Goal: Task Accomplishment & Management: Manage account settings

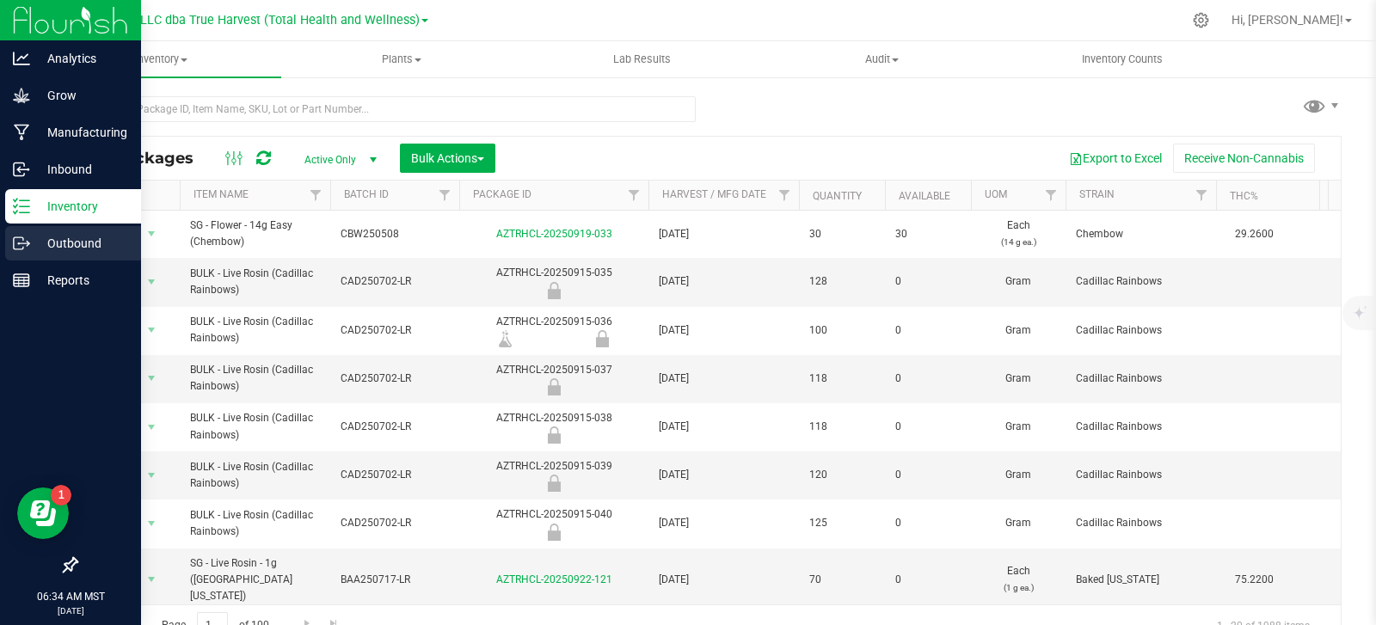
click at [43, 239] on p "Outbound" at bounding box center [81, 243] width 103 height 21
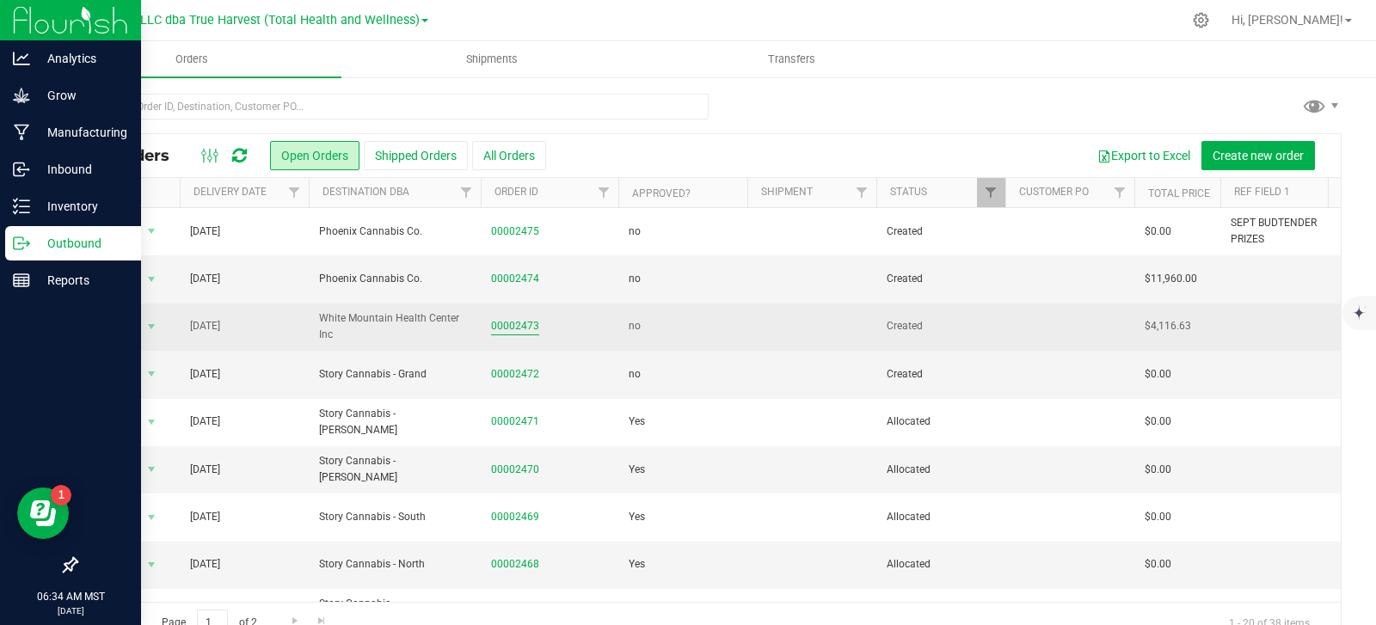
click at [517, 334] on link "00002473" at bounding box center [515, 326] width 48 height 16
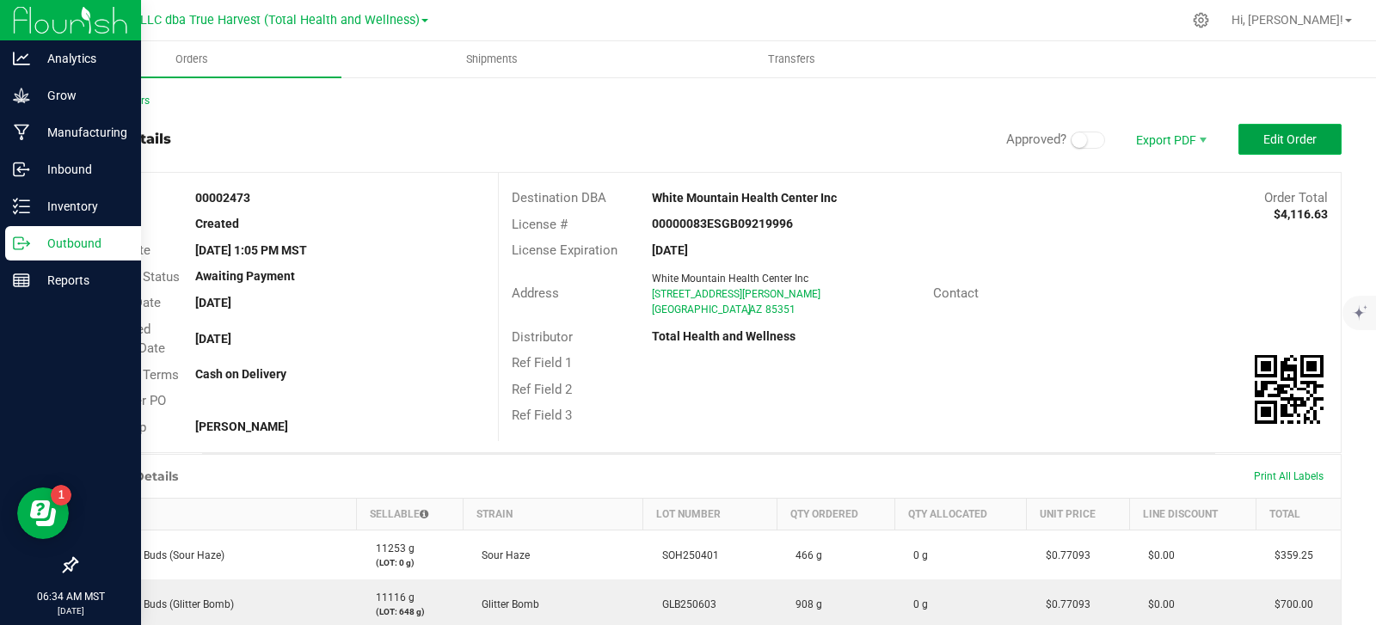
click at [1248, 134] on button "Edit Order" at bounding box center [1289, 139] width 103 height 31
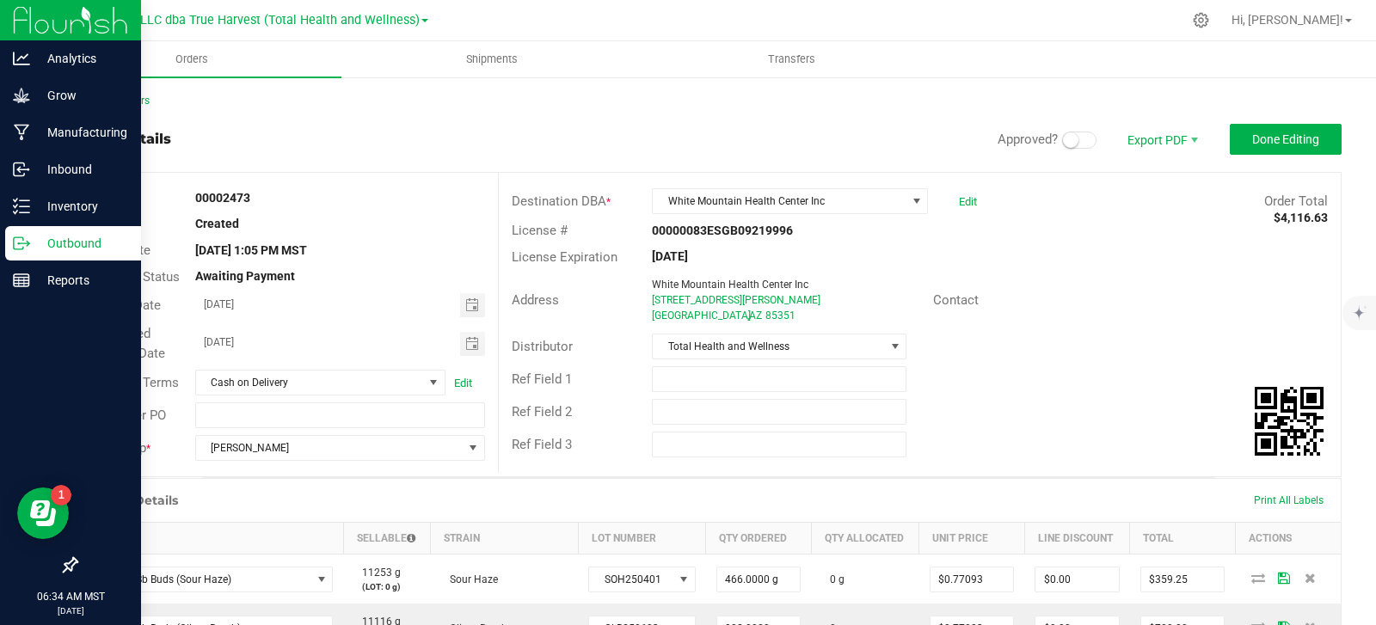
click at [1063, 146] on small at bounding box center [1070, 139] width 15 height 15
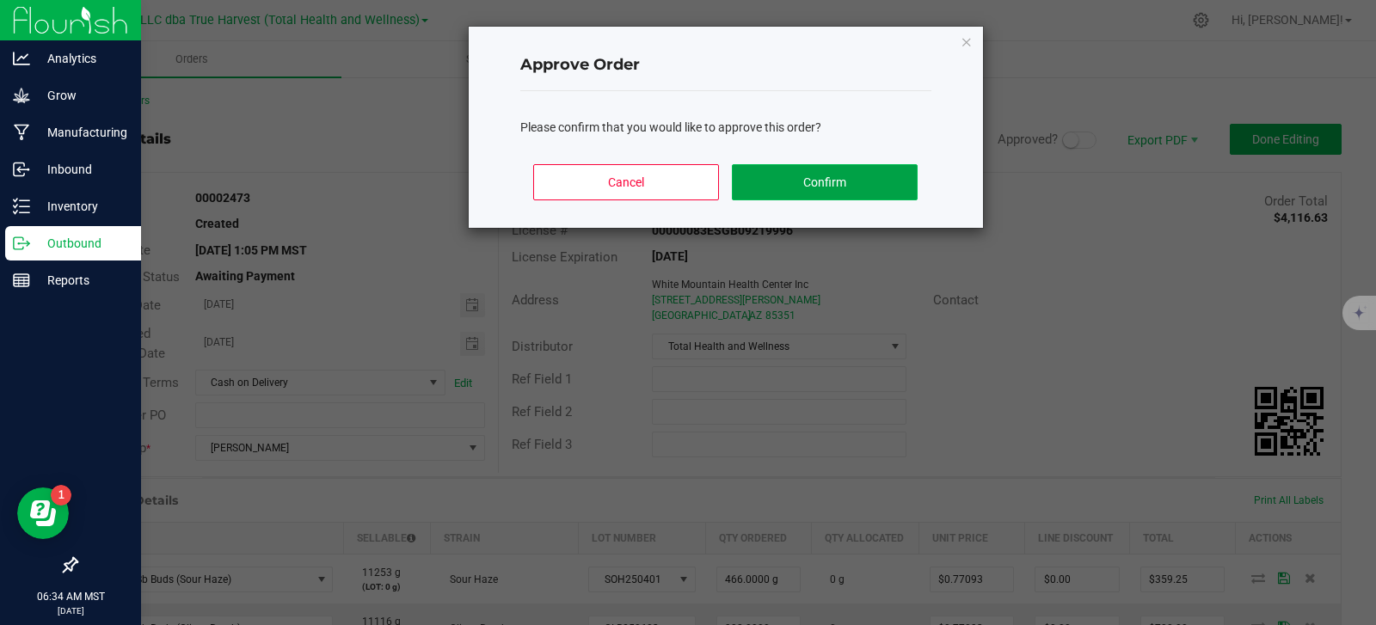
click at [803, 189] on button "Confirm" at bounding box center [824, 182] width 185 height 36
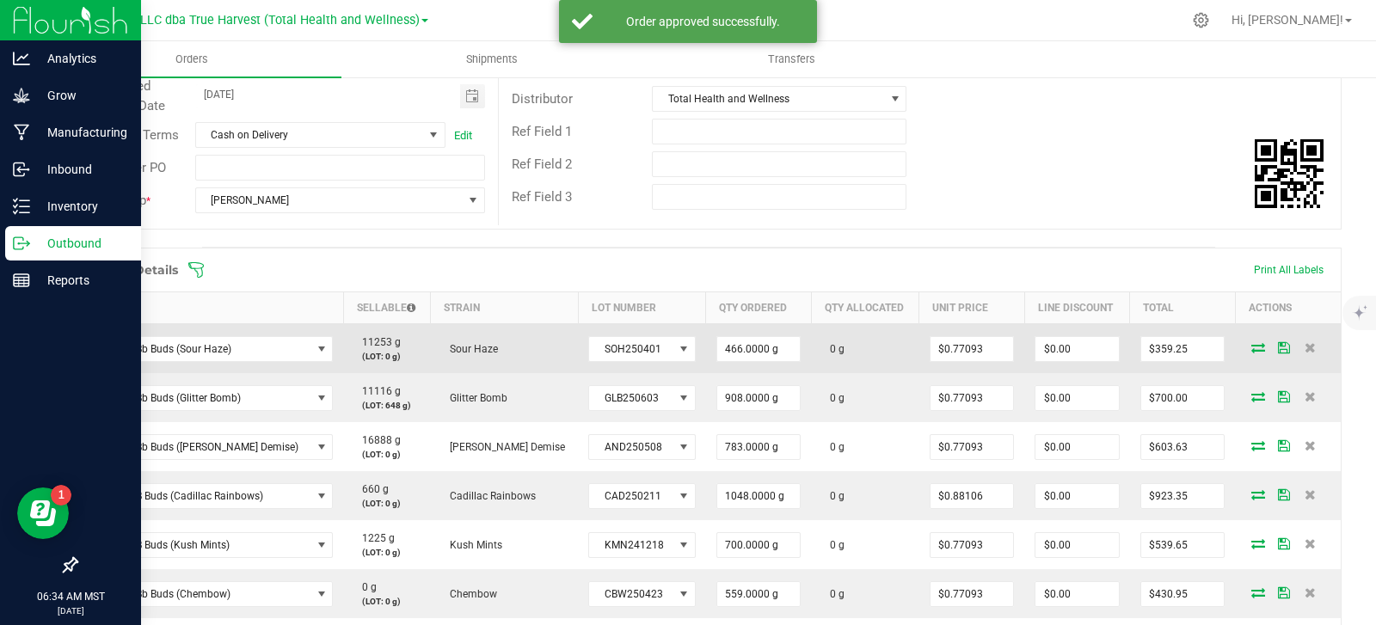
scroll to position [258, 0]
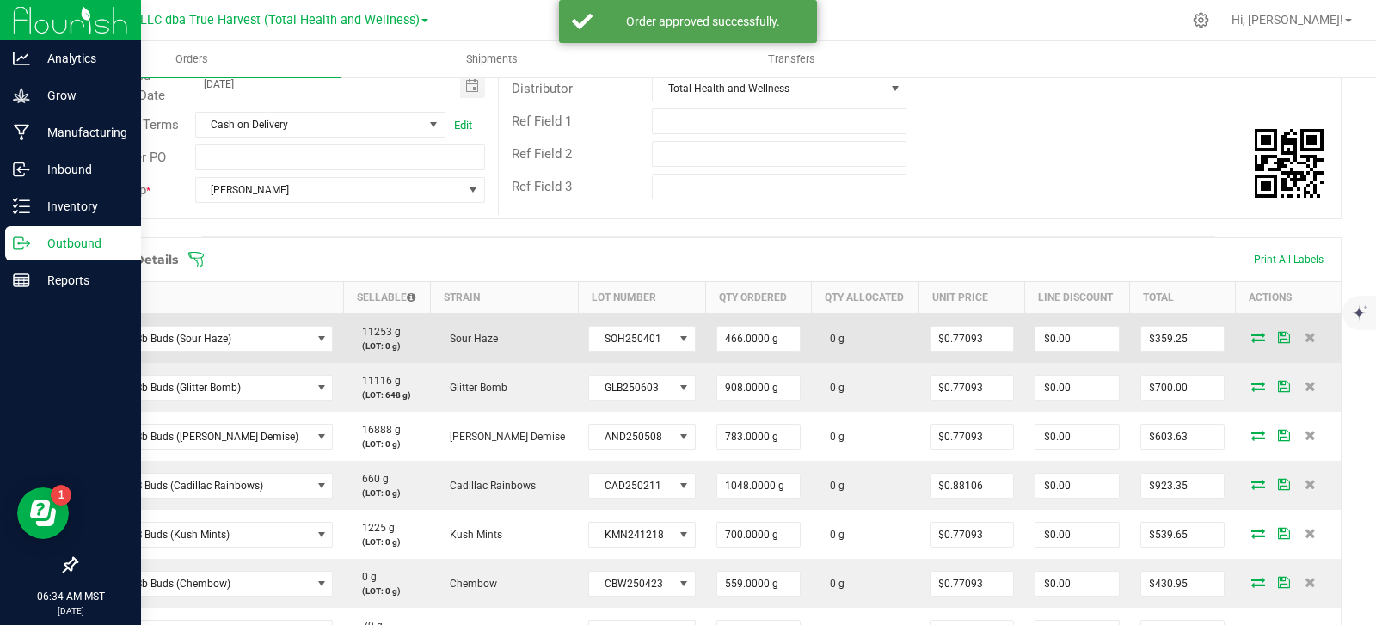
click at [1251, 339] on icon at bounding box center [1258, 337] width 14 height 10
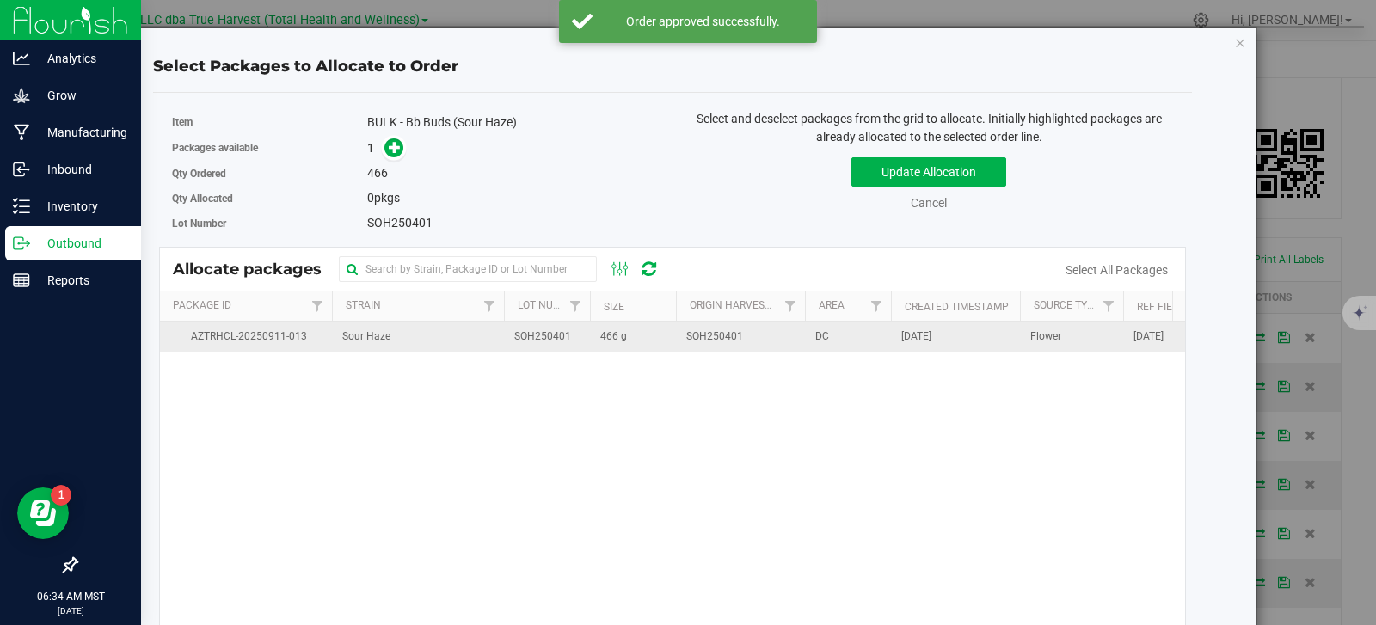
click at [715, 344] on span "SOH250401" at bounding box center [714, 336] width 57 height 16
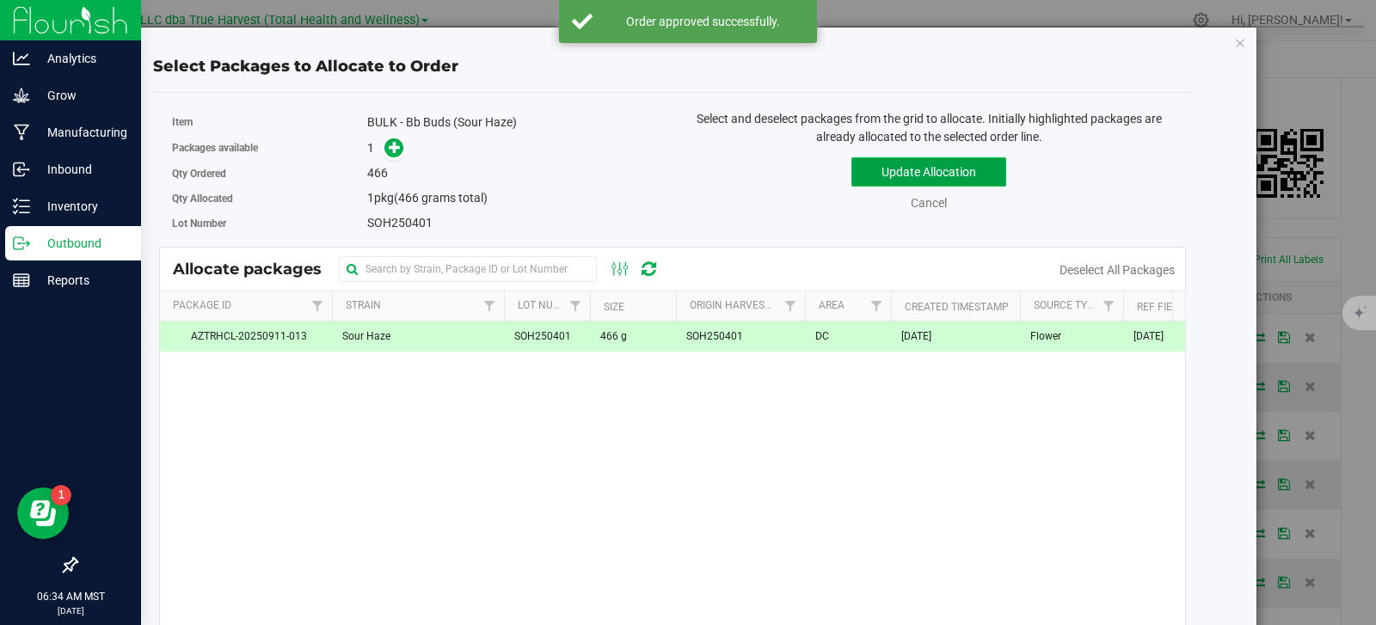
click at [896, 164] on button "Update Allocation" at bounding box center [928, 171] width 155 height 29
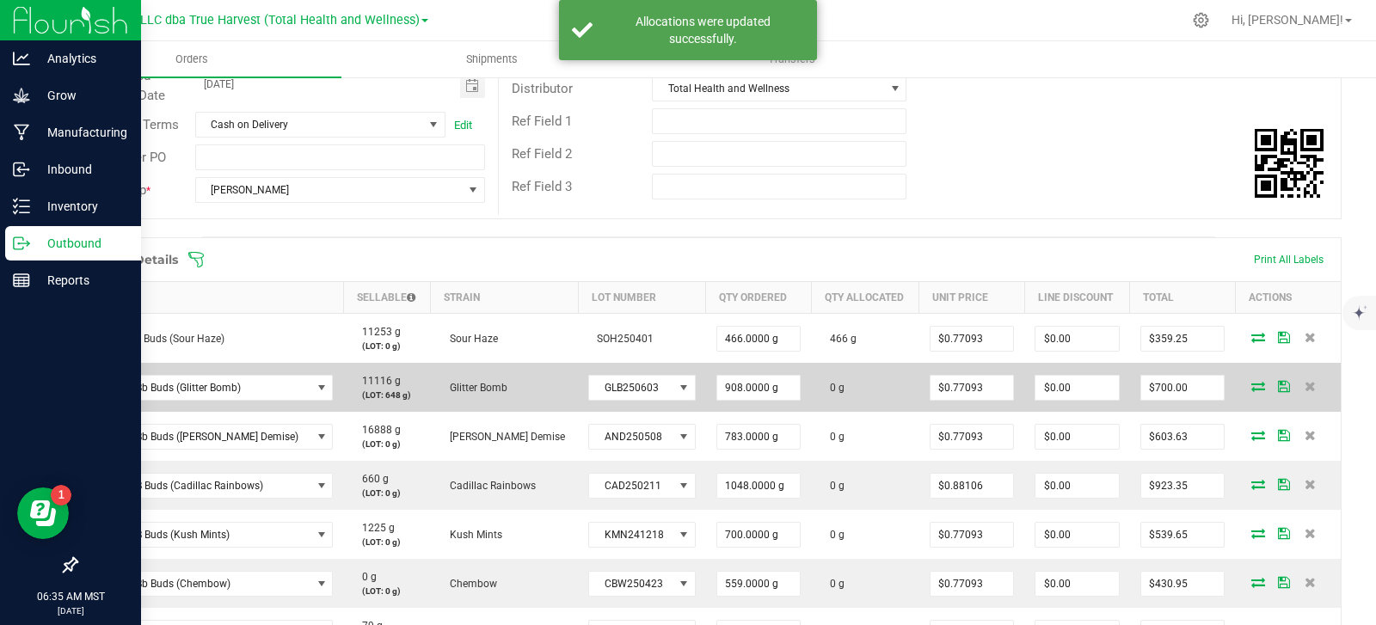
click at [1251, 385] on icon at bounding box center [1258, 386] width 14 height 10
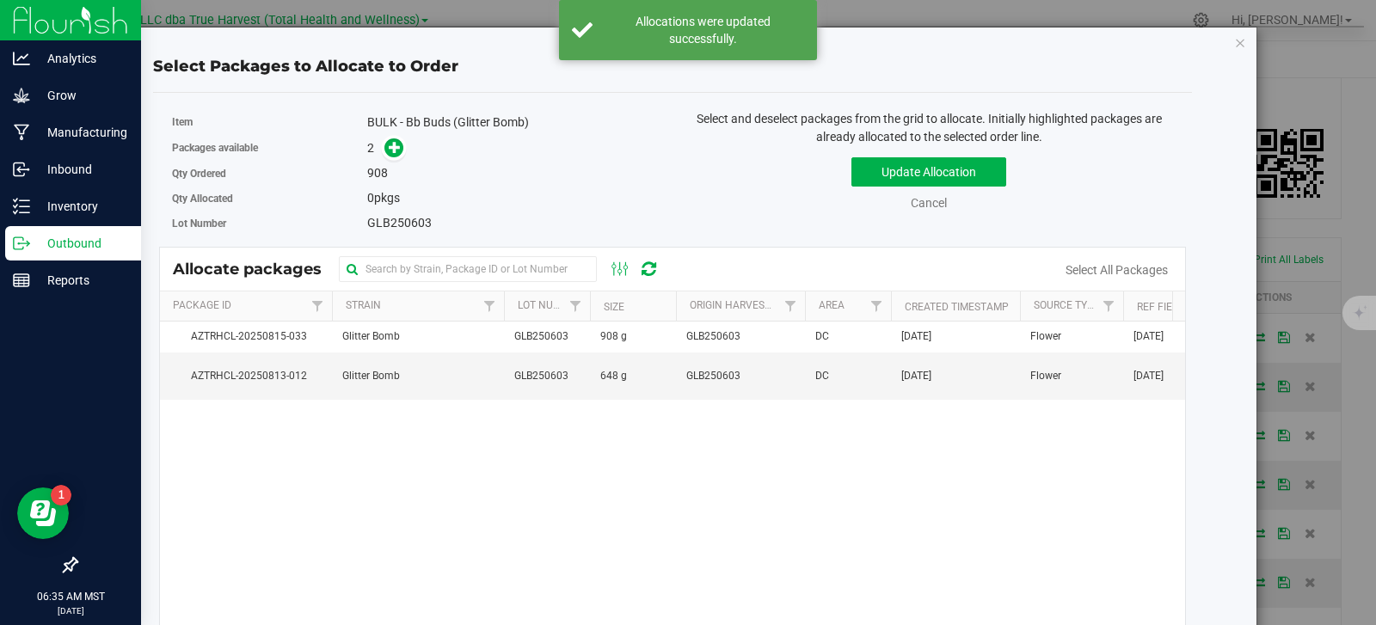
drag, startPoint x: 604, startPoint y: 340, endPoint x: 679, endPoint y: 301, distance: 85.4
click at [604, 340] on span "908 g" at bounding box center [613, 336] width 27 height 16
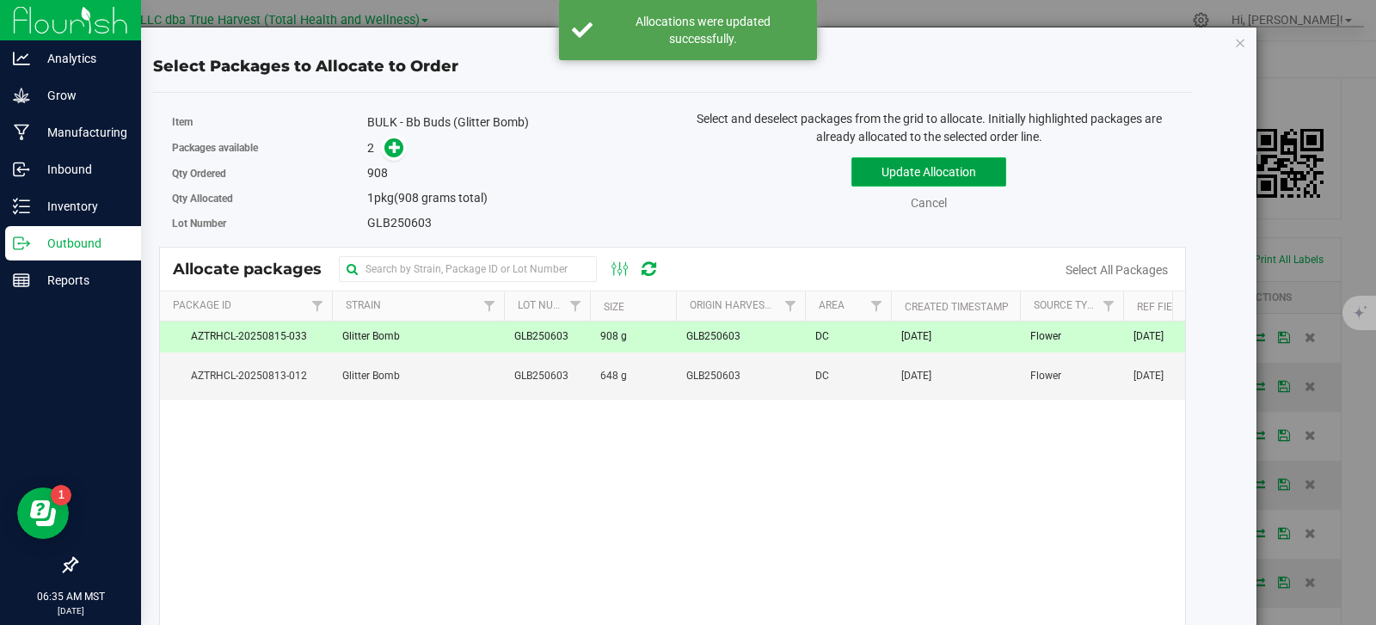
click at [884, 177] on button "Update Allocation" at bounding box center [928, 171] width 155 height 29
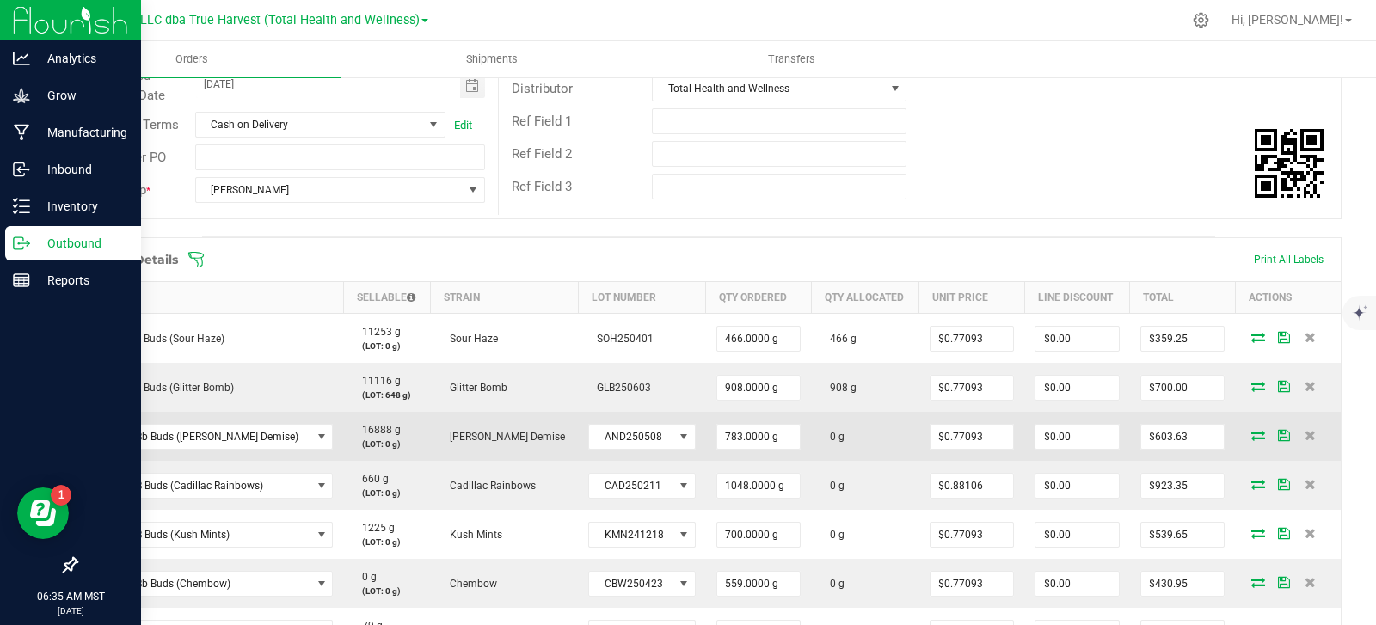
click at [1251, 436] on icon at bounding box center [1258, 435] width 14 height 10
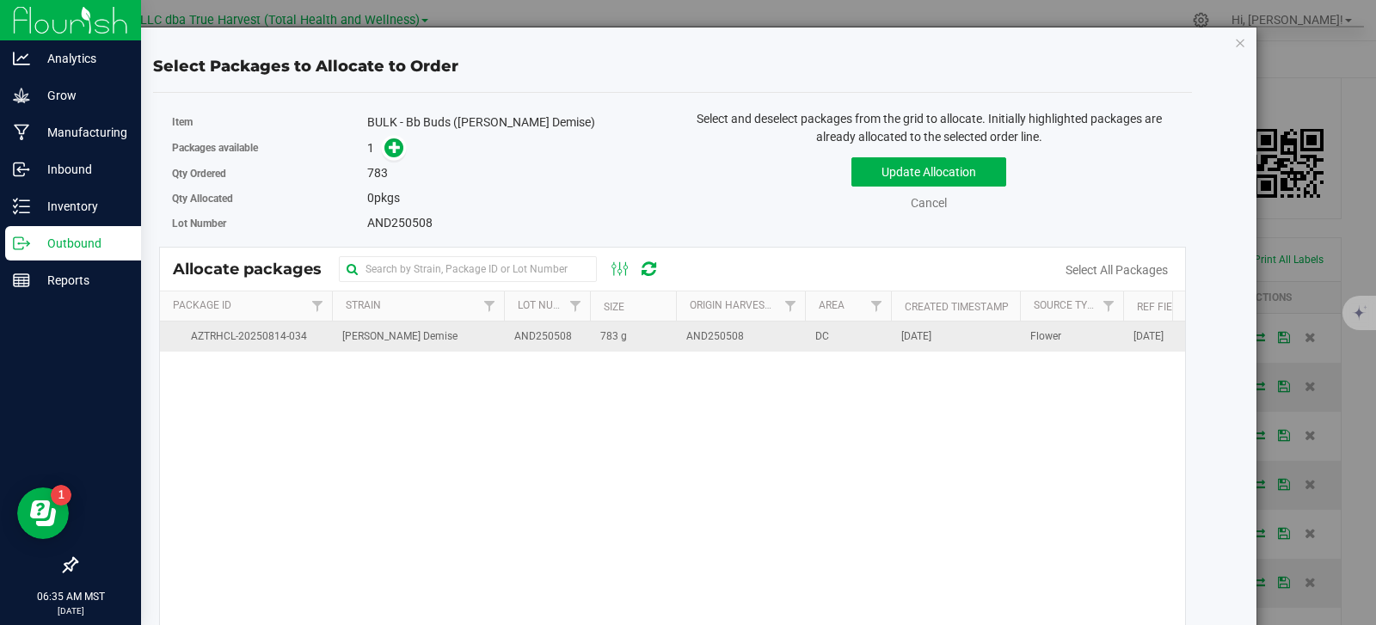
click at [626, 347] on td "783 g" at bounding box center [633, 337] width 86 height 30
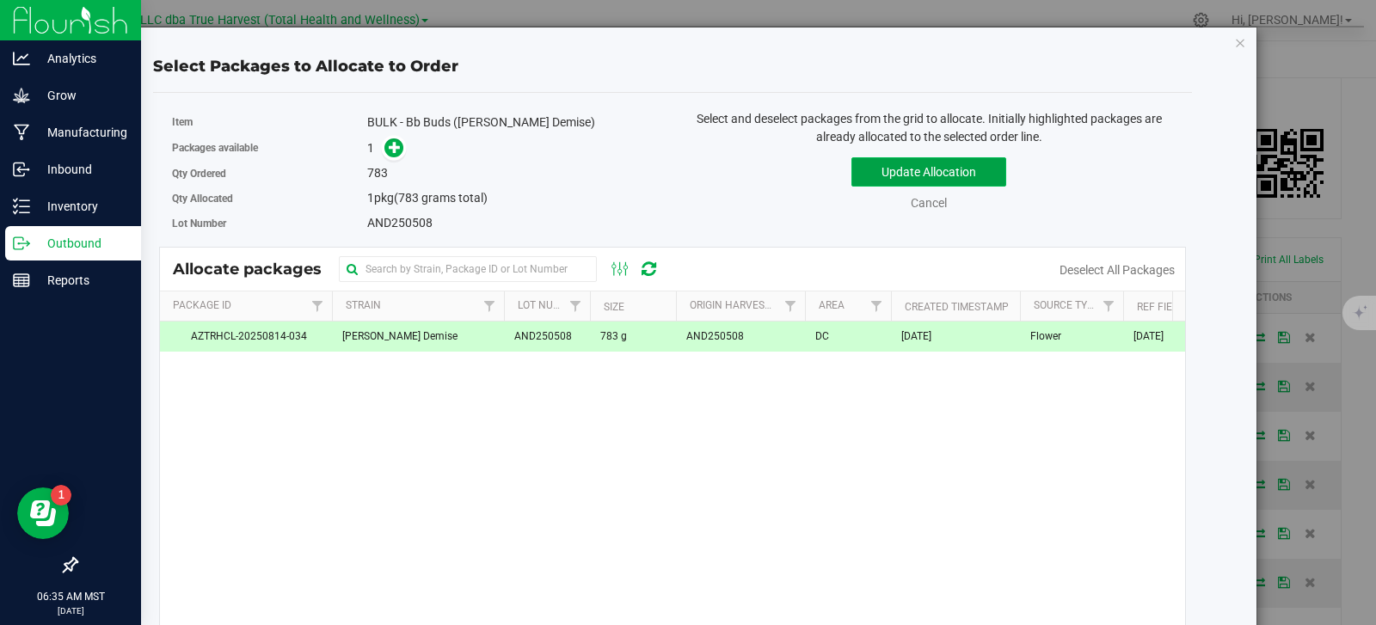
click at [886, 181] on button "Update Allocation" at bounding box center [928, 171] width 155 height 29
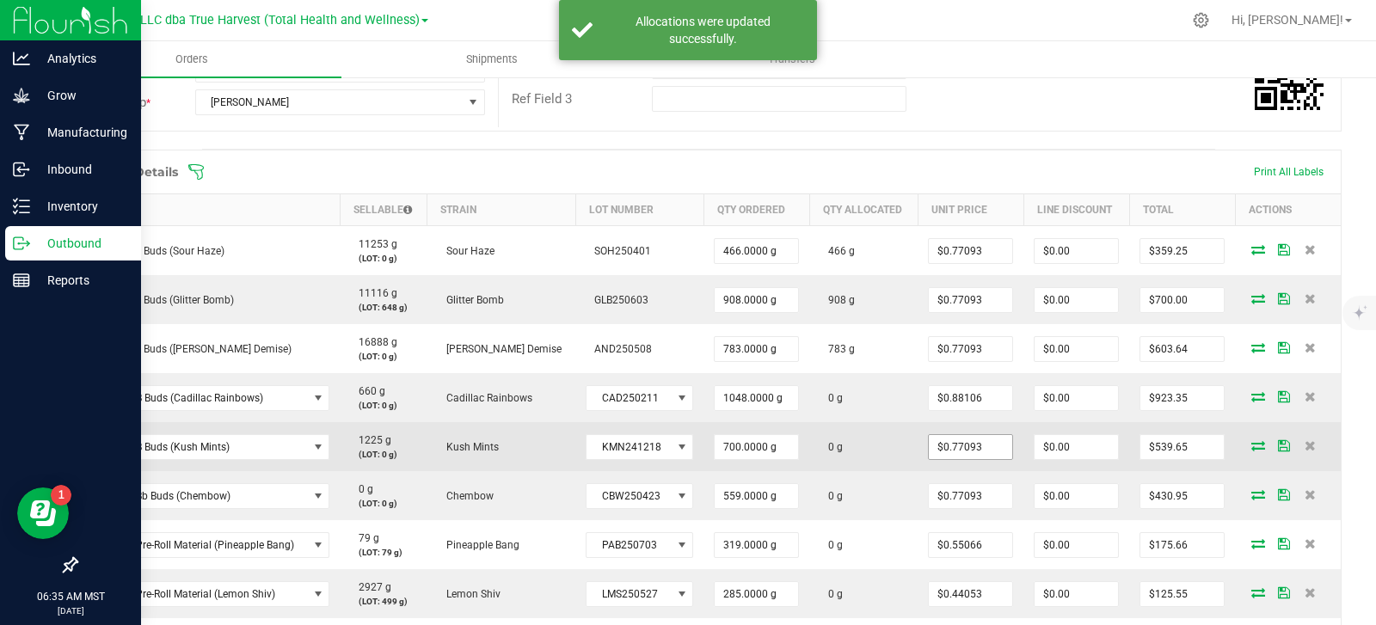
scroll to position [430, 0]
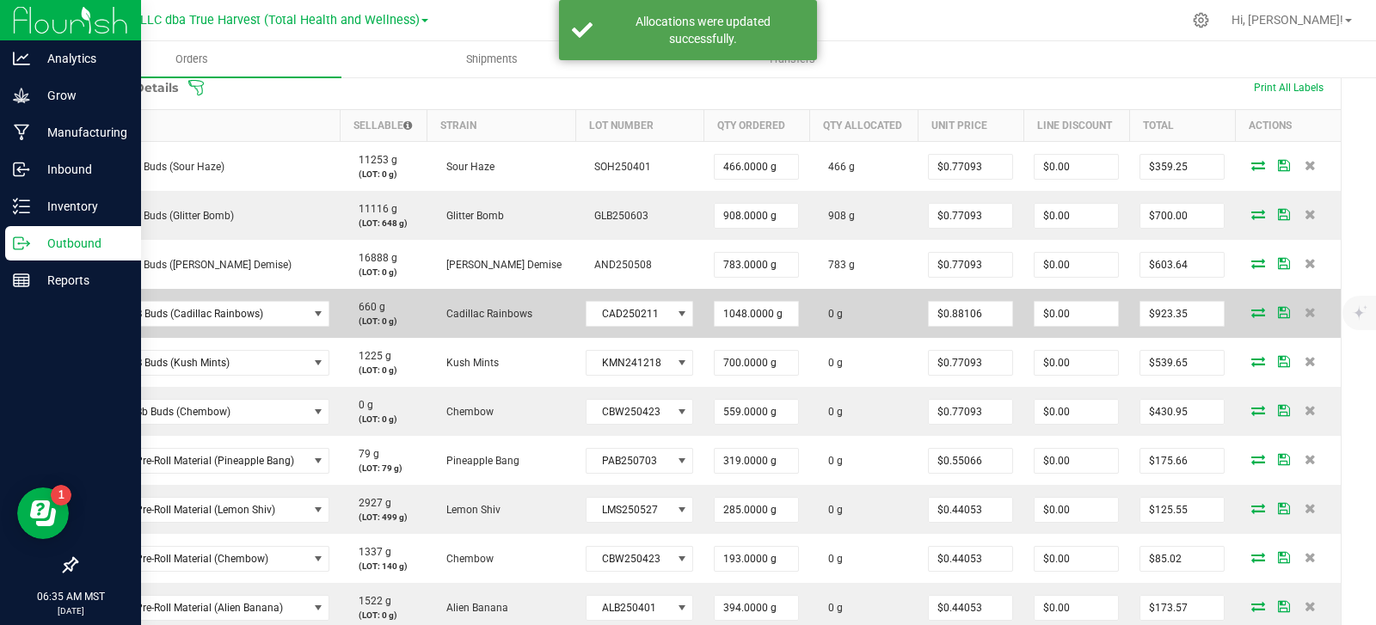
click at [1251, 316] on icon at bounding box center [1258, 312] width 14 height 10
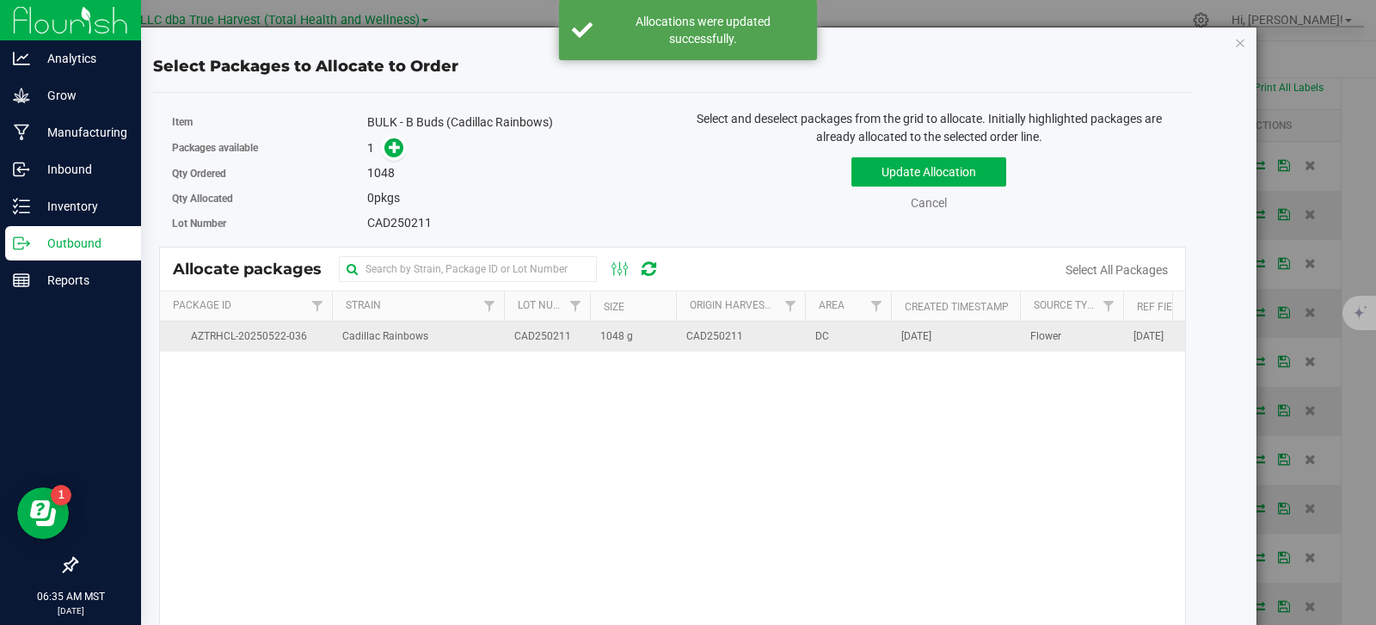
click at [621, 343] on span "1048 g" at bounding box center [616, 336] width 33 height 16
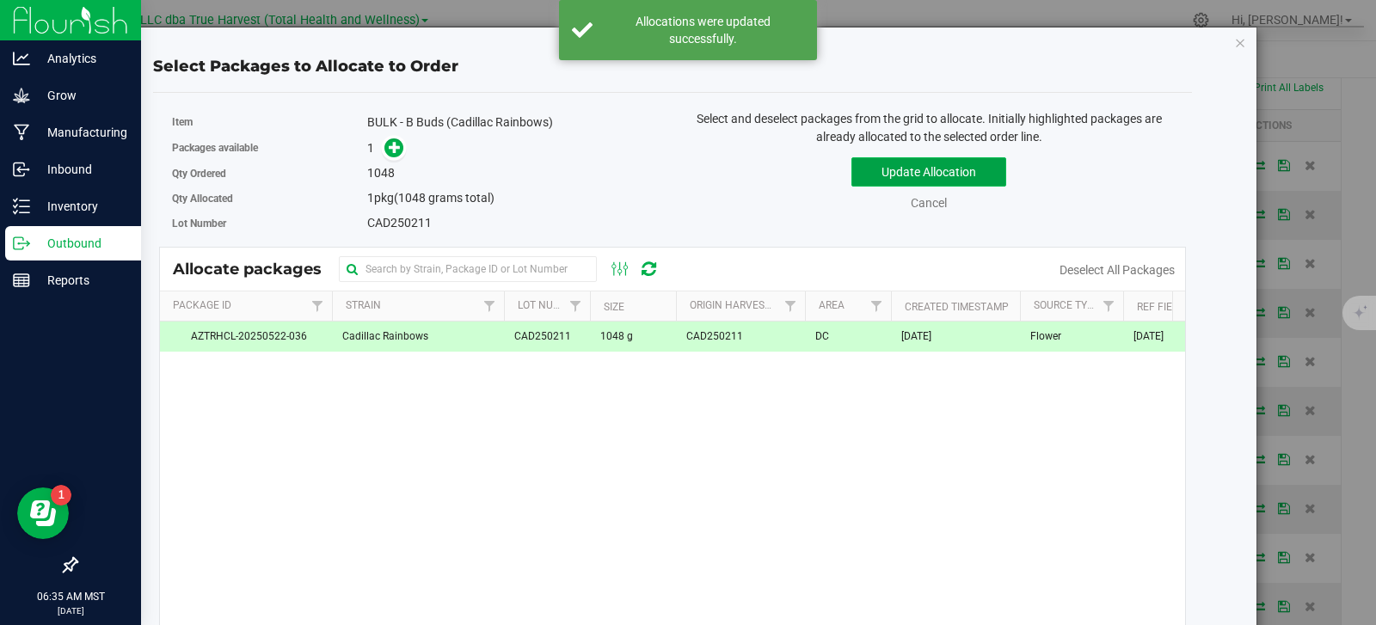
click at [904, 169] on button "Update Allocation" at bounding box center [928, 171] width 155 height 29
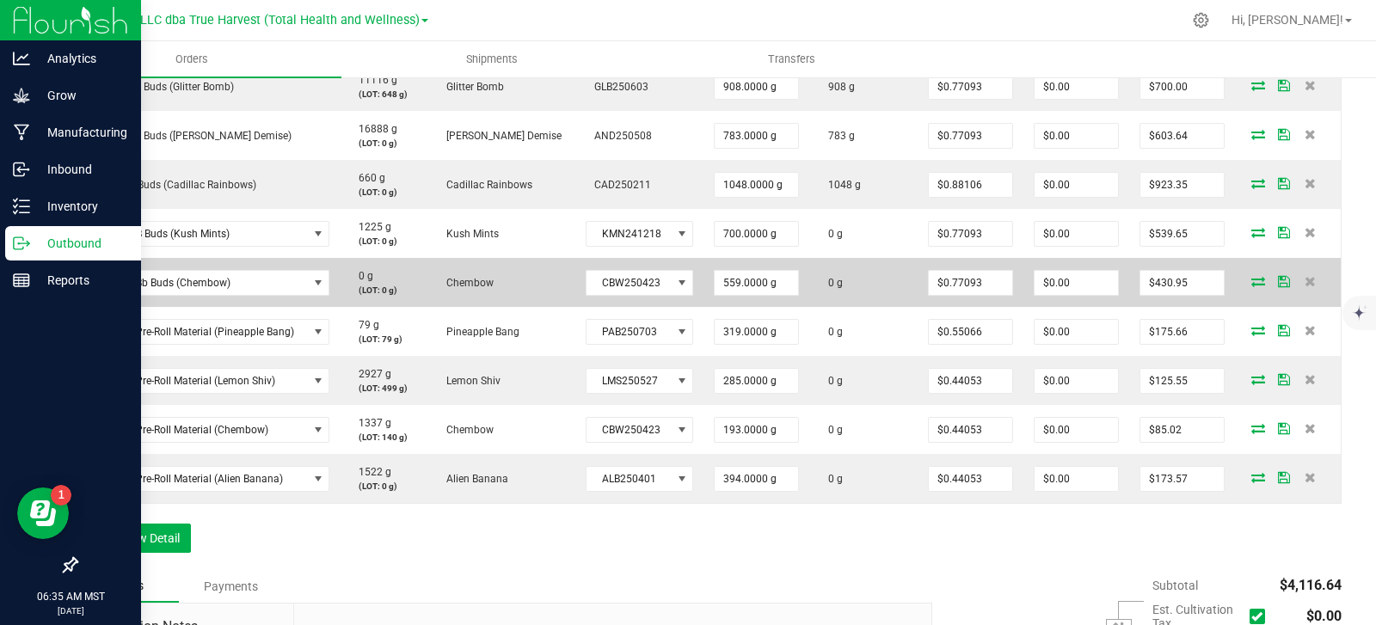
scroll to position [602, 0]
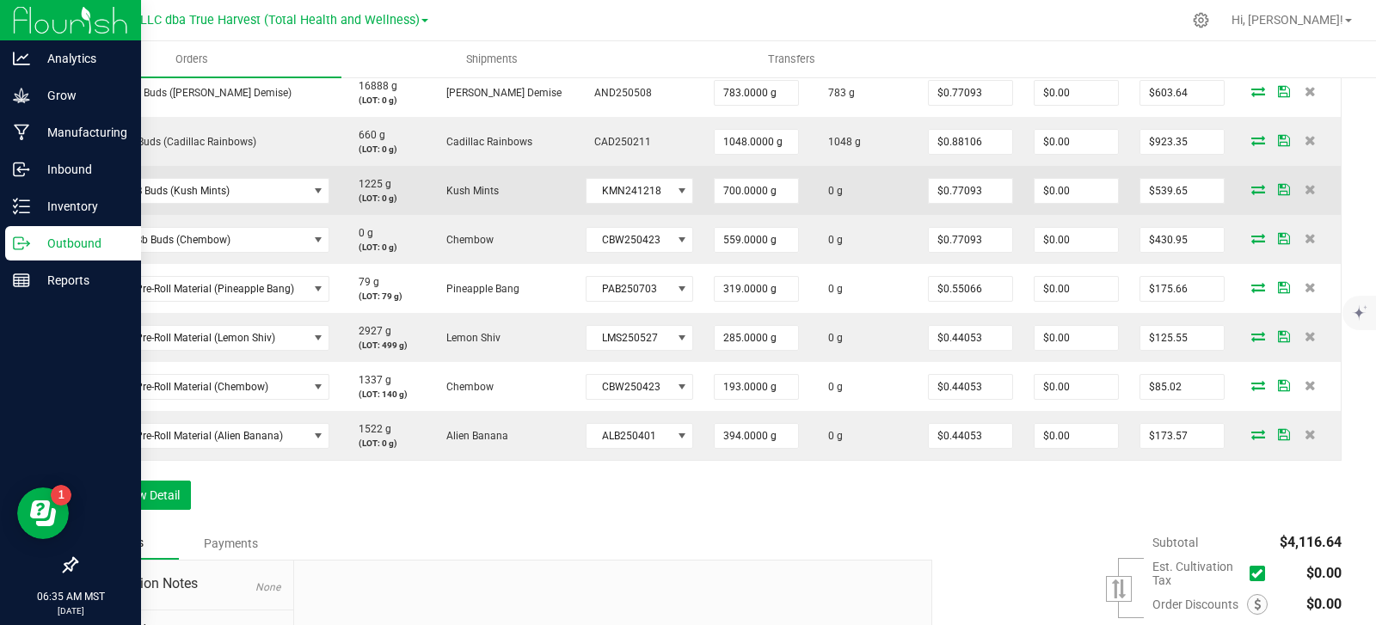
click at [1251, 187] on icon at bounding box center [1258, 189] width 14 height 10
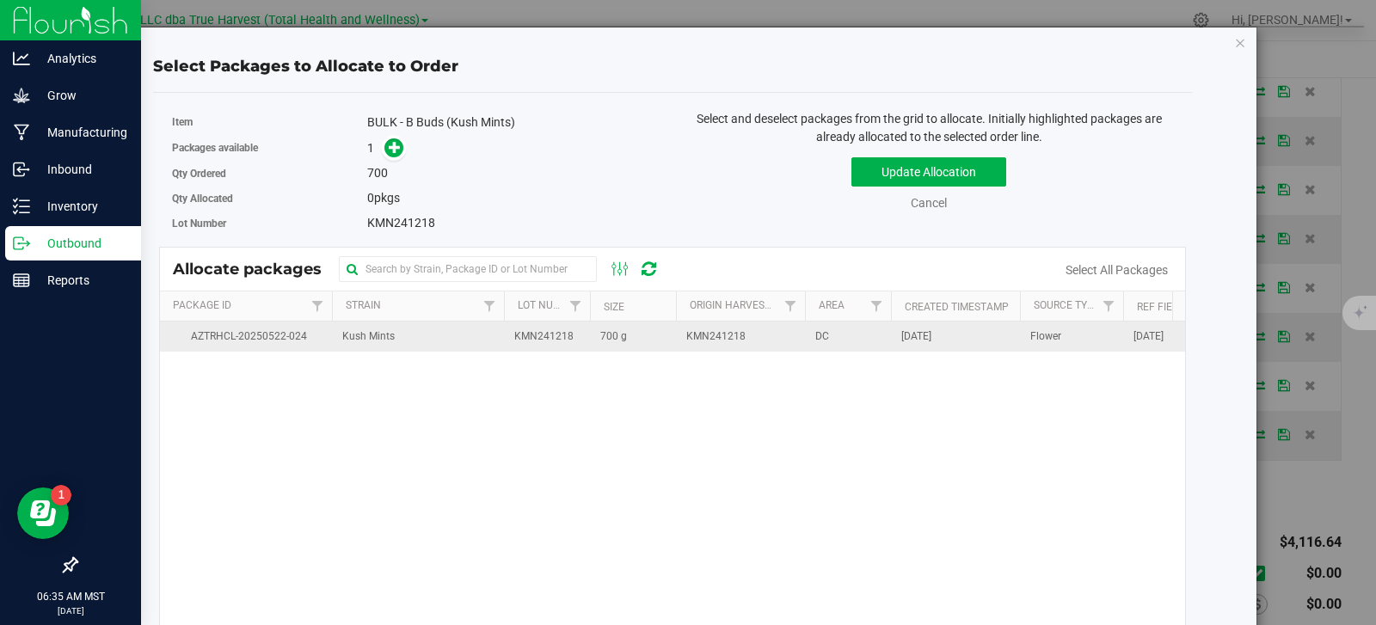
click at [610, 344] on span "700 g" at bounding box center [613, 336] width 27 height 16
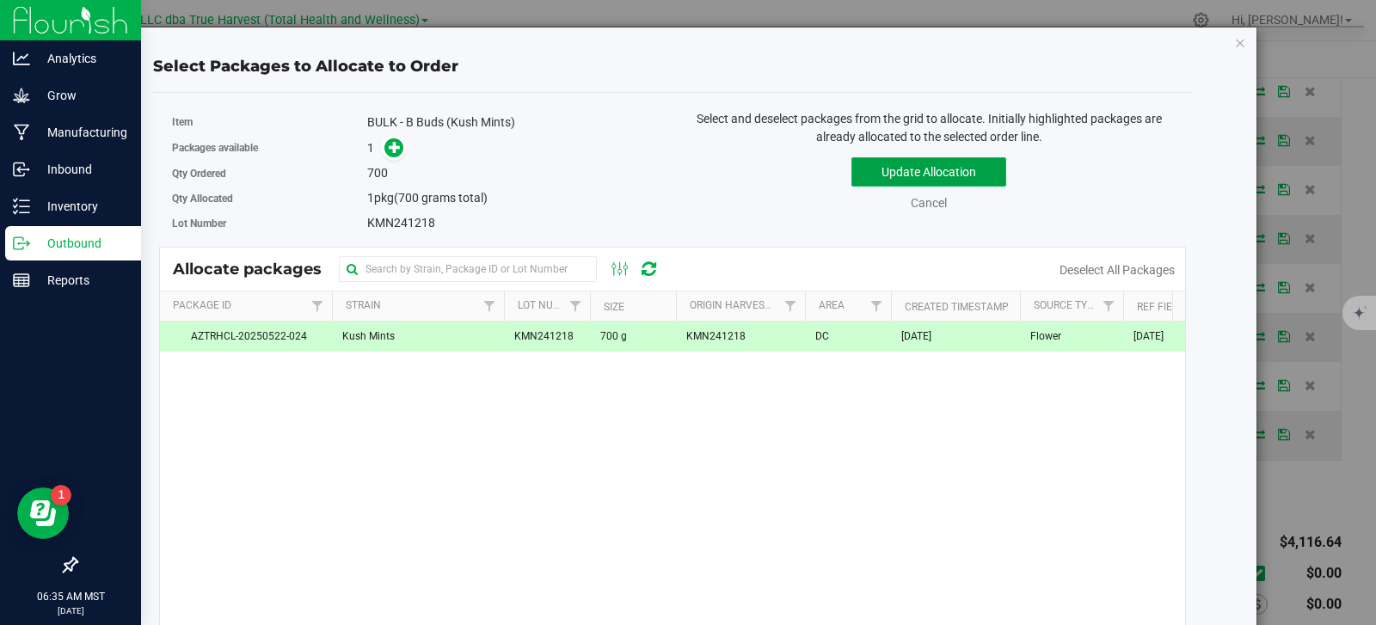
click at [927, 171] on button "Update Allocation" at bounding box center [928, 171] width 155 height 29
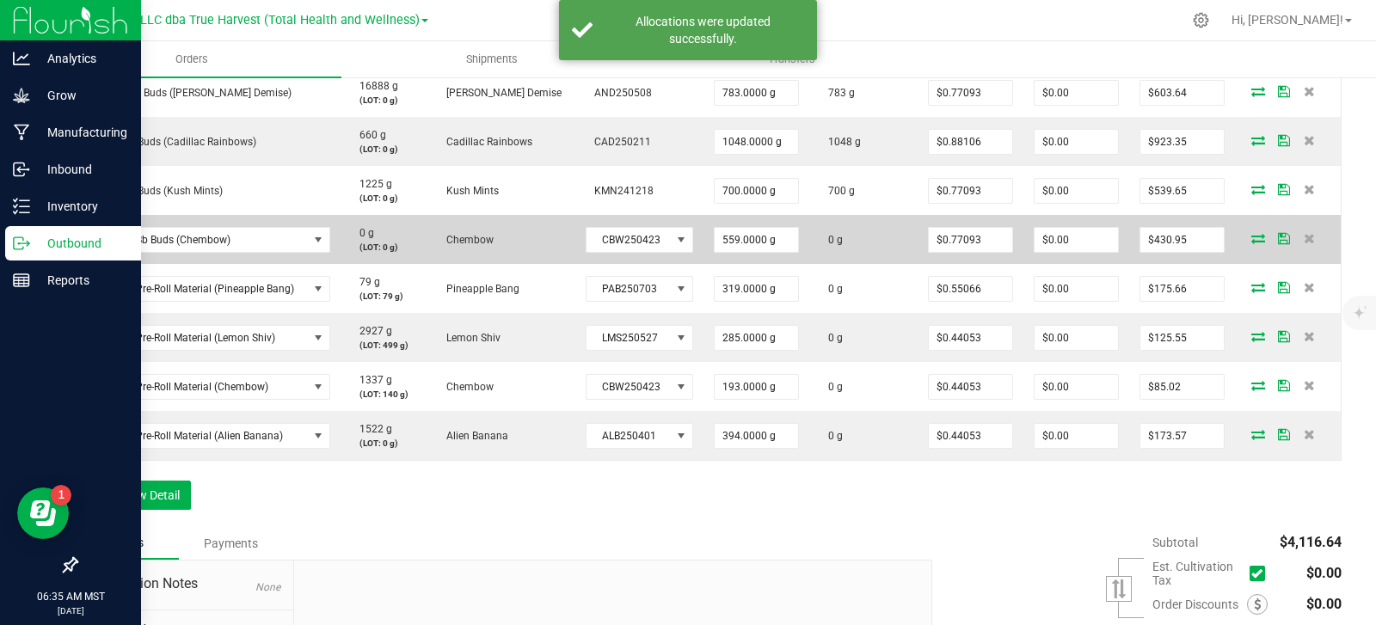
click at [1251, 242] on icon at bounding box center [1258, 238] width 14 height 10
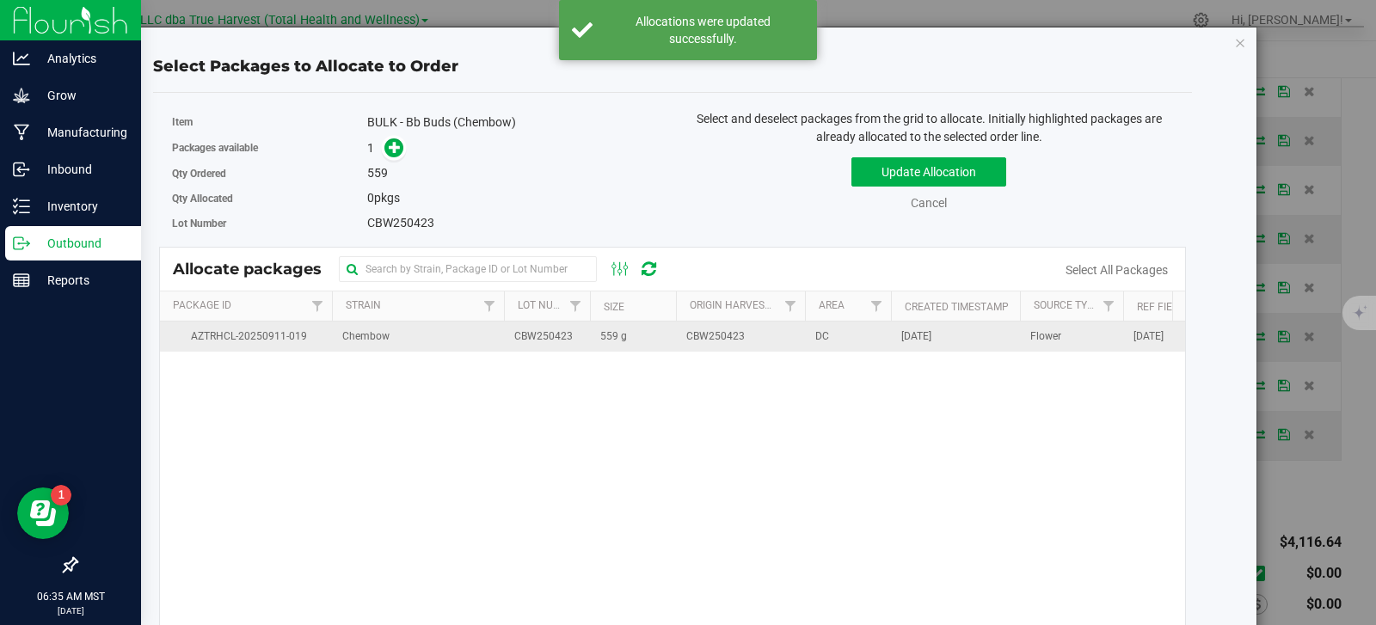
click at [653, 344] on td "559 g" at bounding box center [633, 337] width 86 height 30
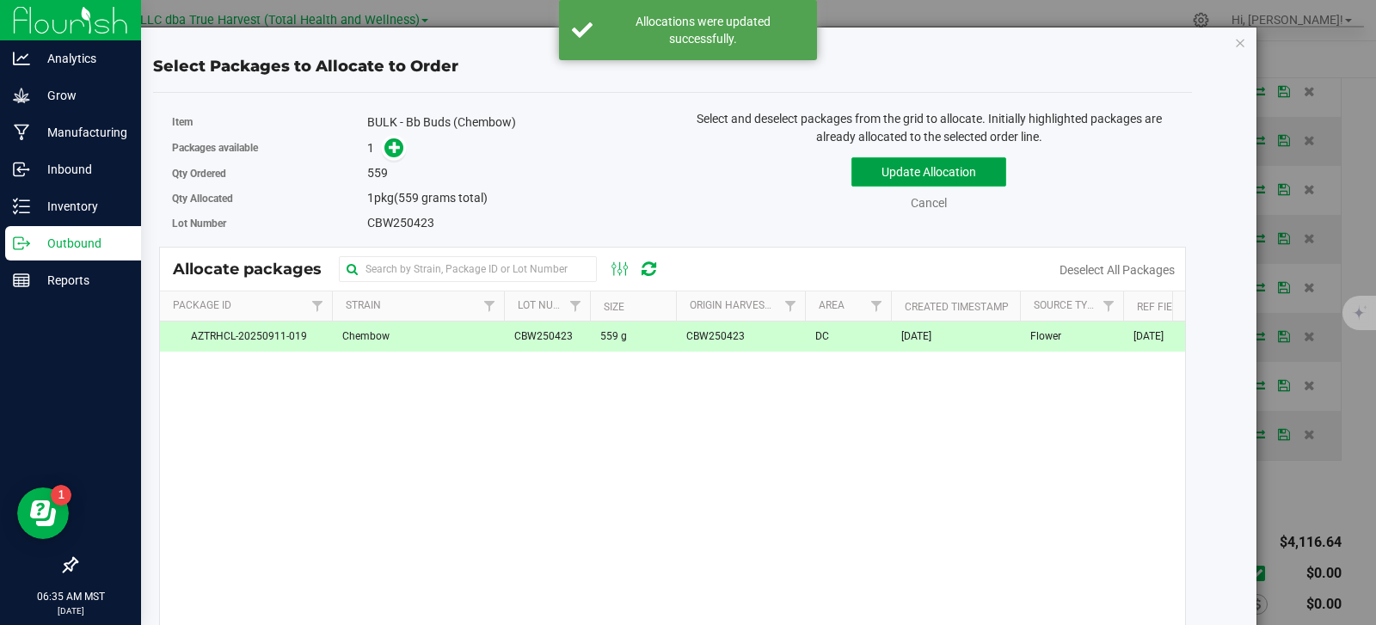
click at [874, 180] on button "Update Allocation" at bounding box center [928, 171] width 155 height 29
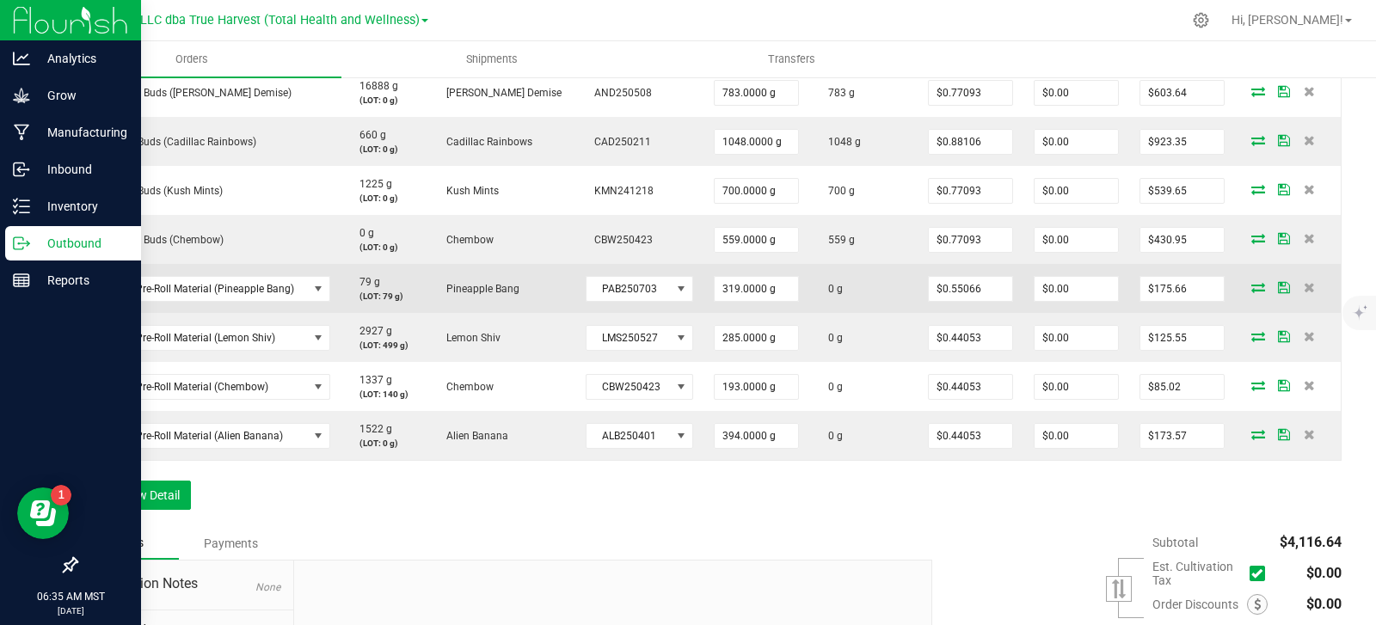
click at [1251, 286] on icon at bounding box center [1258, 287] width 14 height 10
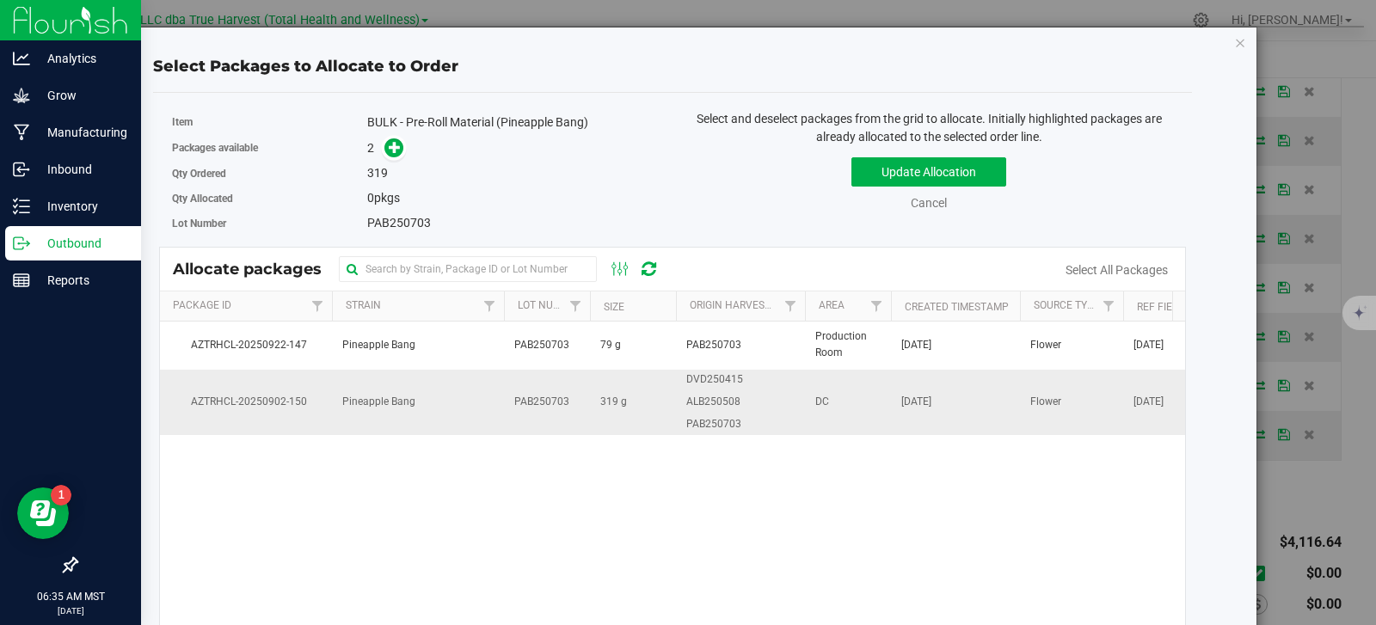
click at [668, 409] on td "319 g" at bounding box center [633, 402] width 86 height 65
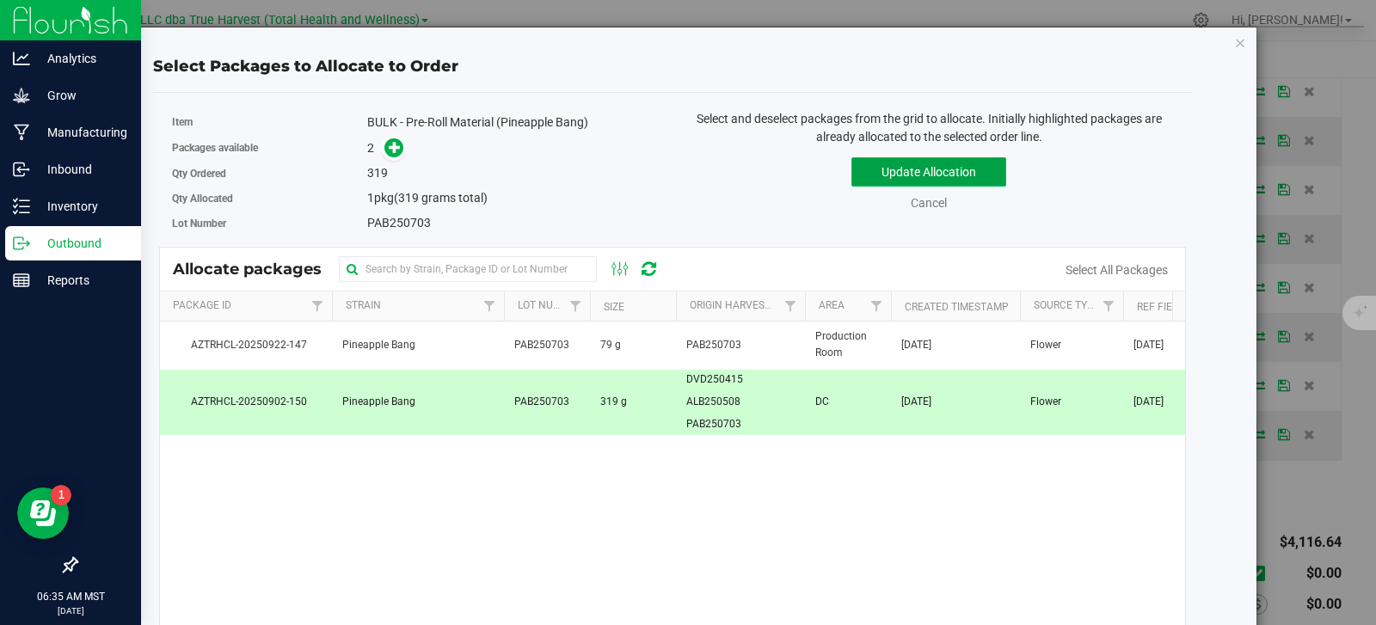
click at [906, 170] on button "Update Allocation" at bounding box center [928, 171] width 155 height 29
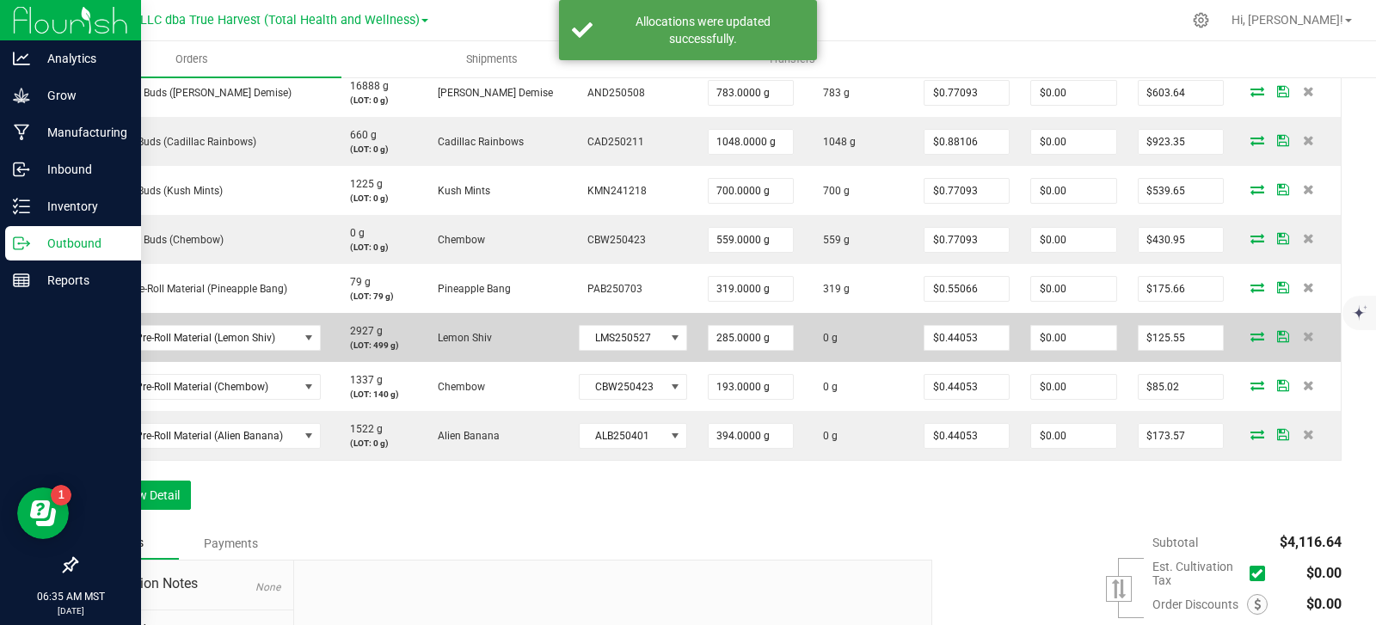
click at [1250, 337] on icon at bounding box center [1257, 336] width 14 height 10
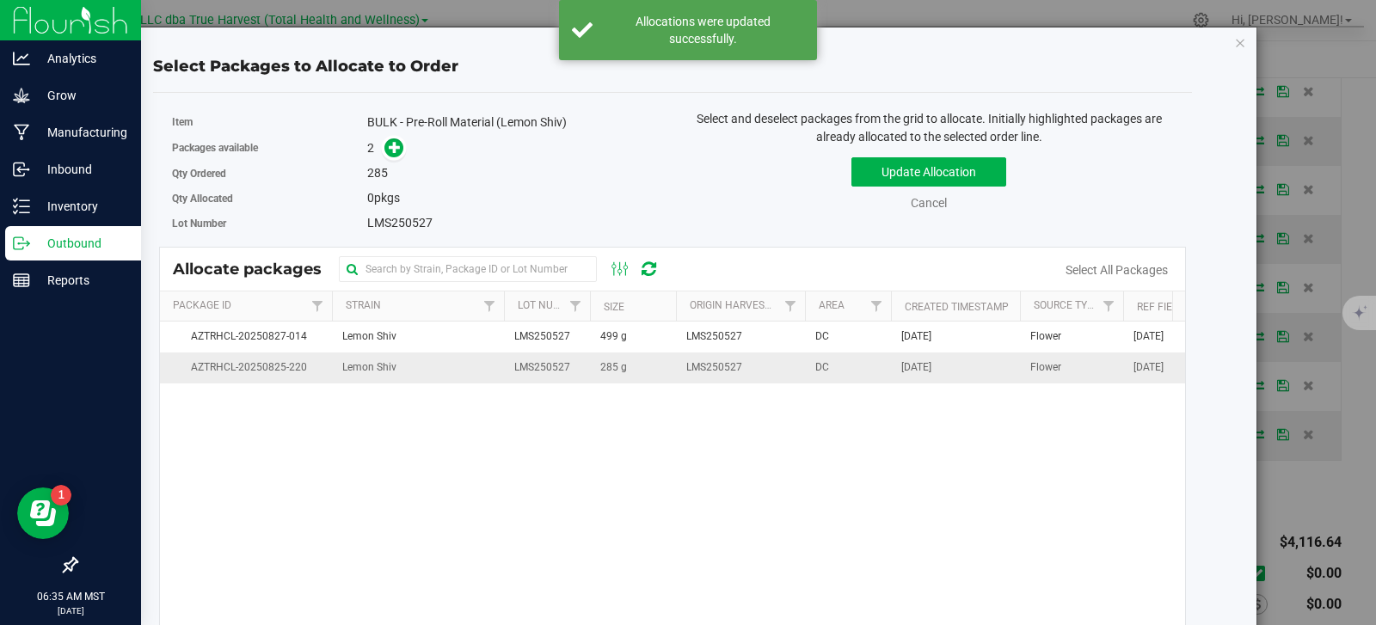
click at [477, 367] on td "Lemon Shiv" at bounding box center [418, 368] width 172 height 30
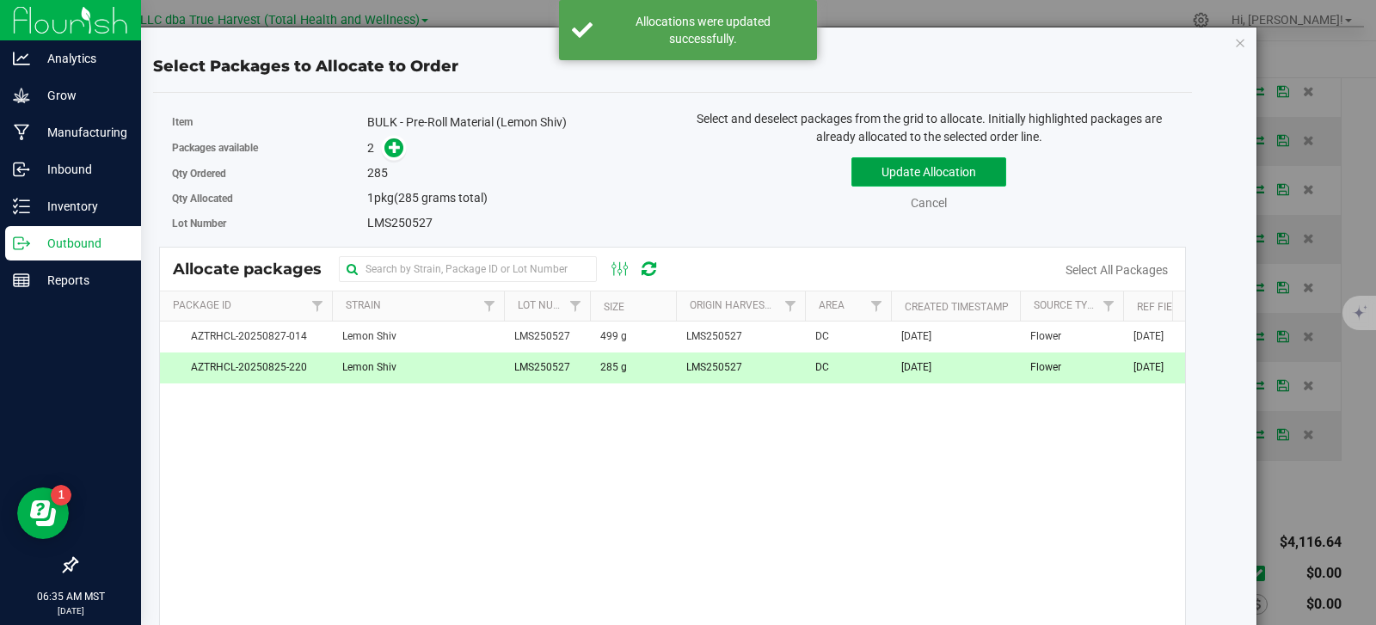
click at [881, 179] on button "Update Allocation" at bounding box center [928, 171] width 155 height 29
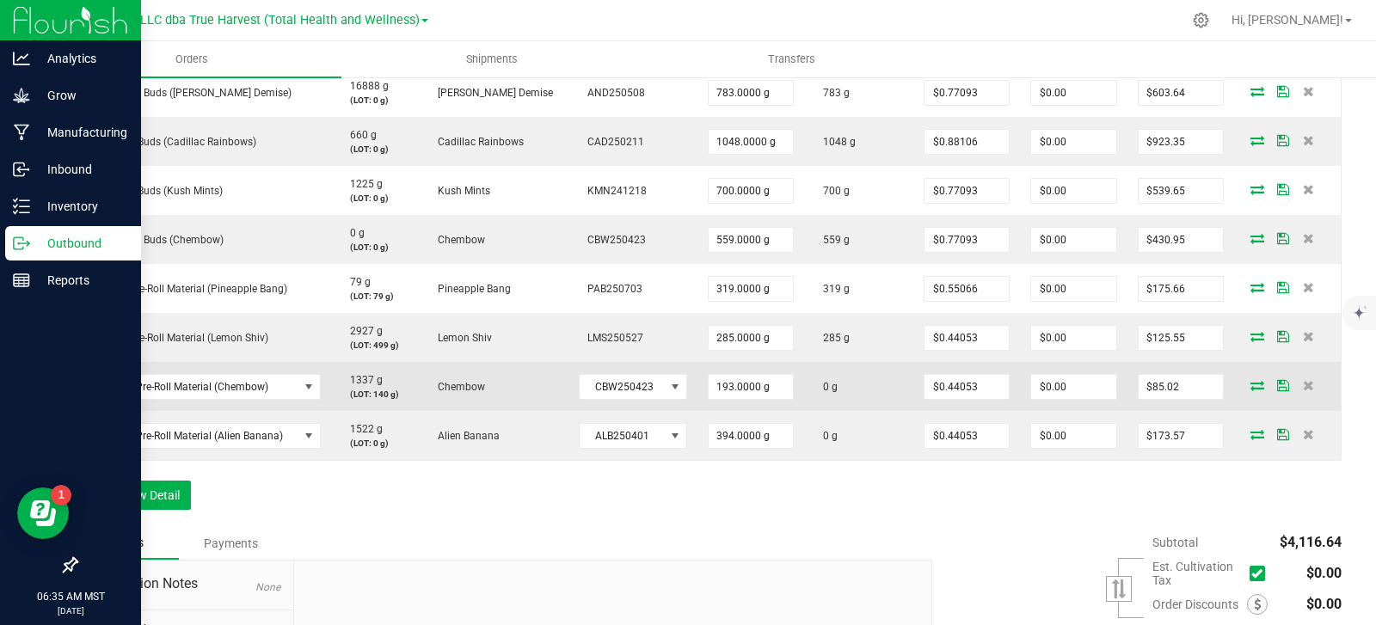
click at [1250, 381] on icon at bounding box center [1257, 385] width 14 height 10
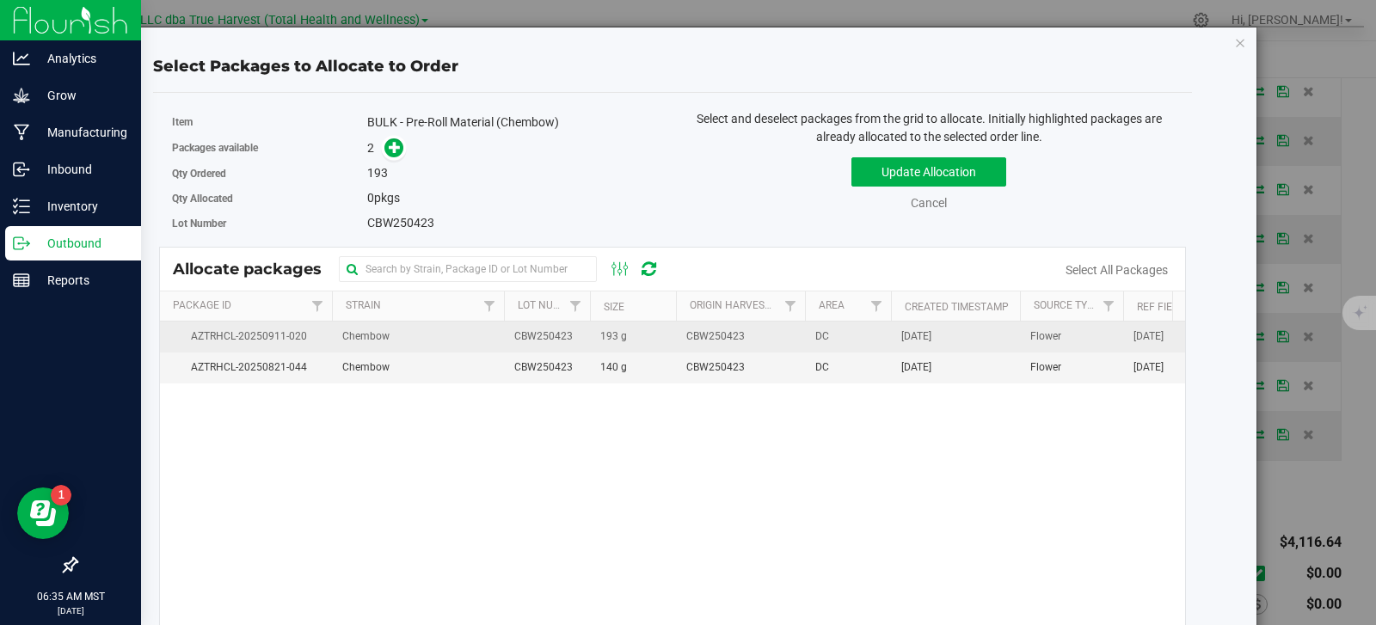
click at [487, 345] on td "Chembow" at bounding box center [418, 337] width 172 height 31
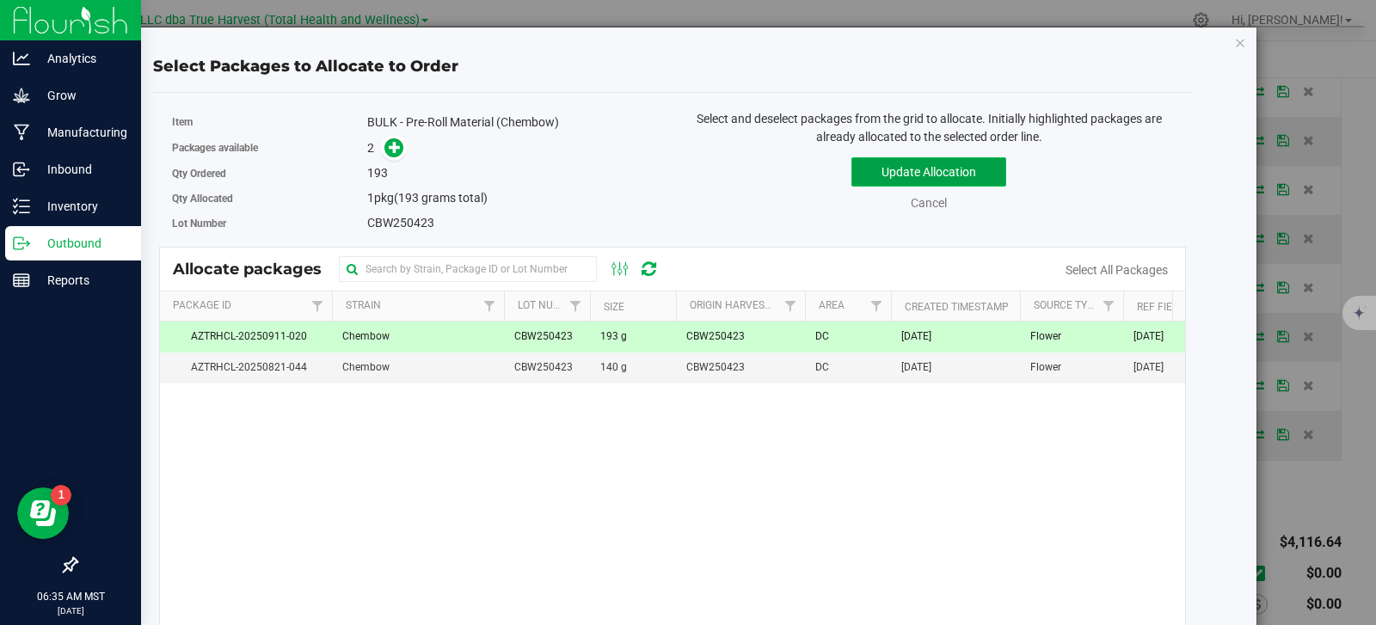
click at [959, 175] on button "Update Allocation" at bounding box center [928, 171] width 155 height 29
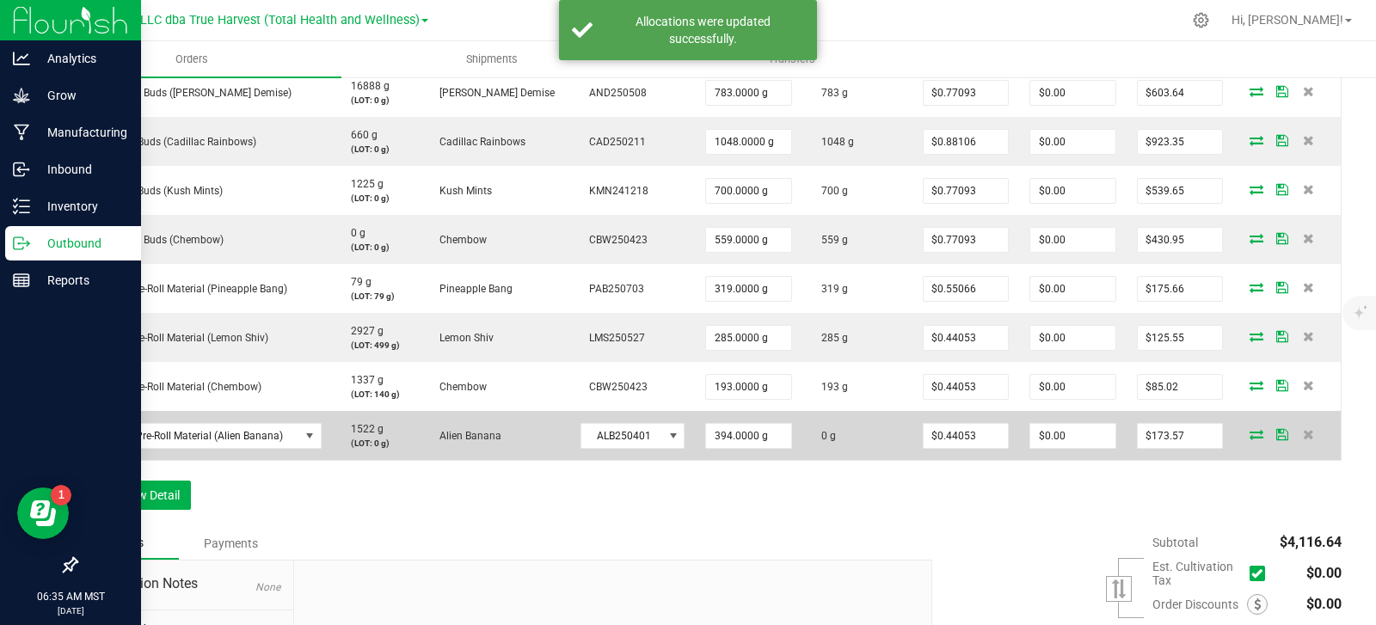
click at [1249, 433] on icon at bounding box center [1256, 434] width 14 height 10
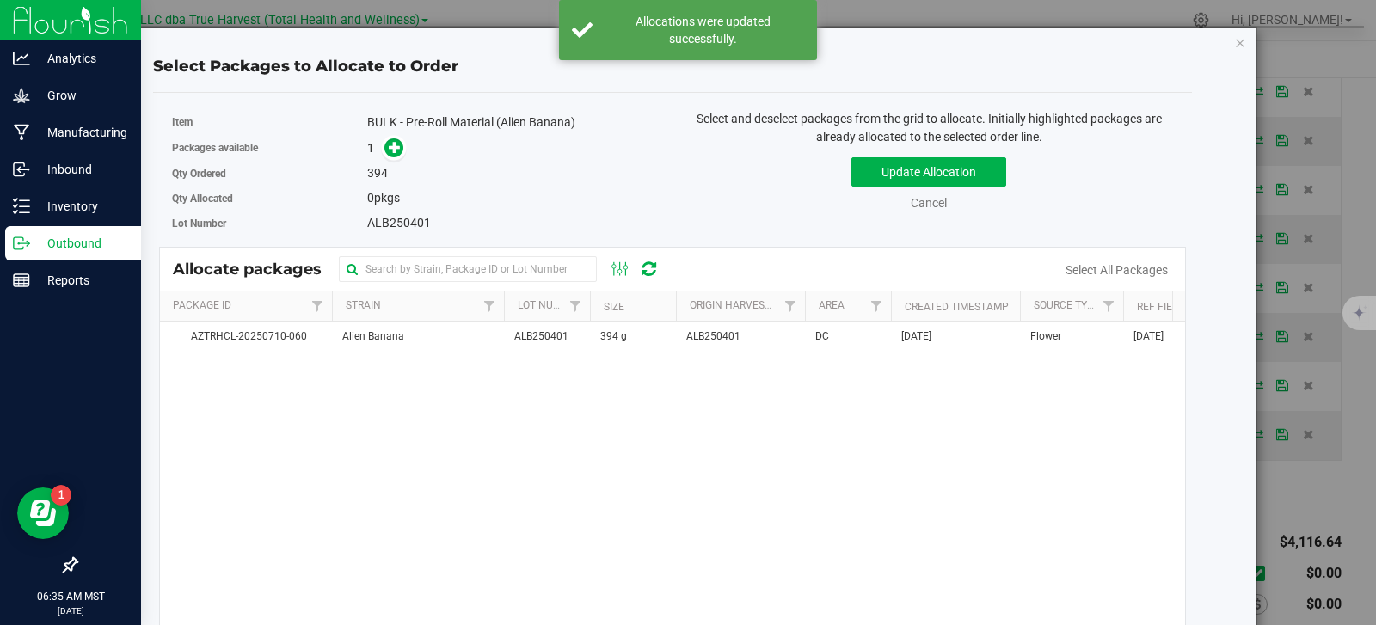
drag, startPoint x: 507, startPoint y: 337, endPoint x: 778, endPoint y: 214, distance: 297.5
click at [509, 337] on td "ALB250401" at bounding box center [547, 337] width 86 height 30
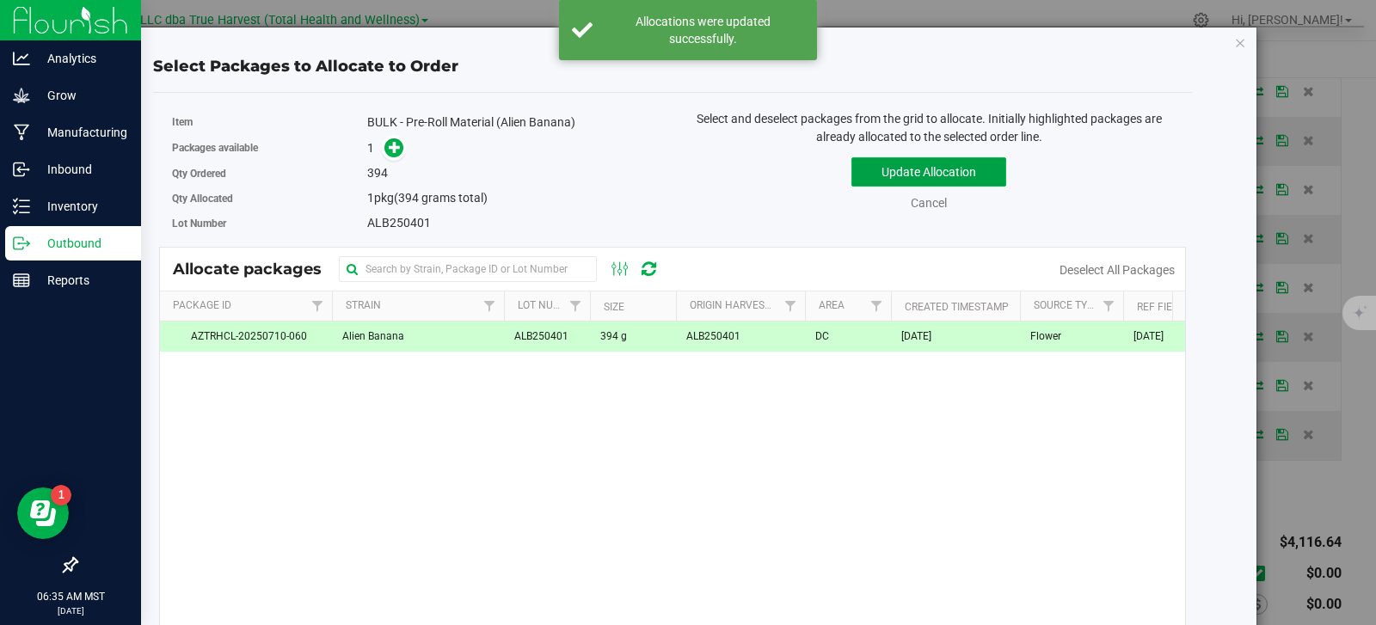
click at [917, 171] on button "Update Allocation" at bounding box center [928, 171] width 155 height 29
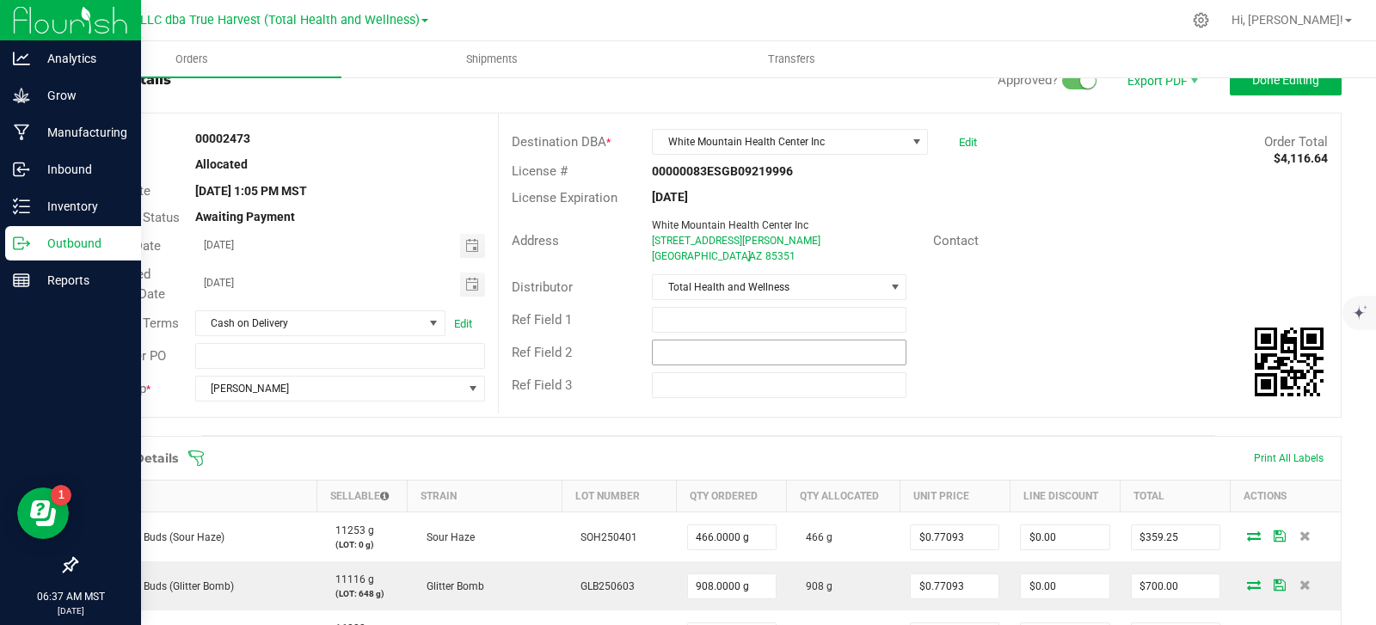
scroll to position [0, 0]
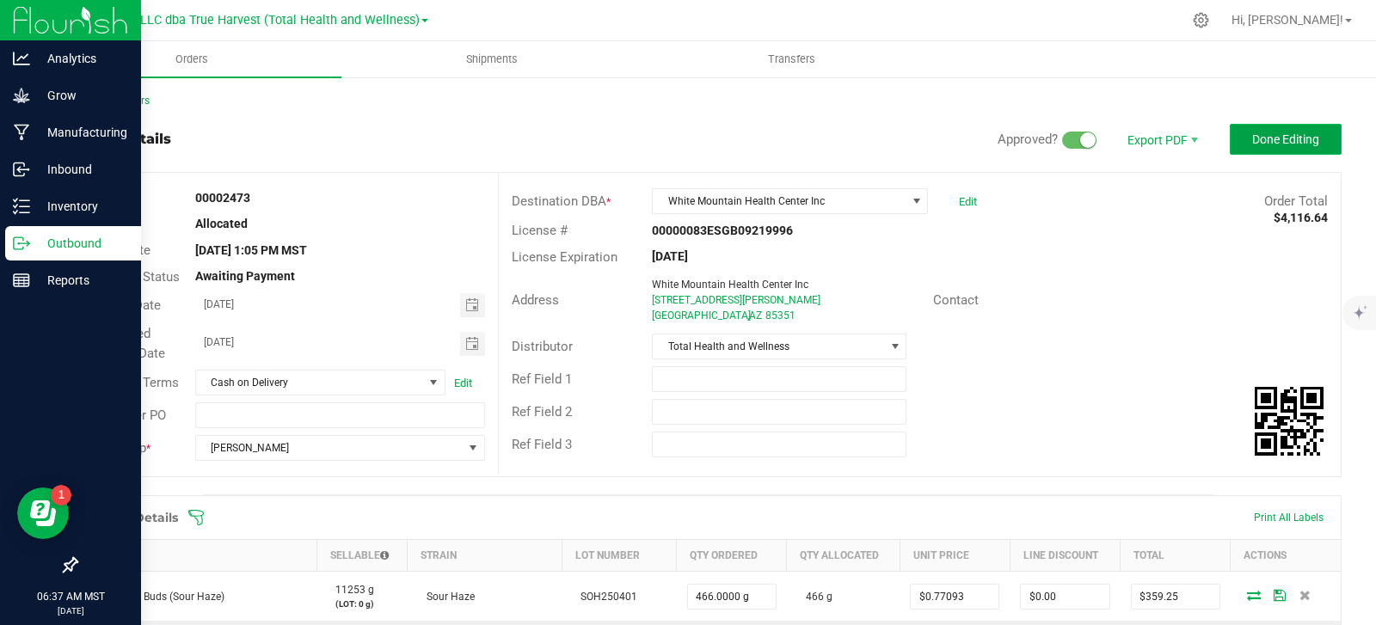
click at [1264, 144] on span "Done Editing" at bounding box center [1285, 139] width 67 height 14
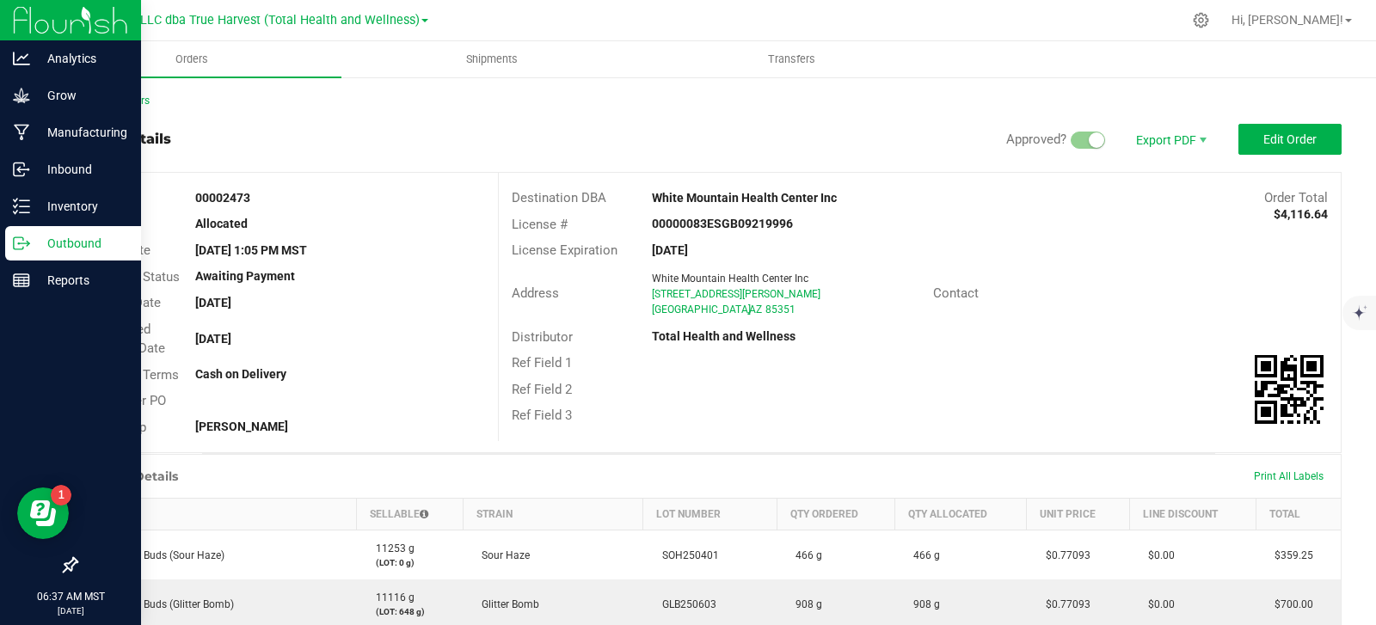
click at [29, 240] on icon at bounding box center [21, 243] width 17 height 17
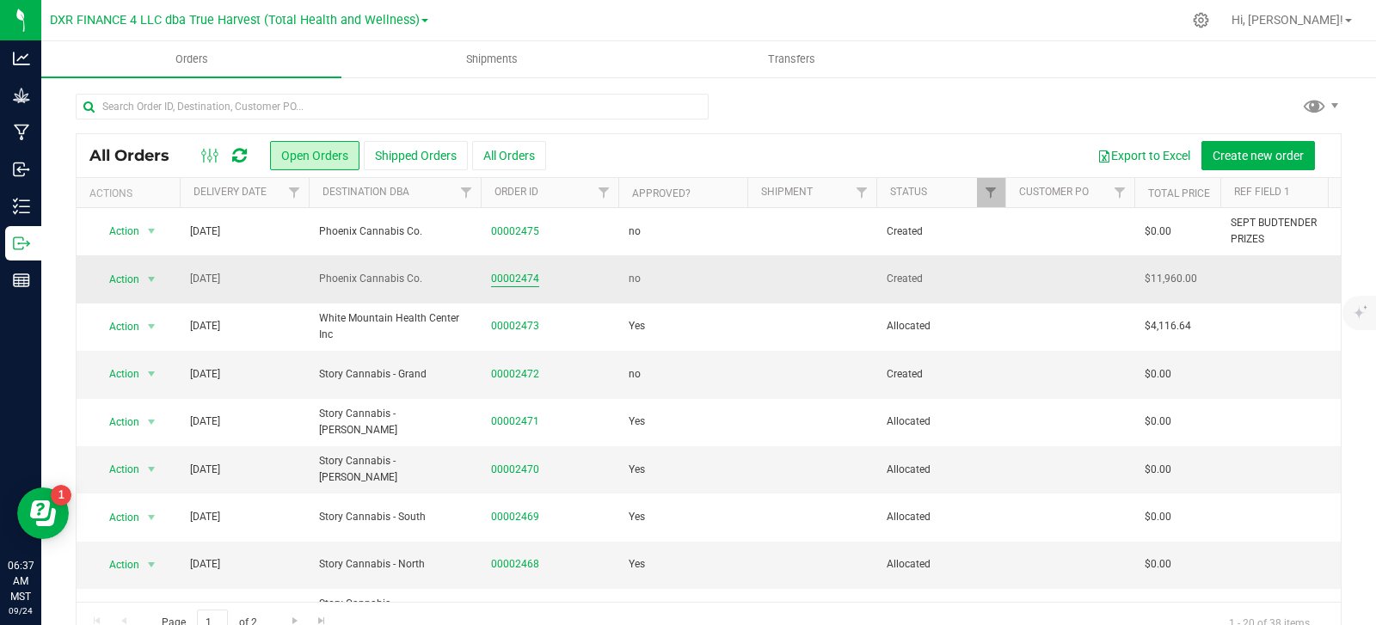
click at [525, 287] on link "00002474" at bounding box center [515, 279] width 48 height 16
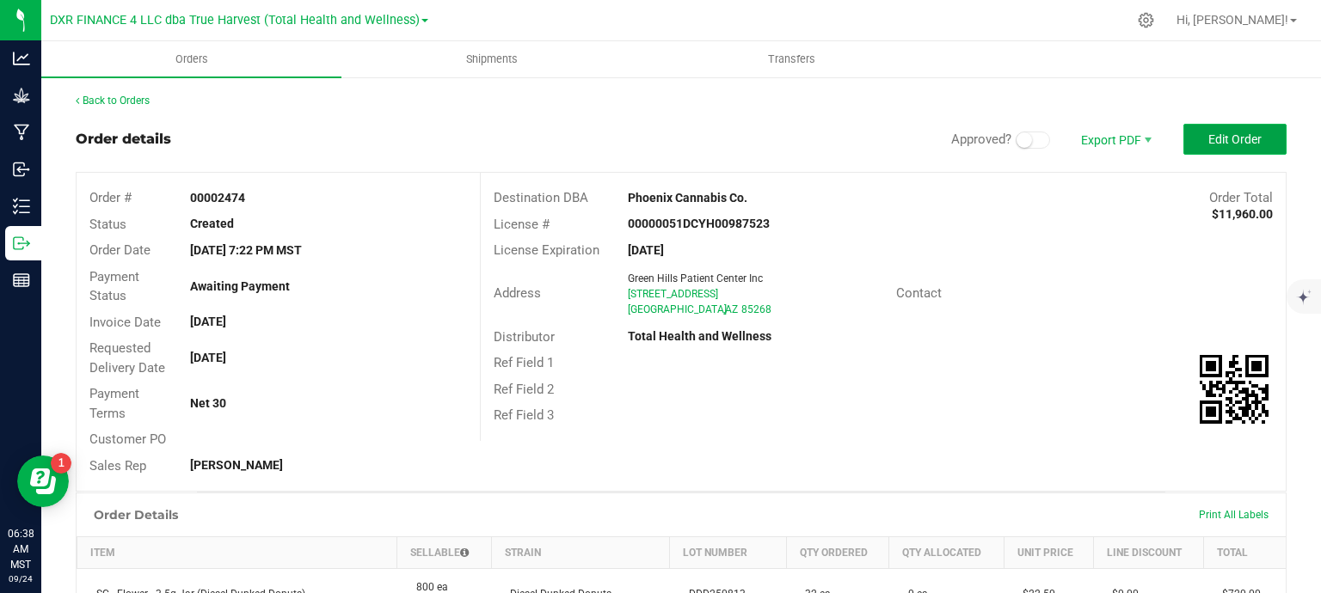
click at [1208, 140] on span "Edit Order" at bounding box center [1234, 139] width 53 height 14
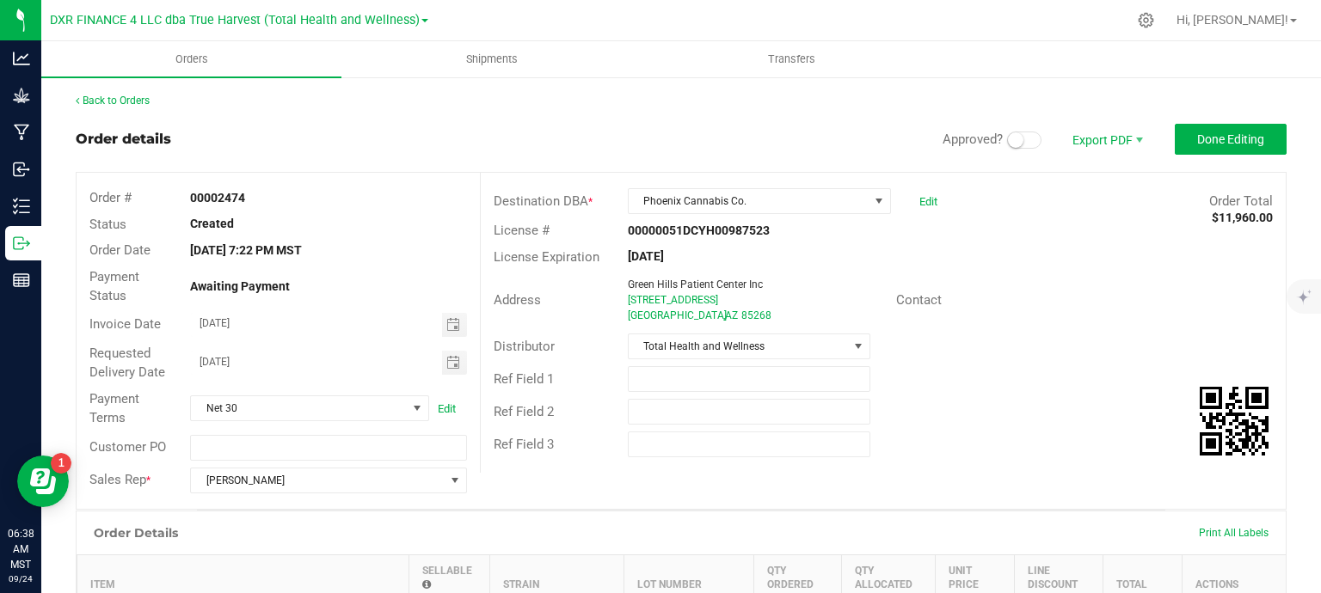
click at [1013, 137] on span at bounding box center [1024, 140] width 34 height 17
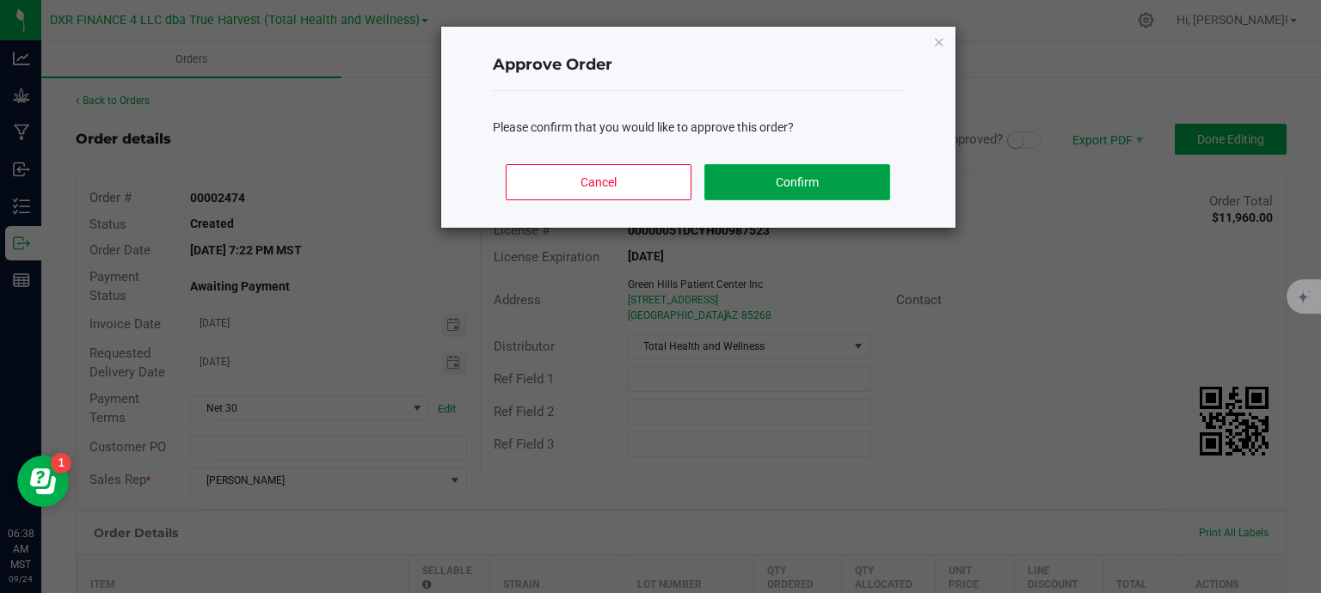
click at [846, 185] on button "Confirm" at bounding box center [796, 182] width 185 height 36
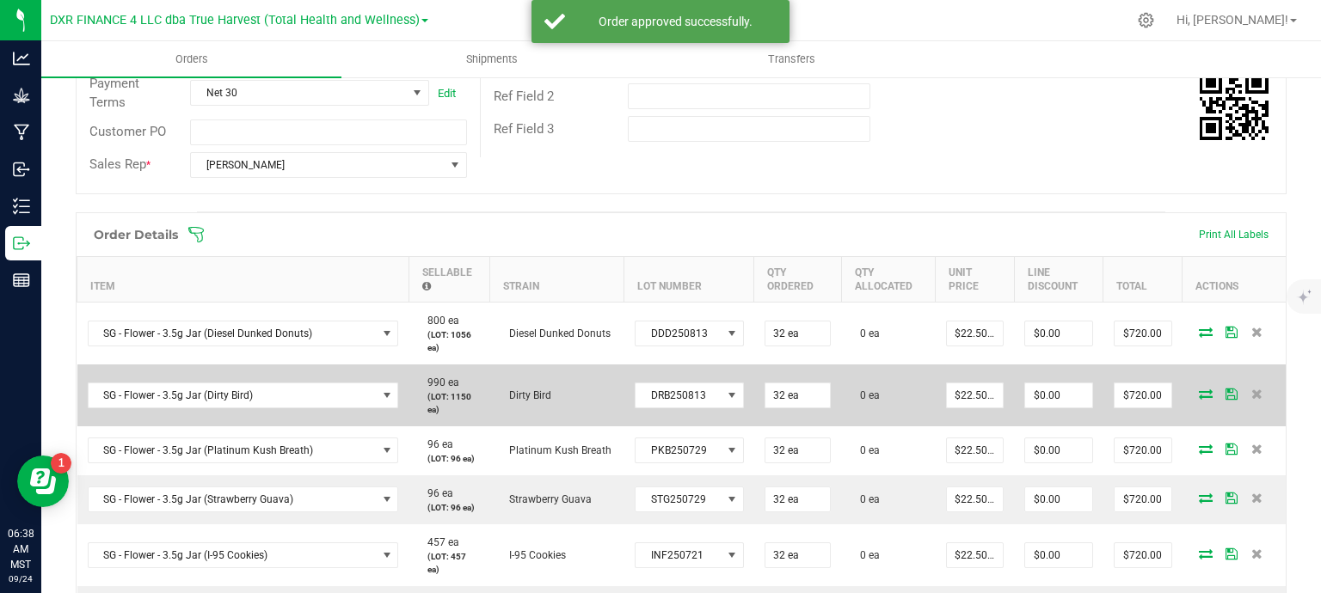
scroll to position [344, 0]
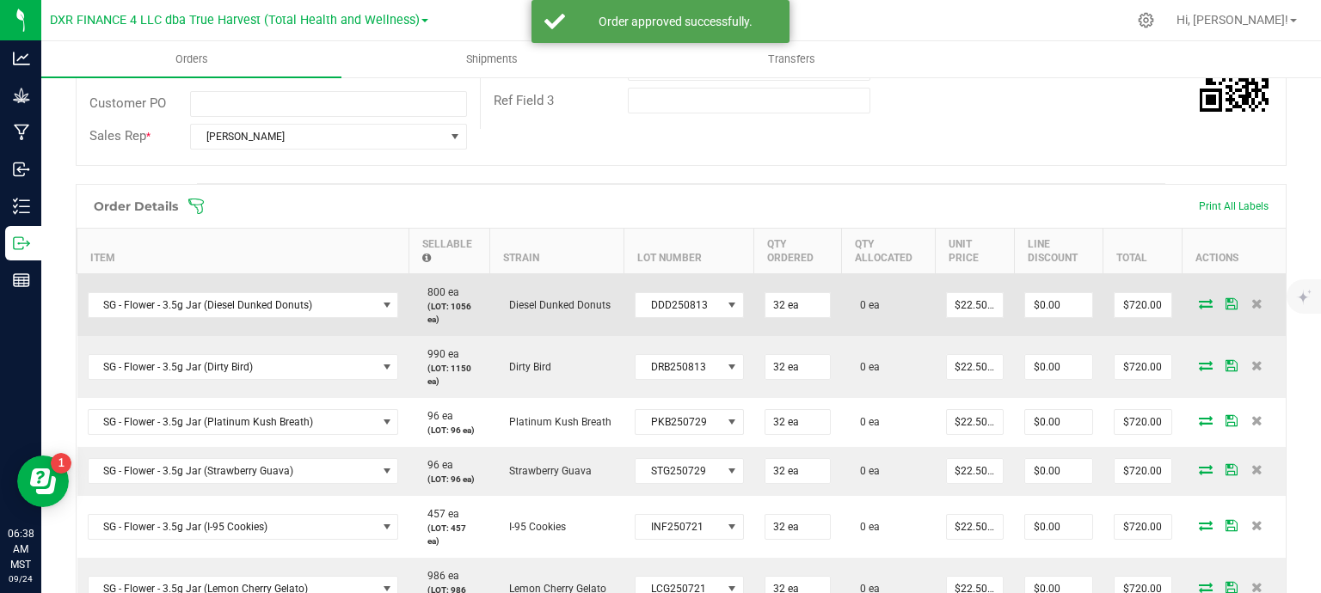
click at [1199, 304] on icon at bounding box center [1206, 303] width 14 height 10
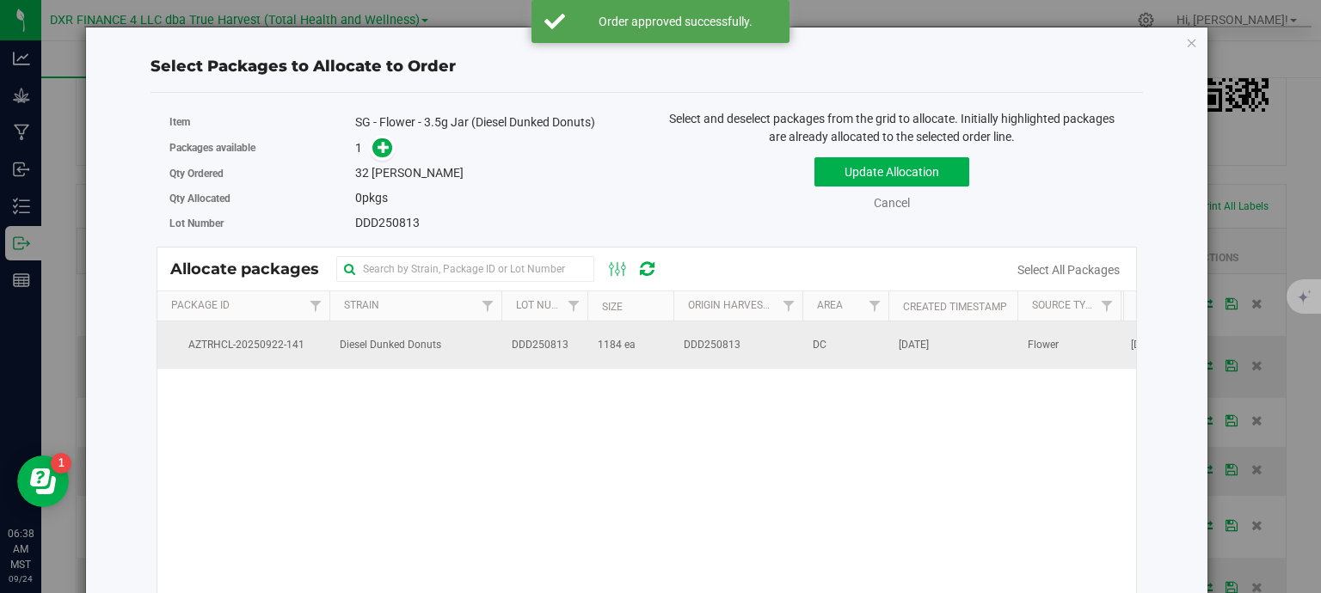
click at [578, 346] on td "DDD250813" at bounding box center [544, 345] width 86 height 46
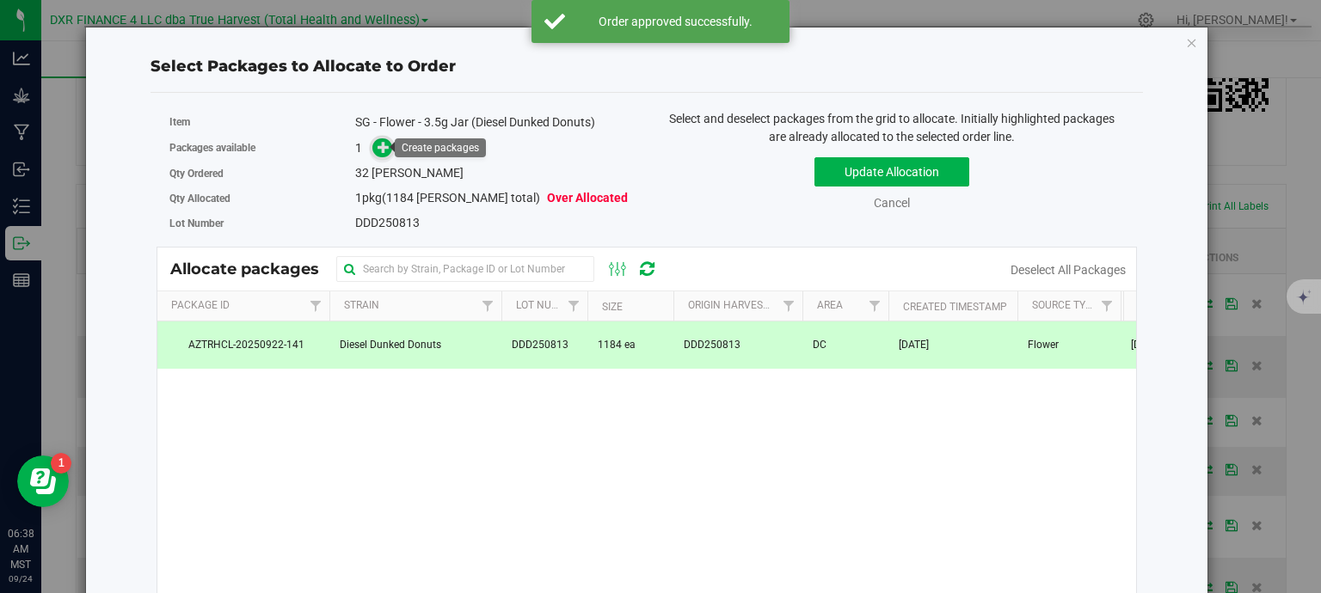
click at [378, 153] on icon at bounding box center [383, 147] width 12 height 12
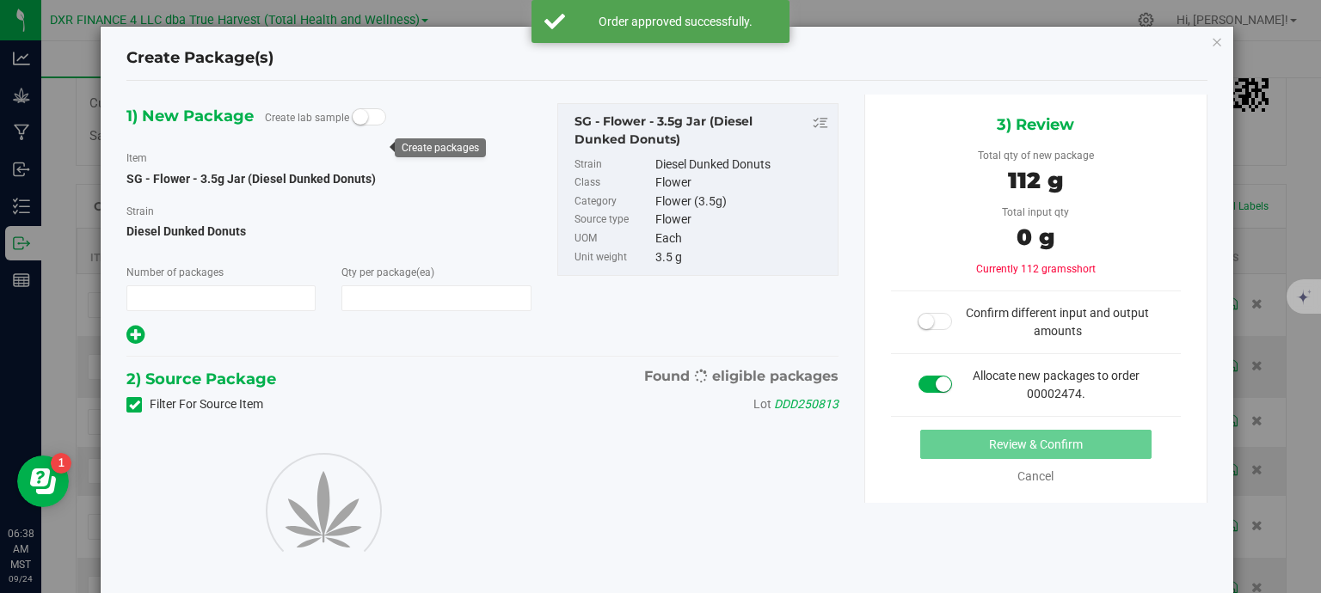
type input "1"
type input "32"
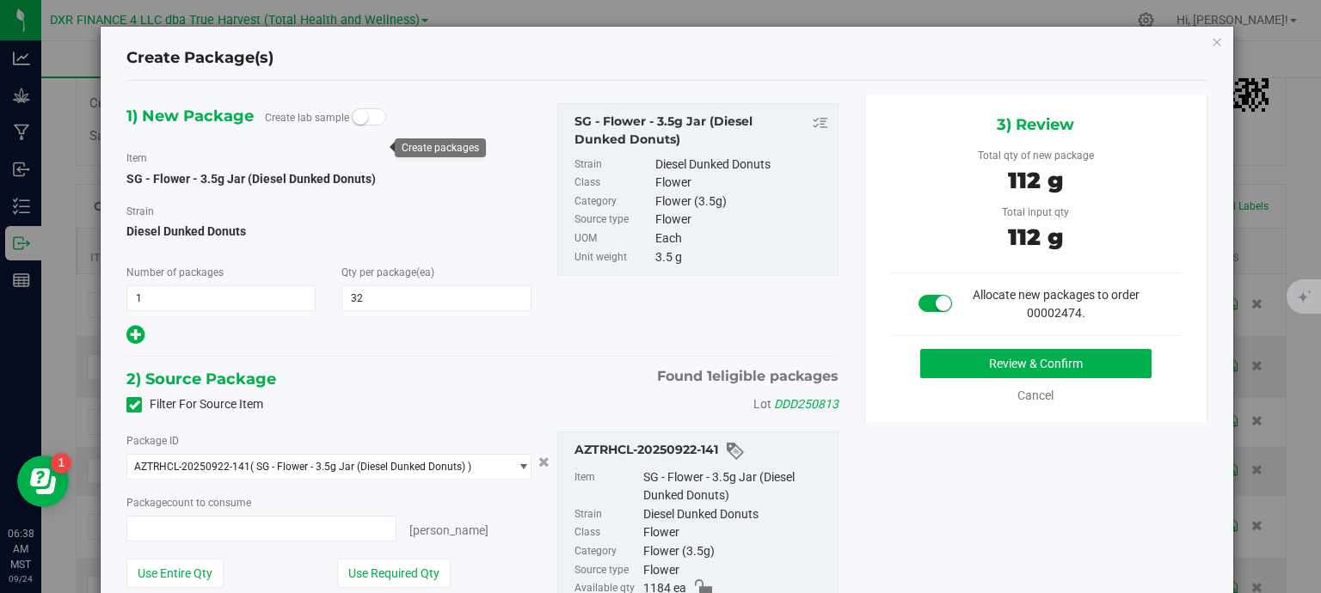
type input "32 ea"
click at [958, 362] on button "Review & Confirm" at bounding box center [1035, 363] width 231 height 29
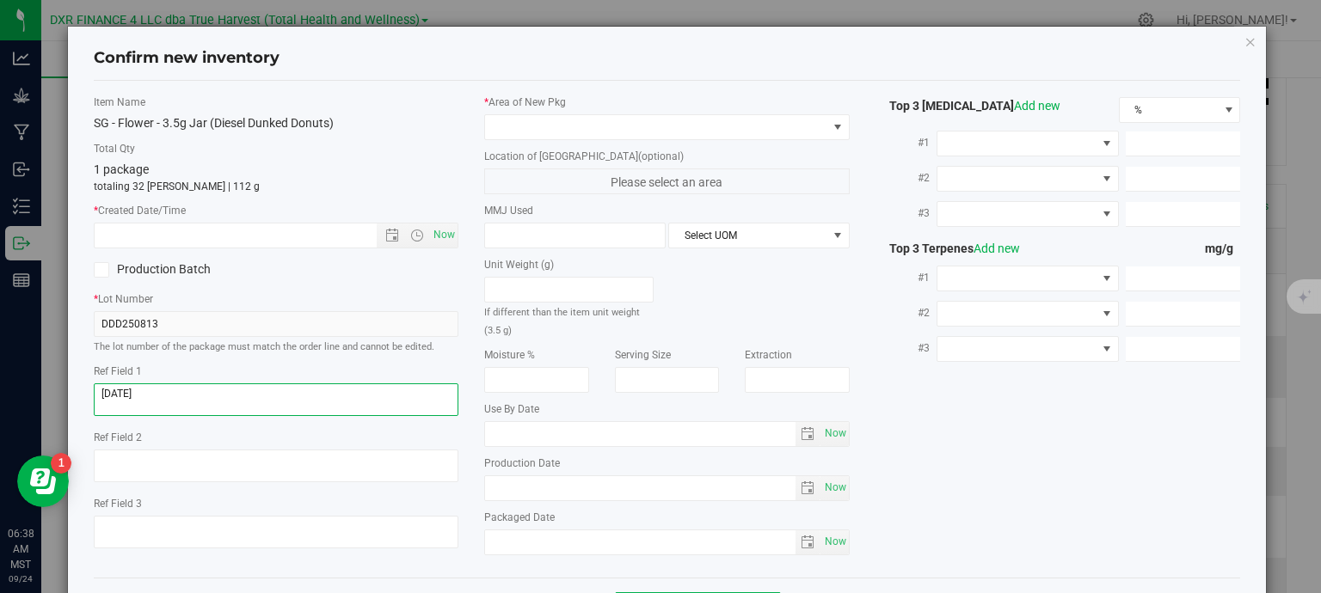
click at [255, 394] on textarea at bounding box center [276, 399] width 365 height 33
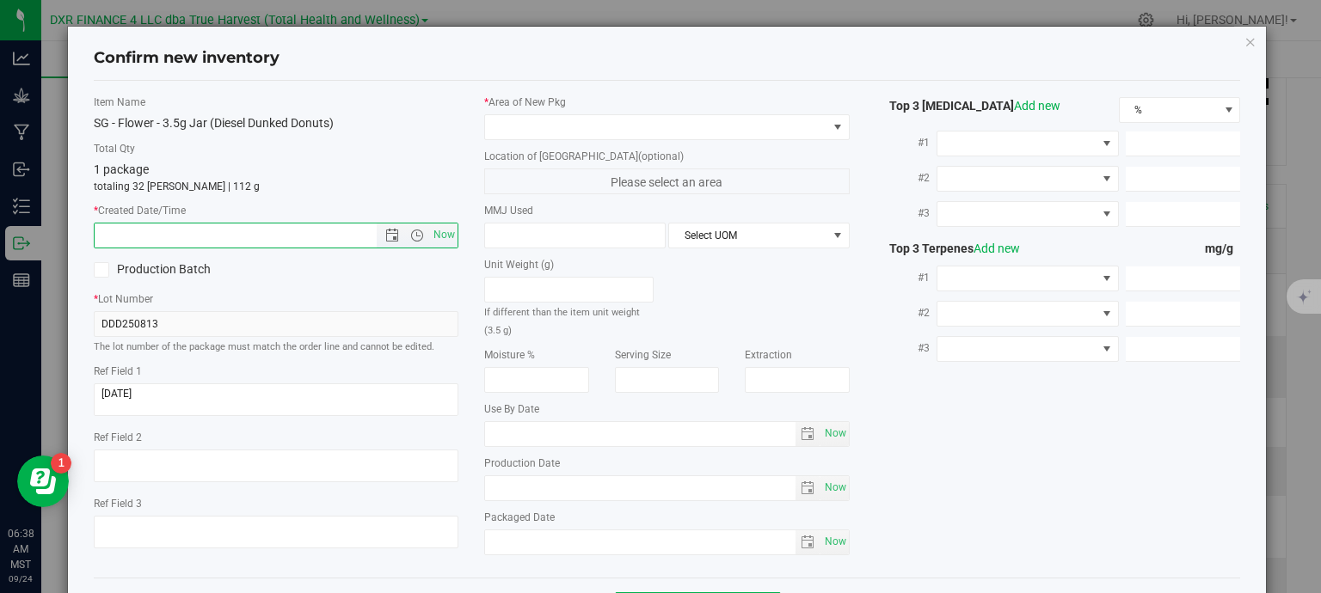
click at [258, 224] on input "text" at bounding box center [251, 236] width 312 height 24
paste input "2025-08-13"
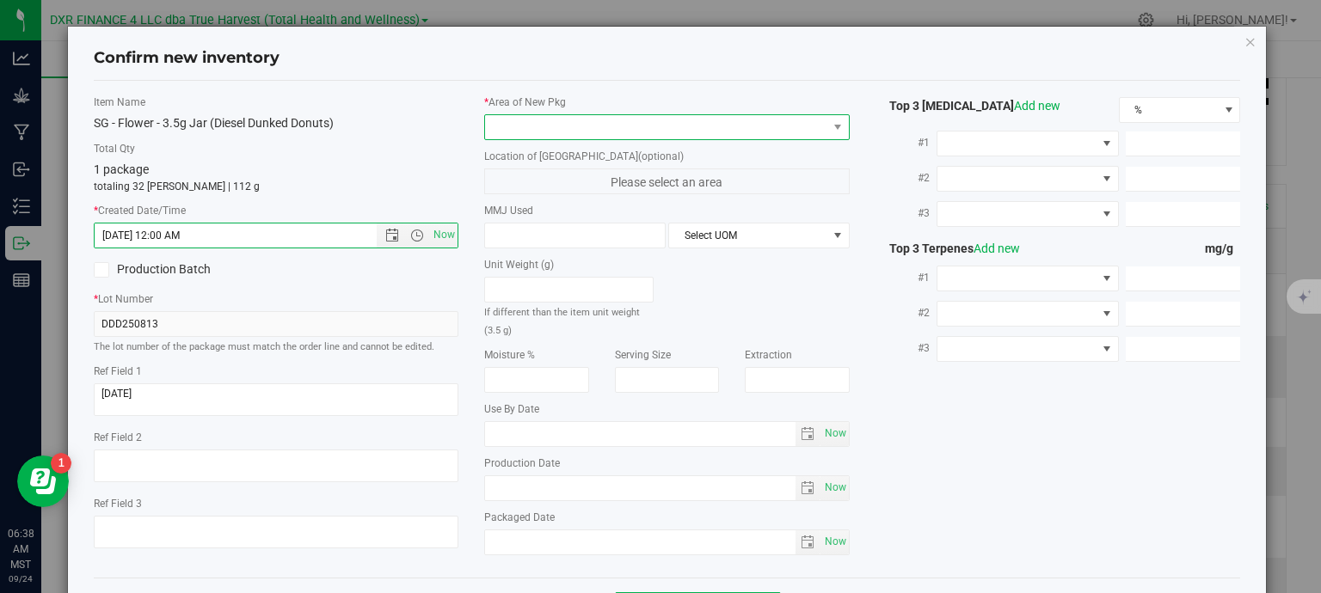
click at [567, 124] on span at bounding box center [656, 127] width 342 height 24
type input "8/13/2025 6:38 AM"
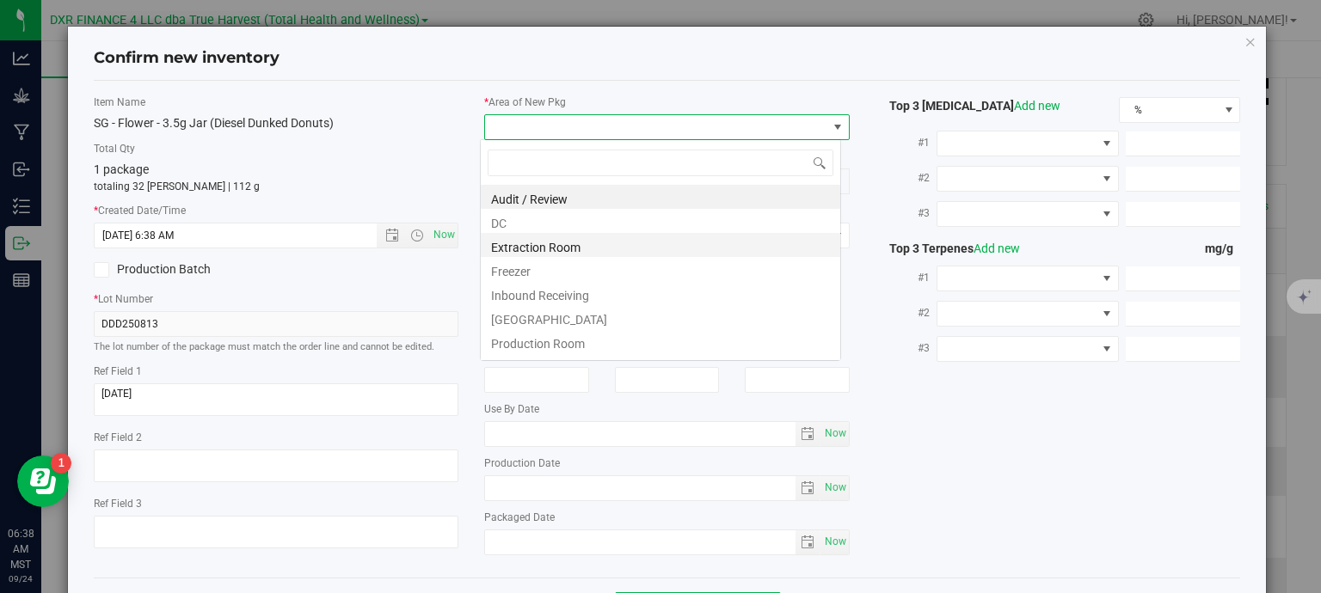
scroll to position [25, 361]
click at [551, 222] on li "DC" at bounding box center [660, 221] width 359 height 24
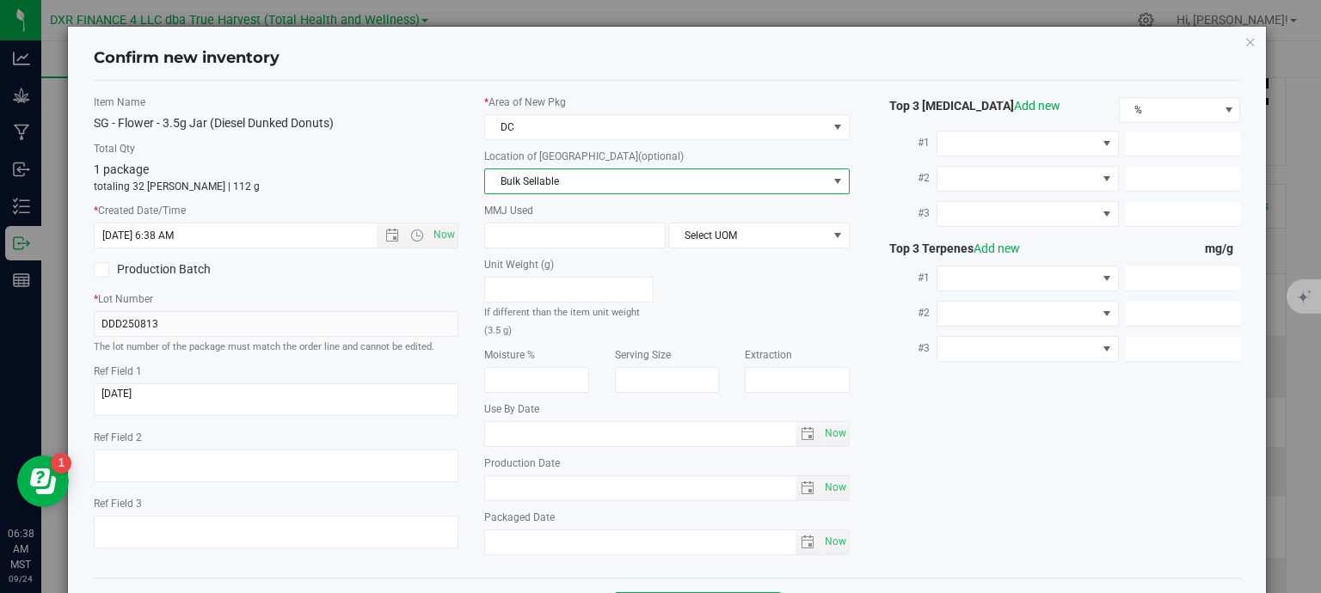
click at [581, 171] on span "Bulk Sellable" at bounding box center [656, 181] width 342 height 24
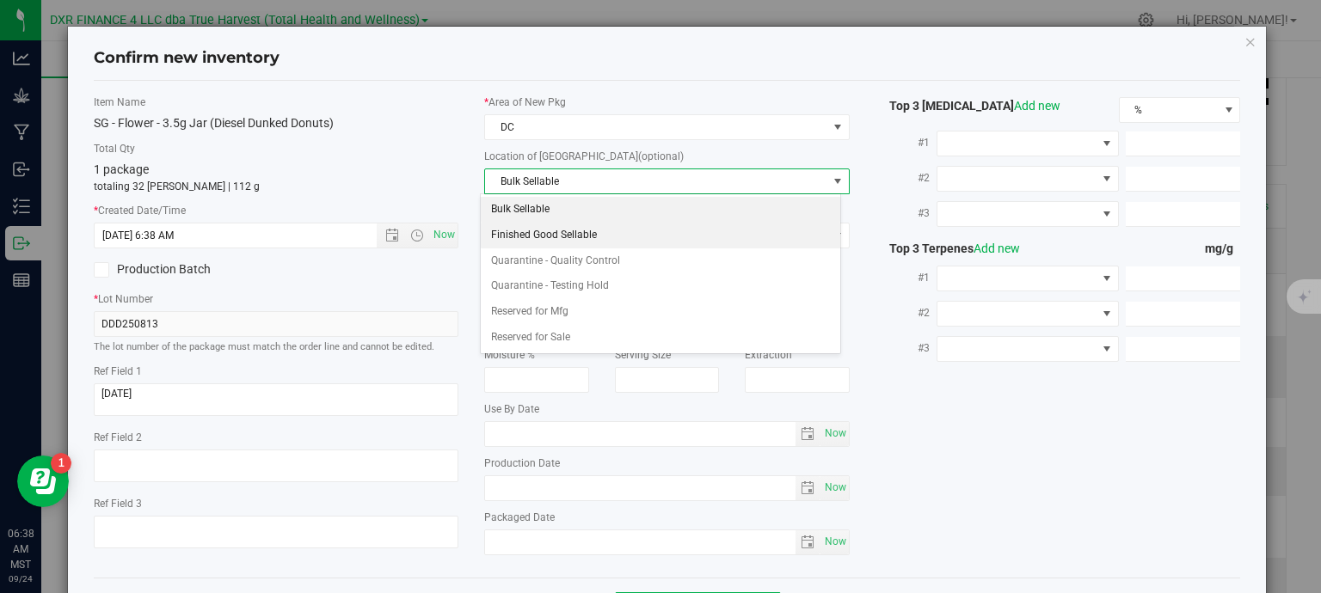
click at [576, 236] on li "Finished Good Sellable" at bounding box center [660, 236] width 359 height 26
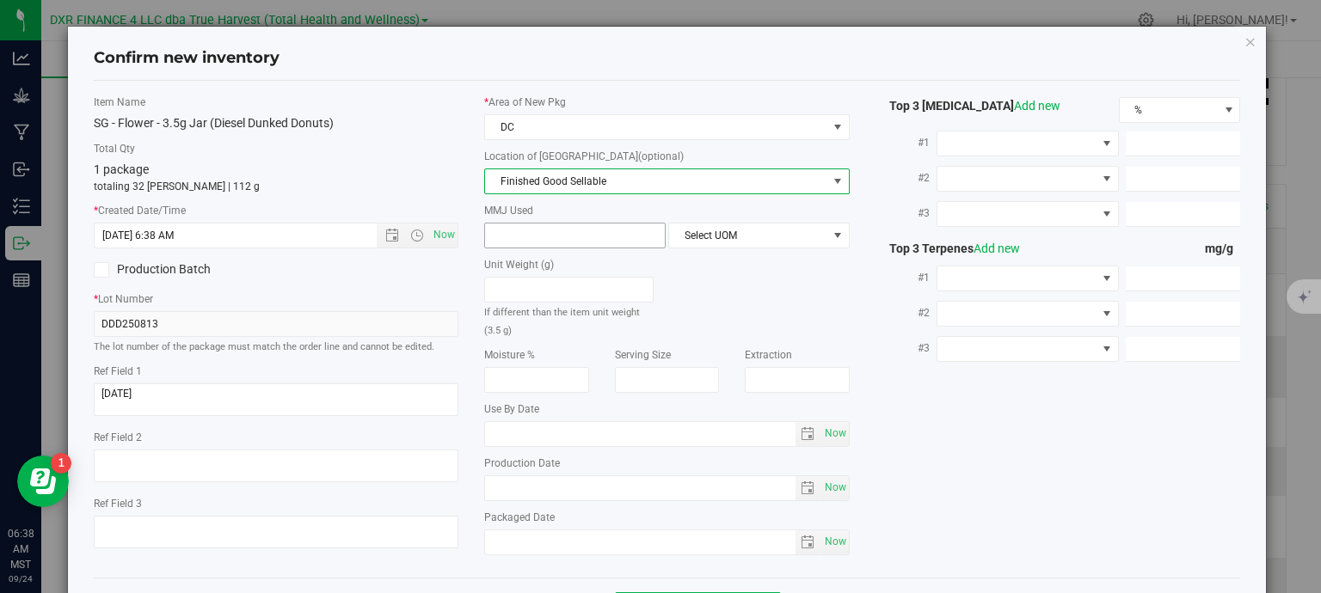
click at [575, 236] on span at bounding box center [574, 236] width 181 height 26
type input "2"
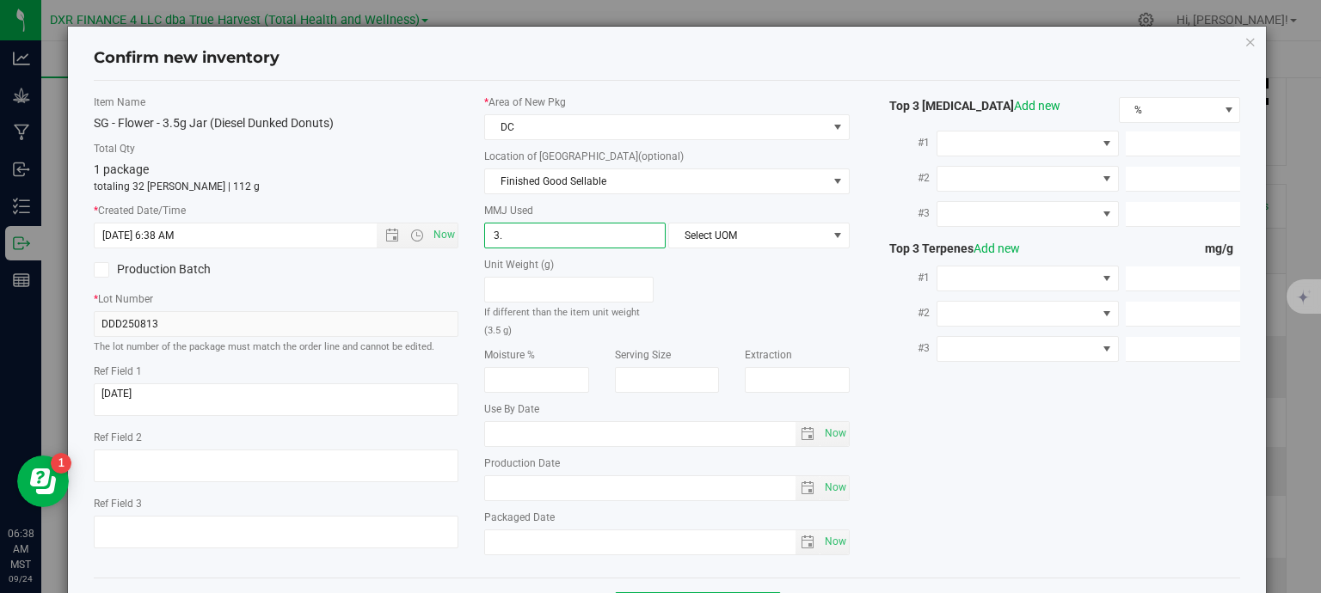
type input "3.5"
type input "3.5000"
click at [752, 232] on span "Select UOM" at bounding box center [748, 236] width 158 height 24
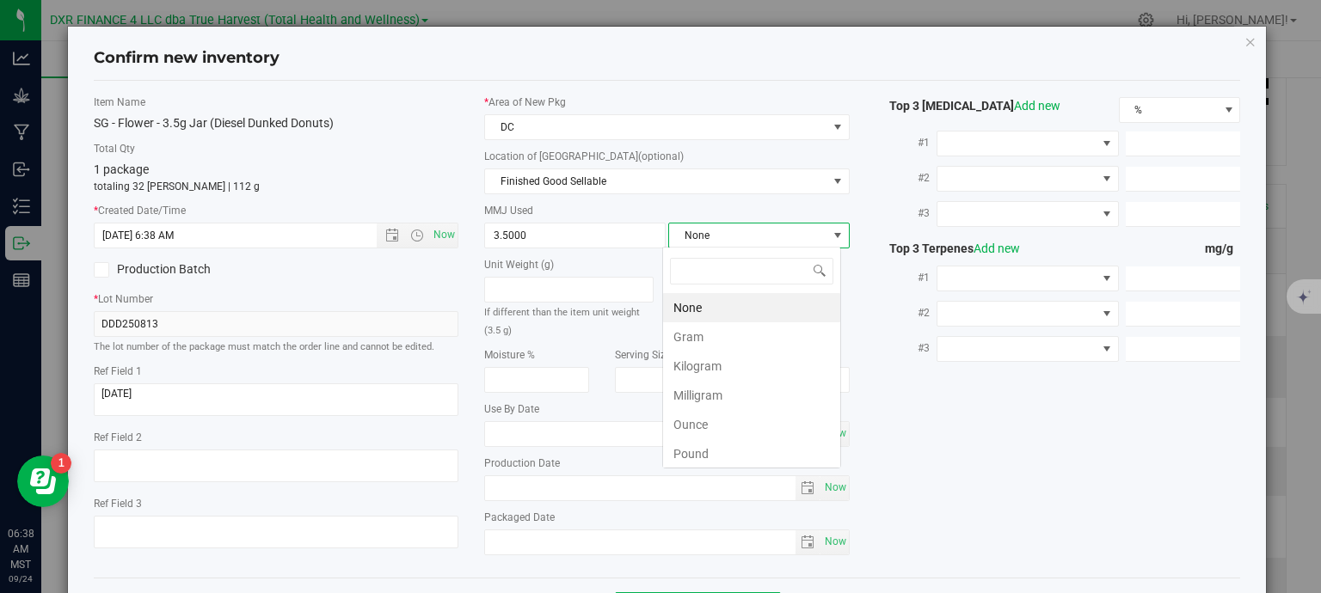
scroll to position [25, 179]
click at [752, 332] on li "Gram" at bounding box center [751, 336] width 177 height 29
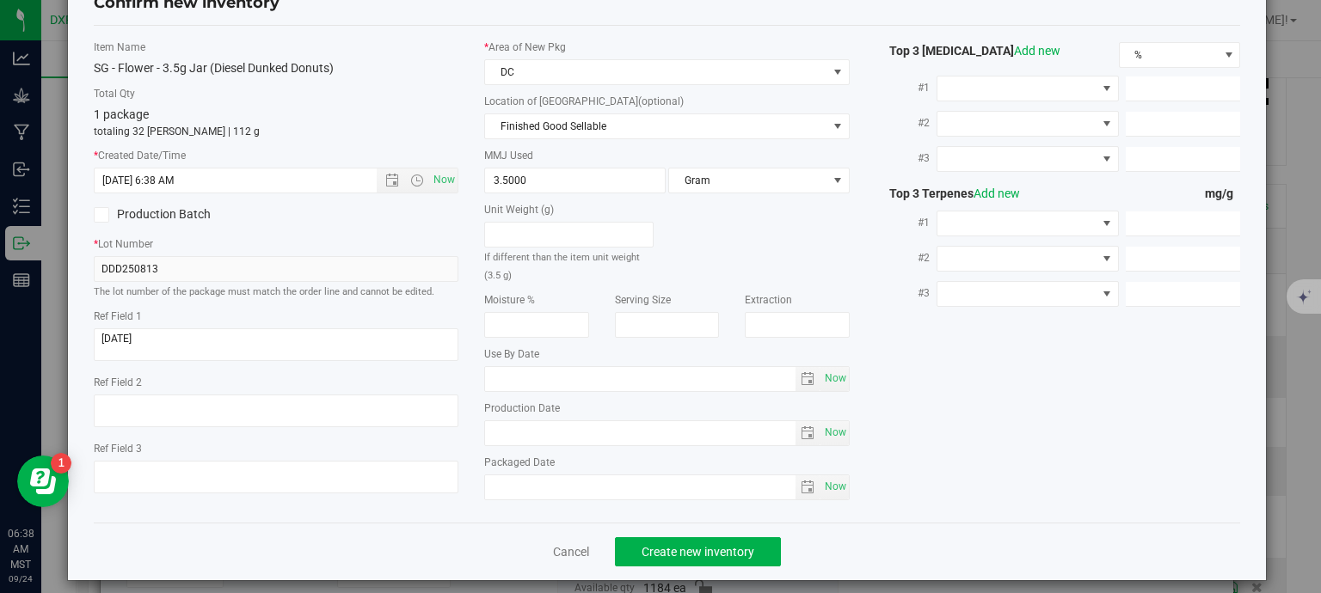
scroll to position [65, 0]
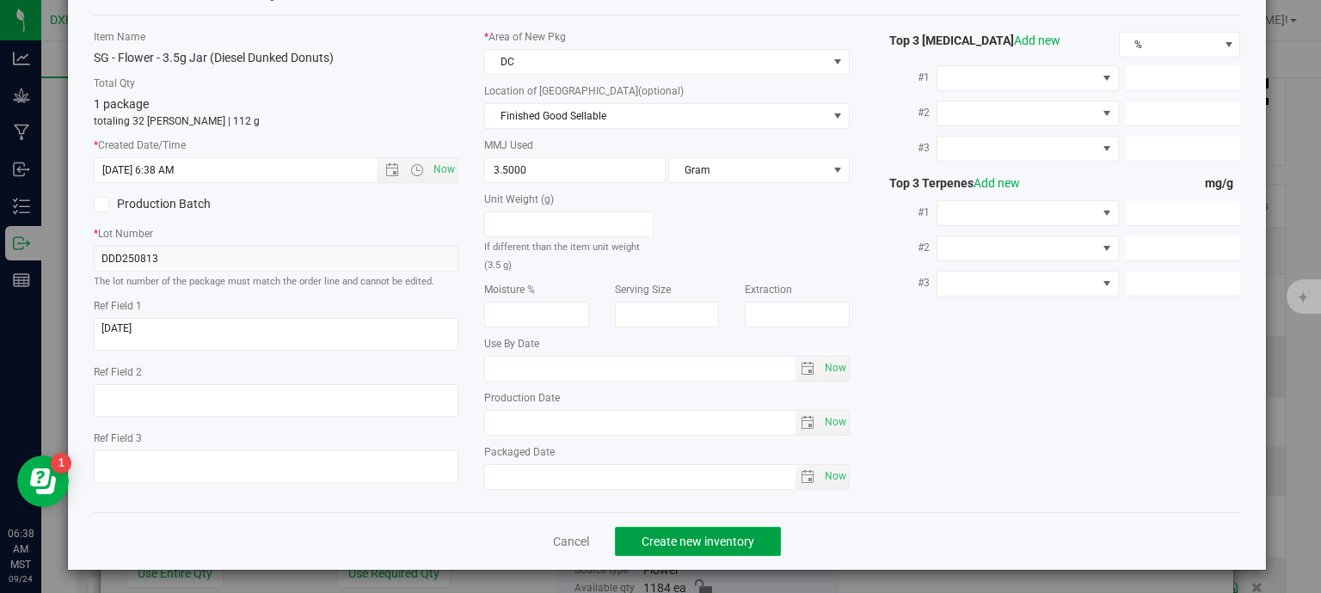
click at [733, 535] on span "Create new inventory" at bounding box center [697, 542] width 113 height 14
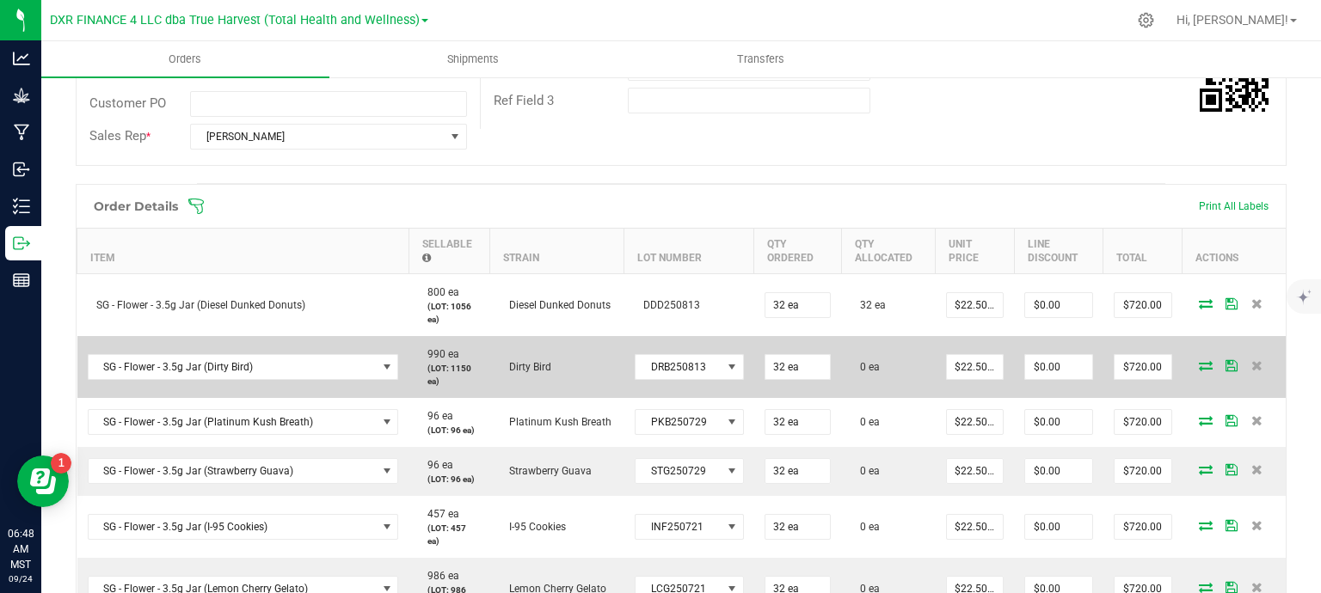
click at [1199, 360] on icon at bounding box center [1206, 365] width 14 height 10
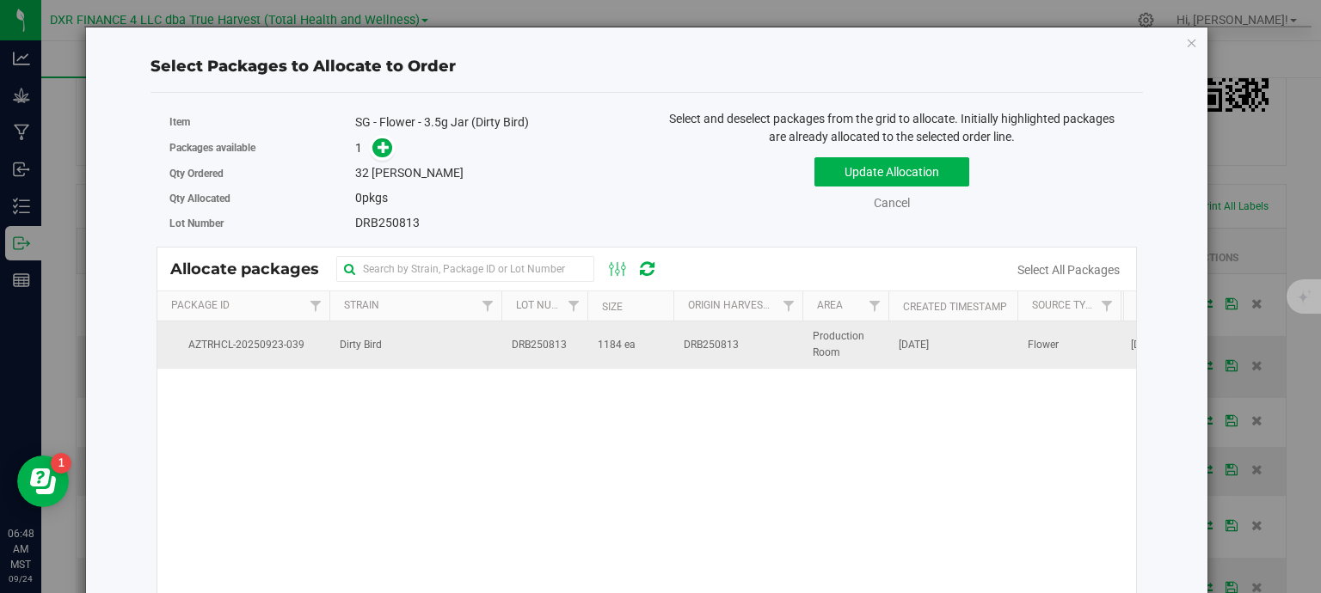
click at [659, 350] on td "1184 ea" at bounding box center [630, 345] width 86 height 46
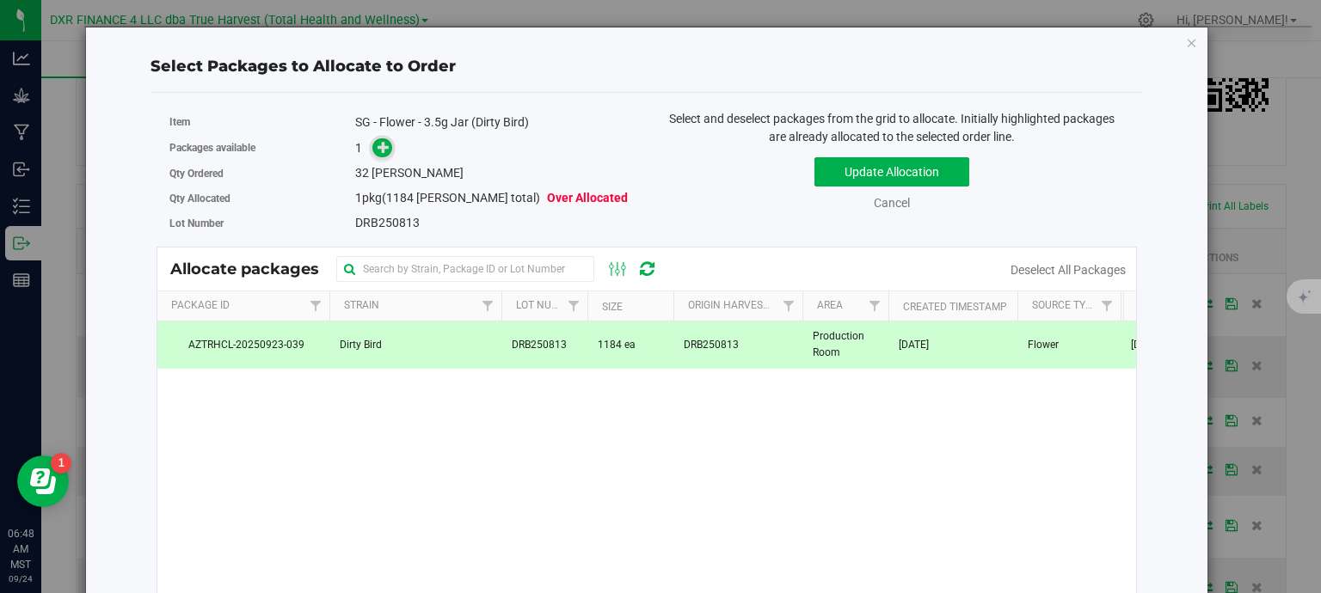
click at [389, 149] on link at bounding box center [382, 148] width 20 height 14
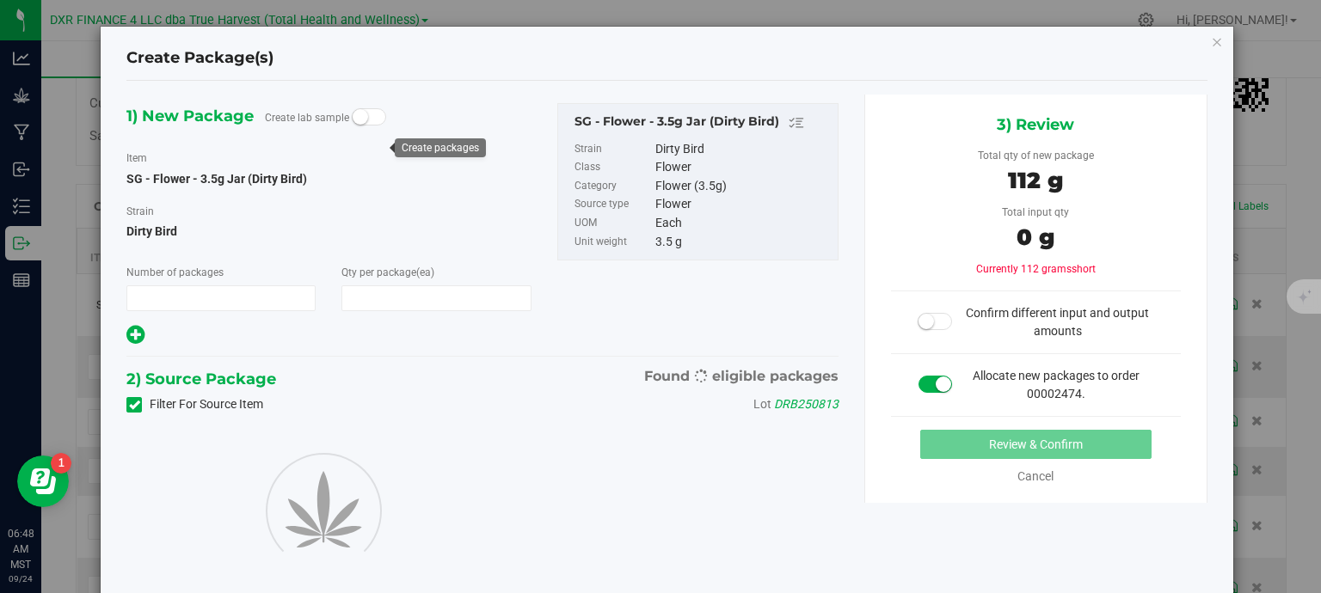
type input "1"
type input "32"
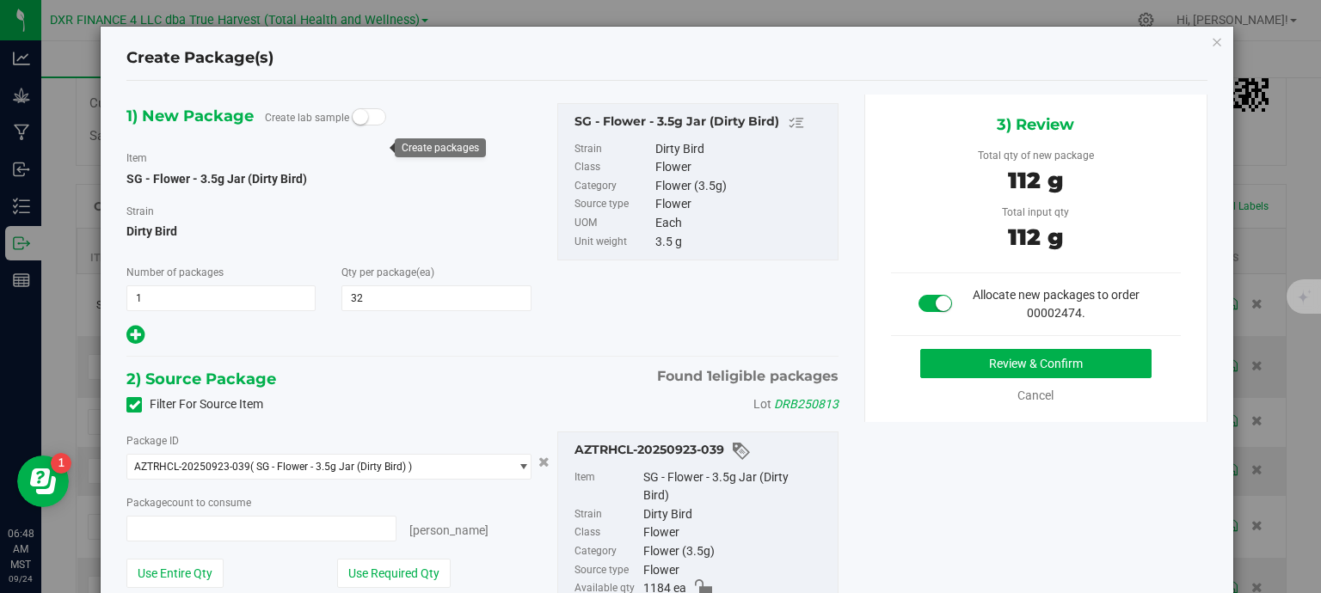
type input "32 ea"
click at [1052, 372] on button "Review & Confirm" at bounding box center [1035, 363] width 231 height 29
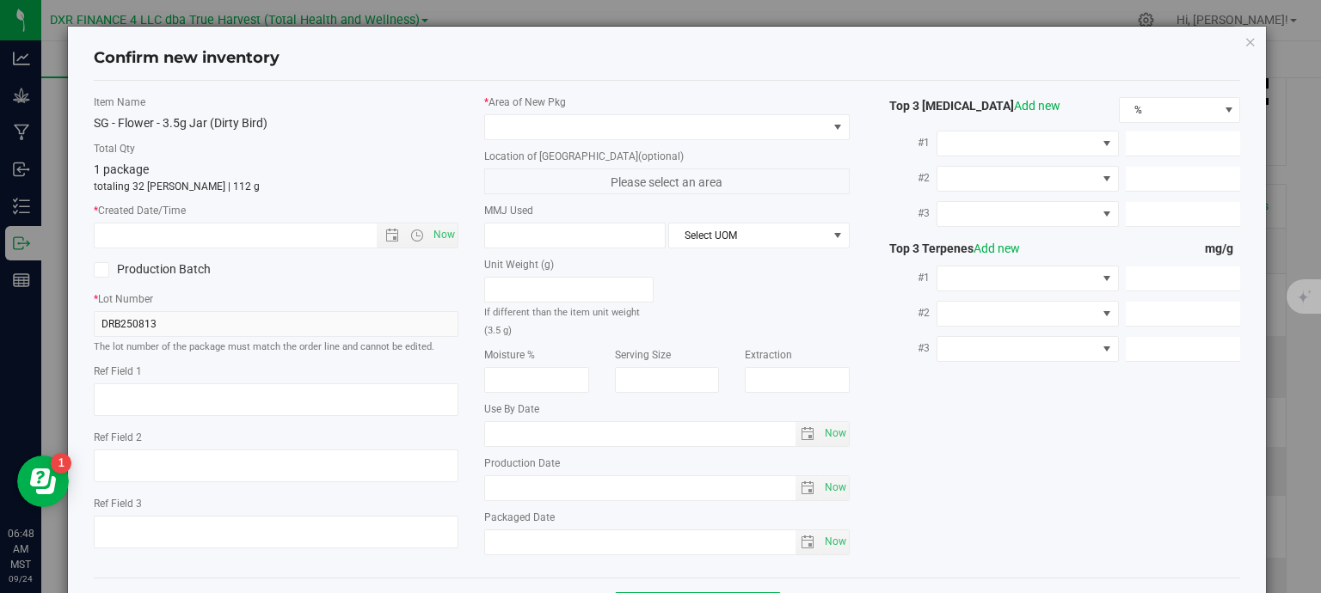
type textarea "2025-08-13"
click at [180, 396] on textarea at bounding box center [276, 399] width 365 height 33
click at [224, 232] on input "text" at bounding box center [251, 236] width 312 height 24
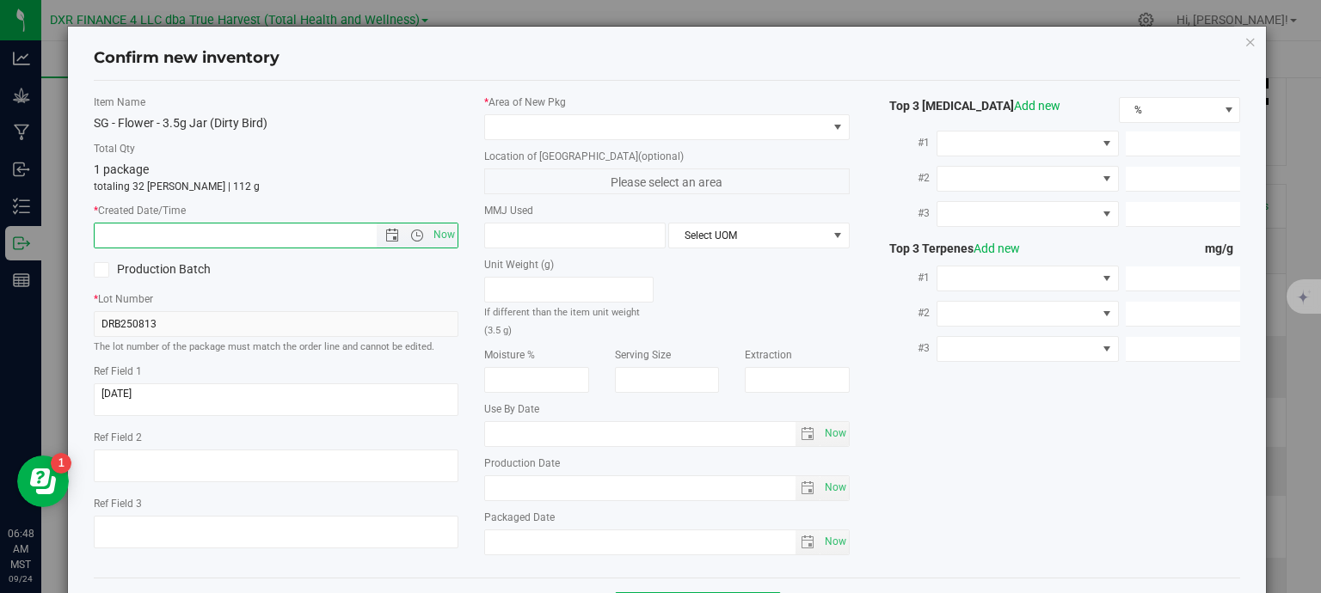
paste input "2025-08-13"
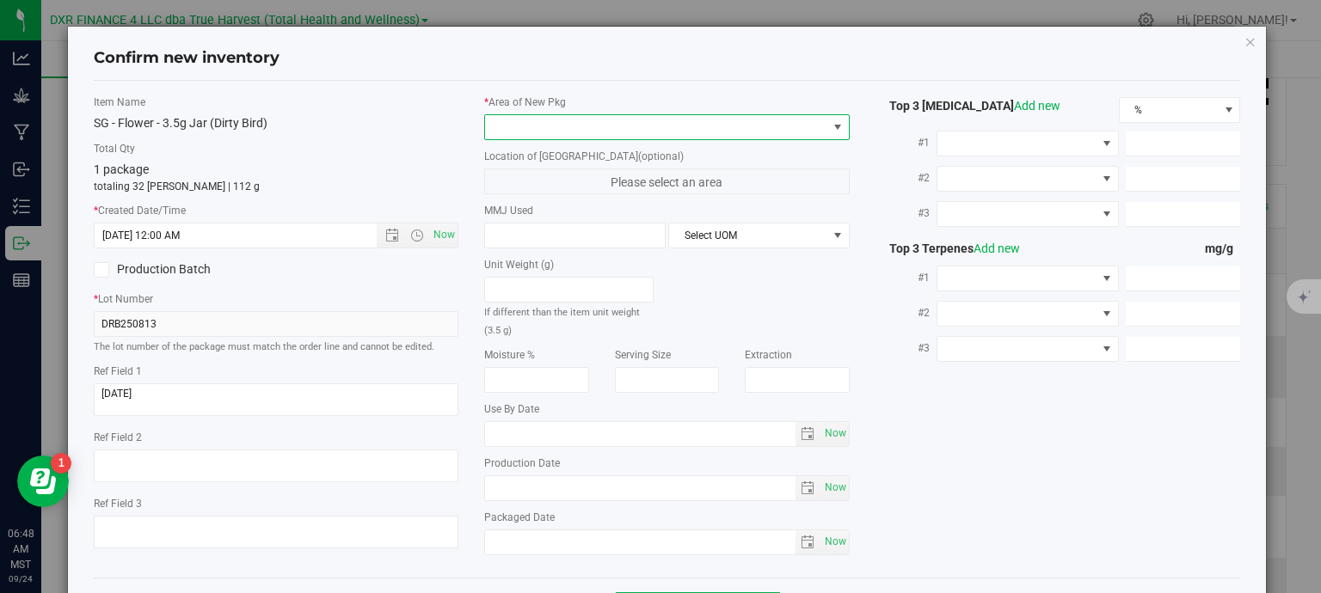
click at [516, 124] on span at bounding box center [656, 127] width 342 height 24
type input "8/13/2025 6:48 AM"
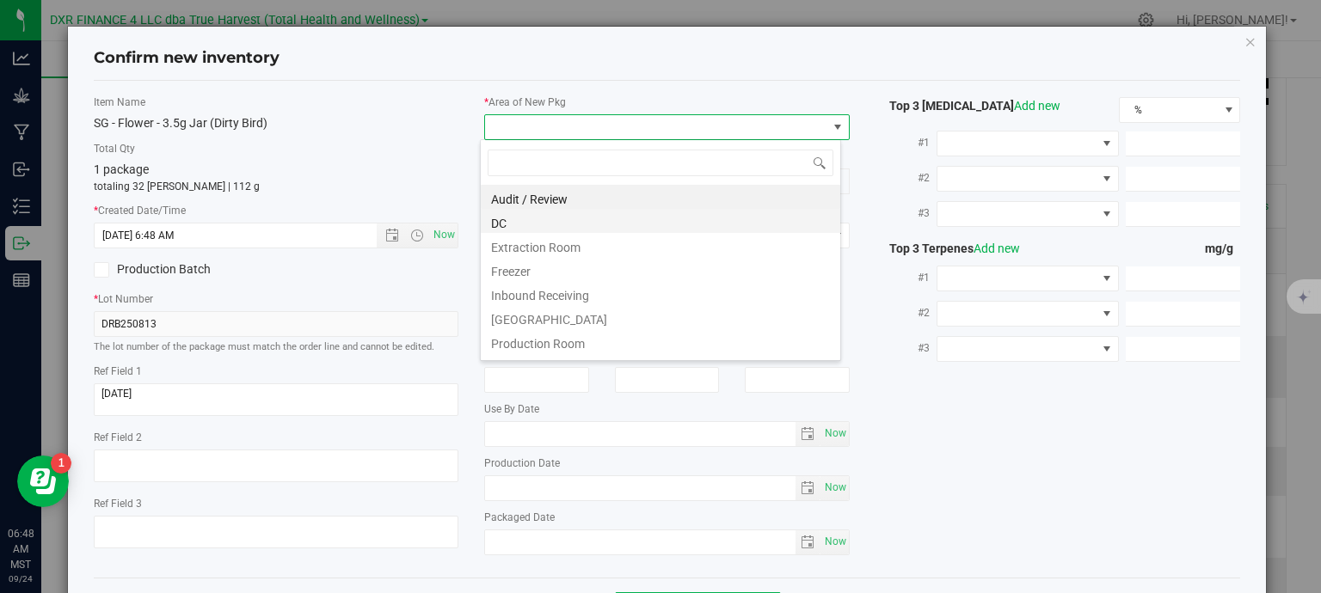
scroll to position [25, 361]
click at [535, 230] on li "DC" at bounding box center [660, 221] width 359 height 24
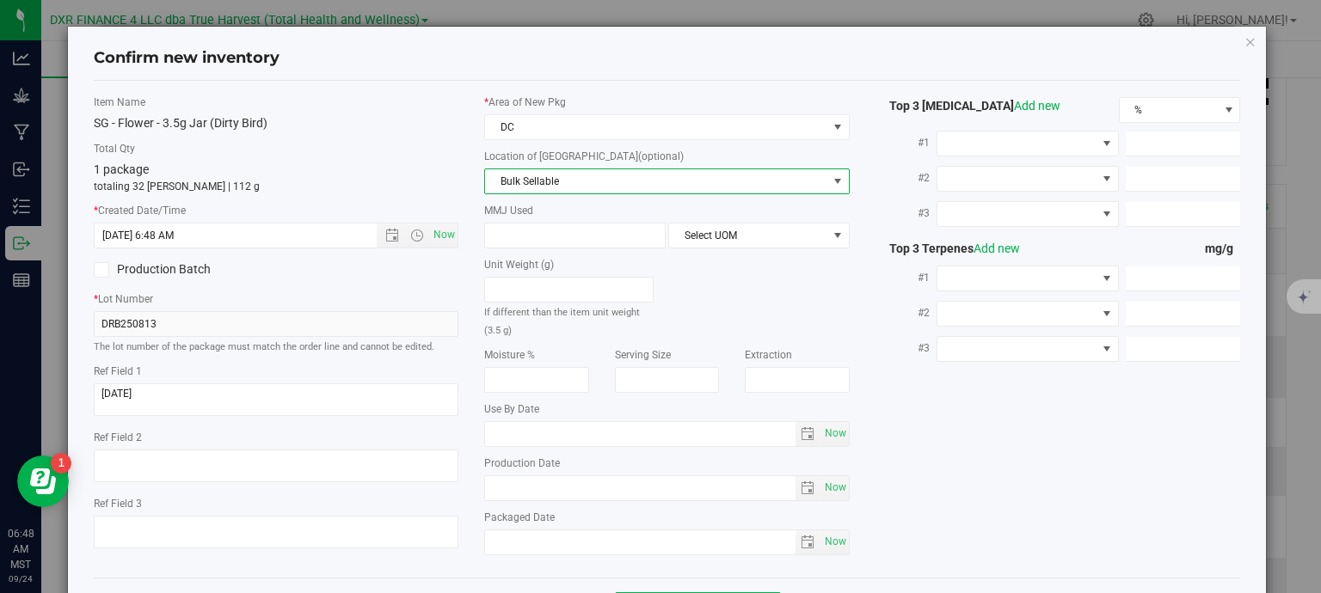
click at [592, 178] on span "Bulk Sellable" at bounding box center [656, 181] width 342 height 24
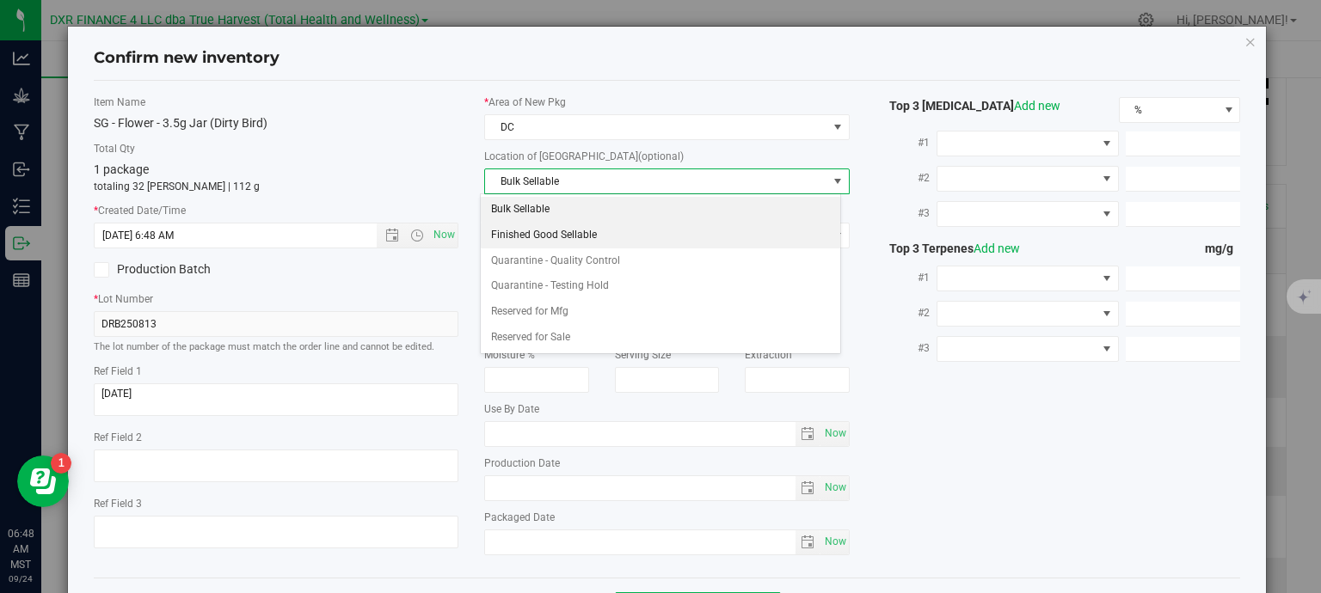
click at [572, 239] on li "Finished Good Sellable" at bounding box center [660, 236] width 359 height 26
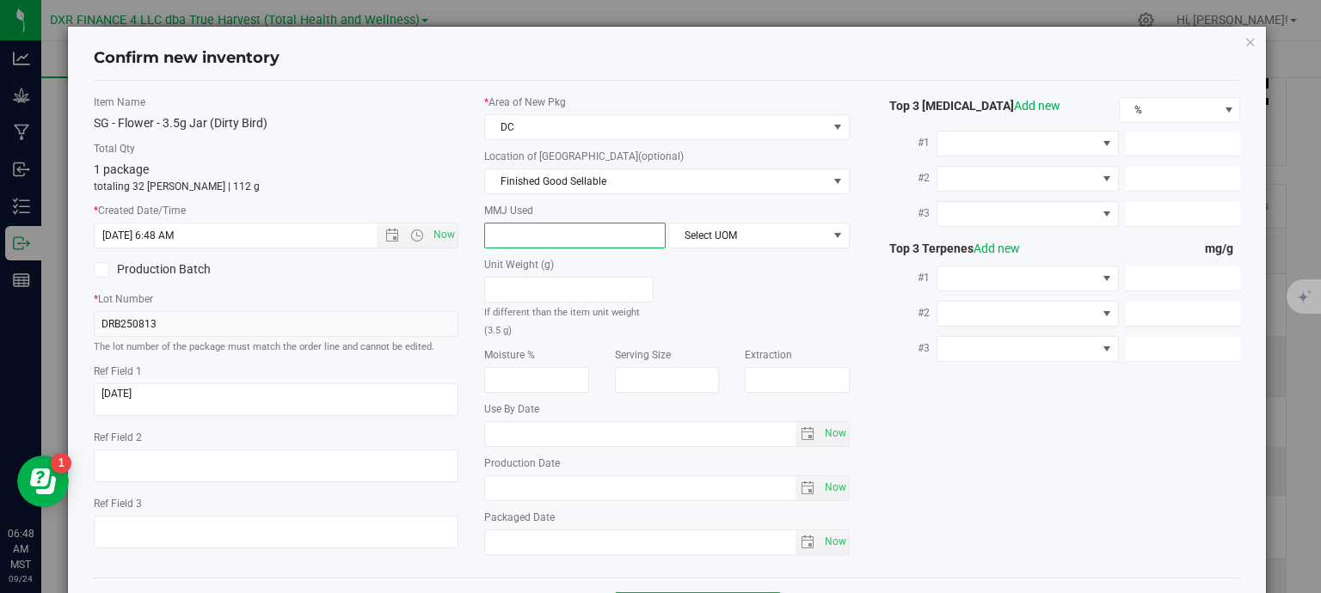
click at [553, 234] on span at bounding box center [574, 236] width 181 height 26
type input "3.5"
type input "3.5000"
click at [698, 233] on span "Select UOM" at bounding box center [748, 236] width 158 height 24
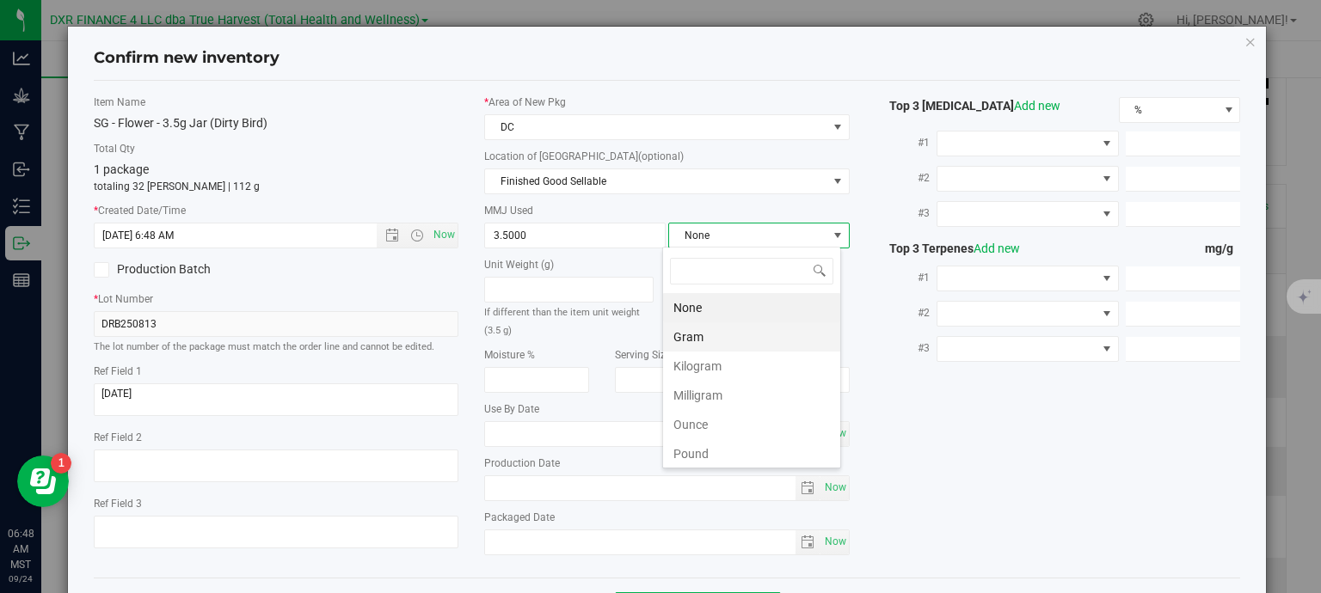
scroll to position [25, 179]
click at [698, 342] on li "Gram" at bounding box center [751, 336] width 177 height 29
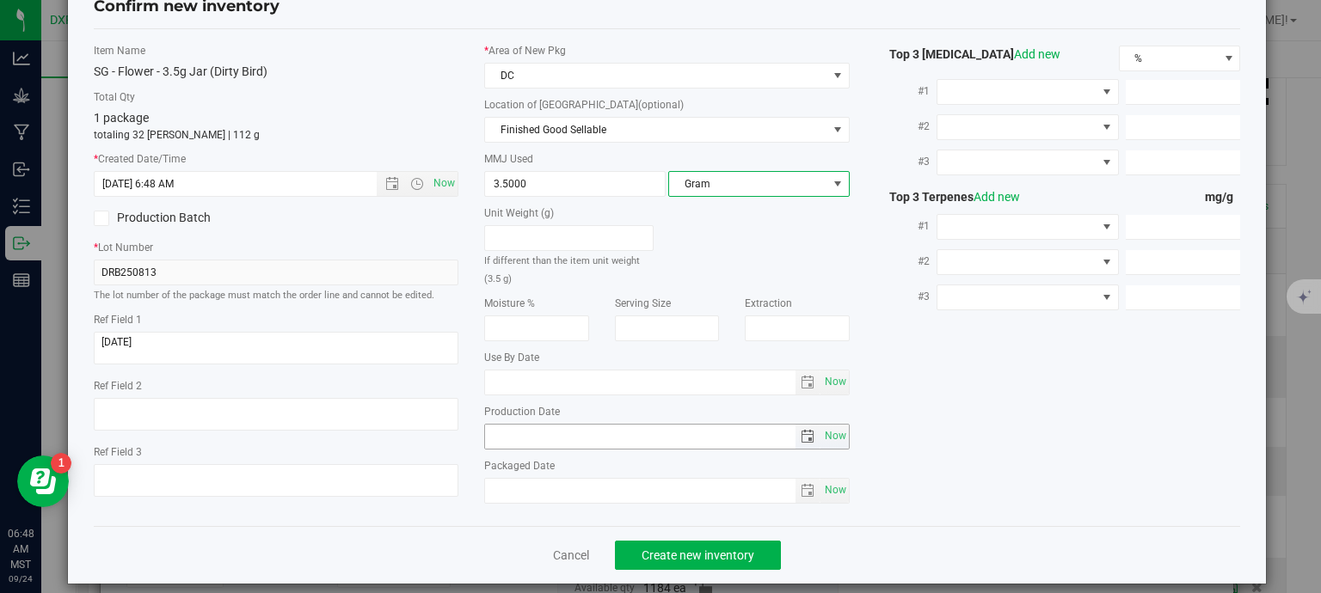
scroll to position [65, 0]
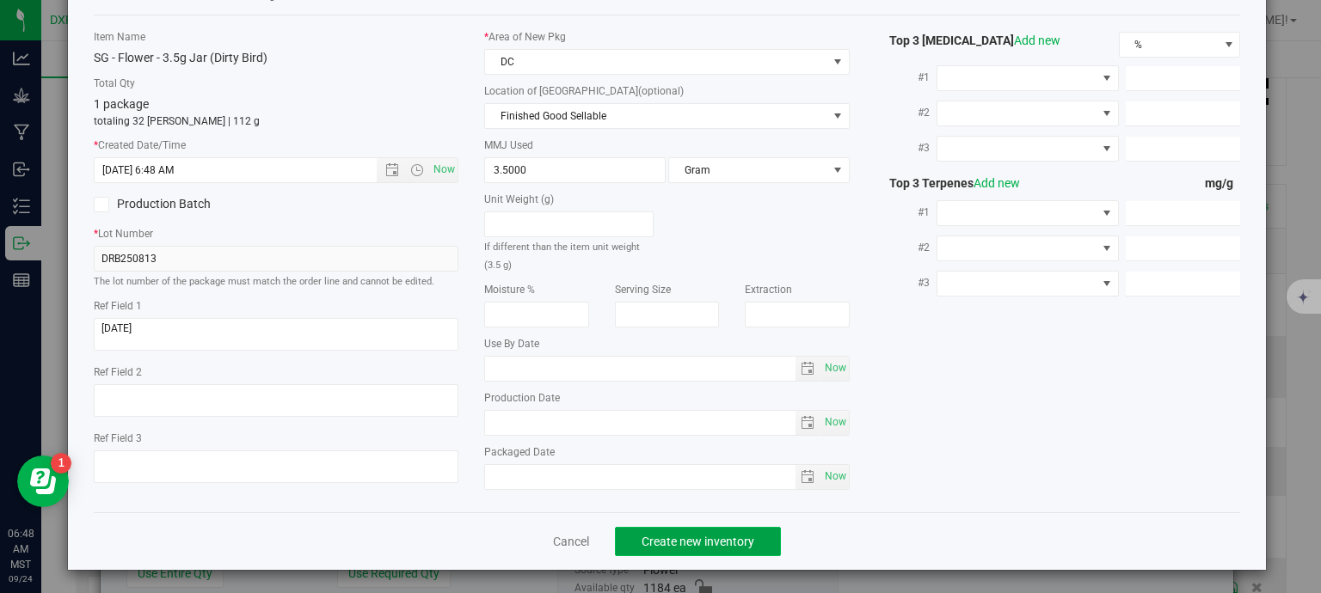
click at [674, 539] on span "Create new inventory" at bounding box center [697, 542] width 113 height 14
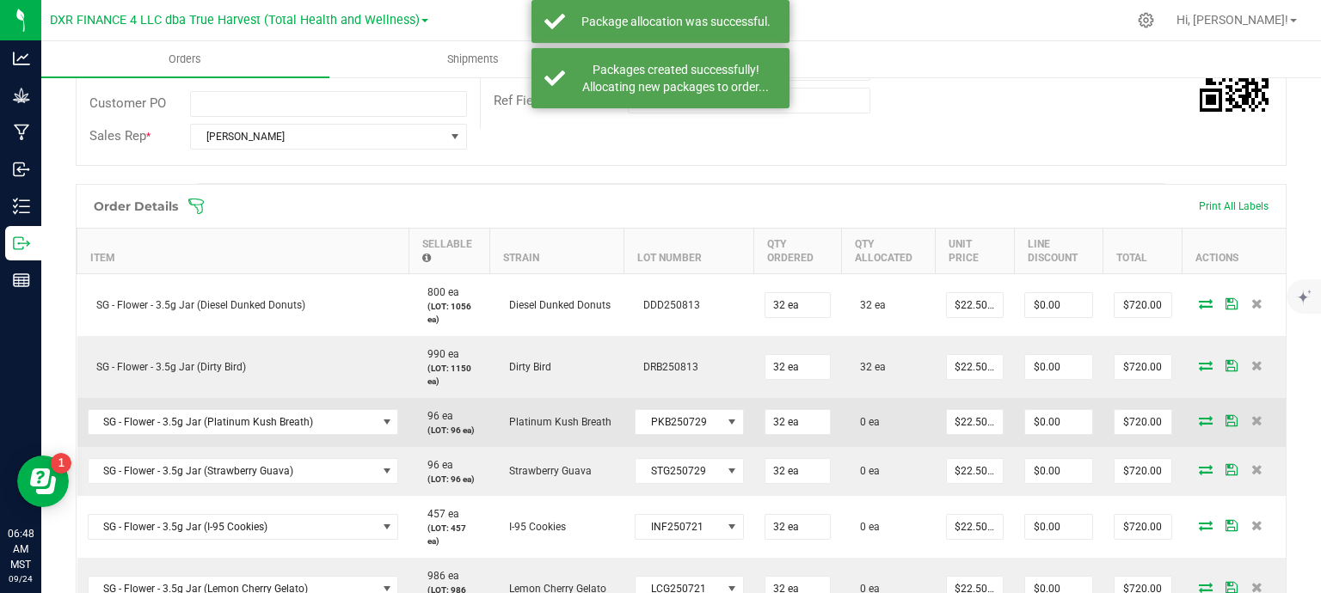
click at [1199, 419] on icon at bounding box center [1206, 420] width 14 height 10
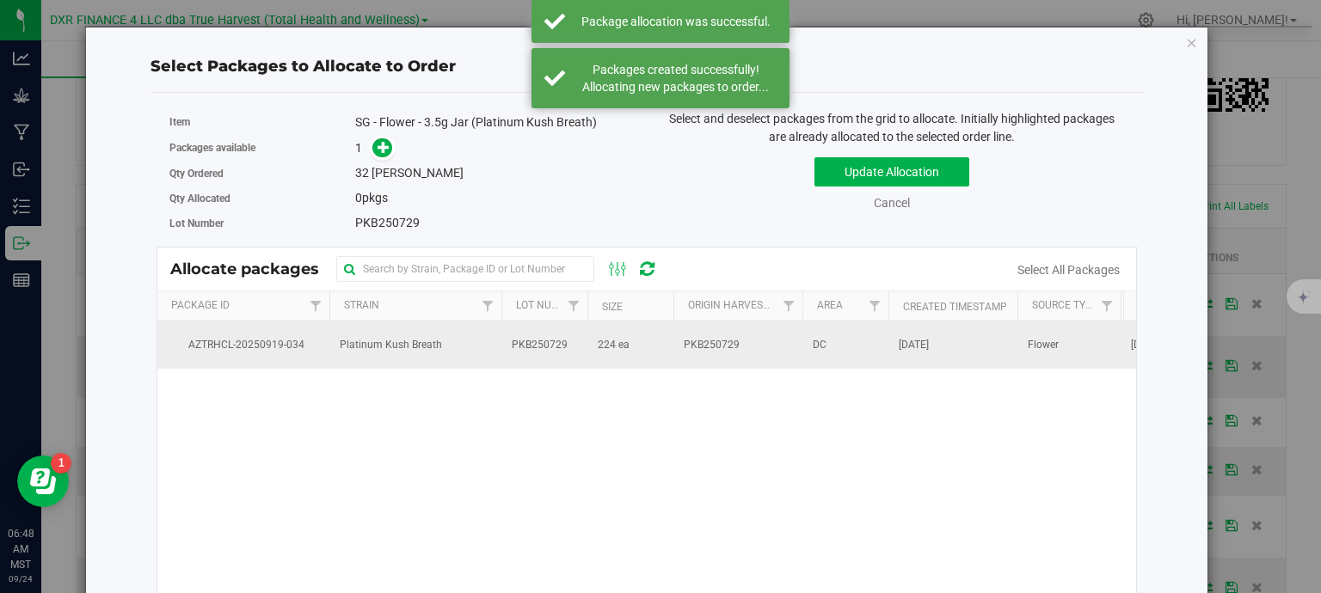
click at [451, 338] on td "Platinum Kush Breath" at bounding box center [415, 345] width 172 height 46
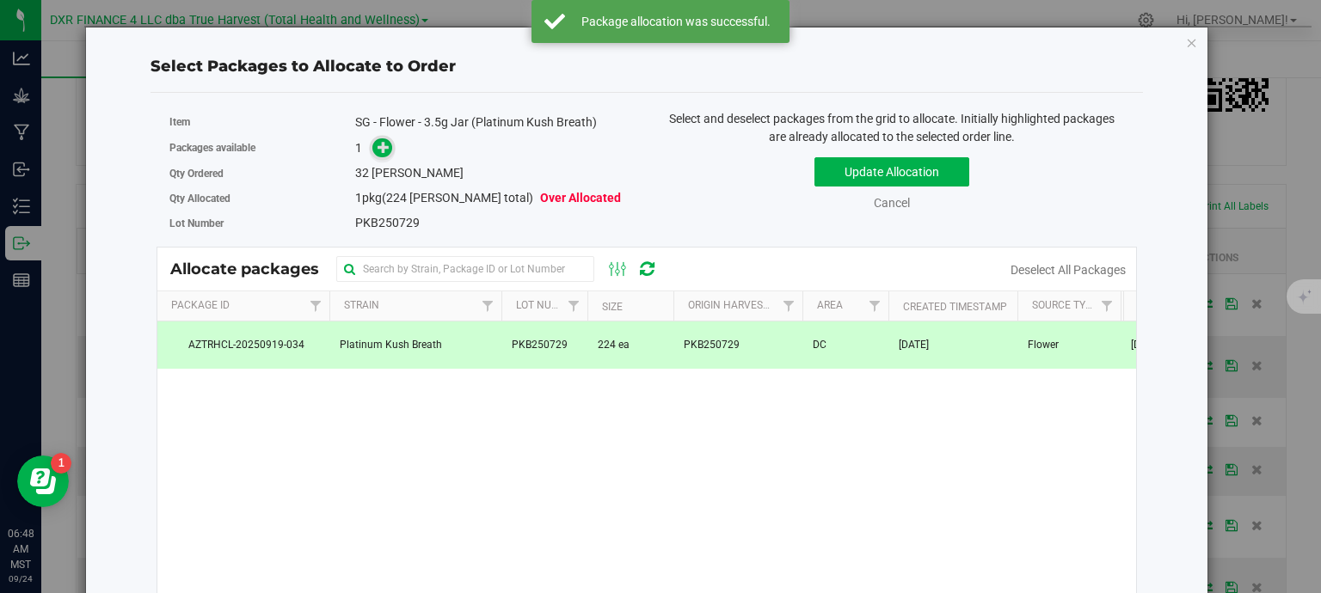
click at [372, 145] on span at bounding box center [382, 148] width 20 height 20
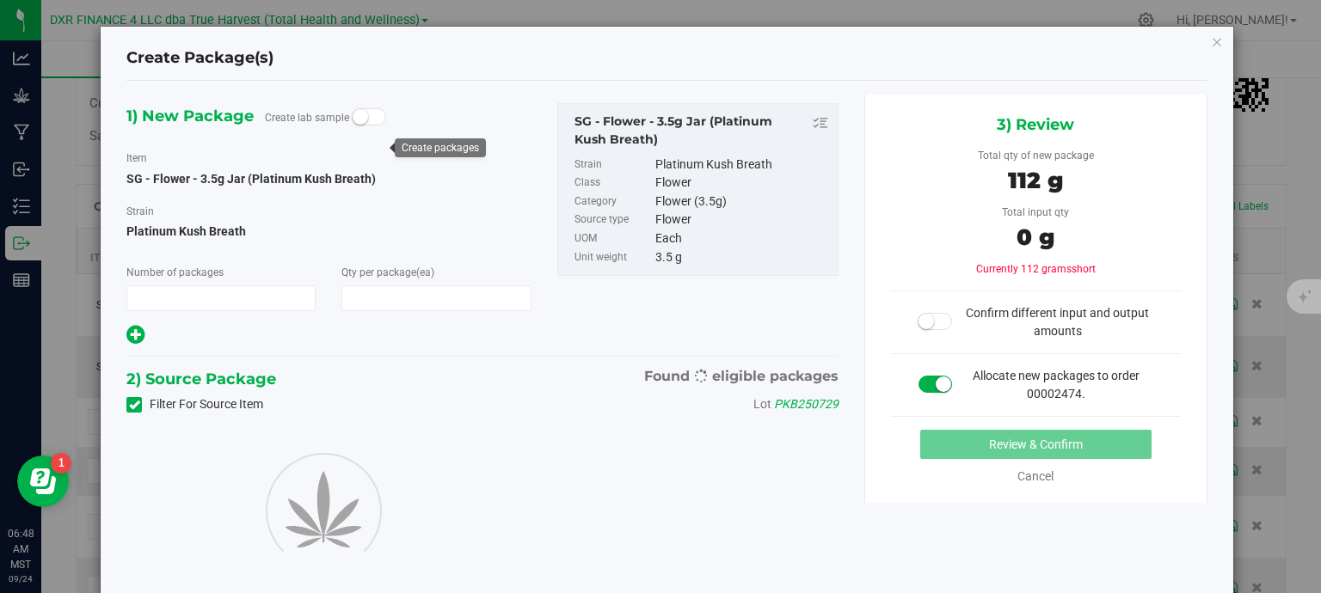
type input "1"
type input "32"
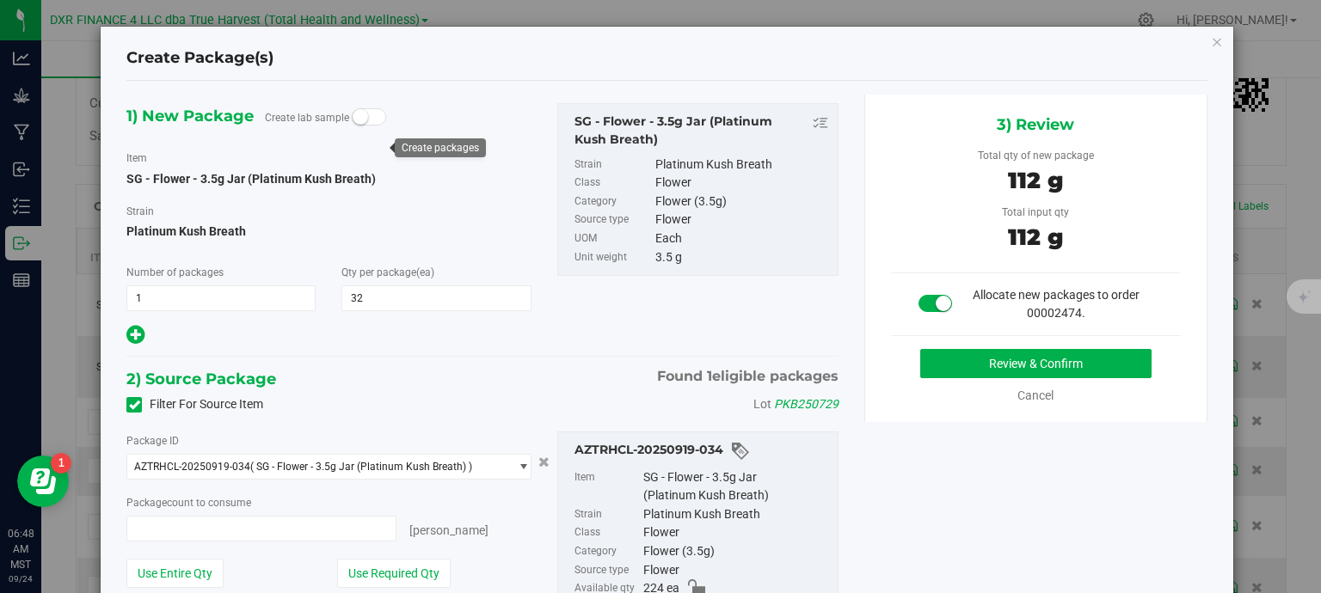
type input "32 ea"
click at [1033, 357] on button "Review & Confirm" at bounding box center [1035, 363] width 231 height 29
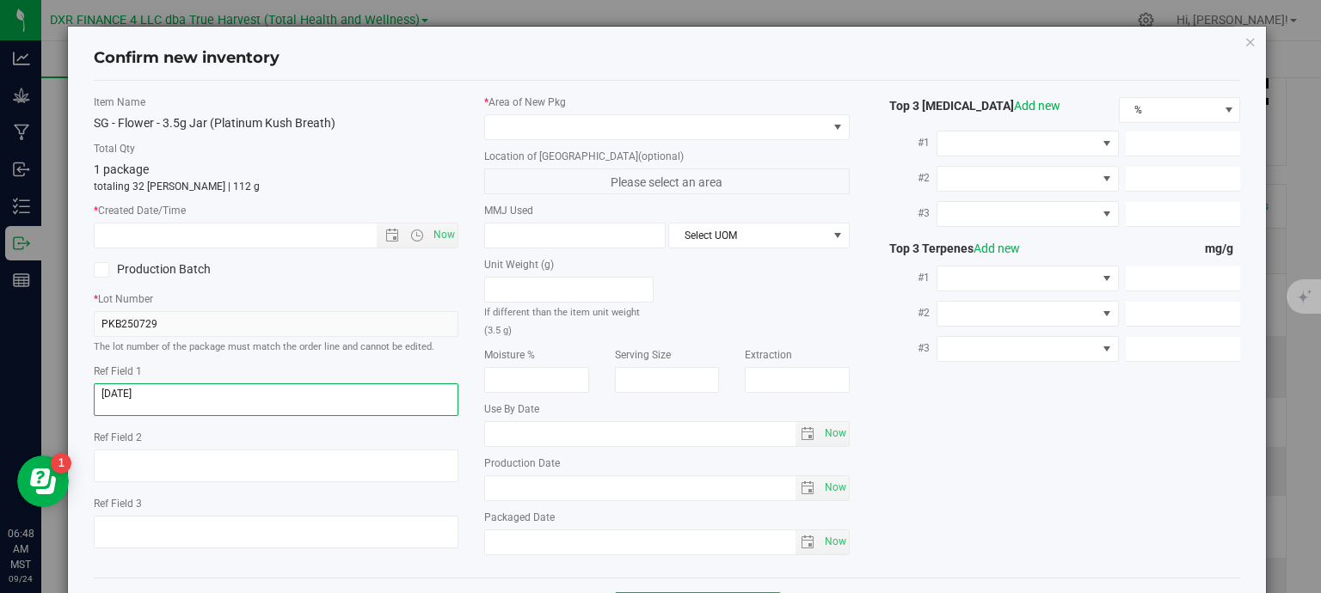
click at [301, 403] on textarea at bounding box center [276, 399] width 365 height 33
click at [301, 404] on textarea at bounding box center [276, 399] width 365 height 33
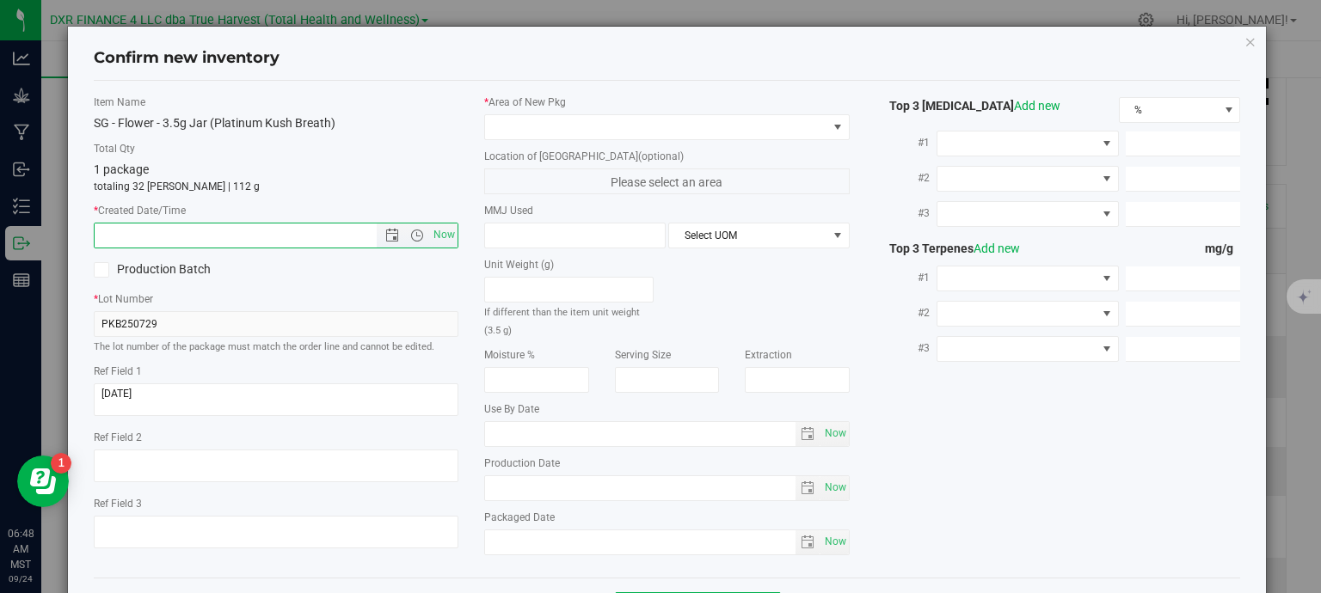
click at [305, 230] on input "text" at bounding box center [251, 236] width 312 height 24
paste input "2025-07-29"
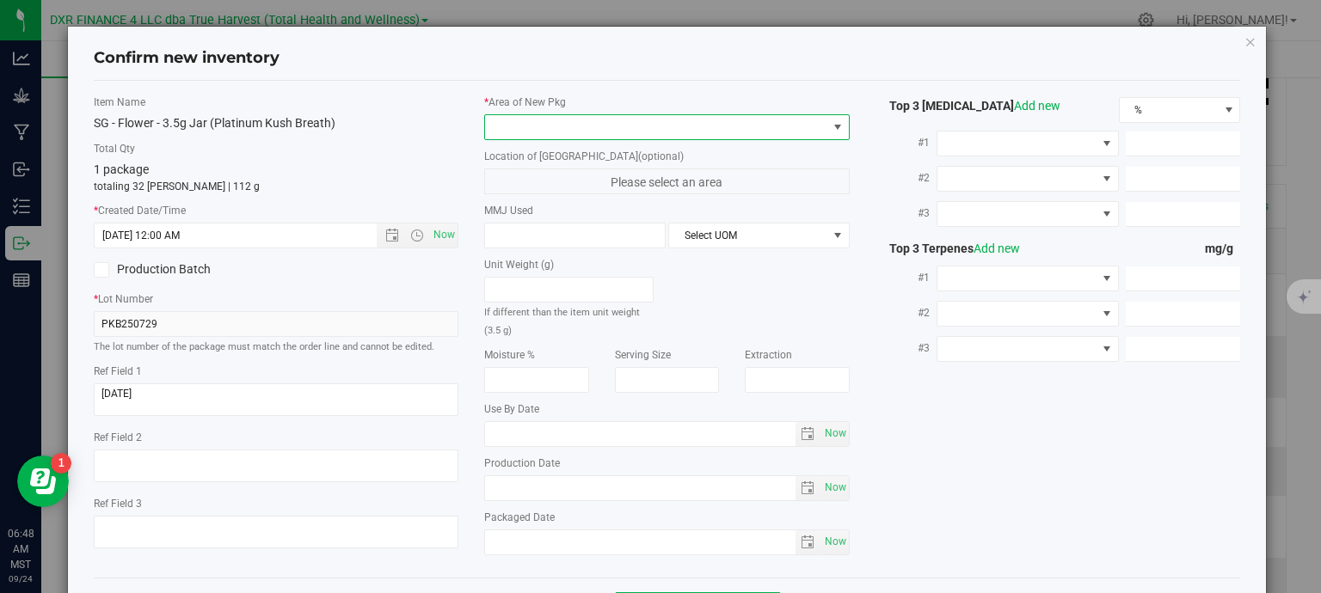
click at [592, 120] on span at bounding box center [656, 127] width 342 height 24
type input "7/29/2025 6:48 AM"
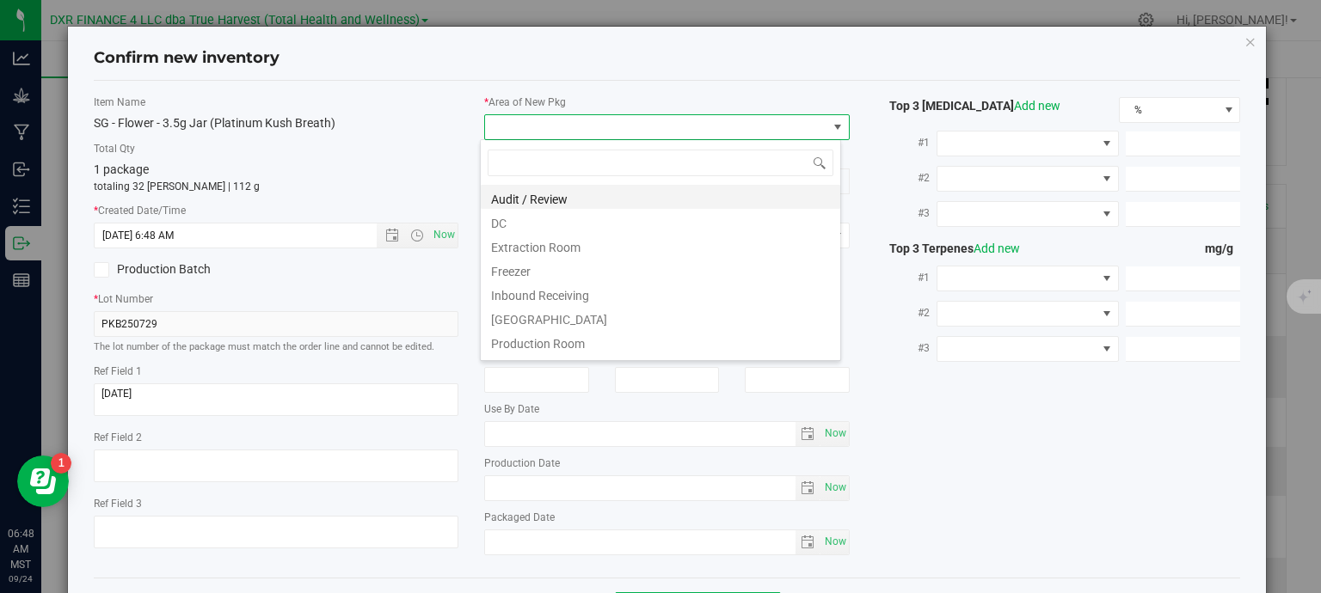
scroll to position [25, 361]
click at [585, 223] on li "DC" at bounding box center [660, 221] width 359 height 24
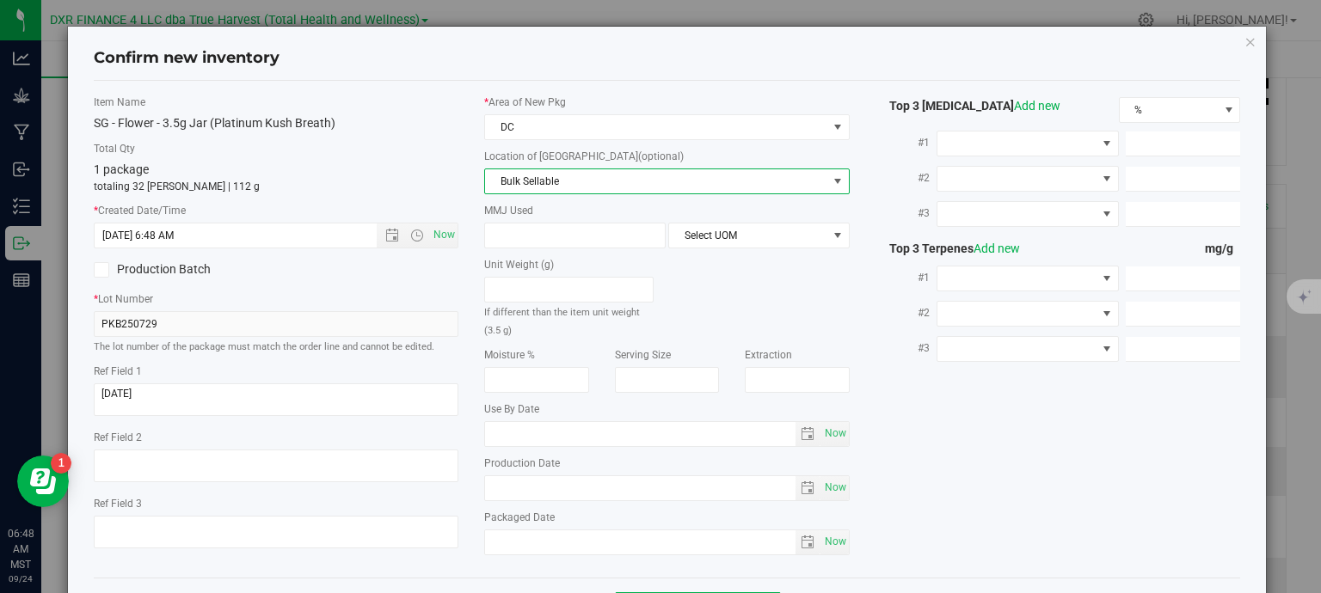
click at [586, 182] on span "Bulk Sellable" at bounding box center [656, 181] width 342 height 24
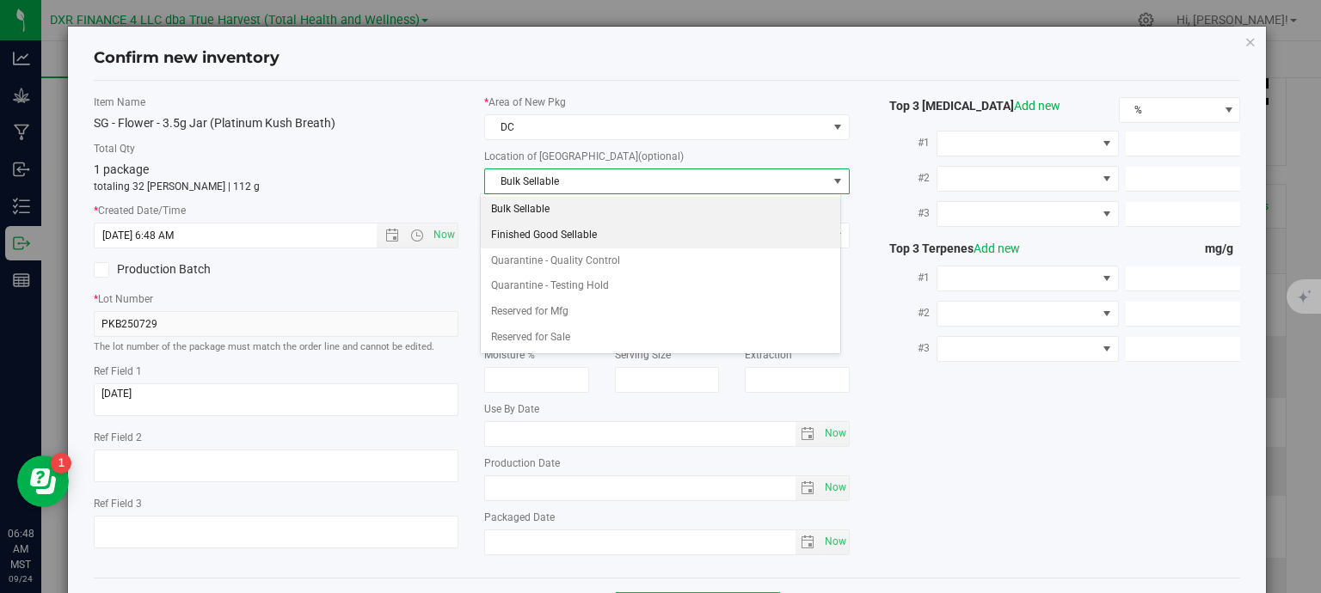
click at [585, 233] on li "Finished Good Sellable" at bounding box center [660, 236] width 359 height 26
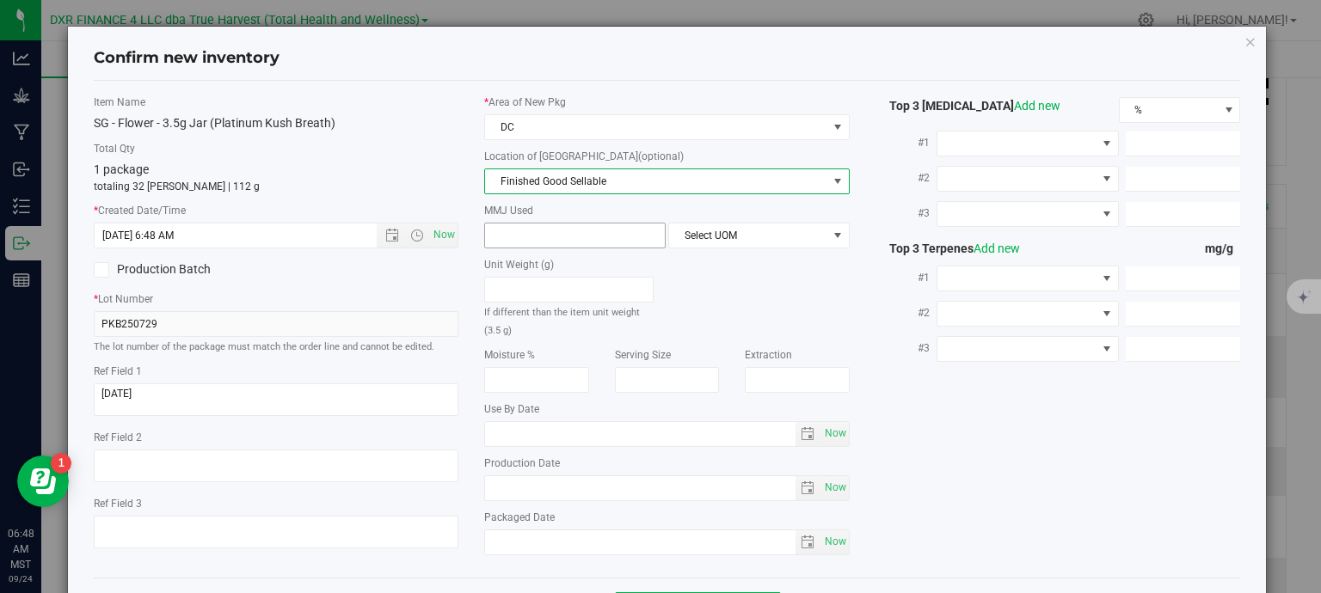
click at [578, 225] on span at bounding box center [574, 236] width 181 height 26
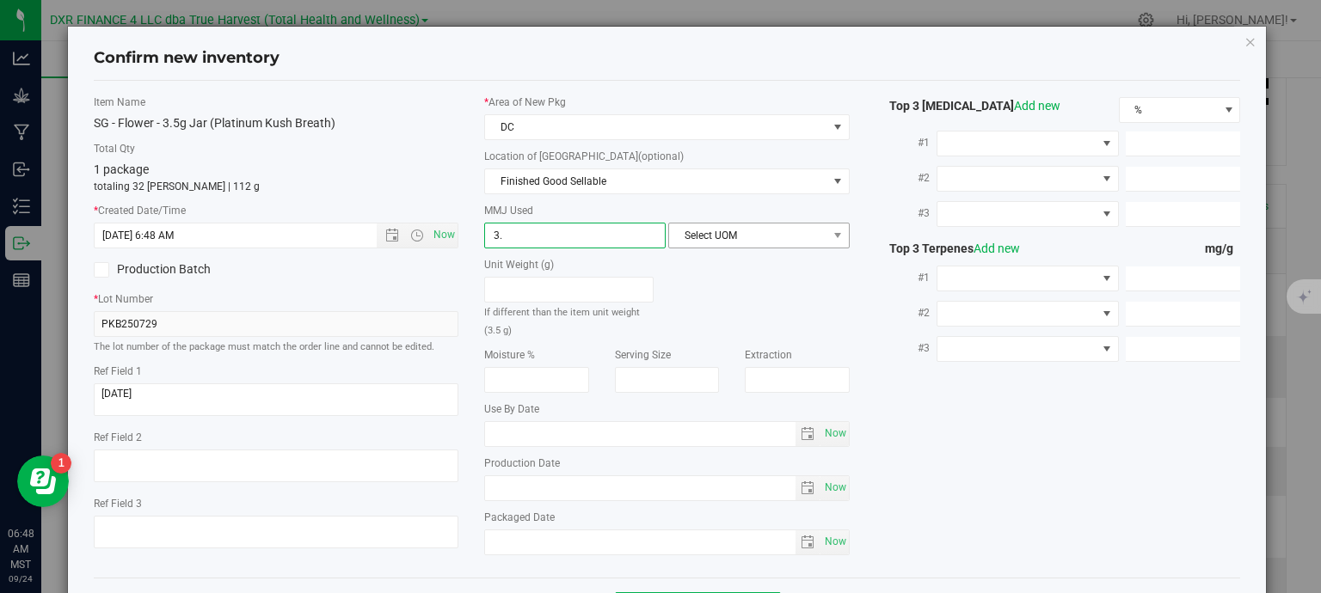
type input "3.5"
type input "3.5000"
click at [734, 235] on span "Select UOM" at bounding box center [748, 236] width 158 height 24
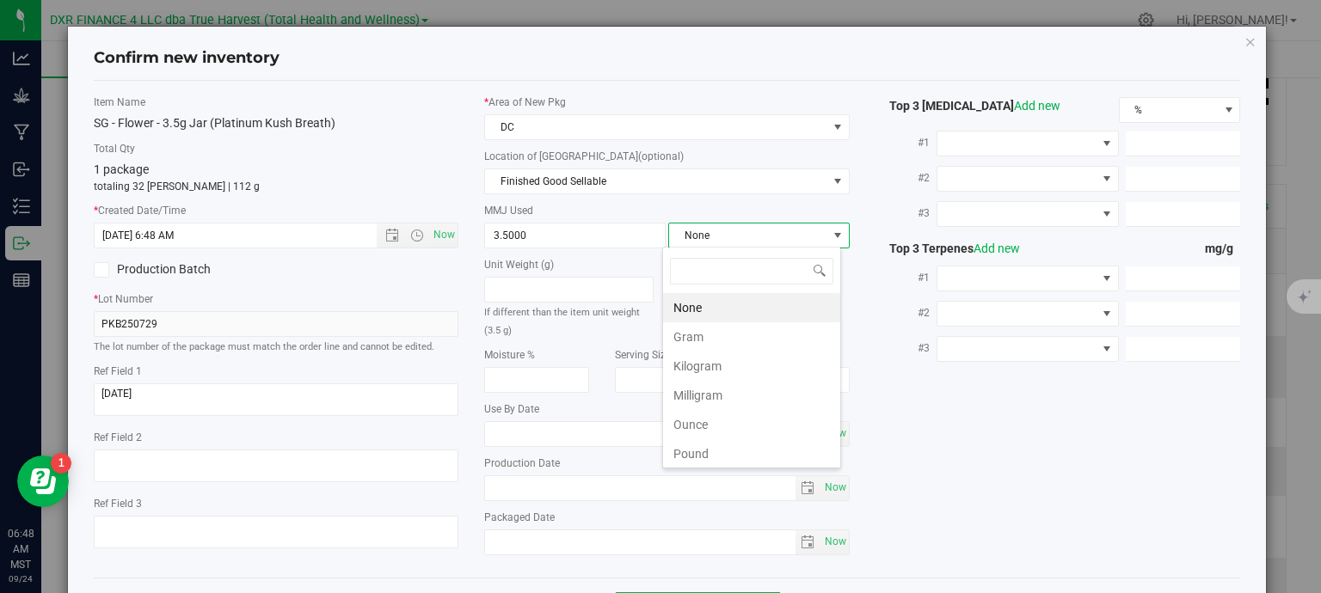
scroll to position [25, 179]
drag, startPoint x: 729, startPoint y: 340, endPoint x: 765, endPoint y: 343, distance: 36.3
click at [729, 340] on li "Gram" at bounding box center [751, 336] width 177 height 29
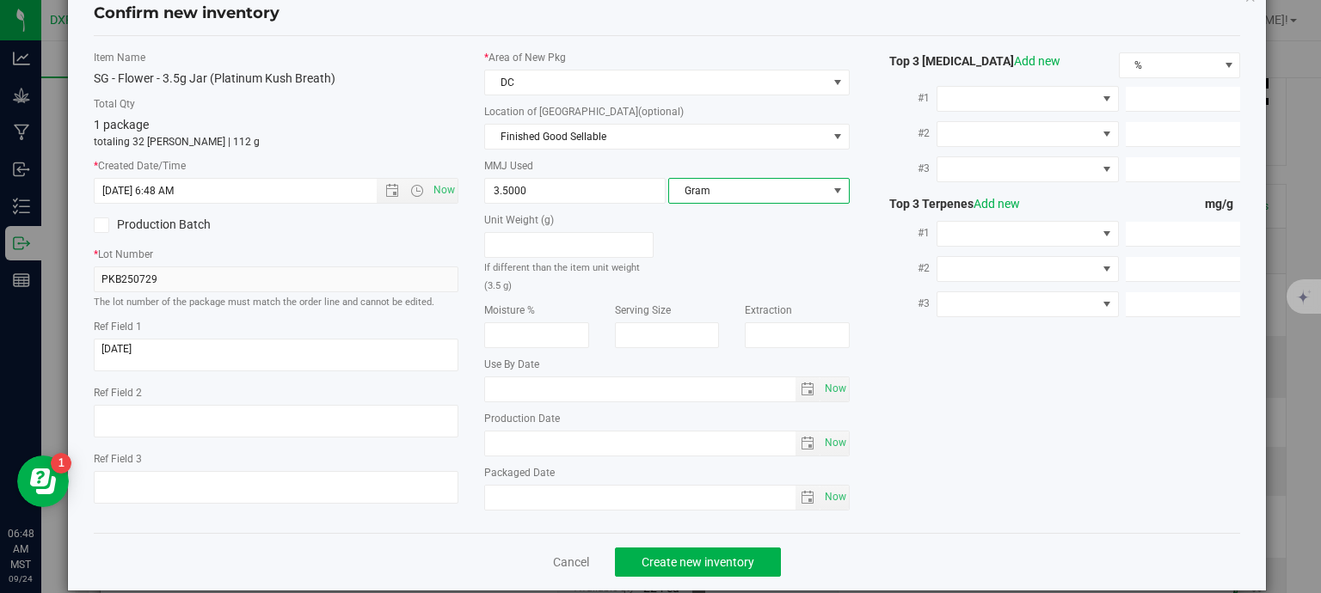
scroll to position [65, 0]
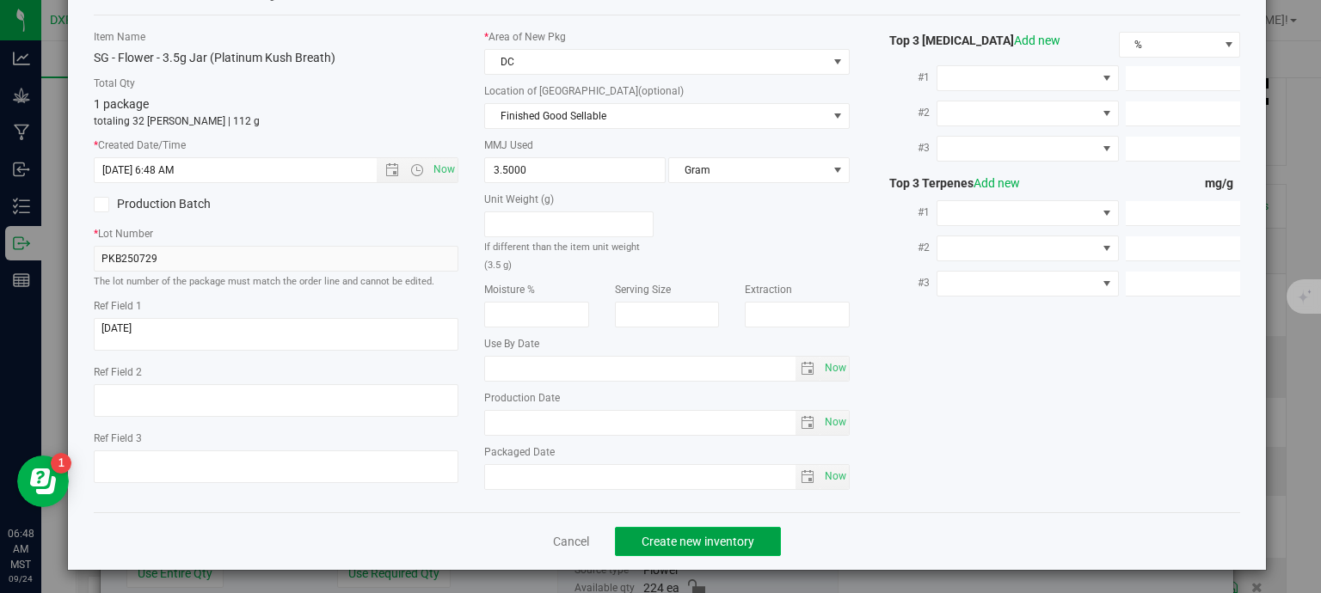
click at [725, 544] on span "Create new inventory" at bounding box center [697, 542] width 113 height 14
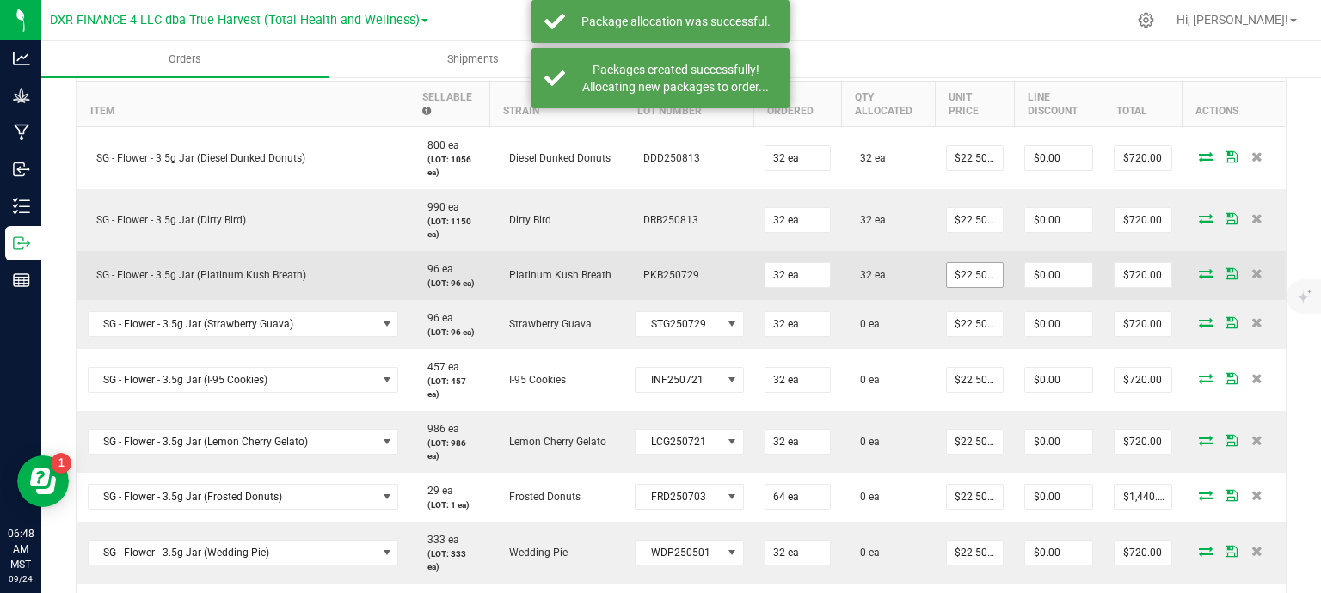
scroll to position [516, 0]
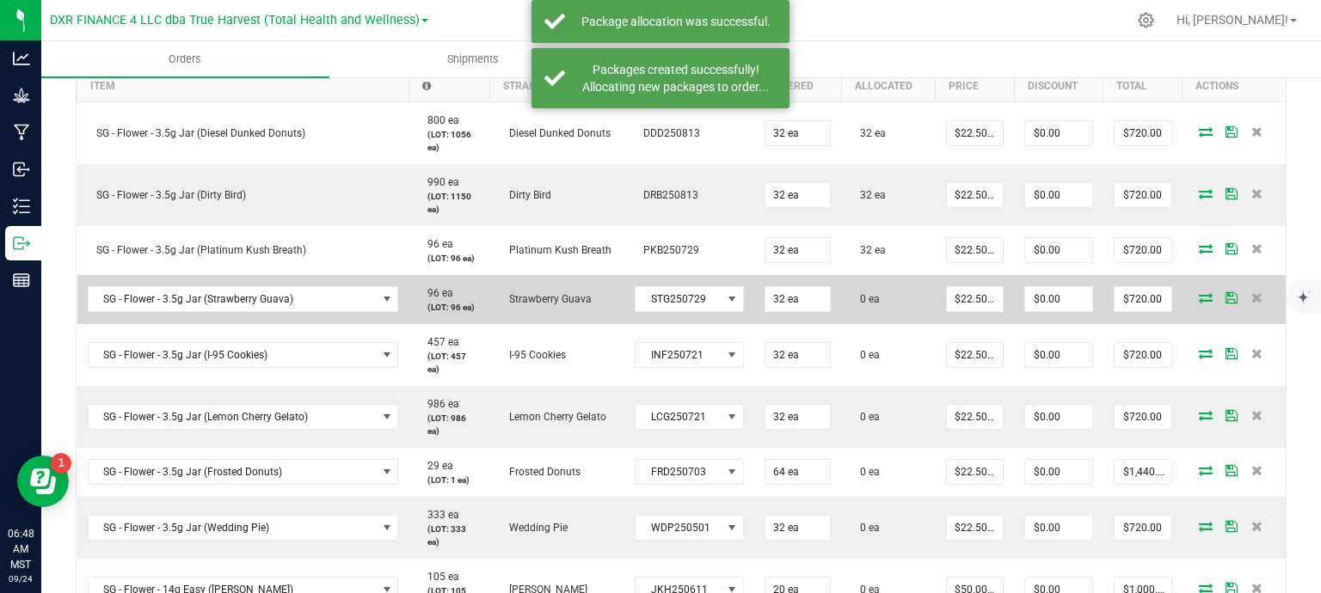
click at [1199, 292] on icon at bounding box center [1206, 297] width 14 height 10
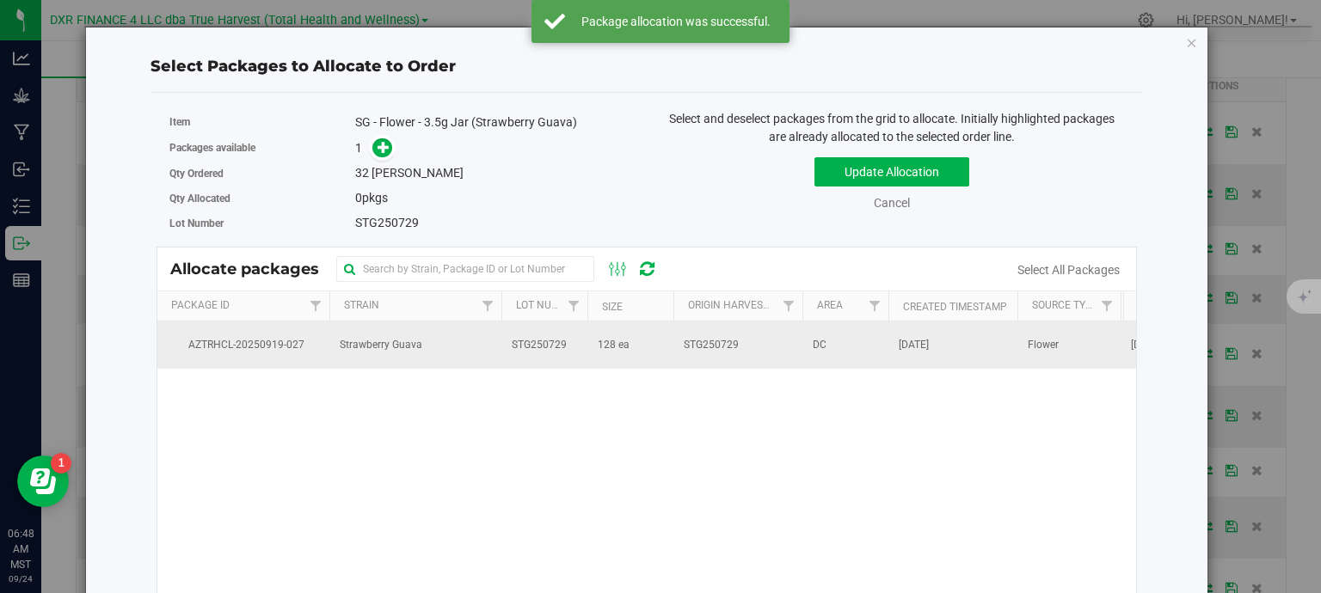
click at [540, 360] on td "STG250729" at bounding box center [544, 345] width 86 height 46
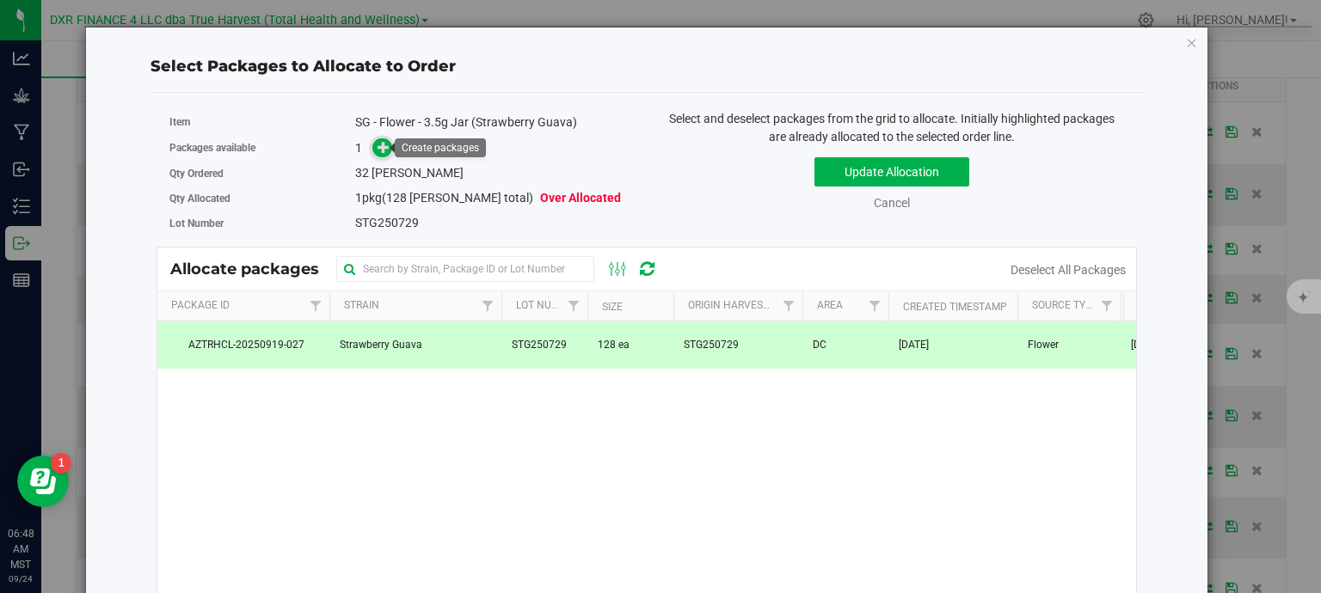
click at [377, 144] on icon at bounding box center [383, 147] width 12 height 12
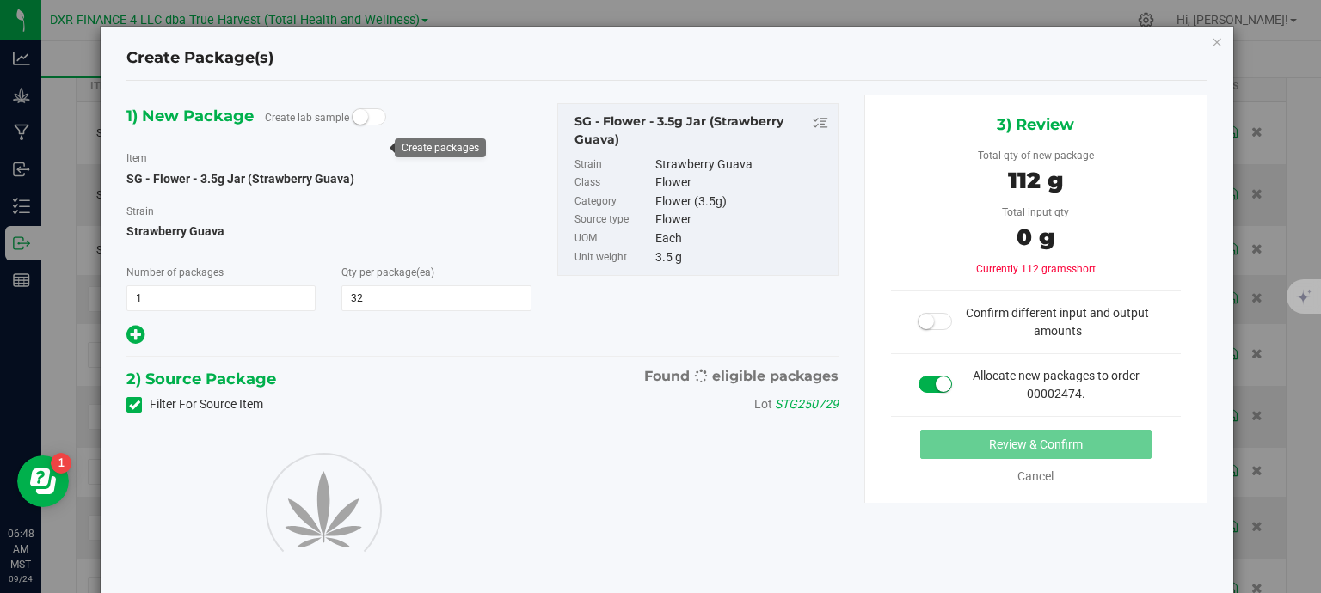
type input "32"
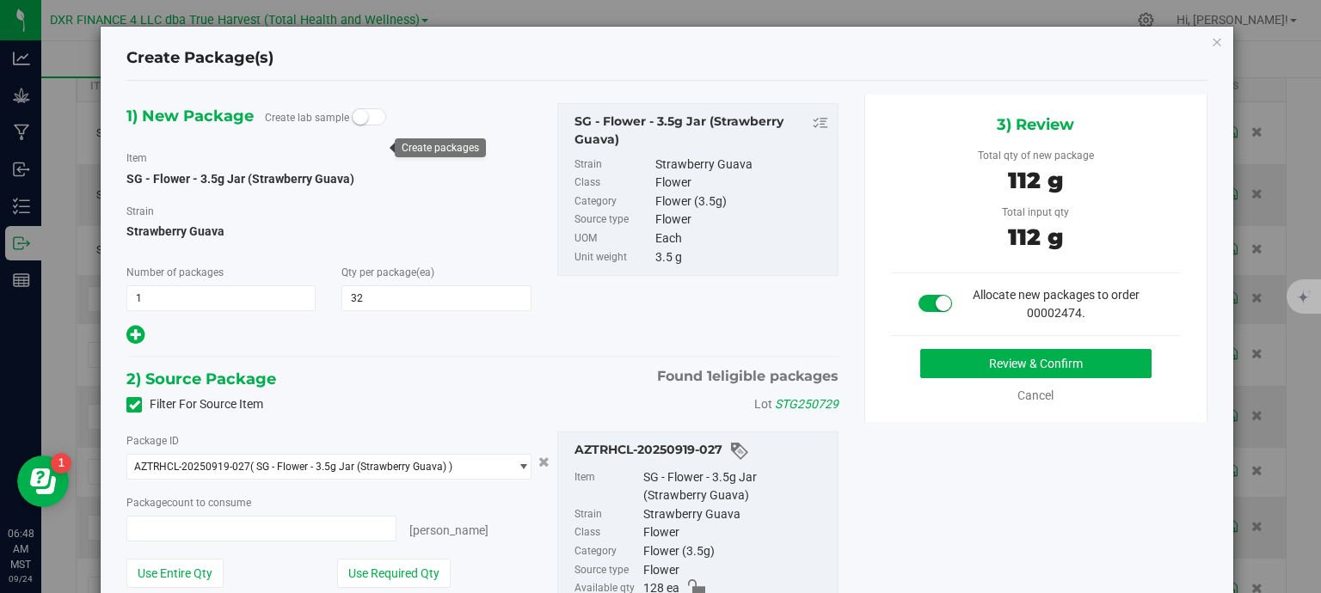
type input "32 ea"
click at [1021, 369] on button "Review & Confirm" at bounding box center [1035, 363] width 231 height 29
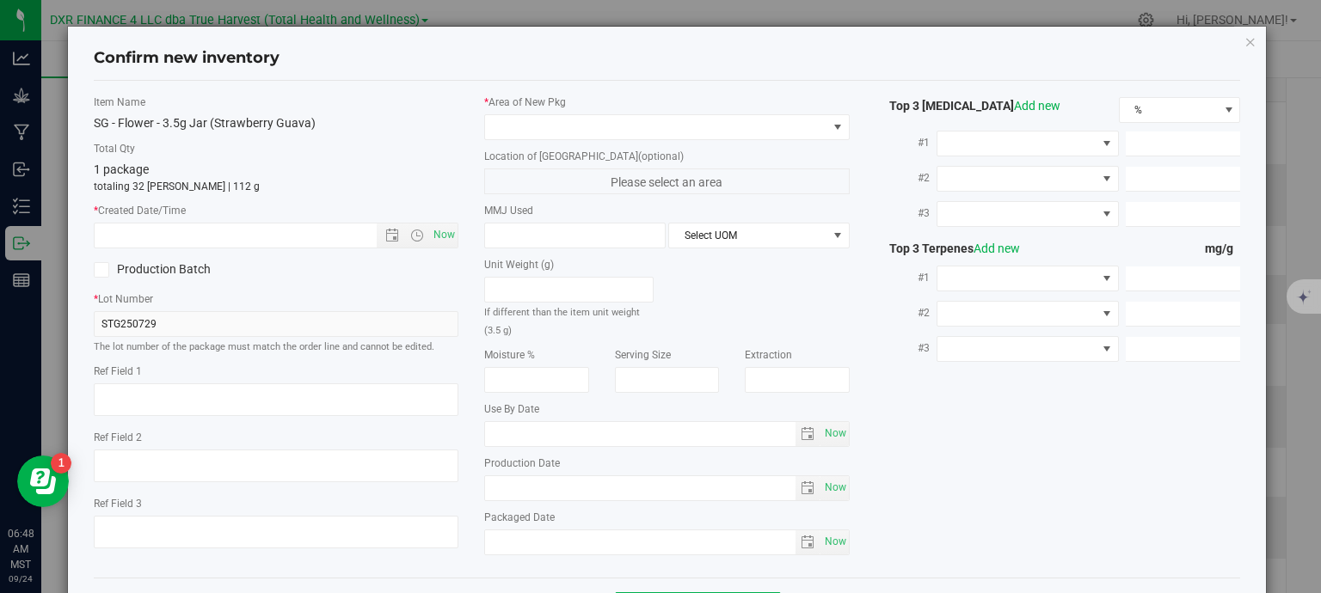
type textarea "2025-07-29"
click at [180, 402] on textarea at bounding box center [276, 399] width 365 height 33
click at [239, 237] on input "text" at bounding box center [251, 236] width 312 height 24
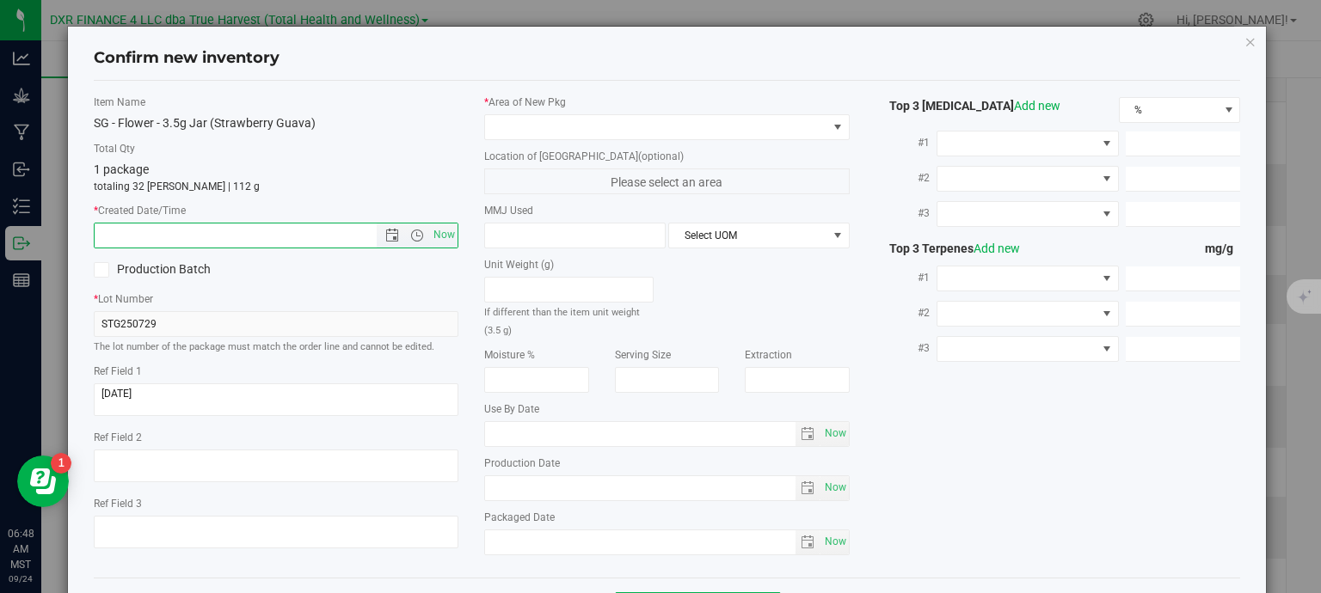
paste input "2025-07-29"
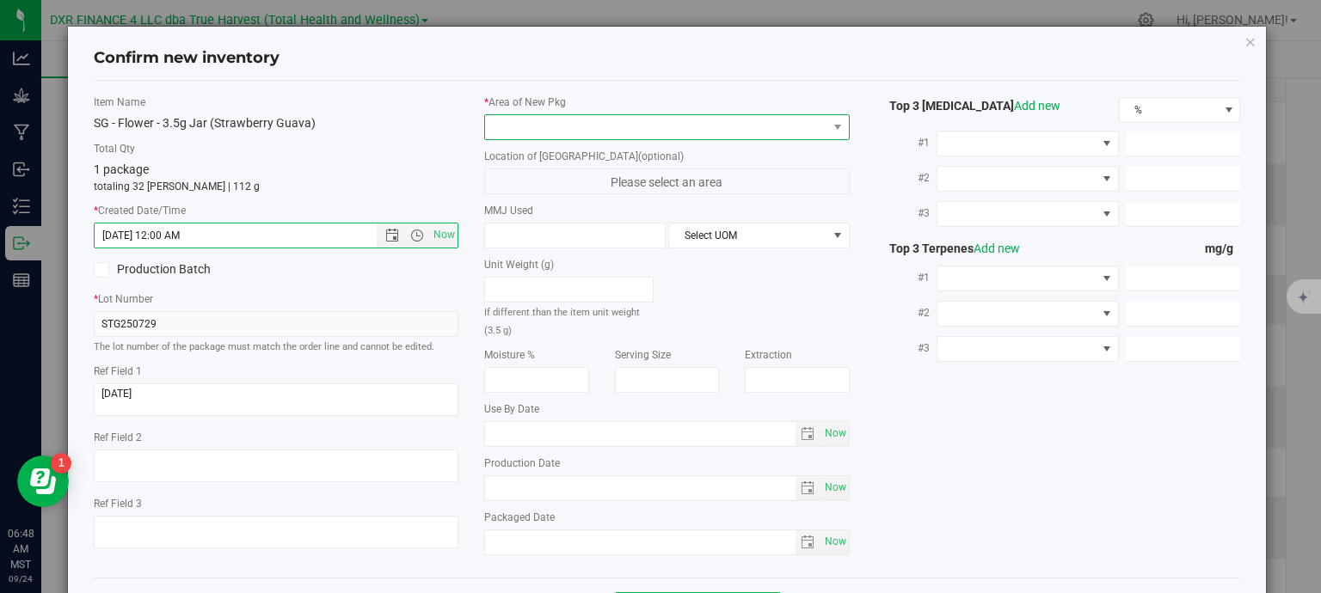
click at [636, 120] on span at bounding box center [656, 127] width 342 height 24
type input "7/29/2025 6:48 AM"
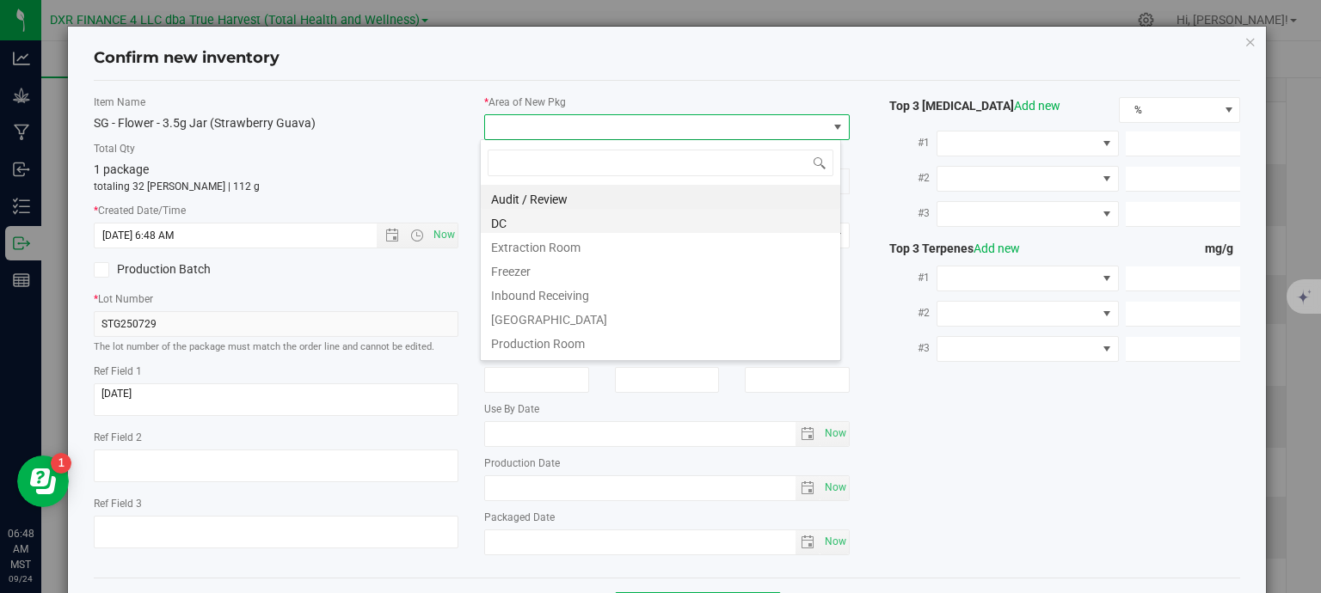
scroll to position [25, 361]
click at [601, 224] on li "DC" at bounding box center [660, 221] width 359 height 24
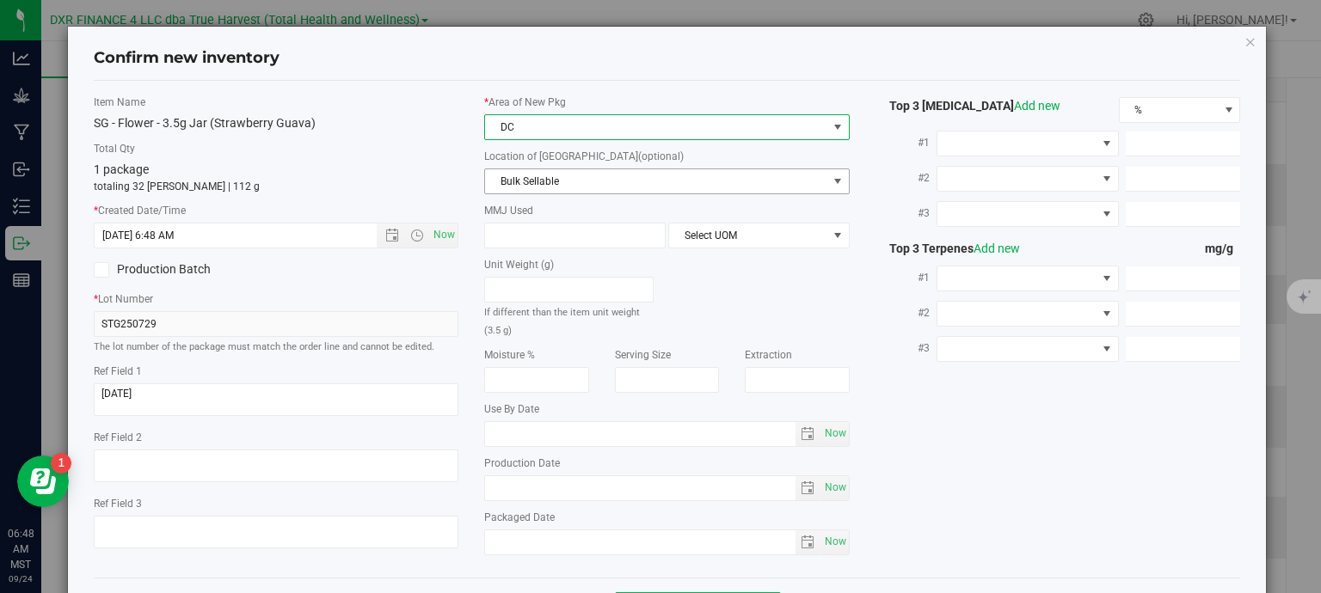
click at [610, 181] on span "Bulk Sellable" at bounding box center [656, 181] width 342 height 24
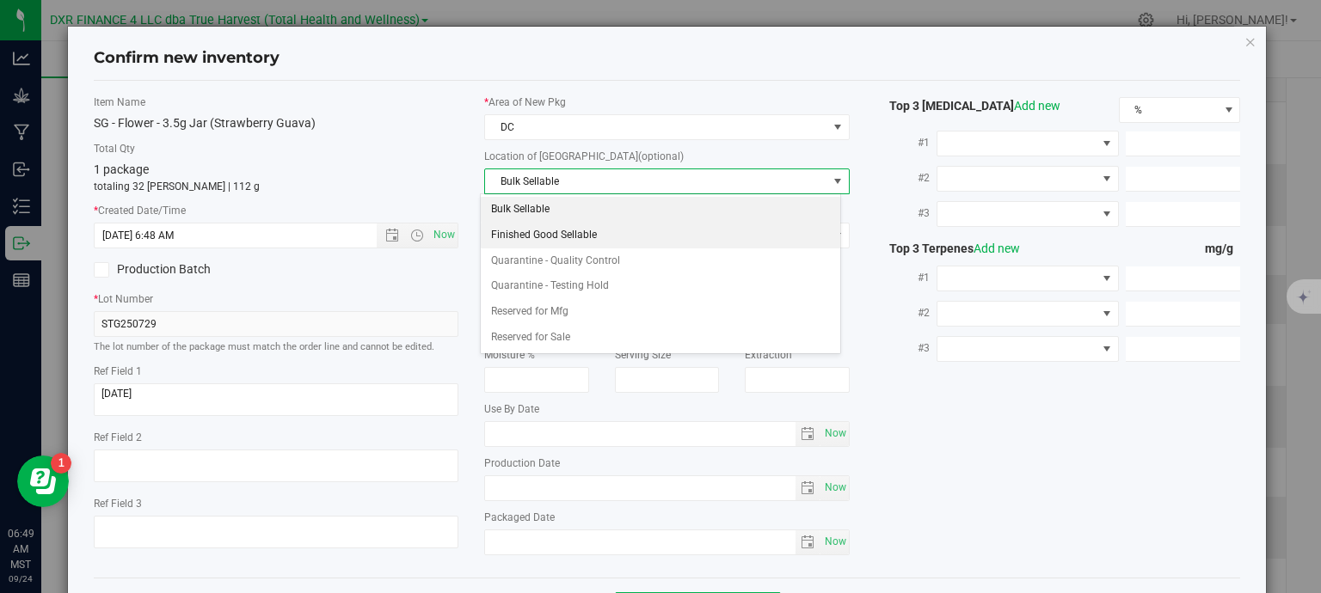
click at [588, 230] on li "Finished Good Sellable" at bounding box center [660, 236] width 359 height 26
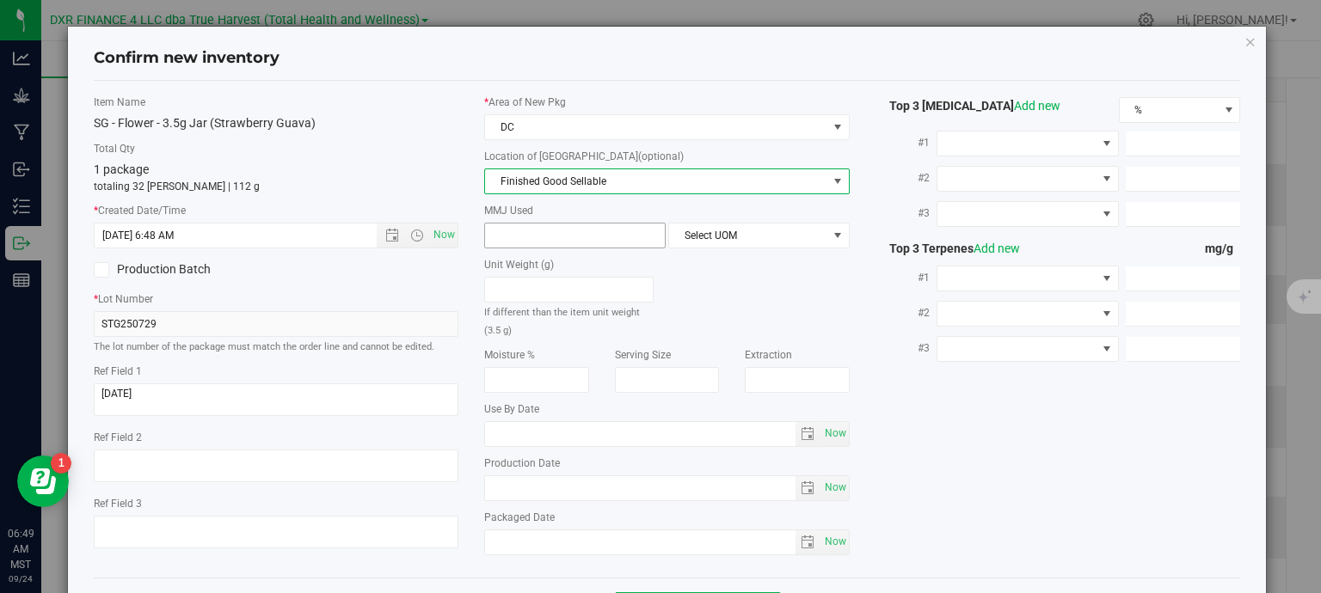
click at [580, 230] on span at bounding box center [574, 236] width 181 height 26
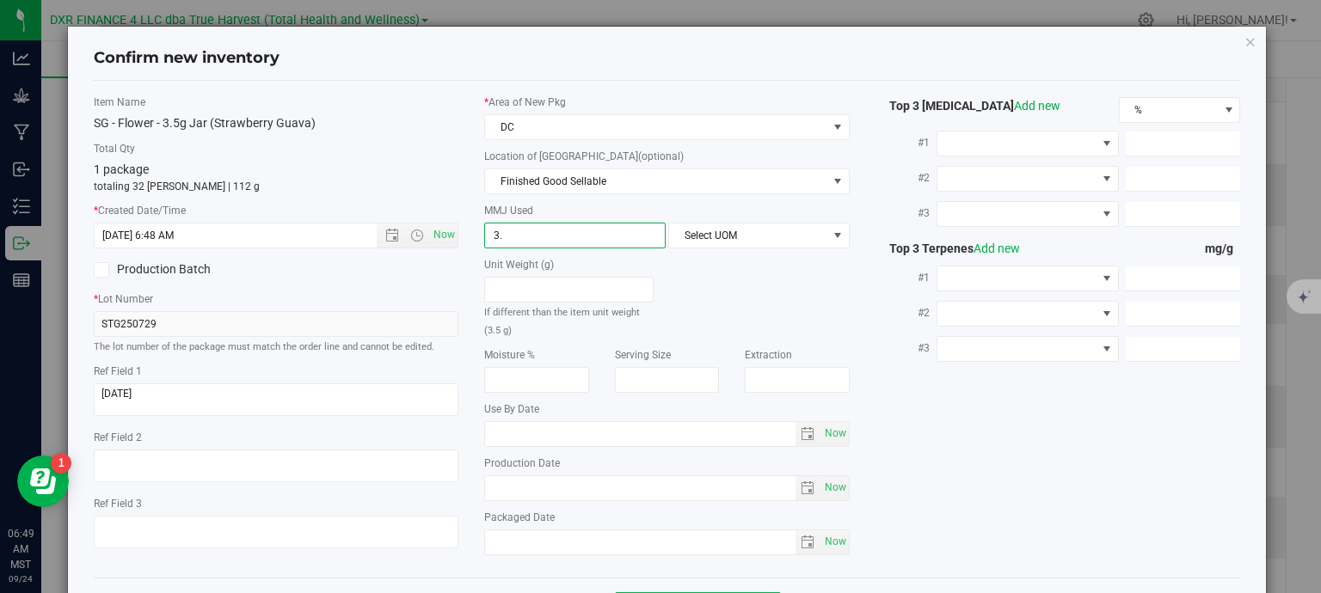
type input "3.5"
type input "3.5000"
click at [723, 240] on span "Select UOM" at bounding box center [748, 236] width 158 height 24
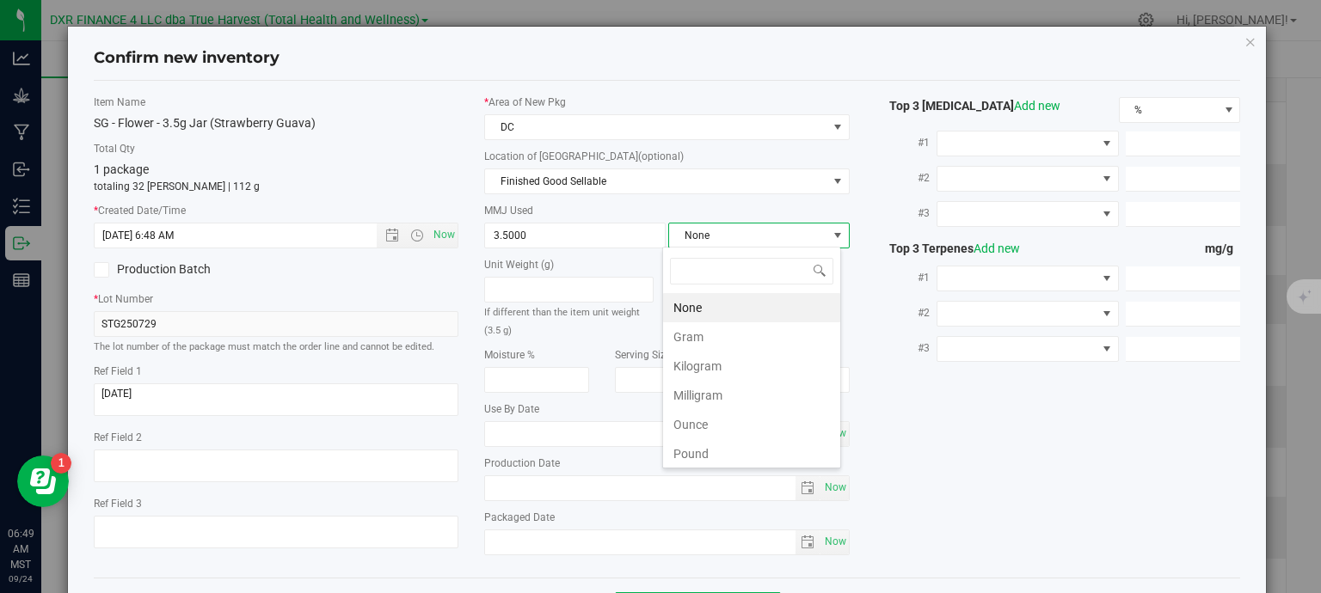
scroll to position [25, 179]
drag, startPoint x: 712, startPoint y: 339, endPoint x: 802, endPoint y: 345, distance: 90.5
click at [712, 340] on li "Gram" at bounding box center [751, 336] width 177 height 29
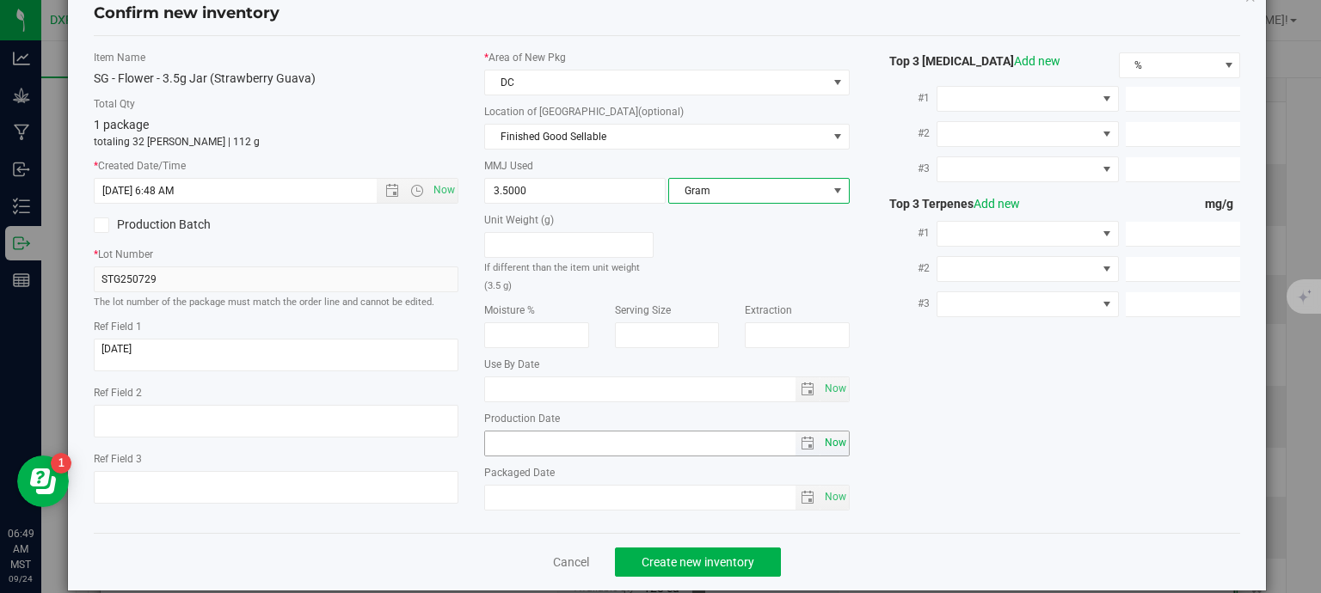
scroll to position [65, 0]
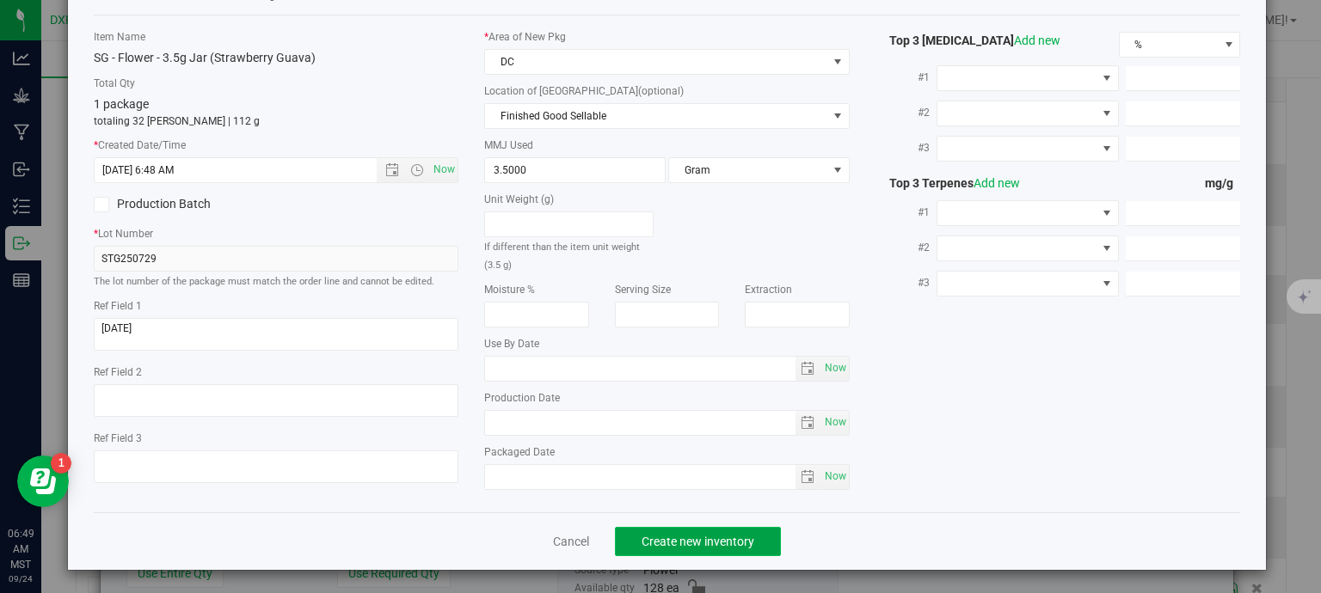
click at [726, 537] on span "Create new inventory" at bounding box center [697, 542] width 113 height 14
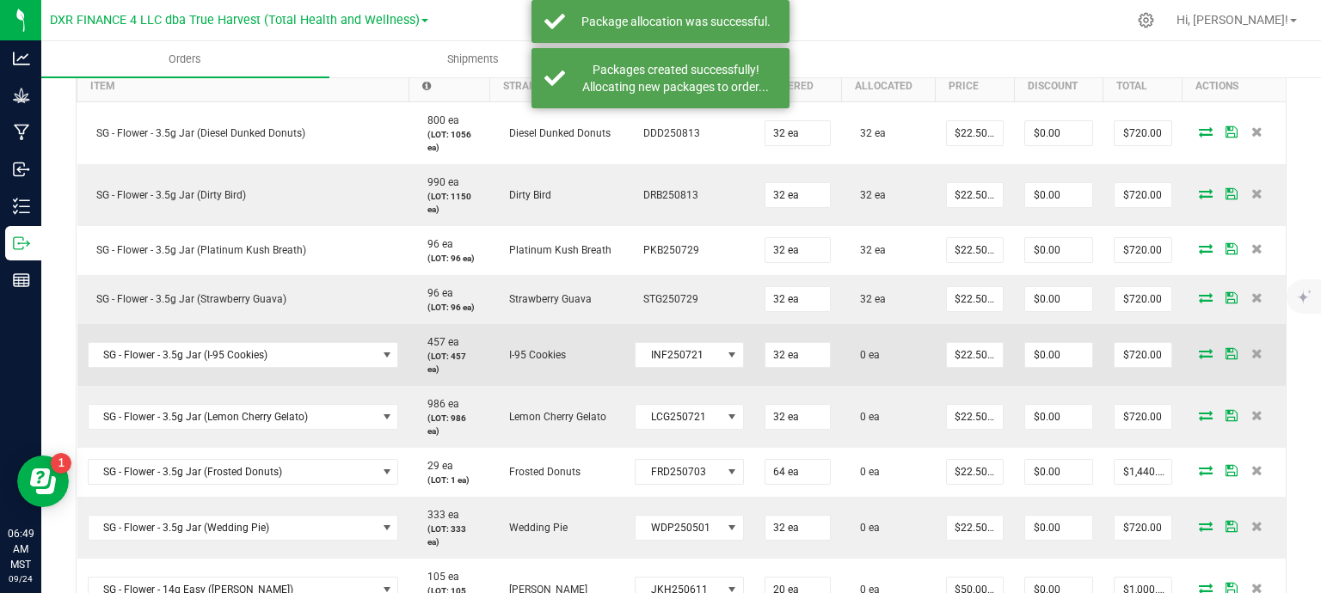
click at [1199, 356] on icon at bounding box center [1206, 353] width 14 height 10
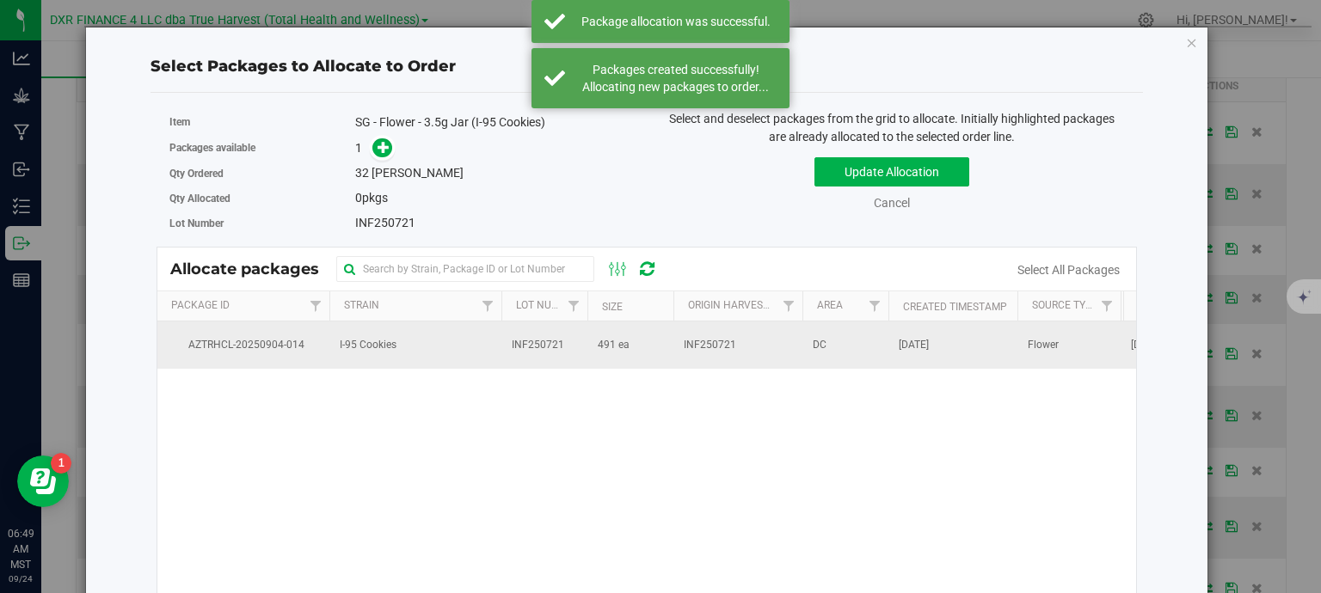
click at [733, 343] on span "INF250721" at bounding box center [710, 345] width 52 height 16
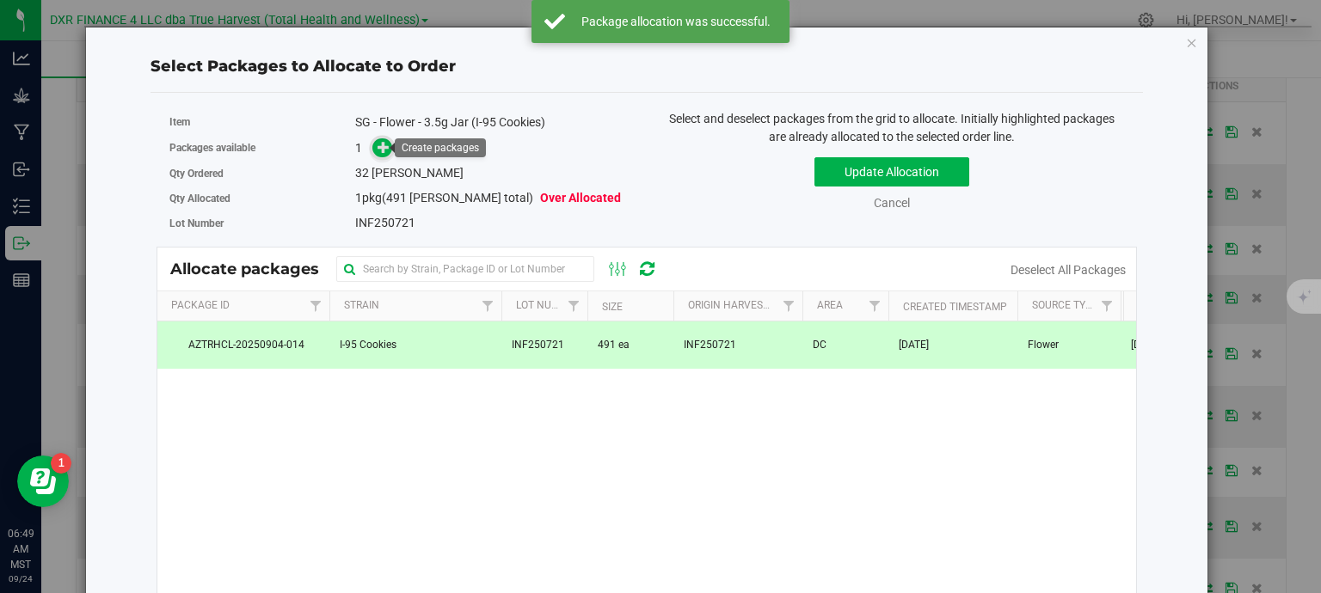
click at [379, 144] on icon at bounding box center [383, 147] width 12 height 12
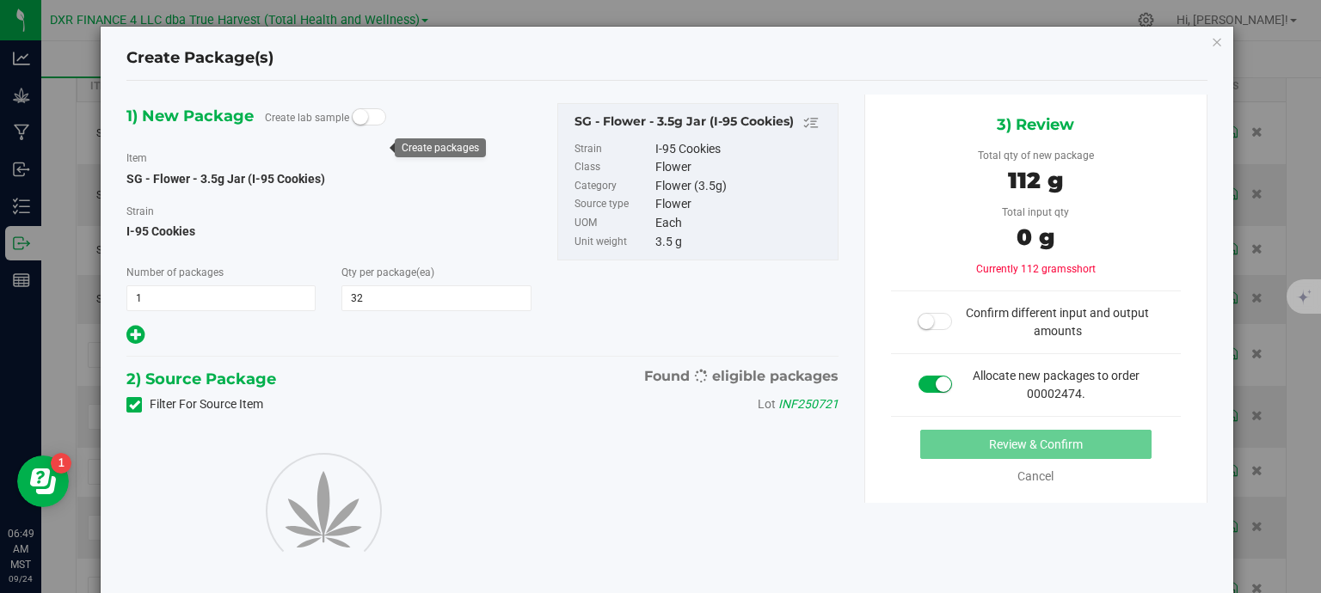
type input "32"
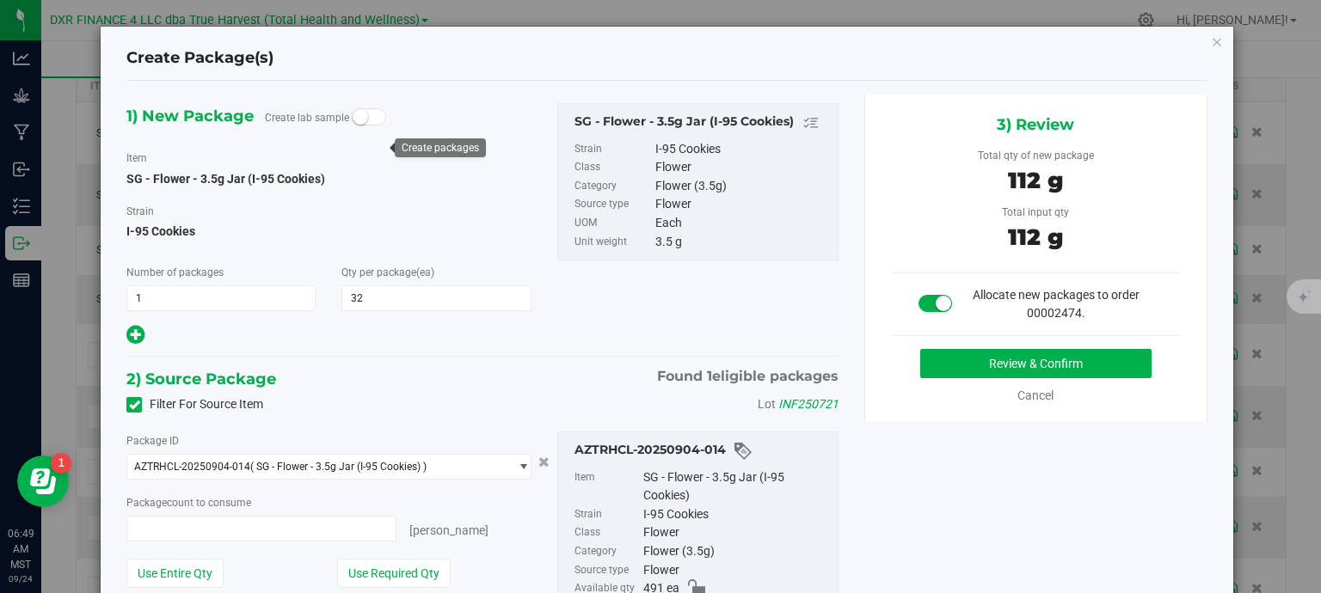
type input "32 ea"
click at [972, 362] on button "Review & Confirm" at bounding box center [1035, 363] width 231 height 29
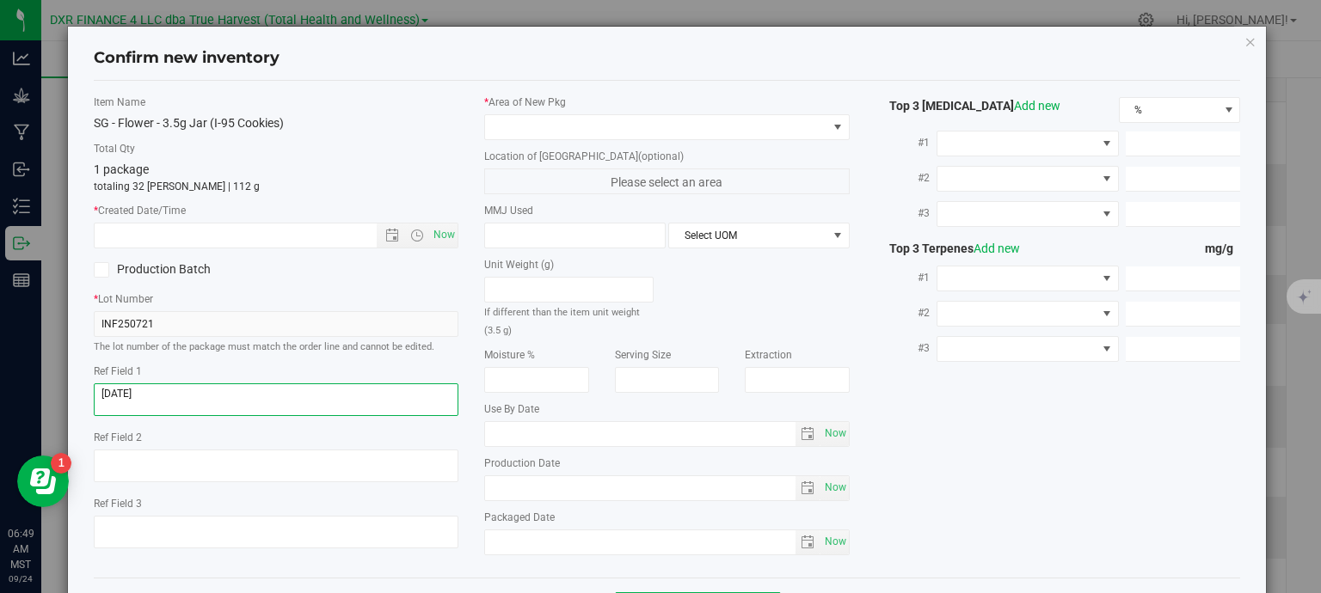
click at [211, 392] on textarea at bounding box center [276, 399] width 365 height 33
click at [236, 231] on input "text" at bounding box center [251, 236] width 312 height 24
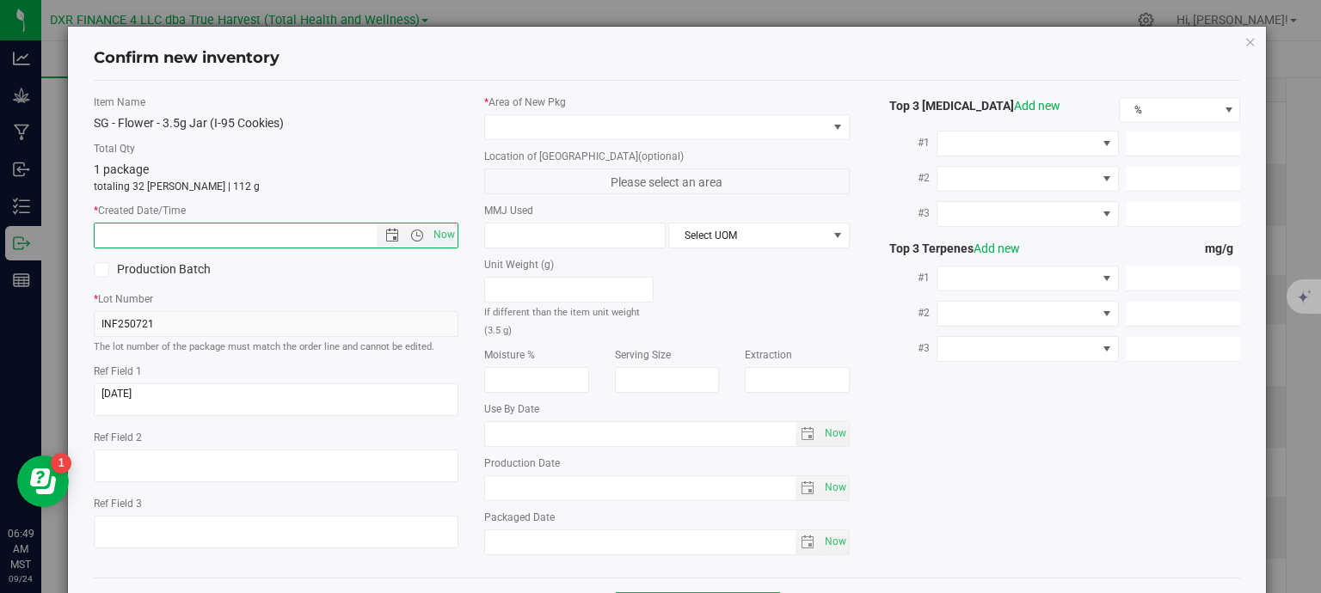
paste input "2025-07-21"
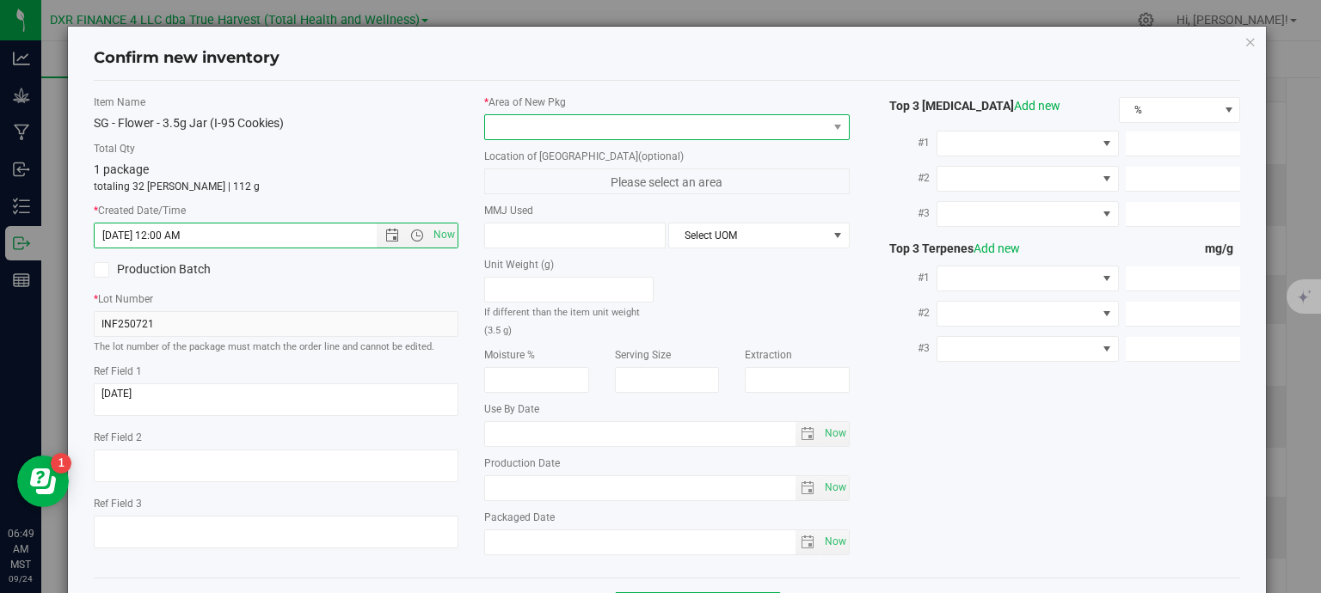
click at [509, 125] on span at bounding box center [656, 127] width 342 height 24
type input "7/21/2025 6:49 AM"
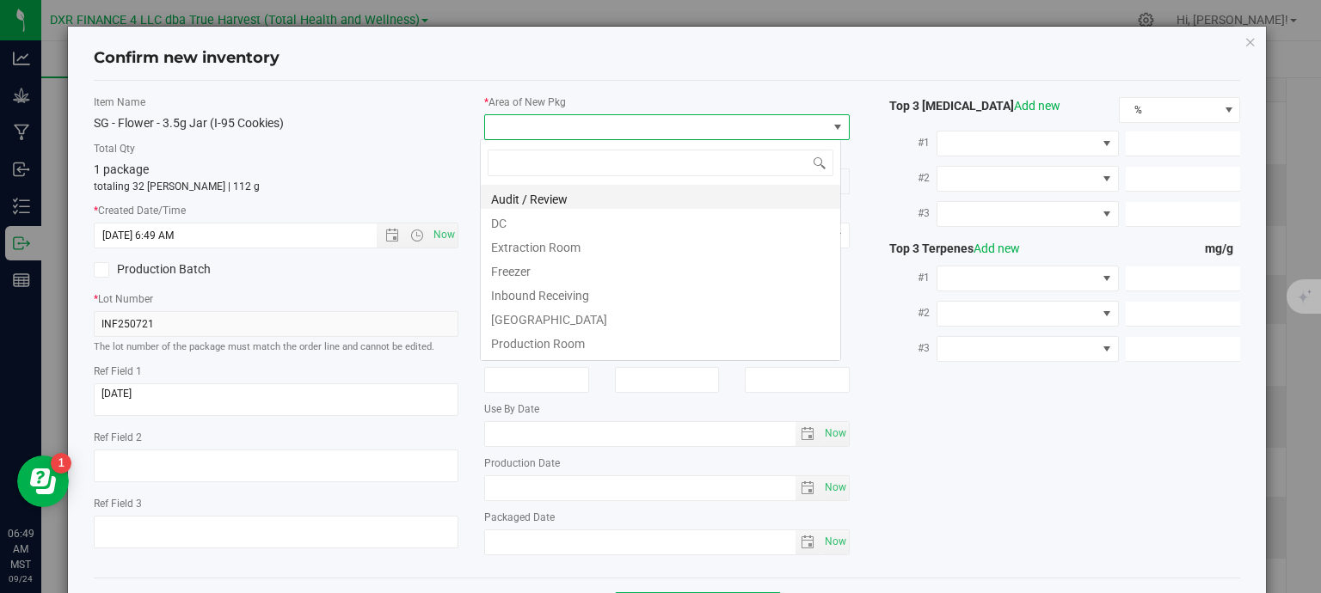
scroll to position [25, 361]
click at [541, 223] on li "DC" at bounding box center [660, 221] width 359 height 24
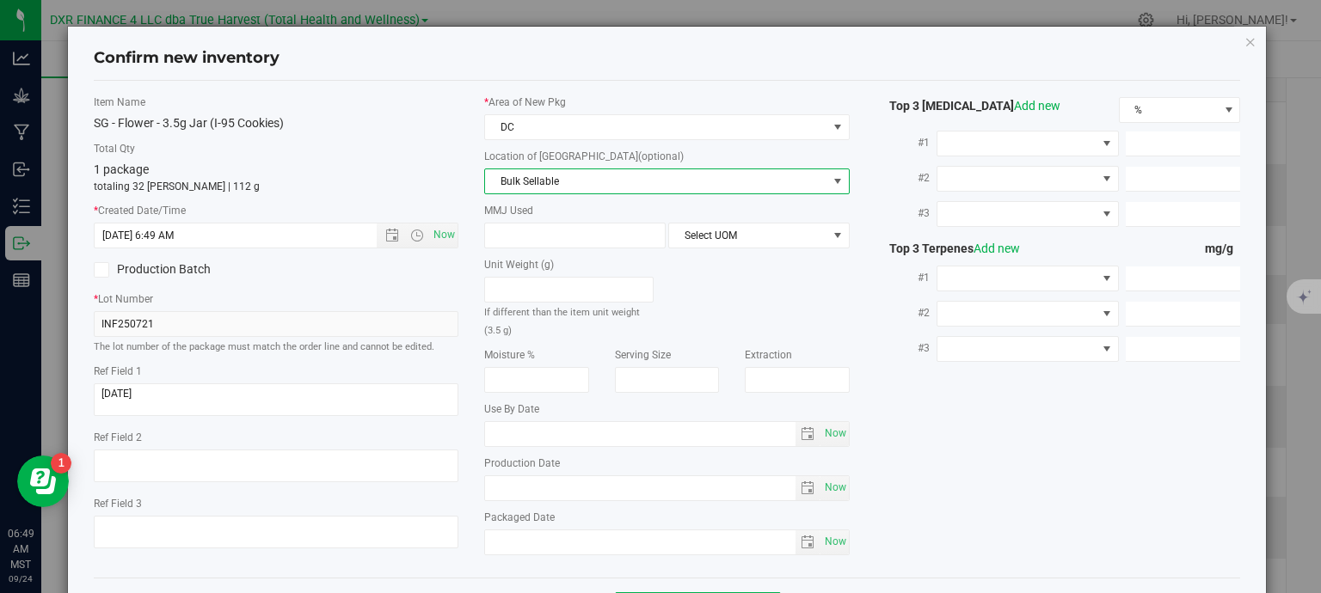
click at [555, 186] on span "Bulk Sellable" at bounding box center [656, 181] width 342 height 24
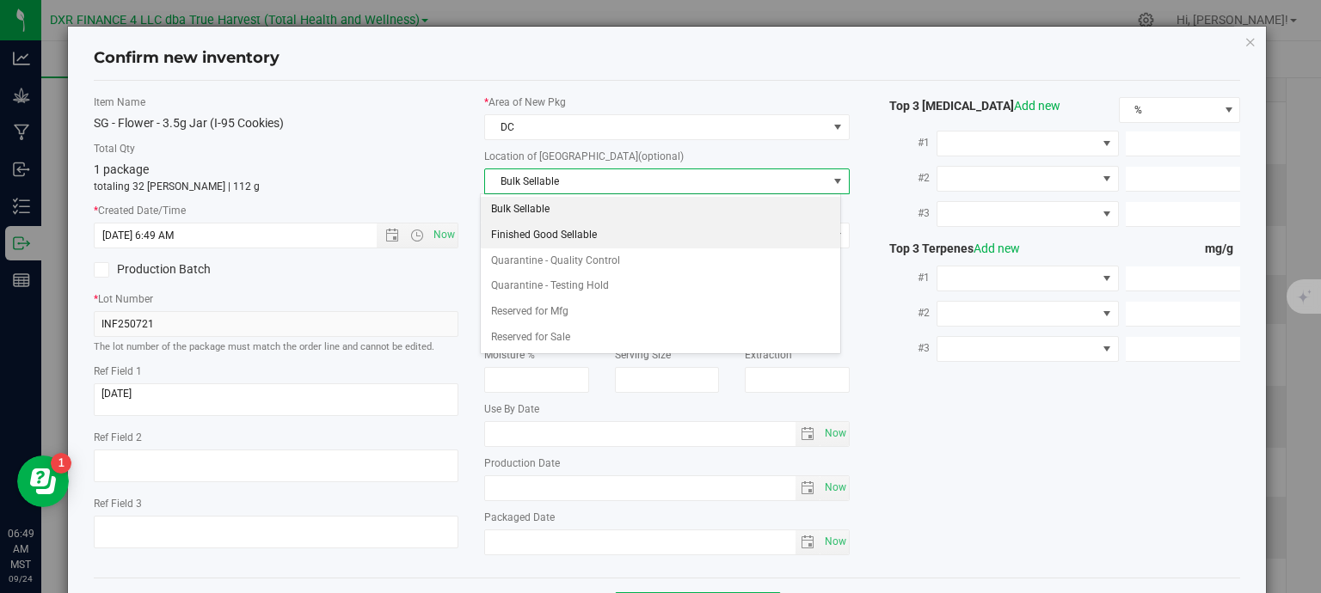
click at [551, 237] on li "Finished Good Sellable" at bounding box center [660, 236] width 359 height 26
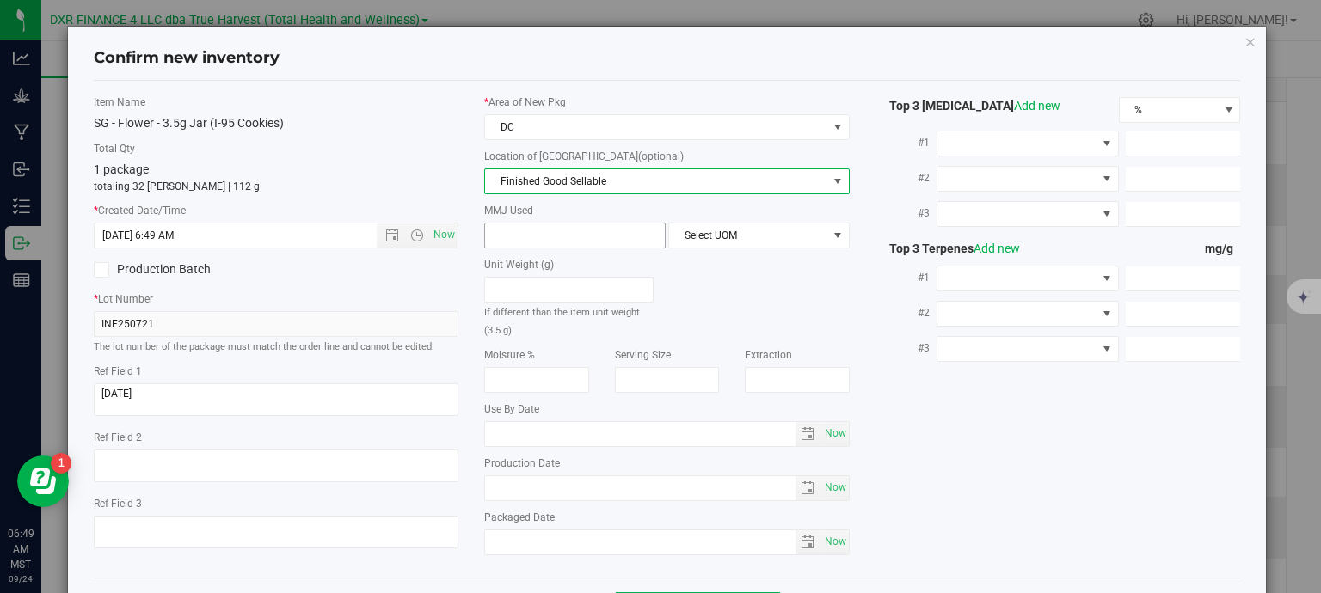
click at [541, 237] on span at bounding box center [574, 236] width 181 height 26
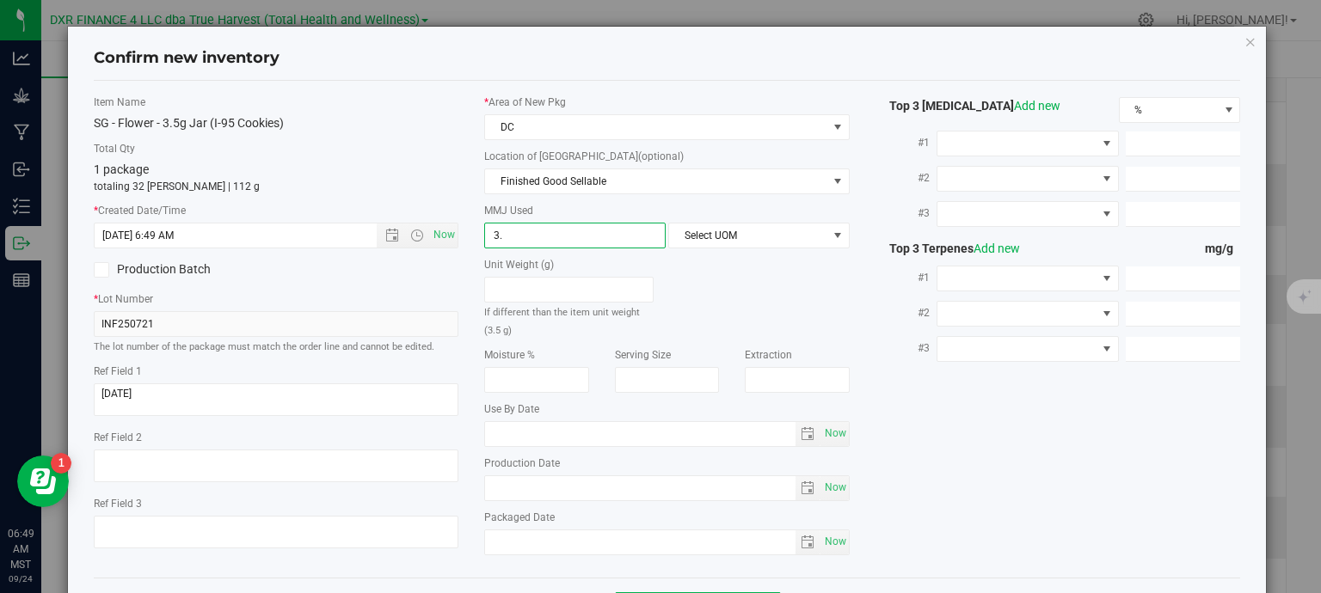
type input "3.5"
type input "3.5000"
drag, startPoint x: 716, startPoint y: 229, endPoint x: 721, endPoint y: 236, distance: 8.9
click at [717, 229] on span "Select UOM" at bounding box center [748, 236] width 158 height 24
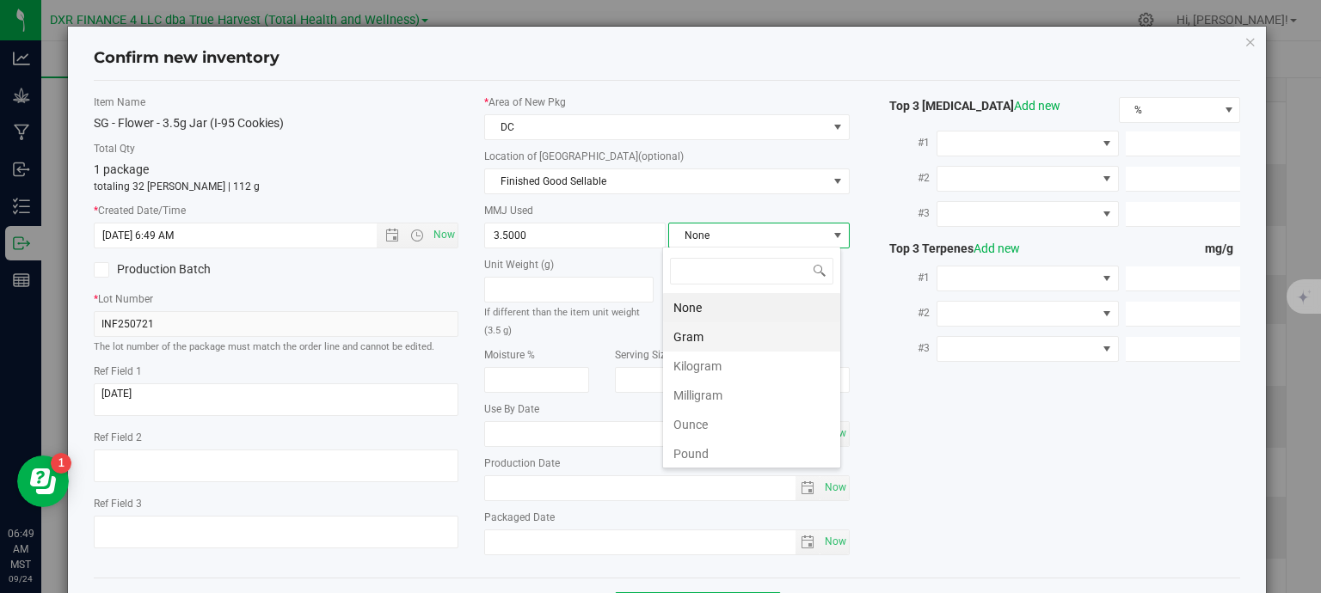
scroll to position [25, 179]
click at [733, 346] on li "Gram" at bounding box center [751, 336] width 177 height 29
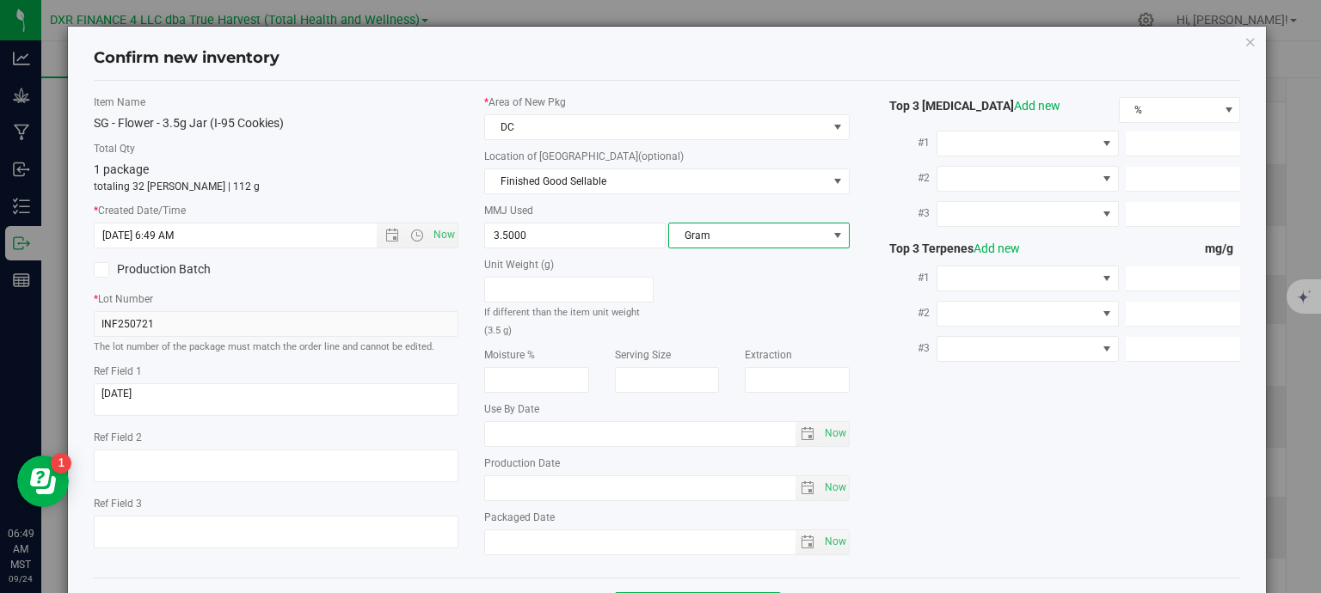
scroll to position [65, 0]
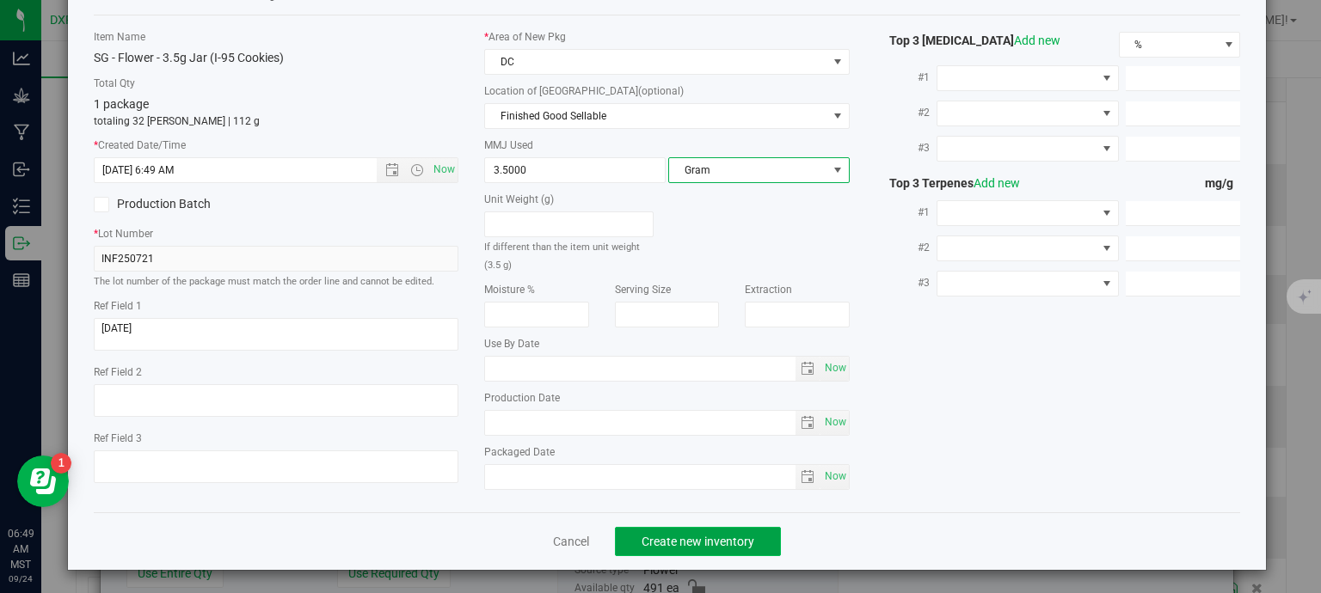
click at [739, 546] on button "Create new inventory" at bounding box center [698, 541] width 166 height 29
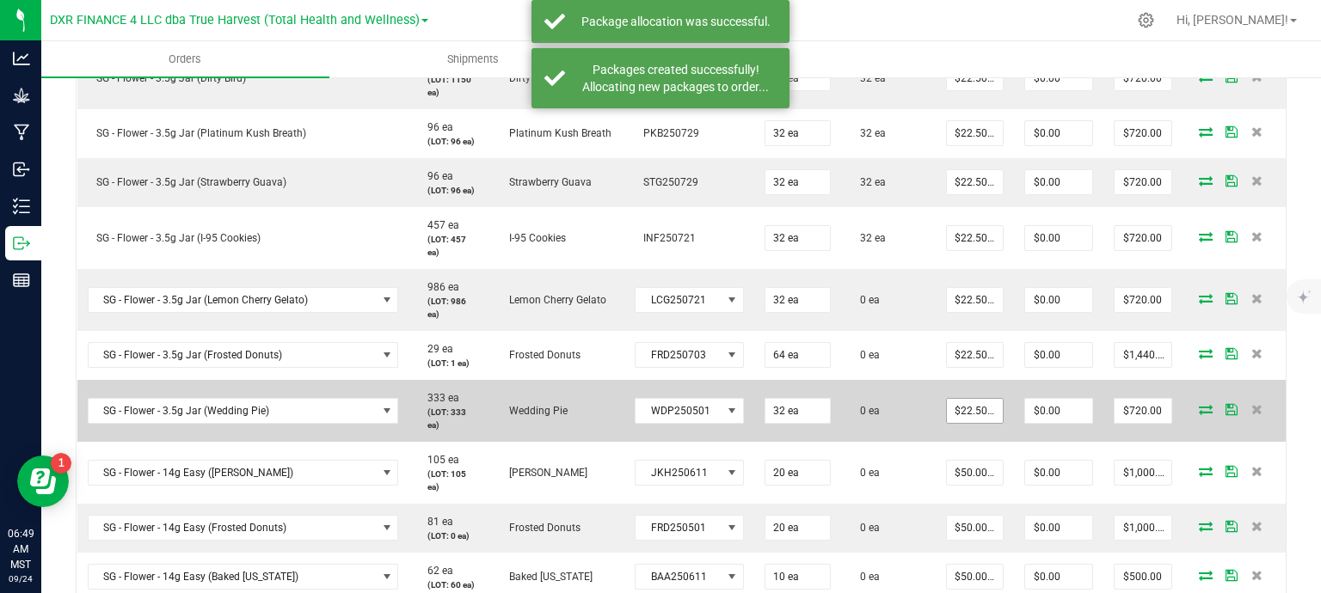
scroll to position [688, 0]
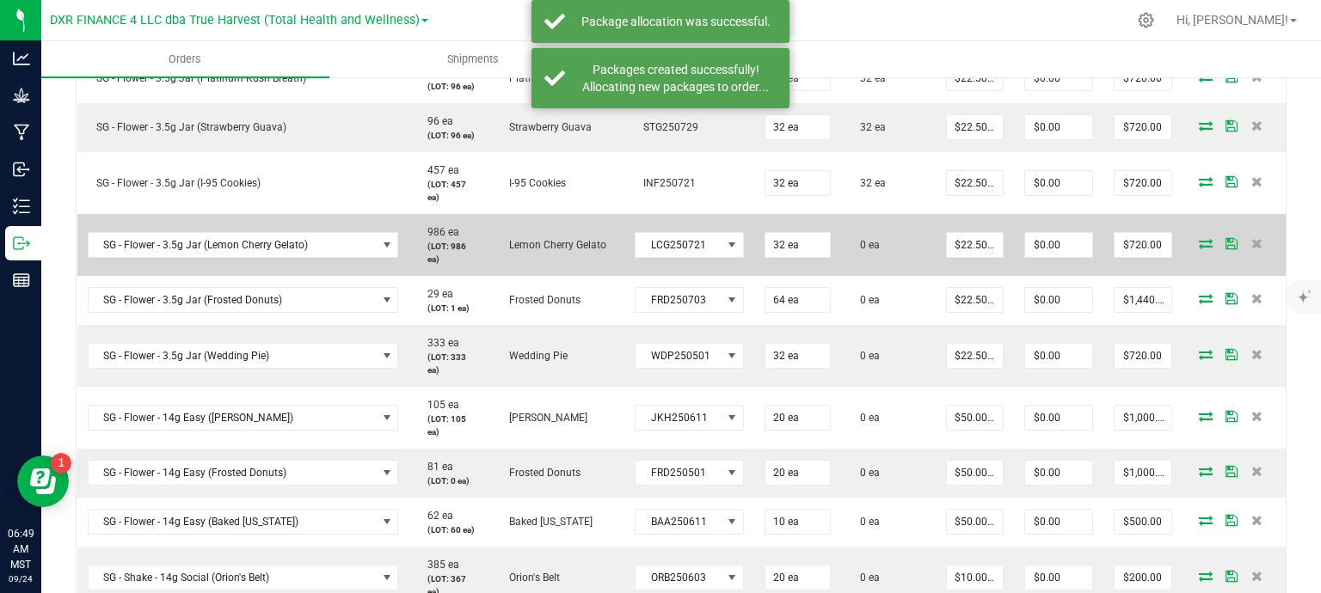
click at [1199, 241] on icon at bounding box center [1206, 243] width 14 height 10
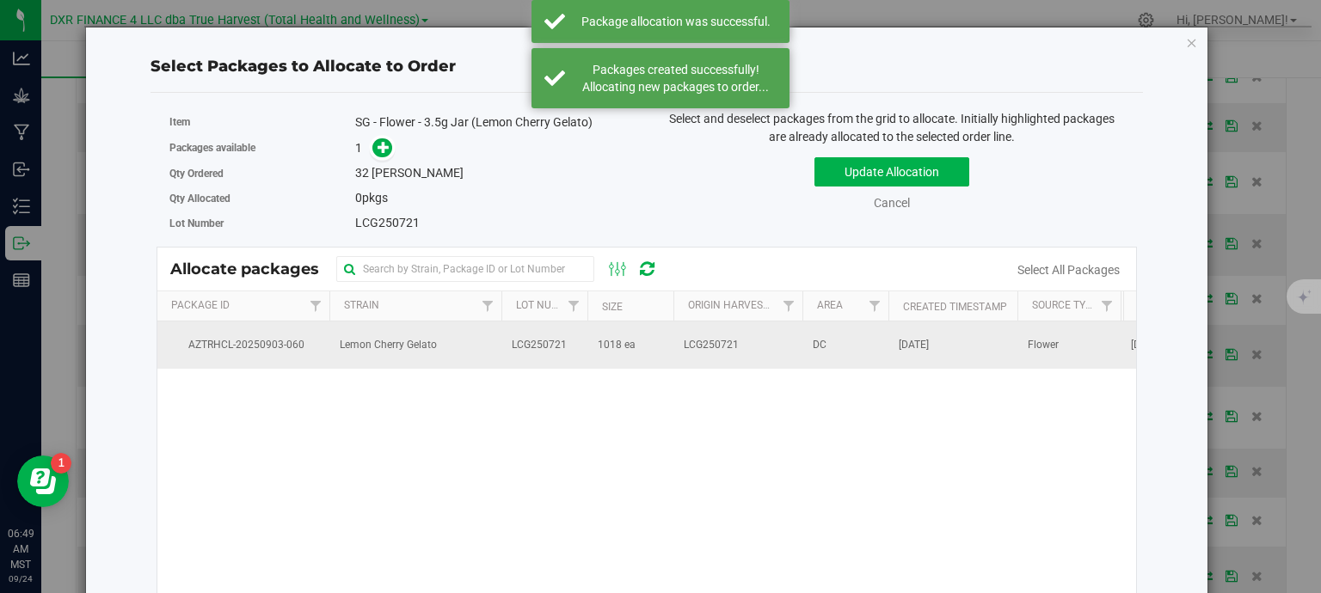
drag, startPoint x: 512, startPoint y: 344, endPoint x: 504, endPoint y: 329, distance: 16.5
click at [512, 344] on span "LCG250721" at bounding box center [539, 345] width 55 height 16
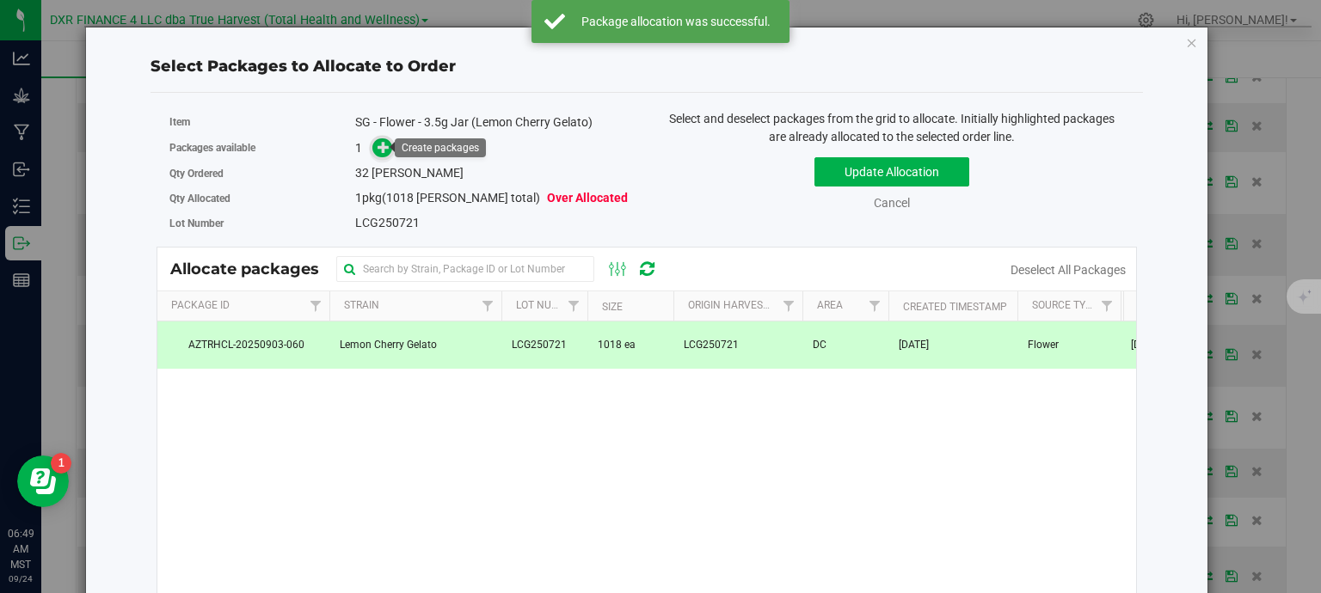
click at [378, 152] on icon at bounding box center [383, 147] width 12 height 12
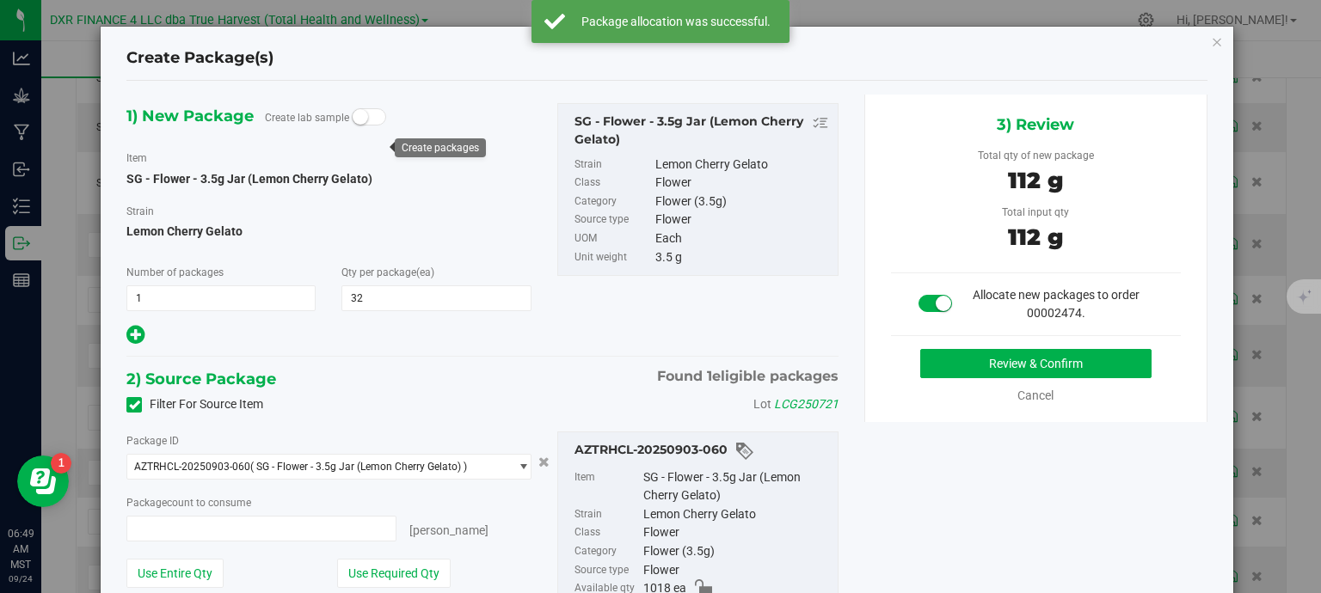
type input "32 ea"
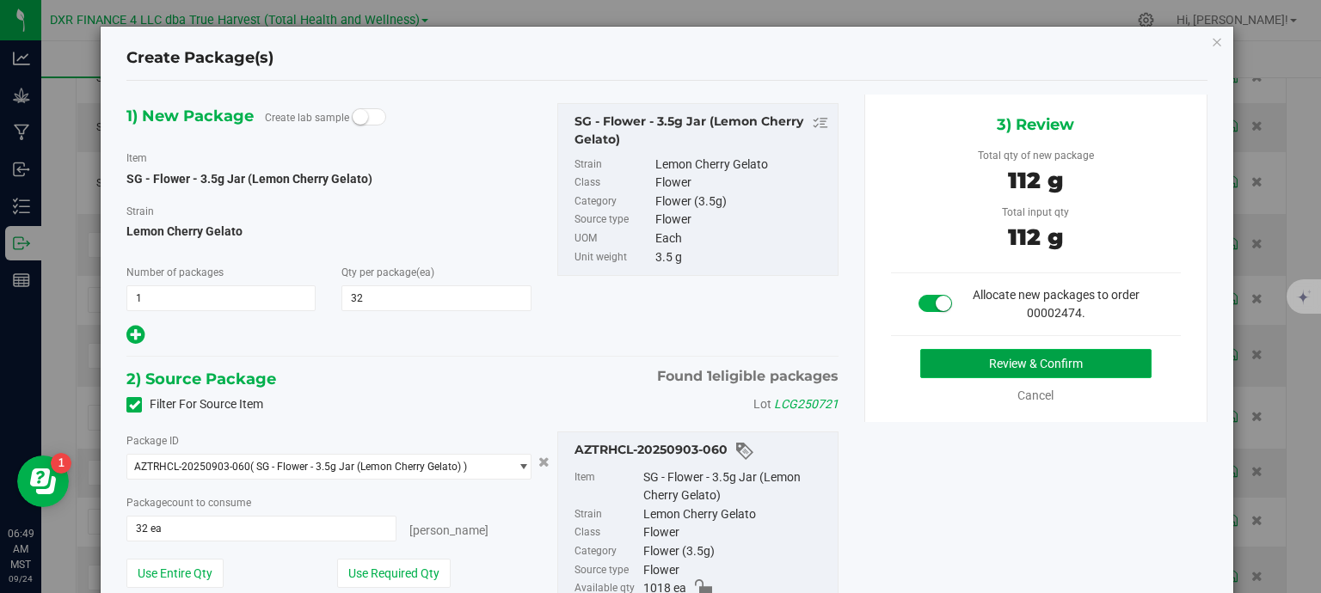
click at [984, 355] on button "Review & Confirm" at bounding box center [1035, 363] width 231 height 29
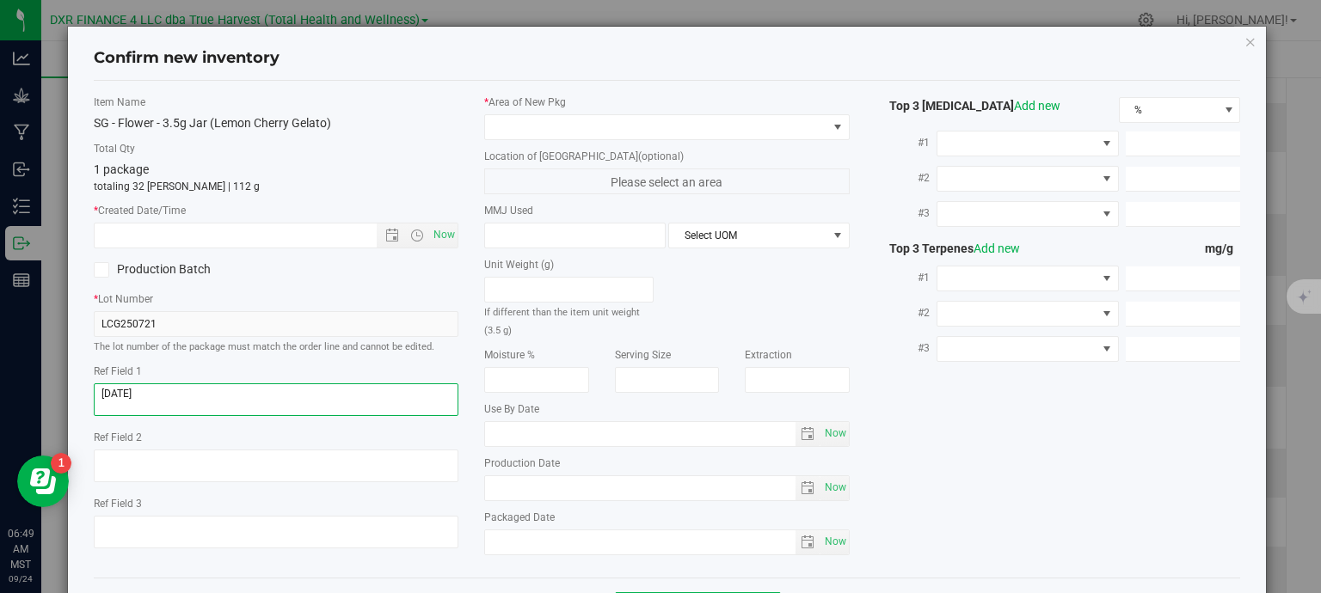
click at [237, 402] on textarea at bounding box center [276, 399] width 365 height 33
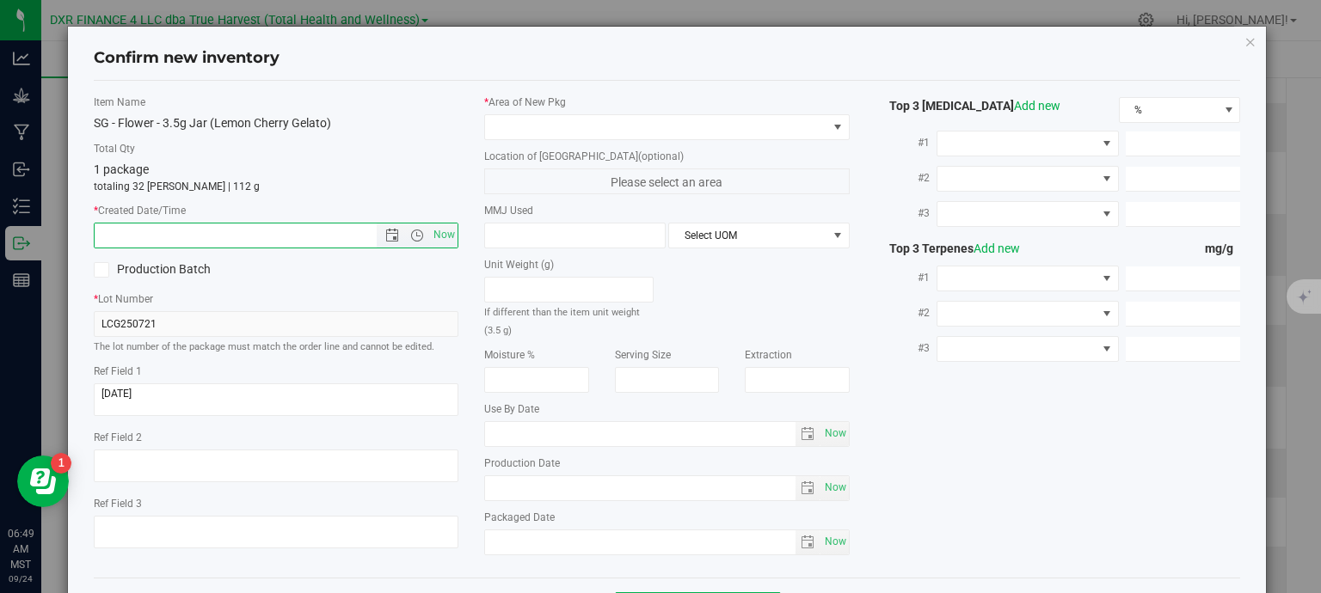
click at [254, 235] on input "text" at bounding box center [251, 236] width 312 height 24
paste input "2025-07-21"
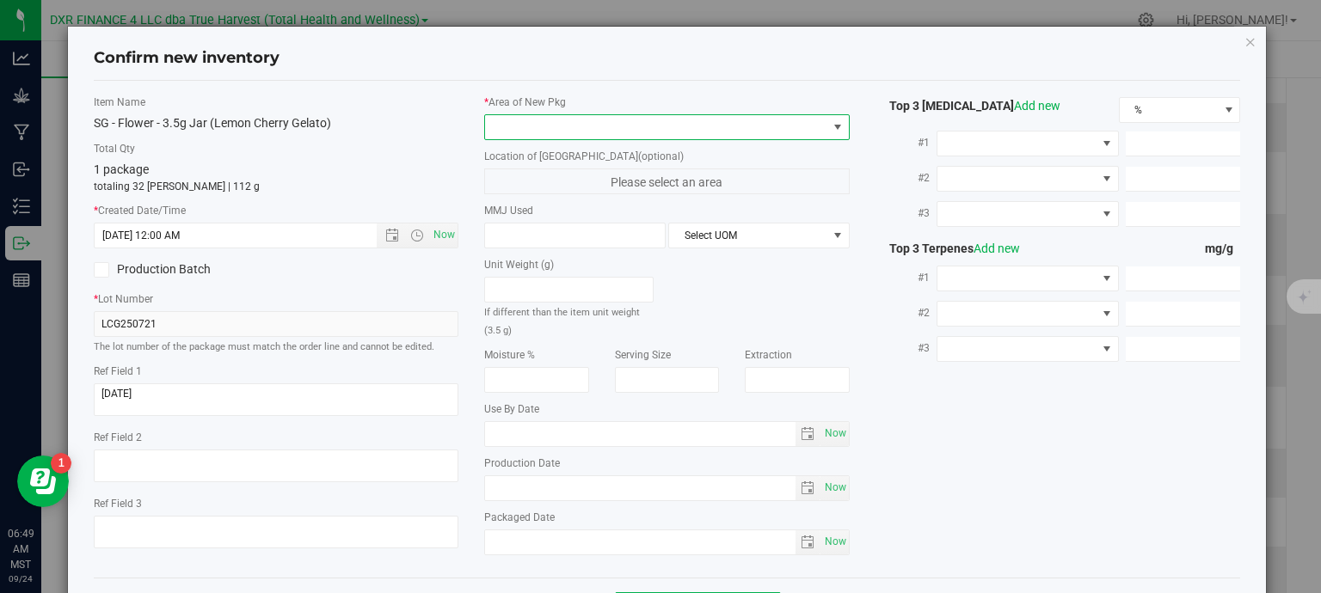
click at [647, 124] on span at bounding box center [656, 127] width 342 height 24
type input "7/21/2025 6:49 AM"
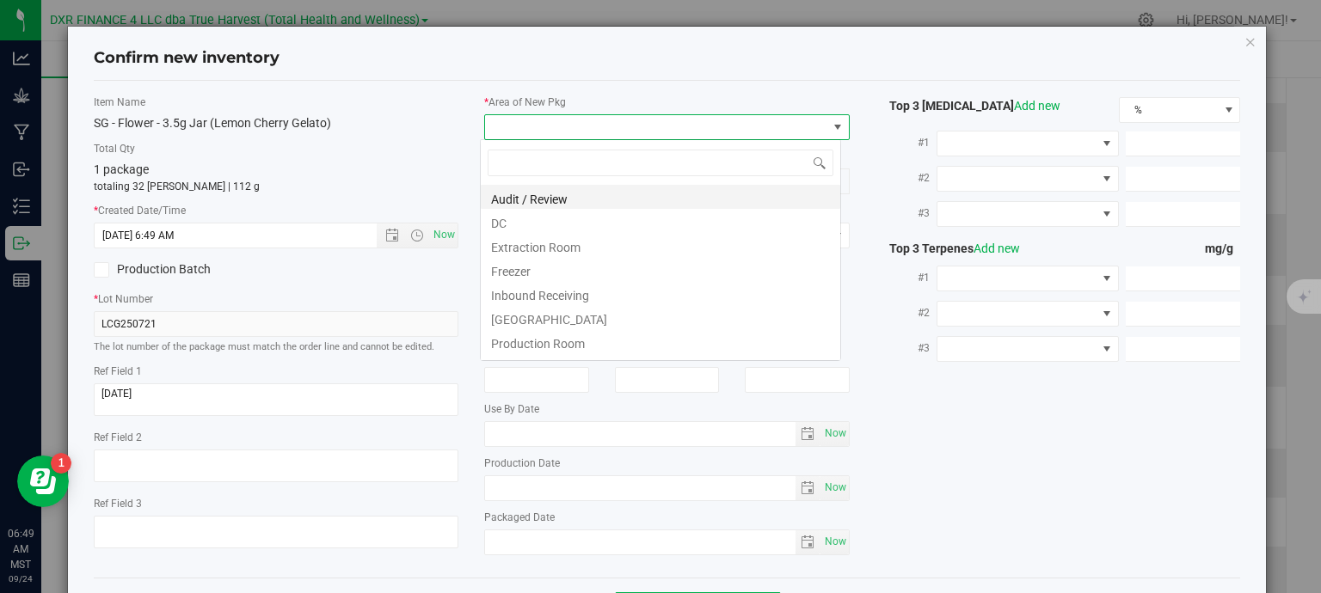
scroll to position [25, 361]
click at [574, 225] on li "DC" at bounding box center [660, 221] width 359 height 24
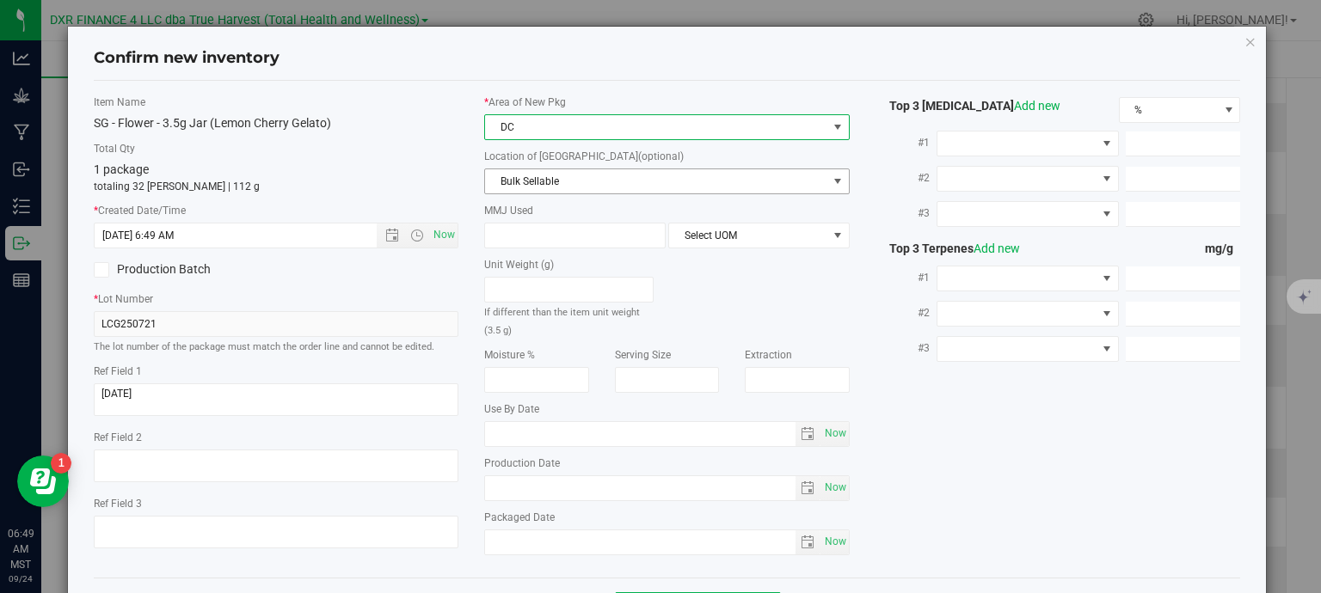
click at [591, 181] on span "Bulk Sellable" at bounding box center [656, 181] width 342 height 24
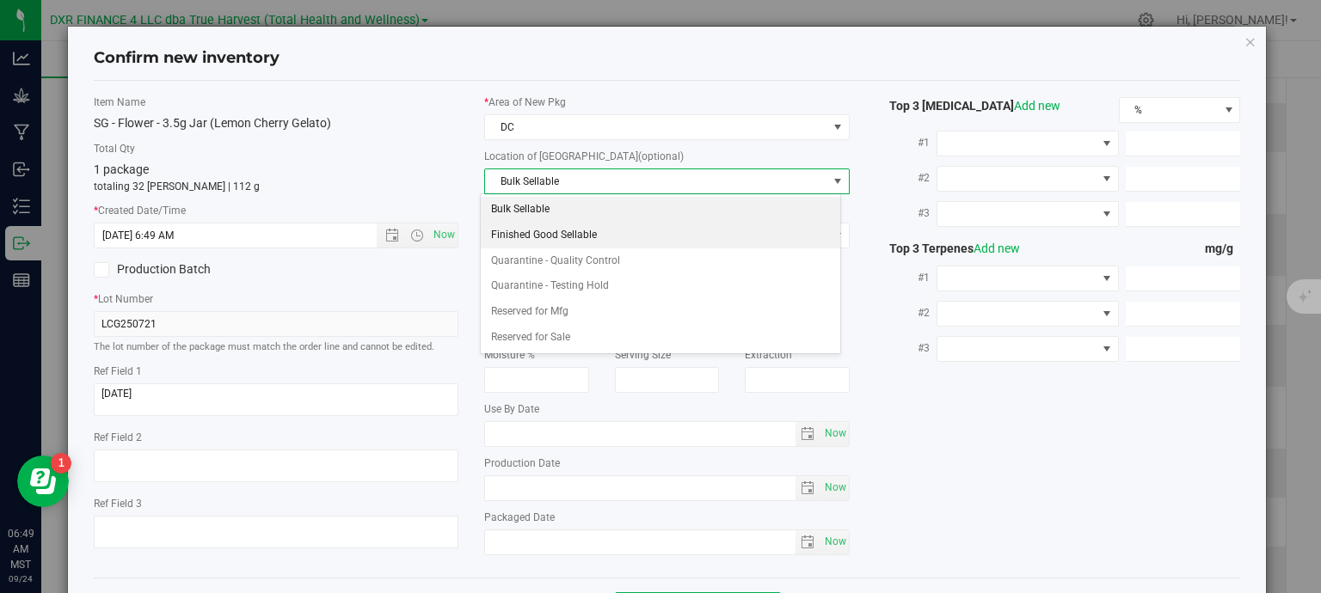
click at [585, 233] on li "Finished Good Sellable" at bounding box center [660, 236] width 359 height 26
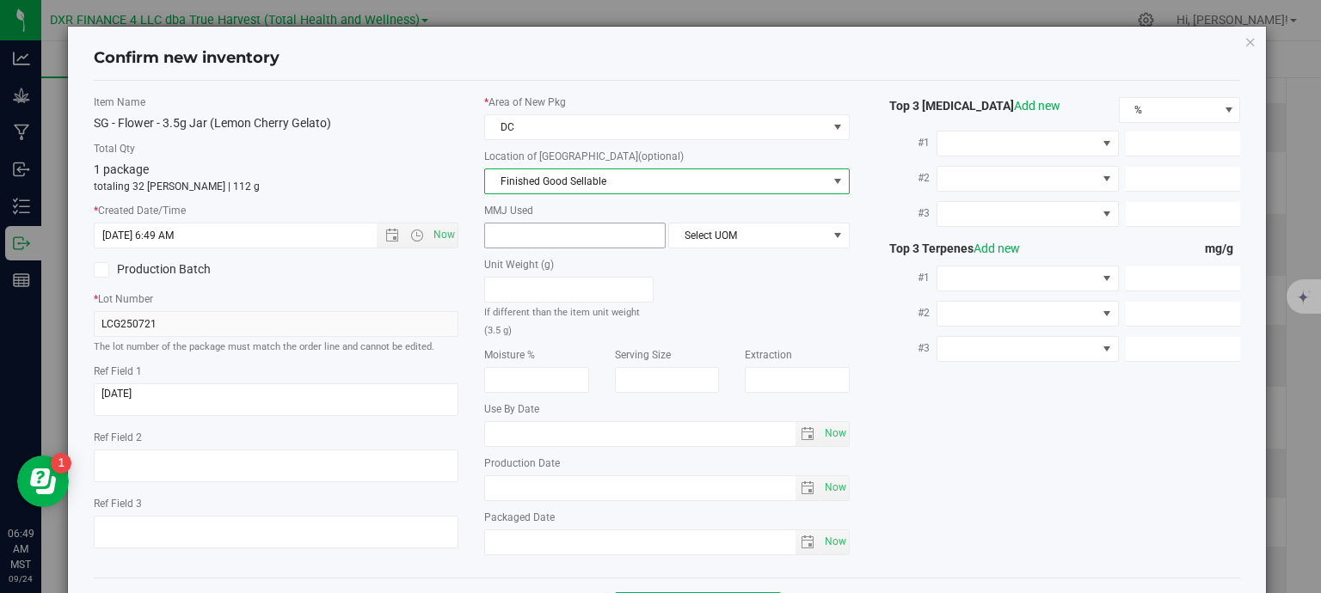
click at [563, 238] on span at bounding box center [574, 236] width 181 height 26
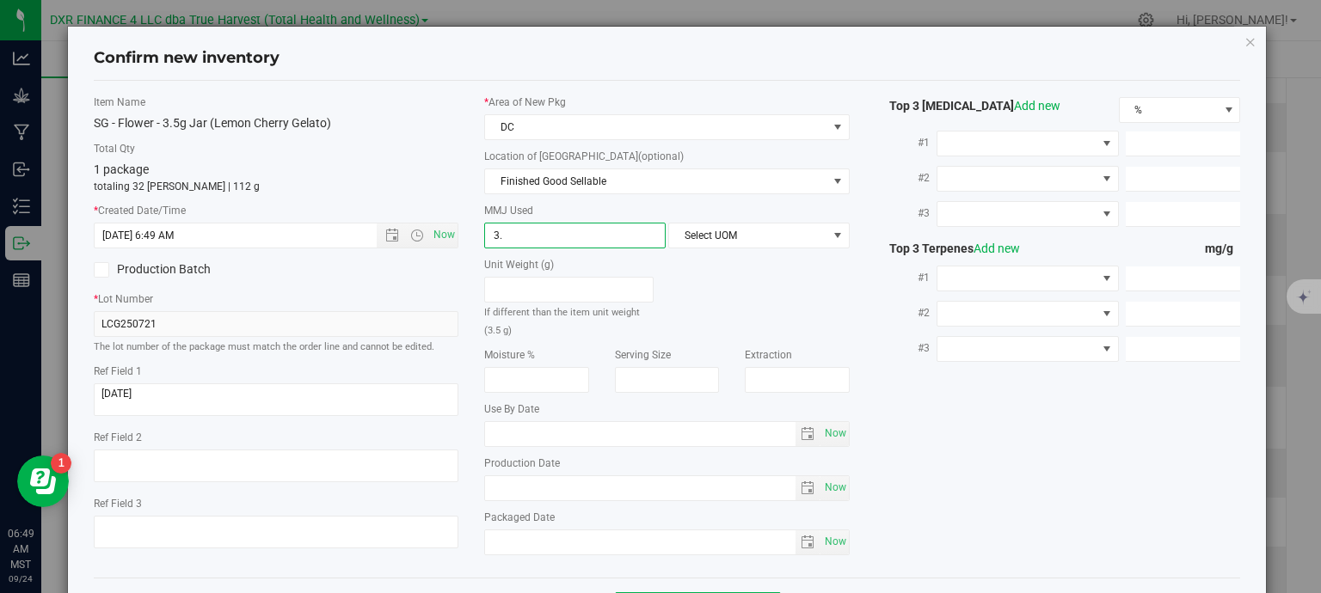
type input "3.5"
type input "3.5000"
click at [735, 226] on span "Select UOM" at bounding box center [748, 236] width 158 height 24
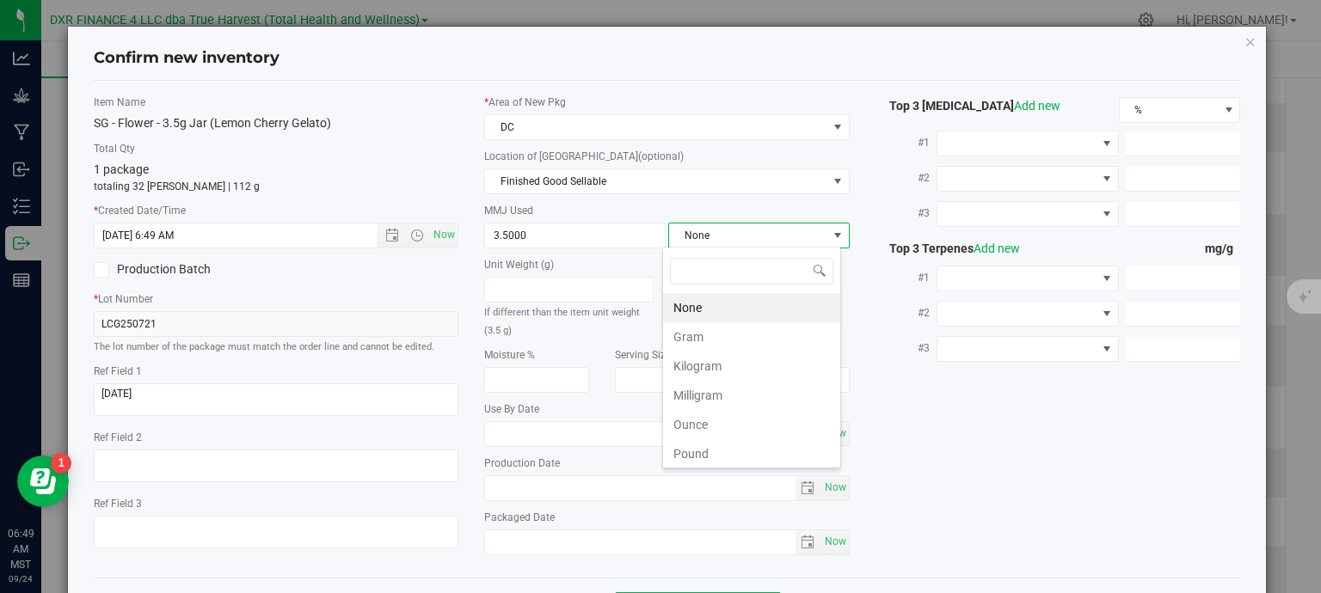
scroll to position [25, 179]
click at [717, 342] on li "Gram" at bounding box center [751, 336] width 177 height 29
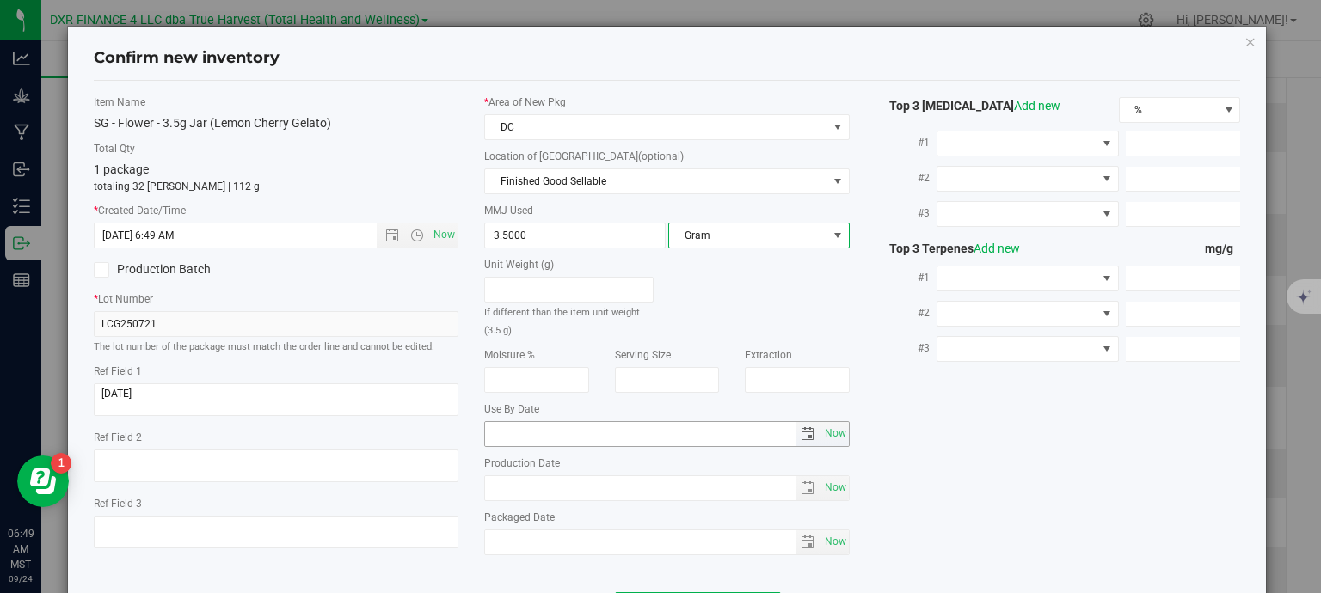
scroll to position [65, 0]
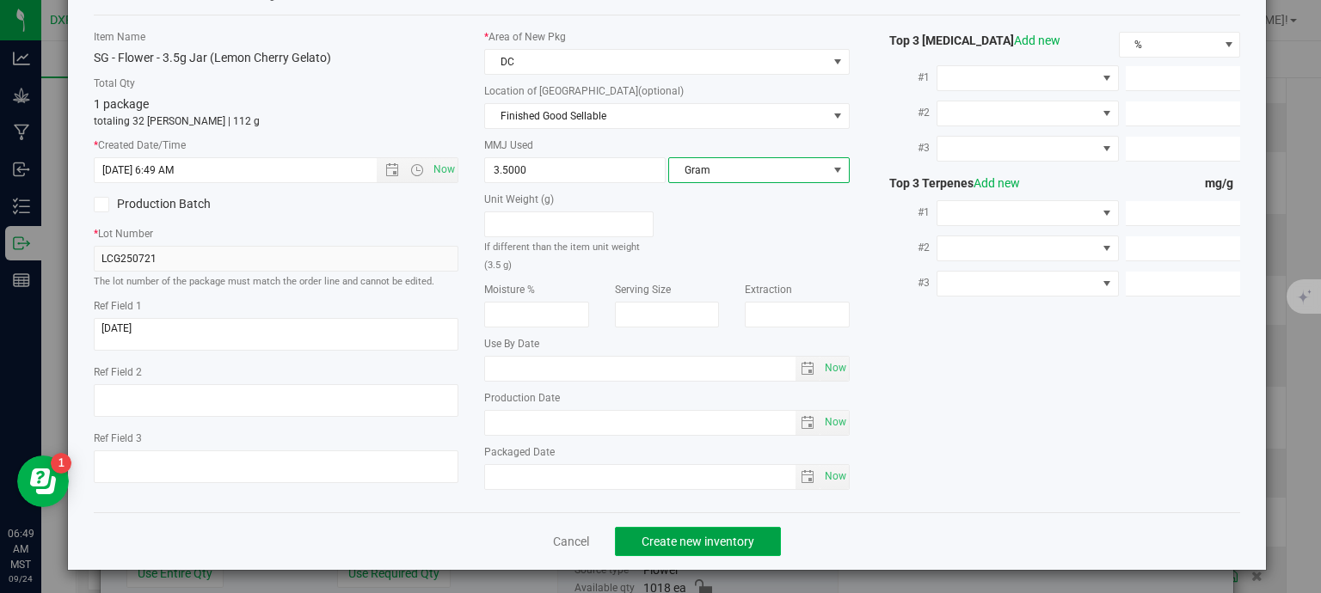
click at [719, 544] on span "Create new inventory" at bounding box center [697, 542] width 113 height 14
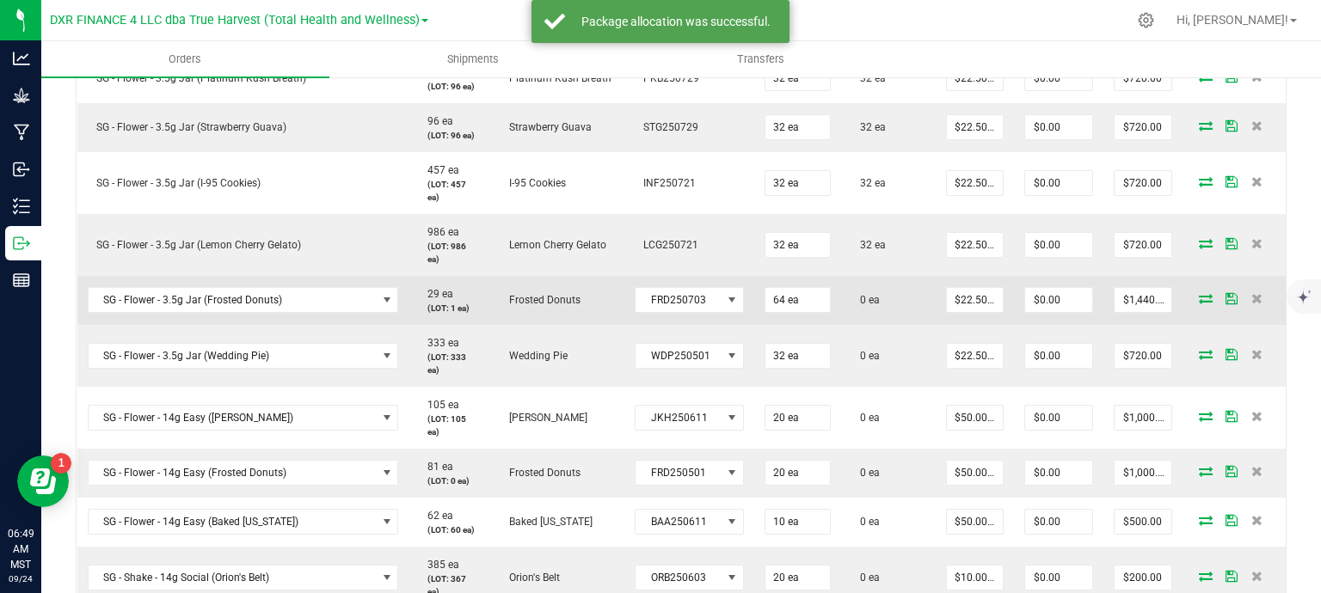
click at [1199, 298] on icon at bounding box center [1206, 298] width 14 height 10
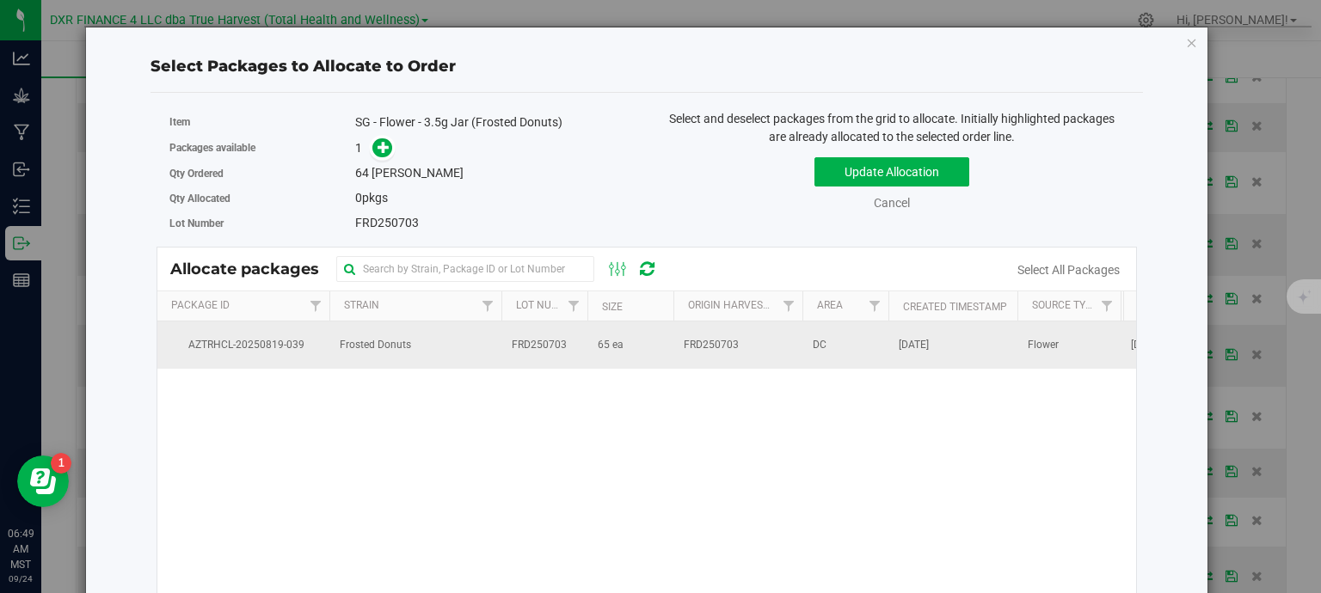
click at [604, 345] on span "65 ea" at bounding box center [611, 345] width 26 height 16
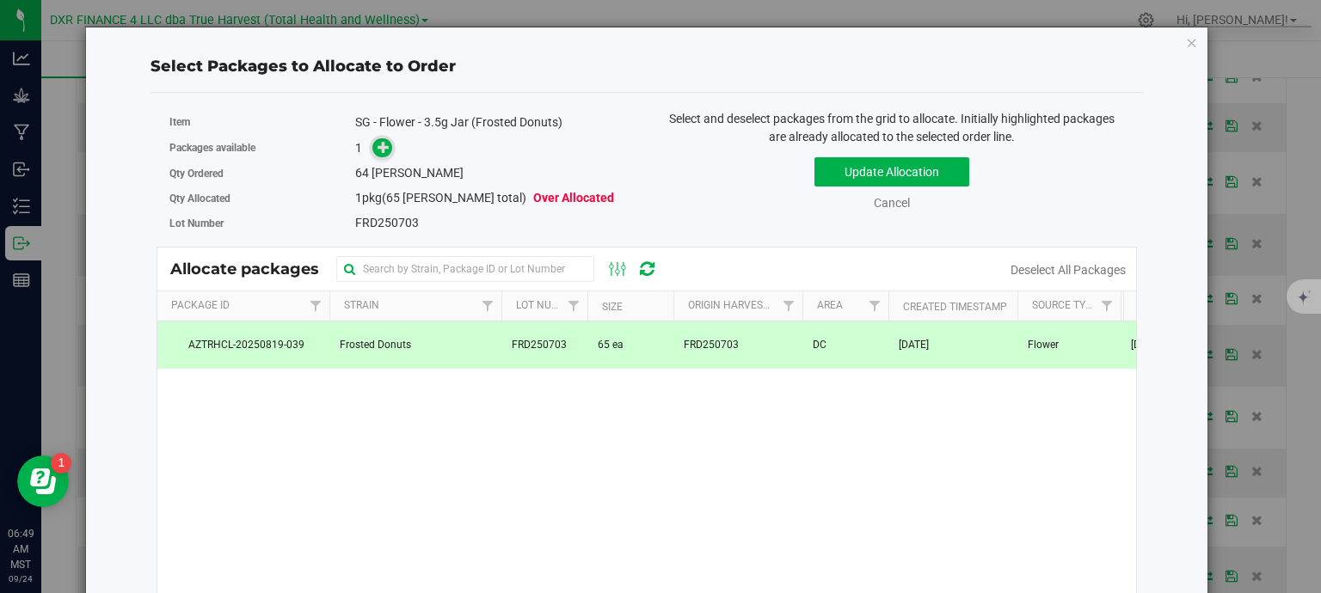
click at [378, 150] on icon at bounding box center [383, 147] width 12 height 12
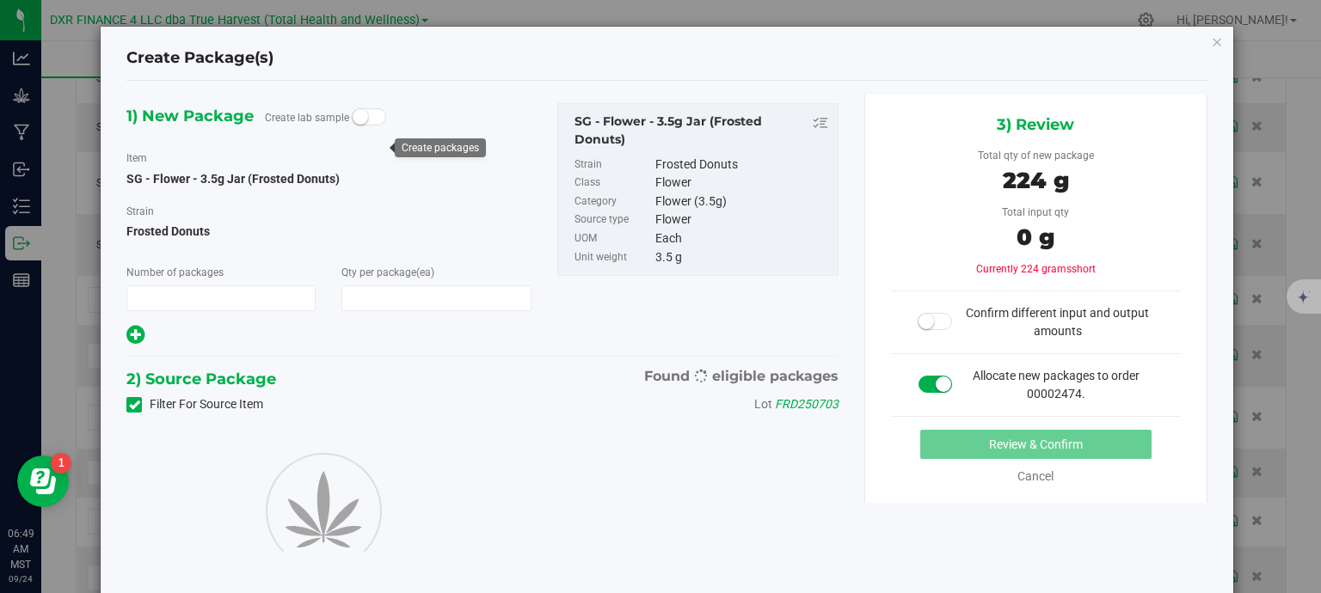
type input "1"
type input "64"
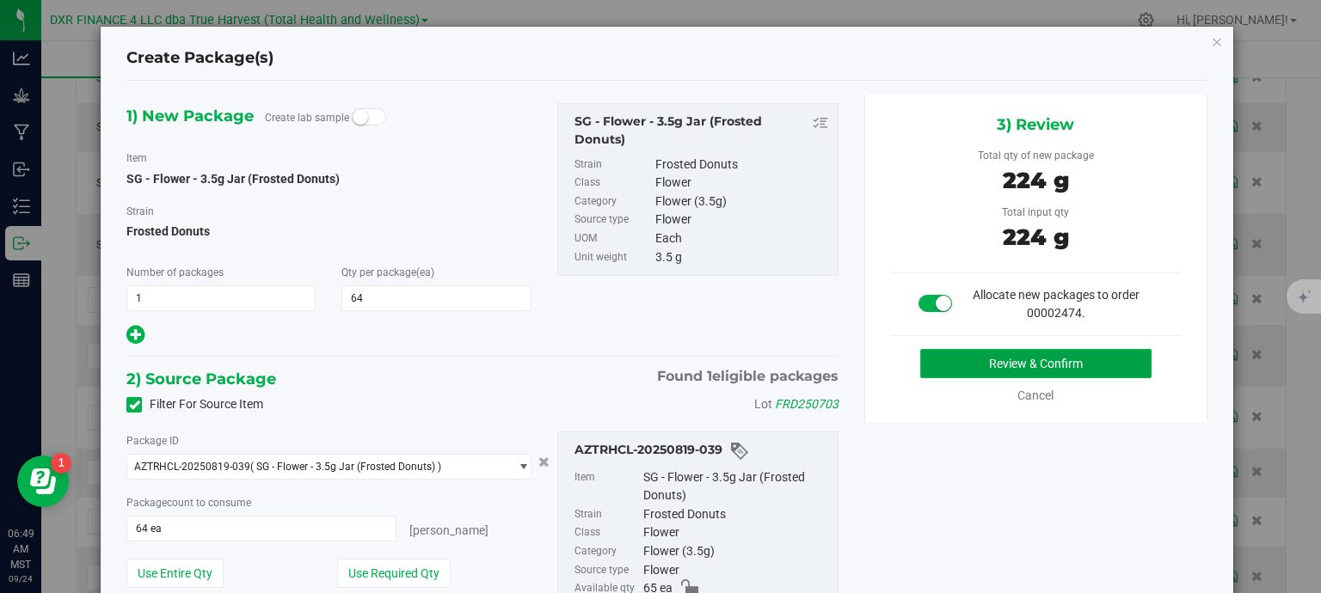
click at [997, 361] on button "Review & Confirm" at bounding box center [1035, 363] width 231 height 29
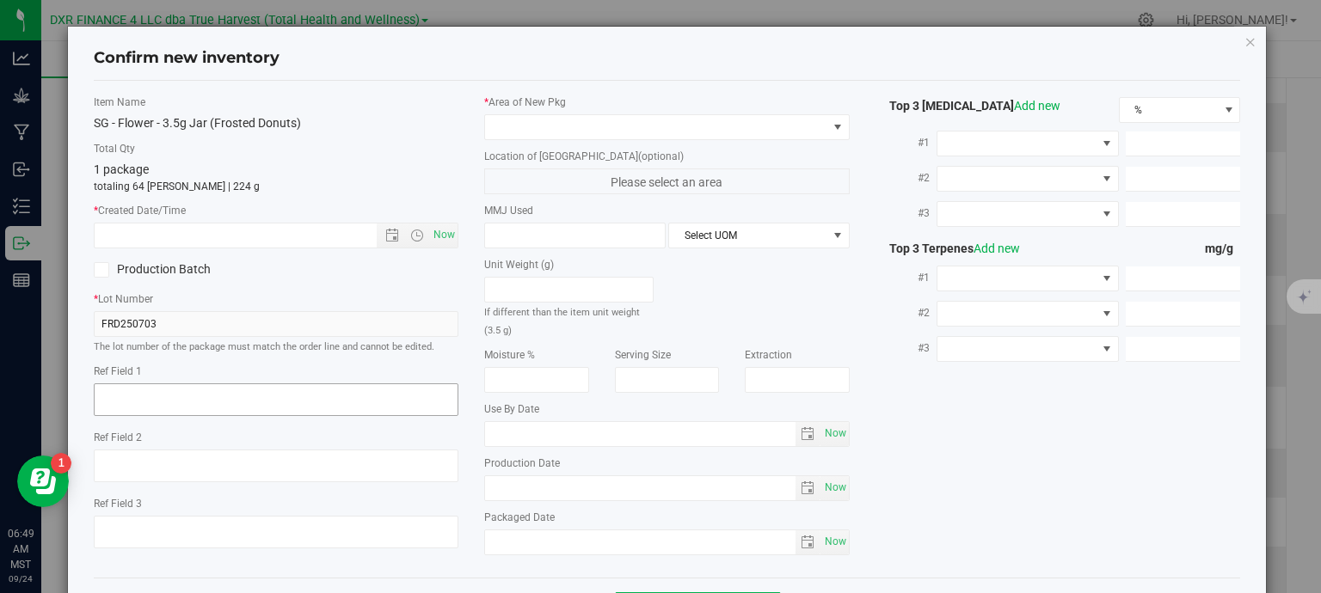
type textarea "2025-07-03"
click at [250, 398] on textarea at bounding box center [276, 399] width 365 height 33
click at [249, 398] on textarea at bounding box center [276, 399] width 365 height 33
click at [257, 243] on input "text" at bounding box center [251, 236] width 312 height 24
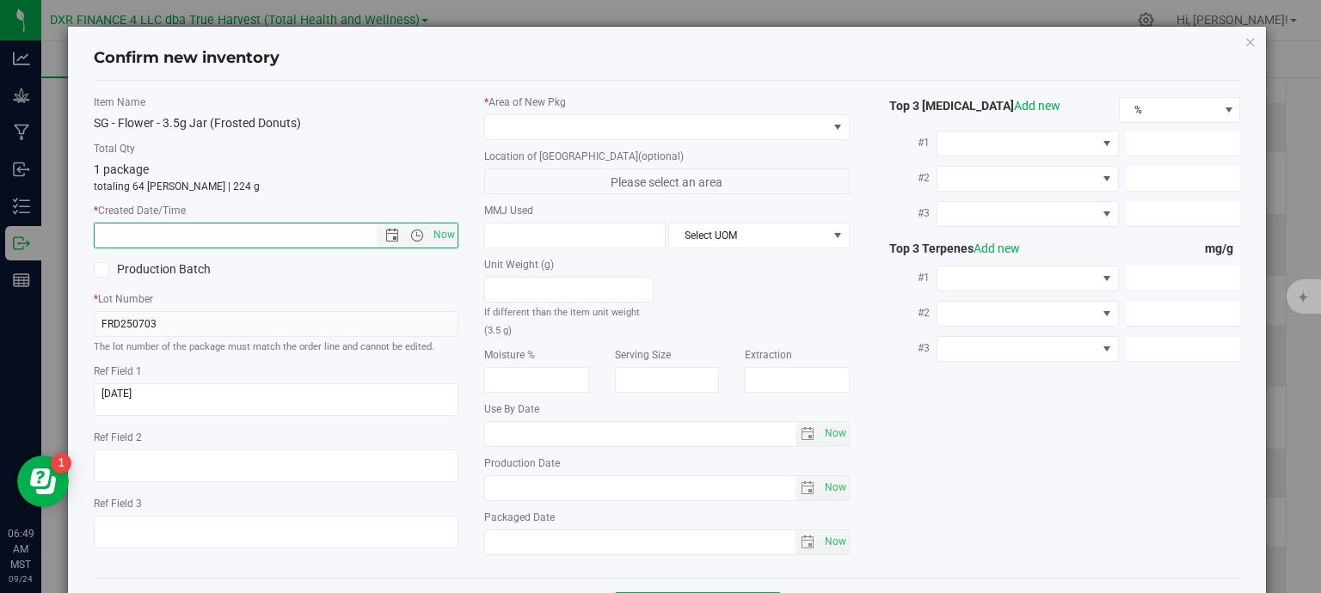
paste input "2025-07-03"
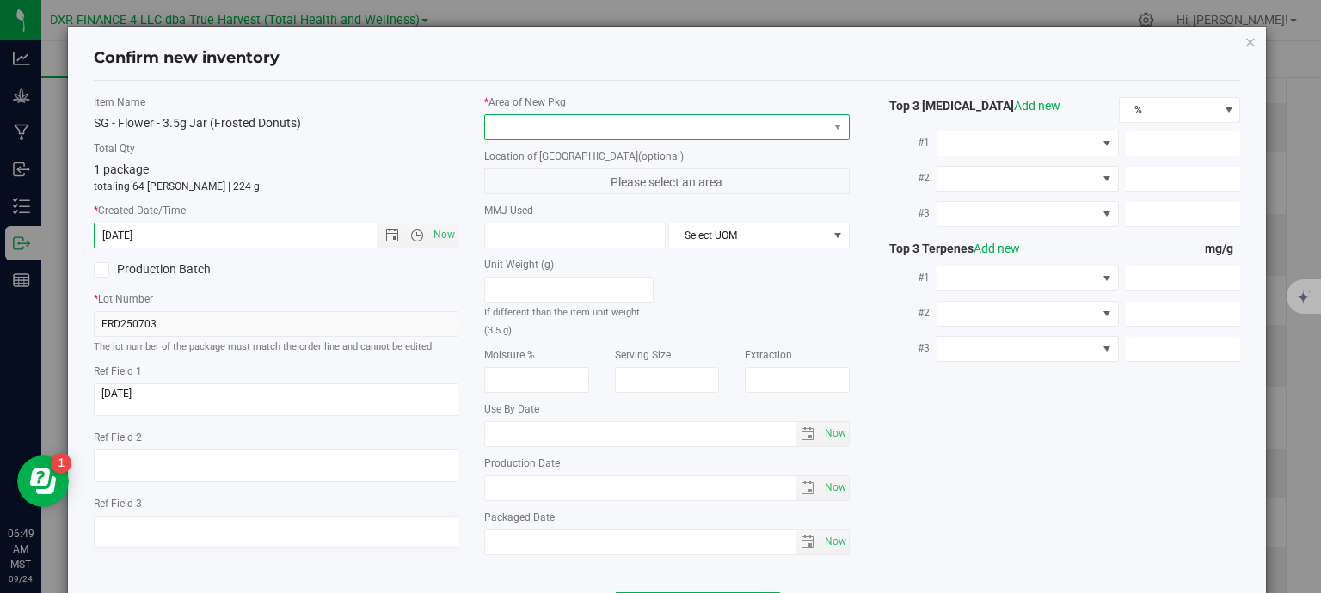
click at [571, 138] on span at bounding box center [666, 127] width 365 height 26
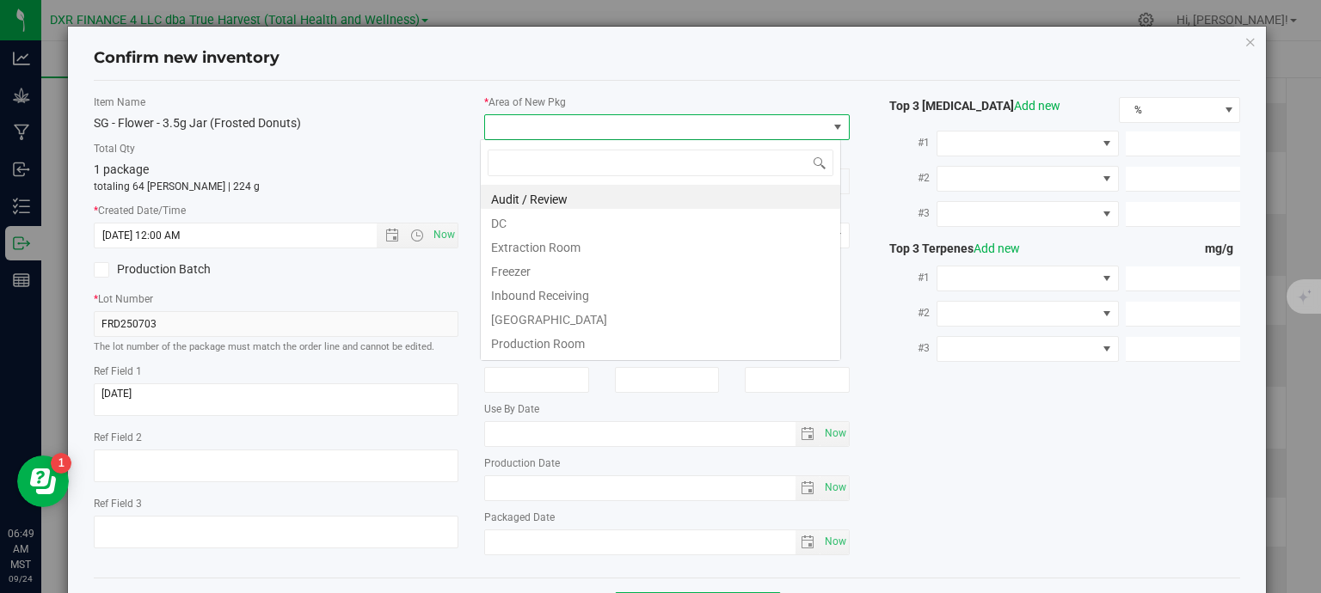
type input "7/3/2025 6:49 AM"
click at [543, 226] on li "DC" at bounding box center [660, 221] width 359 height 24
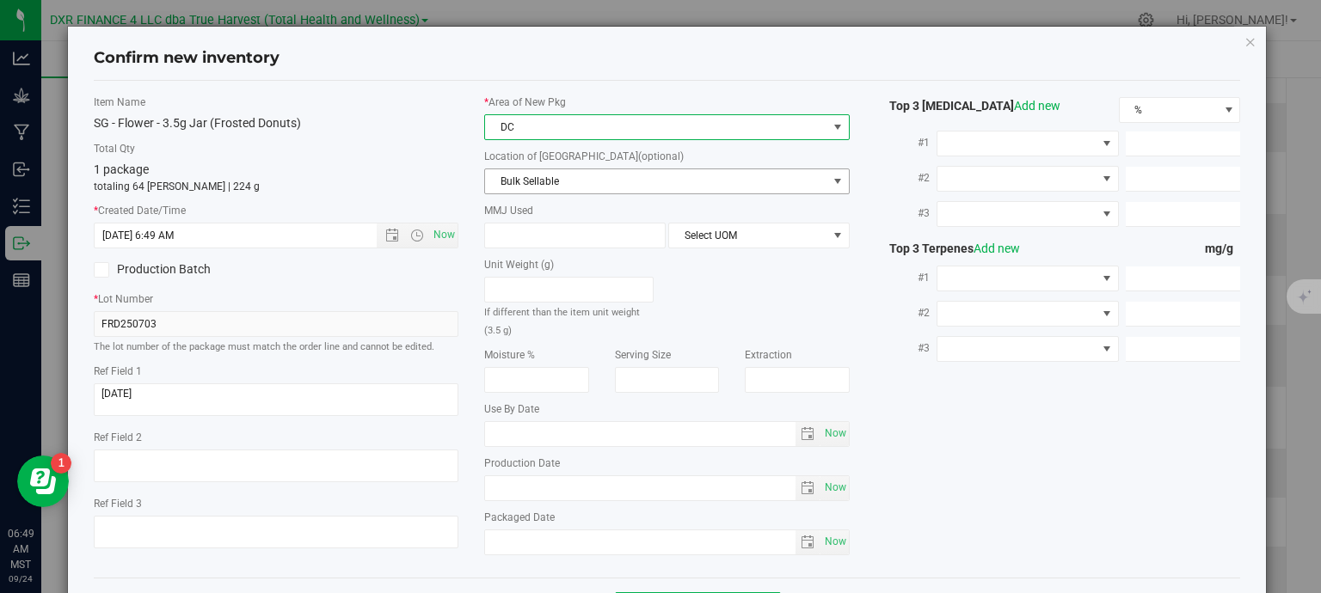
click at [569, 179] on span "Bulk Sellable" at bounding box center [656, 181] width 342 height 24
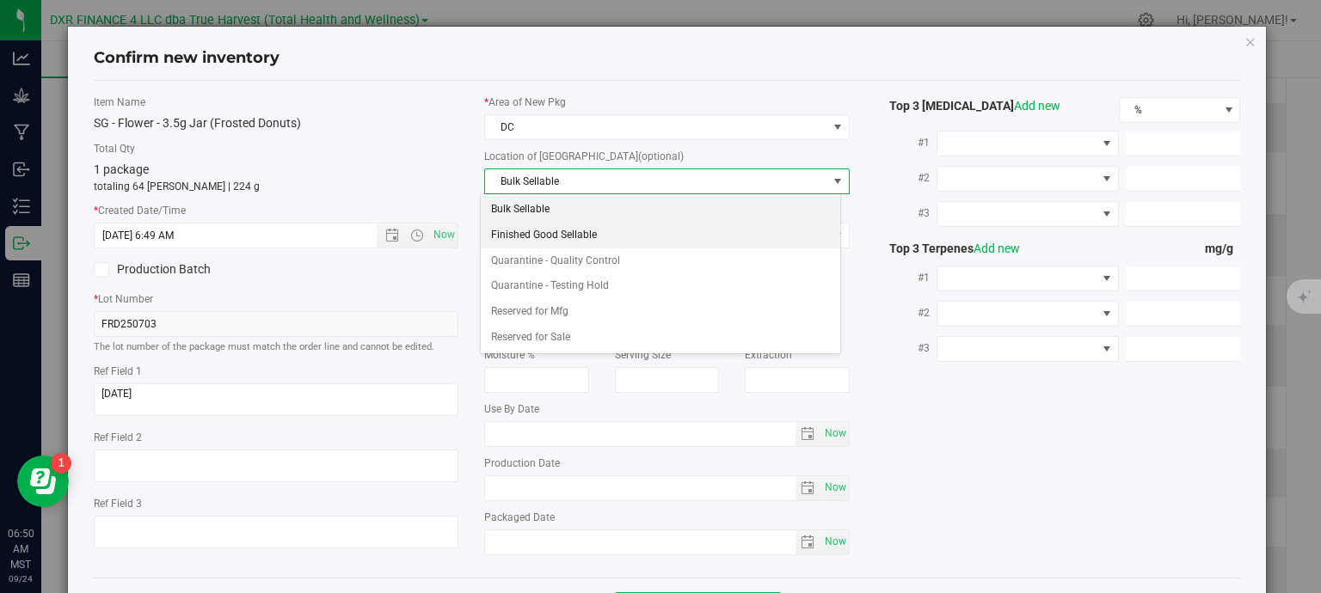
click at [561, 231] on li "Finished Good Sellable" at bounding box center [660, 236] width 359 height 26
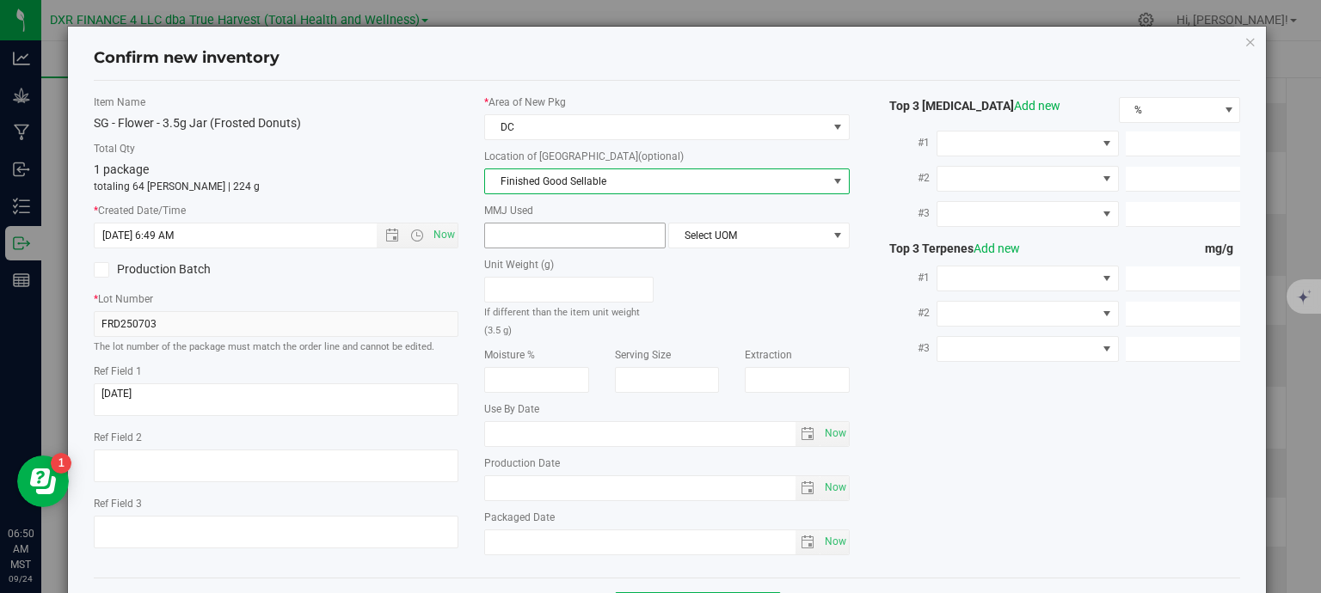
click at [561, 231] on span at bounding box center [574, 236] width 181 height 26
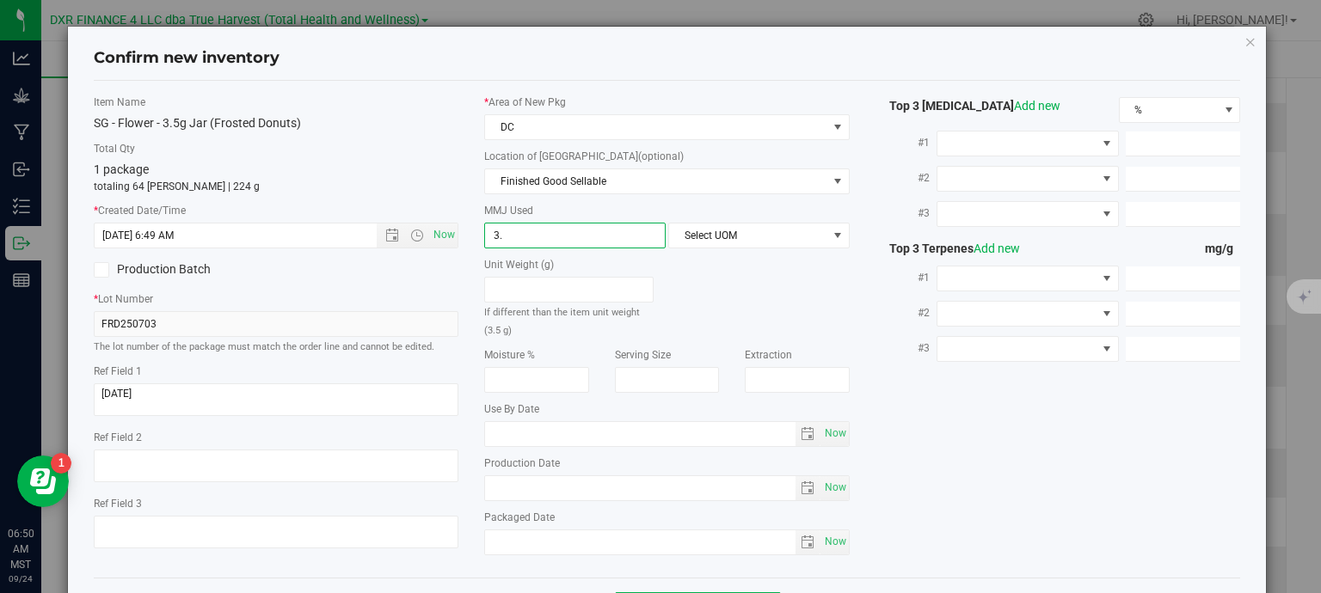
type input "3.5"
type input "3.5000"
click at [715, 232] on span "Select UOM" at bounding box center [748, 236] width 158 height 24
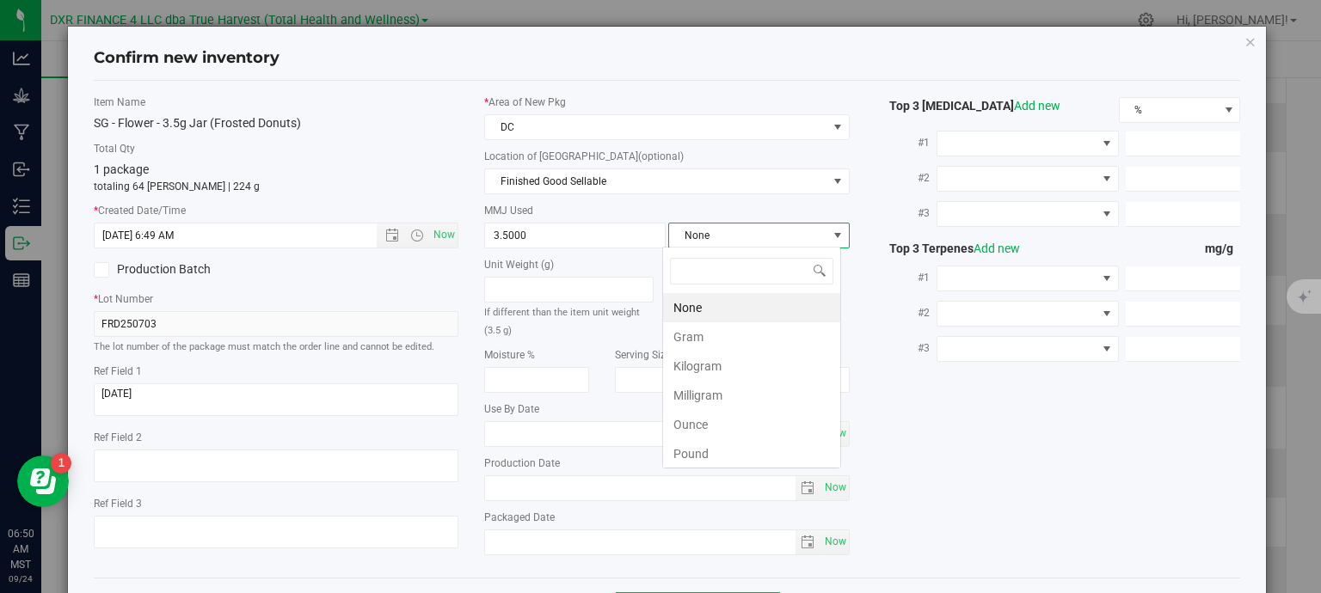
scroll to position [25, 179]
click at [699, 334] on li "Gram" at bounding box center [751, 336] width 177 height 29
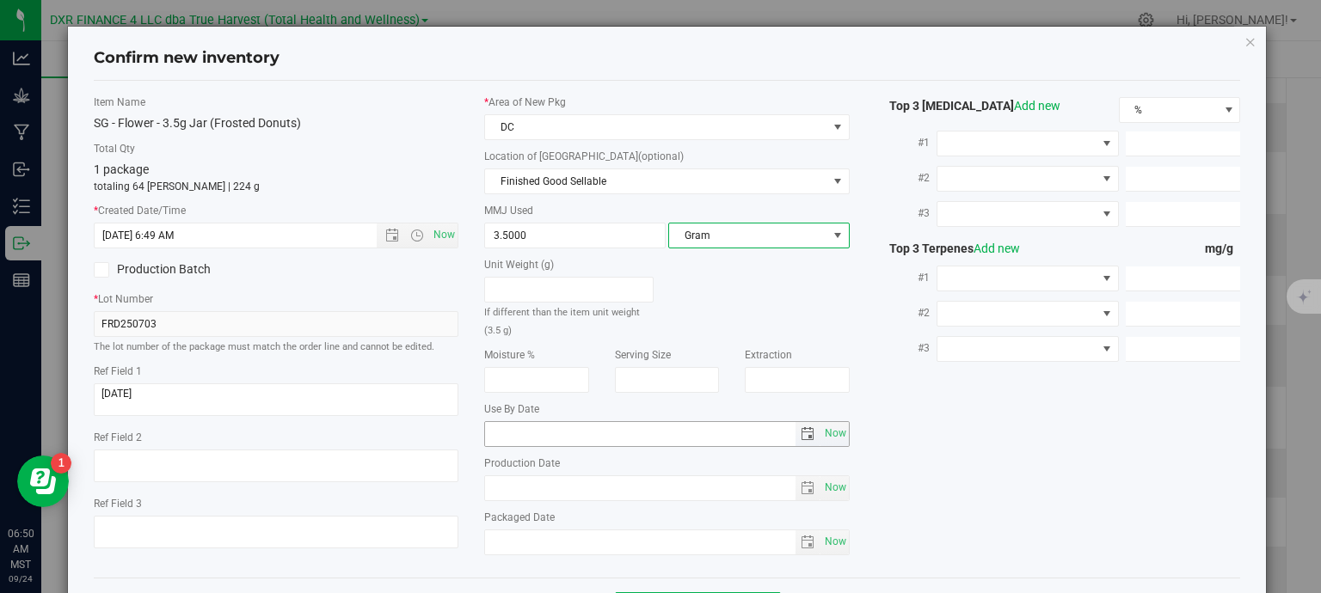
scroll to position [65, 0]
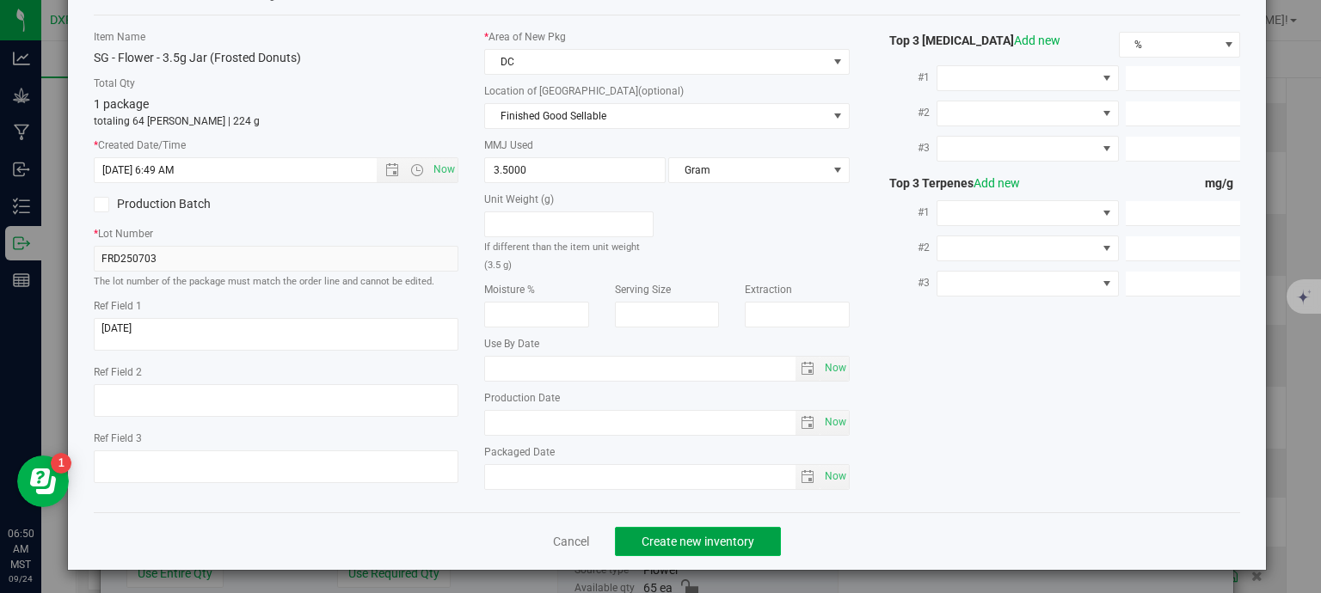
click at [726, 537] on span "Create new inventory" at bounding box center [697, 542] width 113 height 14
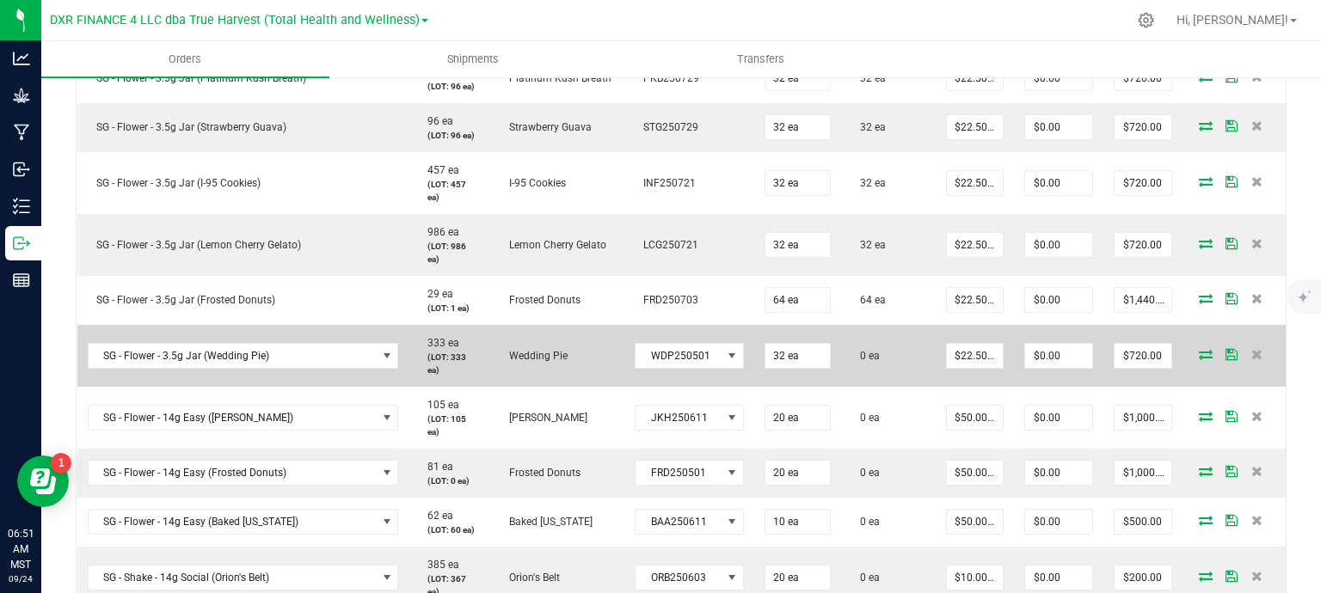
click at [1199, 353] on icon at bounding box center [1206, 354] width 14 height 10
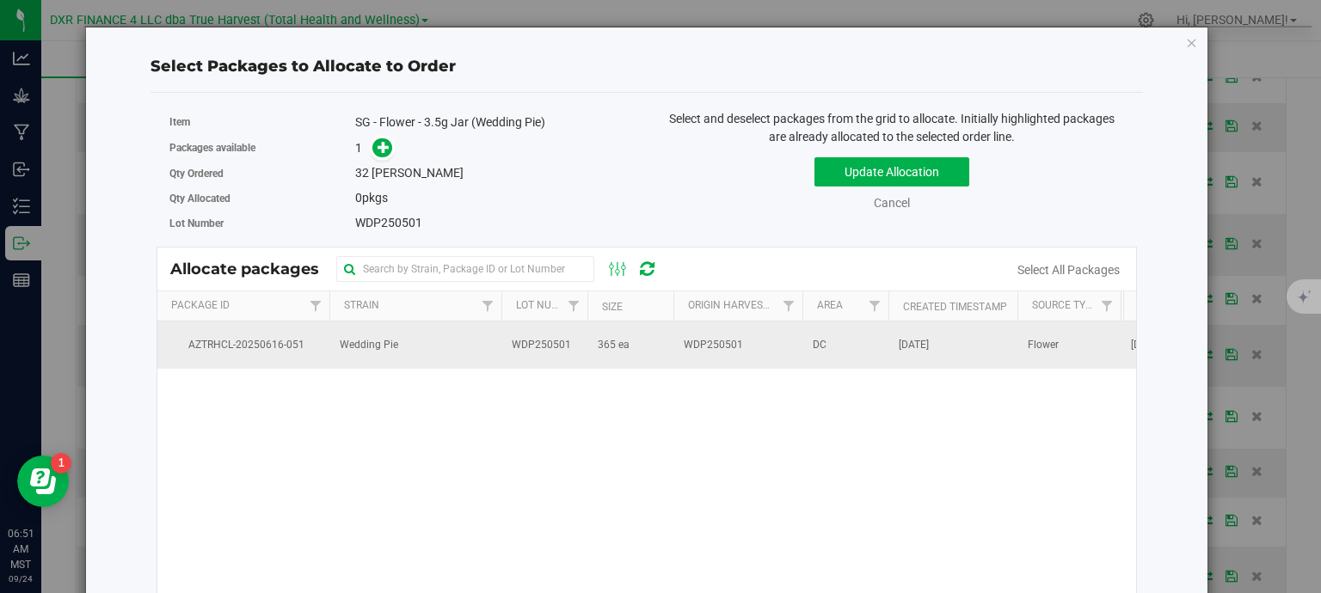
click at [572, 350] on td "WDP250501" at bounding box center [544, 345] width 86 height 46
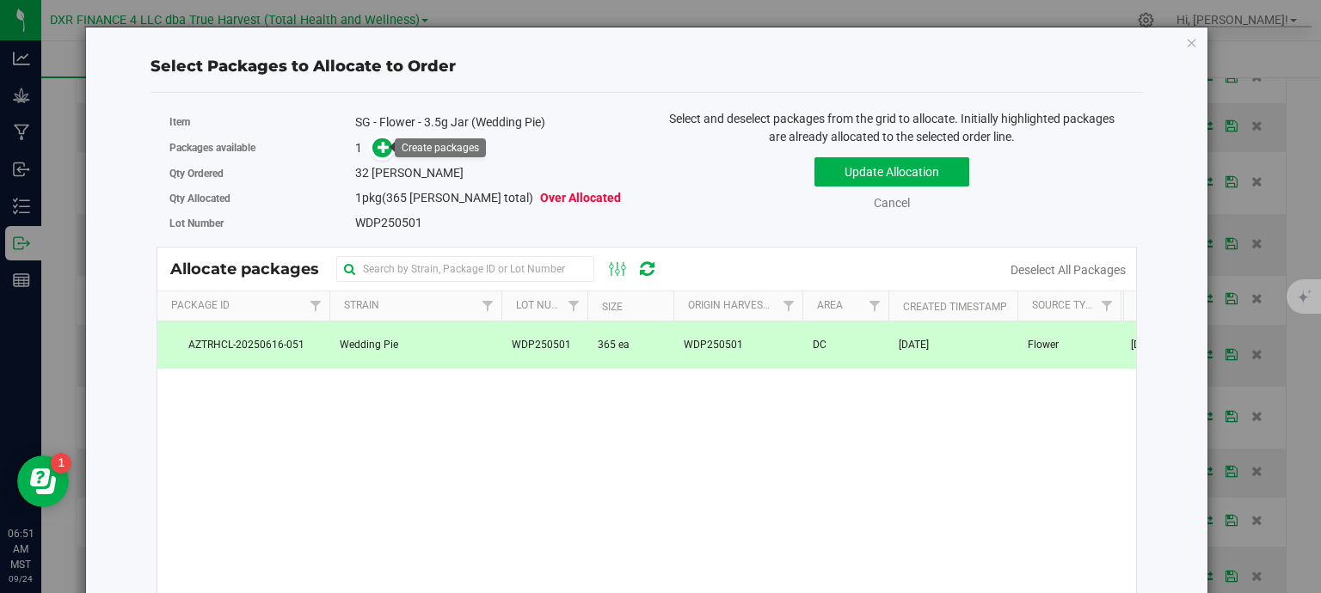
click at [372, 150] on link at bounding box center [382, 148] width 20 height 14
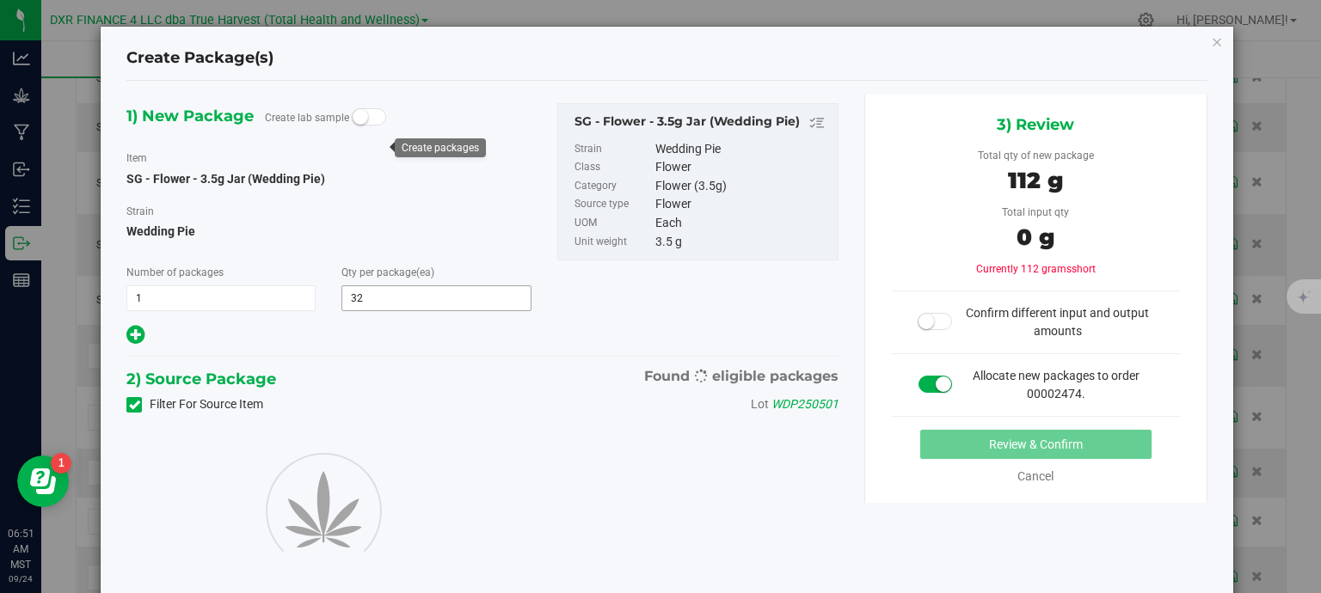
type input "32"
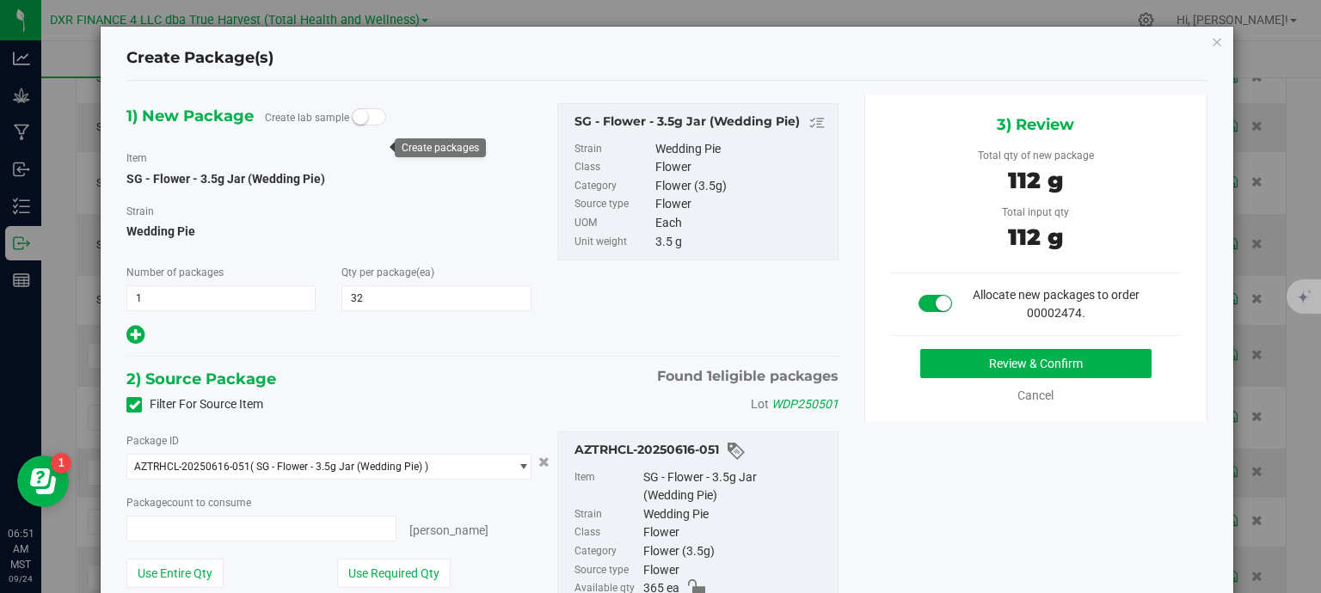
type input "32 ea"
click at [983, 349] on button "Review & Confirm" at bounding box center [1035, 363] width 231 height 29
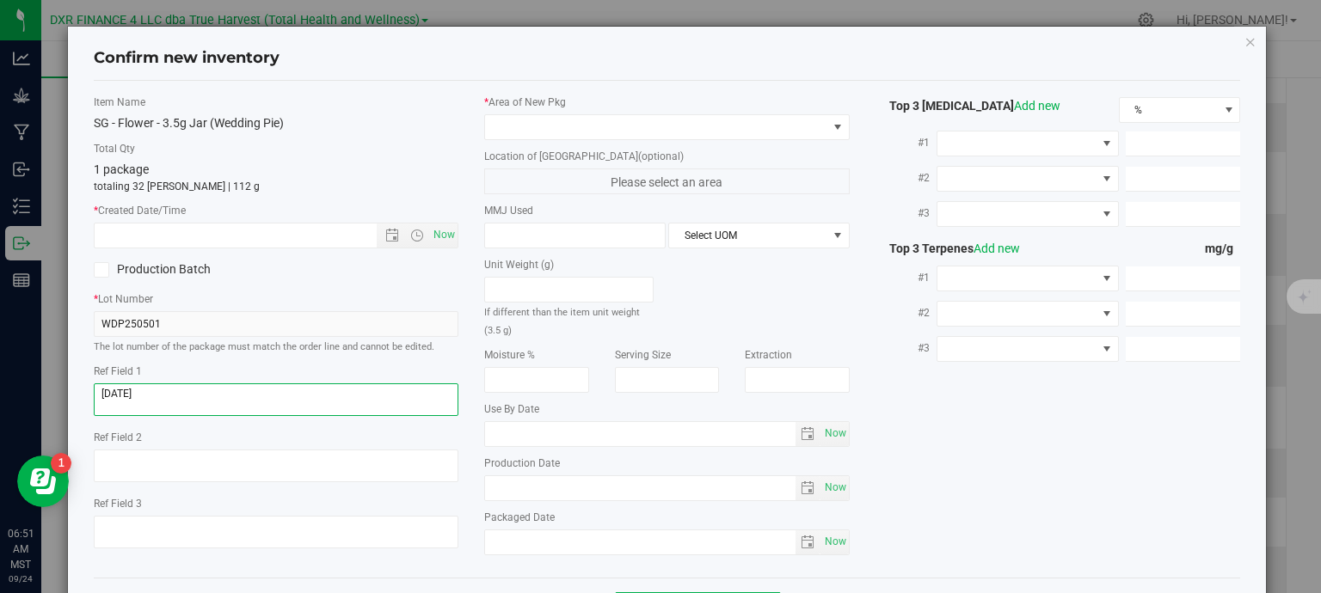
click at [193, 400] on textarea at bounding box center [276, 399] width 365 height 33
click at [189, 400] on textarea at bounding box center [276, 399] width 365 height 33
click at [185, 398] on textarea at bounding box center [276, 399] width 365 height 33
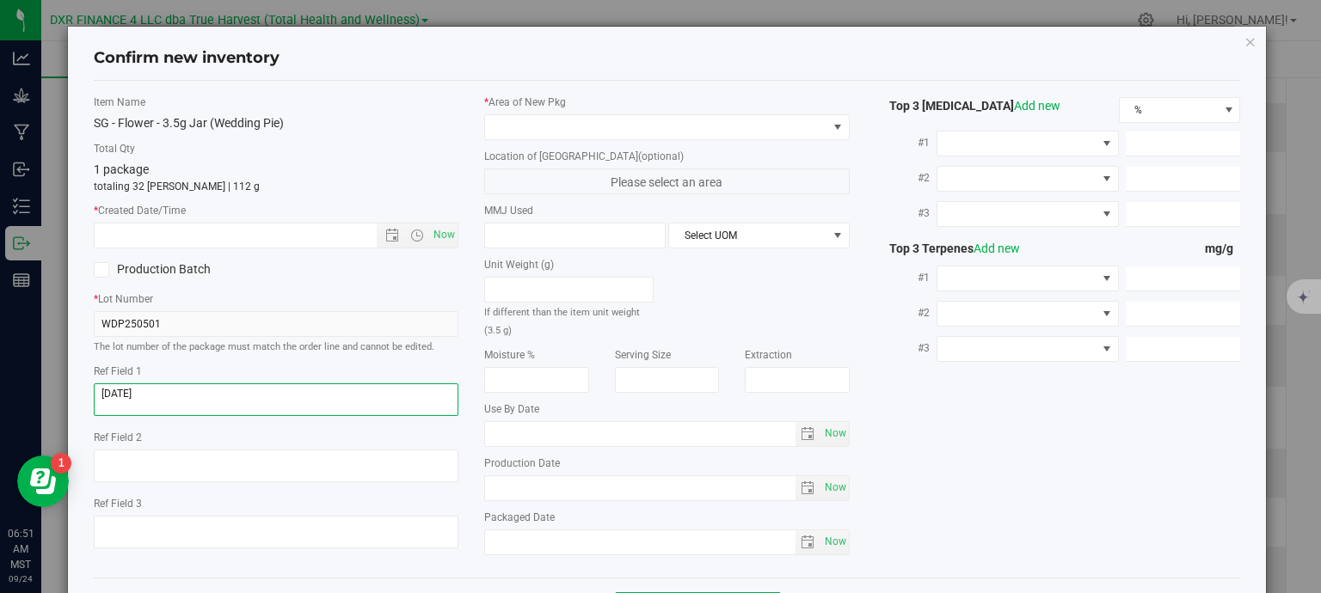
click at [185, 398] on textarea at bounding box center [276, 399] width 365 height 33
click at [212, 220] on div "* Created Date/Time Now" at bounding box center [276, 226] width 365 height 46
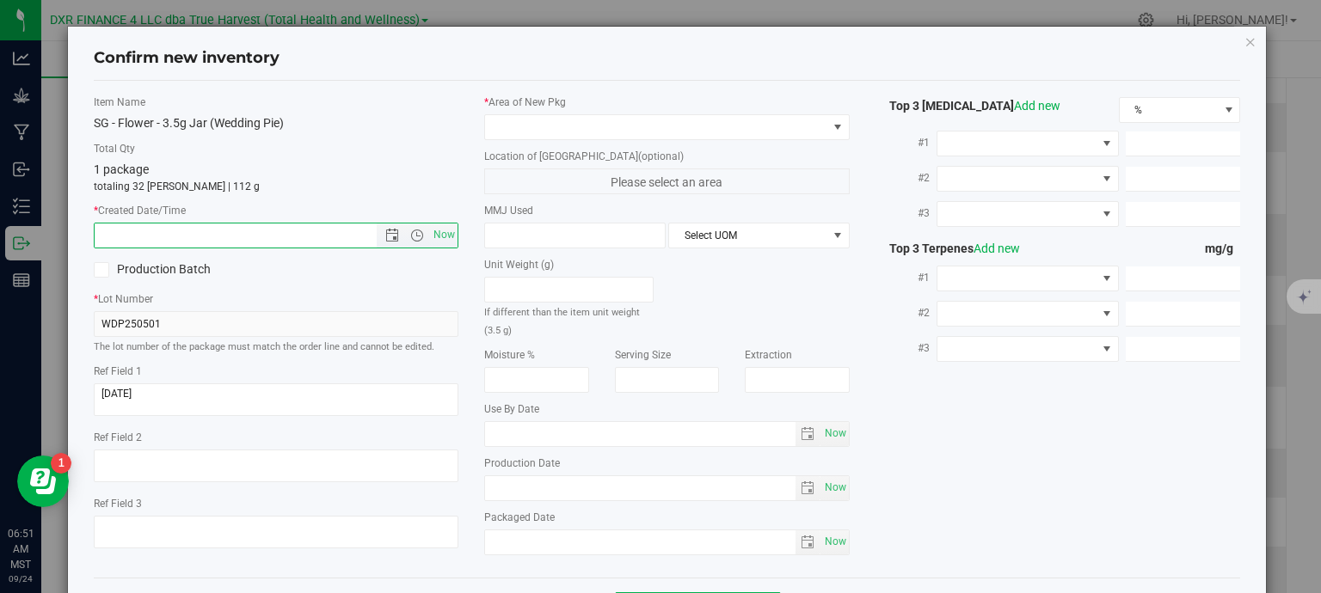
click at [211, 234] on input "text" at bounding box center [251, 236] width 312 height 24
paste input "2025-05-01"
drag, startPoint x: 212, startPoint y: 234, endPoint x: 543, endPoint y: 115, distance: 352.5
click at [543, 113] on div "* Area of New Pkg" at bounding box center [666, 118] width 365 height 46
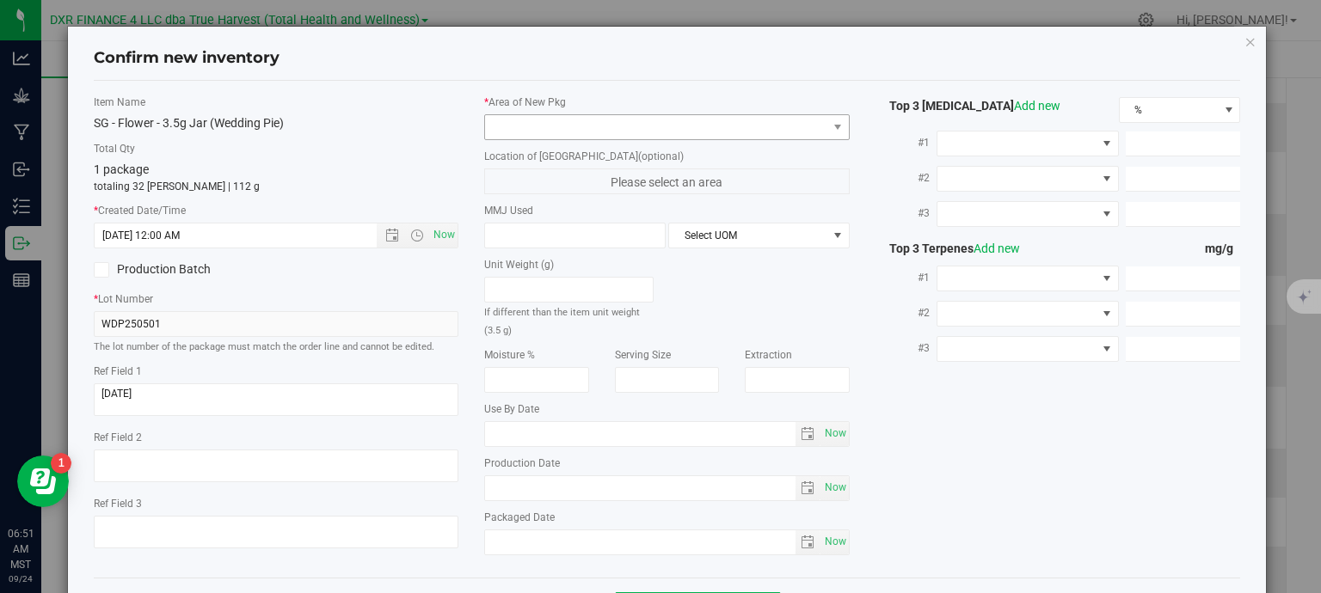
type input "5/1/2025 6:51 AM"
click at [543, 120] on span at bounding box center [656, 127] width 342 height 24
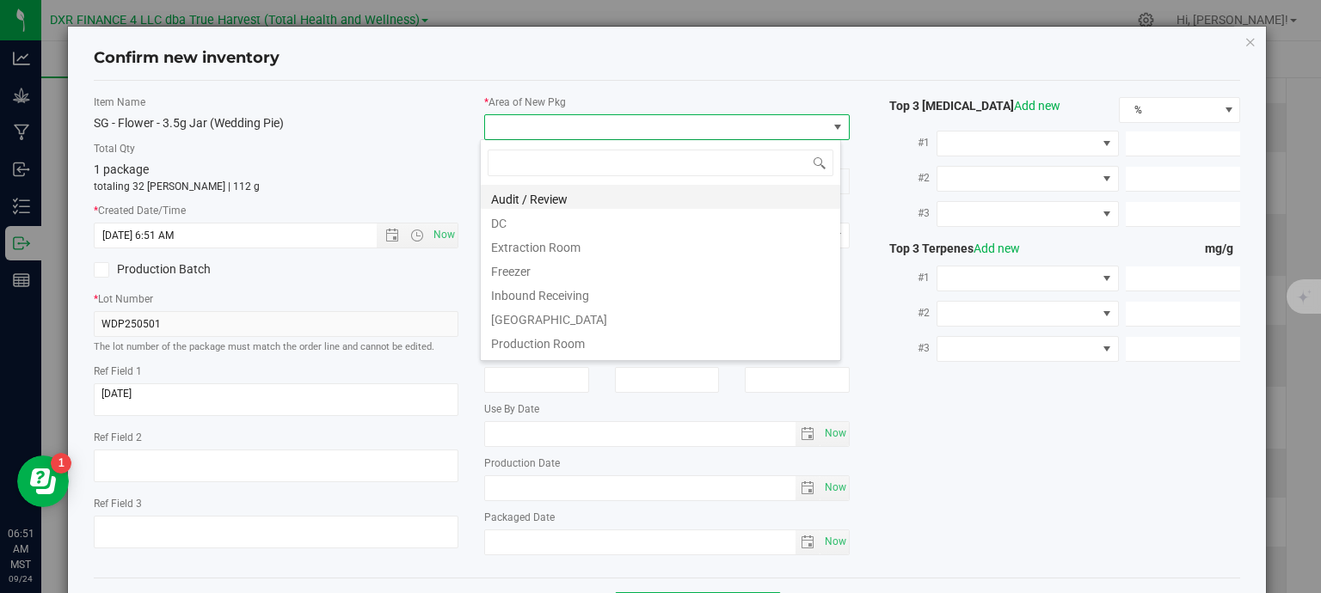
scroll to position [25, 361]
click at [518, 224] on li "DC" at bounding box center [660, 221] width 359 height 24
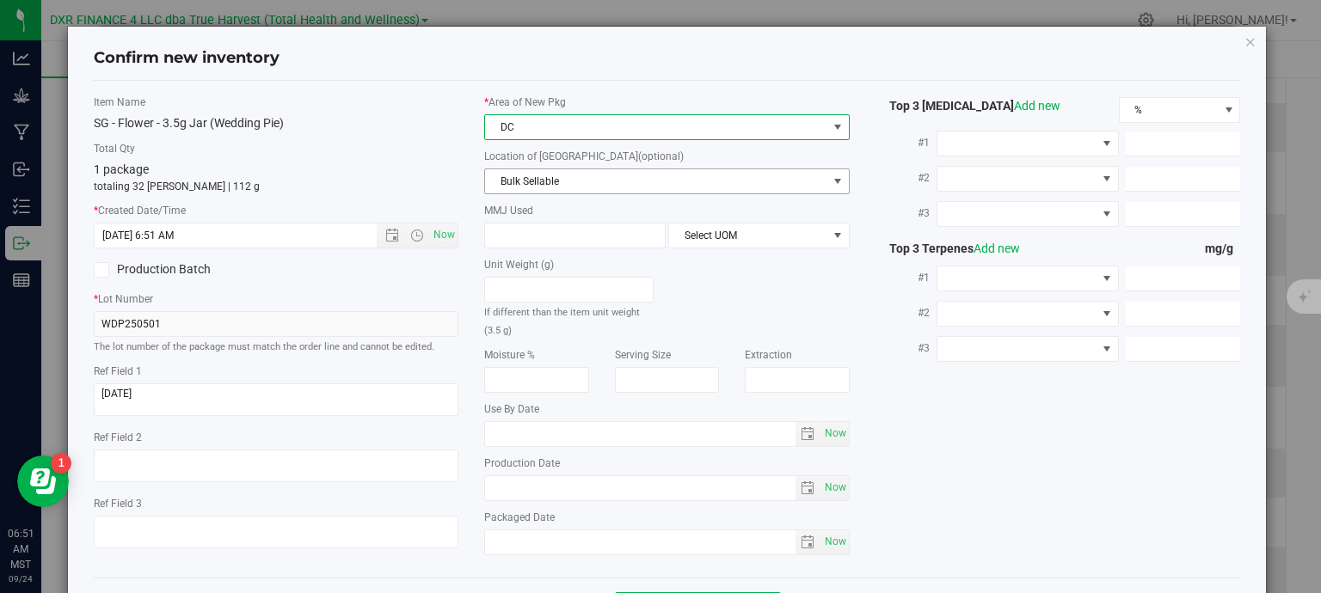
click at [542, 178] on span "Bulk Sellable" at bounding box center [656, 181] width 342 height 24
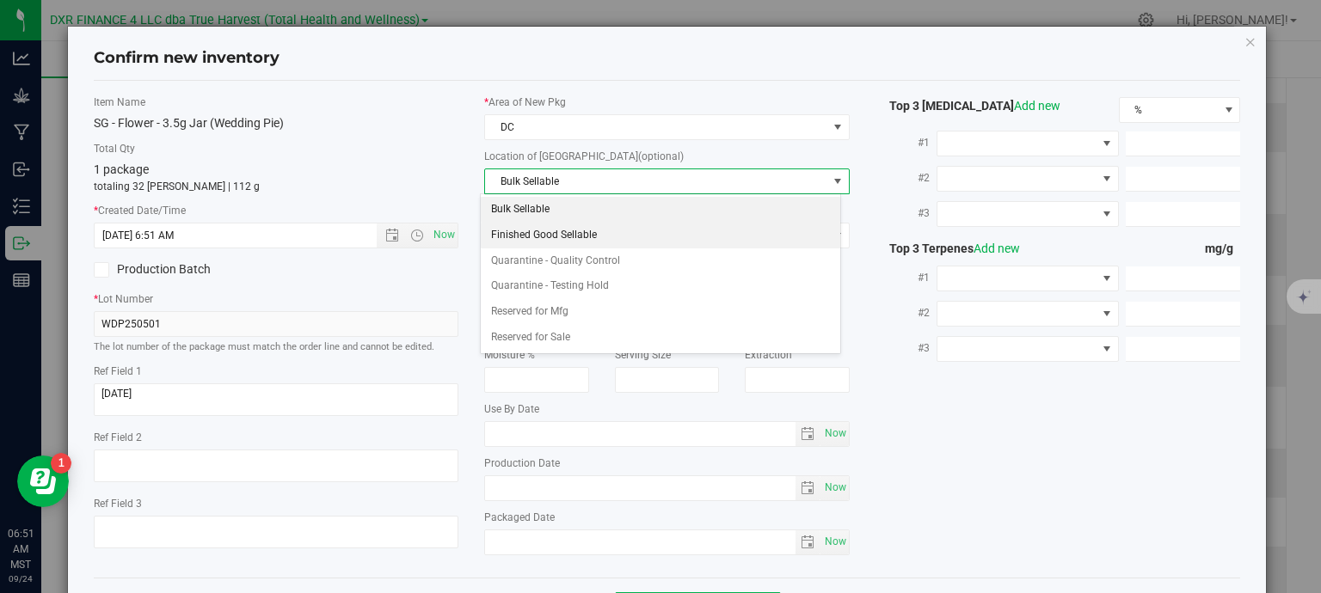
click at [574, 236] on li "Finished Good Sellable" at bounding box center [660, 236] width 359 height 26
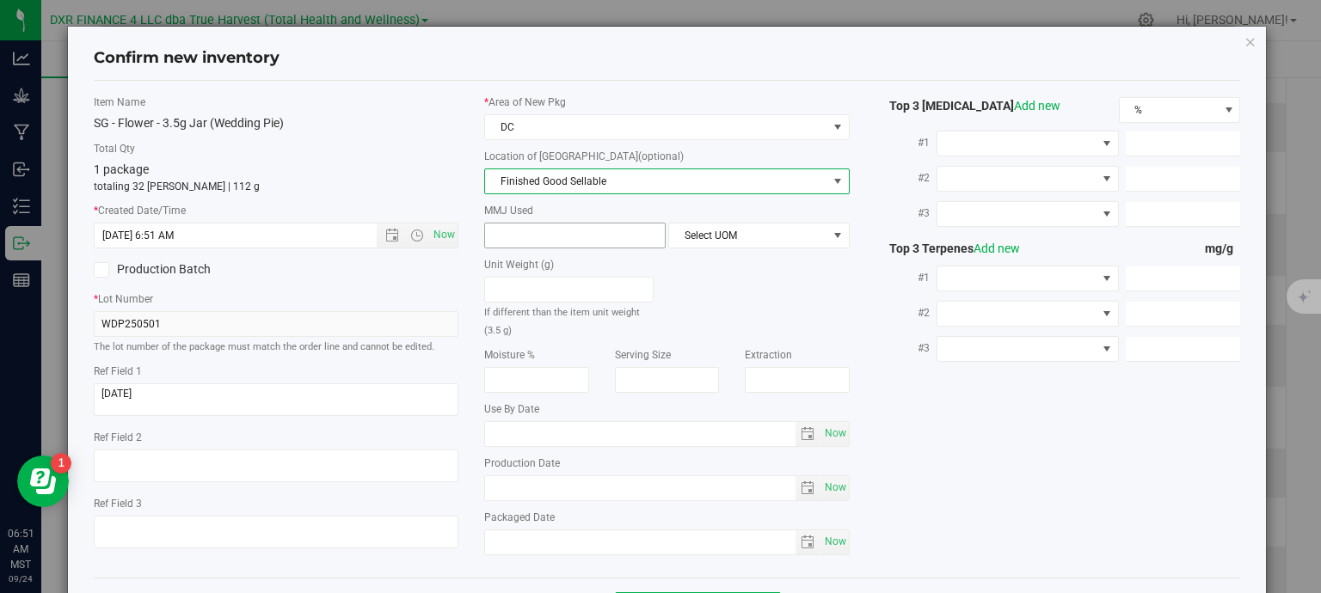
click at [540, 237] on span at bounding box center [574, 236] width 181 height 26
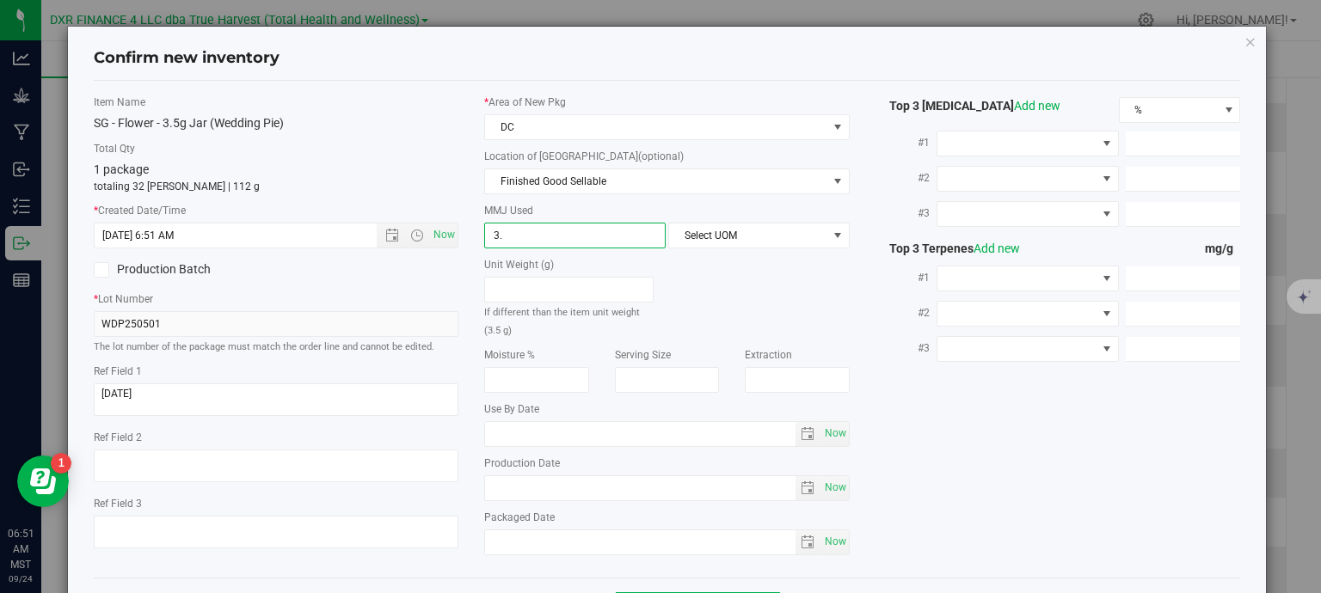
type input "3.5"
type input "3.5000"
click at [722, 236] on span "Select UOM" at bounding box center [748, 236] width 158 height 24
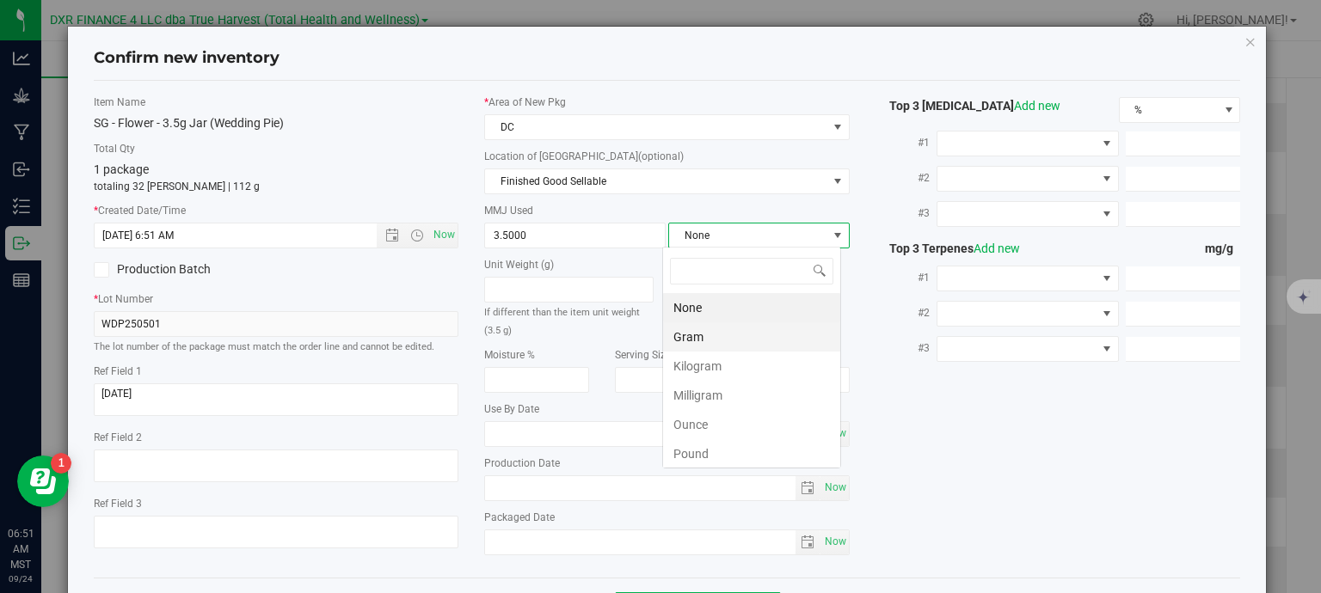
scroll to position [25, 179]
click at [699, 340] on li "Gram" at bounding box center [751, 336] width 177 height 29
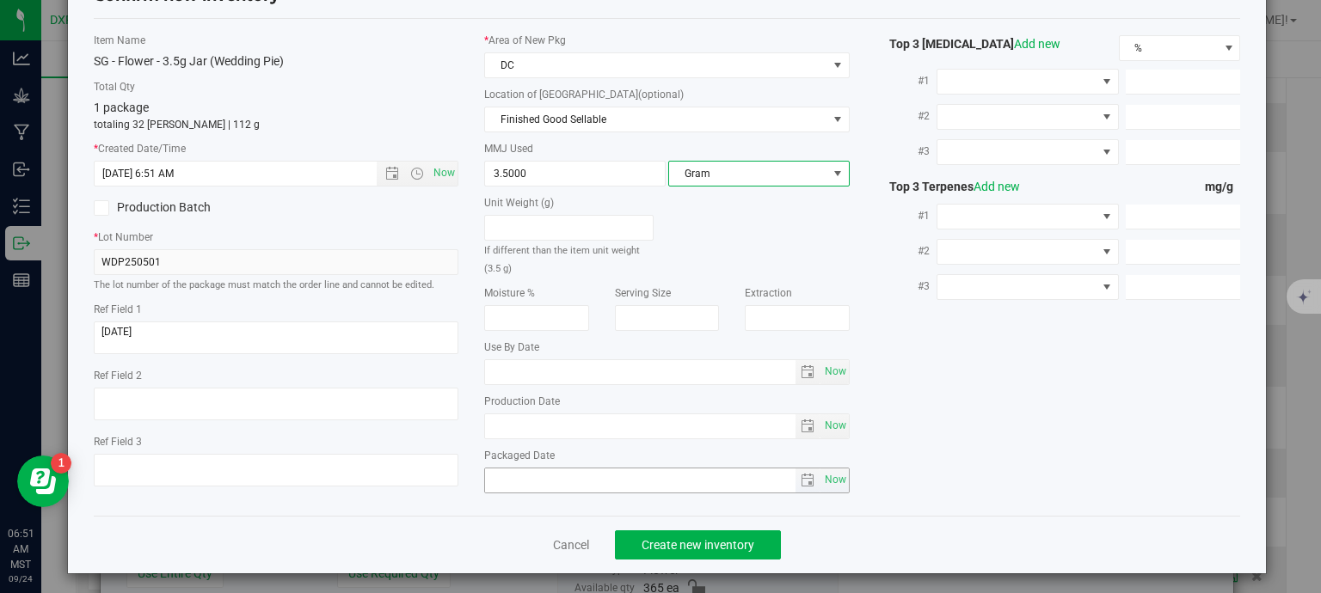
scroll to position [65, 0]
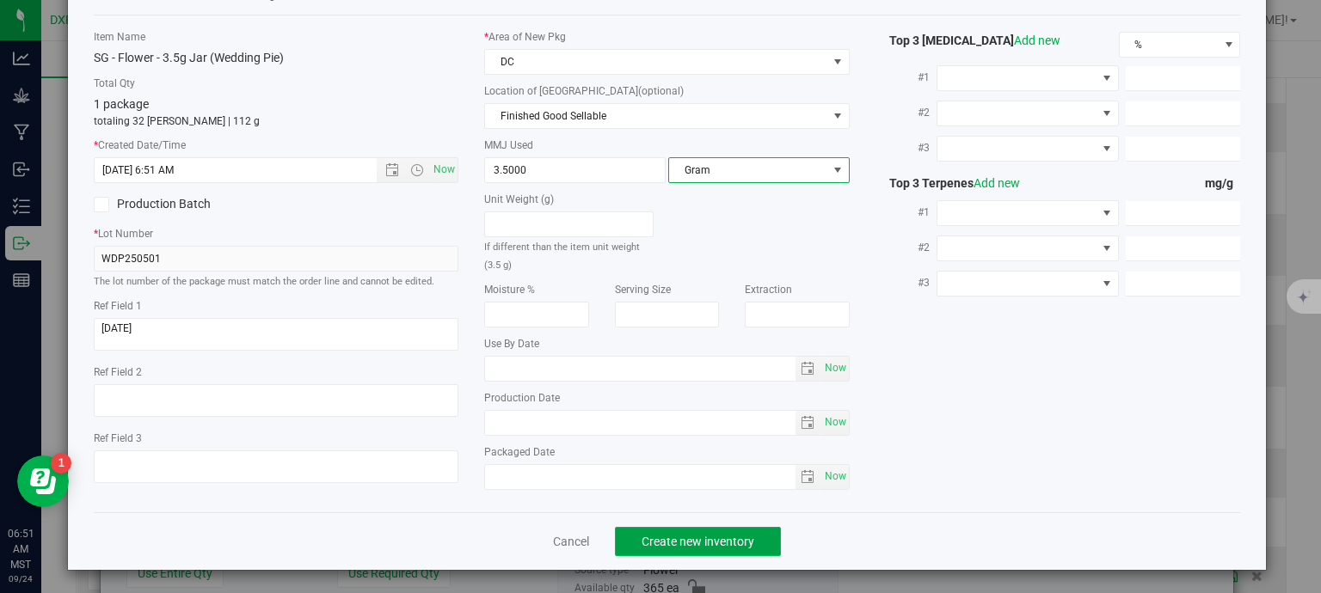
click at [710, 535] on span "Create new inventory" at bounding box center [697, 542] width 113 height 14
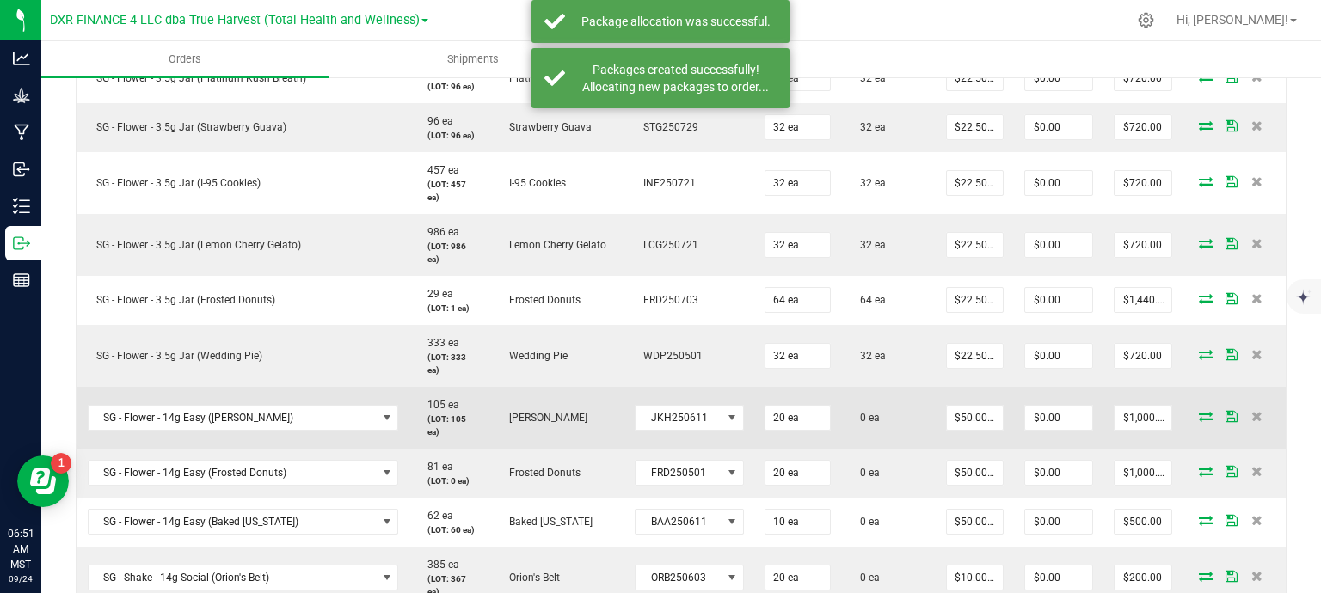
click at [1199, 412] on icon at bounding box center [1206, 416] width 14 height 10
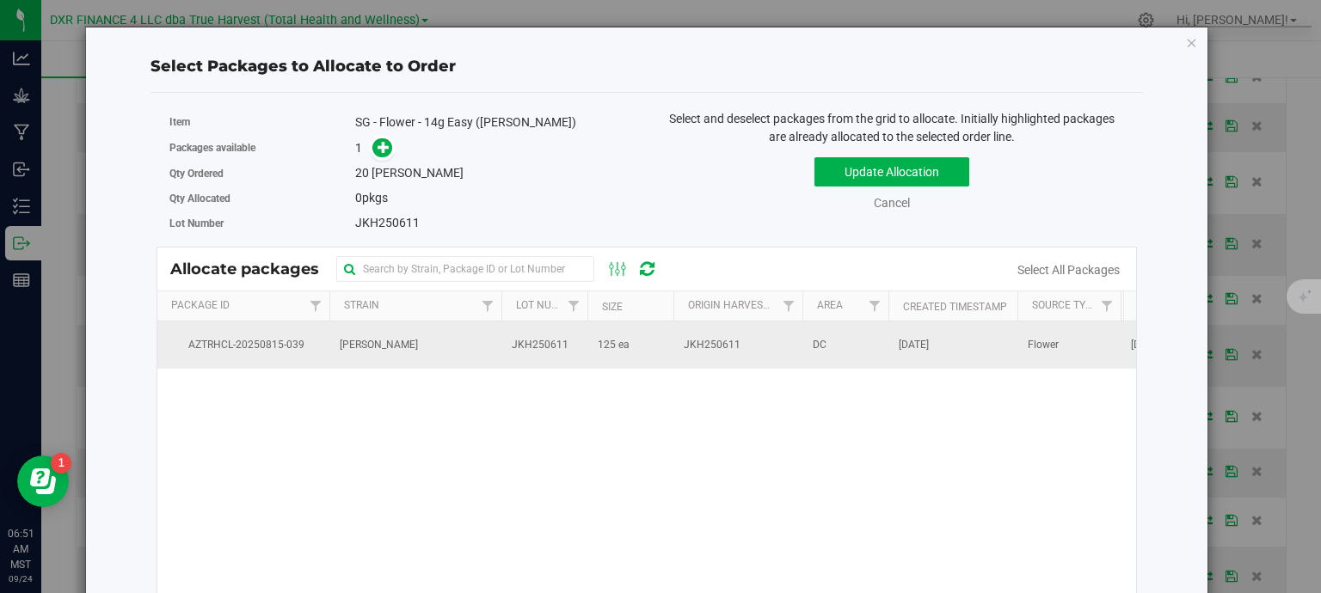
click at [585, 344] on td "JKH250611" at bounding box center [544, 345] width 86 height 46
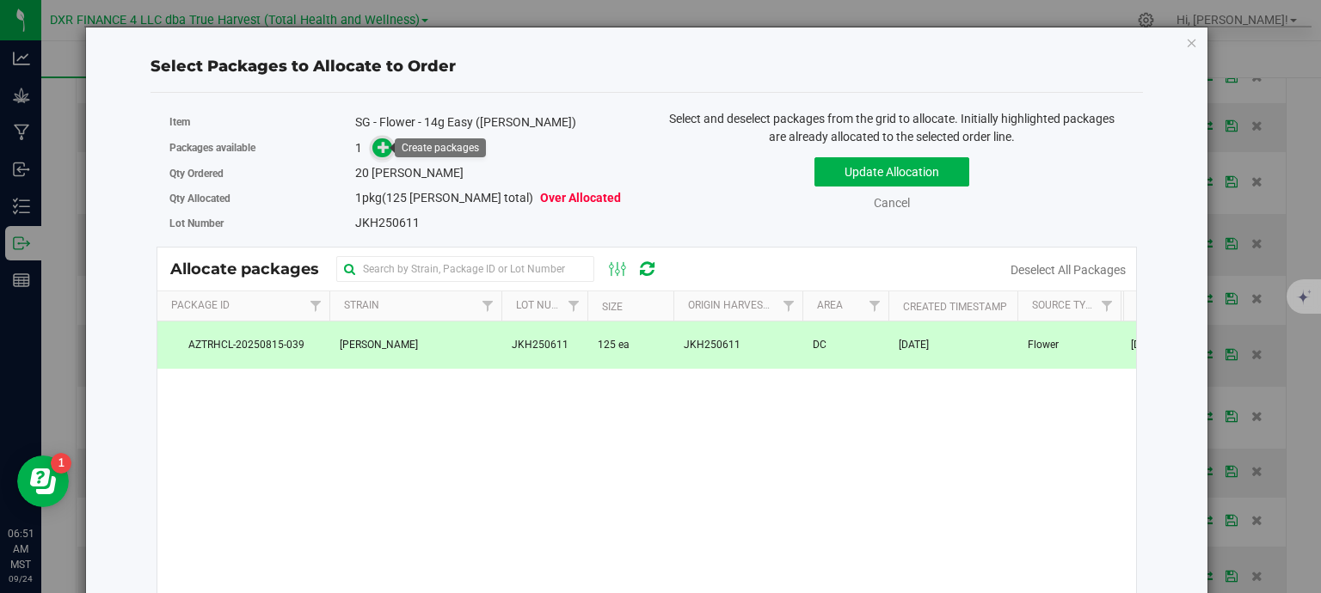
click at [384, 151] on icon at bounding box center [383, 147] width 12 height 12
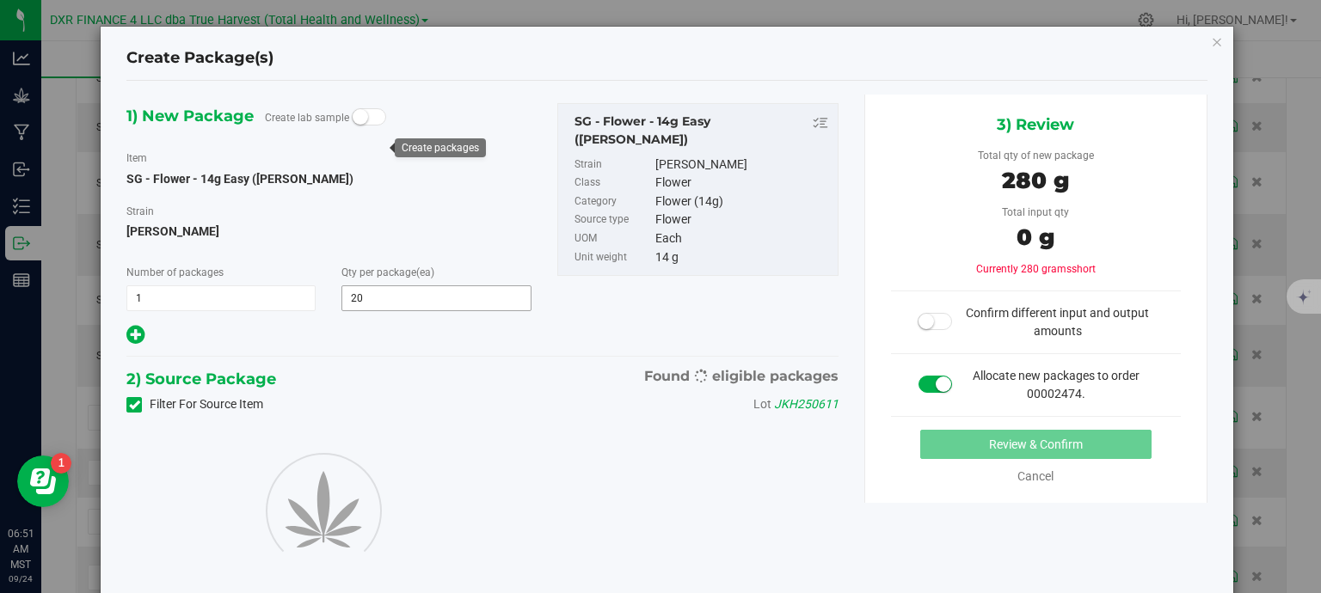
type input "20"
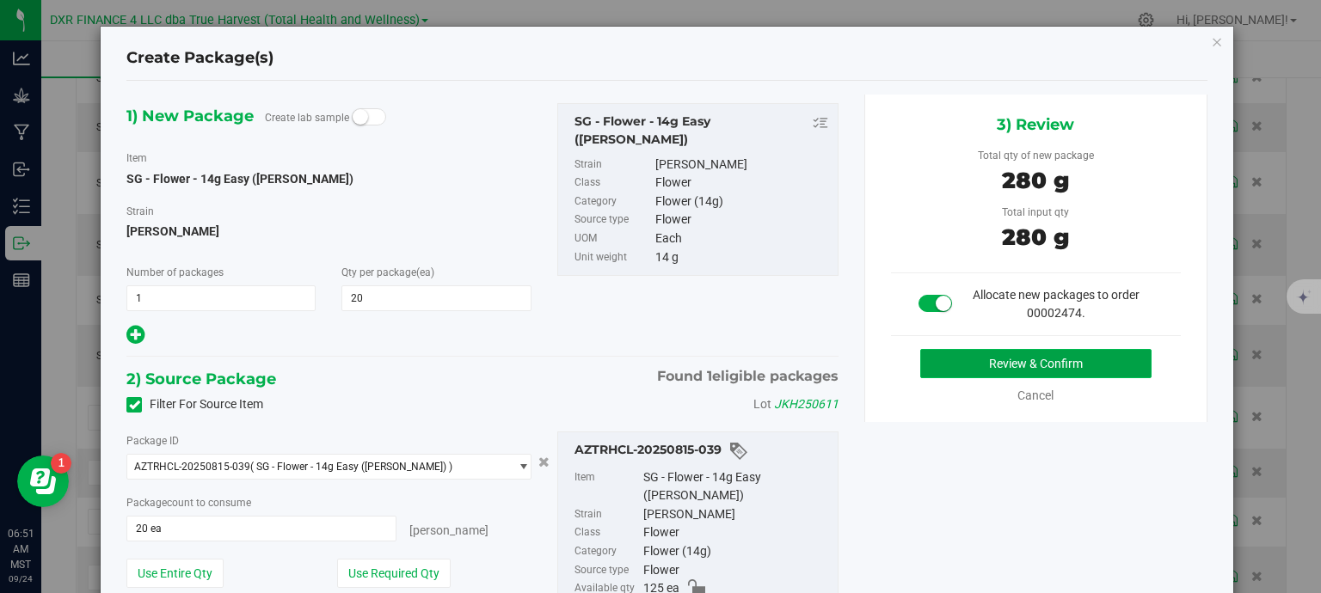
click at [1088, 365] on button "Review & Confirm" at bounding box center [1035, 363] width 231 height 29
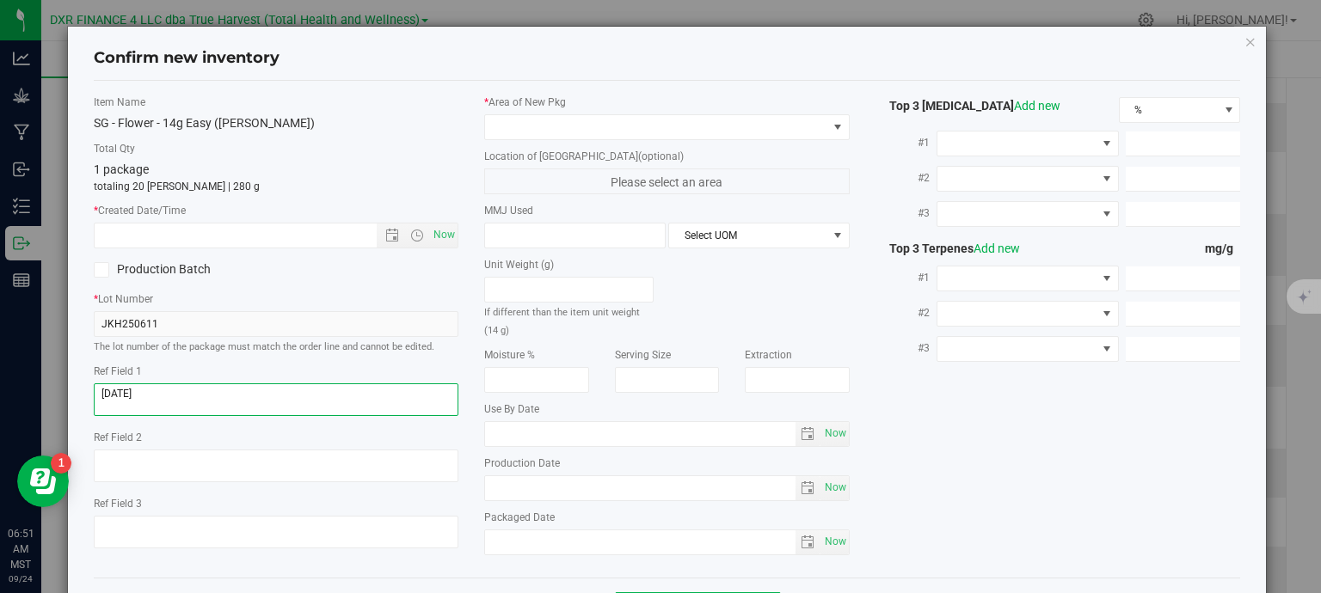
click at [180, 397] on textarea at bounding box center [276, 399] width 365 height 33
click at [181, 397] on textarea at bounding box center [276, 399] width 365 height 33
click at [226, 228] on input "text" at bounding box center [251, 236] width 312 height 24
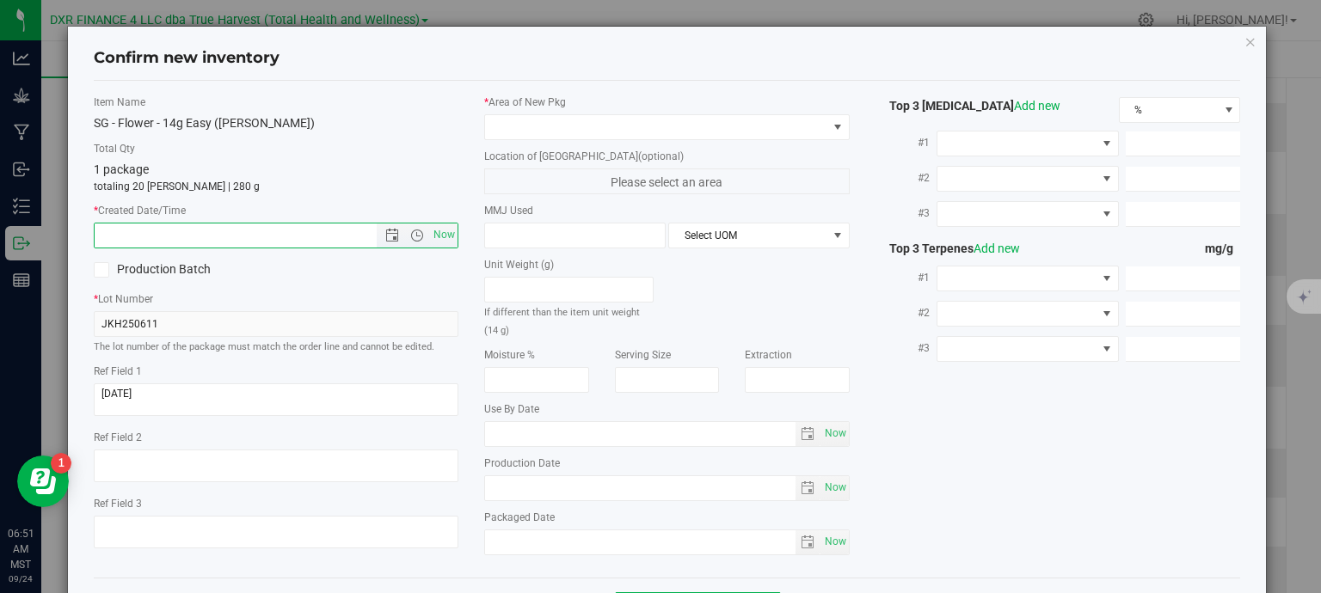
paste input "2025-06-11"
drag, startPoint x: 224, startPoint y: 223, endPoint x: 391, endPoint y: 160, distance: 179.0
click at [255, 204] on div "* Created Date/Time 2025-06-11 Now" at bounding box center [276, 226] width 365 height 46
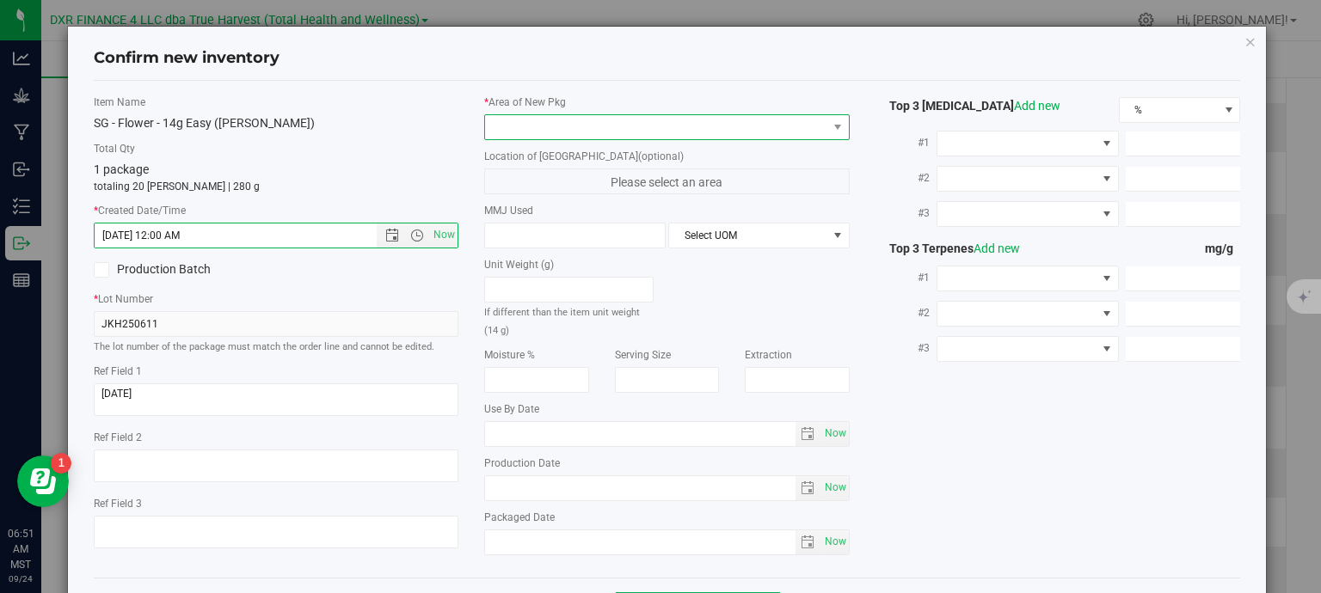
click at [565, 120] on span at bounding box center [656, 127] width 342 height 24
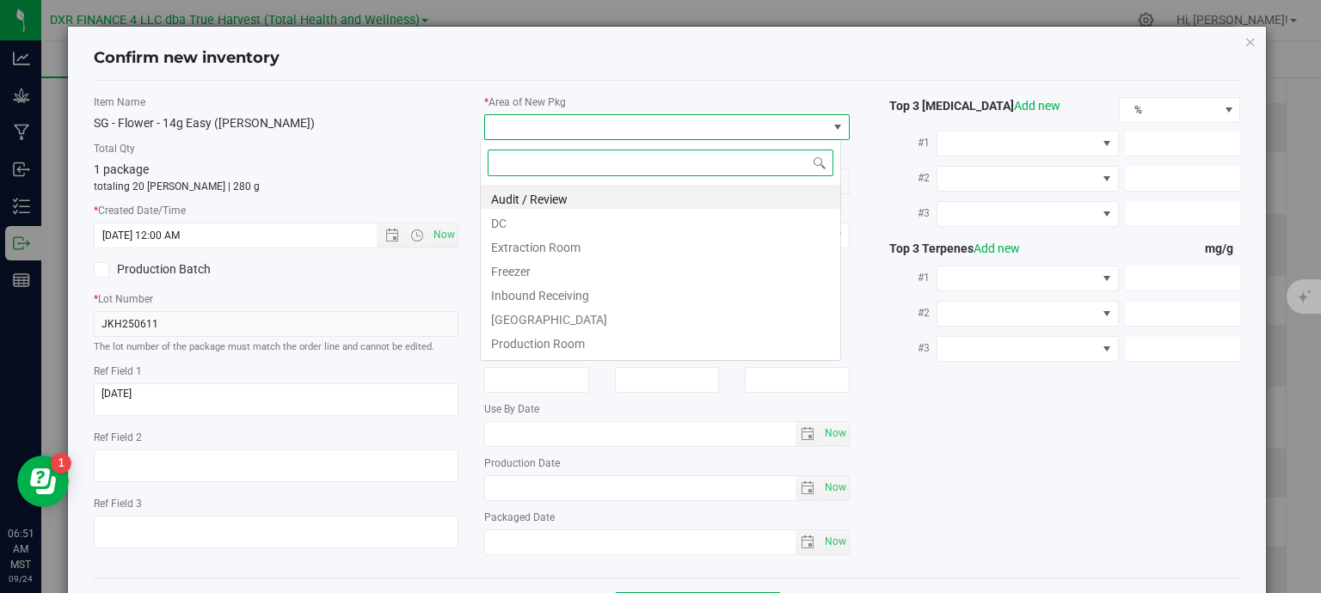
type input "6/11/2025 6:51 AM"
click at [549, 229] on li "DC" at bounding box center [660, 221] width 359 height 24
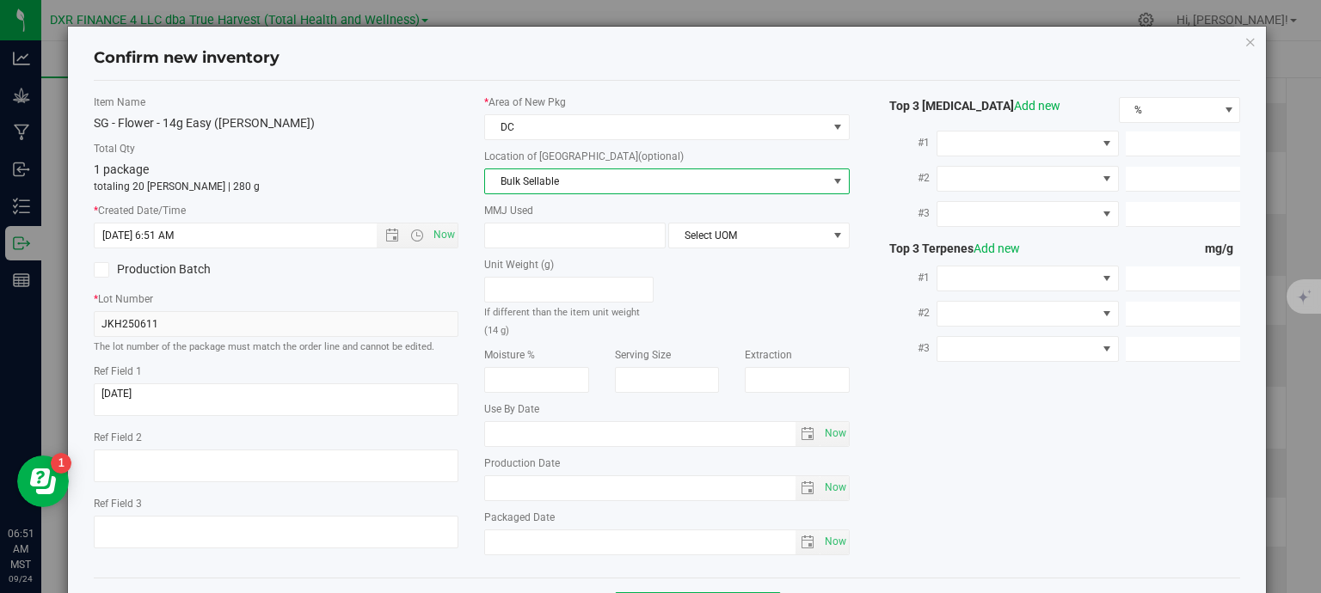
click at [573, 178] on span "Bulk Sellable" at bounding box center [656, 181] width 342 height 24
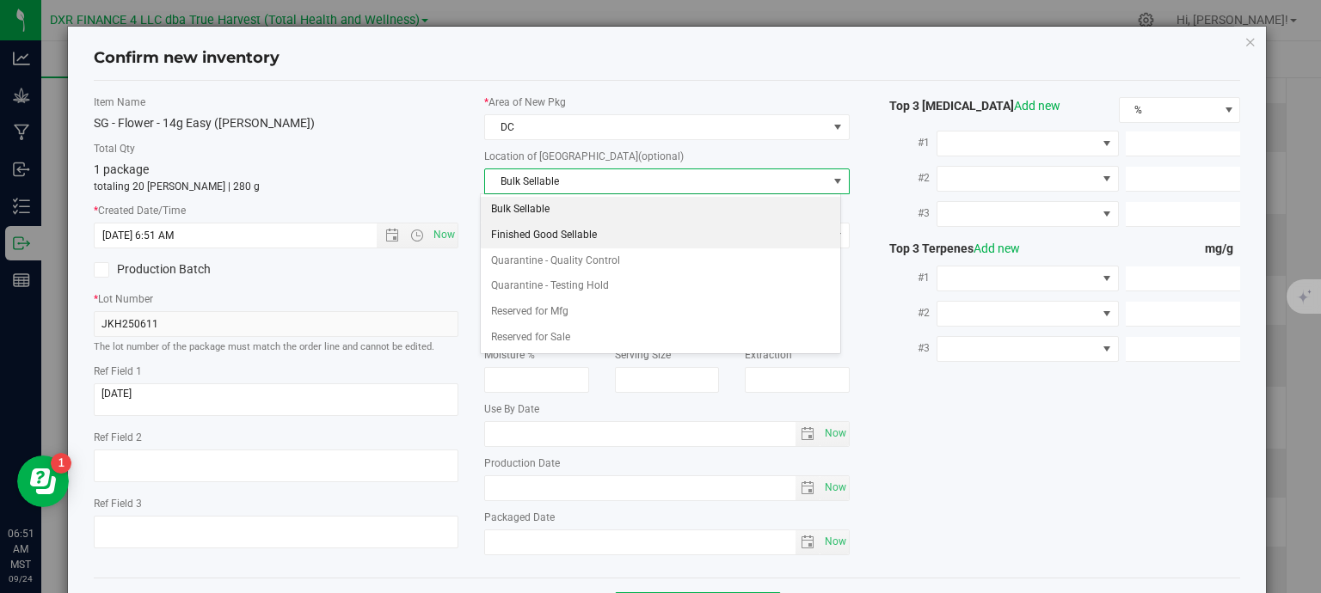
click at [572, 233] on li "Finished Good Sellable" at bounding box center [660, 236] width 359 height 26
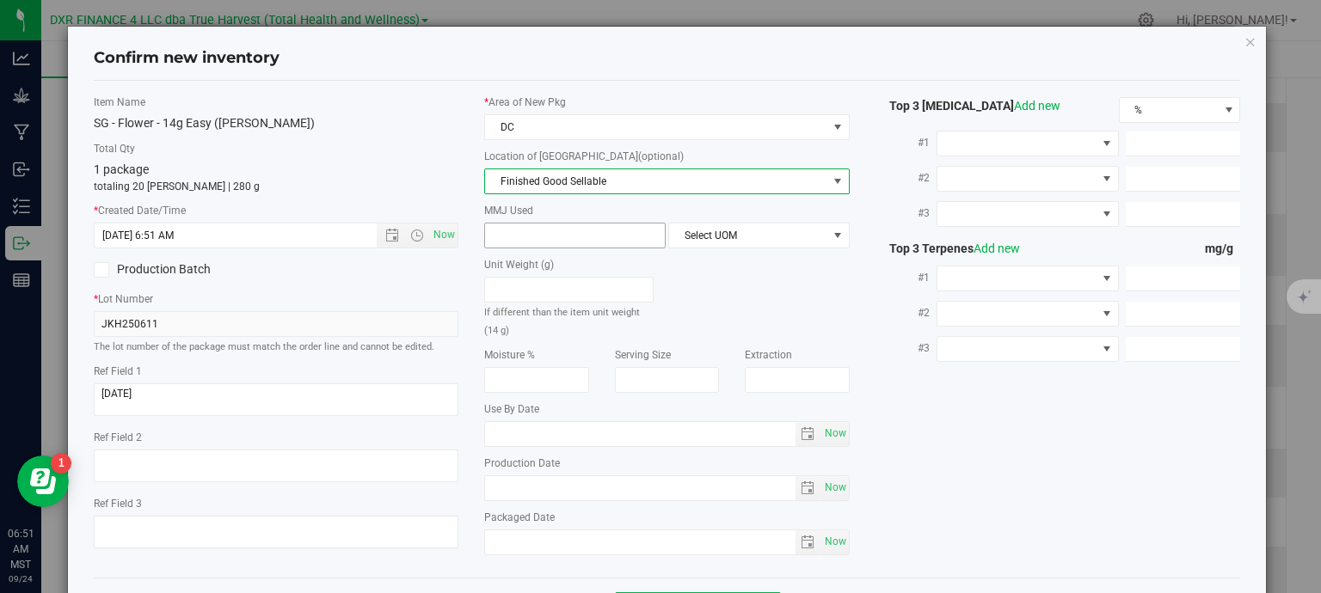
click at [556, 234] on span at bounding box center [574, 236] width 181 height 26
type input "14"
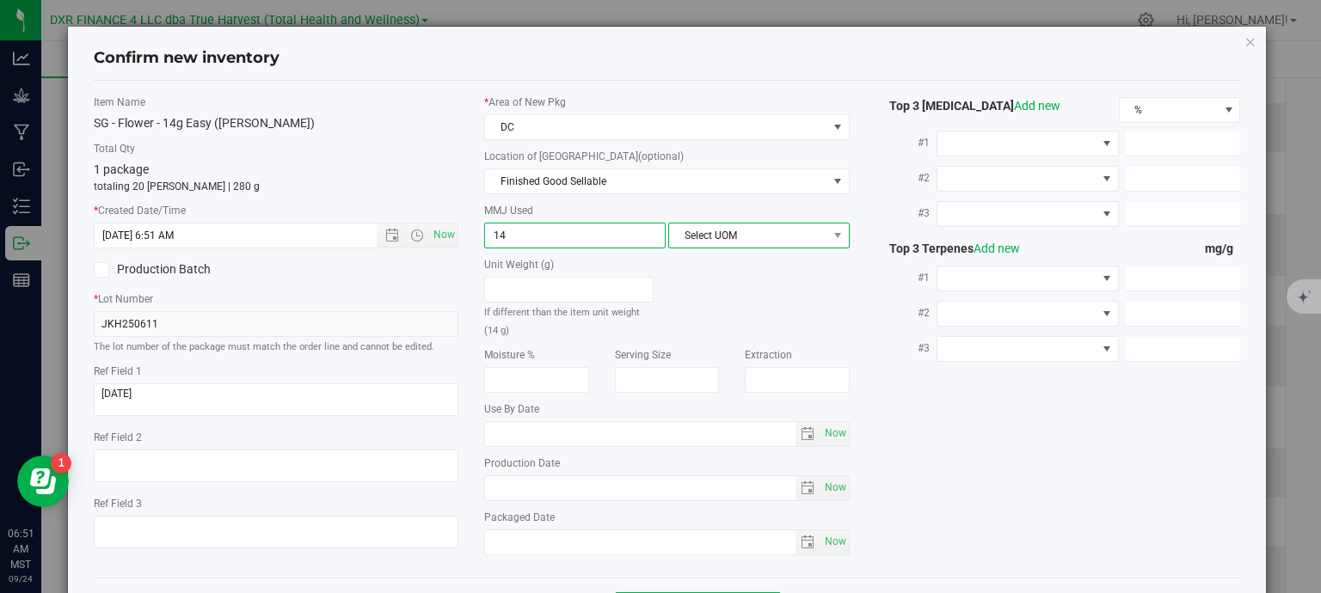
type input "14.0000"
click at [694, 241] on span "Select UOM" at bounding box center [748, 236] width 158 height 24
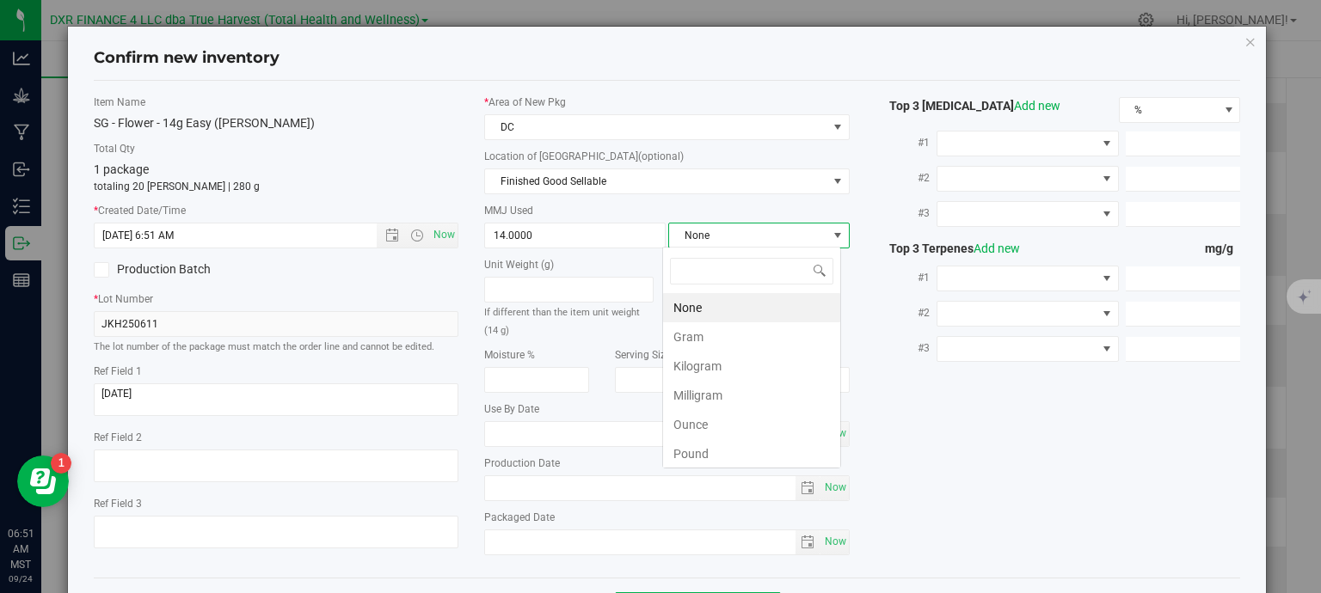
scroll to position [25, 179]
click at [698, 340] on li "Gram" at bounding box center [751, 336] width 177 height 29
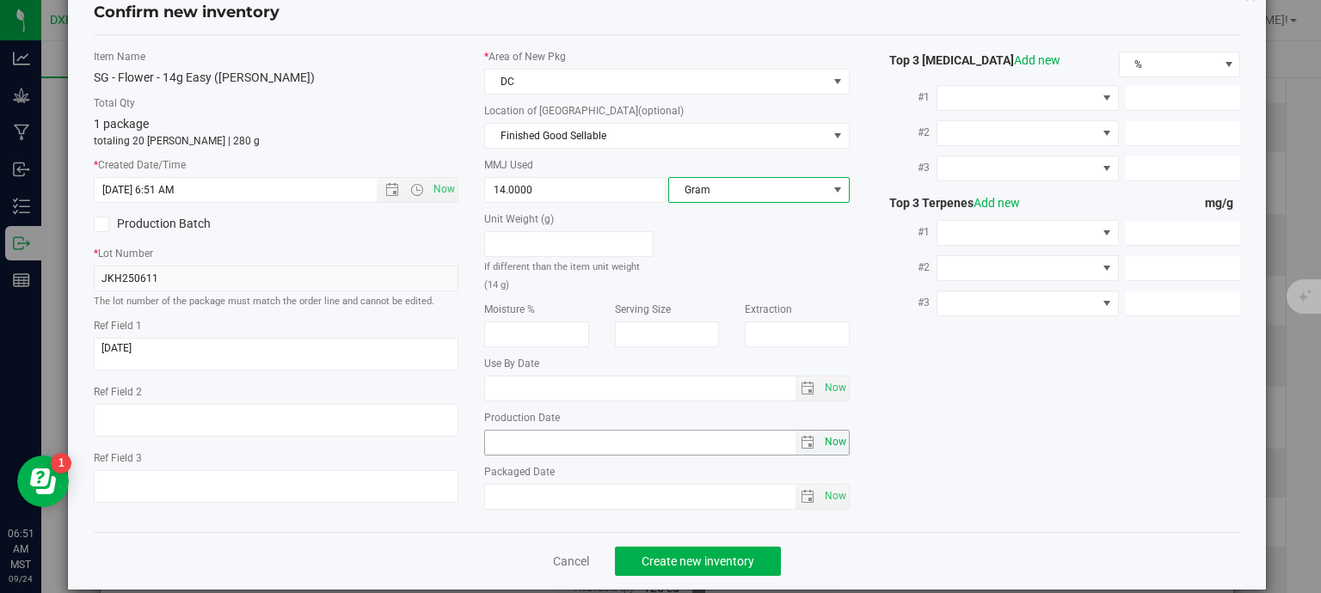
scroll to position [65, 0]
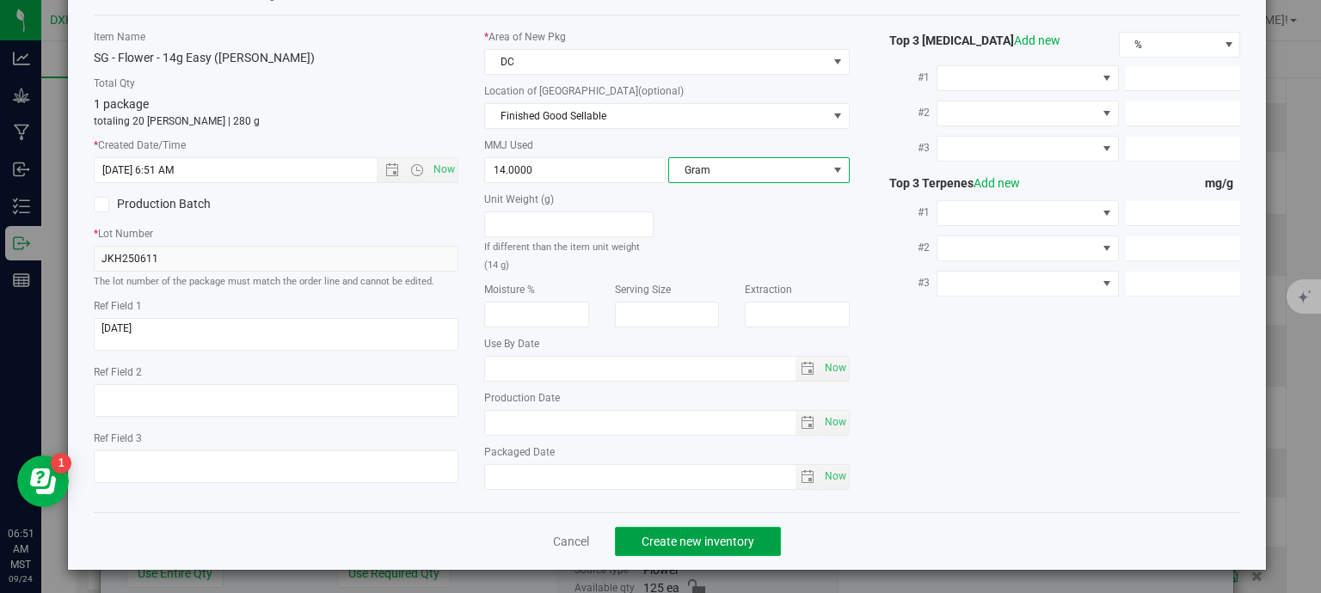
click at [710, 543] on span "Create new inventory" at bounding box center [697, 542] width 113 height 14
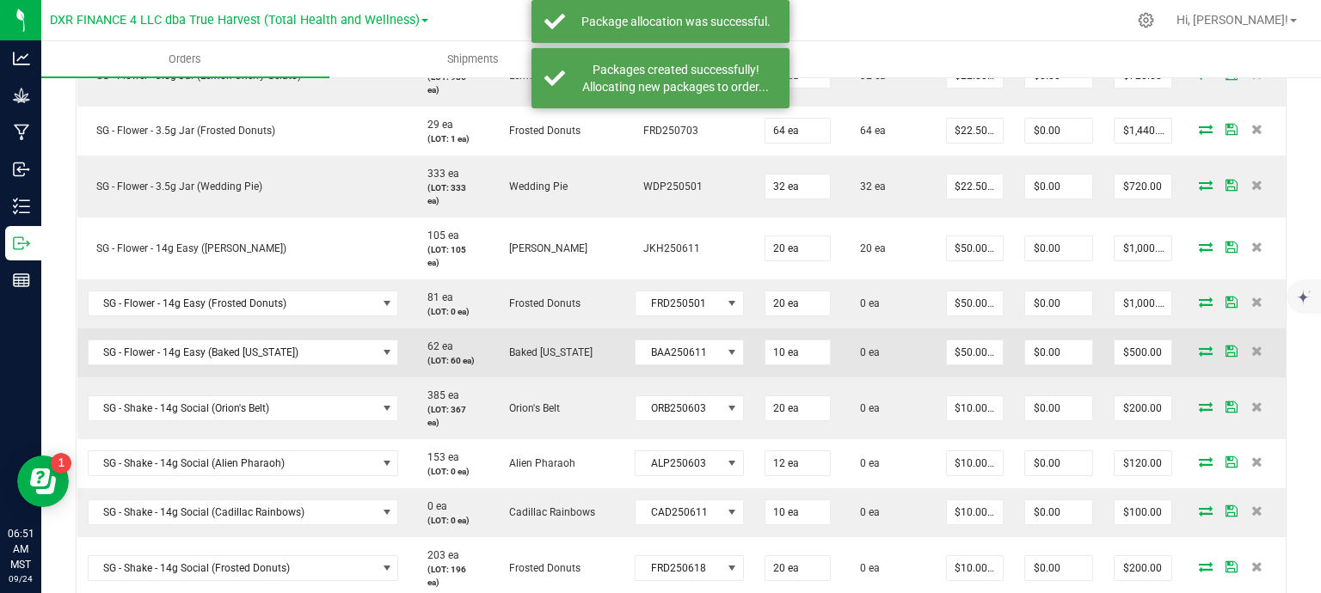
scroll to position [860, 0]
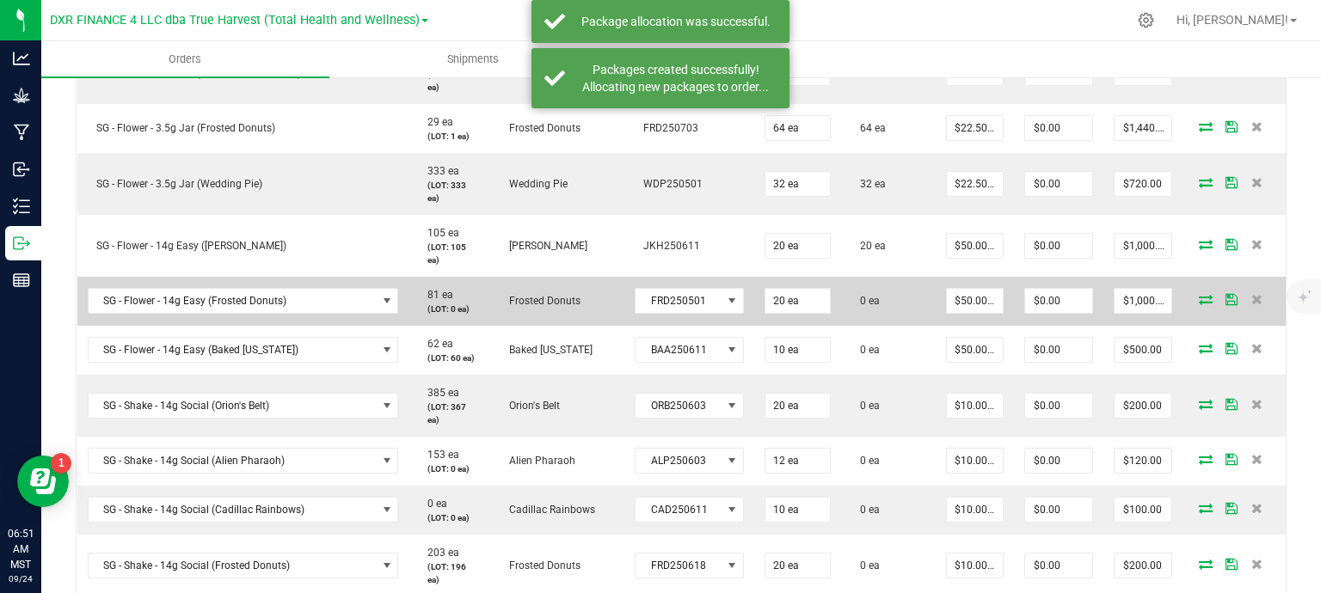
click at [1199, 298] on icon at bounding box center [1206, 299] width 14 height 10
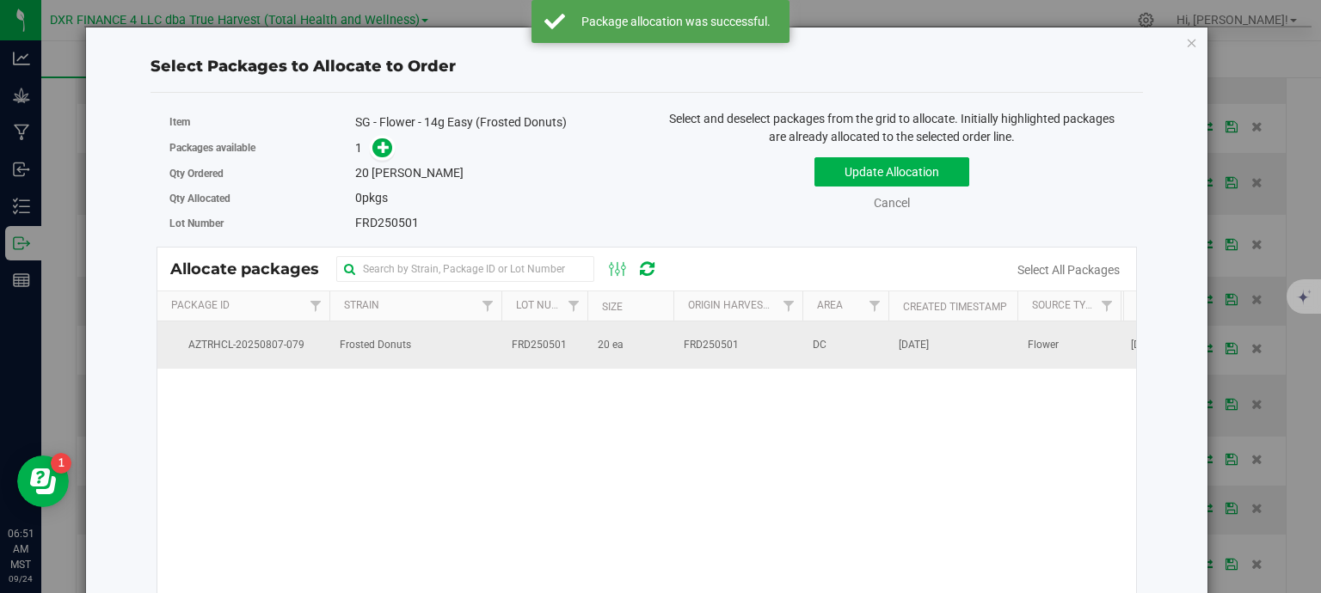
click at [434, 353] on td "Frosted Donuts" at bounding box center [415, 345] width 172 height 46
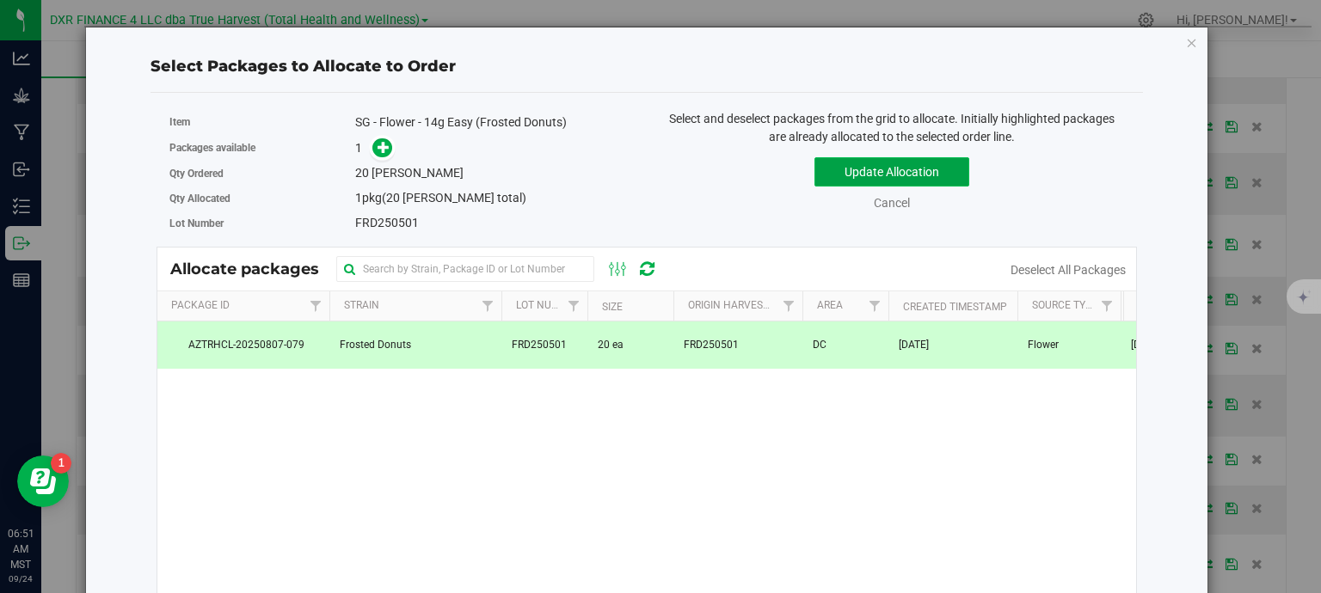
click at [837, 176] on button "Update Allocation" at bounding box center [891, 171] width 155 height 29
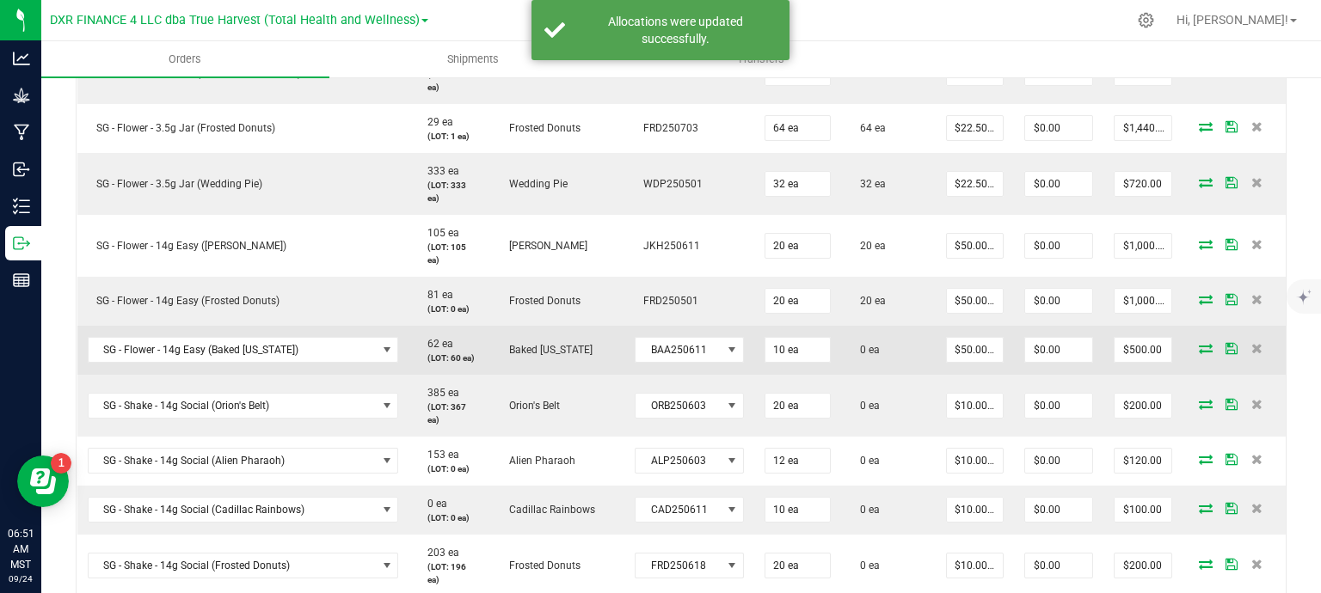
click at [1199, 347] on icon at bounding box center [1206, 348] width 14 height 10
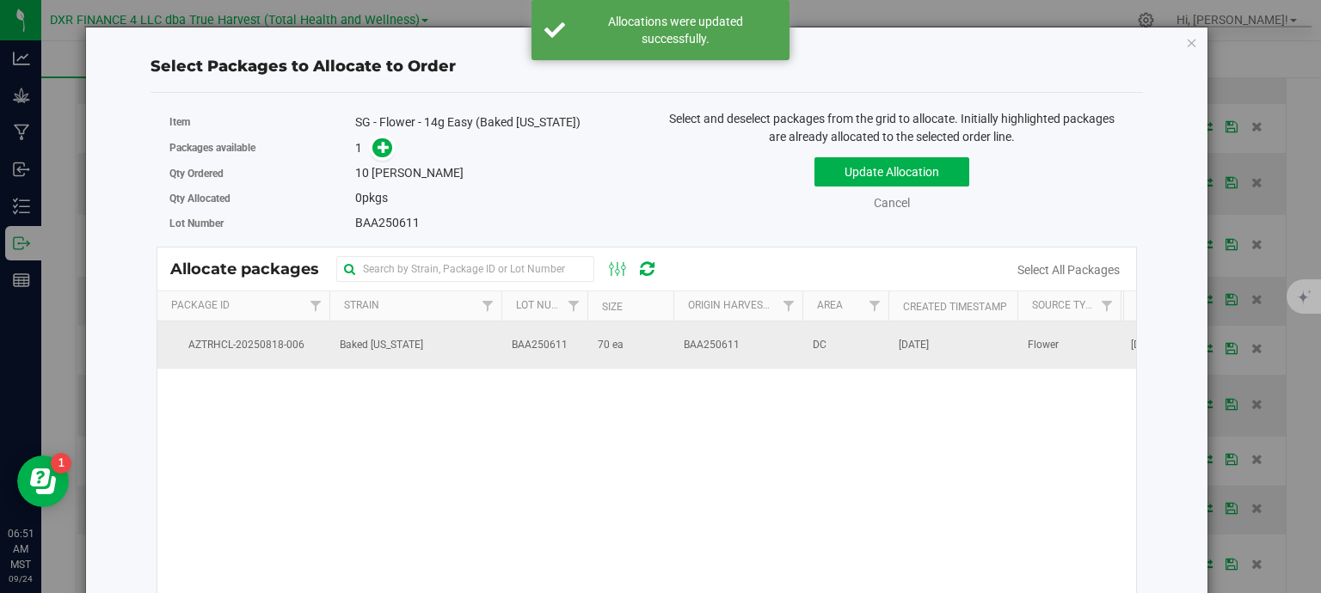
click at [468, 340] on td "Baked Alaska" at bounding box center [415, 345] width 172 height 46
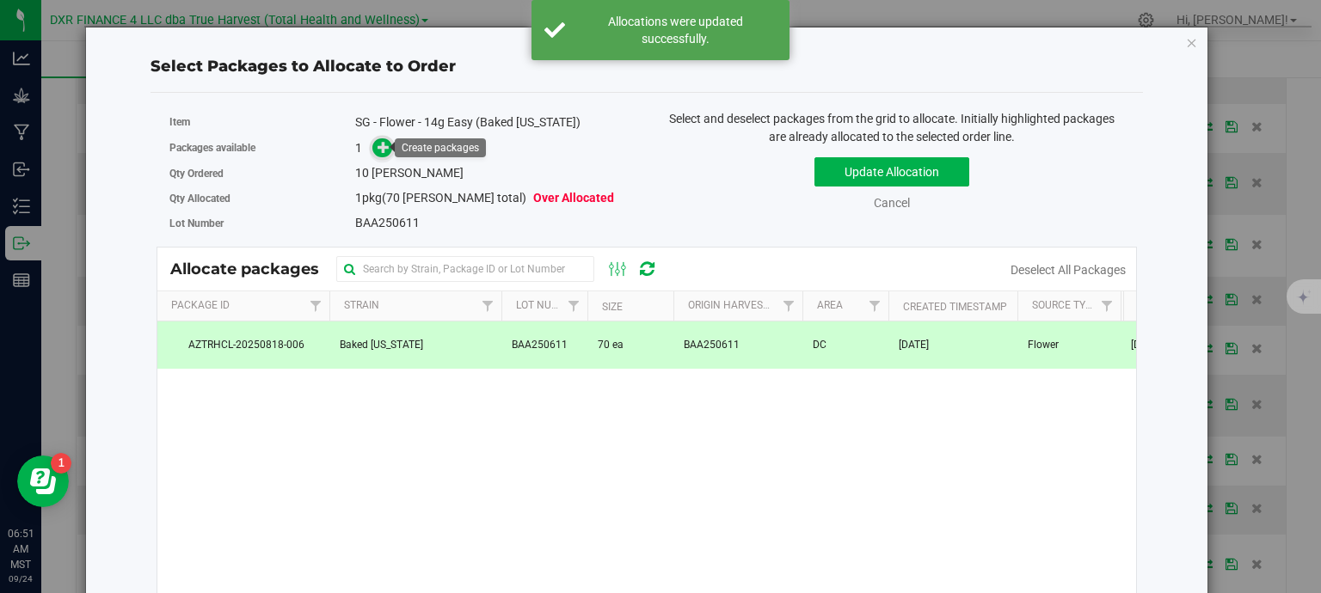
click at [377, 143] on icon at bounding box center [383, 147] width 12 height 12
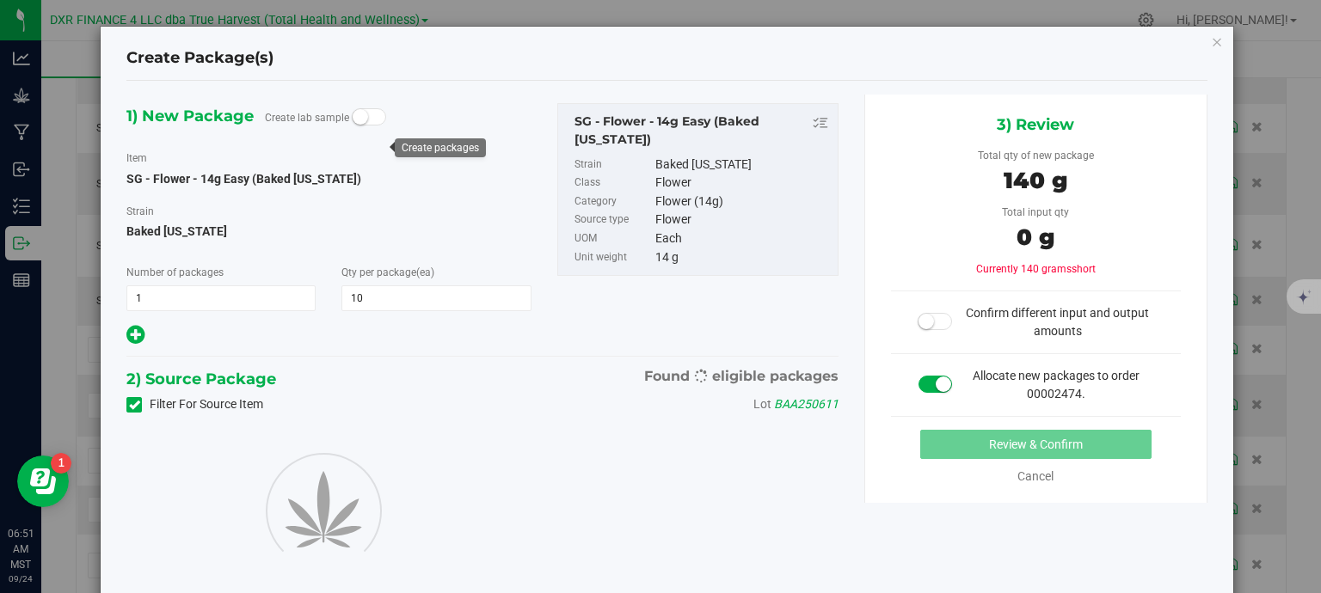
type input "10"
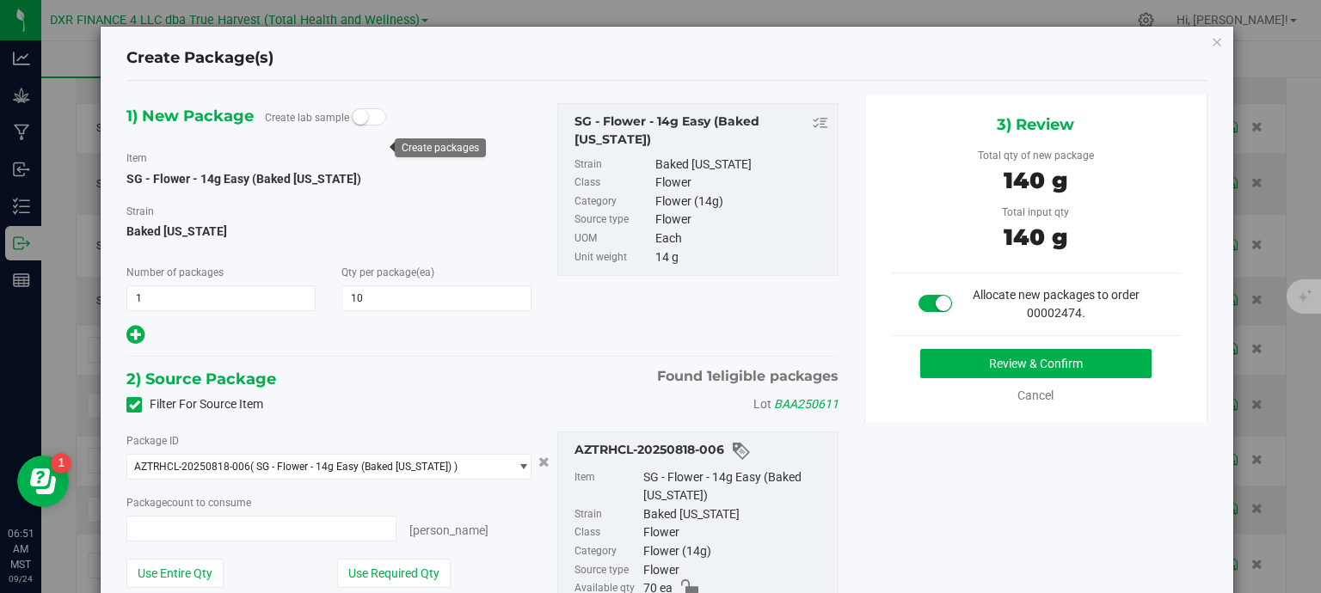
type input "10 ea"
click at [966, 363] on button "Review & Confirm" at bounding box center [1035, 363] width 231 height 29
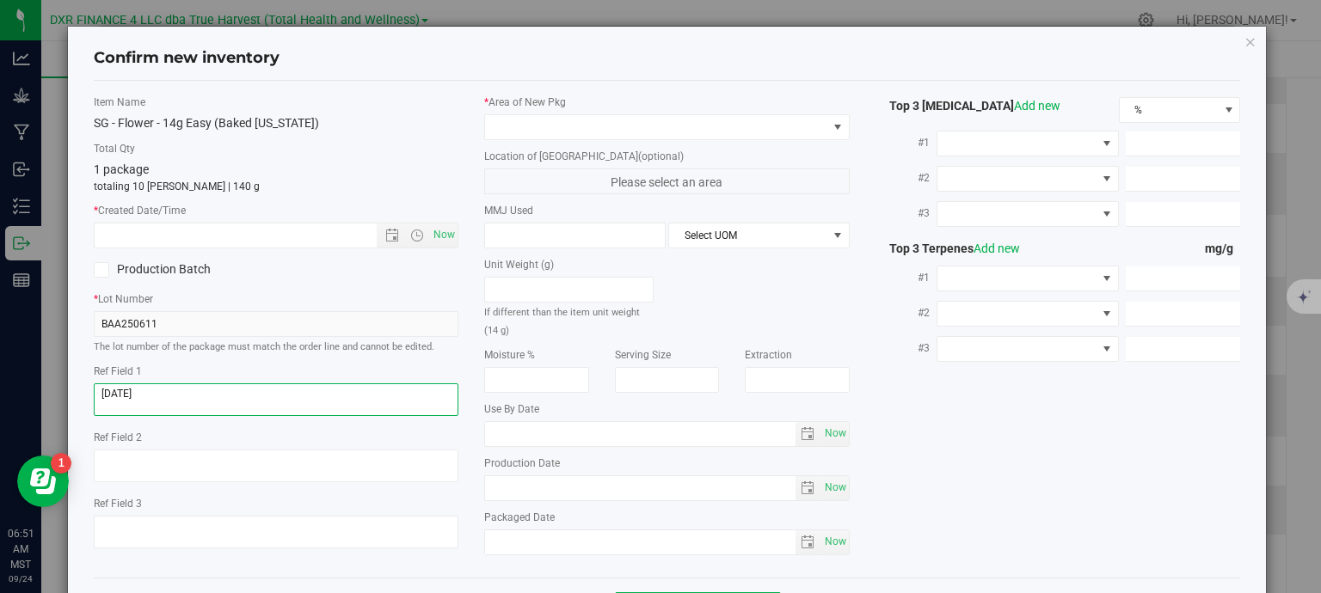
click at [261, 394] on textarea at bounding box center [276, 399] width 365 height 33
click at [268, 237] on input "text" at bounding box center [251, 236] width 312 height 24
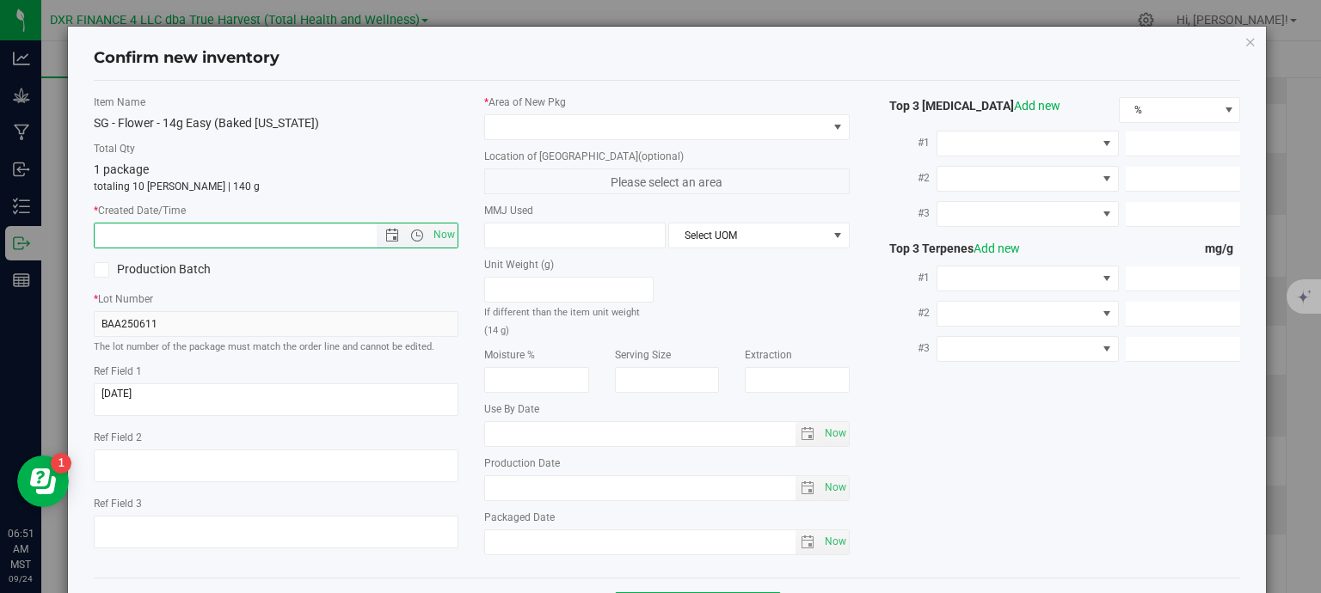
paste input "2025-06-11"
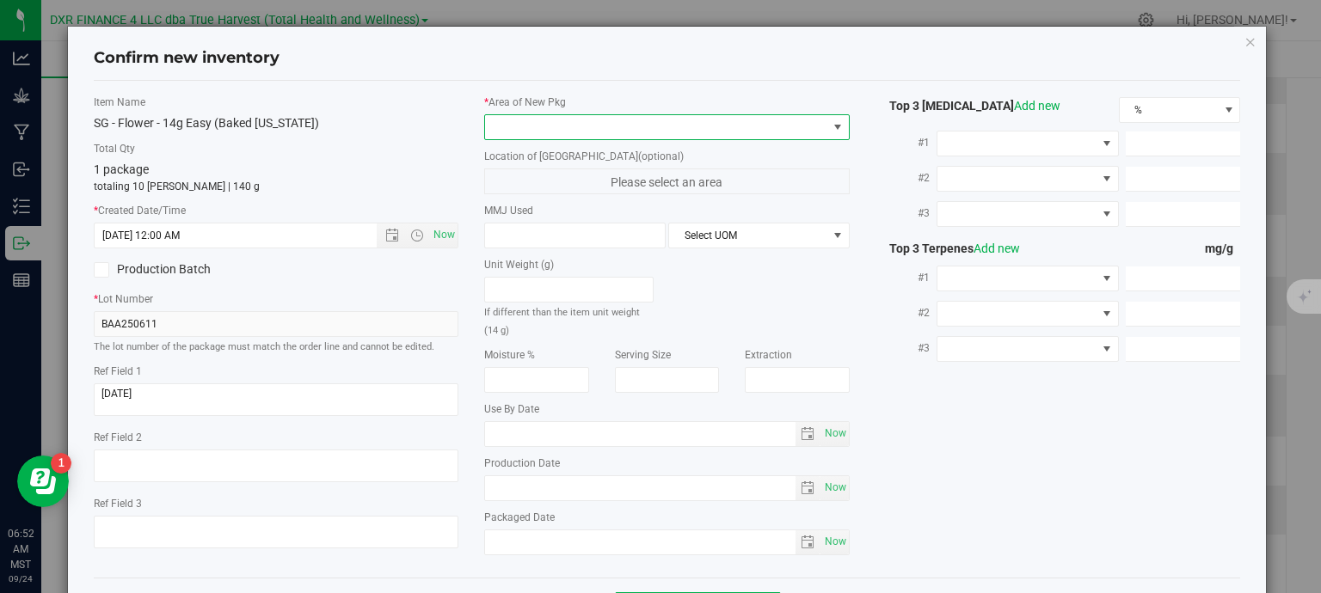
click at [647, 130] on span at bounding box center [656, 127] width 342 height 24
type input "6/11/2025 6:52 AM"
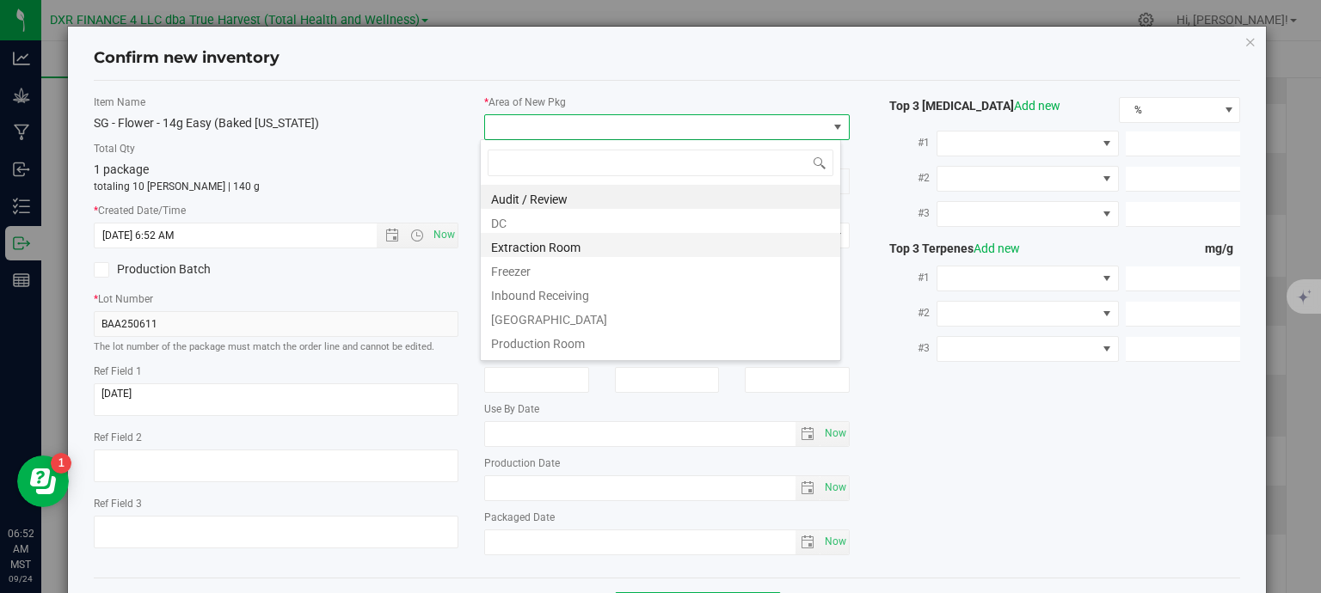
scroll to position [25, 361]
click at [606, 226] on li "DC" at bounding box center [660, 221] width 359 height 24
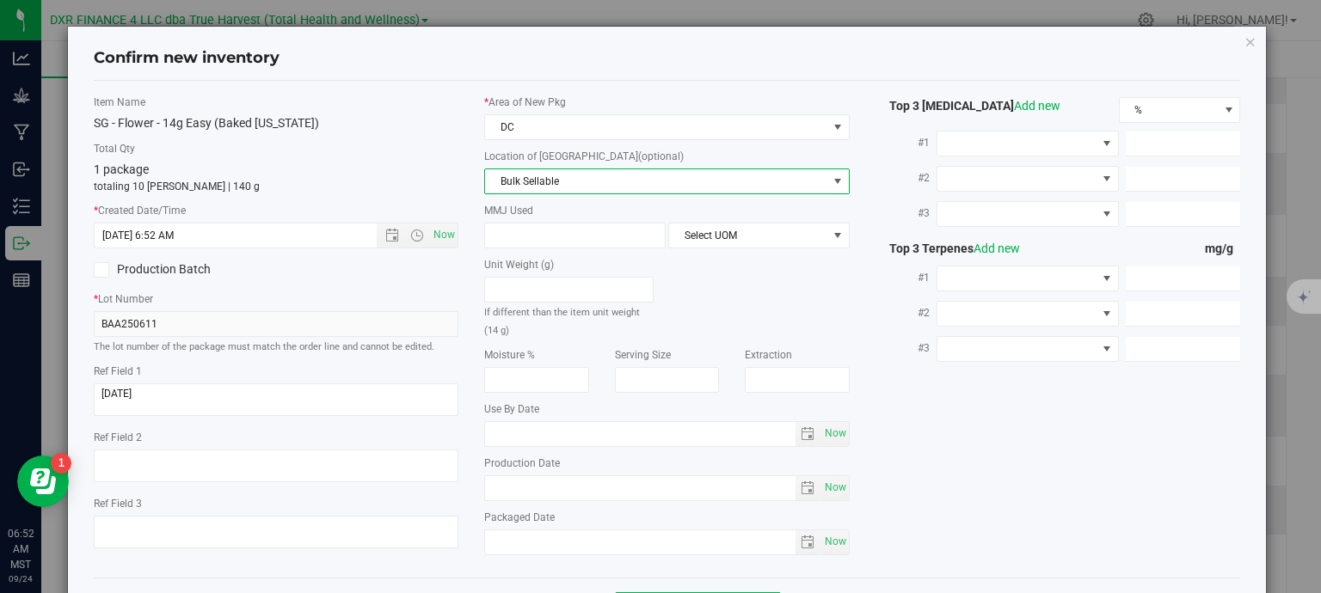
drag, startPoint x: 612, startPoint y: 209, endPoint x: 623, endPoint y: 175, distance: 36.2
click at [623, 174] on span "Bulk Sellable" at bounding box center [656, 181] width 342 height 24
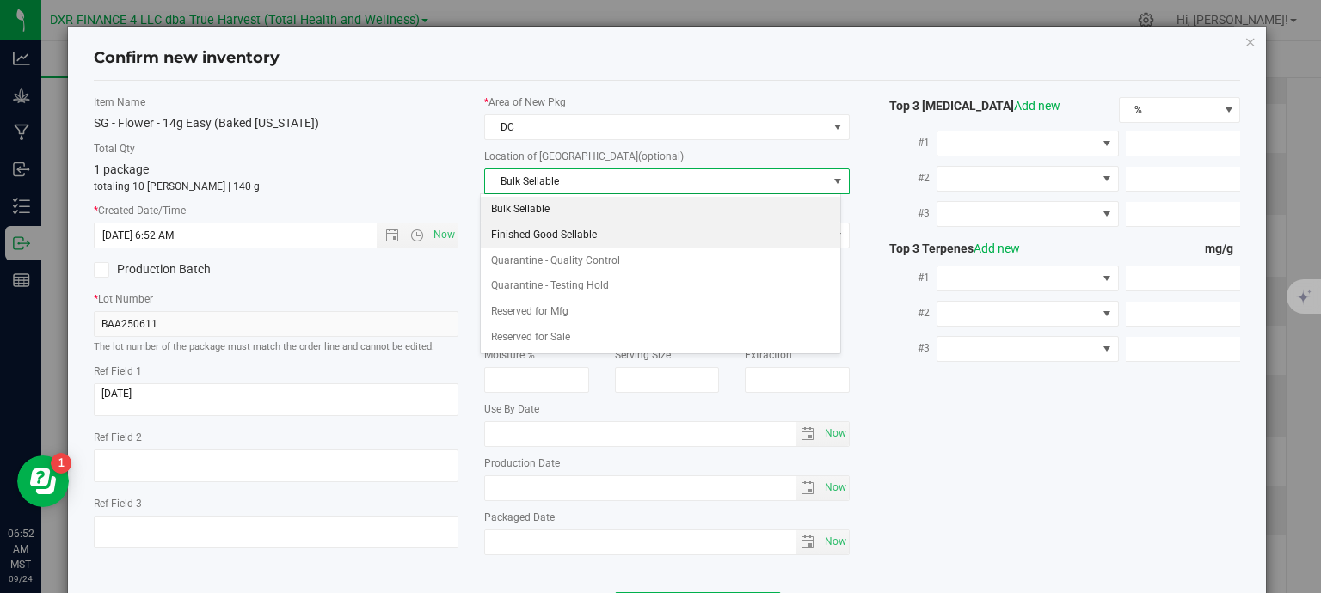
click at [614, 230] on li "Finished Good Sellable" at bounding box center [660, 236] width 359 height 26
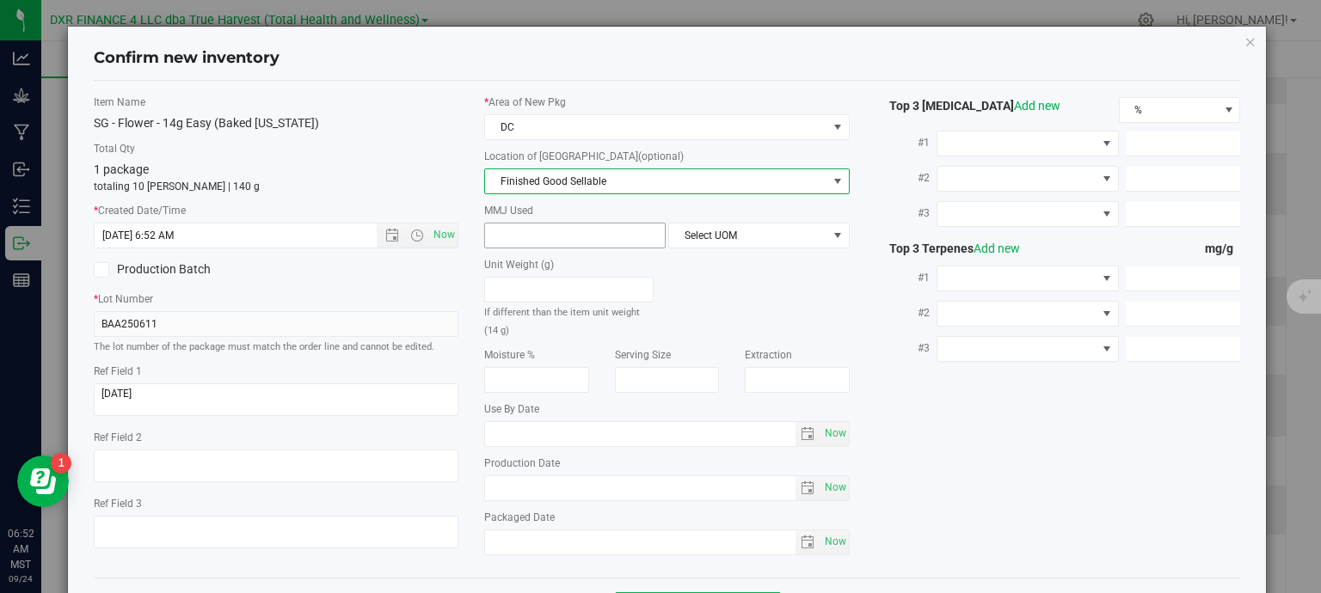
click at [571, 233] on span at bounding box center [574, 236] width 181 height 26
type input "14"
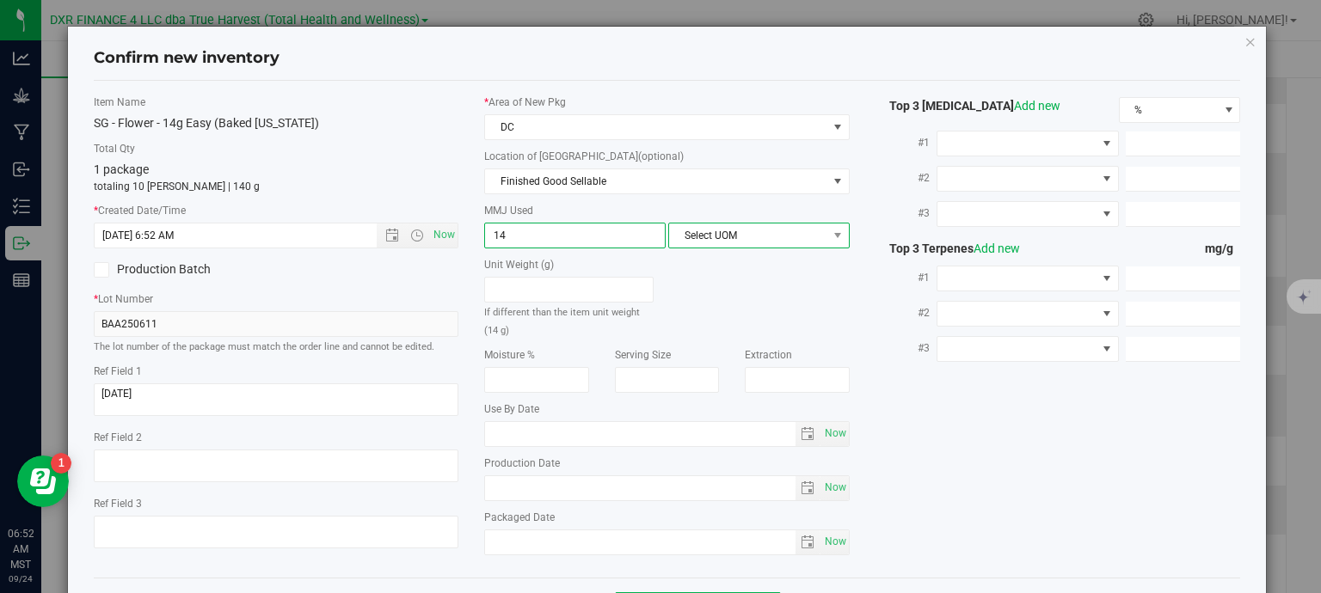
type input "14.0000"
click at [733, 235] on span "Select UOM" at bounding box center [748, 236] width 158 height 24
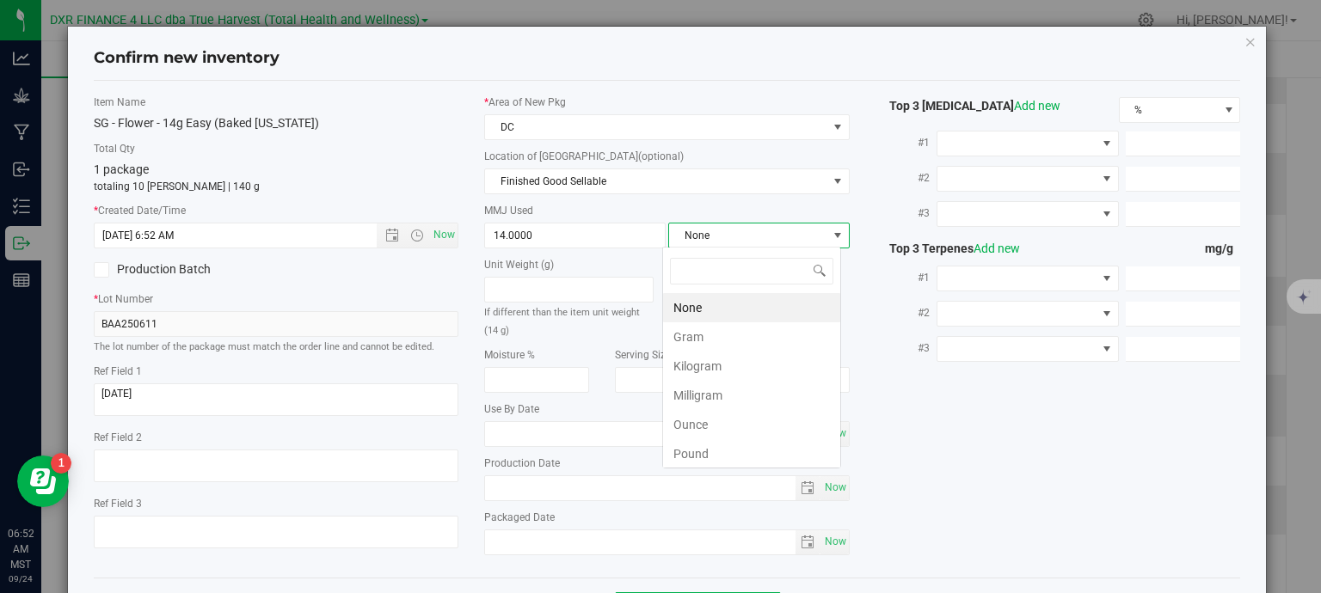
scroll to position [25, 179]
click at [720, 338] on li "Gram" at bounding box center [751, 336] width 177 height 29
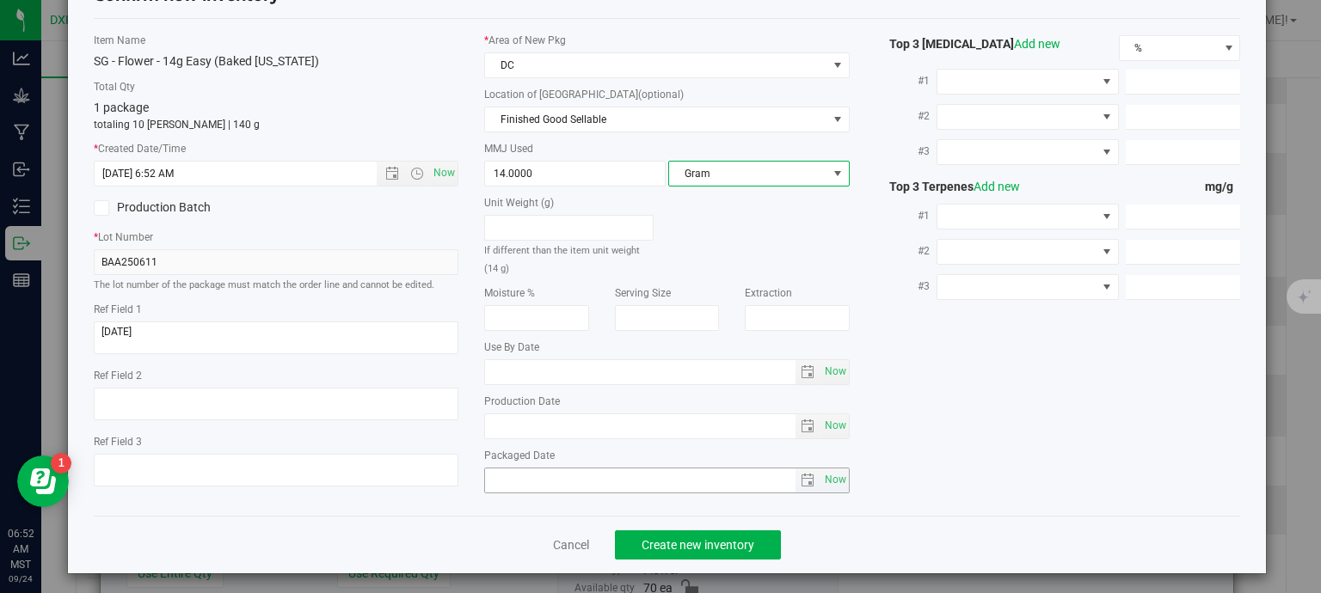
scroll to position [65, 0]
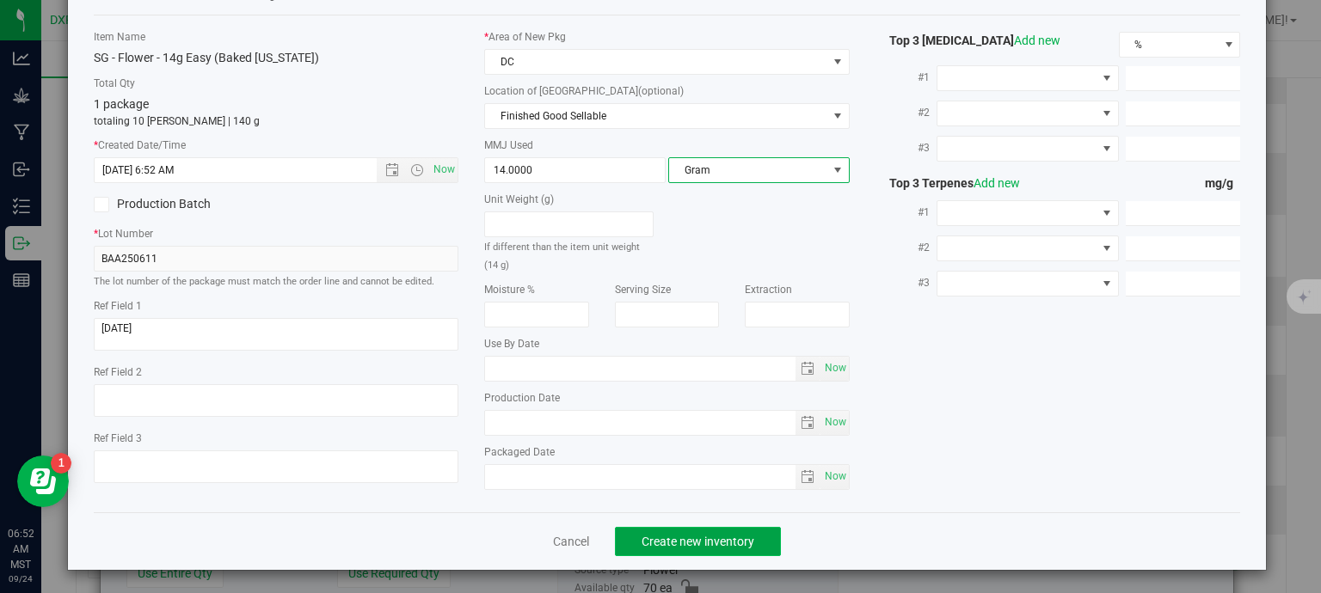
click at [672, 537] on span "Create new inventory" at bounding box center [697, 542] width 113 height 14
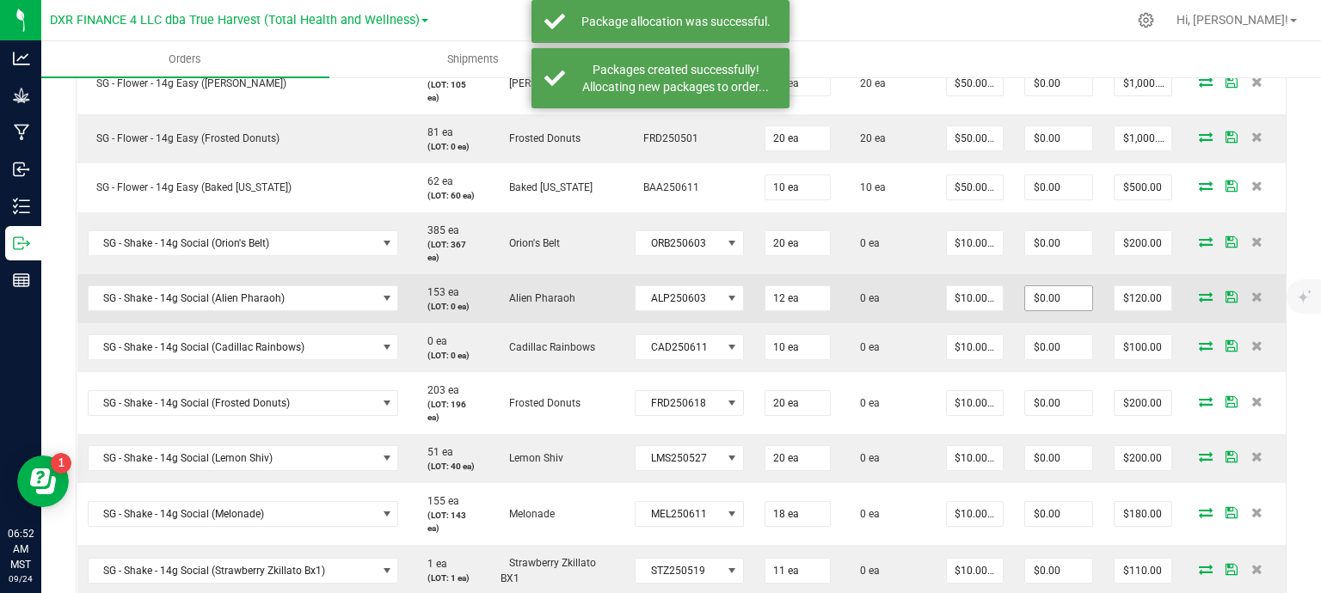
scroll to position [1032, 0]
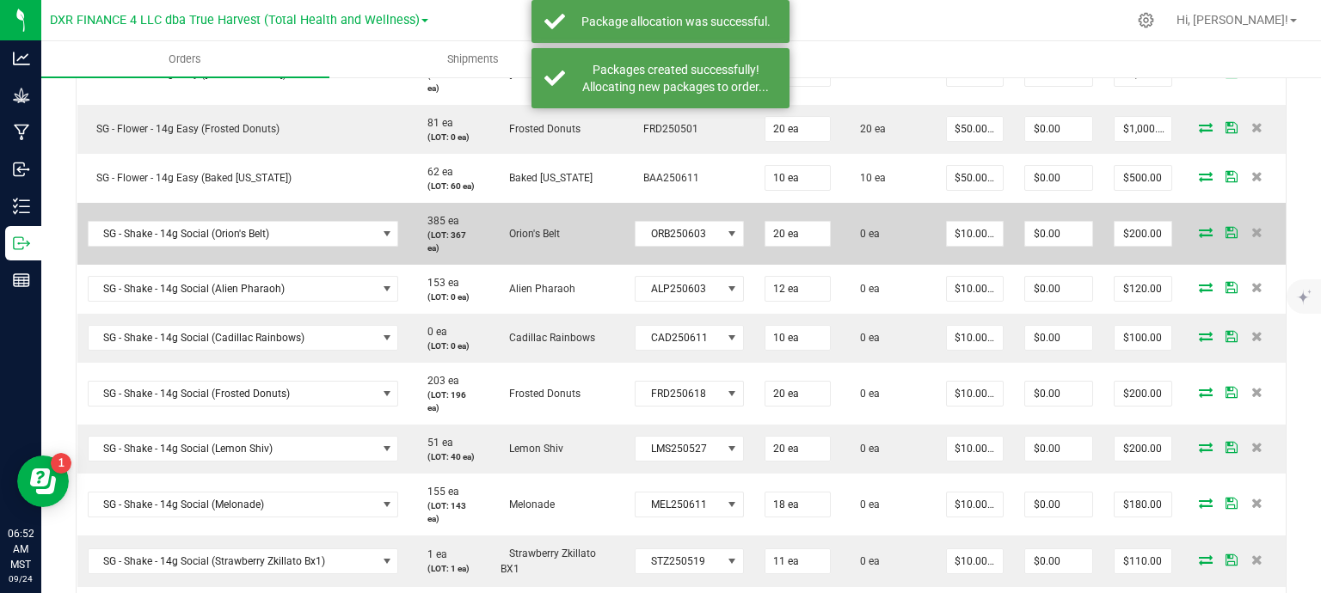
click at [1199, 230] on icon at bounding box center [1206, 232] width 14 height 10
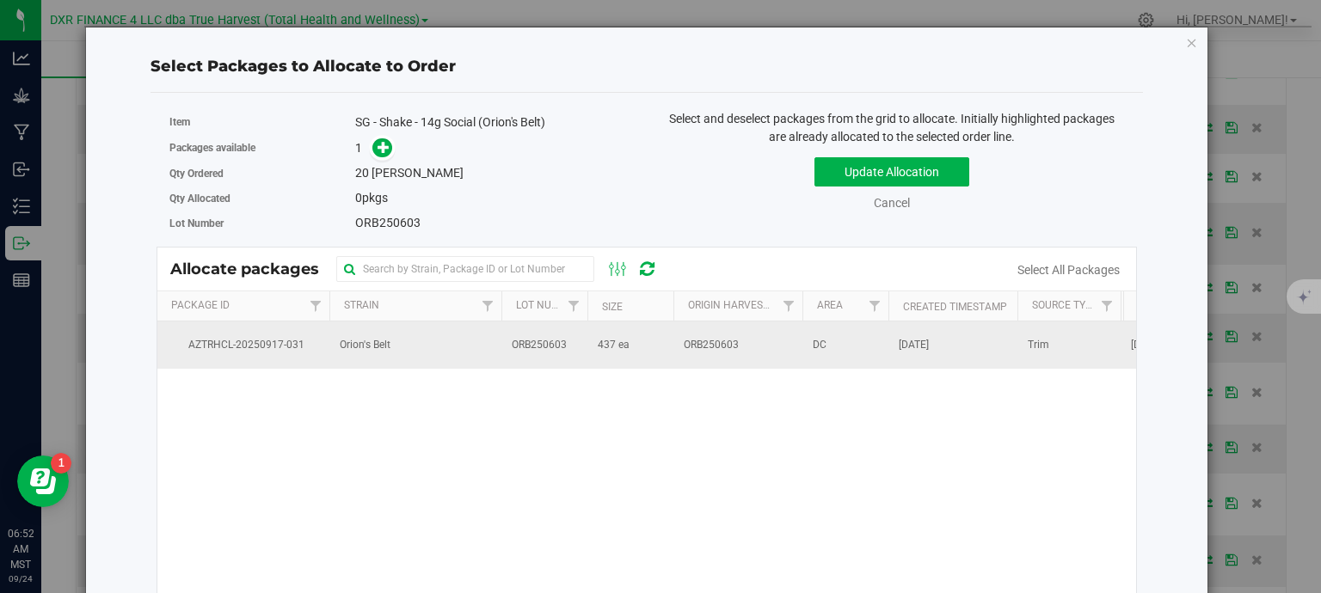
click at [592, 340] on td "437 ea" at bounding box center [630, 345] width 86 height 46
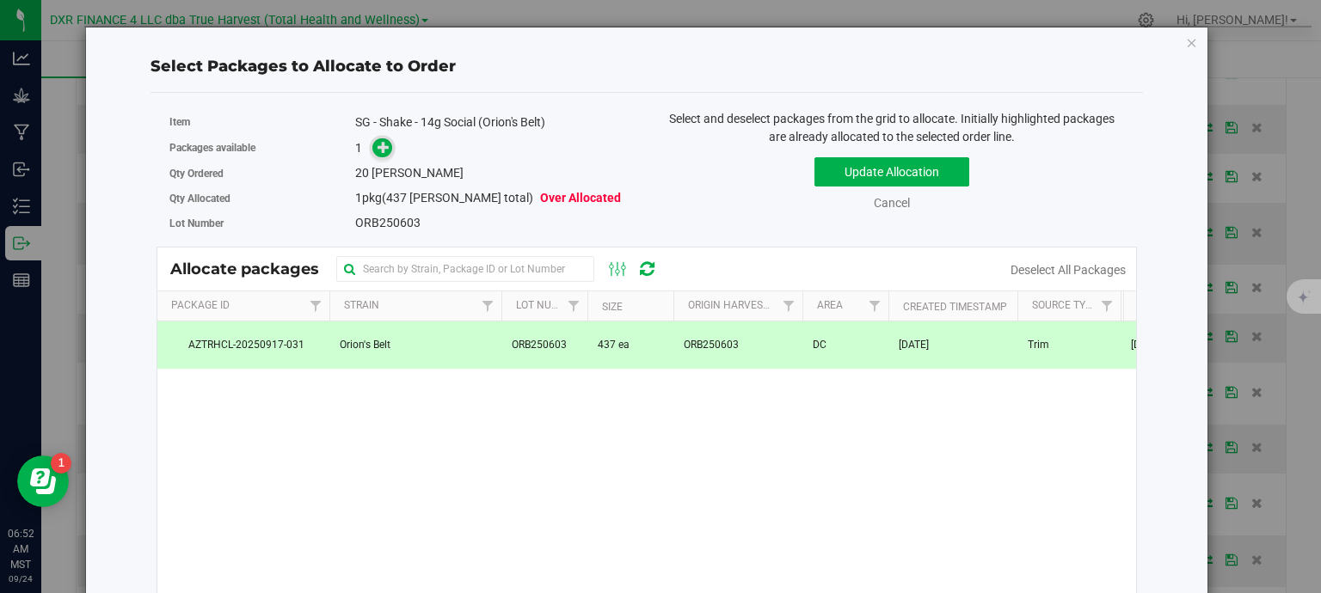
click at [372, 150] on span at bounding box center [382, 148] width 20 height 20
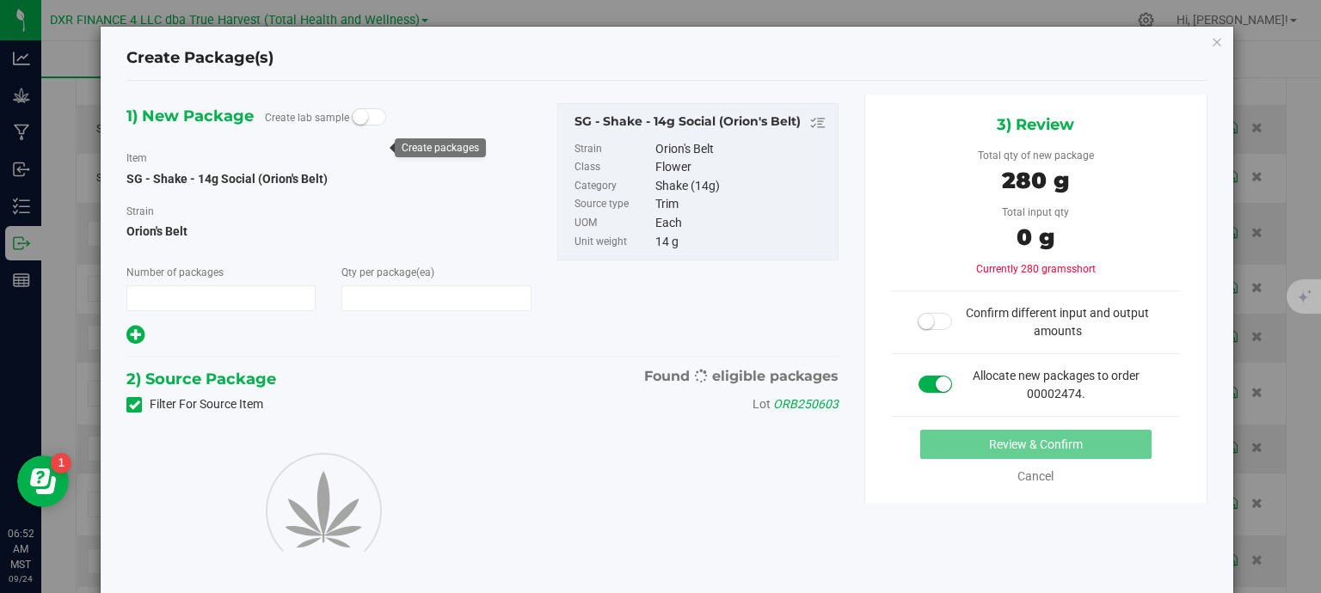
type input "1"
type input "20"
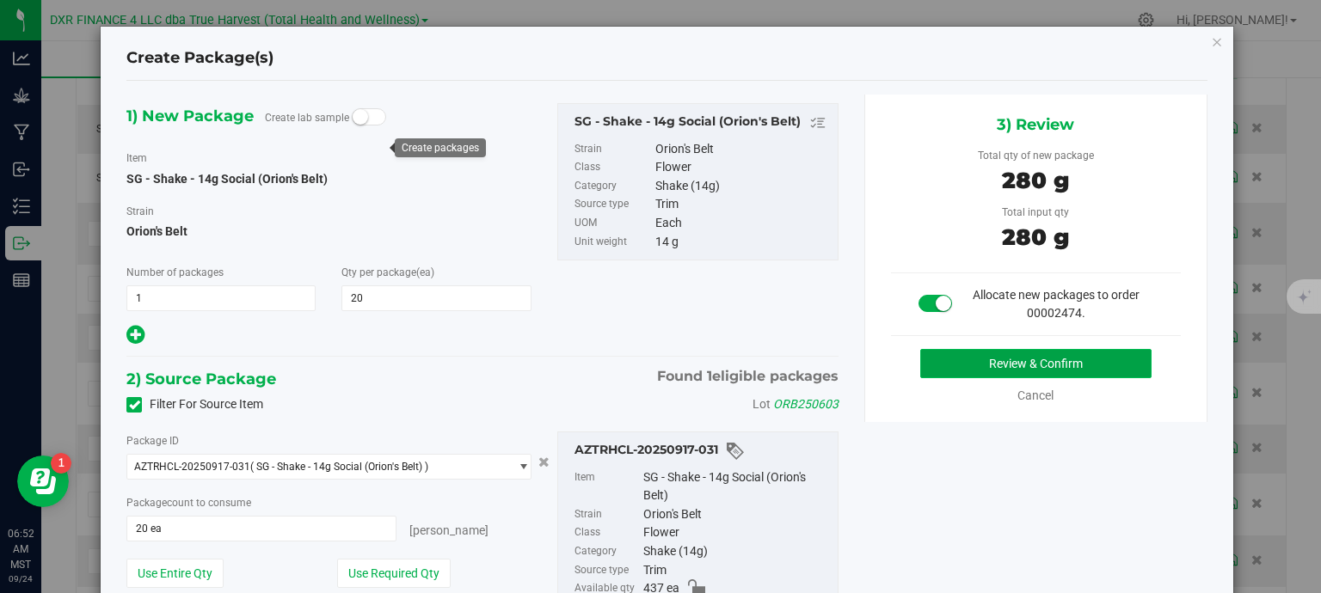
click at [1039, 357] on button "Review & Confirm" at bounding box center [1035, 363] width 231 height 29
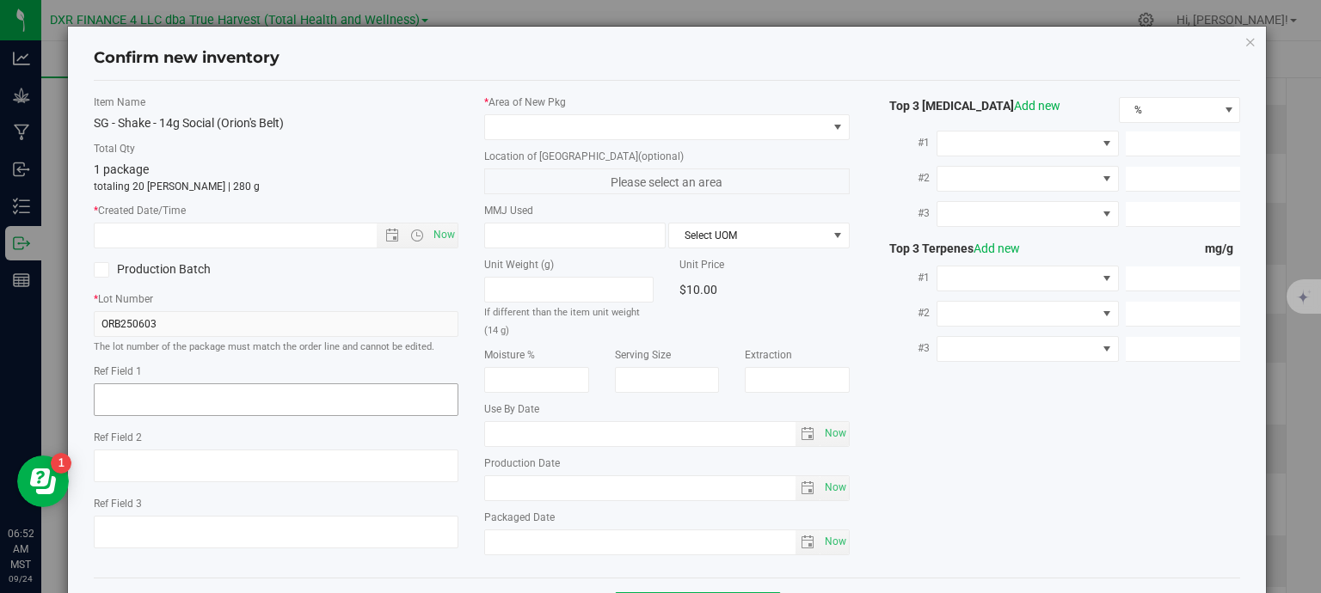
type textarea "2025-06-03"
click at [251, 396] on textarea at bounding box center [276, 399] width 365 height 33
click at [279, 242] on input "text" at bounding box center [251, 236] width 312 height 24
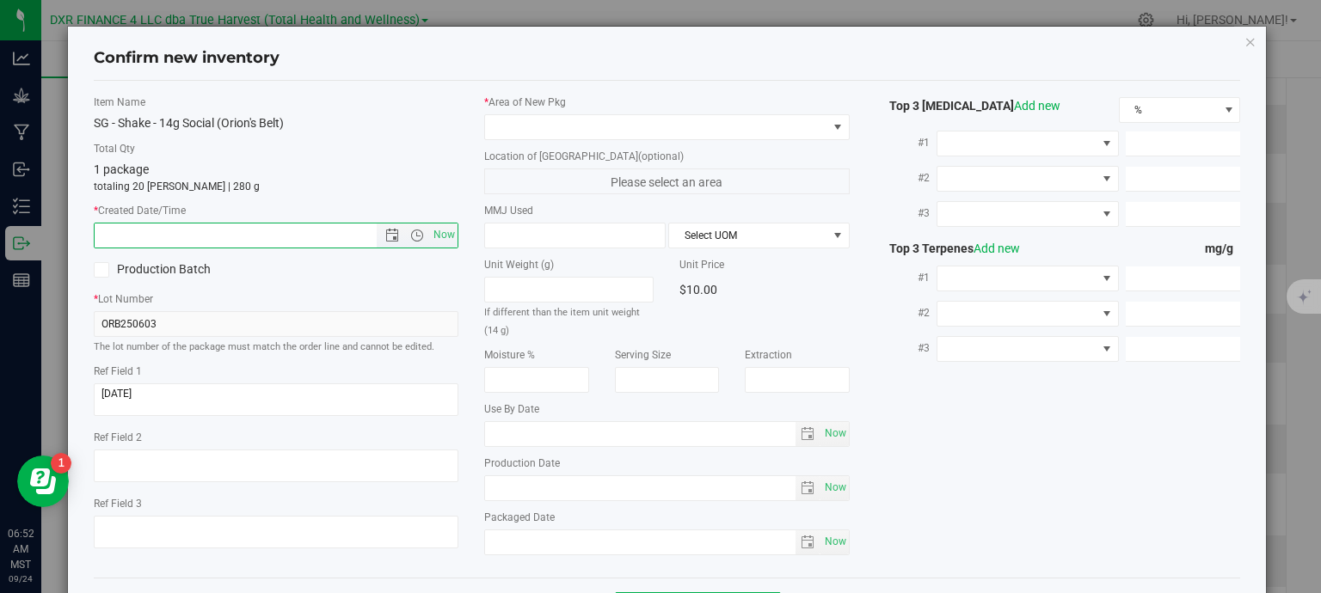
paste input "2025-06-03"
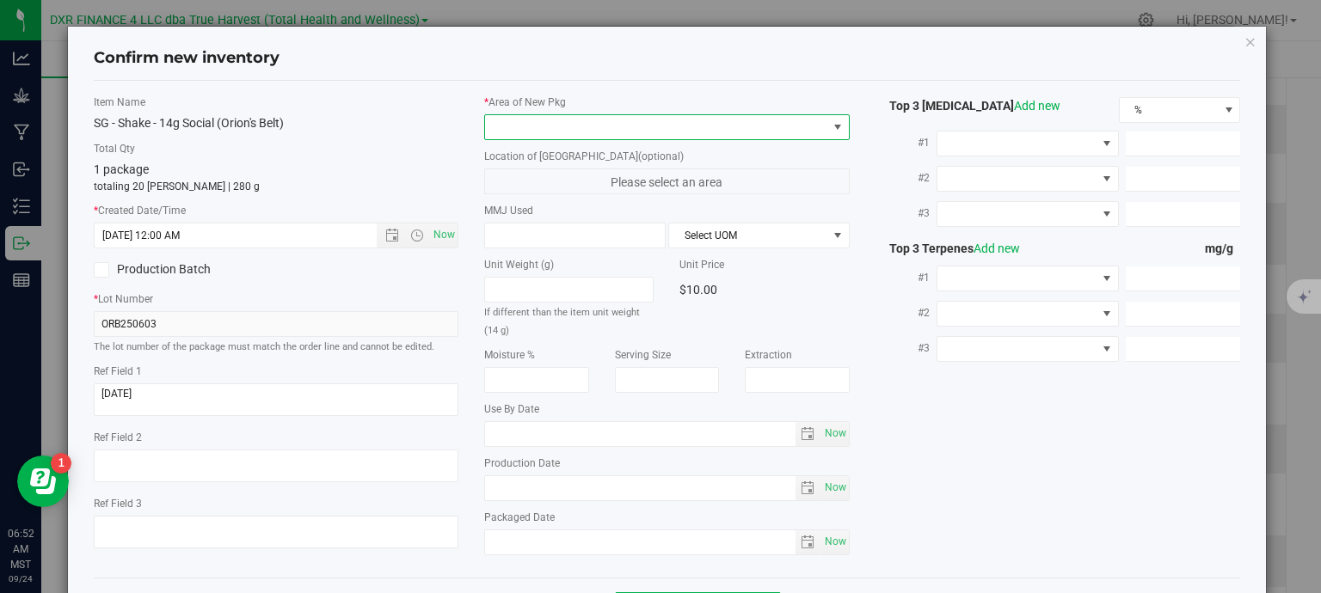
drag, startPoint x: 512, startPoint y: 132, endPoint x: 528, endPoint y: 136, distance: 16.1
click at [515, 132] on span at bounding box center [656, 127] width 342 height 24
type input "6/3/2025 6:52 AM"
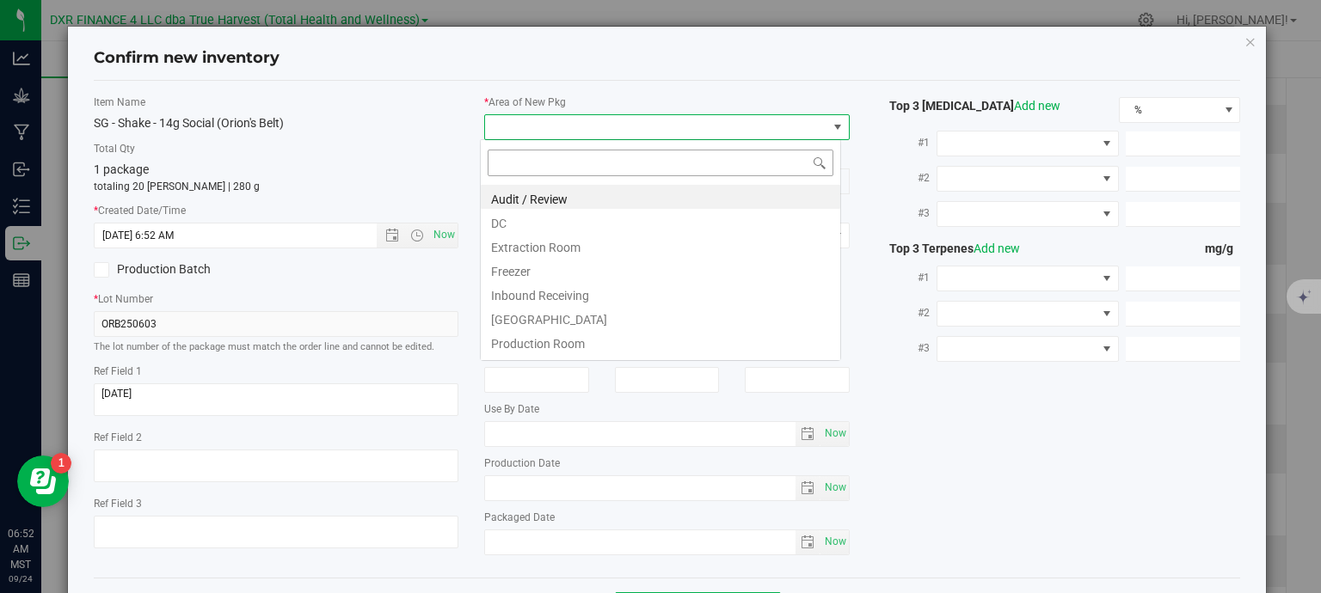
scroll to position [25, 361]
click at [537, 230] on li "DC" at bounding box center [660, 221] width 359 height 24
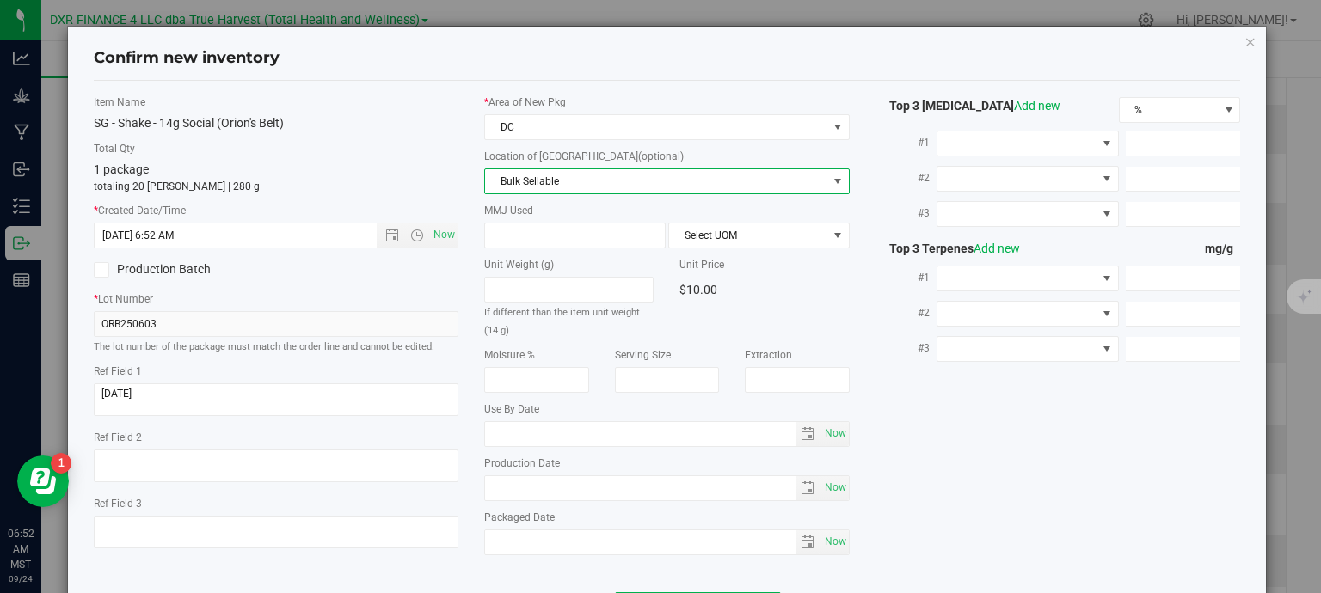
click at [588, 179] on span "Bulk Sellable" at bounding box center [656, 181] width 342 height 24
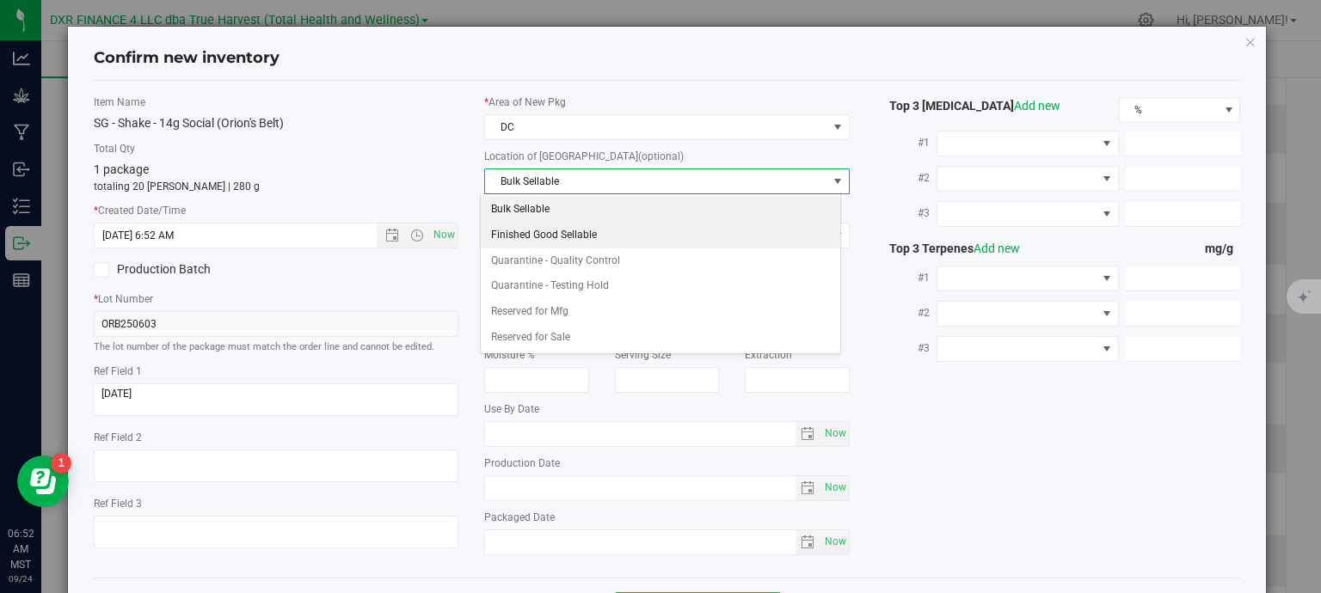
click at [580, 237] on li "Finished Good Sellable" at bounding box center [660, 236] width 359 height 26
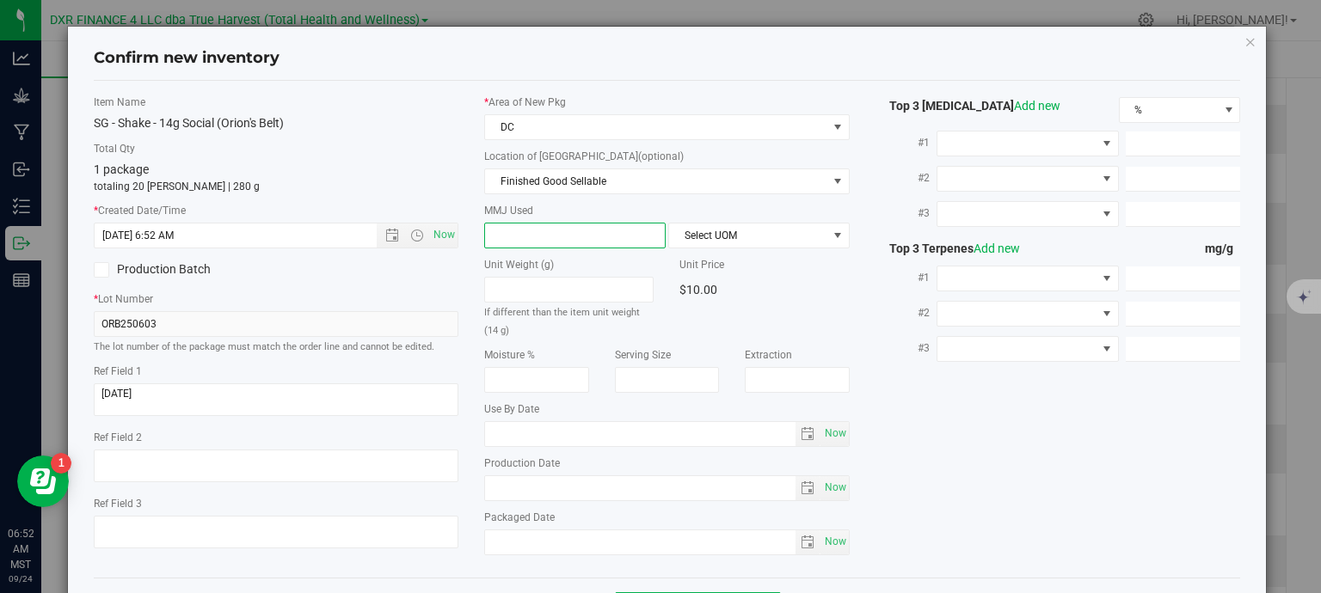
click at [580, 228] on span at bounding box center [574, 236] width 181 height 26
type input "14"
type input "14.0000"
click at [719, 243] on span "Select UOM" at bounding box center [748, 236] width 158 height 24
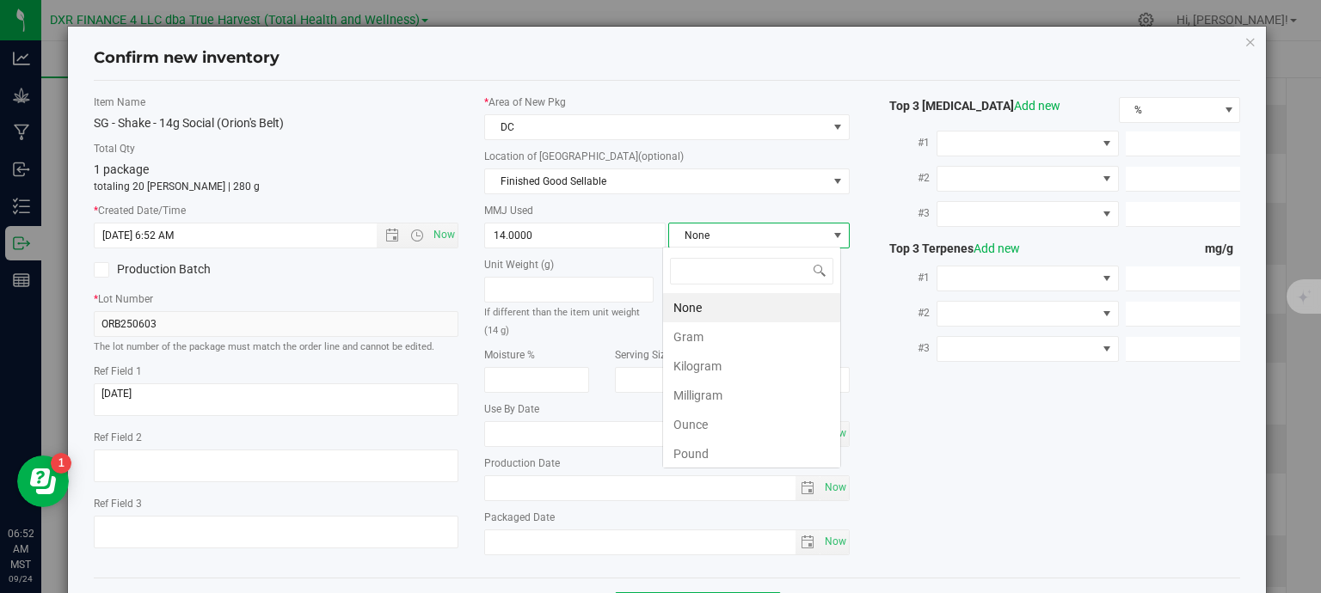
scroll to position [25, 179]
click at [699, 333] on li "Gram" at bounding box center [751, 336] width 177 height 29
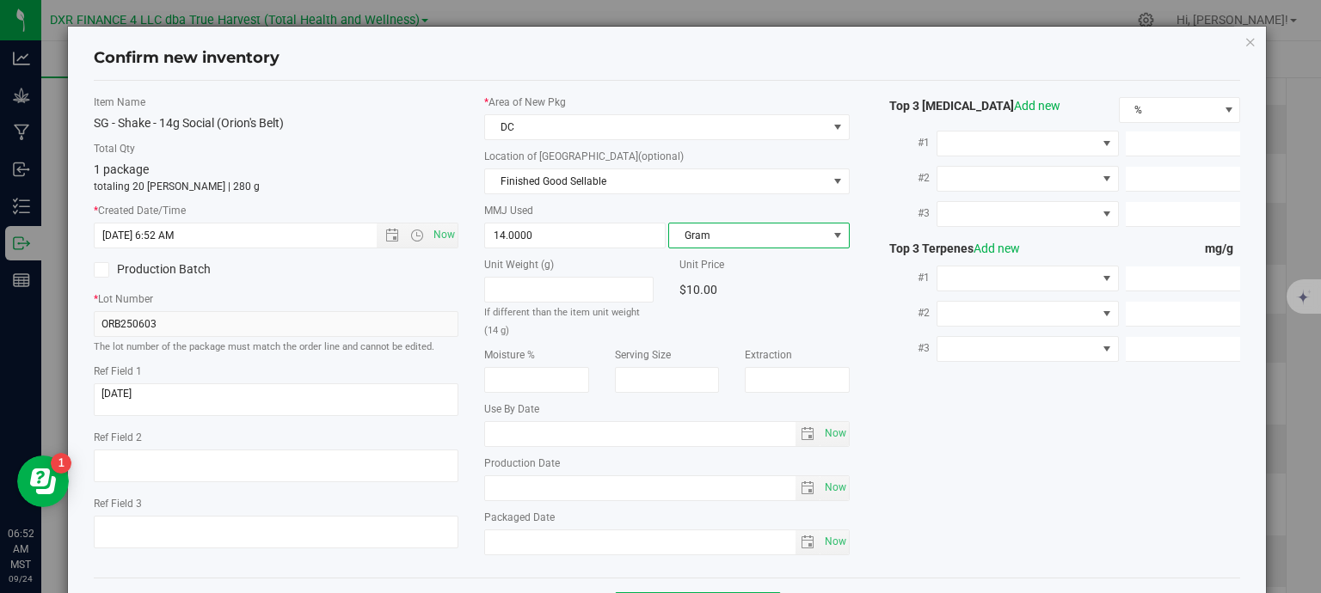
scroll to position [65, 0]
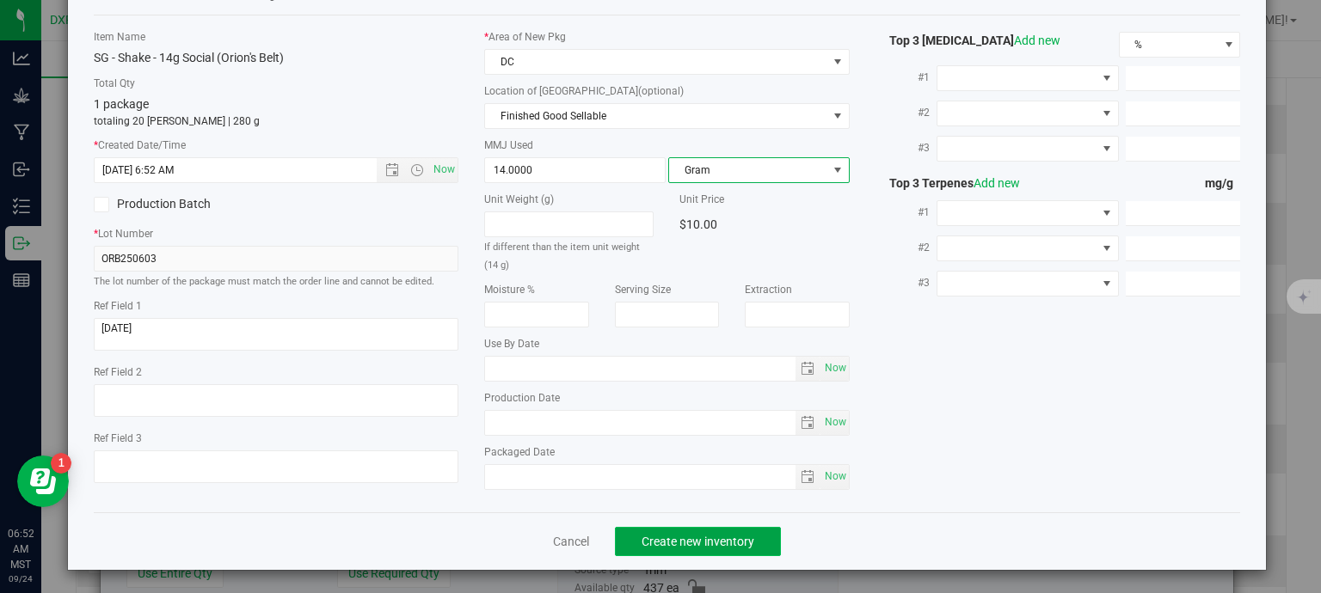
click at [722, 539] on span "Create new inventory" at bounding box center [697, 542] width 113 height 14
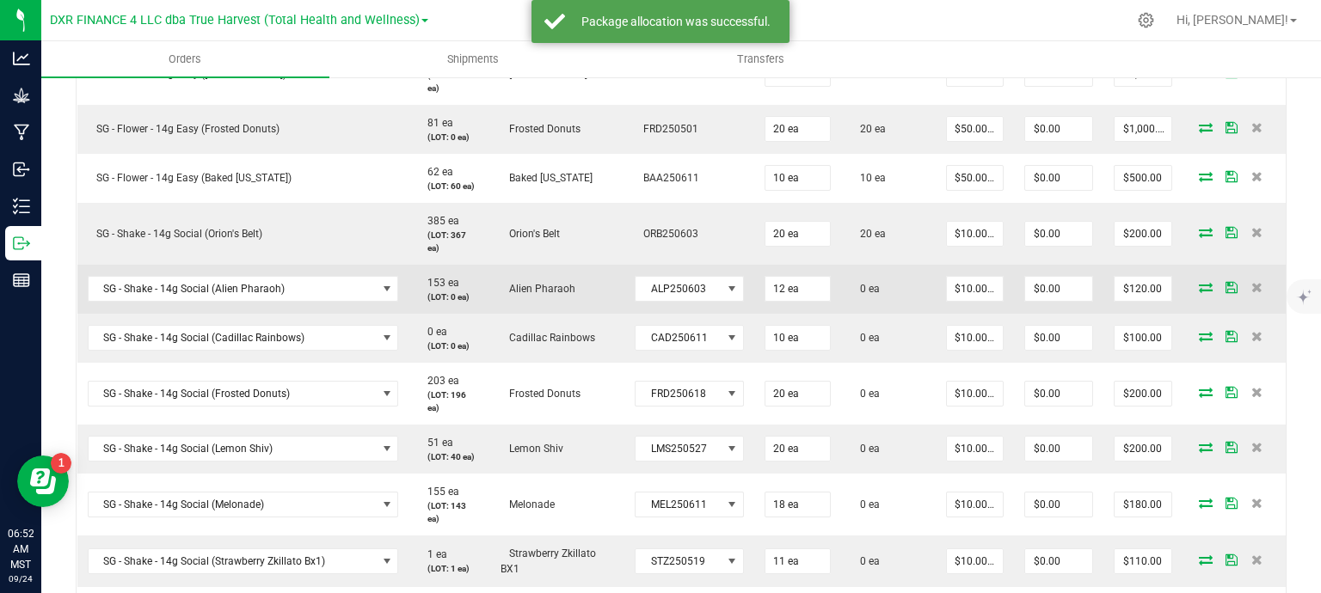
click at [1199, 285] on icon at bounding box center [1206, 287] width 14 height 10
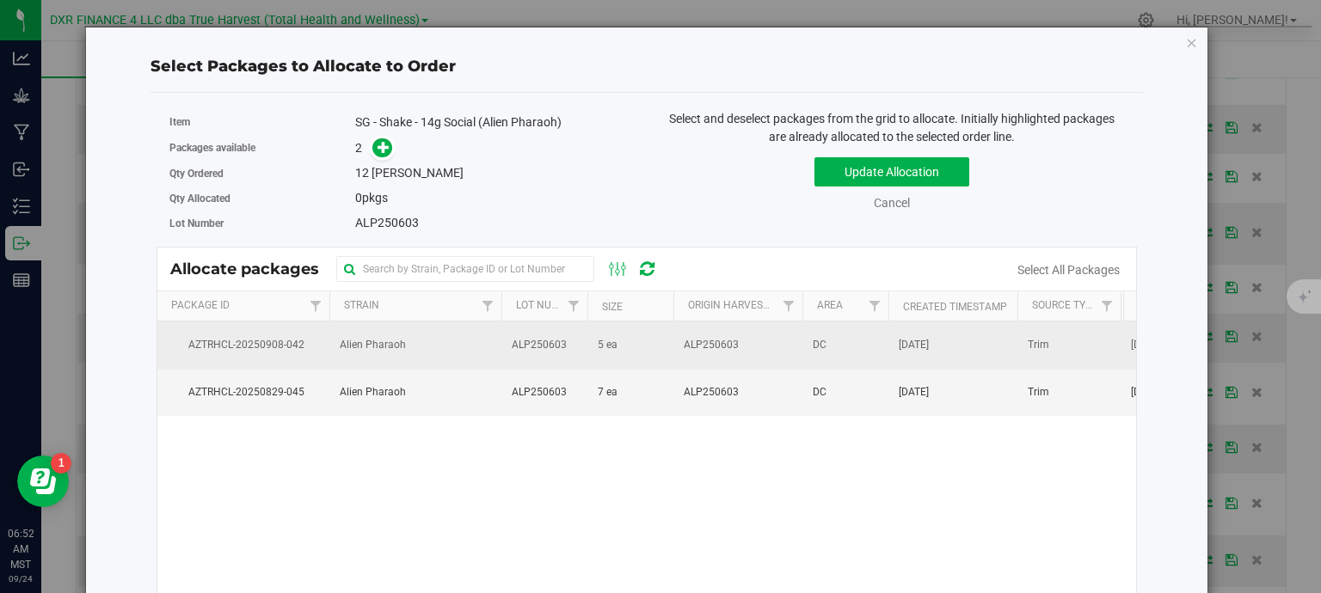
click at [594, 351] on td "5 ea" at bounding box center [630, 345] width 86 height 47
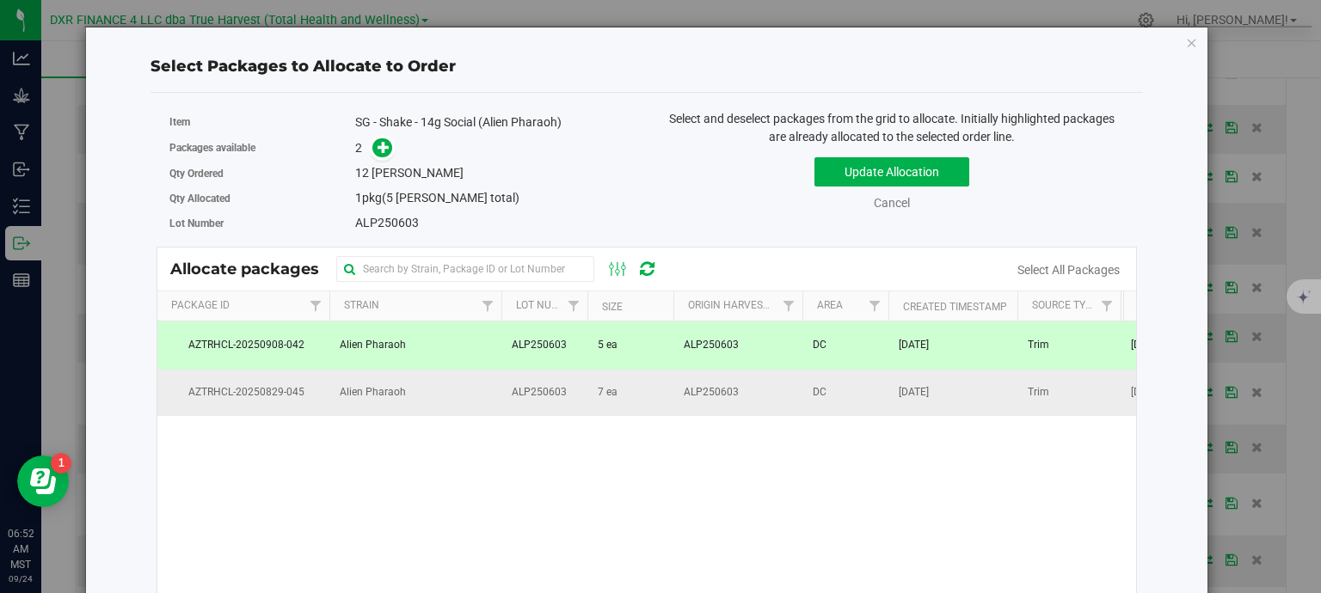
click at [591, 397] on td "7 ea" at bounding box center [630, 393] width 86 height 46
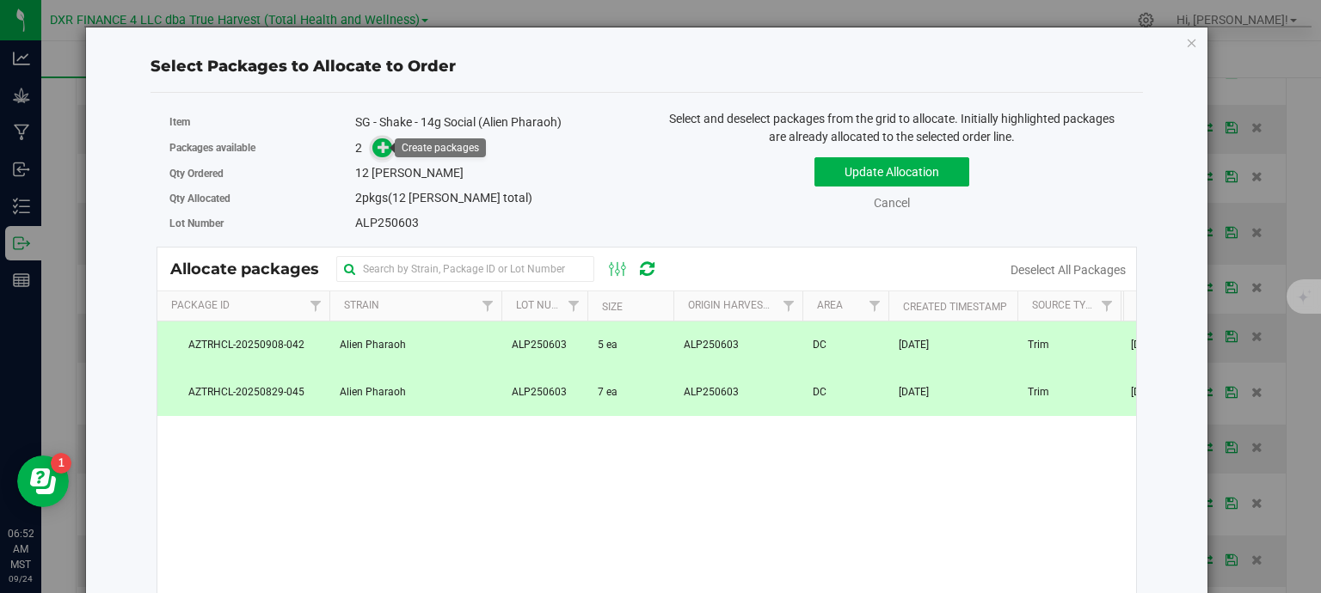
click at [377, 144] on icon at bounding box center [383, 147] width 12 height 12
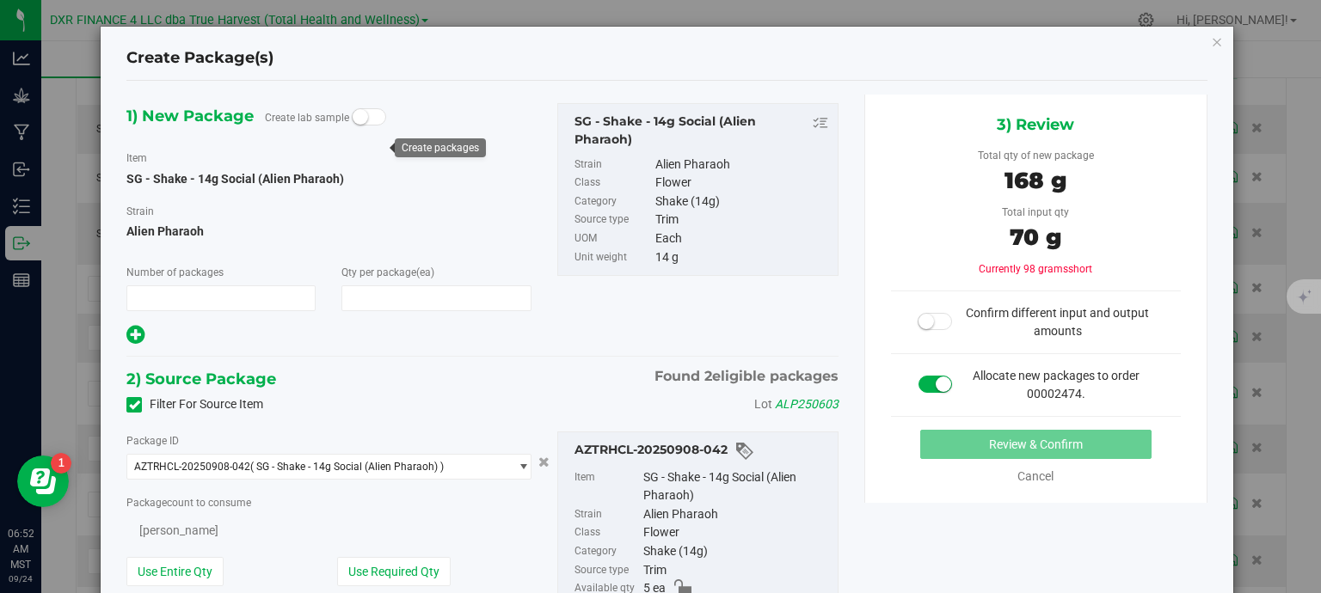
type input "1"
type input "12"
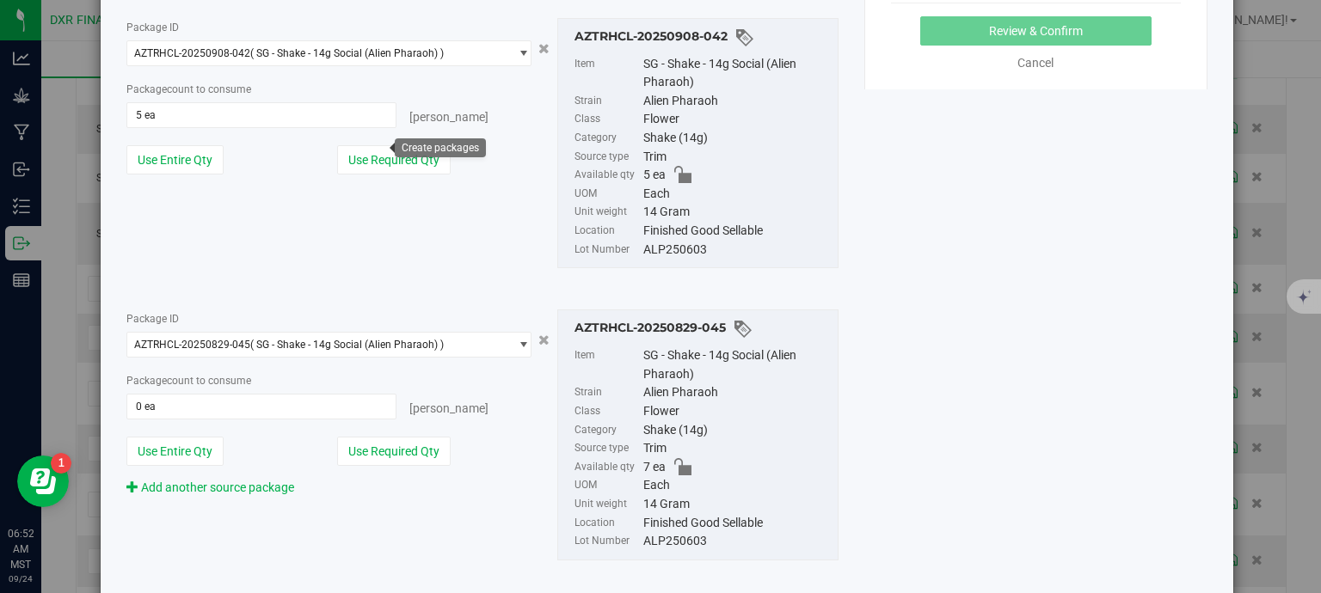
scroll to position [457, 0]
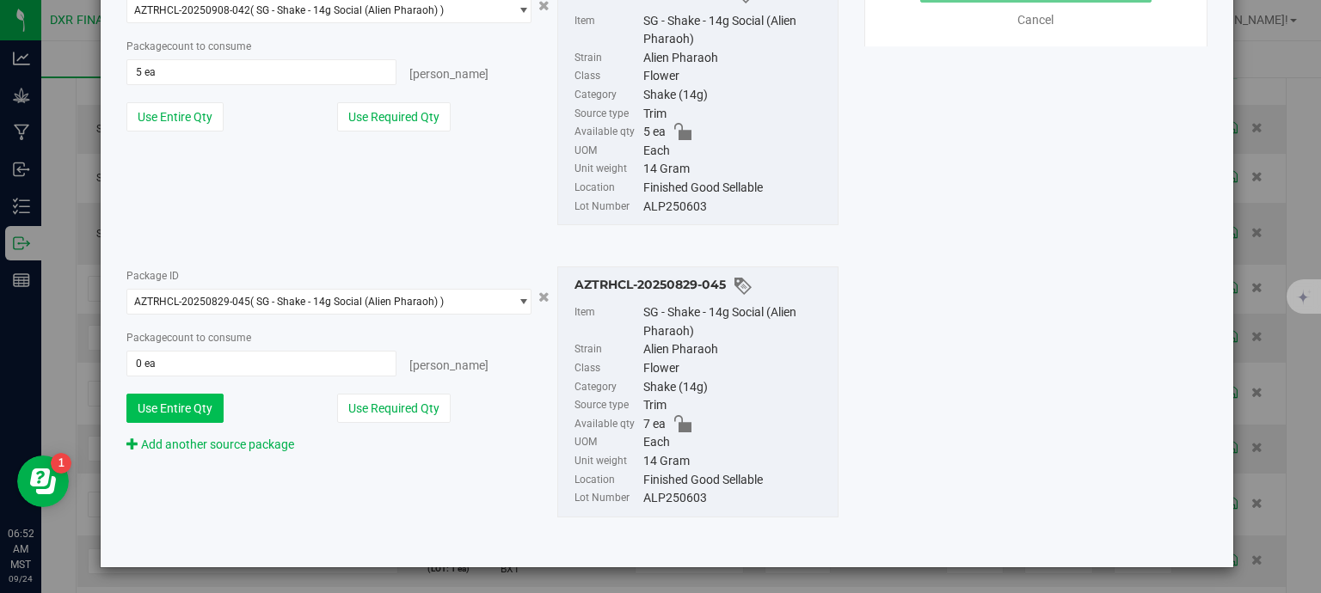
click at [192, 402] on button "Use Entire Qty" at bounding box center [174, 408] width 97 height 29
type input "7 ea"
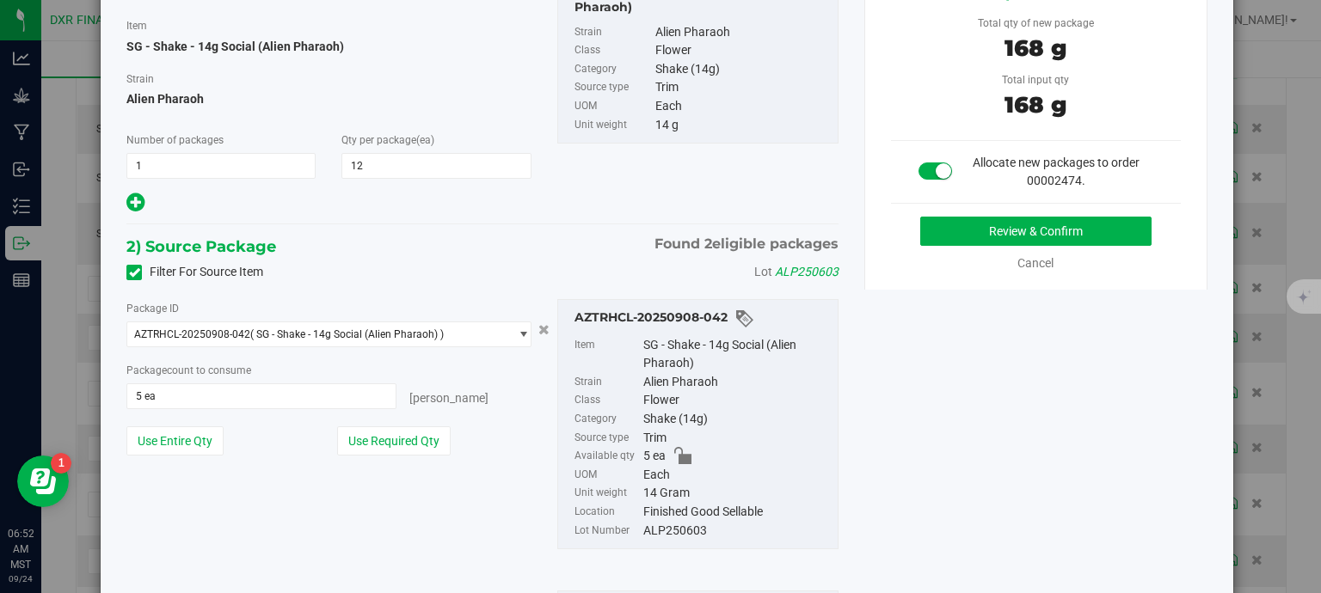
scroll to position [0, 0]
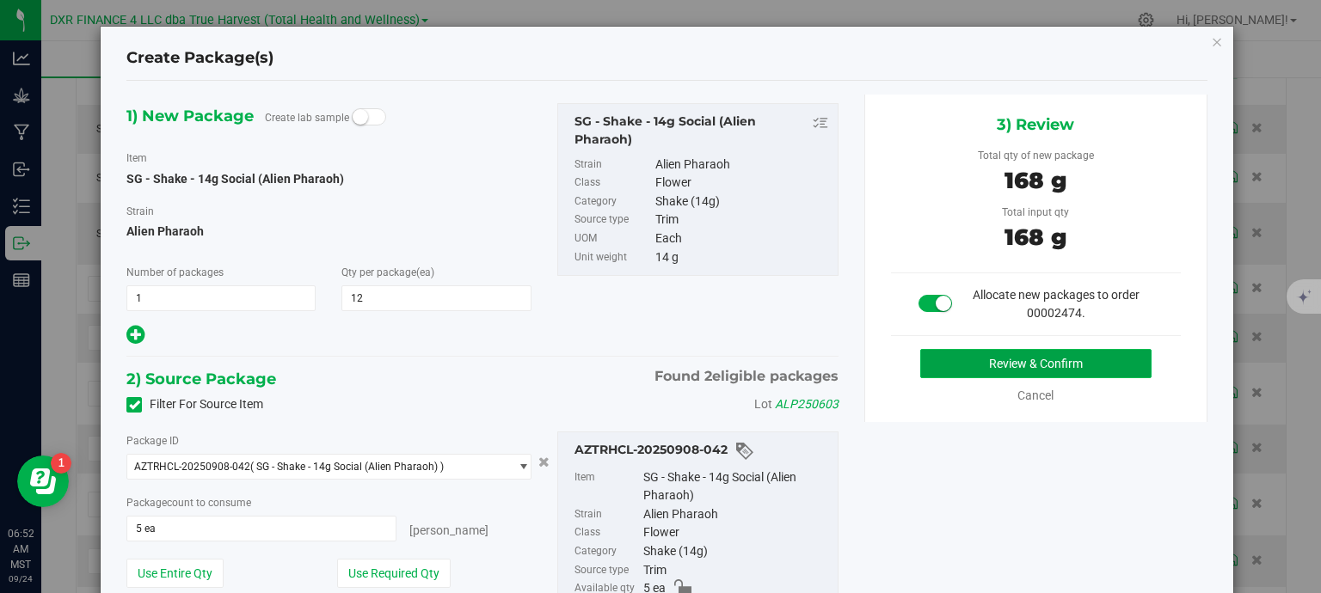
click at [1063, 362] on button "Review & Confirm" at bounding box center [1035, 363] width 231 height 29
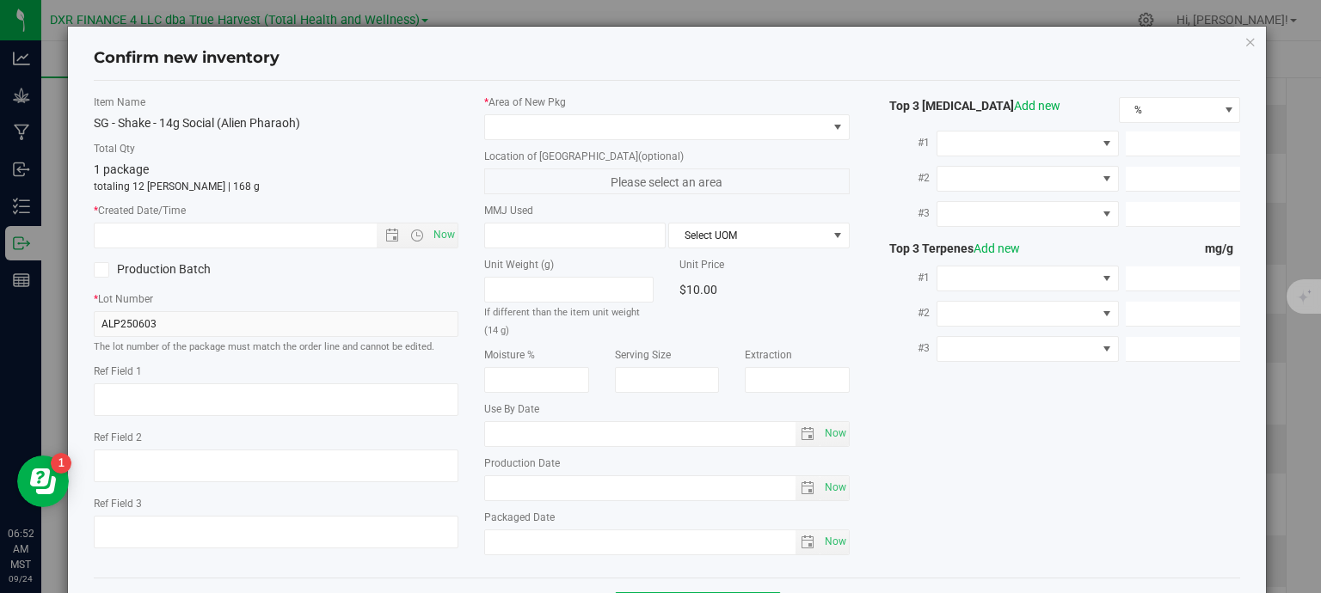
type textarea "2025-06-03"
click at [224, 402] on textarea at bounding box center [276, 399] width 365 height 33
click at [226, 242] on input "text" at bounding box center [251, 236] width 312 height 24
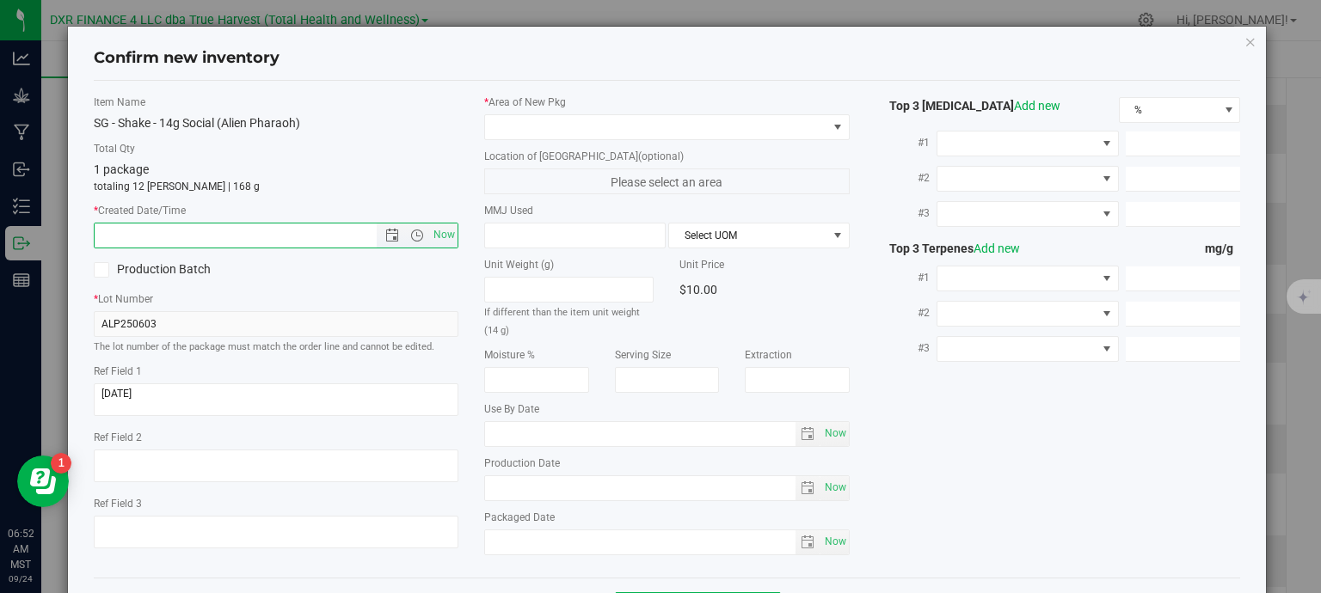
paste input "2025-06-03"
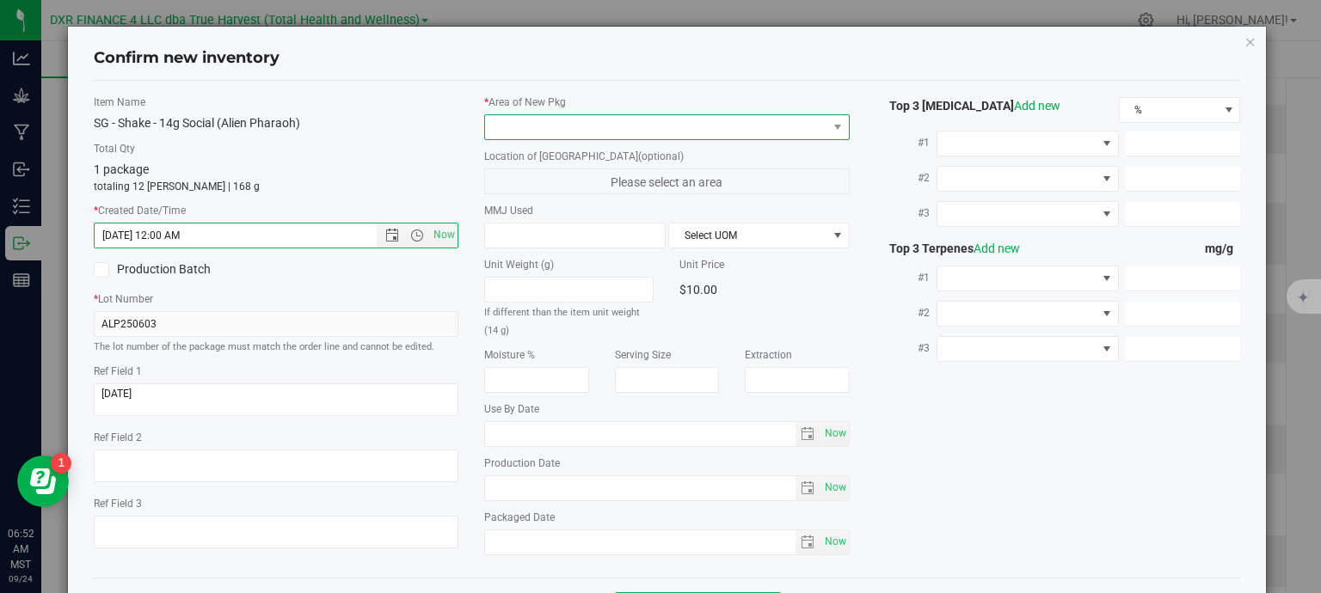
click at [532, 128] on span at bounding box center [656, 127] width 342 height 24
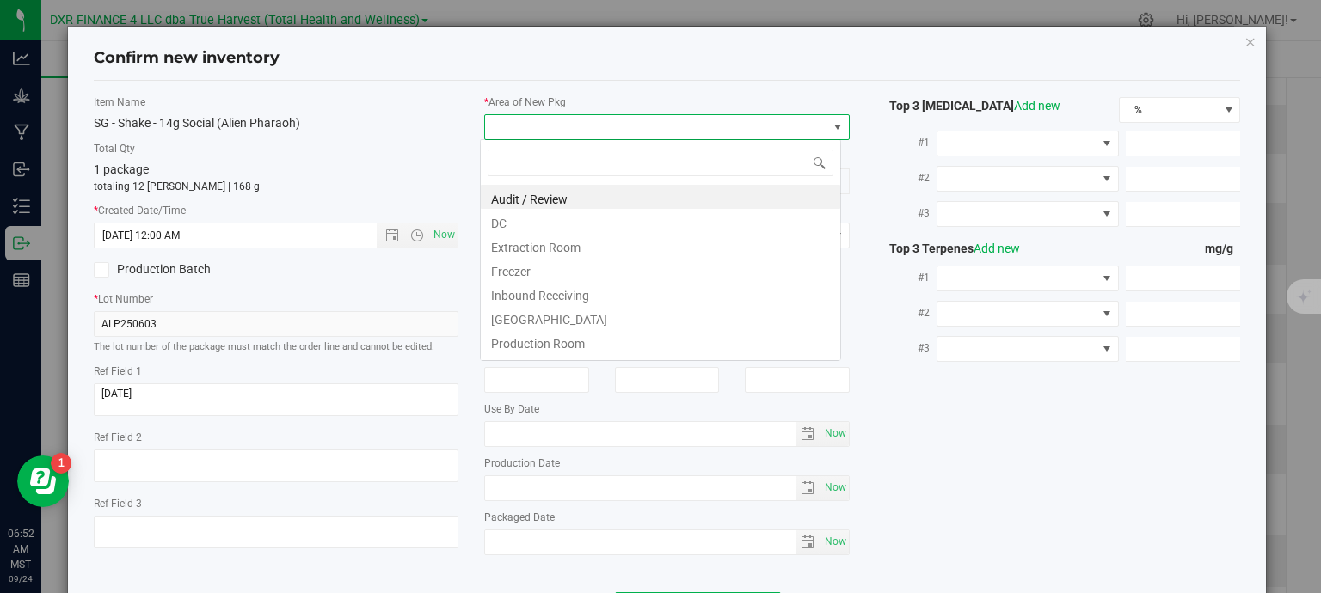
type input "6/3/2025 6:52 AM"
click at [543, 219] on li "DC" at bounding box center [660, 221] width 359 height 24
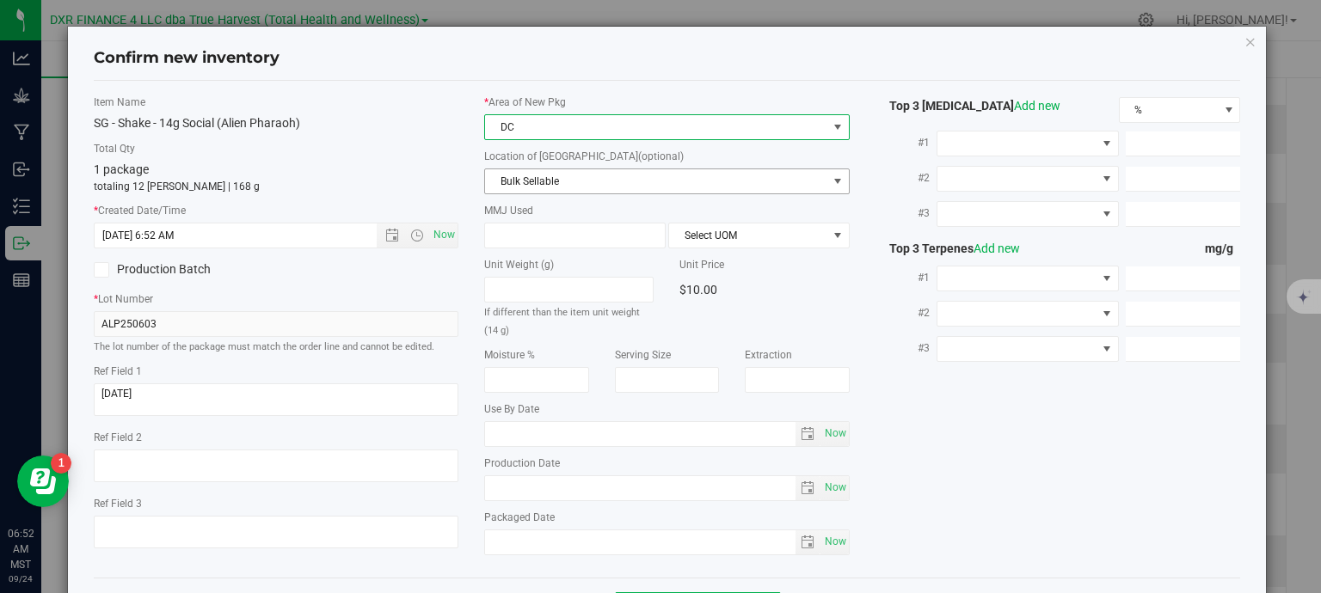
click at [564, 185] on span "Bulk Sellable" at bounding box center [656, 181] width 342 height 24
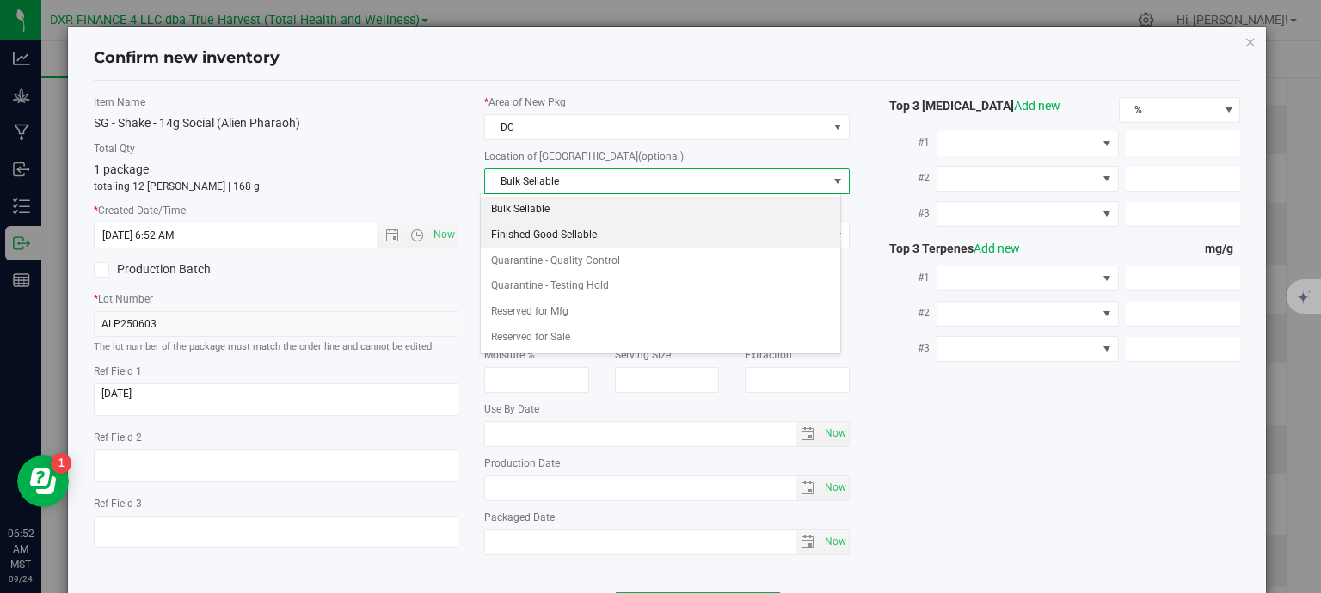
click at [570, 236] on li "Finished Good Sellable" at bounding box center [660, 236] width 359 height 26
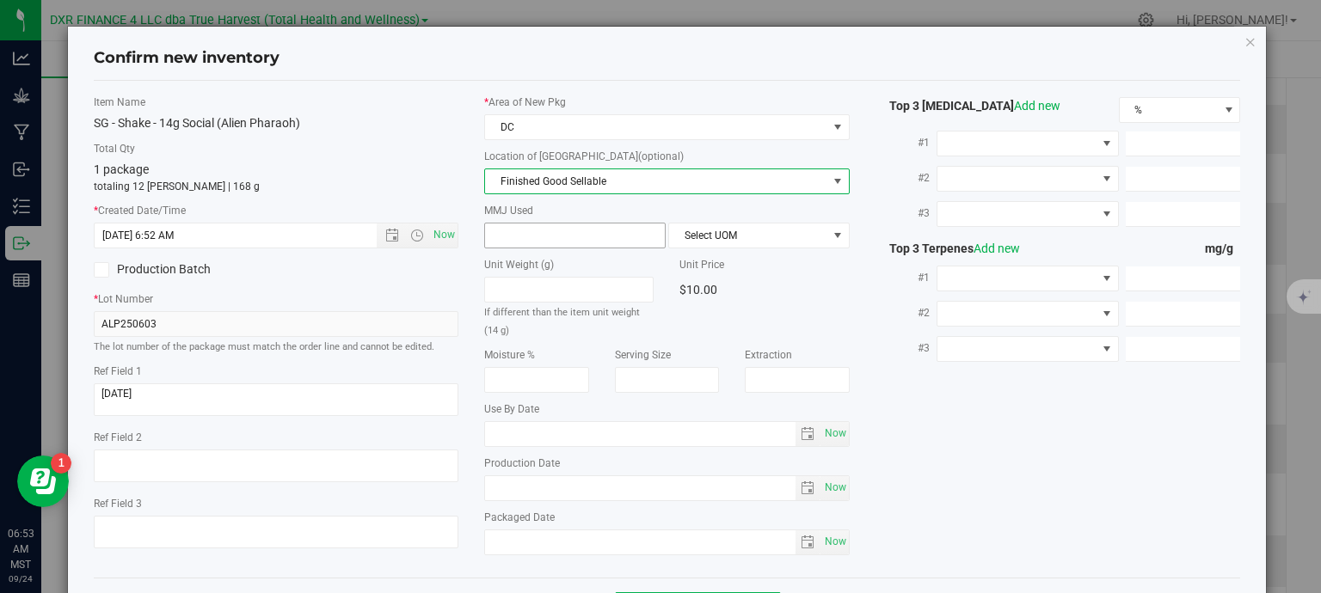
click at [564, 229] on span at bounding box center [574, 236] width 181 height 26
type input "14"
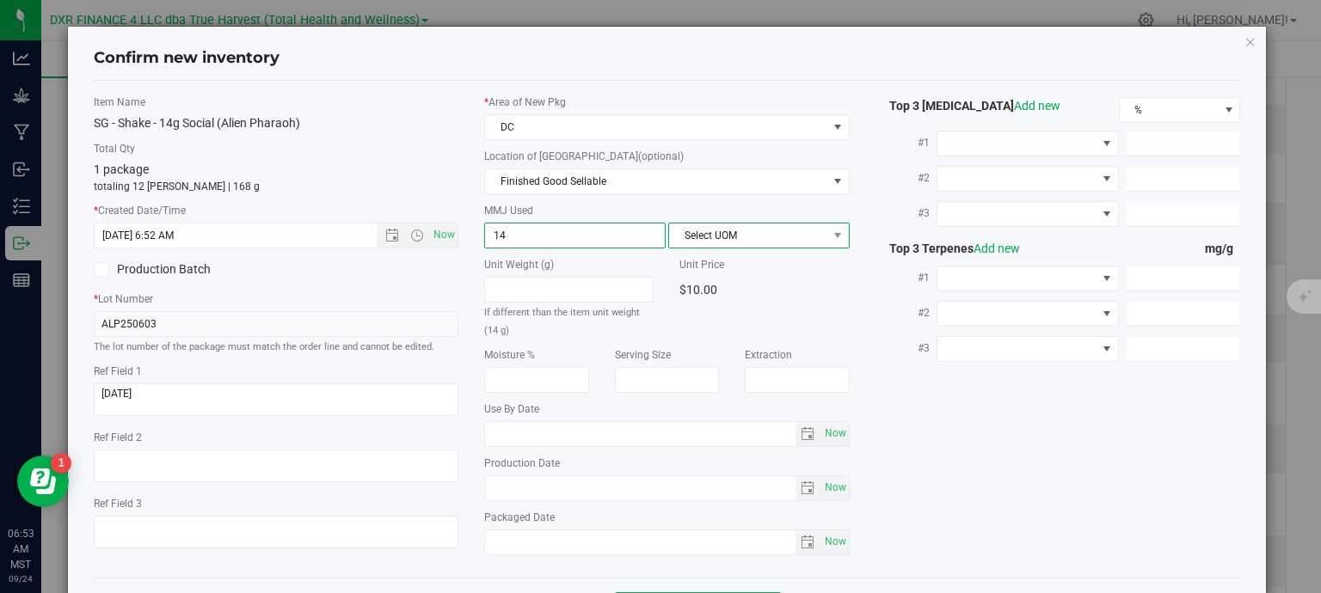
type input "14.0000"
click at [764, 244] on span "Select UOM" at bounding box center [748, 236] width 158 height 24
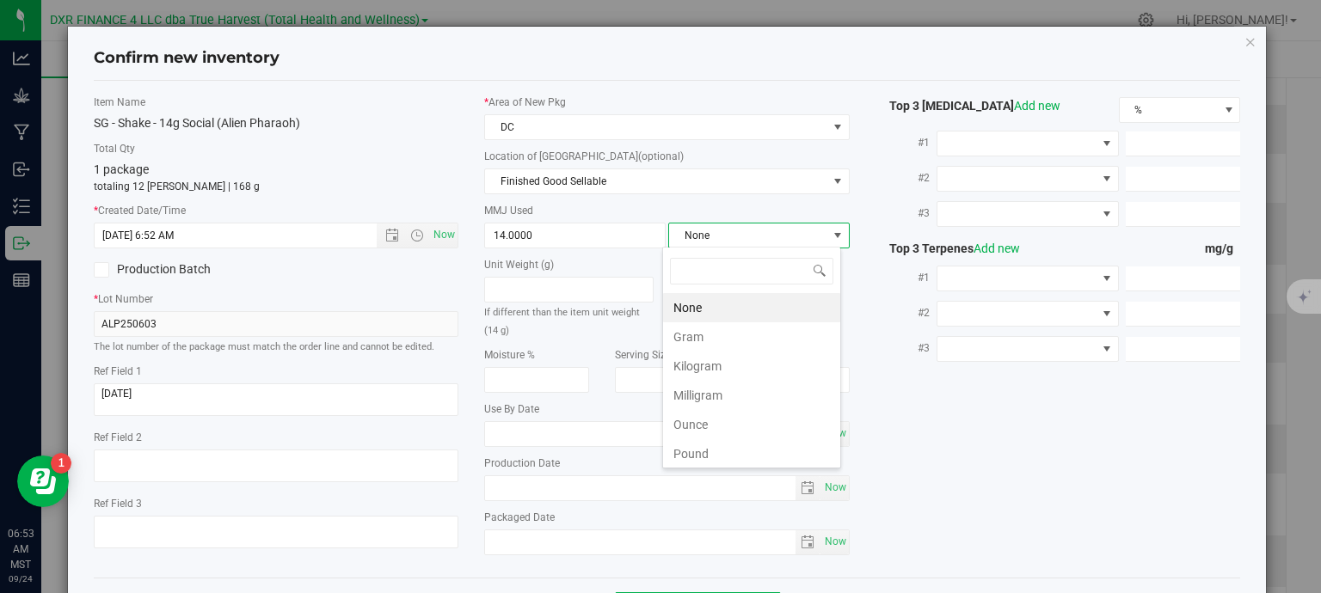
scroll to position [25, 179]
click at [760, 327] on li "Gram" at bounding box center [751, 336] width 177 height 29
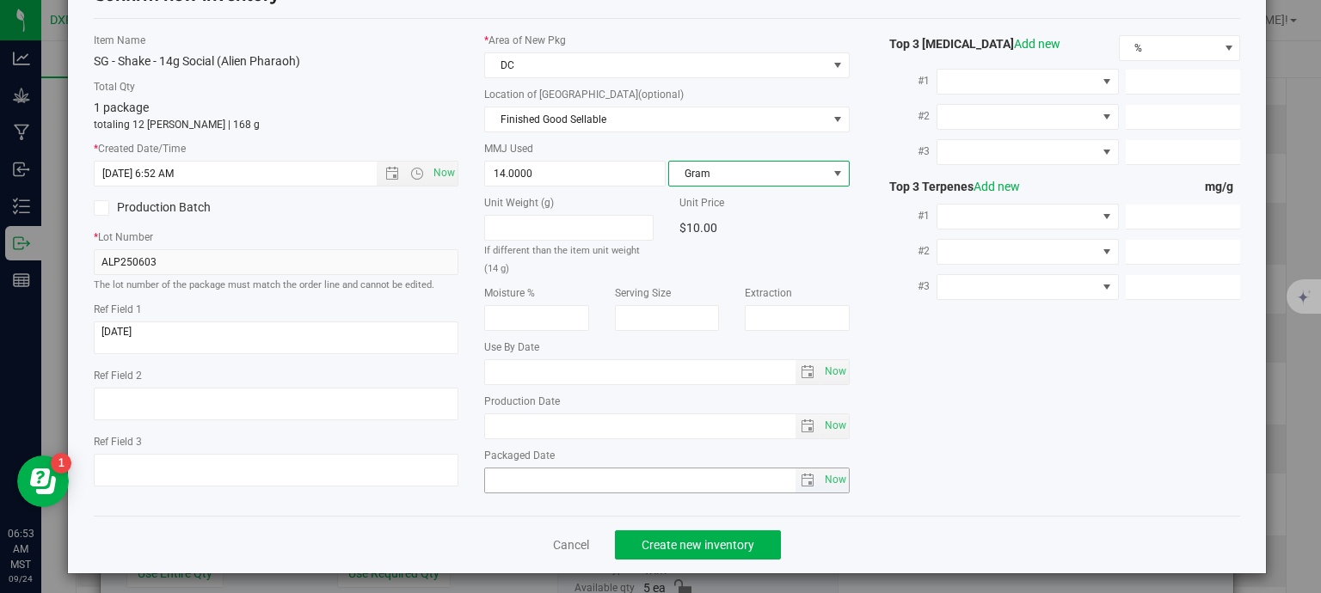
scroll to position [65, 0]
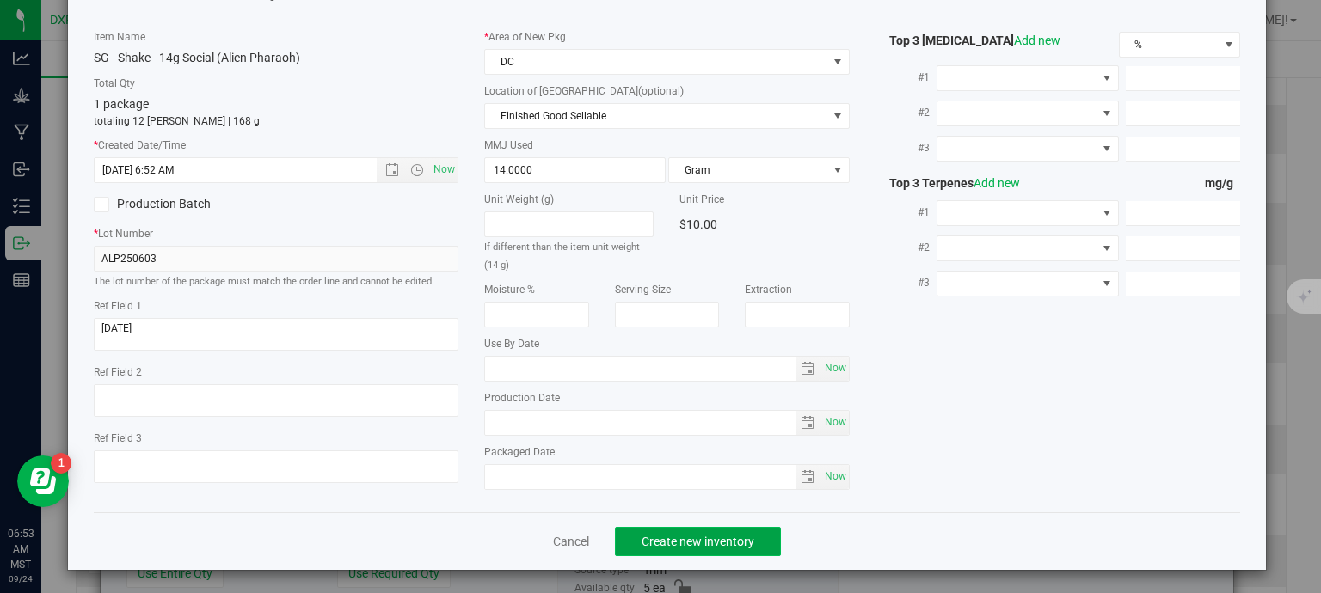
click at [749, 546] on button "Create new inventory" at bounding box center [698, 541] width 166 height 29
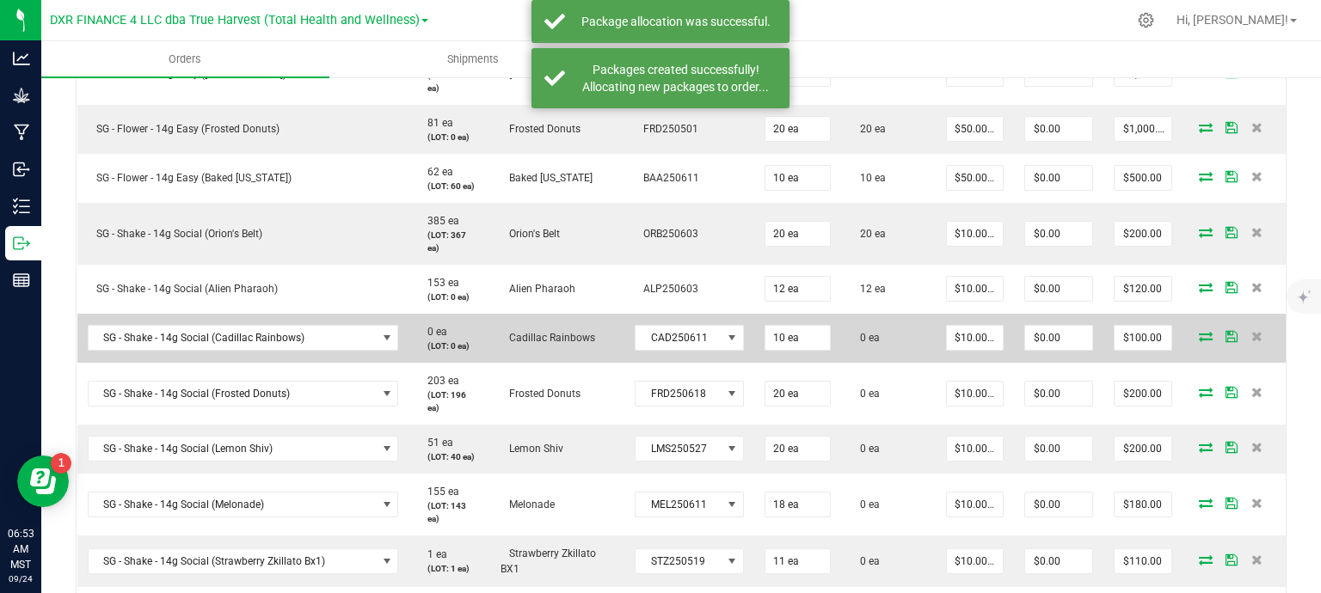
click at [1199, 336] on icon at bounding box center [1206, 336] width 14 height 10
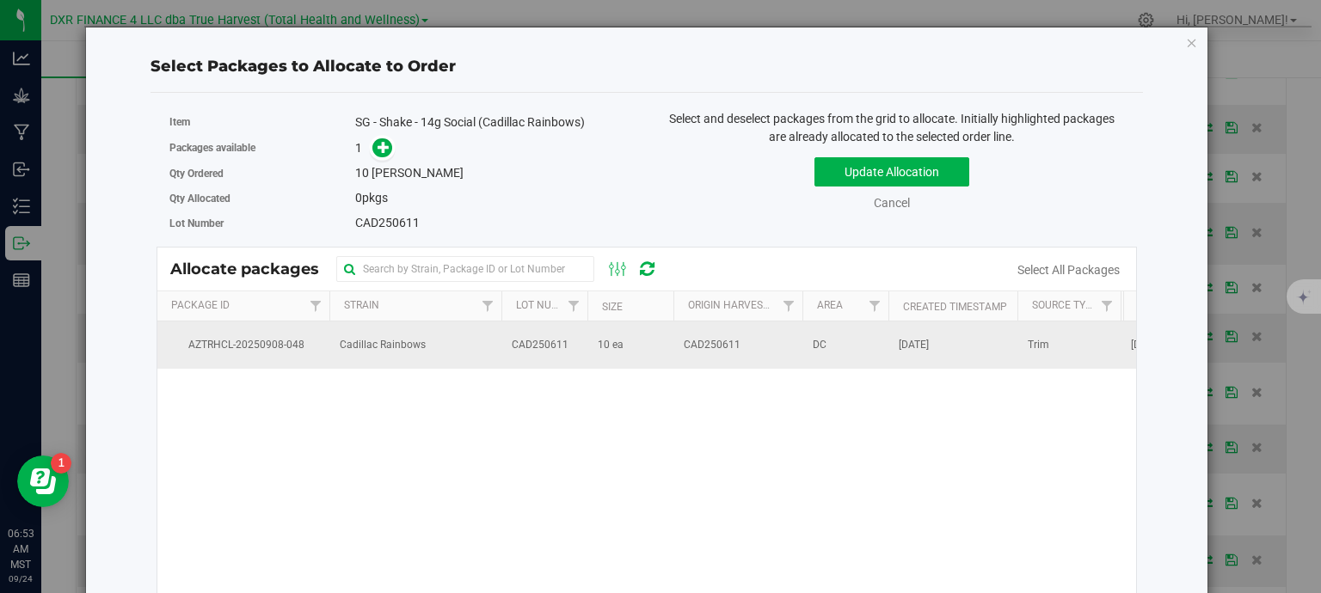
click at [501, 347] on td "CAD250611" at bounding box center [544, 345] width 86 height 46
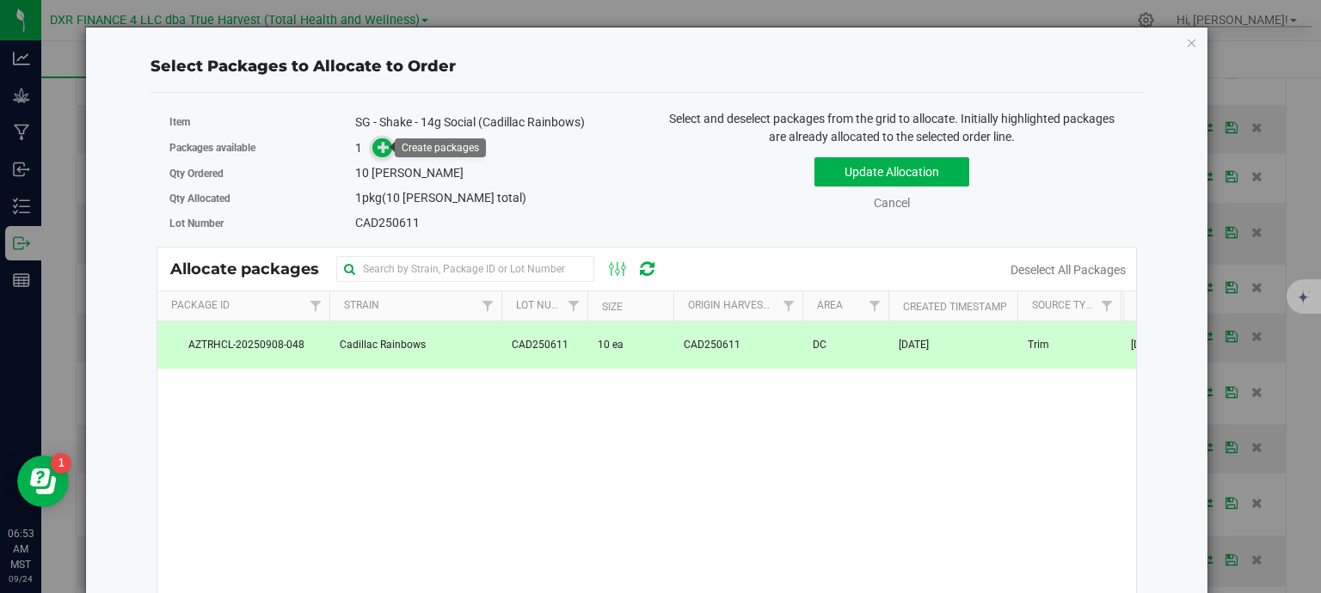
click at [377, 150] on icon at bounding box center [383, 147] width 12 height 12
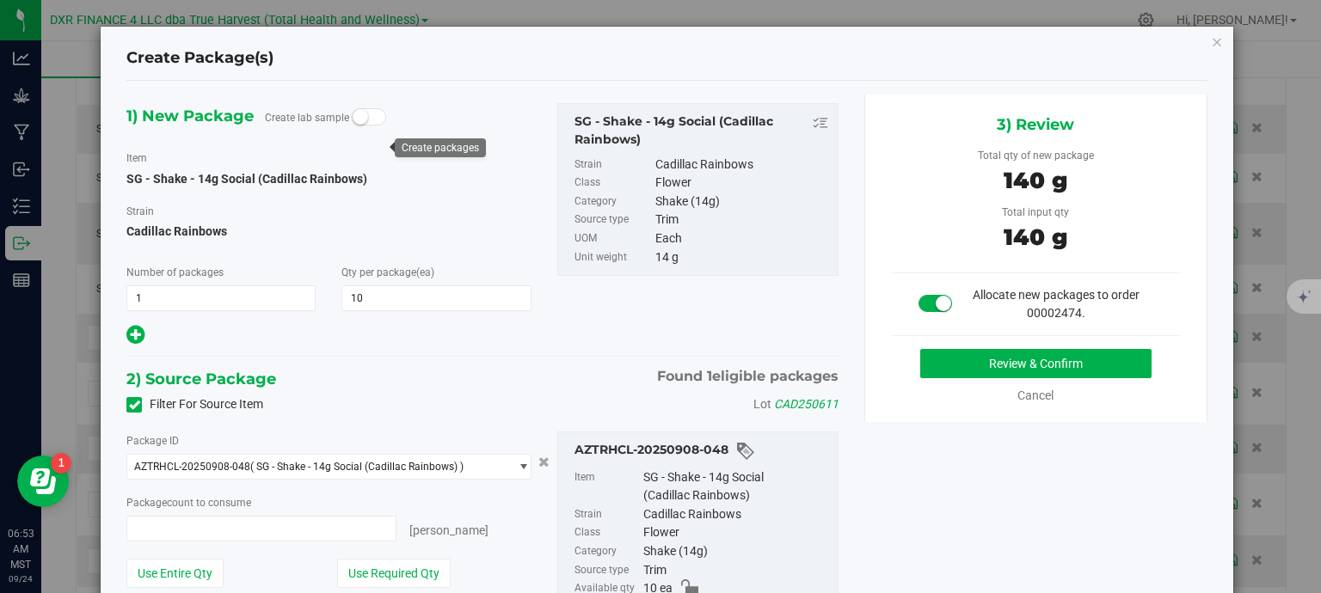
type input "10 ea"
click at [1095, 376] on button "Review & Confirm" at bounding box center [1035, 363] width 231 height 29
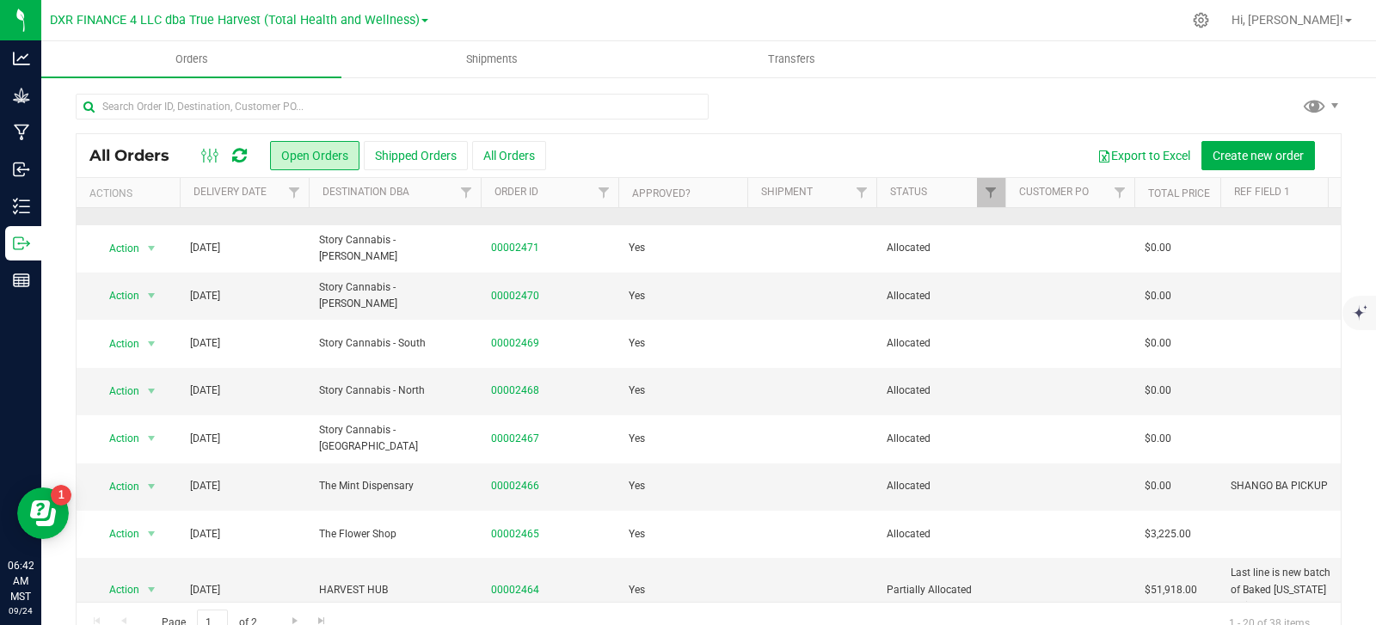
scroll to position [344, 0]
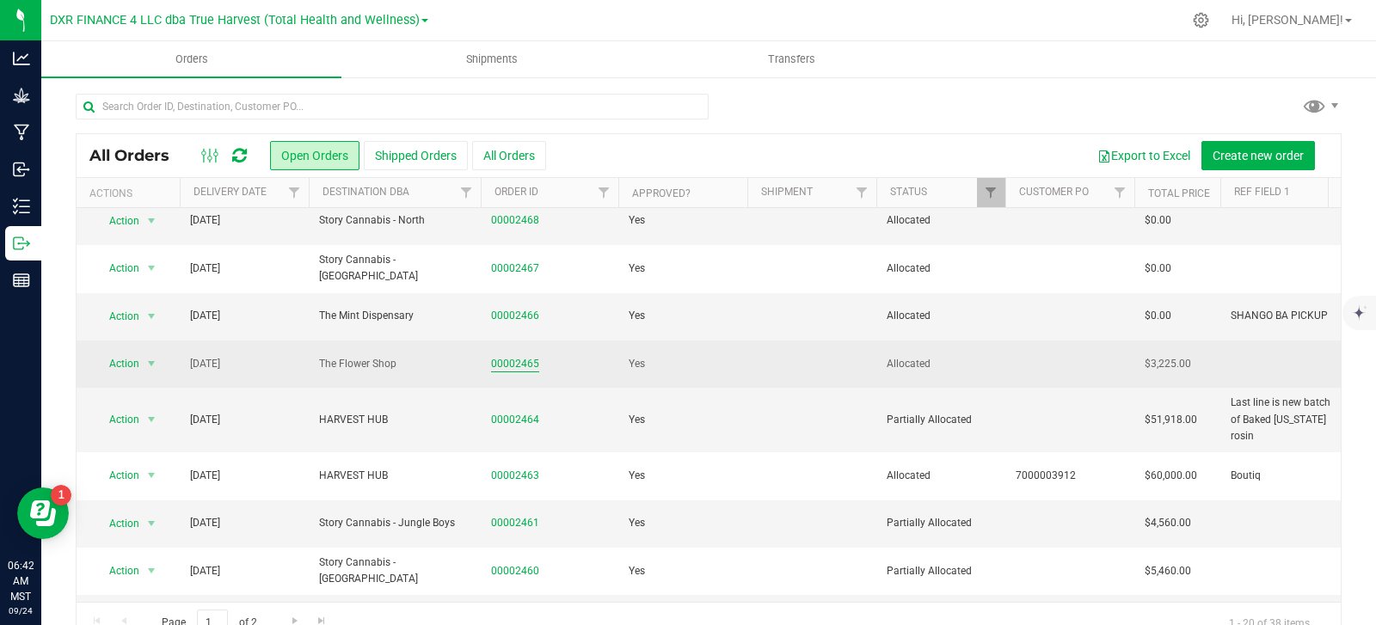
click at [508, 372] on link "00002465" at bounding box center [515, 364] width 48 height 16
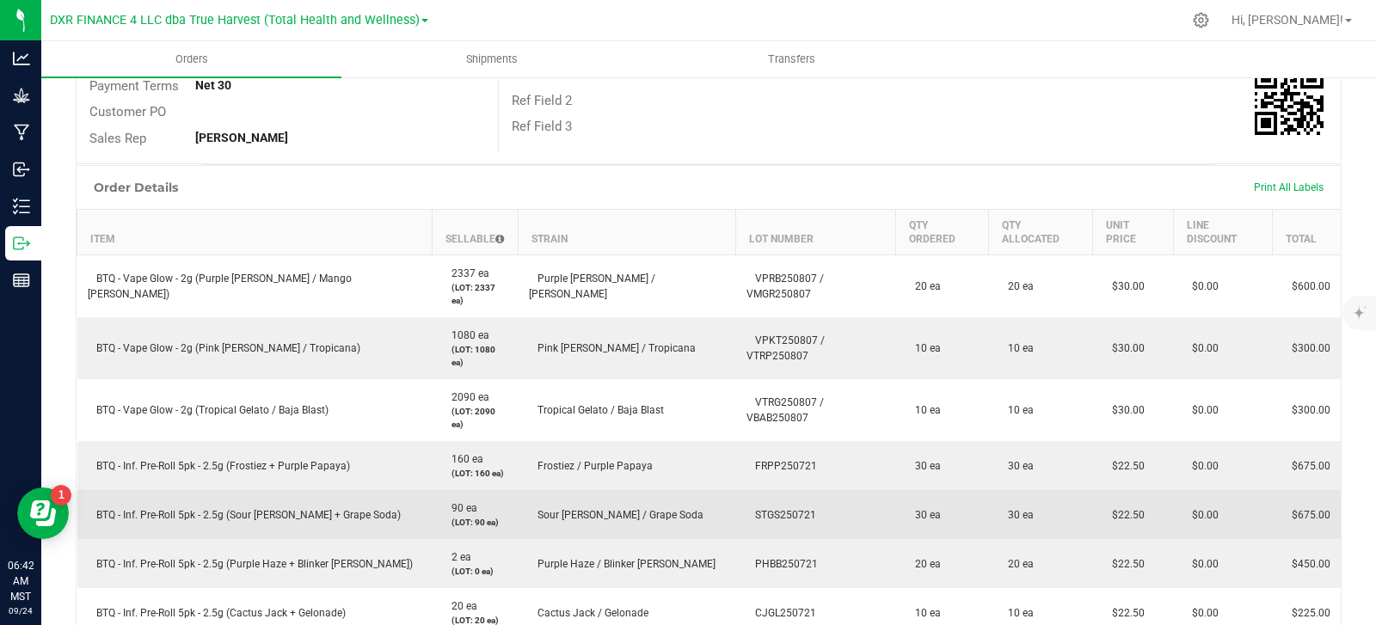
scroll to position [344, 0]
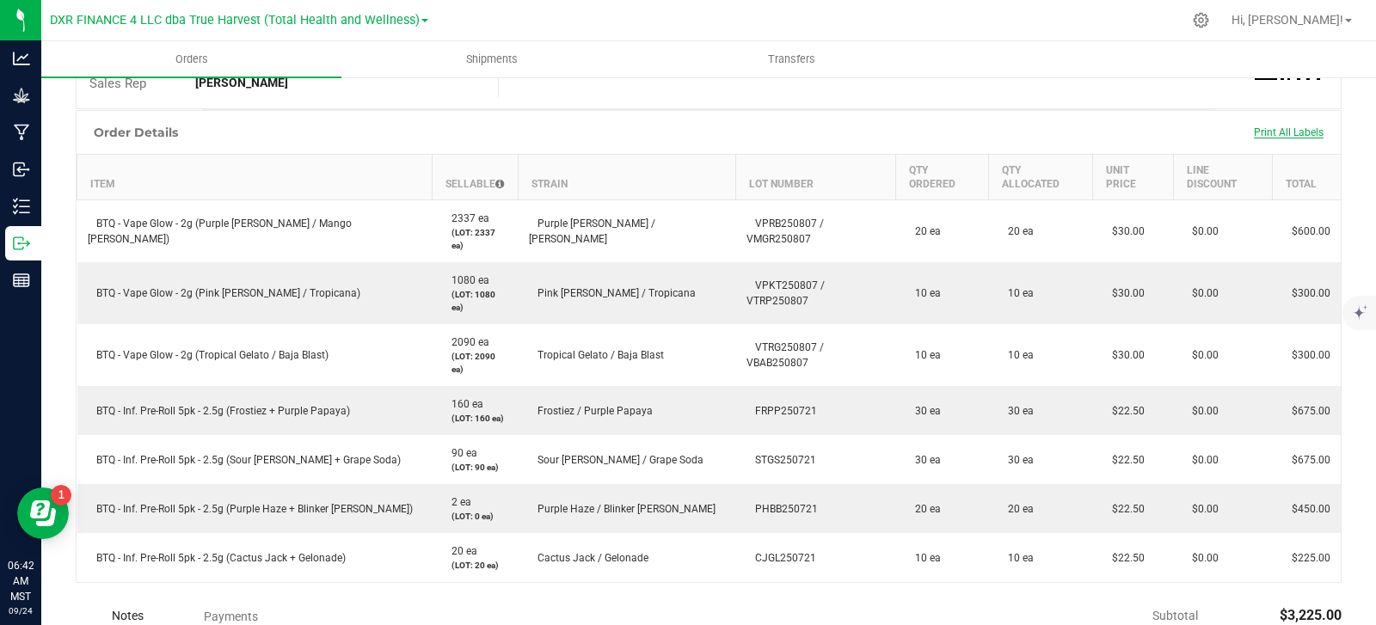
click at [1268, 133] on span "Print All Labels" at bounding box center [1289, 132] width 70 height 12
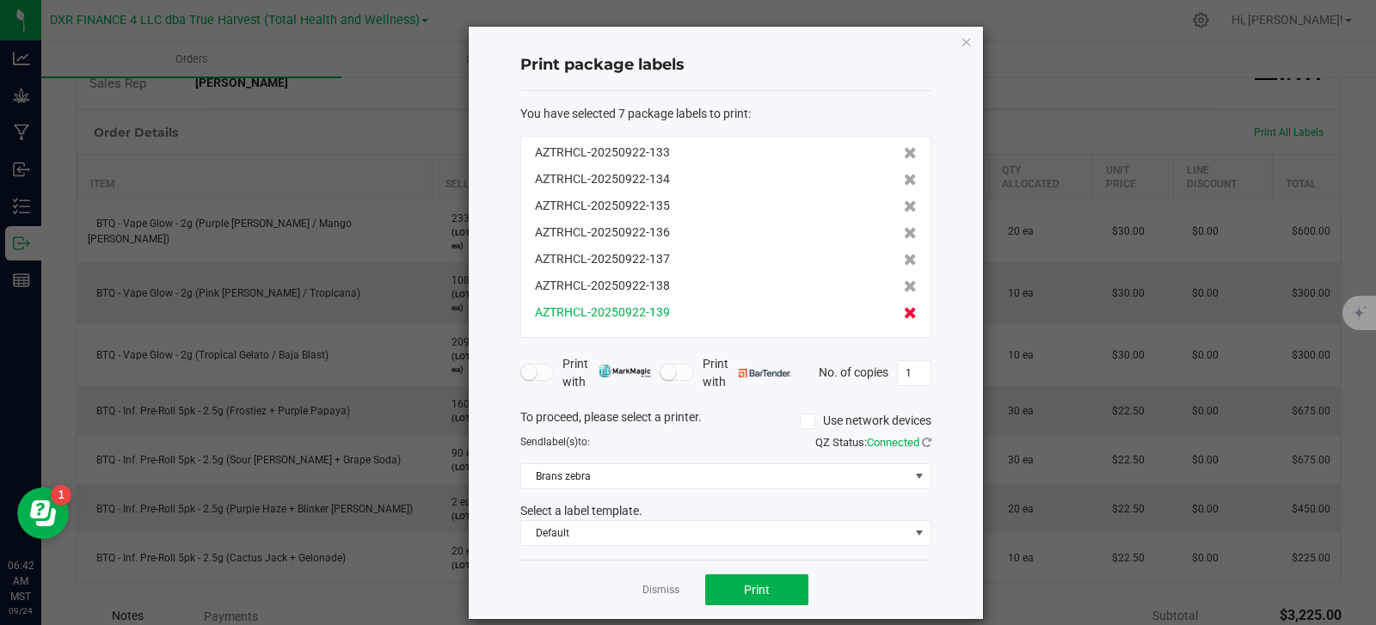
click at [904, 313] on icon at bounding box center [910, 313] width 13 height 12
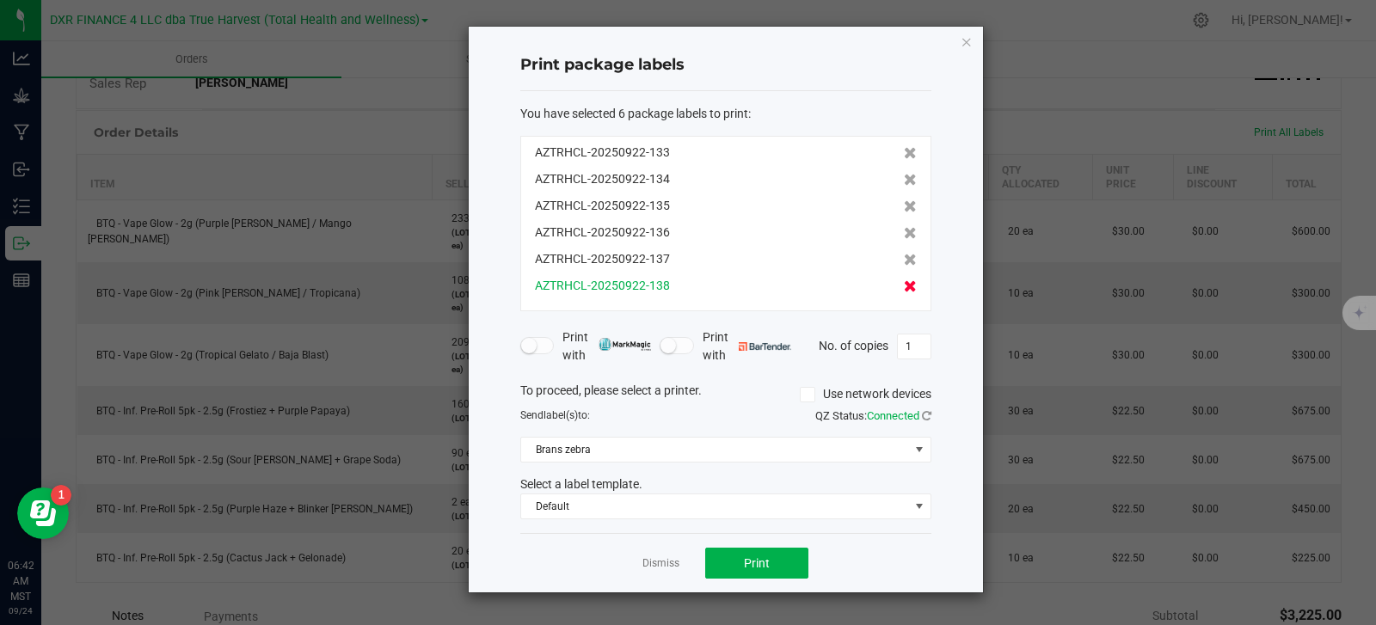
click at [904, 287] on icon at bounding box center [910, 286] width 13 height 12
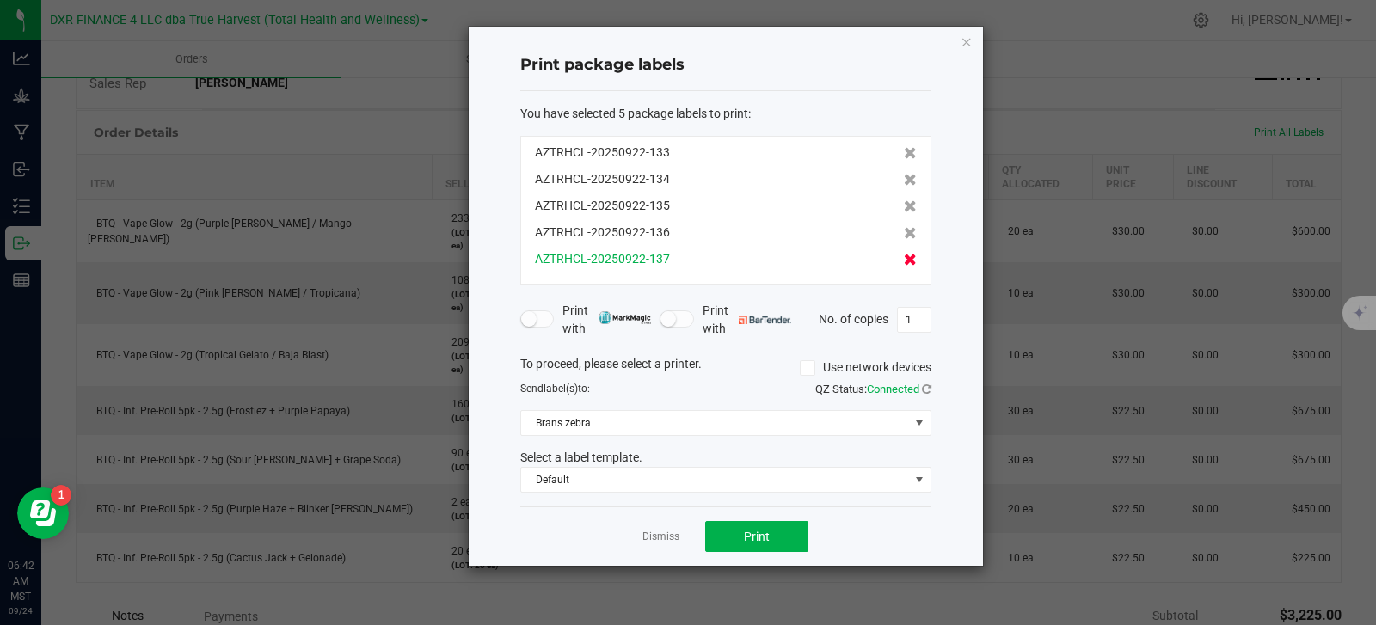
click at [904, 263] on icon at bounding box center [910, 260] width 13 height 12
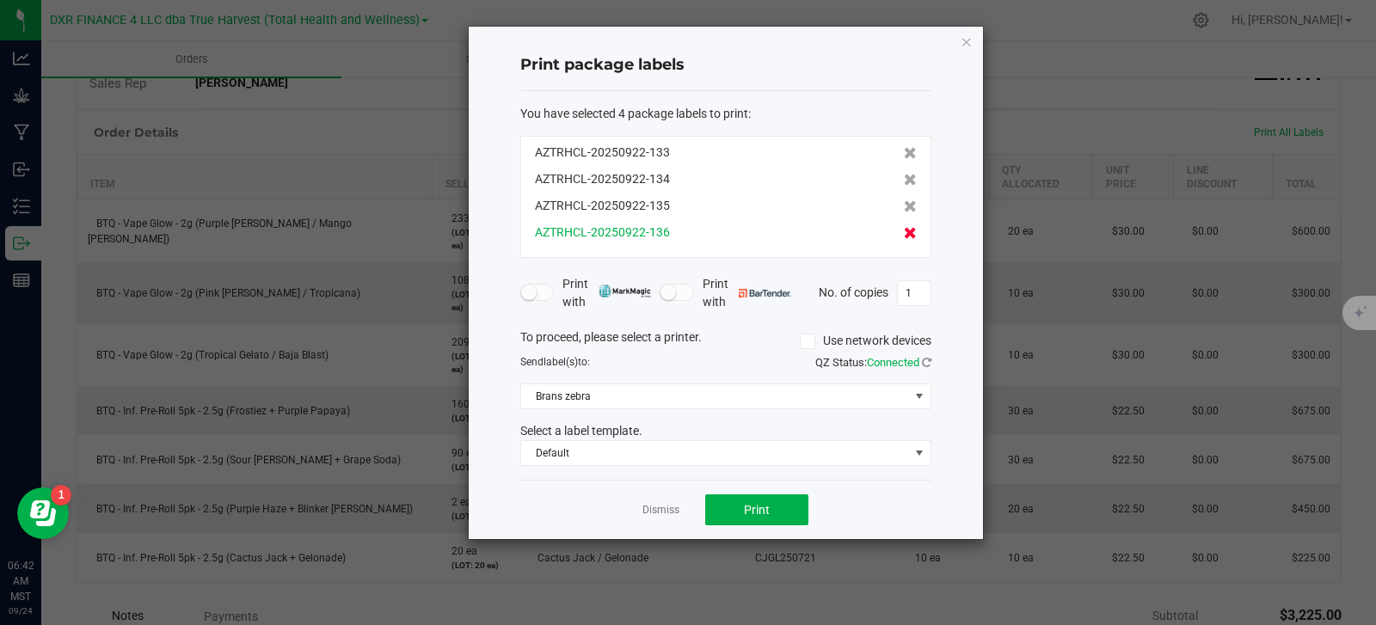
click at [904, 236] on icon at bounding box center [910, 233] width 13 height 12
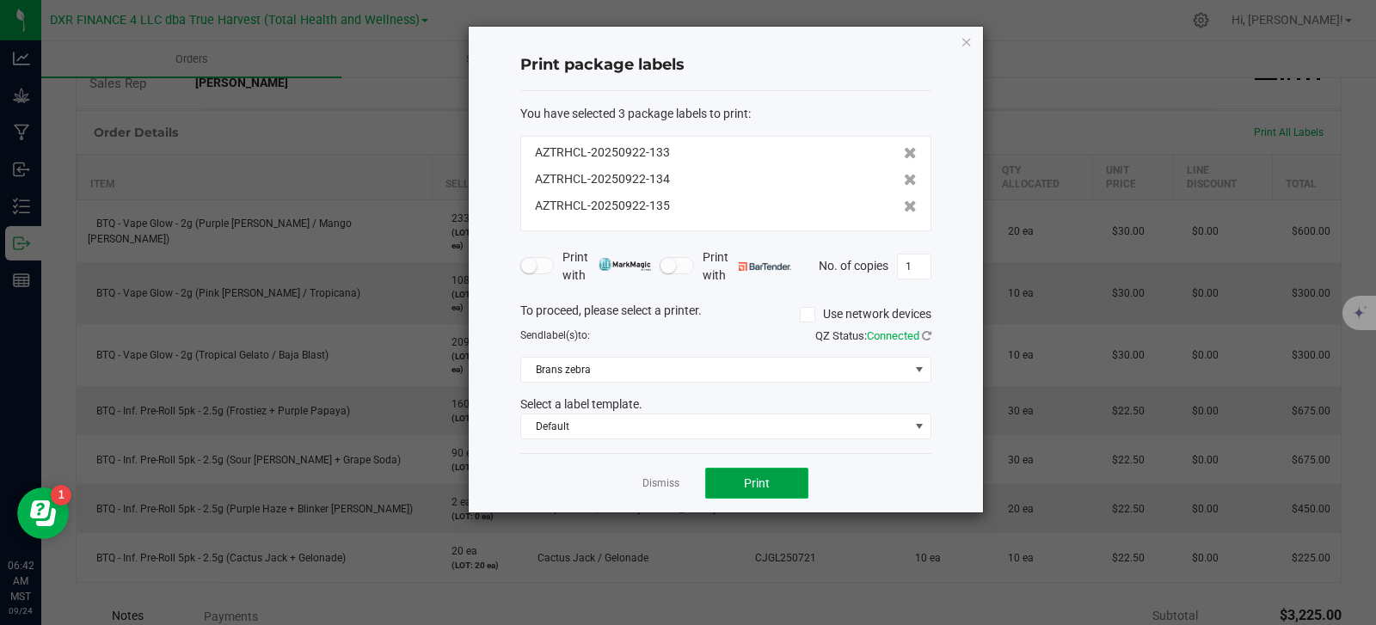
click at [777, 482] on button "Print" at bounding box center [756, 483] width 103 height 31
click at [656, 490] on link "Dismiss" at bounding box center [660, 483] width 37 height 15
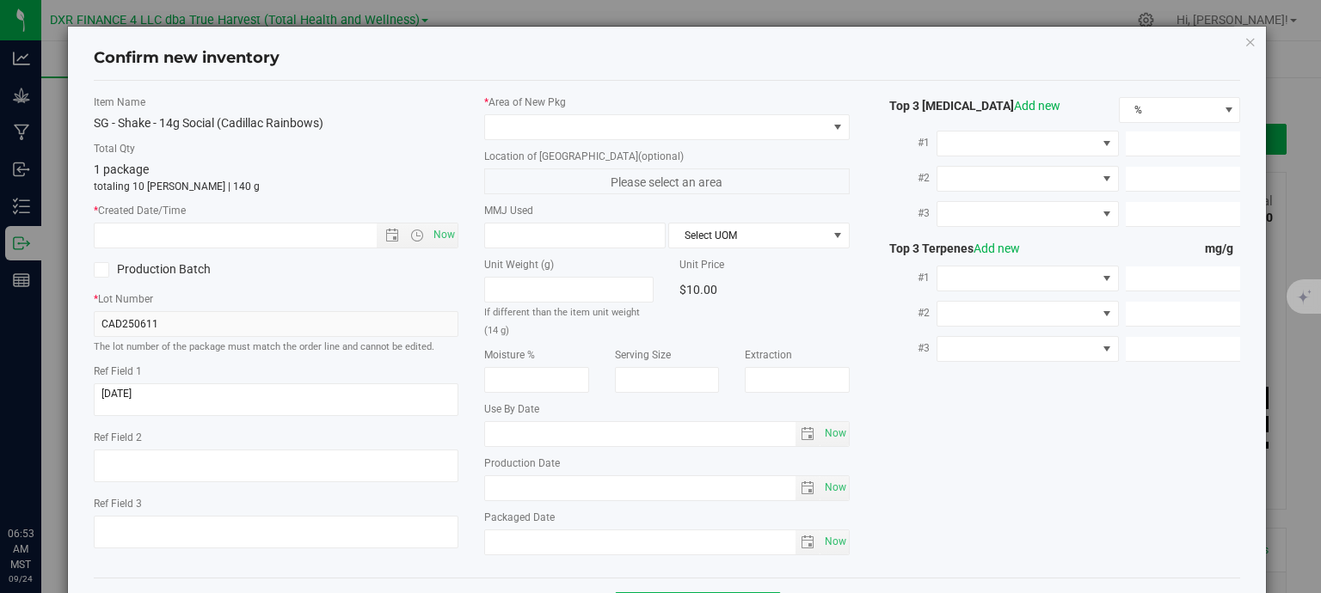
click at [278, 389] on textarea at bounding box center [276, 399] width 365 height 33
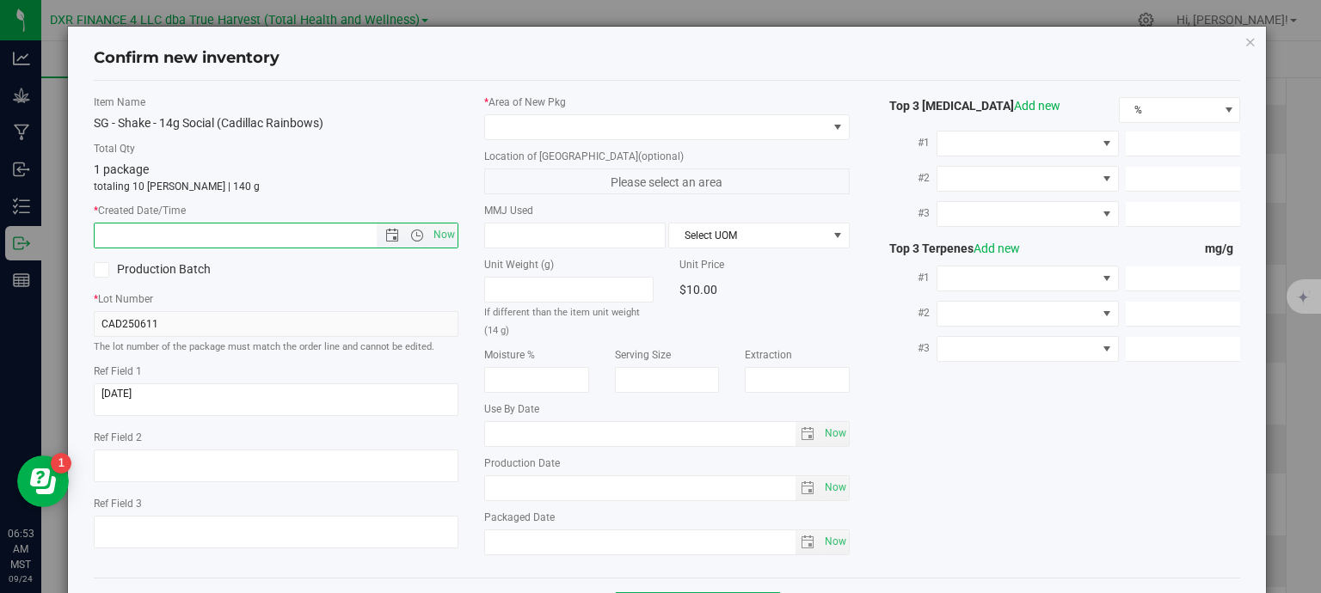
click at [279, 237] on input "text" at bounding box center [251, 236] width 312 height 24
paste input "[DATE]"
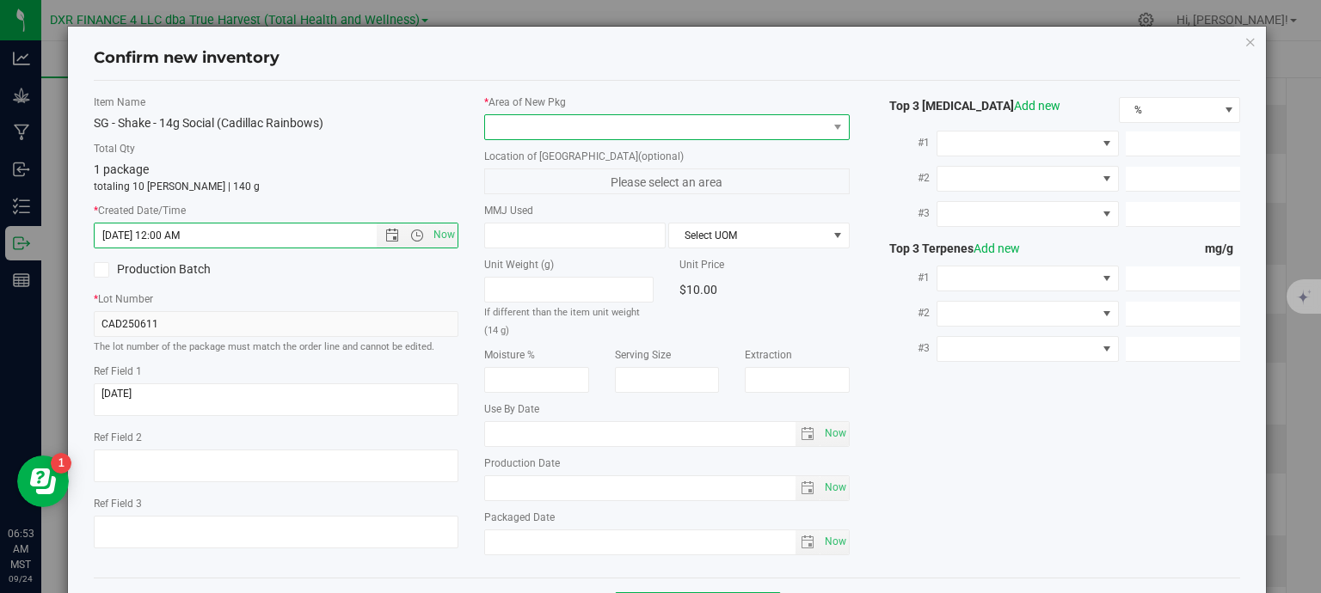
click at [554, 137] on span at bounding box center [656, 127] width 342 height 24
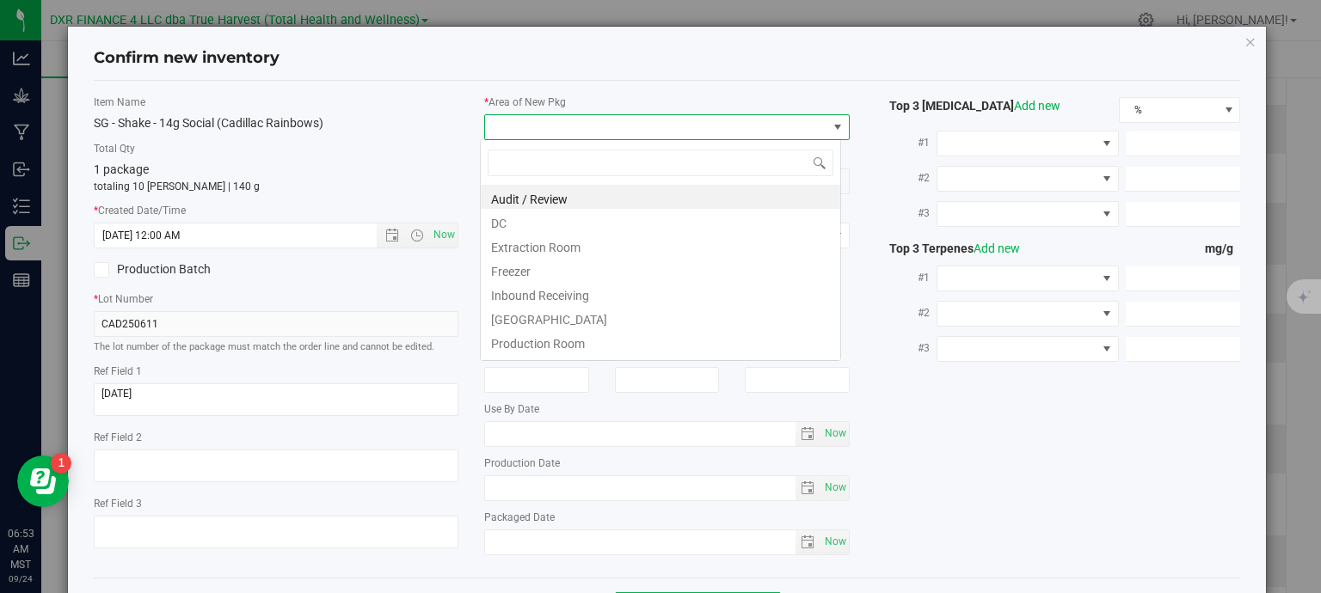
type input "[DATE] 6:53 AM"
click at [551, 230] on li "DC" at bounding box center [660, 221] width 359 height 24
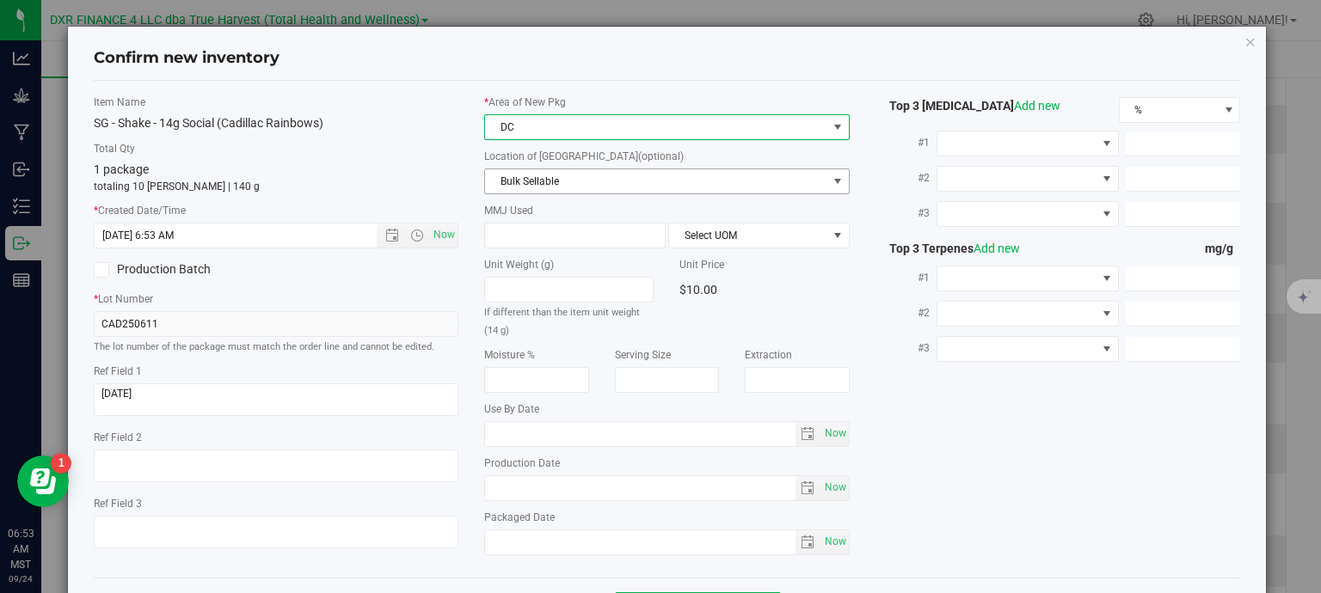
click at [579, 181] on span "Bulk Sellable" at bounding box center [656, 181] width 342 height 24
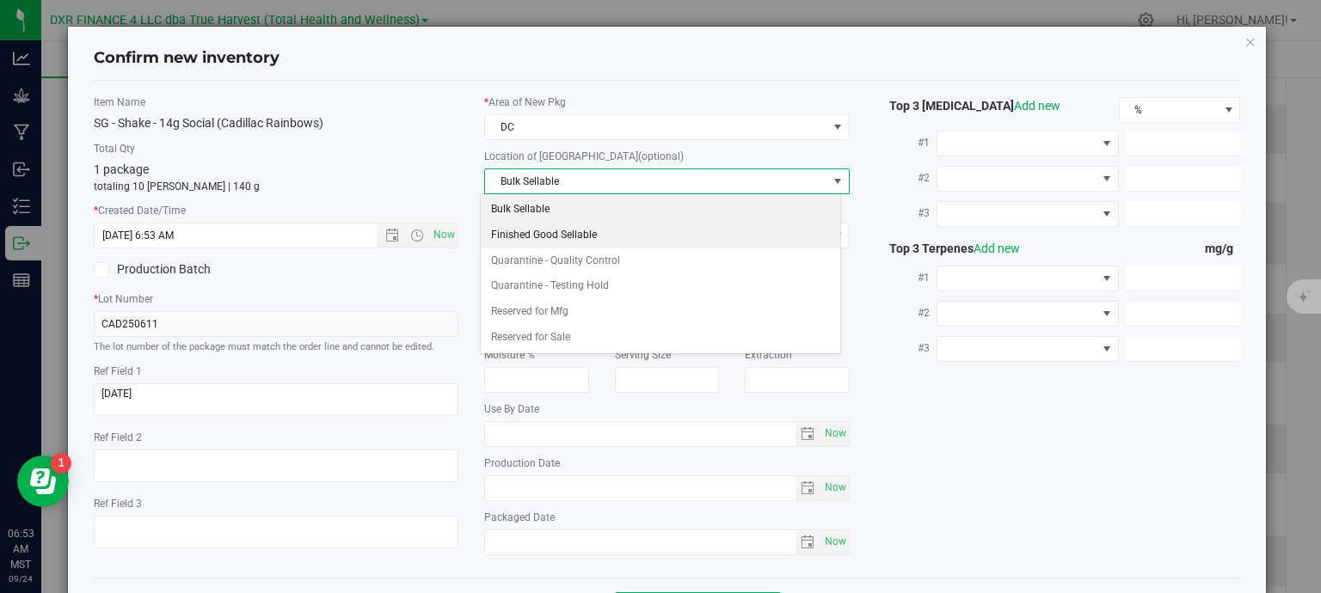
click at [576, 235] on li "Finished Good Sellable" at bounding box center [660, 236] width 359 height 26
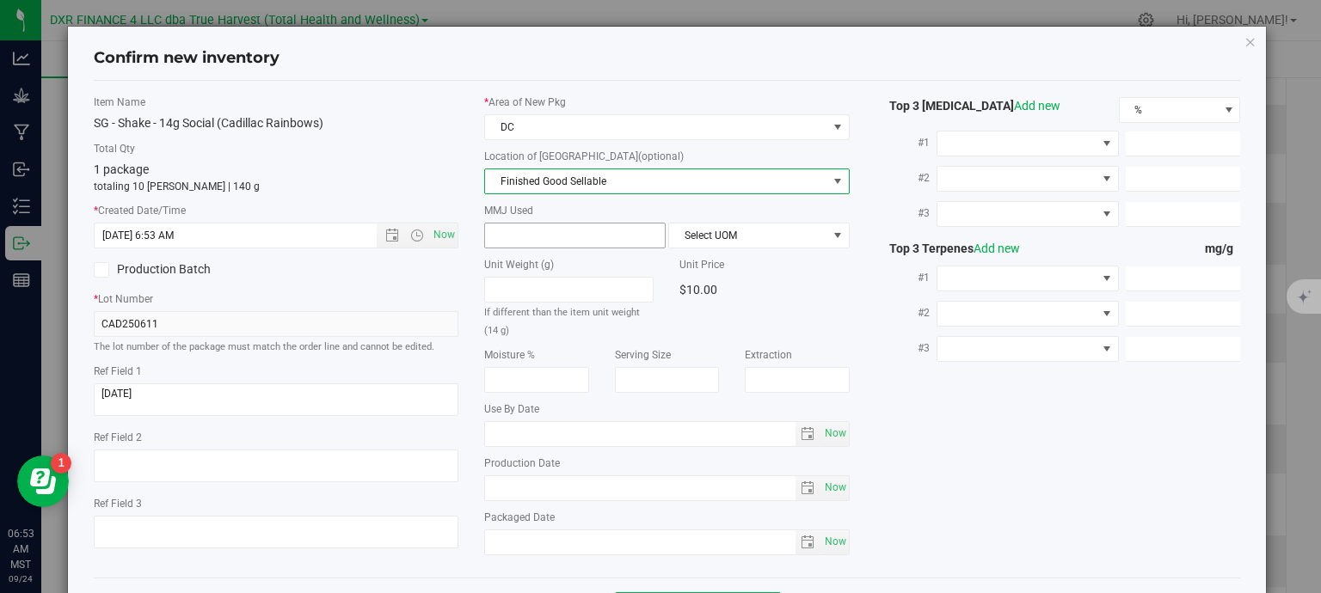
click at [570, 236] on span at bounding box center [574, 236] width 181 height 26
type input "14"
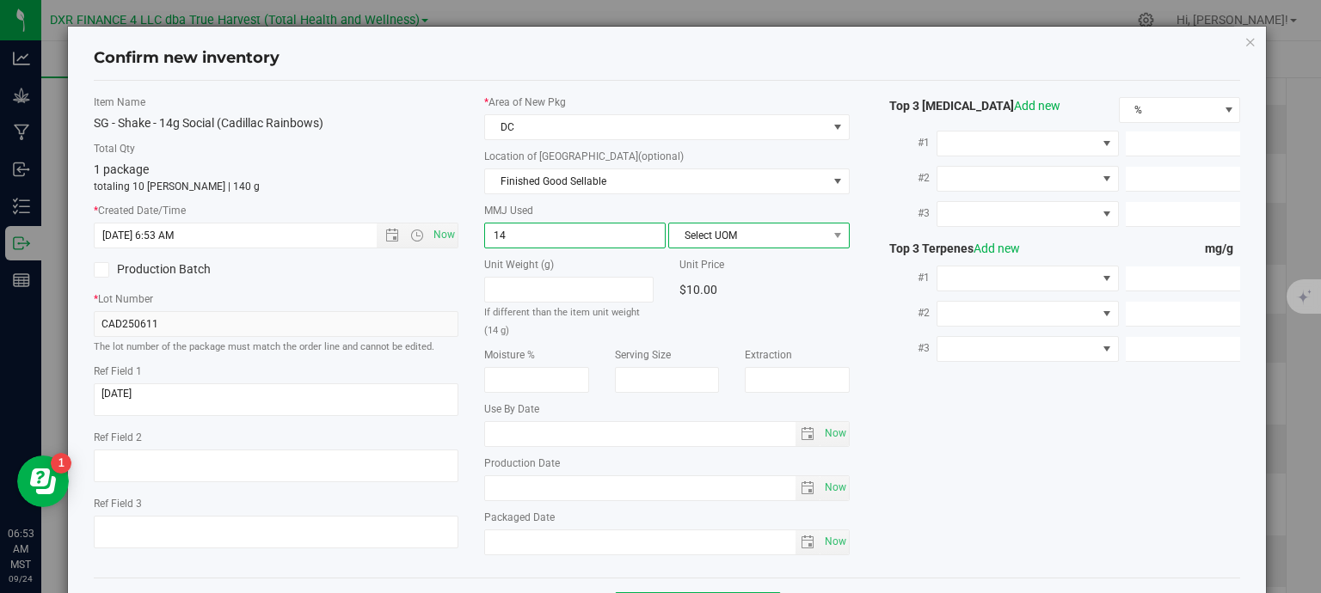
type input "14.0000"
click at [686, 235] on span "Select UOM" at bounding box center [748, 236] width 158 height 24
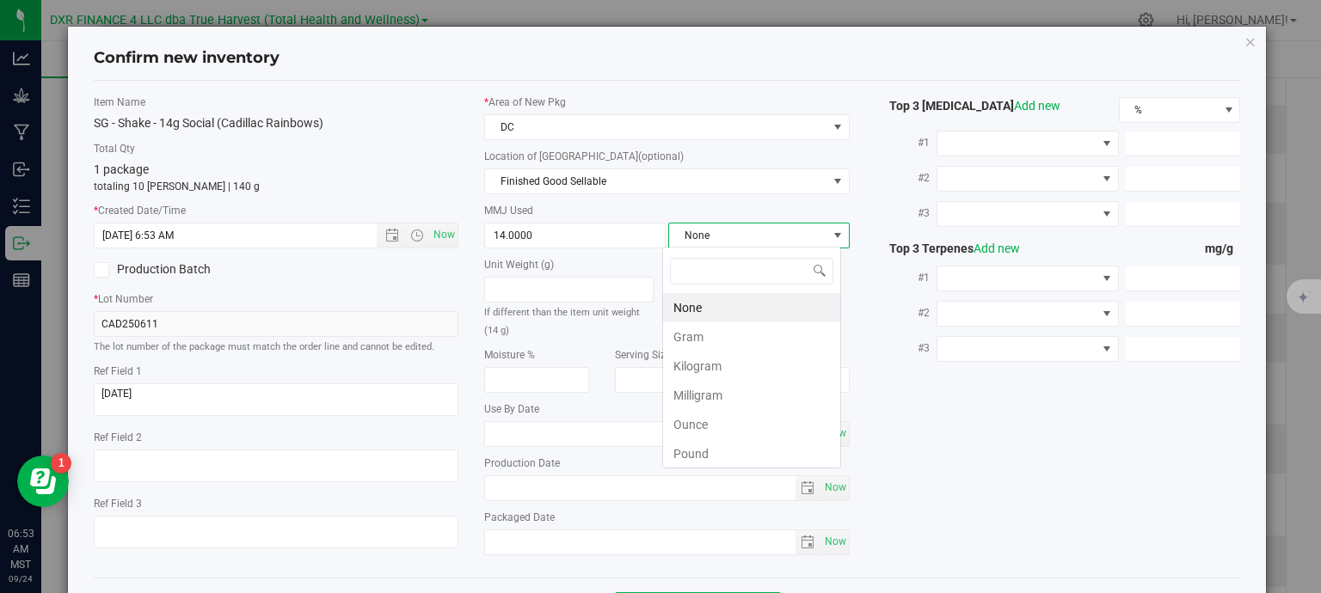
scroll to position [25, 179]
click at [738, 343] on li "Gram" at bounding box center [751, 336] width 177 height 29
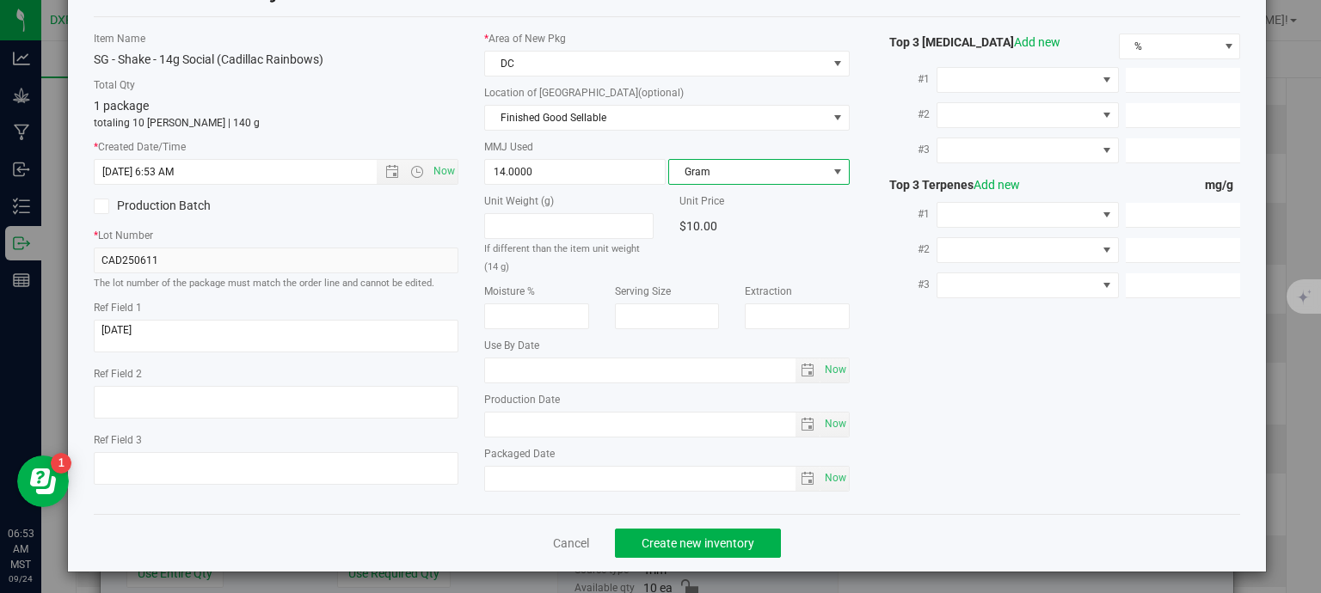
scroll to position [65, 0]
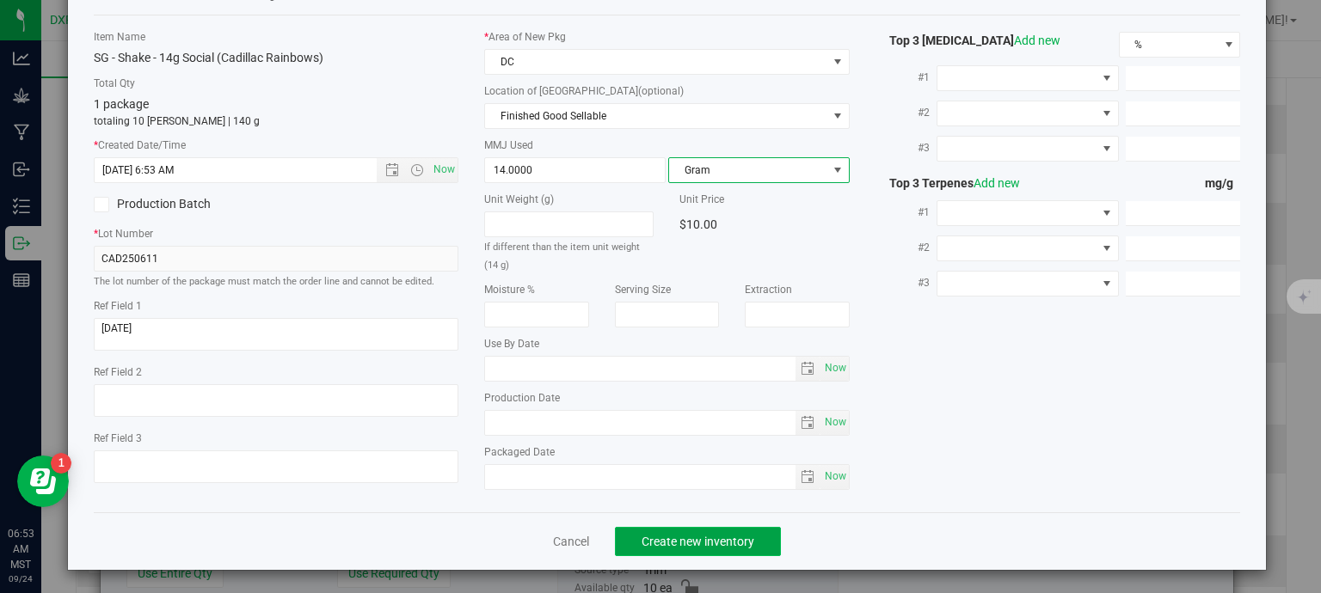
click at [726, 544] on span "Create new inventory" at bounding box center [697, 542] width 113 height 14
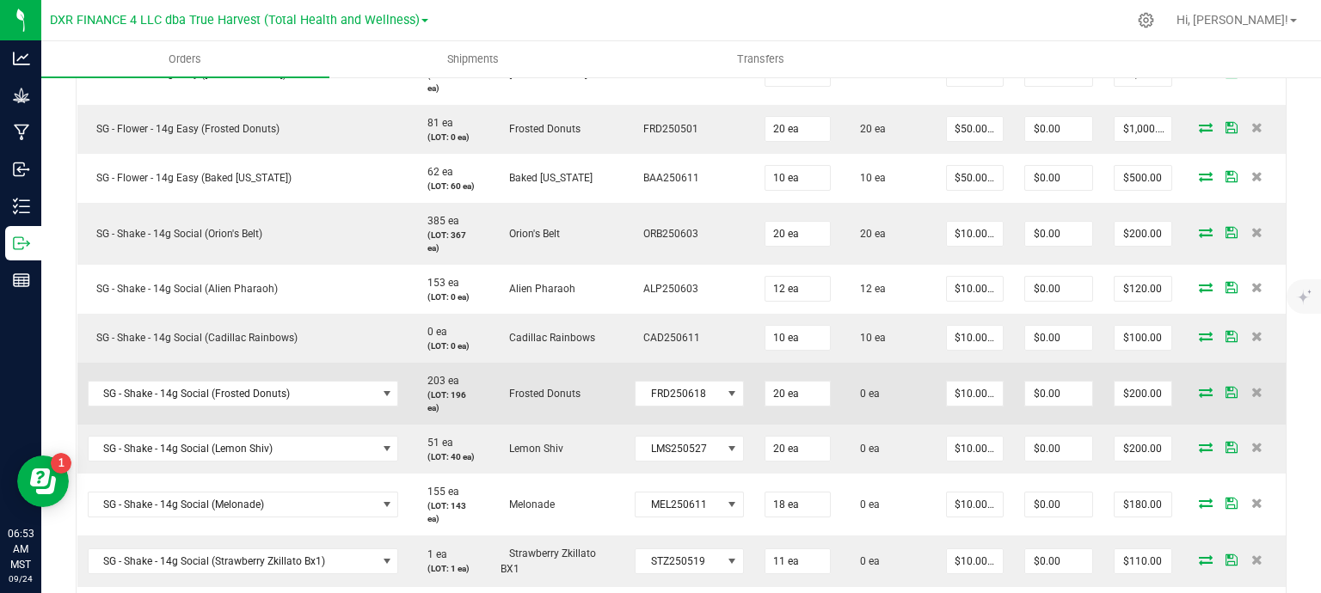
click at [1199, 391] on icon at bounding box center [1206, 392] width 14 height 10
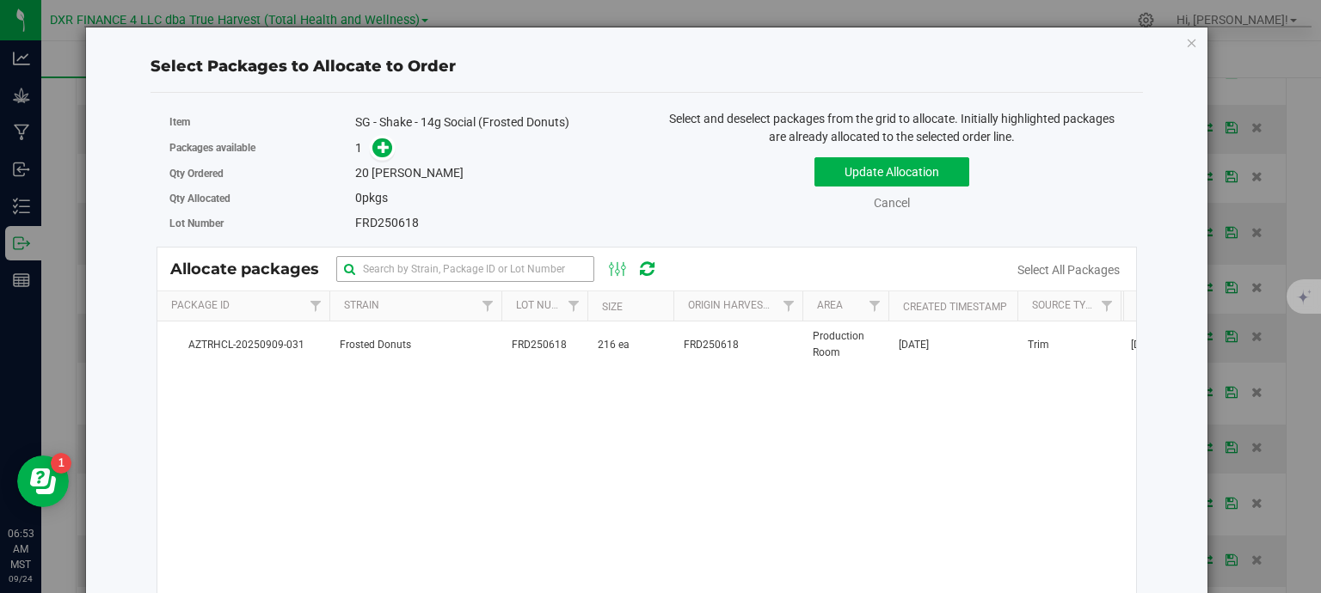
drag, startPoint x: 614, startPoint y: 347, endPoint x: 505, endPoint y: 269, distance: 134.3
click at [614, 348] on span "216 ea" at bounding box center [614, 345] width 32 height 16
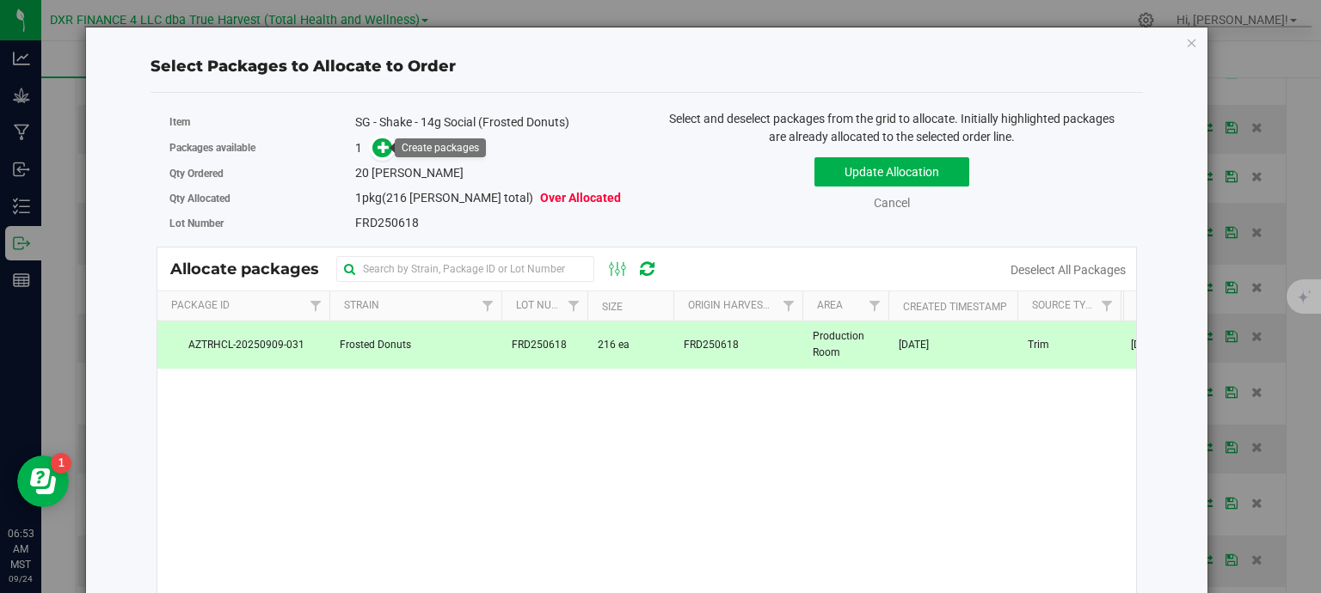
drag, startPoint x: 378, startPoint y: 147, endPoint x: 399, endPoint y: 150, distance: 20.9
click at [379, 146] on icon at bounding box center [383, 147] width 12 height 12
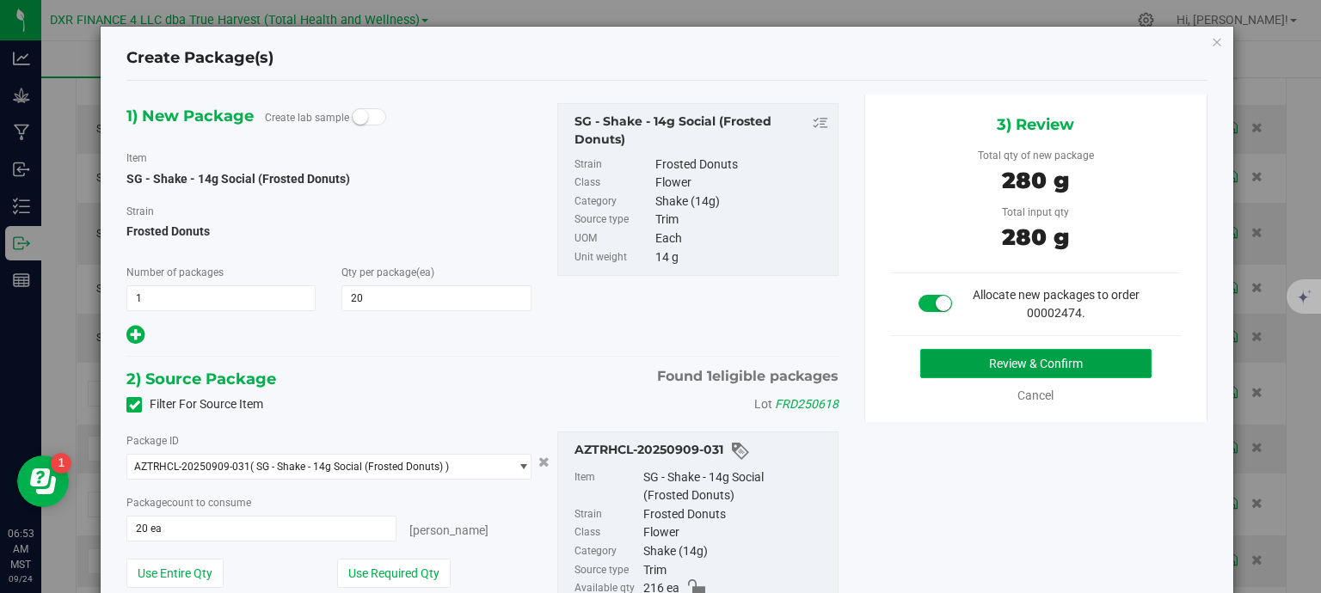
click at [1071, 364] on button "Review & Confirm" at bounding box center [1035, 363] width 231 height 29
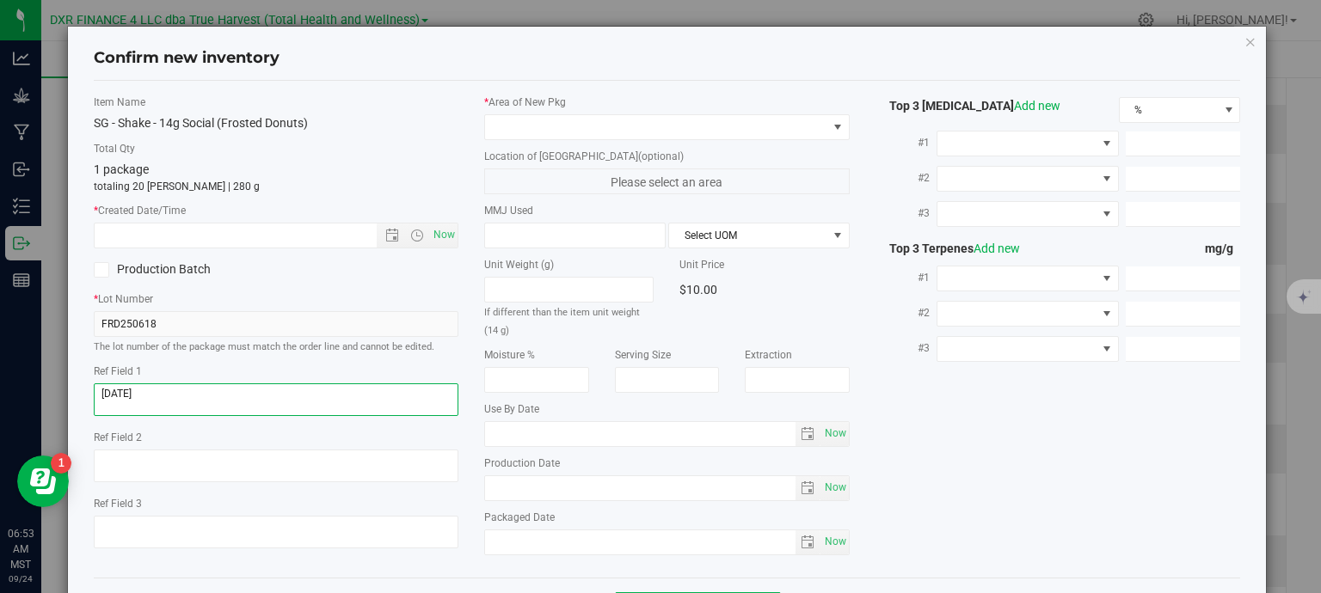
click at [247, 402] on textarea at bounding box center [276, 399] width 365 height 33
click at [285, 242] on input "text" at bounding box center [251, 236] width 312 height 24
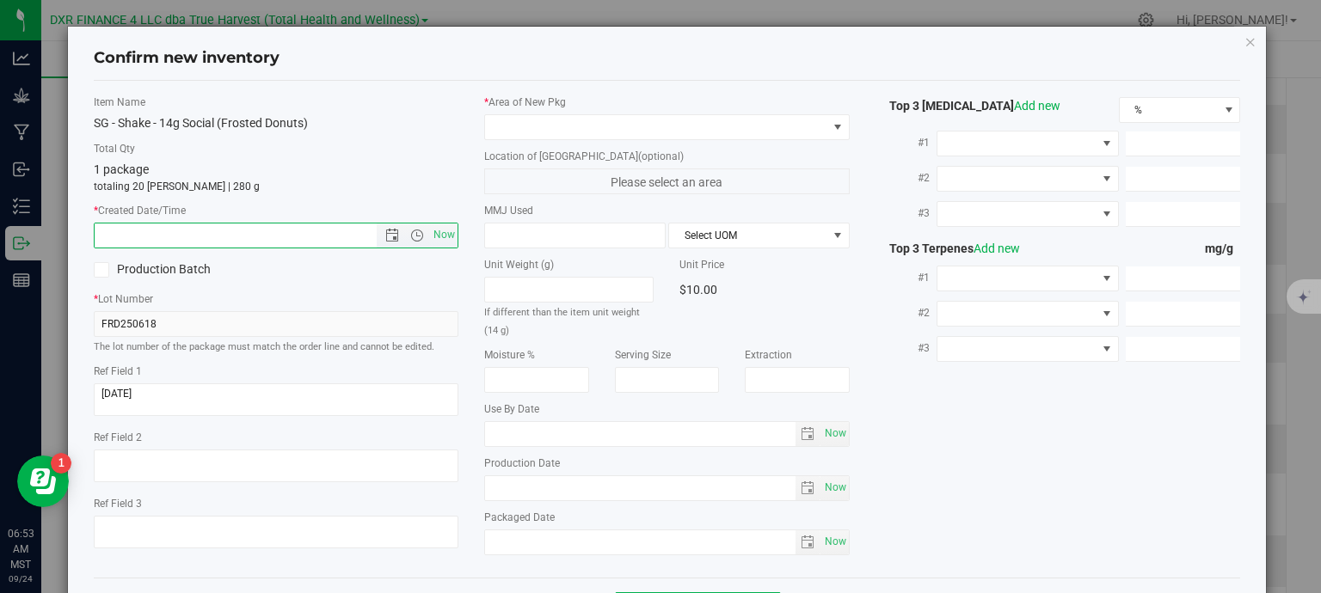
paste input "2025-06-18"
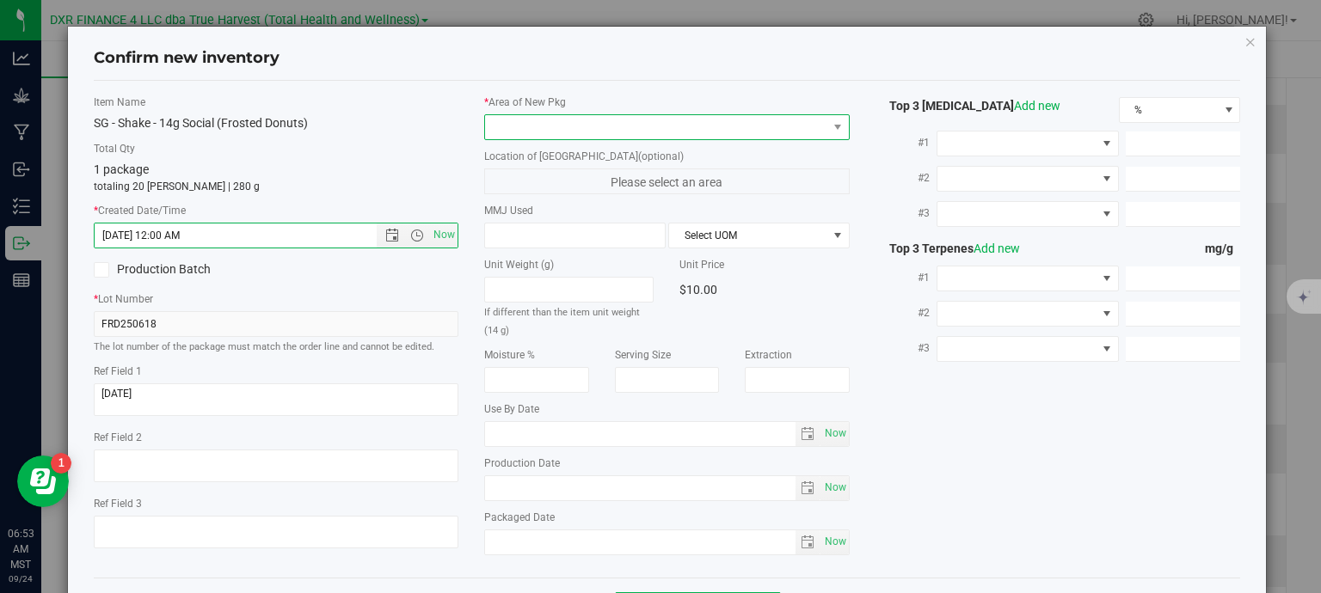
click at [557, 131] on span at bounding box center [656, 127] width 342 height 24
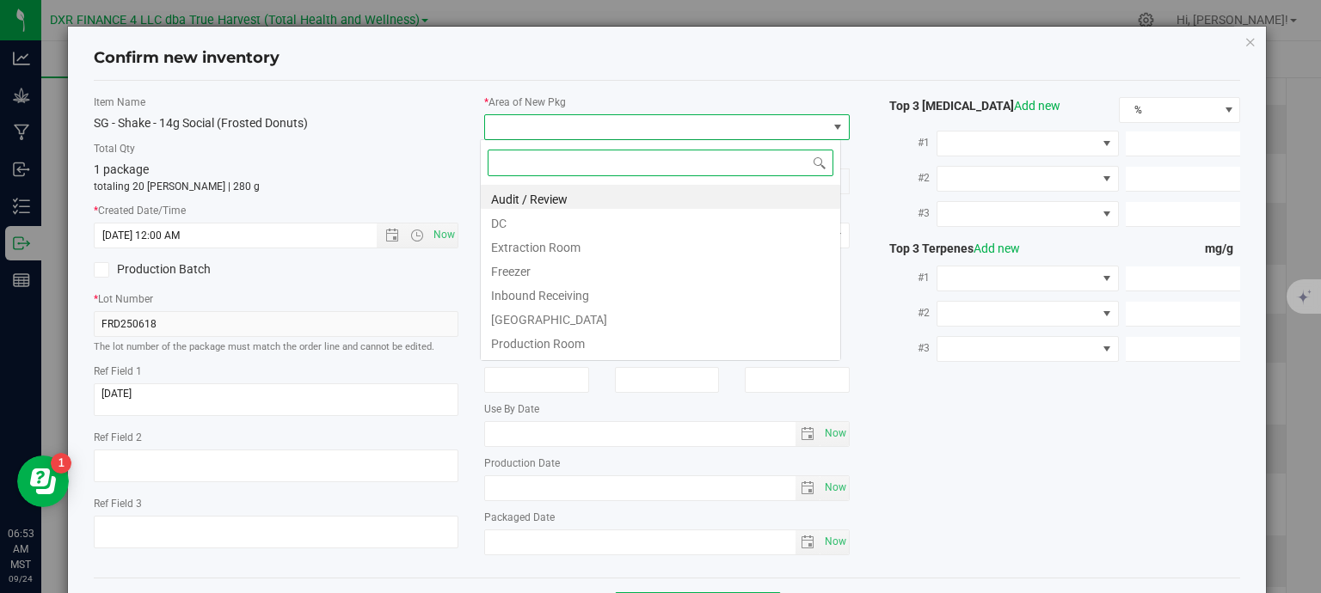
type input "6/18/2025 6:53 AM"
click at [543, 224] on li "DC" at bounding box center [660, 221] width 359 height 24
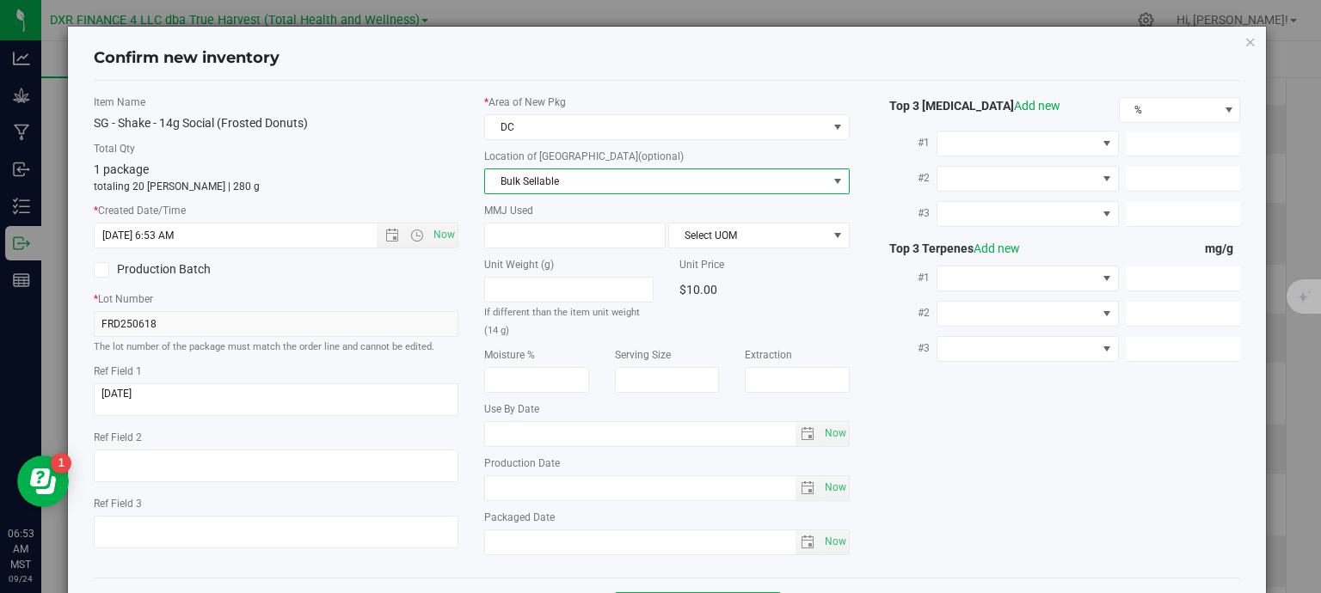
click at [574, 185] on span "Bulk Sellable" at bounding box center [656, 181] width 342 height 24
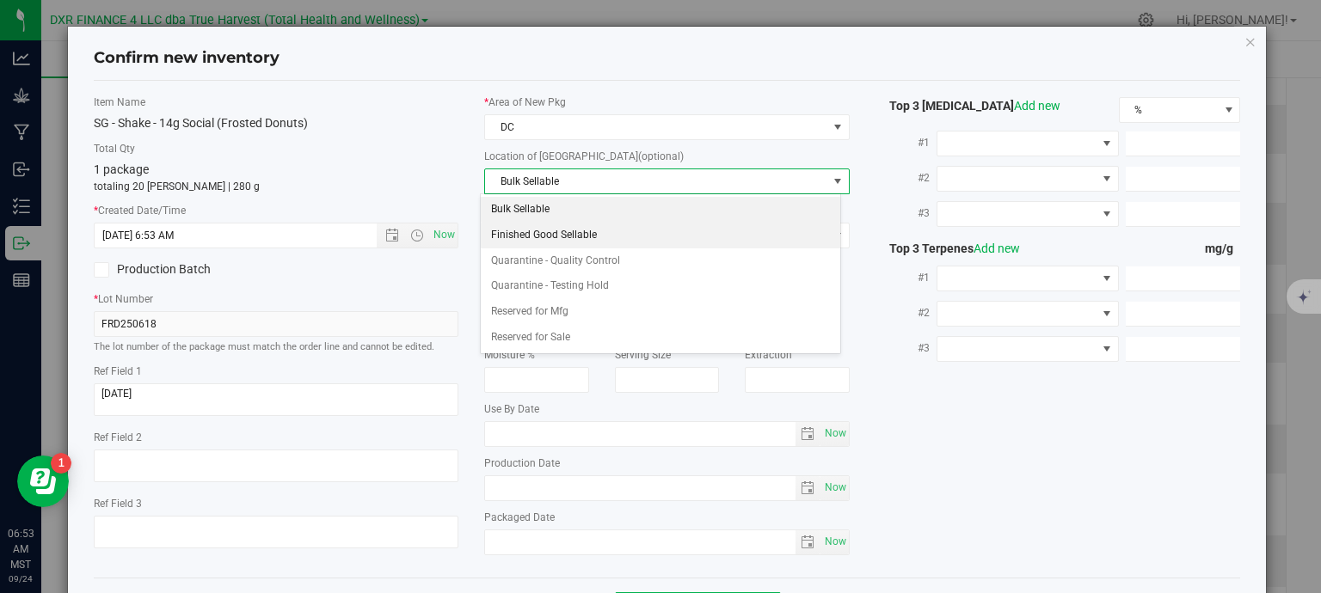
click at [569, 231] on li "Finished Good Sellable" at bounding box center [660, 236] width 359 height 26
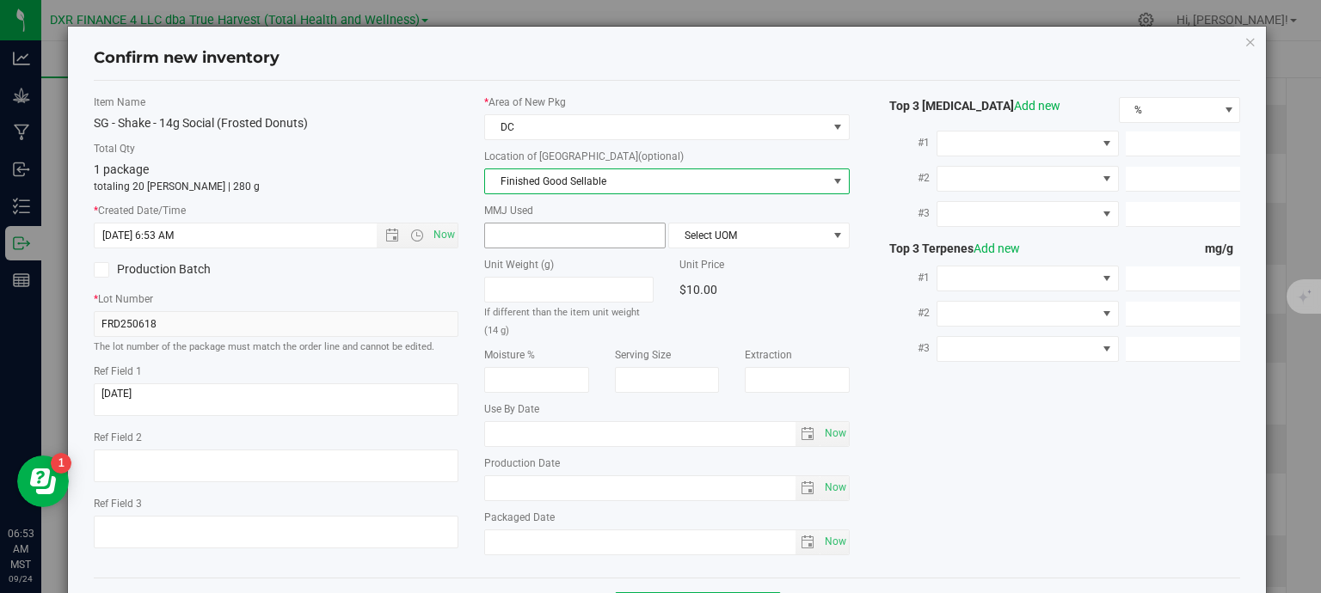
click at [589, 236] on span at bounding box center [574, 236] width 181 height 26
type input "14"
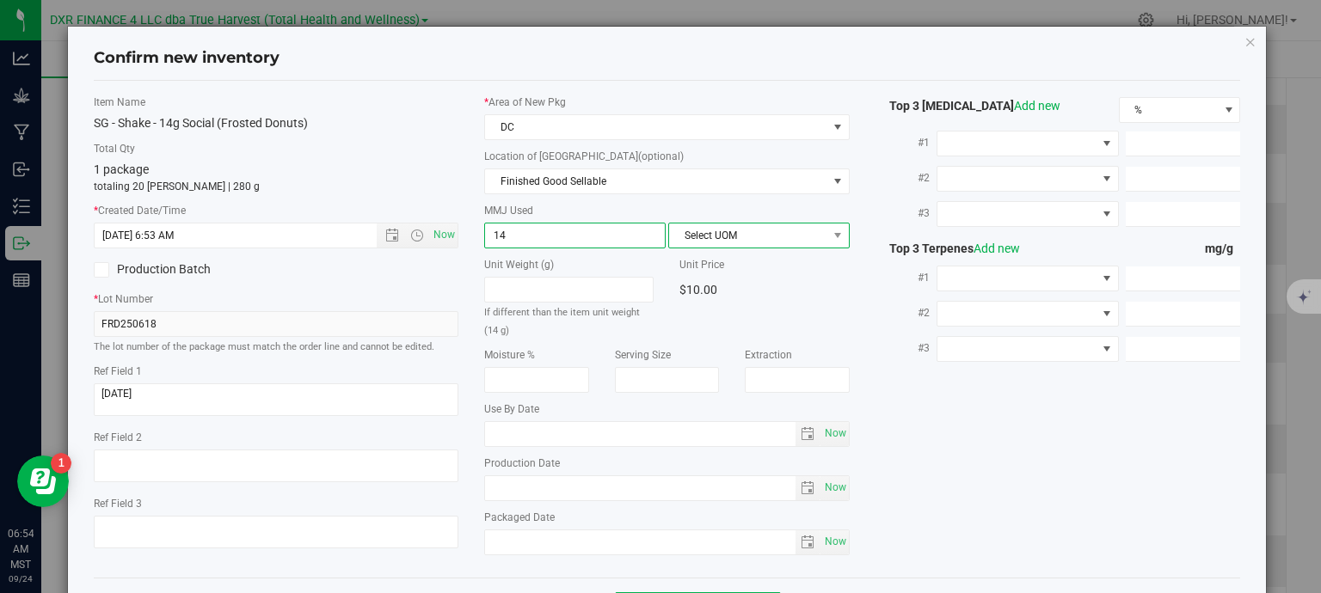
type input "14.0000"
click at [795, 236] on span "Select UOM" at bounding box center [748, 236] width 158 height 24
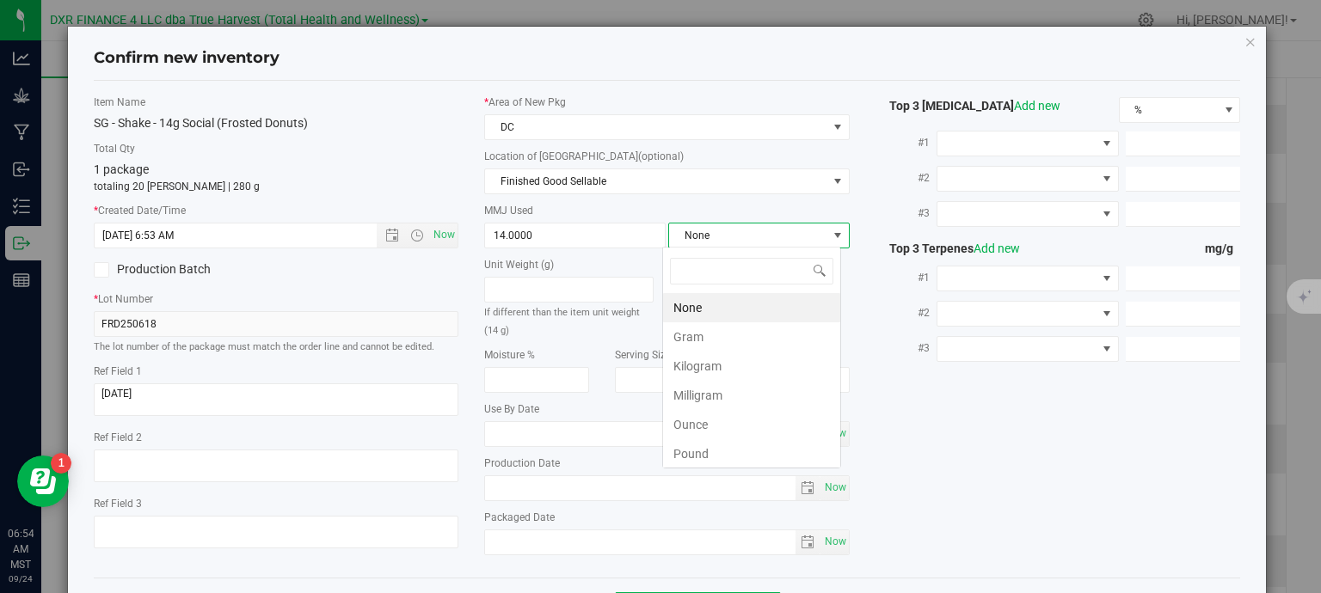
scroll to position [25, 179]
click at [759, 336] on li "Gram" at bounding box center [751, 336] width 177 height 29
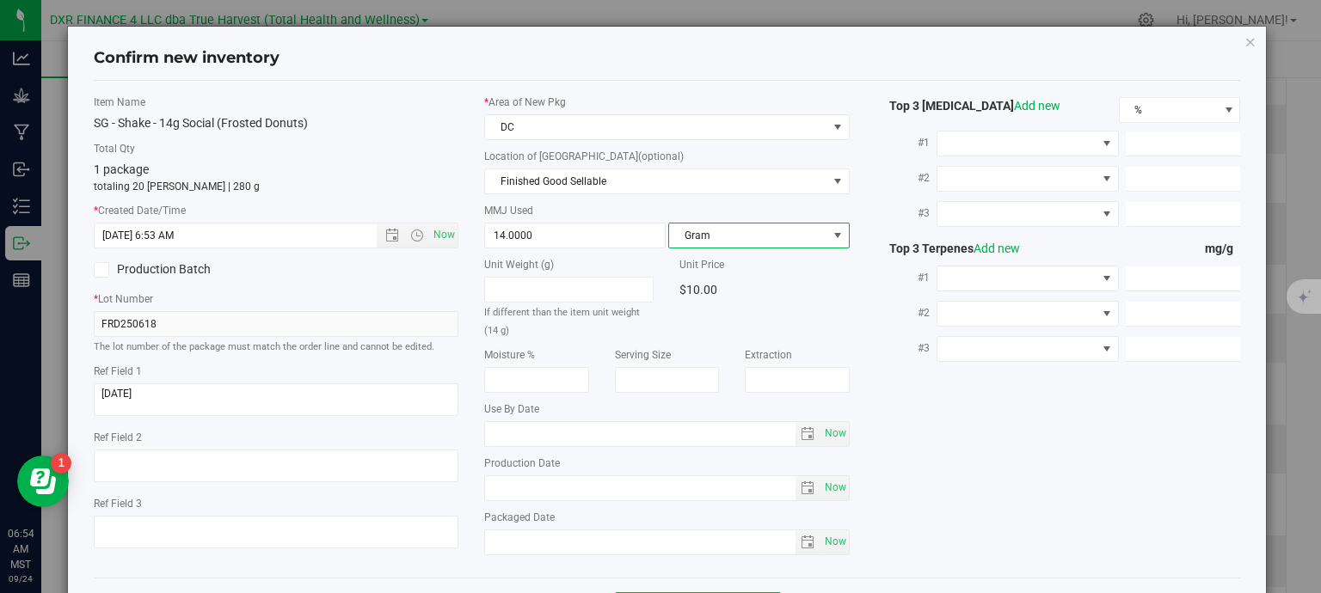
scroll to position [65, 0]
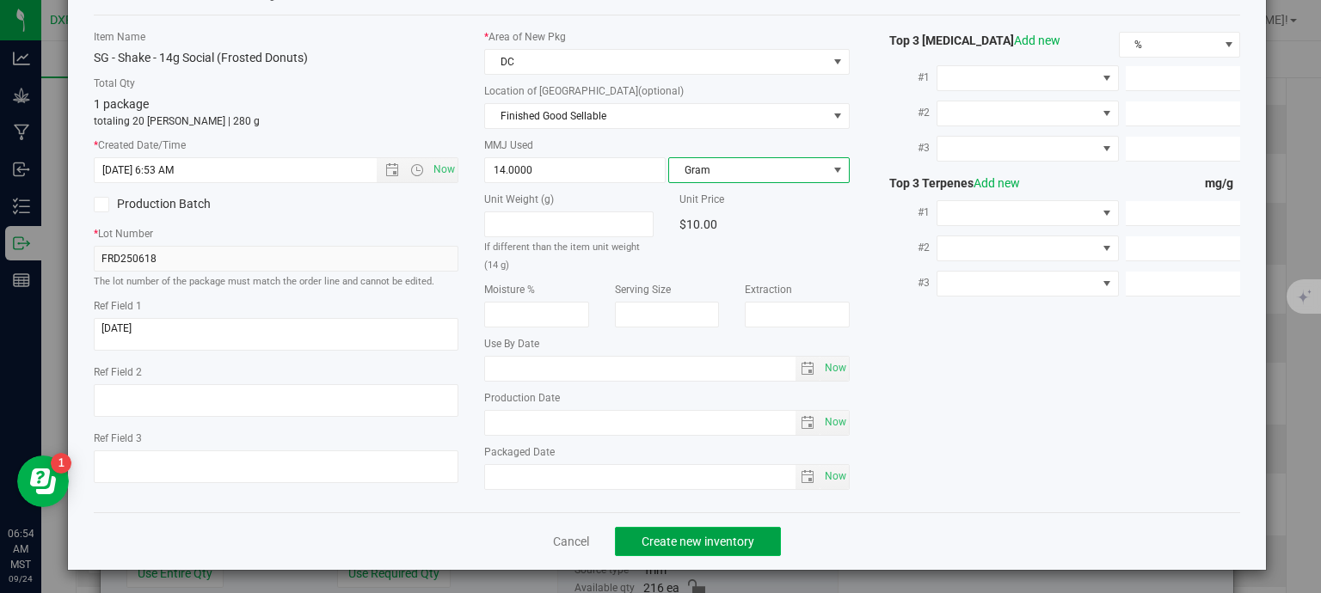
click at [734, 549] on button "Create new inventory" at bounding box center [698, 541] width 166 height 29
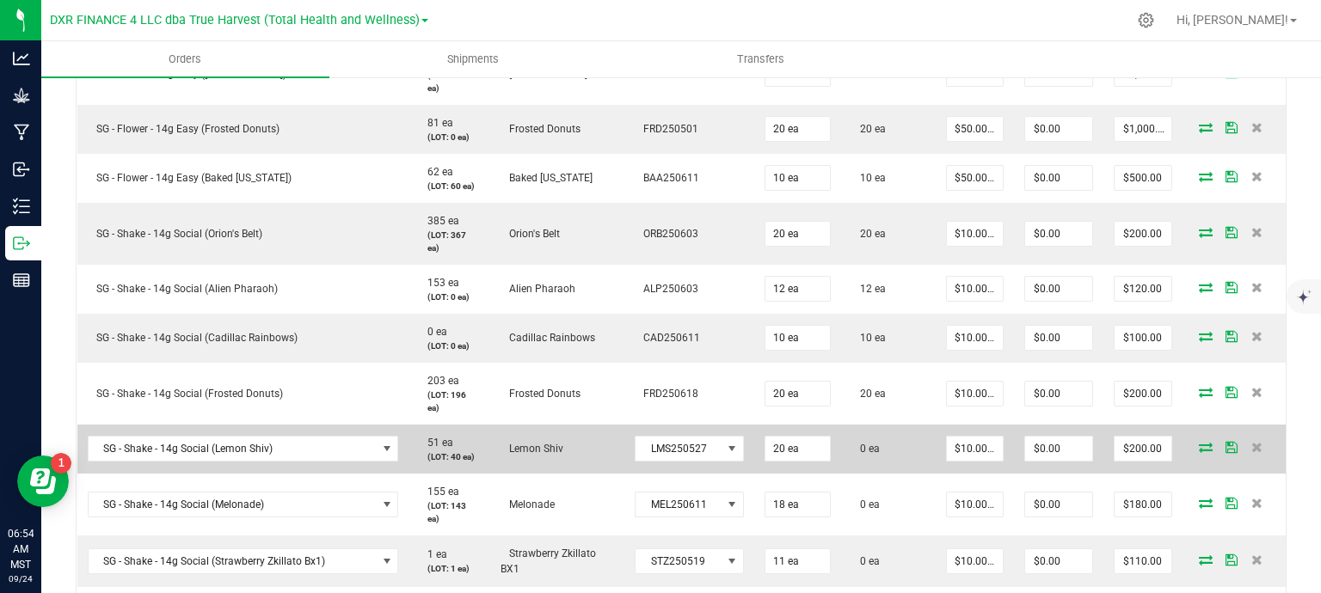
click at [1199, 448] on icon at bounding box center [1206, 447] width 14 height 10
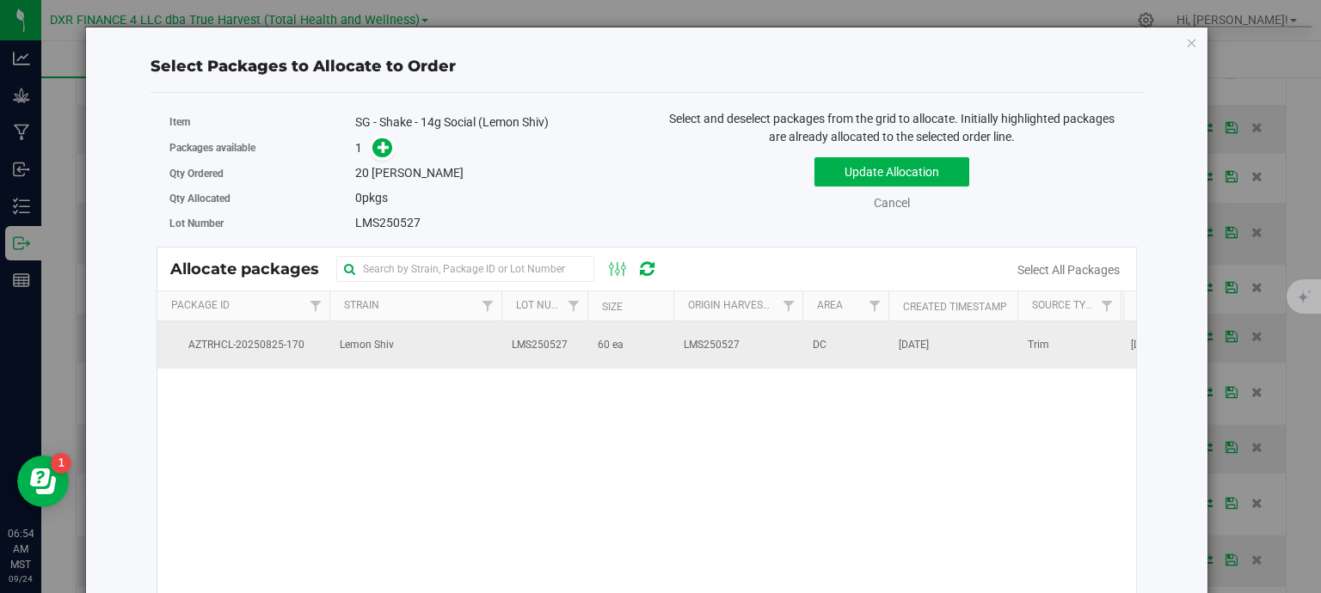
click at [613, 349] on span "60 ea" at bounding box center [611, 345] width 26 height 16
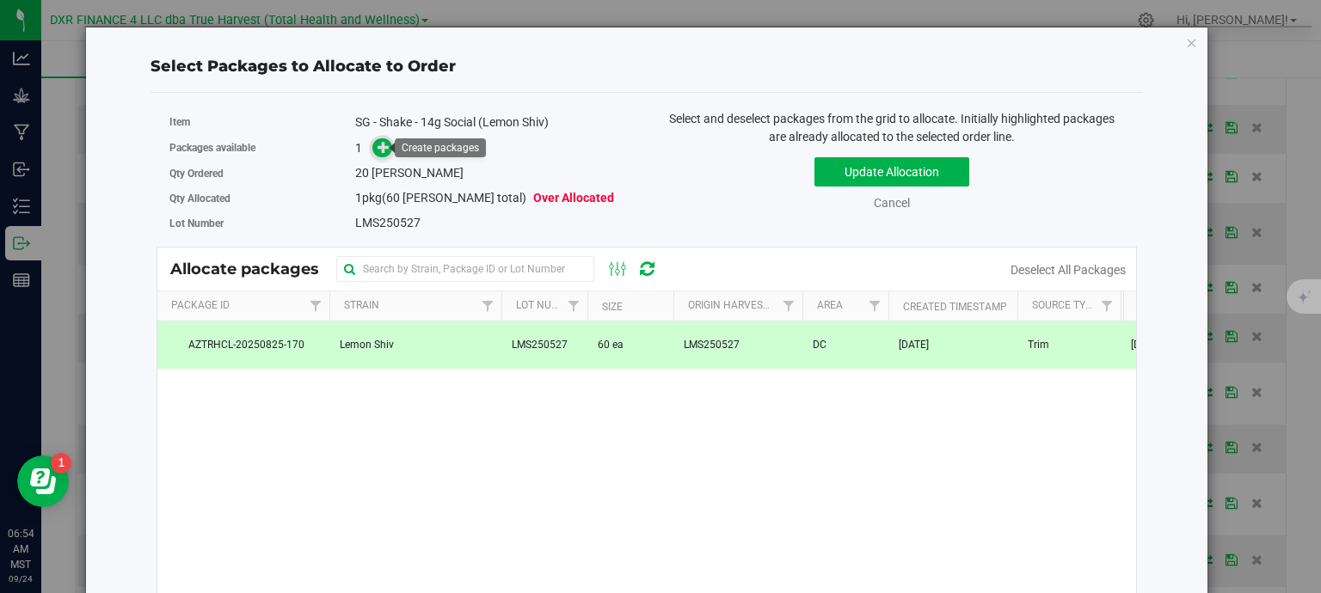
click at [382, 143] on icon at bounding box center [383, 147] width 12 height 12
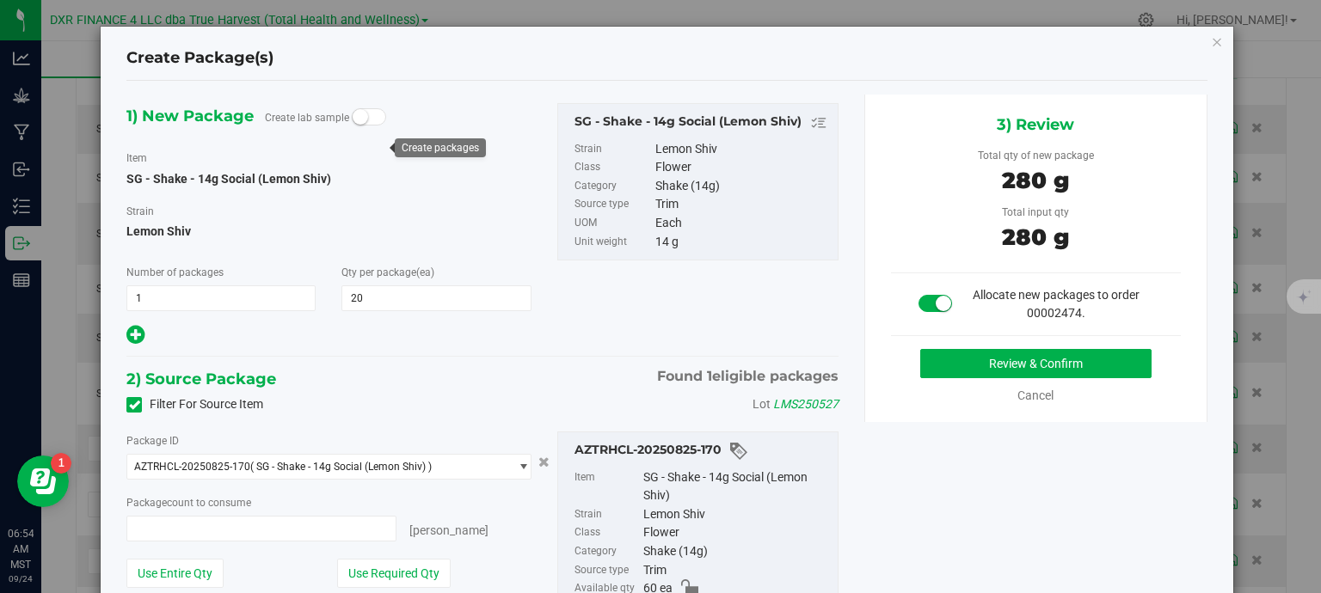
type input "20 ea"
click at [1101, 370] on button "Review & Confirm" at bounding box center [1035, 363] width 231 height 29
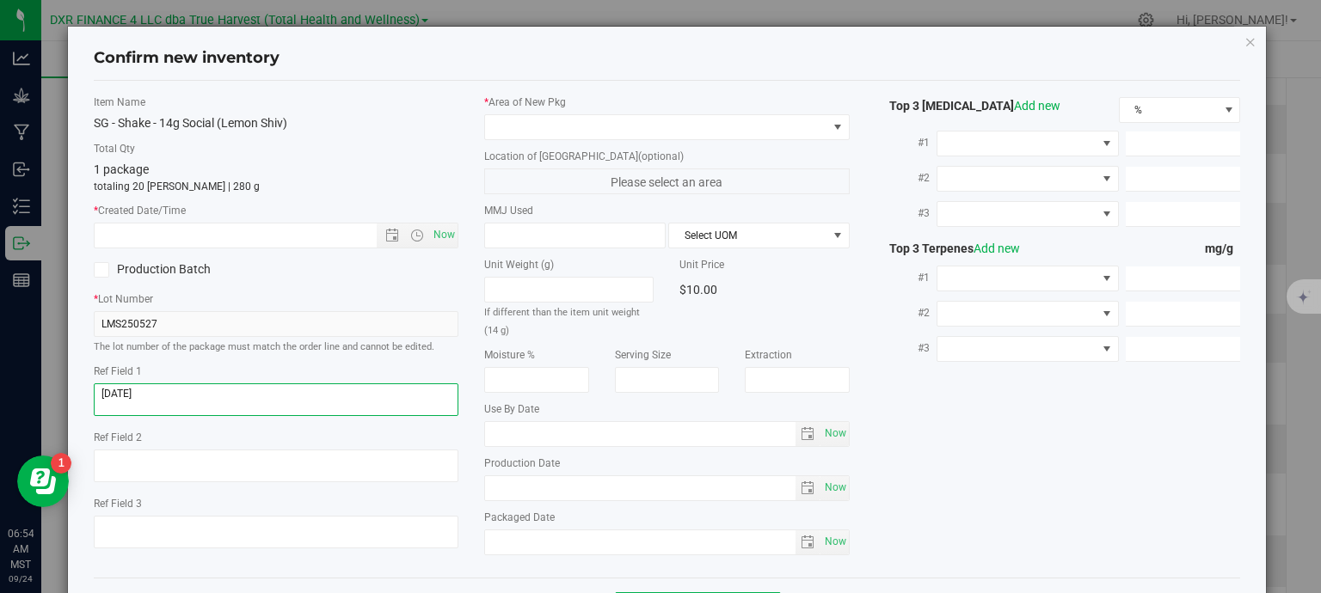
click at [199, 386] on textarea at bounding box center [276, 399] width 365 height 33
click at [198, 386] on textarea at bounding box center [276, 399] width 365 height 33
click at [238, 242] on input "text" at bounding box center [251, 236] width 312 height 24
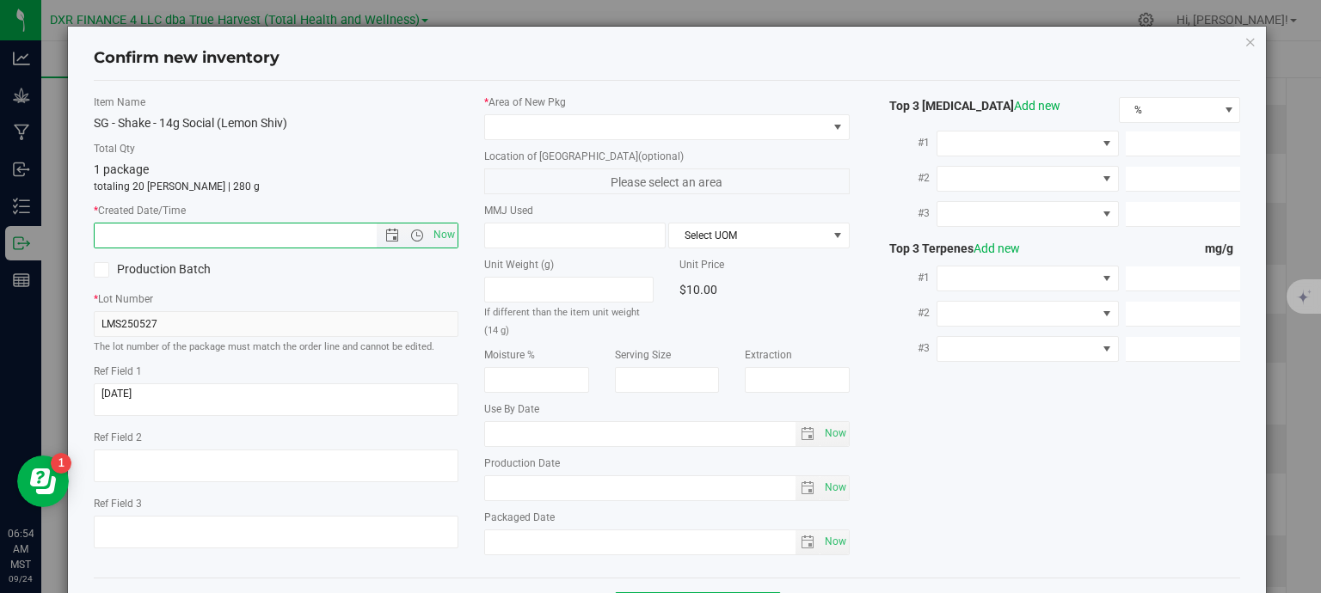
paste input "2025-05-27"
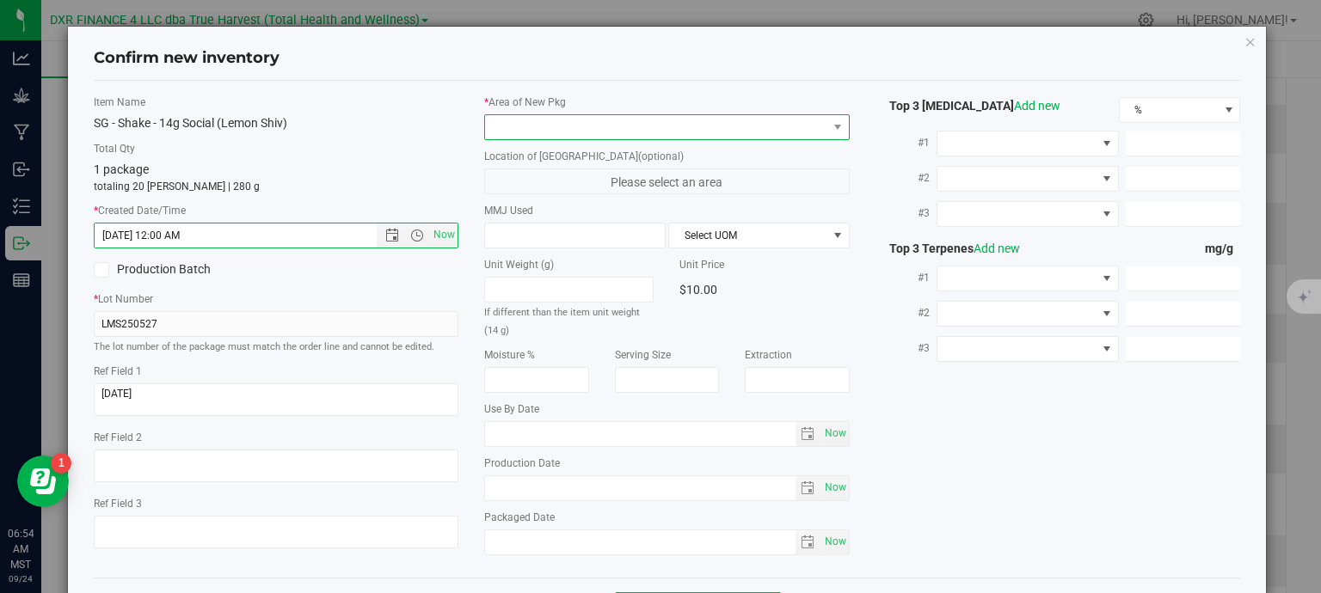
click at [512, 130] on span at bounding box center [656, 127] width 342 height 24
type input "5/27/2025 6:54 AM"
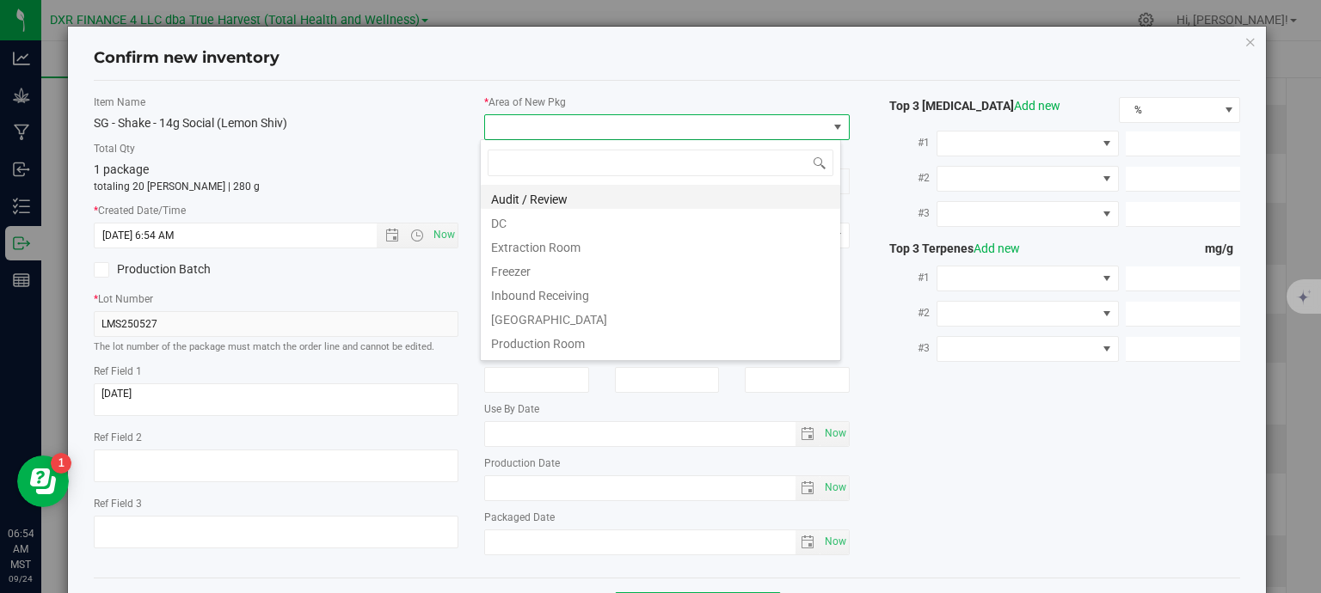
scroll to position [25, 361]
click at [545, 219] on li "DC" at bounding box center [660, 221] width 359 height 24
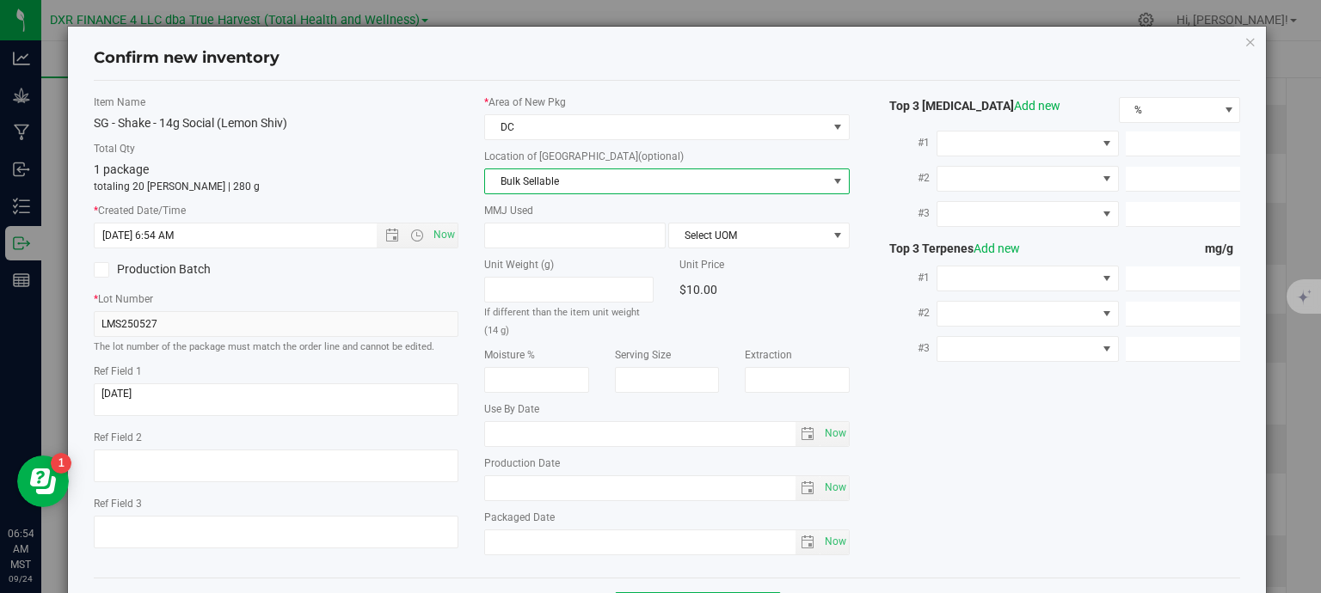
click at [571, 178] on span "Bulk Sellable" at bounding box center [656, 181] width 342 height 24
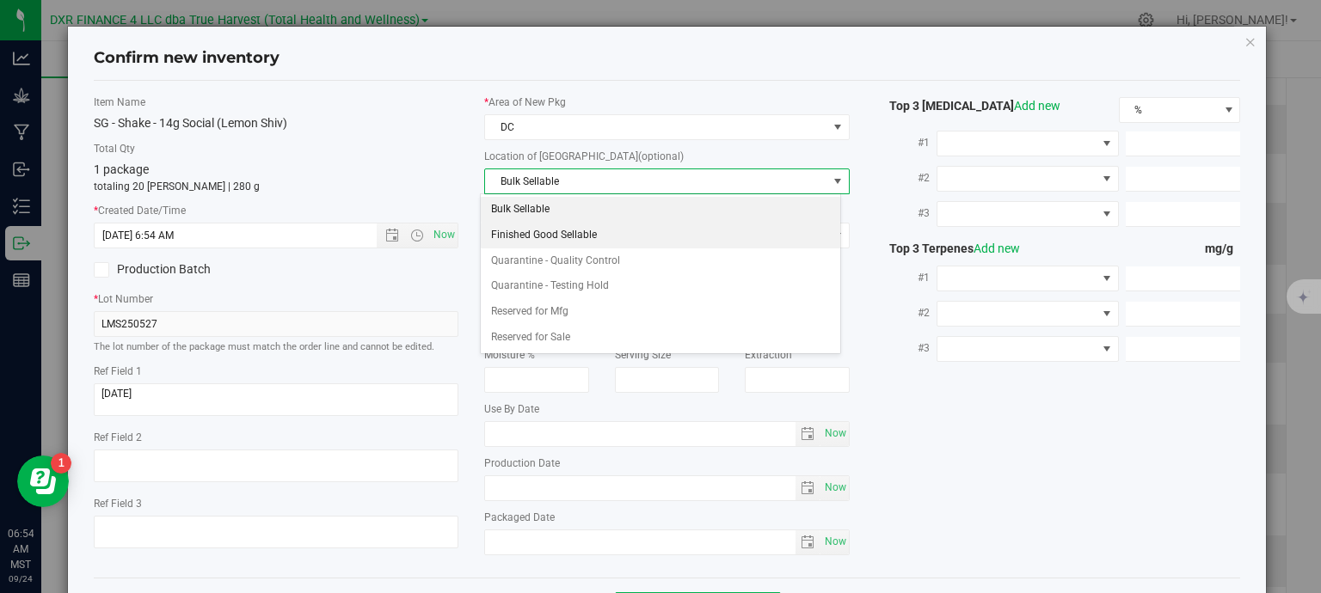
click at [554, 241] on li "Finished Good Sellable" at bounding box center [660, 236] width 359 height 26
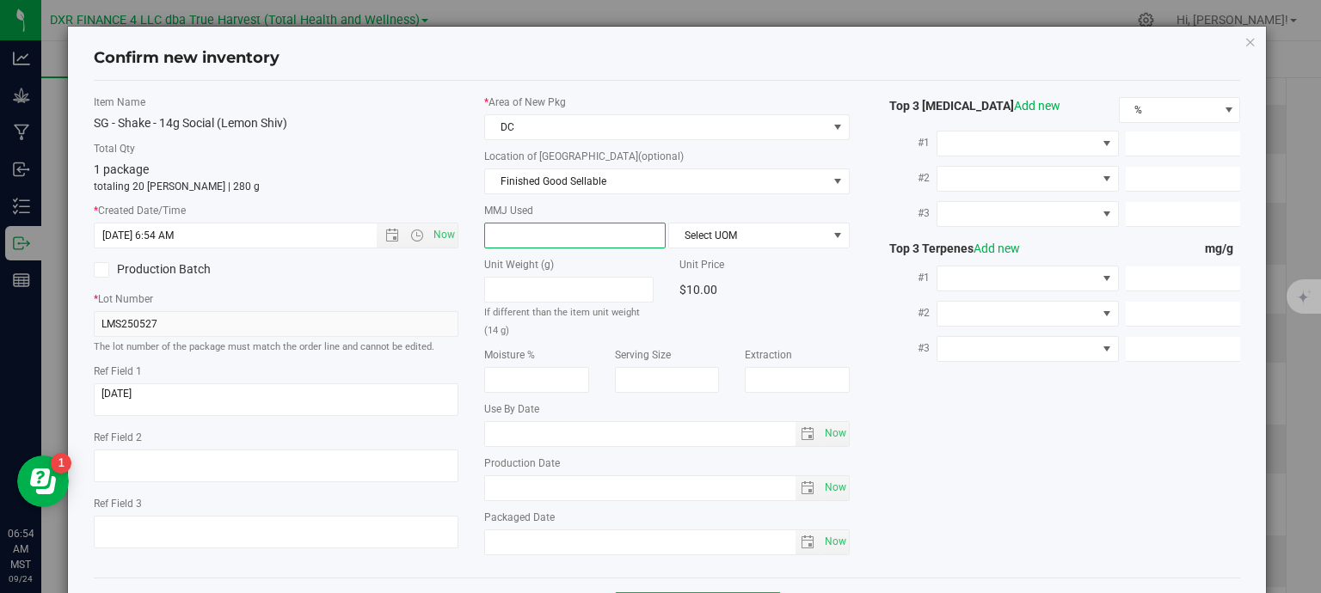
click at [522, 232] on span at bounding box center [574, 236] width 181 height 26
type input "14"
type input "14.0000"
click at [721, 236] on span "Select UOM" at bounding box center [748, 236] width 158 height 24
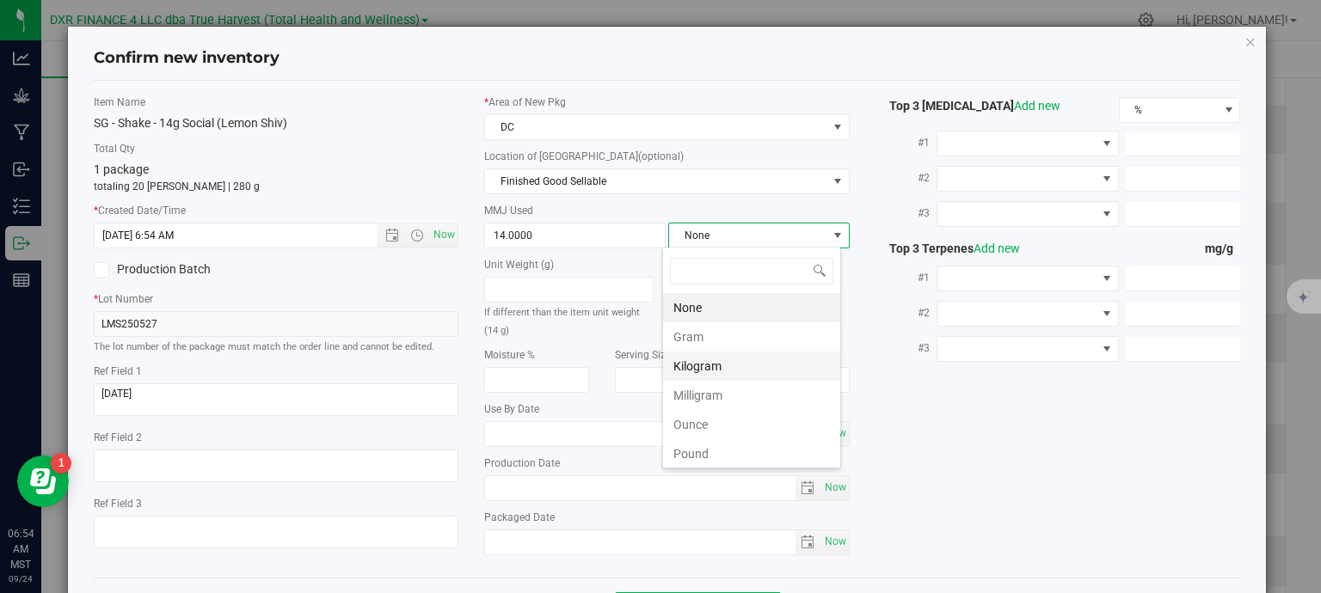
scroll to position [25, 179]
click at [743, 338] on li "Gram" at bounding box center [751, 336] width 177 height 29
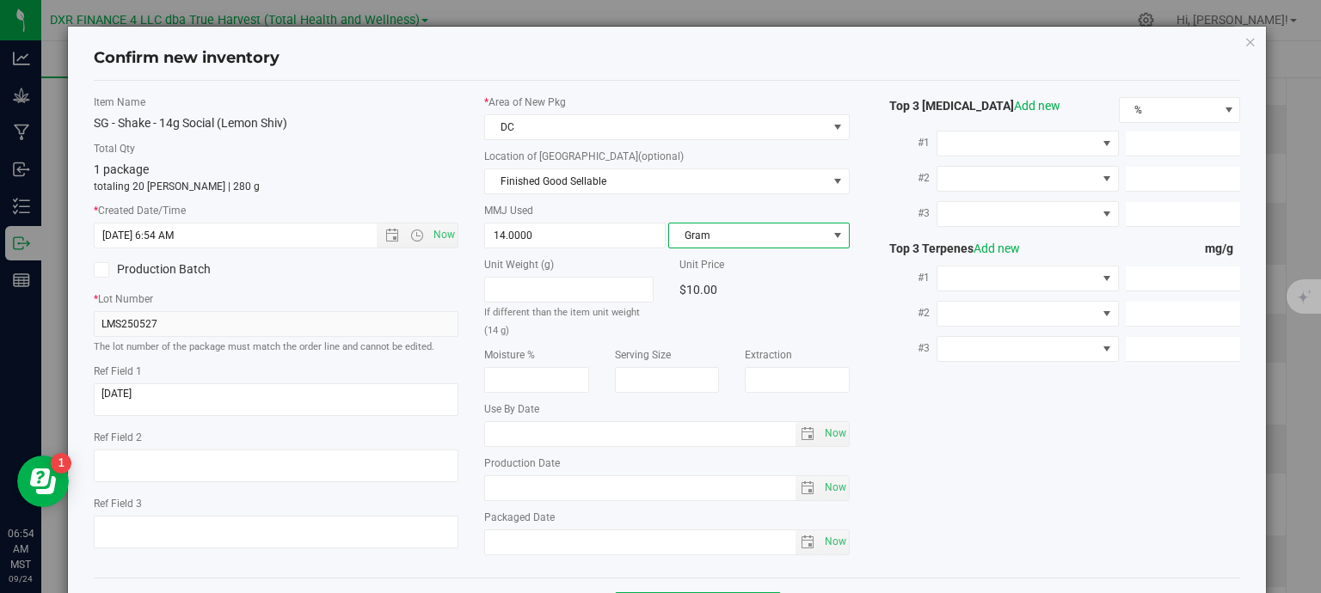
scroll to position [65, 0]
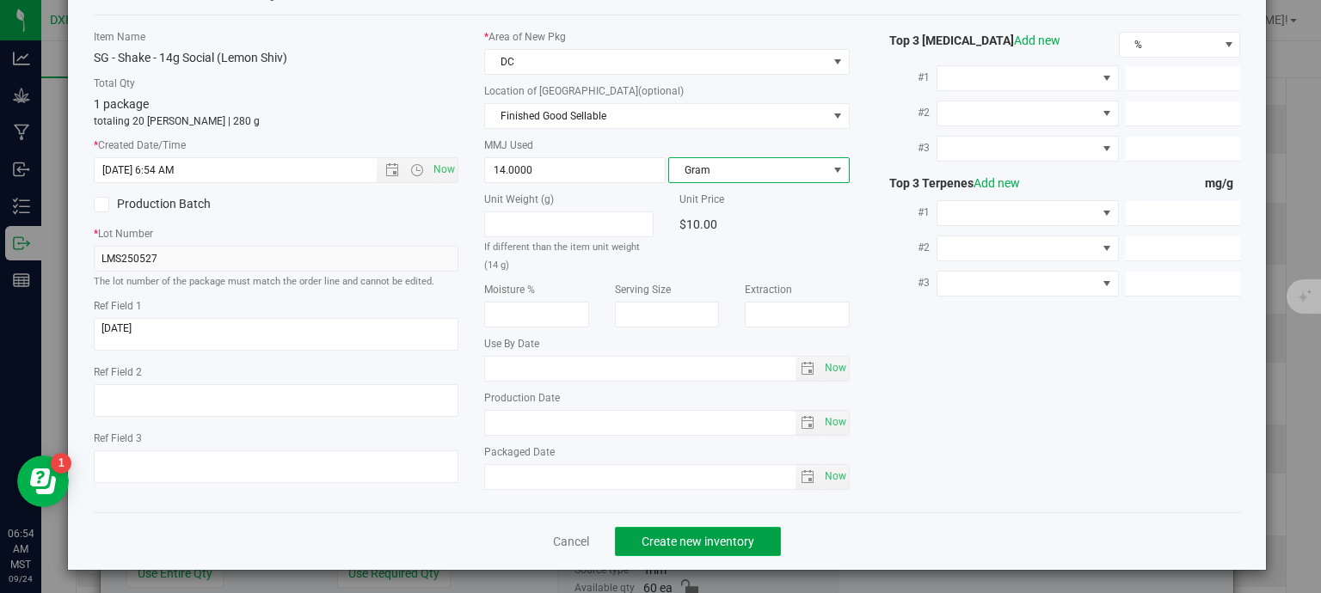
click at [739, 546] on span "Create new inventory" at bounding box center [697, 542] width 113 height 14
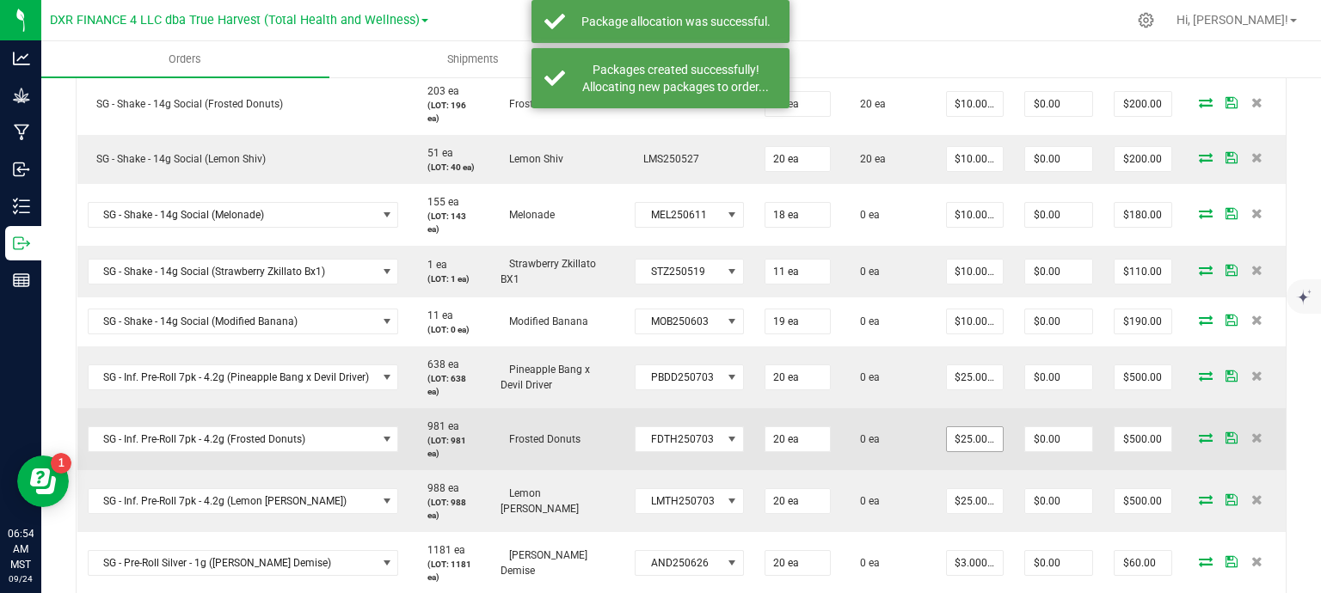
scroll to position [1376, 0]
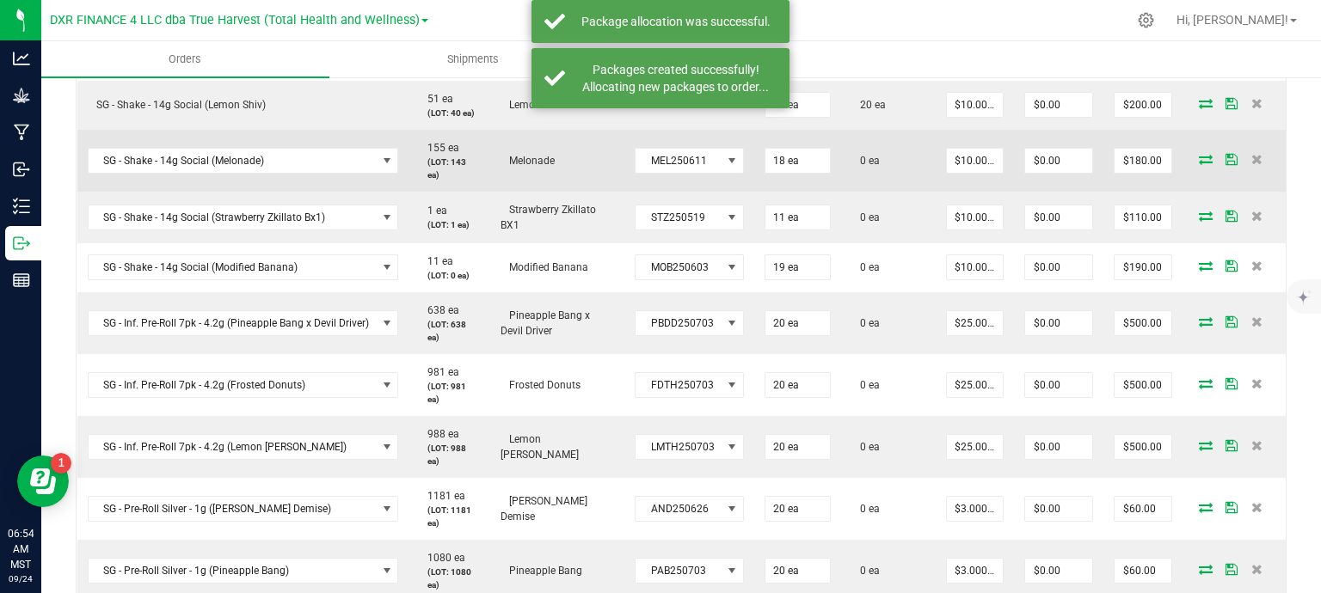
click at [1199, 159] on icon at bounding box center [1206, 159] width 14 height 10
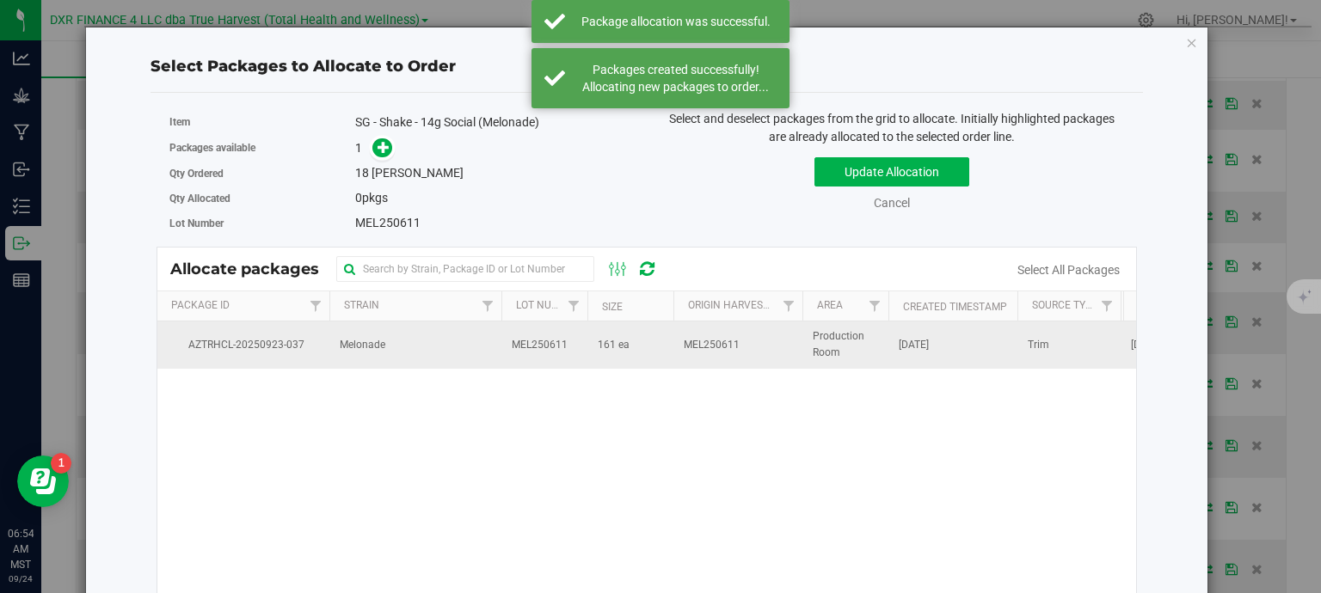
click at [637, 350] on td "161 ea" at bounding box center [630, 345] width 86 height 46
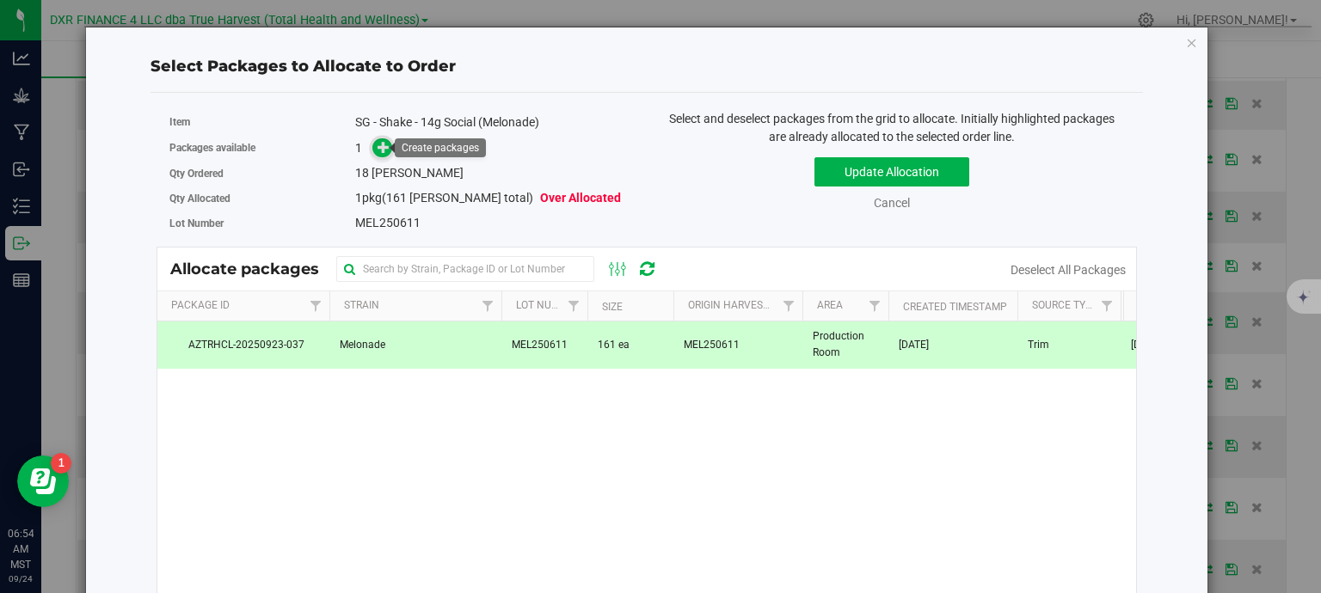
click at [379, 150] on icon at bounding box center [383, 147] width 12 height 12
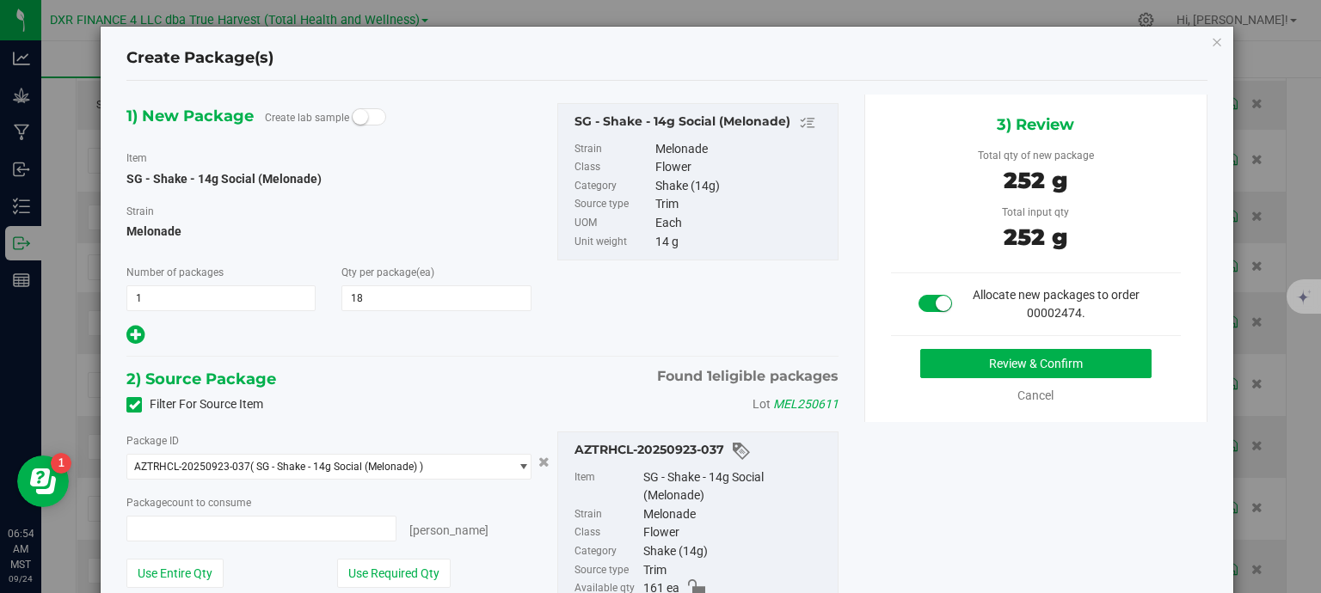
type input "18 ea"
click at [1009, 370] on button "Review & Confirm" at bounding box center [1035, 363] width 231 height 29
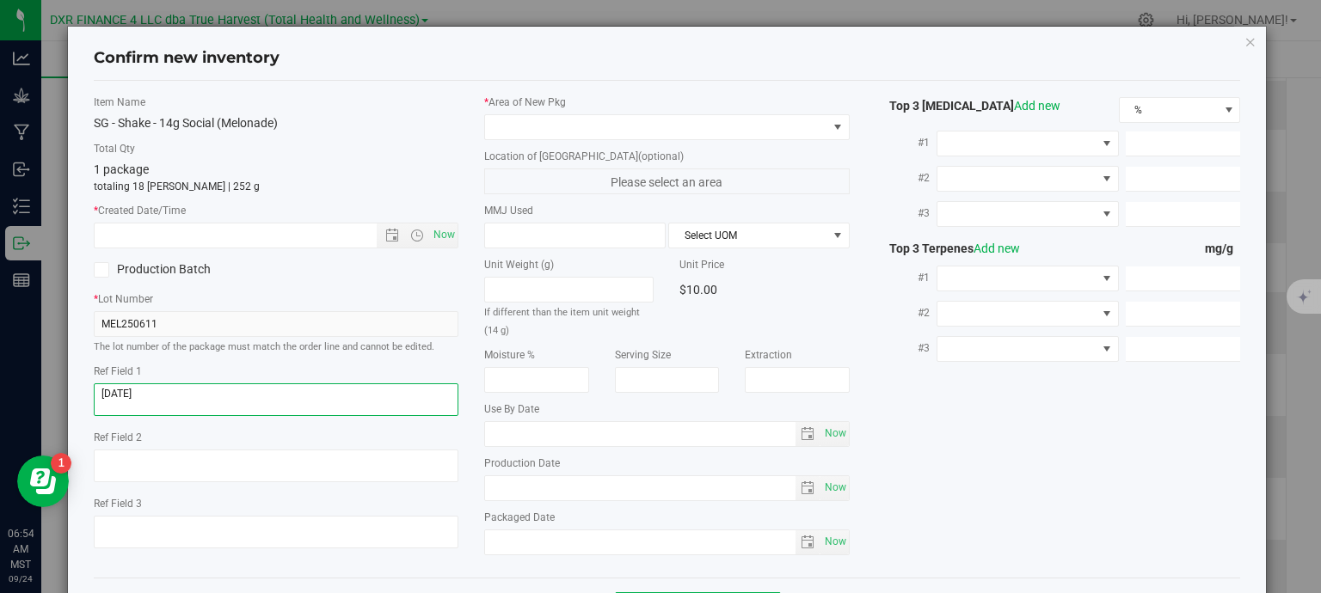
click at [242, 390] on textarea at bounding box center [276, 399] width 365 height 33
click at [241, 389] on textarea at bounding box center [276, 399] width 365 height 33
click at [234, 224] on input "text" at bounding box center [251, 236] width 312 height 24
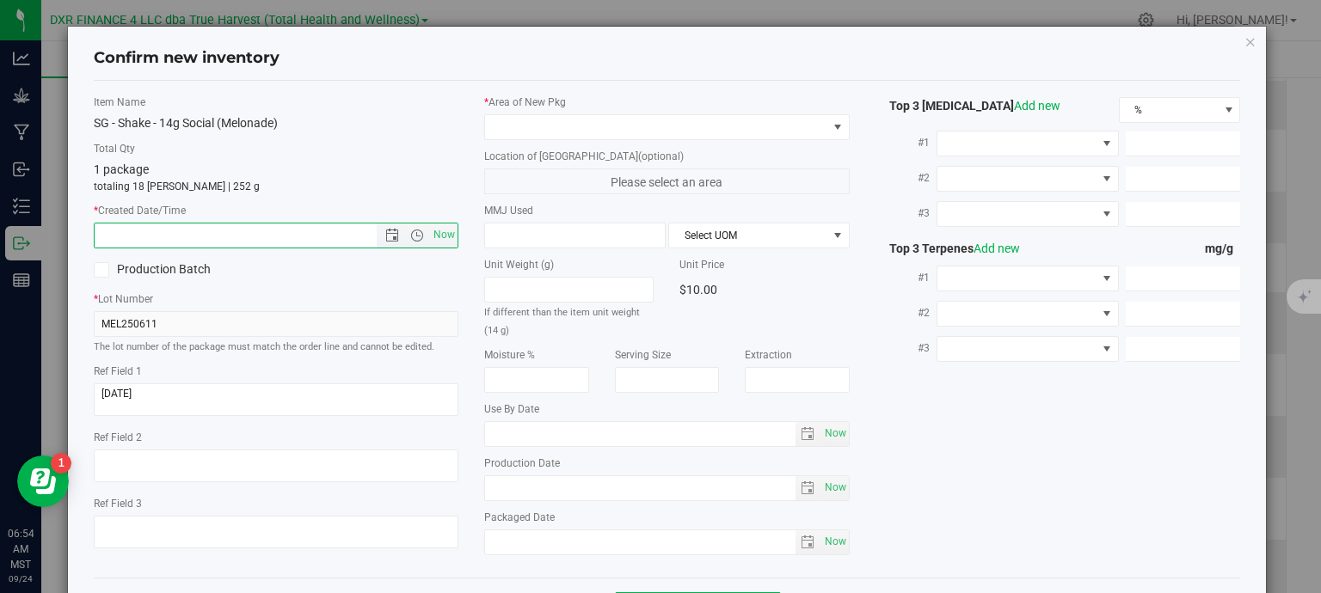
paste input "2025-06-11"
drag, startPoint x: 285, startPoint y: 227, endPoint x: 508, endPoint y: 181, distance: 227.5
click at [458, 199] on div "Item Name SG - Shake - 14g Social (Melonade) Total Qty 1 package totaling 18 ea…" at bounding box center [276, 329] width 391 height 468
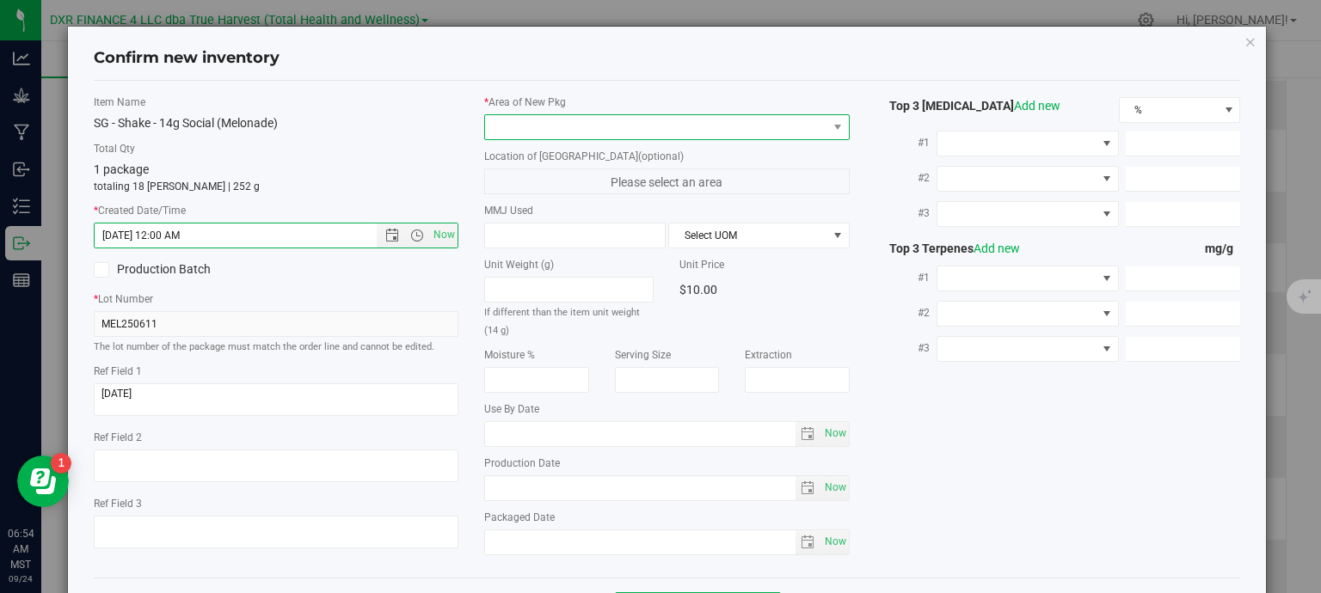
type input "6/11/2025 6:54 AM"
click at [616, 124] on span at bounding box center [656, 127] width 342 height 24
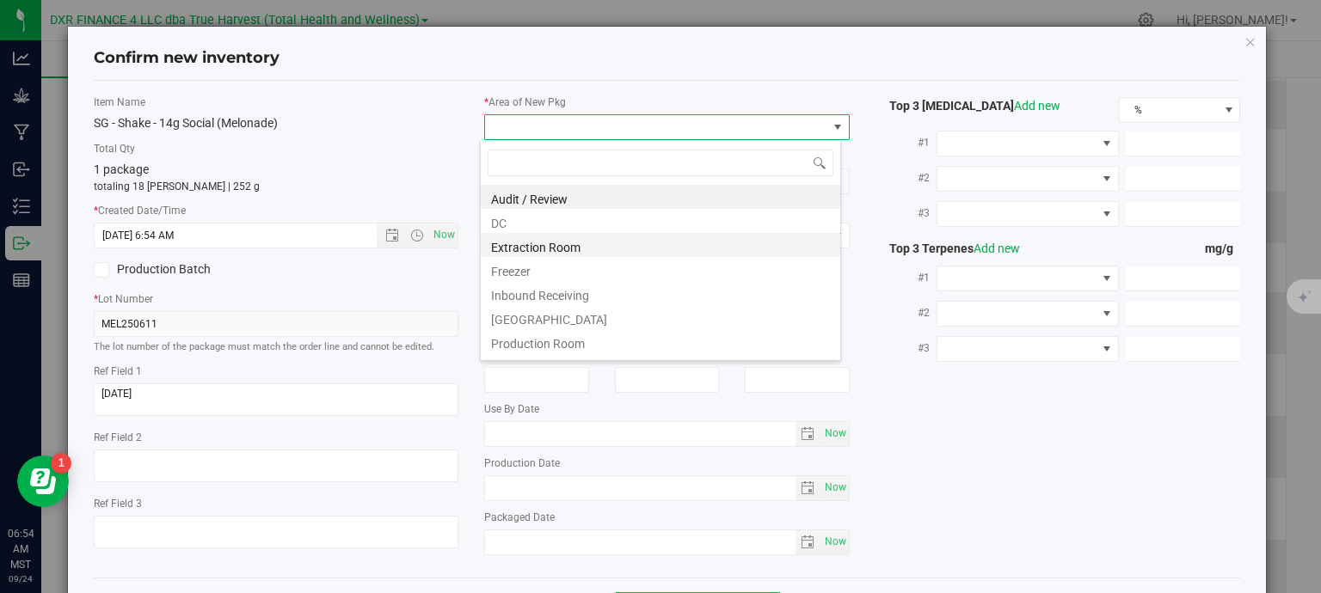
scroll to position [25, 361]
click at [586, 219] on li "DC" at bounding box center [660, 221] width 359 height 24
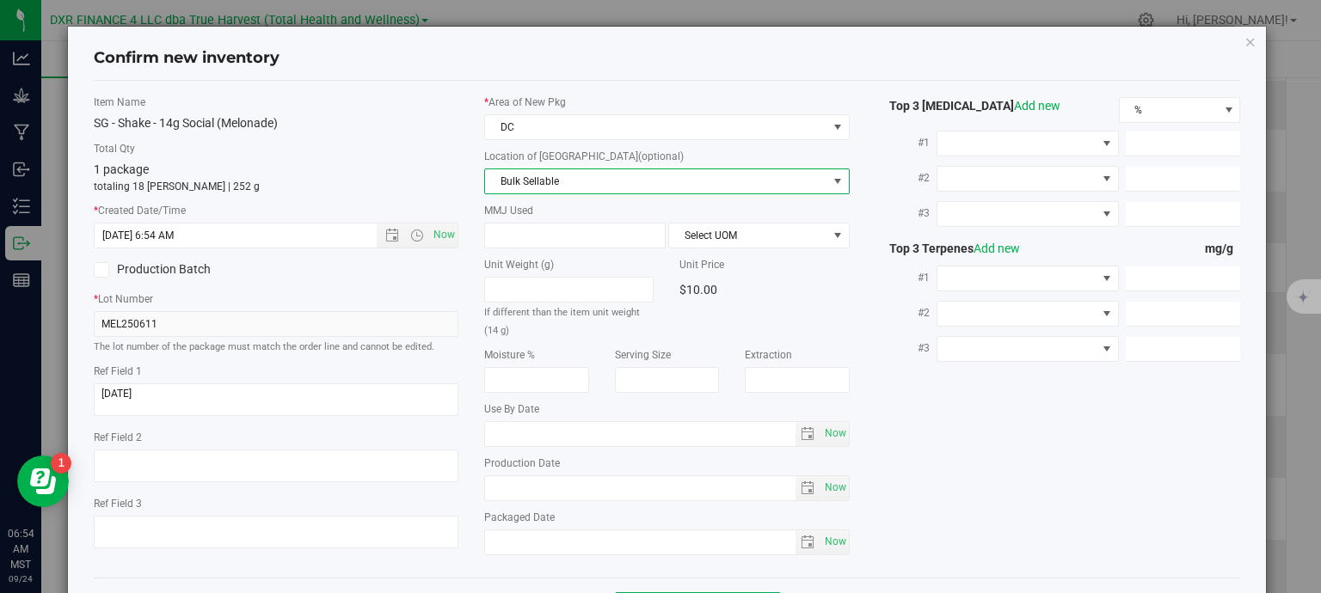
click at [612, 178] on span "Bulk Sellable" at bounding box center [656, 181] width 342 height 24
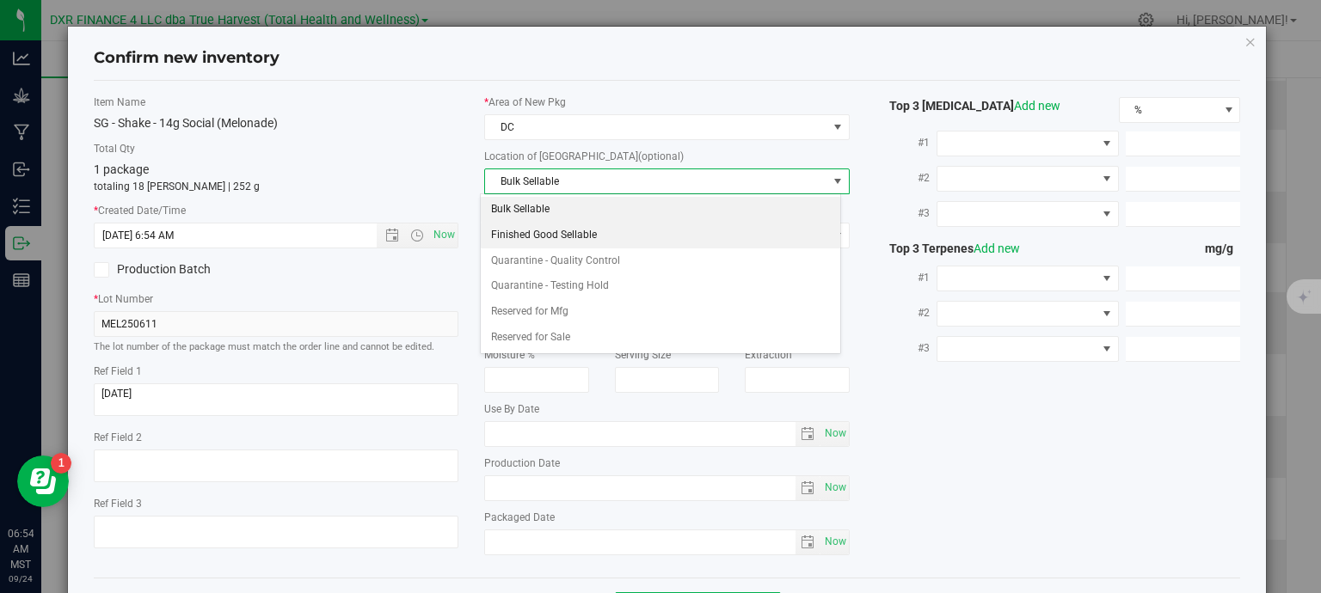
click at [604, 237] on li "Finished Good Sellable" at bounding box center [660, 236] width 359 height 26
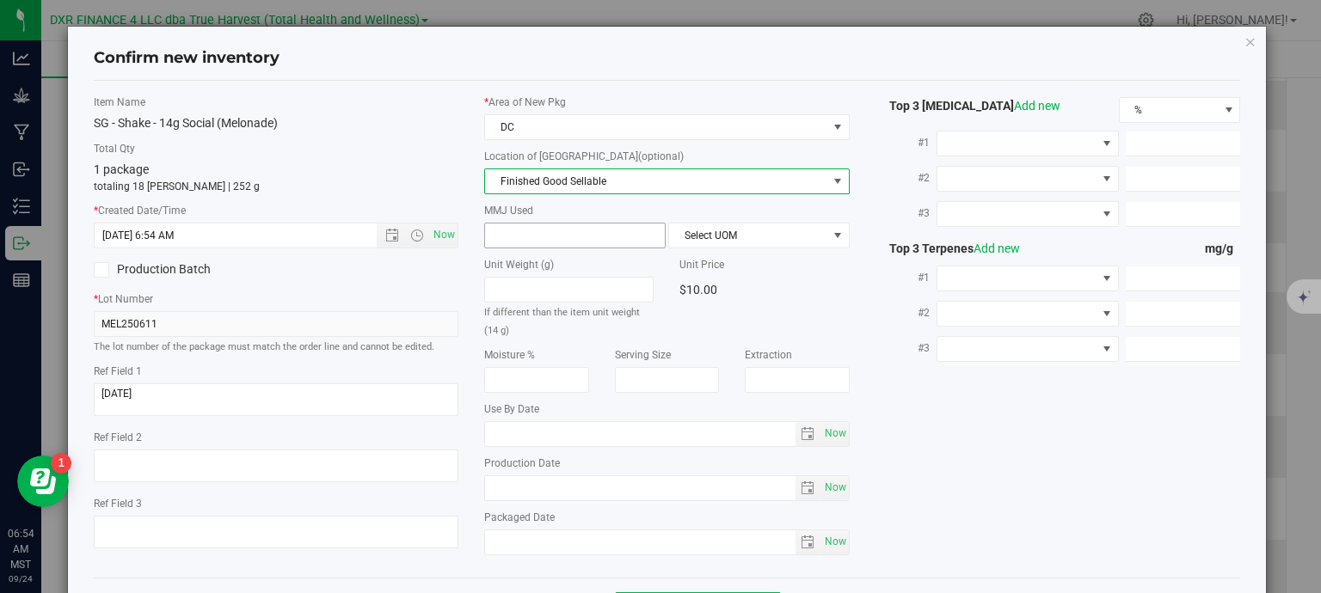
click at [559, 236] on span at bounding box center [574, 236] width 181 height 26
type input "14"
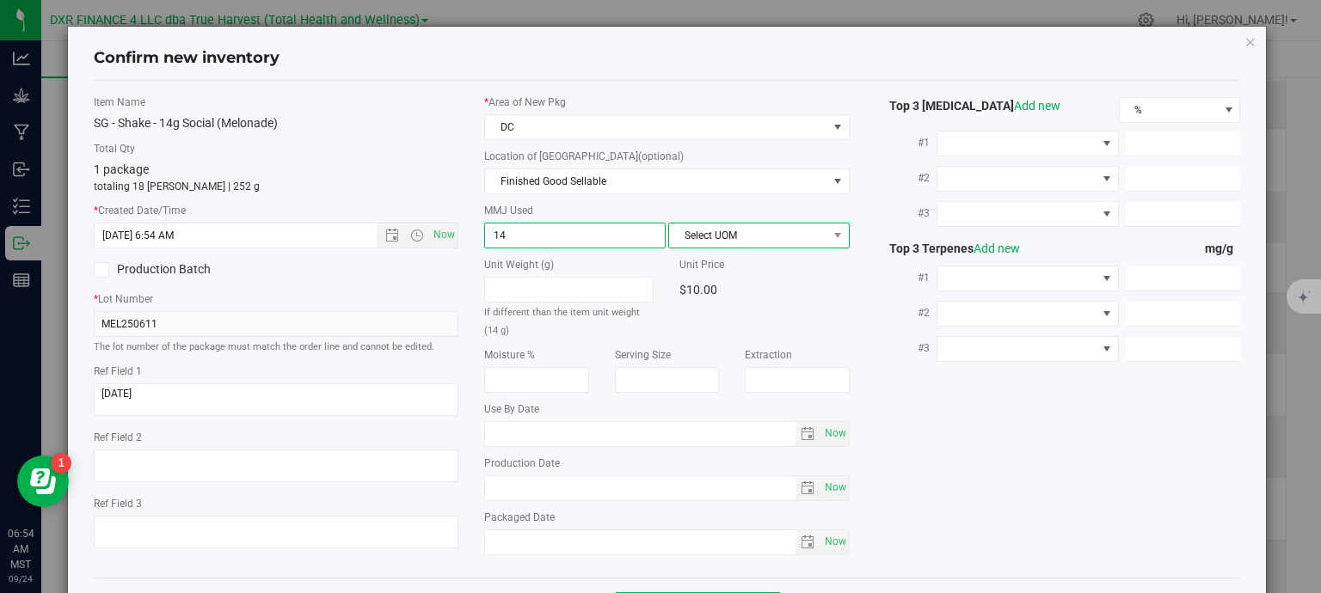
type input "14.0000"
click at [719, 244] on span "Select UOM" at bounding box center [748, 236] width 158 height 24
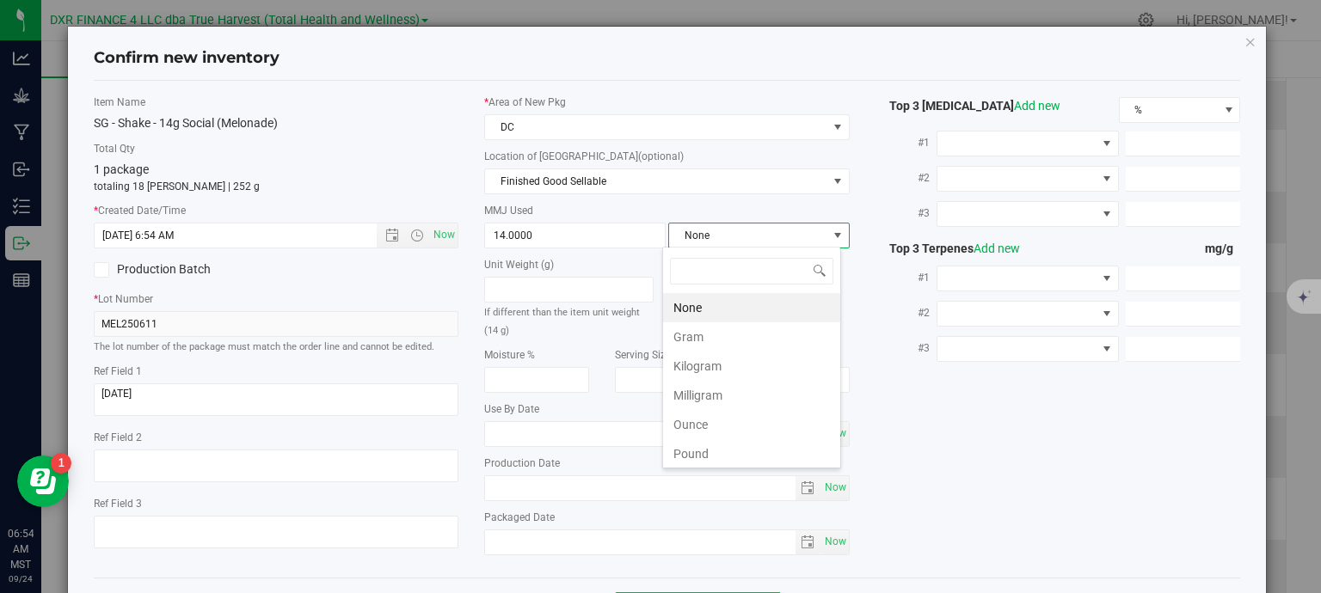
scroll to position [25, 179]
click at [718, 336] on li "Gram" at bounding box center [751, 336] width 177 height 29
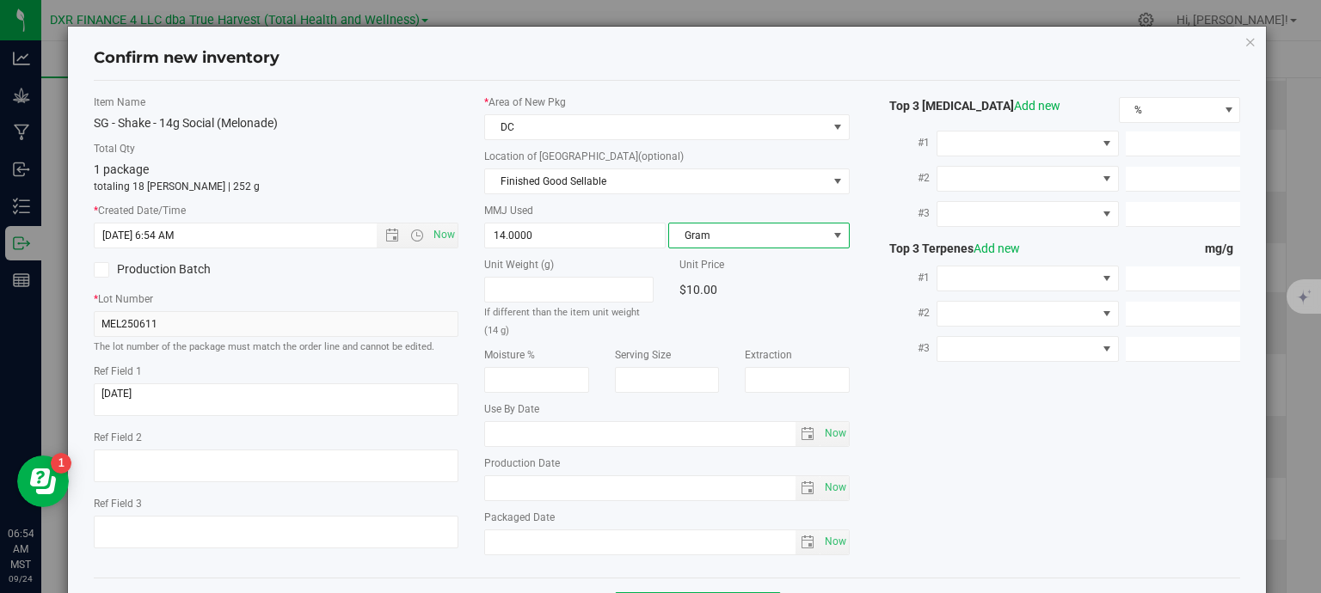
scroll to position [65, 0]
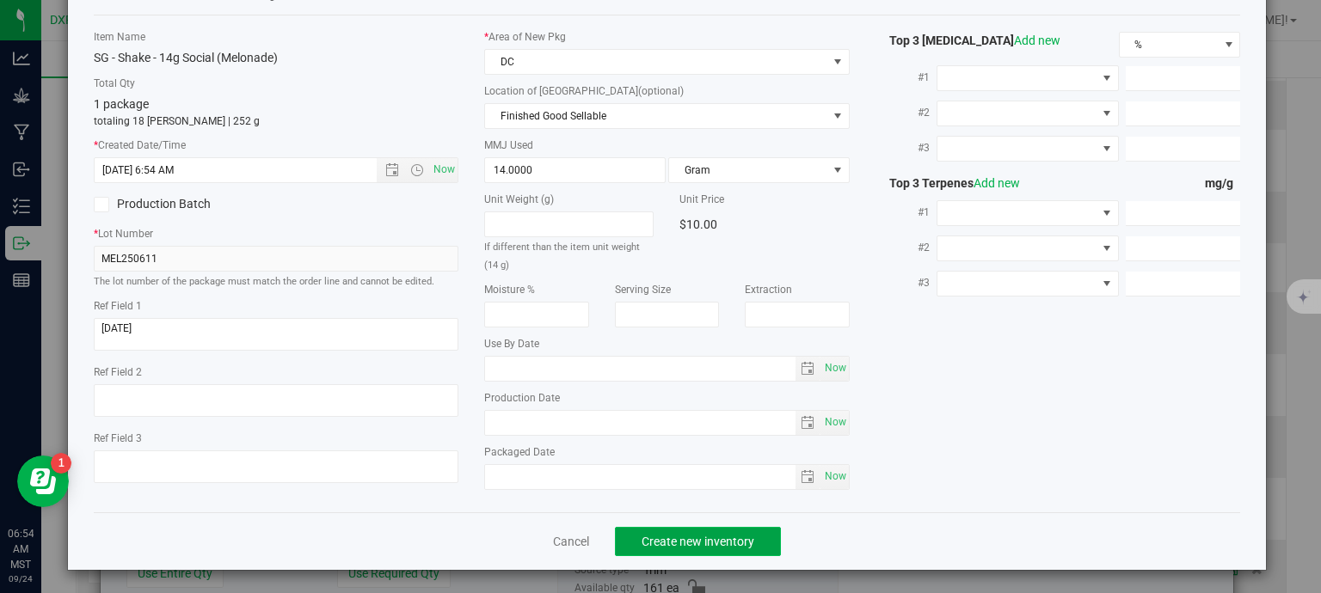
click at [739, 545] on span "Create new inventory" at bounding box center [697, 542] width 113 height 14
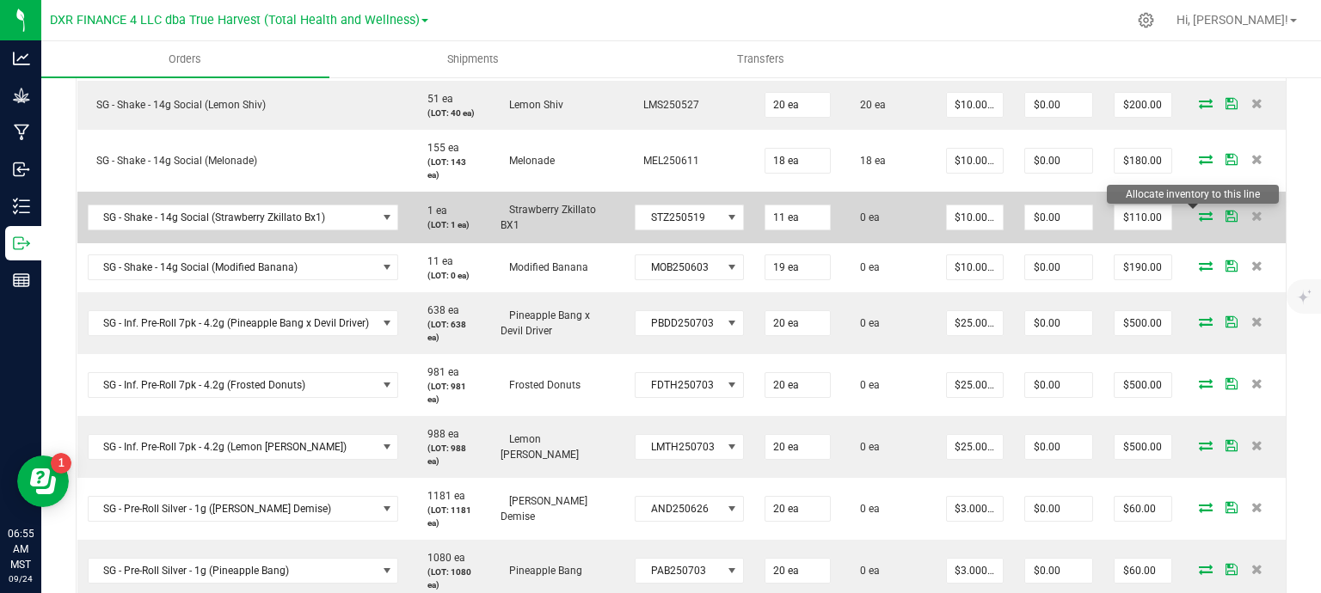
click at [1199, 211] on icon at bounding box center [1206, 216] width 14 height 10
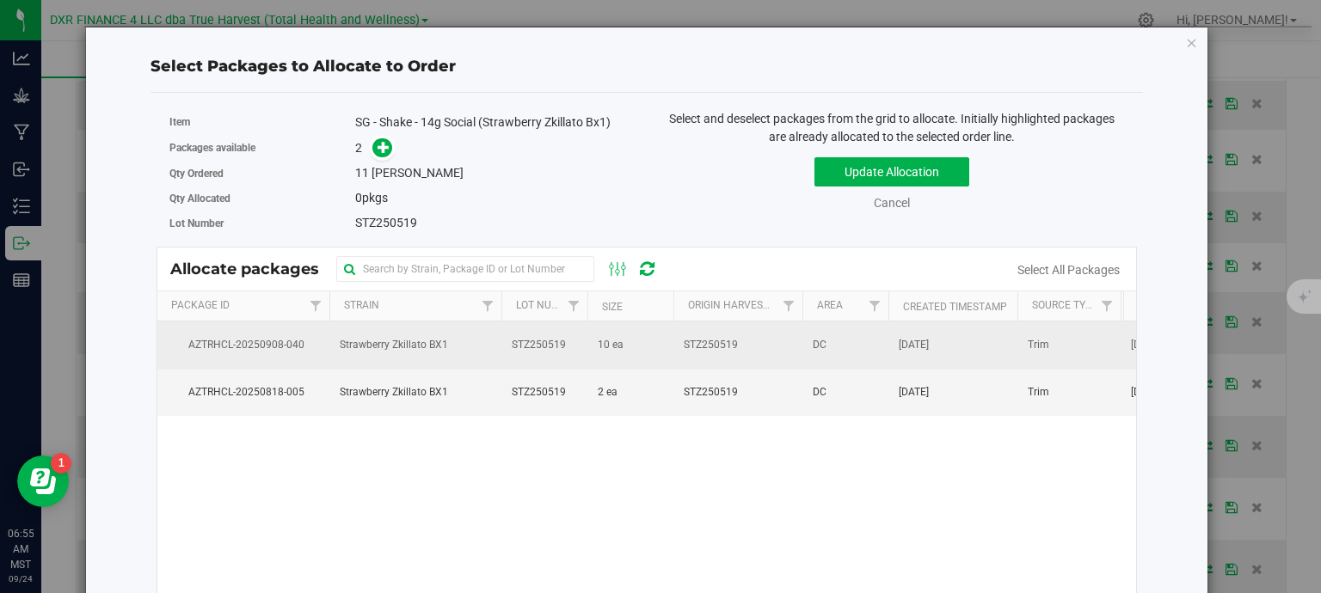
click at [602, 351] on span "10 ea" at bounding box center [611, 345] width 26 height 16
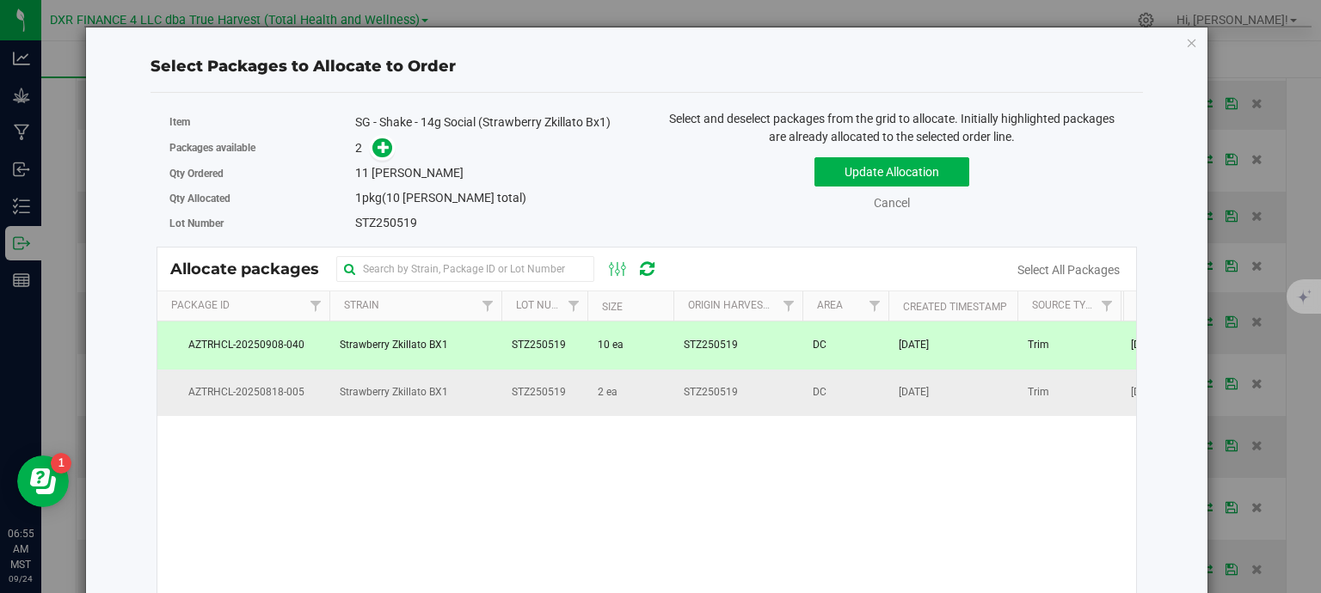
click at [604, 396] on span "2 ea" at bounding box center [608, 392] width 20 height 16
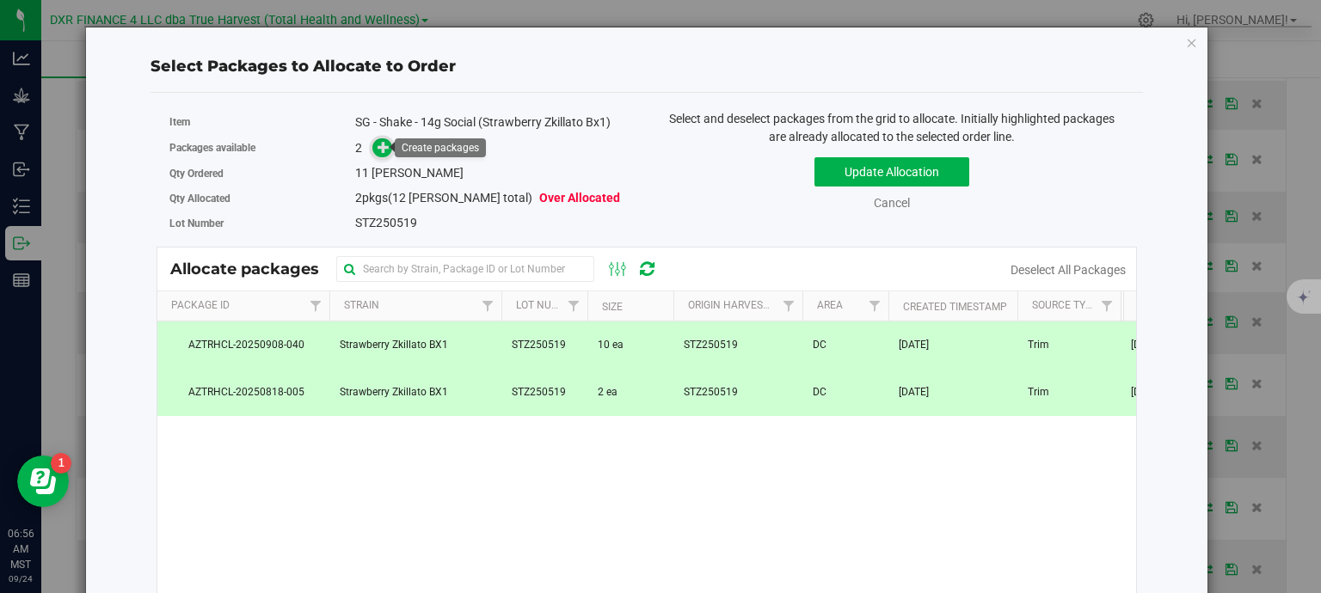
click at [382, 144] on icon at bounding box center [383, 147] width 12 height 12
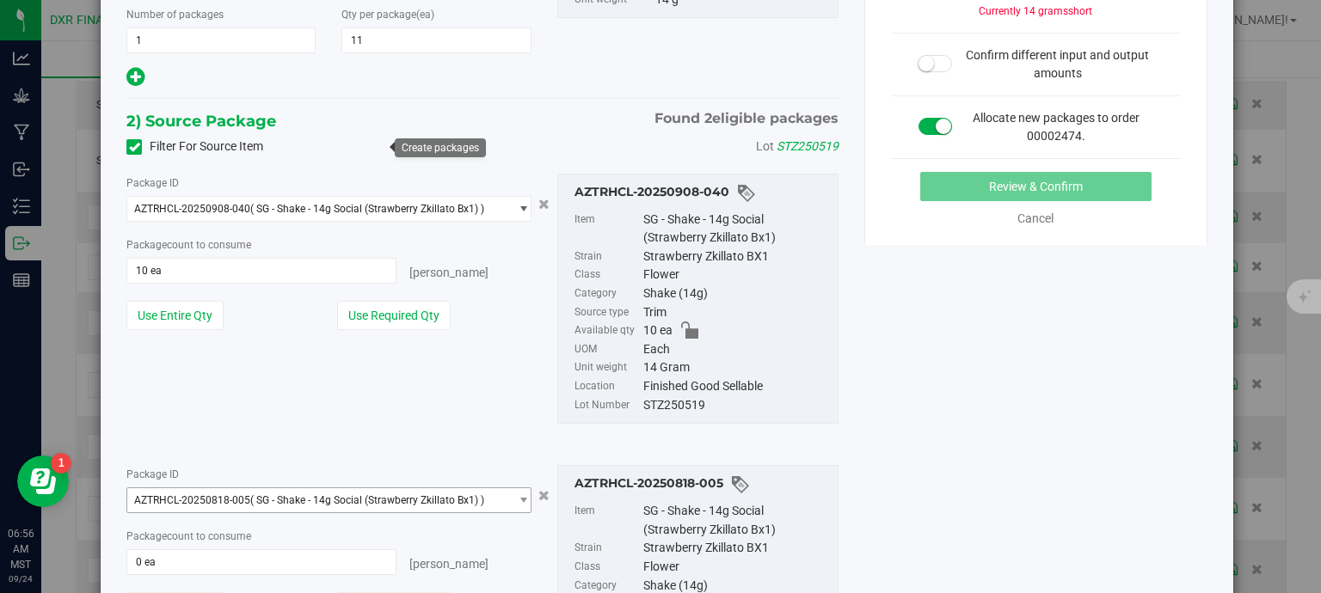
scroll to position [457, 0]
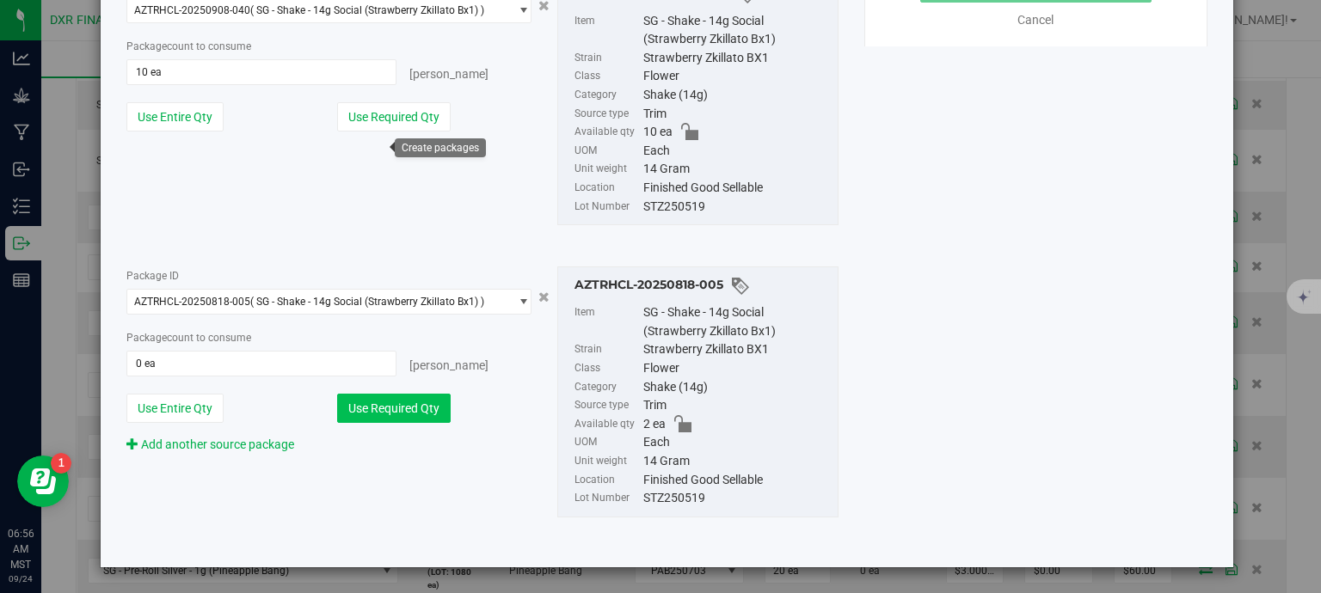
click at [390, 413] on button "Use Required Qty" at bounding box center [393, 408] width 113 height 29
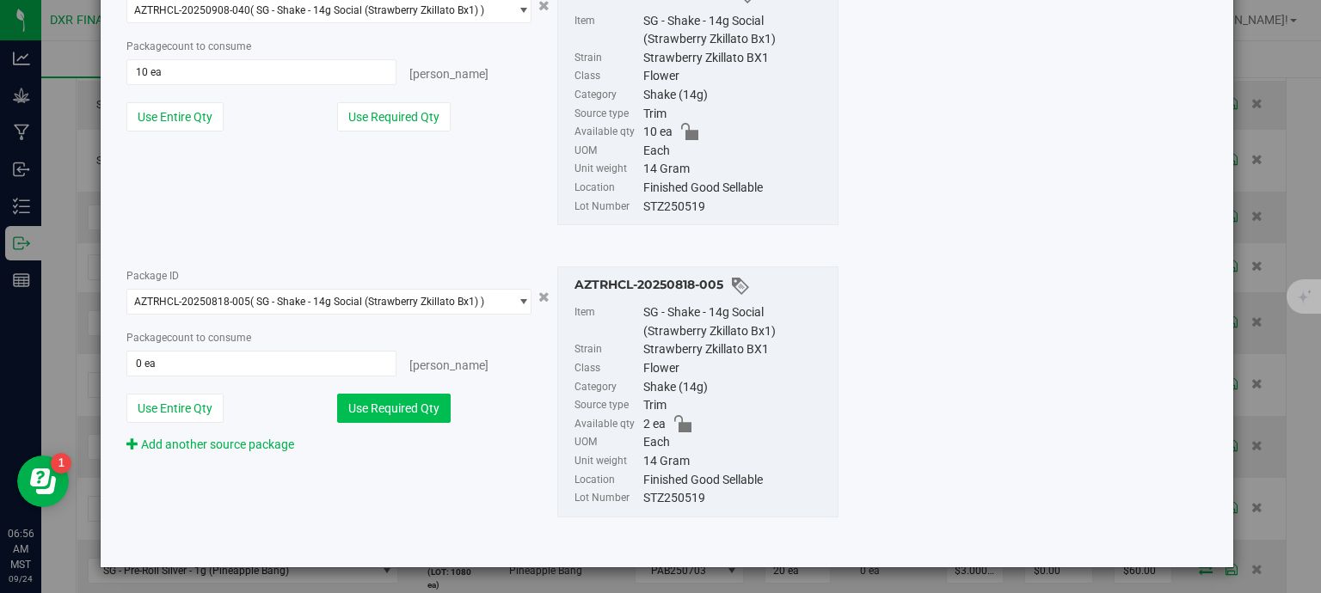
type input "1 ea"
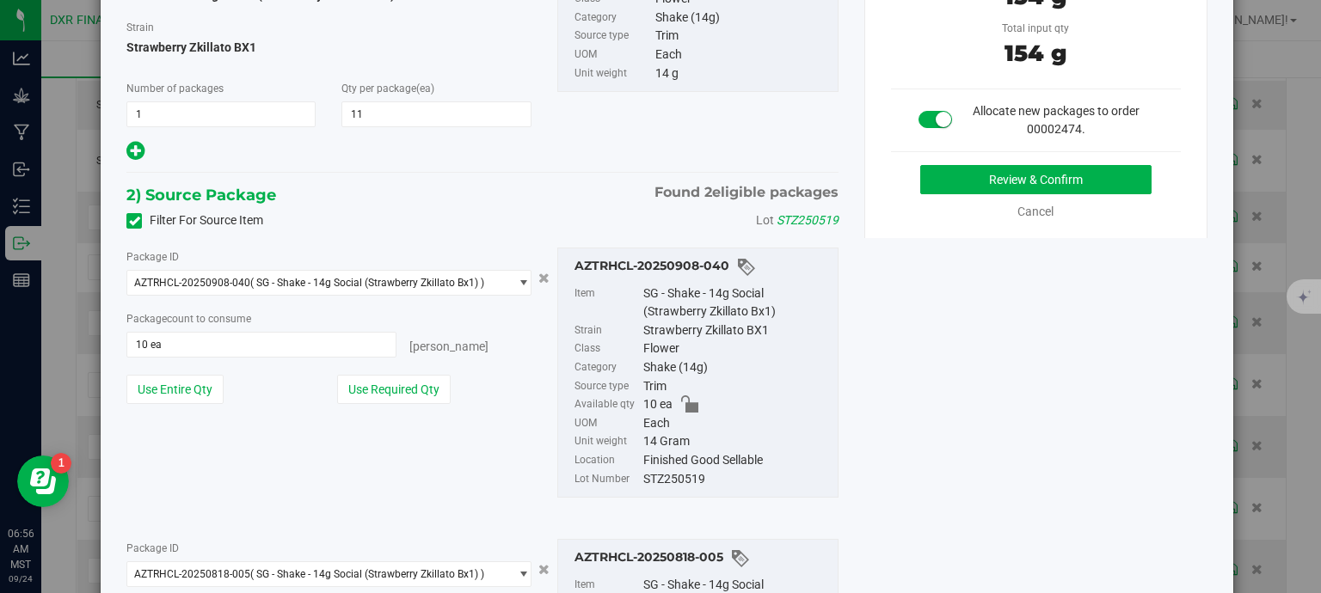
scroll to position [27, 0]
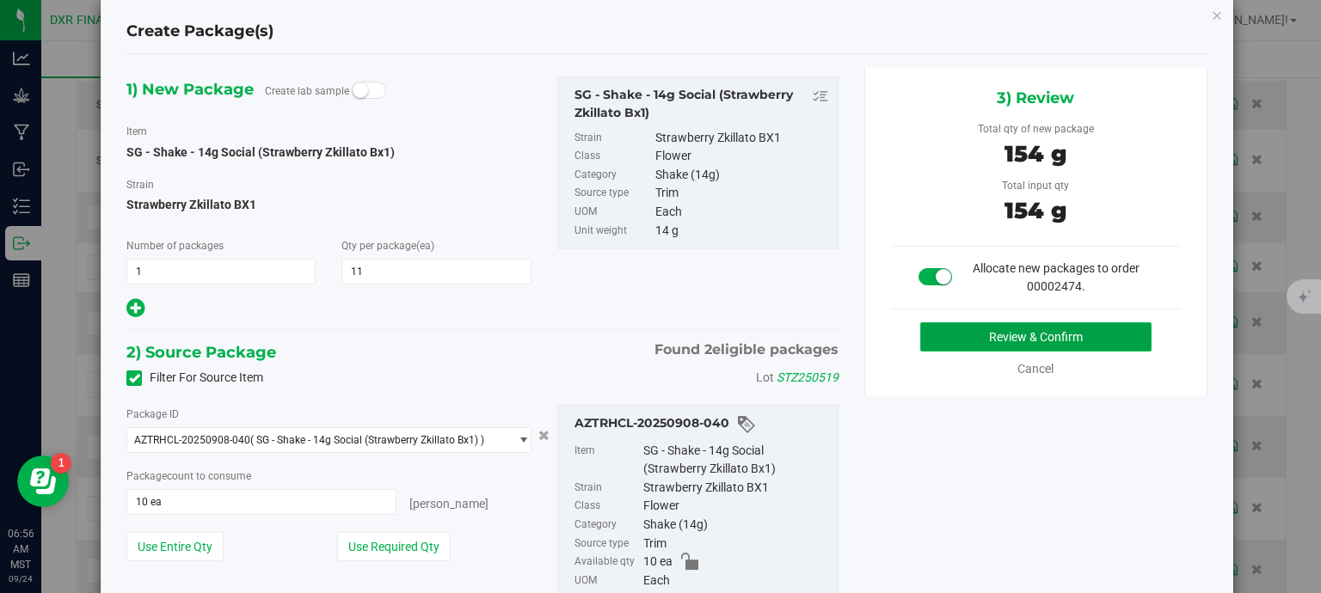
click at [972, 329] on button "Review & Confirm" at bounding box center [1035, 336] width 231 height 29
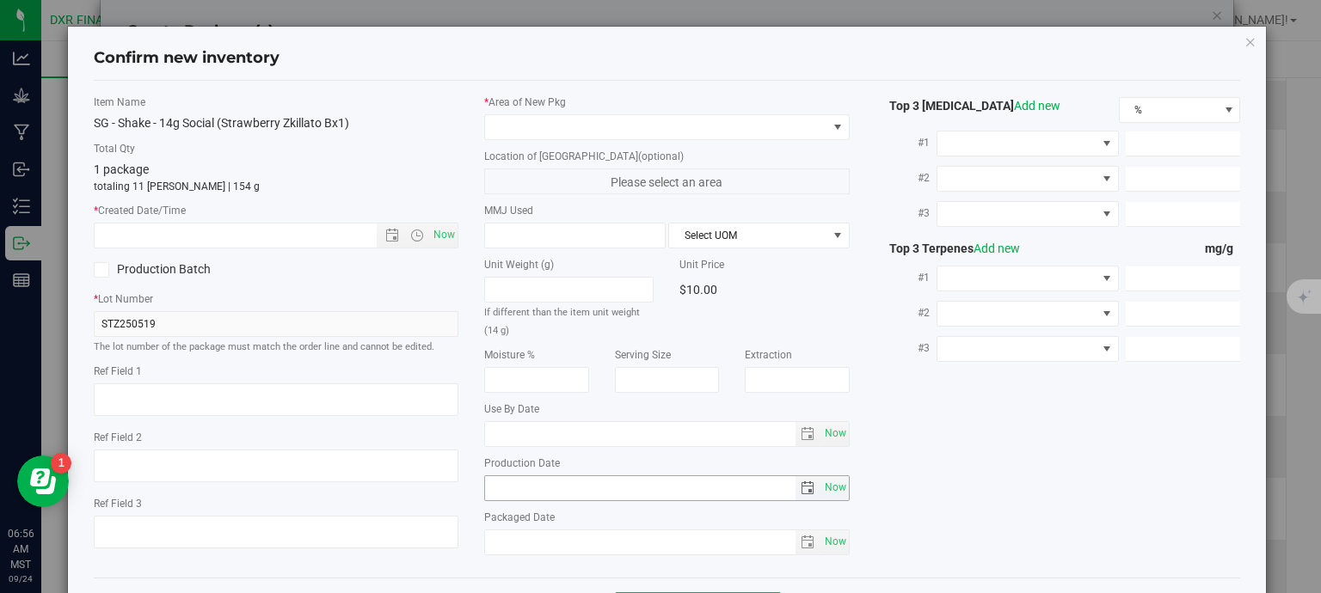
type textarea "2025-05-19"
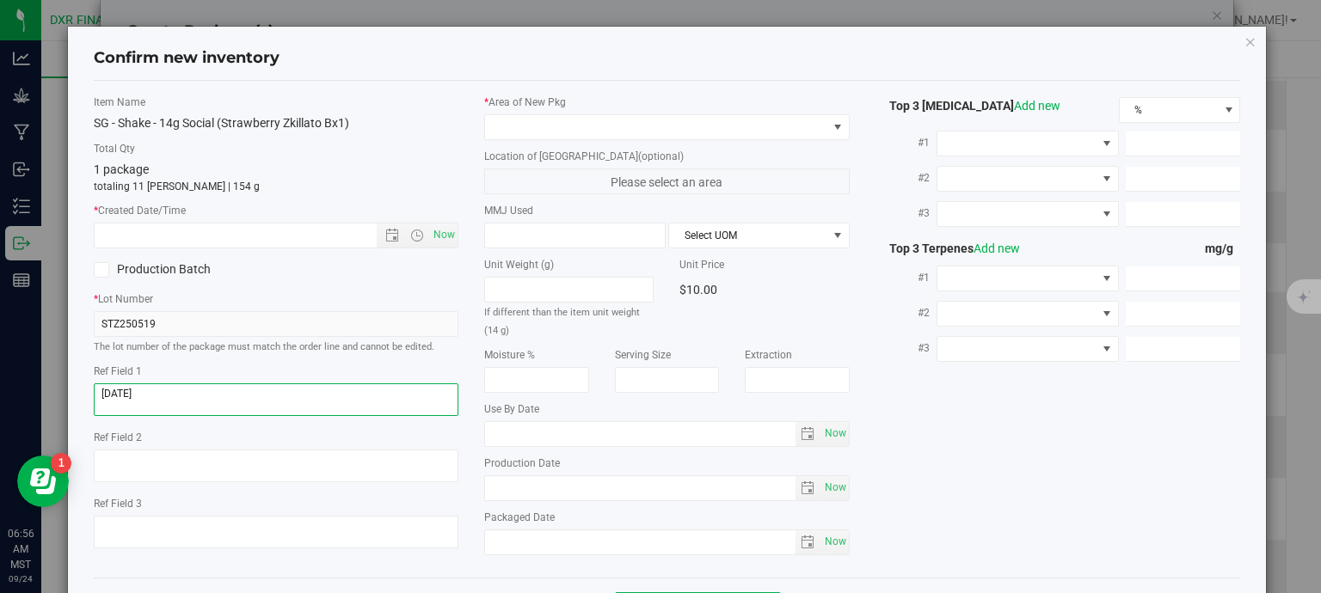
click at [227, 386] on textarea at bounding box center [276, 399] width 365 height 33
click at [239, 237] on input "text" at bounding box center [251, 236] width 312 height 24
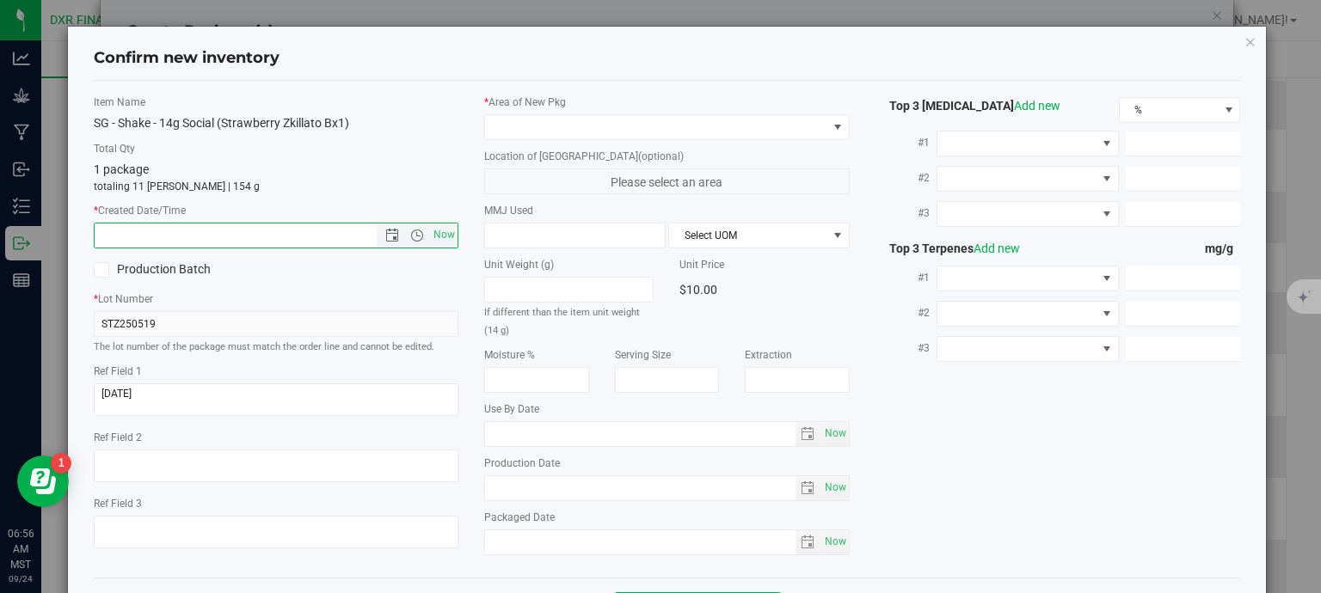
paste input "2025-05-19"
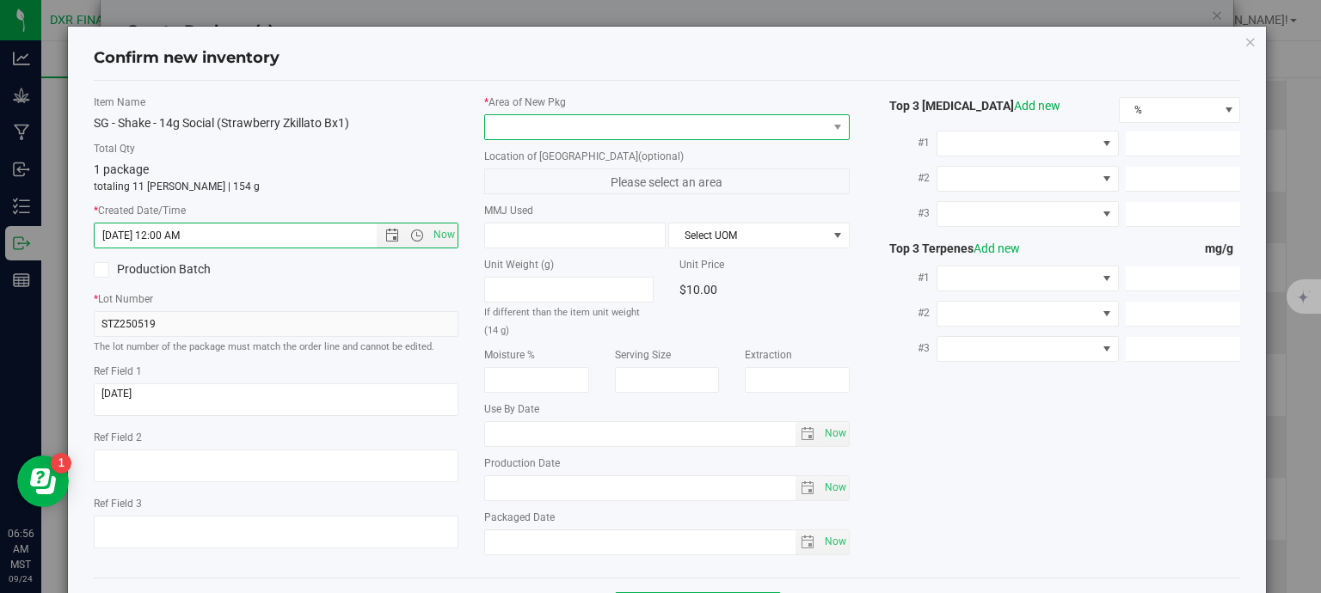
click at [525, 120] on span at bounding box center [656, 127] width 342 height 24
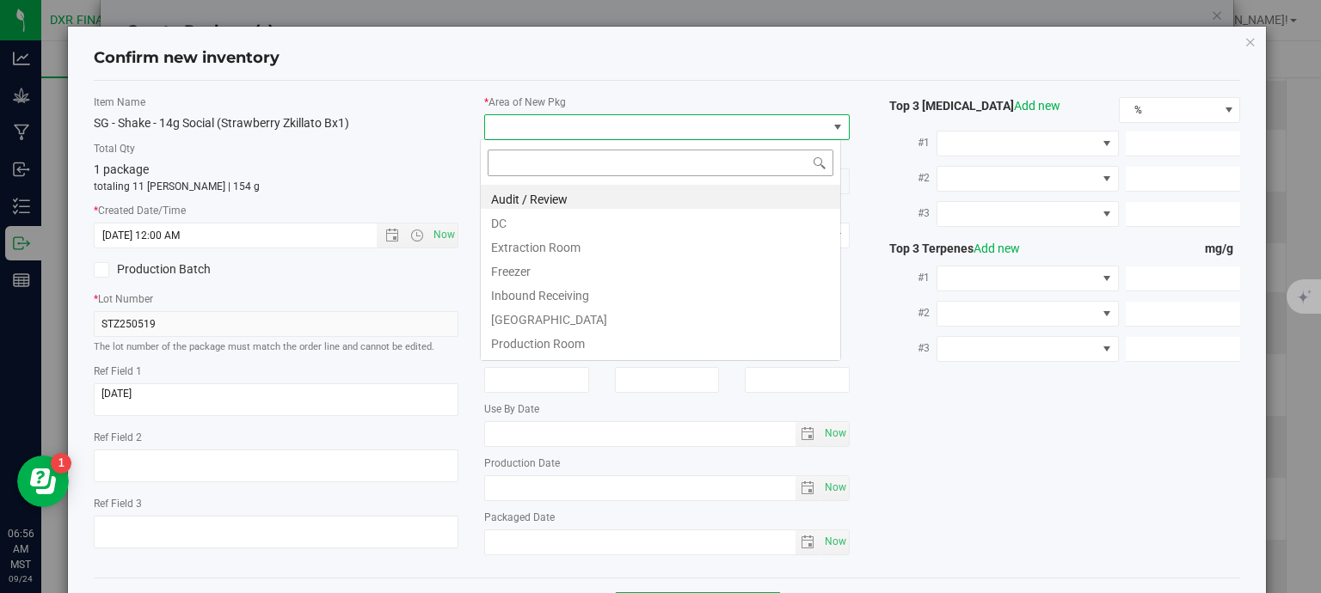
type input "5/19/2025 6:56 AM"
click at [530, 226] on li "DC" at bounding box center [660, 221] width 359 height 24
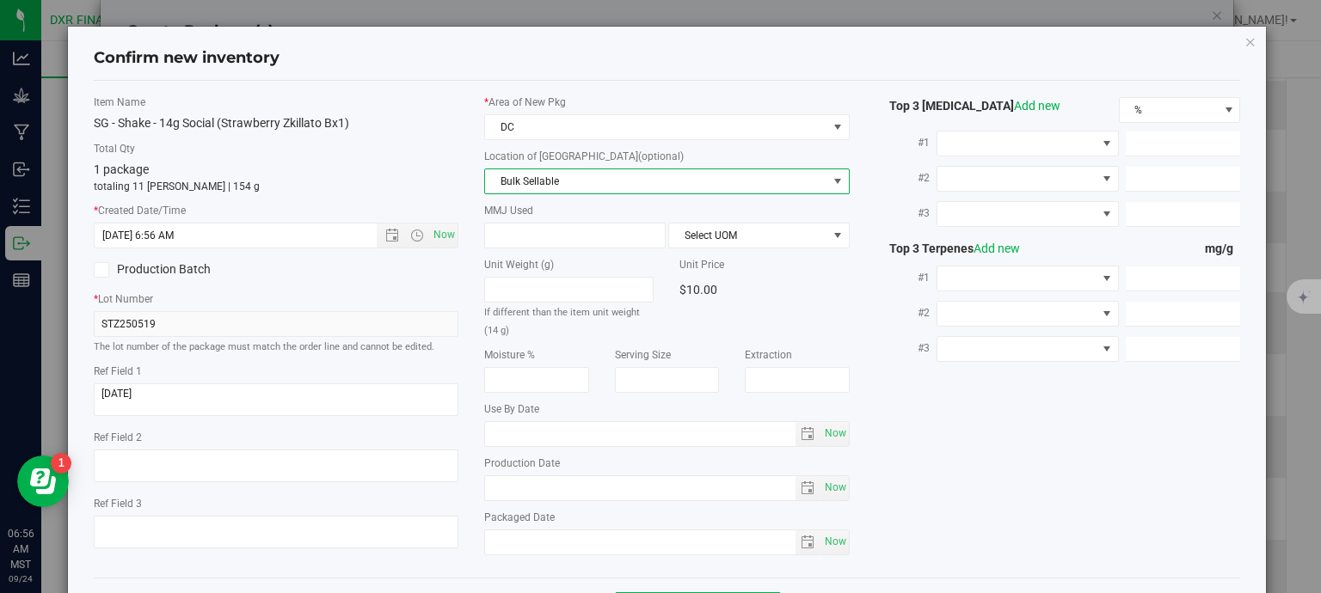
click at [586, 185] on span "Bulk Sellable" at bounding box center [656, 181] width 342 height 24
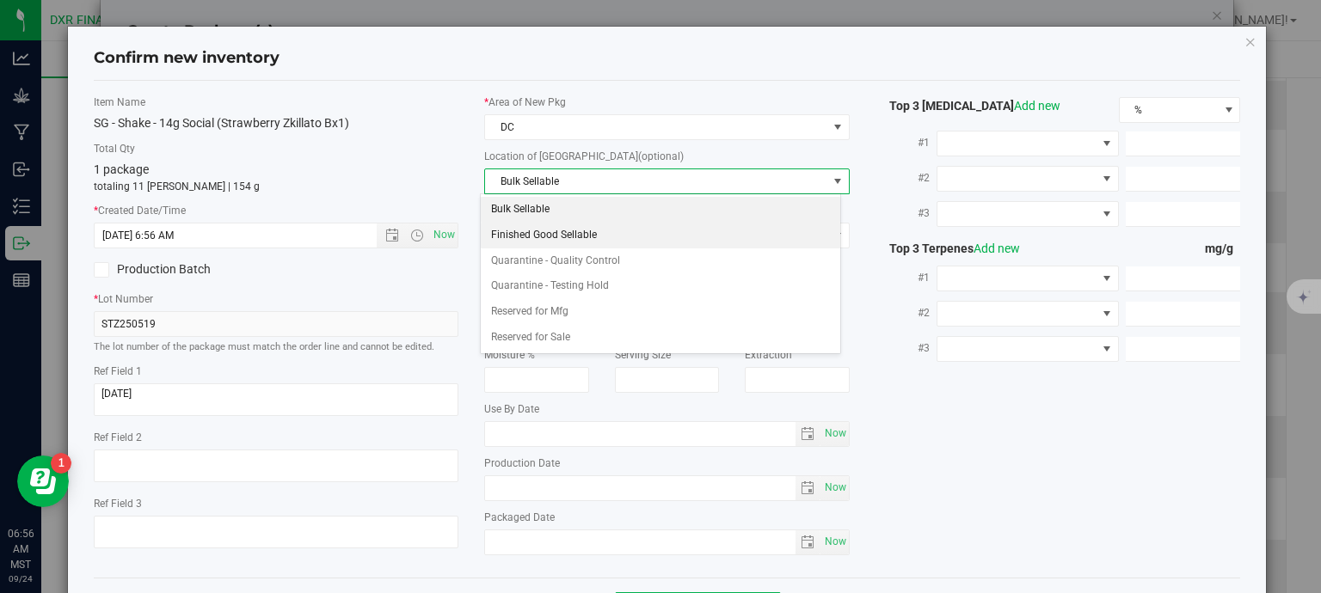
click at [574, 241] on li "Finished Good Sellable" at bounding box center [660, 236] width 359 height 26
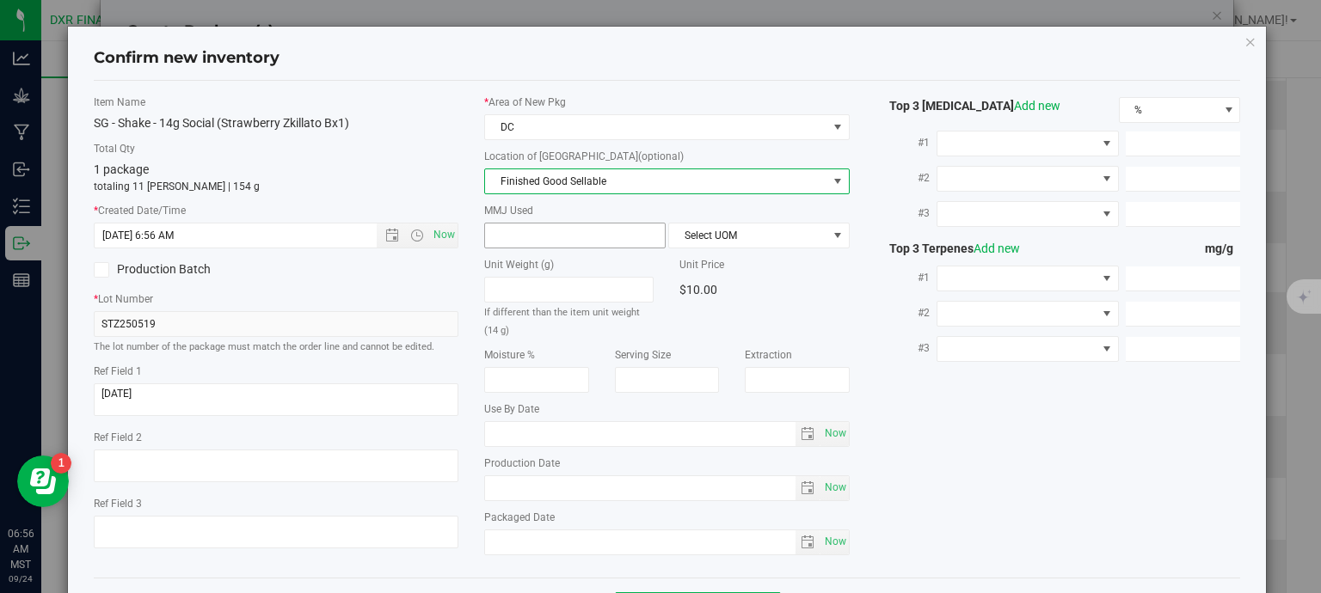
click at [572, 236] on span at bounding box center [574, 236] width 181 height 26
type input "14"
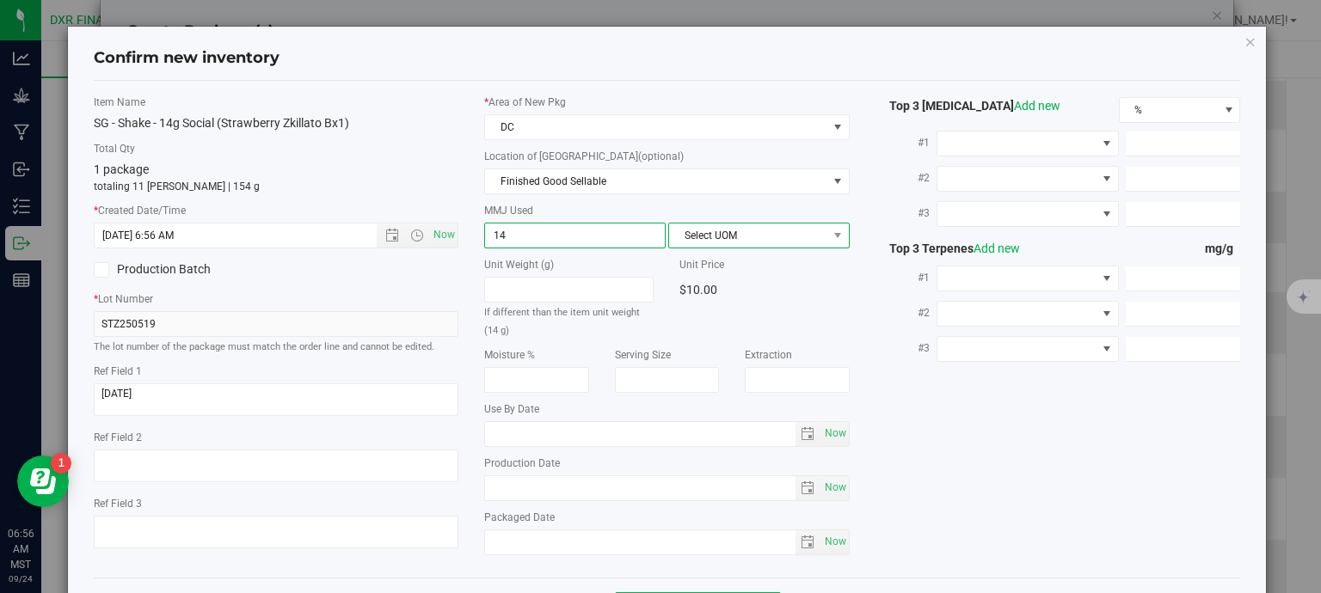
type input "14.0000"
click at [721, 234] on span "Select UOM" at bounding box center [748, 236] width 158 height 24
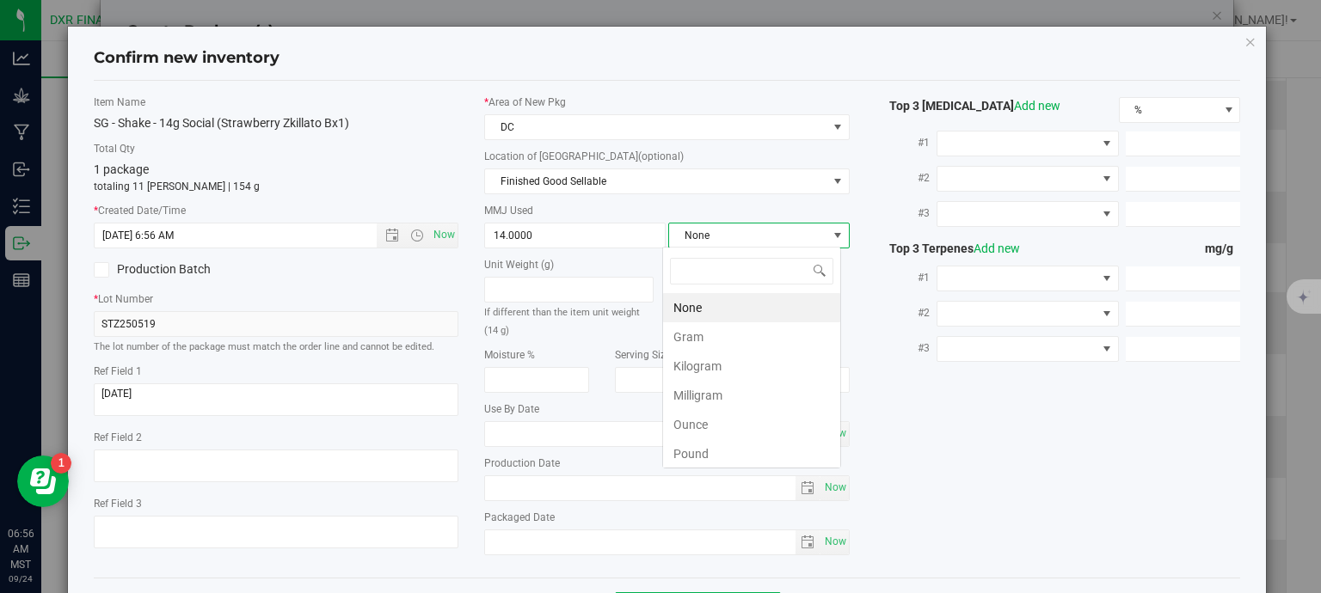
scroll to position [25, 179]
click at [715, 334] on li "Gram" at bounding box center [751, 336] width 177 height 29
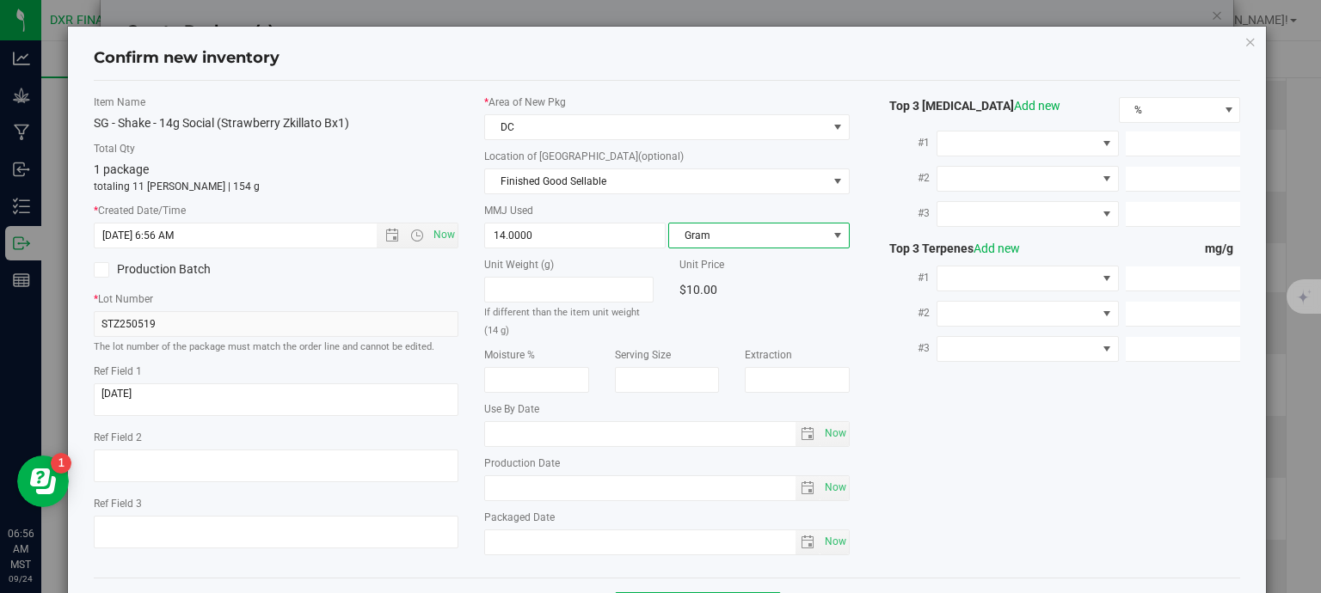
scroll to position [65, 0]
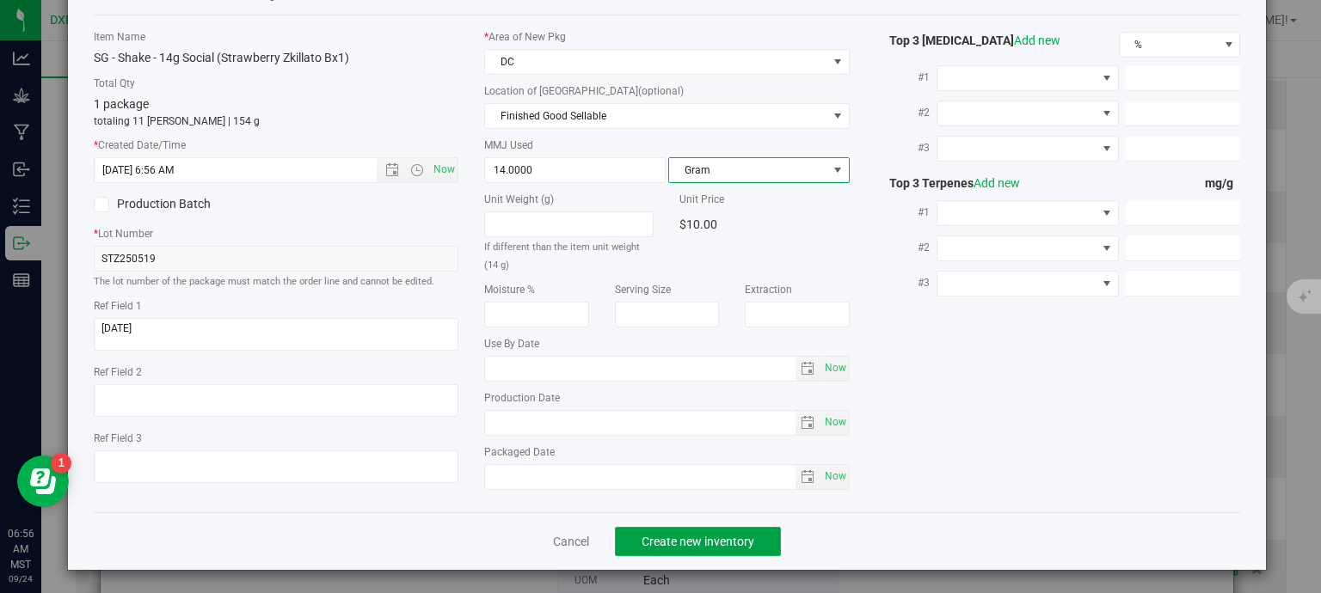
click at [730, 540] on span "Create new inventory" at bounding box center [697, 542] width 113 height 14
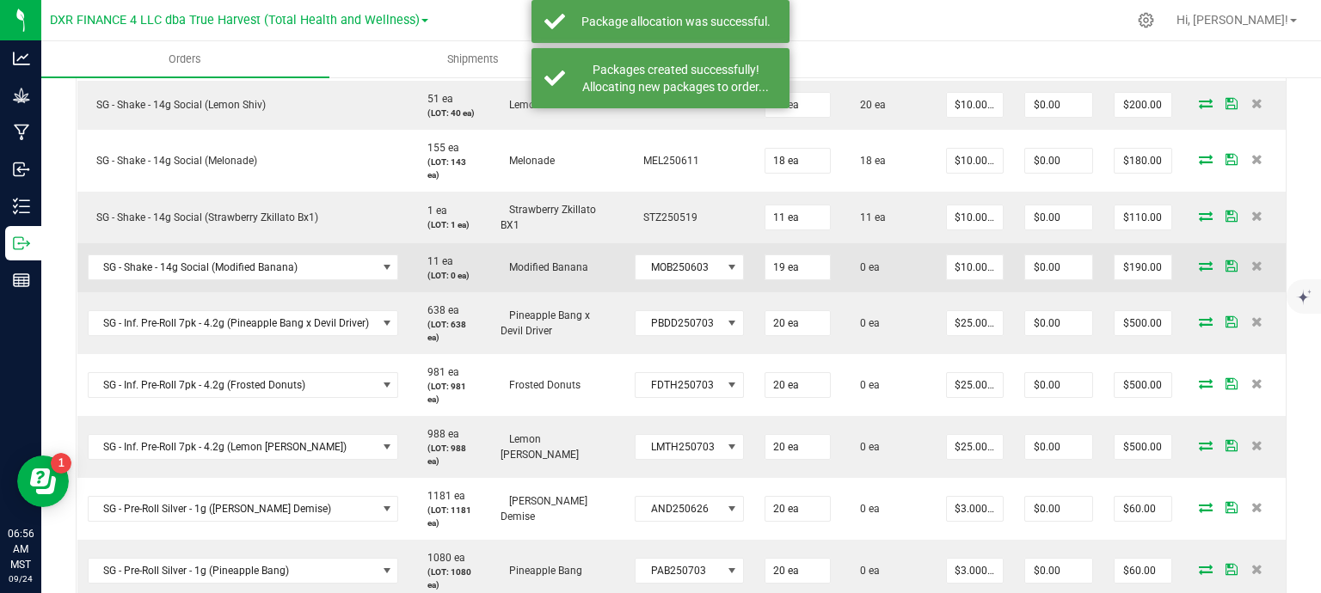
click at [1199, 261] on icon at bounding box center [1206, 266] width 14 height 10
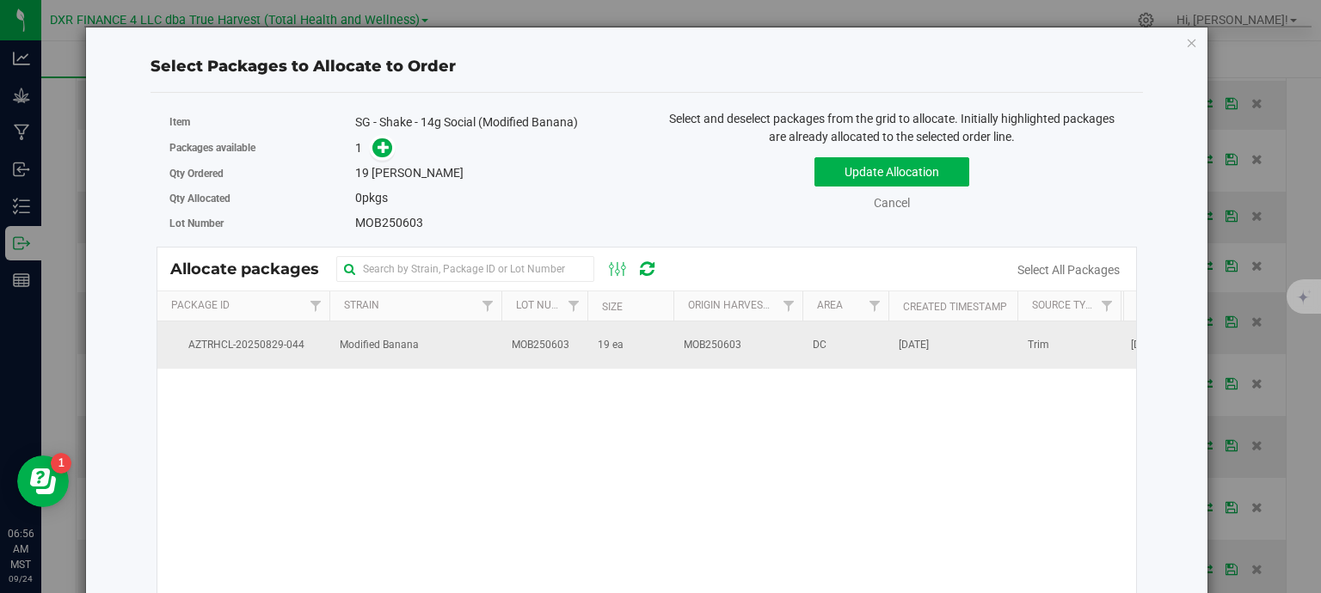
click at [580, 359] on td "MOB250603" at bounding box center [544, 345] width 86 height 46
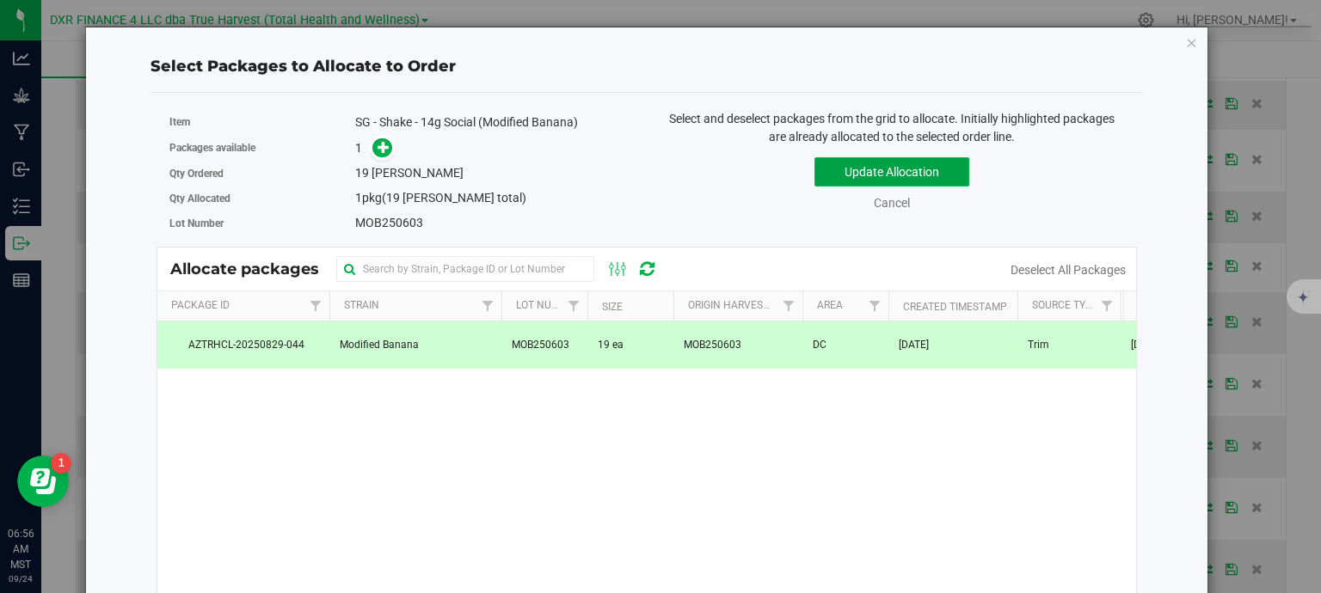
click at [936, 177] on button "Update Allocation" at bounding box center [891, 171] width 155 height 29
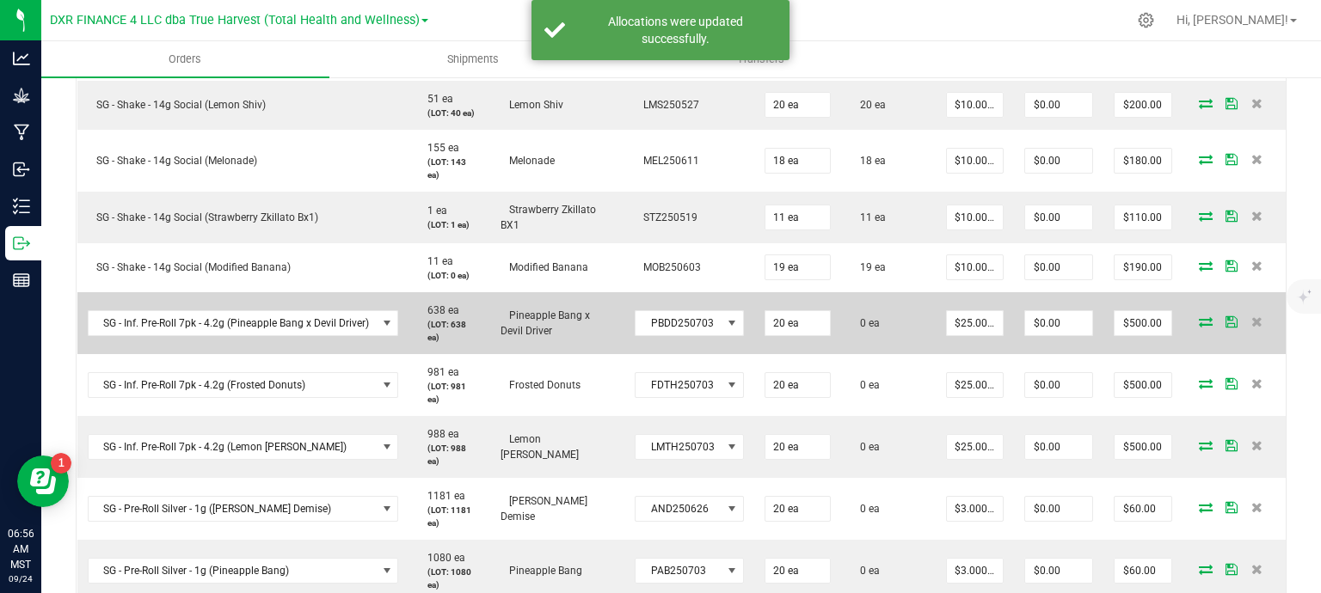
click at [1199, 319] on icon at bounding box center [1206, 321] width 14 height 10
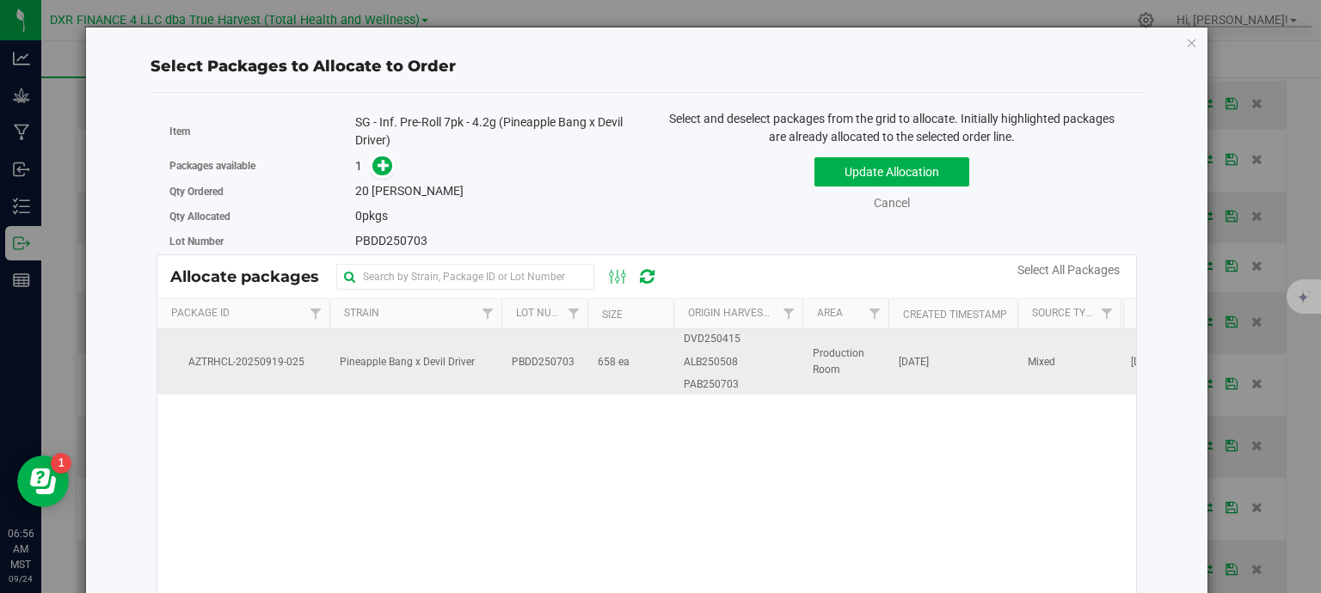
drag, startPoint x: 645, startPoint y: 360, endPoint x: 609, endPoint y: 344, distance: 39.6
click at [643, 360] on td "658 ea" at bounding box center [630, 361] width 86 height 65
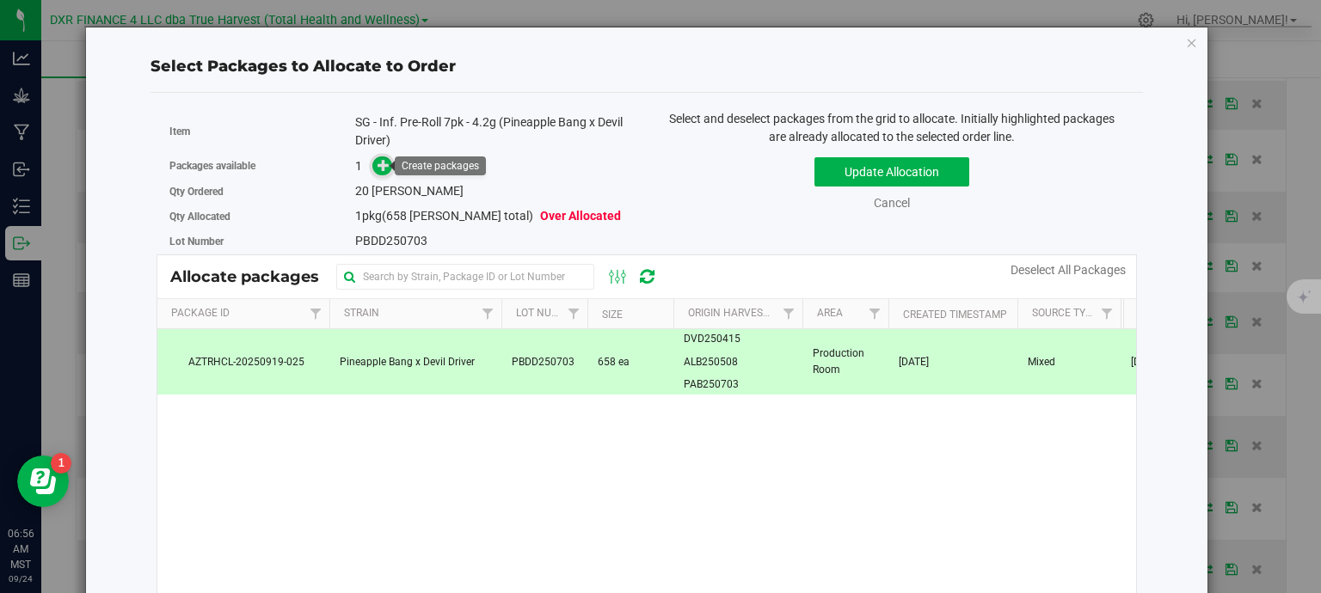
click at [377, 167] on icon at bounding box center [383, 165] width 12 height 12
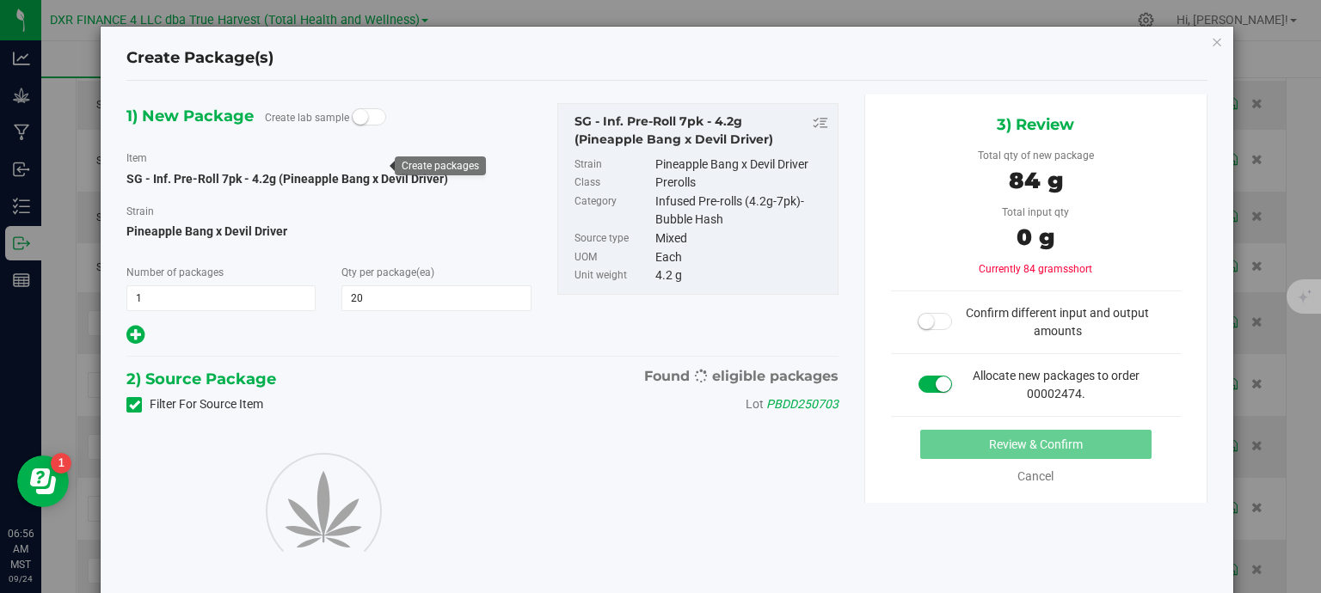
type input "20"
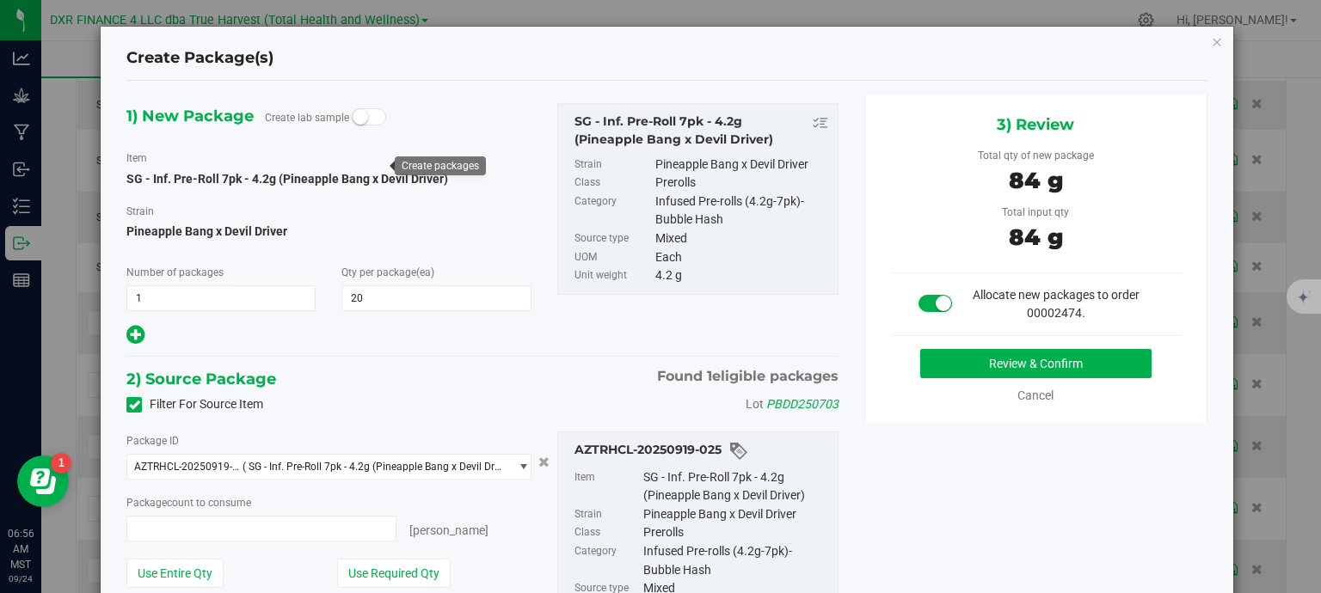
type input "20 ea"
click at [1040, 369] on button "Review & Confirm" at bounding box center [1035, 363] width 231 height 29
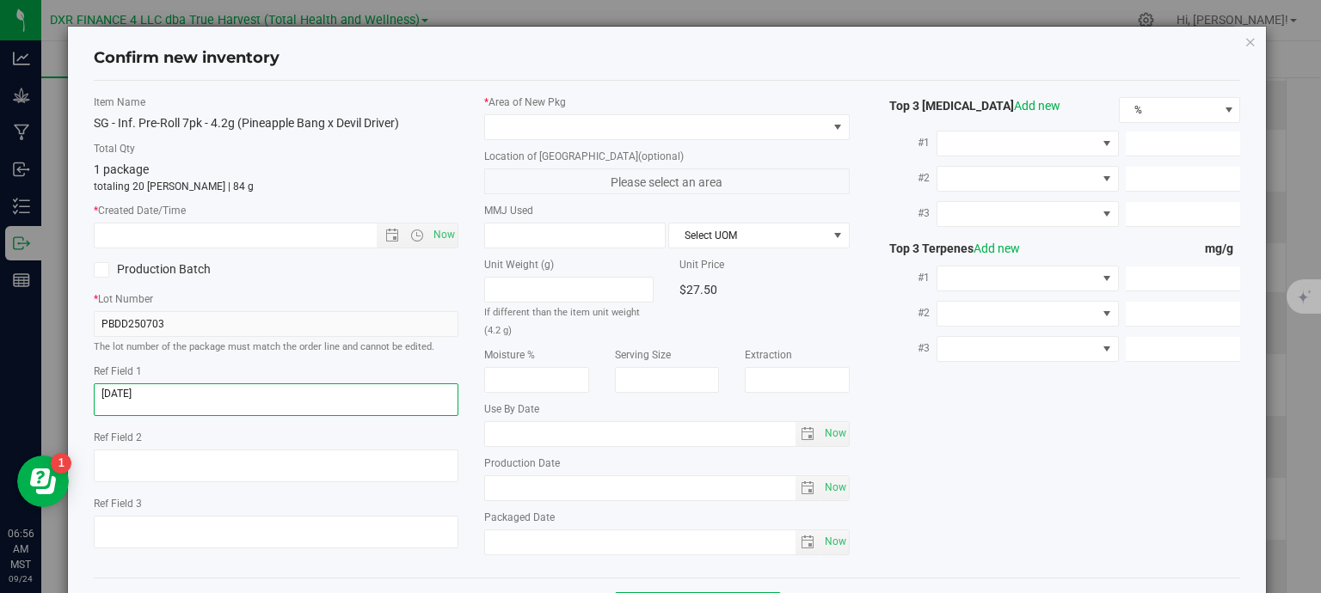
click at [247, 401] on textarea at bounding box center [276, 399] width 365 height 33
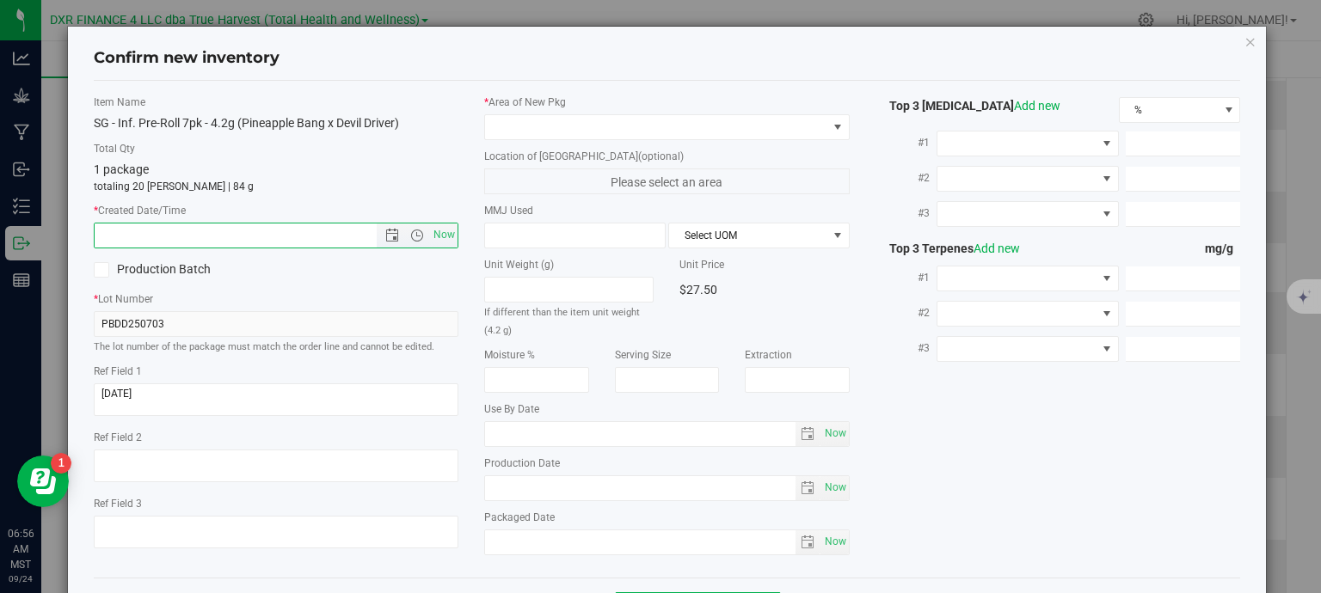
click at [266, 236] on input "text" at bounding box center [251, 236] width 312 height 24
paste input "2025-09-02"
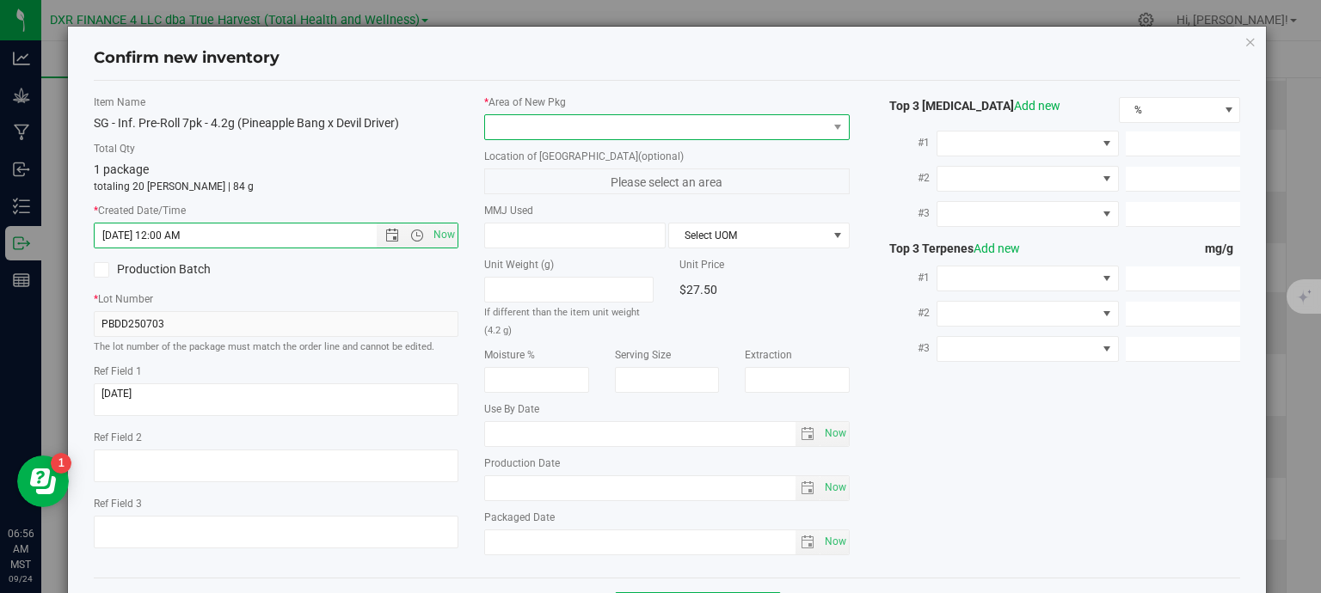
click at [557, 126] on span at bounding box center [656, 127] width 342 height 24
type input "9/2/2025 6:56 AM"
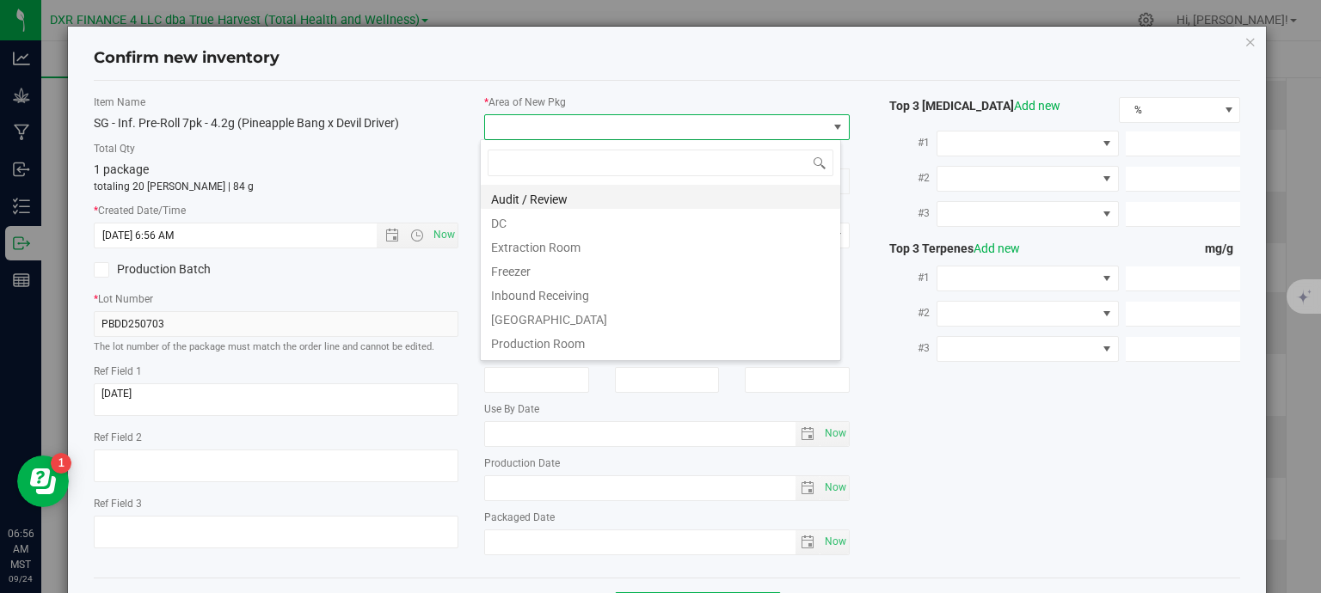
scroll to position [25, 361]
click at [531, 219] on li "DC" at bounding box center [660, 221] width 359 height 24
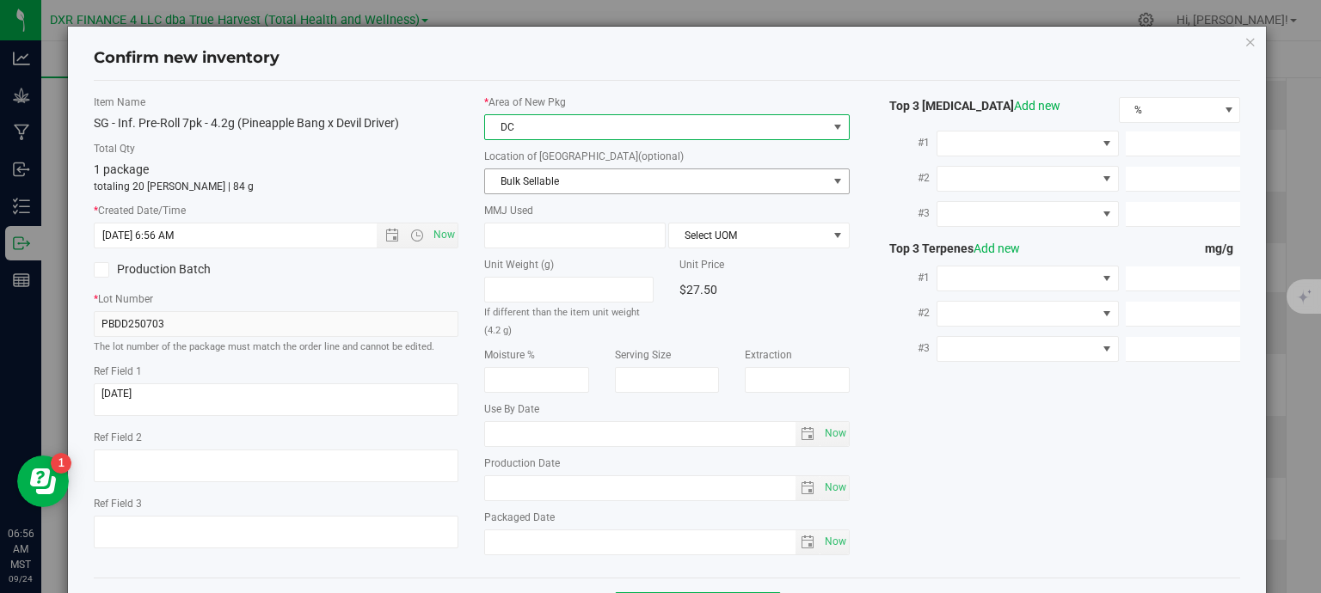
click at [571, 182] on span "Bulk Sellable" at bounding box center [656, 181] width 342 height 24
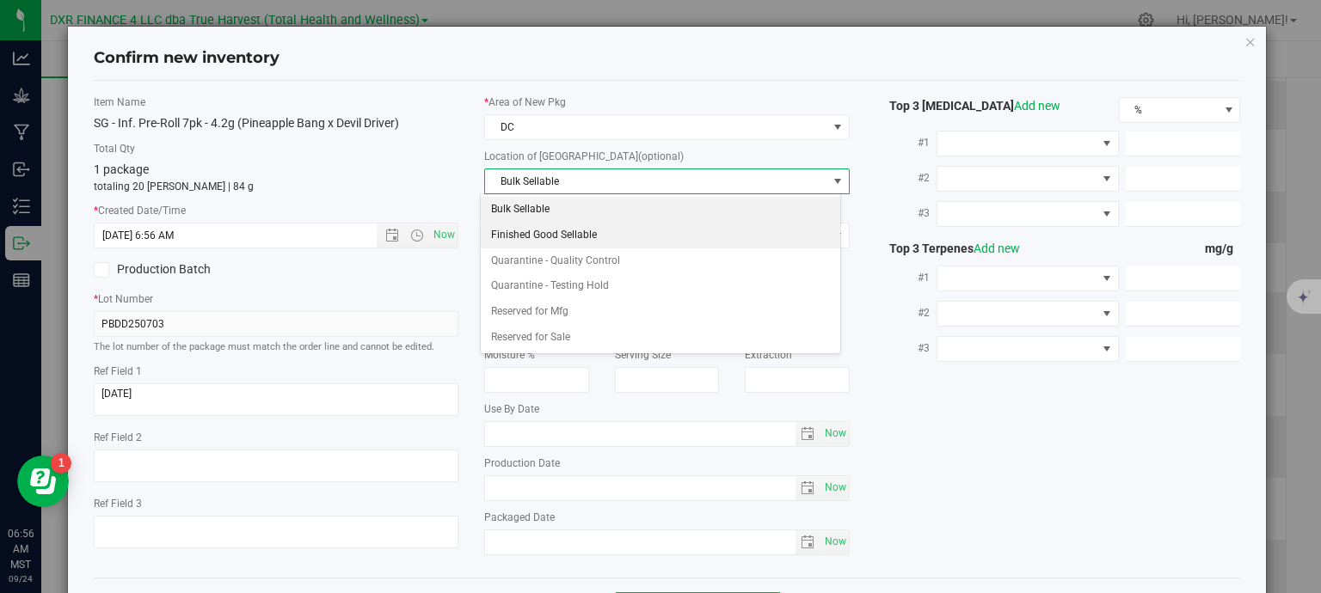
click at [562, 236] on li "Finished Good Sellable" at bounding box center [660, 236] width 359 height 26
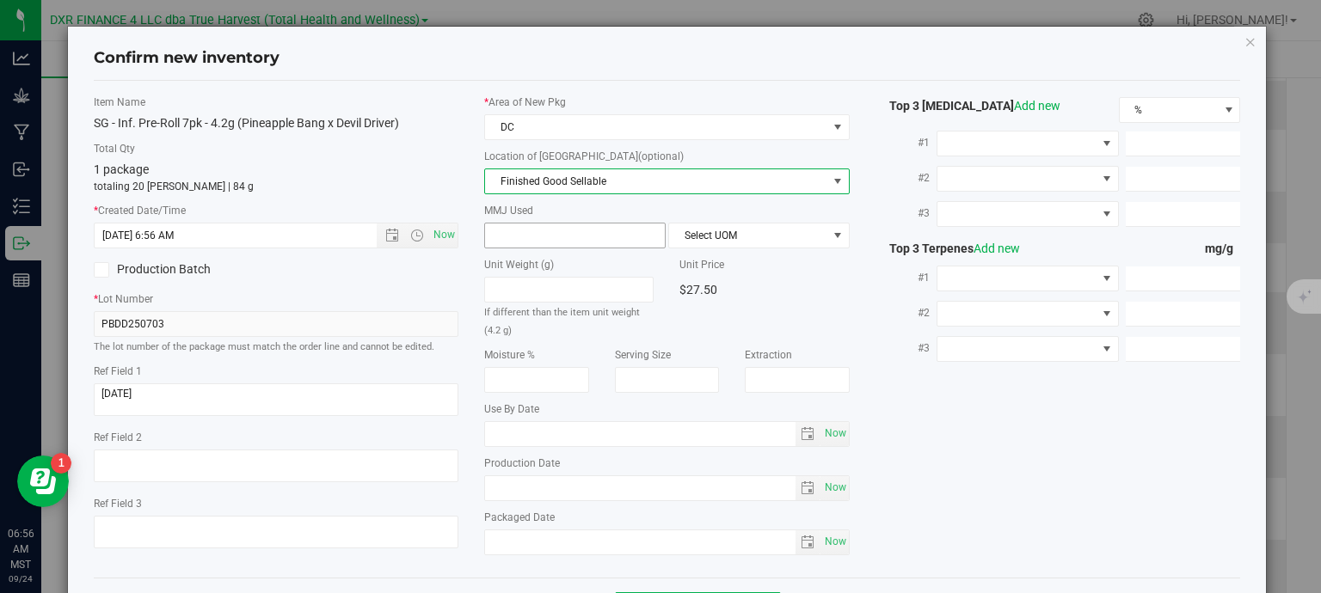
click at [555, 231] on span at bounding box center [574, 236] width 181 height 26
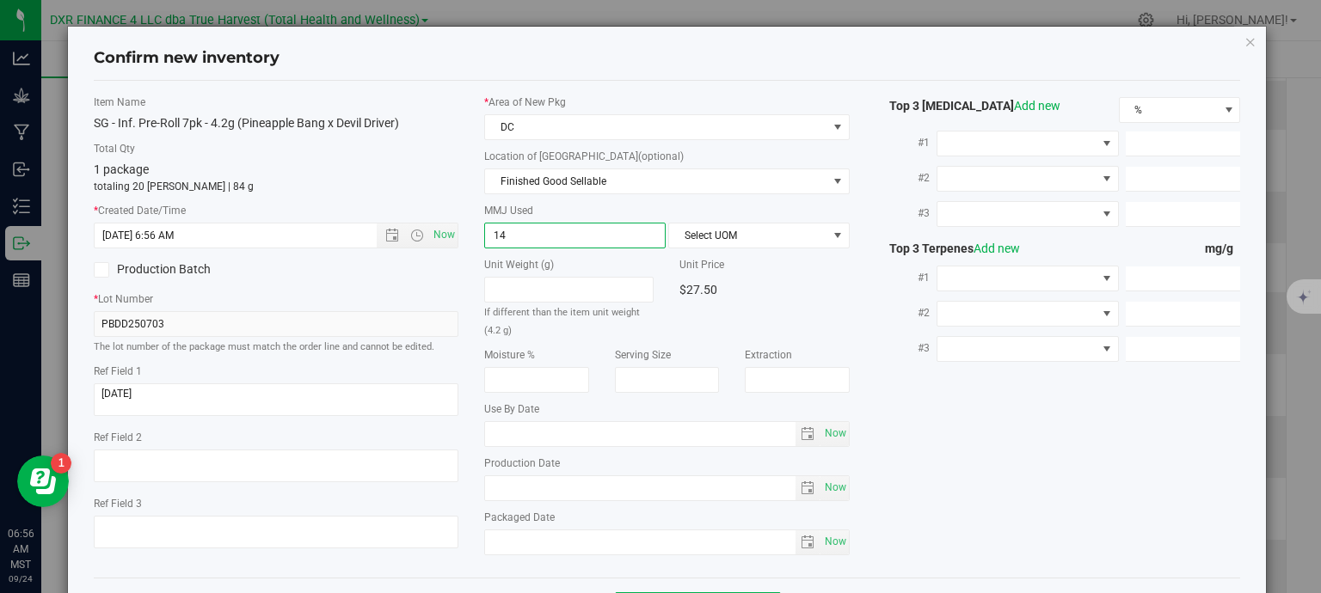
type input "1"
type input "4.2"
type input "4.2000"
click at [715, 230] on span "Select UOM" at bounding box center [748, 236] width 158 height 24
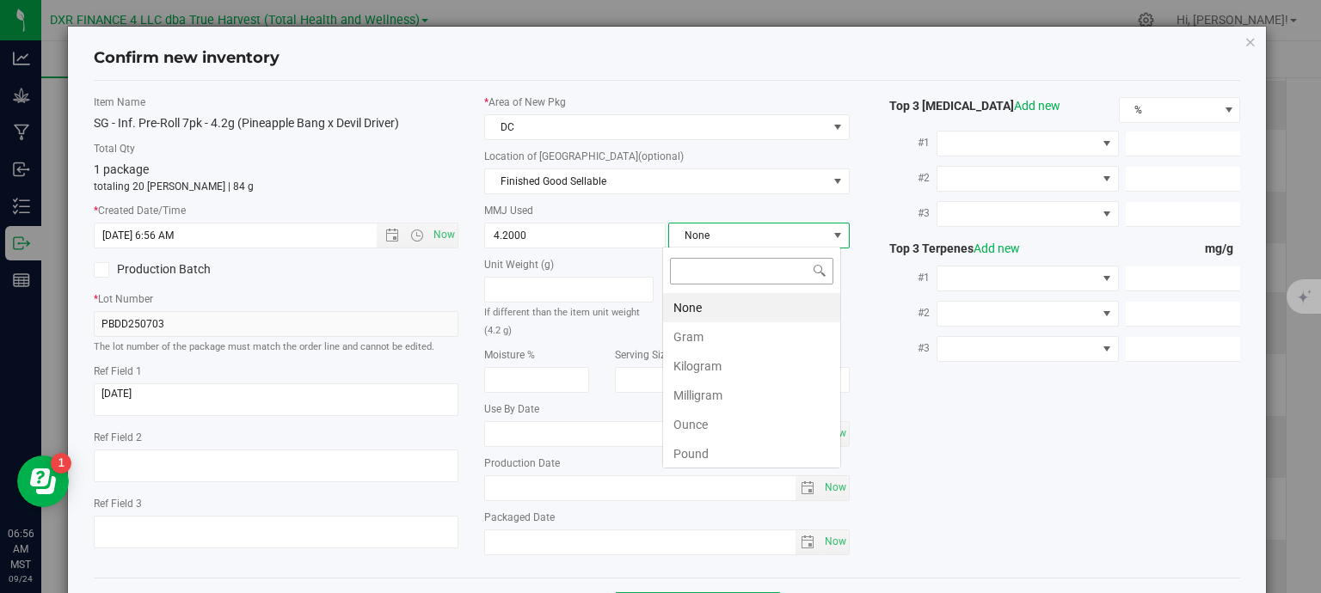
scroll to position [25, 179]
click at [725, 329] on li "Gram" at bounding box center [751, 336] width 177 height 29
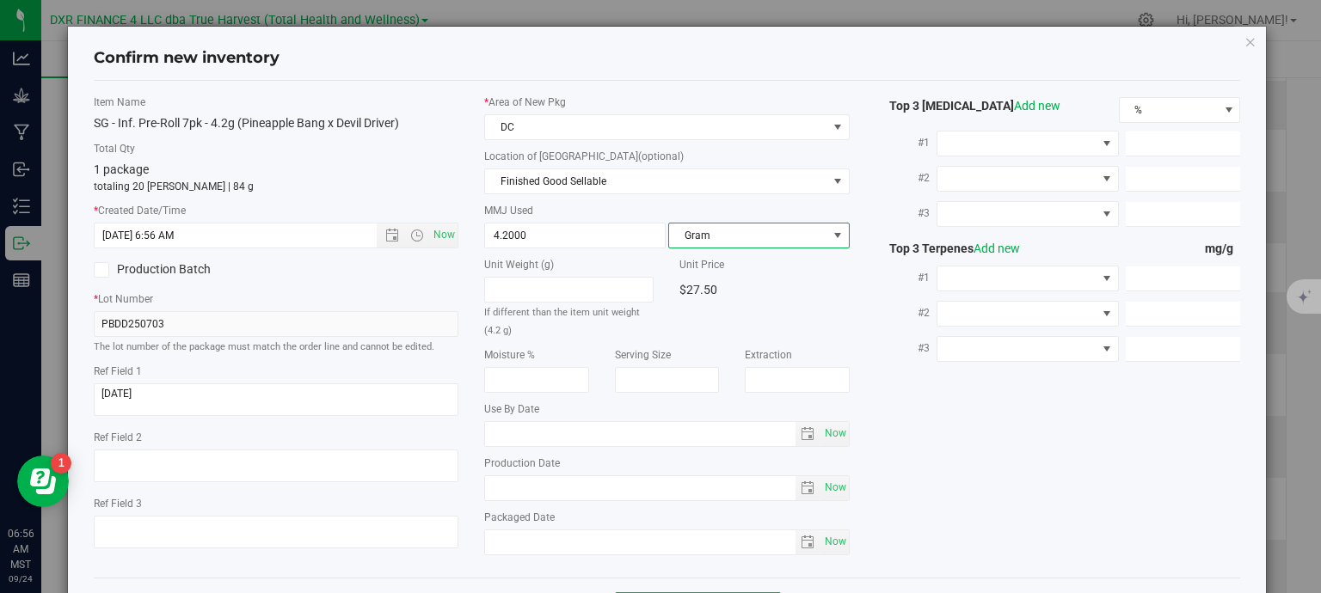
scroll to position [65, 0]
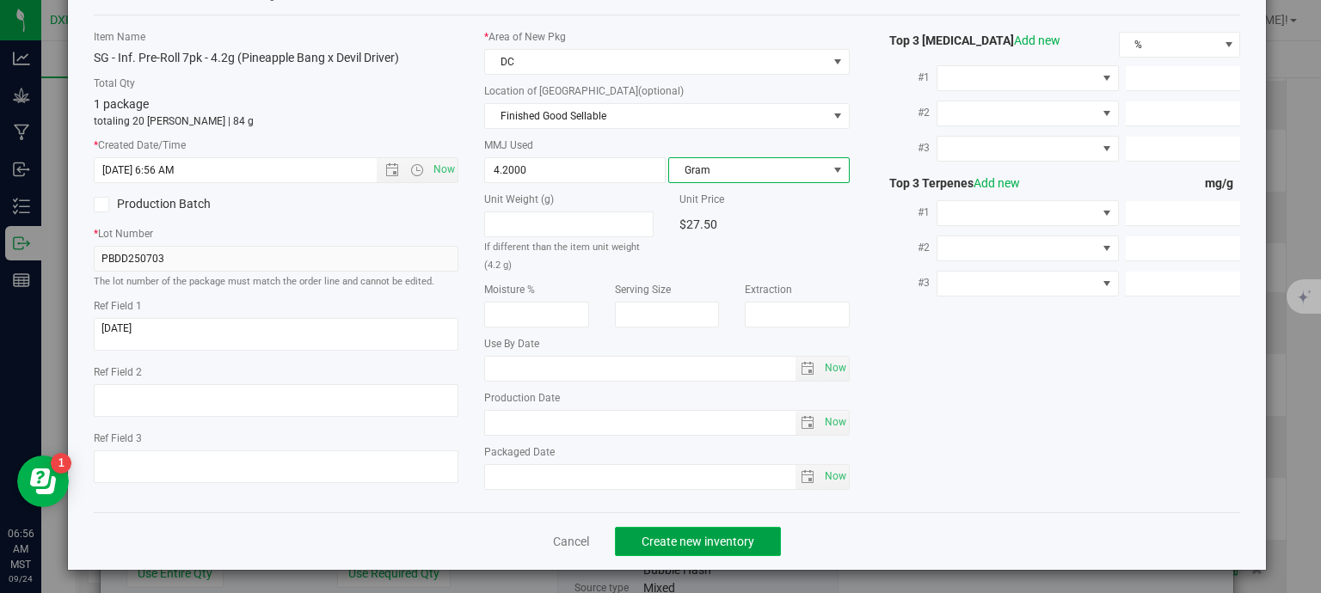
click at [720, 539] on span "Create new inventory" at bounding box center [697, 542] width 113 height 14
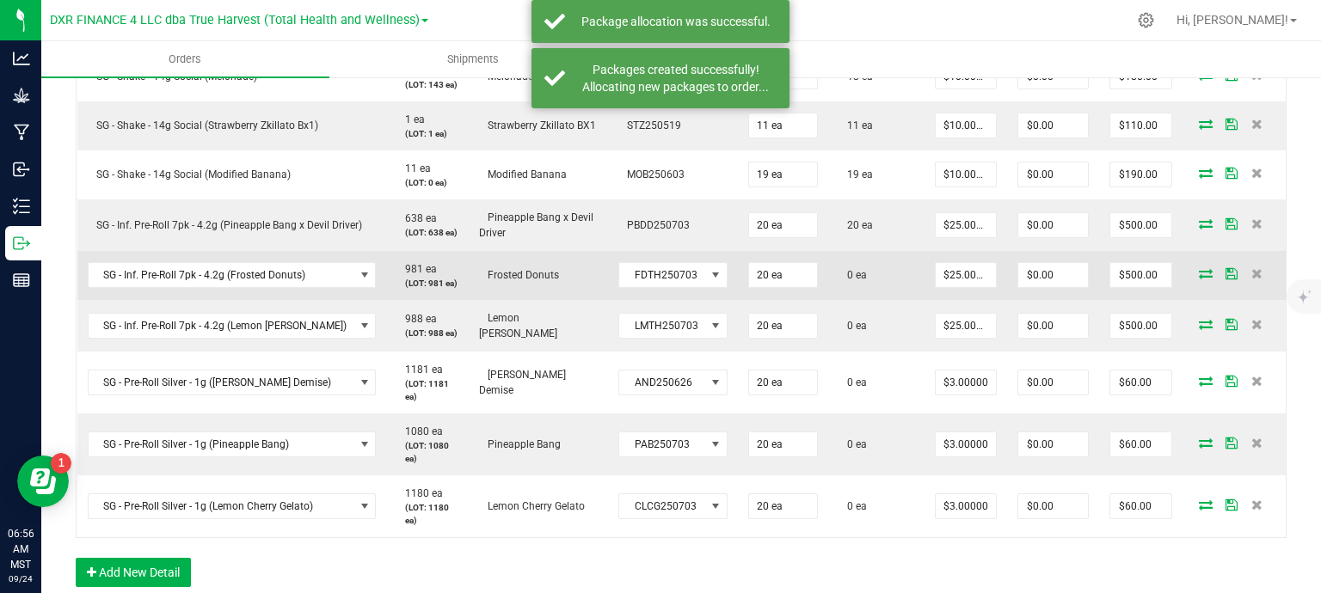
click at [1199, 272] on icon at bounding box center [1206, 273] width 14 height 10
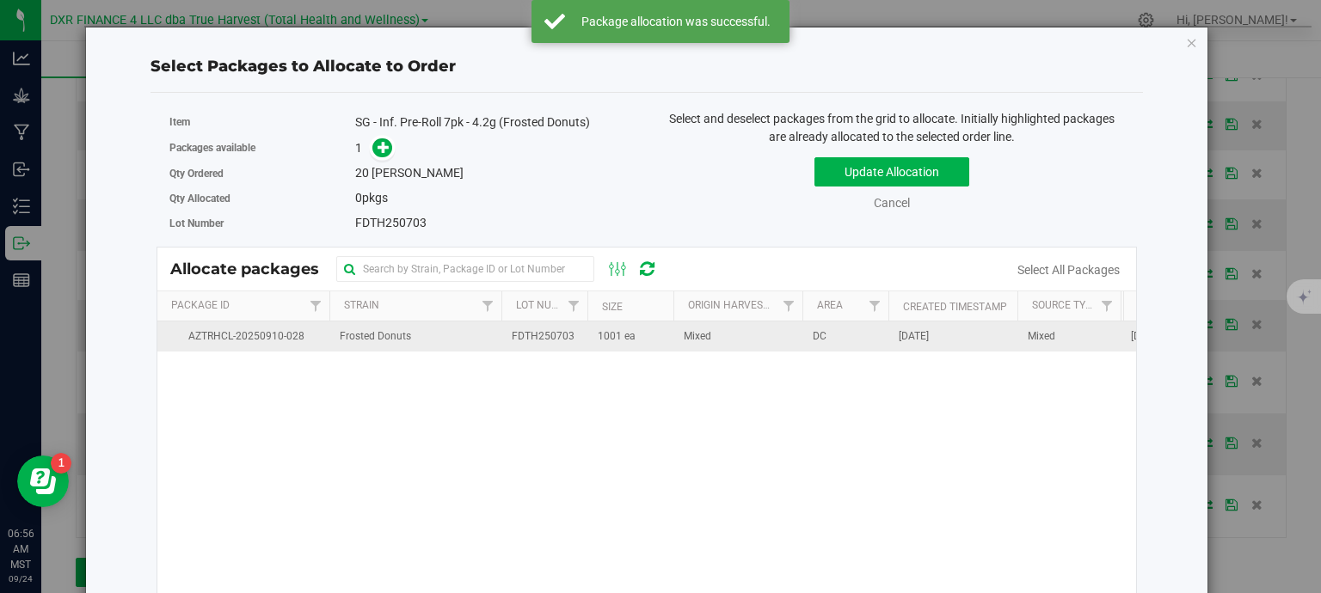
click at [589, 336] on td "1001 ea" at bounding box center [630, 337] width 86 height 30
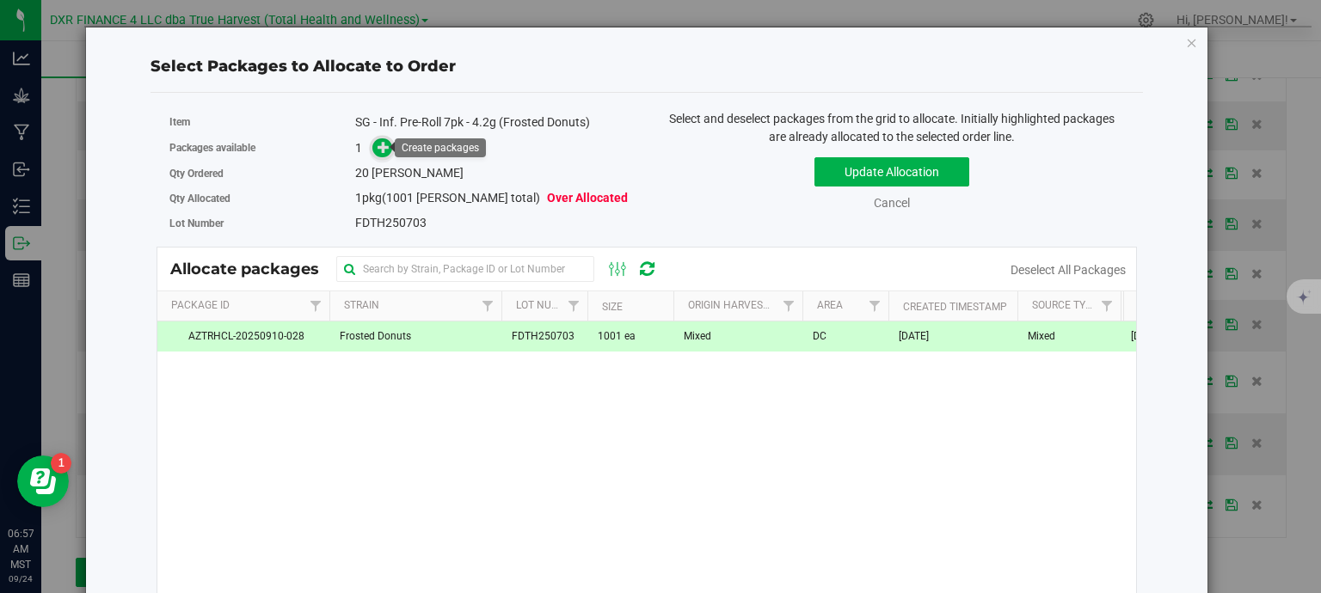
click at [377, 150] on icon at bounding box center [383, 147] width 12 height 12
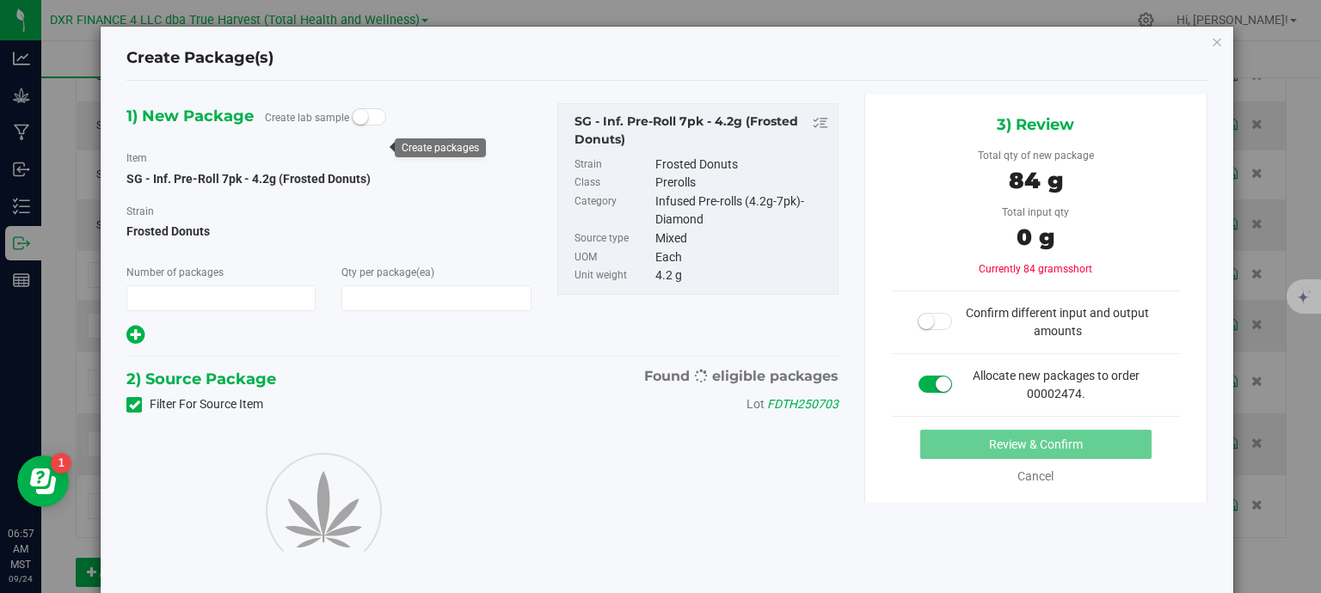
type input "1"
type input "20"
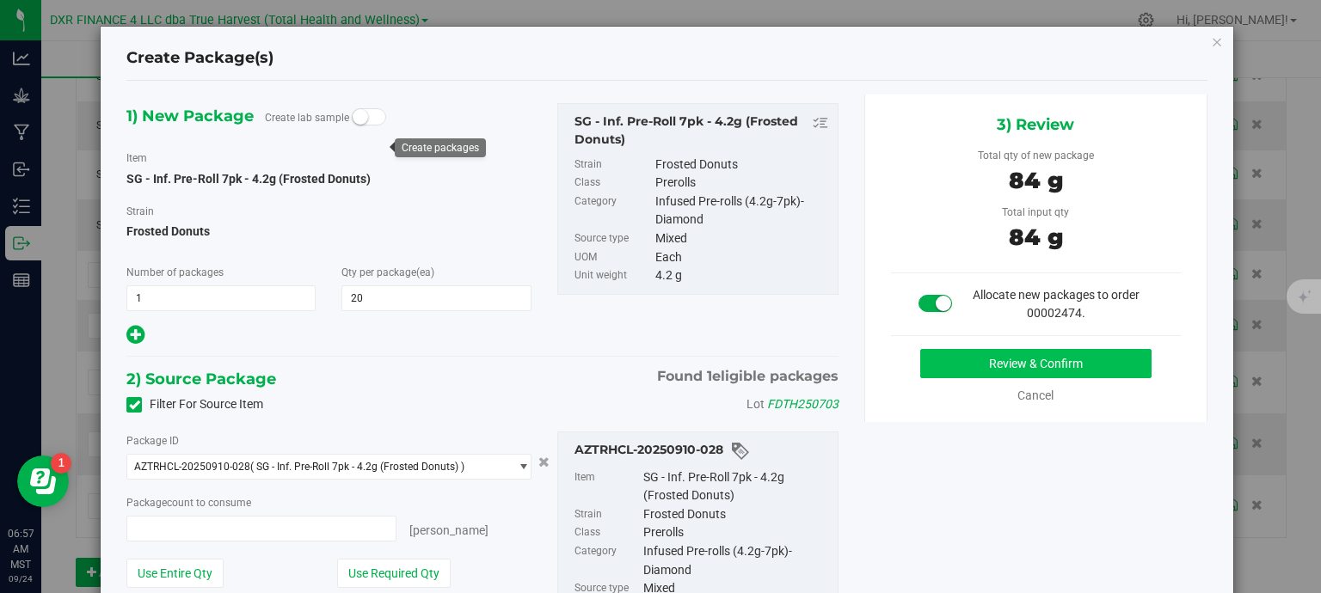
type input "20 ea"
click at [989, 354] on button "Review & Confirm" at bounding box center [1035, 363] width 231 height 29
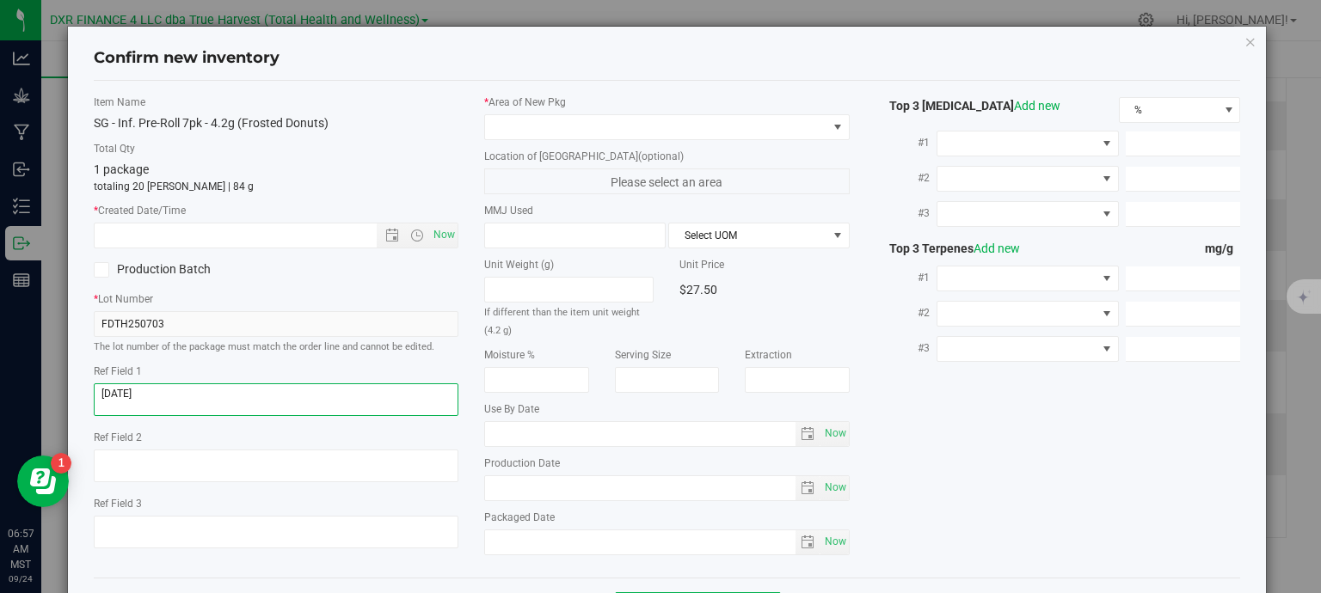
click at [171, 399] on textarea at bounding box center [276, 399] width 365 height 33
click at [172, 399] on textarea at bounding box center [276, 399] width 365 height 33
click at [214, 238] on input "text" at bounding box center [251, 236] width 312 height 24
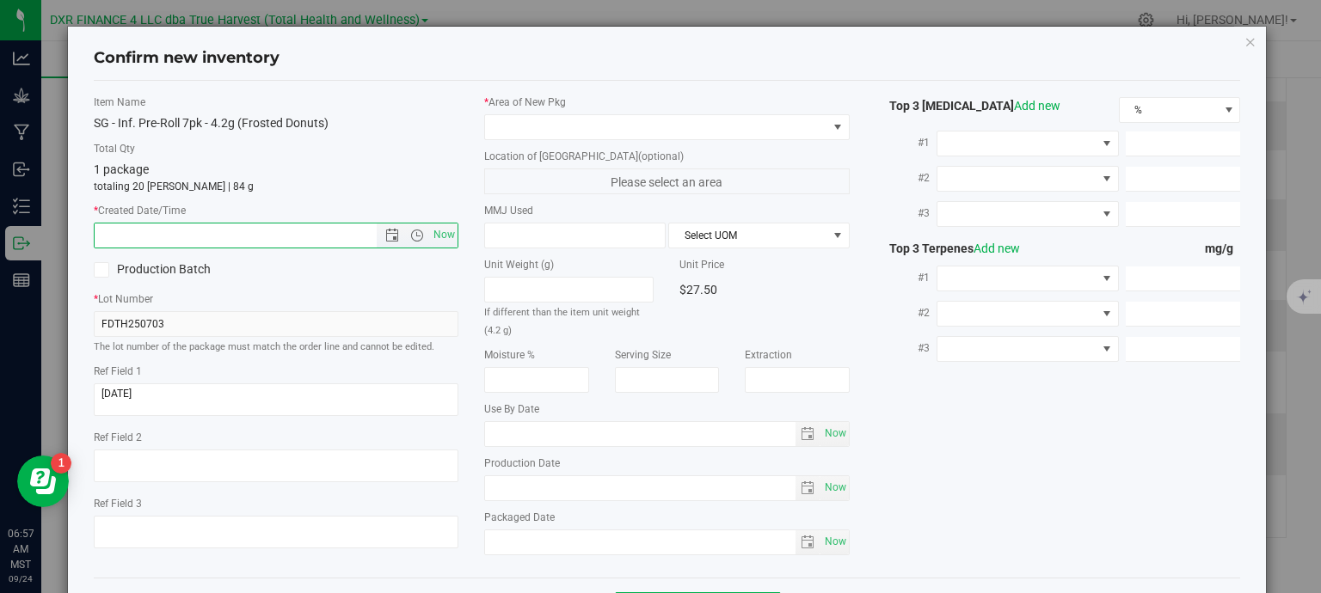
paste input "2025-08-27"
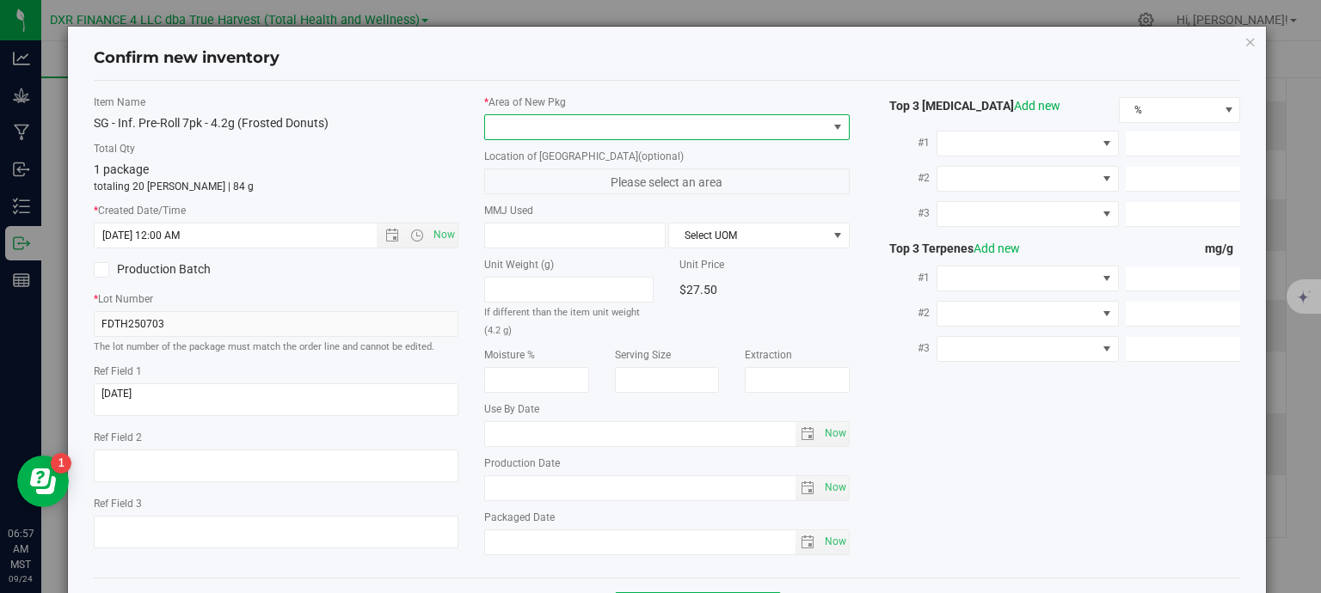
click at [553, 130] on span at bounding box center [656, 127] width 342 height 24
type input "8/27/2025 6:57 AM"
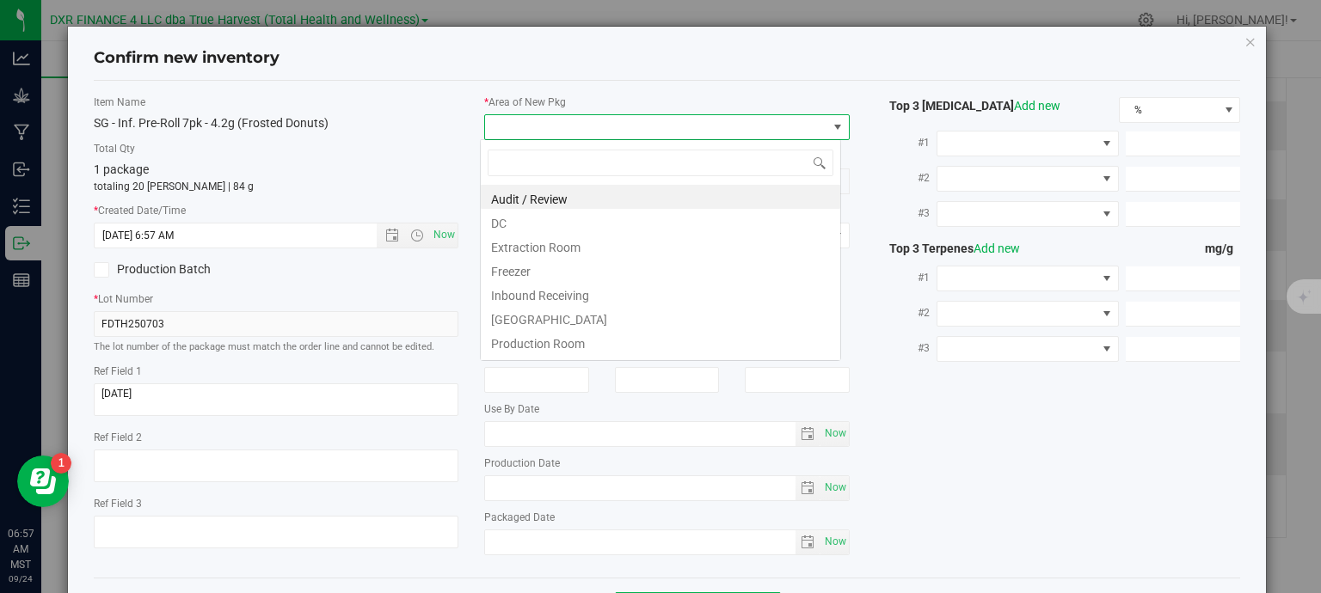
scroll to position [25, 361]
click at [548, 225] on li "DC" at bounding box center [660, 221] width 359 height 24
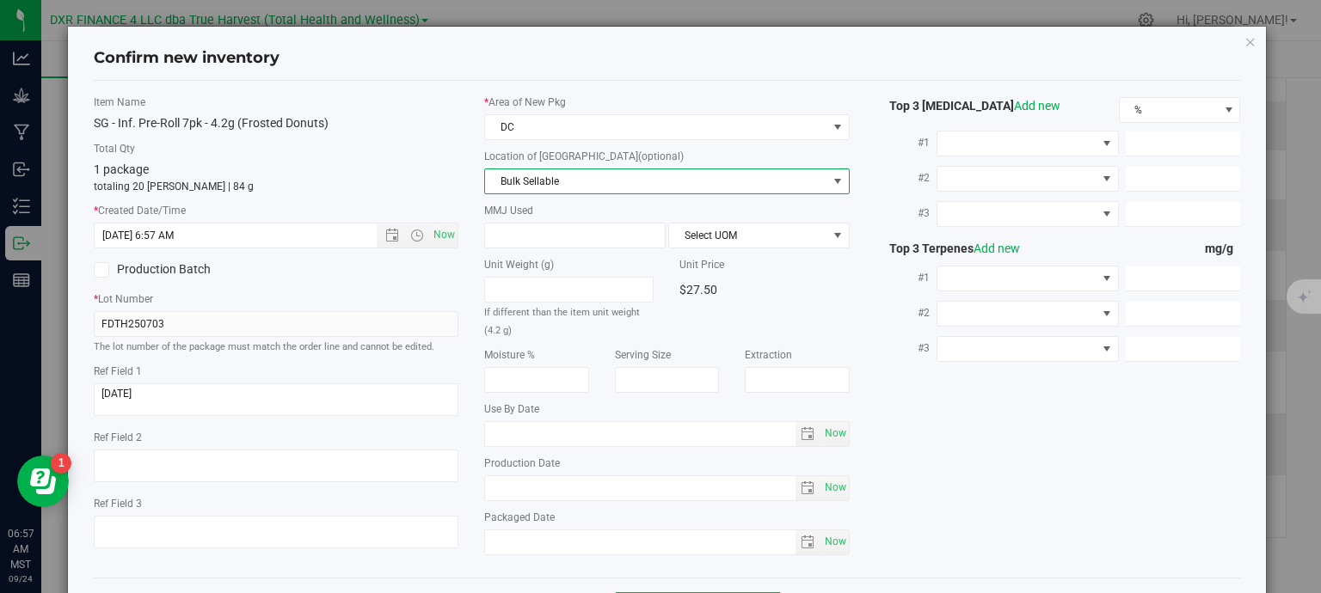
click at [575, 181] on span "Bulk Sellable" at bounding box center [656, 181] width 342 height 24
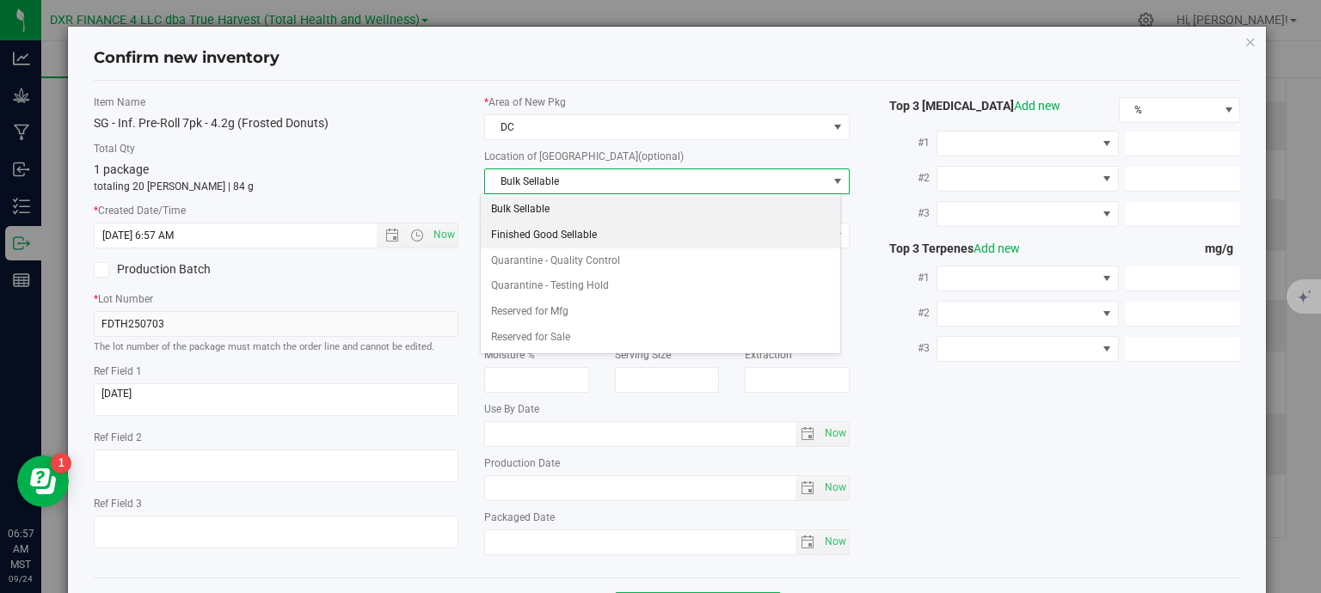
click at [585, 234] on li "Finished Good Sellable" at bounding box center [660, 236] width 359 height 26
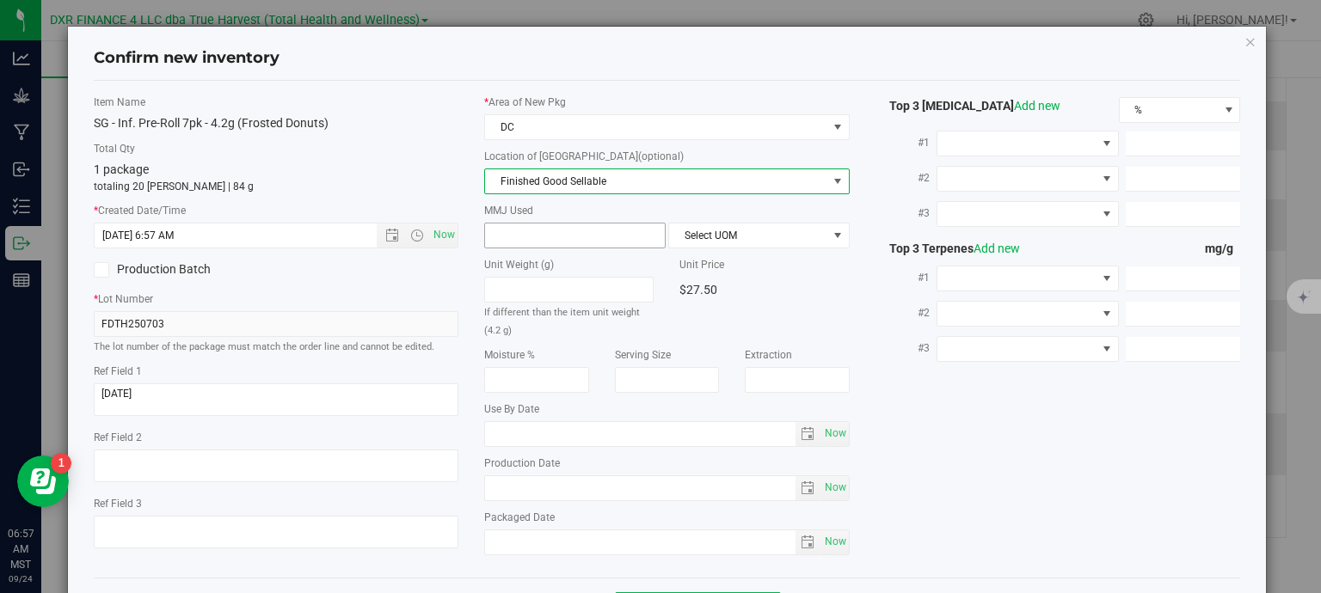
click at [567, 236] on span at bounding box center [574, 236] width 181 height 26
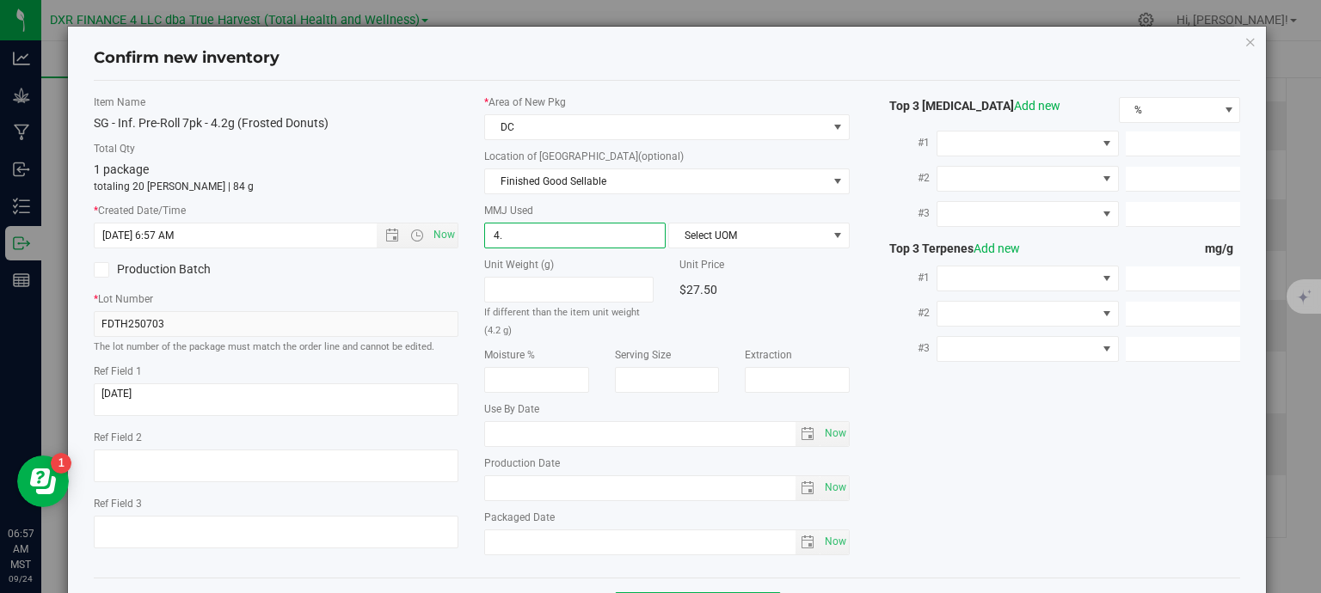
type input "4.2"
type input "4.2000"
click at [684, 232] on span "Select UOM" at bounding box center [748, 236] width 158 height 24
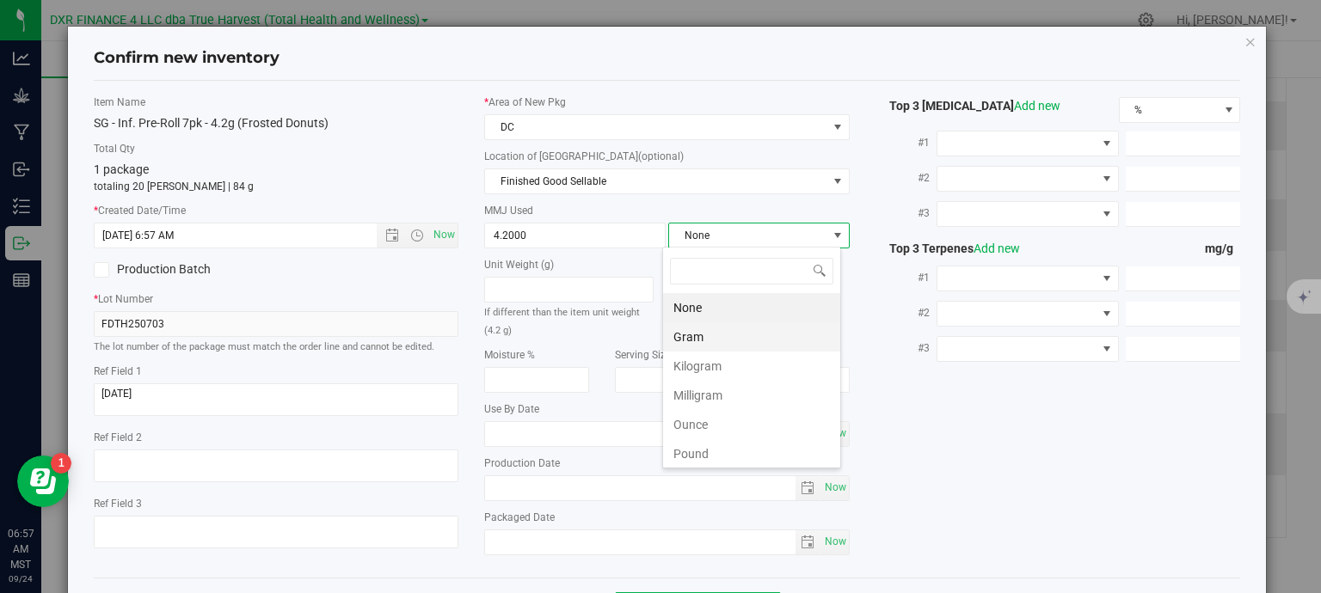
scroll to position [25, 179]
click at [685, 340] on li "Gram" at bounding box center [751, 336] width 177 height 29
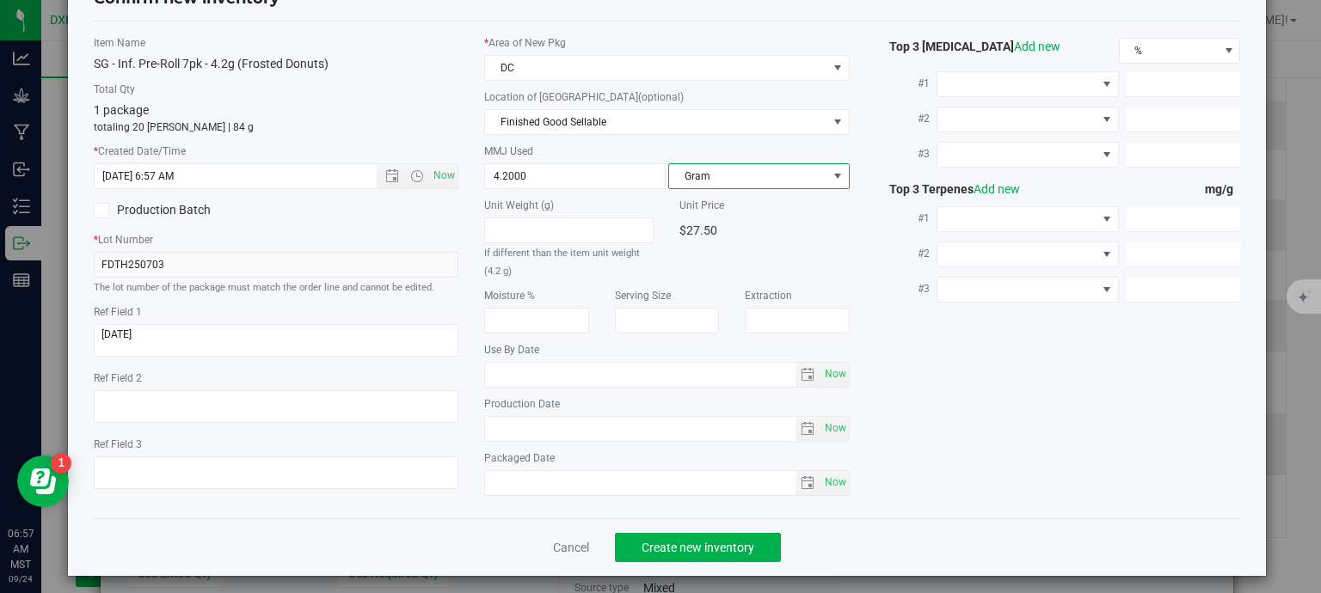
scroll to position [65, 0]
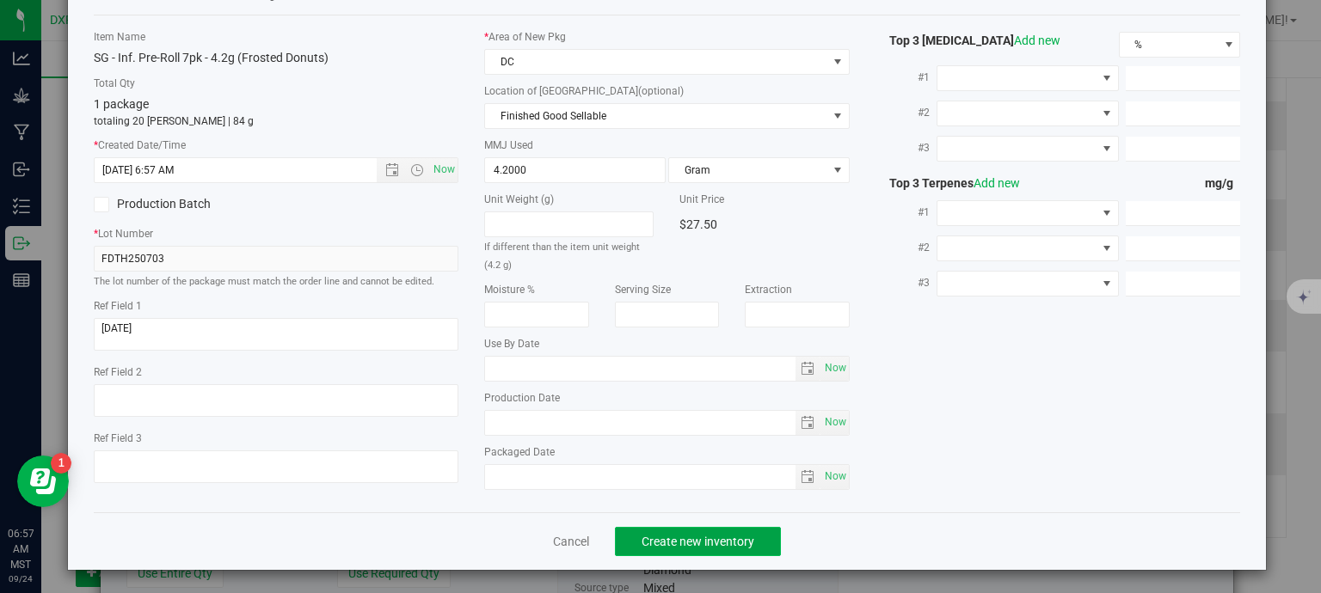
click at [729, 547] on button "Create new inventory" at bounding box center [698, 541] width 166 height 29
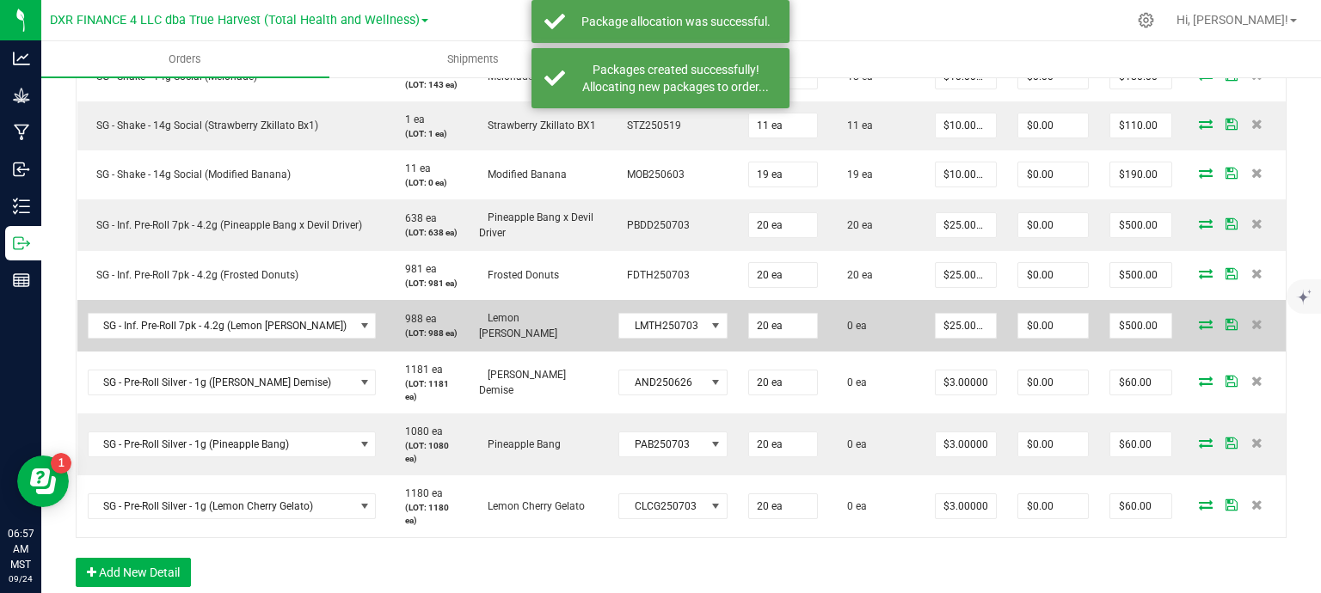
click at [1199, 319] on icon at bounding box center [1206, 324] width 14 height 10
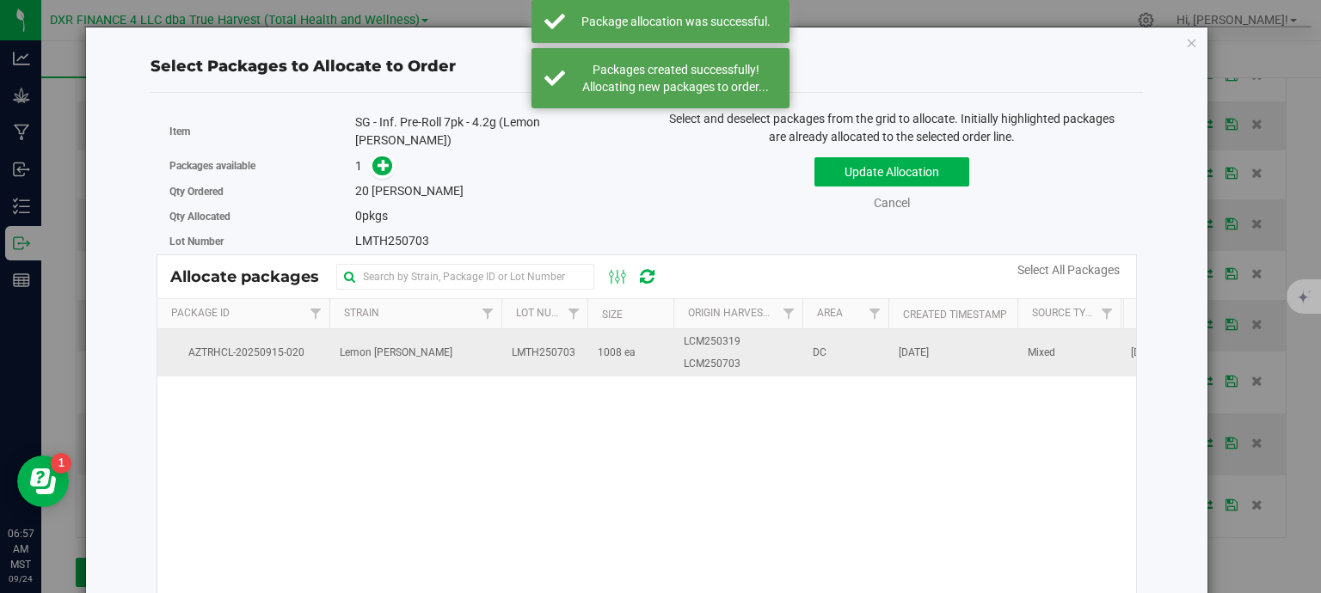
click at [494, 339] on td "Lemon Cherry Mintz" at bounding box center [415, 352] width 172 height 46
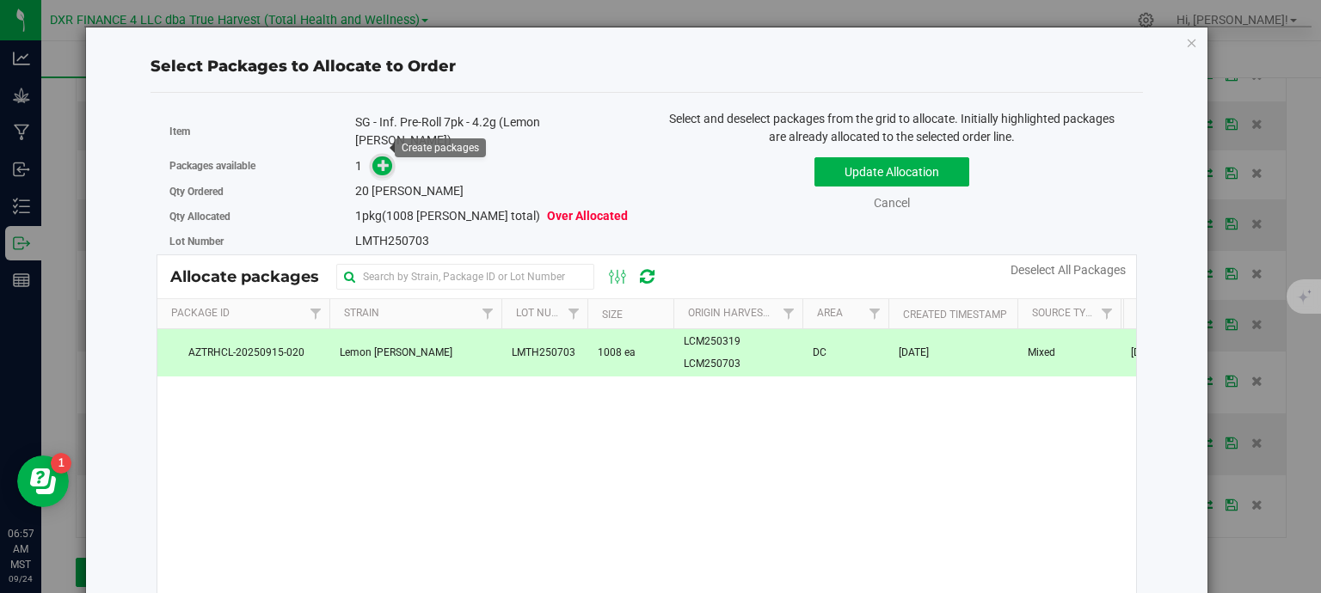
click at [389, 156] on span at bounding box center [382, 166] width 20 height 20
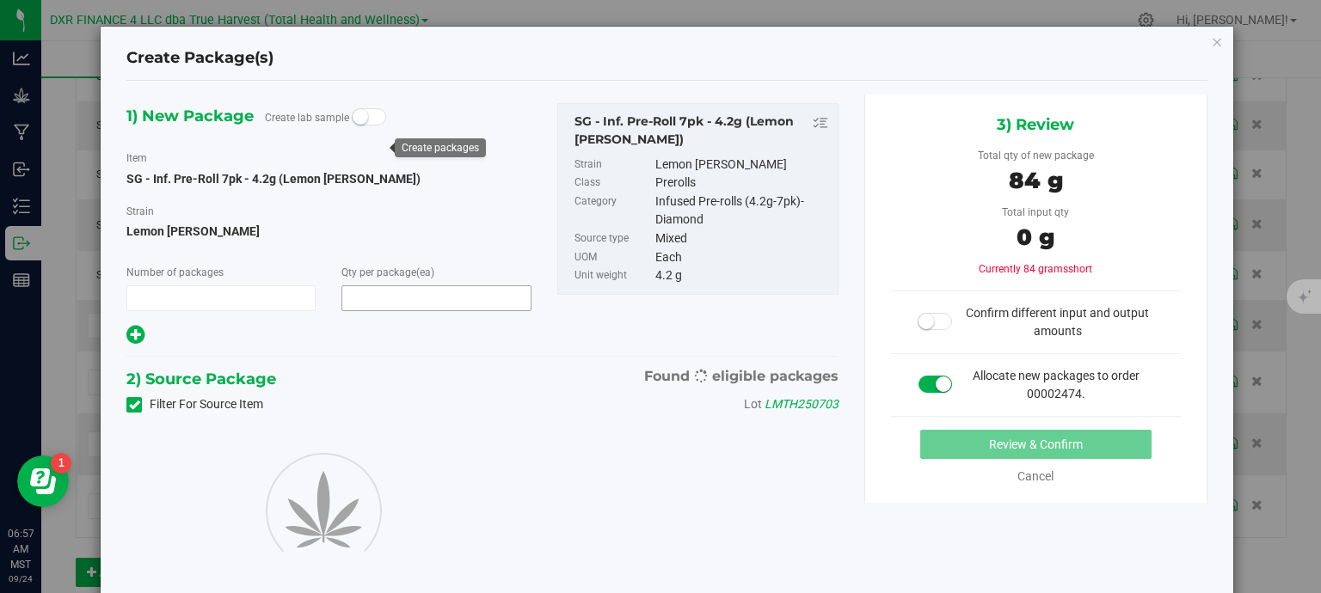
type input "1"
type input "20"
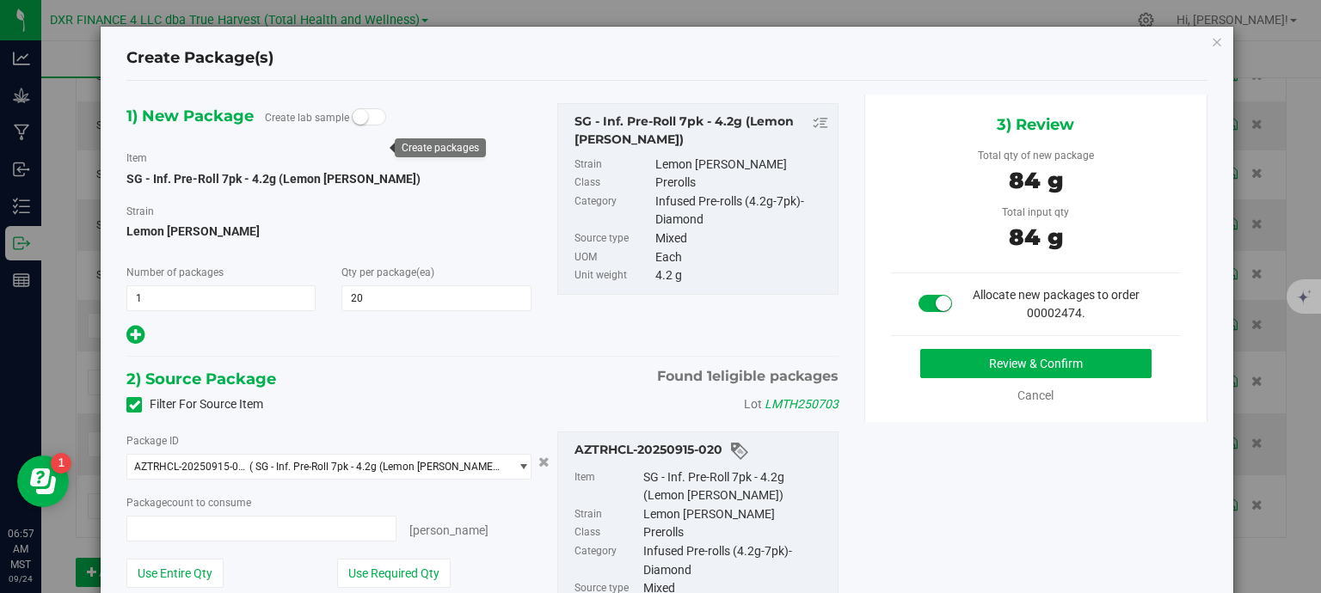
type input "20 ea"
click at [996, 362] on button "Review & Confirm" at bounding box center [1035, 363] width 231 height 29
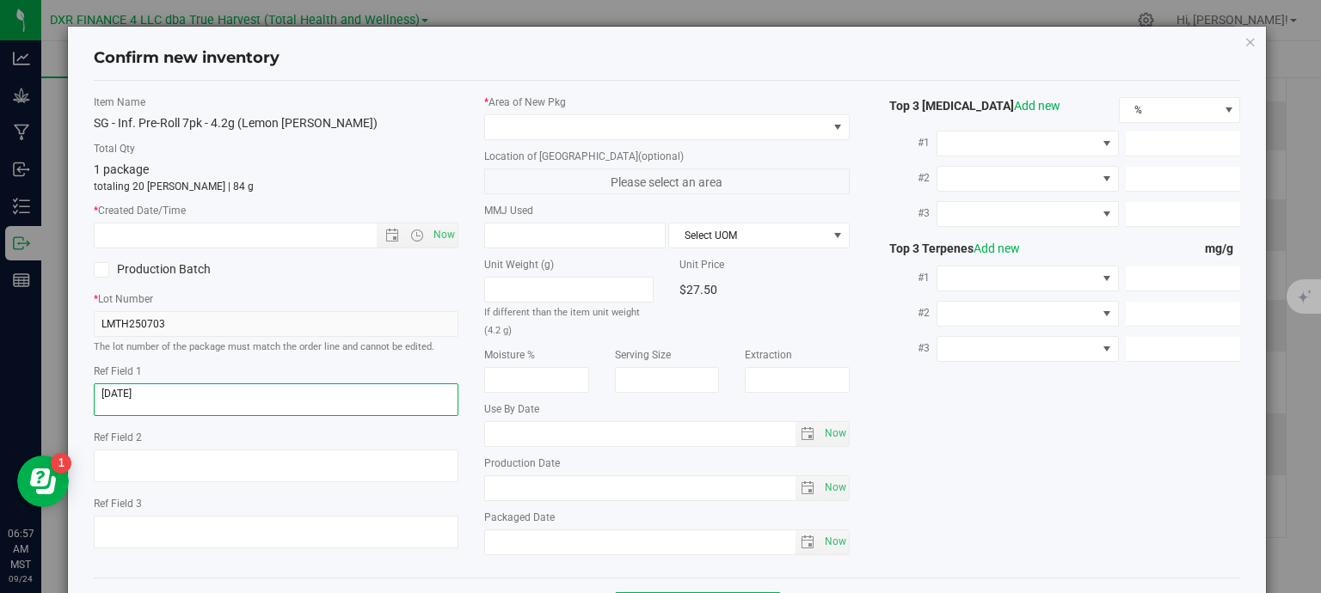
click at [181, 388] on textarea at bounding box center [276, 399] width 365 height 33
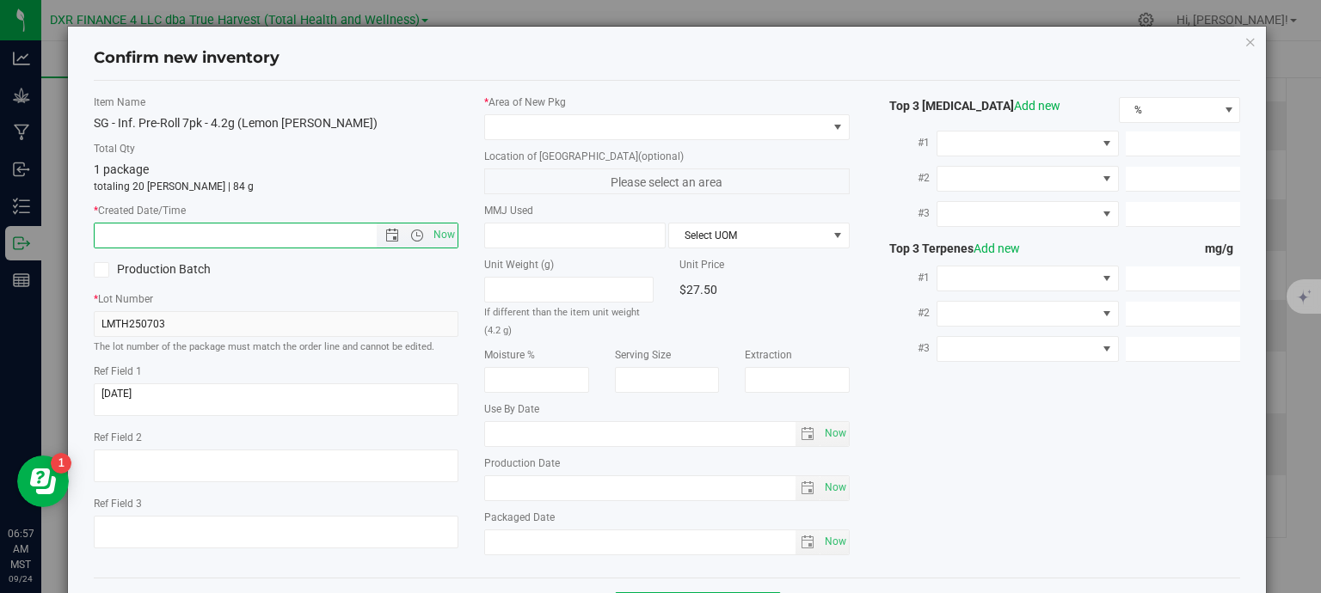
click at [210, 240] on input "text" at bounding box center [251, 236] width 312 height 24
paste input "2025-08-27"
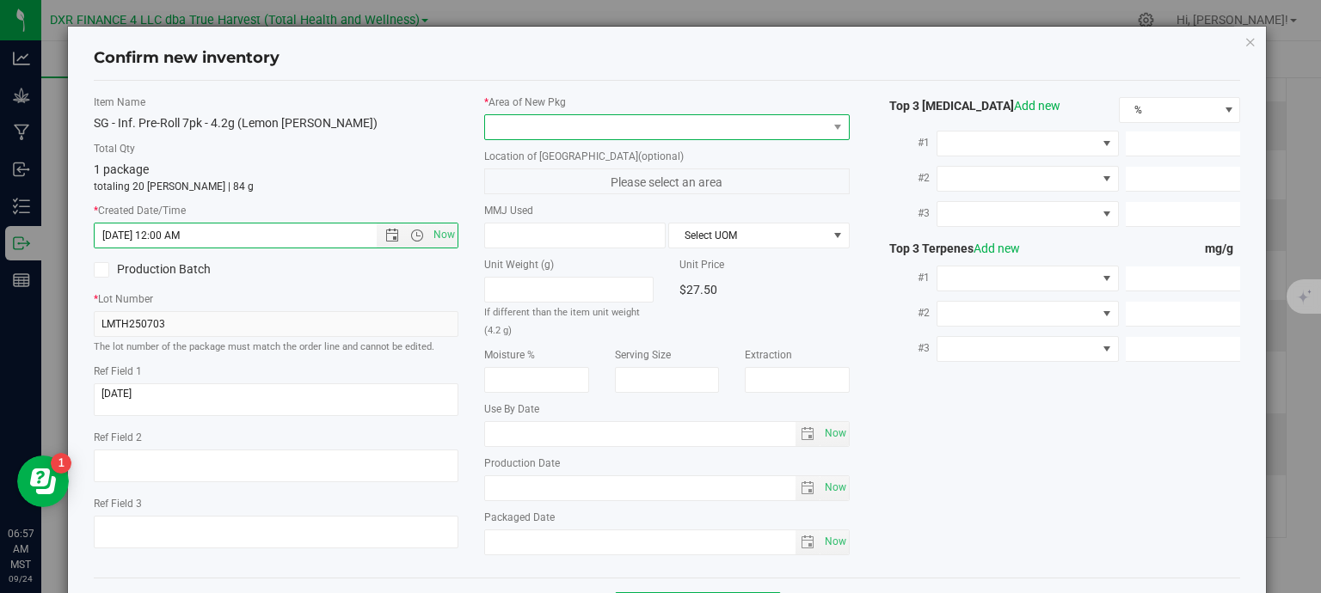
click at [559, 123] on span at bounding box center [656, 127] width 342 height 24
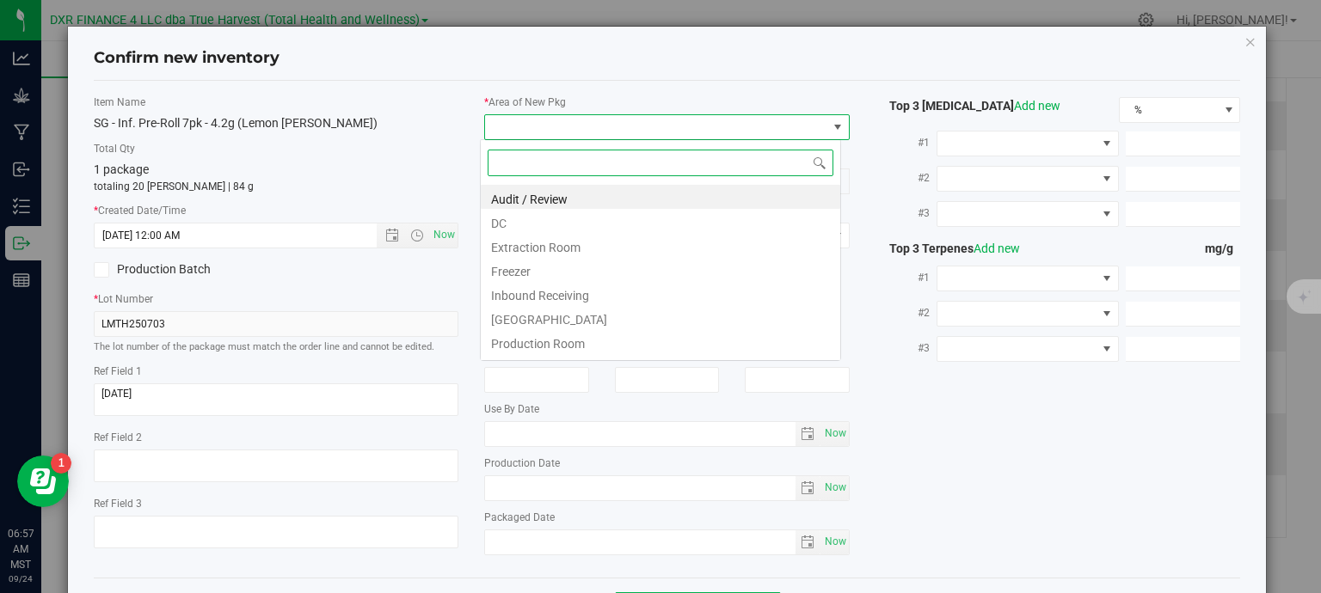
type input "8/27/2025 6:57 AM"
click at [543, 218] on li "DC" at bounding box center [660, 221] width 359 height 24
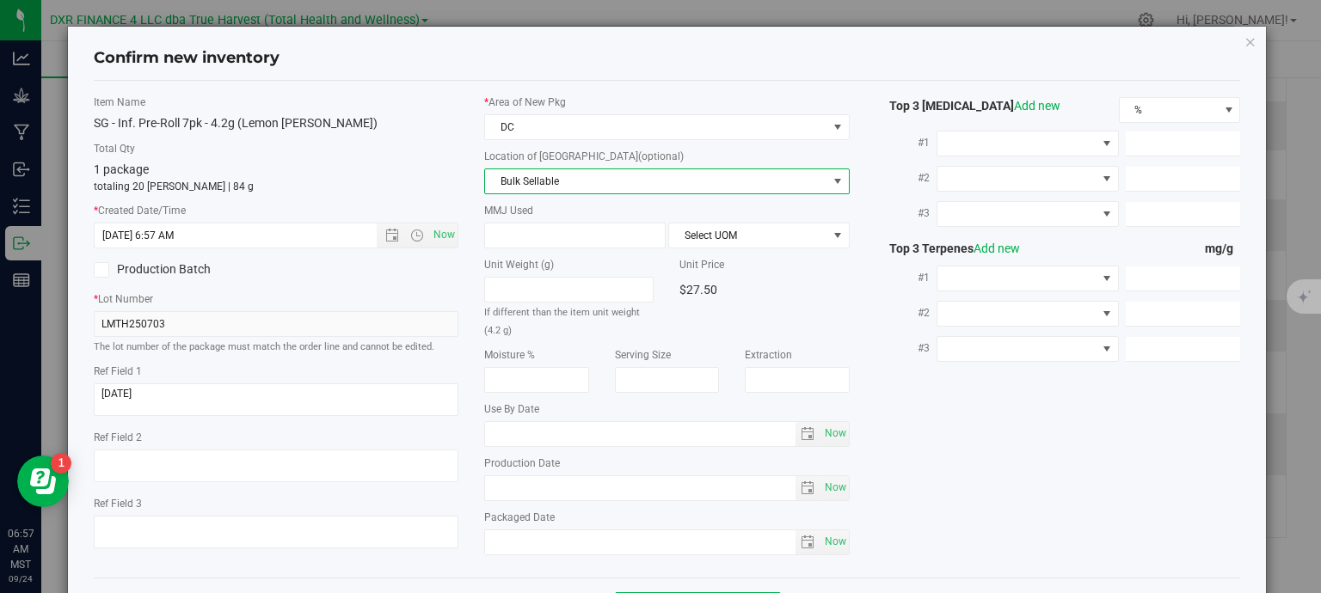
click at [585, 179] on span "Bulk Sellable" at bounding box center [656, 181] width 342 height 24
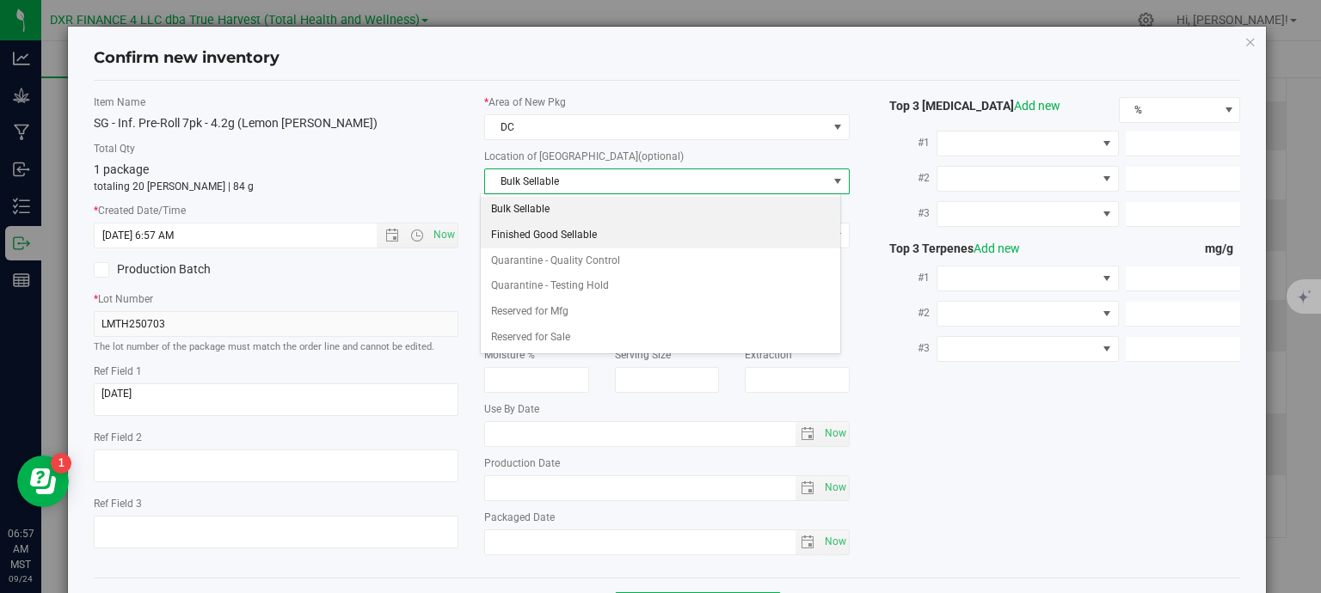
click at [584, 230] on li "Finished Good Sellable" at bounding box center [660, 236] width 359 height 26
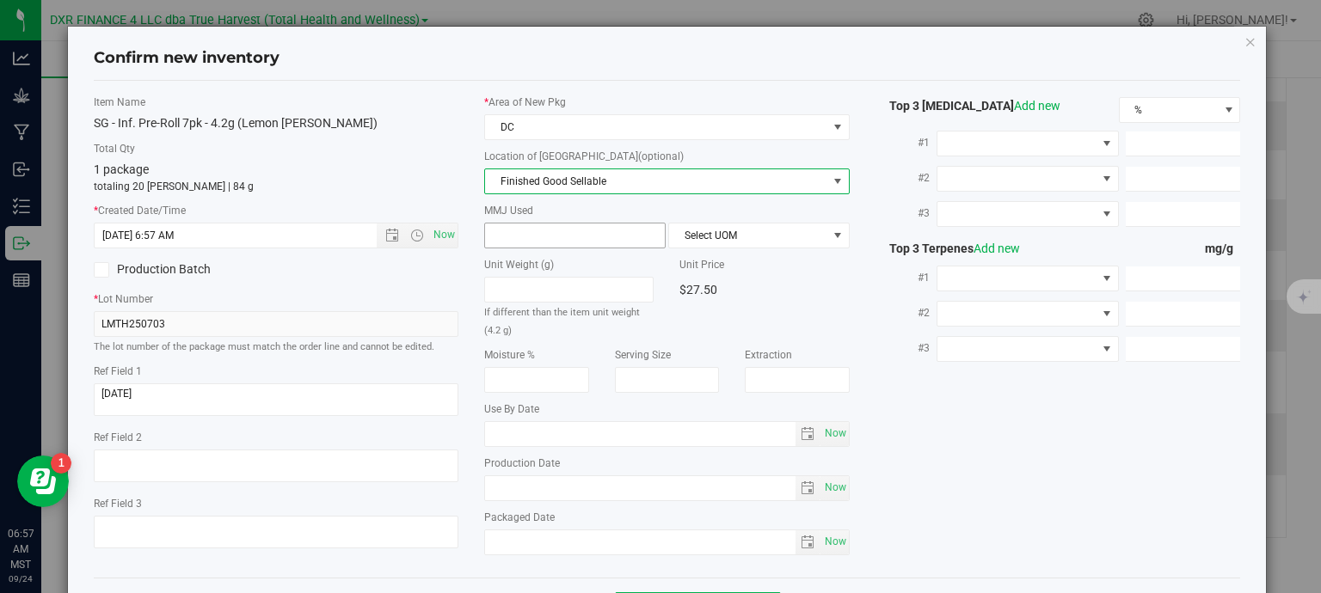
click at [560, 240] on span at bounding box center [574, 236] width 181 height 26
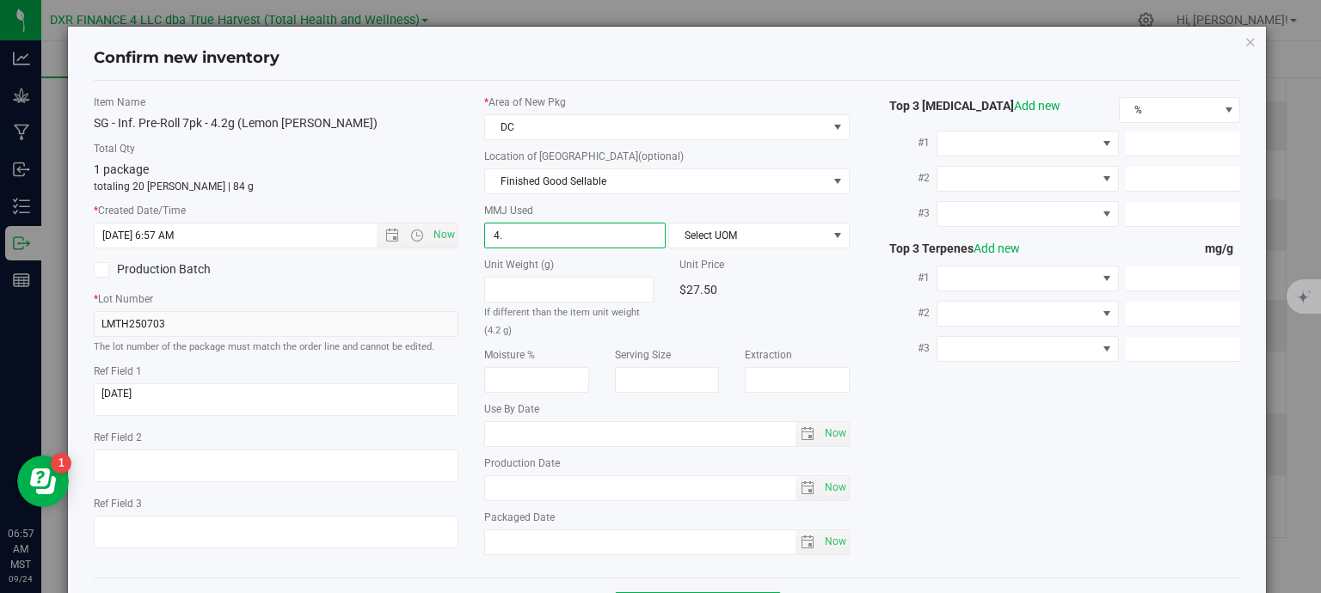
type input "4.2"
type input "4.2000"
click at [724, 232] on span "Select UOM" at bounding box center [748, 236] width 158 height 24
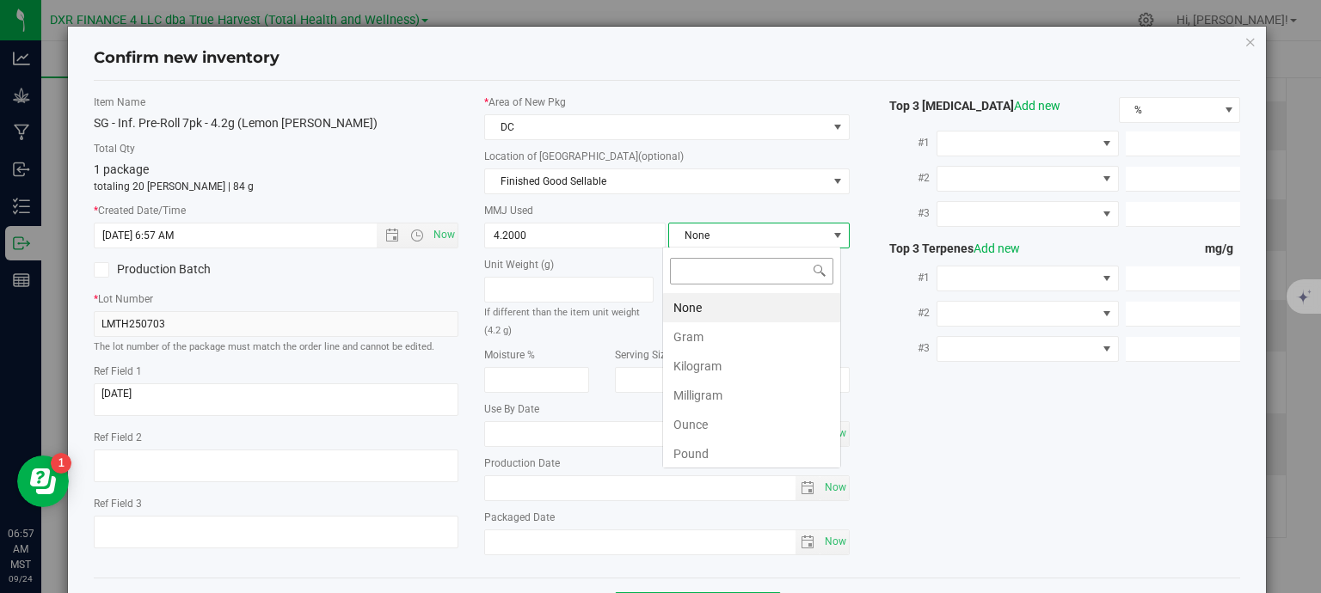
scroll to position [25, 179]
click at [720, 337] on li "Gram" at bounding box center [751, 336] width 177 height 29
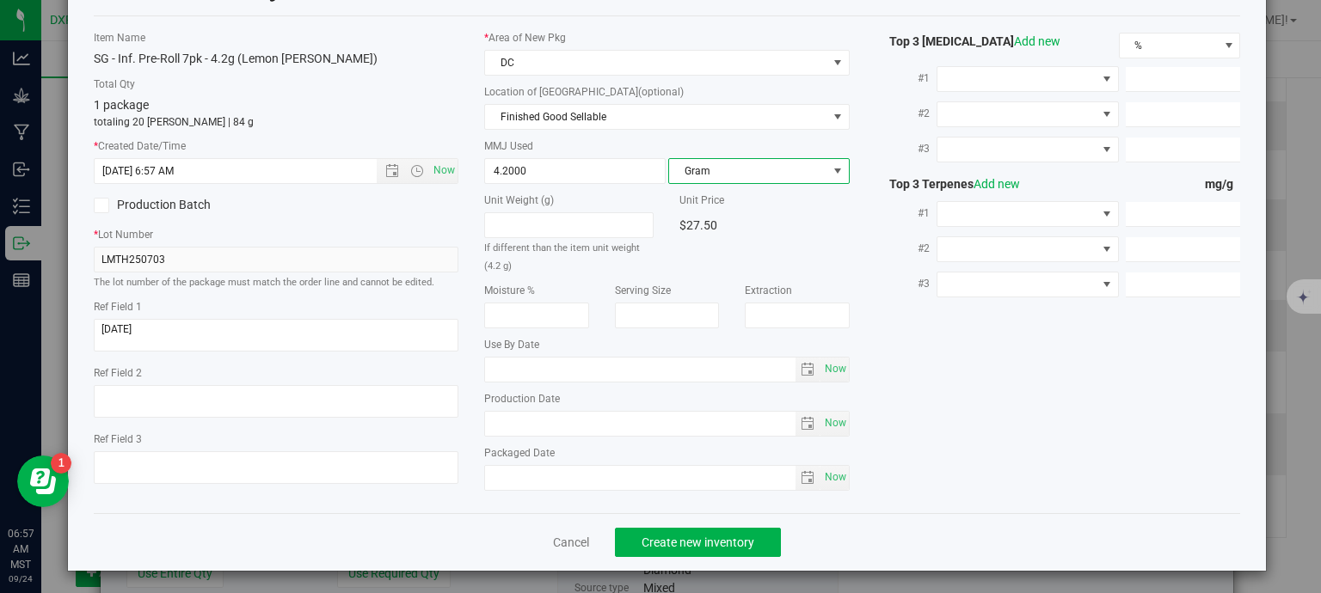
scroll to position [65, 0]
click at [746, 539] on span "Create new inventory" at bounding box center [697, 542] width 113 height 14
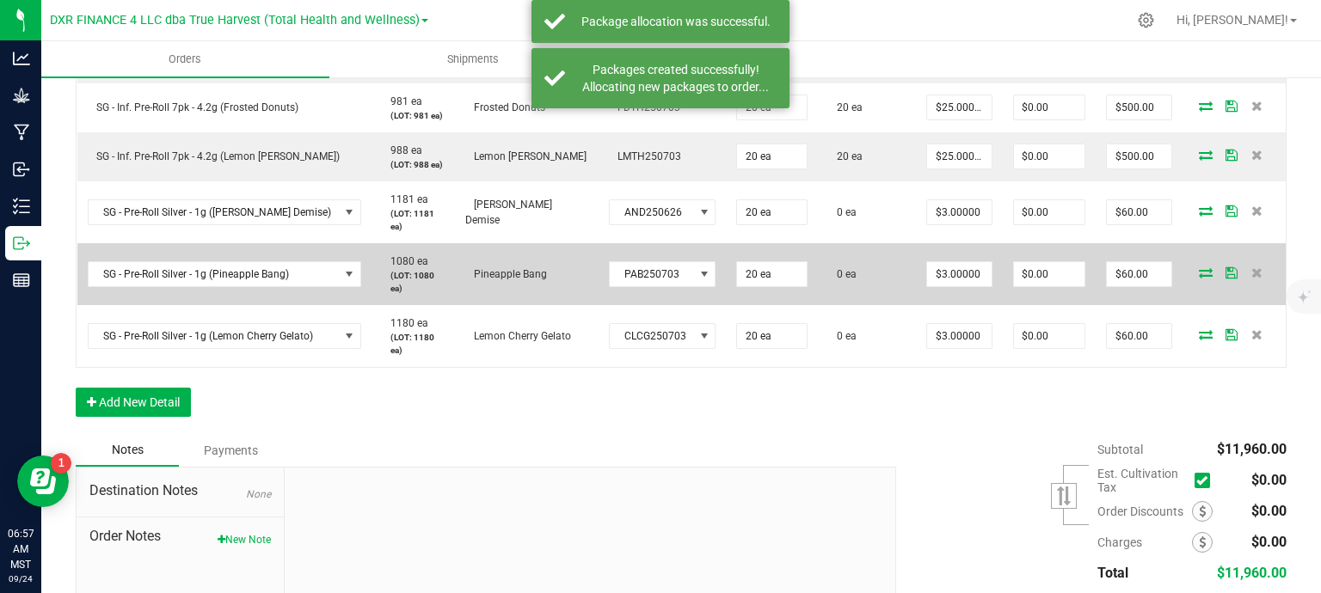
scroll to position [1548, 0]
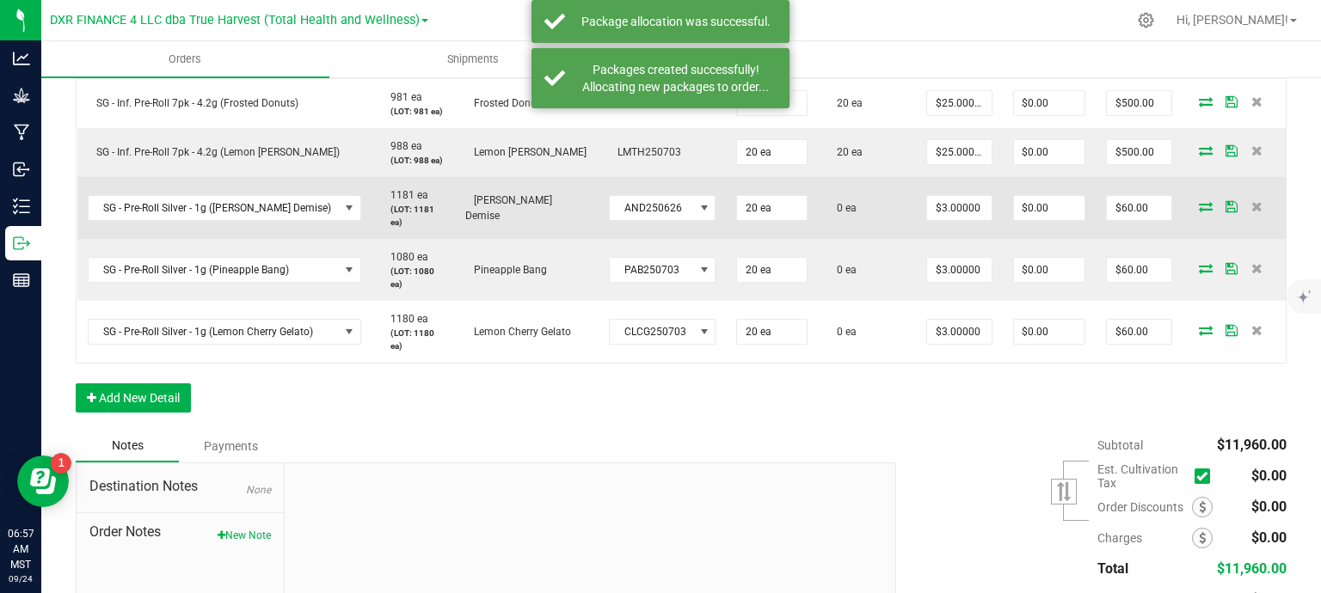
click at [1199, 202] on icon at bounding box center [1206, 206] width 14 height 10
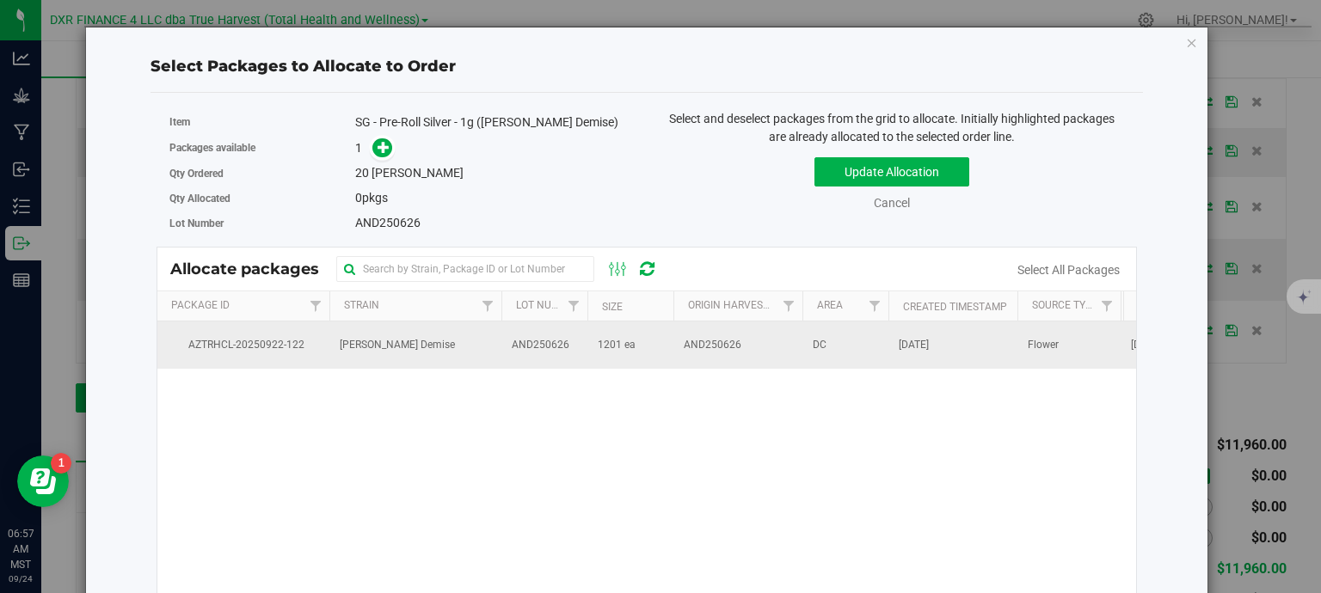
click at [587, 347] on td "1201 ea" at bounding box center [630, 345] width 86 height 46
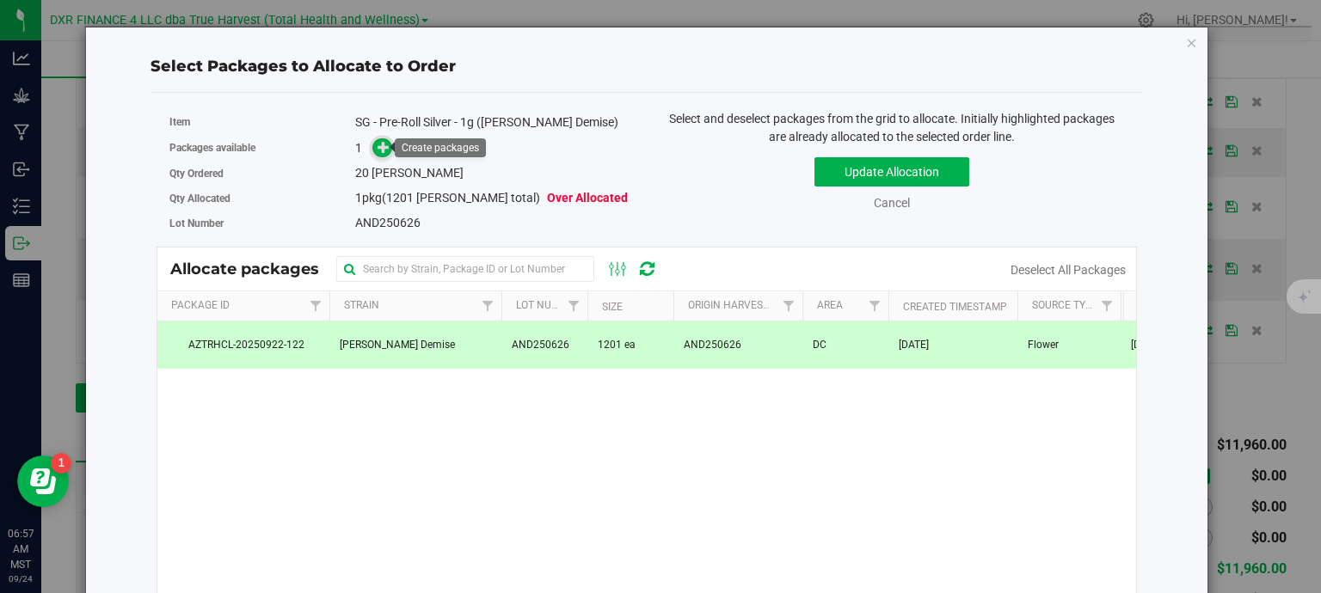
click at [383, 144] on icon at bounding box center [383, 147] width 12 height 12
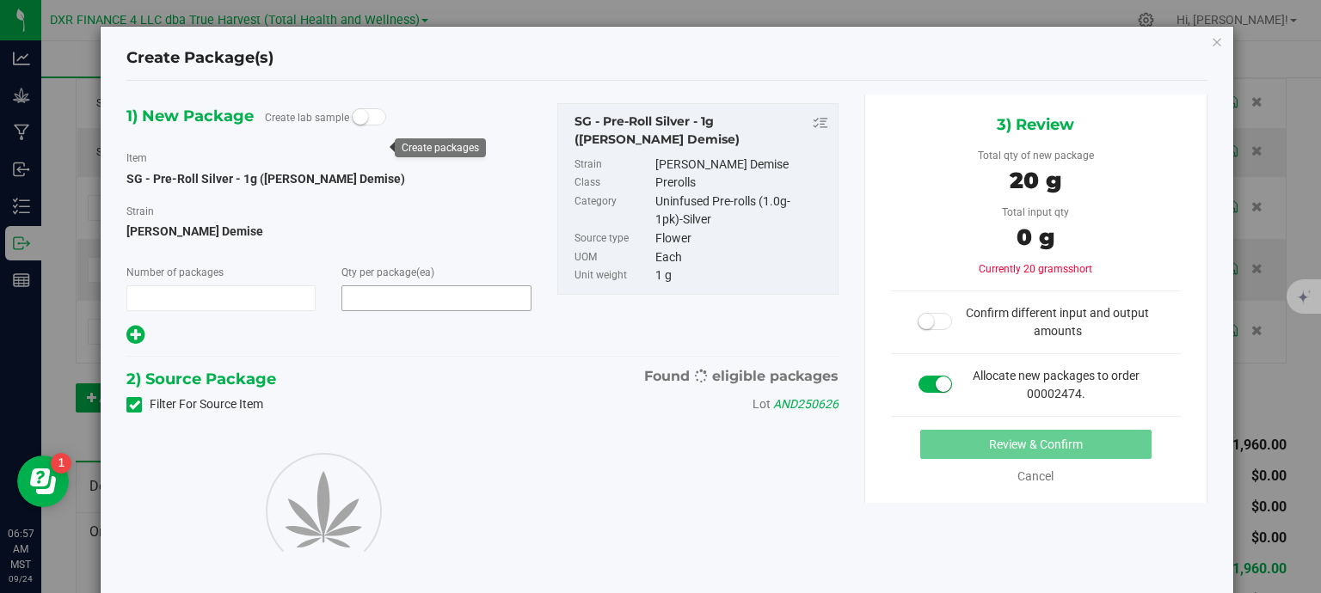
type input "1"
type input "20"
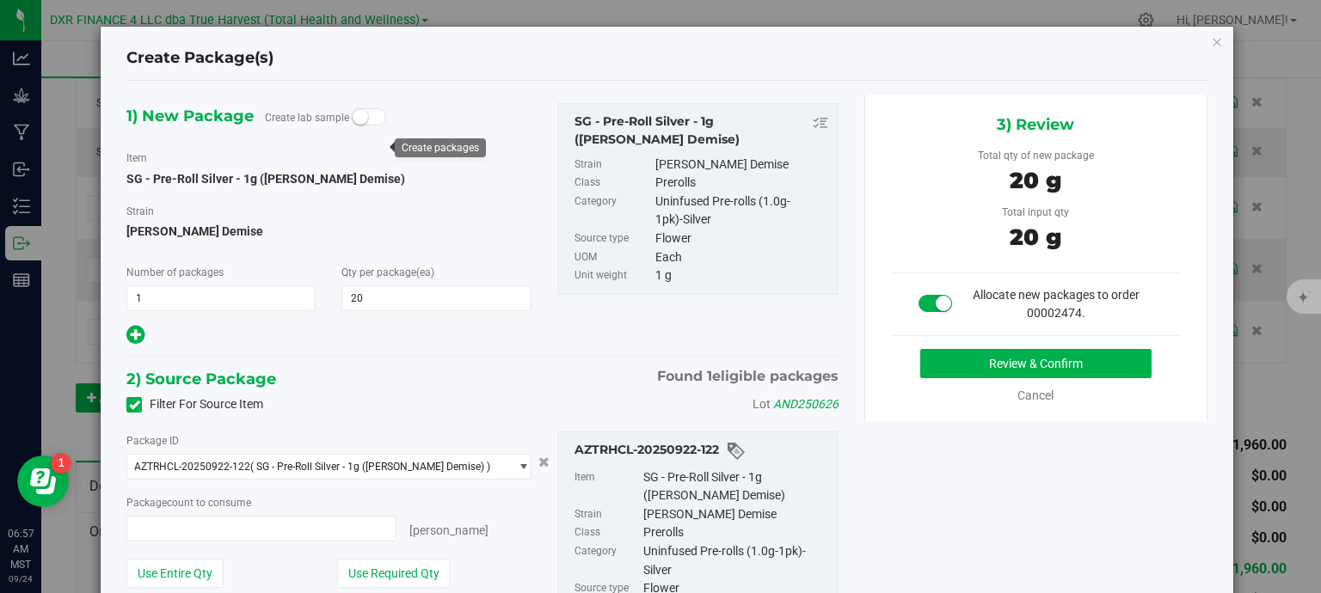
type input "20 ea"
click at [964, 362] on button "Review & Confirm" at bounding box center [1035, 363] width 231 height 29
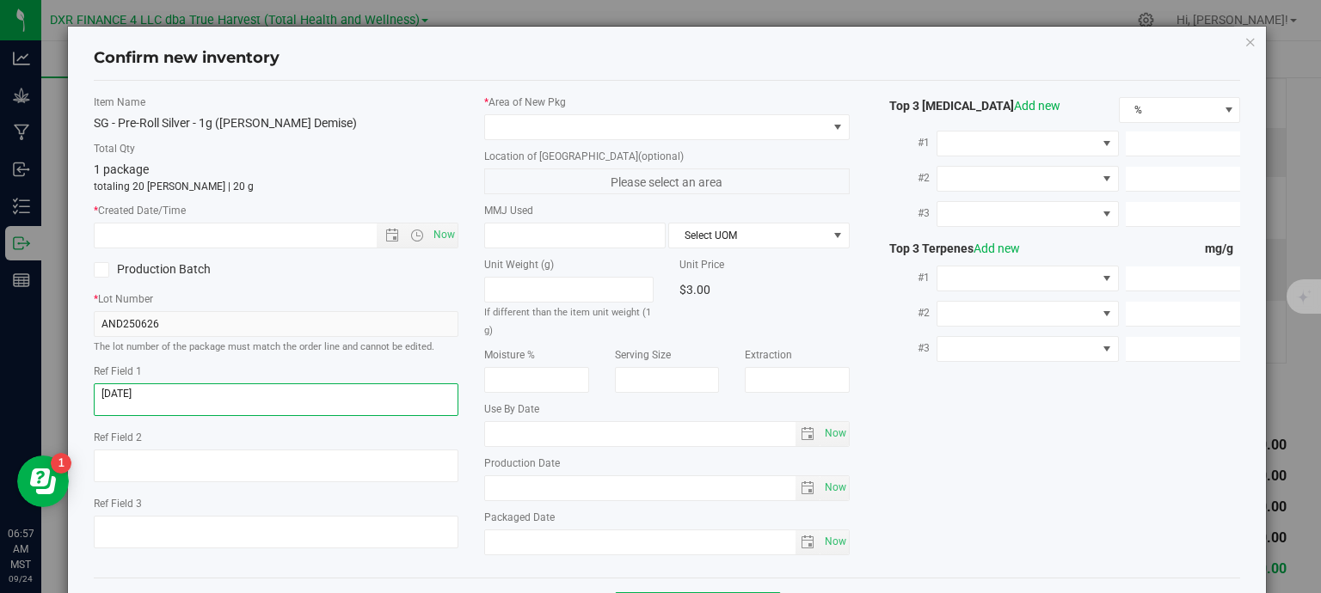
click at [203, 391] on textarea at bounding box center [276, 399] width 365 height 33
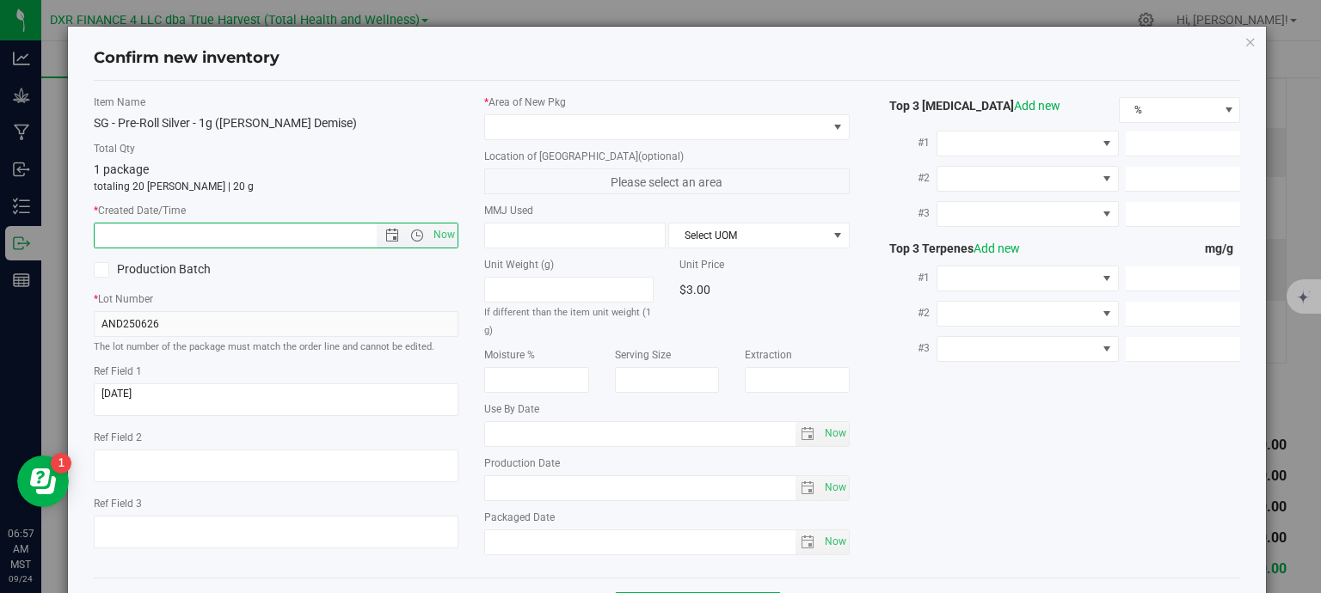
click at [258, 239] on input "text" at bounding box center [251, 236] width 312 height 24
paste input "2025-06-26"
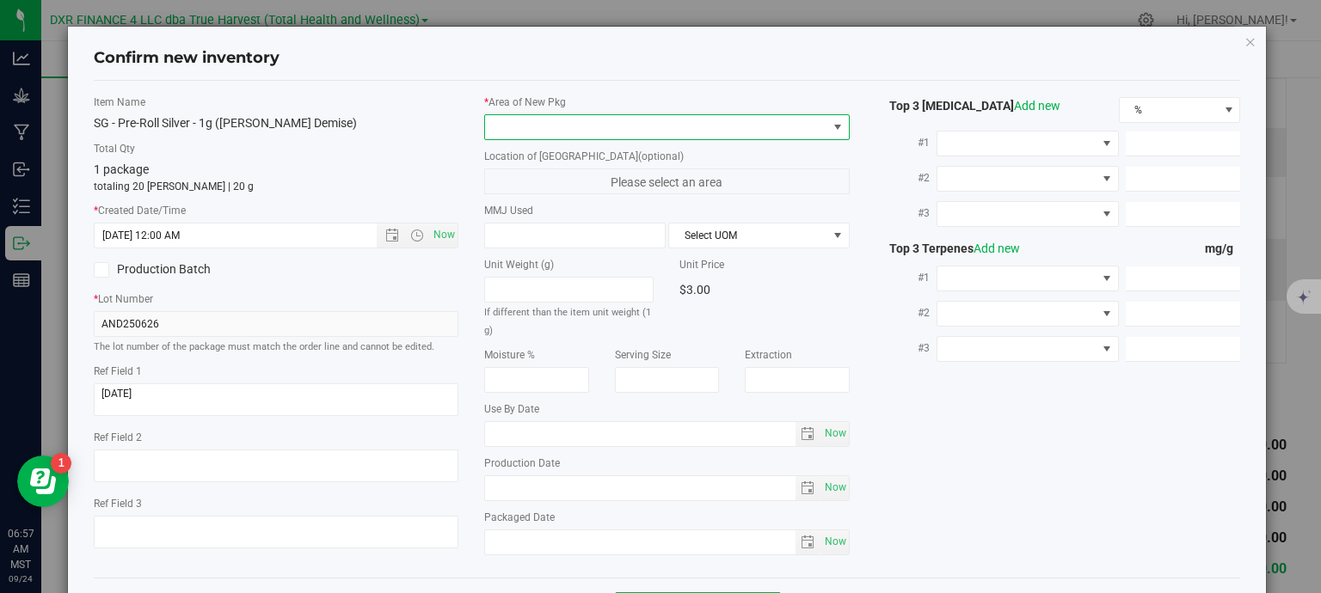
click at [618, 127] on span at bounding box center [656, 127] width 342 height 24
type input "6/26/2025 6:57 AM"
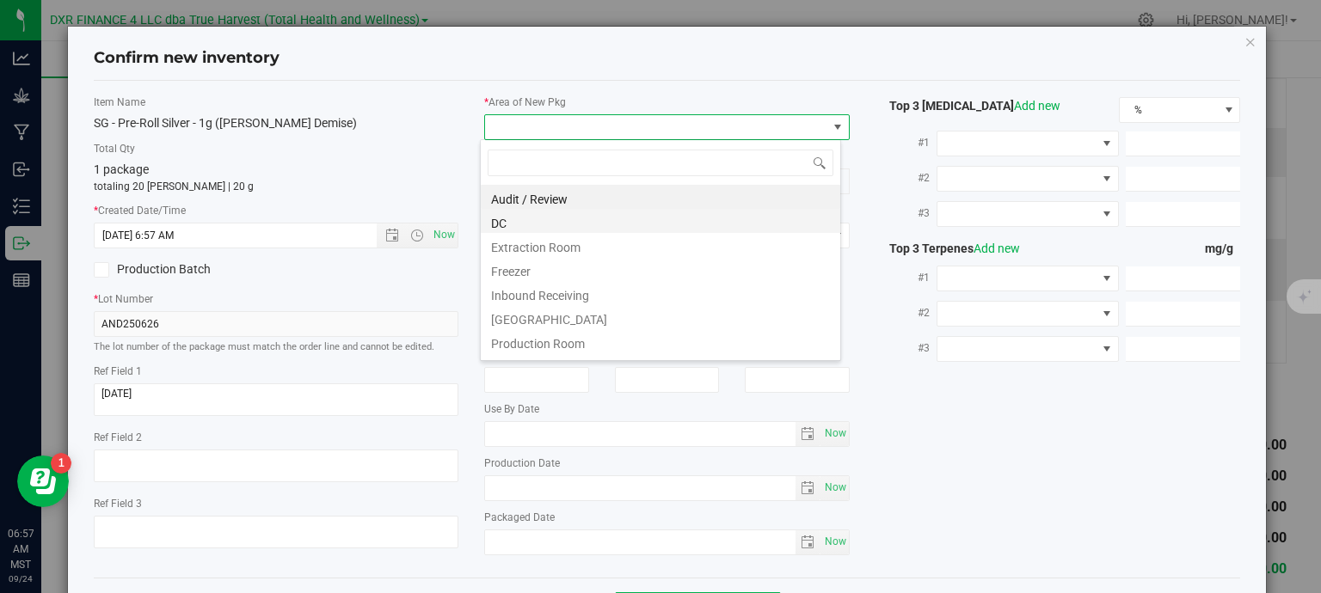
scroll to position [25, 361]
click at [570, 222] on li "DC" at bounding box center [660, 221] width 359 height 24
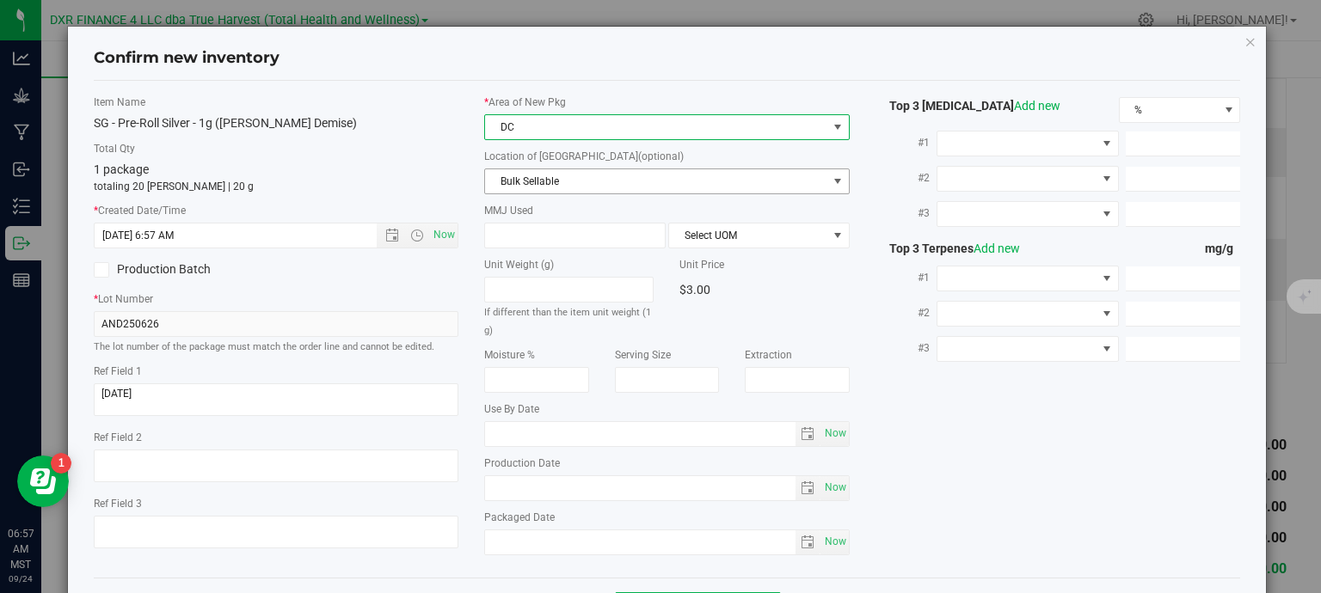
click at [592, 182] on span "Bulk Sellable" at bounding box center [656, 181] width 342 height 24
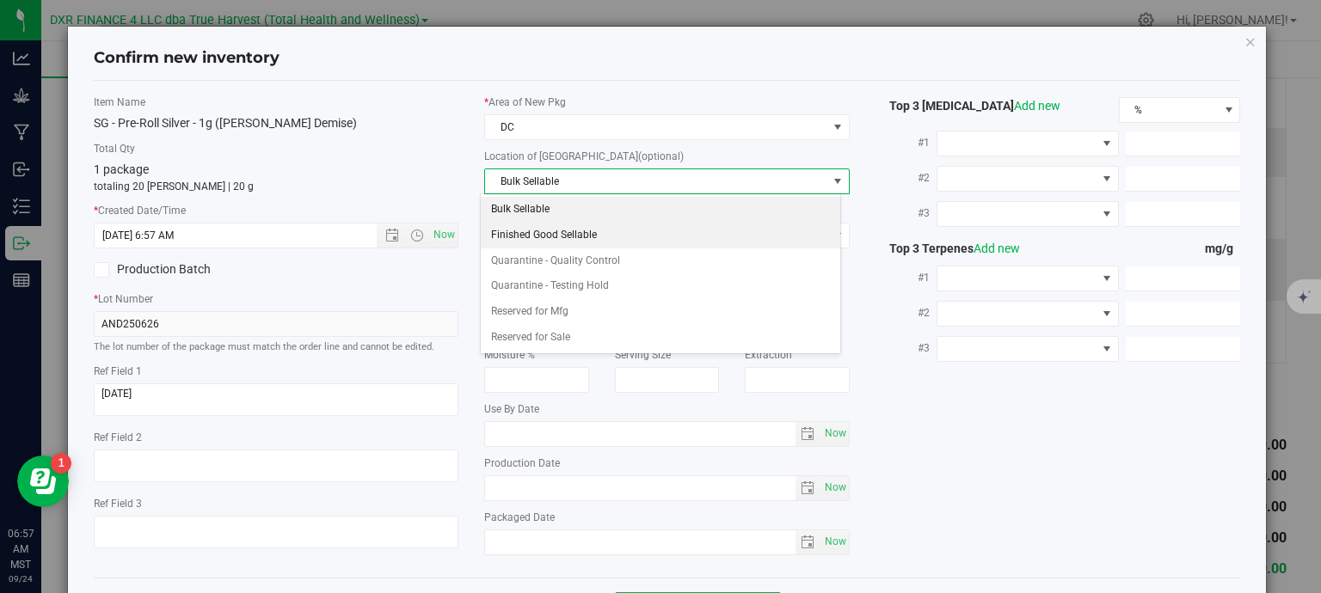
click at [589, 240] on li "Finished Good Sellable" at bounding box center [660, 236] width 359 height 26
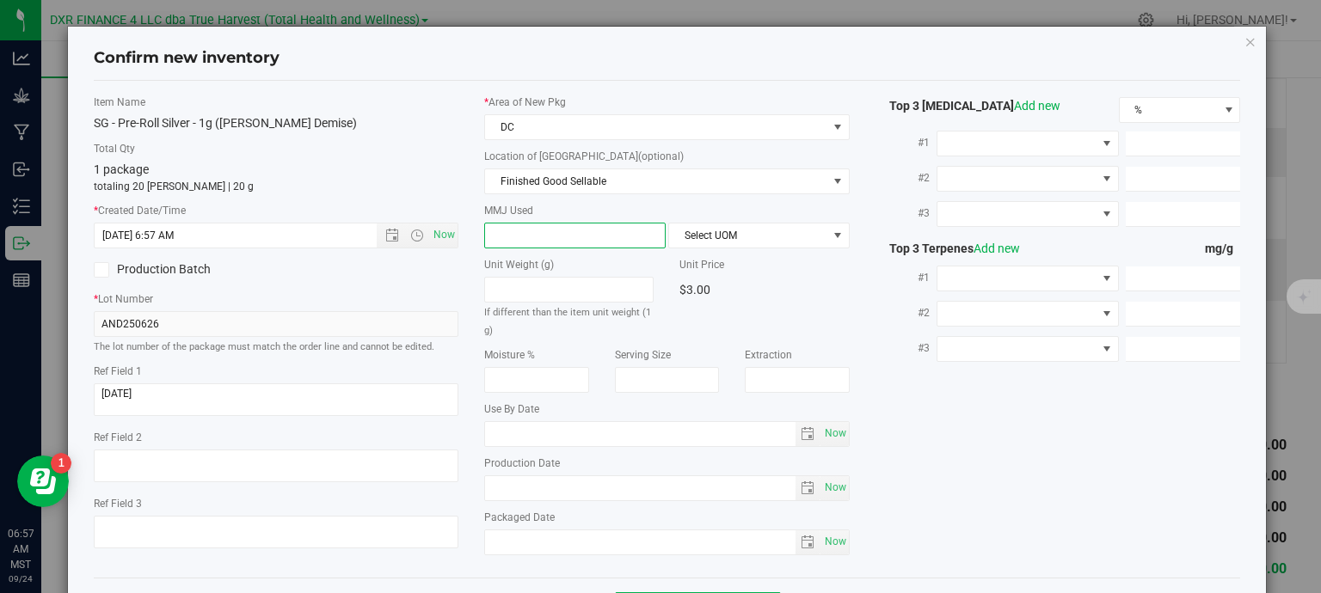
click at [589, 239] on span at bounding box center [574, 236] width 181 height 26
type input "1"
type input "1.0000"
click at [709, 223] on span "Select UOM" at bounding box center [758, 236] width 181 height 26
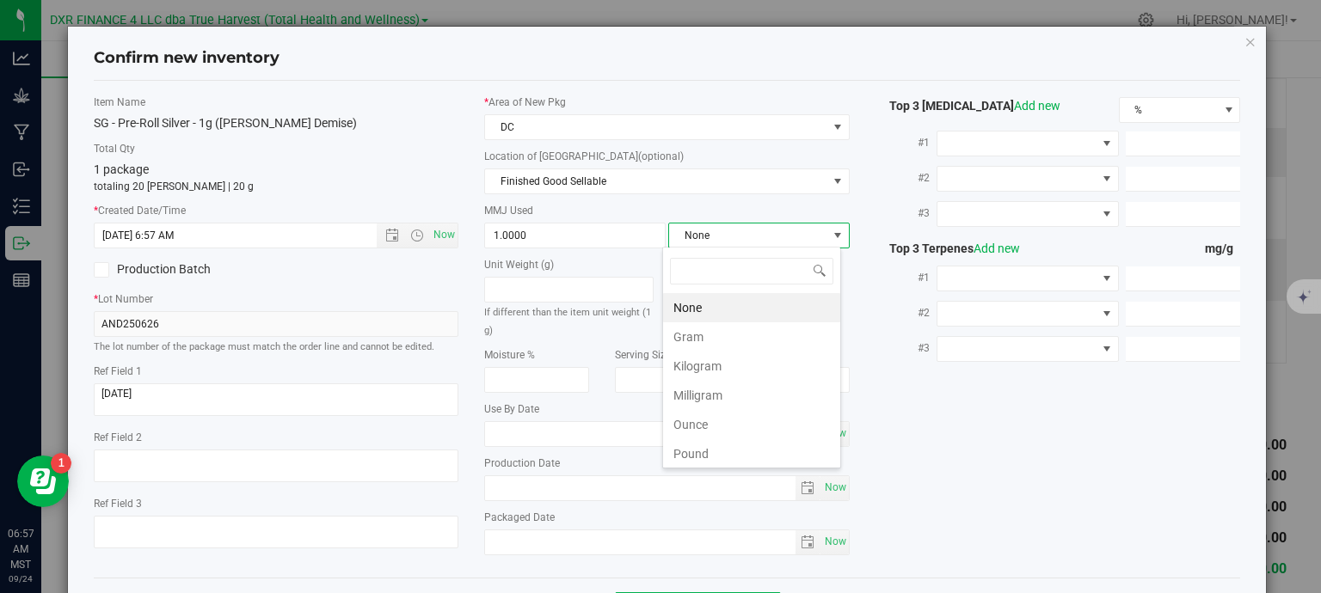
scroll to position [25, 179]
click at [724, 342] on li "Gram" at bounding box center [751, 336] width 177 height 29
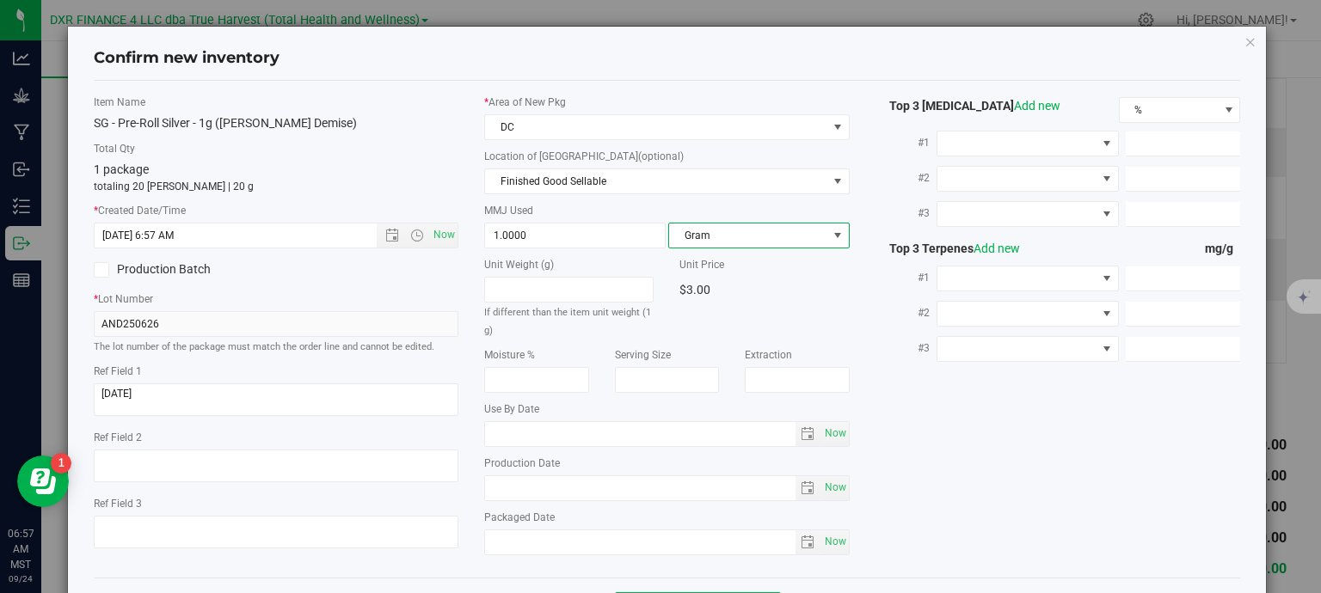
scroll to position [65, 0]
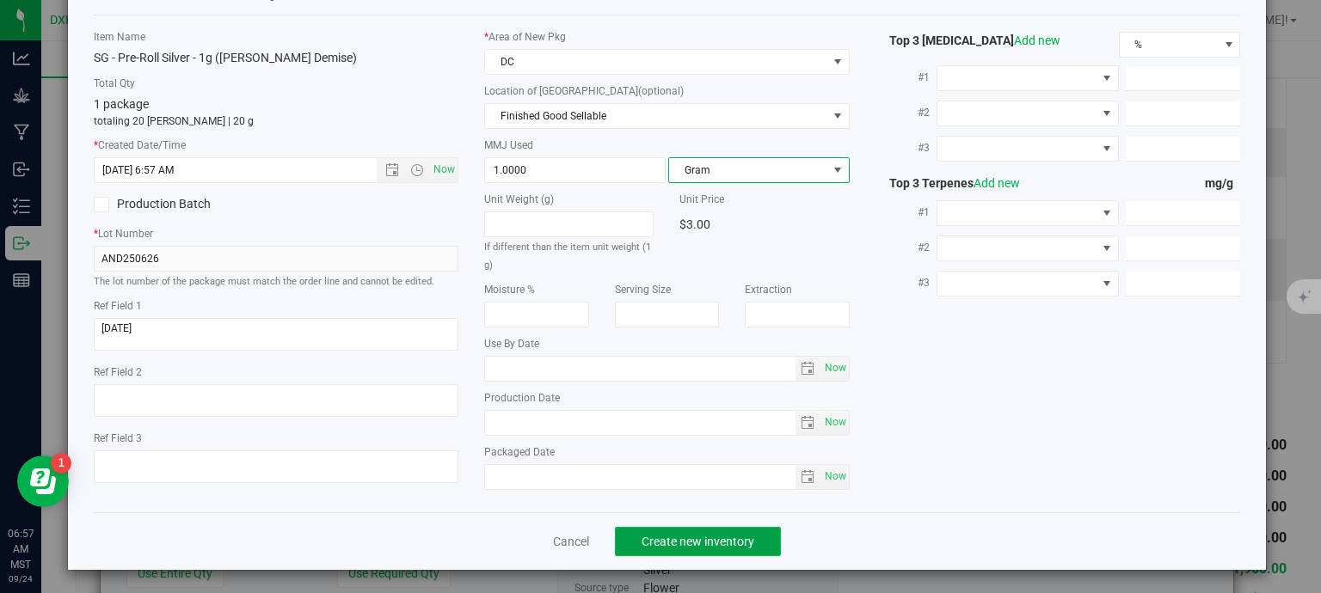
click at [720, 542] on span "Create new inventory" at bounding box center [697, 542] width 113 height 14
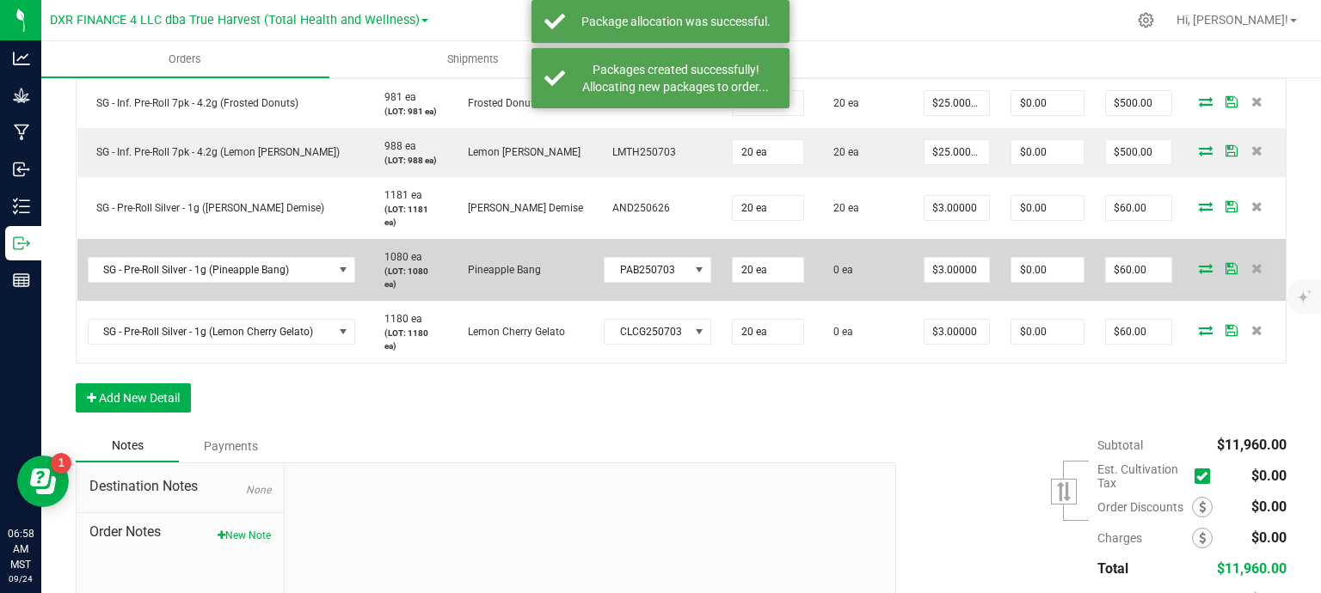
click at [1199, 267] on icon at bounding box center [1206, 268] width 14 height 10
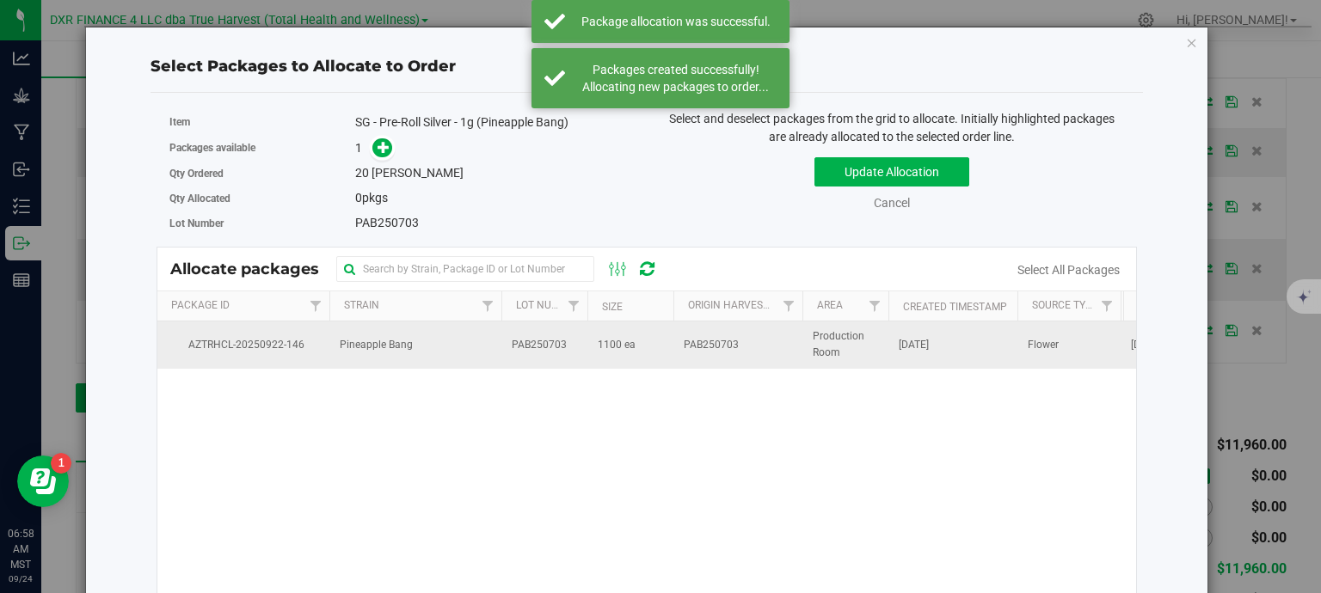
click at [583, 340] on td "PAB250703" at bounding box center [544, 345] width 86 height 46
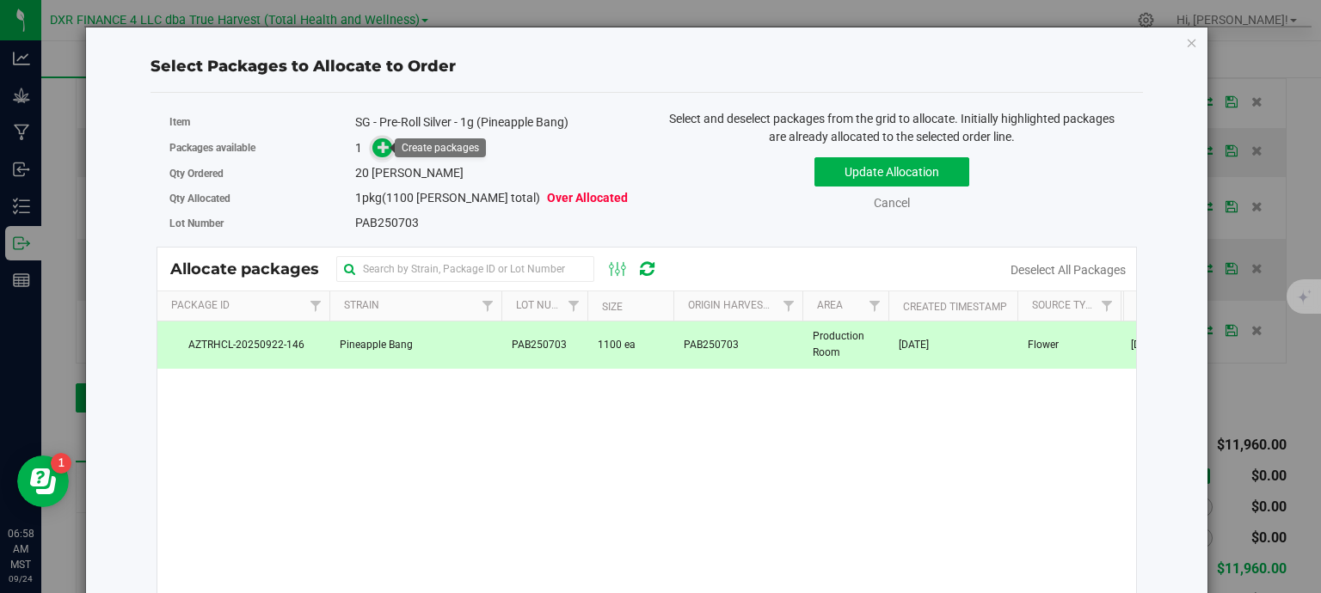
click at [377, 147] on icon at bounding box center [383, 147] width 12 height 12
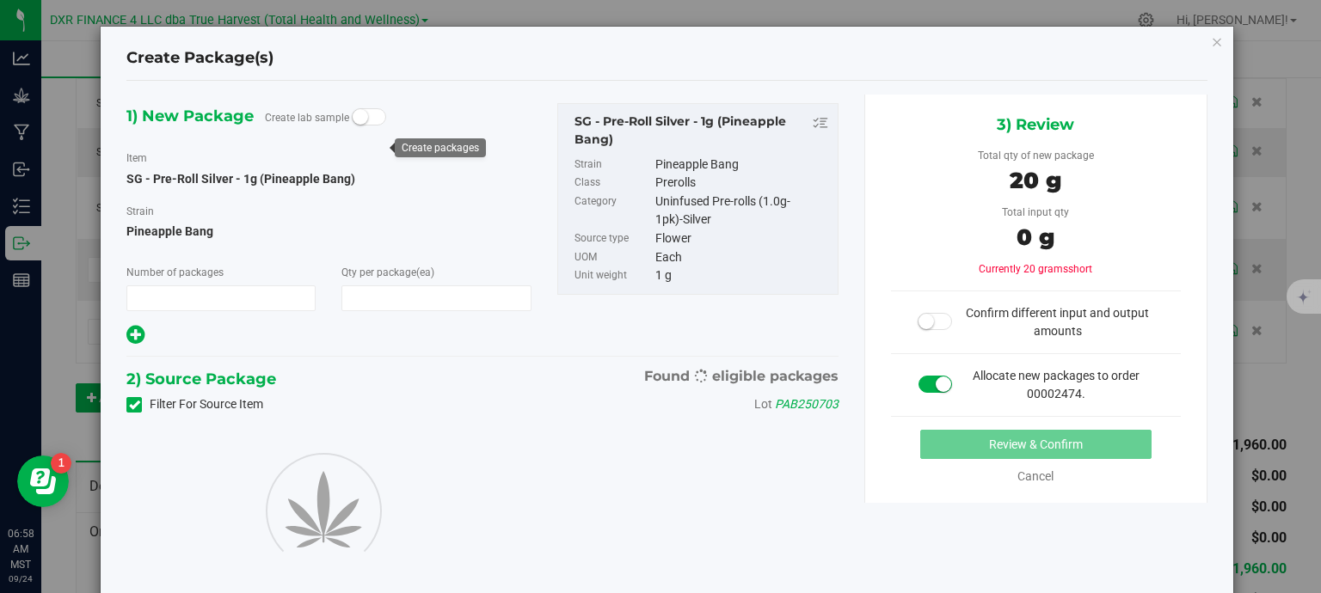
type input "1"
type input "20"
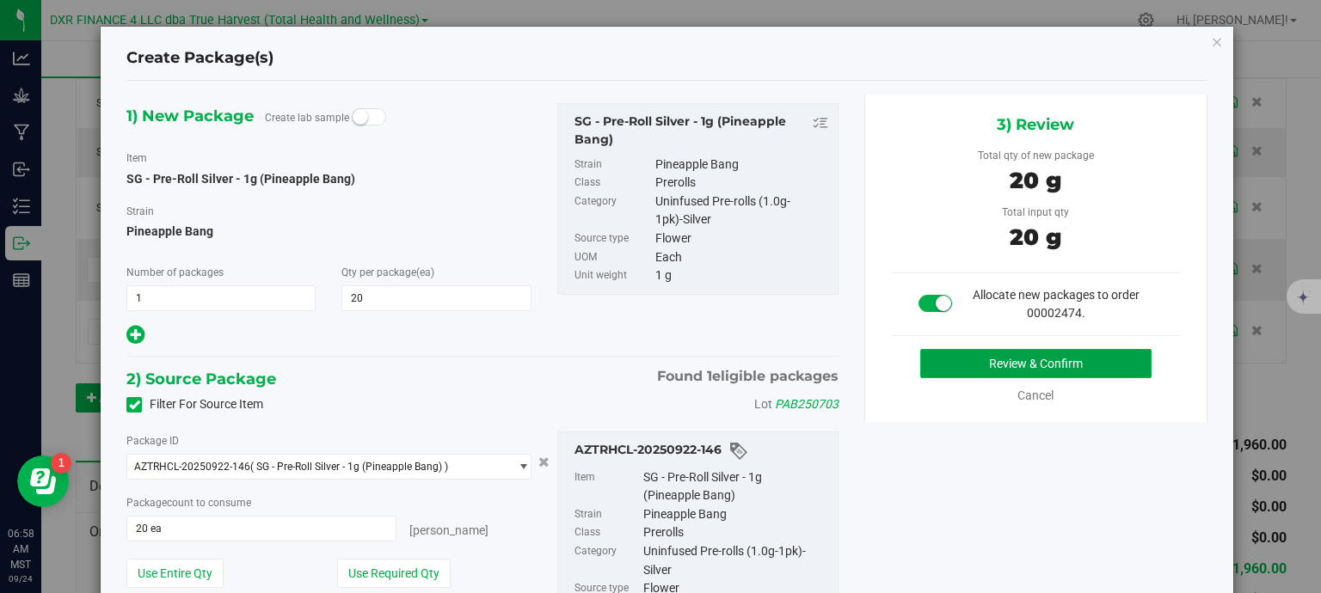
click at [975, 373] on button "Review & Confirm" at bounding box center [1035, 363] width 231 height 29
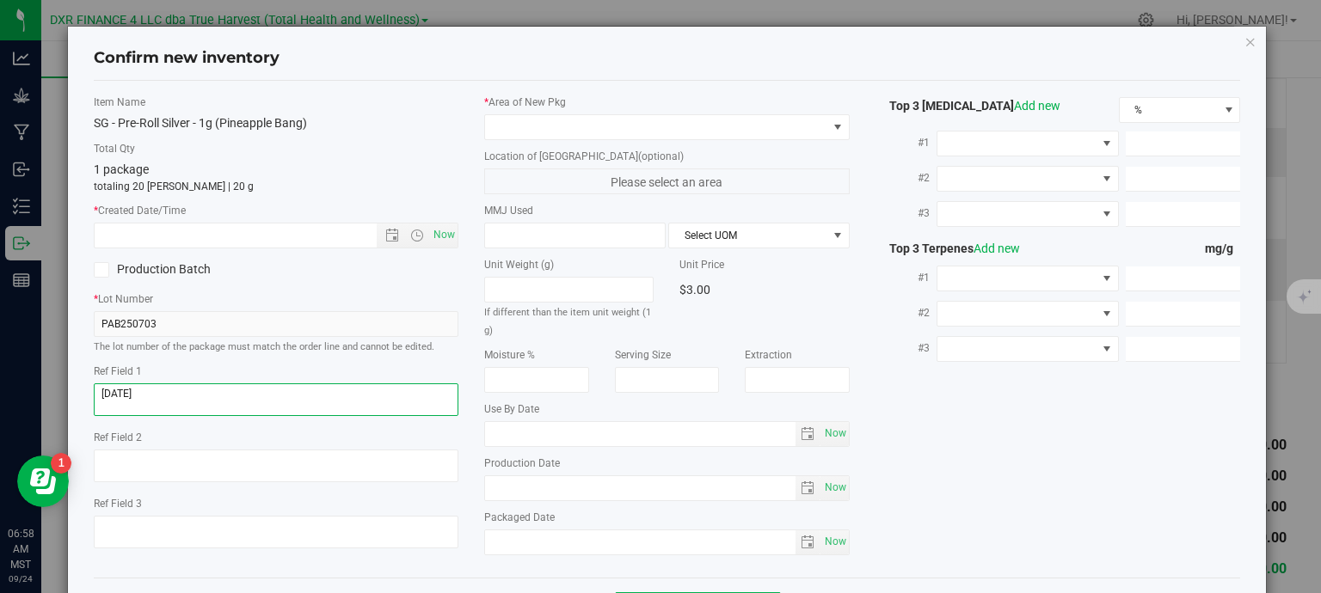
click at [282, 398] on textarea at bounding box center [276, 399] width 365 height 33
click at [268, 232] on input "text" at bounding box center [251, 236] width 312 height 24
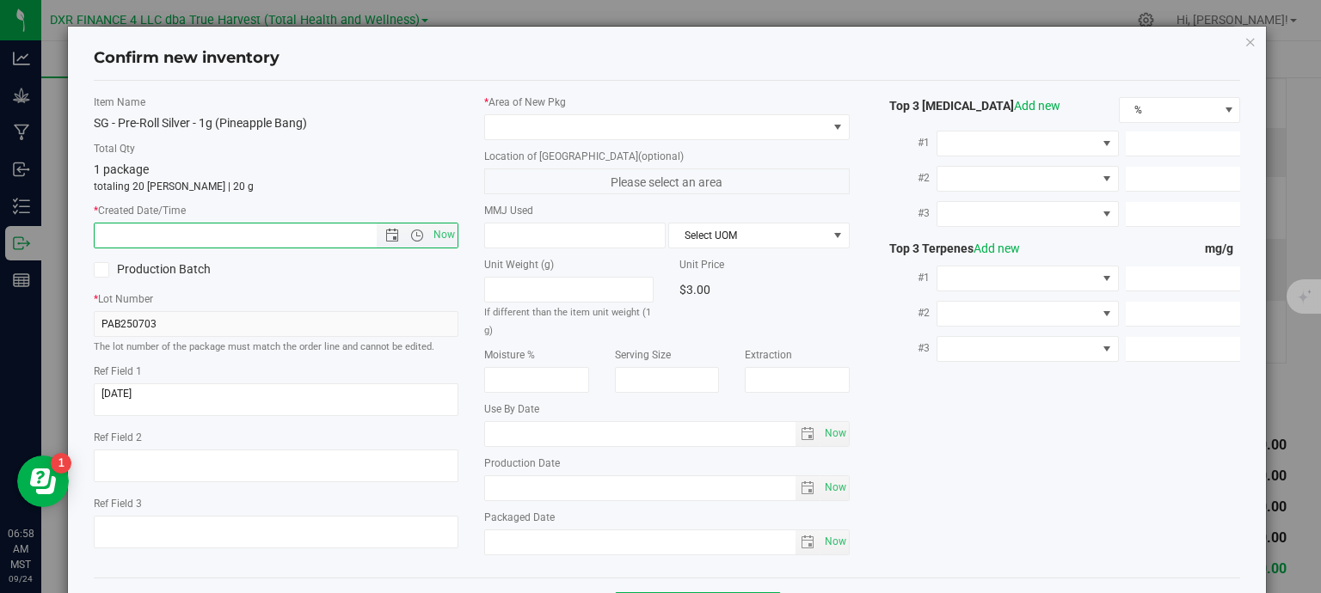
paste input "2025-07-03"
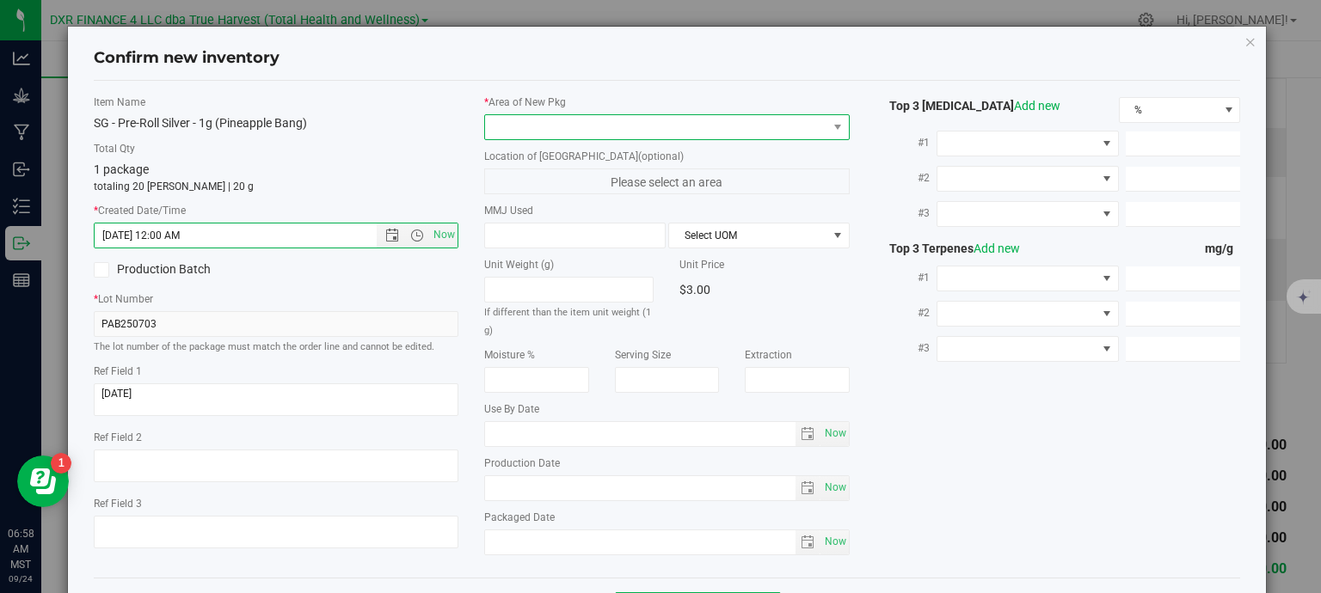
click at [553, 129] on span at bounding box center [656, 127] width 342 height 24
type input "7/3/2025 6:58 AM"
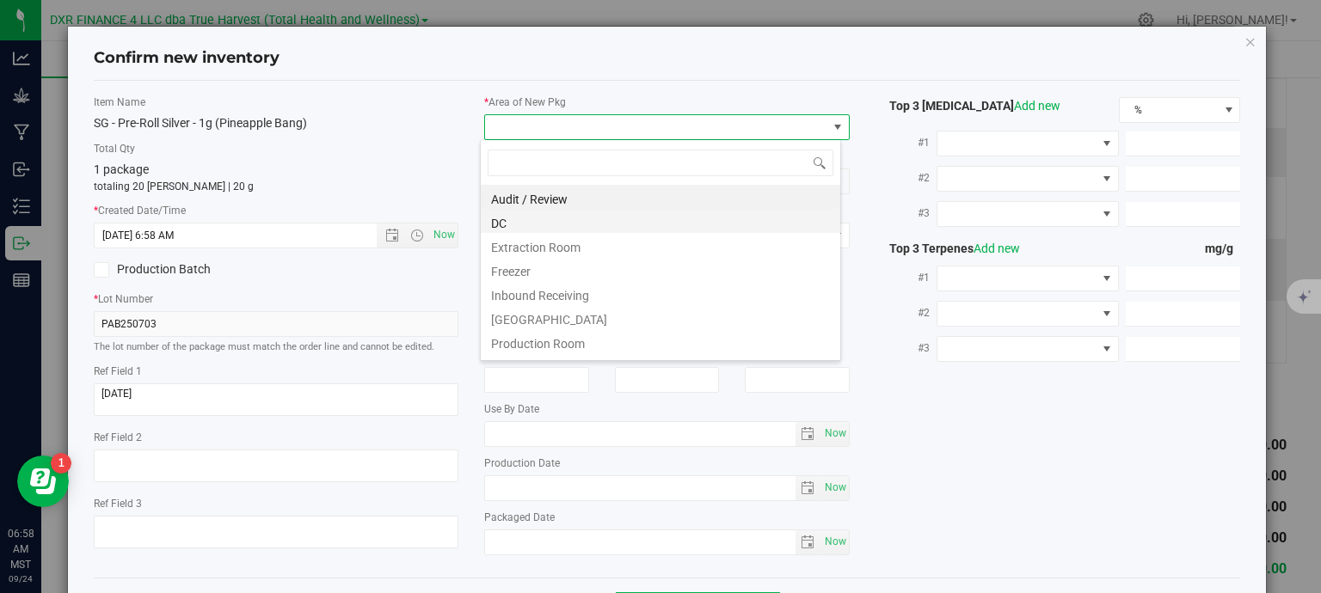
click at [535, 226] on li "DC" at bounding box center [660, 221] width 359 height 24
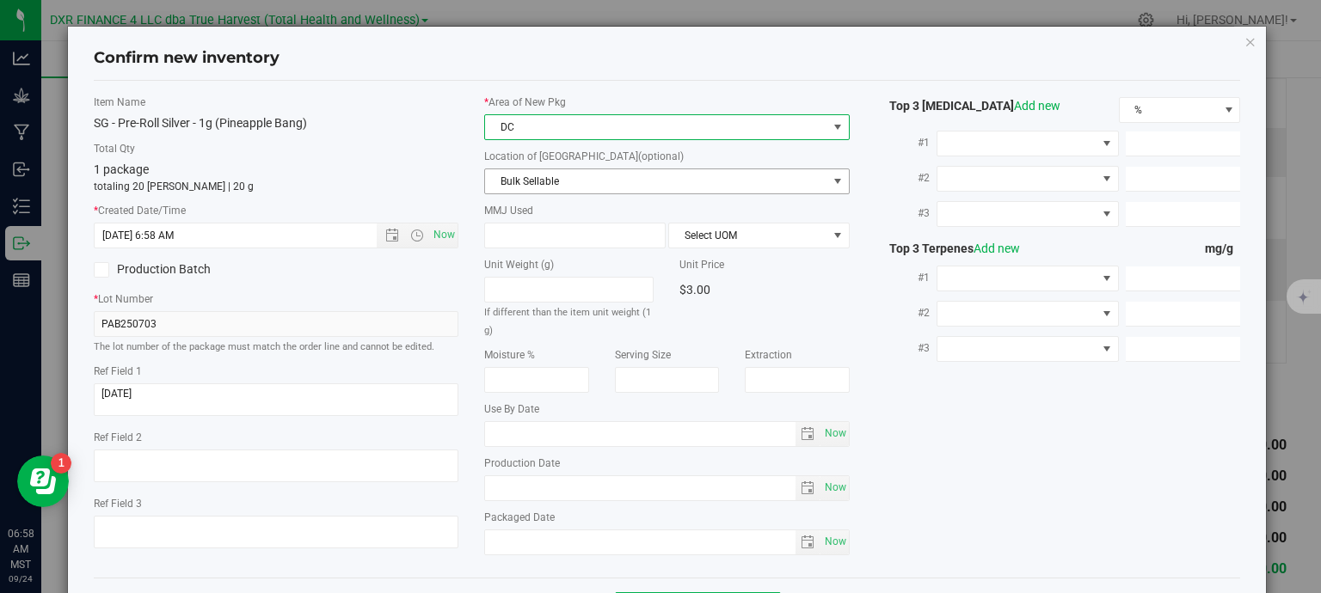
click at [578, 181] on span "Bulk Sellable" at bounding box center [656, 181] width 342 height 24
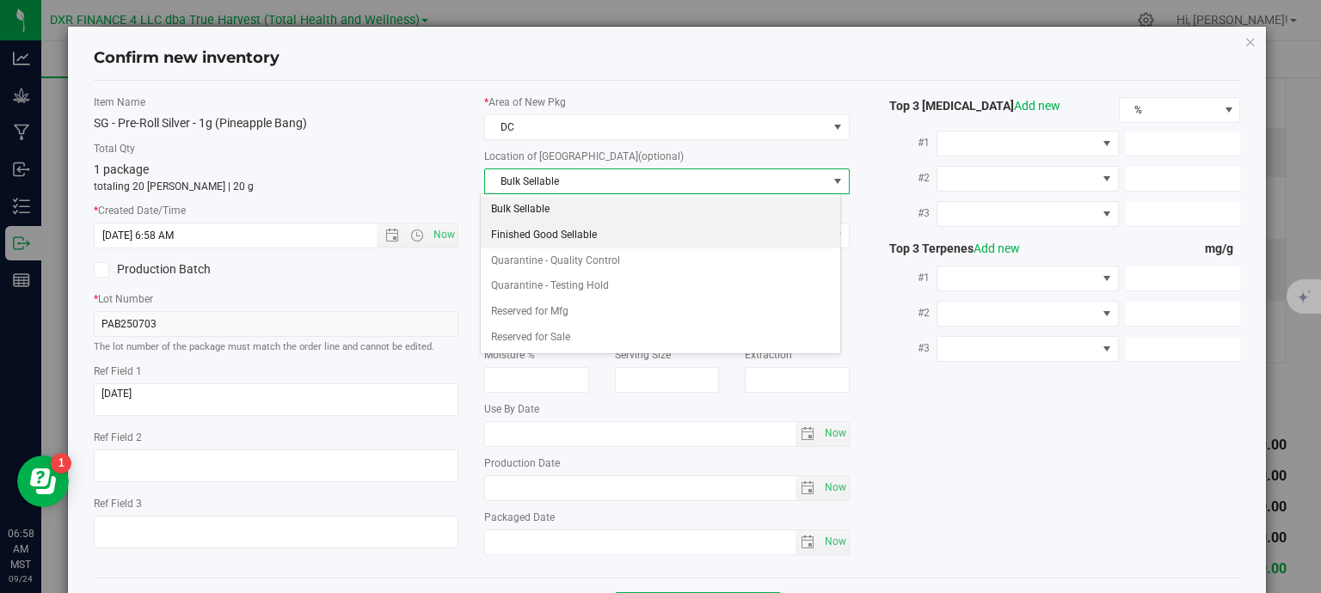
click at [578, 242] on li "Finished Good Sellable" at bounding box center [660, 236] width 359 height 26
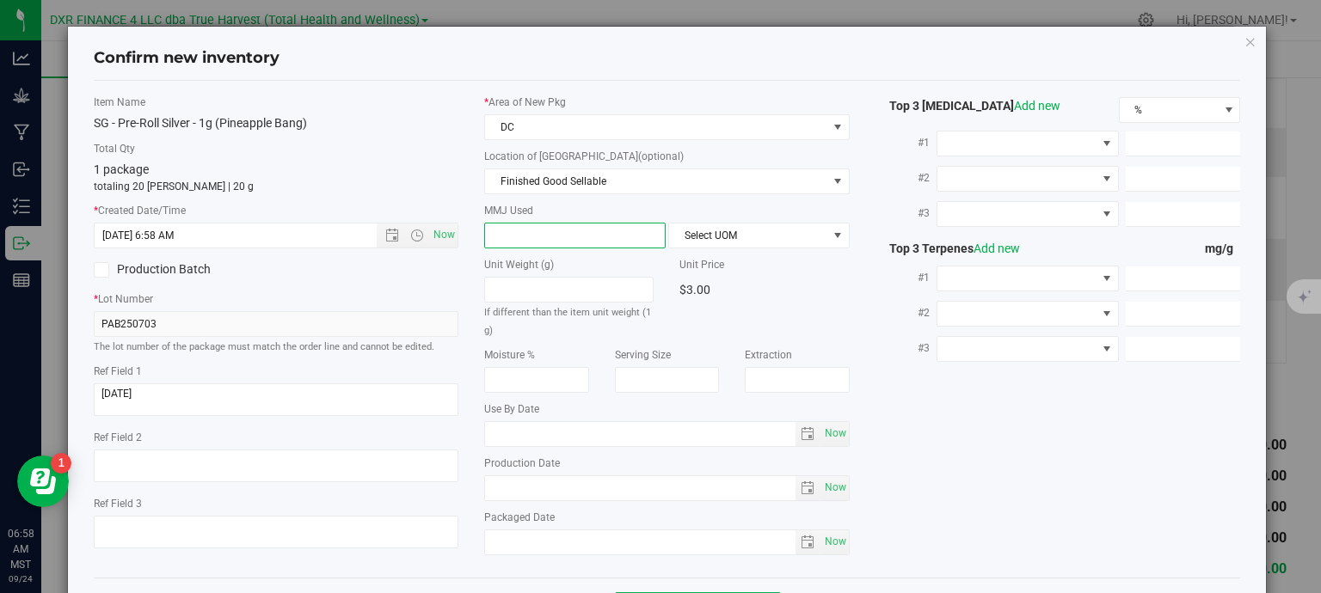
click at [567, 239] on span at bounding box center [574, 236] width 181 height 26
type input "1"
type input "1.0000"
click at [724, 236] on span "Select UOM" at bounding box center [748, 236] width 158 height 24
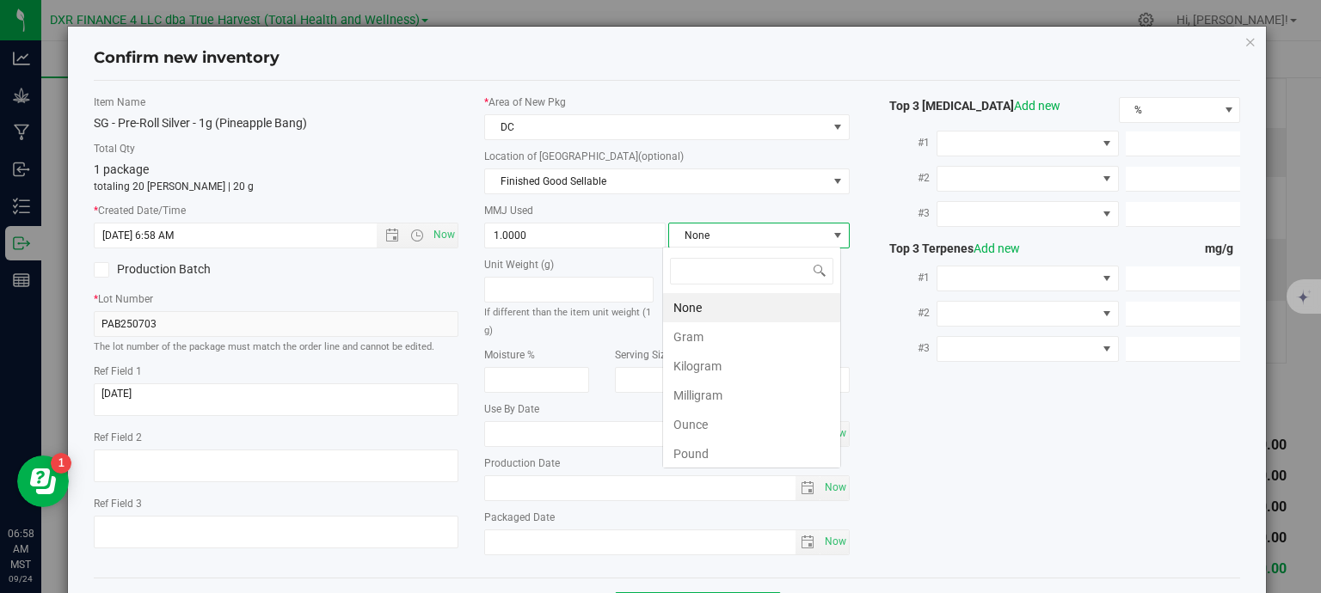
scroll to position [25, 179]
click at [750, 336] on li "Gram" at bounding box center [751, 336] width 177 height 29
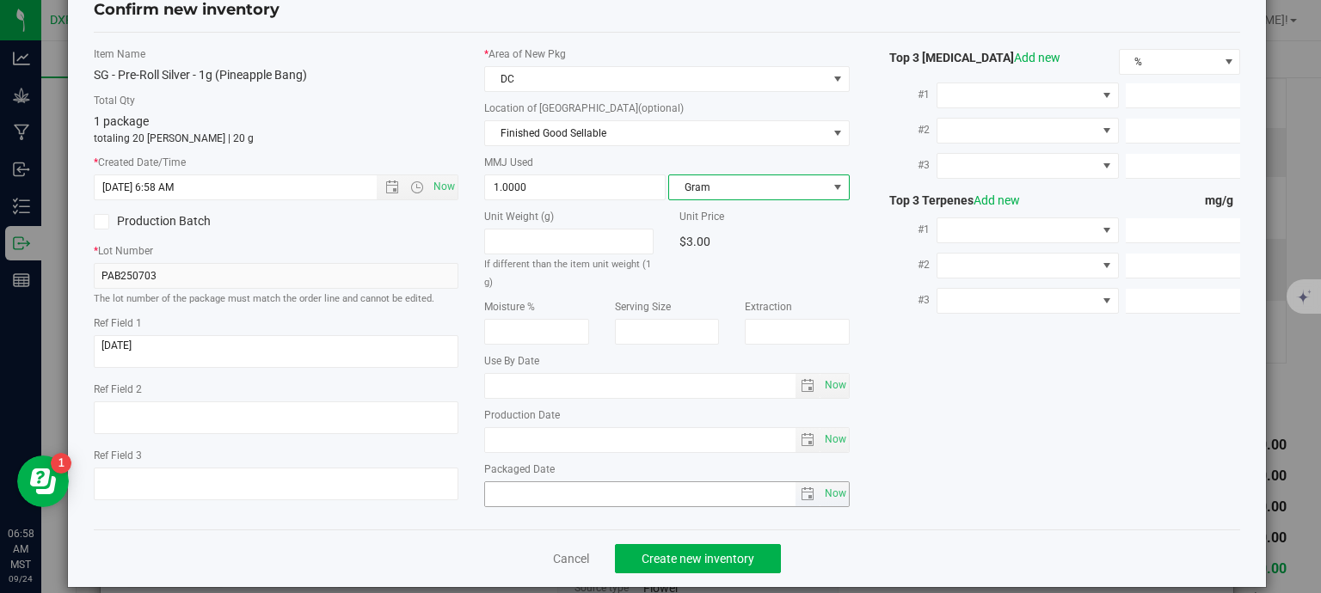
scroll to position [65, 0]
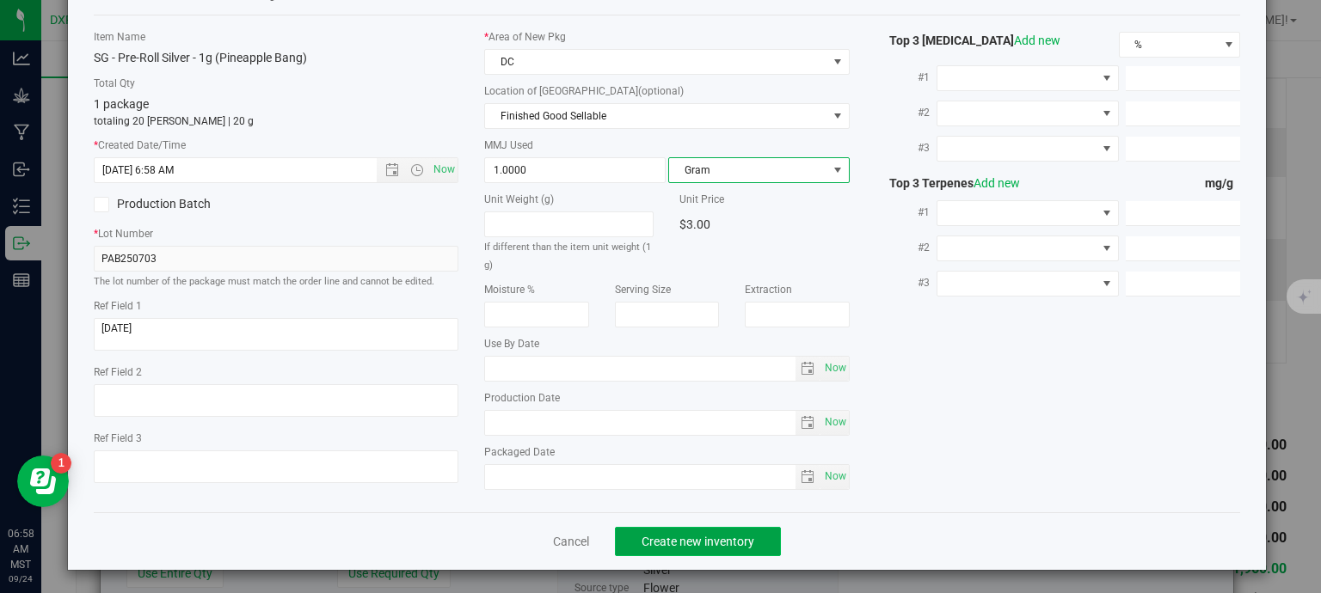
click at [733, 544] on span "Create new inventory" at bounding box center [697, 542] width 113 height 14
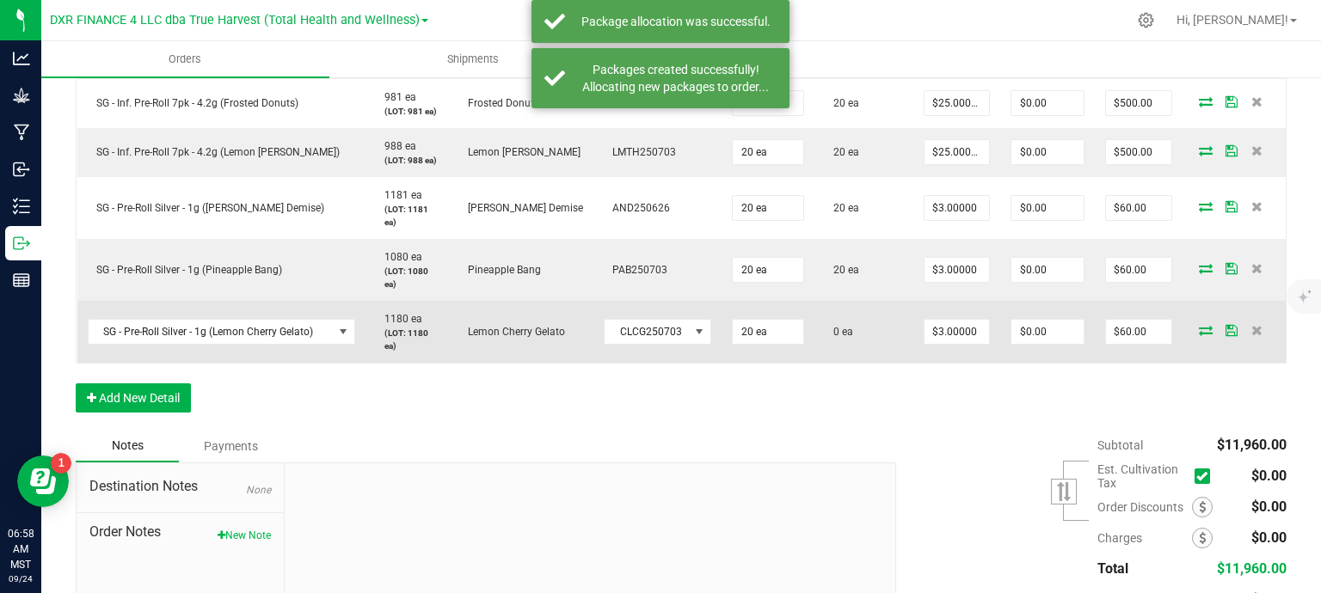
click at [1199, 327] on icon at bounding box center [1206, 330] width 14 height 10
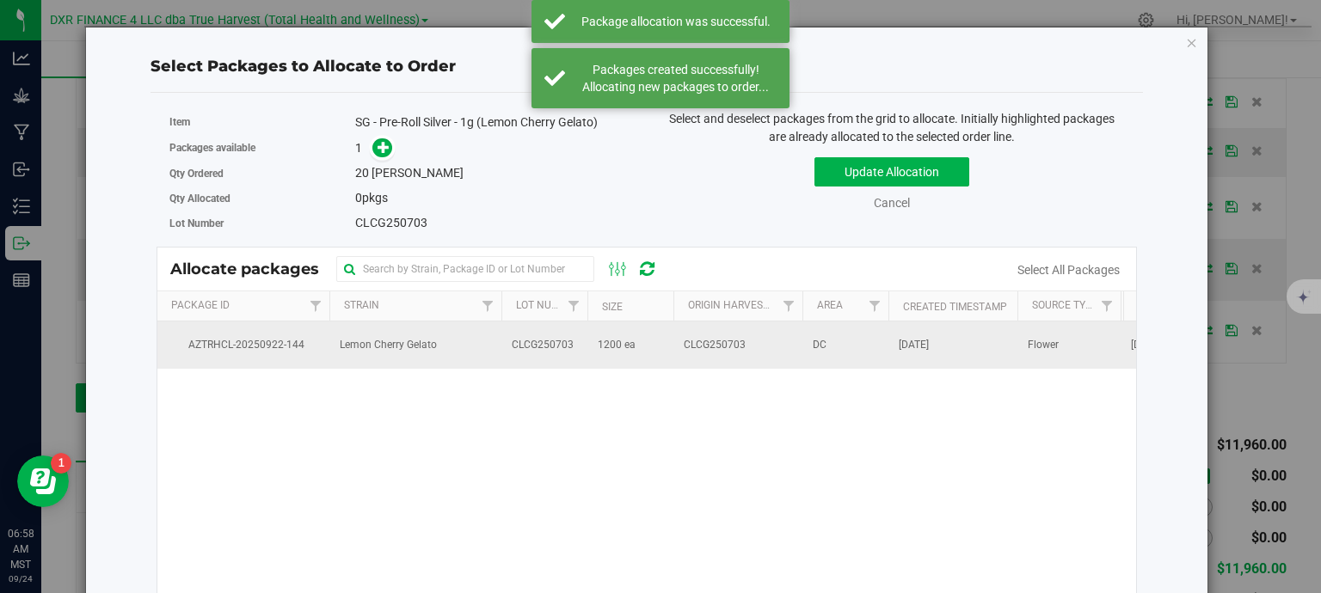
click at [614, 343] on span "1200 ea" at bounding box center [617, 345] width 38 height 16
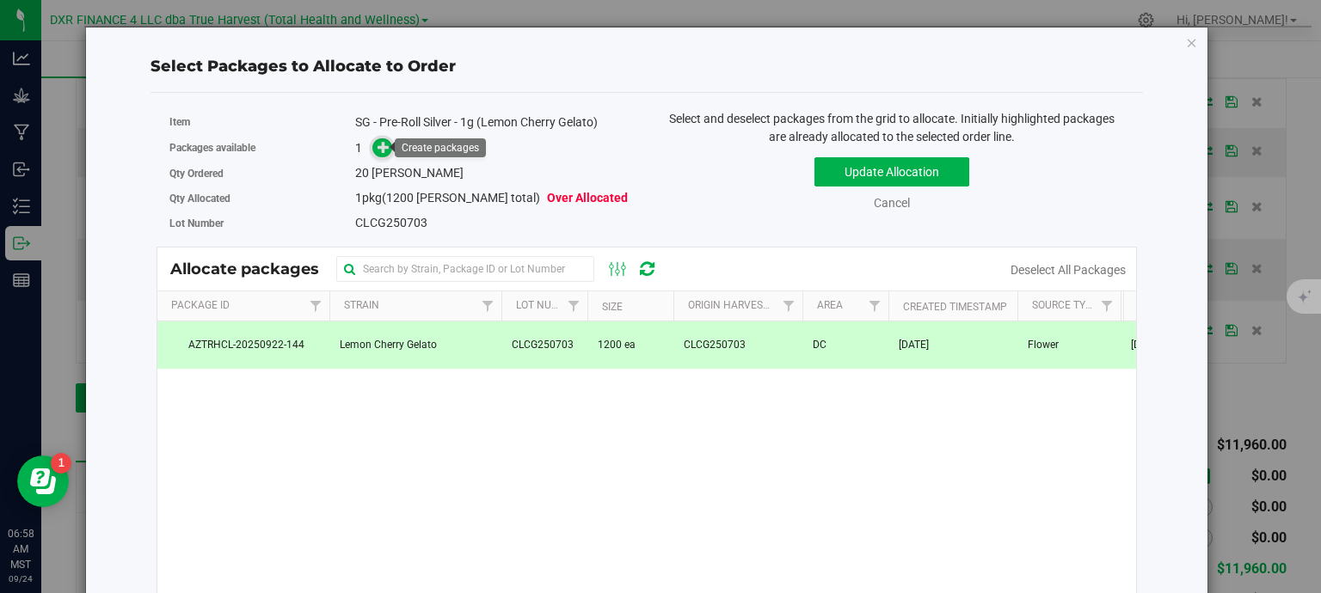
click at [378, 145] on icon at bounding box center [383, 147] width 12 height 12
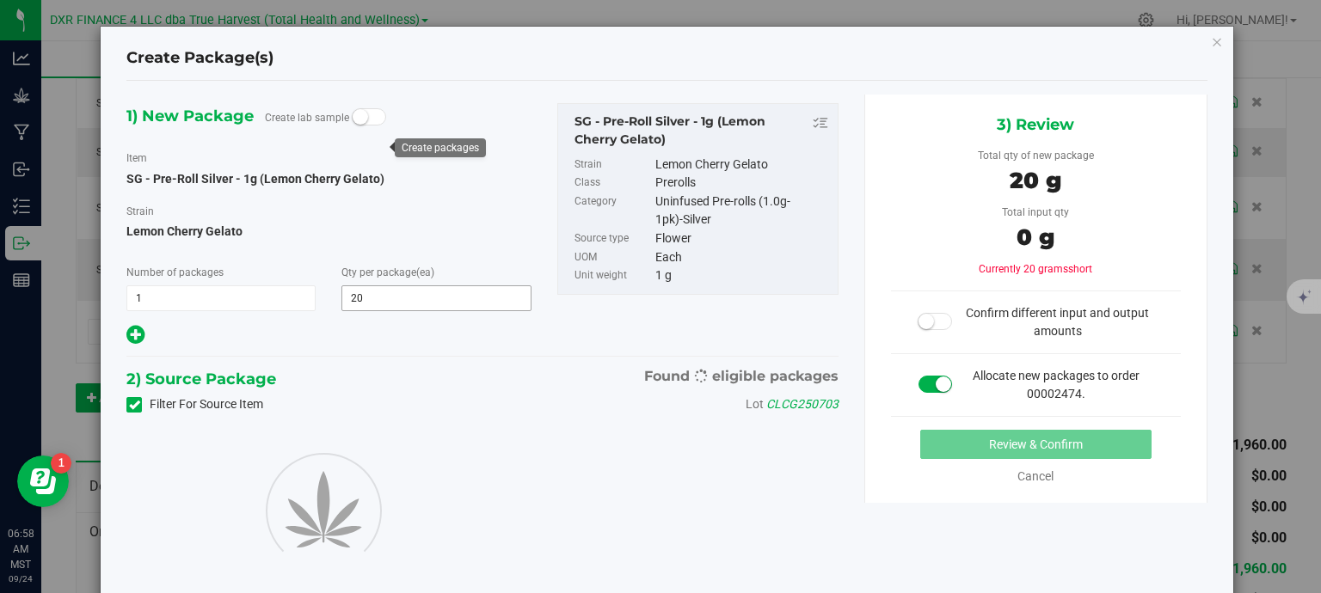
type input "20"
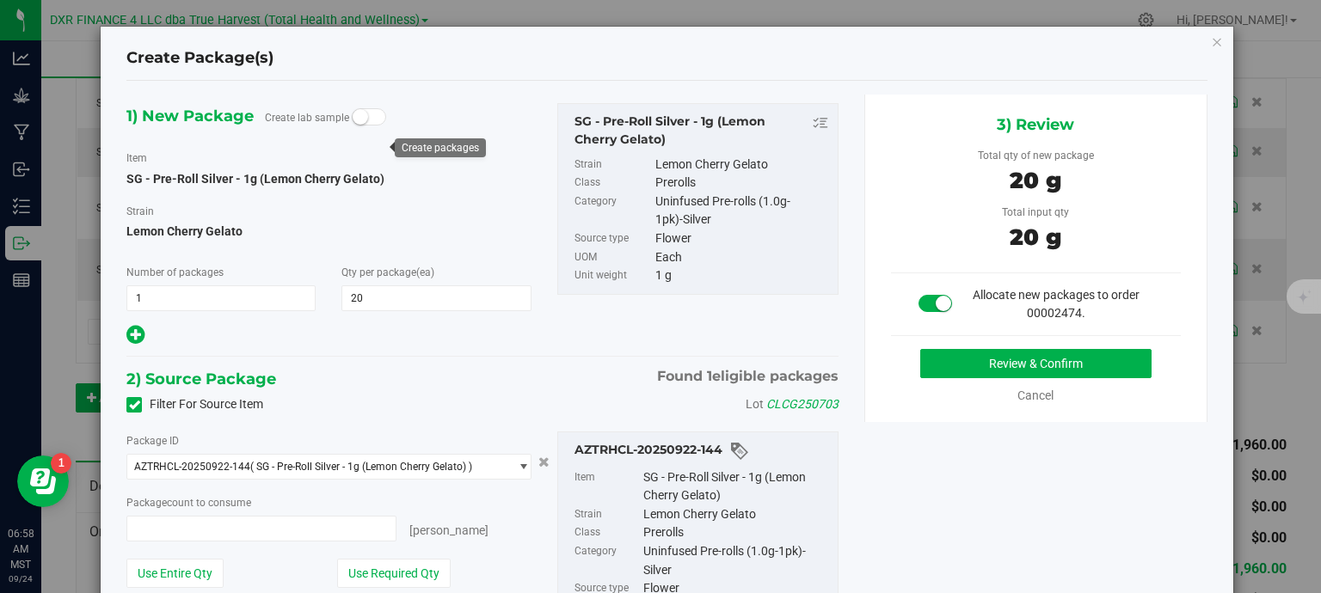
type input "20 ea"
click at [985, 366] on button "Review & Confirm" at bounding box center [1035, 363] width 231 height 29
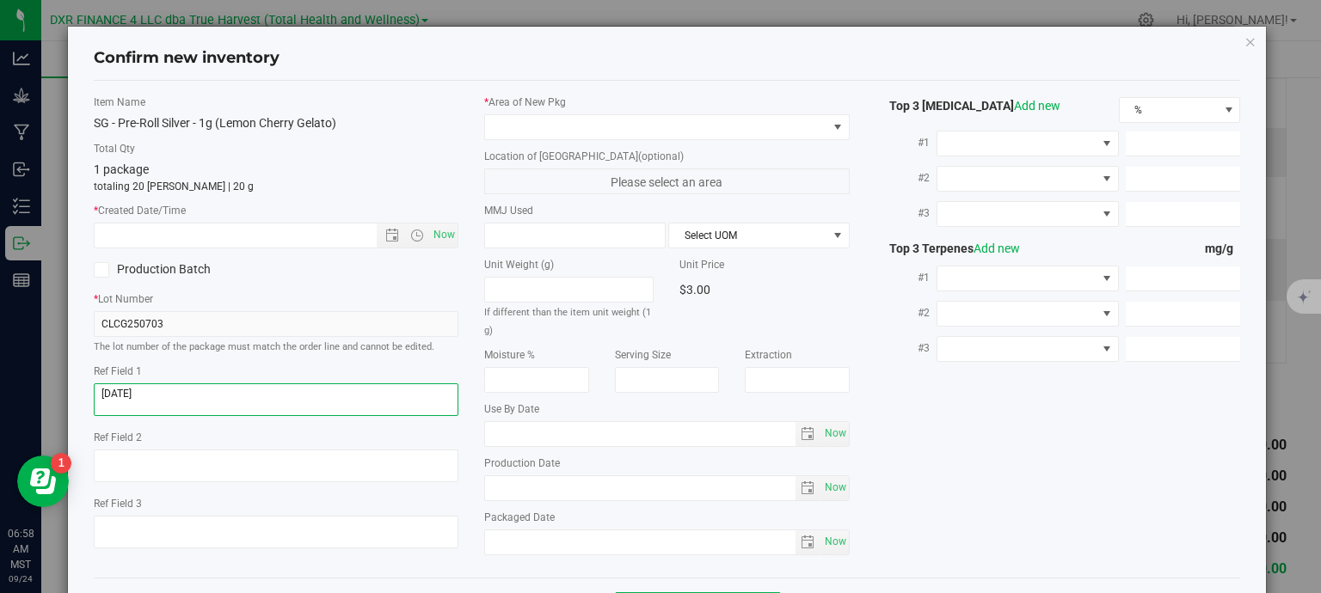
click at [210, 393] on textarea at bounding box center [276, 399] width 365 height 33
click at [207, 392] on textarea at bounding box center [276, 399] width 365 height 33
click at [206, 391] on textarea at bounding box center [276, 399] width 365 height 33
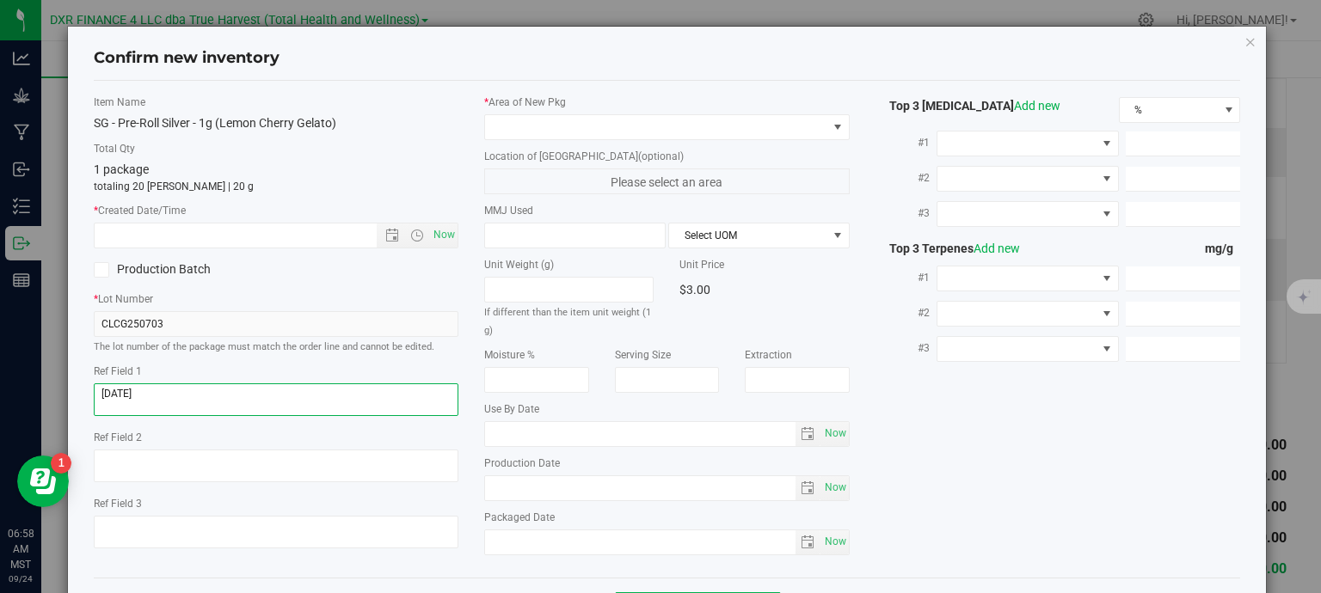
click at [206, 391] on textarea at bounding box center [276, 399] width 365 height 33
click at [218, 232] on input "text" at bounding box center [251, 236] width 312 height 24
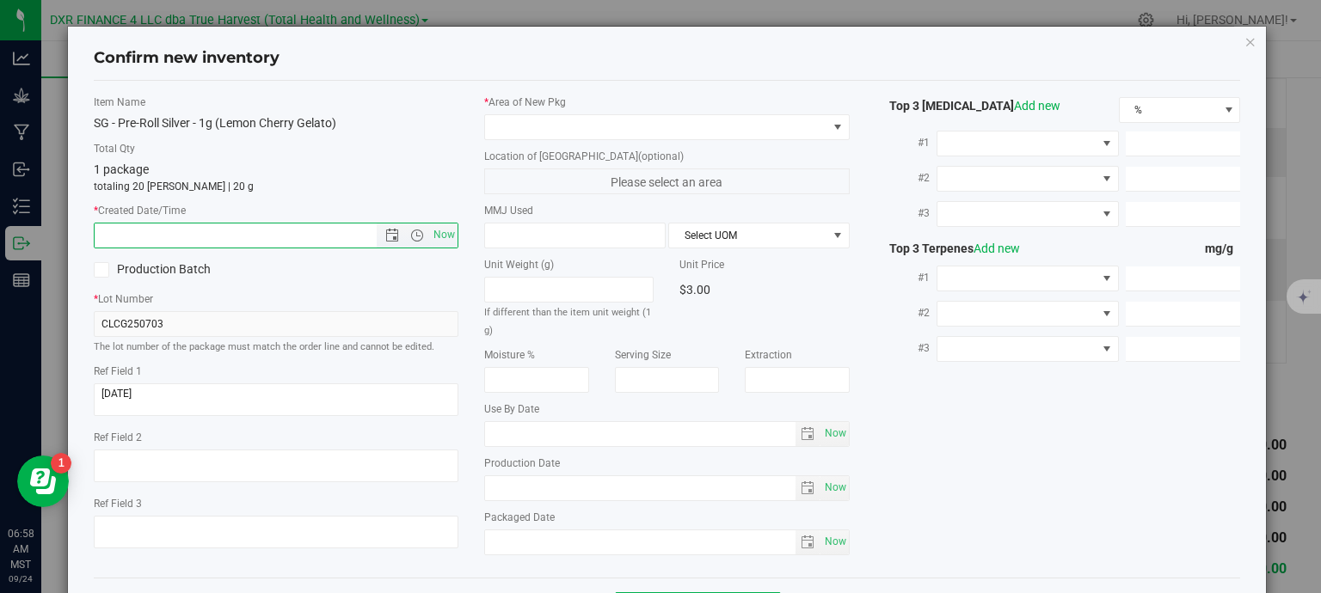
paste input "2025-07-03"
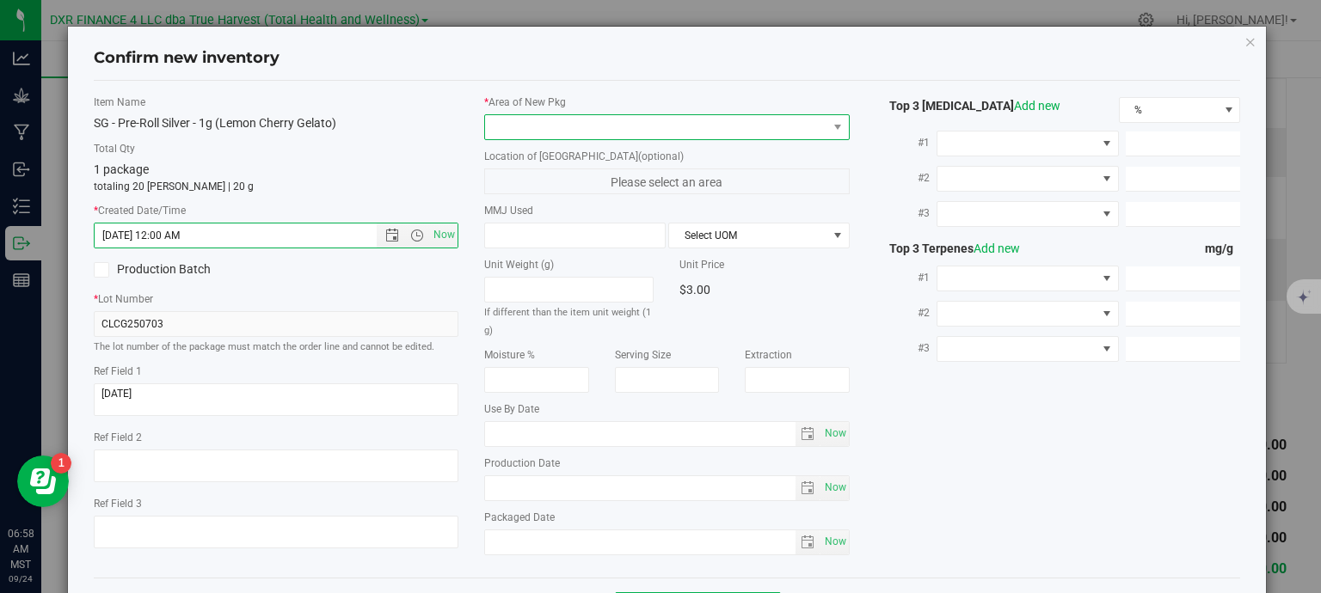
type input "7/3/2025 6:58 AM"
click at [694, 132] on span at bounding box center [656, 127] width 342 height 24
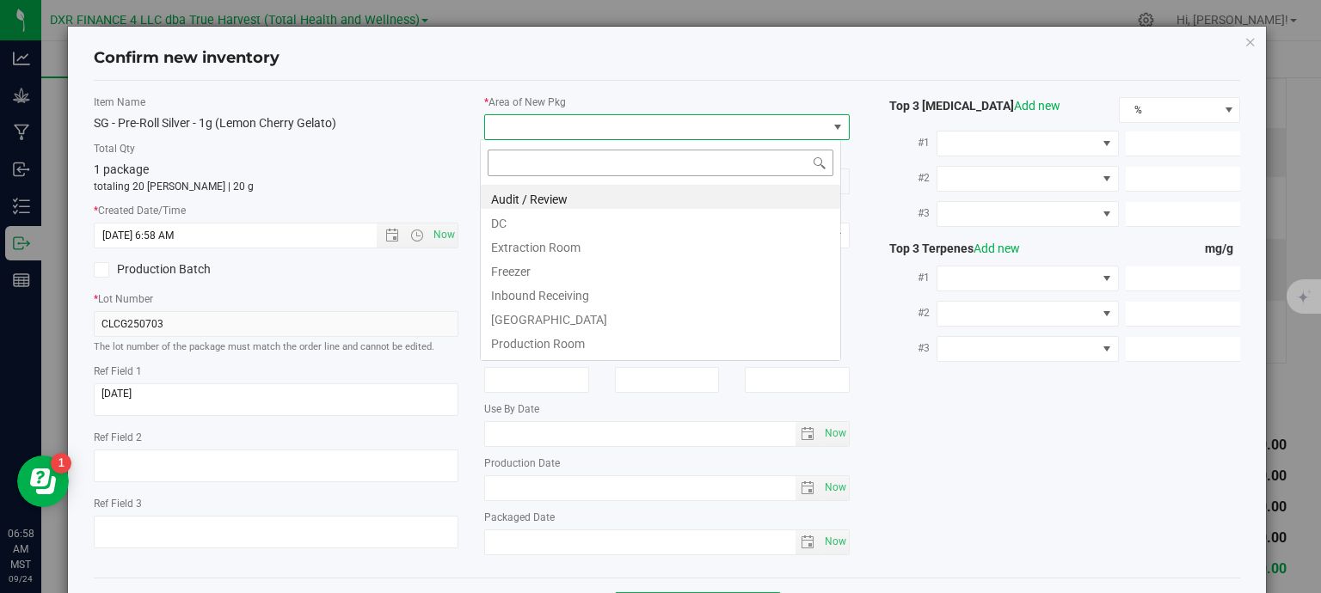
scroll to position [25, 361]
click at [629, 218] on li "DC" at bounding box center [660, 221] width 359 height 24
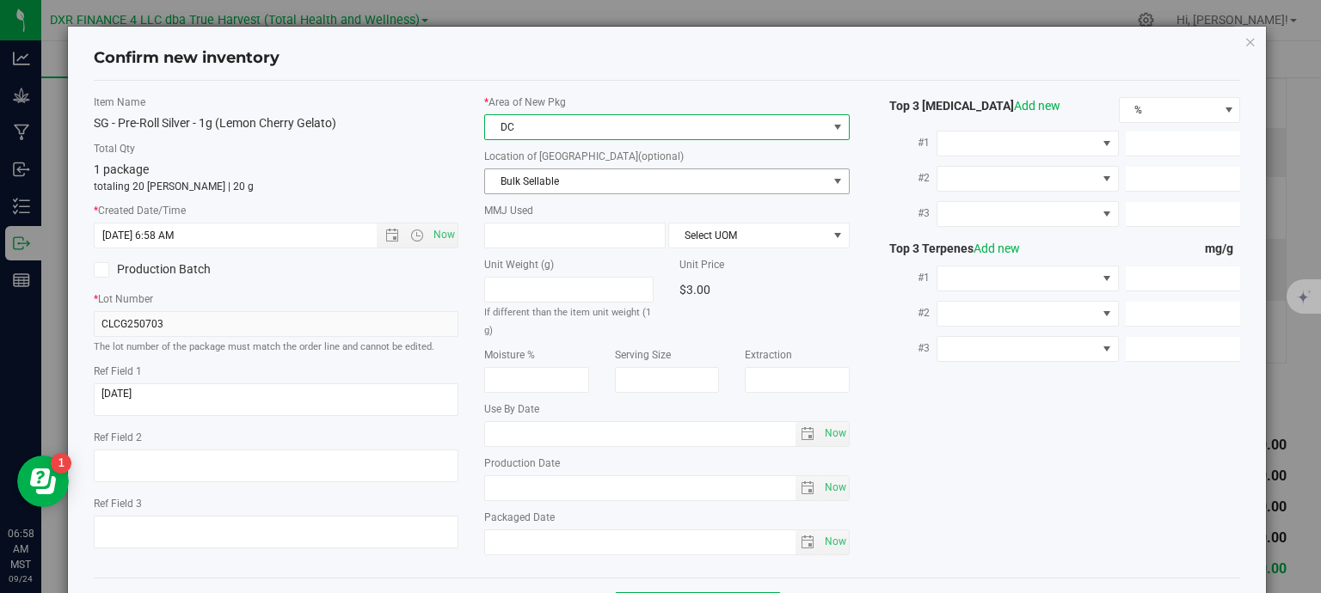
click at [653, 187] on span "Bulk Sellable" at bounding box center [656, 181] width 342 height 24
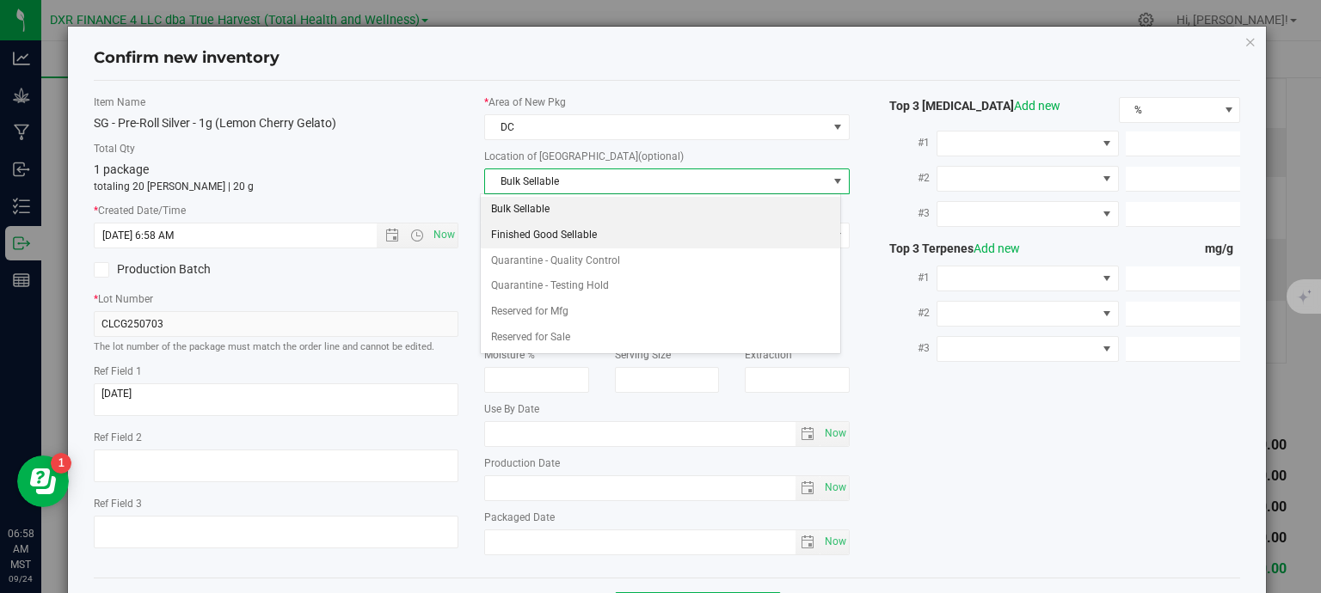
click at [605, 239] on li "Finished Good Sellable" at bounding box center [660, 236] width 359 height 26
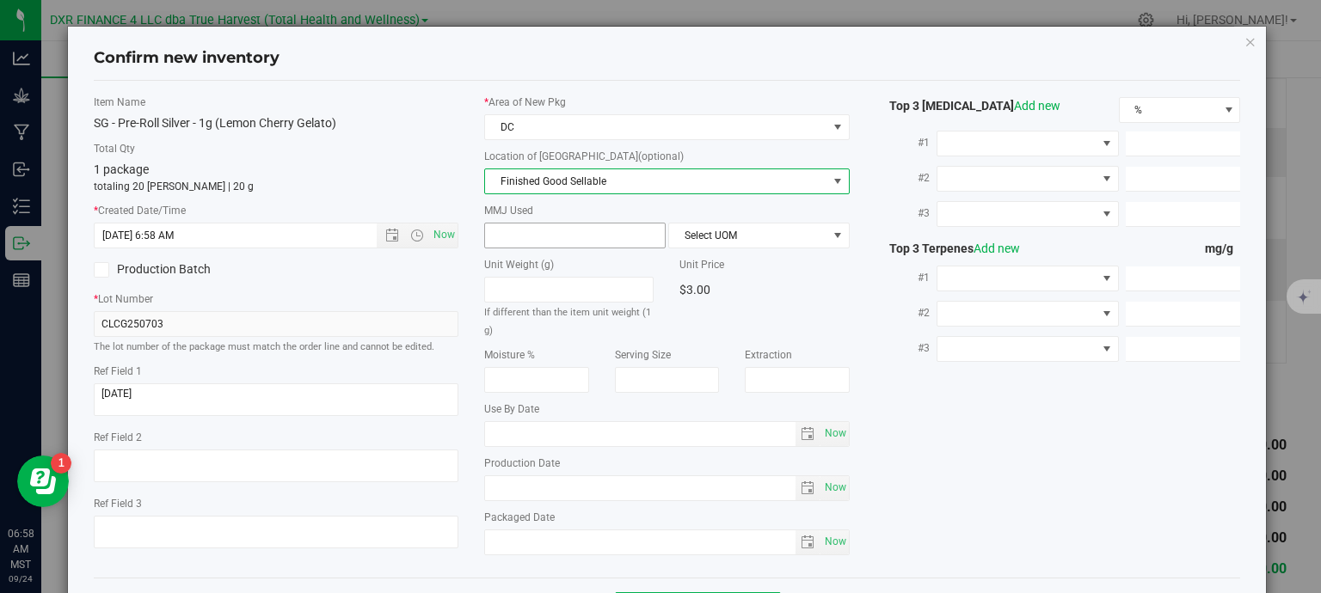
click at [553, 230] on span at bounding box center [574, 236] width 181 height 26
type input "1"
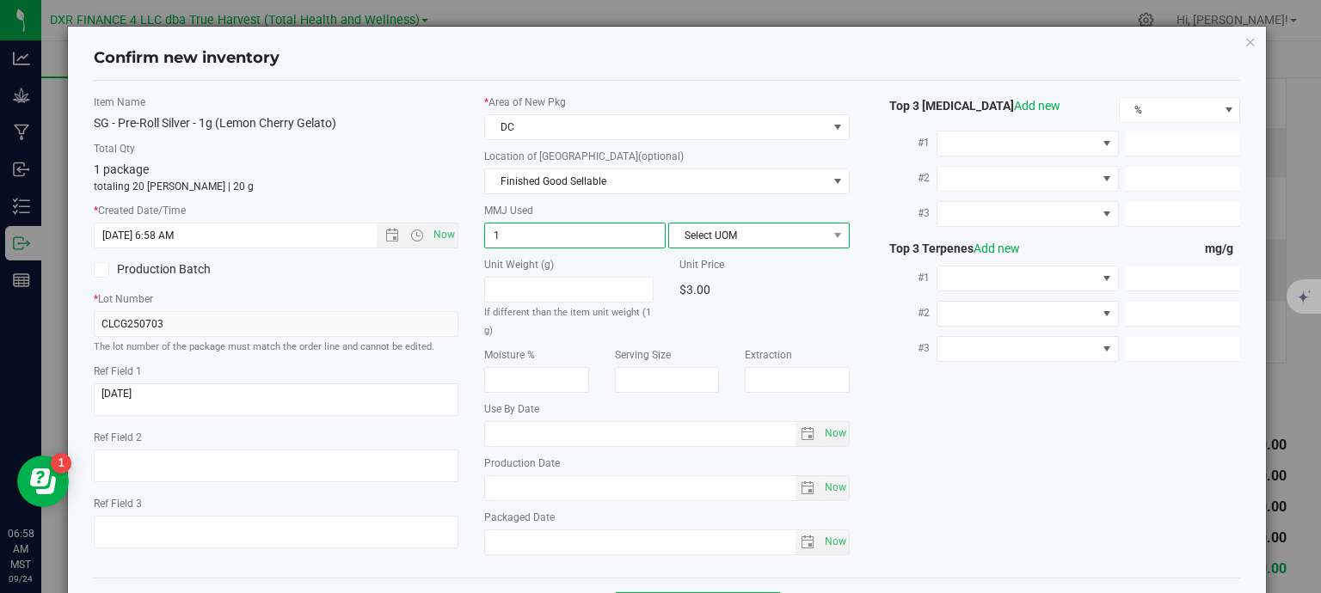
type input "1.0000"
click at [747, 235] on span "Select UOM" at bounding box center [748, 236] width 158 height 24
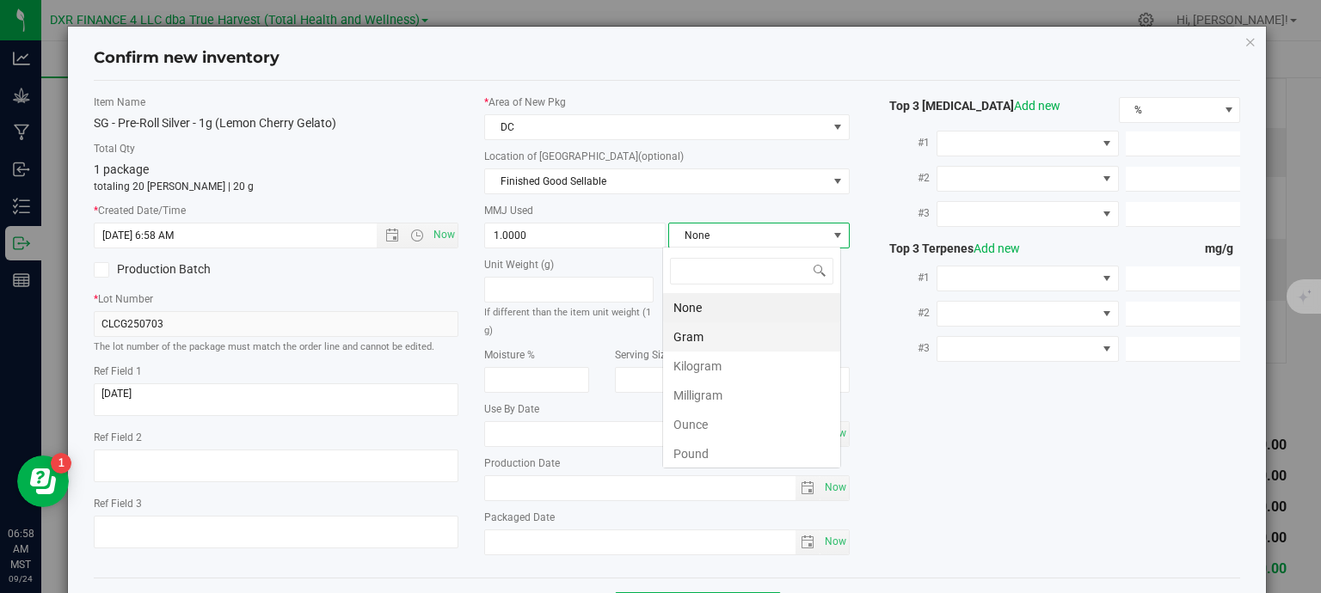
scroll to position [25, 179]
click at [730, 345] on li "Gram" at bounding box center [751, 336] width 177 height 29
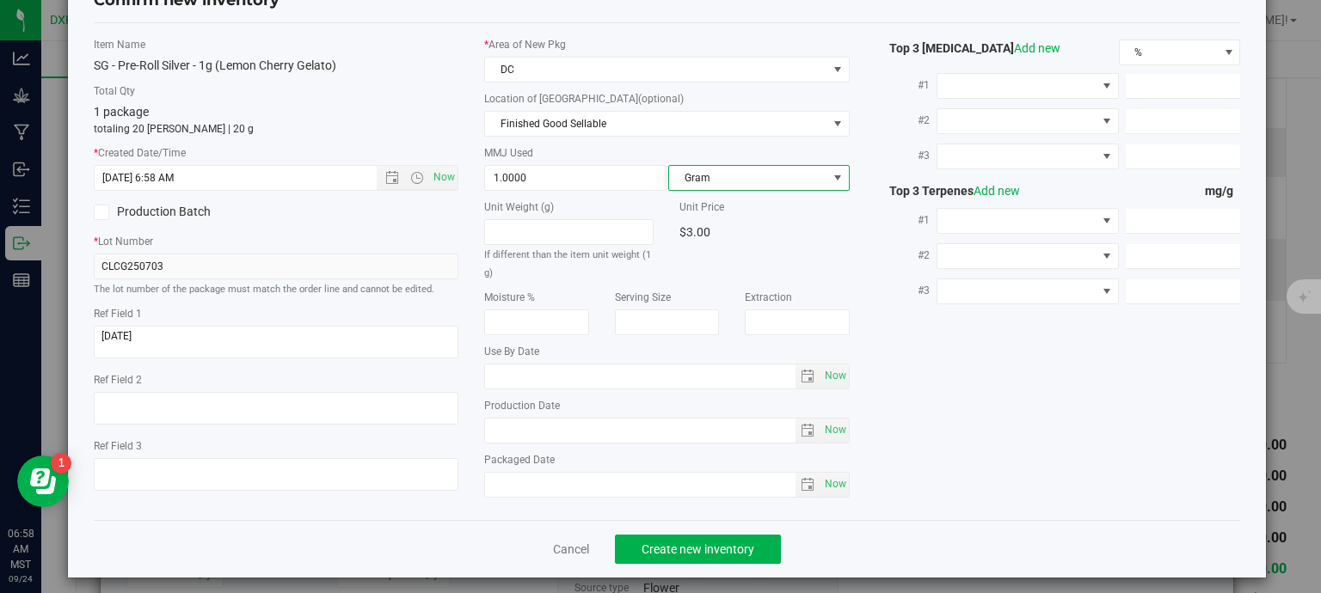
scroll to position [65, 0]
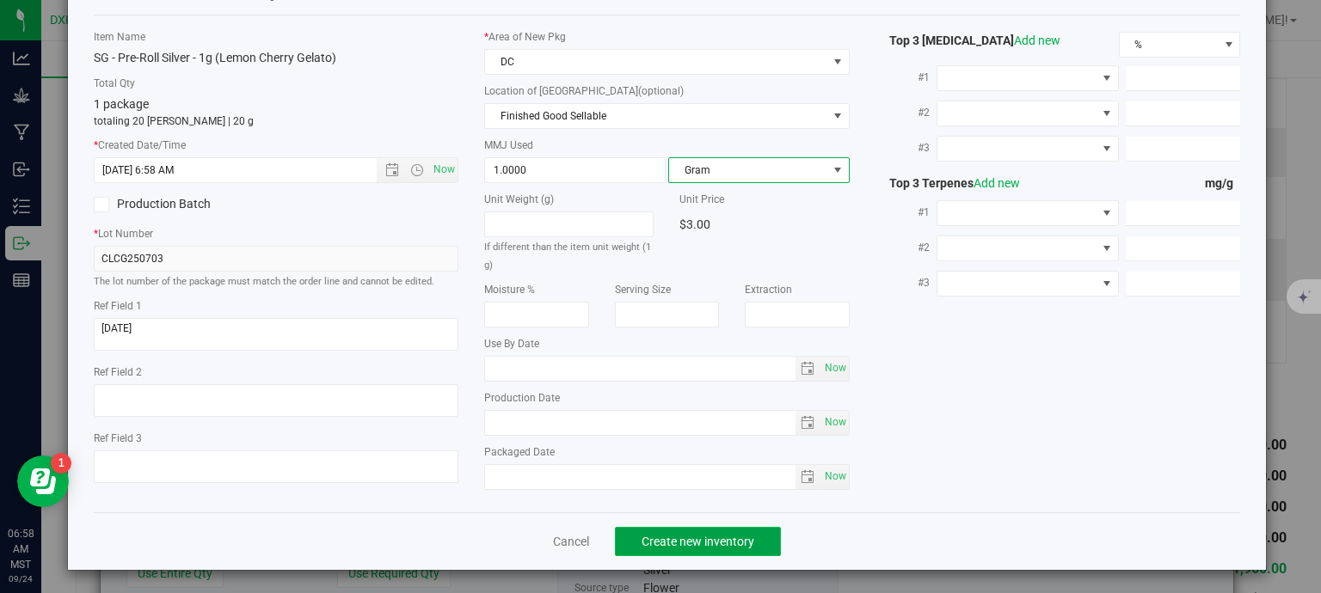
click at [737, 546] on button "Create new inventory" at bounding box center [698, 541] width 166 height 29
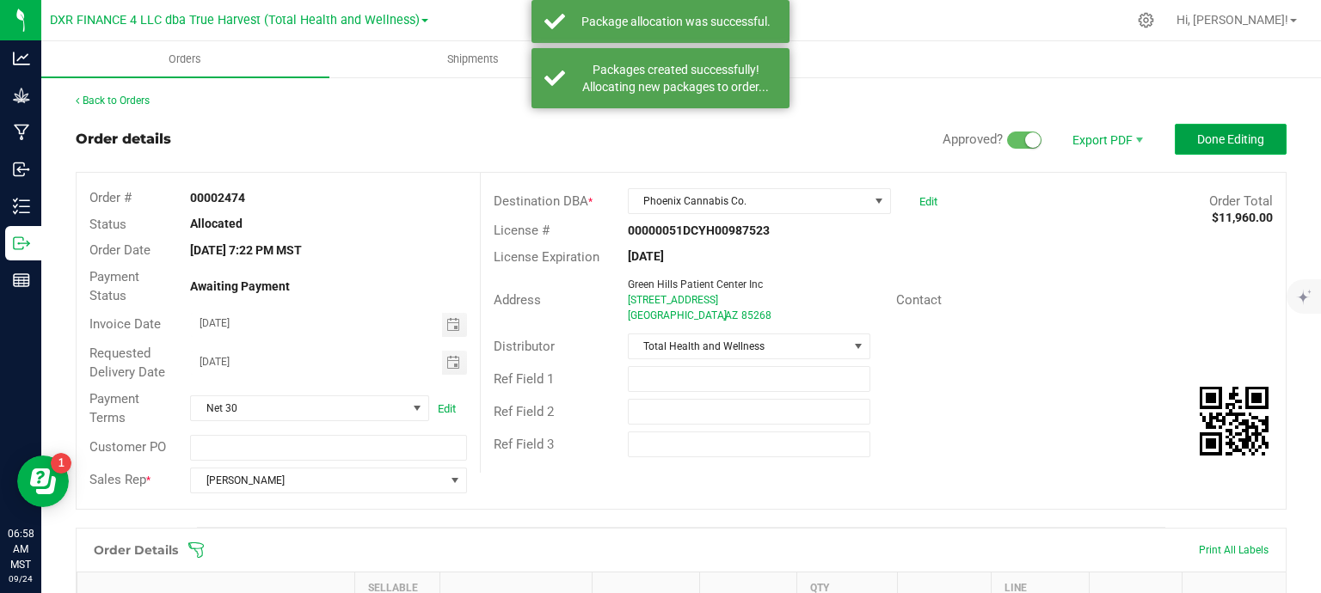
click at [1221, 130] on button "Done Editing" at bounding box center [1231, 139] width 112 height 31
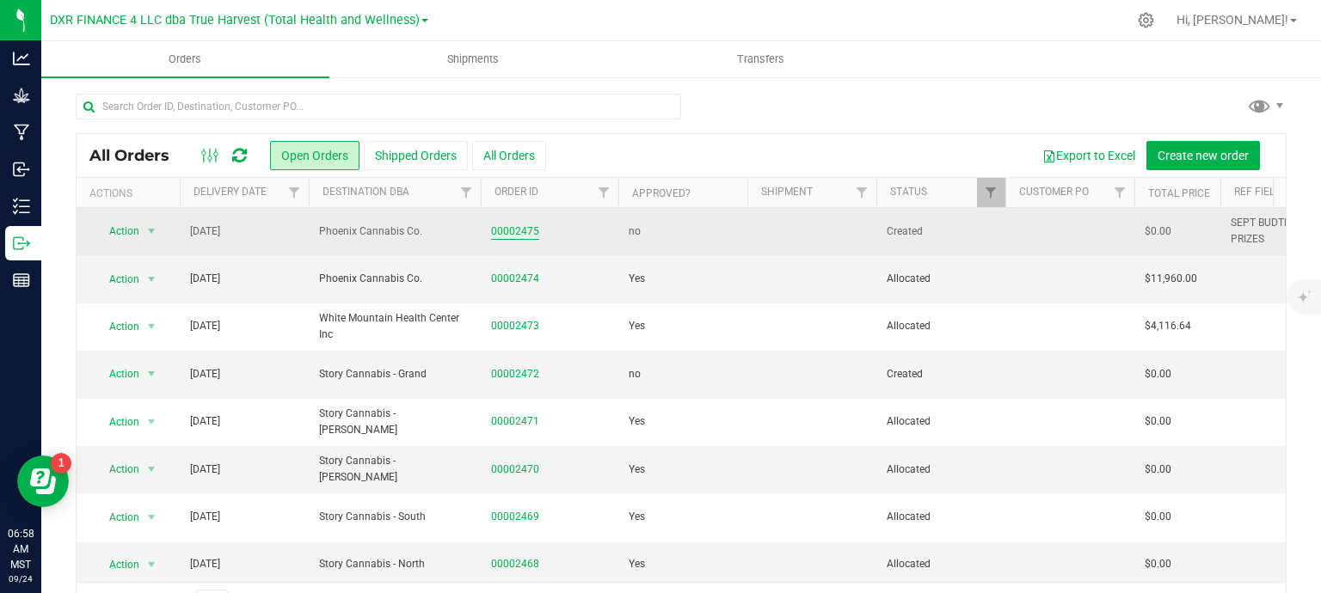
click at [519, 240] on link "00002475" at bounding box center [515, 232] width 48 height 16
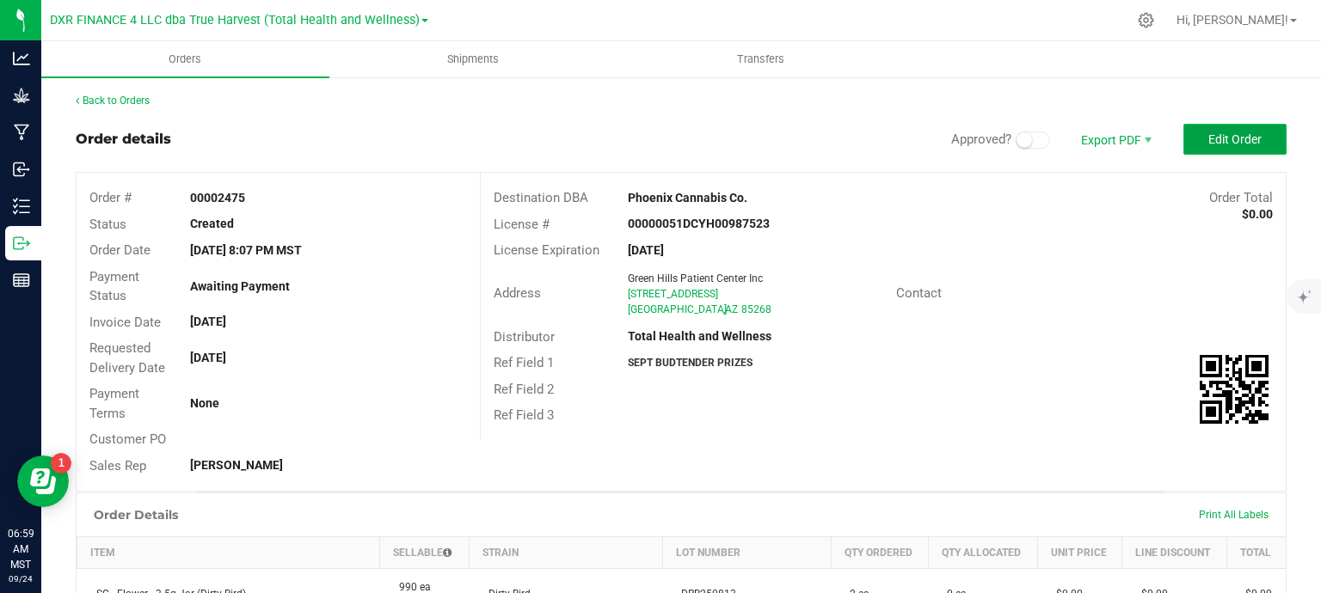
click at [1241, 138] on span "Edit Order" at bounding box center [1234, 139] width 53 height 14
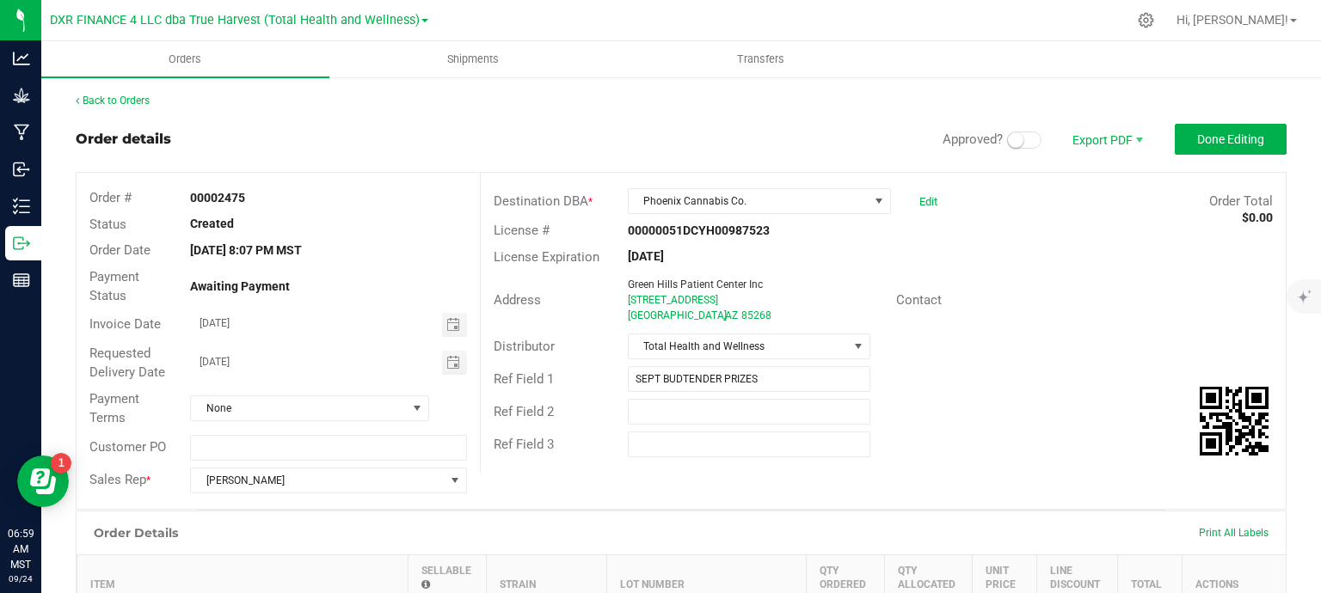
click at [1011, 137] on span at bounding box center [1024, 140] width 34 height 17
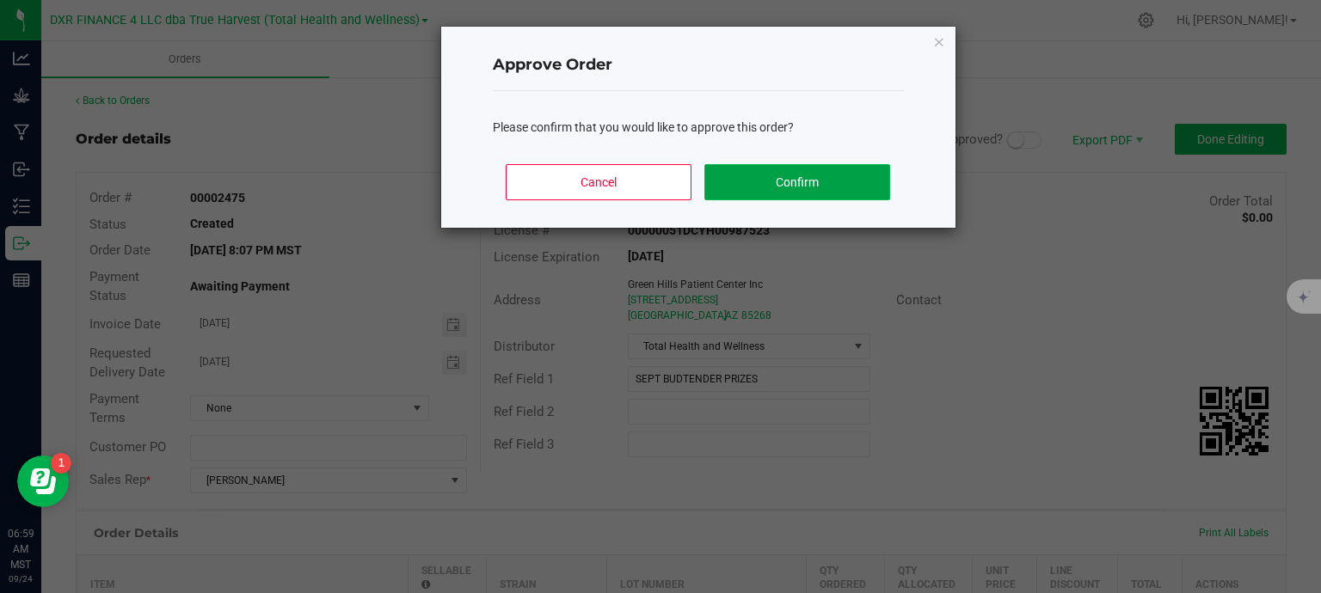
click at [839, 187] on button "Confirm" at bounding box center [796, 182] width 185 height 36
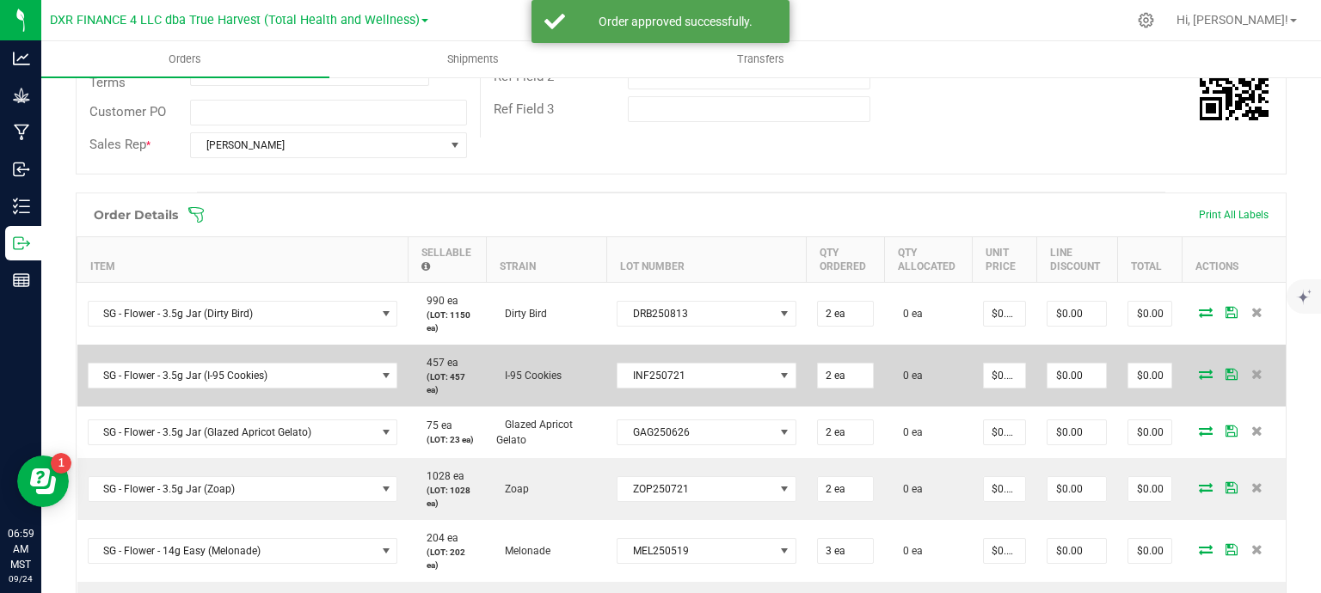
scroll to position [344, 0]
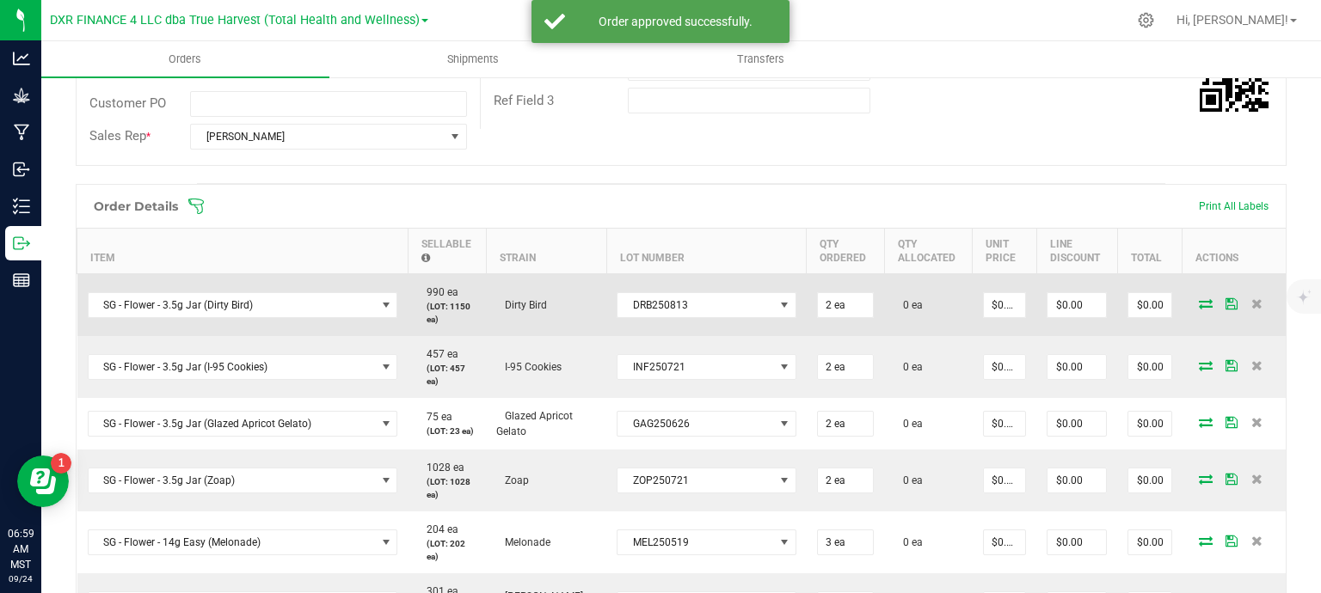
click at [1199, 299] on icon at bounding box center [1206, 303] width 14 height 10
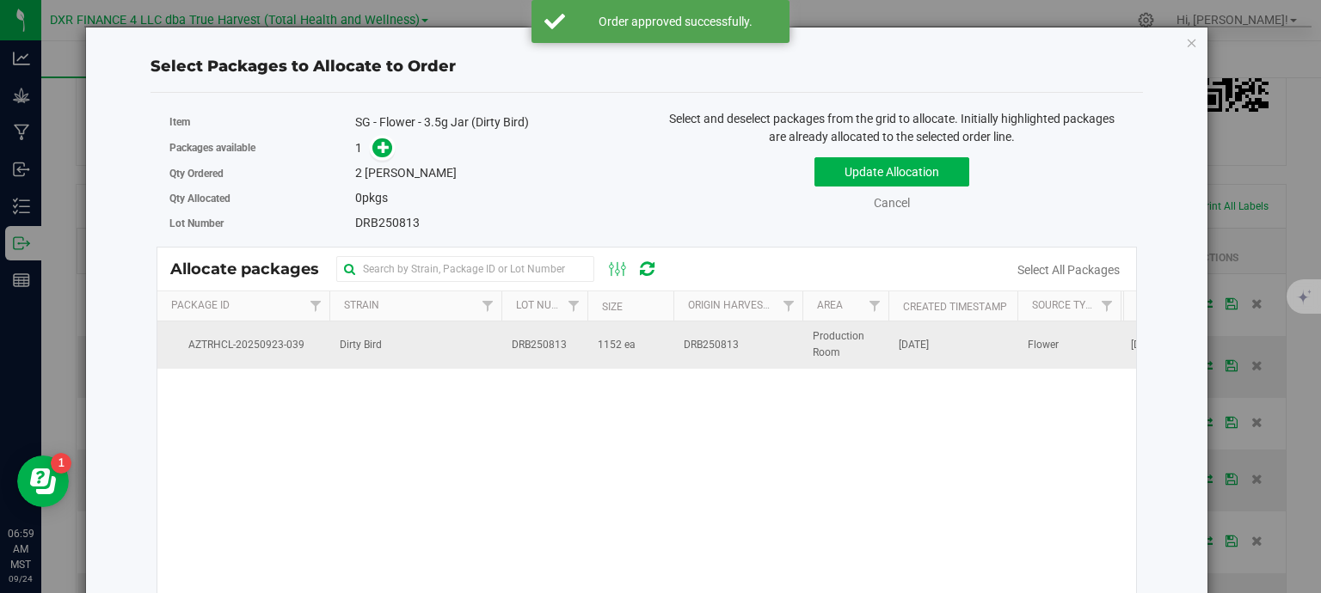
click at [684, 362] on td "DRB250813" at bounding box center [737, 345] width 129 height 46
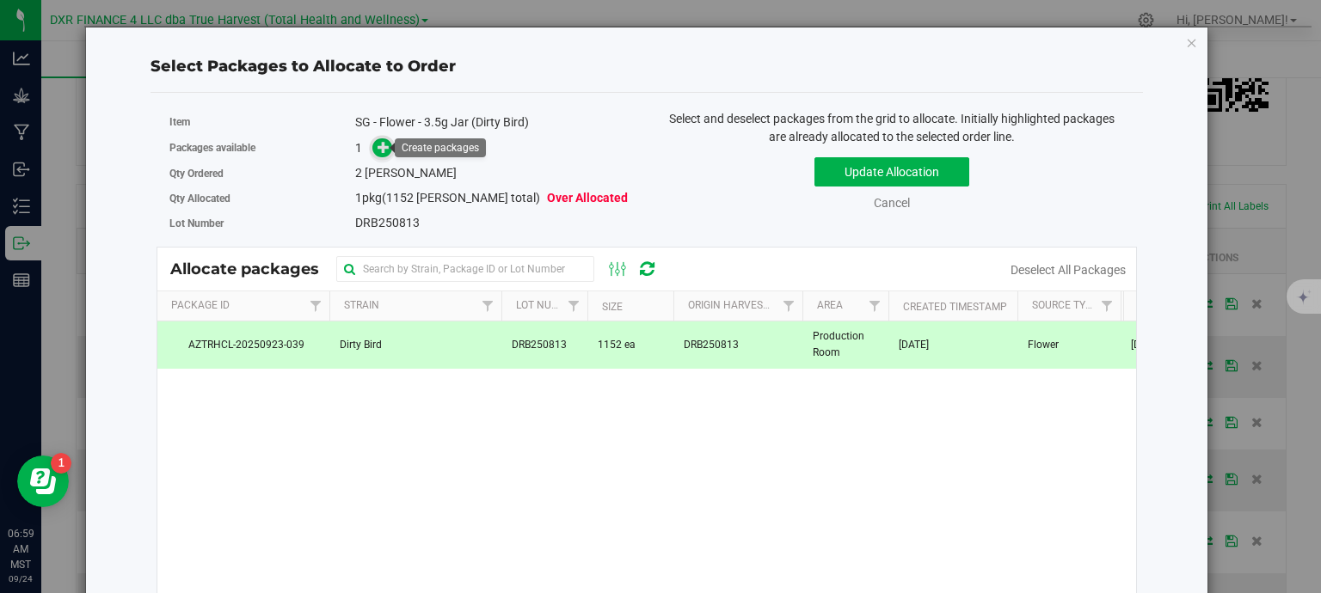
click at [382, 145] on icon at bounding box center [383, 147] width 12 height 12
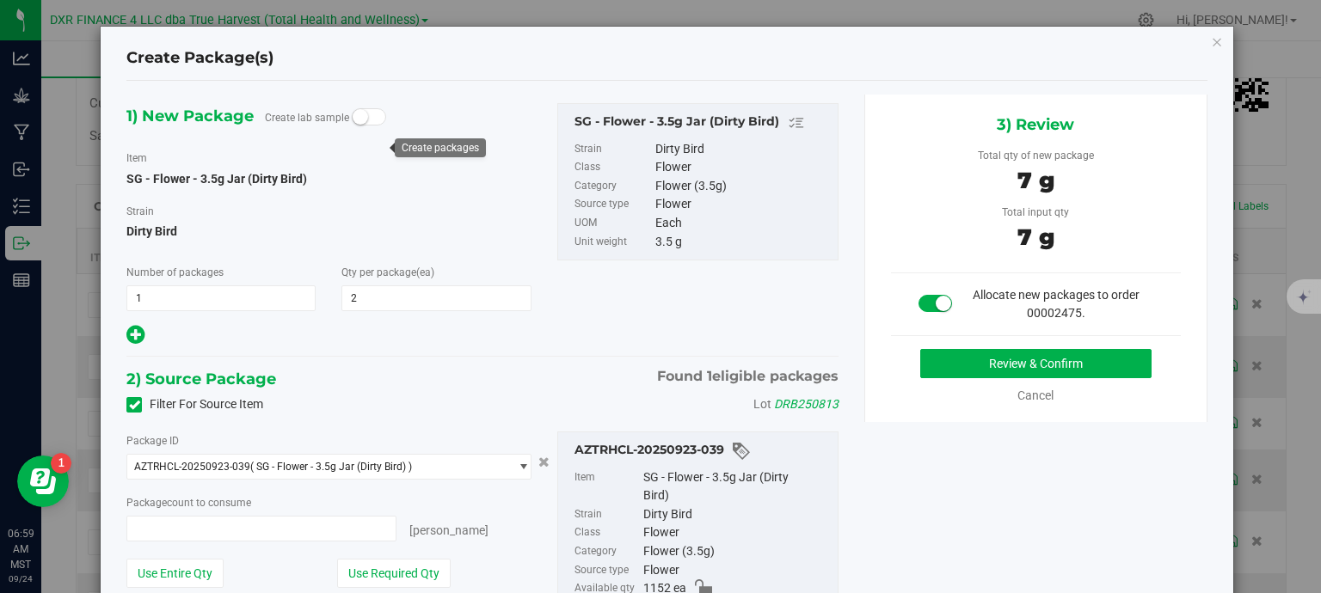
type input "2 ea"
click at [1049, 359] on button "Review & Confirm" at bounding box center [1035, 363] width 231 height 29
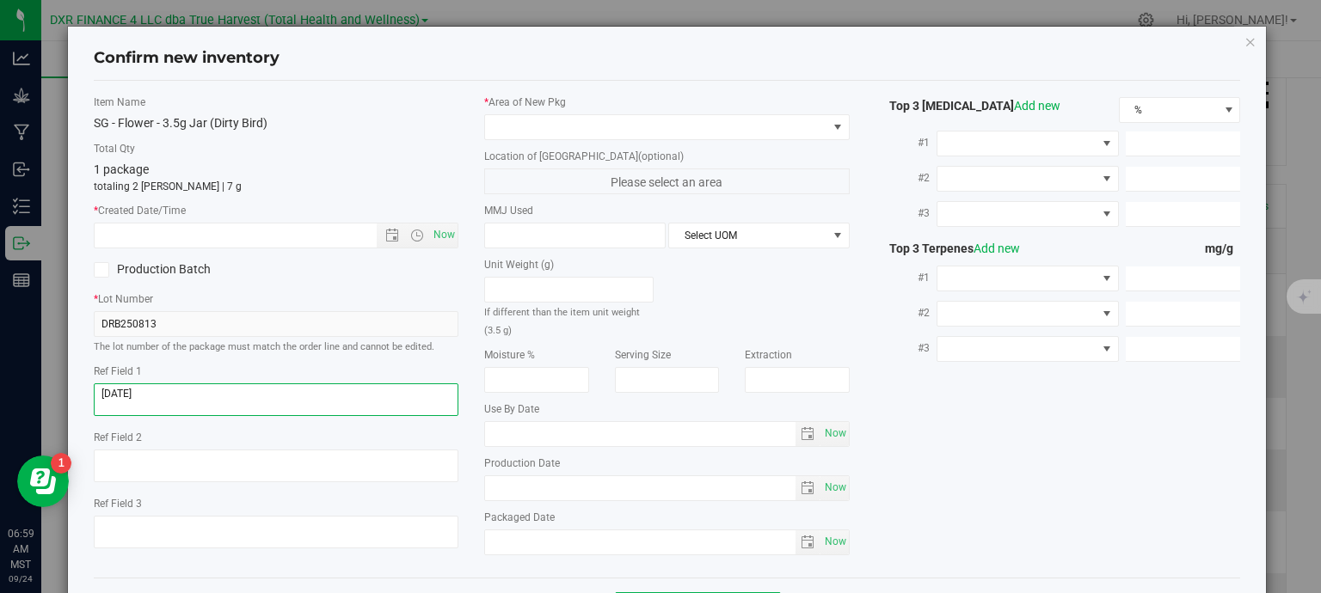
click at [211, 394] on textarea at bounding box center [276, 399] width 365 height 33
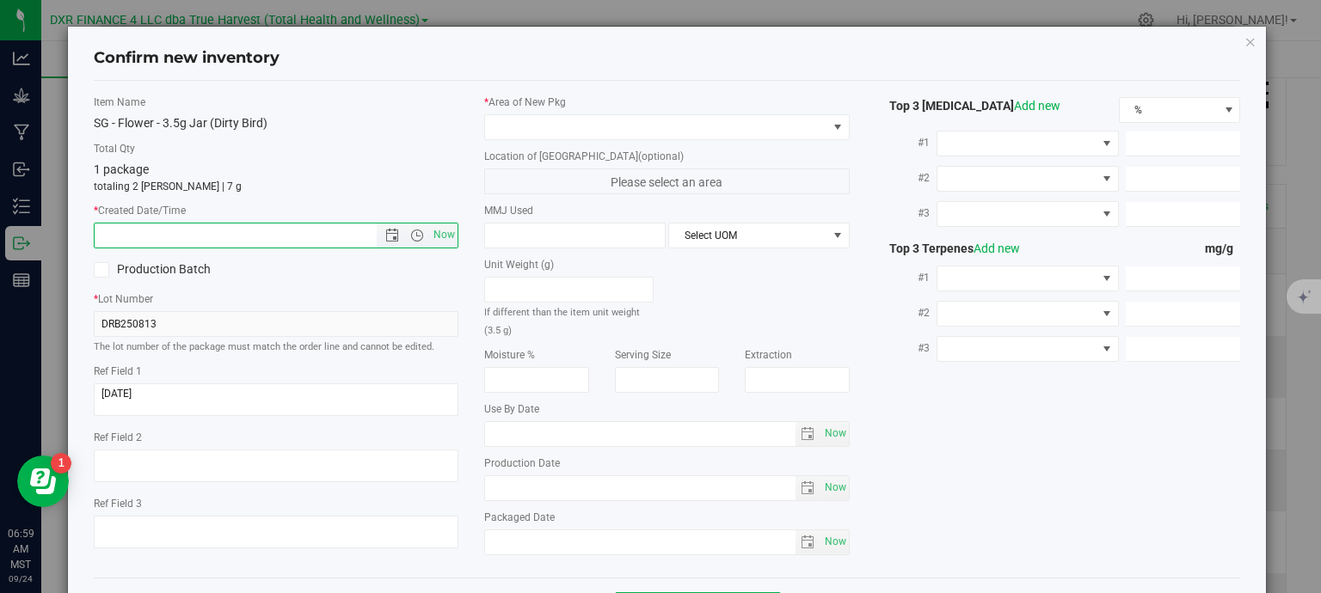
click at [228, 237] on input "text" at bounding box center [251, 236] width 312 height 24
paste input "2025-08-13"
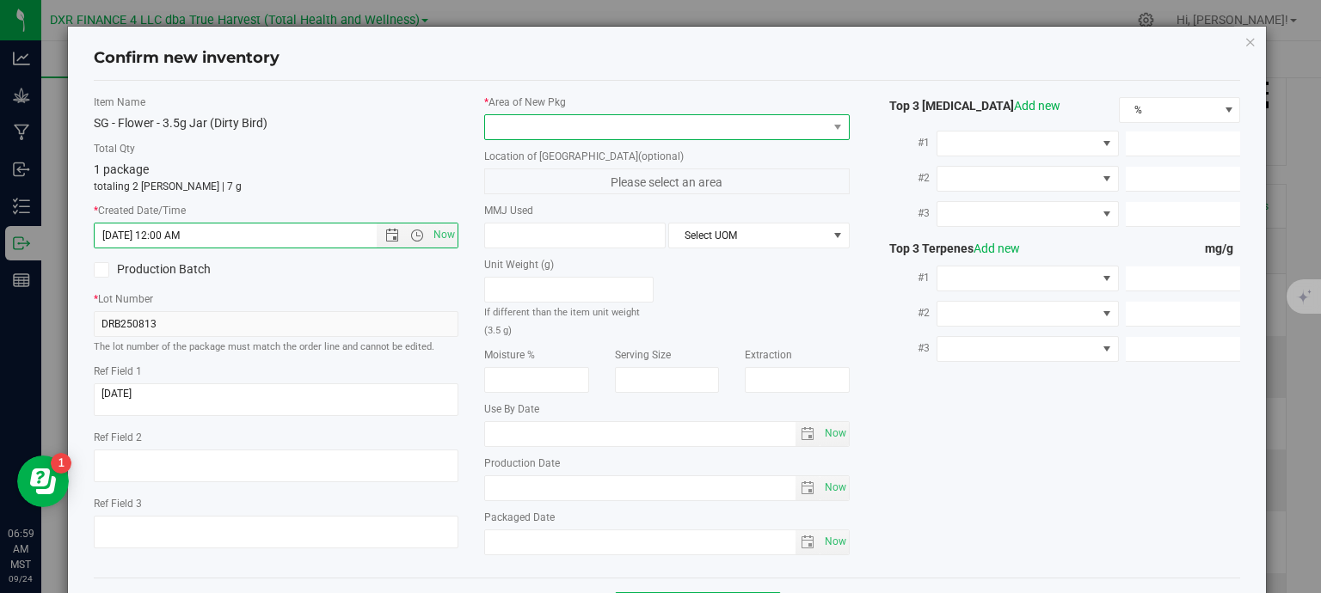
type input "8/13/2025 6:59 AM"
click at [495, 130] on span at bounding box center [656, 127] width 342 height 24
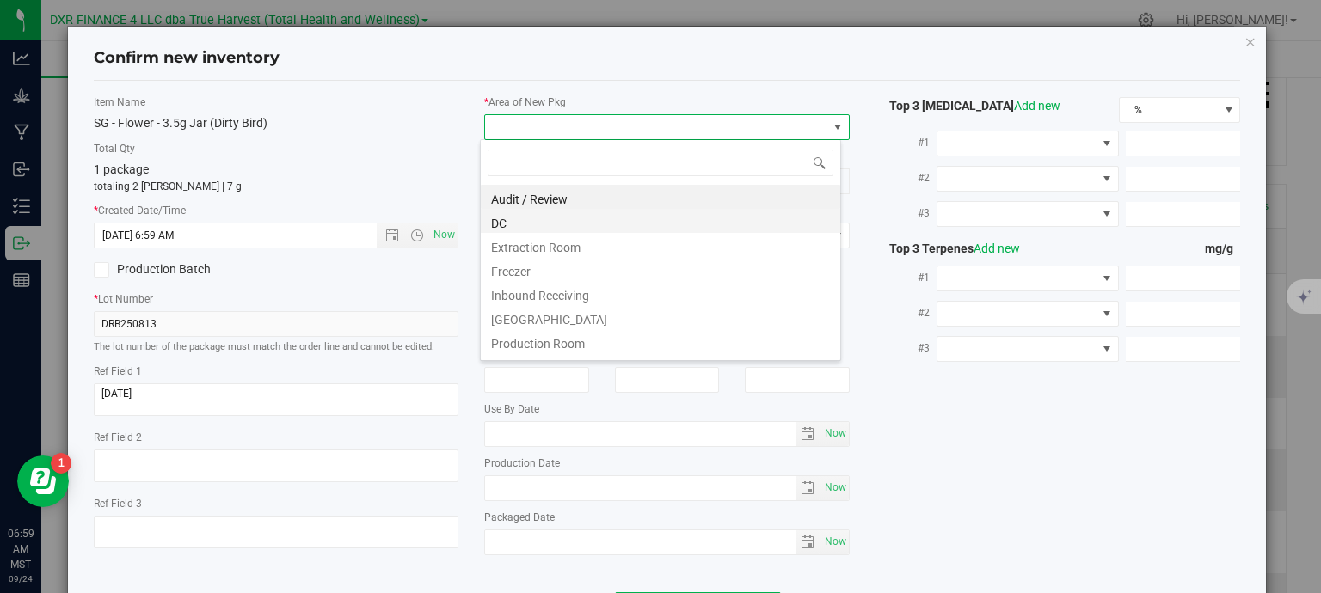
scroll to position [25, 361]
click at [557, 223] on li "DC" at bounding box center [660, 221] width 359 height 24
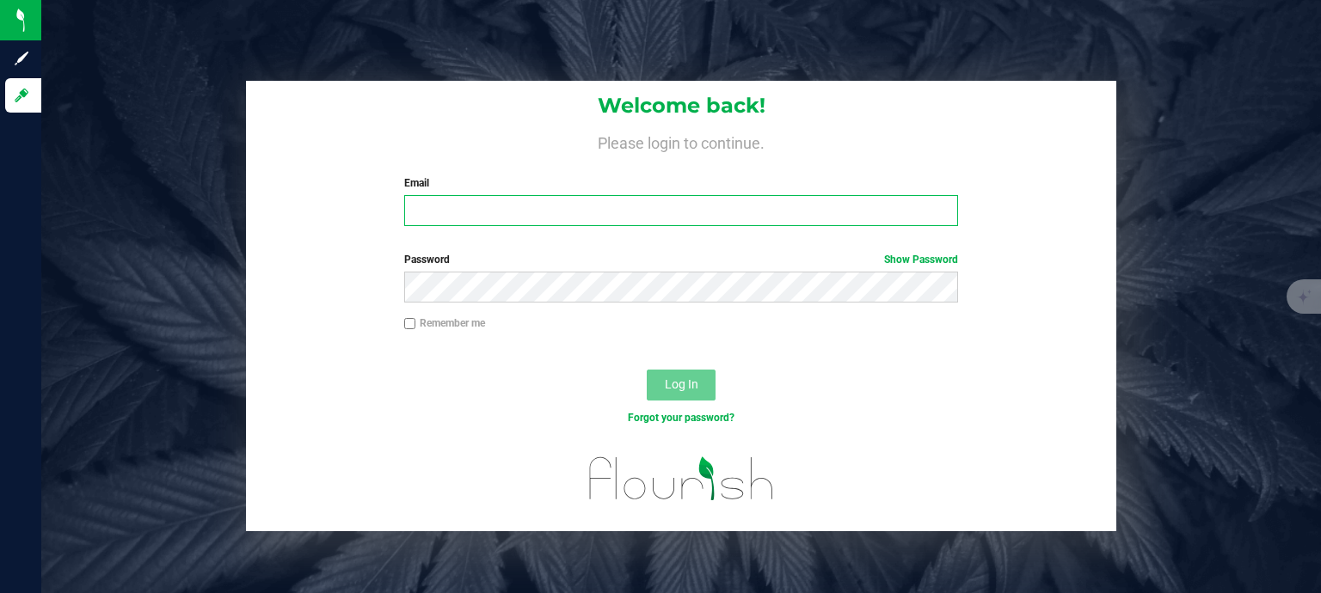
click at [505, 212] on input "Email" at bounding box center [681, 210] width 555 height 31
type input "Bshipley@trueharvestco.com"
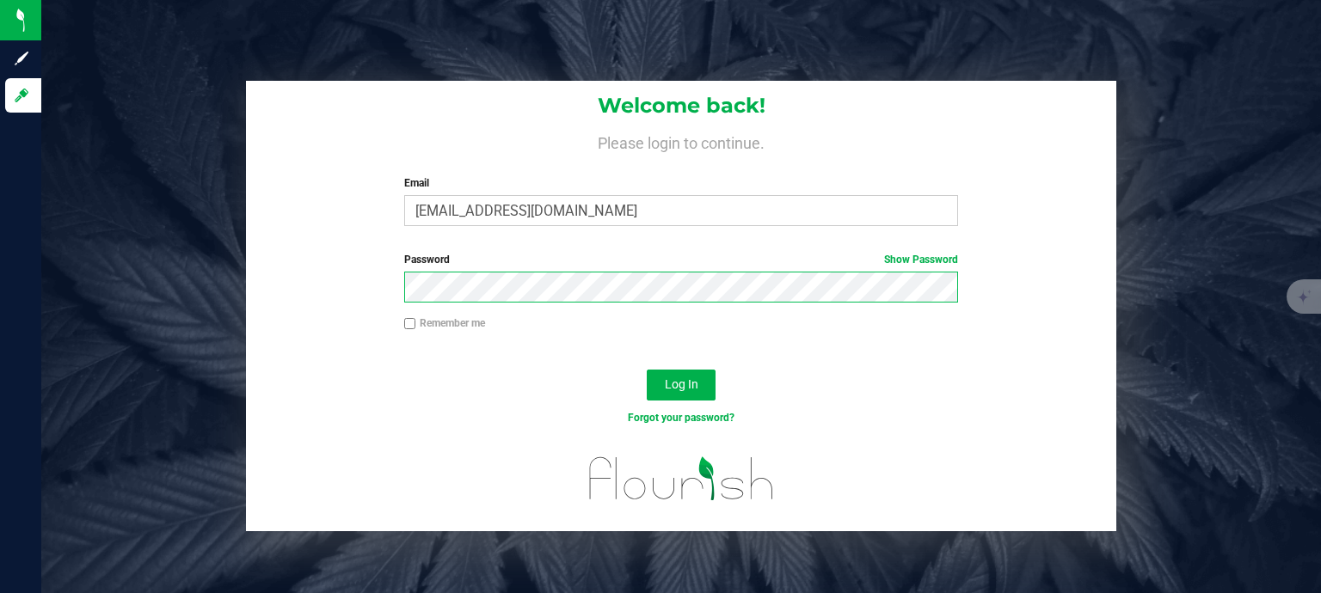
click at [647, 370] on button "Log In" at bounding box center [681, 385] width 69 height 31
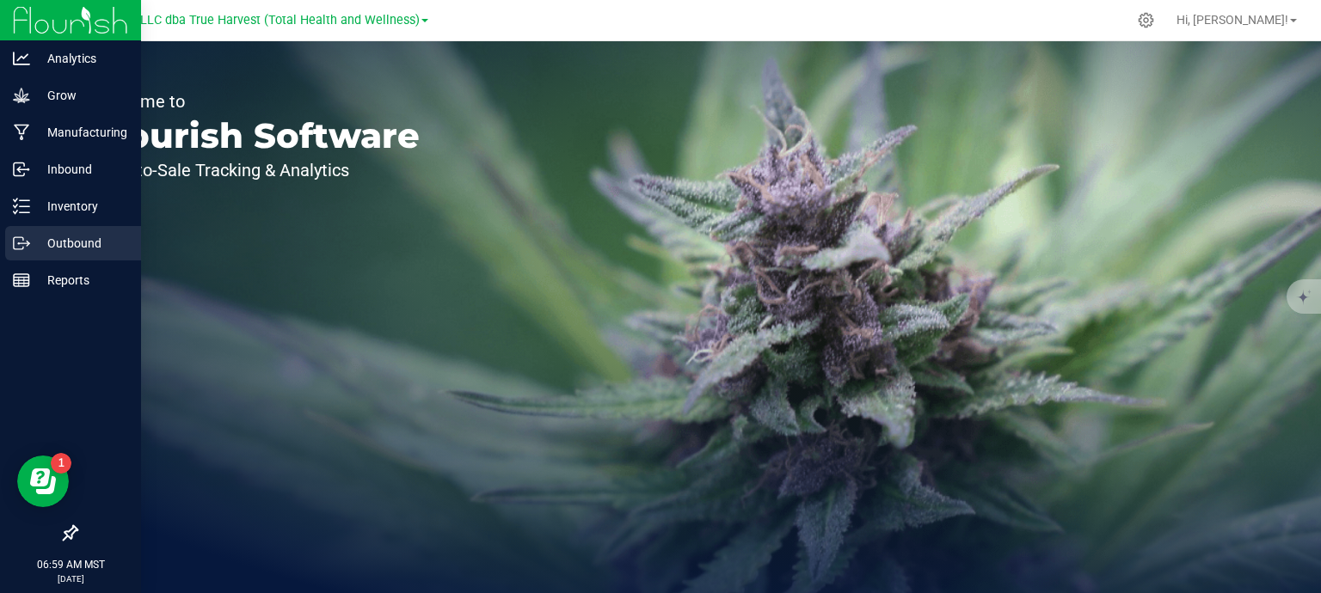
click at [31, 247] on p "Outbound" at bounding box center [81, 243] width 103 height 21
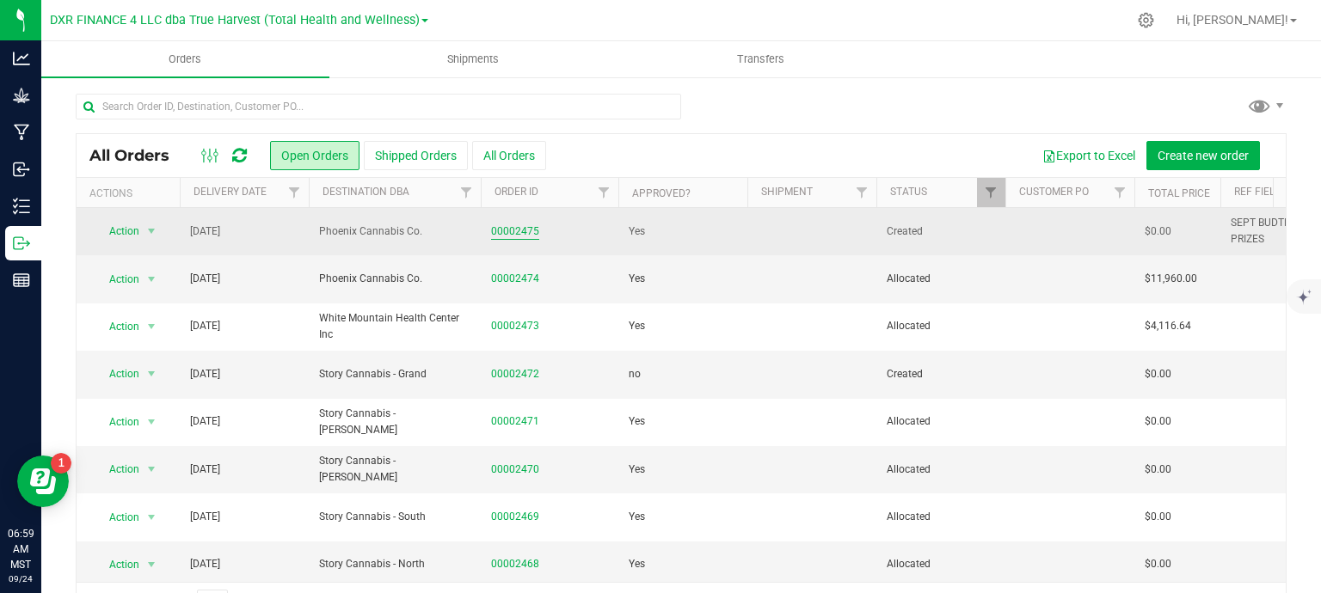
click at [519, 240] on link "00002475" at bounding box center [515, 232] width 48 height 16
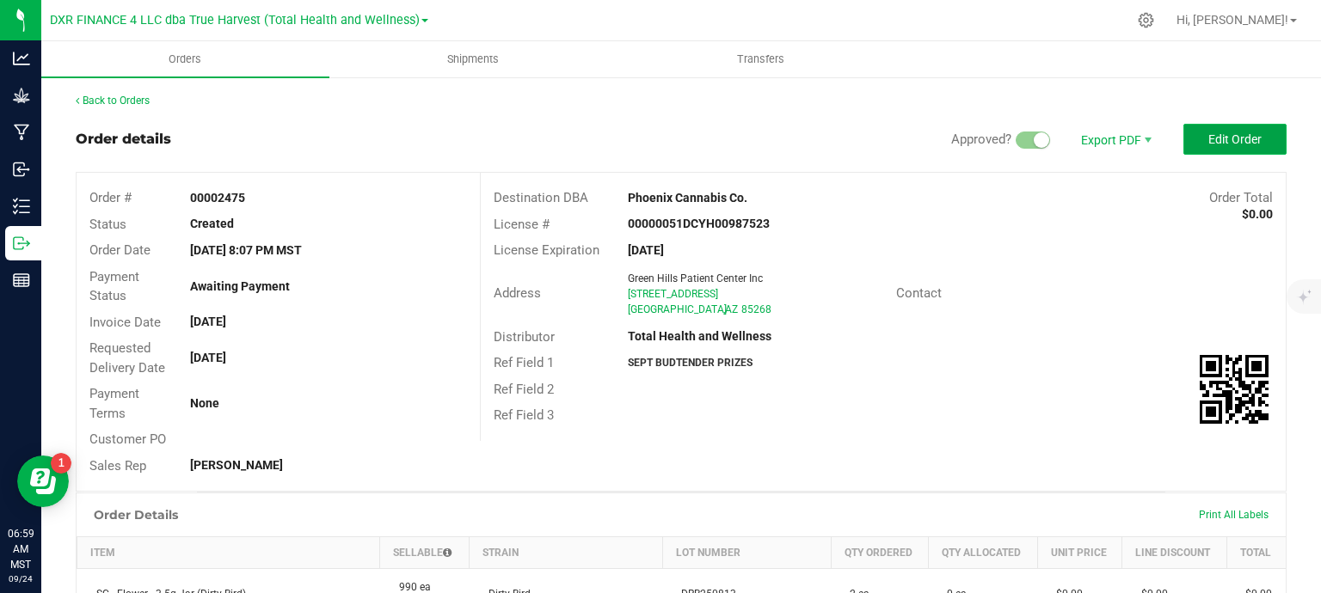
click at [1257, 144] on button "Edit Order" at bounding box center [1234, 139] width 103 height 31
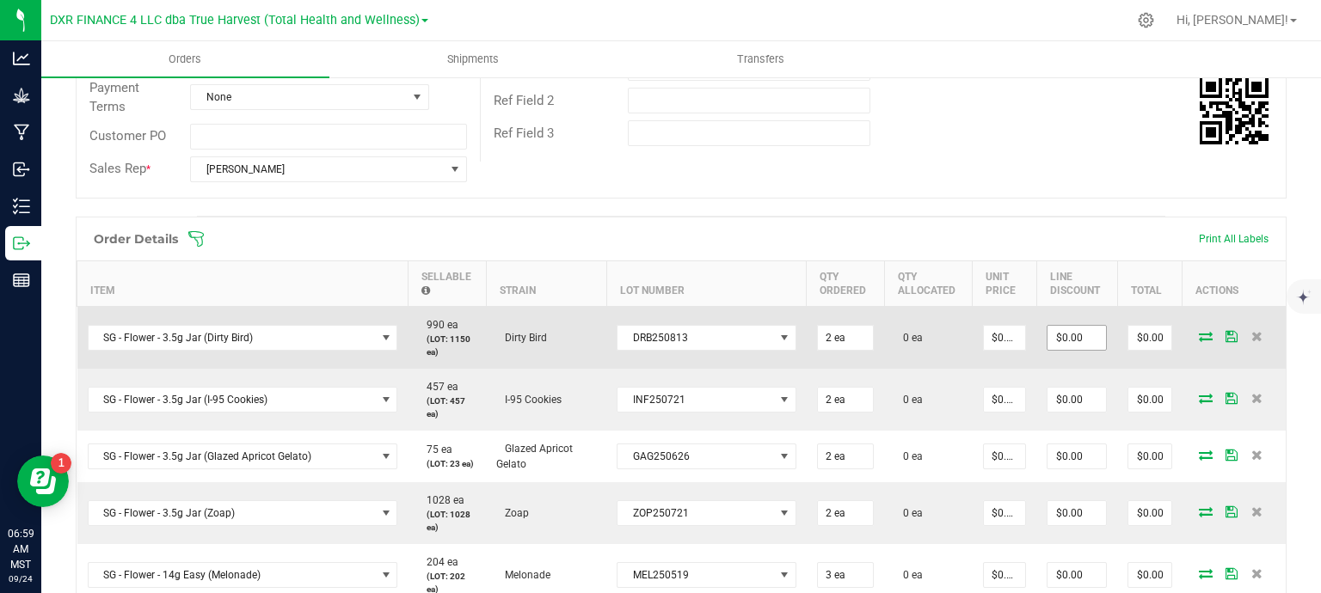
scroll to position [344, 0]
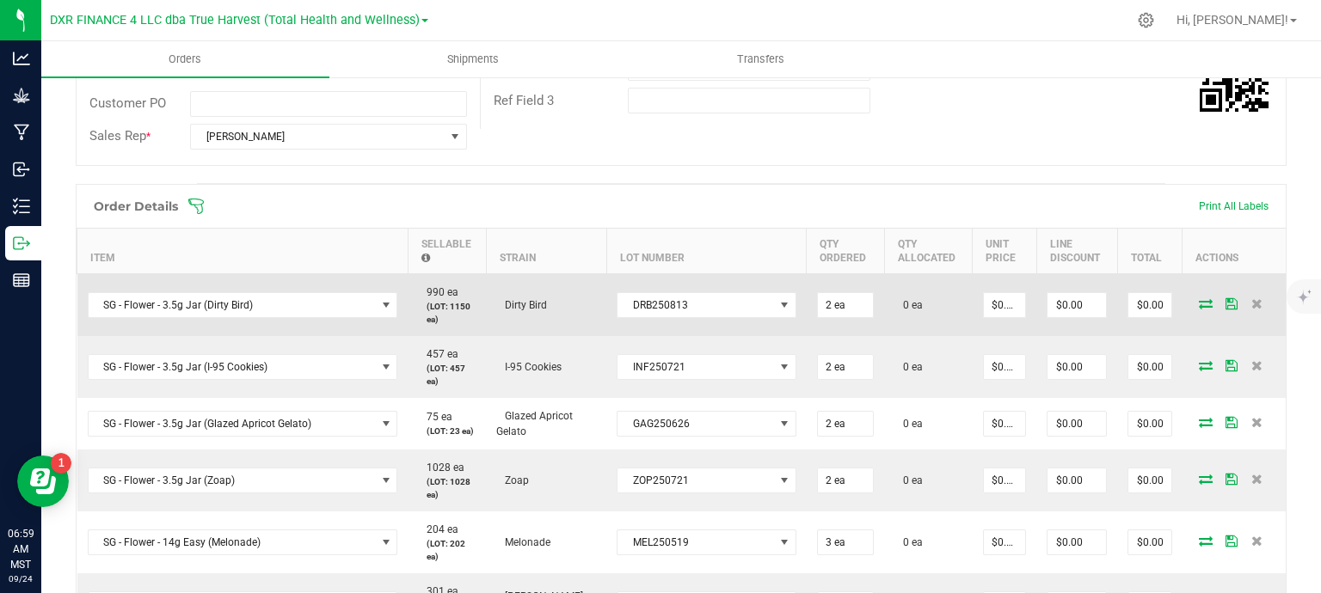
click at [1199, 302] on icon at bounding box center [1206, 303] width 14 height 10
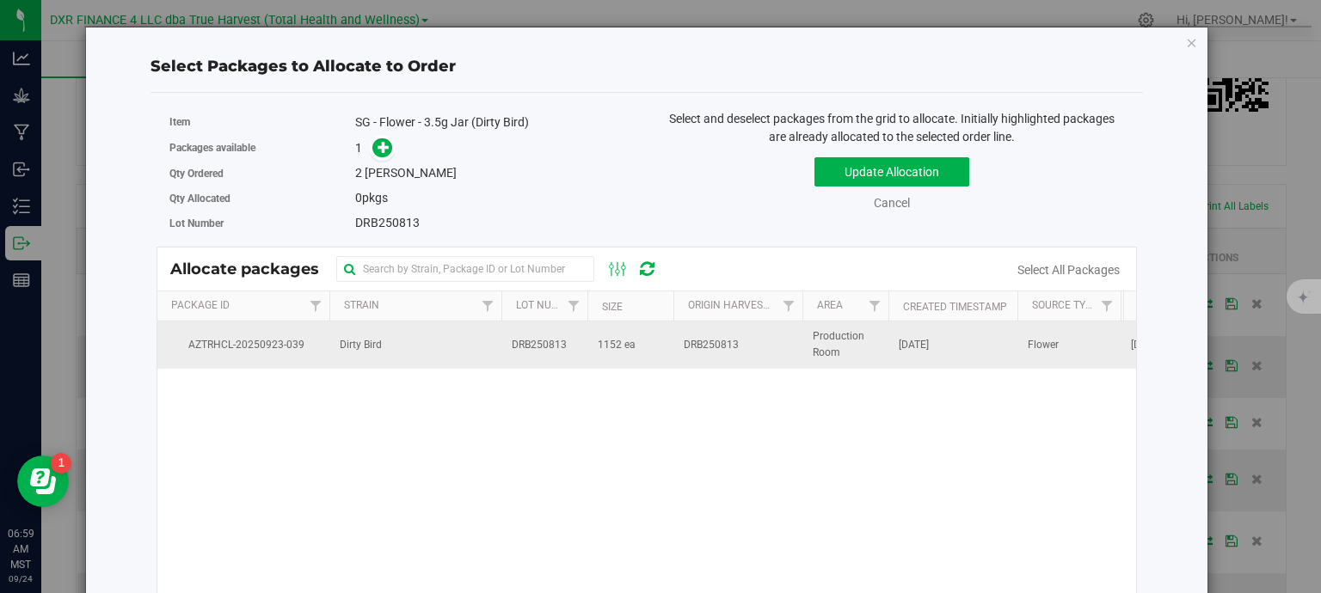
click at [671, 347] on td "1152 ea" at bounding box center [630, 345] width 86 height 46
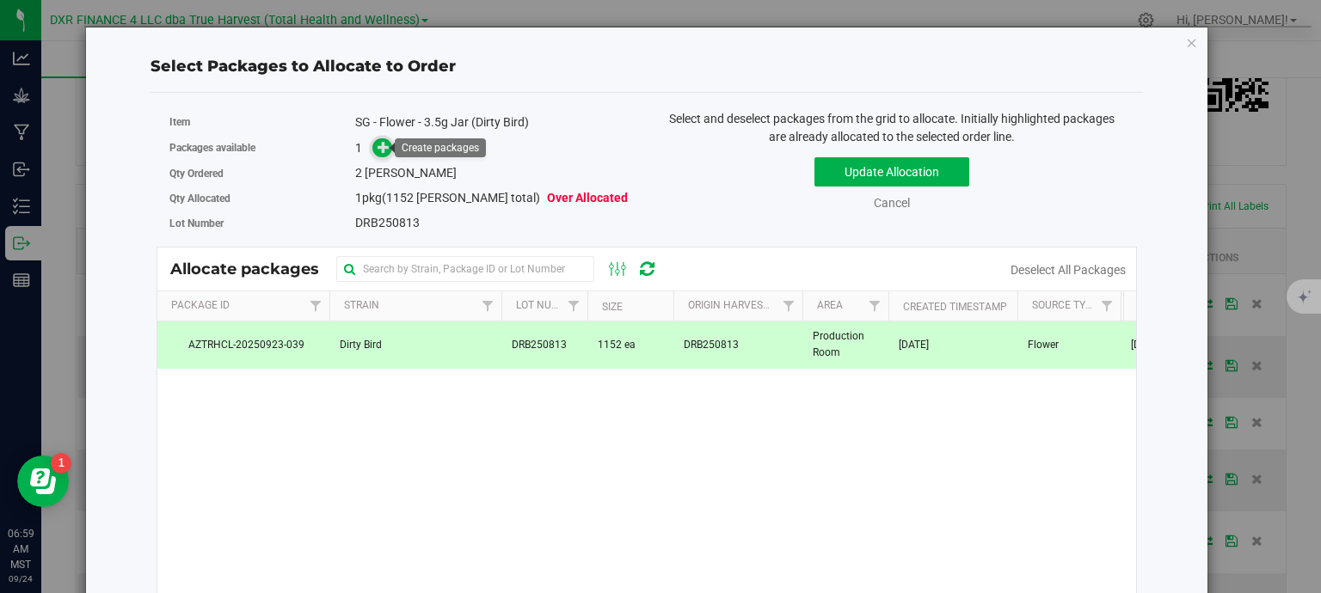
click at [372, 145] on span at bounding box center [382, 148] width 20 height 20
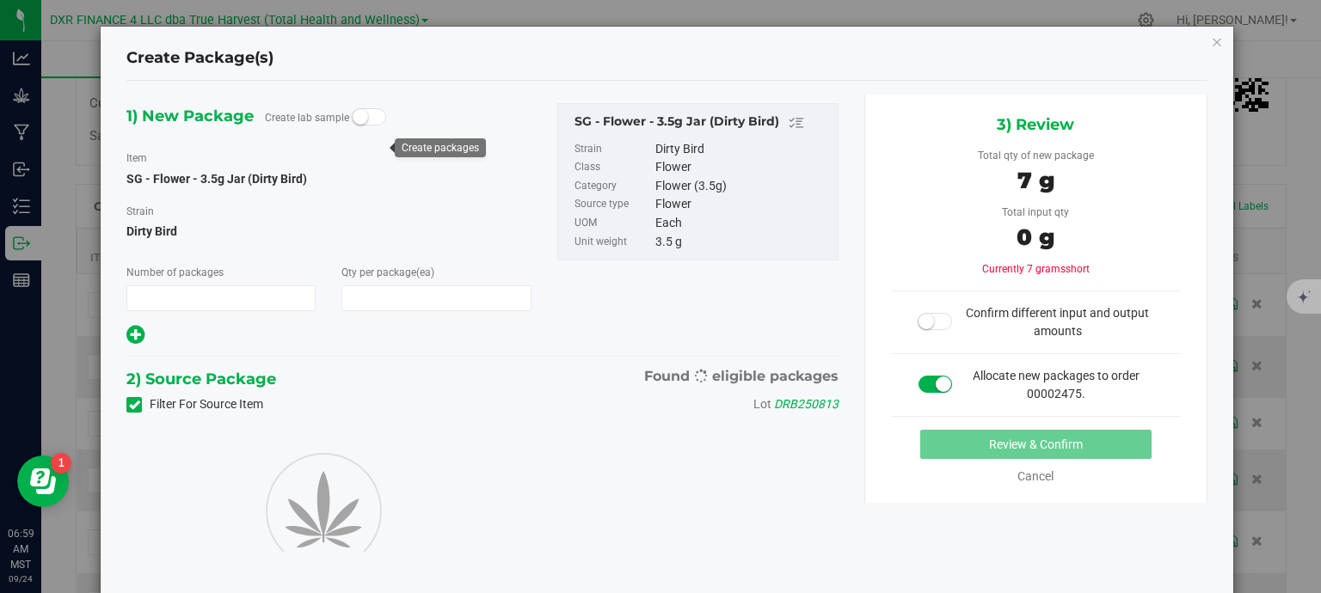
type input "1"
type input "2"
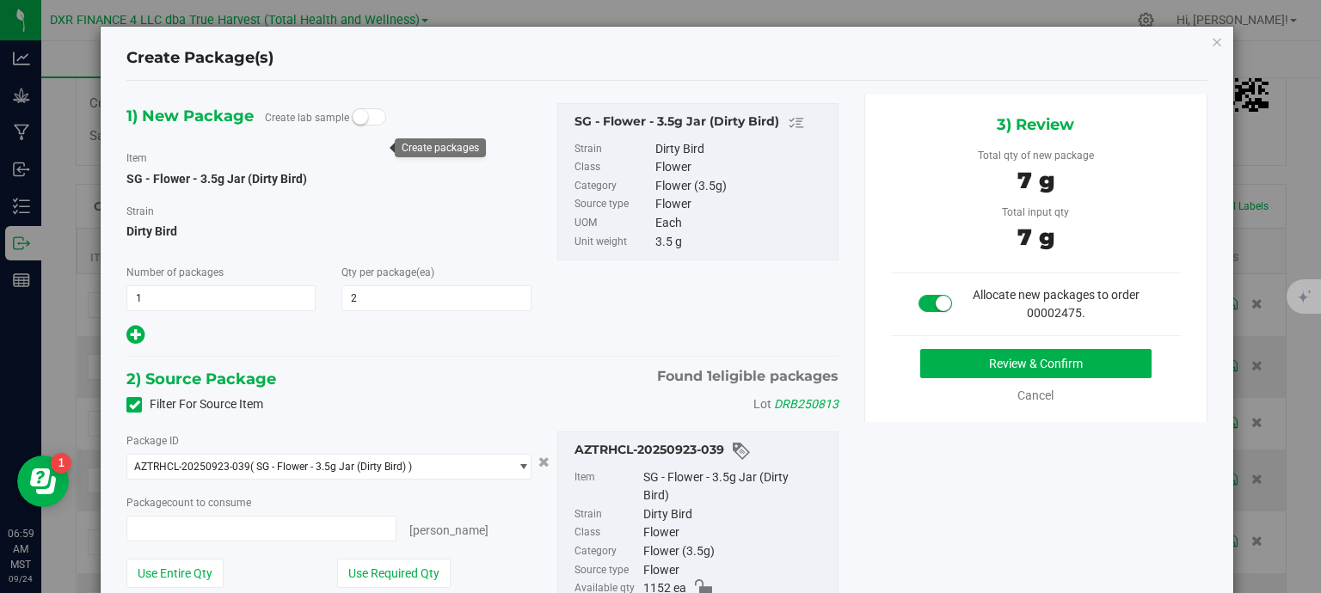
type input "2 ea"
click at [1047, 364] on button "Review & Confirm" at bounding box center [1035, 363] width 231 height 29
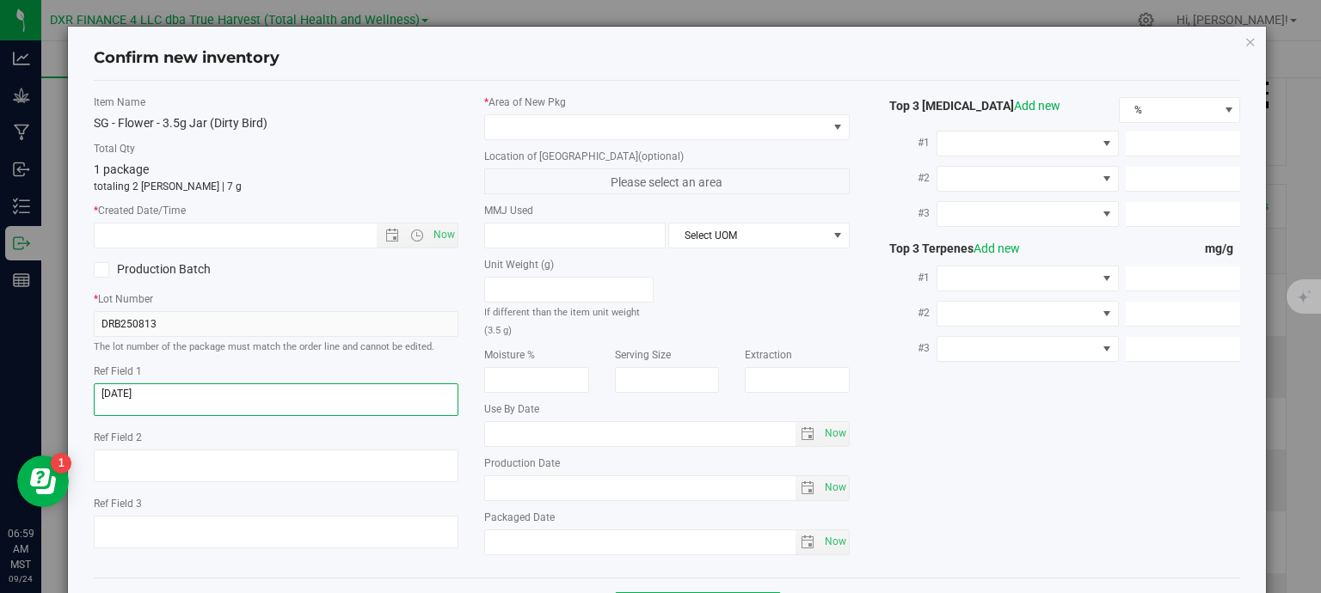
click at [184, 387] on textarea at bounding box center [276, 399] width 365 height 33
click at [235, 229] on input "text" at bounding box center [251, 236] width 312 height 24
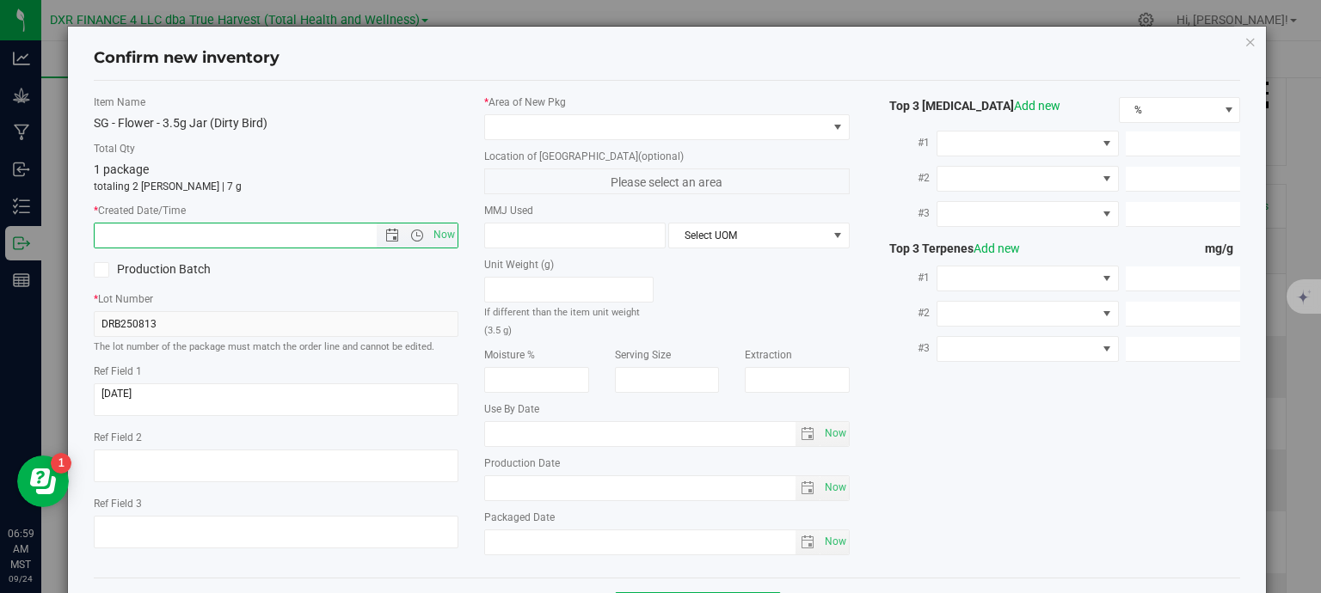
paste input "2025-08-13"
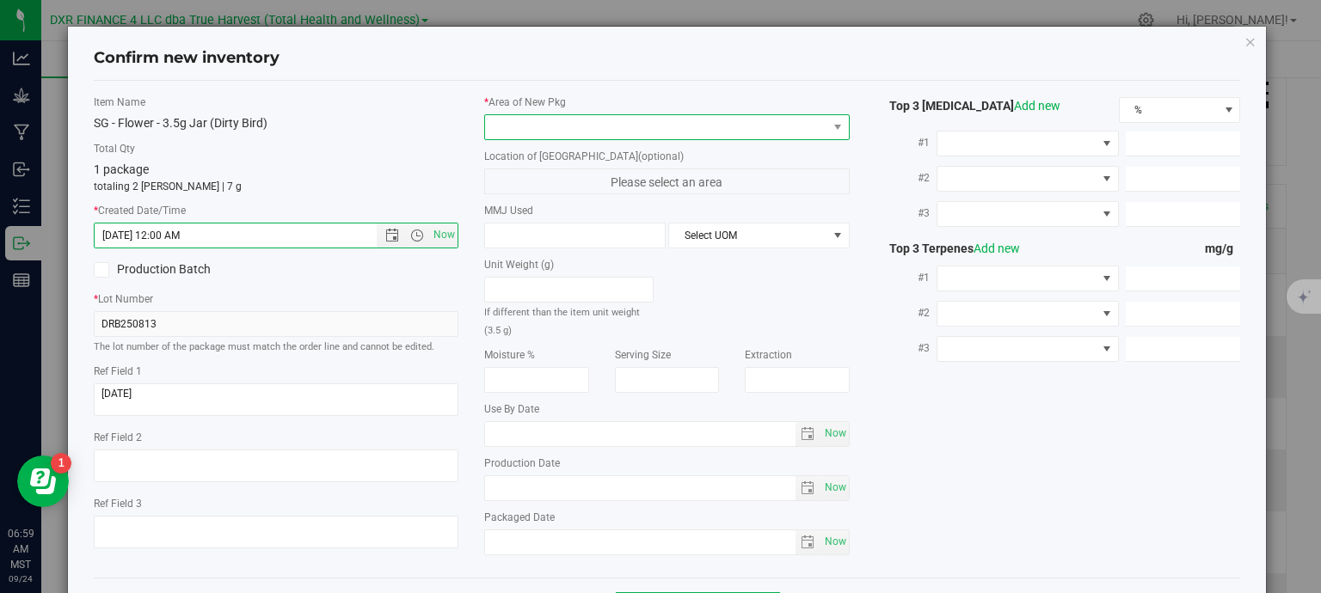
click at [585, 128] on span at bounding box center [656, 127] width 342 height 24
type input "8/13/2025 7:00 AM"
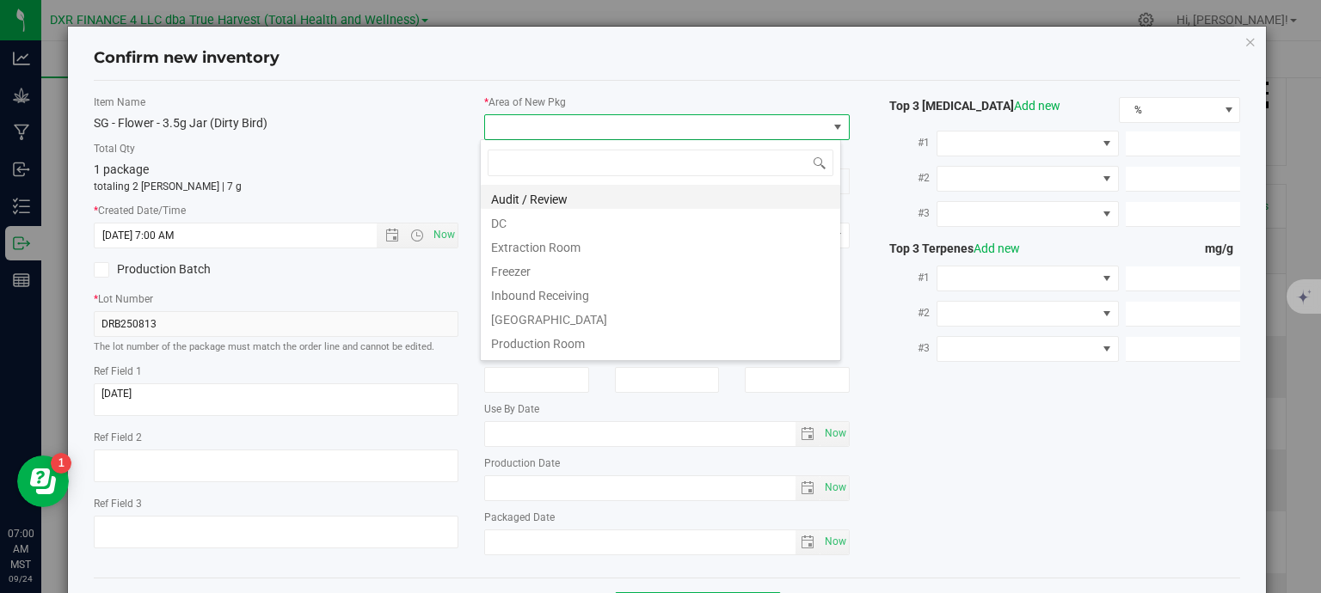
scroll to position [25, 361]
click at [561, 222] on li "DC" at bounding box center [660, 221] width 359 height 24
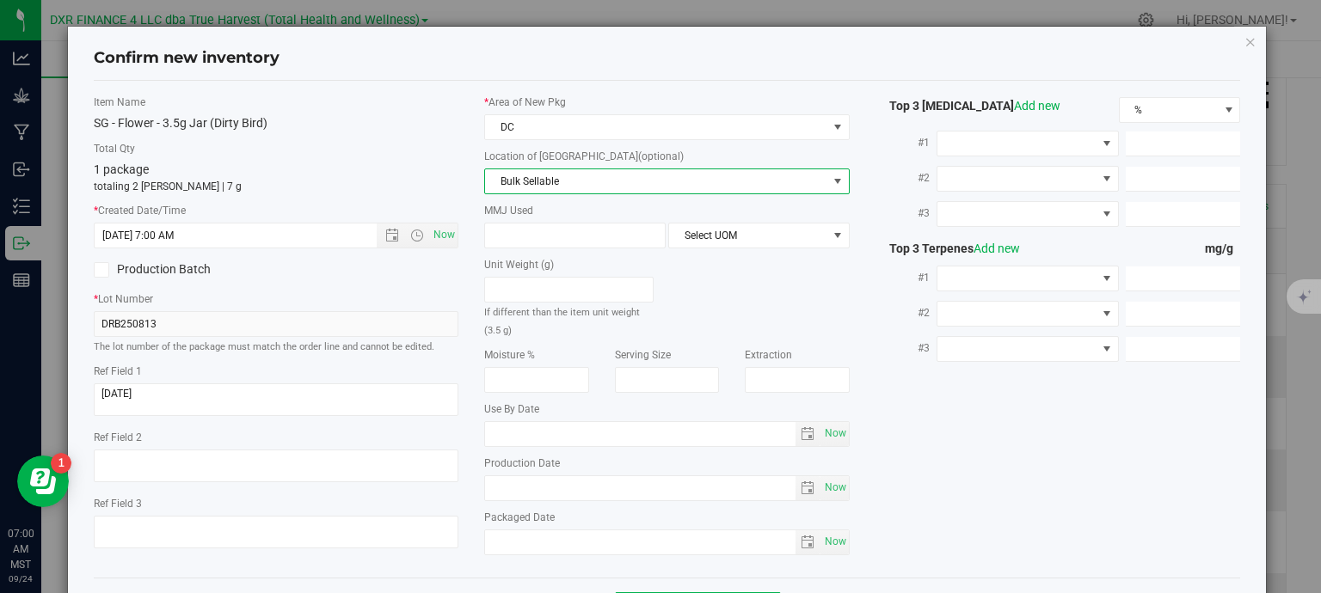
click at [580, 183] on span "Bulk Sellable" at bounding box center [656, 181] width 342 height 24
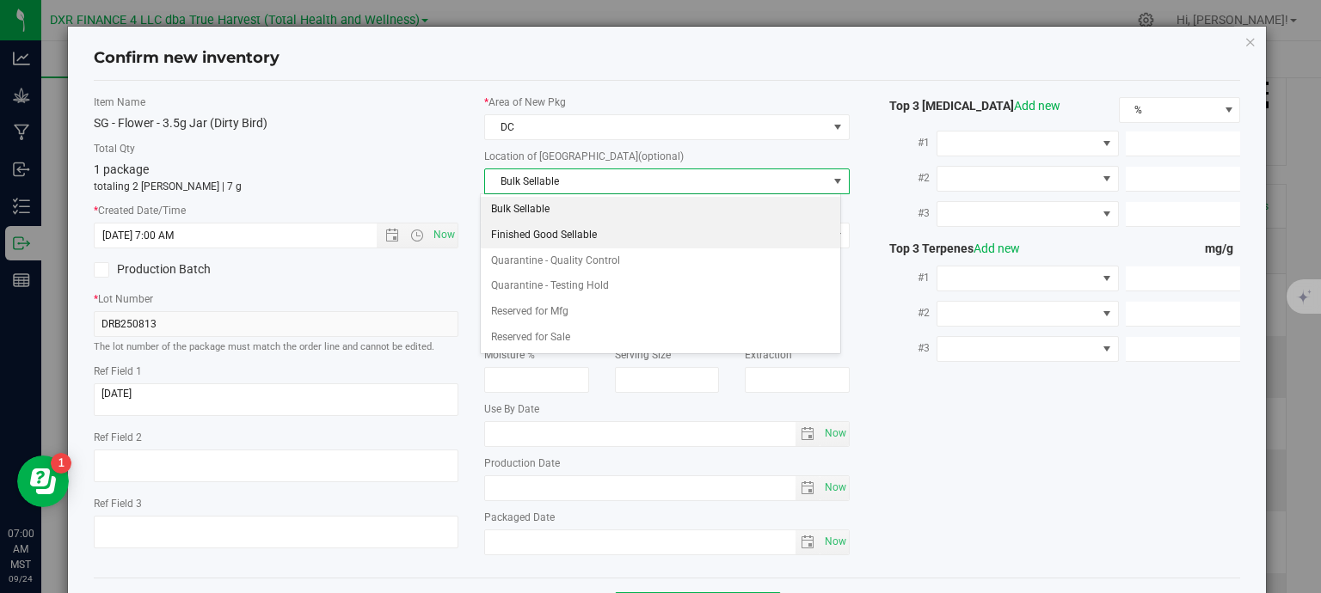
click at [567, 234] on li "Finished Good Sellable" at bounding box center [660, 236] width 359 height 26
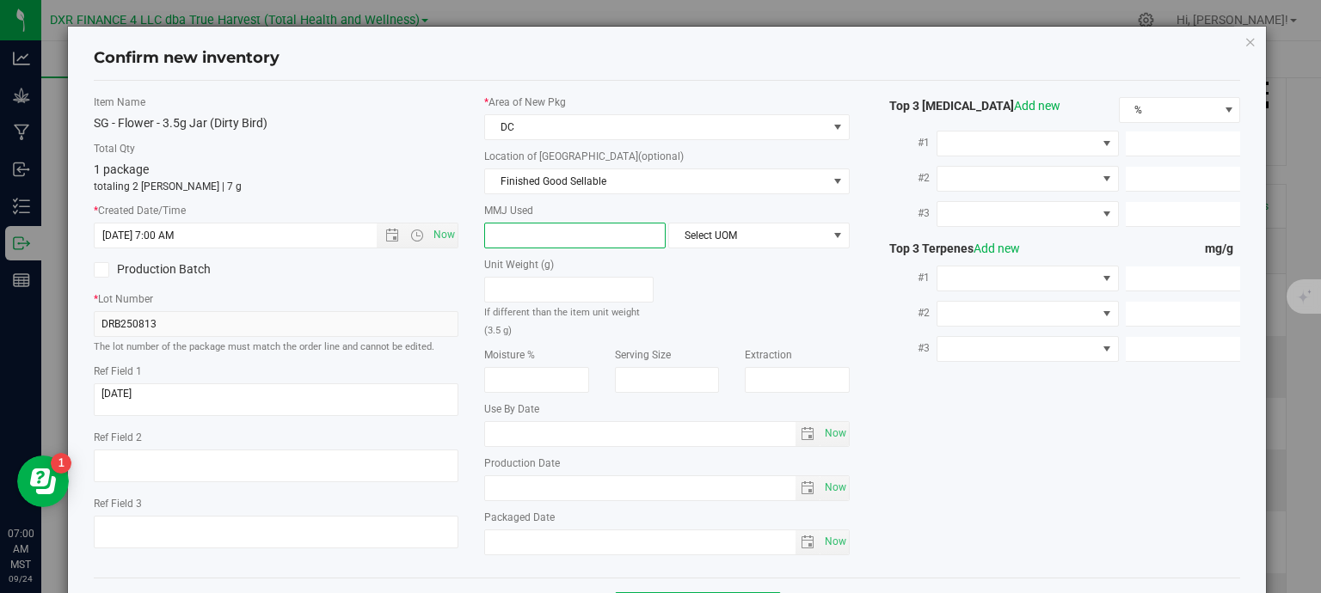
click at [543, 234] on span at bounding box center [574, 236] width 181 height 26
type input "3.5"
type input "3.5000"
click at [701, 237] on span "Select UOM" at bounding box center [748, 236] width 158 height 24
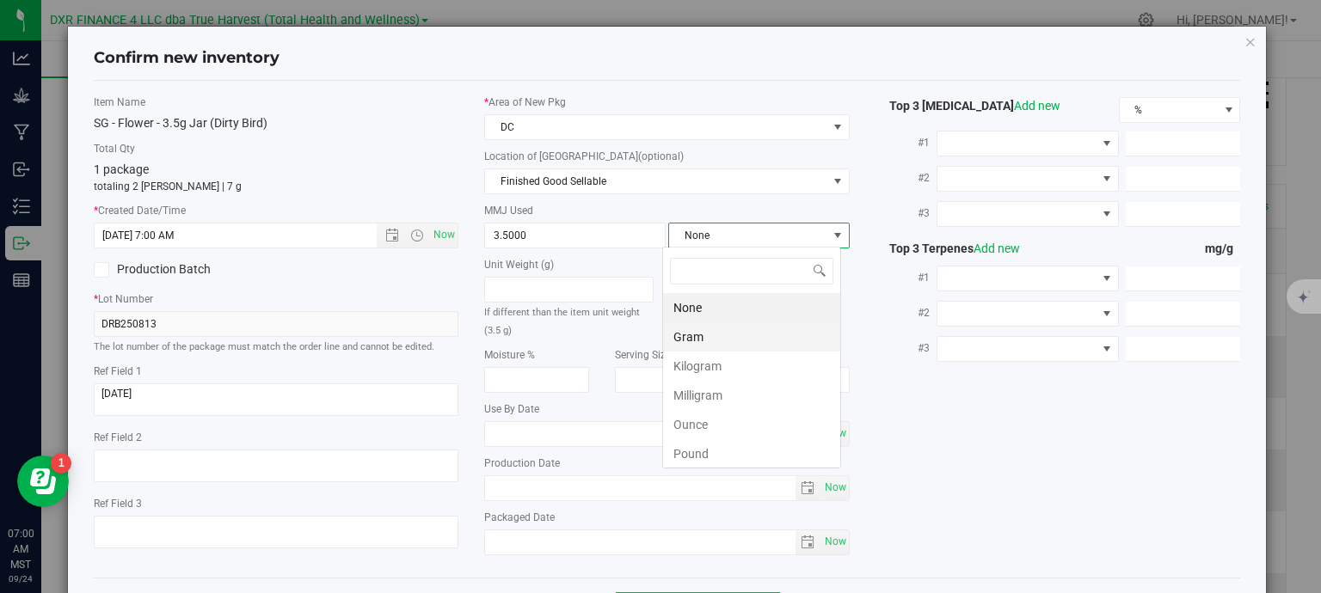
scroll to position [25, 179]
click at [729, 335] on li "Gram" at bounding box center [751, 336] width 177 height 29
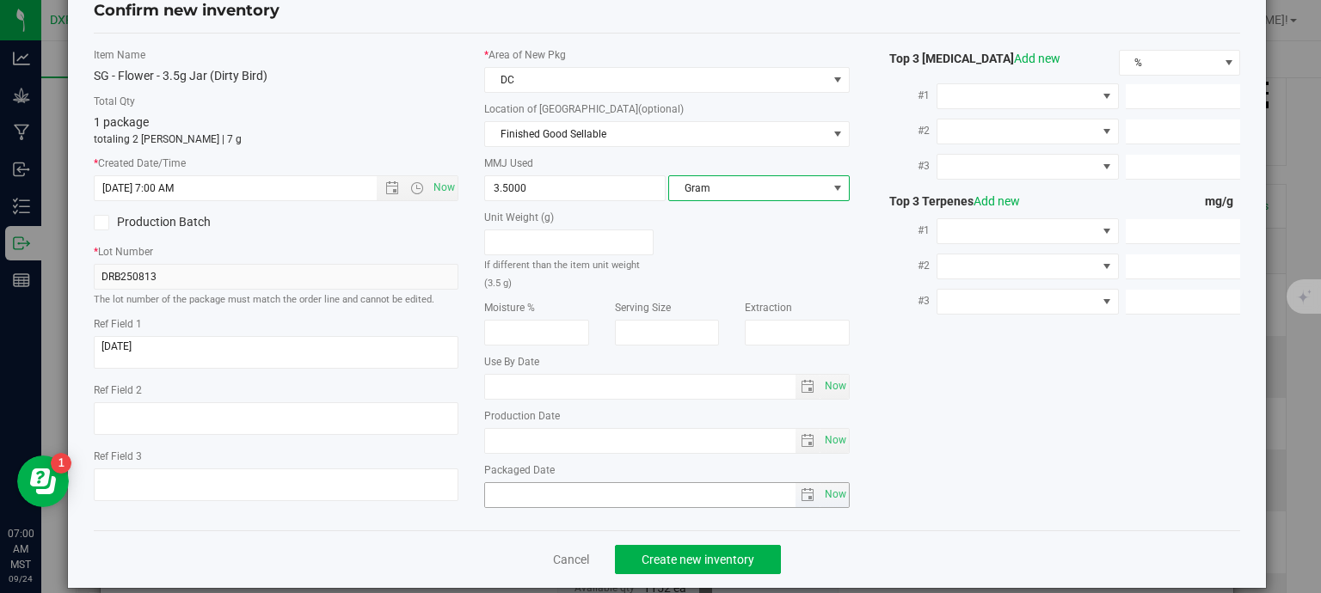
scroll to position [65, 0]
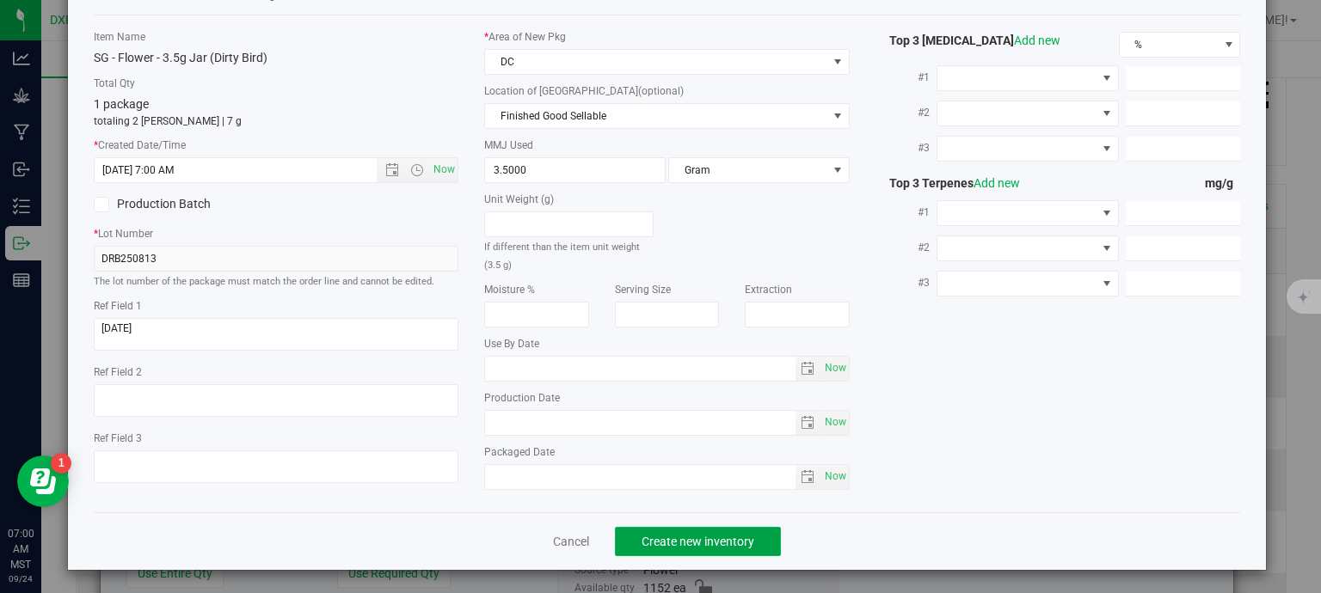
click at [725, 537] on span "Create new inventory" at bounding box center [697, 542] width 113 height 14
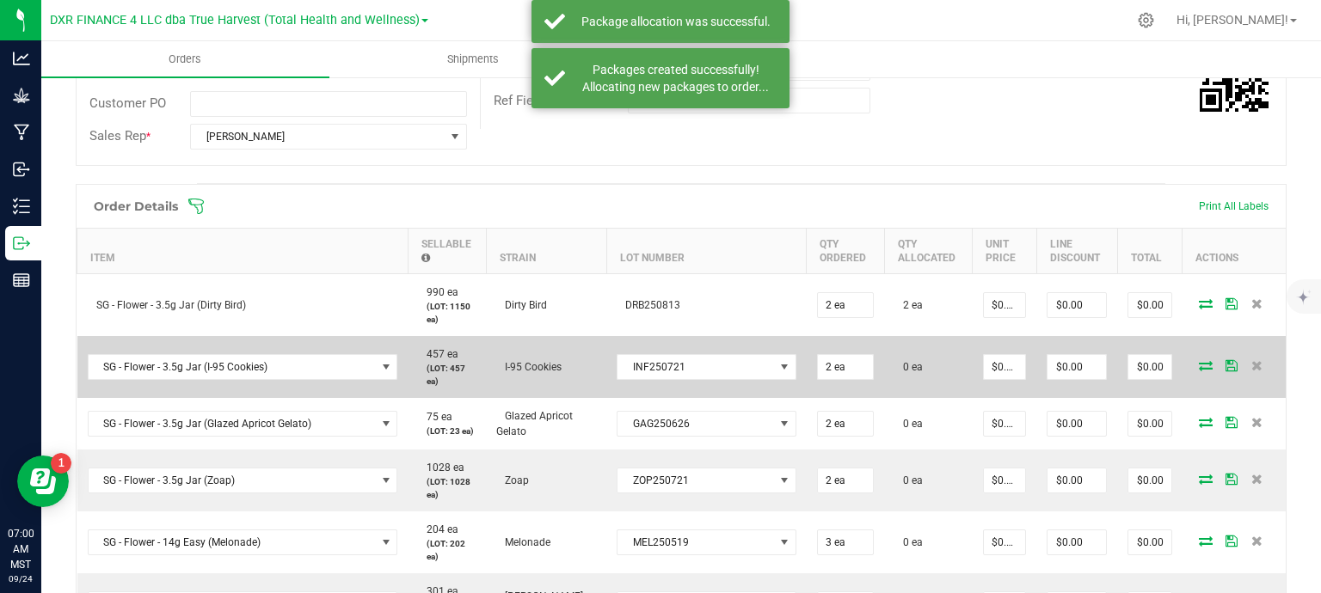
click at [1199, 365] on icon at bounding box center [1206, 365] width 14 height 10
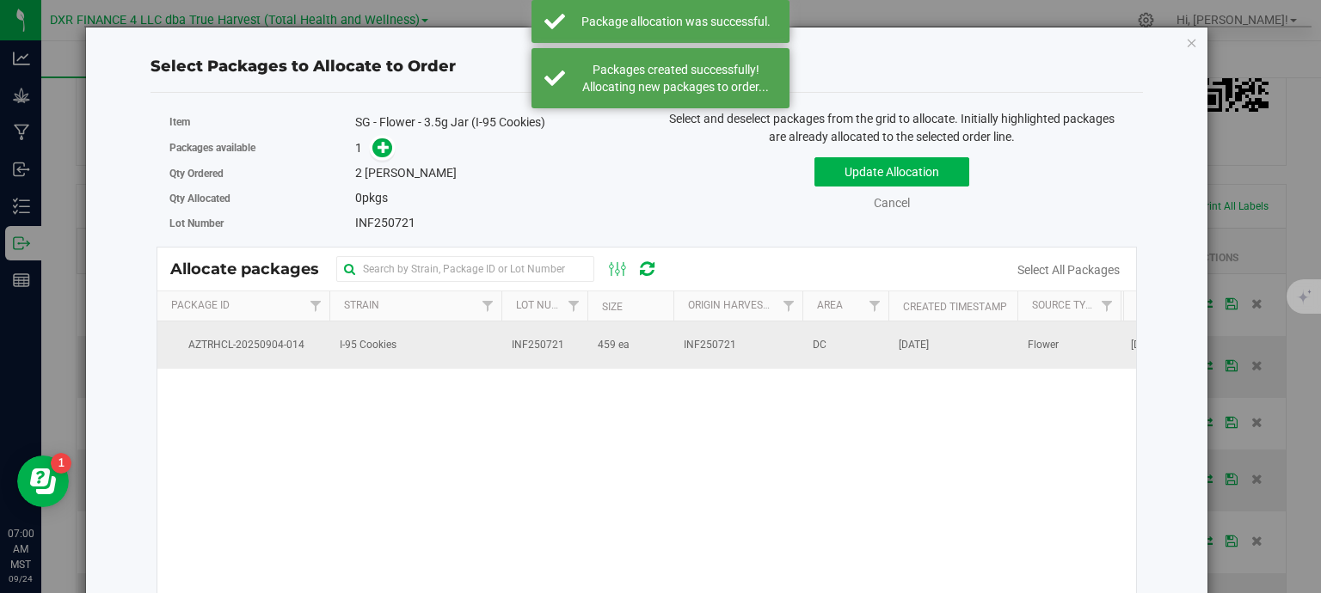
click at [495, 357] on td "I-95 Cookies" at bounding box center [415, 345] width 172 height 46
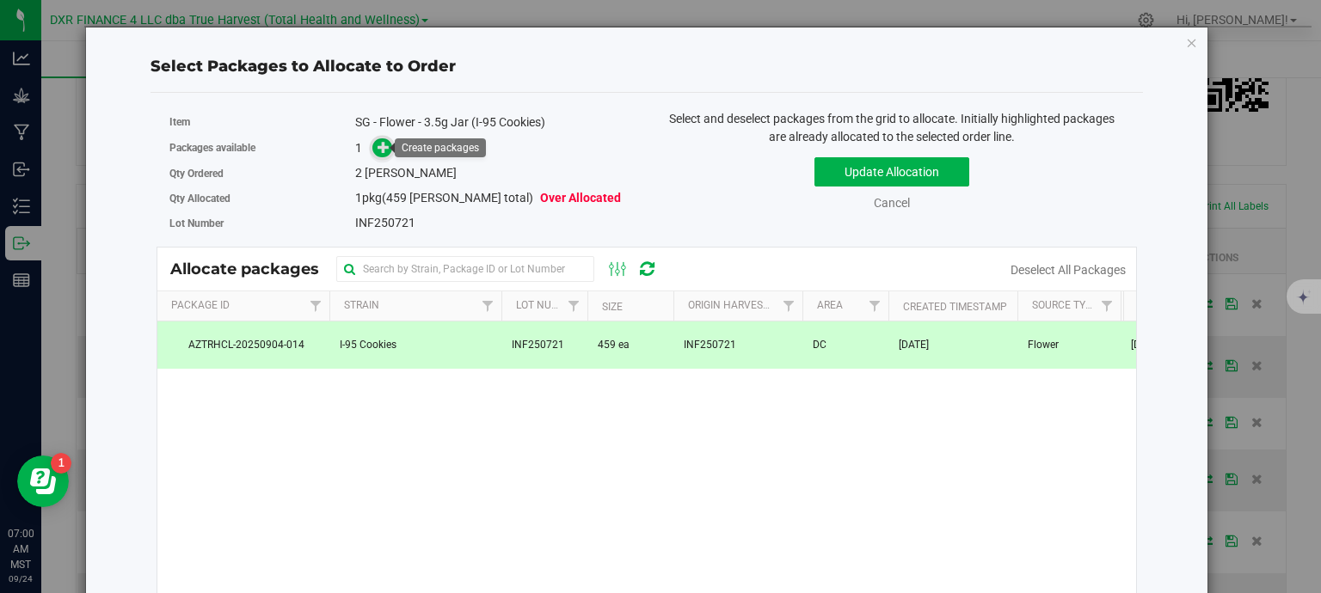
click at [380, 154] on span at bounding box center [382, 148] width 20 height 20
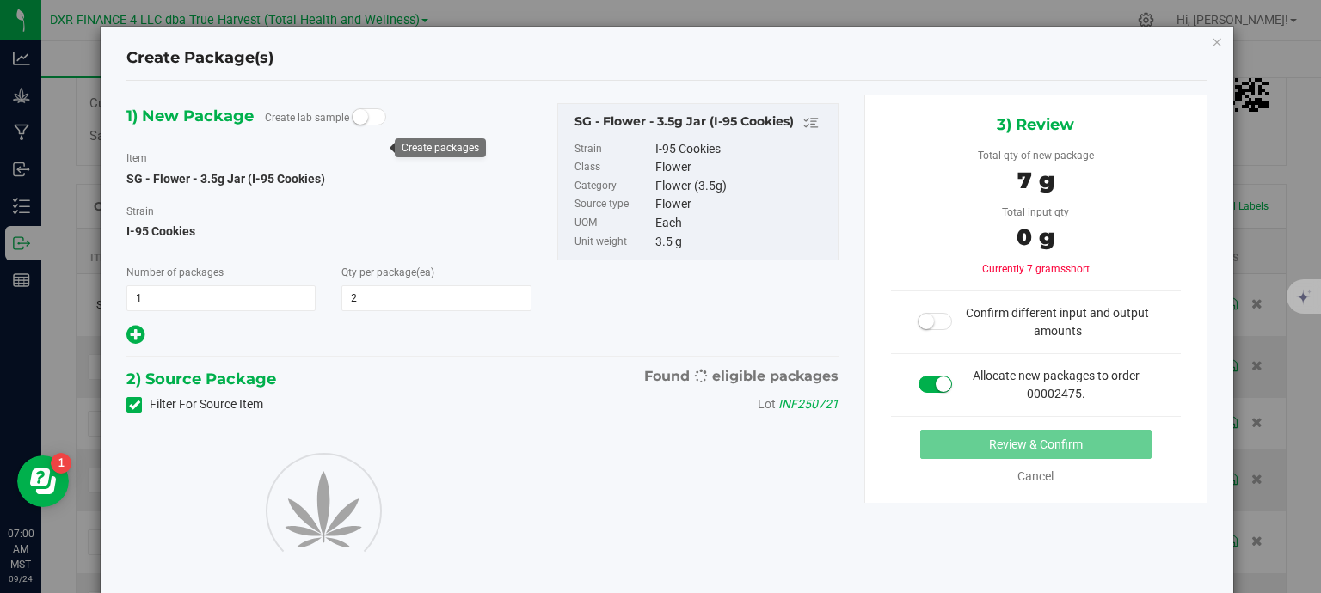
type input "2"
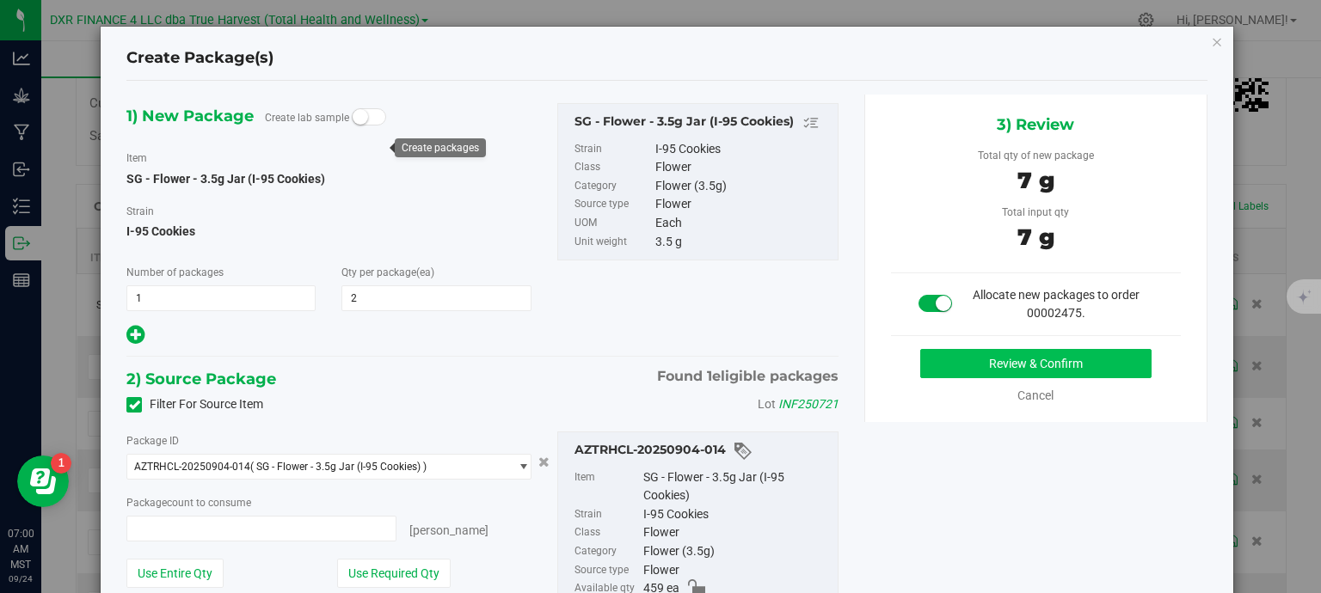
type input "2 ea"
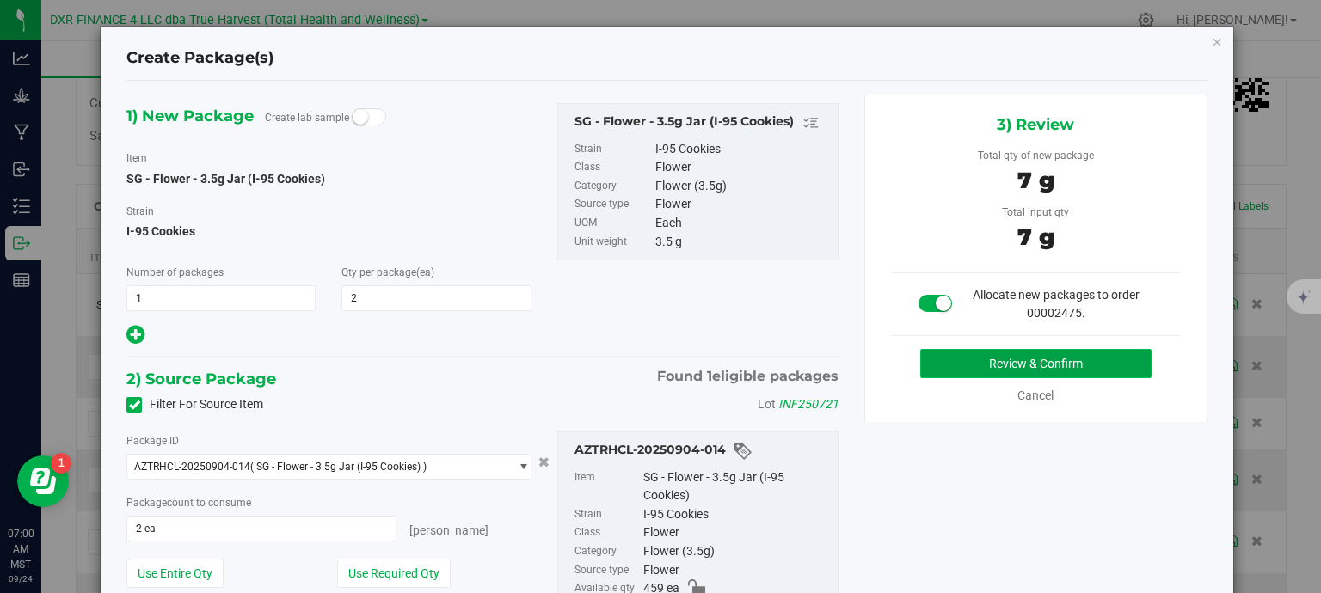
click at [1059, 370] on button "Review & Confirm" at bounding box center [1035, 363] width 231 height 29
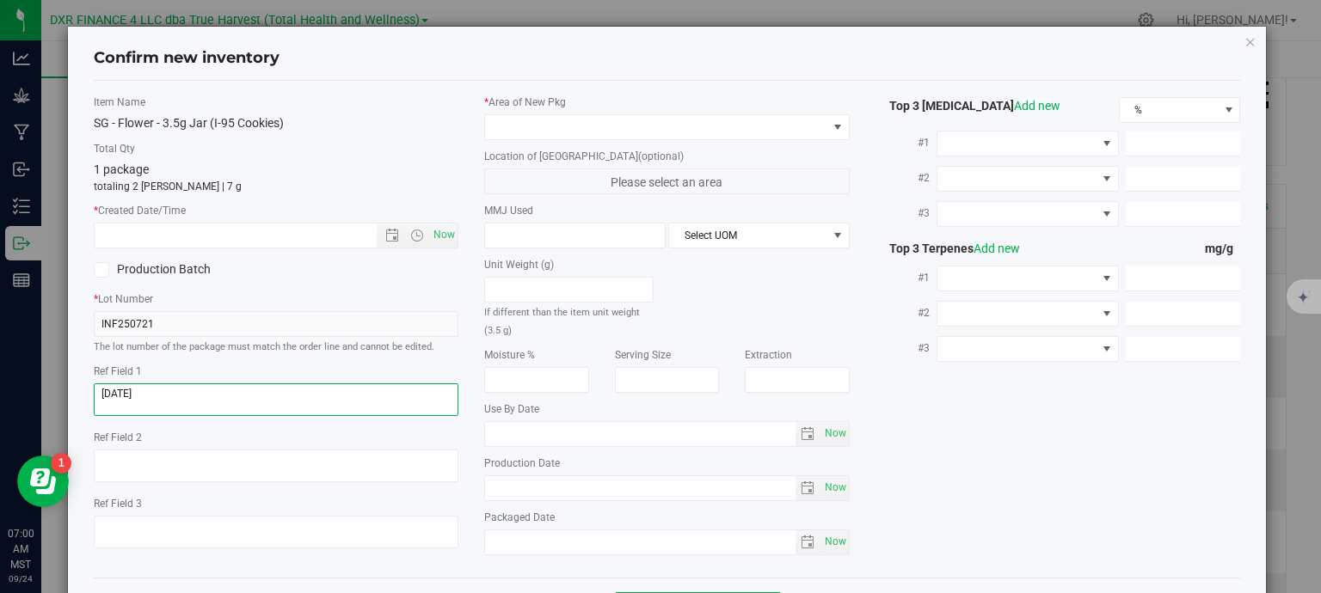
click at [187, 399] on textarea at bounding box center [276, 399] width 365 height 33
click at [203, 234] on input "text" at bounding box center [251, 236] width 312 height 24
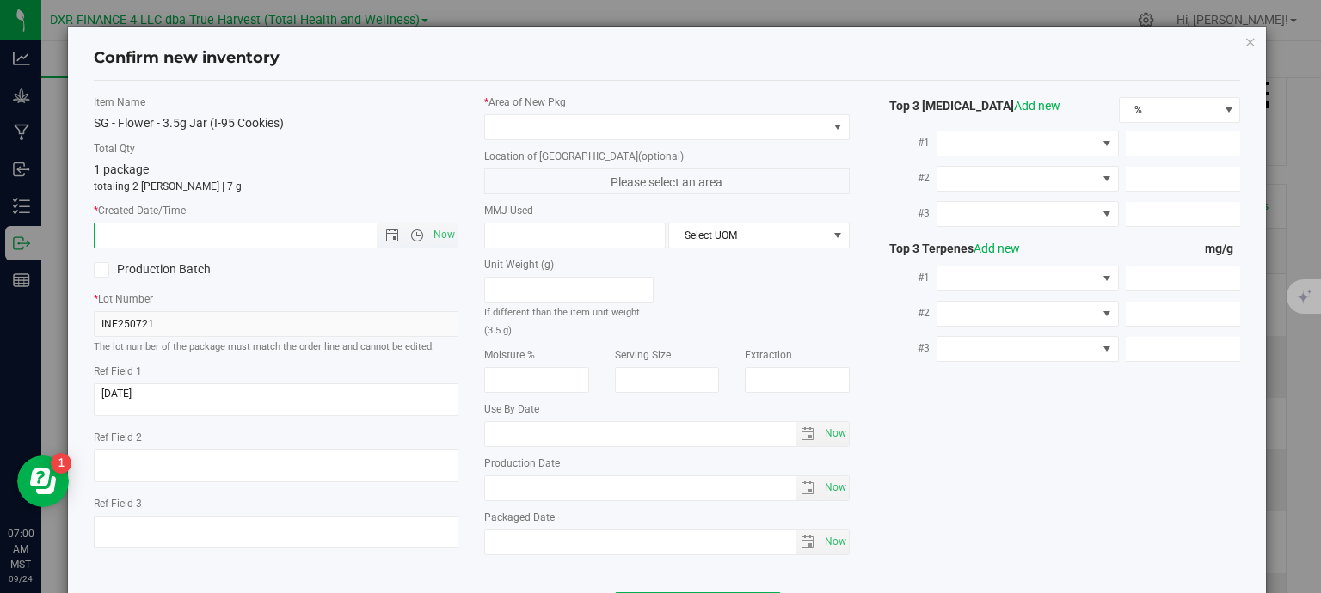
paste input "2025-07-21"
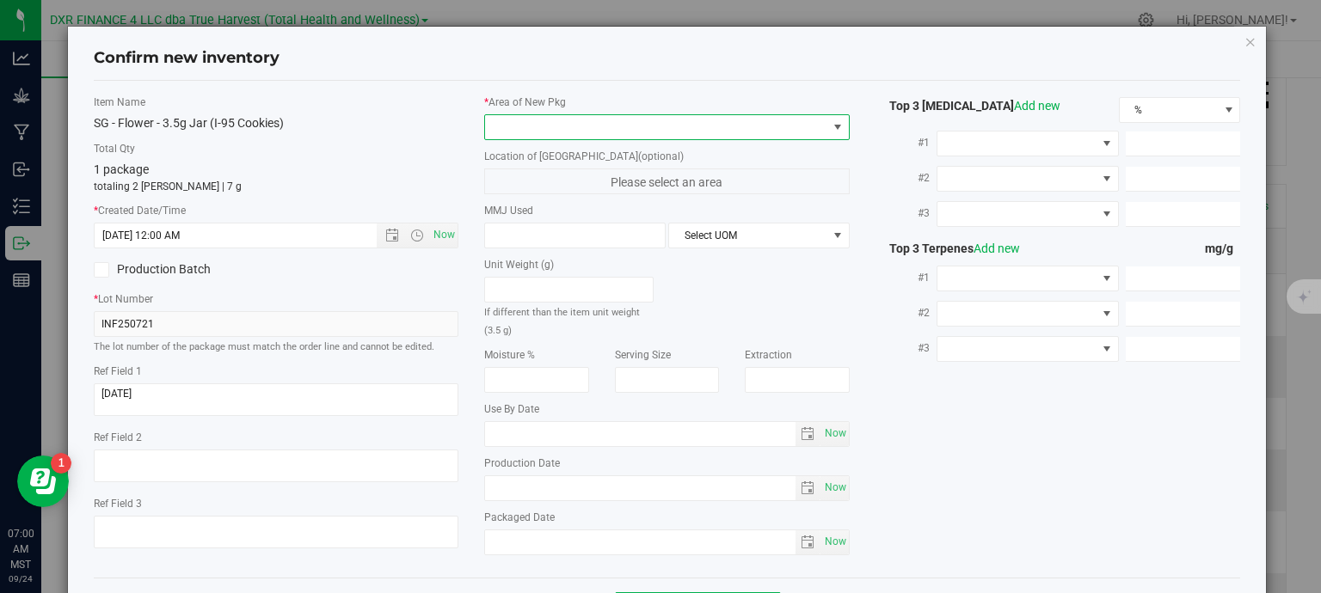
click at [506, 130] on span at bounding box center [656, 127] width 342 height 24
type input "7/21/2025 7:00 AM"
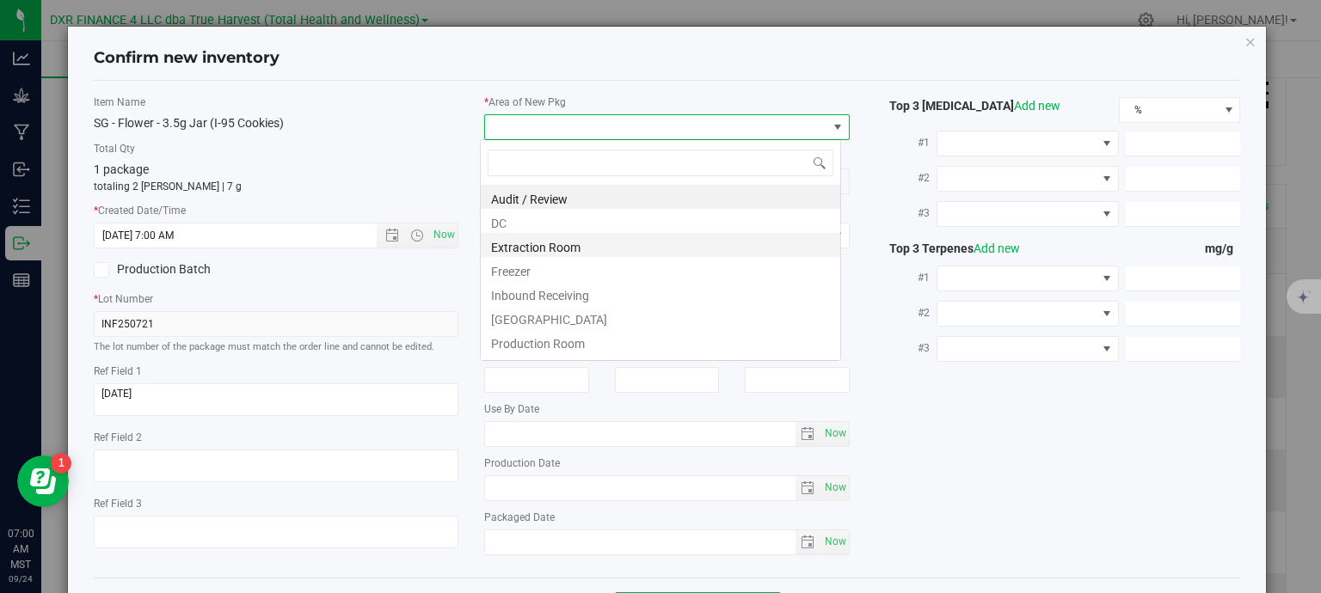
scroll to position [25, 361]
click at [551, 226] on li "DC" at bounding box center [660, 221] width 359 height 24
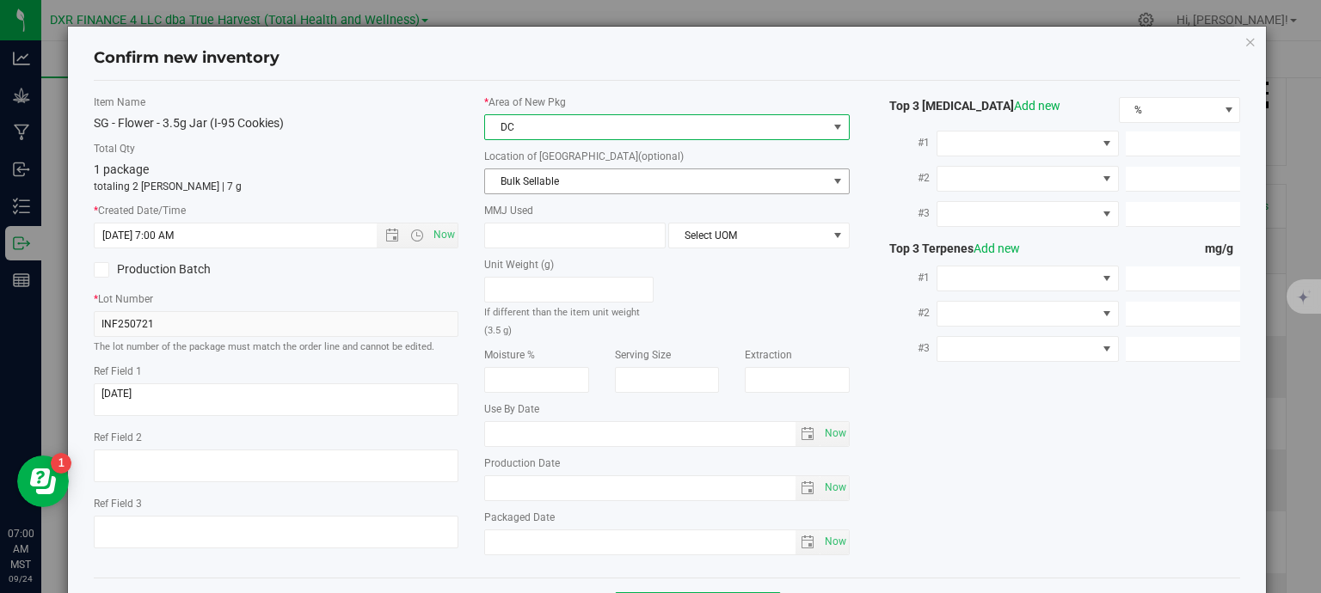
click at [568, 184] on span "Bulk Sellable" at bounding box center [656, 181] width 342 height 24
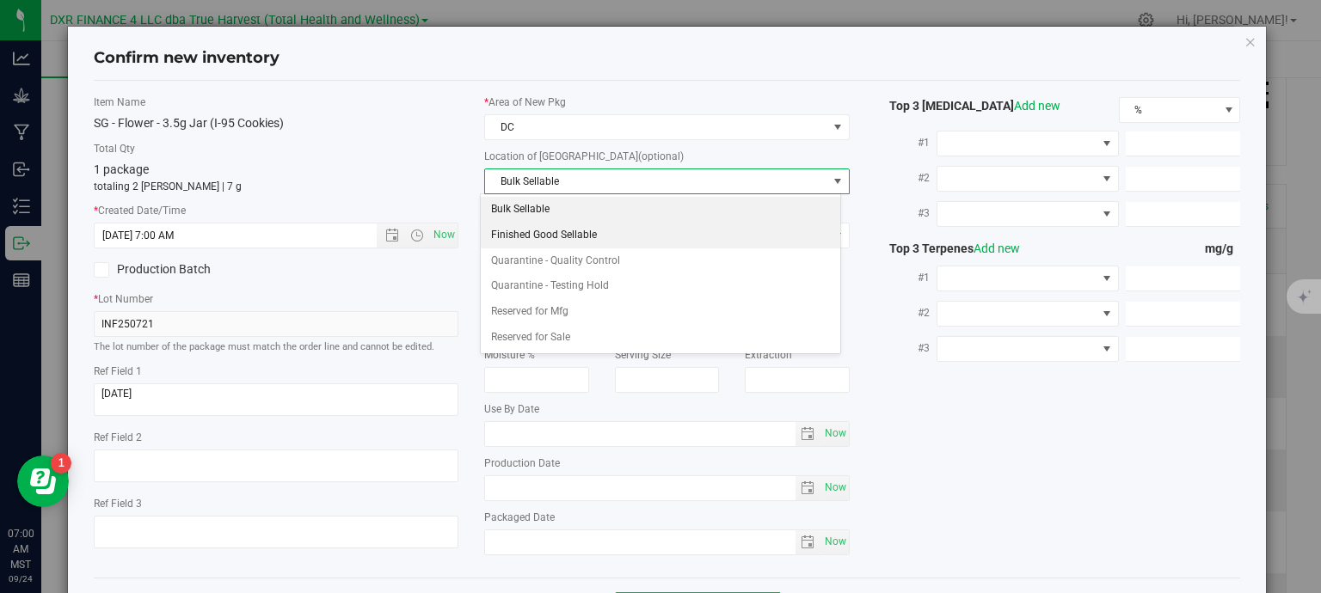
click at [567, 236] on li "Finished Good Sellable" at bounding box center [660, 236] width 359 height 26
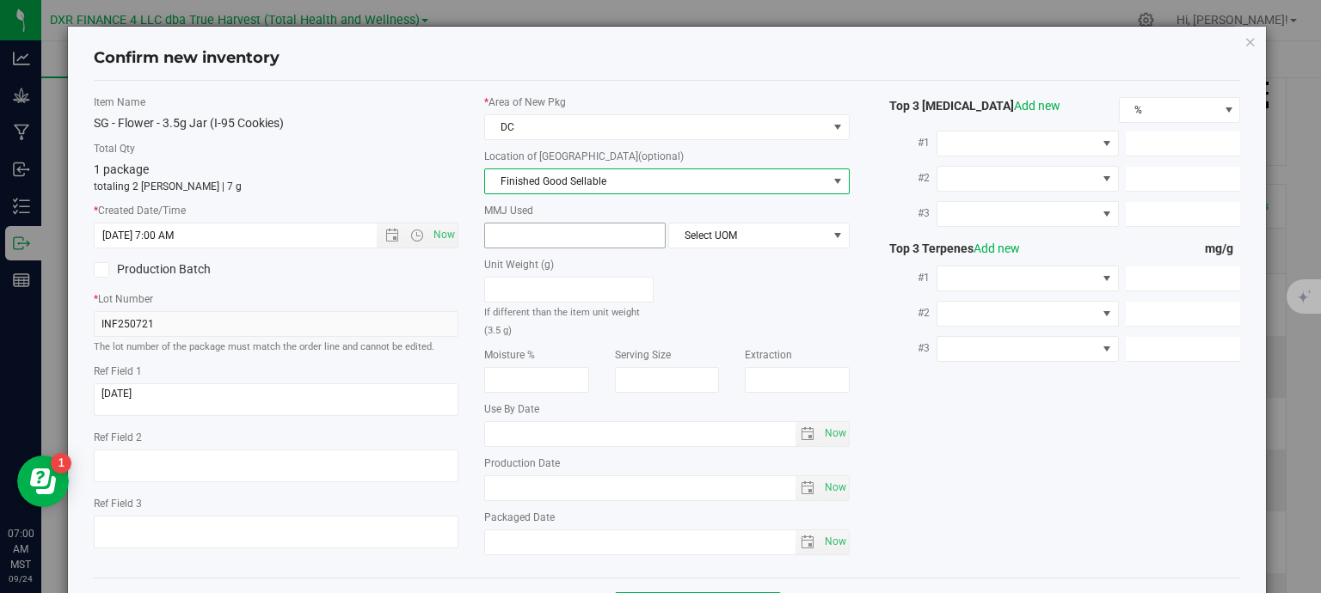
click at [567, 235] on span at bounding box center [574, 236] width 181 height 26
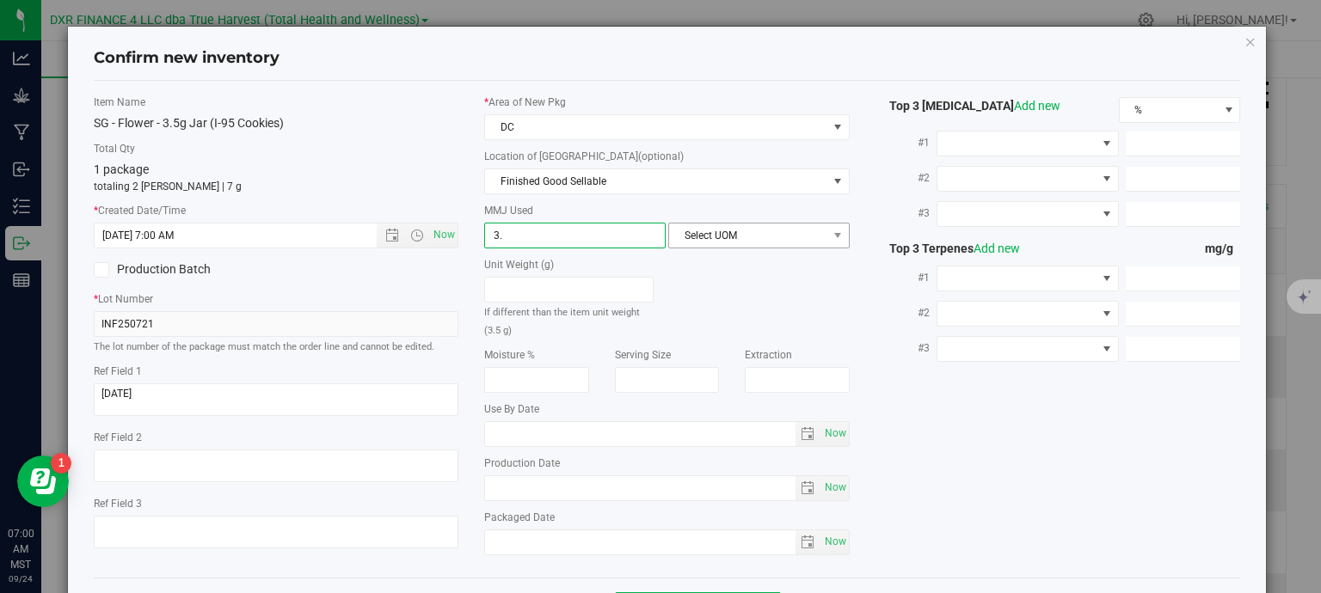
type input "3.5"
type input "3.5000"
click at [715, 240] on span "Select UOM" at bounding box center [748, 236] width 158 height 24
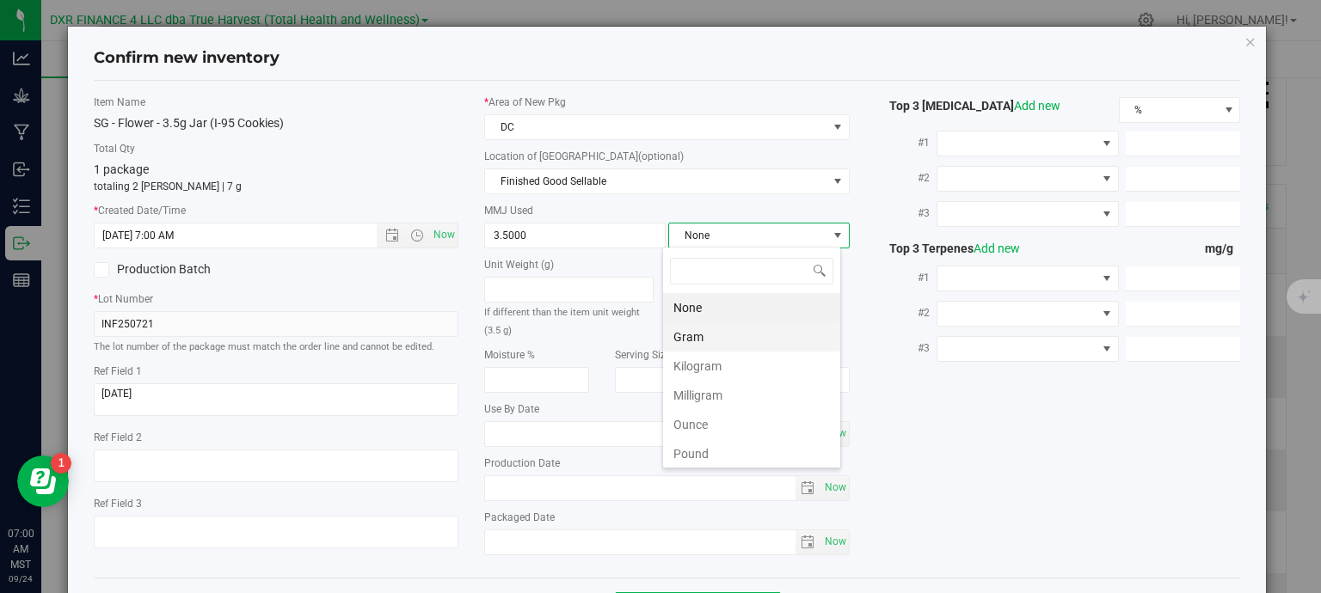
scroll to position [25, 179]
click at [721, 333] on li "Gram" at bounding box center [751, 336] width 177 height 29
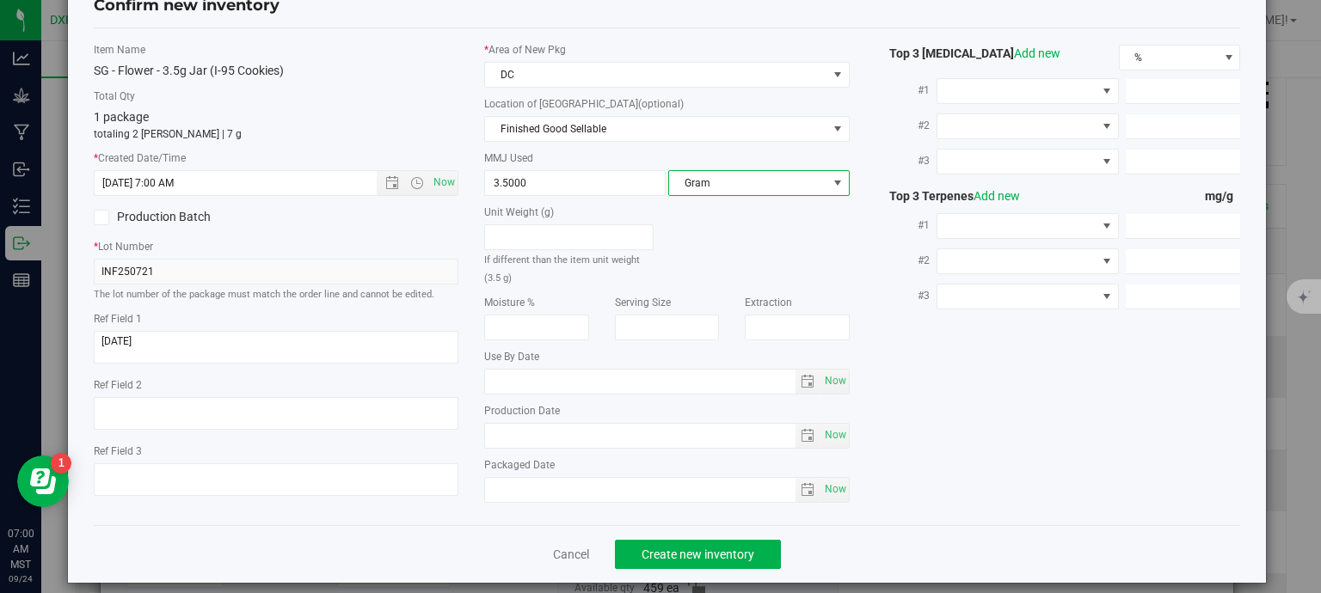
scroll to position [65, 0]
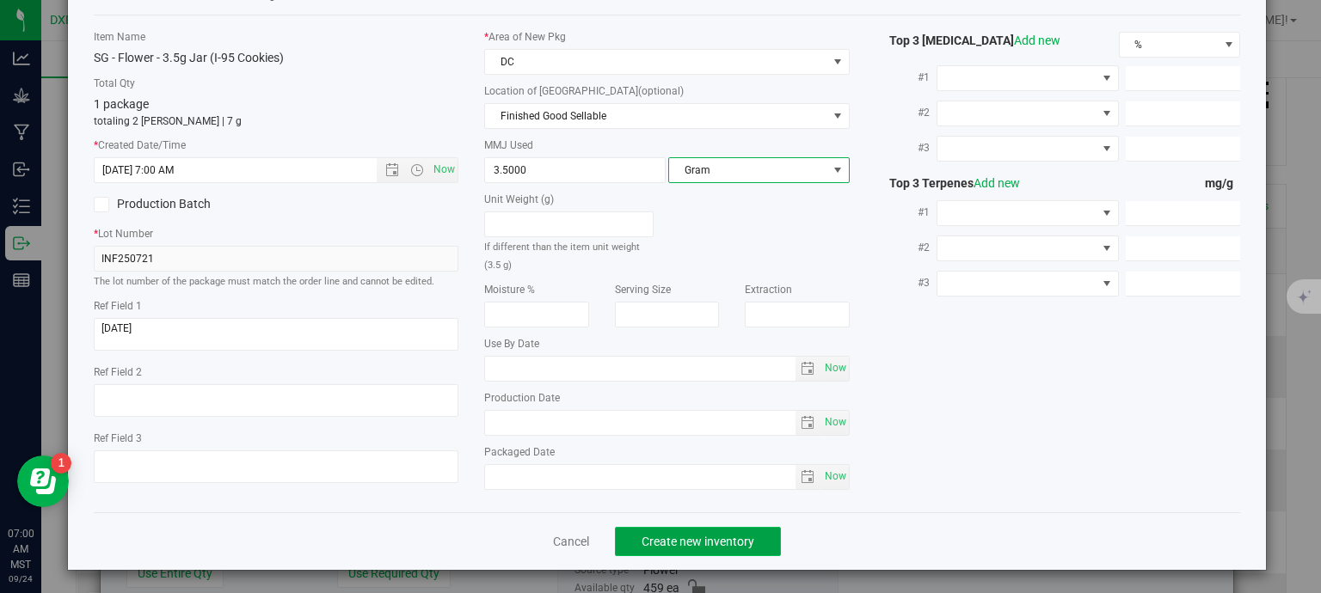
click at [660, 549] on button "Create new inventory" at bounding box center [698, 541] width 166 height 29
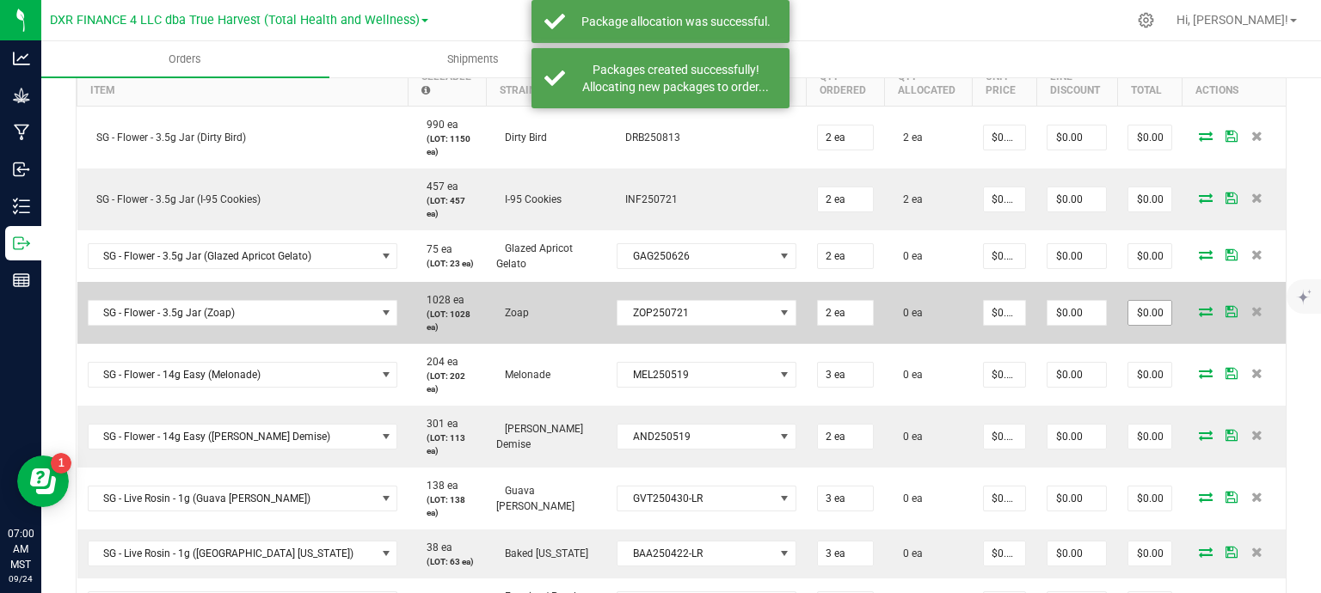
scroll to position [516, 0]
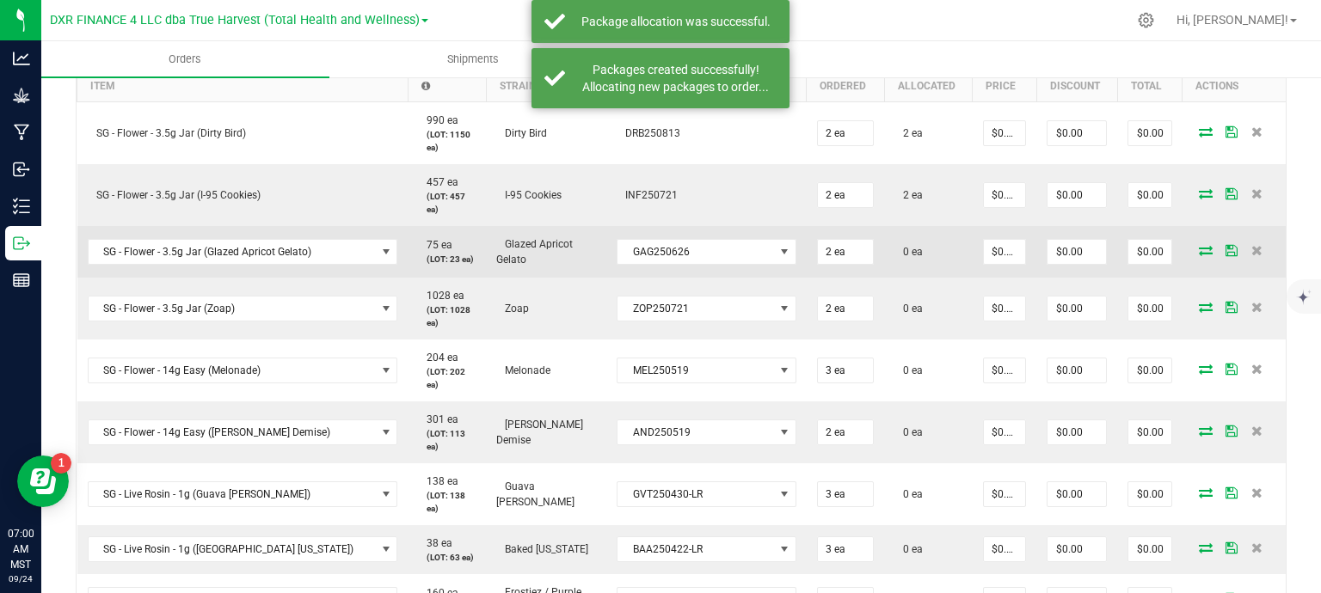
click at [1199, 247] on icon at bounding box center [1206, 250] width 14 height 10
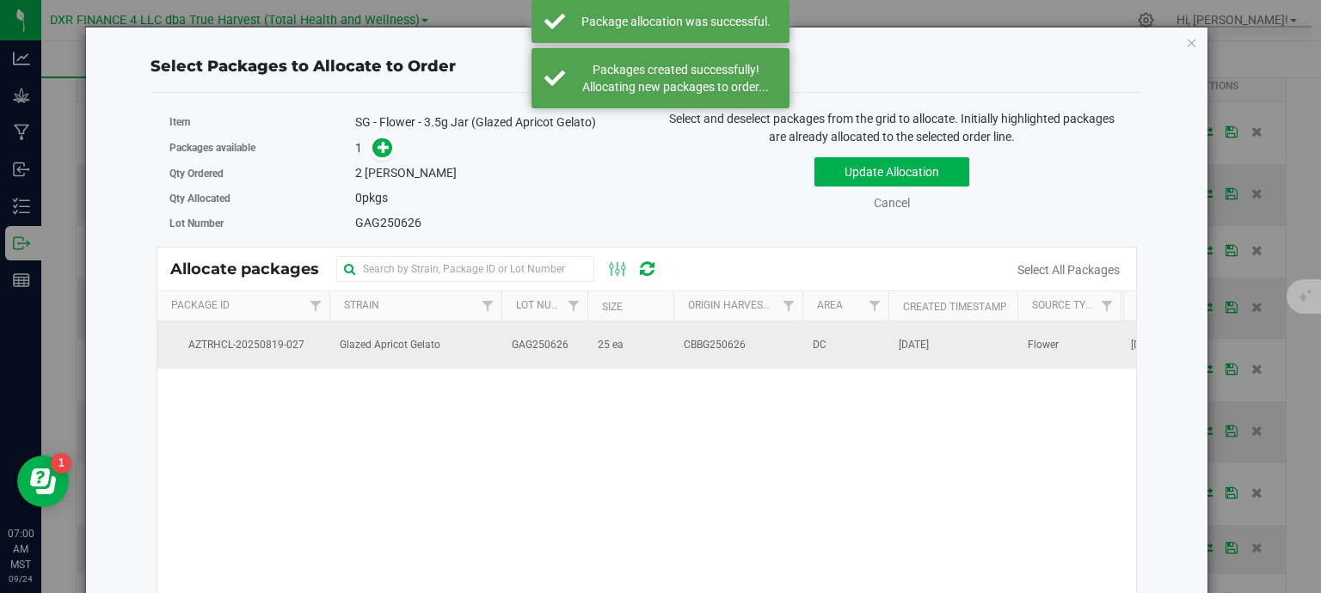
click at [622, 347] on span "25 ea" at bounding box center [611, 345] width 26 height 16
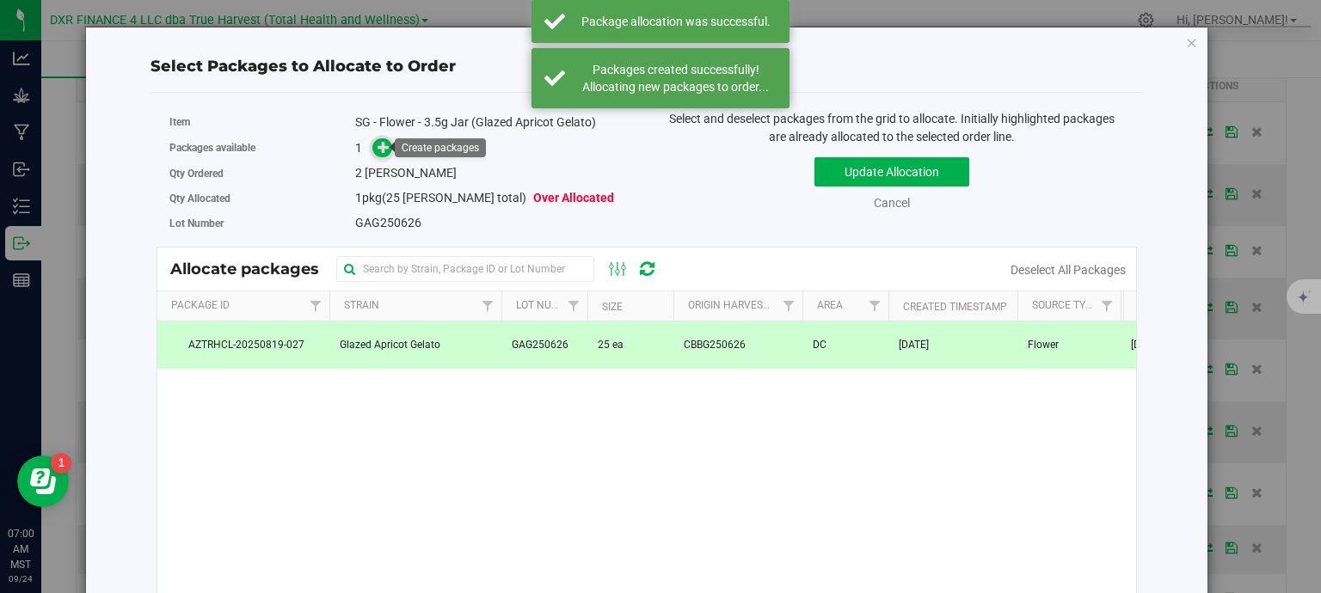
click at [378, 151] on icon at bounding box center [383, 147] width 12 height 12
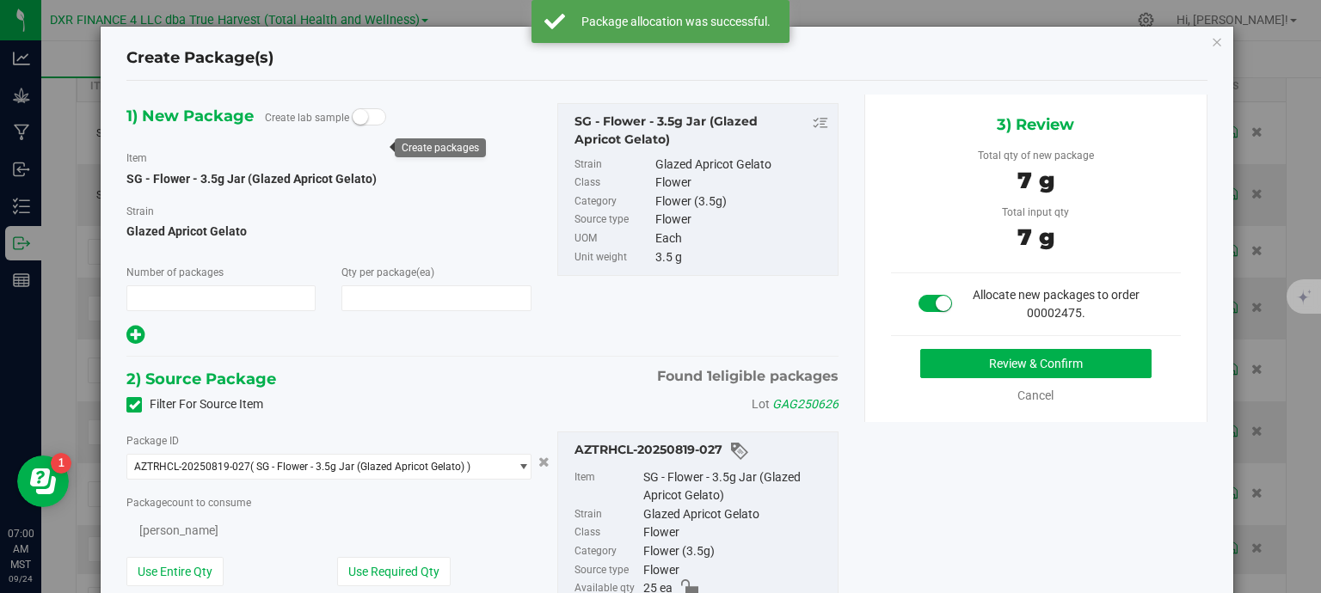
type input "1"
type input "2"
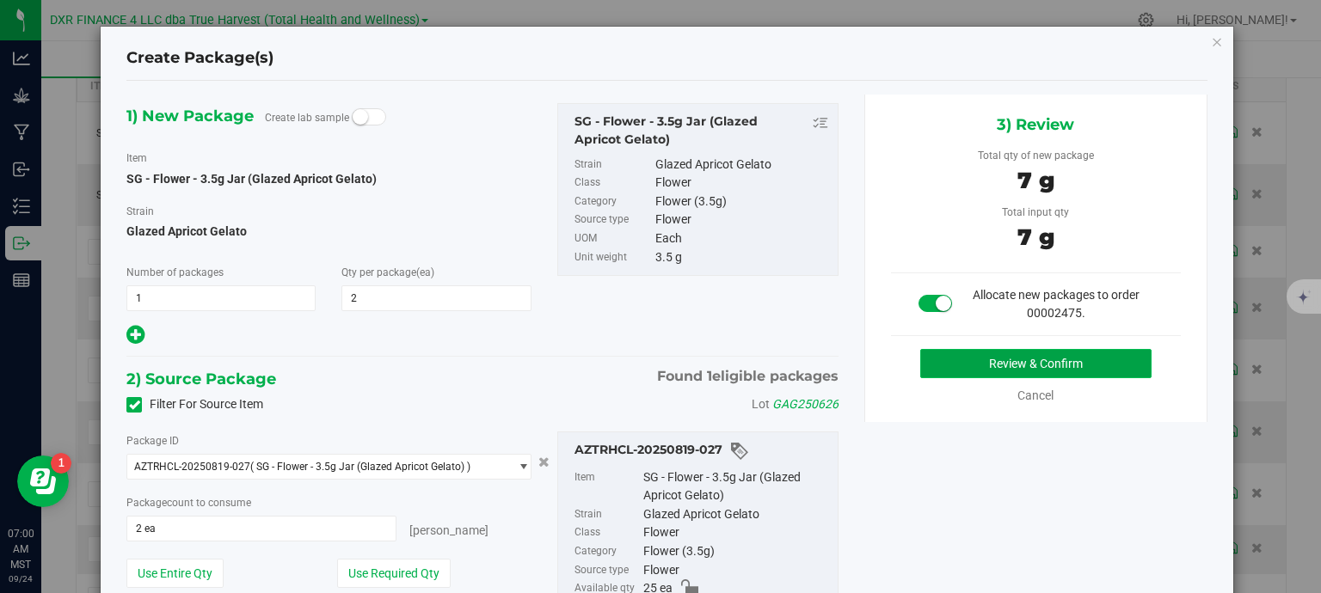
click at [1035, 363] on button "Review & Confirm" at bounding box center [1035, 363] width 231 height 29
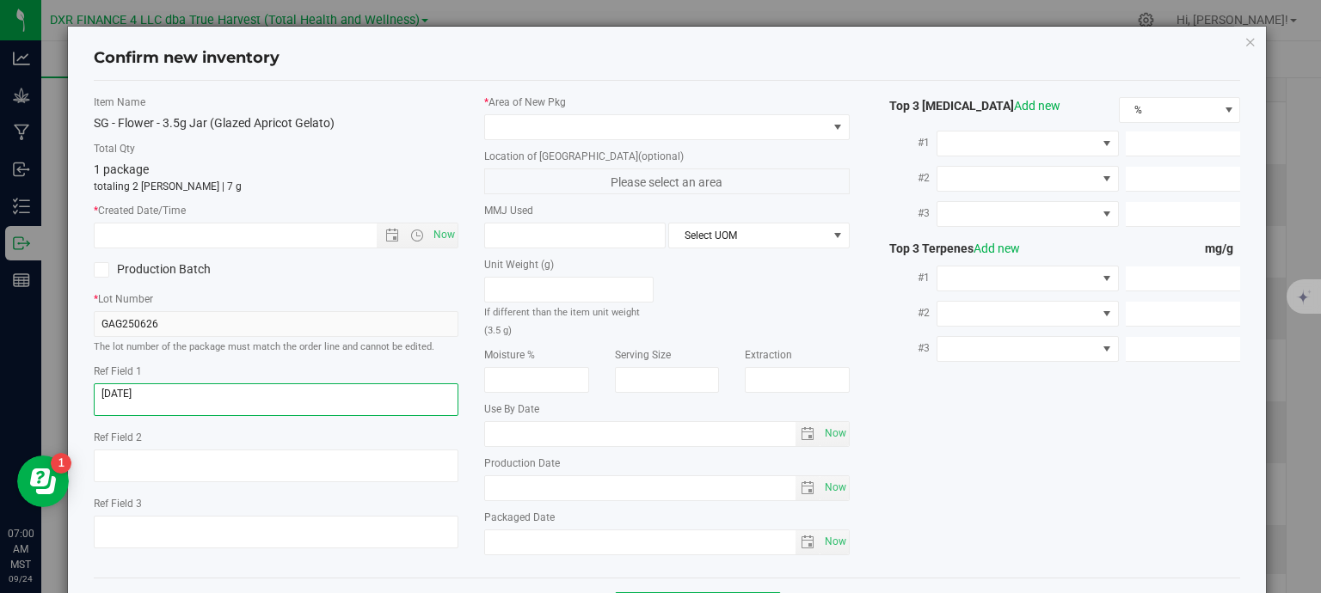
click at [224, 399] on textarea at bounding box center [276, 399] width 365 height 33
click at [224, 398] on textarea at bounding box center [276, 399] width 365 height 33
click at [224, 397] on textarea at bounding box center [276, 399] width 365 height 33
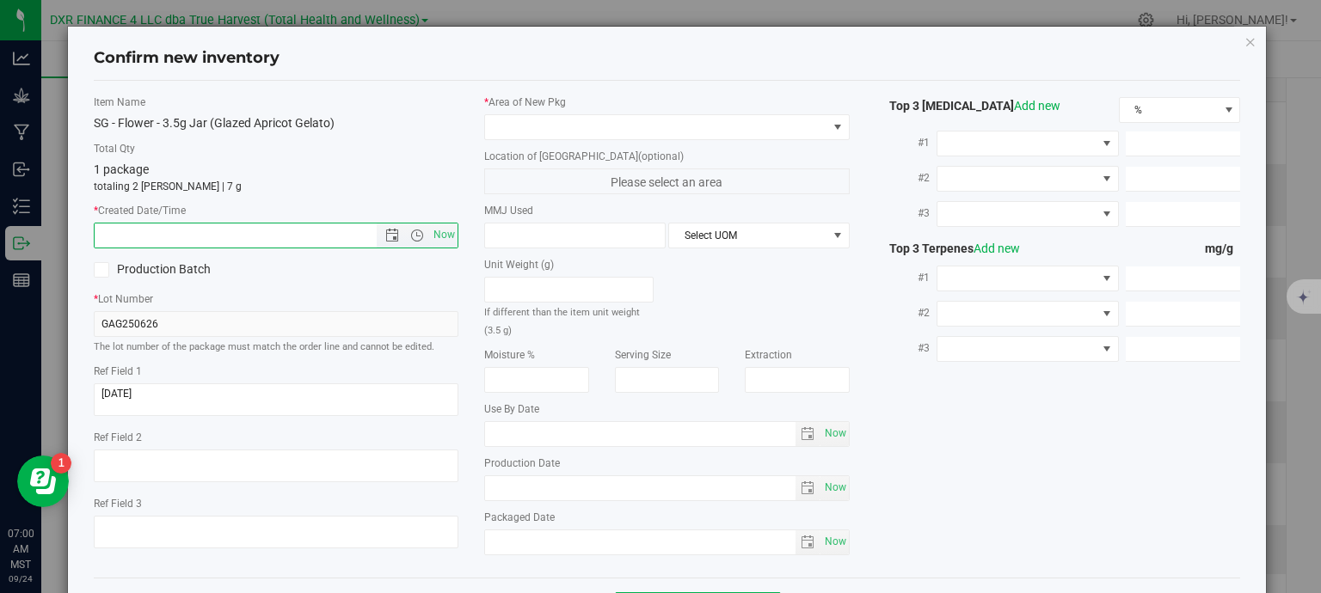
click at [284, 236] on input "text" at bounding box center [251, 236] width 312 height 24
paste input "2025-06-26"
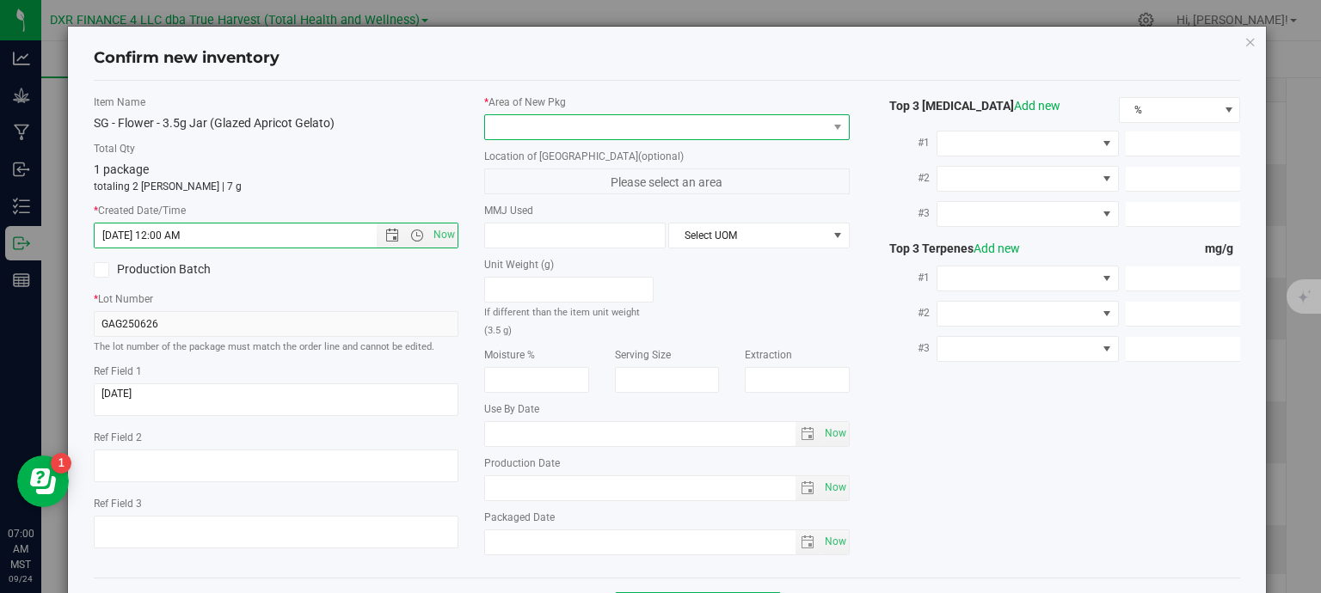
click at [647, 121] on span at bounding box center [656, 127] width 342 height 24
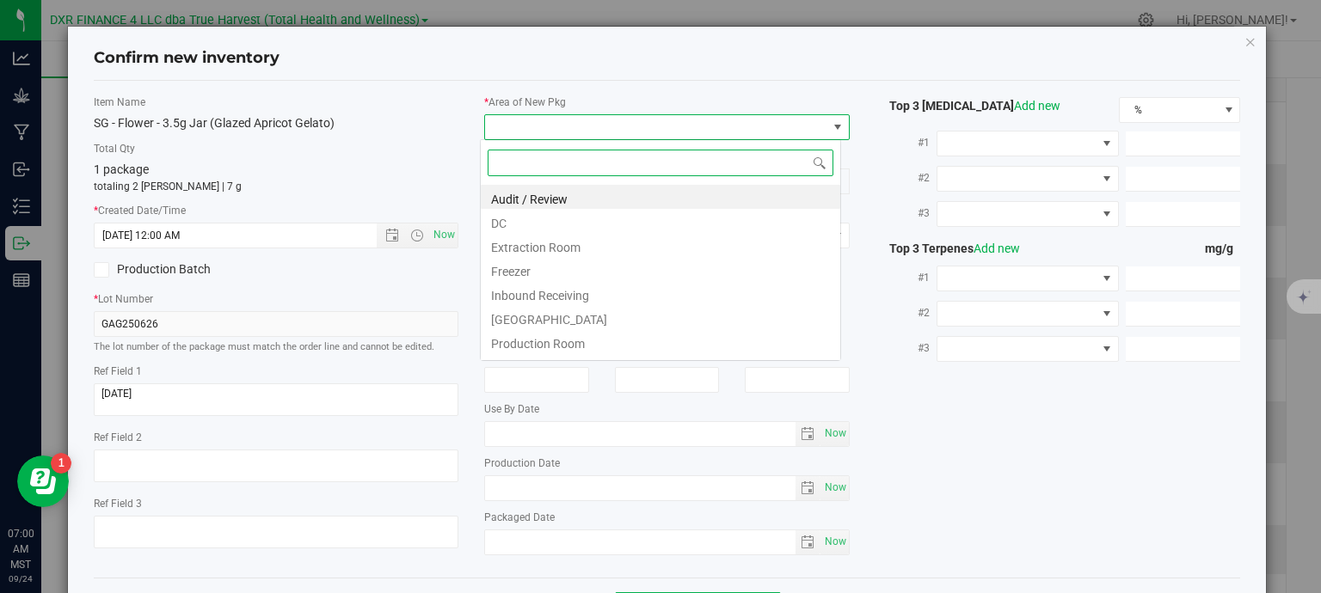
type input "6/26/2025 7:00 AM"
click at [540, 224] on li "DC" at bounding box center [660, 221] width 359 height 24
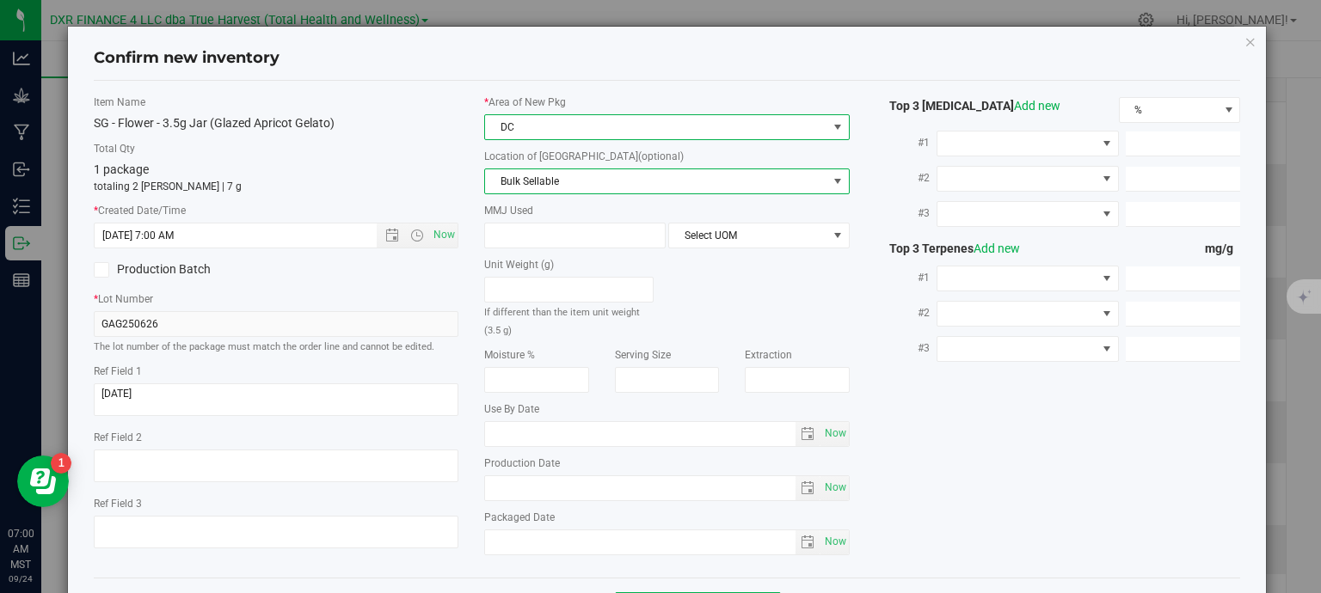
click at [570, 185] on span "Bulk Sellable" at bounding box center [656, 181] width 342 height 24
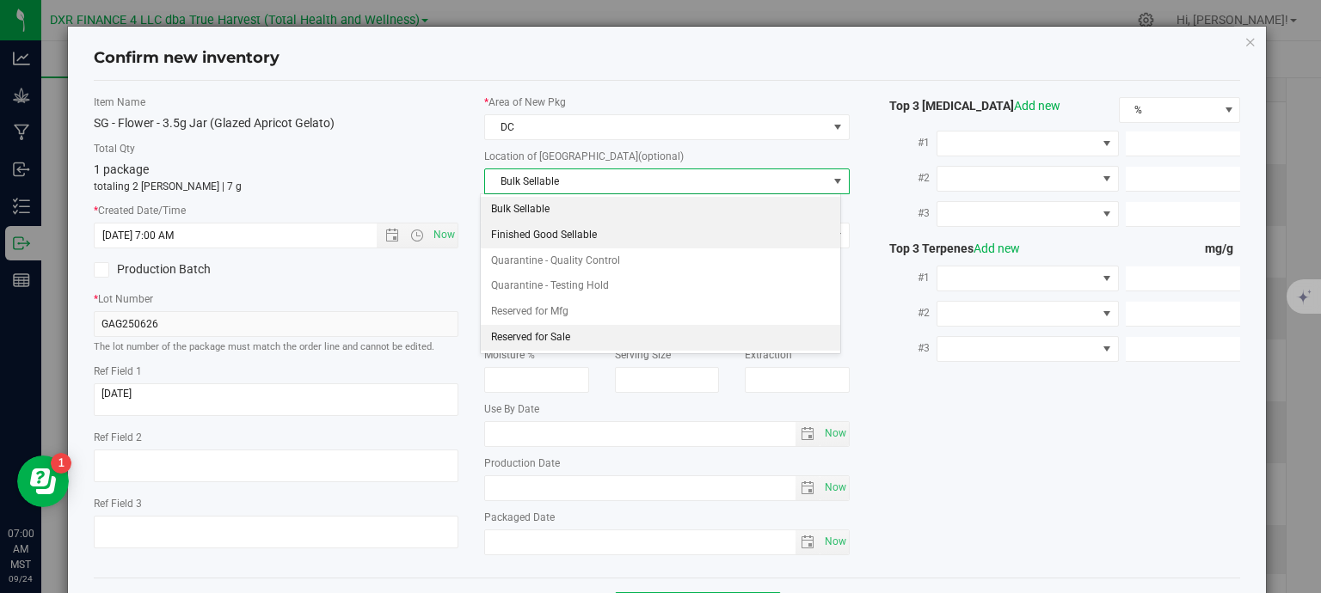
click at [555, 231] on li "Finished Good Sellable" at bounding box center [660, 236] width 359 height 26
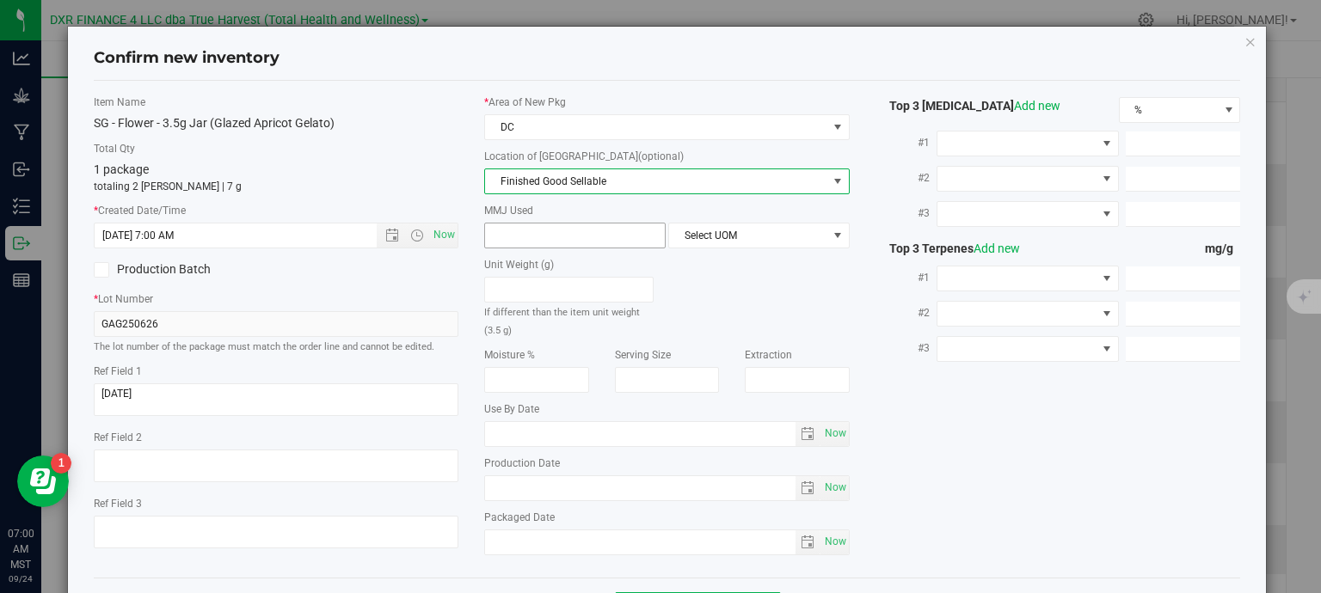
click at [558, 228] on span at bounding box center [574, 236] width 181 height 26
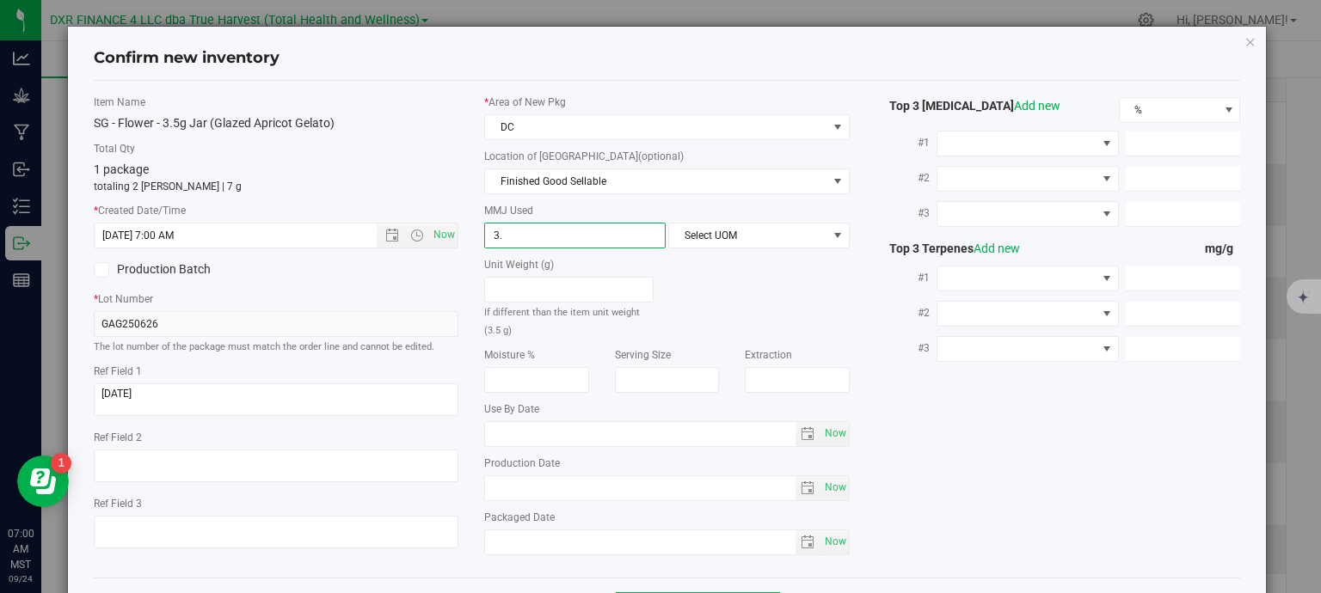
type input "3.5"
click at [690, 235] on span "Select UOM" at bounding box center [748, 236] width 158 height 24
type input "3.5000"
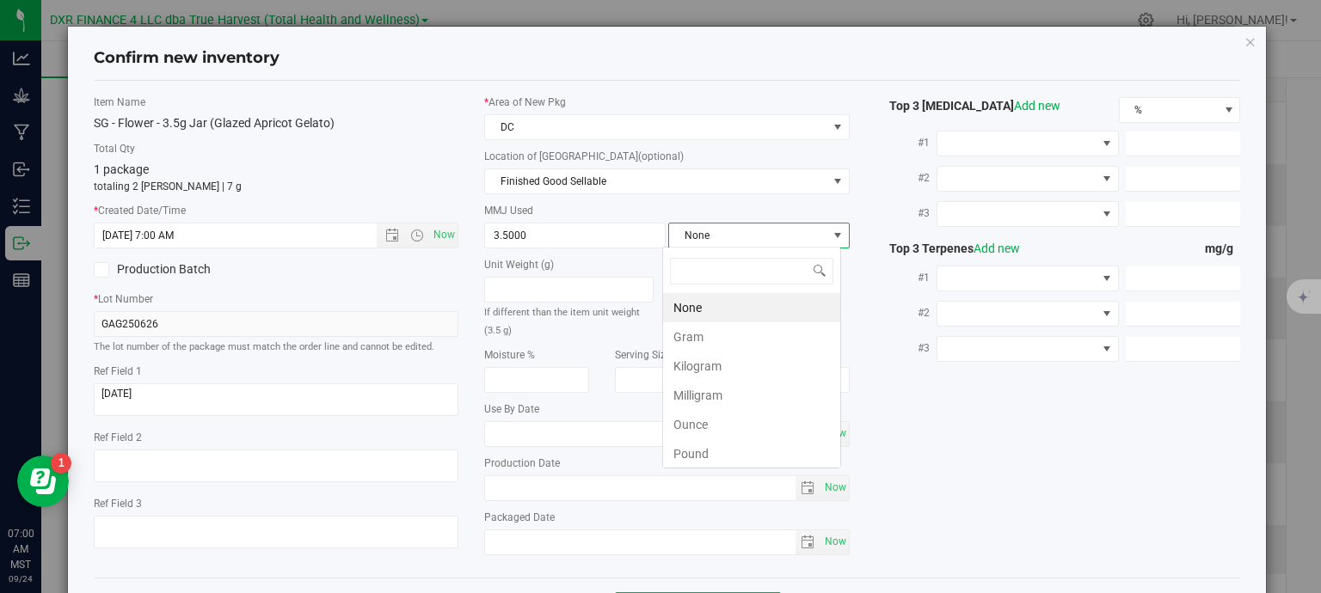
scroll to position [25, 179]
click at [699, 342] on li "Gram" at bounding box center [751, 336] width 177 height 29
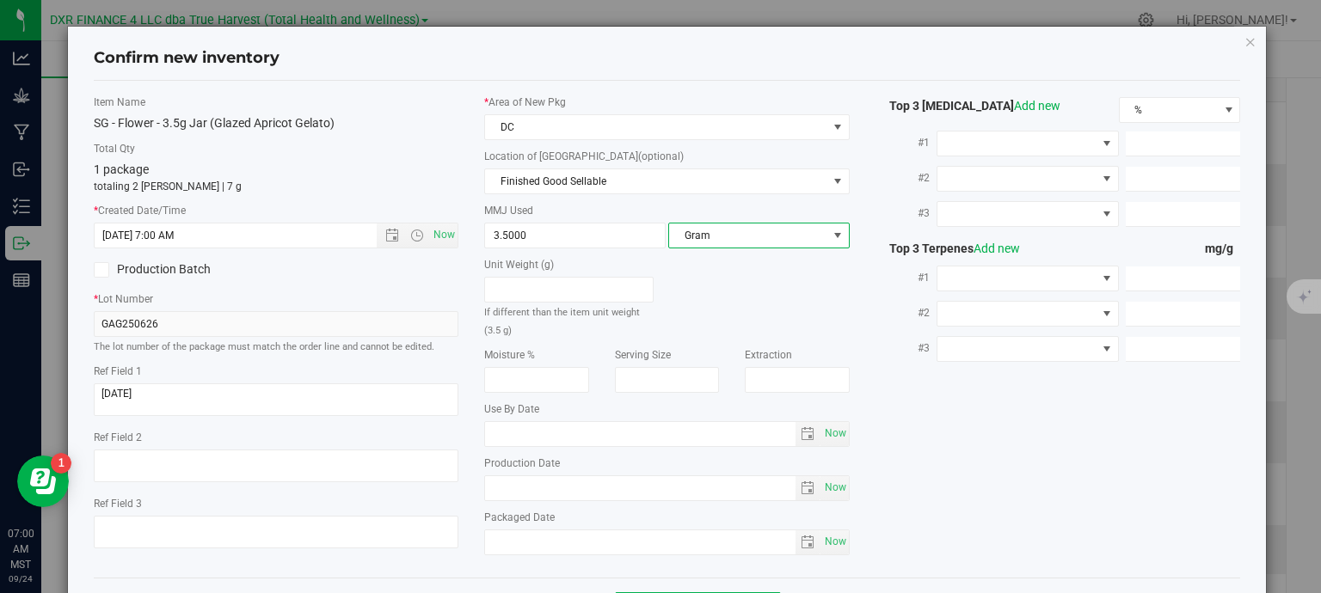
scroll to position [65, 0]
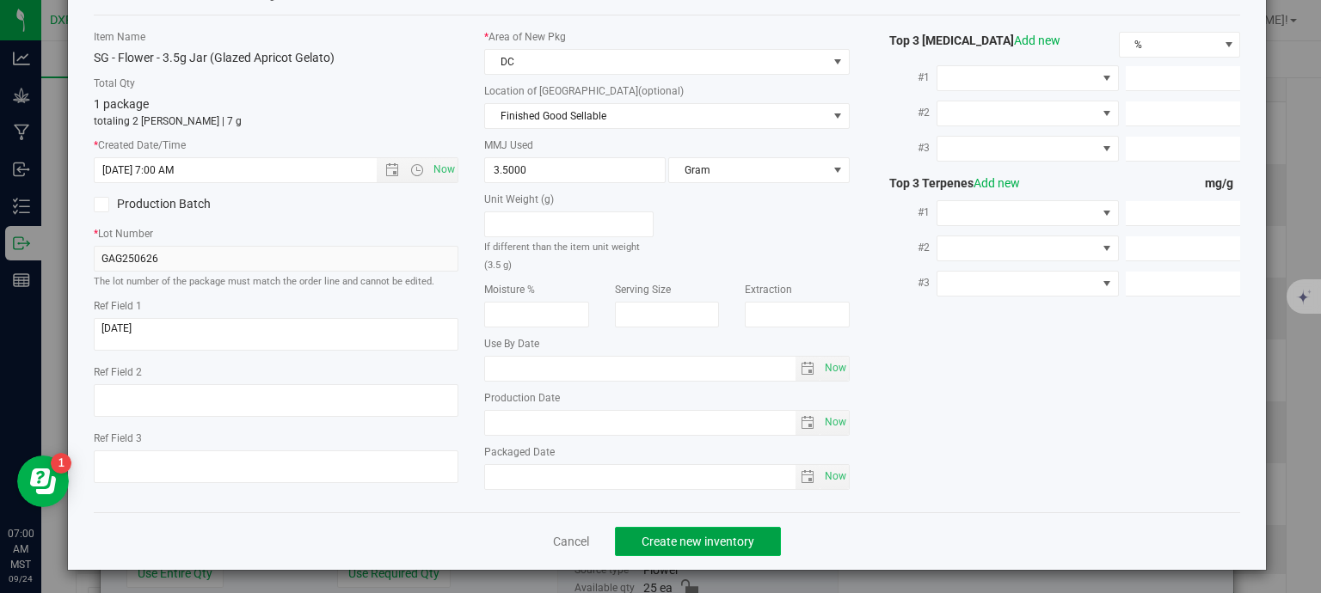
click at [741, 542] on span "Create new inventory" at bounding box center [697, 542] width 113 height 14
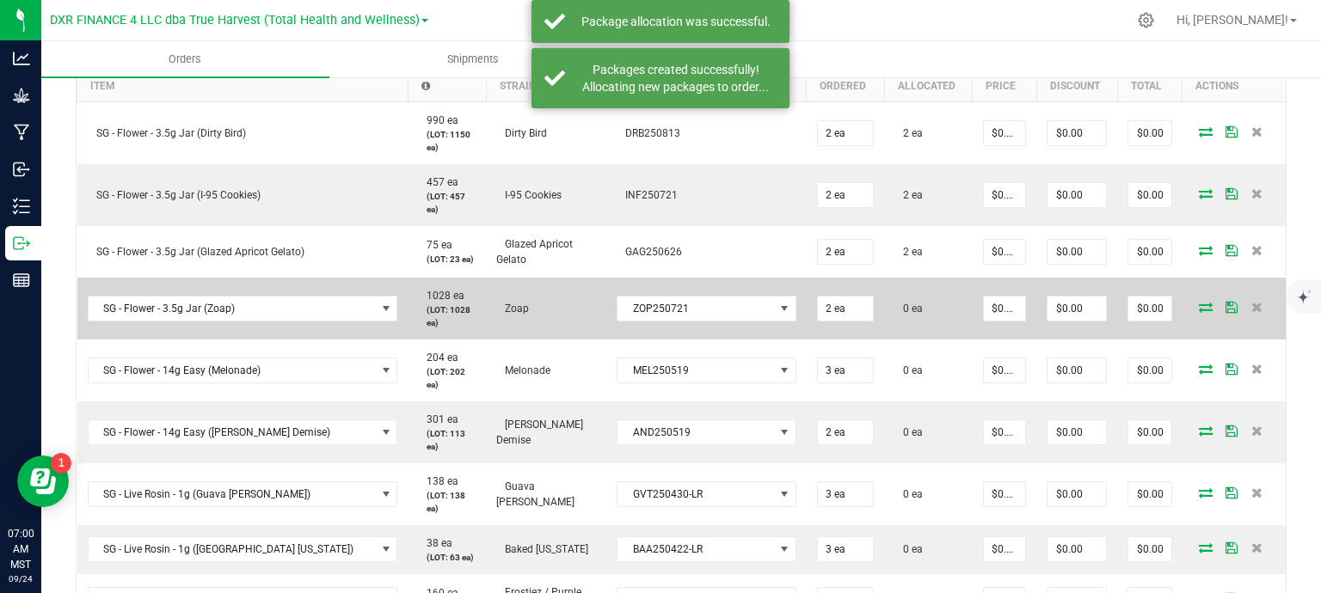
click at [1199, 305] on icon at bounding box center [1206, 307] width 14 height 10
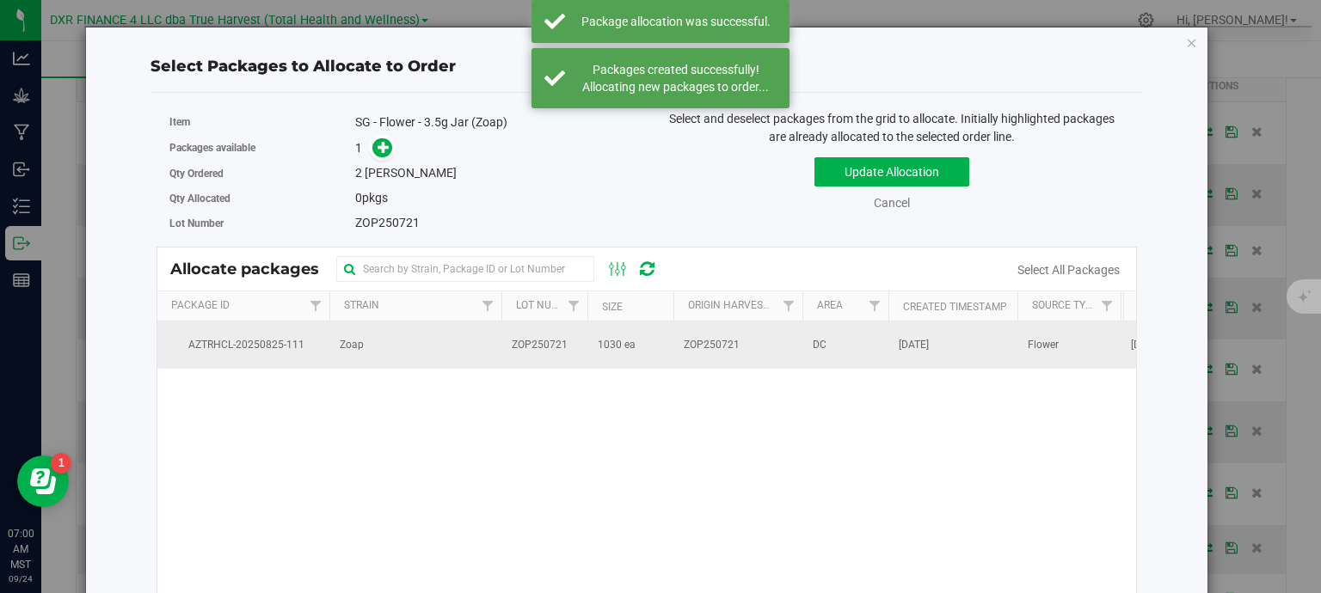
click at [635, 346] on td "1030 ea" at bounding box center [630, 345] width 86 height 46
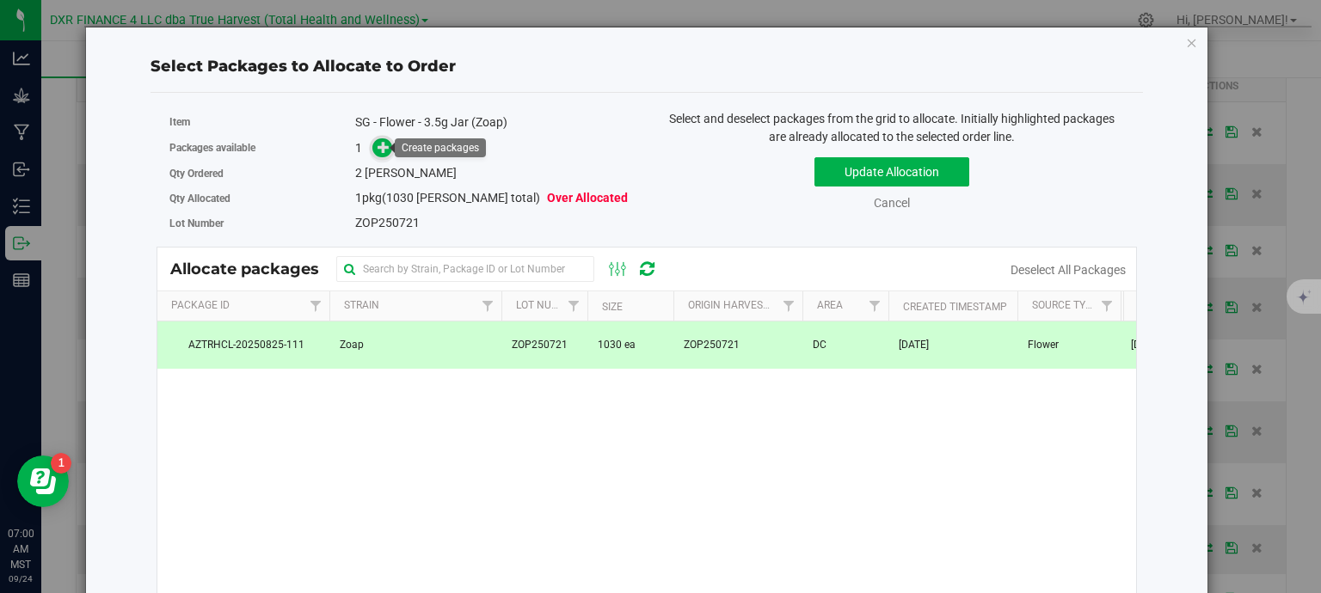
click at [384, 150] on icon at bounding box center [383, 147] width 12 height 12
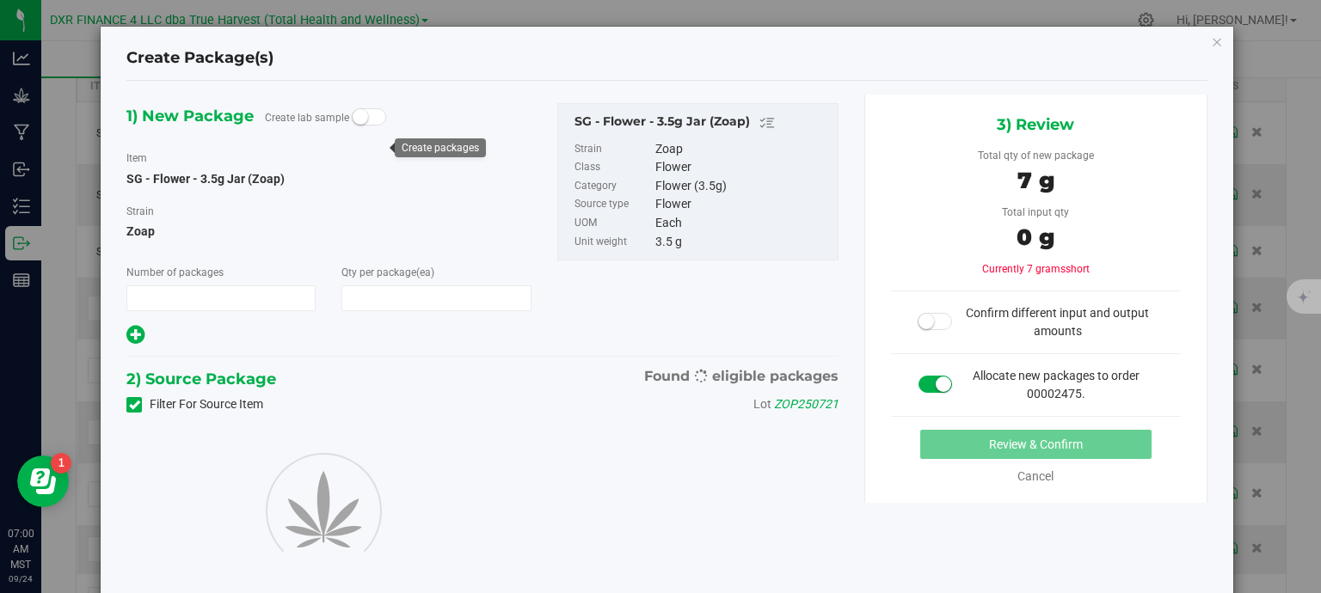
type input "1"
type input "2"
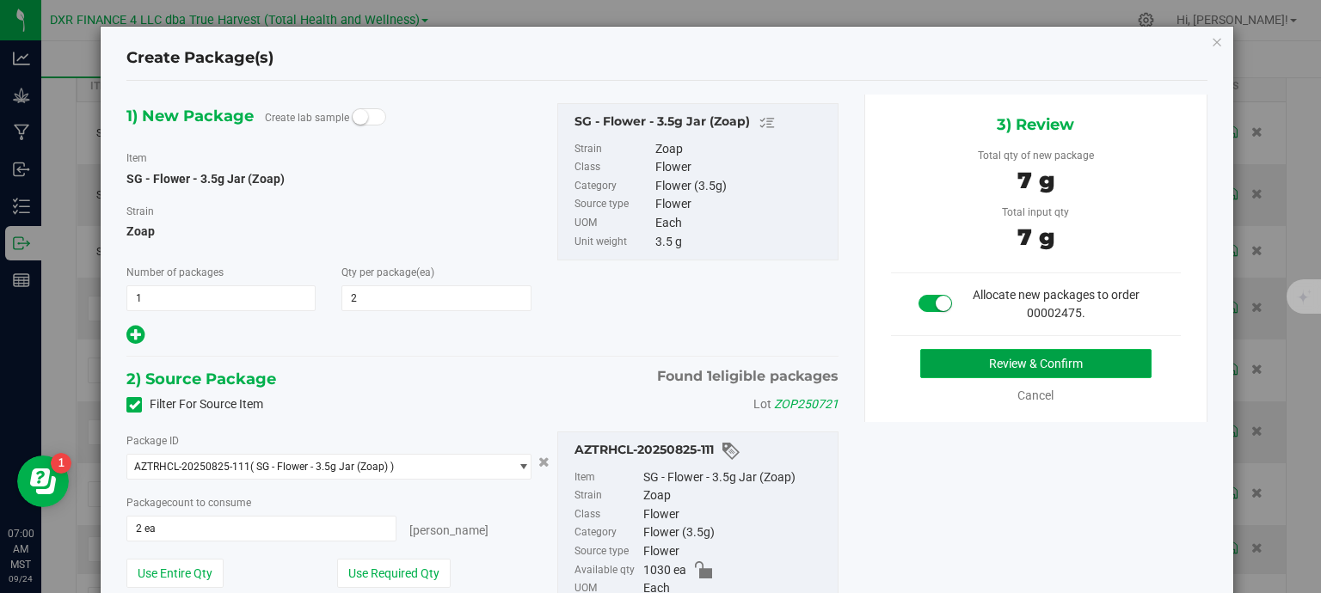
click at [999, 366] on button "Review & Confirm" at bounding box center [1035, 363] width 231 height 29
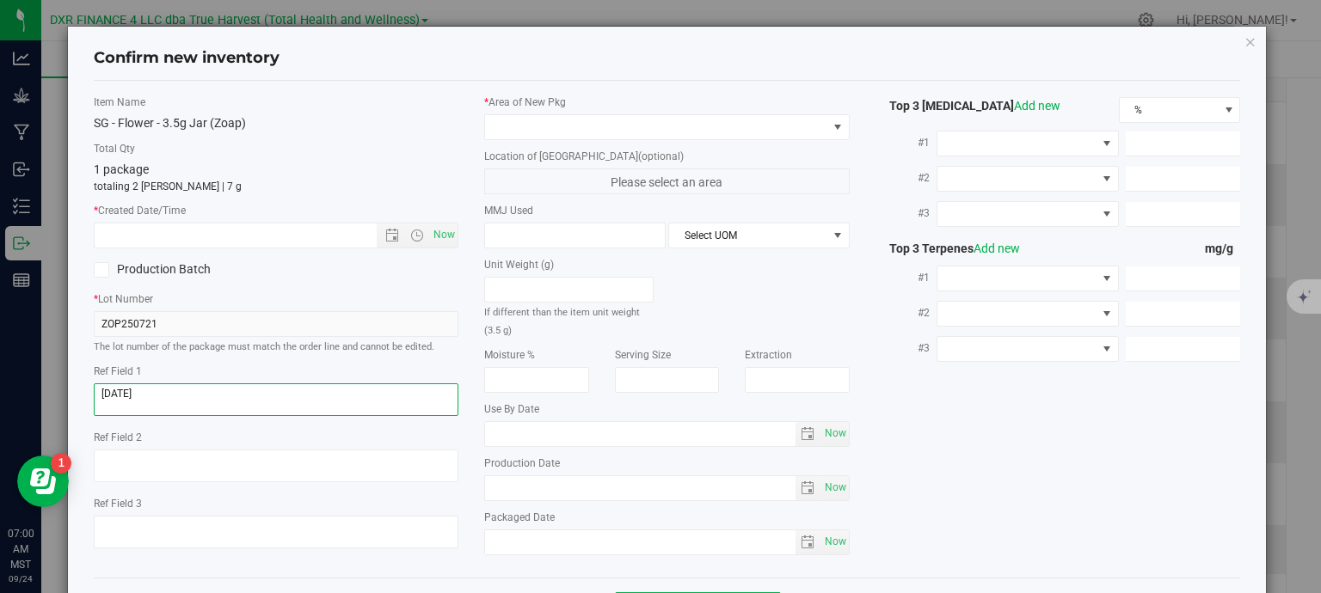
click at [228, 398] on textarea at bounding box center [276, 399] width 365 height 33
click at [250, 227] on input "text" at bounding box center [251, 236] width 312 height 24
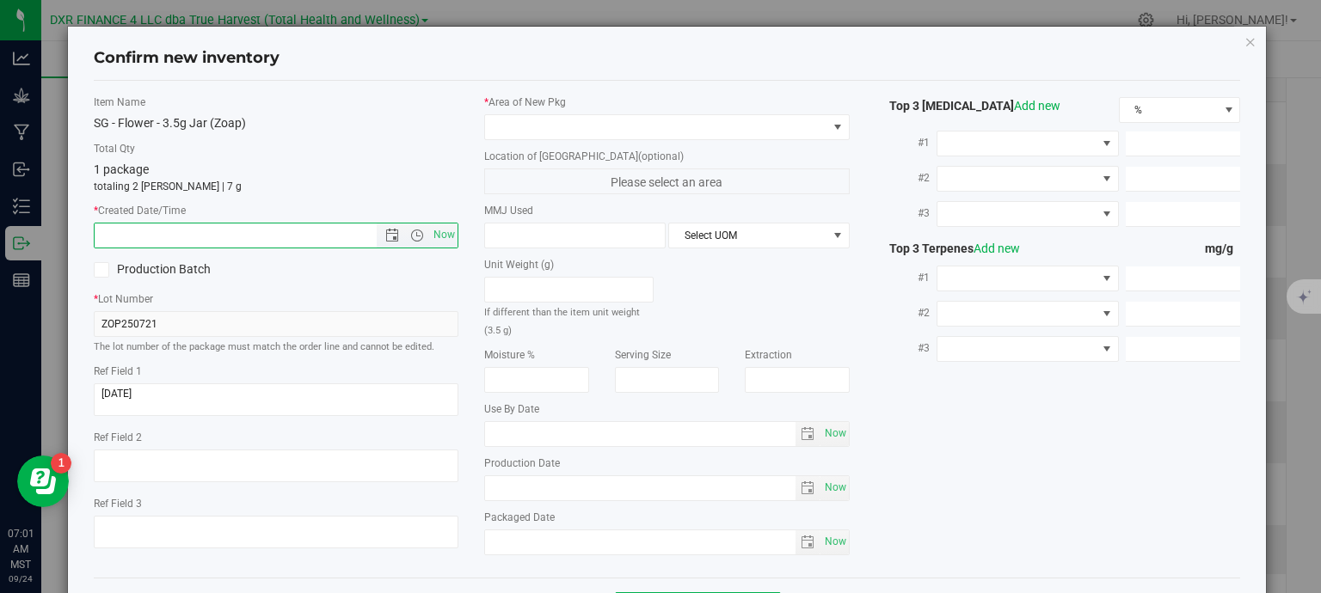
paste input "2025-07-21"
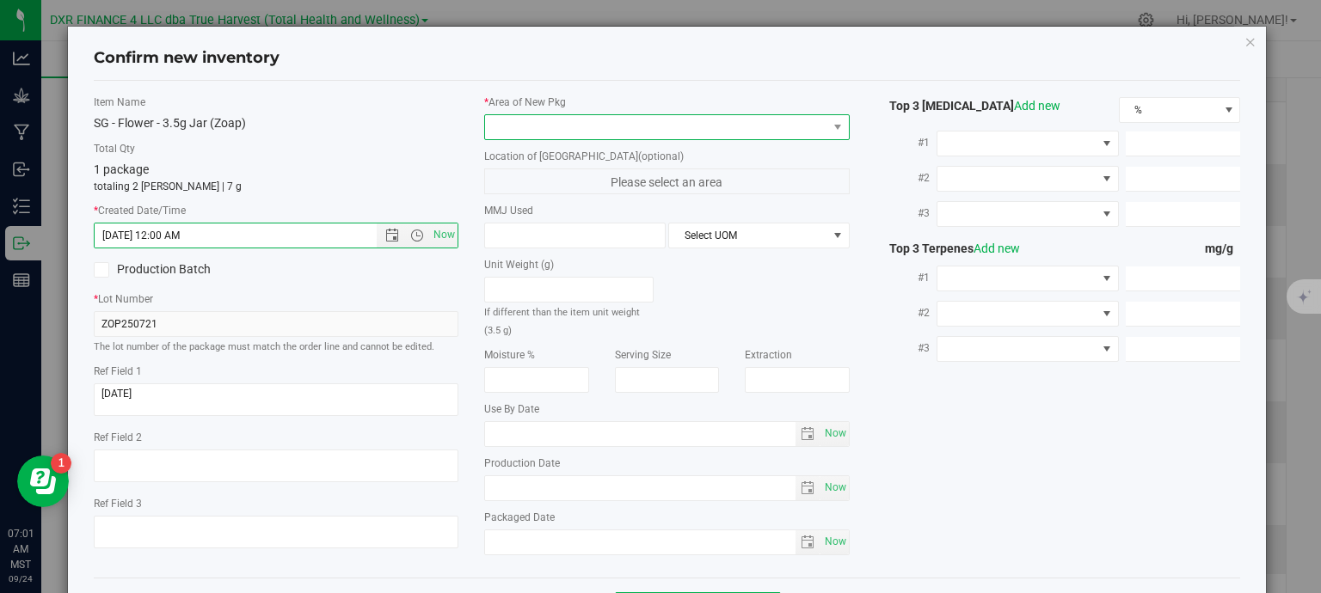
click at [553, 128] on span at bounding box center [656, 127] width 342 height 24
type input "7/21/2025 7:01 AM"
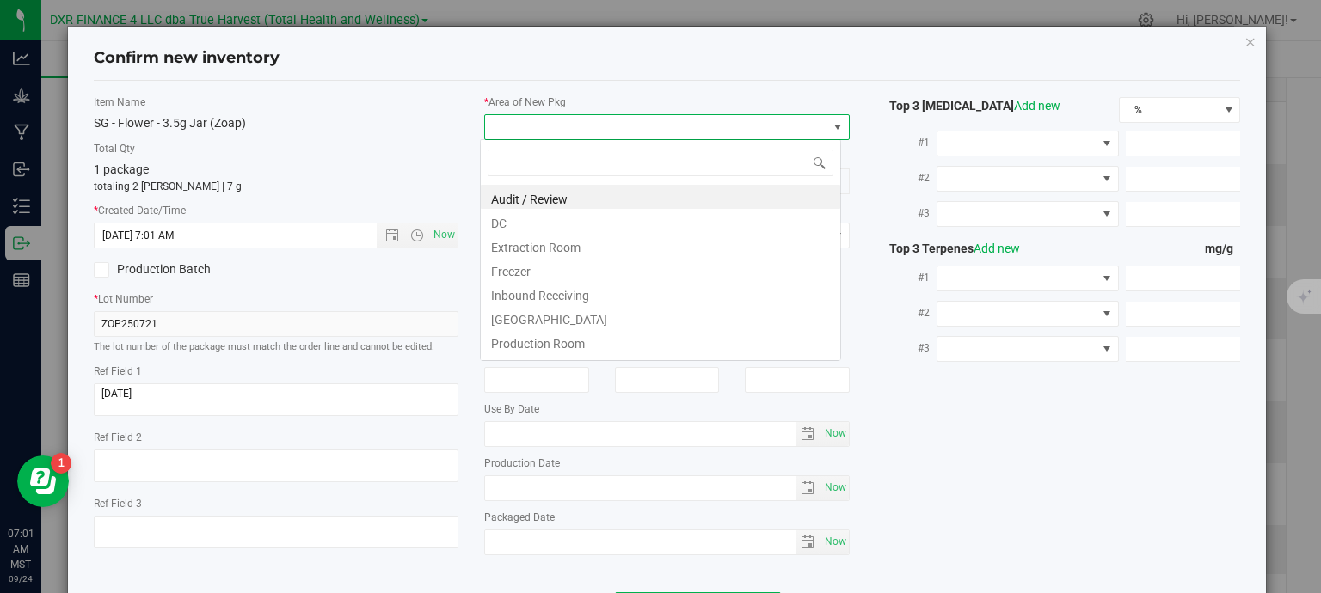
scroll to position [25, 361]
click at [552, 227] on li "DC" at bounding box center [660, 221] width 359 height 24
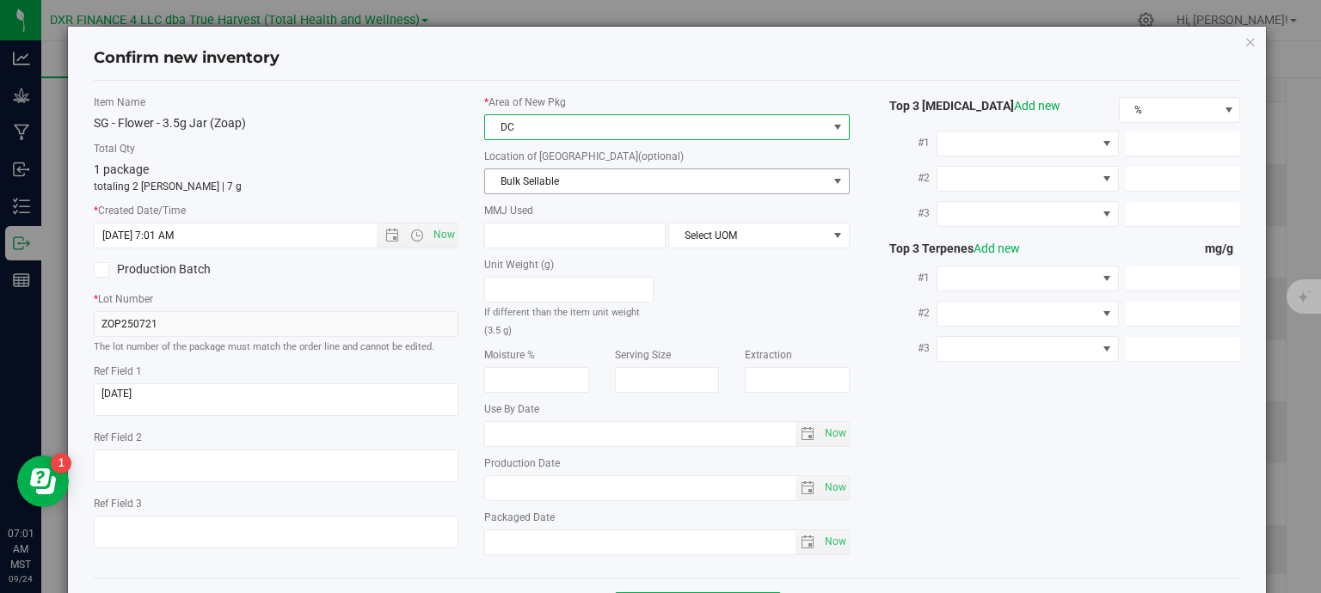
click at [605, 186] on span "Bulk Sellable" at bounding box center [656, 181] width 342 height 24
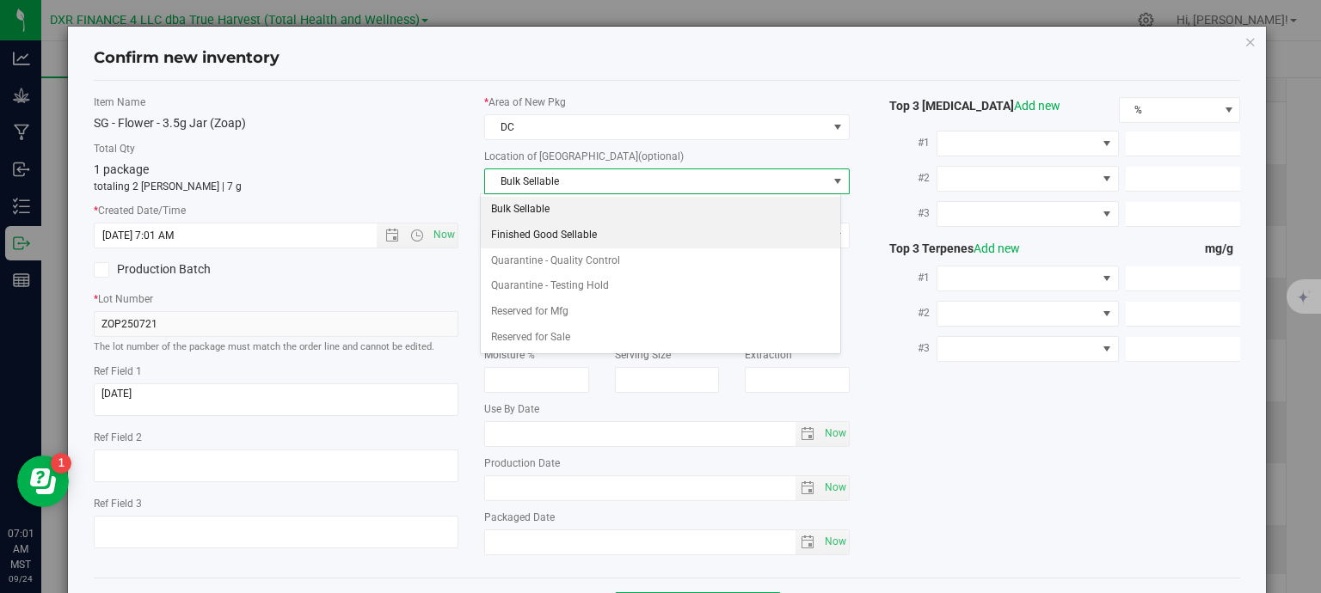
click at [615, 238] on li "Finished Good Sellable" at bounding box center [660, 236] width 359 height 26
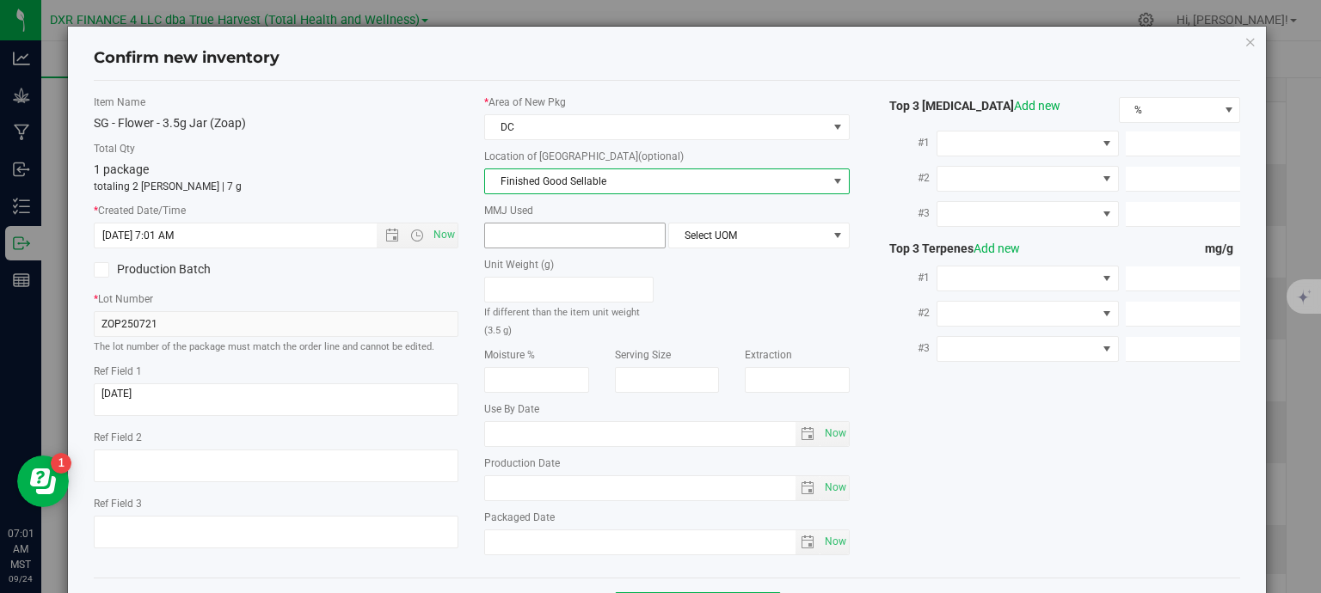
click at [549, 237] on span at bounding box center [574, 236] width 181 height 26
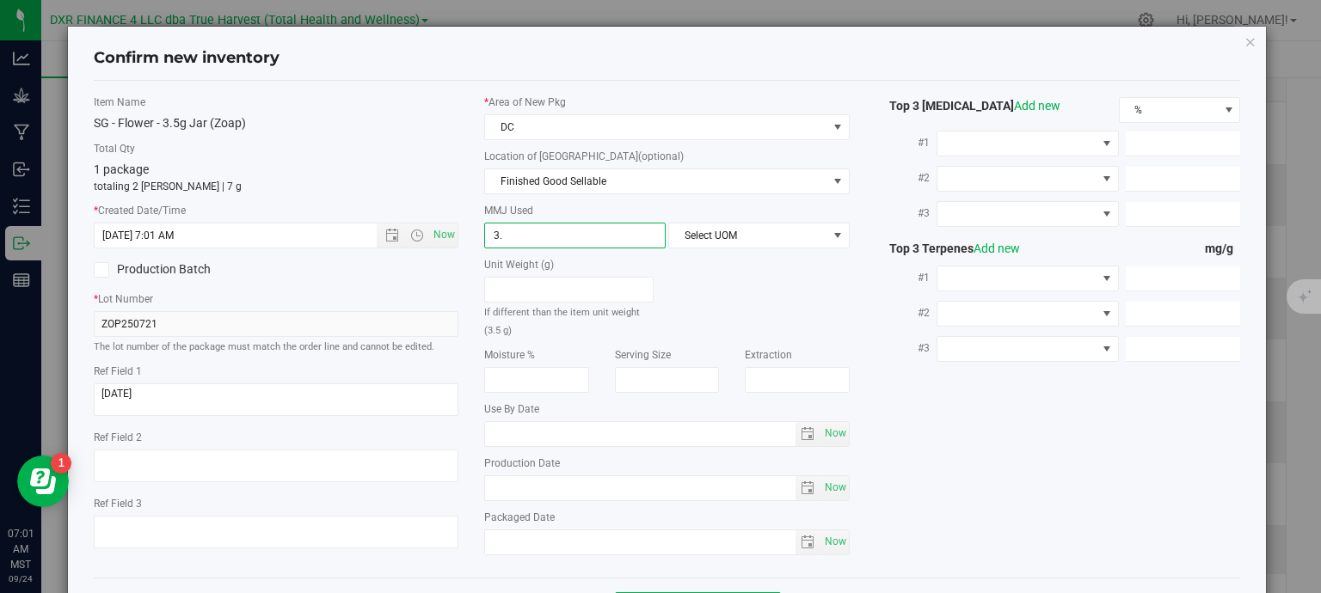
type input "3.5"
click at [715, 236] on span "Select UOM" at bounding box center [748, 236] width 158 height 24
type input "3.5000"
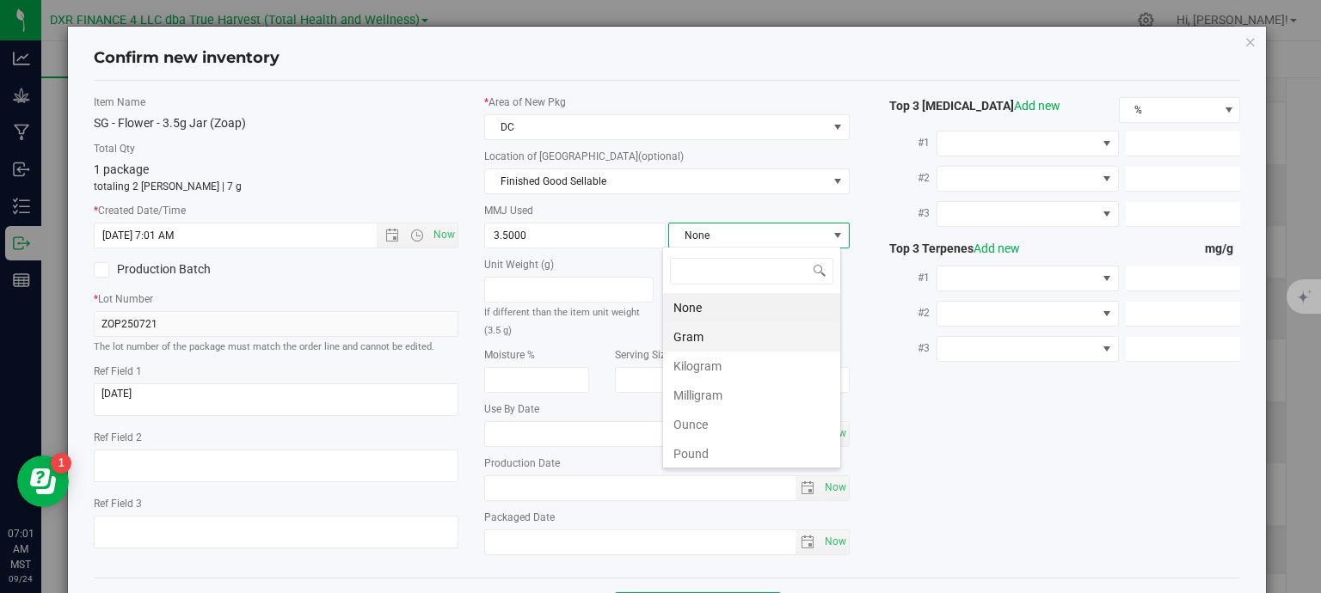
scroll to position [25, 179]
click at [710, 328] on li "Gram" at bounding box center [751, 336] width 177 height 29
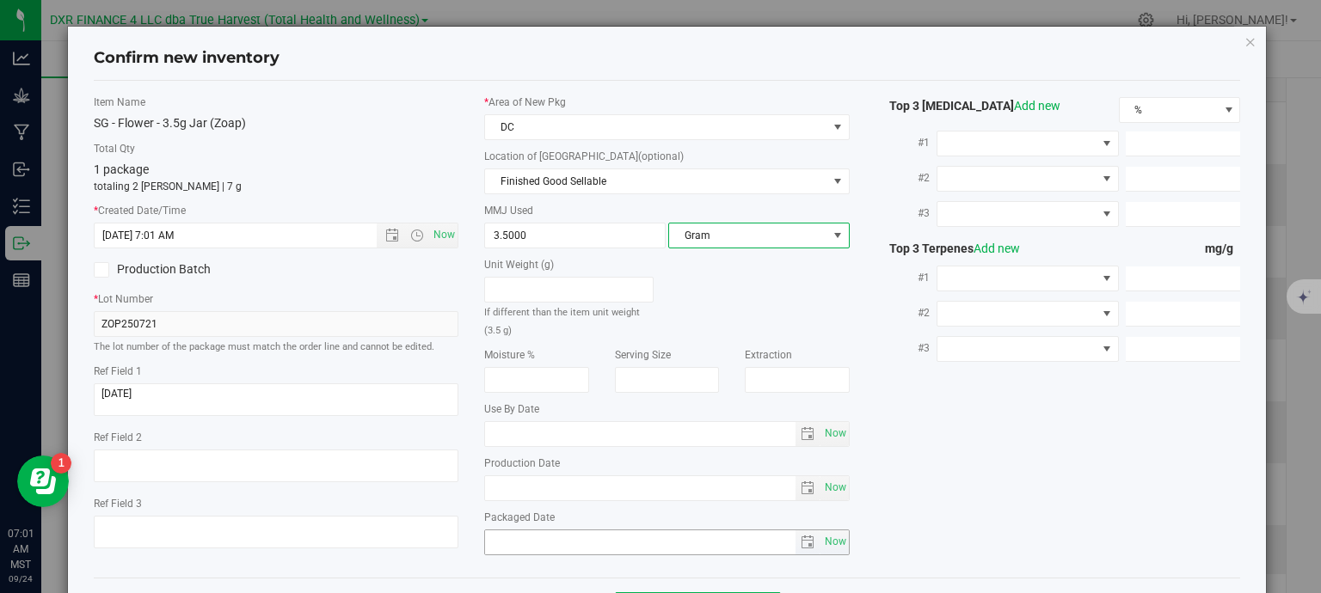
scroll to position [65, 0]
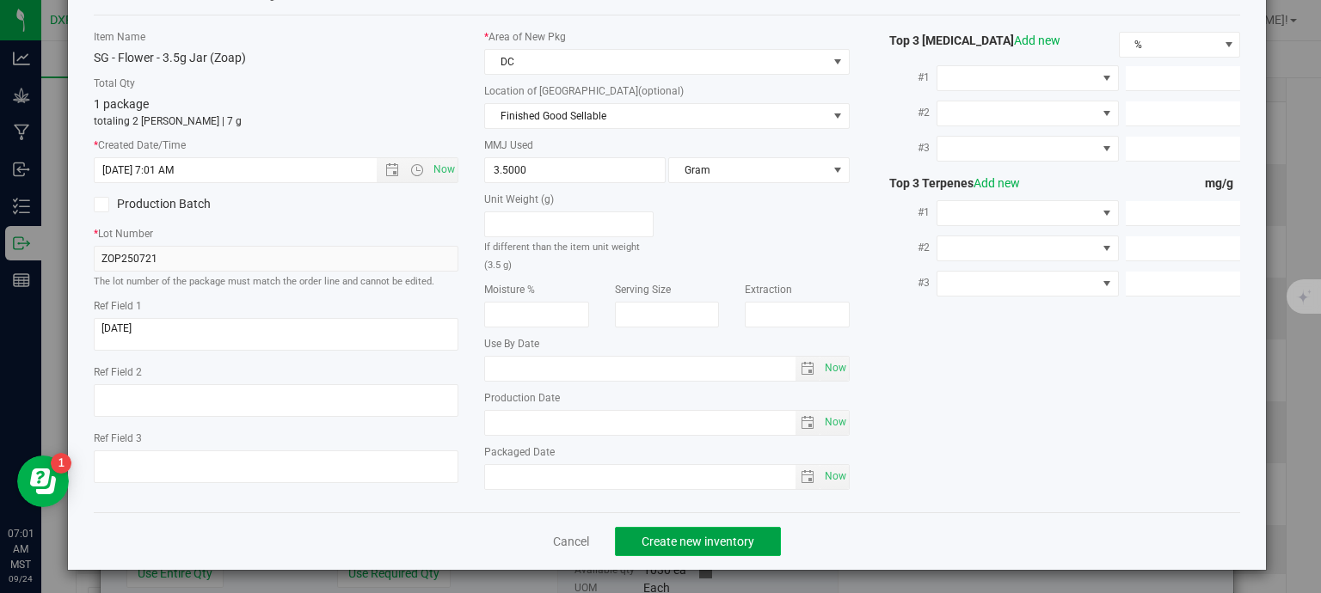
click at [728, 543] on span "Create new inventory" at bounding box center [697, 542] width 113 height 14
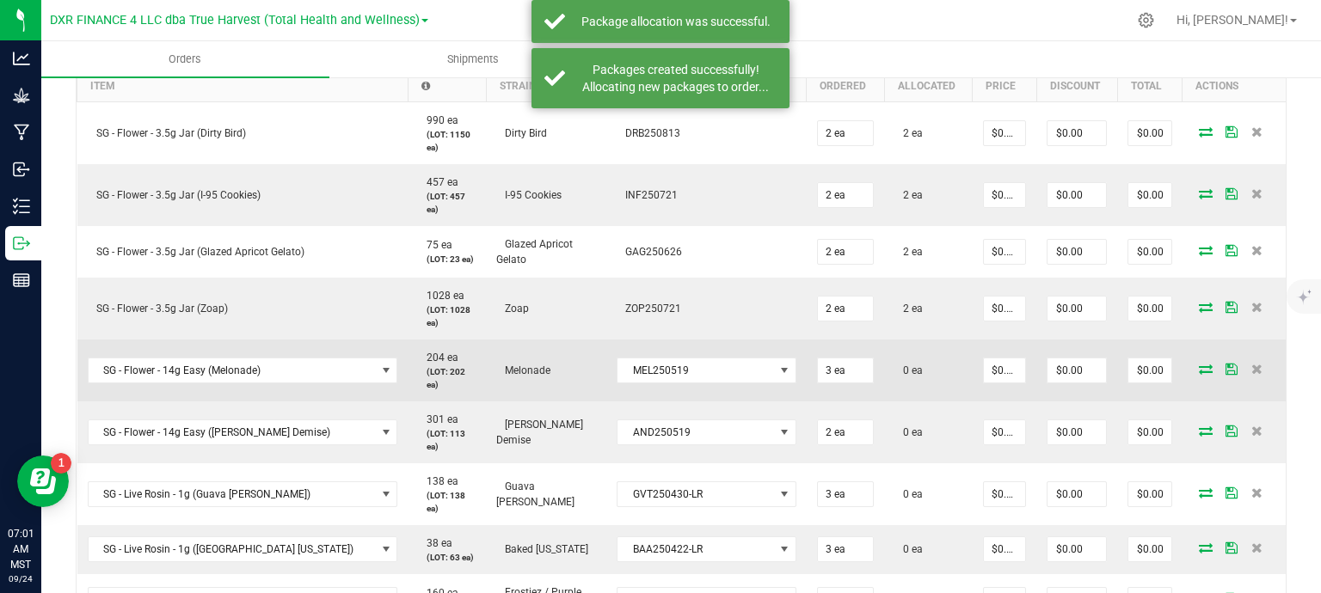
click at [1199, 364] on icon at bounding box center [1206, 369] width 14 height 10
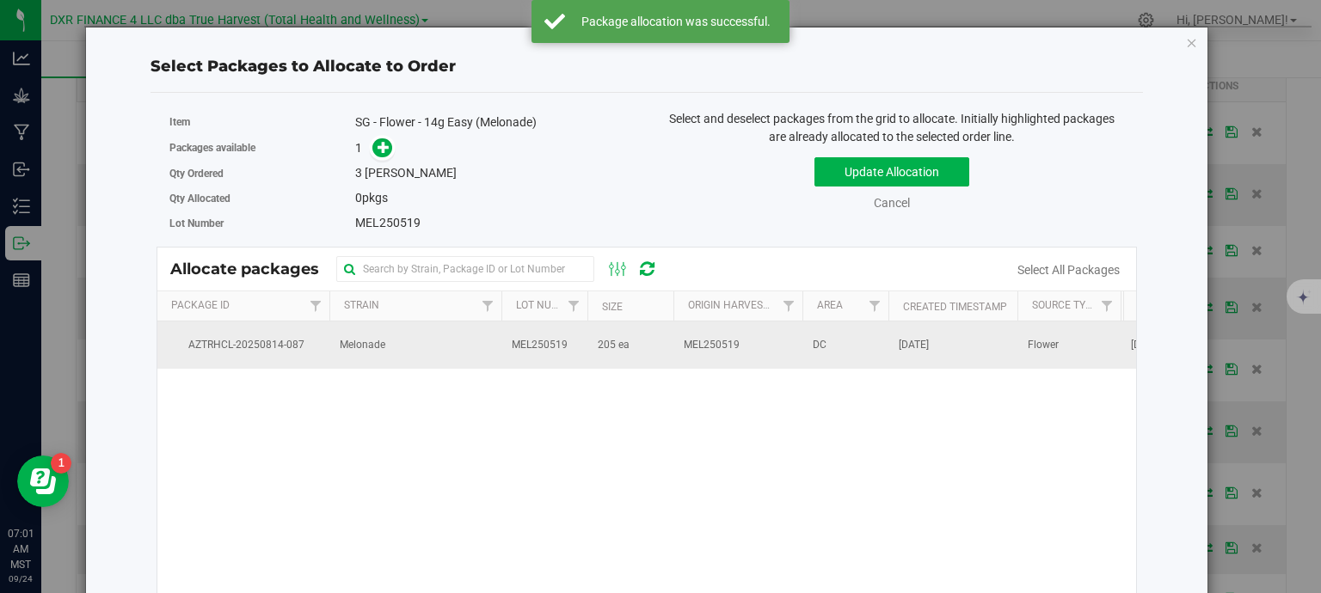
click at [600, 338] on span "205 ea" at bounding box center [614, 345] width 32 height 16
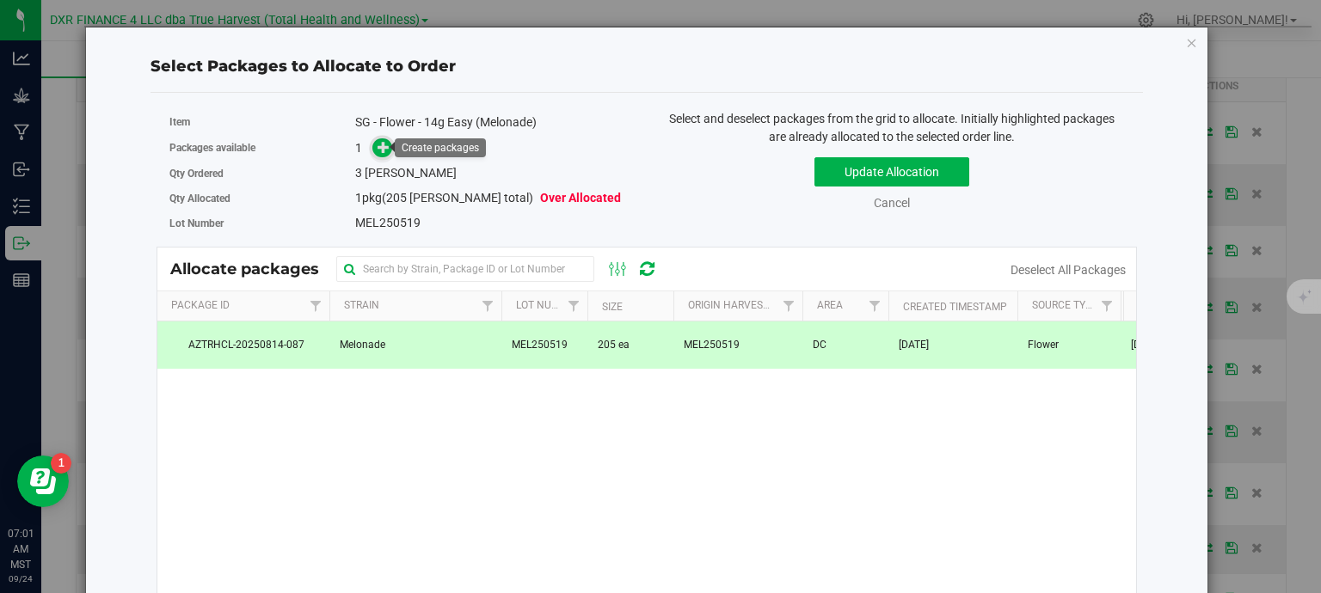
click at [377, 153] on icon at bounding box center [383, 147] width 12 height 12
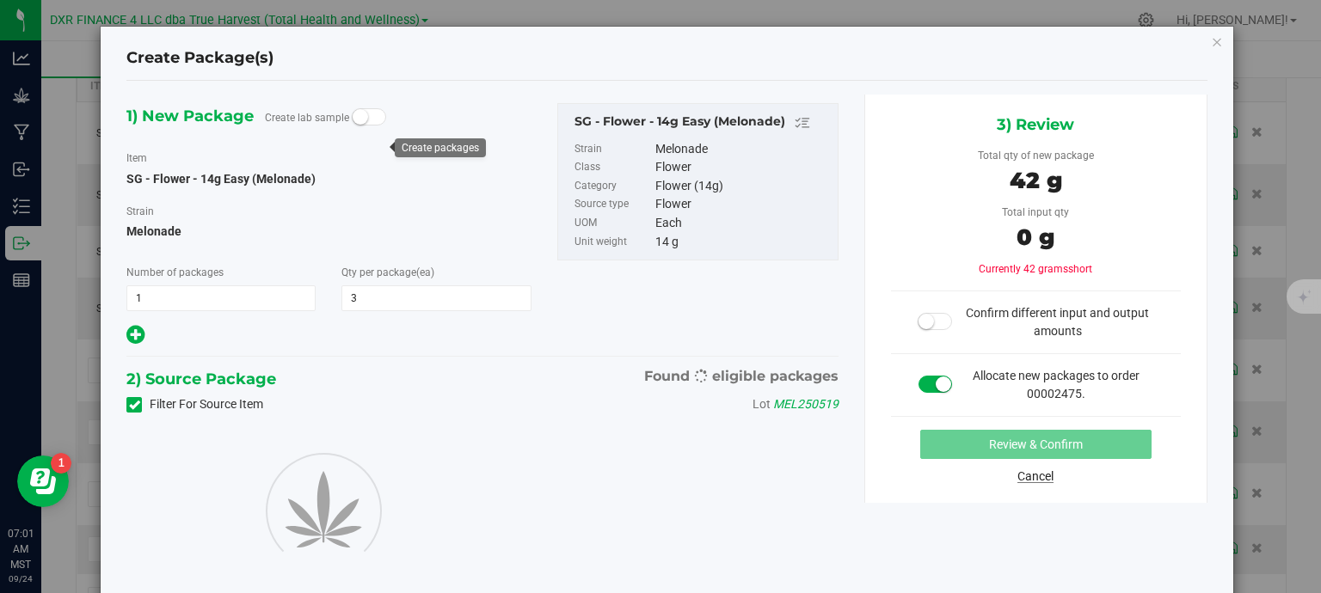
type input "3"
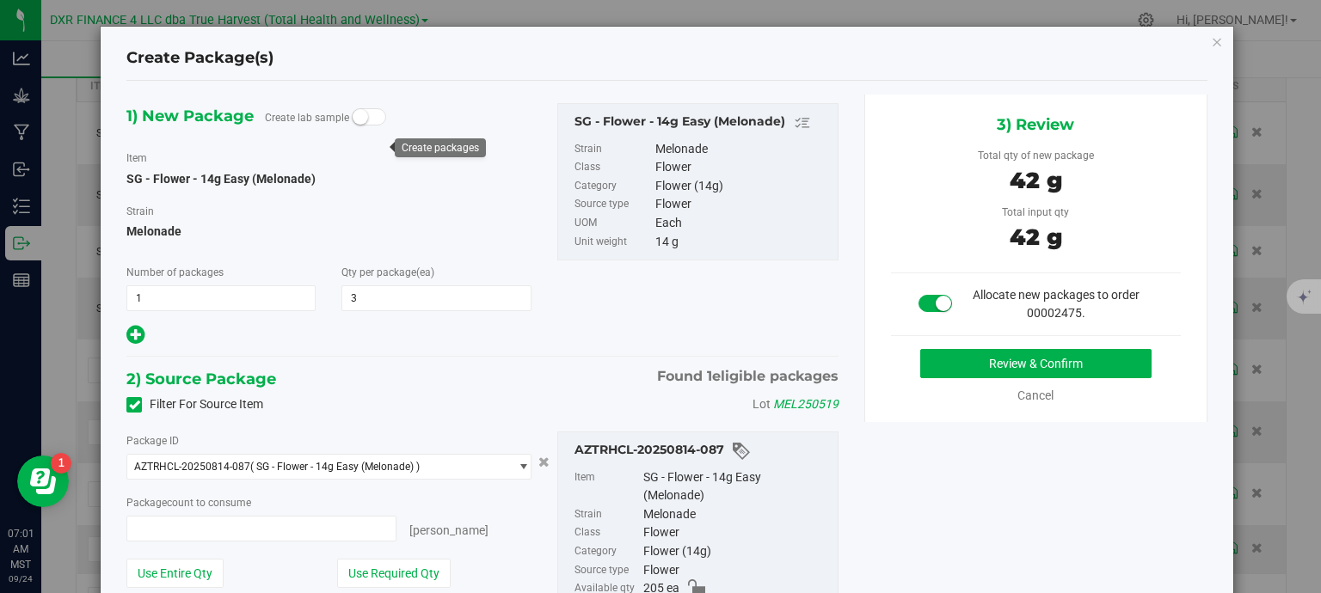
type input "3 ea"
click at [1035, 365] on button "Review & Confirm" at bounding box center [1035, 363] width 231 height 29
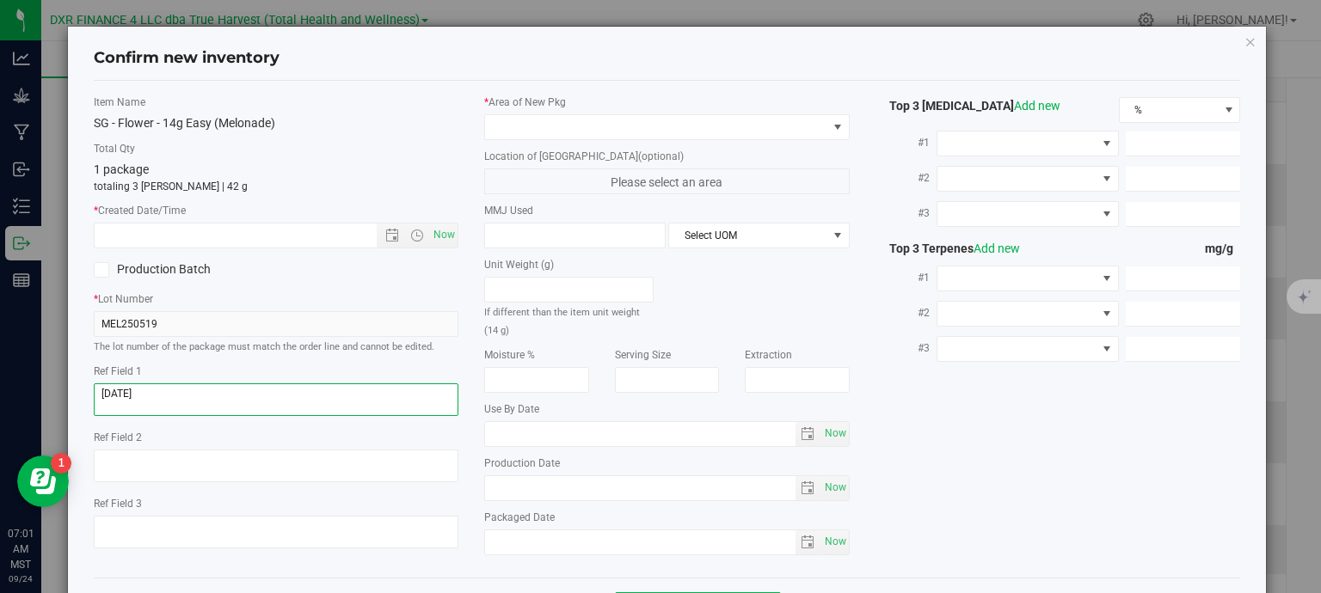
click at [242, 392] on textarea at bounding box center [276, 399] width 365 height 33
click at [243, 226] on input "text" at bounding box center [251, 236] width 312 height 24
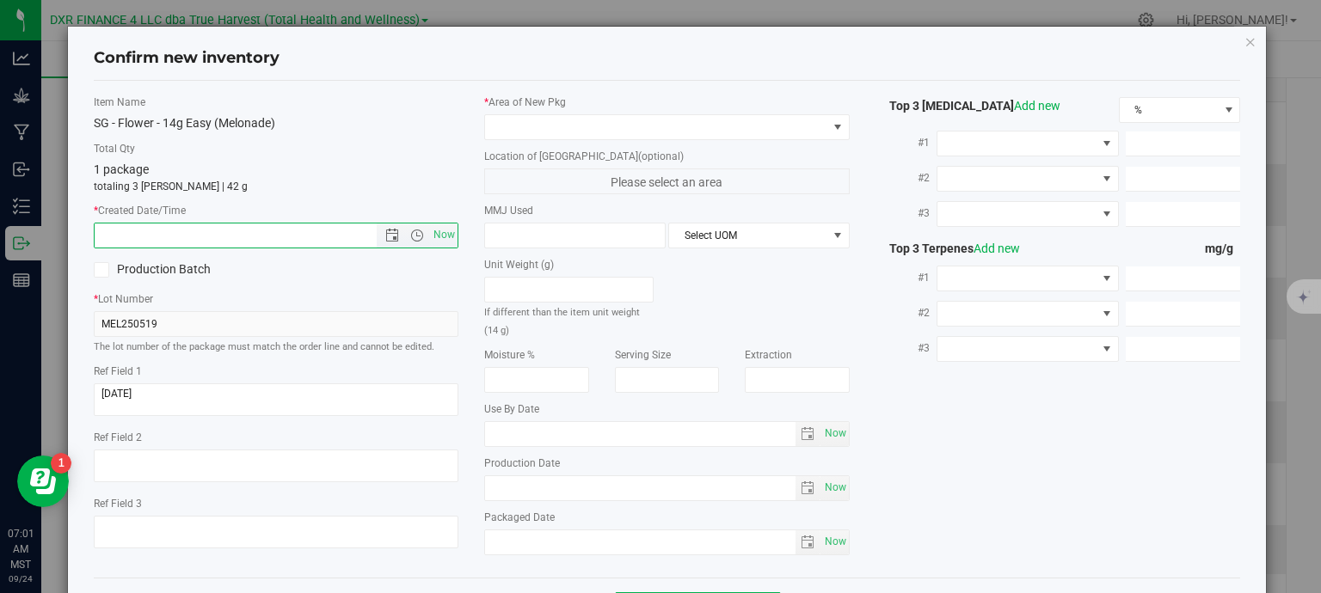
paste input "2025-05-19"
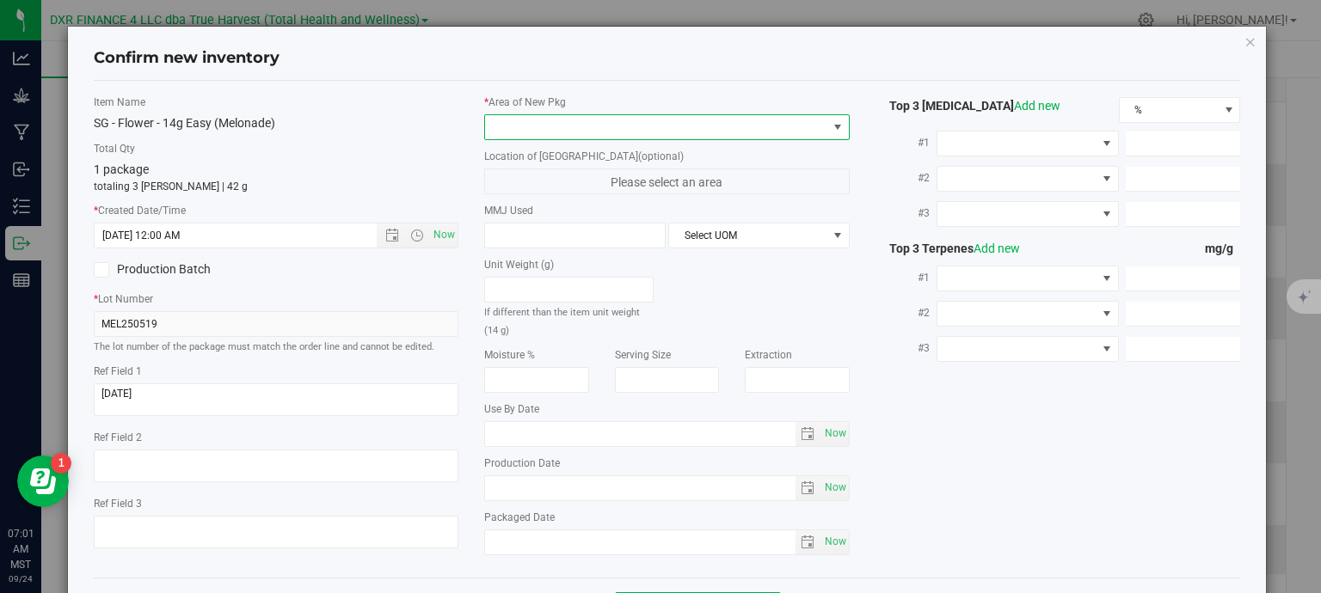
click at [585, 130] on span at bounding box center [656, 127] width 342 height 24
type input "5/19/2025 7:01 AM"
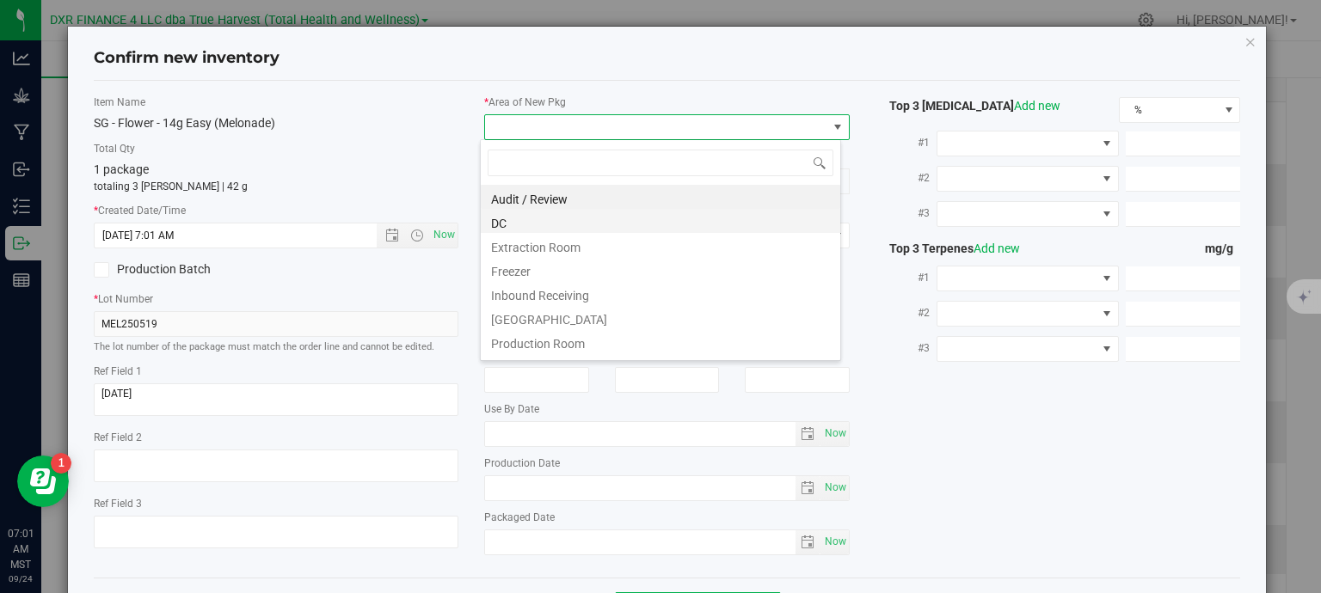
scroll to position [25, 361]
click at [561, 222] on li "DC" at bounding box center [660, 221] width 359 height 24
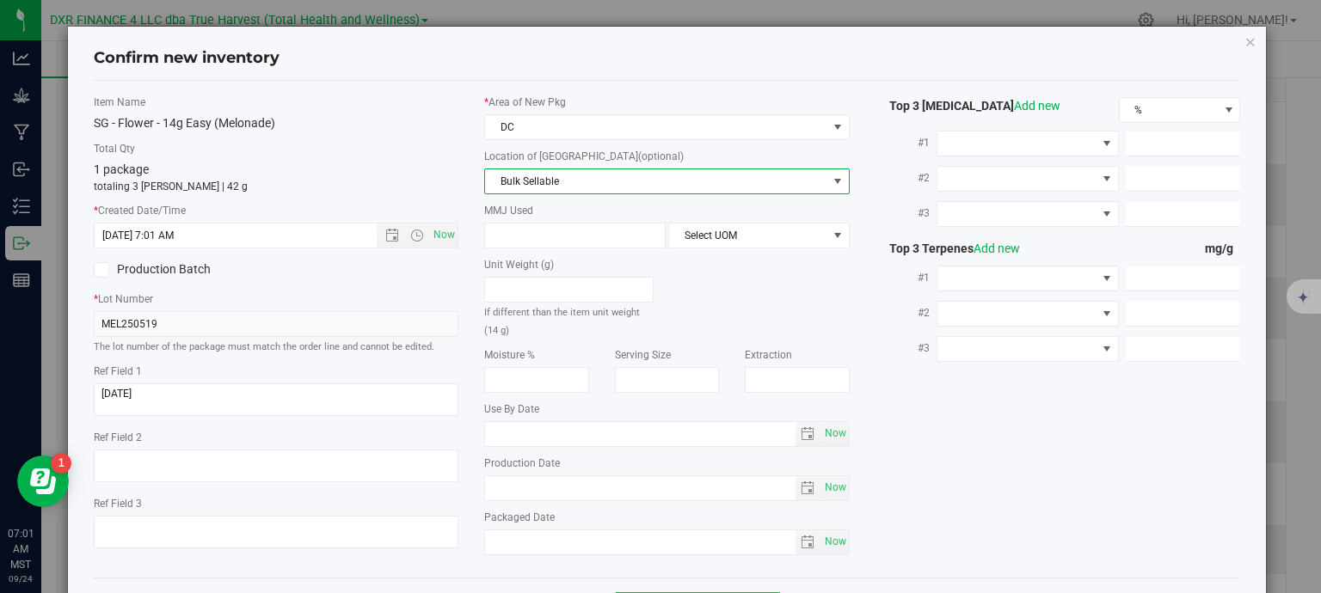
click at [598, 179] on span "Bulk Sellable" at bounding box center [656, 181] width 342 height 24
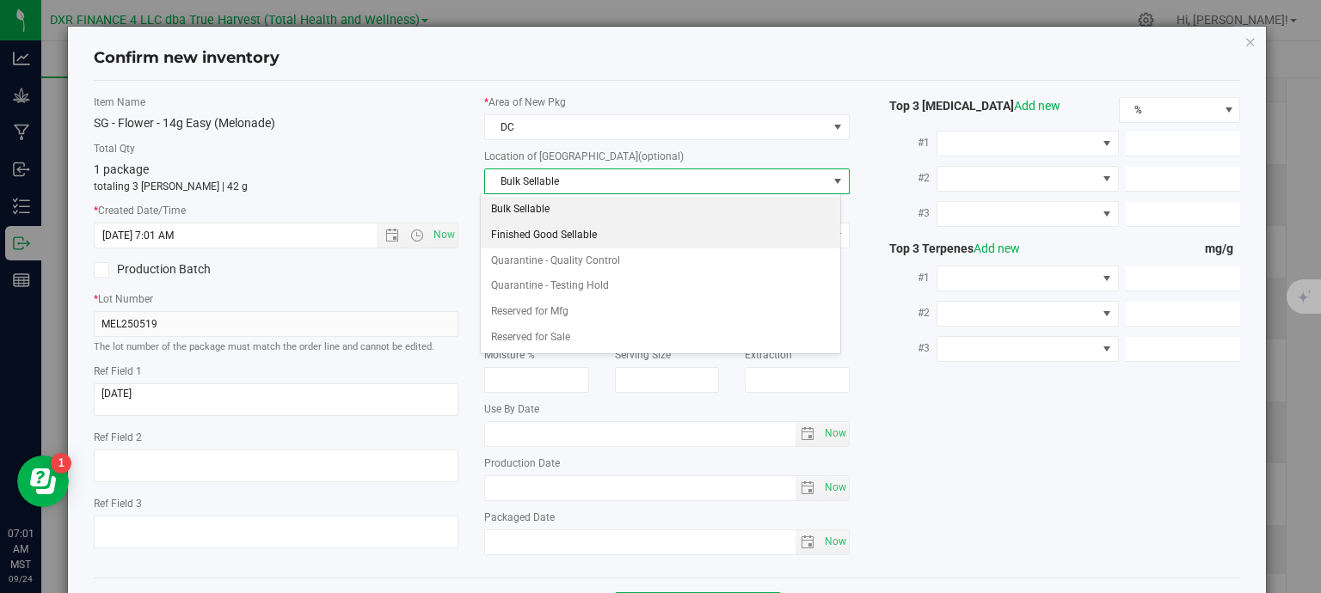
click at [581, 230] on li "Finished Good Sellable" at bounding box center [660, 236] width 359 height 26
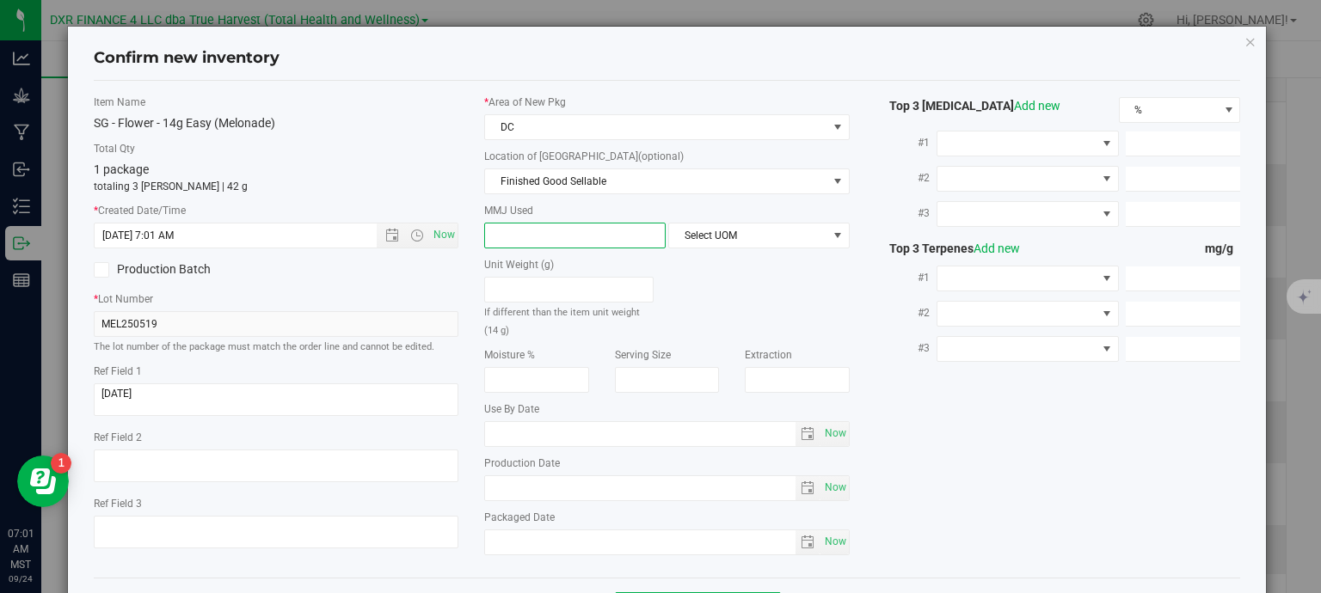
click at [574, 228] on span at bounding box center [574, 236] width 181 height 26
type input "14"
type input "14.0000"
click at [683, 236] on span "Select UOM" at bounding box center [748, 236] width 158 height 24
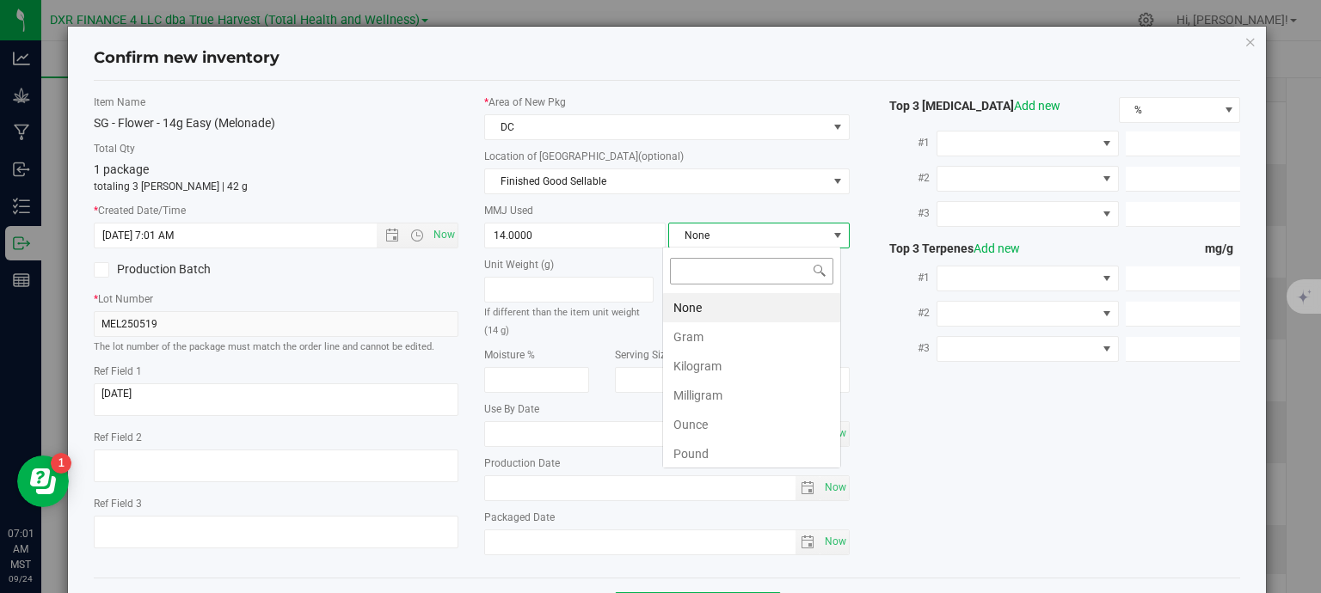
scroll to position [25, 179]
click at [700, 340] on li "Gram" at bounding box center [751, 336] width 177 height 29
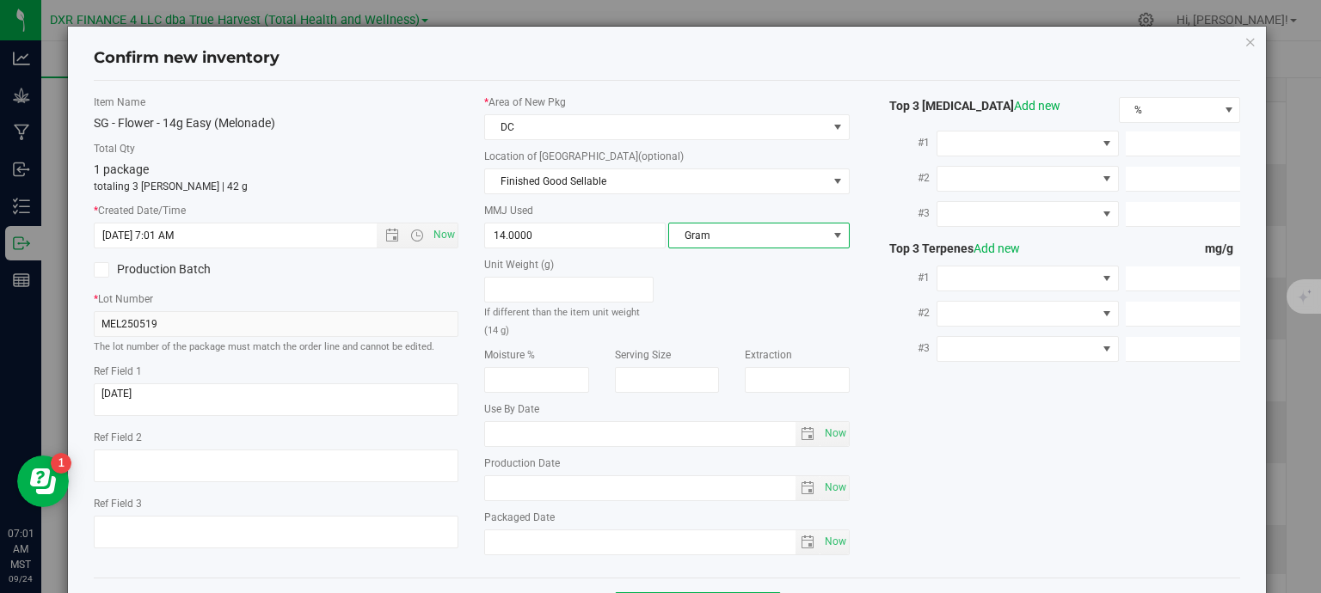
scroll to position [65, 0]
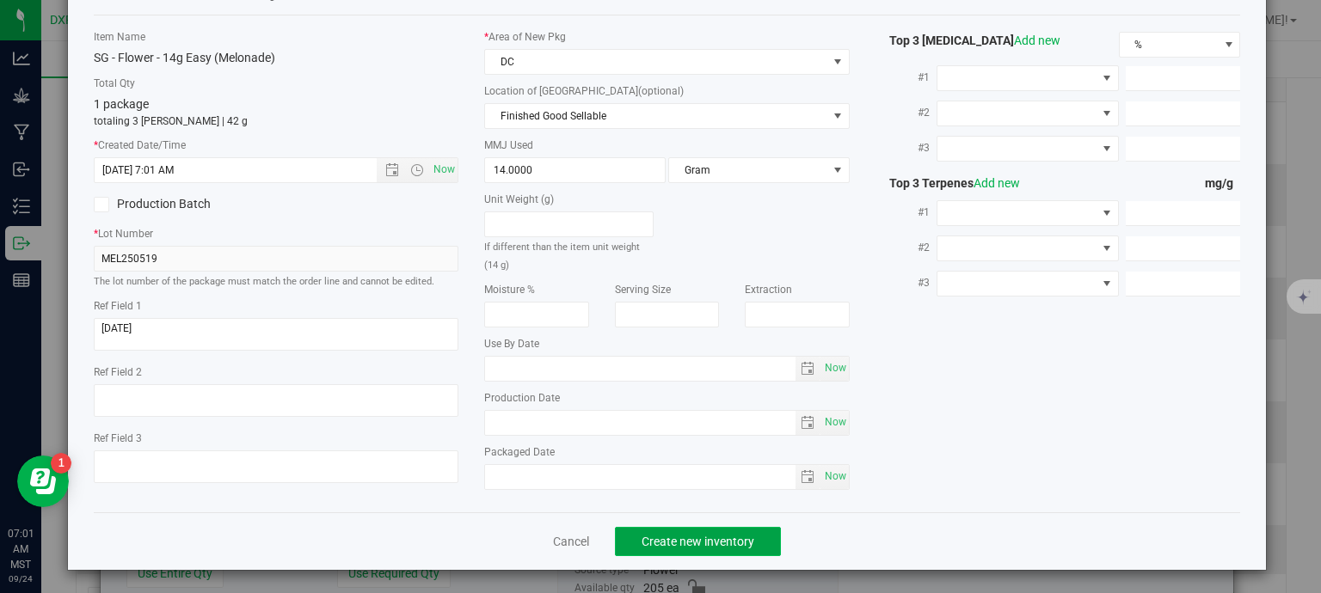
click at [746, 549] on button "Create new inventory" at bounding box center [698, 541] width 166 height 29
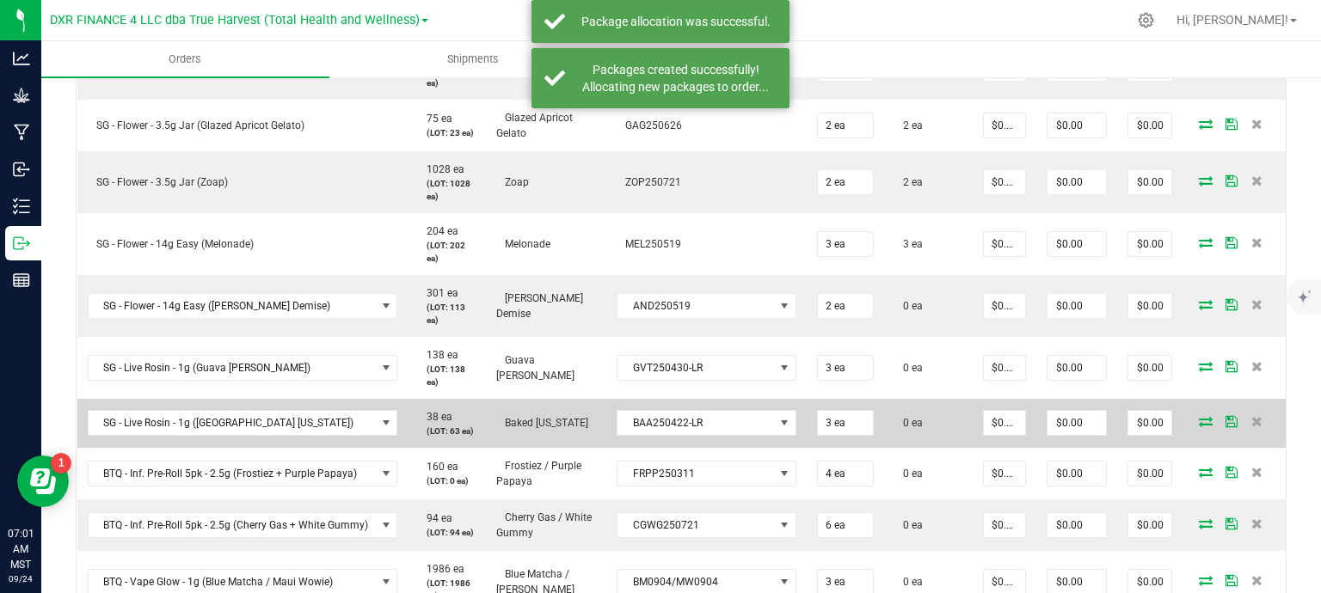
scroll to position [688, 0]
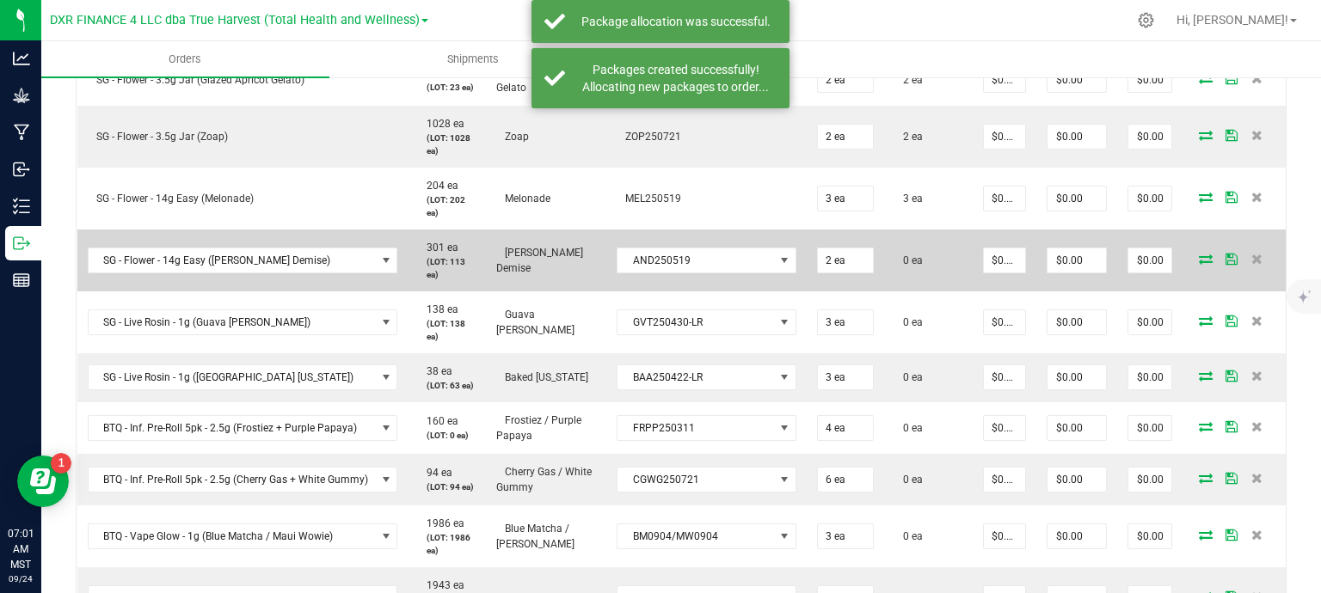
click at [1199, 261] on icon at bounding box center [1206, 259] width 14 height 10
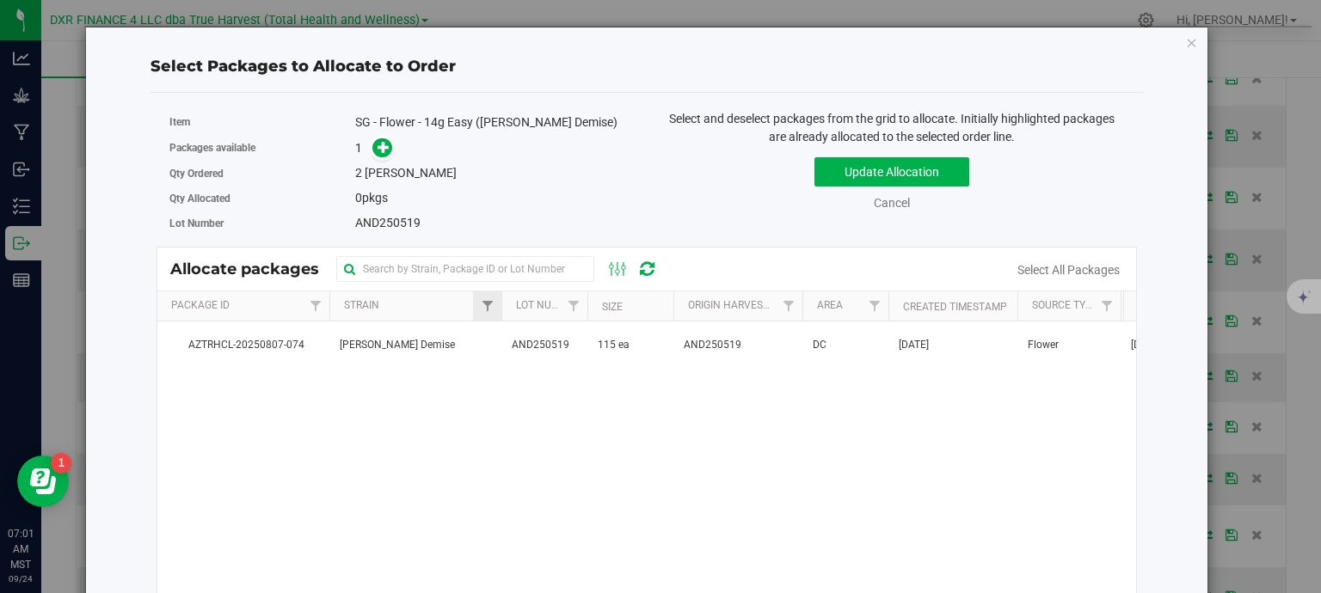
drag, startPoint x: 495, startPoint y: 343, endPoint x: 477, endPoint y: 294, distance: 52.2
click at [495, 344] on td "Anslinger's Demise" at bounding box center [415, 345] width 172 height 46
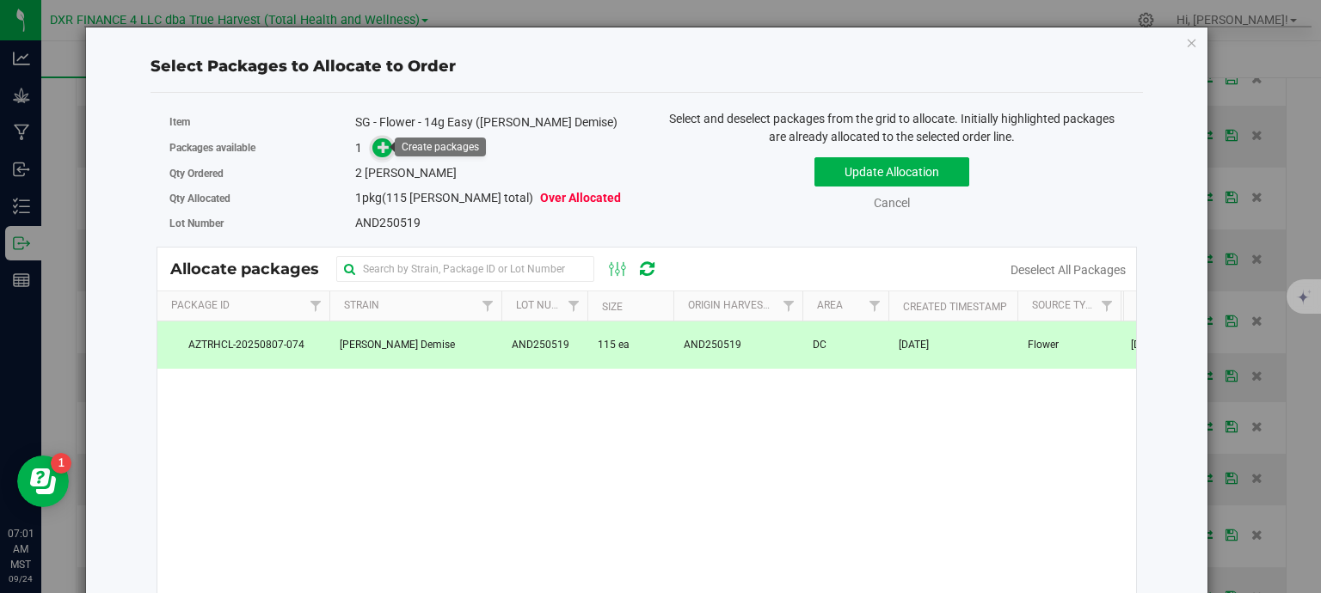
click at [372, 144] on span at bounding box center [382, 148] width 20 height 20
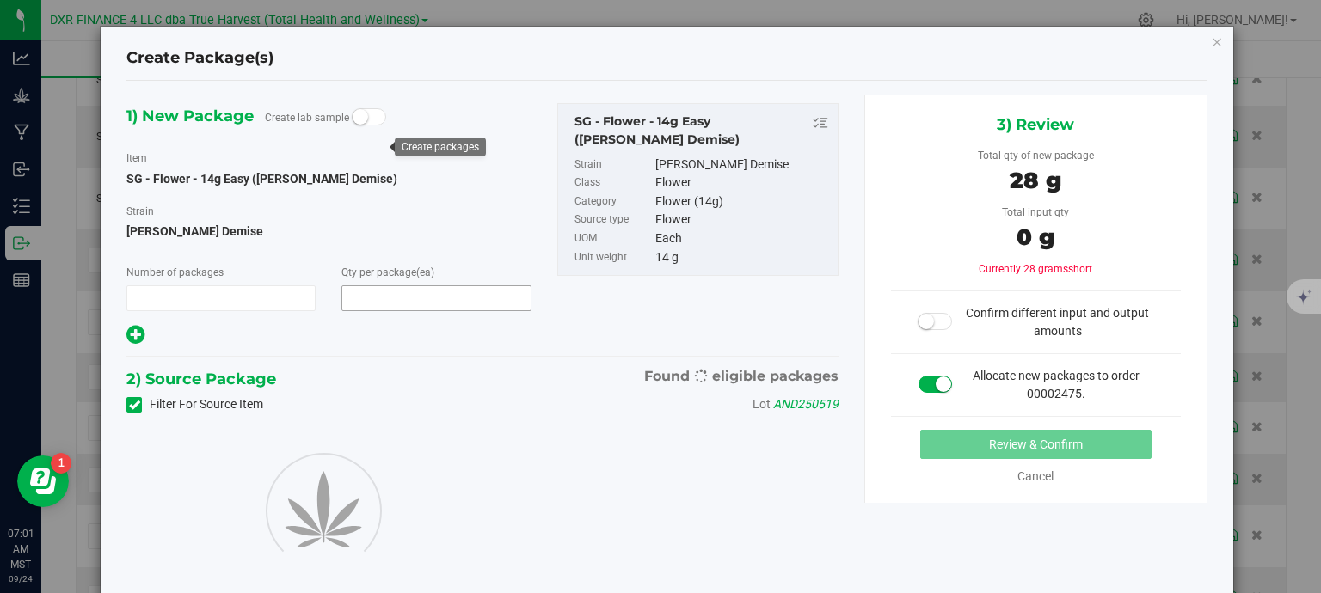
type input "1"
type input "2"
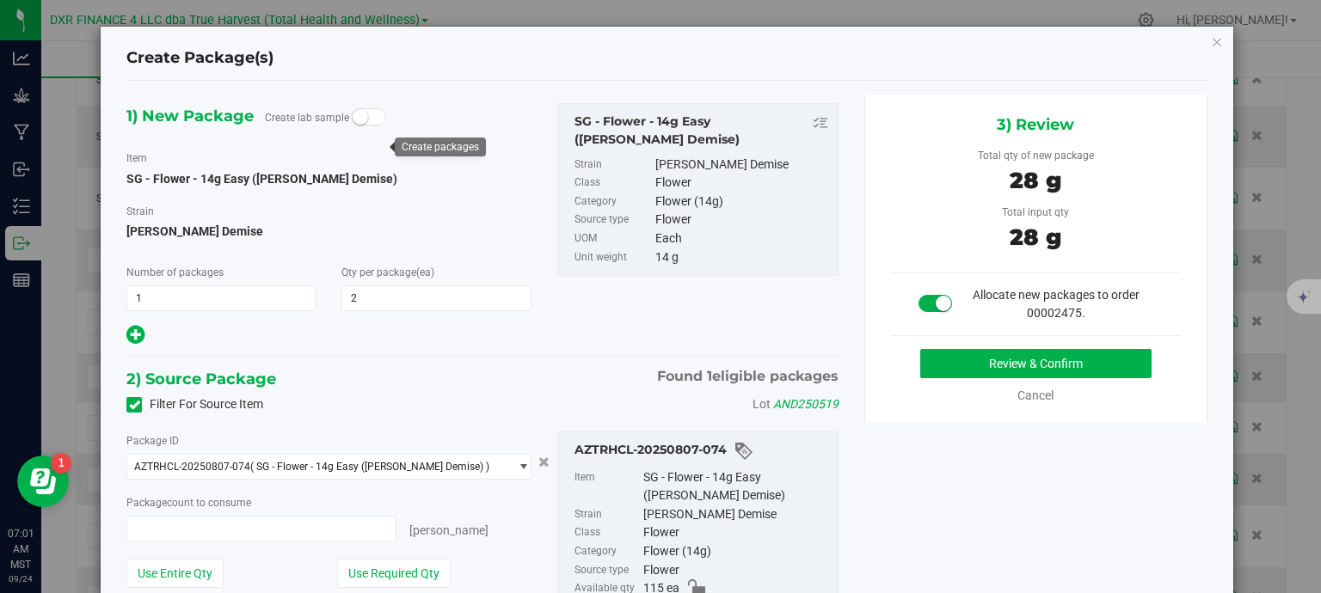
type input "2 ea"
click at [1021, 365] on button "Review & Confirm" at bounding box center [1035, 363] width 231 height 29
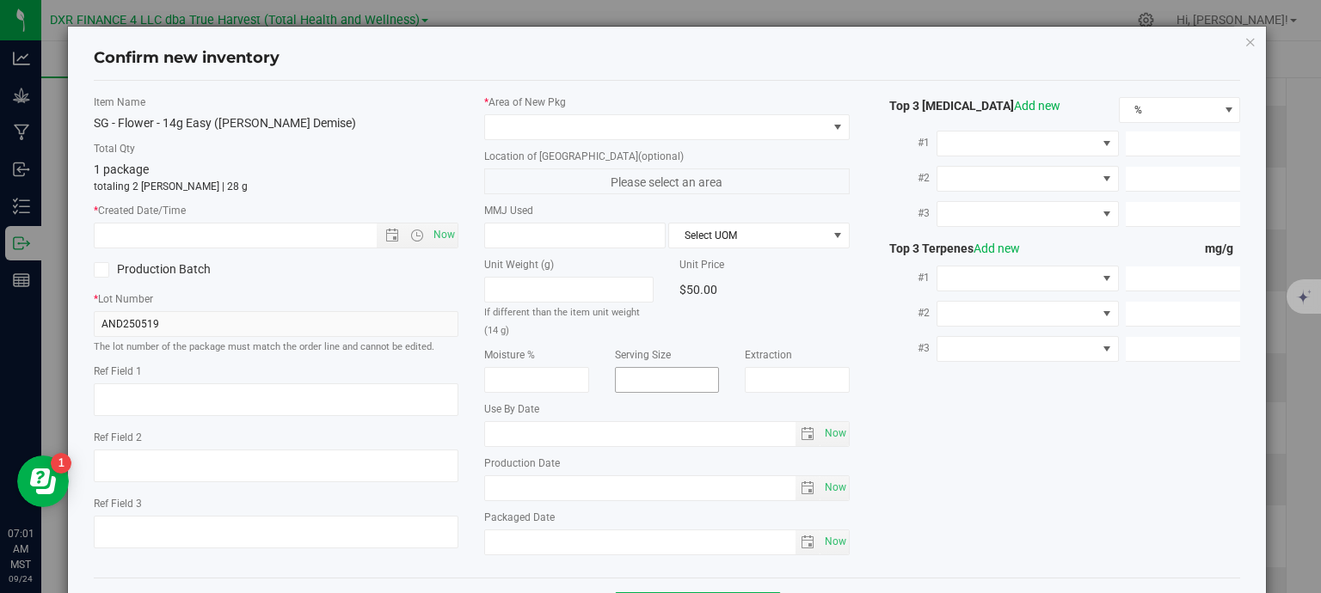
type textarea "2025-05-19"
click at [254, 397] on textarea at bounding box center [276, 399] width 365 height 33
click at [254, 396] on textarea at bounding box center [276, 399] width 365 height 33
click at [260, 236] on input "text" at bounding box center [251, 236] width 312 height 24
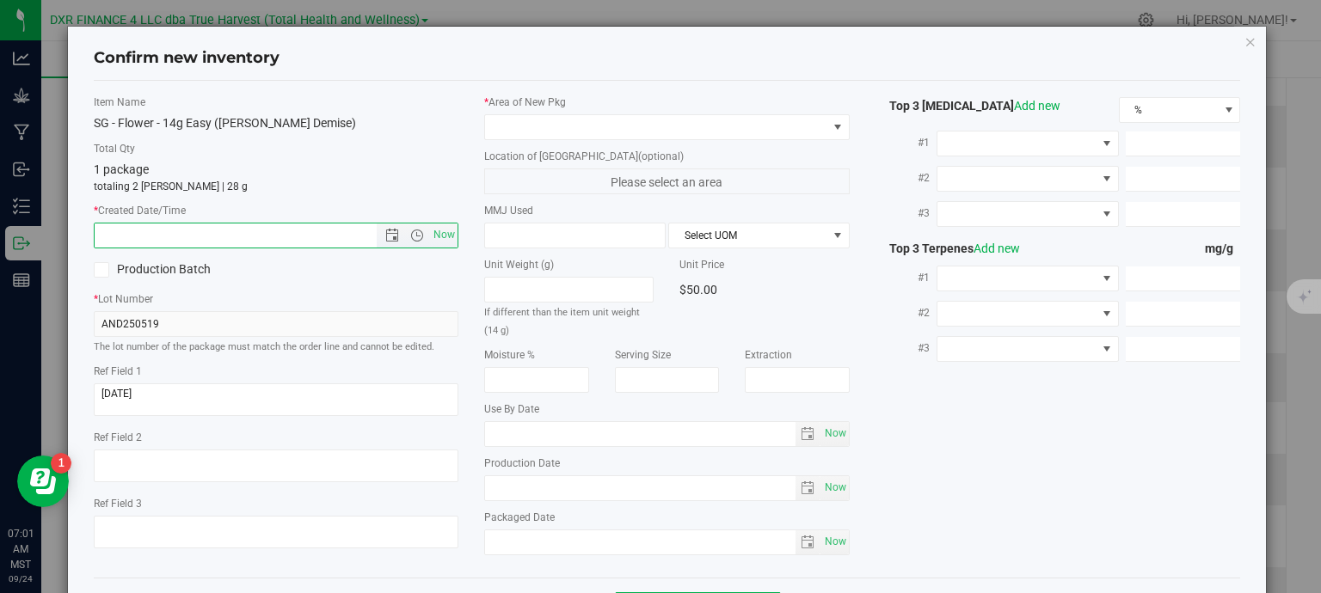
paste input "2025-05-19"
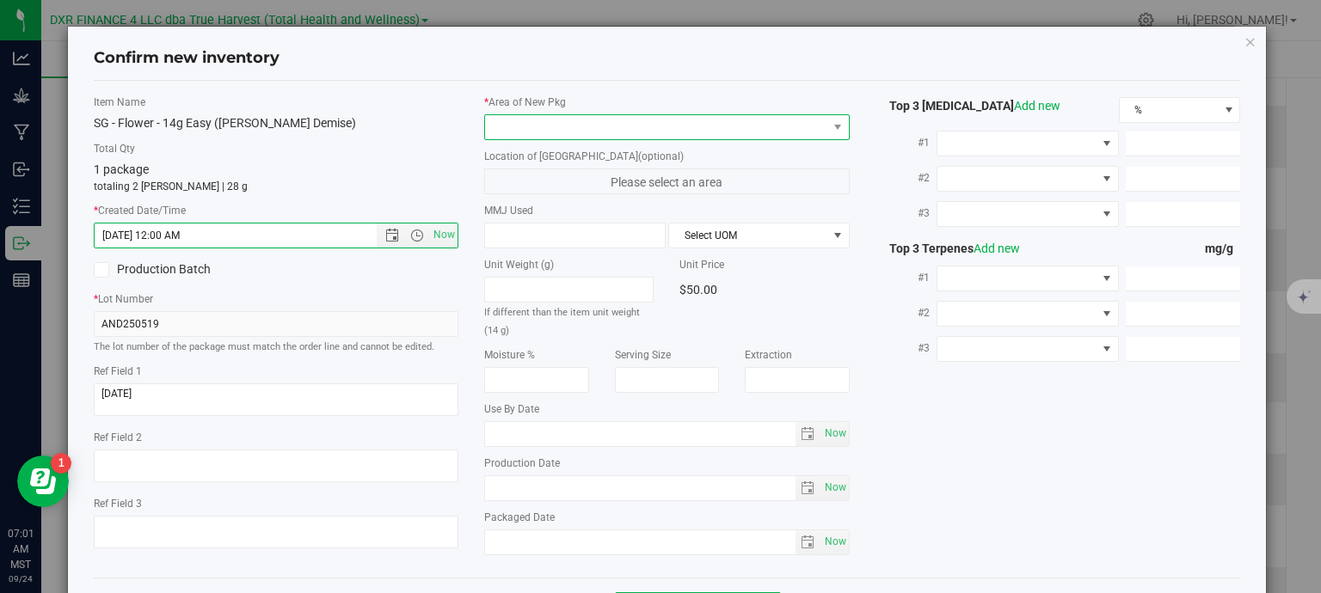
click at [550, 120] on span at bounding box center [656, 127] width 342 height 24
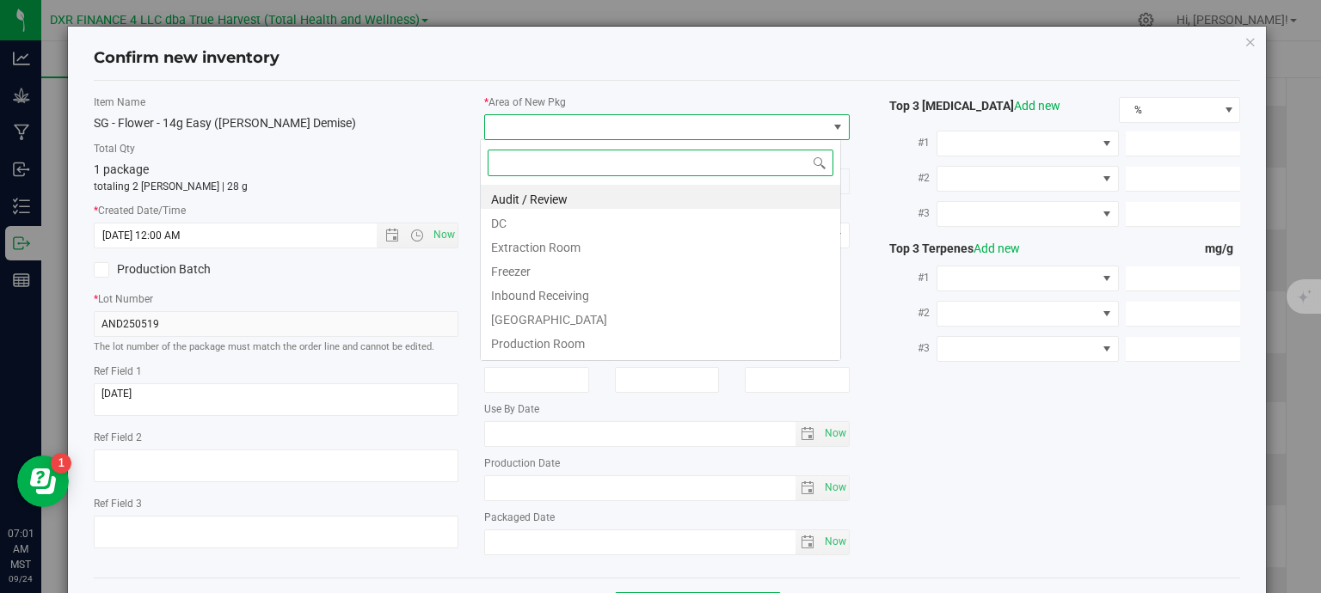
type input "5/19/2025 7:01 AM"
click at [537, 218] on li "DC" at bounding box center [660, 221] width 359 height 24
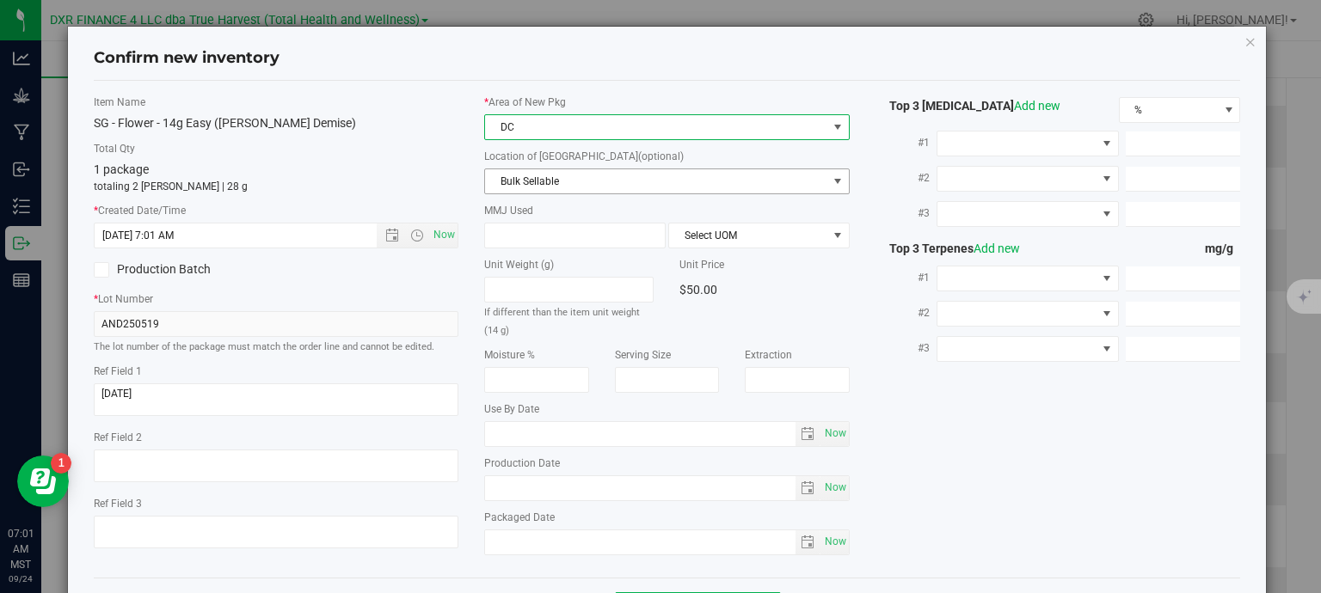
click at [554, 182] on span "Bulk Sellable" at bounding box center [656, 181] width 342 height 24
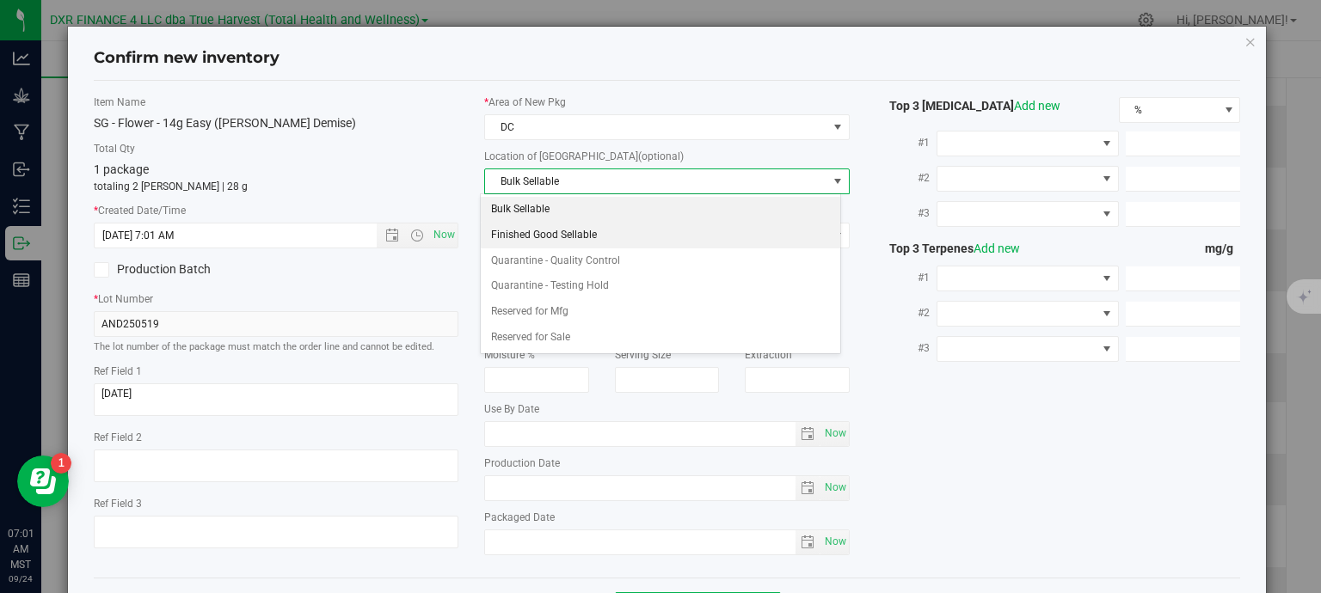
click at [555, 230] on li "Finished Good Sellable" at bounding box center [660, 236] width 359 height 26
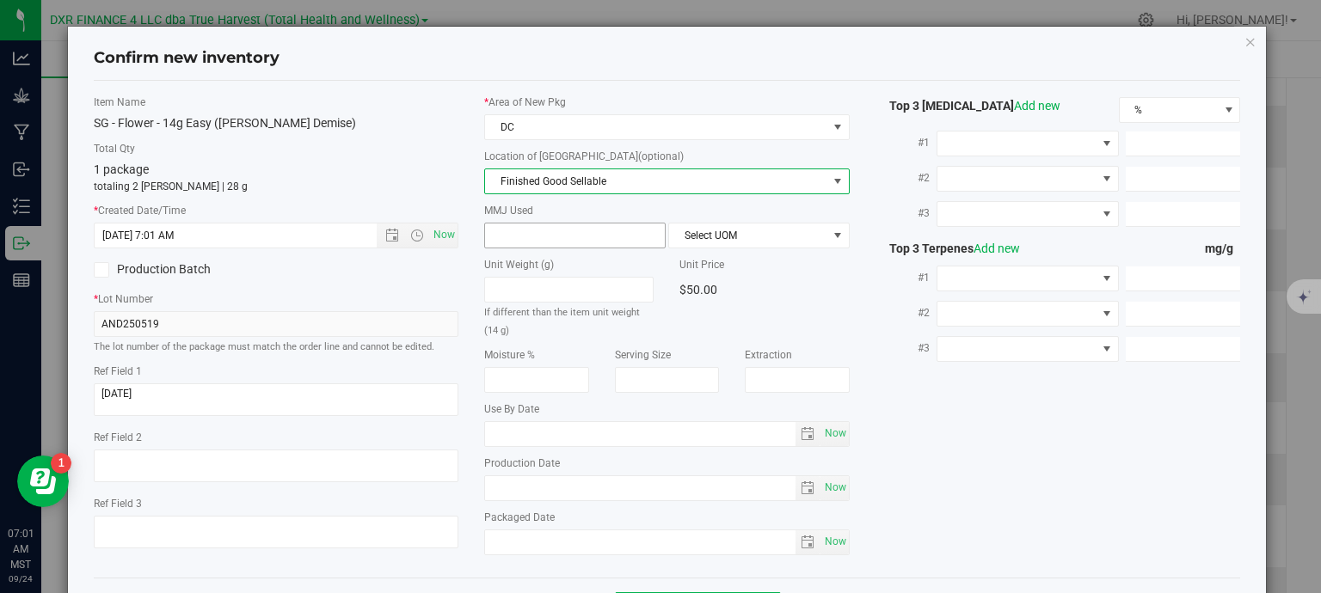
click at [557, 227] on span at bounding box center [574, 236] width 181 height 26
type input "14"
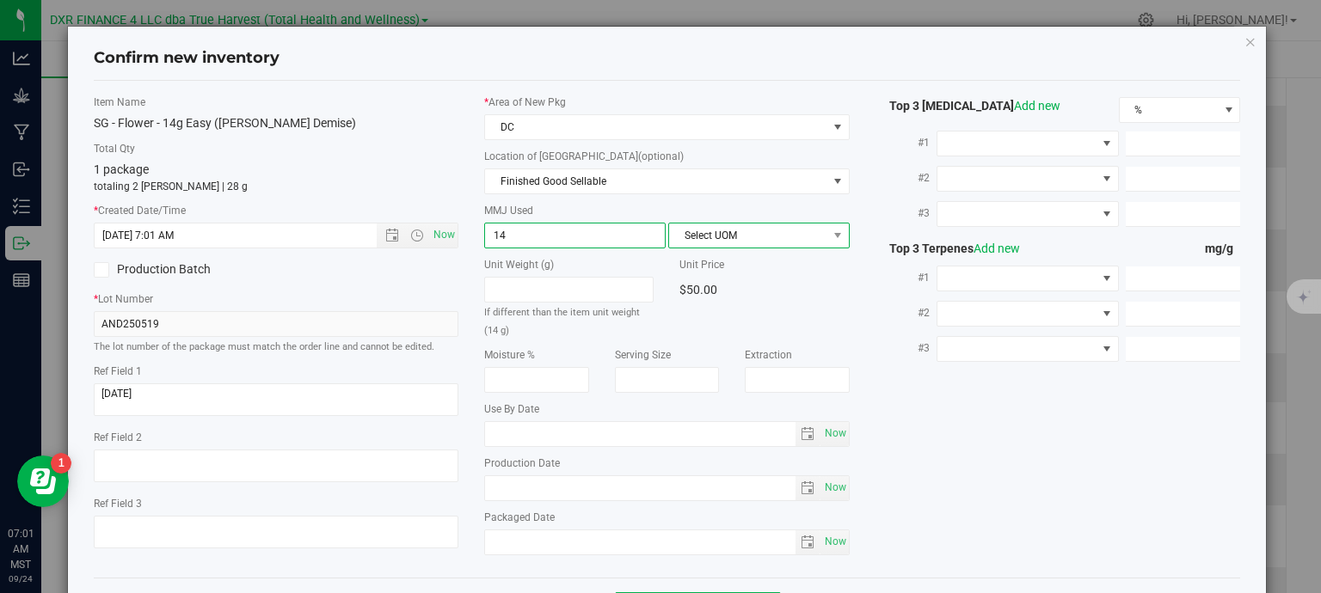
type input "14.0000"
click at [702, 236] on span "Select UOM" at bounding box center [748, 236] width 158 height 24
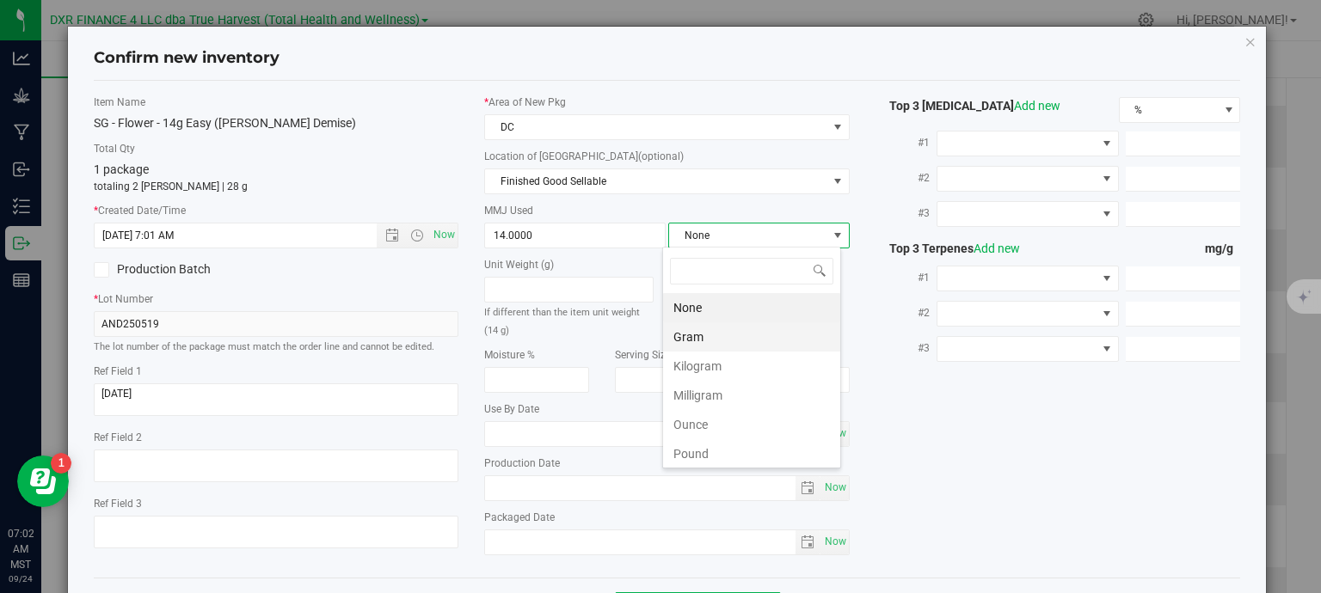
scroll to position [25, 179]
click at [685, 340] on li "Gram" at bounding box center [751, 336] width 177 height 29
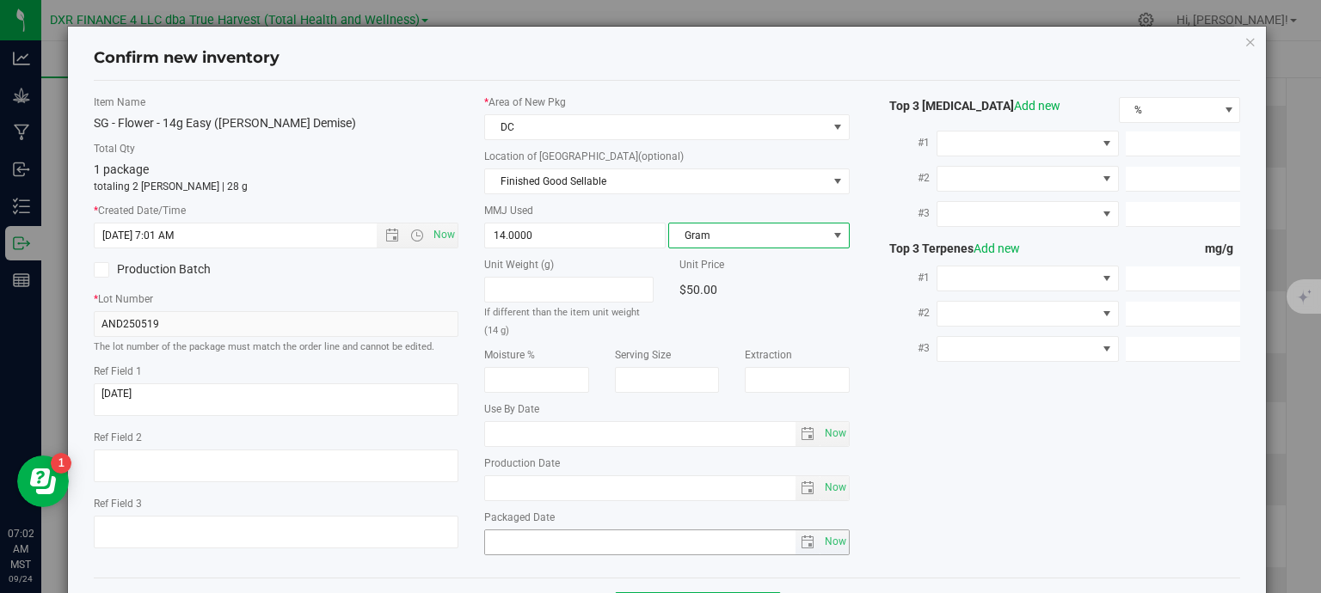
scroll to position [65, 0]
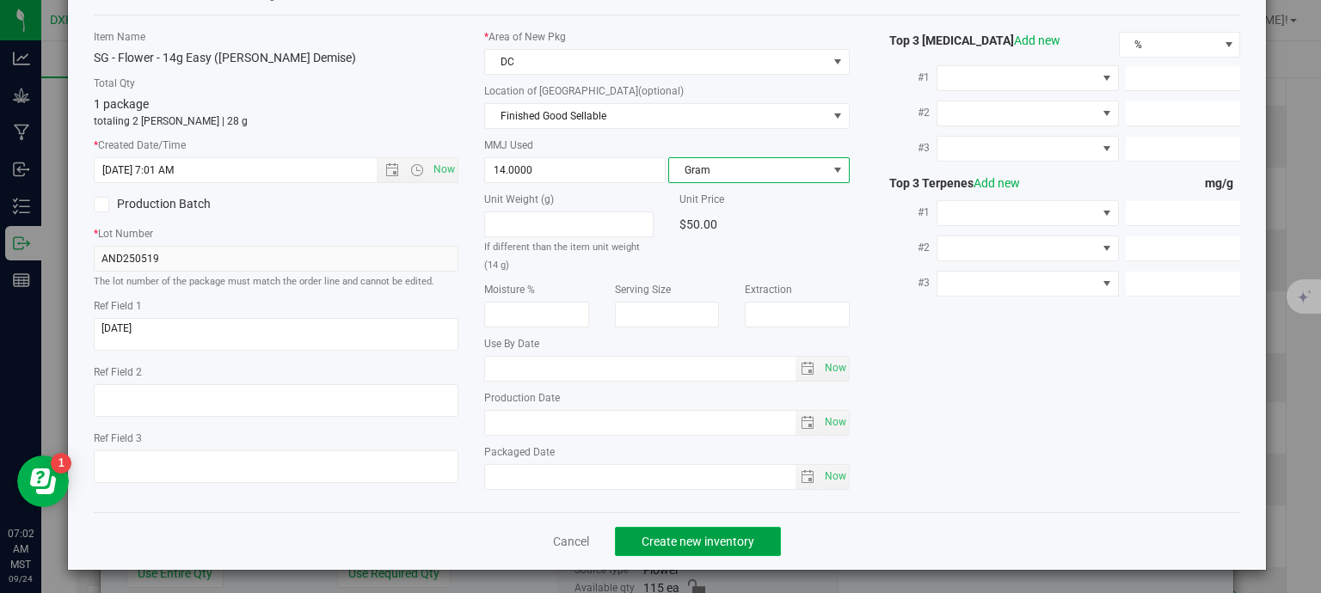
click at [743, 537] on span "Create new inventory" at bounding box center [697, 542] width 113 height 14
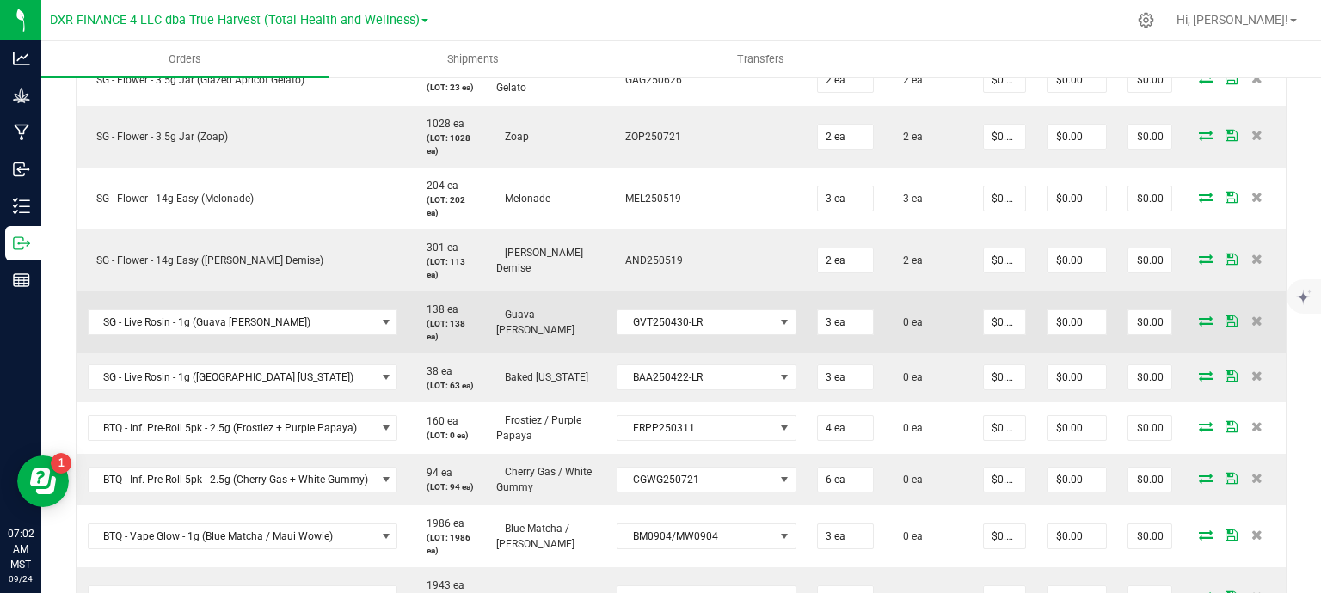
click at [1199, 323] on icon at bounding box center [1206, 321] width 14 height 10
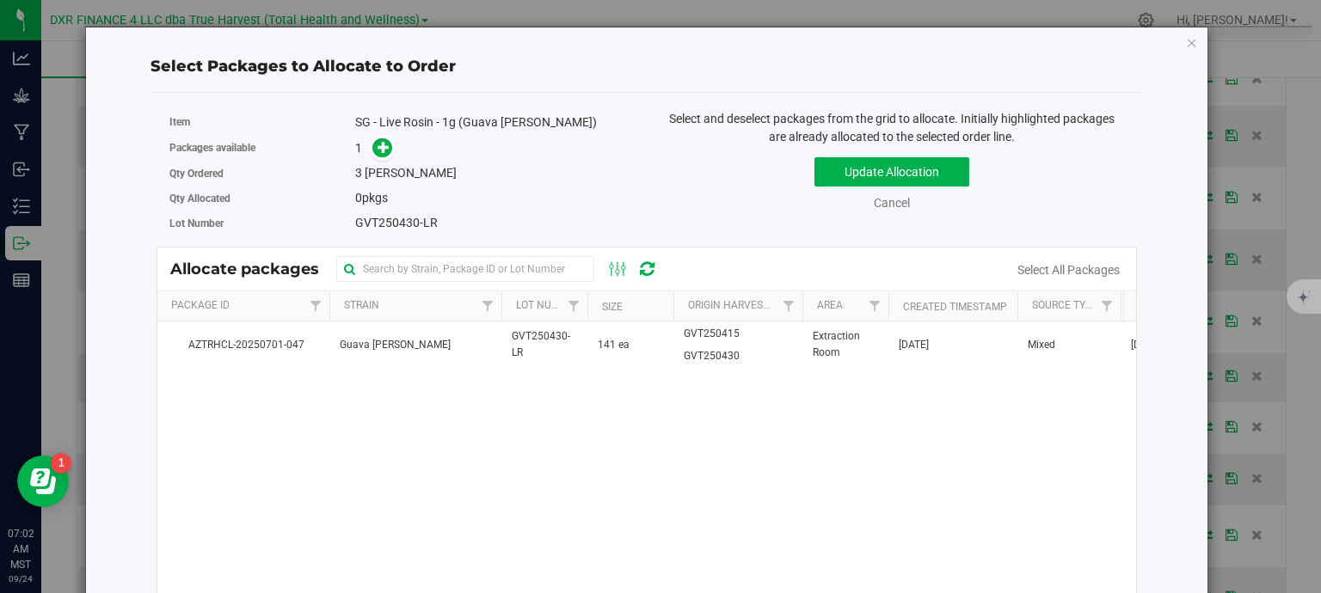
drag, startPoint x: 667, startPoint y: 350, endPoint x: 558, endPoint y: 230, distance: 161.9
click at [667, 350] on td "141 ea" at bounding box center [630, 345] width 86 height 46
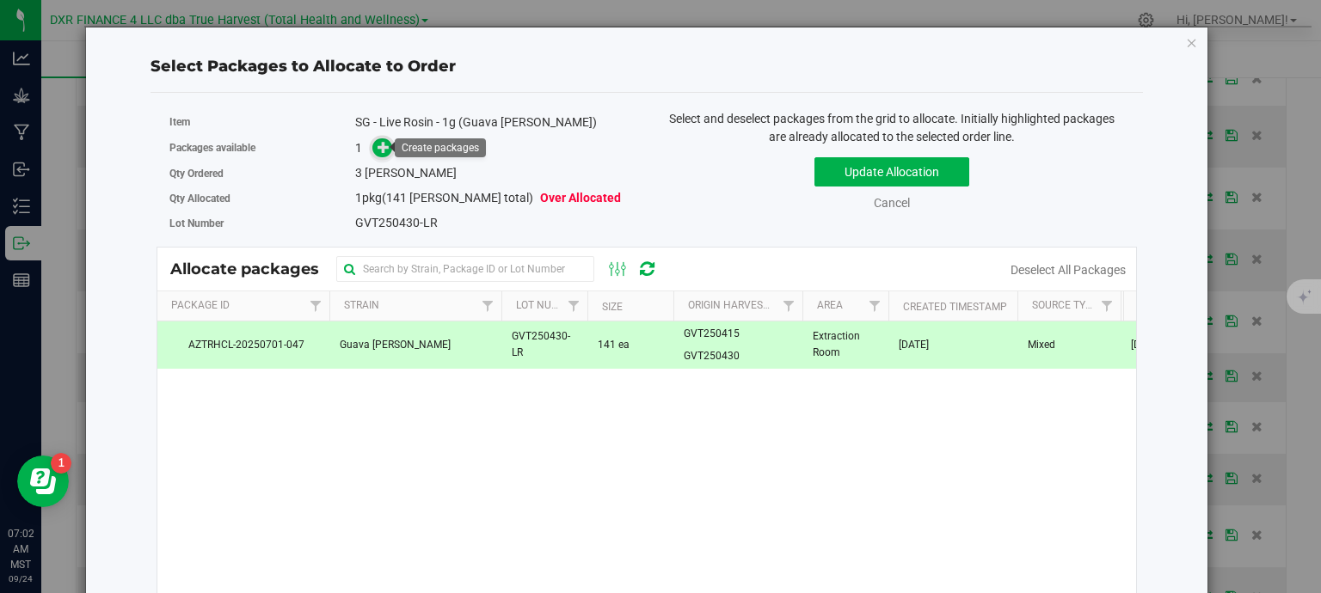
click at [381, 153] on icon at bounding box center [383, 147] width 12 height 12
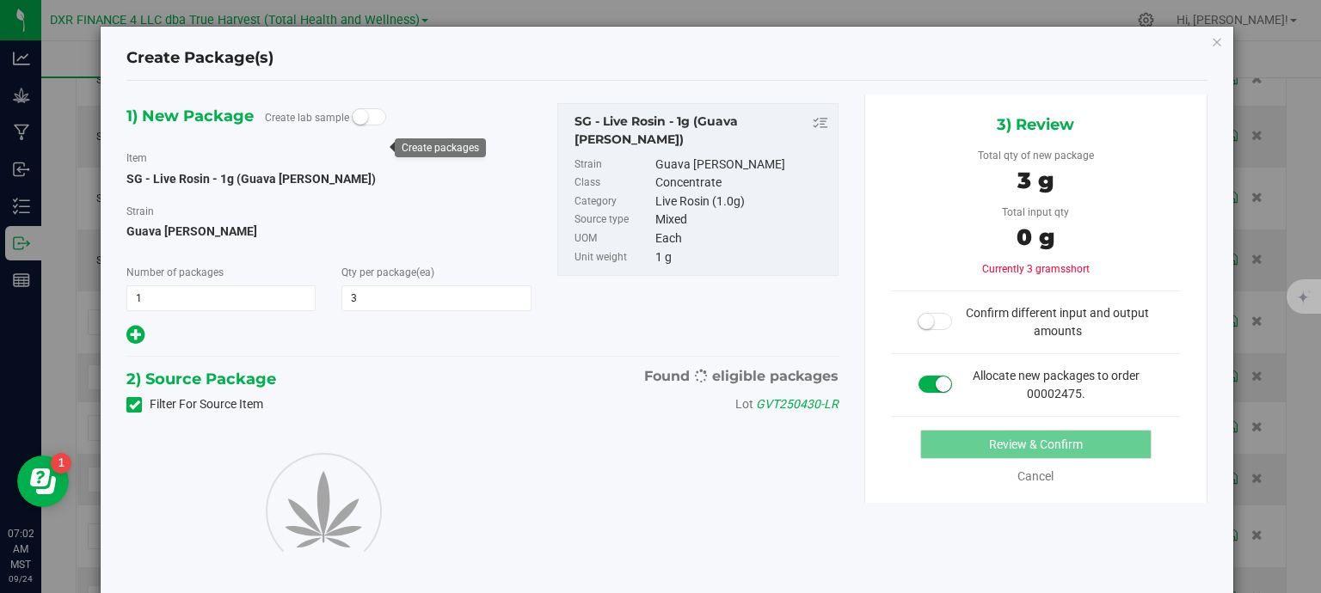
type input "3"
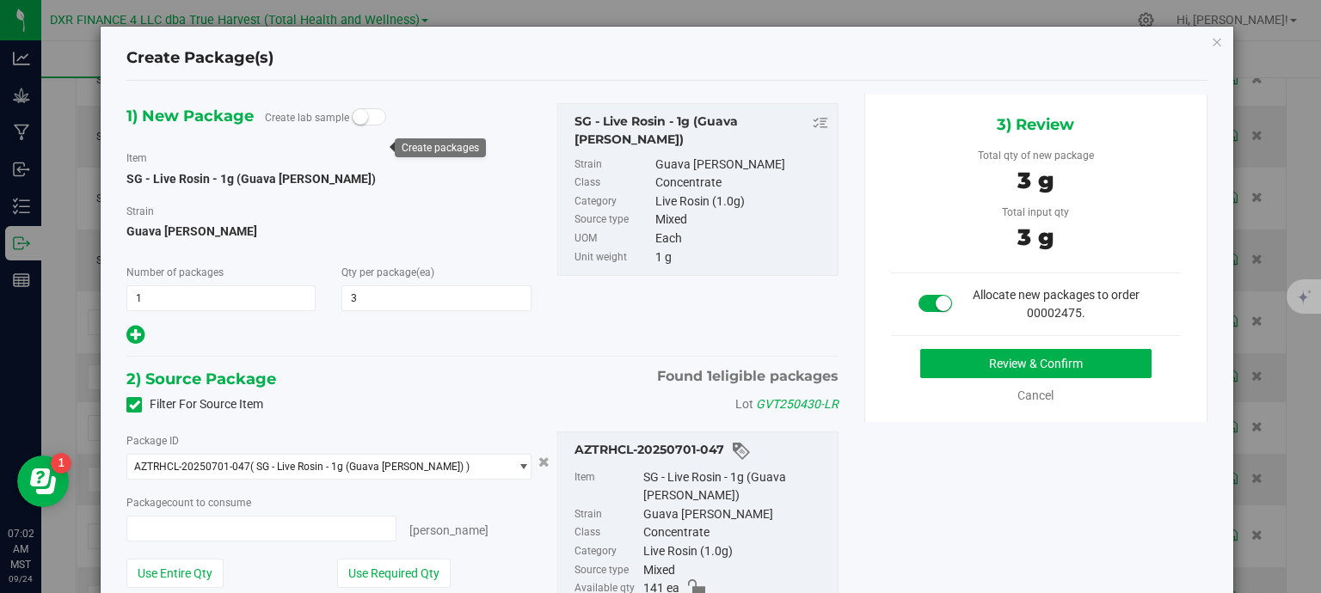
type input "3 ea"
click at [994, 352] on button "Review & Confirm" at bounding box center [1035, 363] width 231 height 29
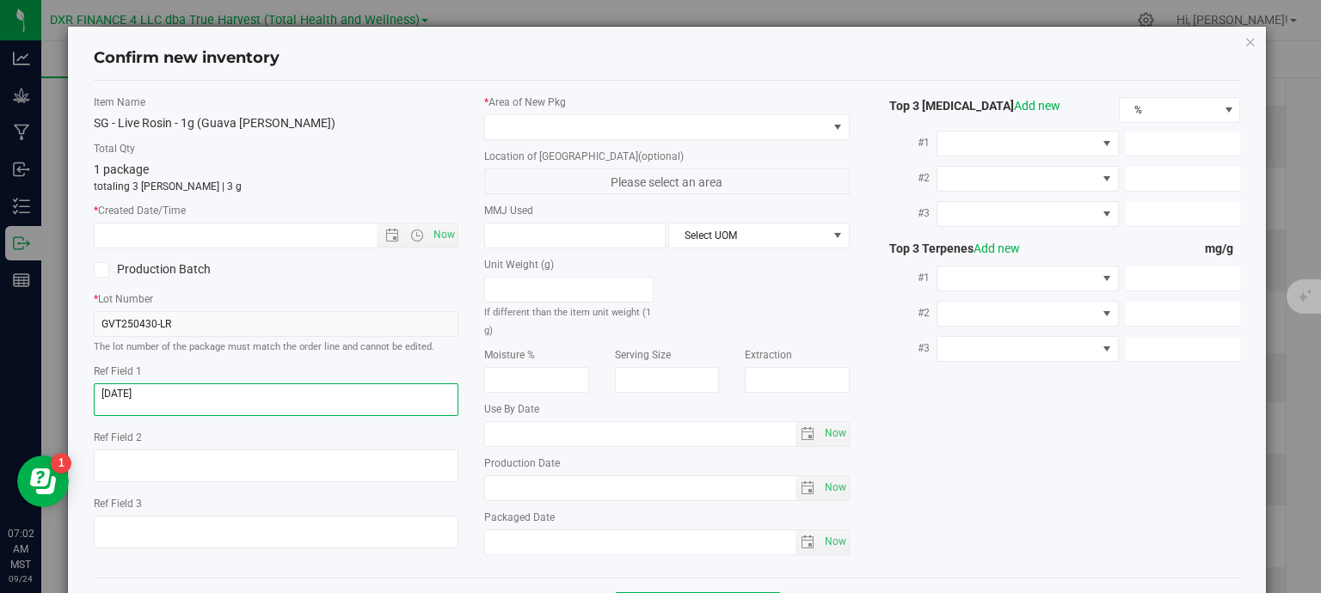
click at [193, 397] on textarea at bounding box center [276, 399] width 365 height 33
click at [193, 396] on textarea at bounding box center [276, 399] width 365 height 33
click at [250, 234] on input "text" at bounding box center [251, 236] width 312 height 24
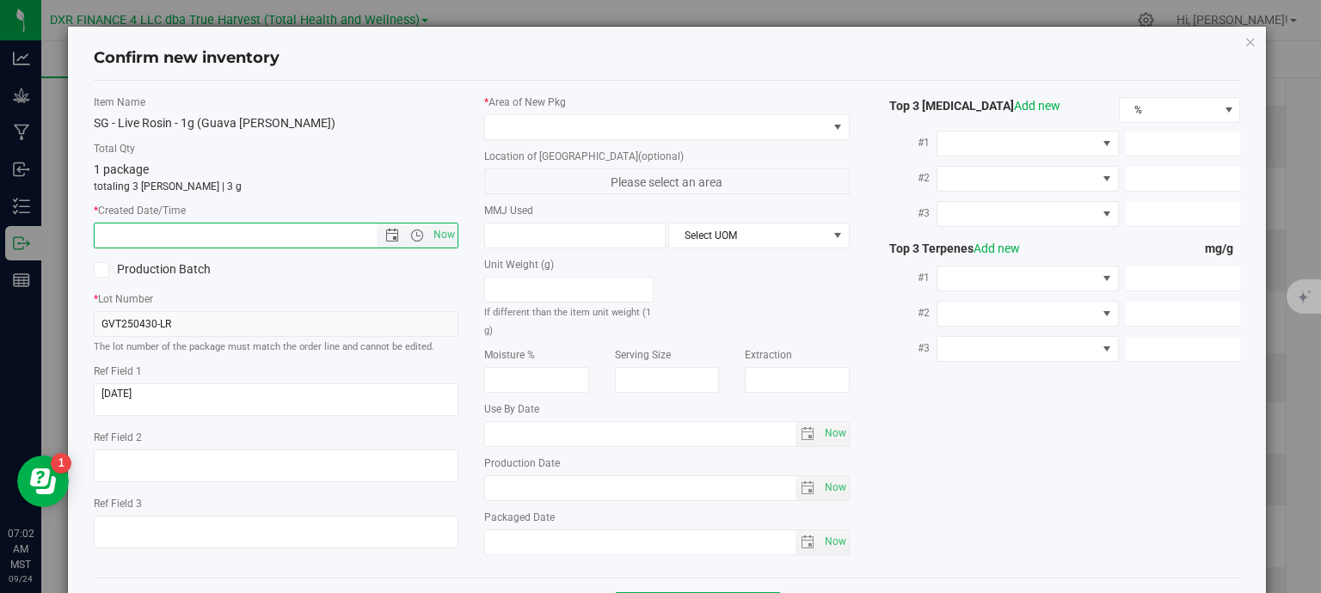
paste input "2025-06-17"
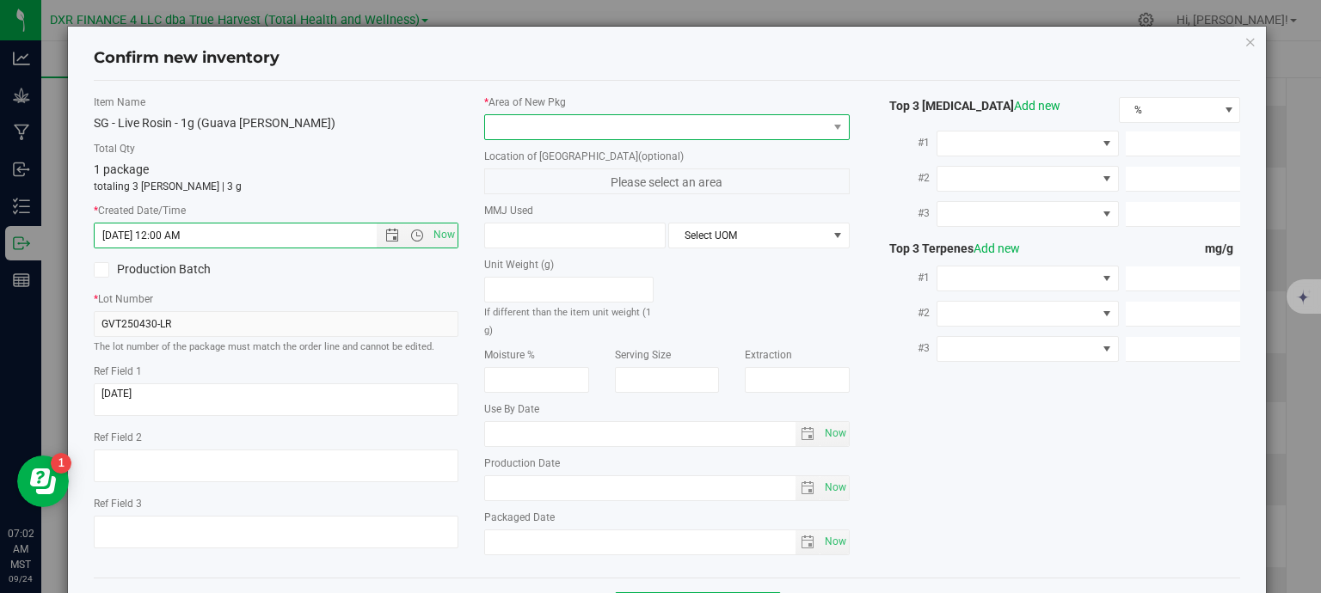
type input "6/17/2025 7:02 AM"
click at [533, 126] on span at bounding box center [656, 127] width 342 height 24
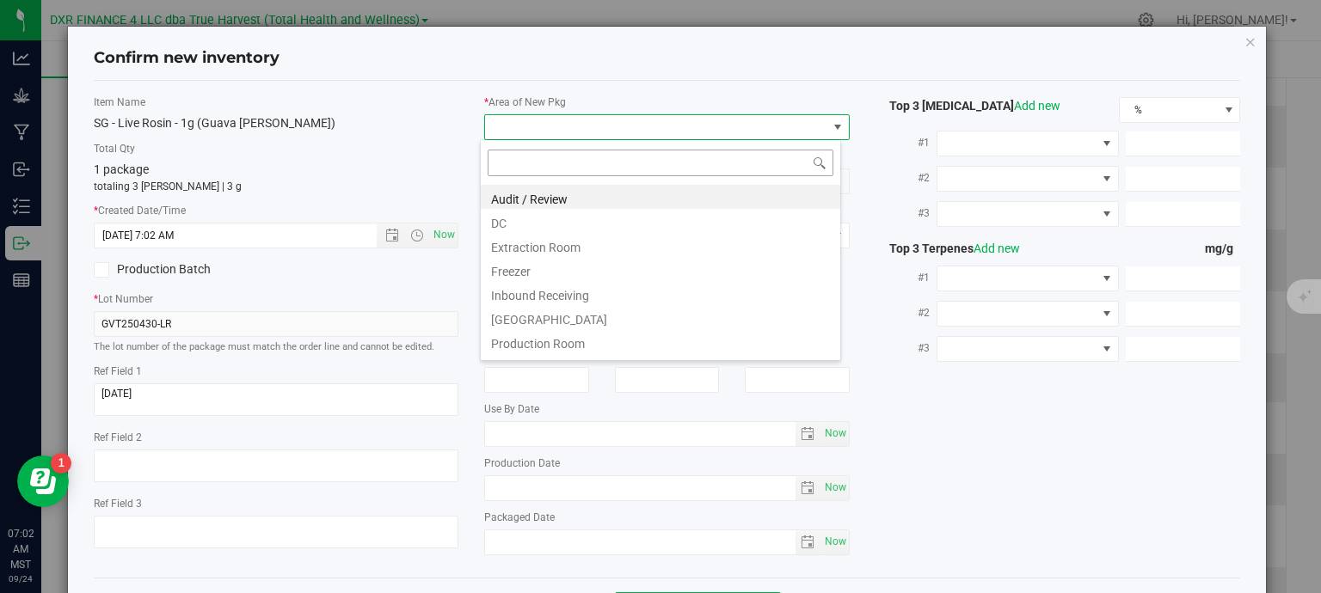
scroll to position [25, 361]
click at [549, 254] on li "Extraction Room" at bounding box center [660, 245] width 359 height 24
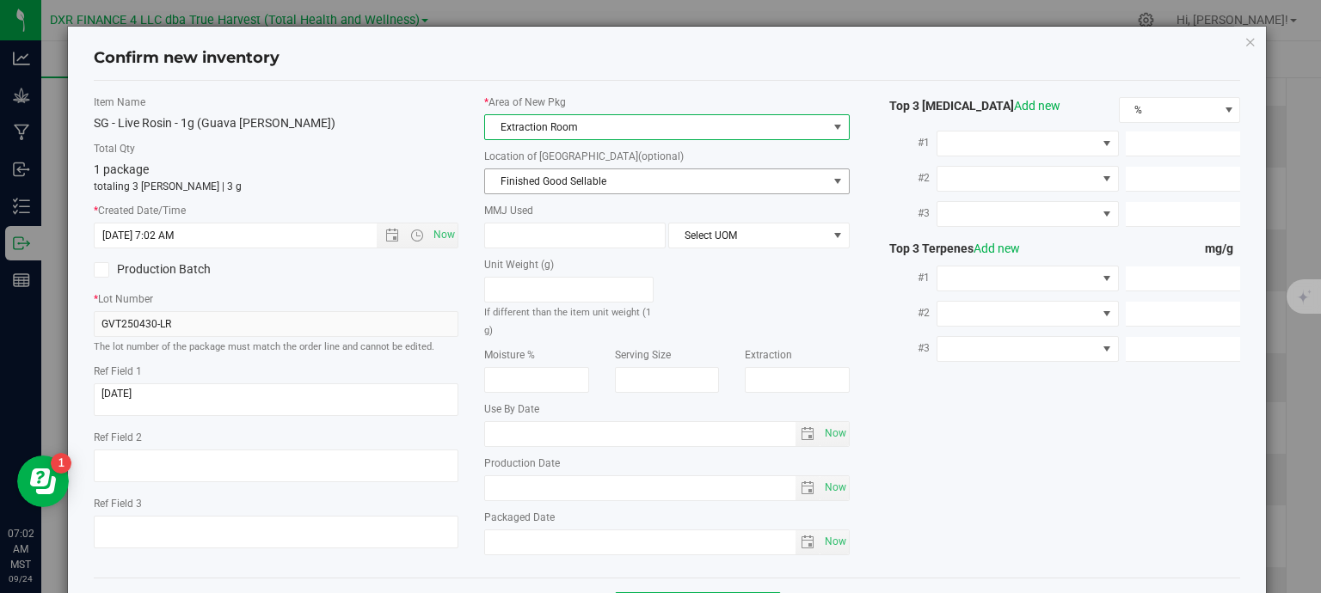
click at [585, 181] on span "Finished Good Sellable" at bounding box center [656, 181] width 342 height 24
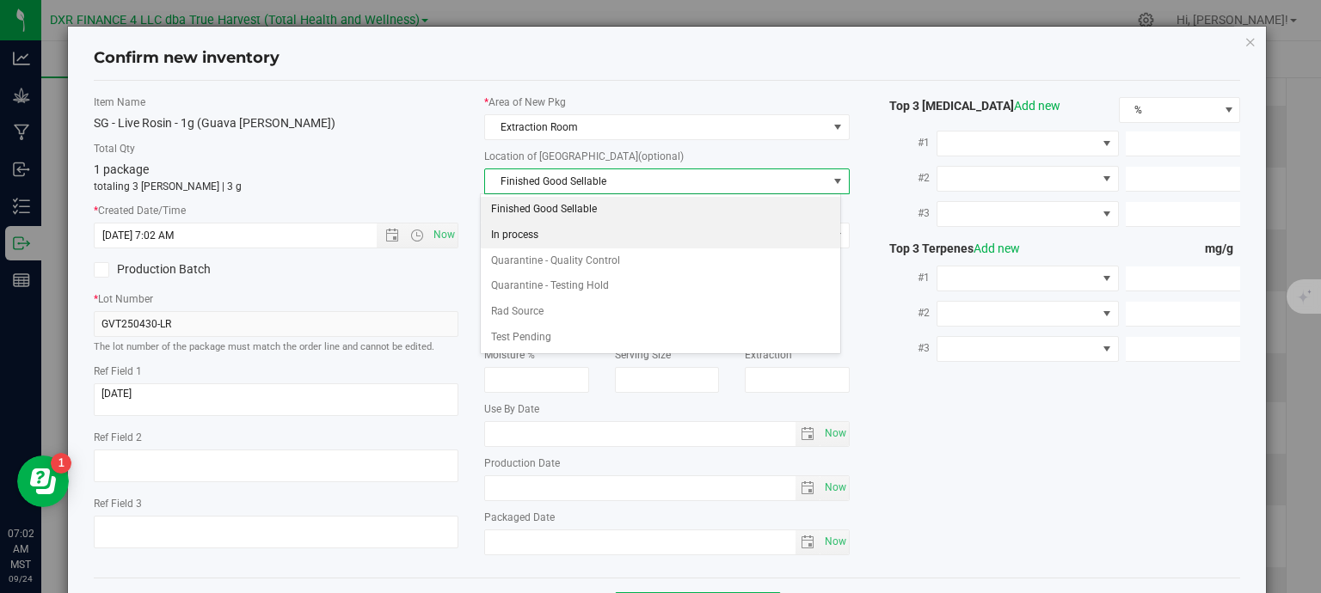
click at [574, 242] on li "In process" at bounding box center [660, 236] width 359 height 26
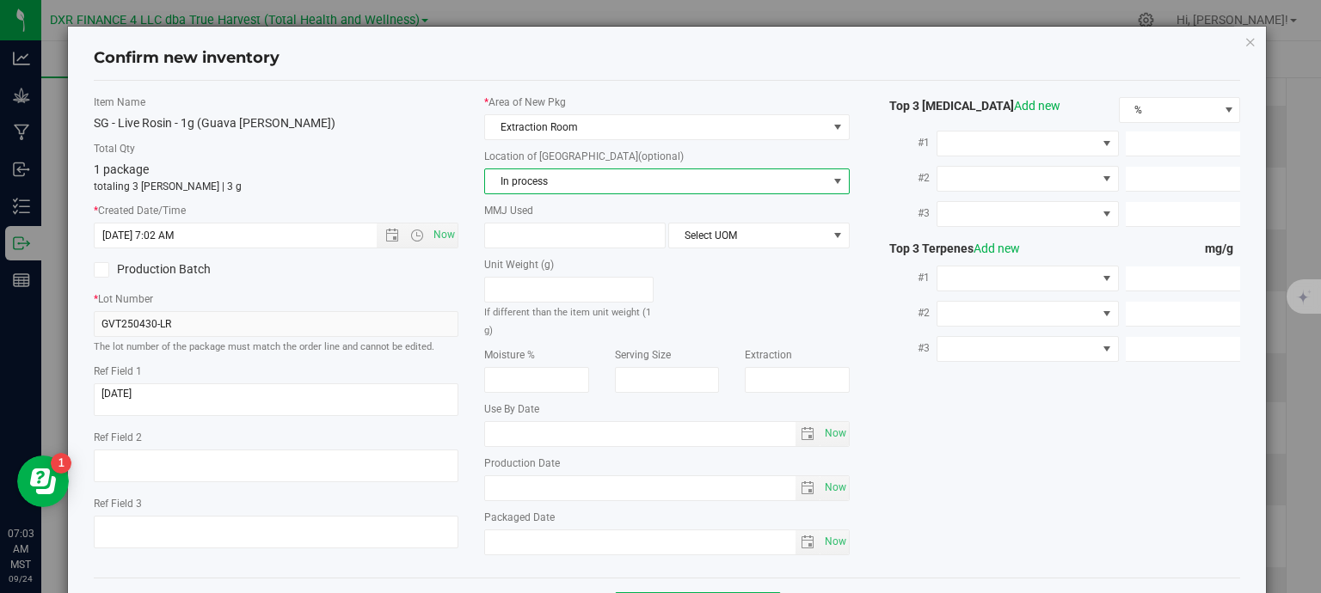
click at [564, 180] on span "In process" at bounding box center [656, 181] width 342 height 24
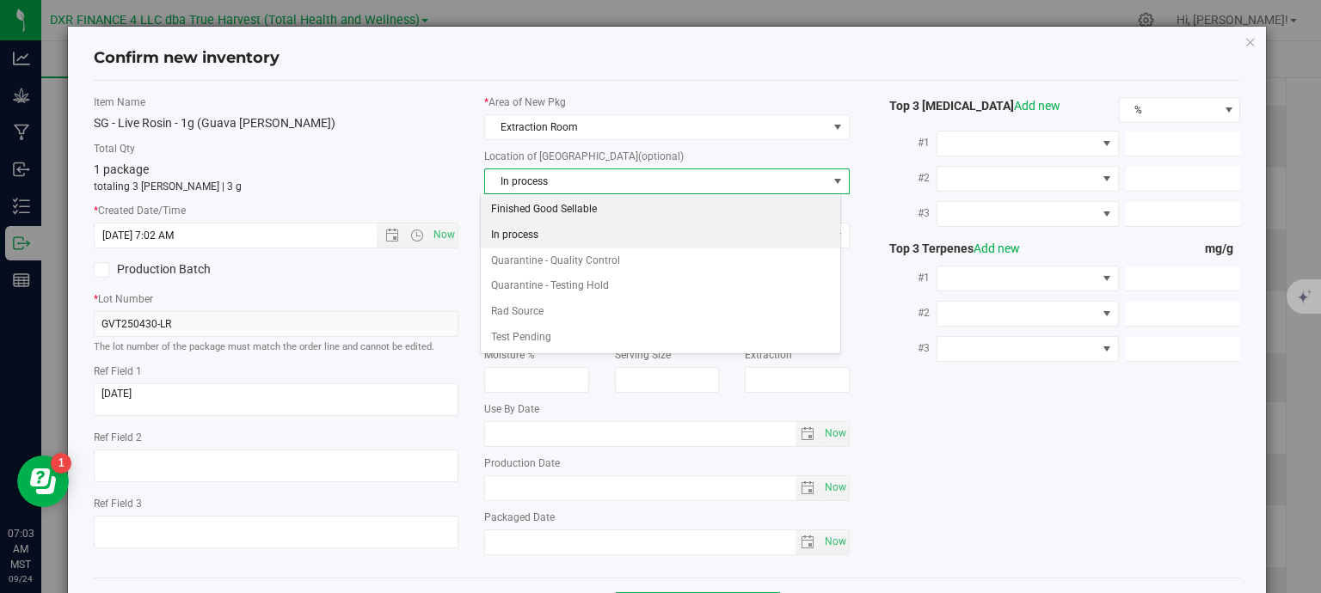
click at [564, 208] on li "Finished Good Sellable" at bounding box center [660, 210] width 359 height 26
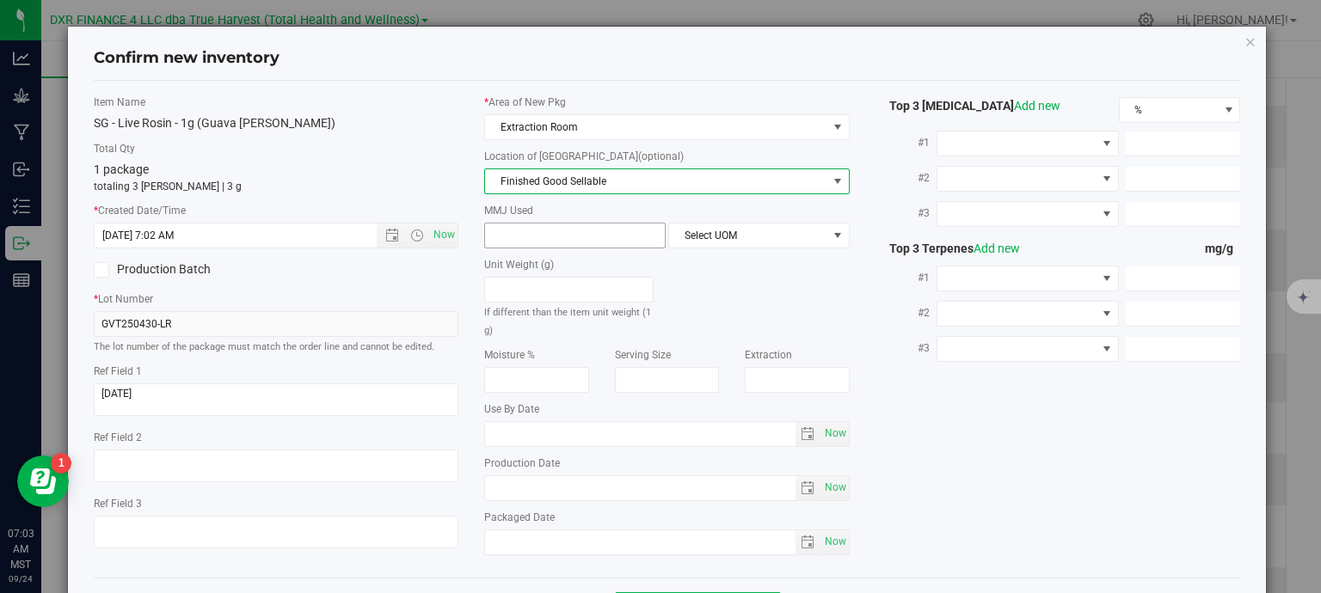
click at [549, 235] on span at bounding box center [574, 236] width 181 height 26
type input "1"
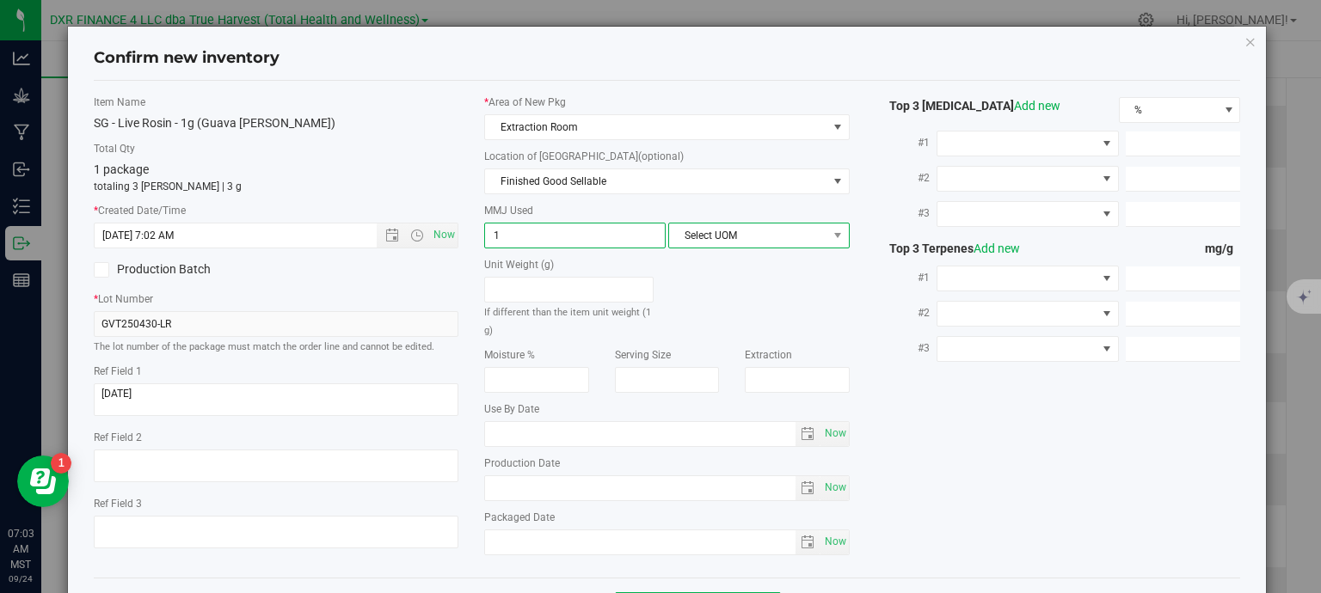
type input "1.0000"
click at [721, 232] on span "Select UOM" at bounding box center [748, 236] width 158 height 24
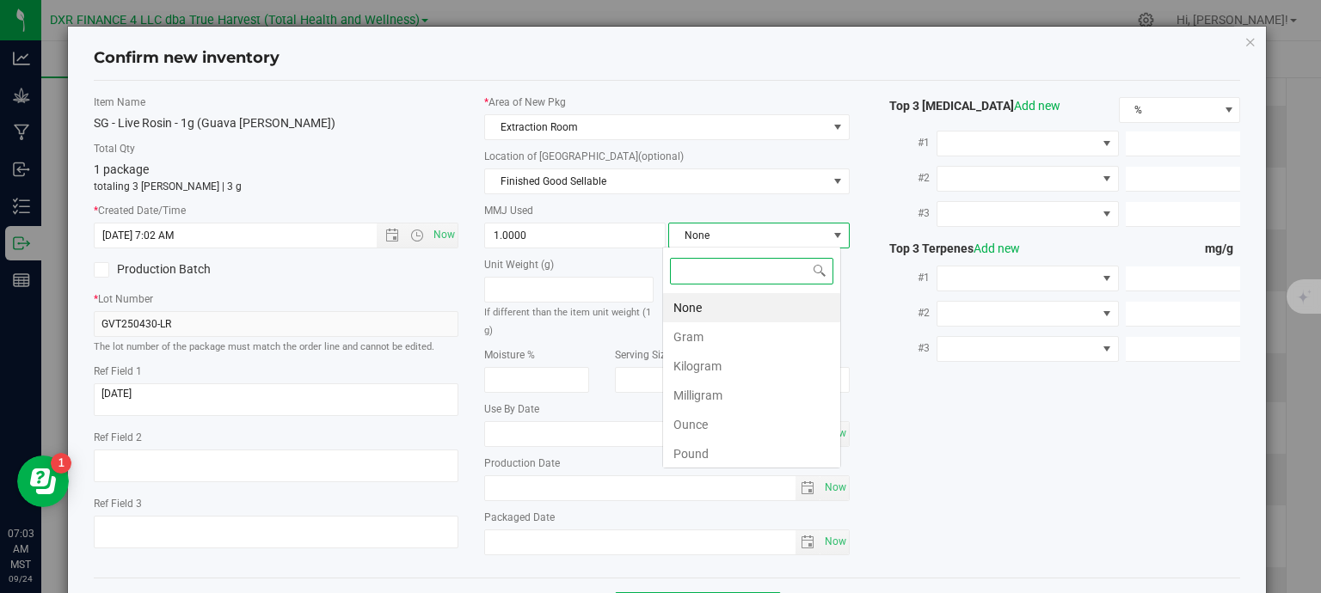
scroll to position [25, 179]
click at [702, 341] on li "Gram" at bounding box center [751, 336] width 177 height 29
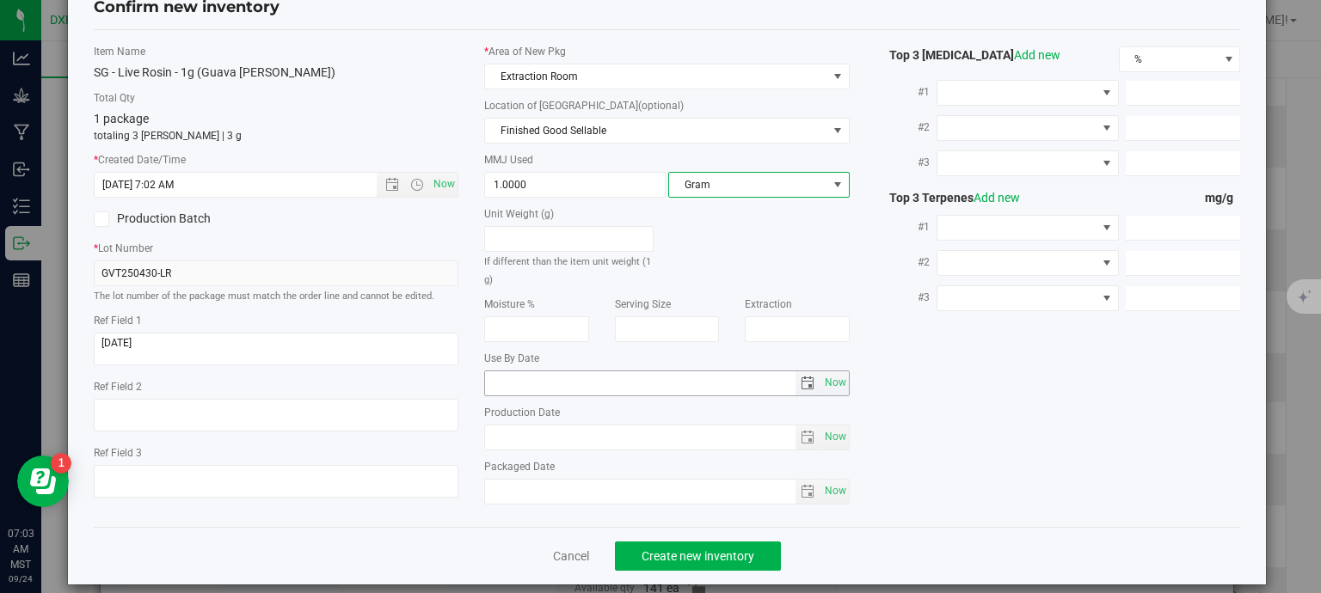
scroll to position [65, 0]
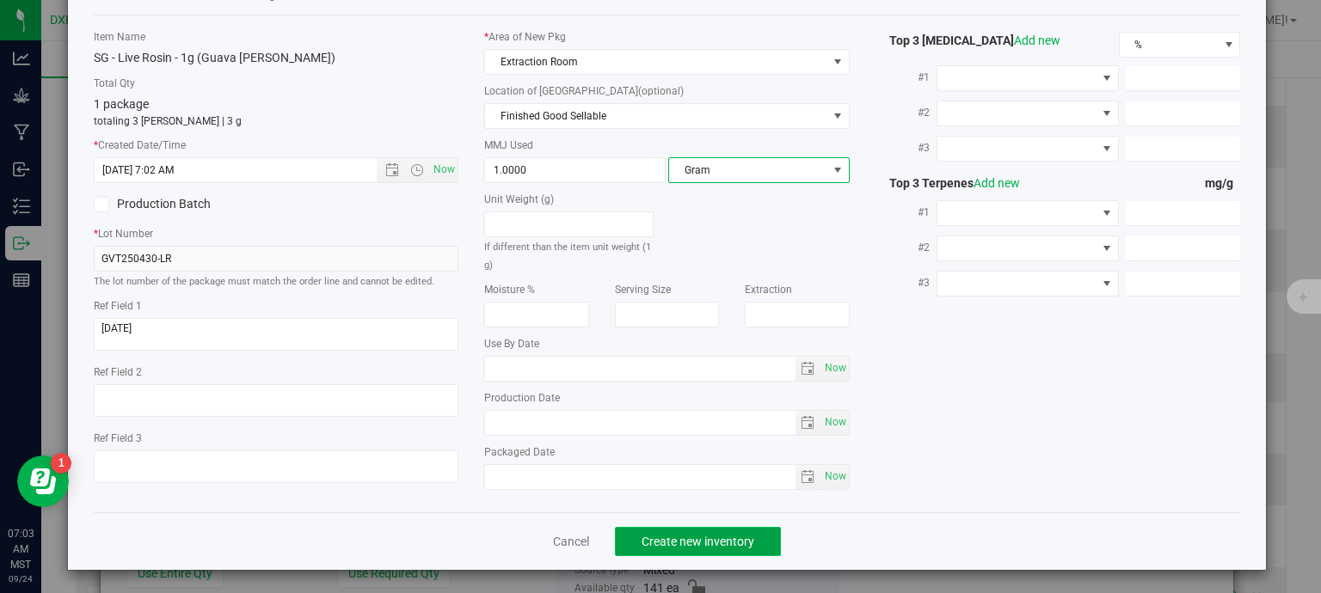
click at [701, 543] on span "Create new inventory" at bounding box center [697, 542] width 113 height 14
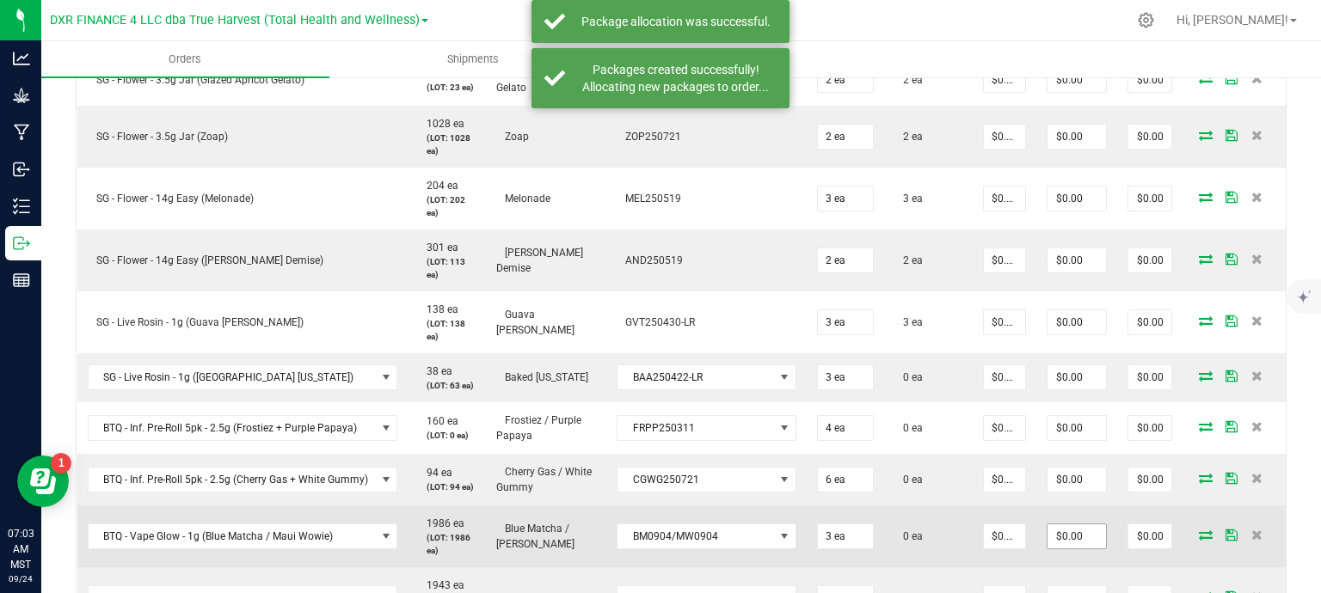
scroll to position [774, 0]
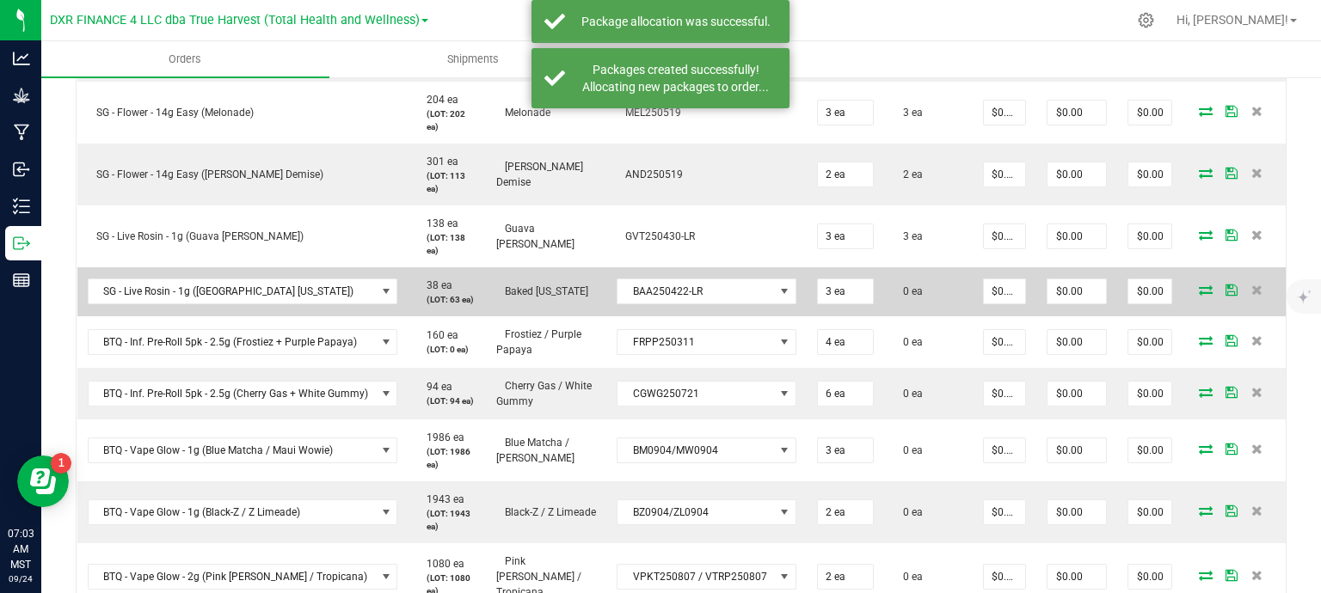
click at [1199, 288] on icon at bounding box center [1206, 290] width 14 height 10
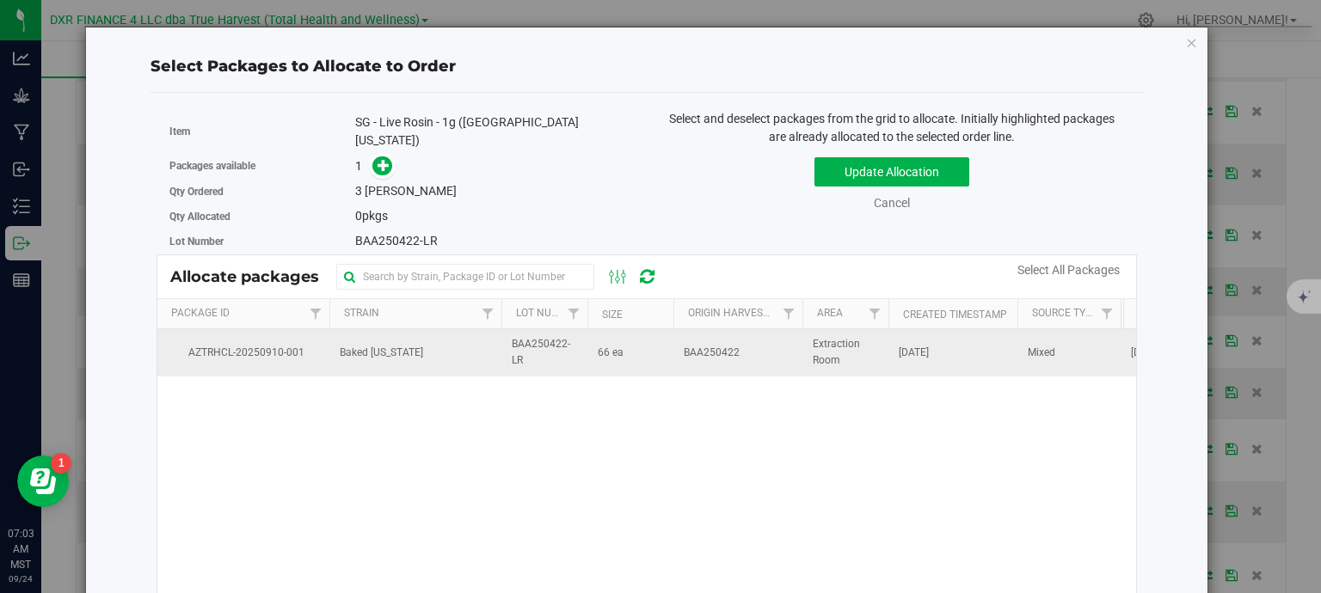
click at [664, 345] on td "66 ea" at bounding box center [630, 352] width 86 height 46
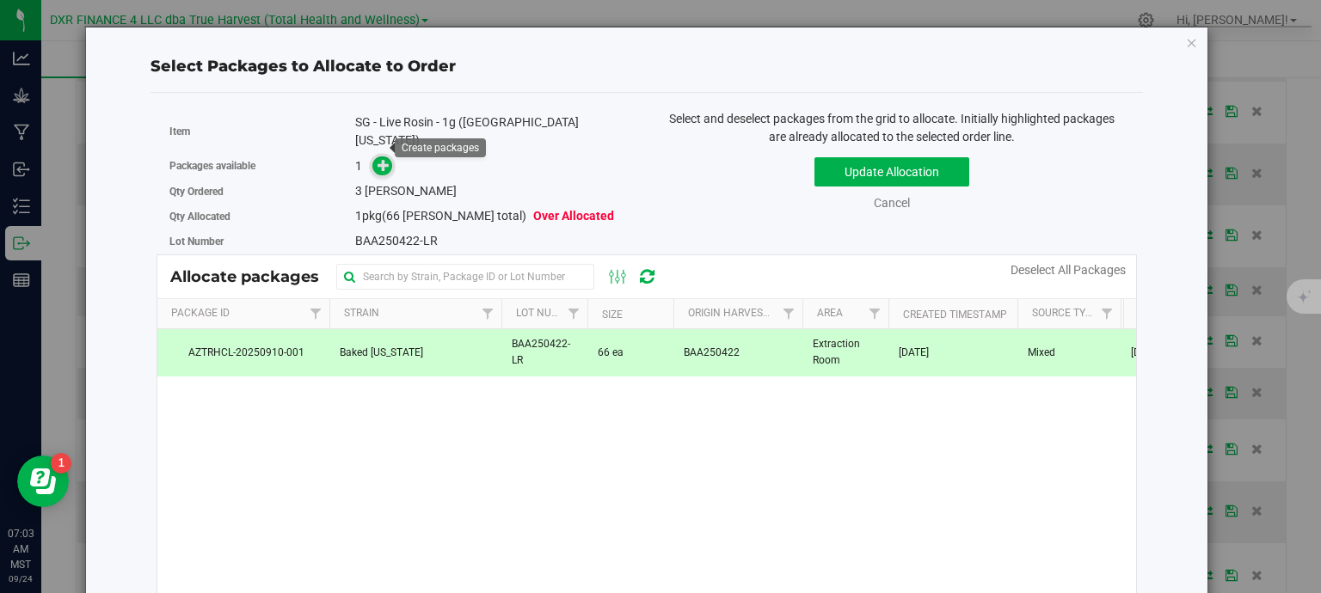
click at [382, 156] on span at bounding box center [382, 166] width 20 height 20
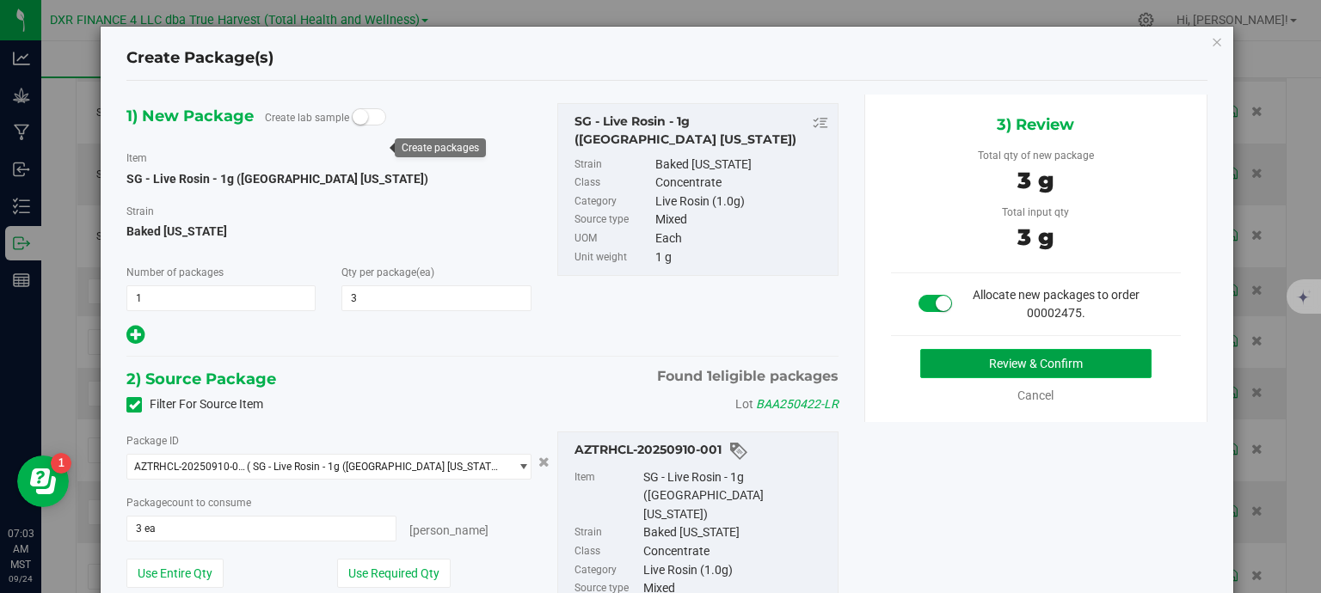
click at [979, 364] on button "Review & Confirm" at bounding box center [1035, 363] width 231 height 29
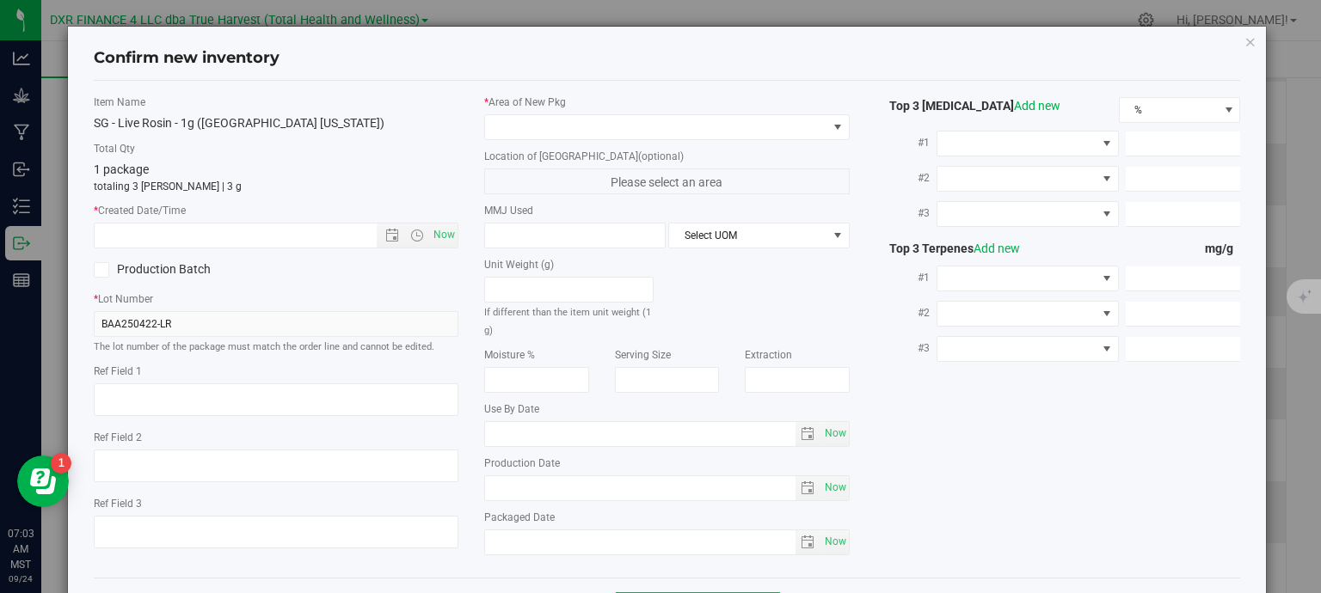
type textarea "2025-05-16"
click at [239, 388] on textarea at bounding box center [276, 399] width 365 height 33
click at [256, 233] on input "text" at bounding box center [251, 236] width 312 height 24
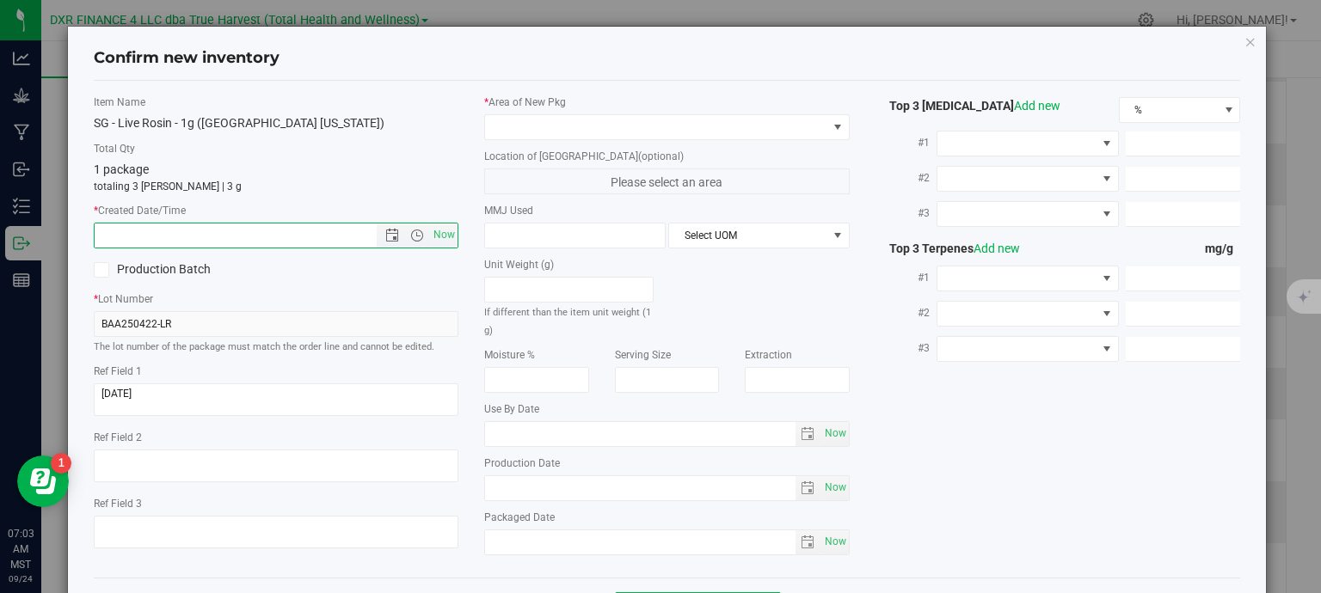
paste input "2025-05-16"
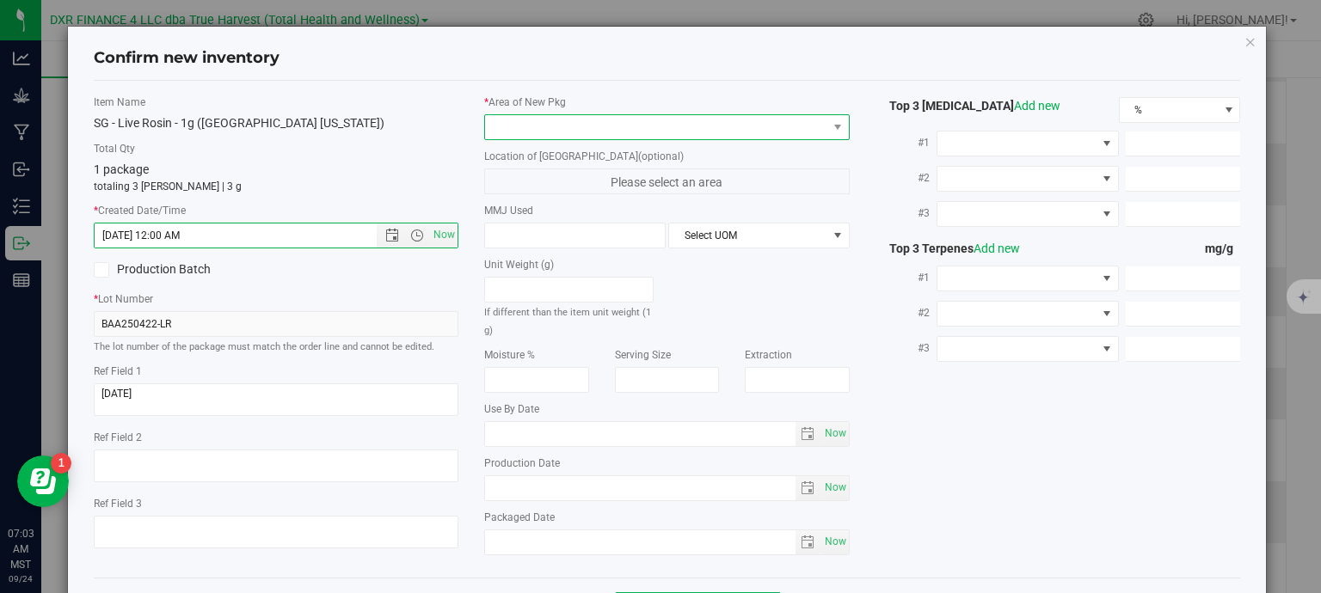
click at [523, 130] on span at bounding box center [656, 127] width 342 height 24
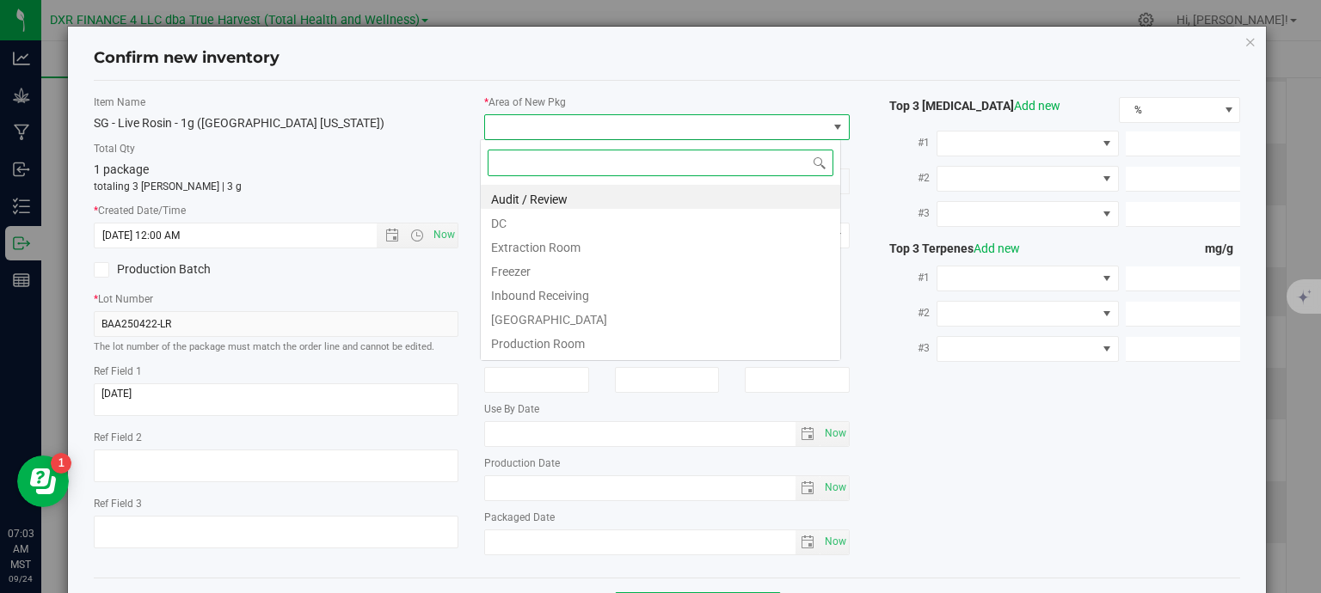
type input "5/16/2025 7:03 AM"
click at [534, 255] on li "Extraction Room" at bounding box center [660, 245] width 359 height 24
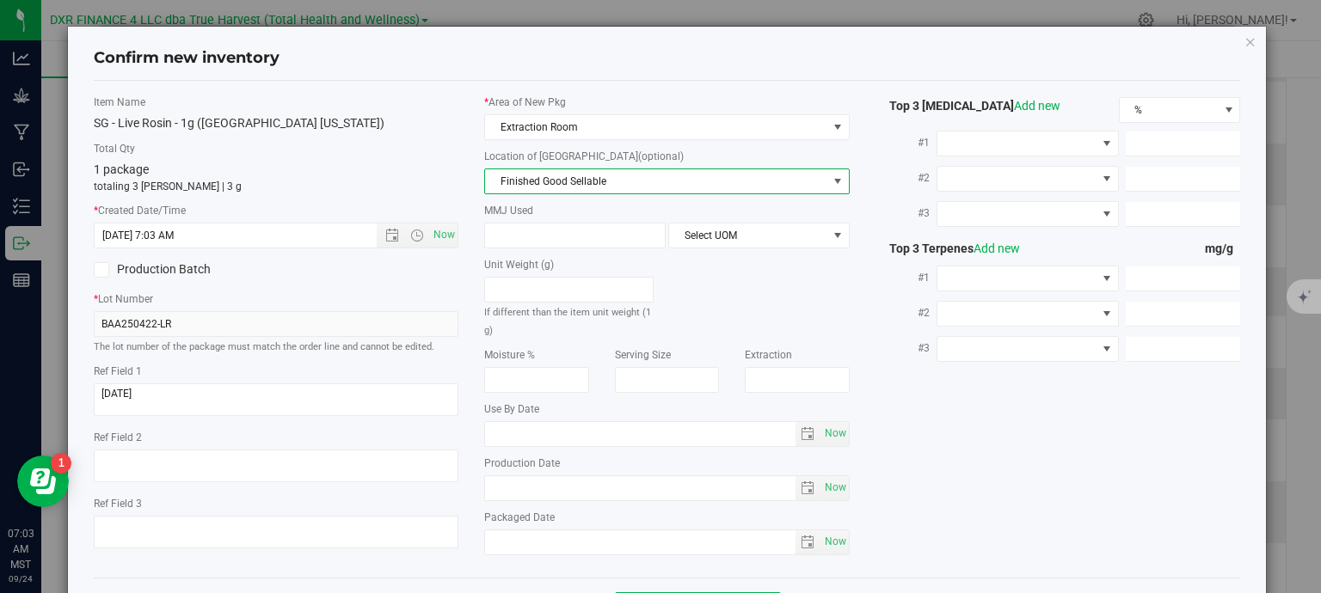
click at [556, 171] on span "Finished Good Sellable" at bounding box center [656, 181] width 342 height 24
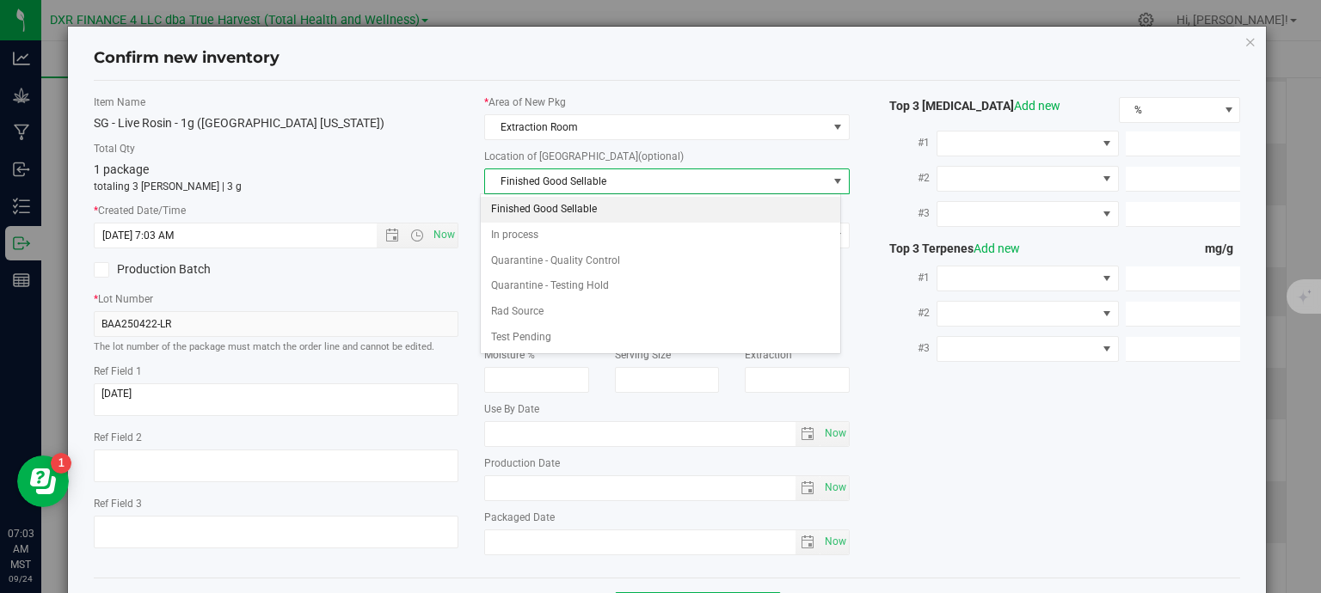
click at [561, 216] on li "Finished Good Sellable" at bounding box center [660, 210] width 359 height 26
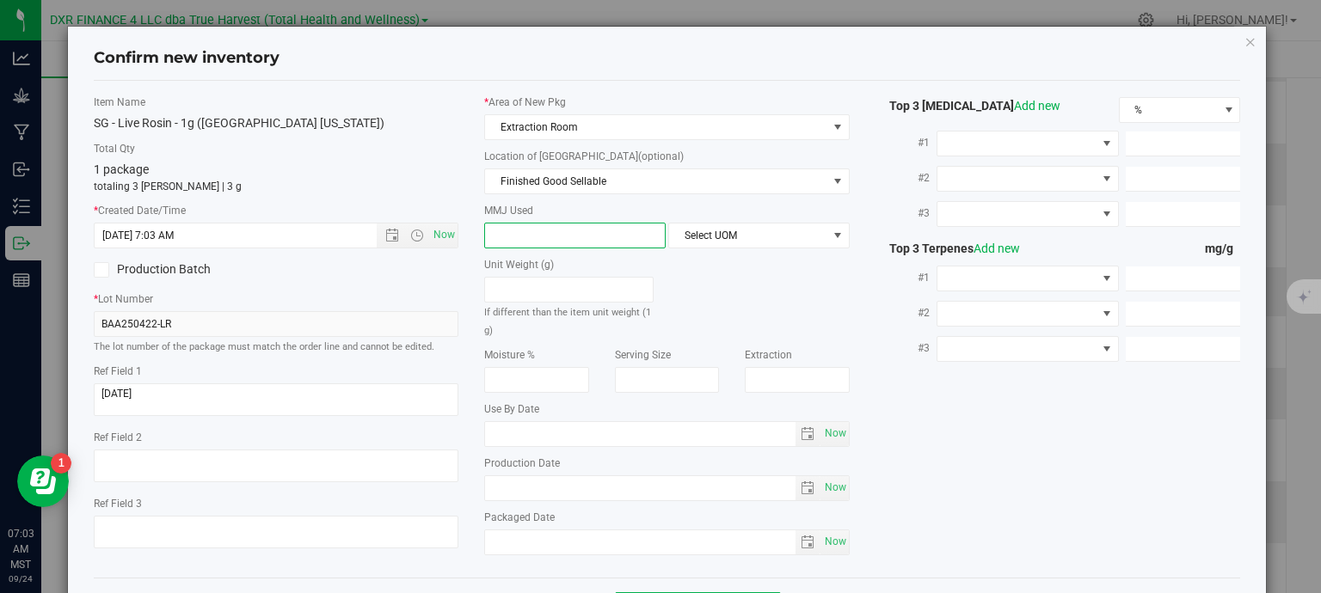
click at [564, 236] on span at bounding box center [574, 236] width 181 height 26
type input "1"
type input "1.0000"
click at [736, 240] on span "Select UOM" at bounding box center [748, 236] width 158 height 24
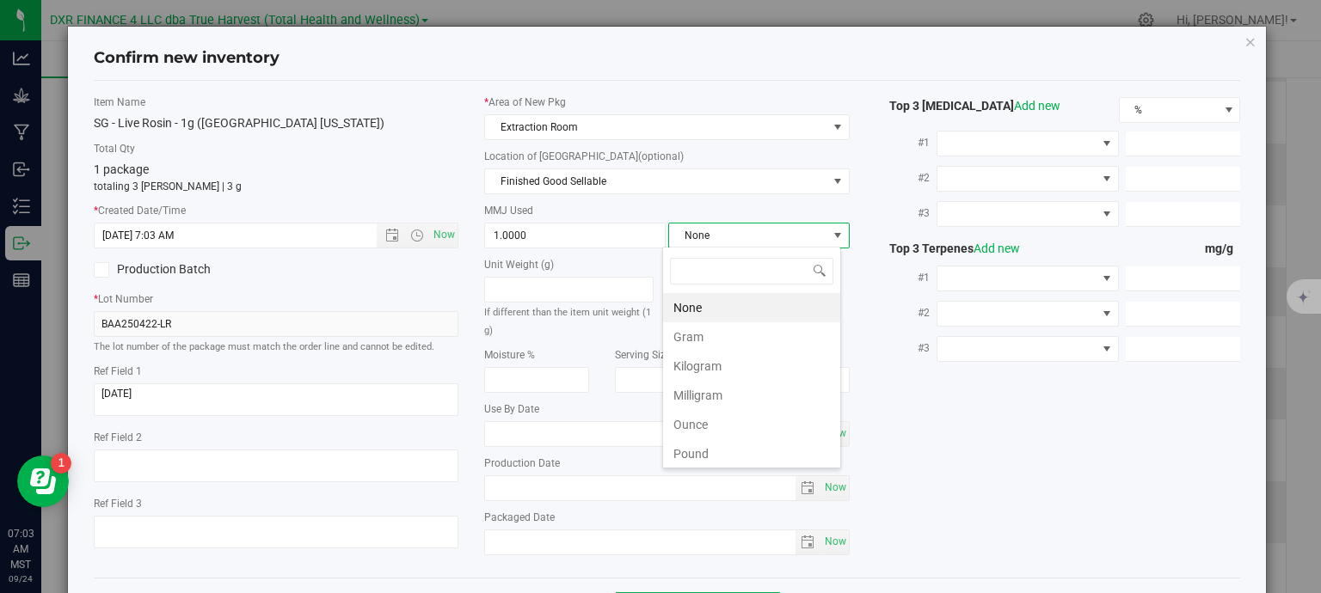
scroll to position [25, 179]
click at [720, 342] on li "Gram" at bounding box center [751, 336] width 177 height 29
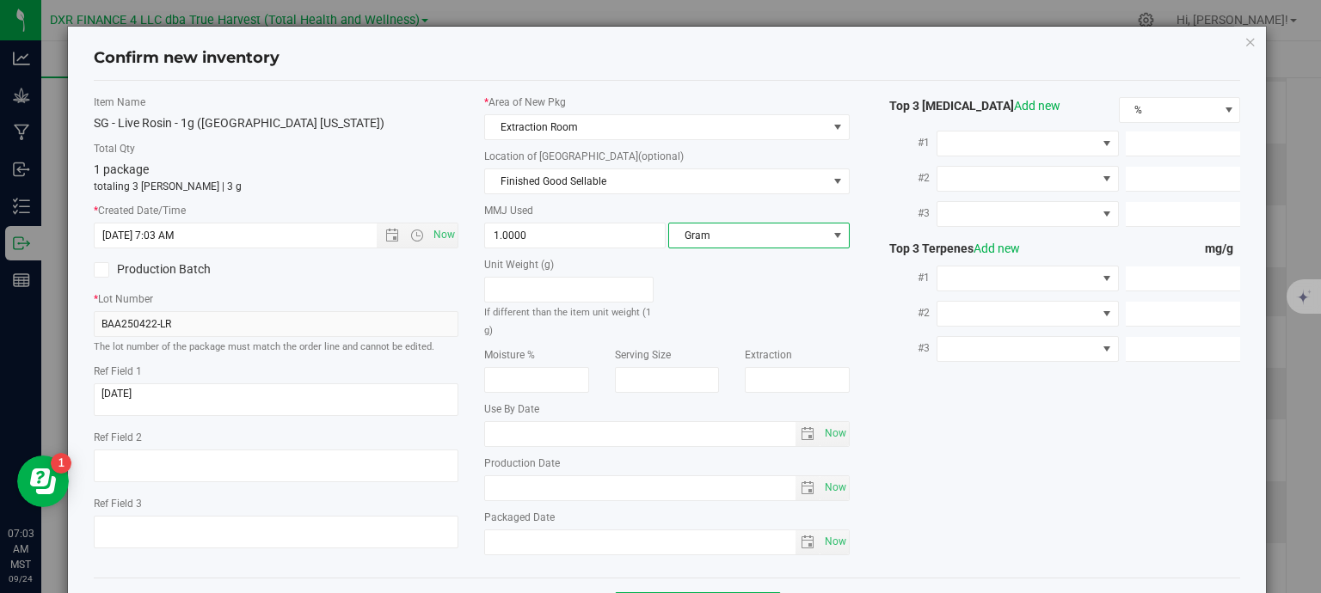
scroll to position [65, 0]
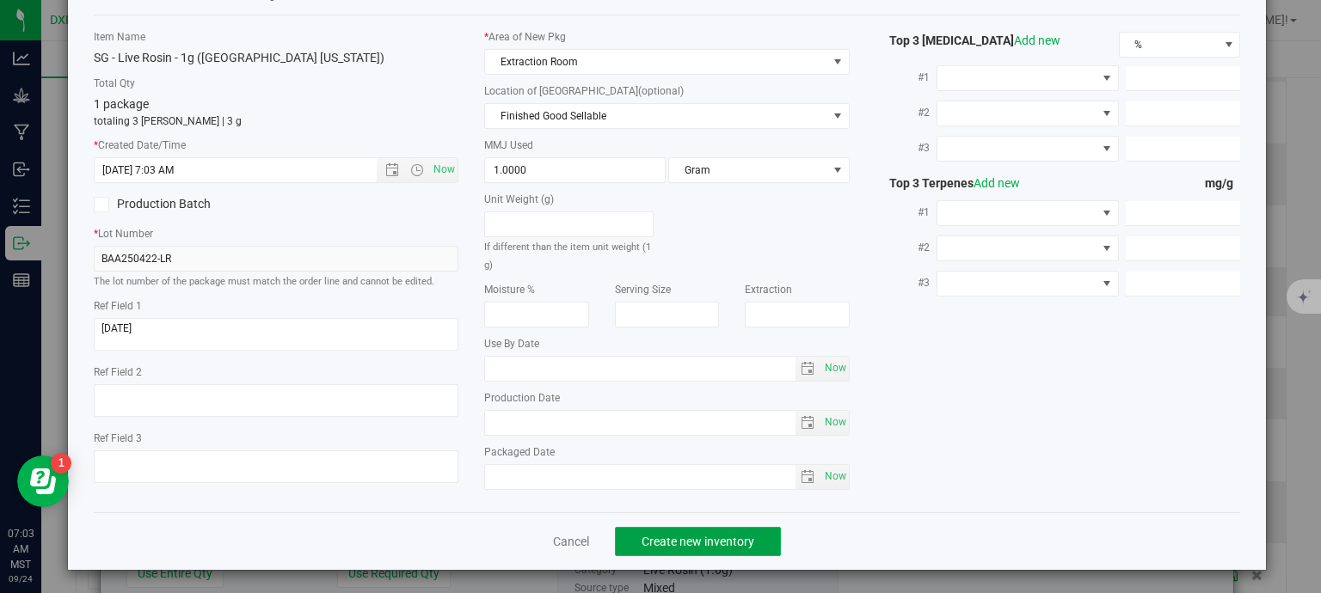
click at [702, 549] on button "Create new inventory" at bounding box center [698, 541] width 166 height 29
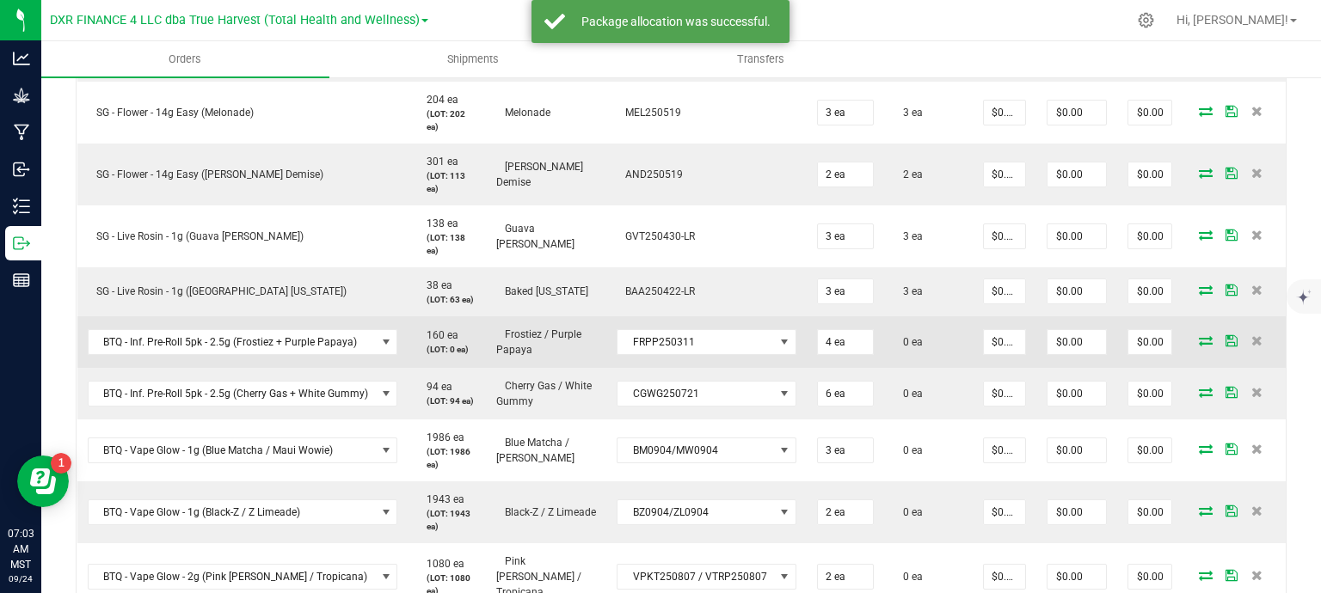
click at [1199, 340] on icon at bounding box center [1206, 340] width 14 height 10
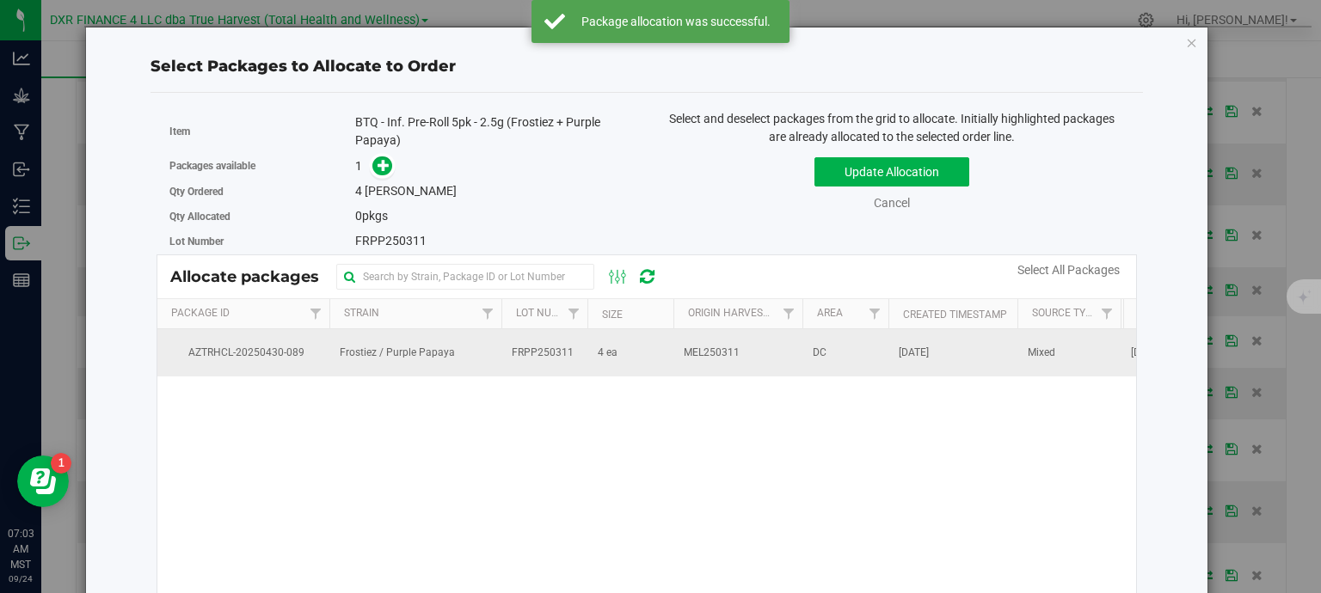
click at [528, 362] on td "FRPP250311" at bounding box center [544, 352] width 86 height 46
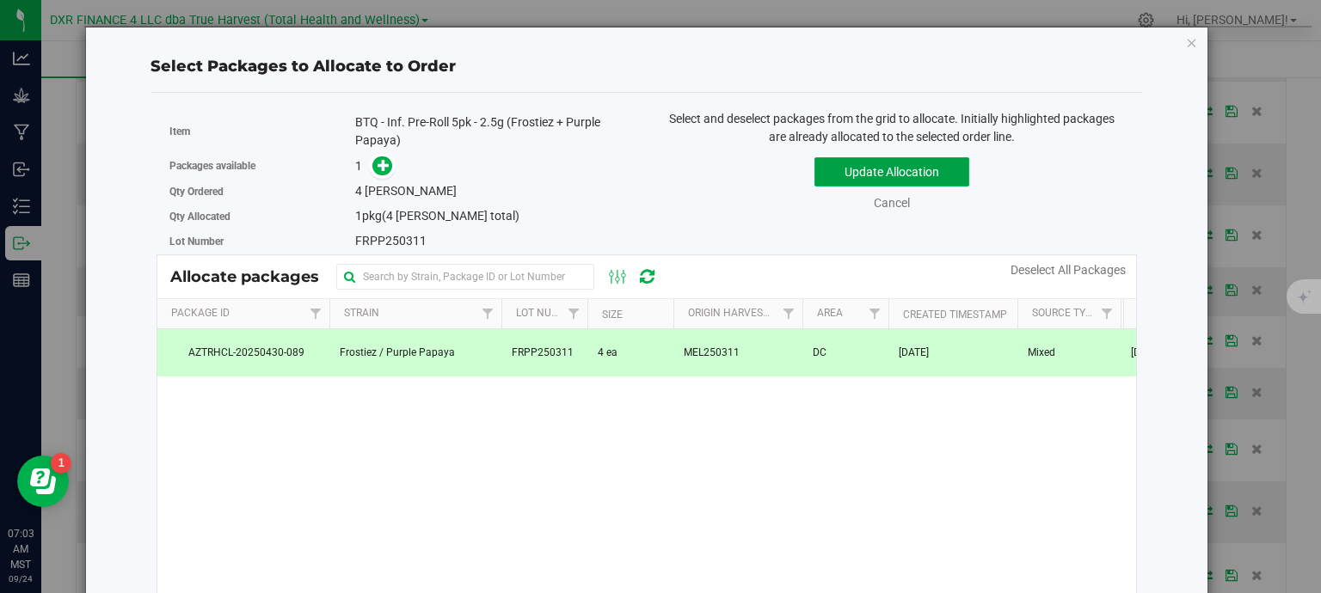
click at [931, 164] on button "Update Allocation" at bounding box center [891, 171] width 155 height 29
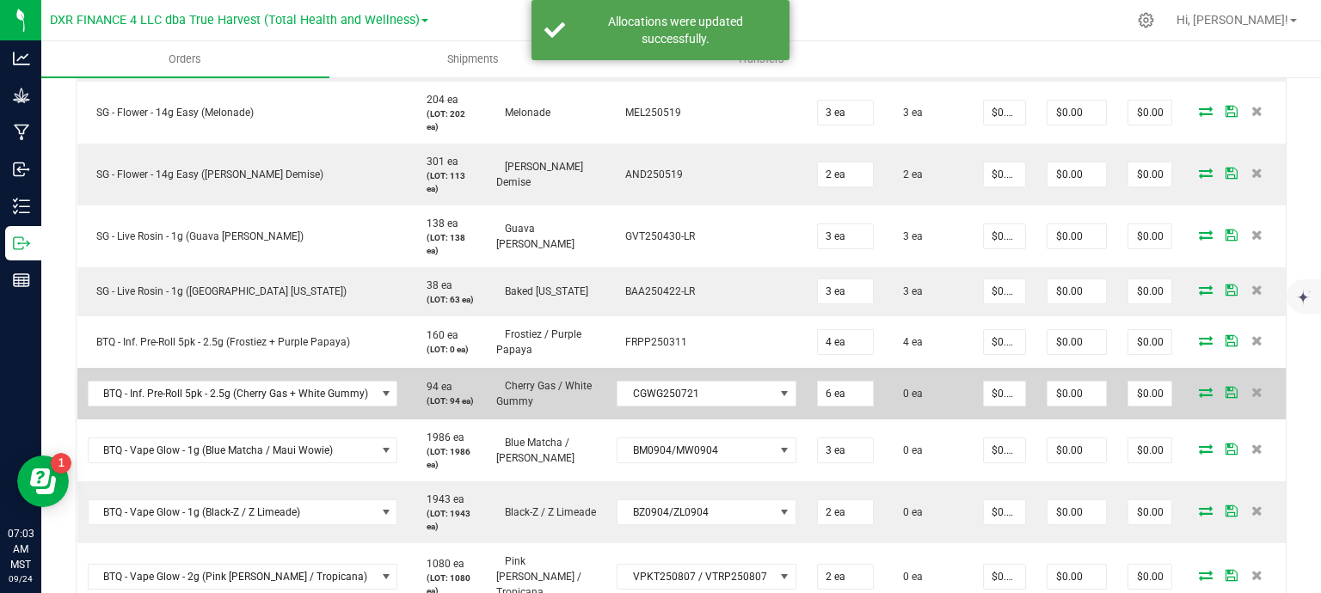
click at [1199, 389] on icon at bounding box center [1206, 392] width 14 height 10
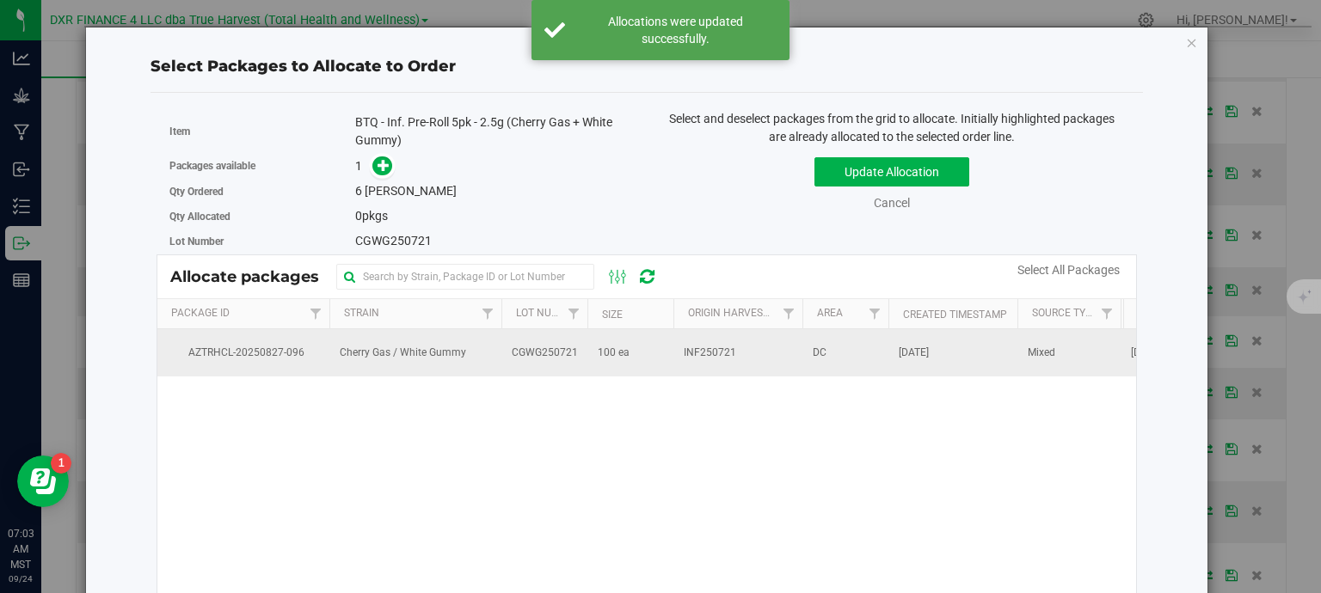
click at [645, 362] on td "100 ea" at bounding box center [630, 352] width 86 height 46
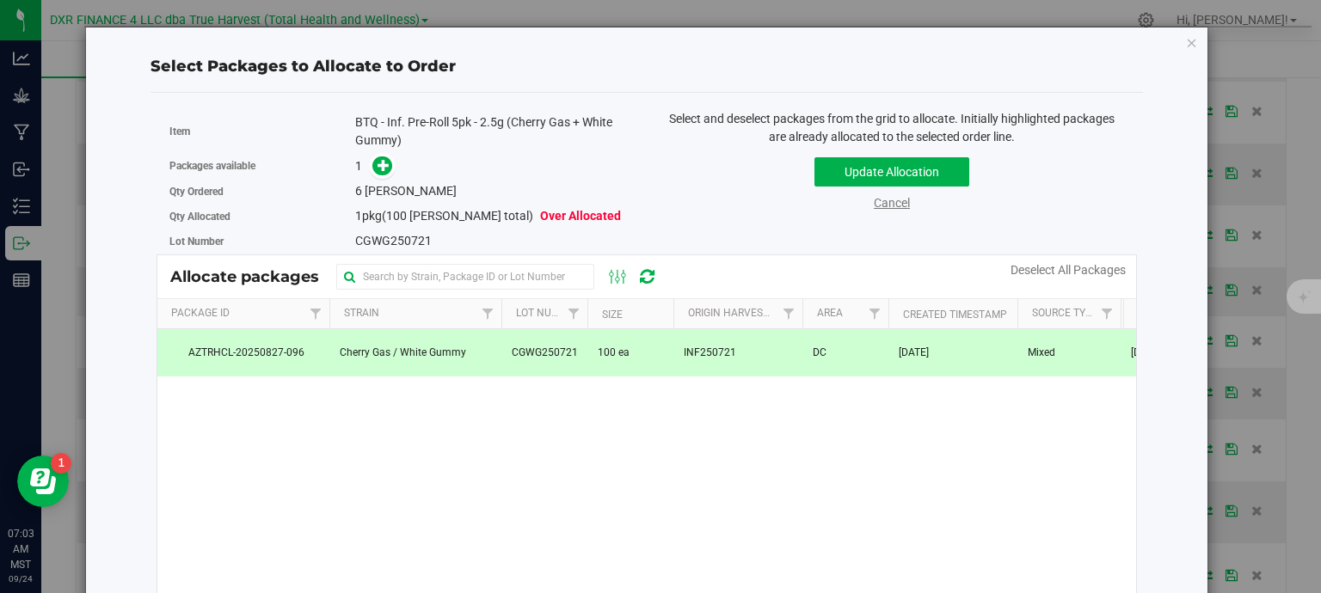
click at [888, 201] on link "Cancel" at bounding box center [892, 203] width 36 height 14
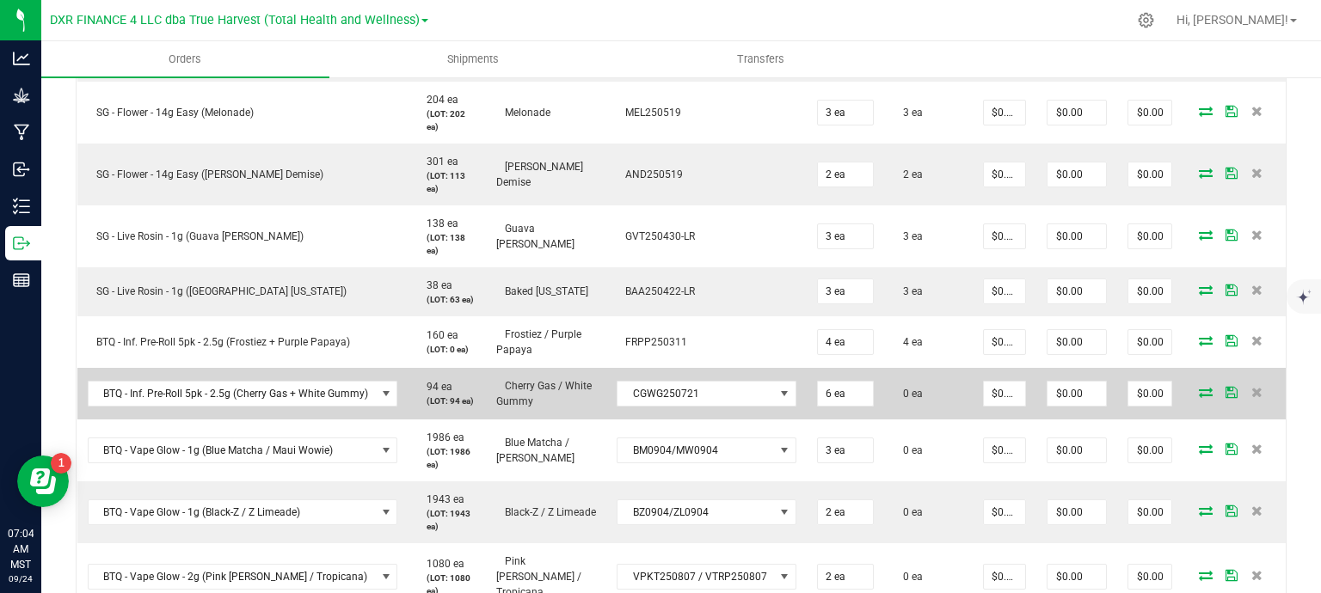
click at [1199, 390] on icon at bounding box center [1206, 392] width 14 height 10
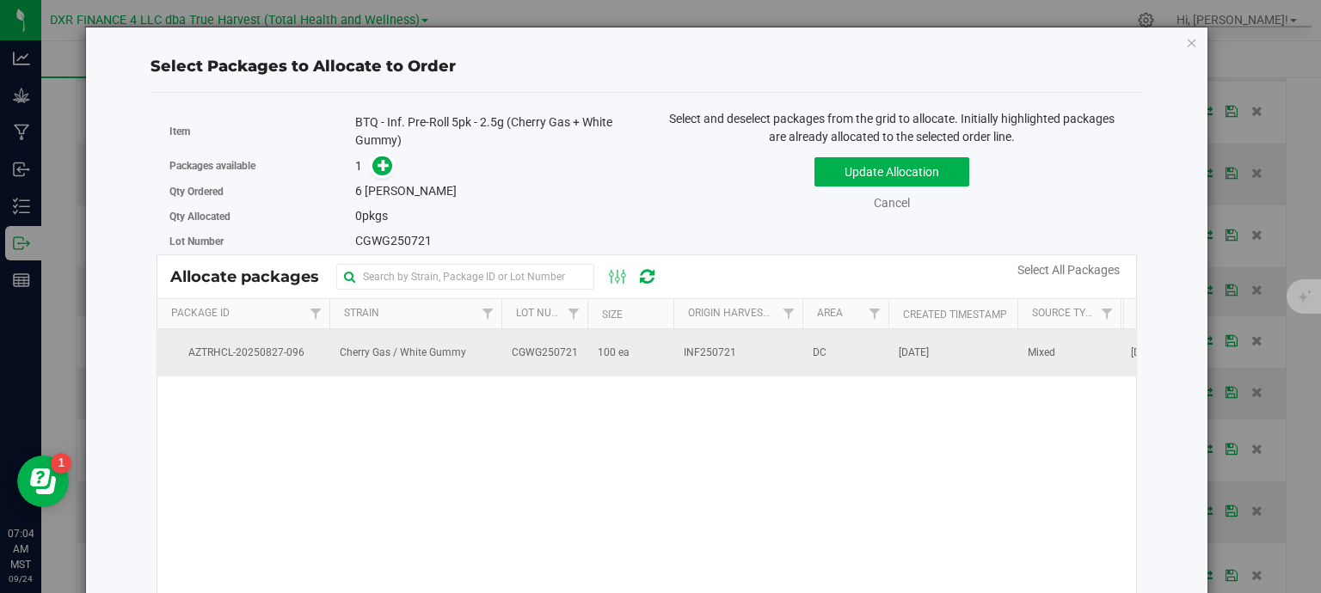
click at [594, 353] on td "100 ea" at bounding box center [630, 352] width 86 height 46
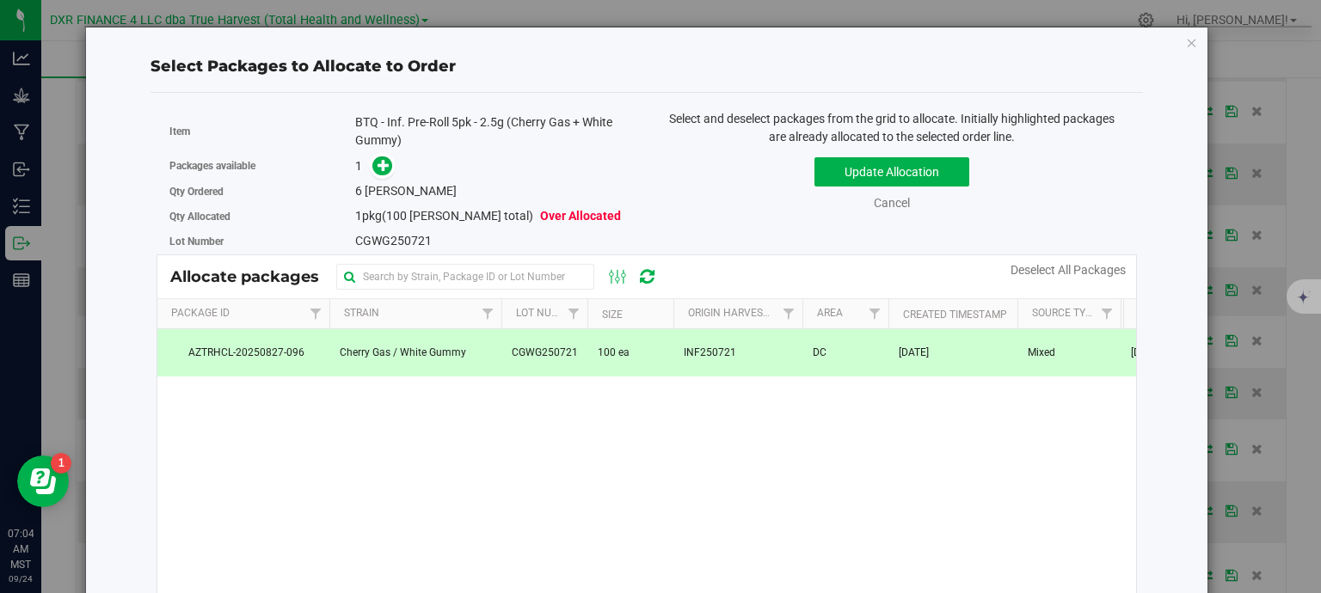
click at [389, 175] on span at bounding box center [379, 166] width 28 height 20
click at [377, 164] on icon at bounding box center [383, 165] width 12 height 12
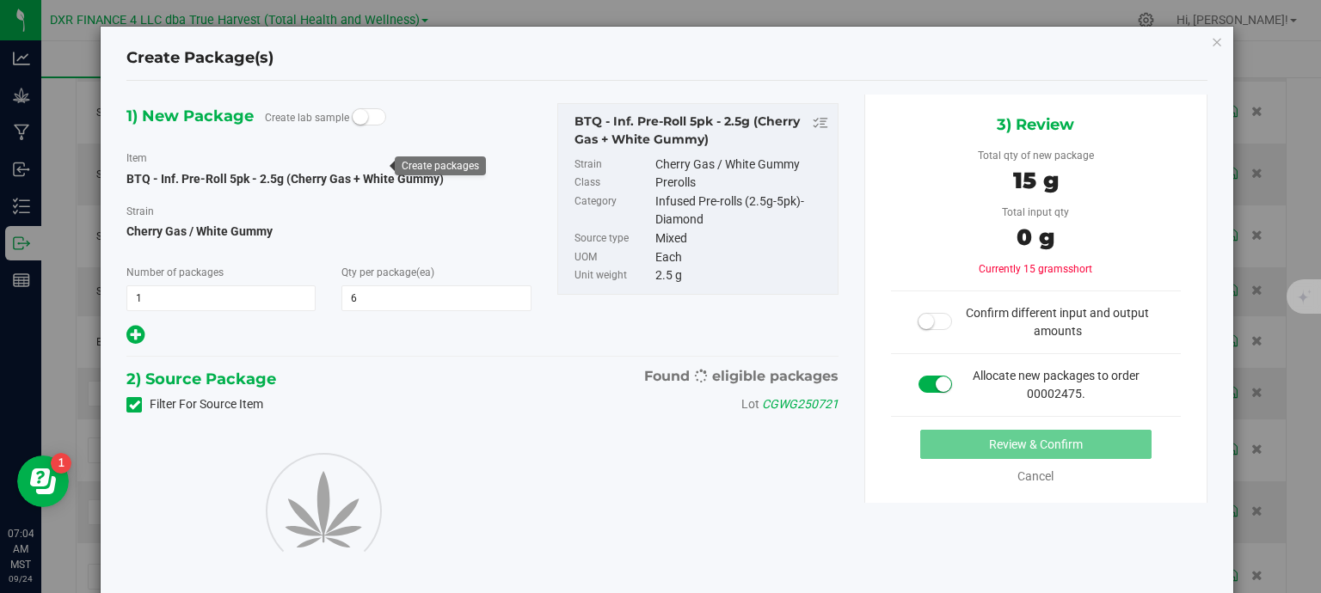
type input "6"
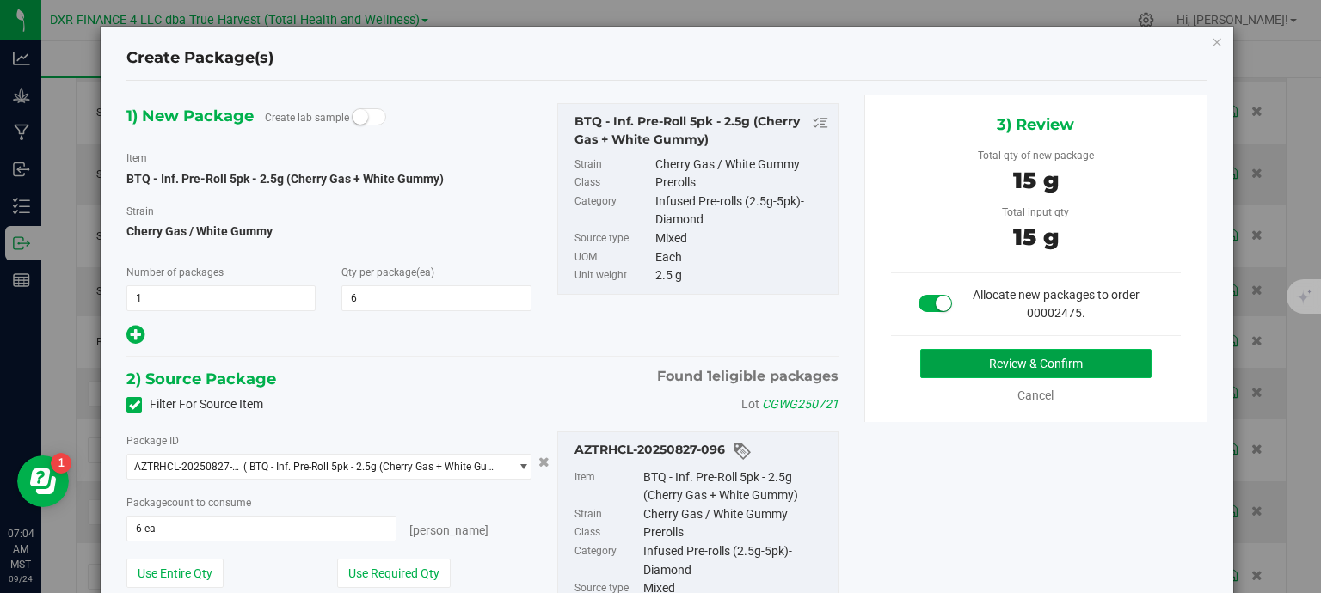
click at [983, 360] on button "Review & Confirm" at bounding box center [1035, 363] width 231 height 29
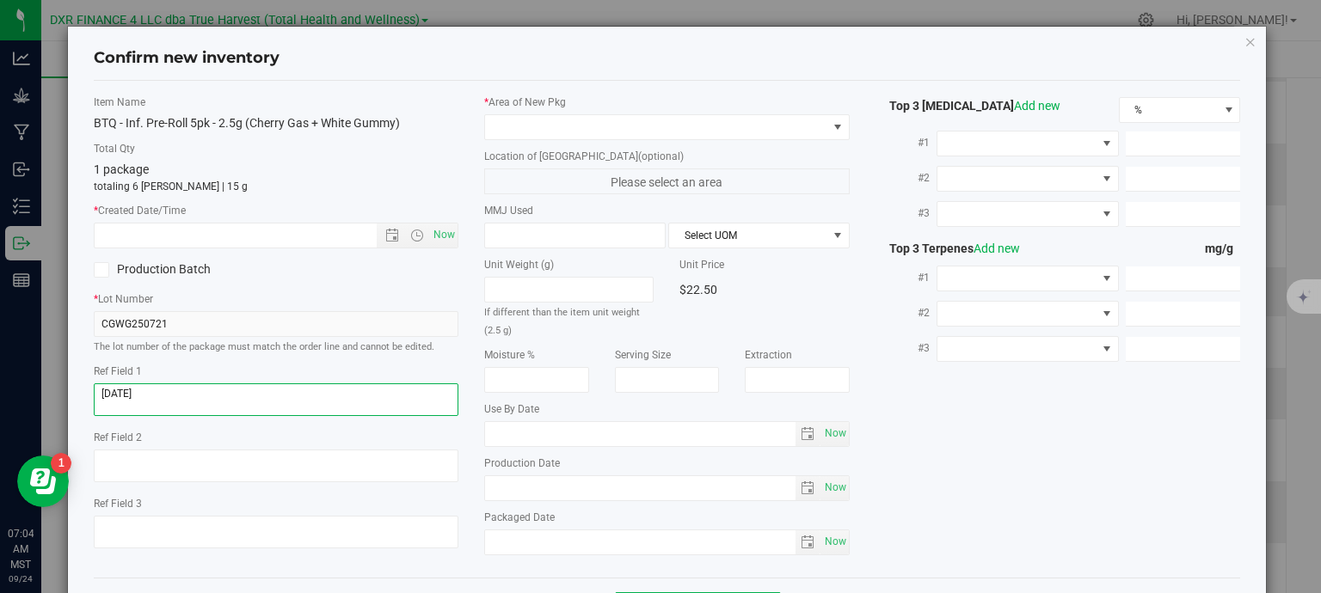
click at [184, 398] on textarea at bounding box center [276, 399] width 365 height 33
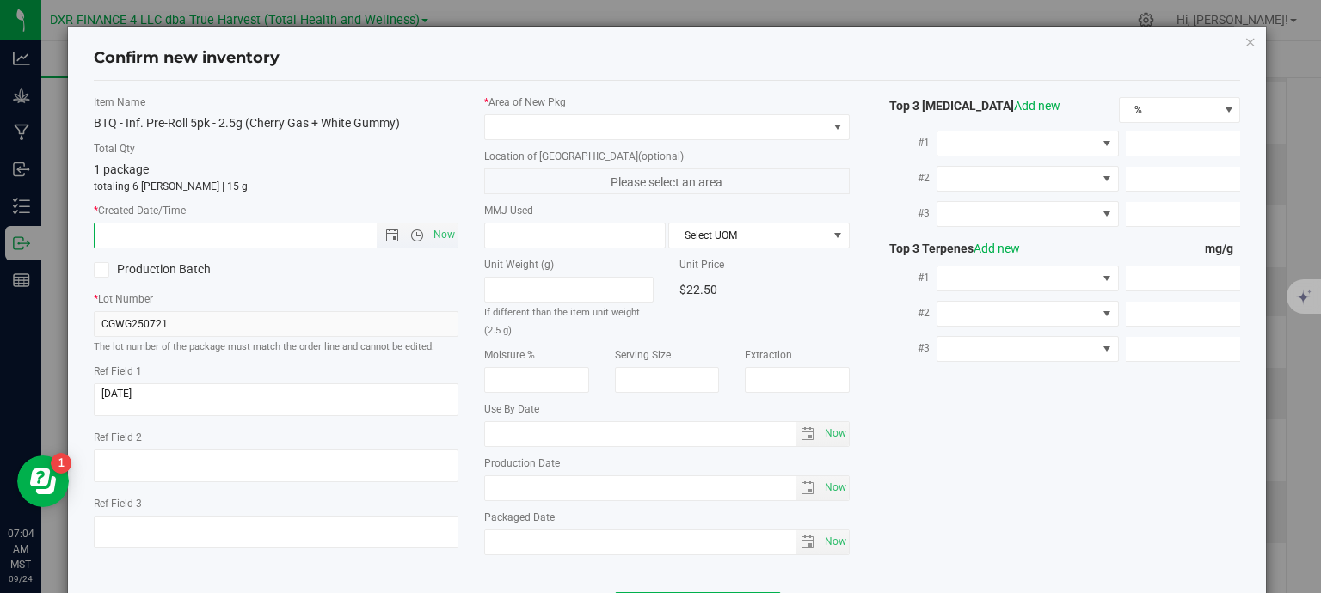
click at [200, 233] on input "text" at bounding box center [251, 236] width 312 height 24
paste input "2025-08-12"
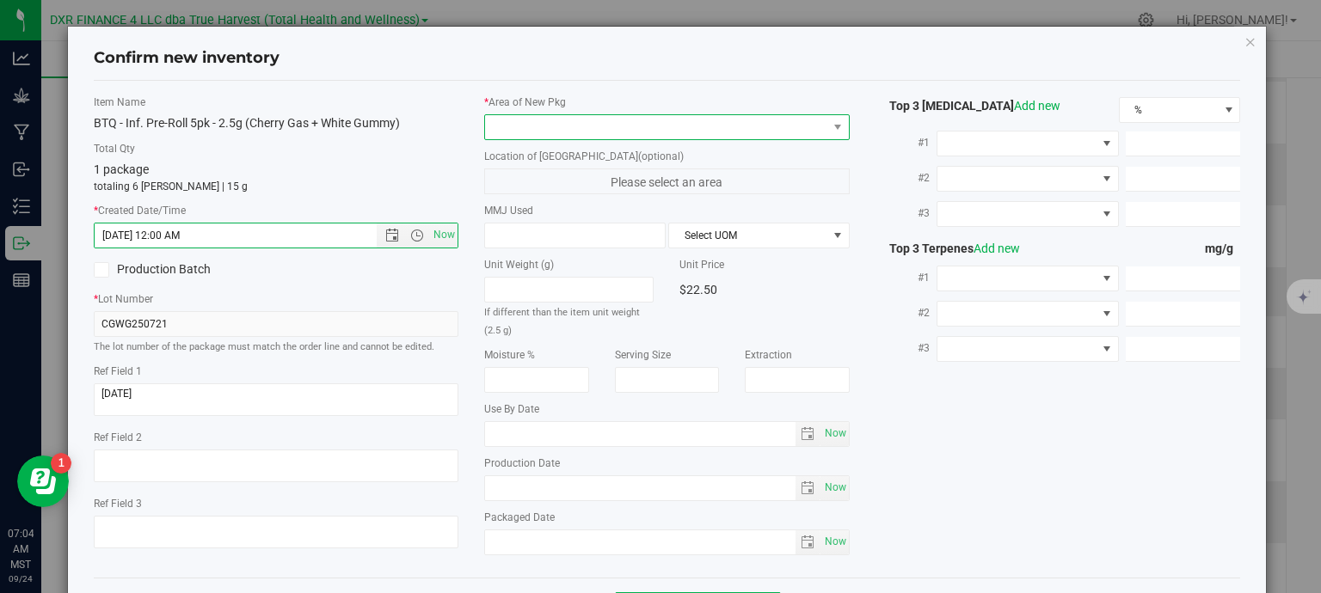
click at [632, 118] on span at bounding box center [656, 127] width 342 height 24
type input "8/12/2025 7:04 AM"
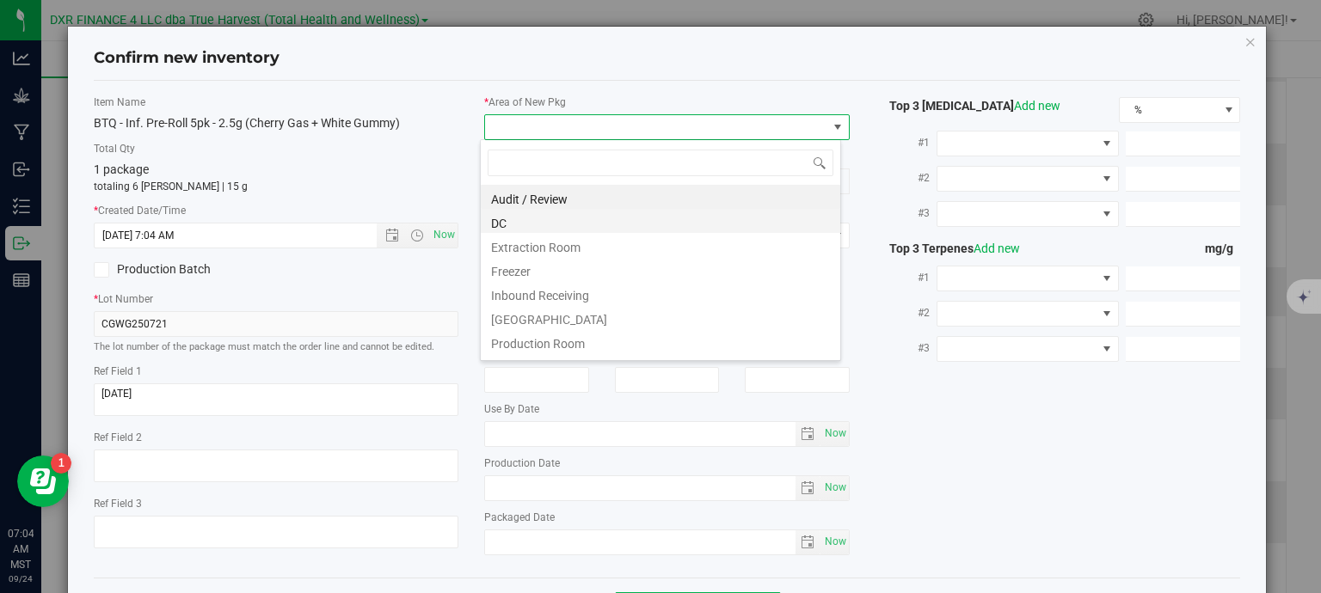
scroll to position [25, 361]
click at [574, 226] on li "DC" at bounding box center [660, 221] width 359 height 24
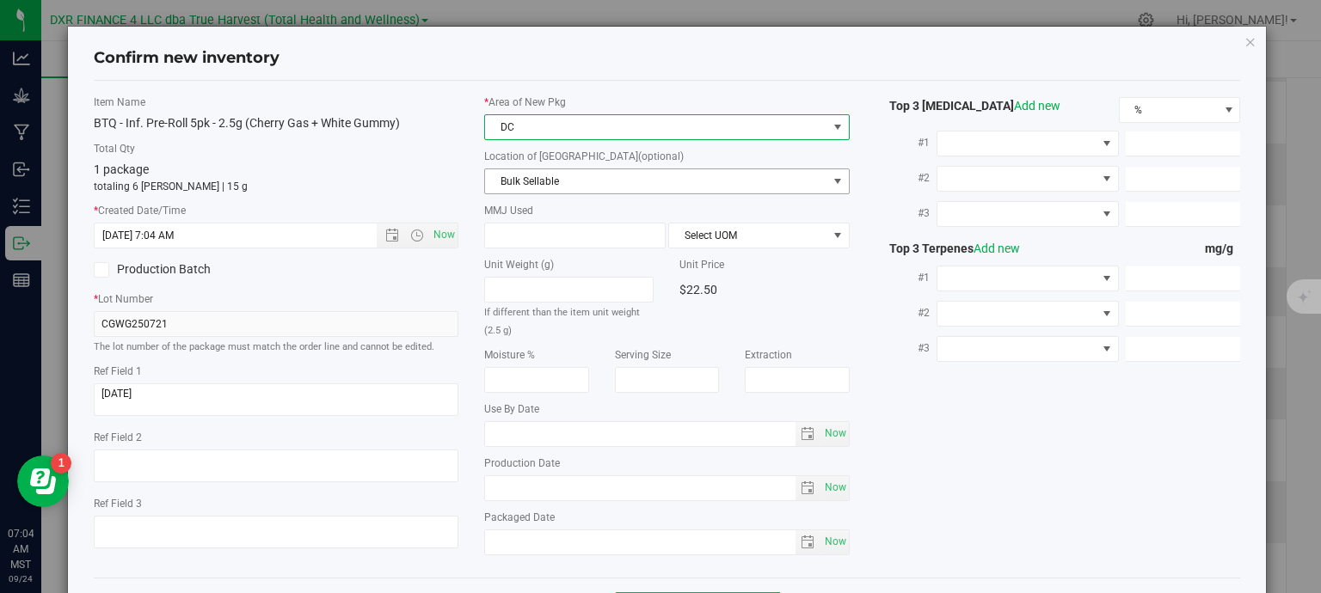
click at [590, 183] on span "Bulk Sellable" at bounding box center [656, 181] width 342 height 24
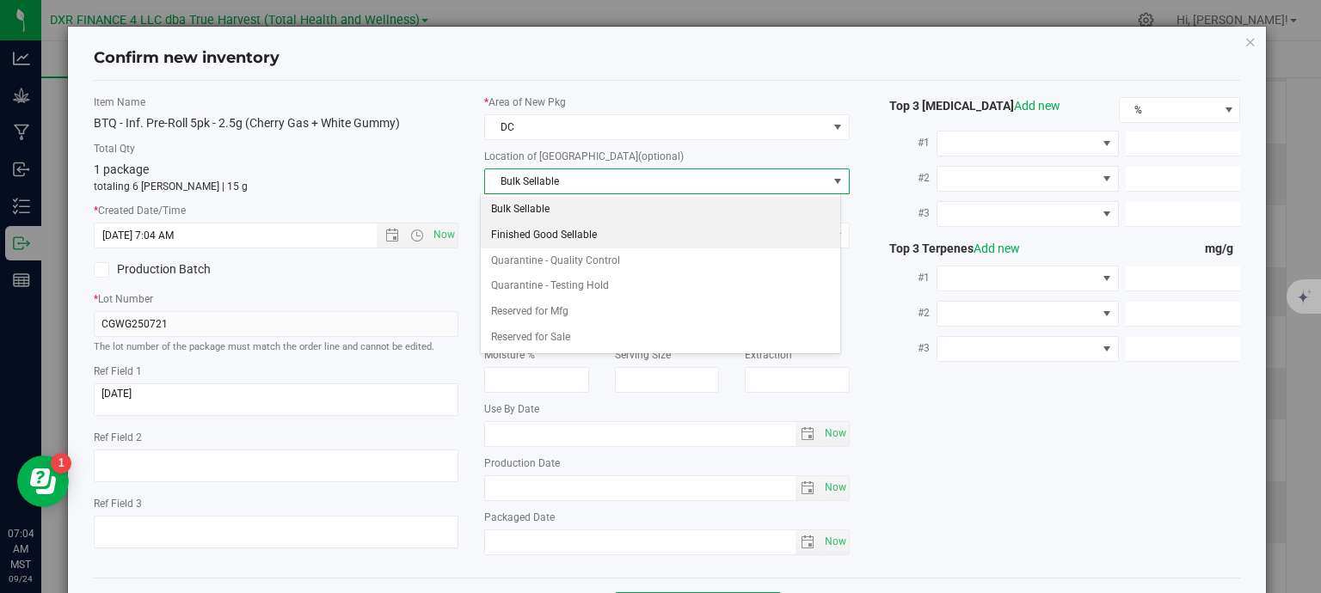
click at [561, 236] on li "Finished Good Sellable" at bounding box center [660, 236] width 359 height 26
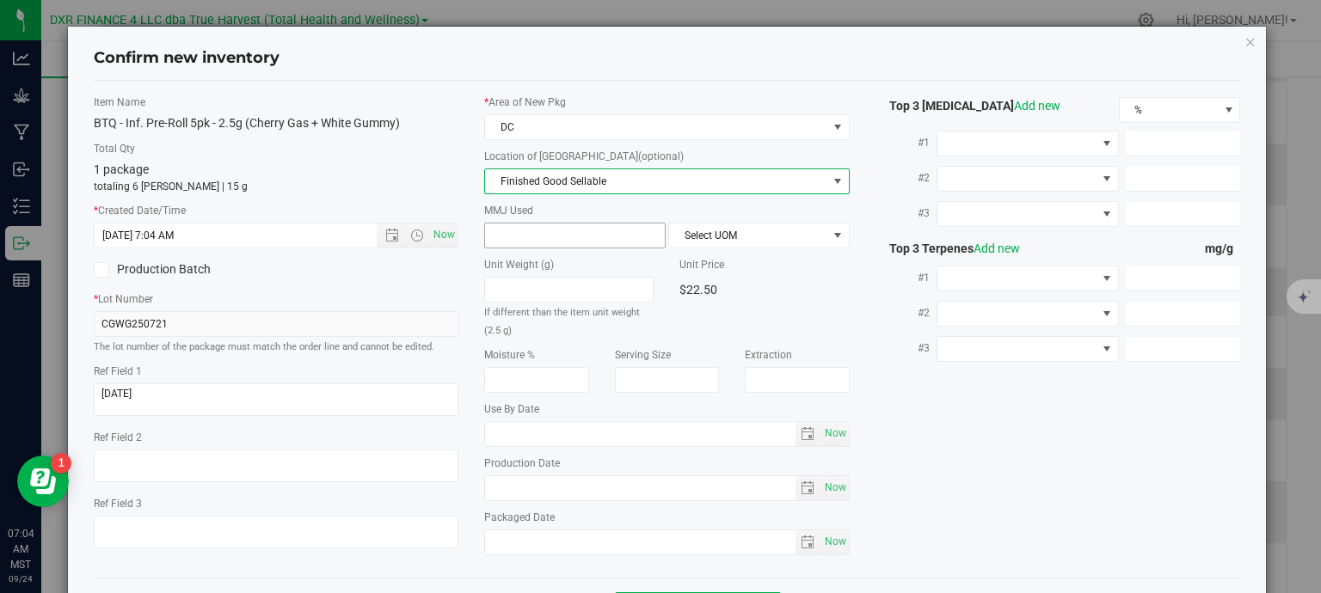
click at [561, 236] on span at bounding box center [574, 236] width 181 height 26
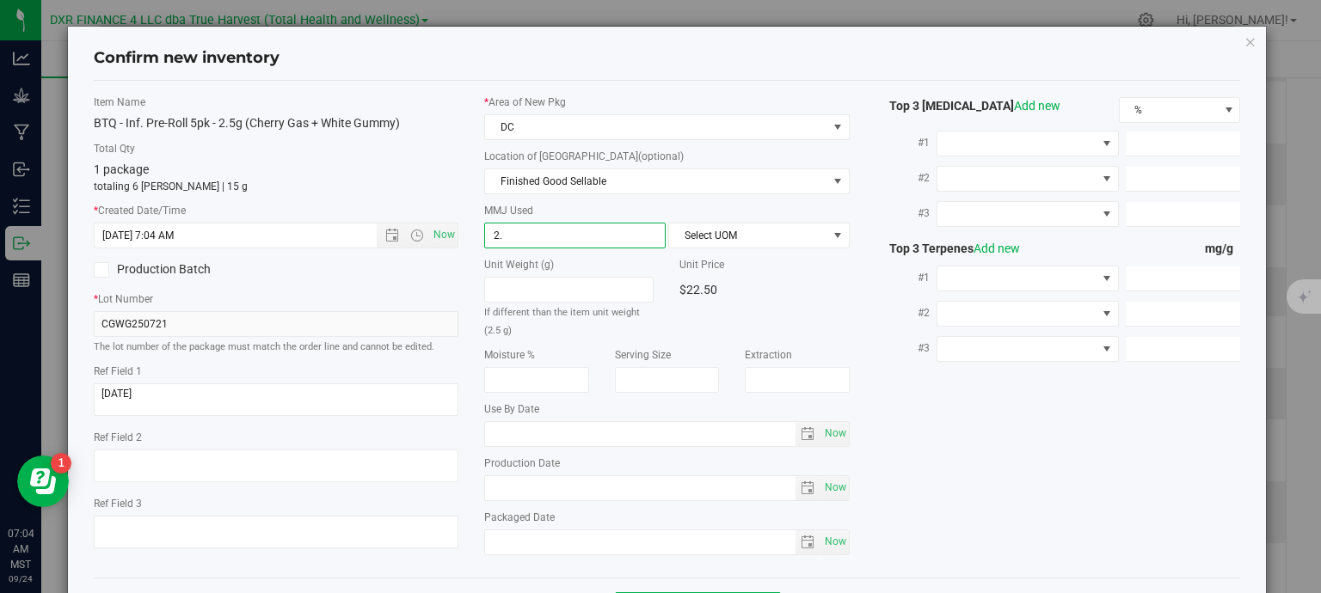
type input "2.5"
type input "2.5000"
click at [706, 232] on span "Select UOM" at bounding box center [748, 236] width 158 height 24
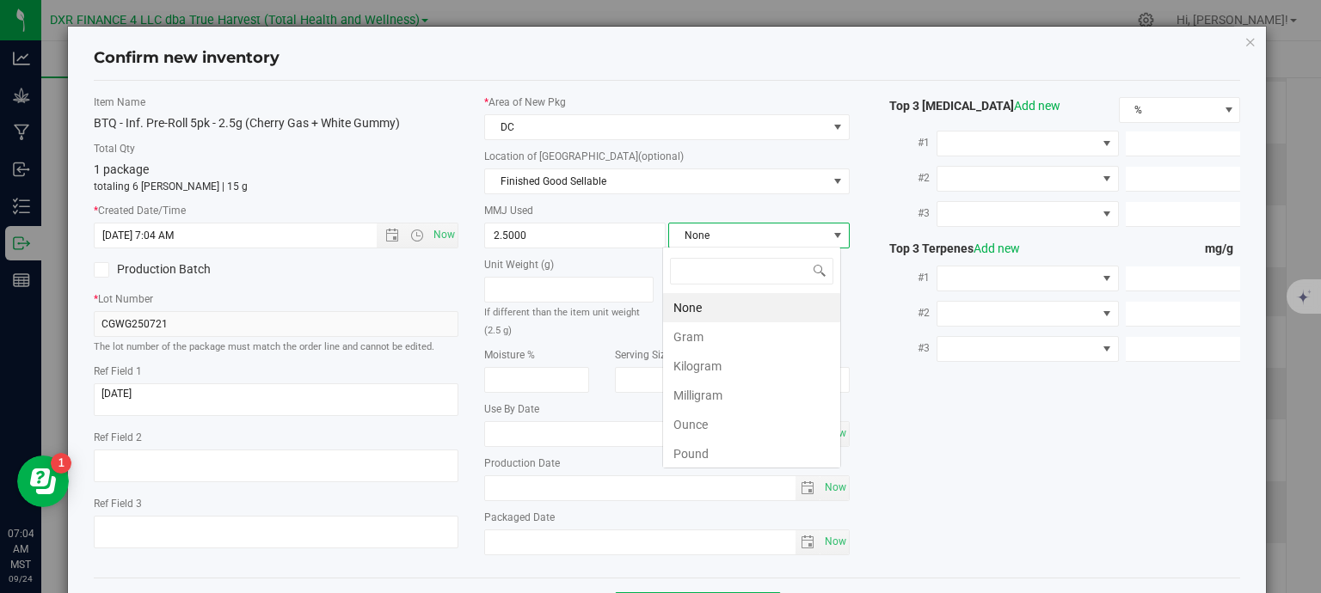
scroll to position [25, 179]
click at [710, 347] on li "Gram" at bounding box center [751, 336] width 177 height 29
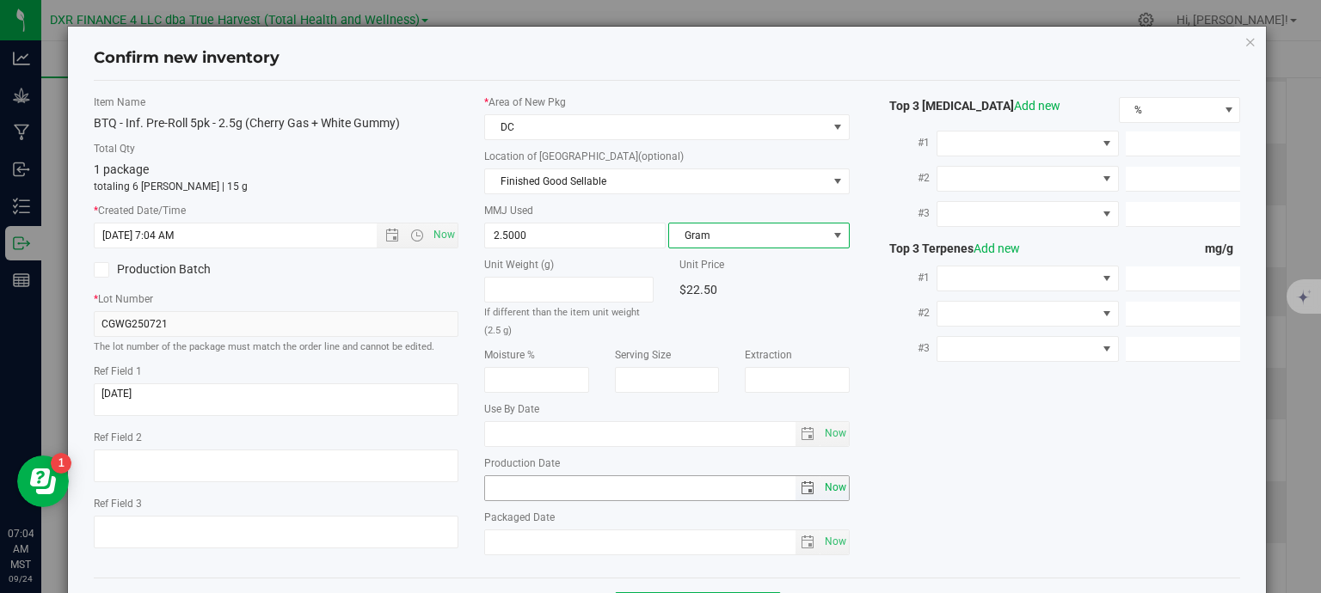
scroll to position [65, 0]
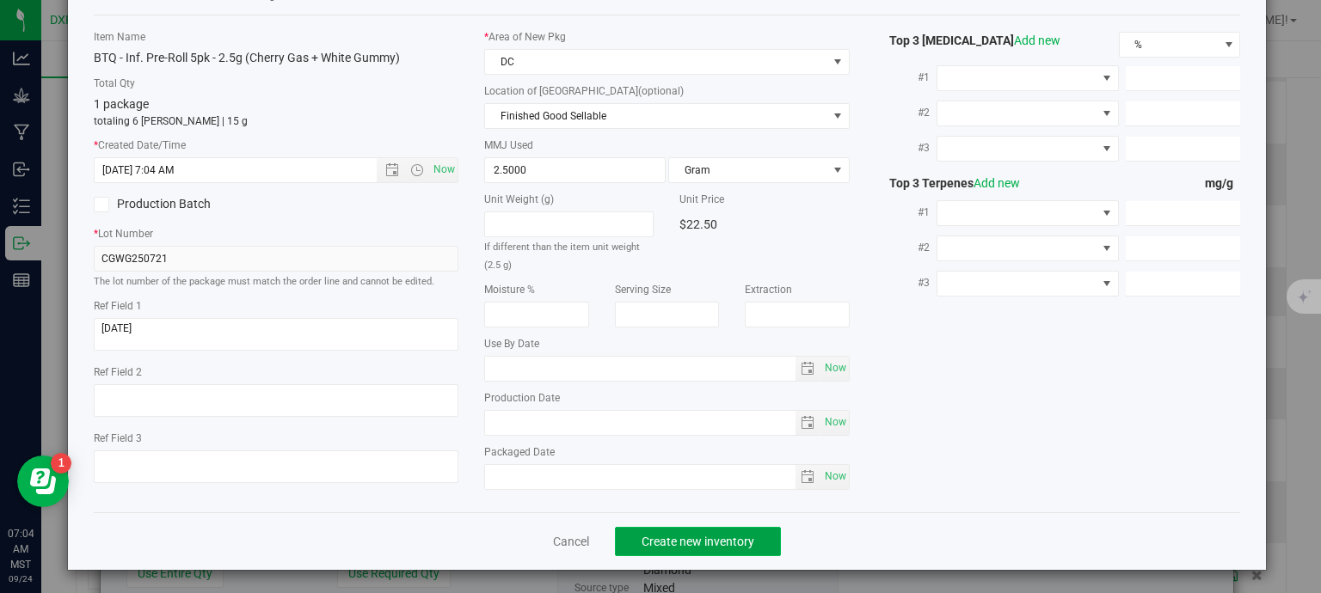
click at [752, 540] on button "Create new inventory" at bounding box center [698, 541] width 166 height 29
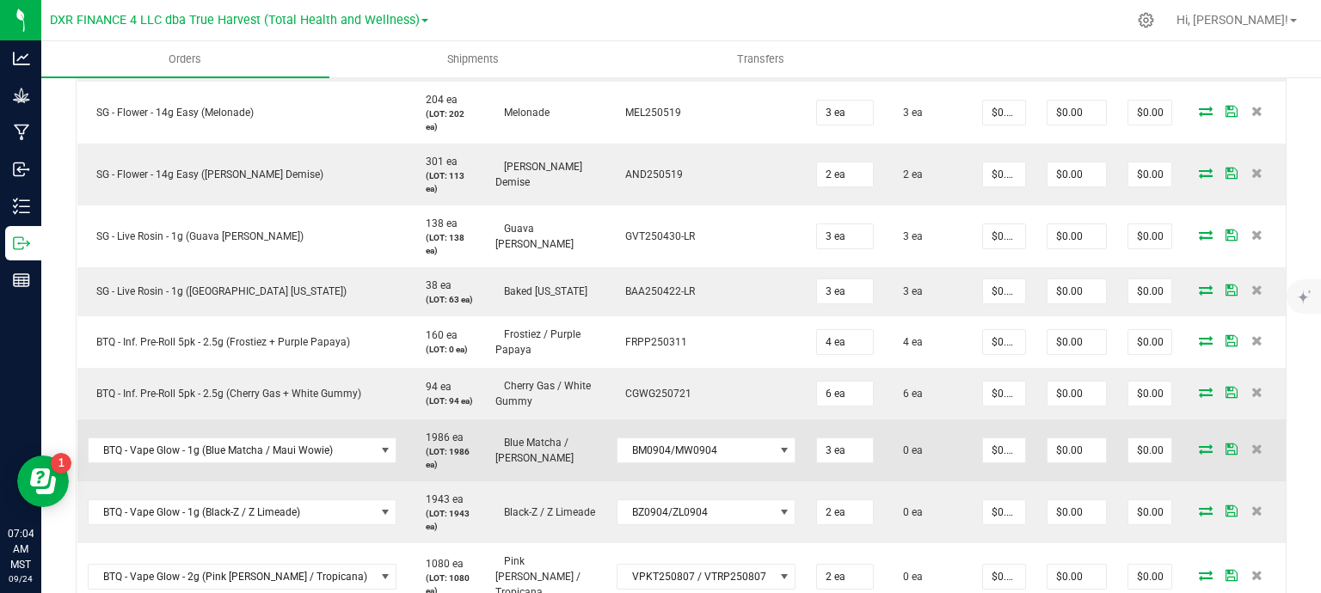
click at [1199, 448] on icon at bounding box center [1206, 449] width 14 height 10
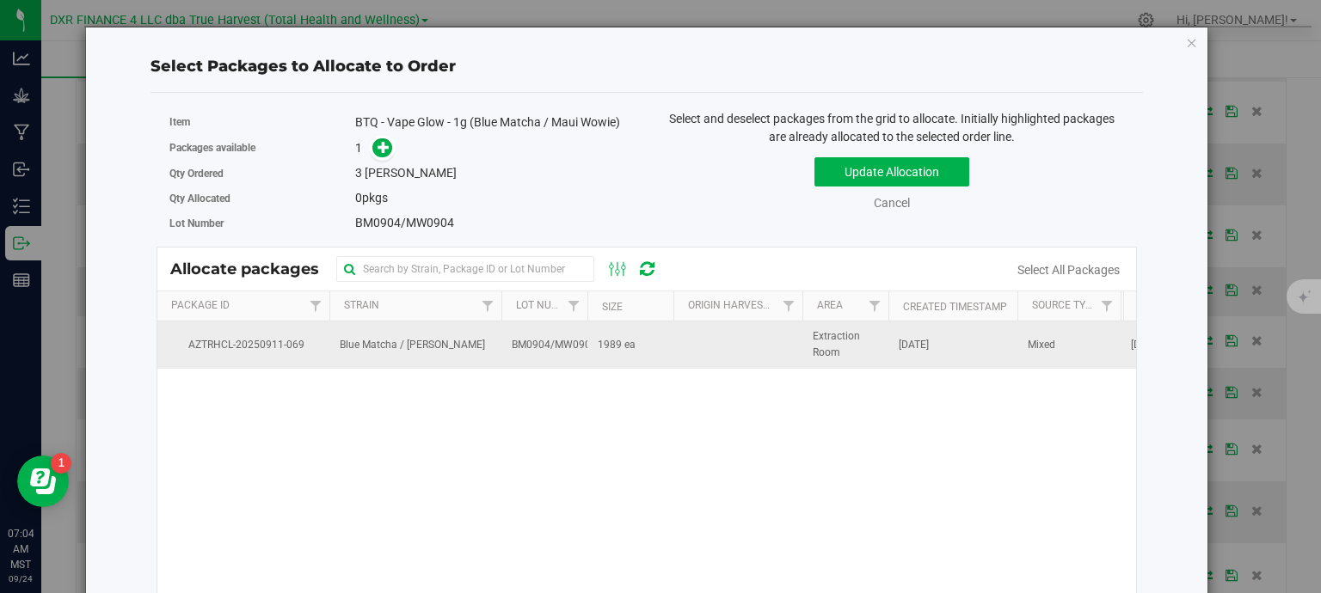
click at [621, 348] on span "1989 ea" at bounding box center [617, 345] width 38 height 16
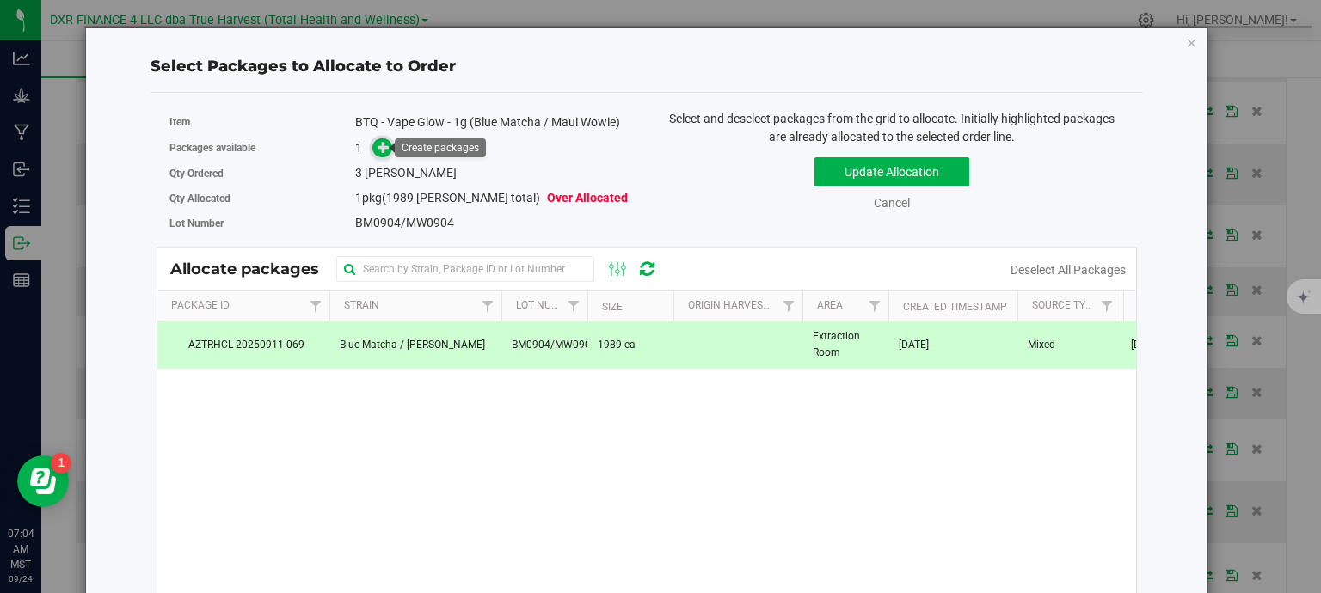
click at [377, 144] on icon at bounding box center [383, 147] width 12 height 12
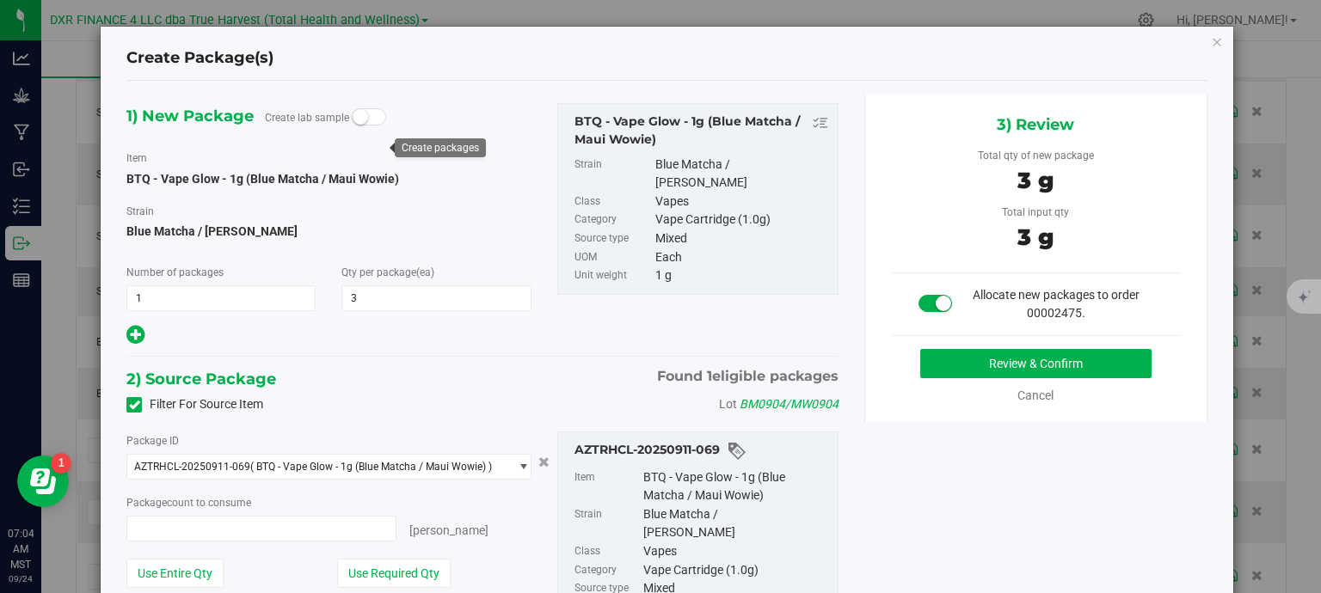
type input "3"
type input "3 ea"
click at [1054, 364] on button "Review & Confirm" at bounding box center [1035, 363] width 231 height 29
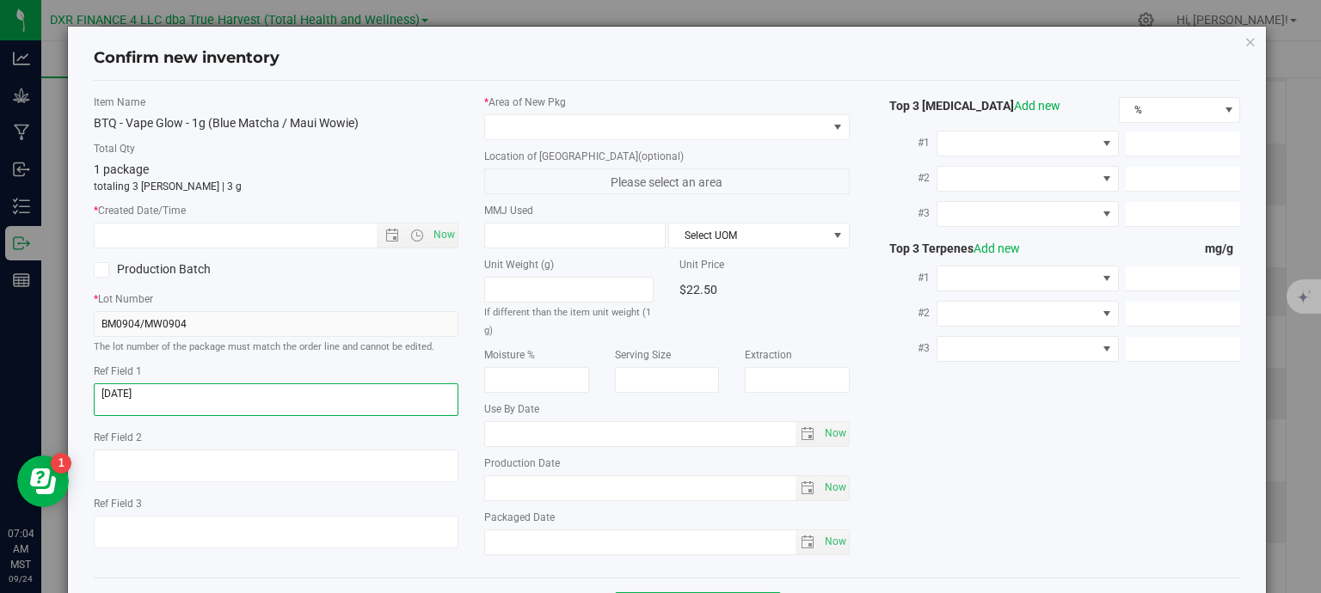
click at [228, 395] on textarea at bounding box center [276, 399] width 365 height 33
click at [228, 394] on textarea at bounding box center [276, 399] width 365 height 33
click at [301, 247] on span "Now" at bounding box center [276, 236] width 365 height 26
click at [304, 238] on input "text" at bounding box center [251, 236] width 312 height 24
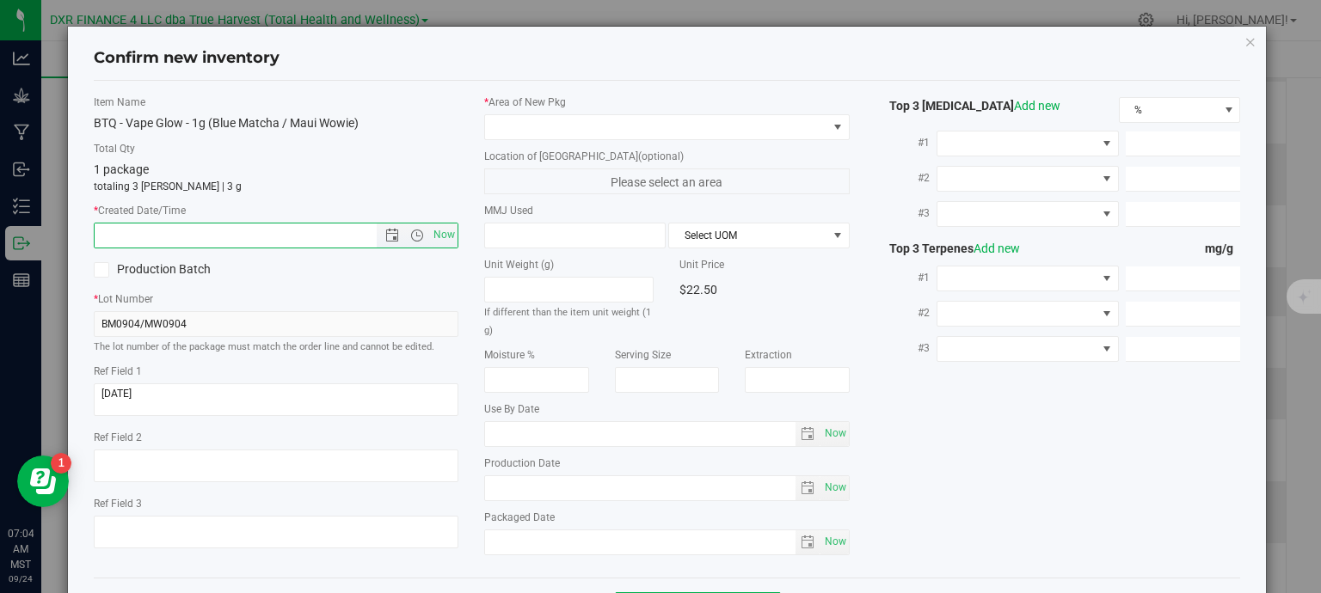
paste input "2025-09-04"
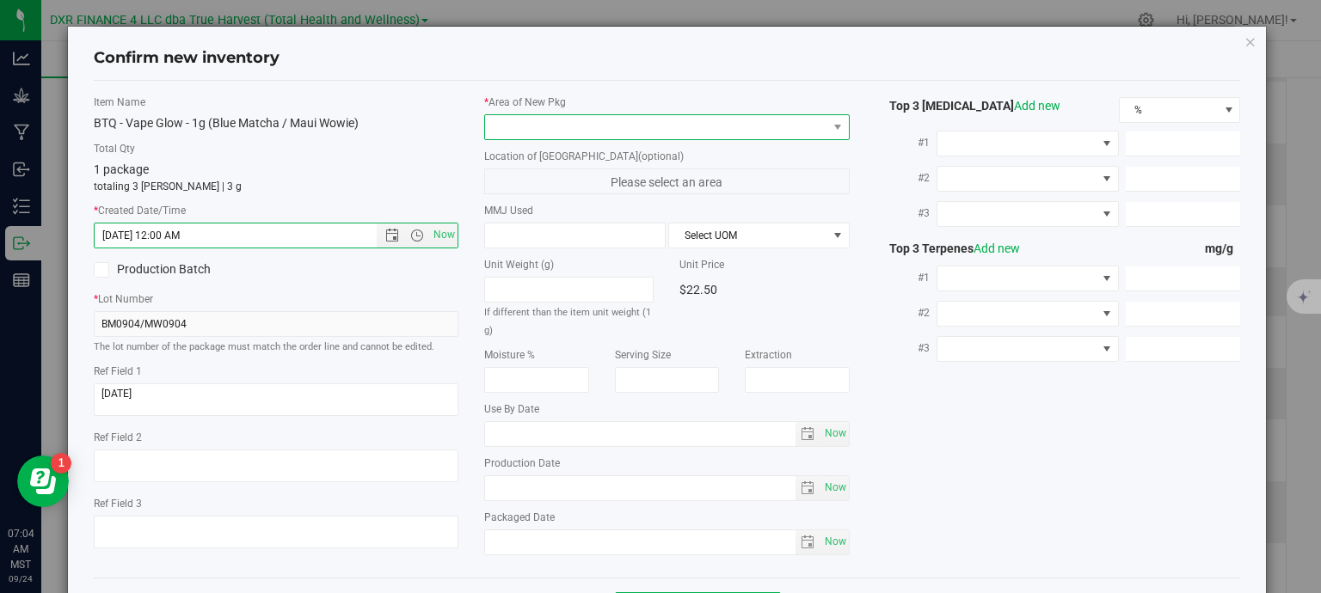
click at [518, 122] on span at bounding box center [656, 127] width 342 height 24
type input "9/4/2025 7:04 AM"
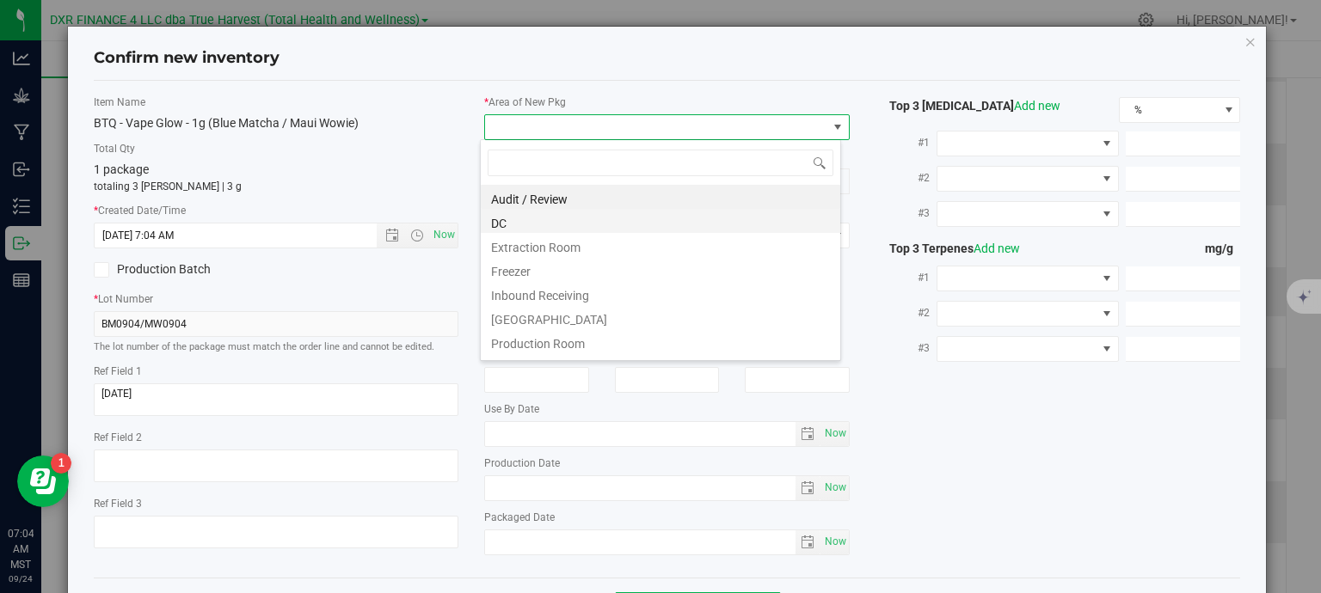
scroll to position [25, 361]
click at [526, 220] on li "DC" at bounding box center [660, 221] width 359 height 24
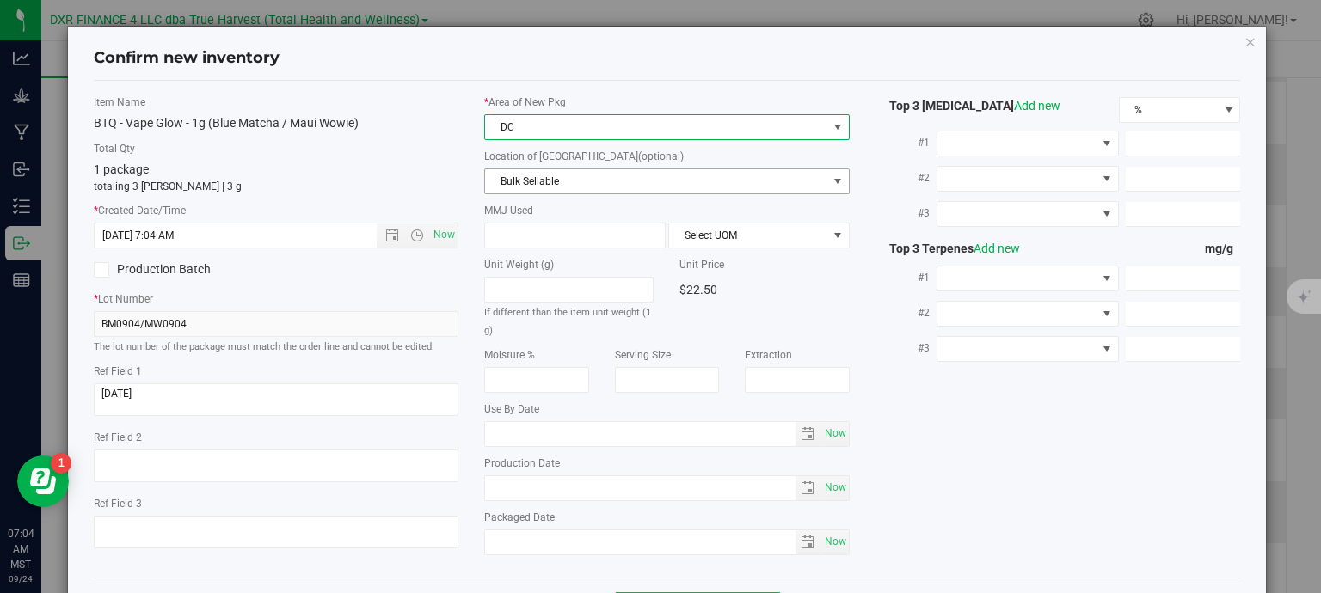
click at [550, 184] on span "Bulk Sellable" at bounding box center [656, 181] width 342 height 24
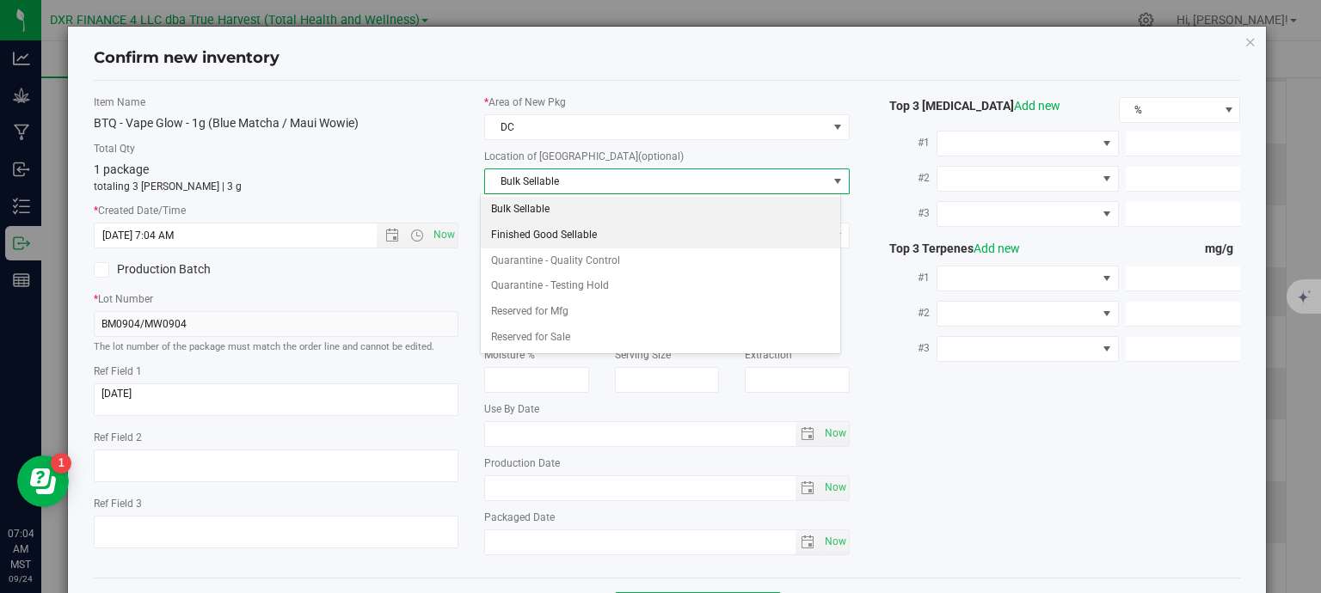
click at [600, 238] on li "Finished Good Sellable" at bounding box center [660, 236] width 359 height 26
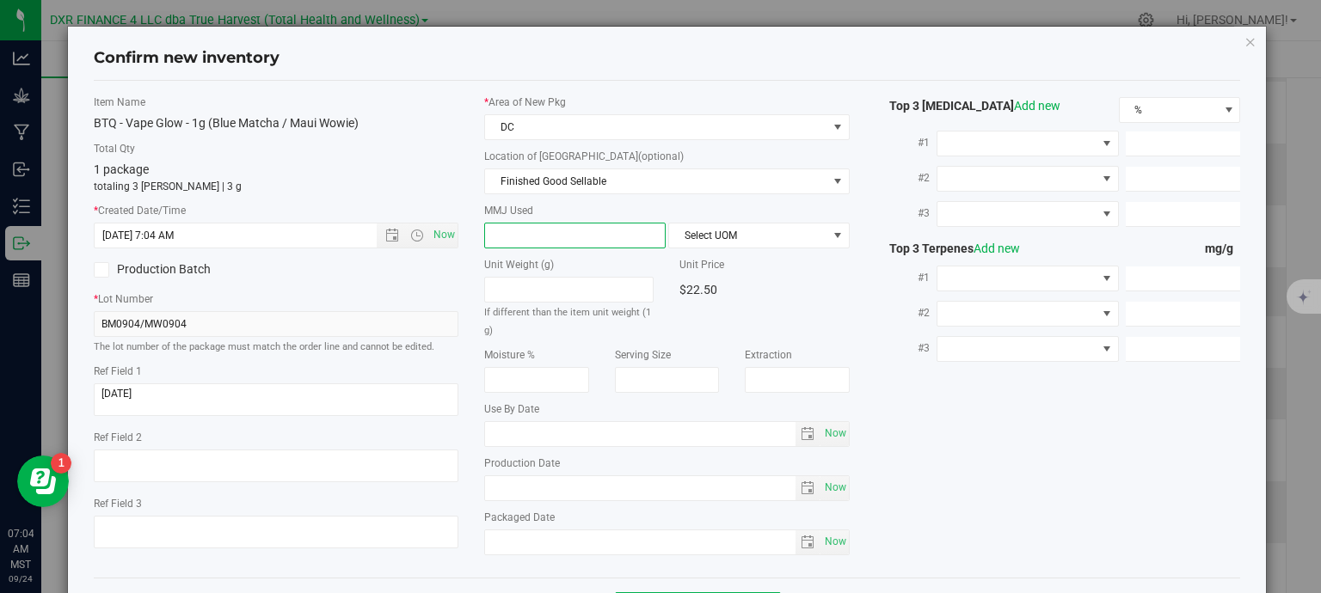
click at [522, 239] on span at bounding box center [574, 236] width 181 height 26
type input "1"
type input "1.0000"
click at [733, 233] on span "Select UOM" at bounding box center [748, 236] width 158 height 24
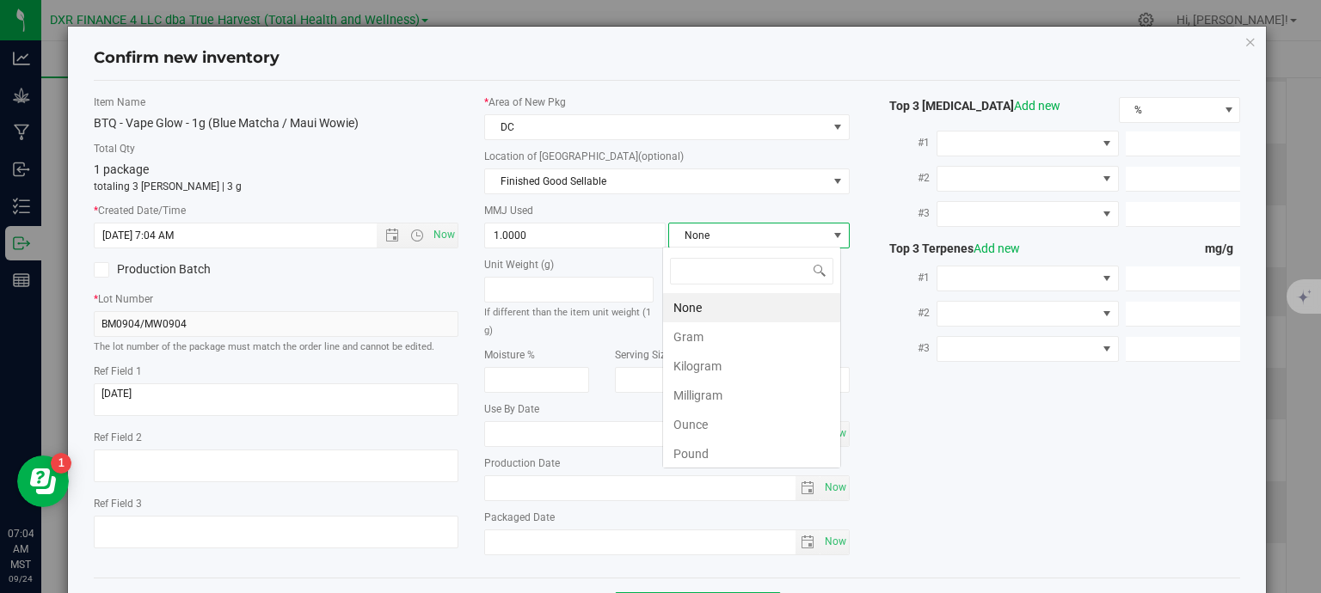
scroll to position [25, 179]
click at [745, 331] on li "Gram" at bounding box center [751, 336] width 177 height 29
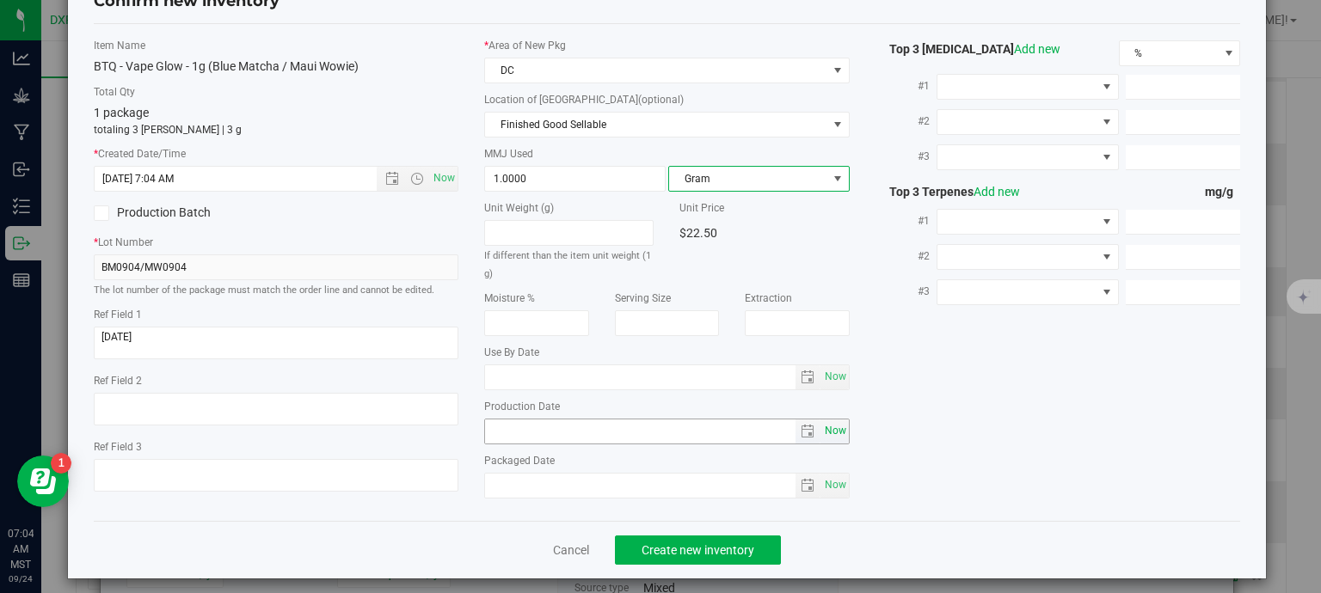
scroll to position [65, 0]
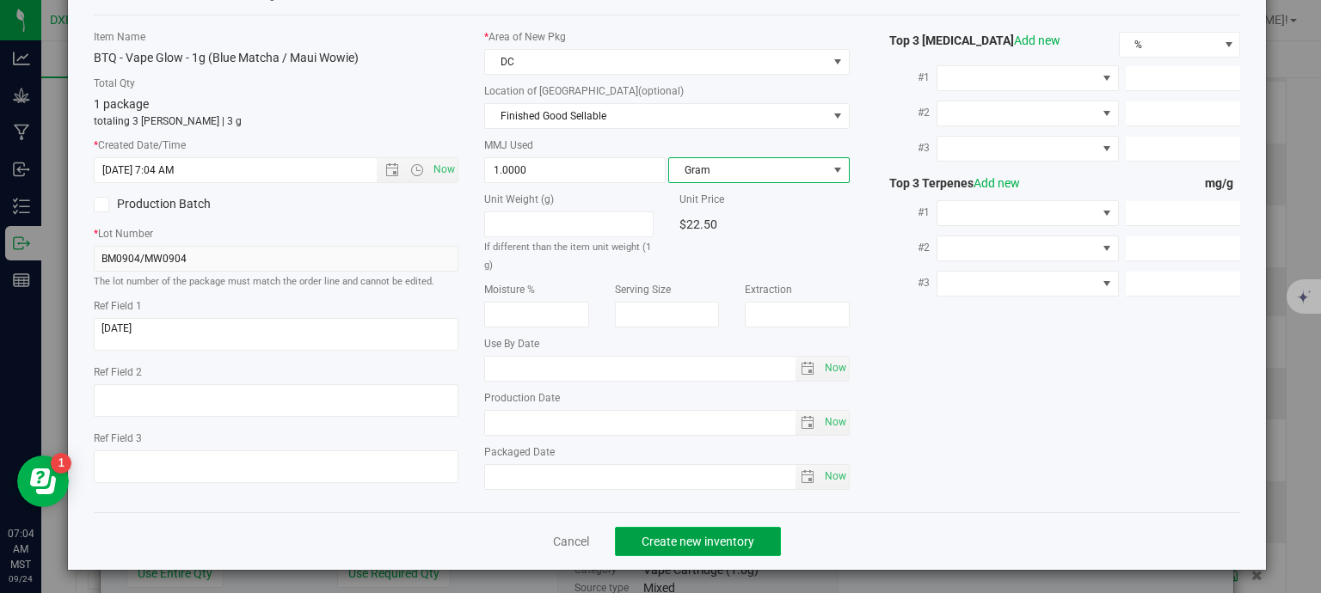
click at [715, 543] on span "Create new inventory" at bounding box center [697, 542] width 113 height 14
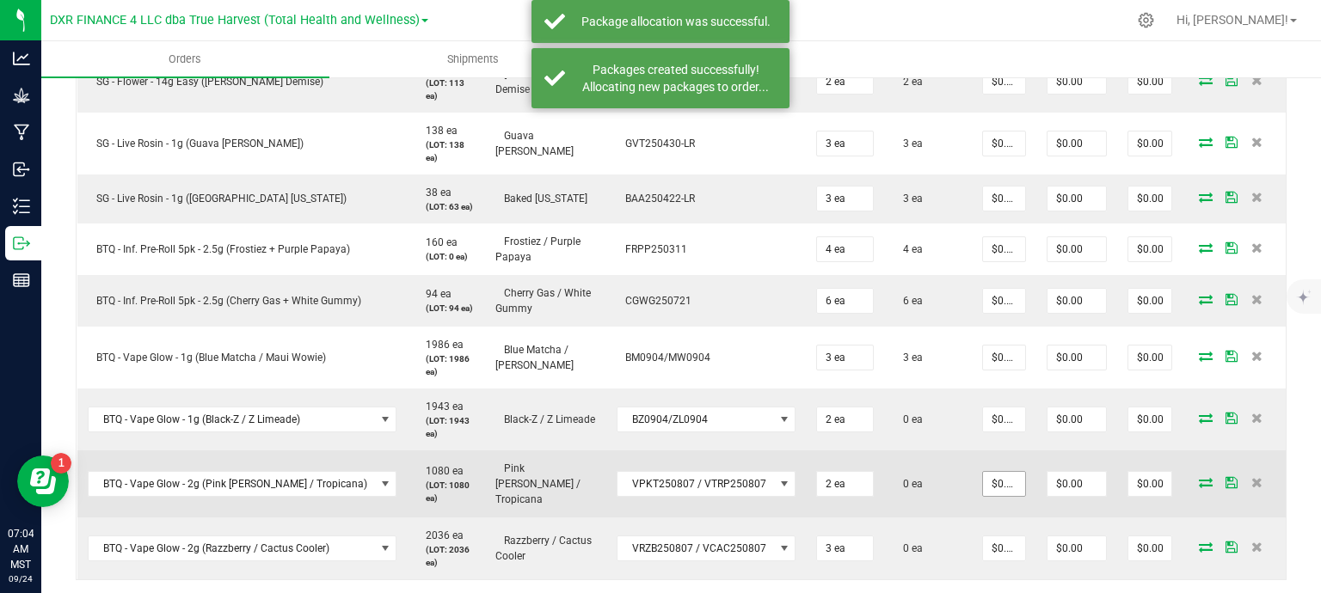
scroll to position [946, 0]
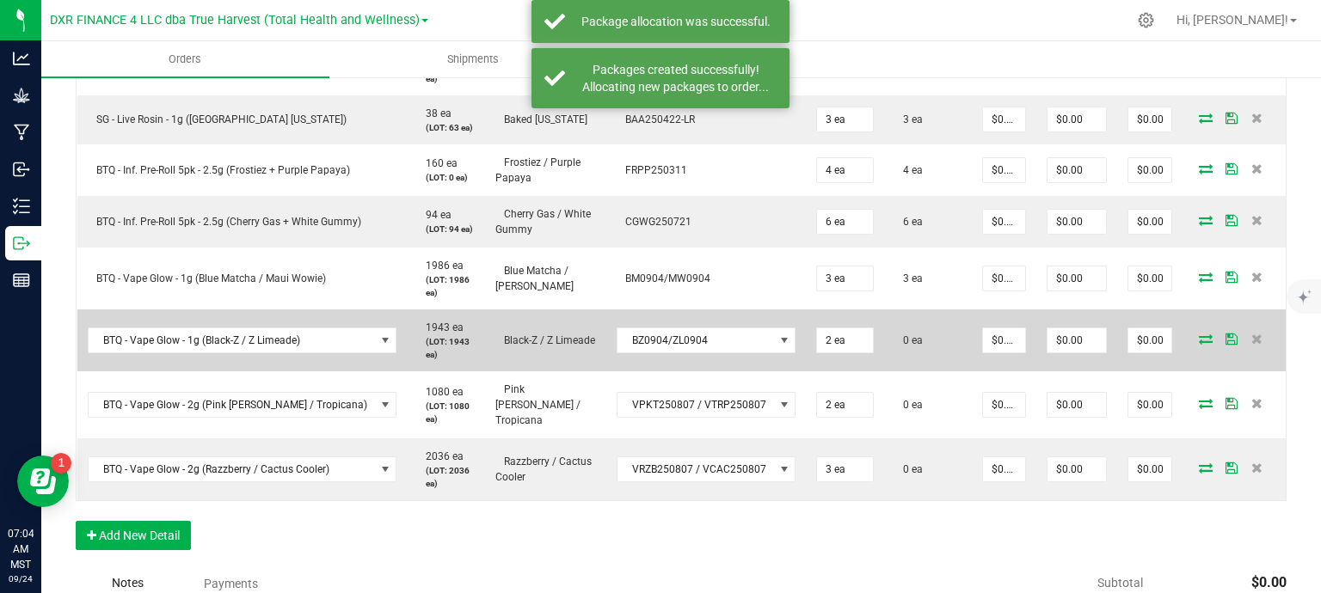
click at [1199, 340] on icon at bounding box center [1206, 339] width 14 height 10
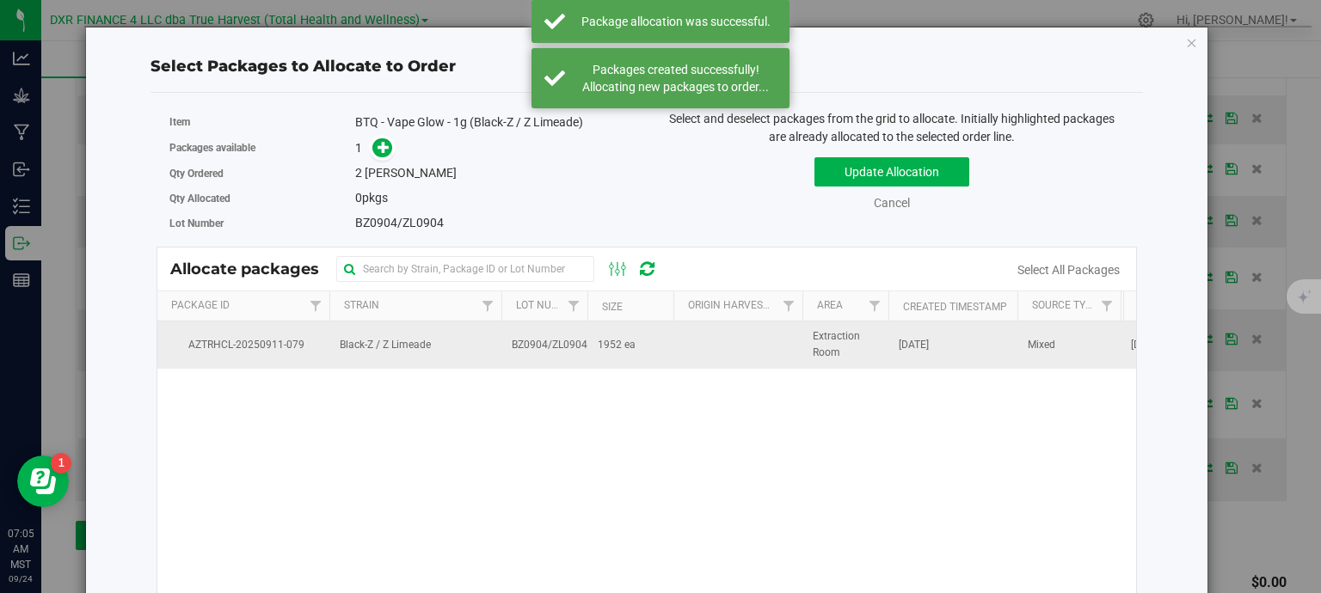
click at [543, 347] on span "BZ0904/ZL0904" at bounding box center [550, 345] width 76 height 16
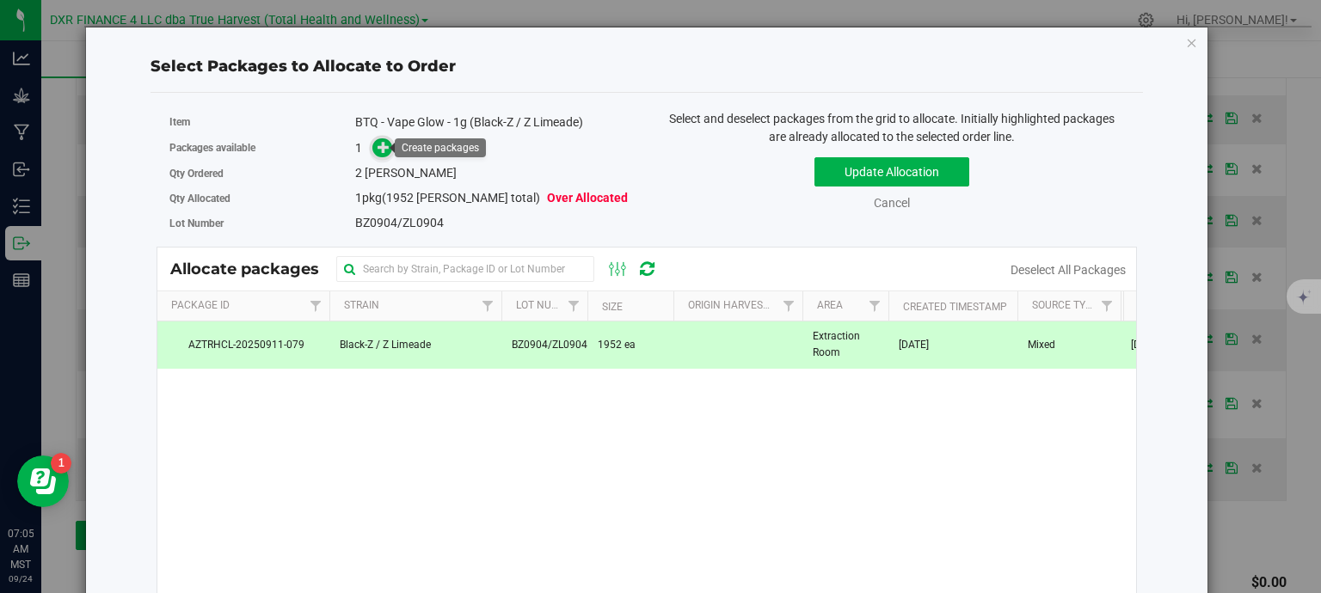
click at [377, 146] on icon at bounding box center [383, 147] width 12 height 12
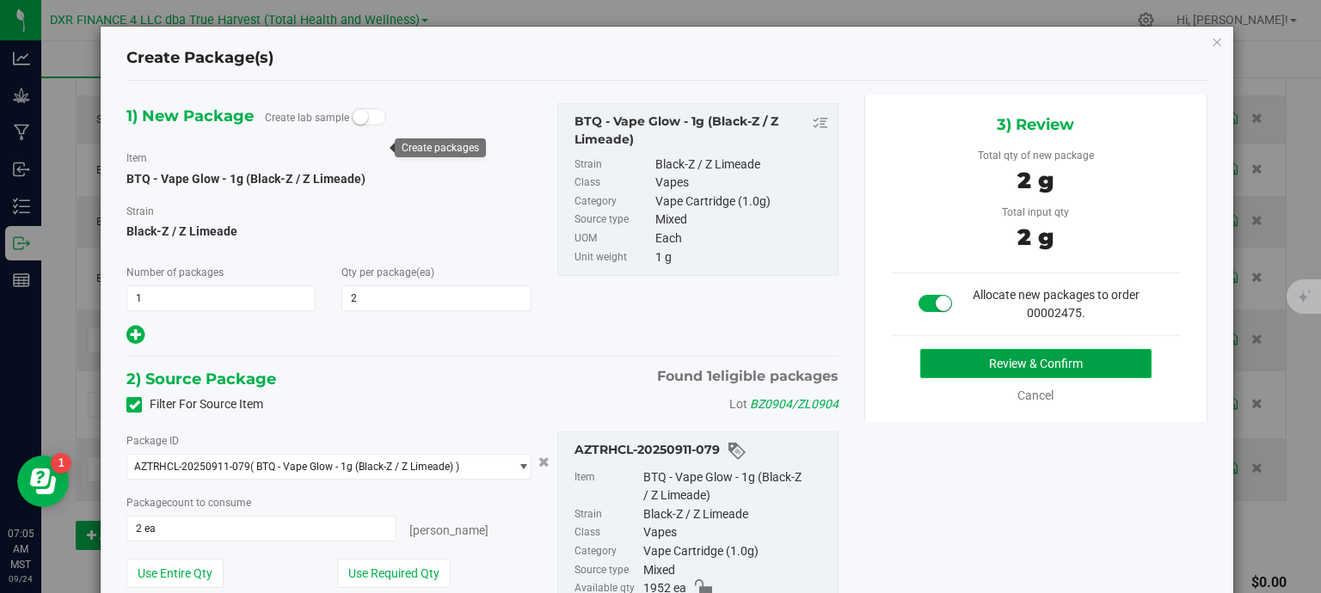
click at [1025, 362] on button "Review & Confirm" at bounding box center [1035, 363] width 231 height 29
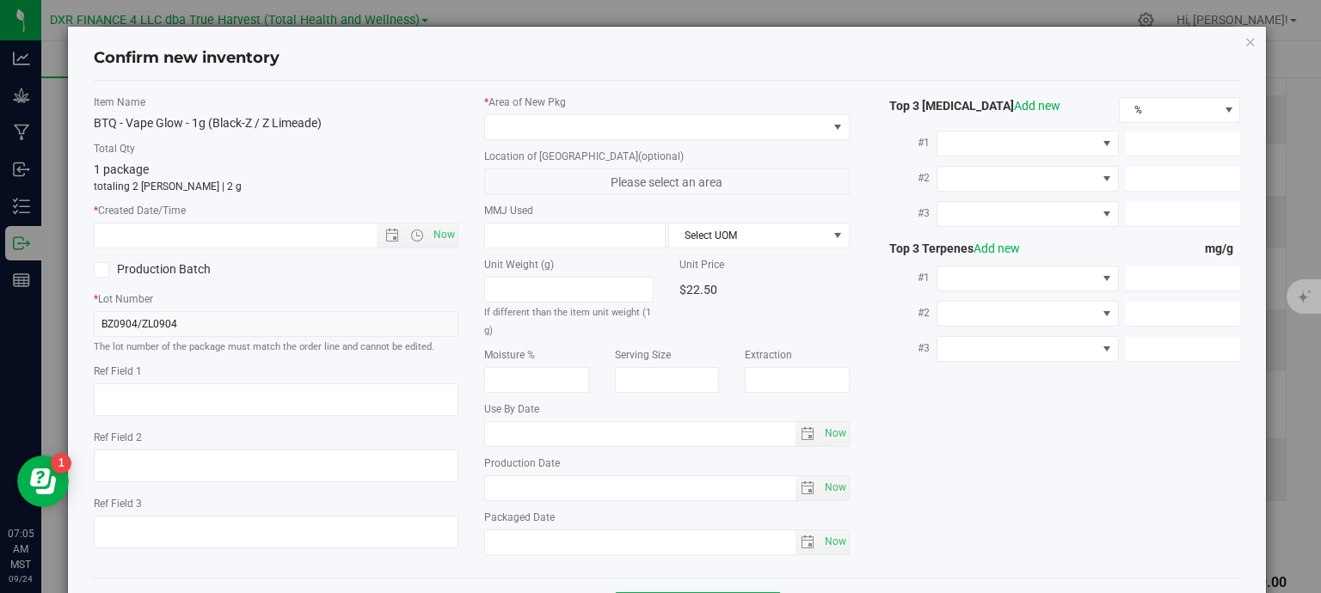
type textarea "2025-09-04"
click at [209, 396] on textarea at bounding box center [276, 399] width 365 height 33
click at [209, 395] on textarea at bounding box center [276, 399] width 365 height 33
click at [248, 235] on input "text" at bounding box center [251, 236] width 312 height 24
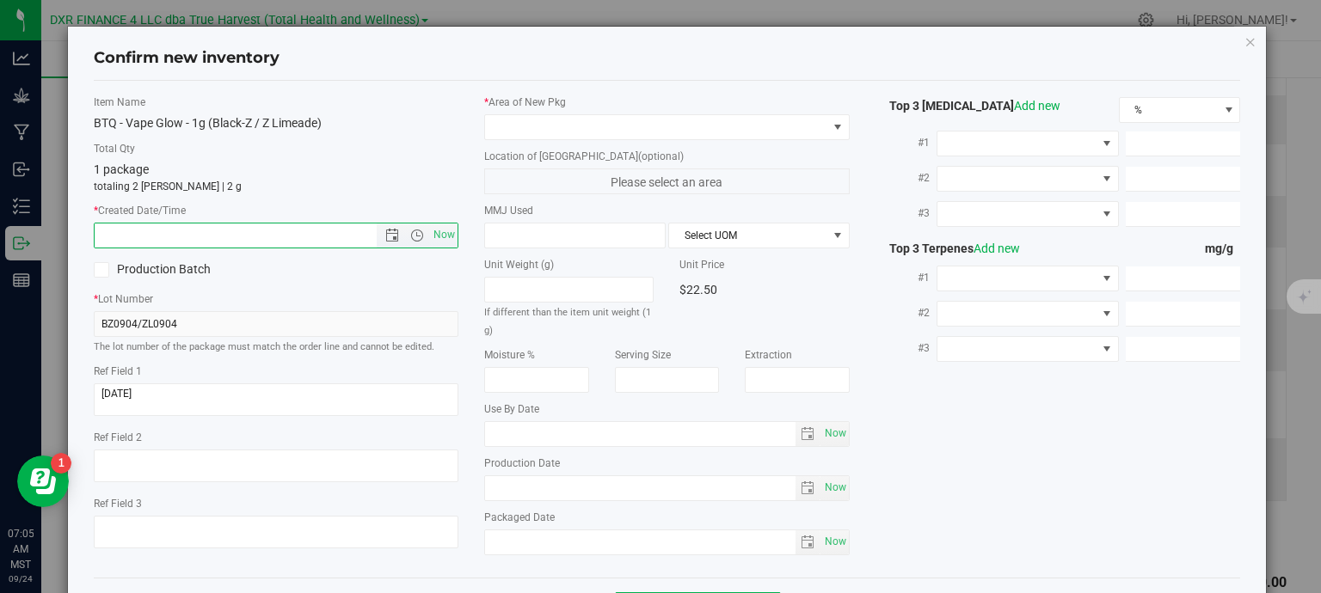
paste input "2025-09-04"
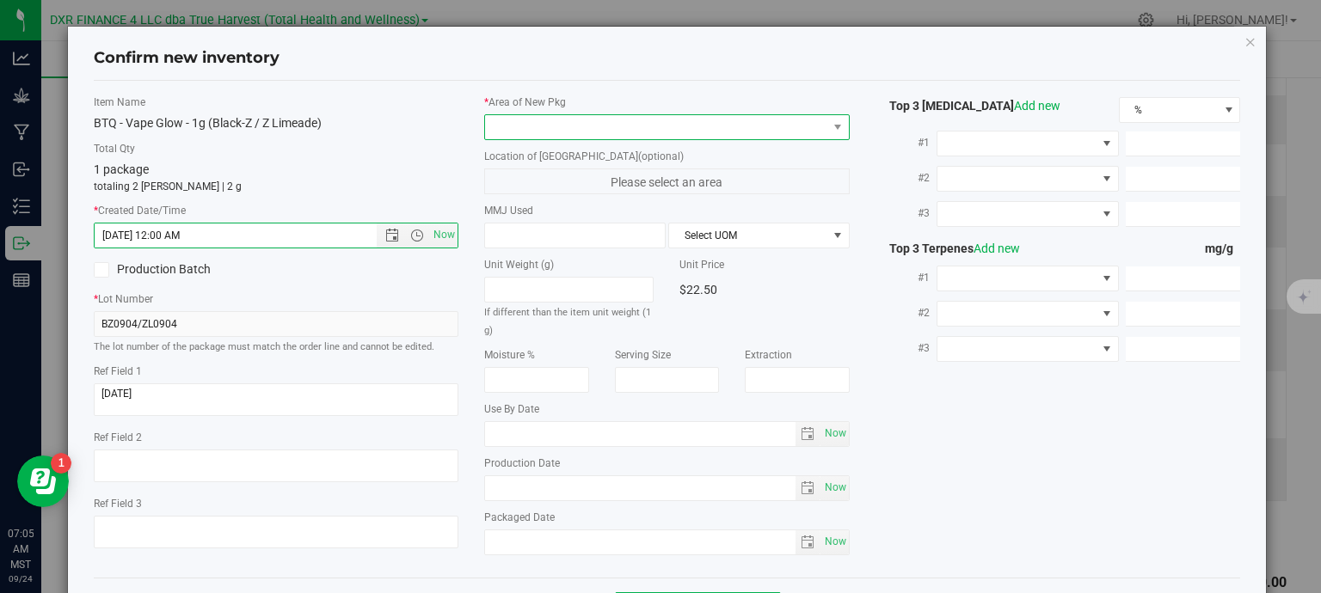
click at [589, 126] on span at bounding box center [656, 127] width 342 height 24
type input "9/4/2025 7:05 AM"
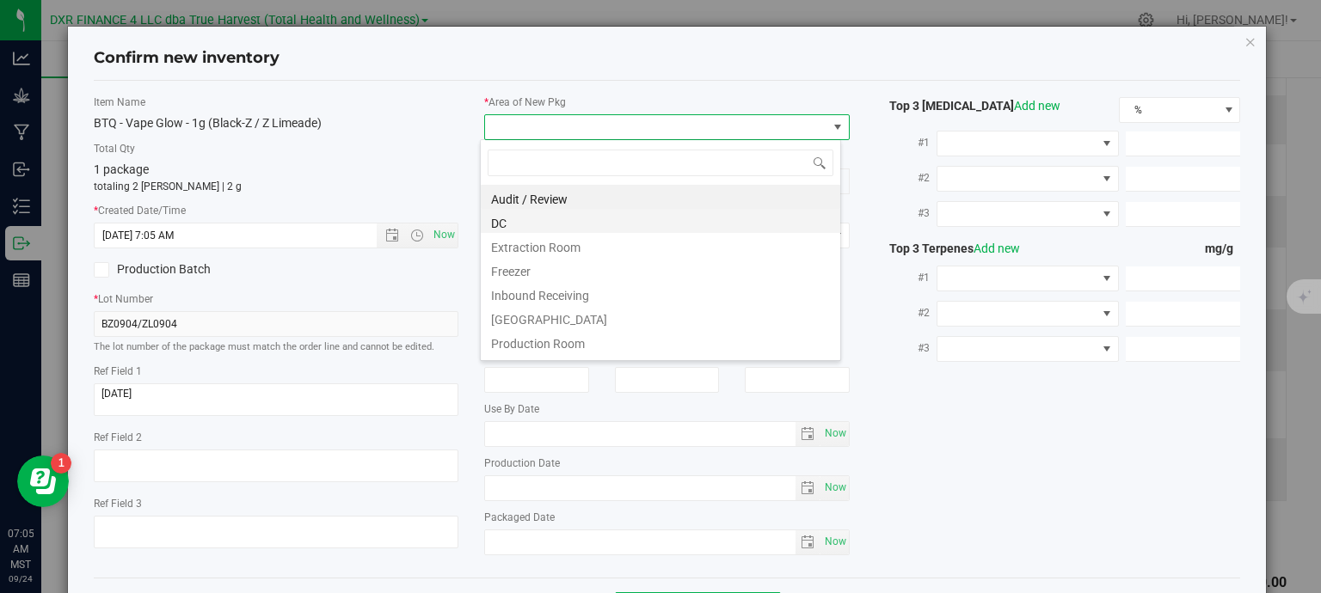
scroll to position [25, 361]
click at [547, 224] on li "DC" at bounding box center [660, 221] width 359 height 24
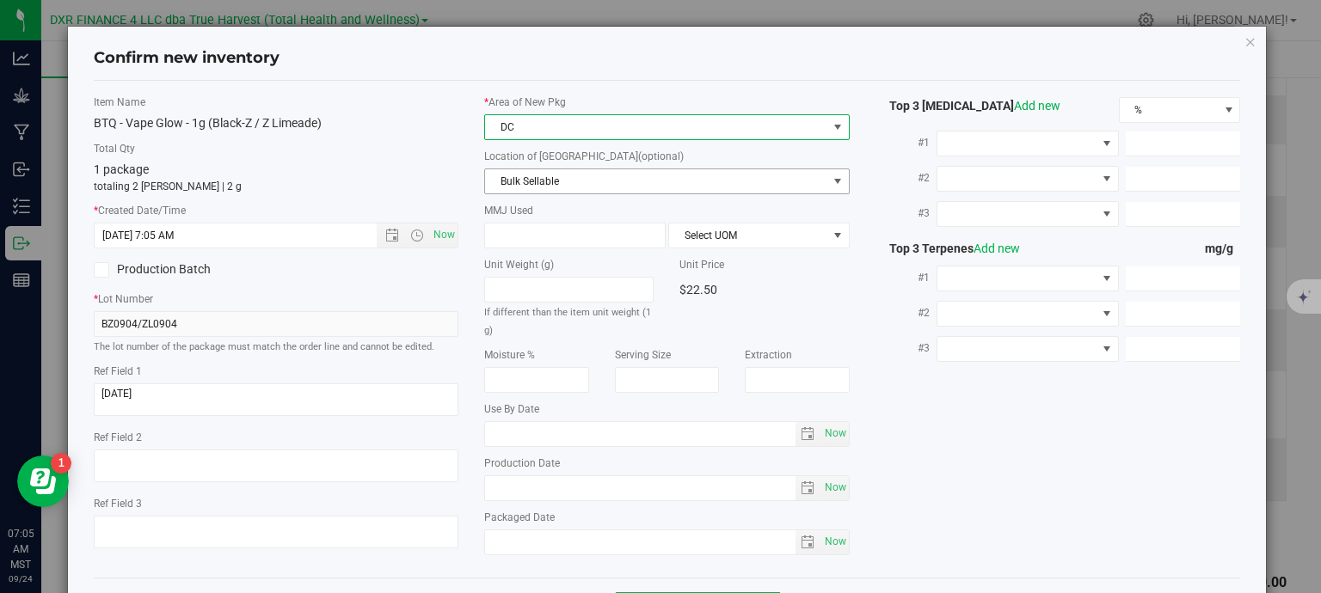
click at [592, 179] on span "Bulk Sellable" at bounding box center [656, 181] width 342 height 24
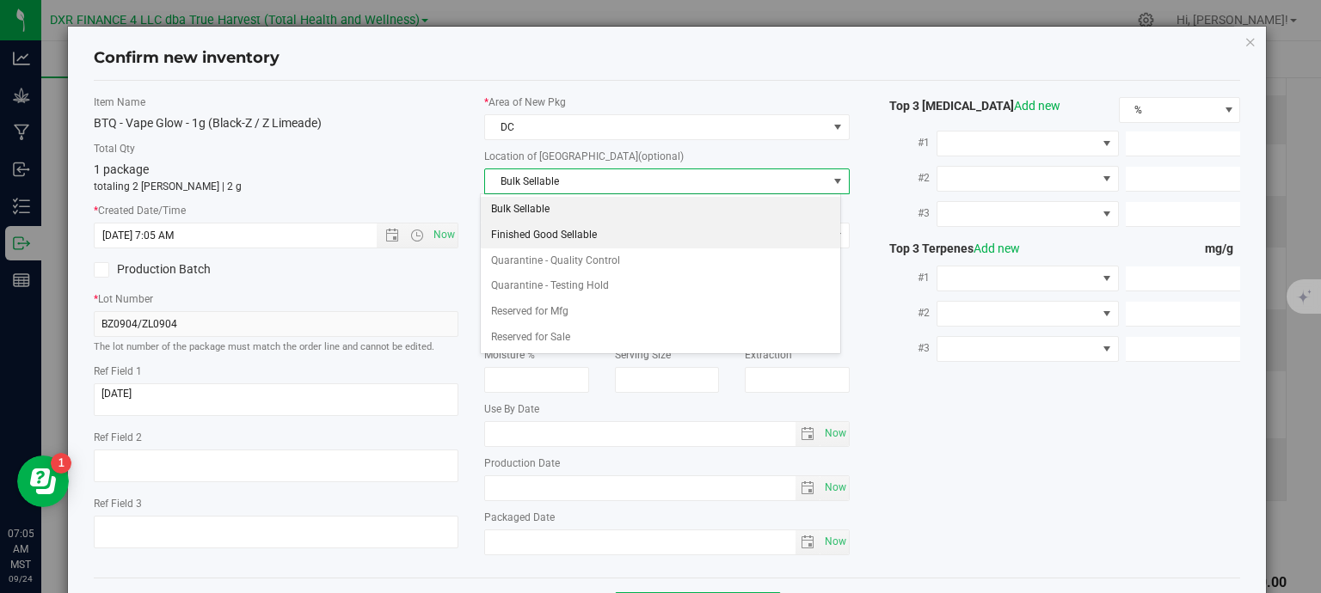
click at [574, 229] on li "Finished Good Sellable" at bounding box center [660, 236] width 359 height 26
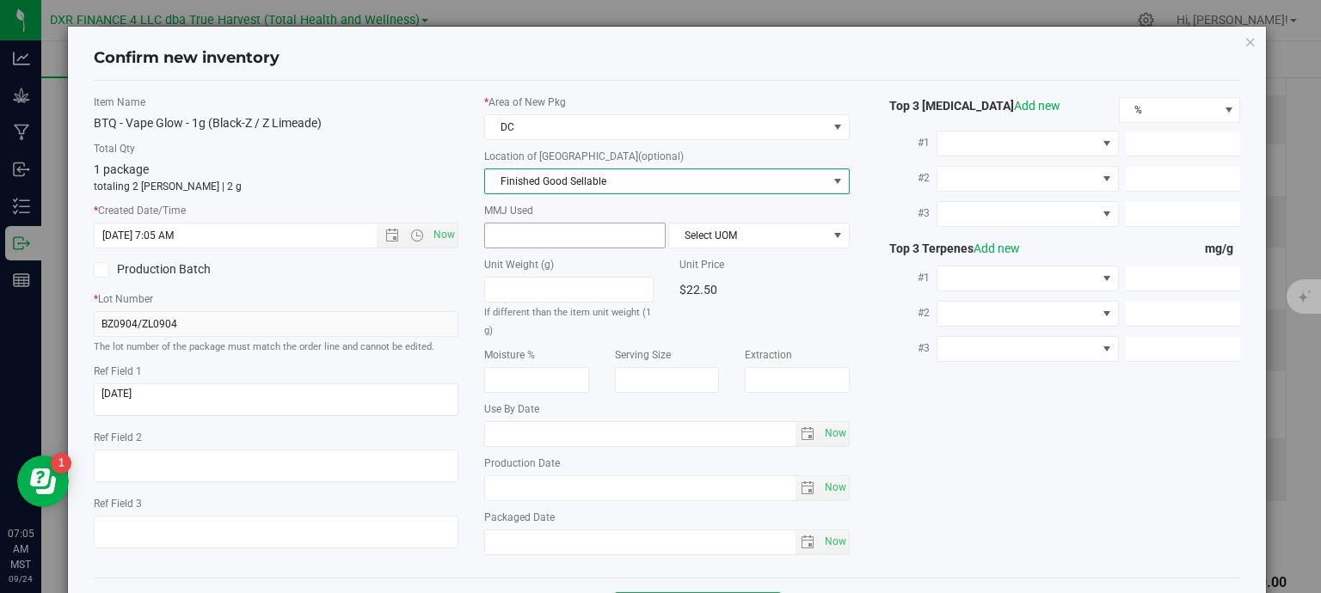
click at [574, 227] on span at bounding box center [574, 236] width 181 height 26
type input "1"
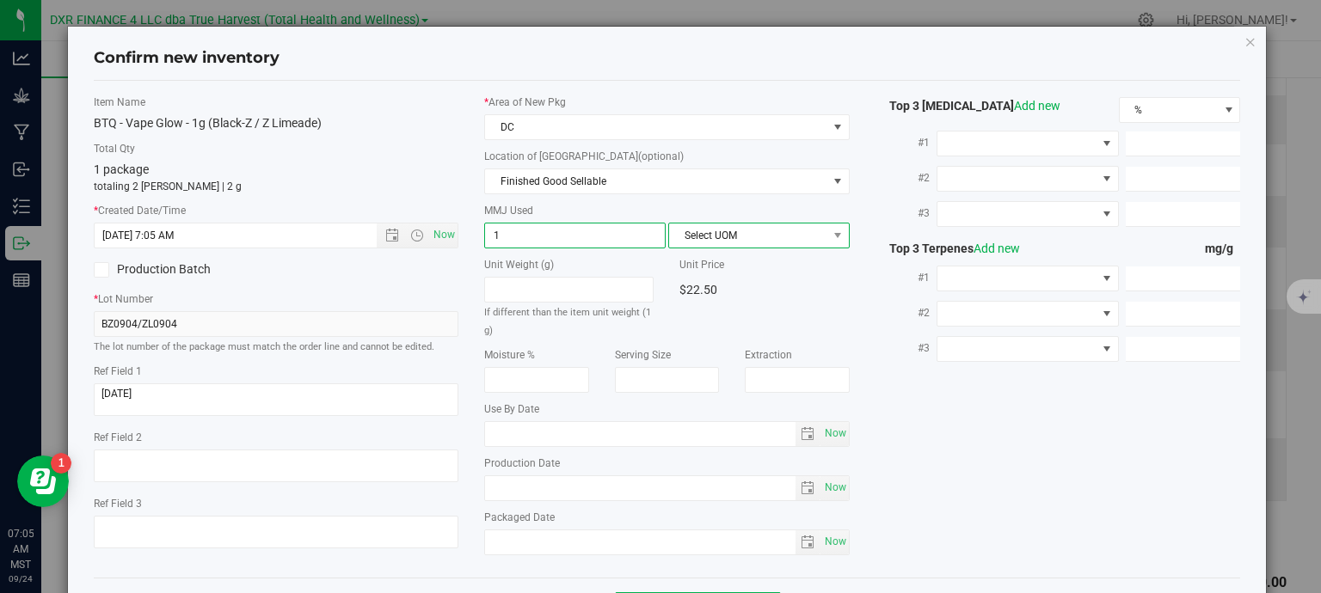
click at [695, 226] on span "Select UOM" at bounding box center [748, 236] width 158 height 24
type input "1.0000"
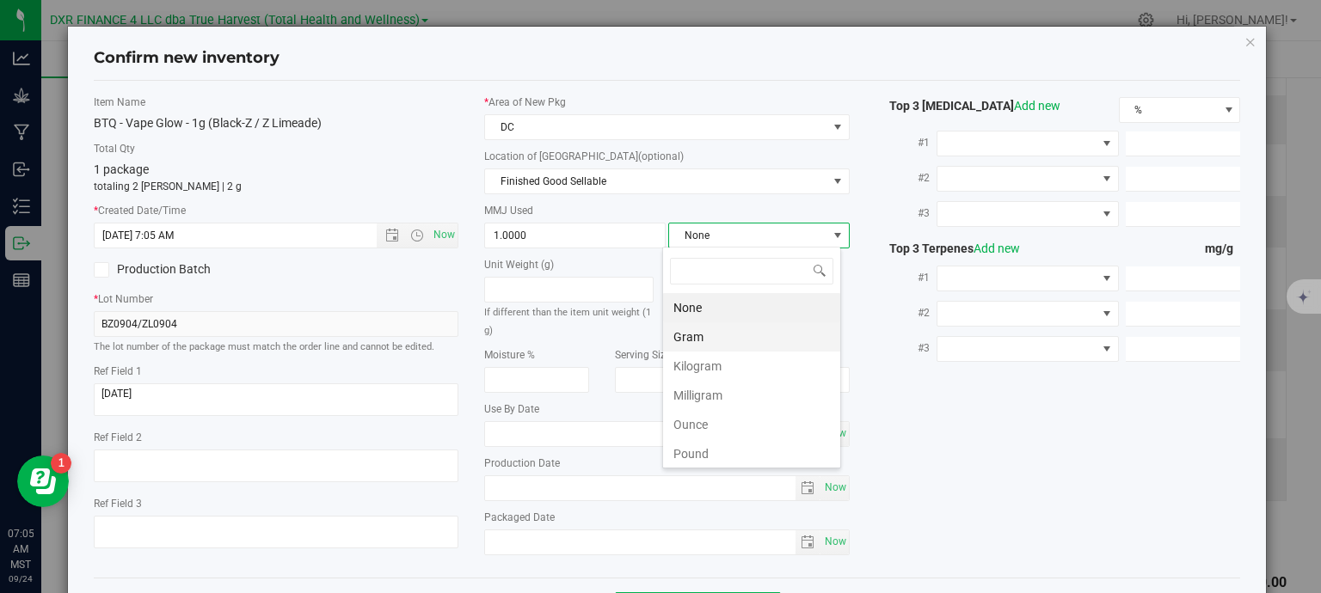
scroll to position [25, 179]
click at [719, 340] on li "Gram" at bounding box center [751, 336] width 177 height 29
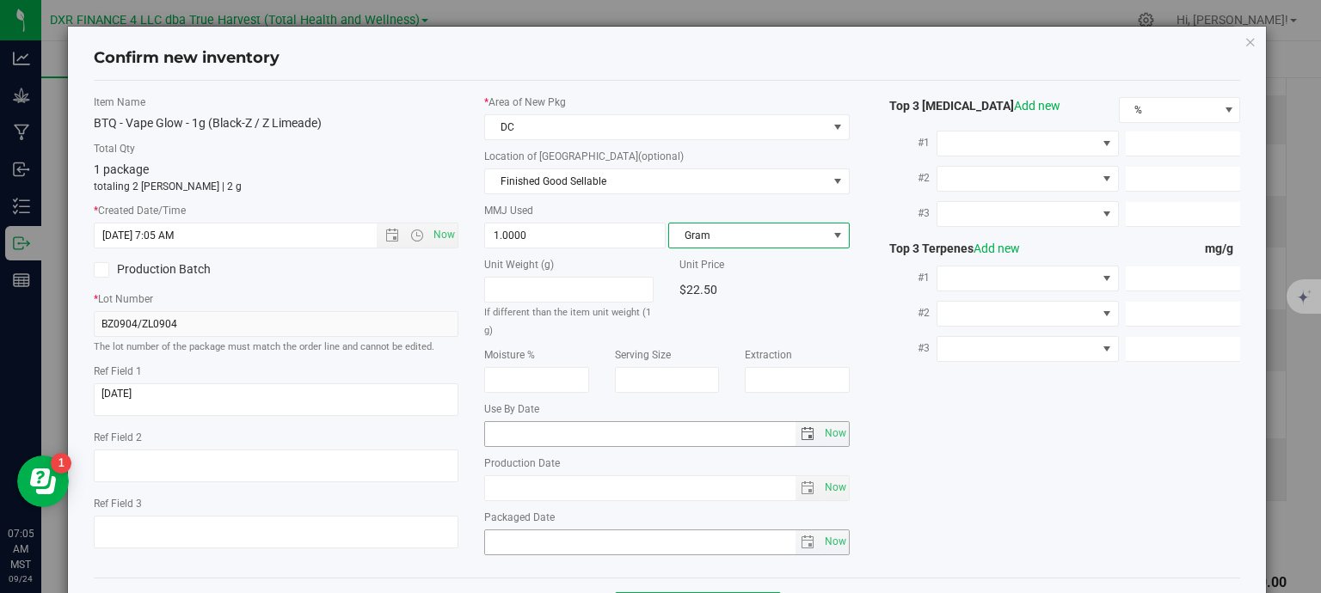
scroll to position [65, 0]
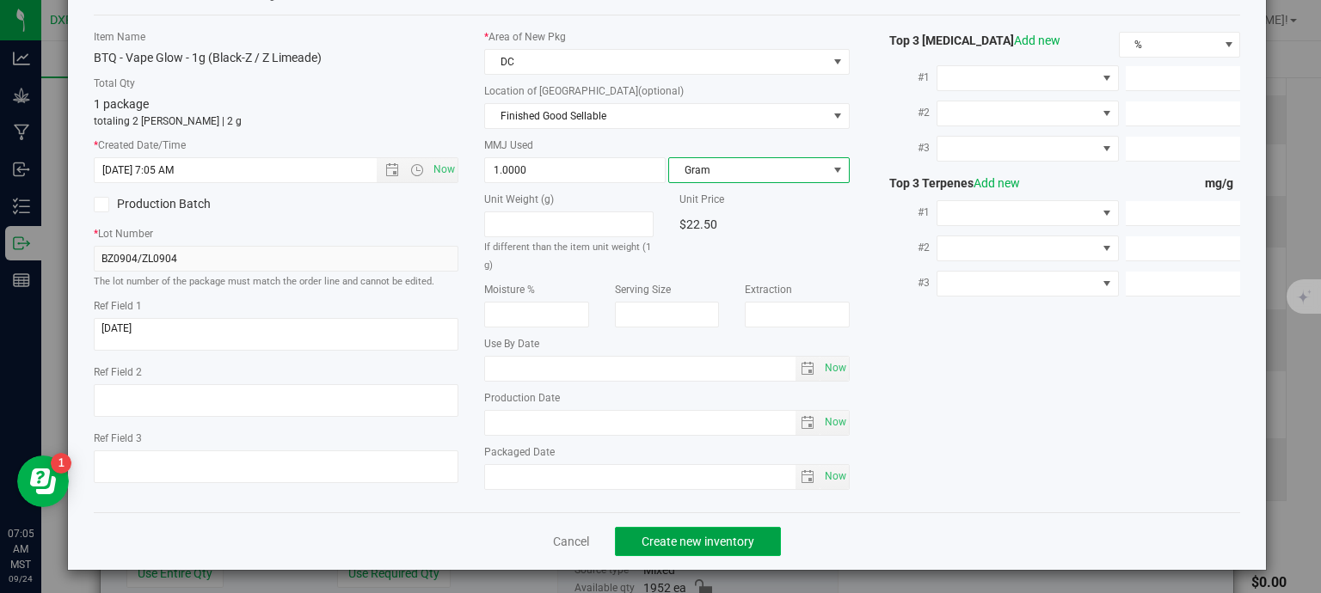
click at [729, 538] on span "Create new inventory" at bounding box center [697, 542] width 113 height 14
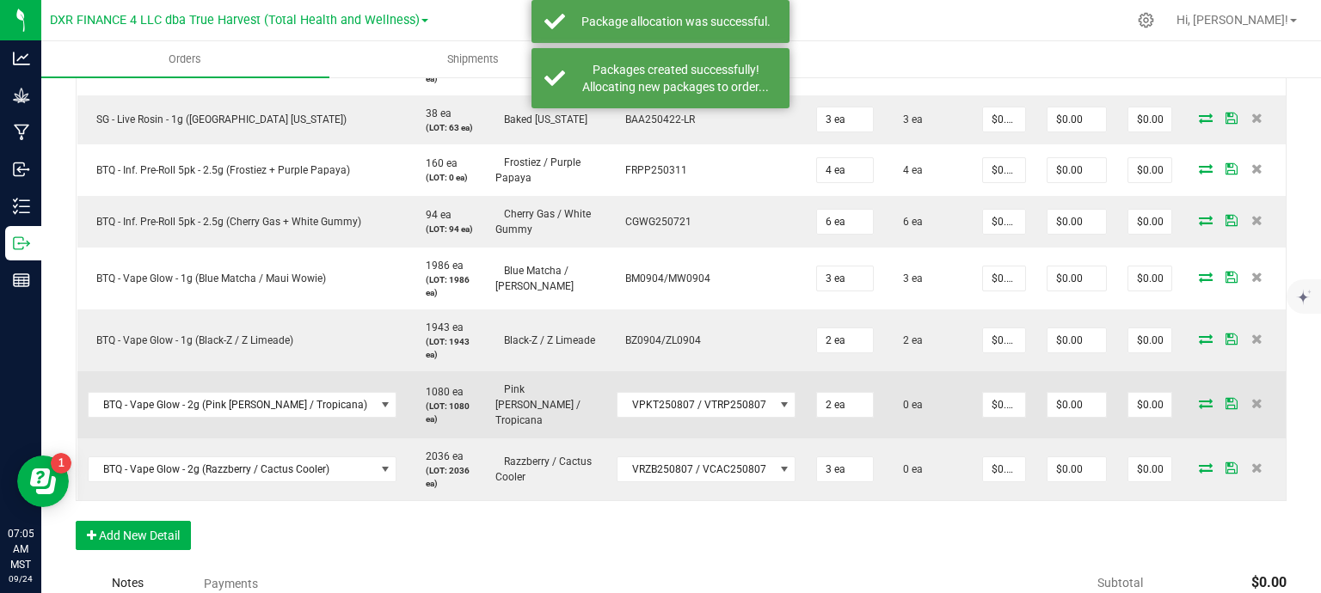
click at [1199, 400] on icon at bounding box center [1206, 403] width 14 height 10
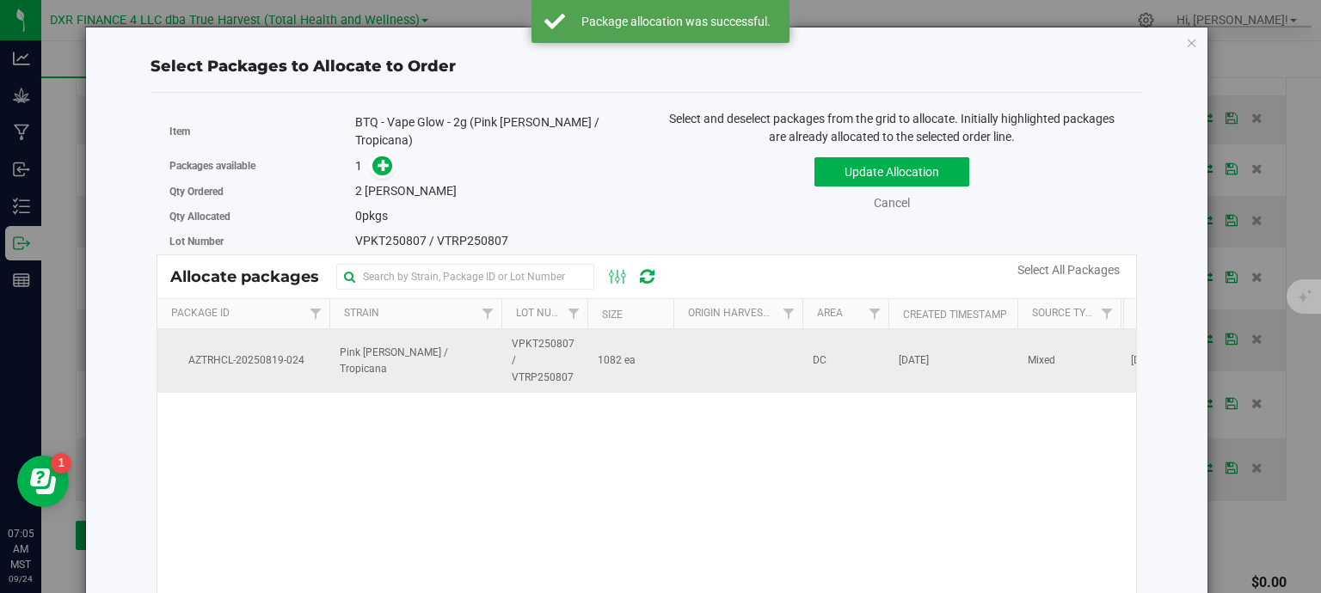
click at [537, 345] on span "VPKT250807 / VTRP250807" at bounding box center [544, 361] width 65 height 50
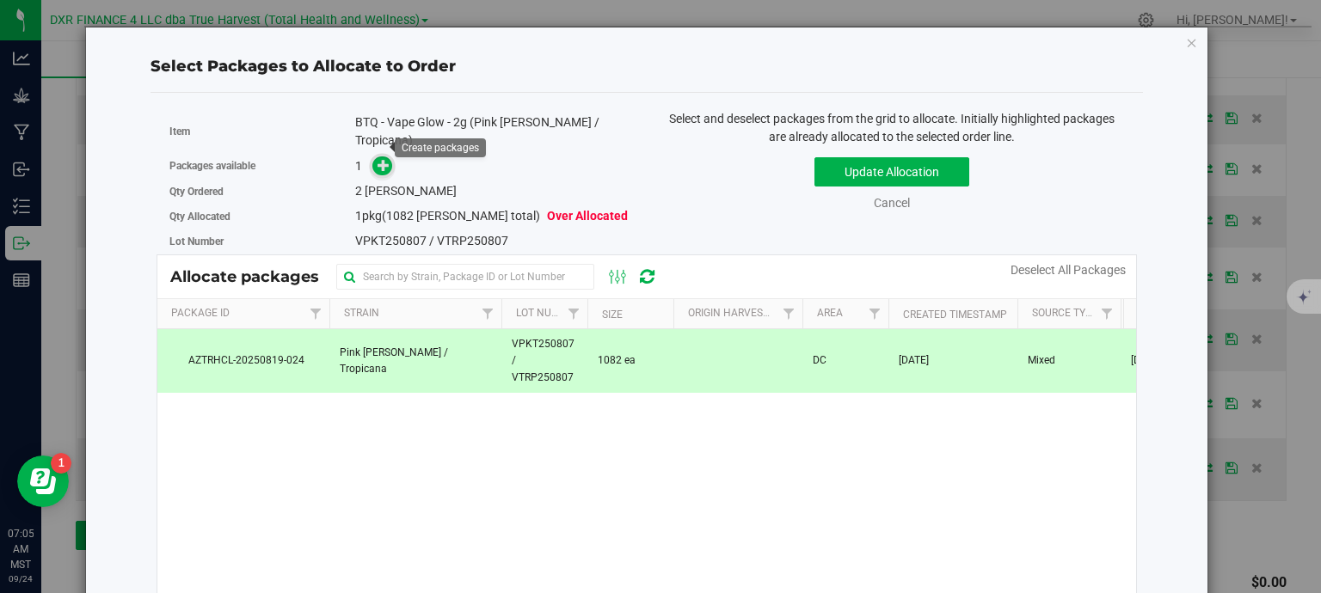
click at [372, 156] on span at bounding box center [382, 166] width 20 height 20
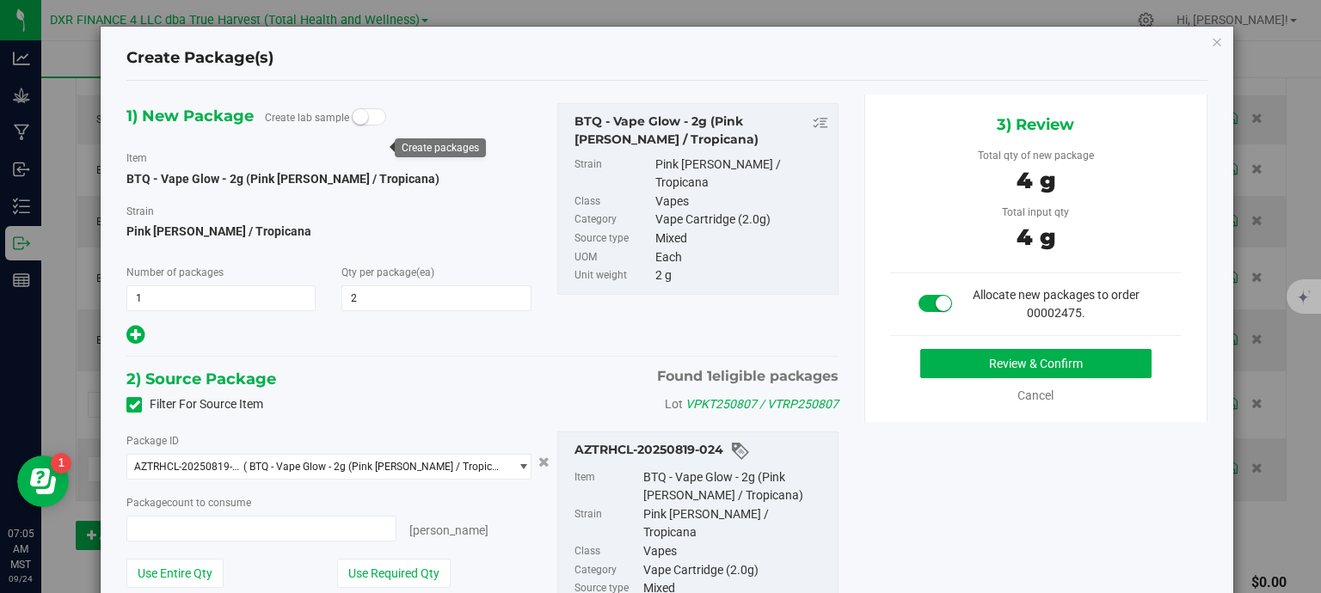
type input "2"
type input "2 ea"
click at [971, 365] on button "Review & Confirm" at bounding box center [1035, 363] width 231 height 29
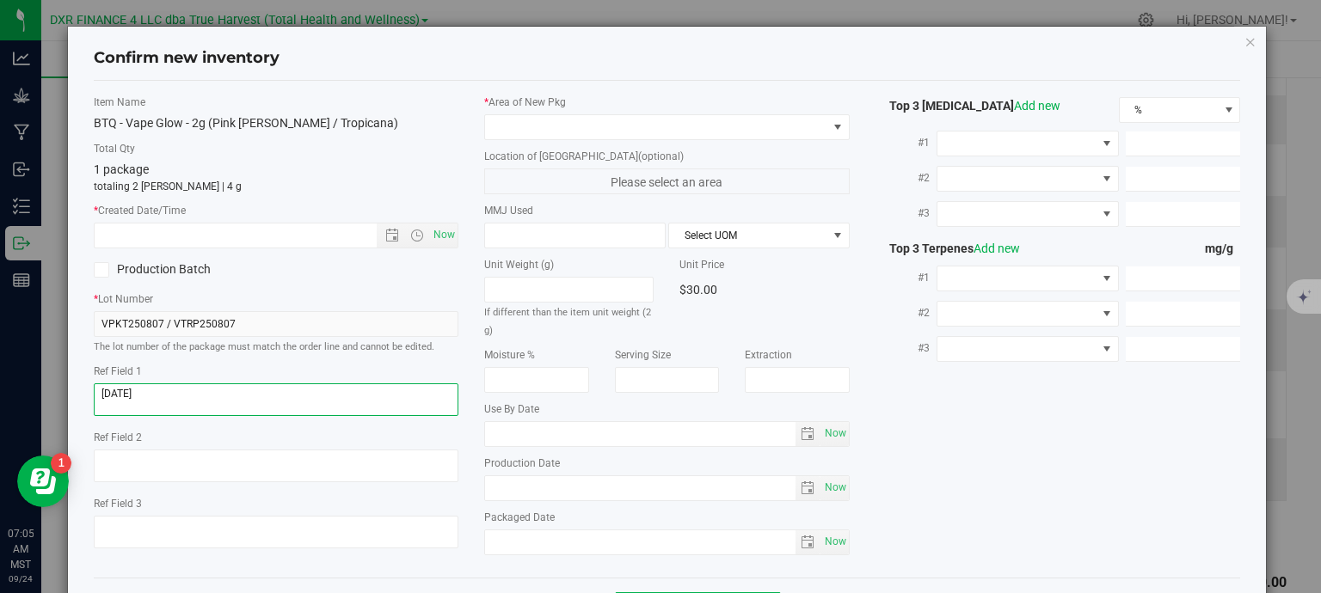
click at [181, 388] on textarea at bounding box center [276, 399] width 365 height 33
click at [179, 388] on textarea at bounding box center [276, 399] width 365 height 33
click at [214, 236] on input "text" at bounding box center [251, 236] width 312 height 24
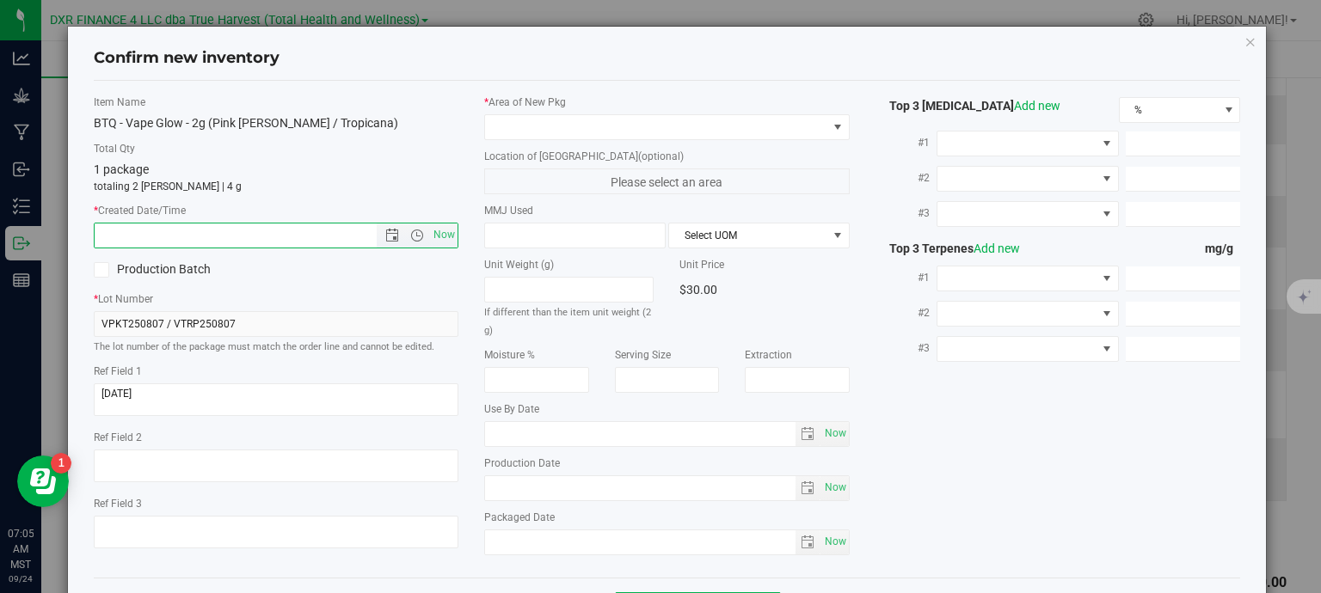
paste input "2025-08-07"
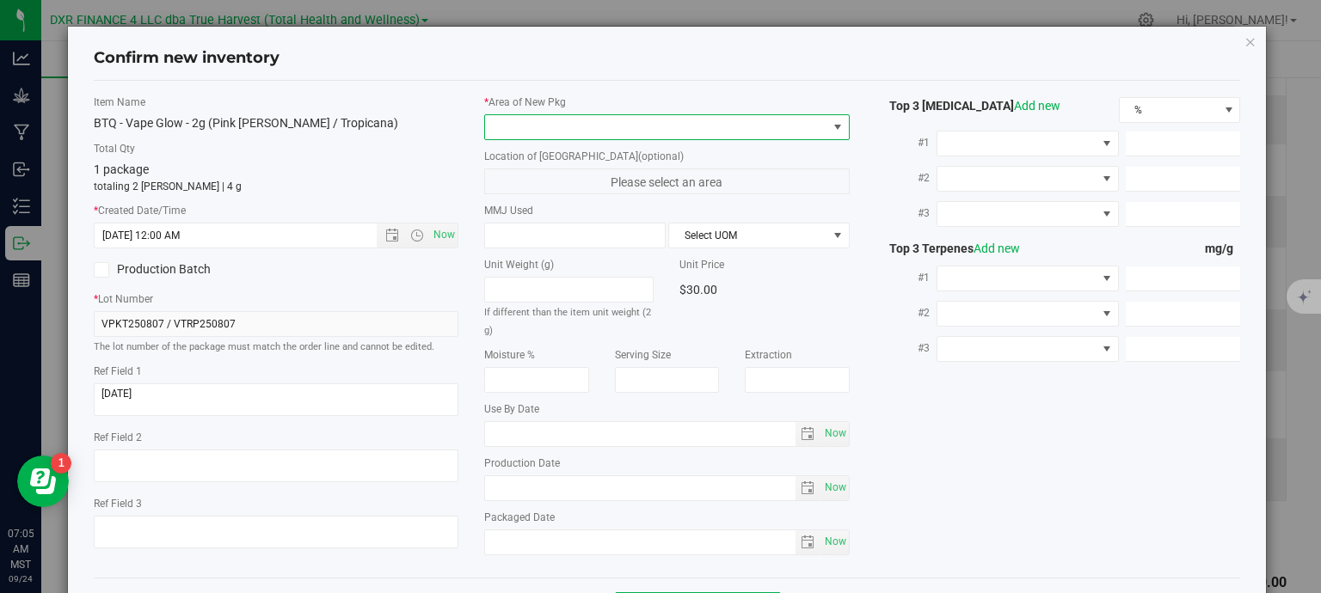
type input "8/7/2025 7:05 AM"
click at [553, 124] on span at bounding box center [656, 127] width 342 height 24
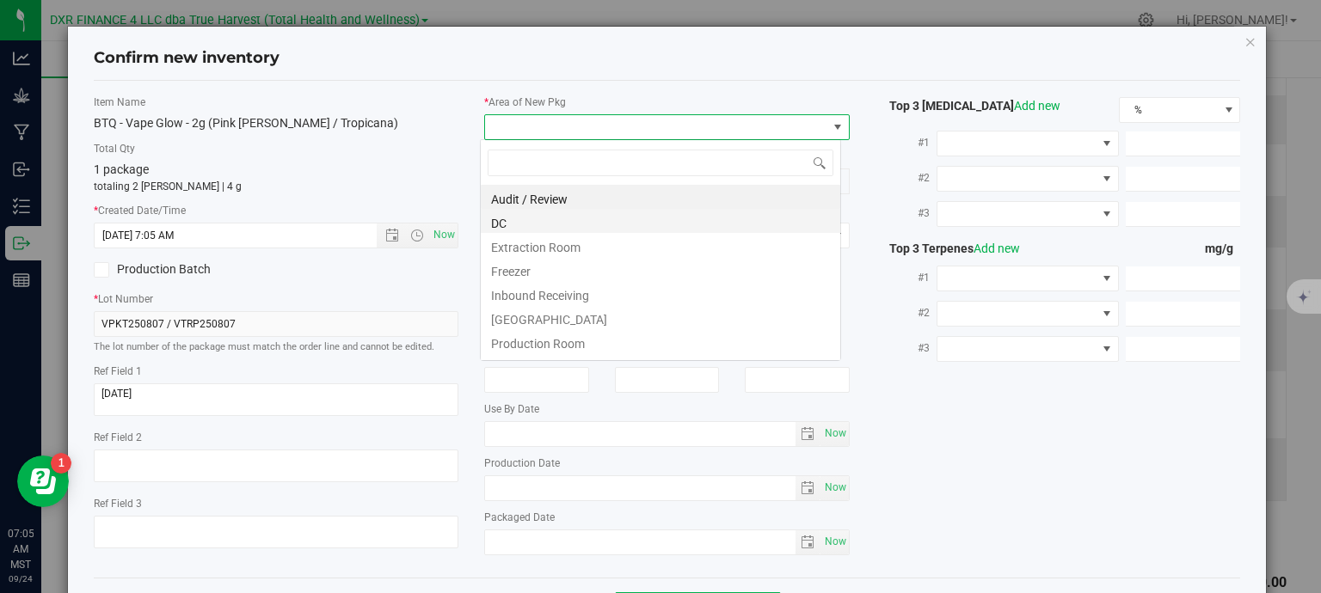
scroll to position [25, 361]
click at [554, 226] on li "DC" at bounding box center [660, 221] width 359 height 24
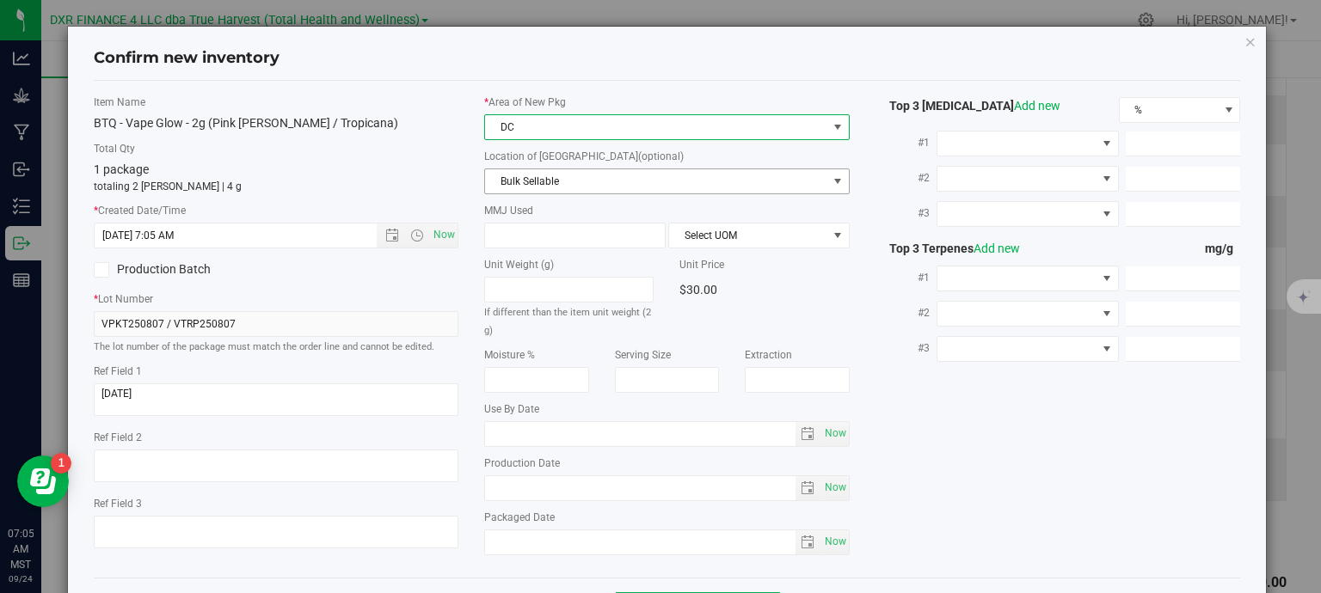
click at [577, 181] on span "Bulk Sellable" at bounding box center [656, 181] width 342 height 24
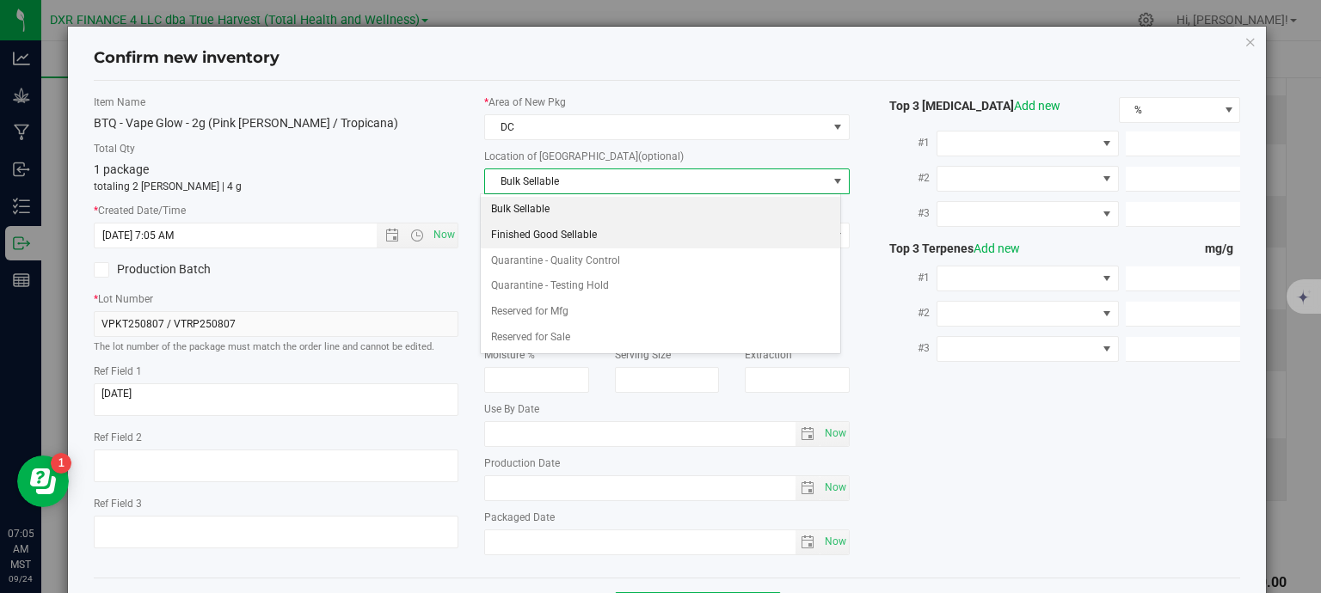
click at [586, 230] on li "Finished Good Sellable" at bounding box center [660, 236] width 359 height 26
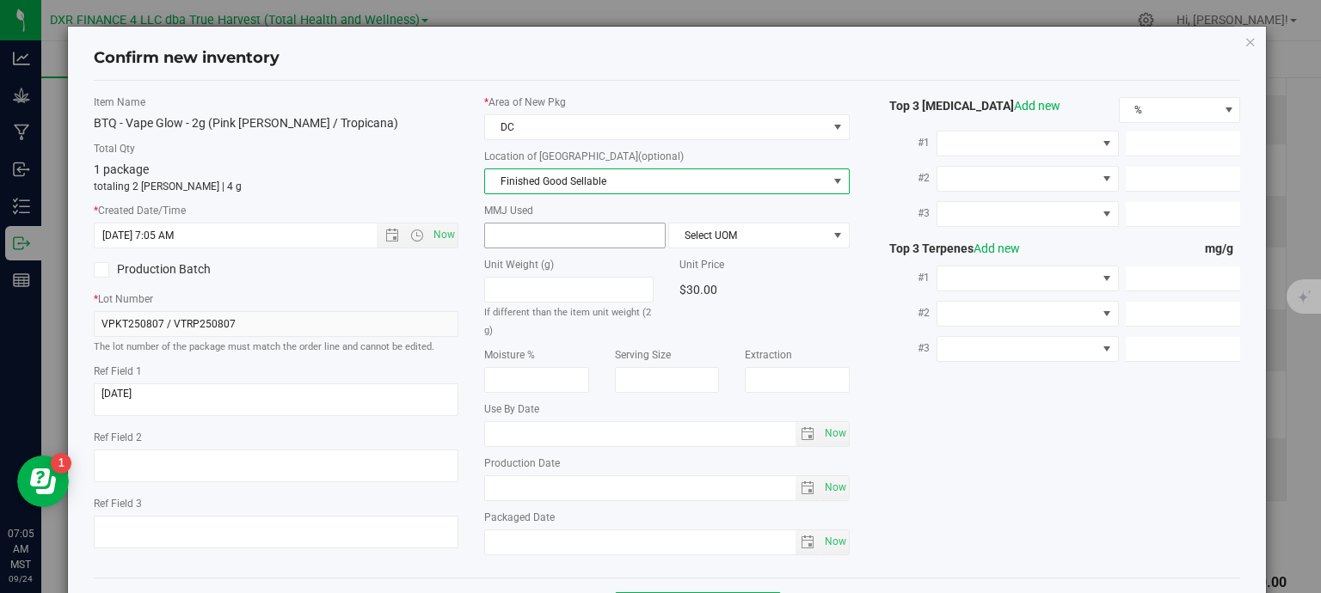
click at [549, 232] on span at bounding box center [574, 236] width 181 height 26
type input "2"
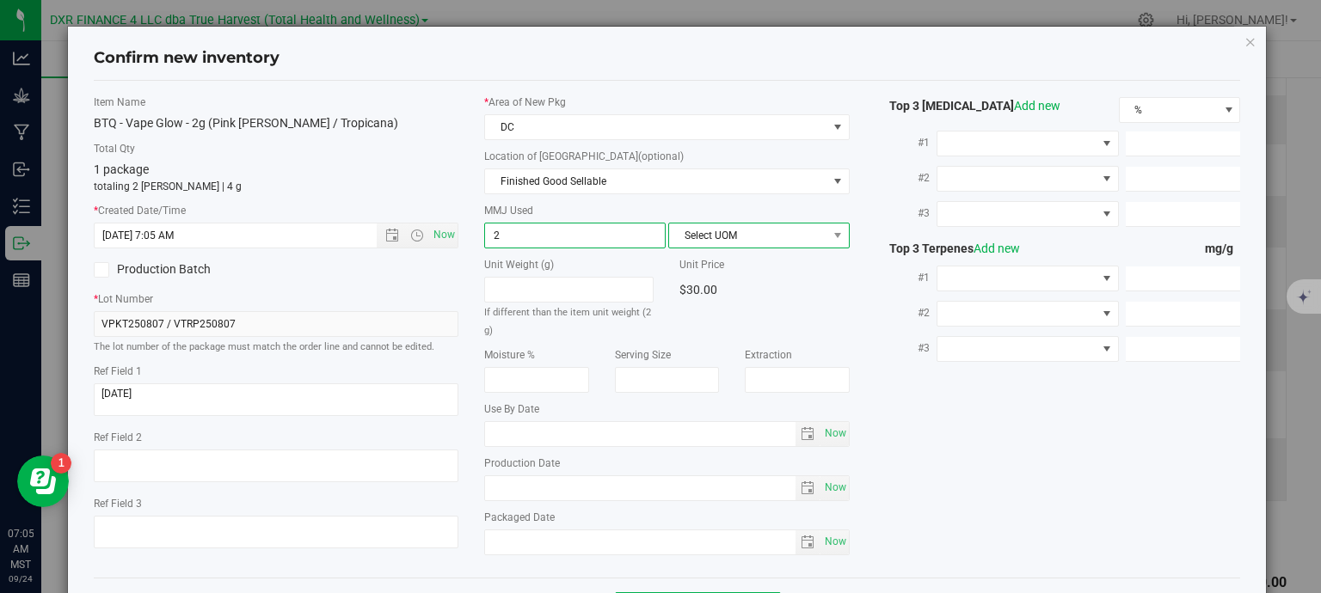
type input "2.0000"
click at [672, 238] on span "Select UOM" at bounding box center [748, 236] width 158 height 24
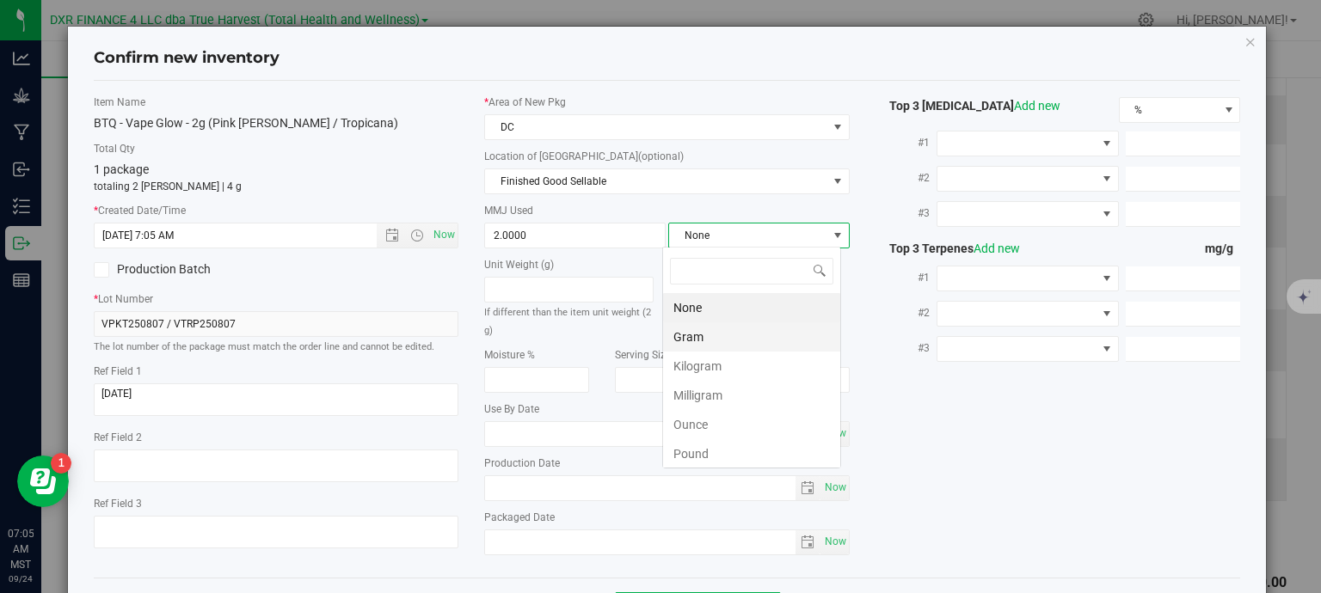
scroll to position [25, 179]
click at [700, 333] on li "Gram" at bounding box center [751, 336] width 177 height 29
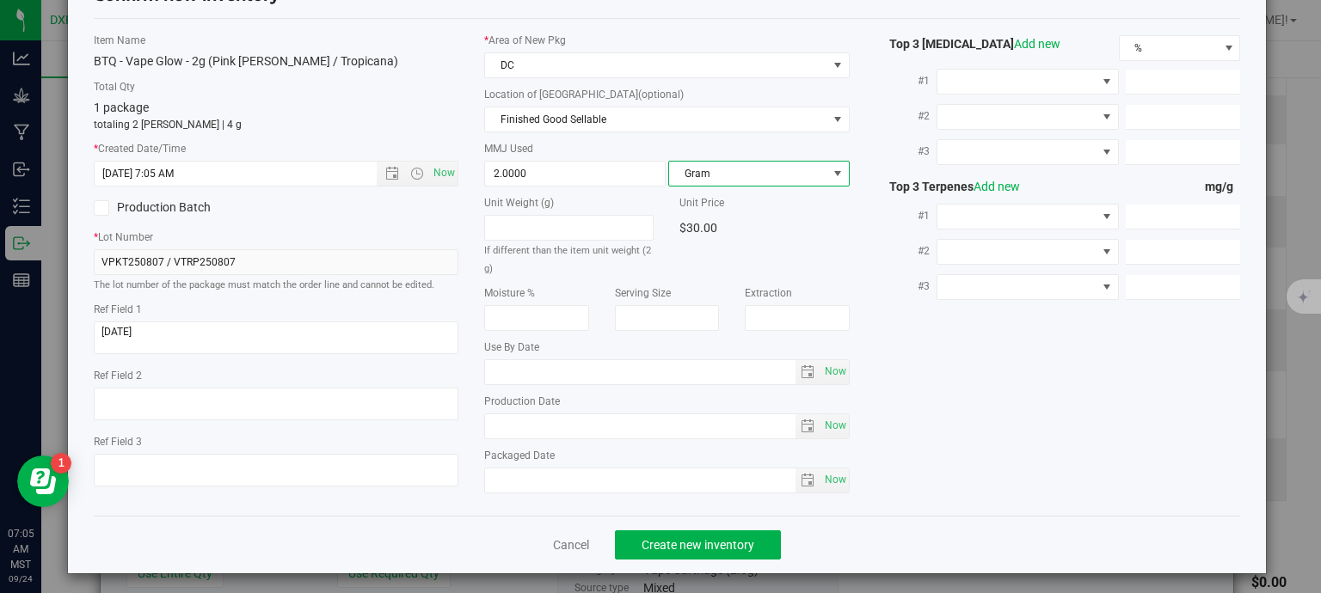
scroll to position [65, 0]
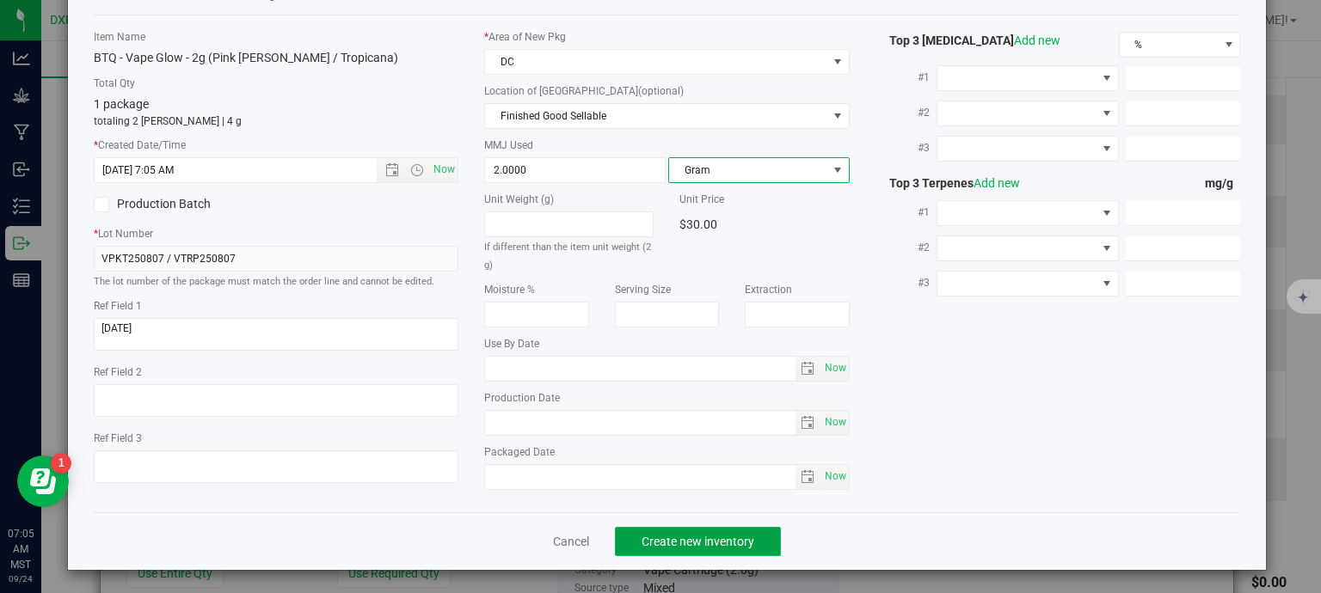
click at [723, 540] on span "Create new inventory" at bounding box center [697, 542] width 113 height 14
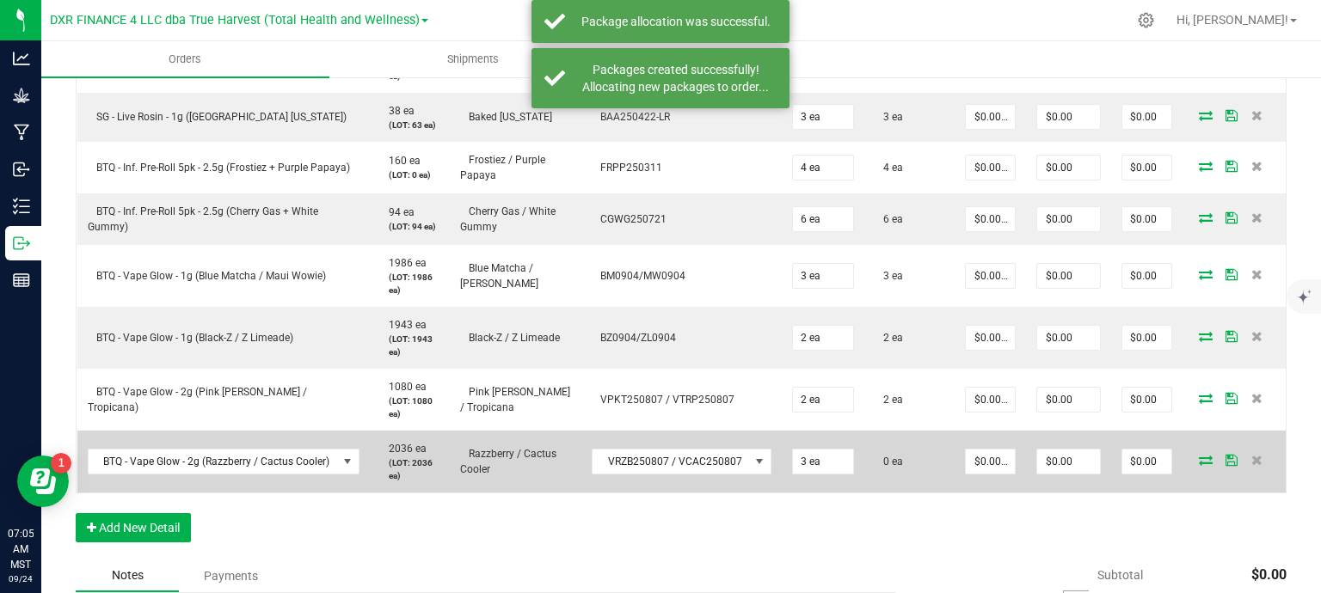
click at [1199, 464] on icon at bounding box center [1206, 460] width 14 height 10
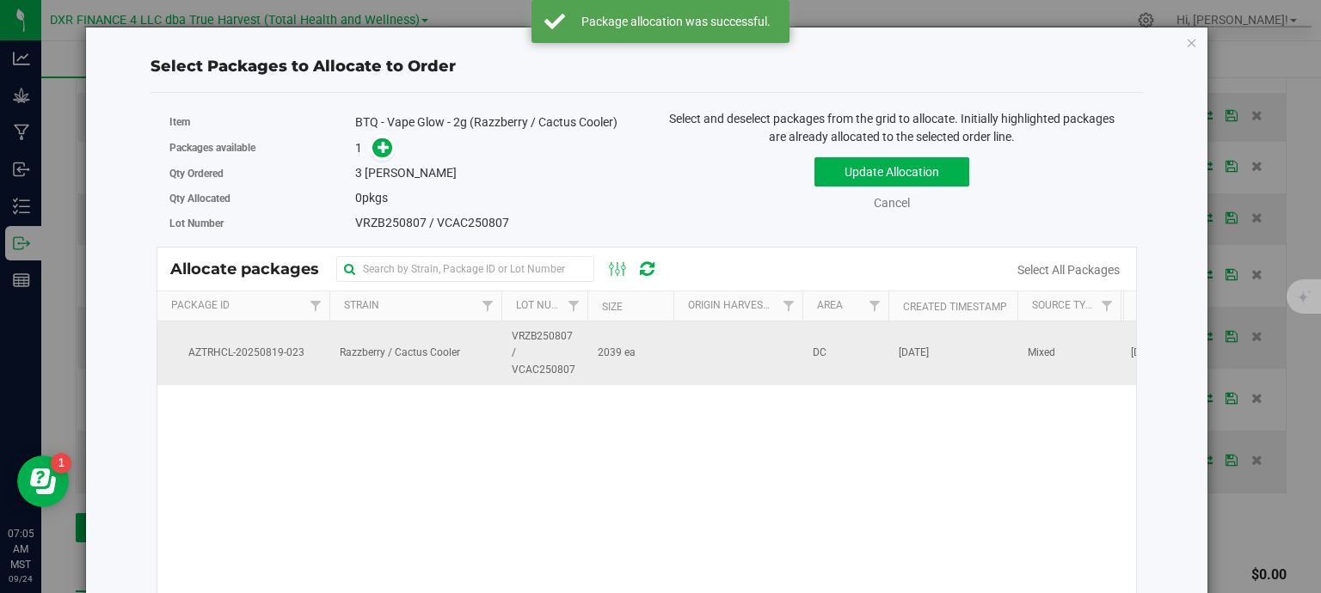
click at [602, 358] on span "2039 ea" at bounding box center [617, 353] width 38 height 16
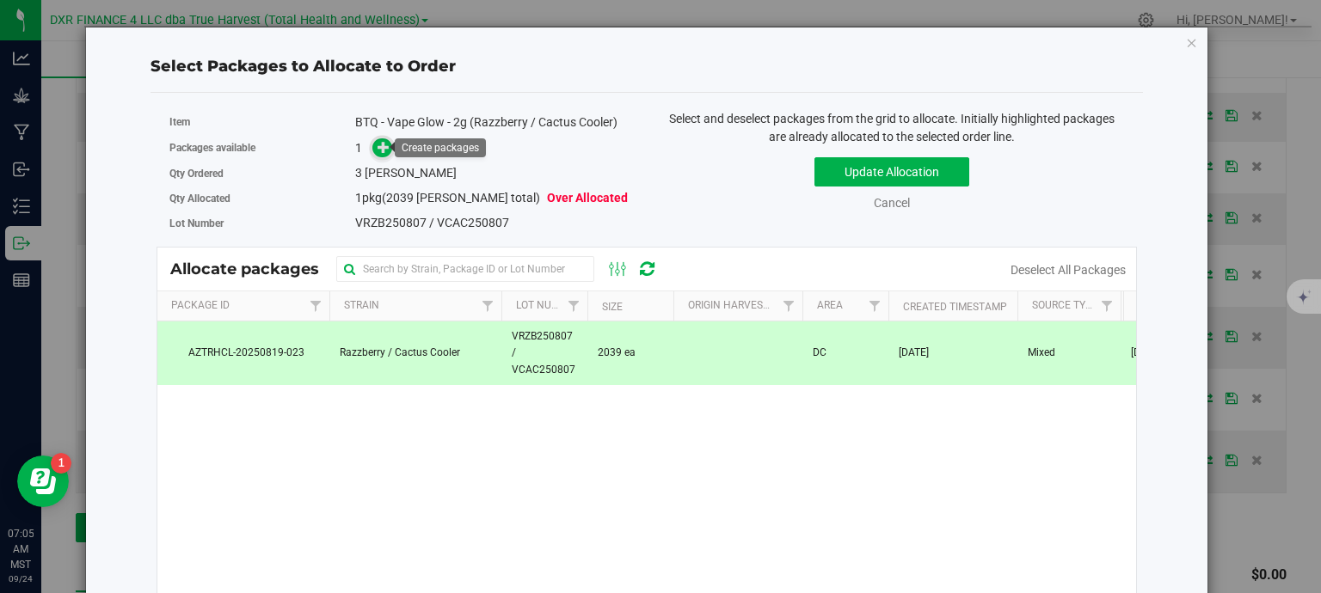
click at [372, 154] on span at bounding box center [382, 148] width 20 height 20
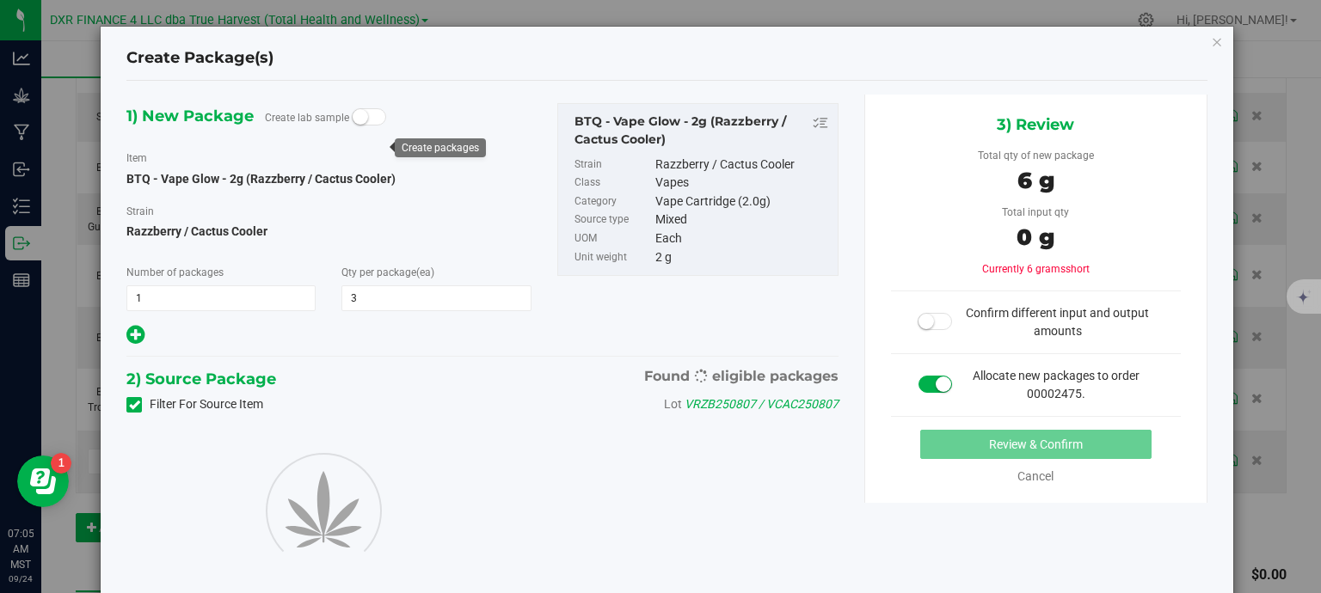
type input "3"
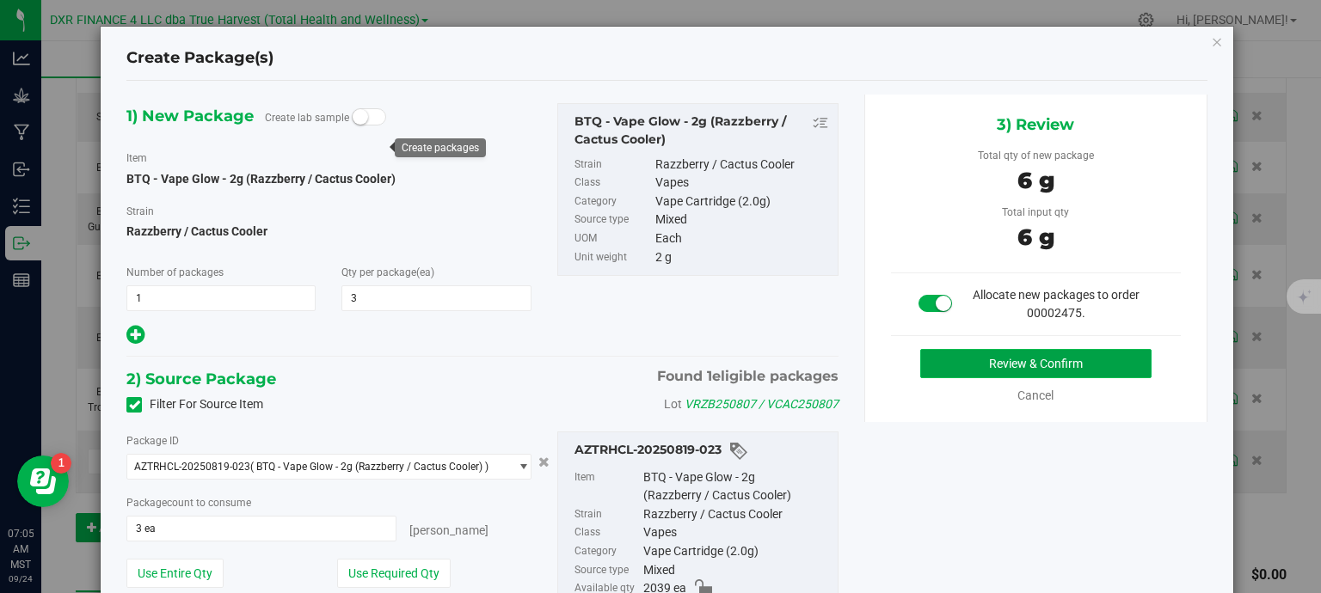
click at [1092, 359] on button "Review & Confirm" at bounding box center [1035, 363] width 231 height 29
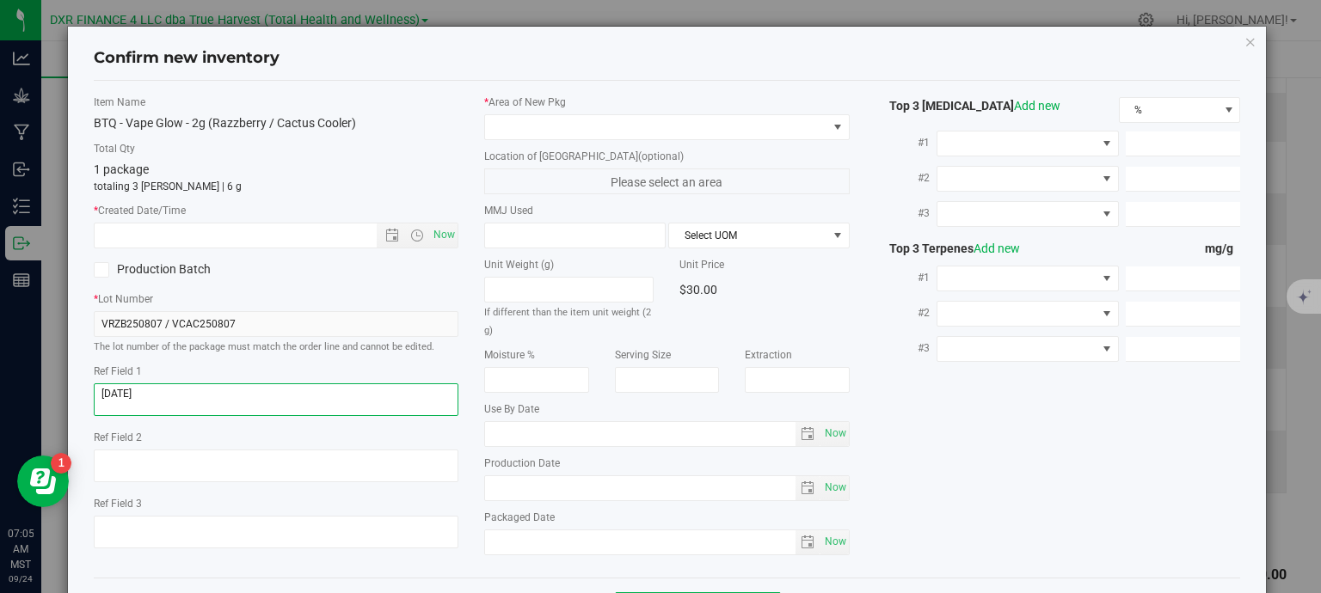
click at [169, 390] on textarea at bounding box center [276, 399] width 365 height 33
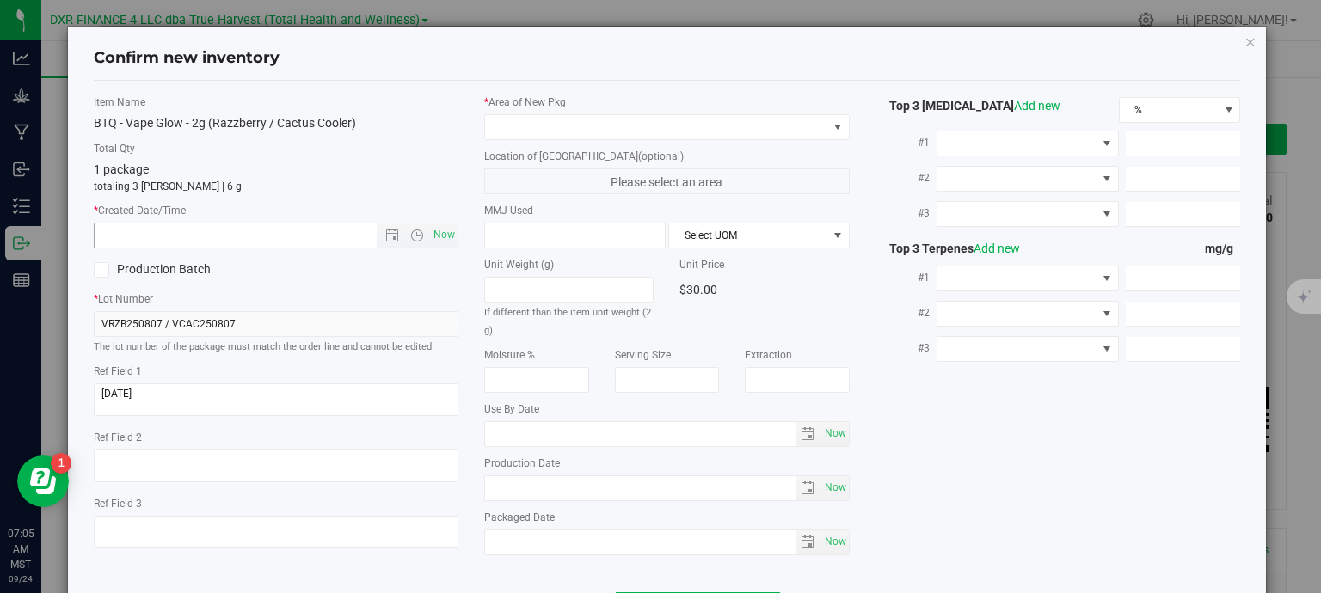
click at [229, 233] on input "text" at bounding box center [251, 236] width 312 height 24
paste input "[DATE]"
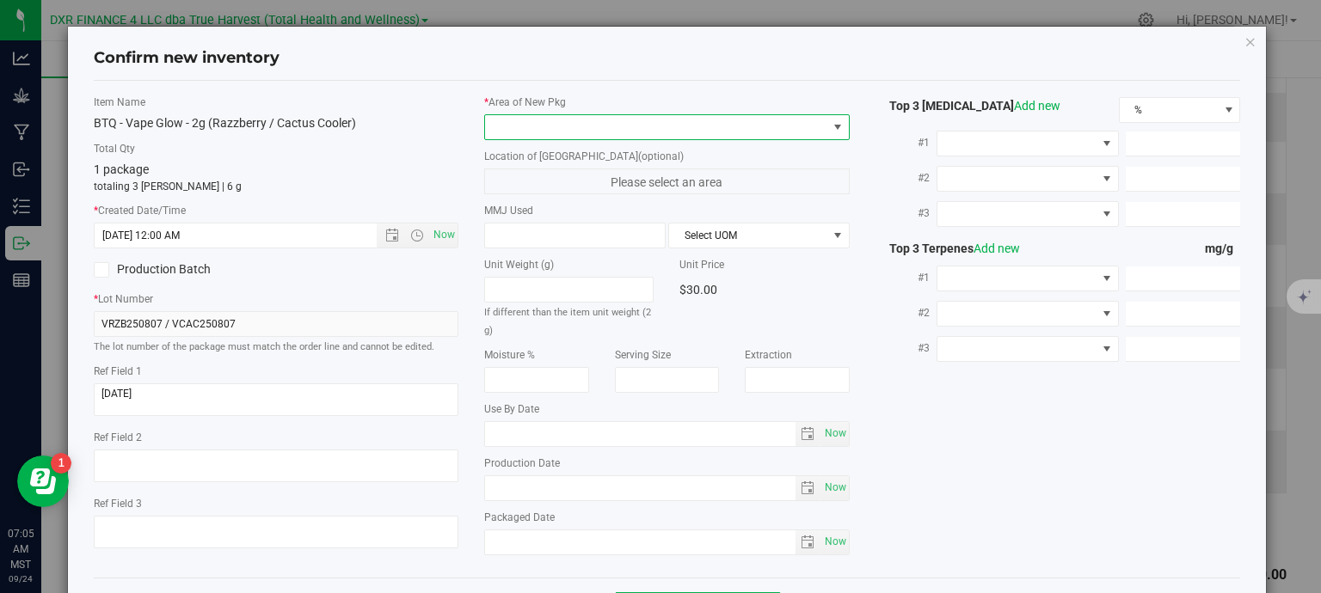
click at [517, 132] on span at bounding box center [656, 127] width 342 height 24
type input "[DATE] 7:05 AM"
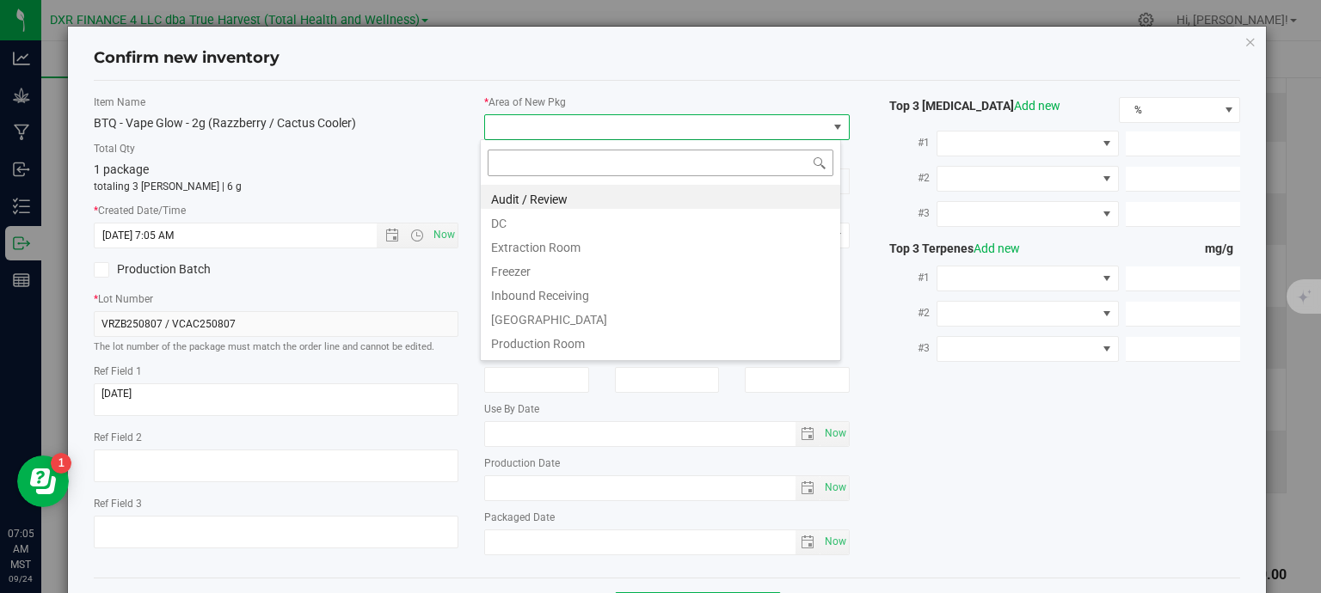
scroll to position [25, 361]
click at [537, 226] on li "DC" at bounding box center [660, 221] width 359 height 24
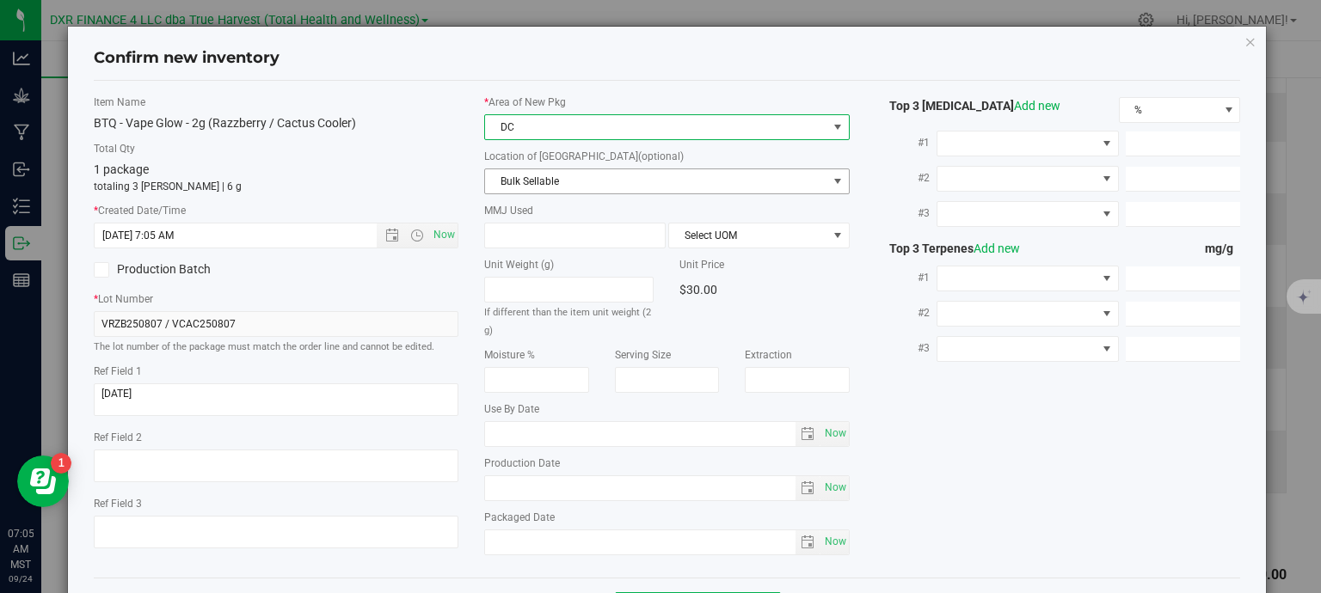
click at [564, 185] on span "Bulk Sellable" at bounding box center [656, 181] width 342 height 24
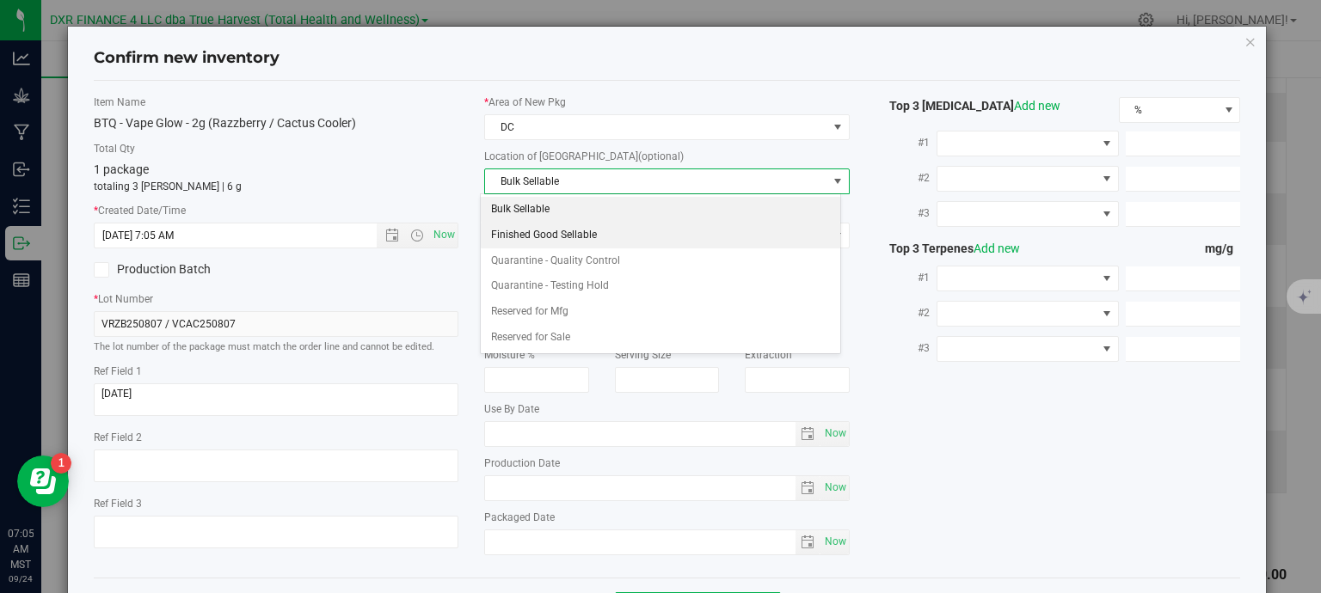
click at [567, 236] on li "Finished Good Sellable" at bounding box center [660, 236] width 359 height 26
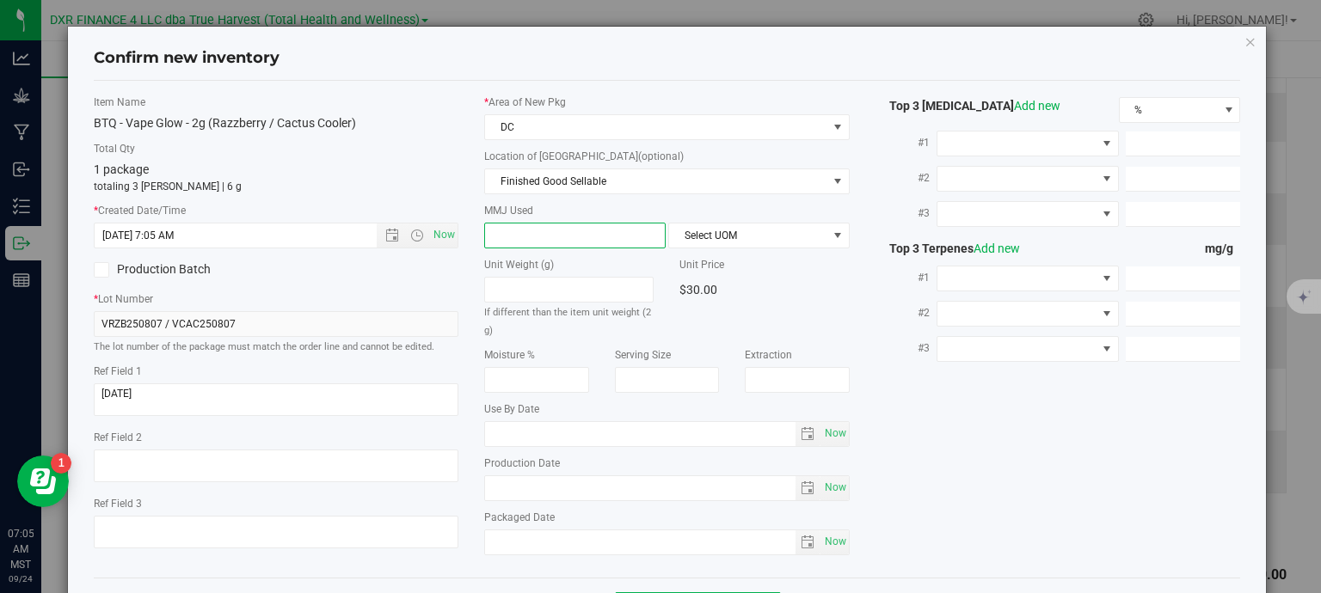
click at [561, 236] on span at bounding box center [574, 236] width 181 height 26
type input "2"
type input "2.0000"
click at [690, 241] on span "Select UOM" at bounding box center [748, 236] width 158 height 24
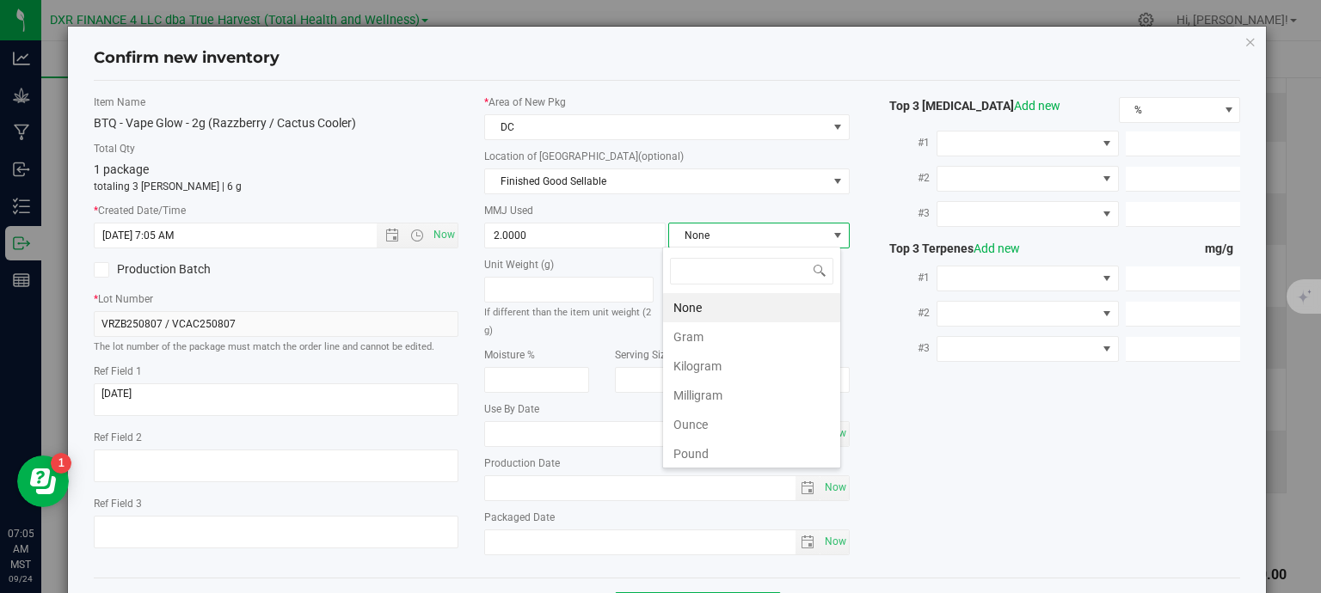
scroll to position [25, 179]
click at [719, 338] on li "Gram" at bounding box center [751, 336] width 177 height 29
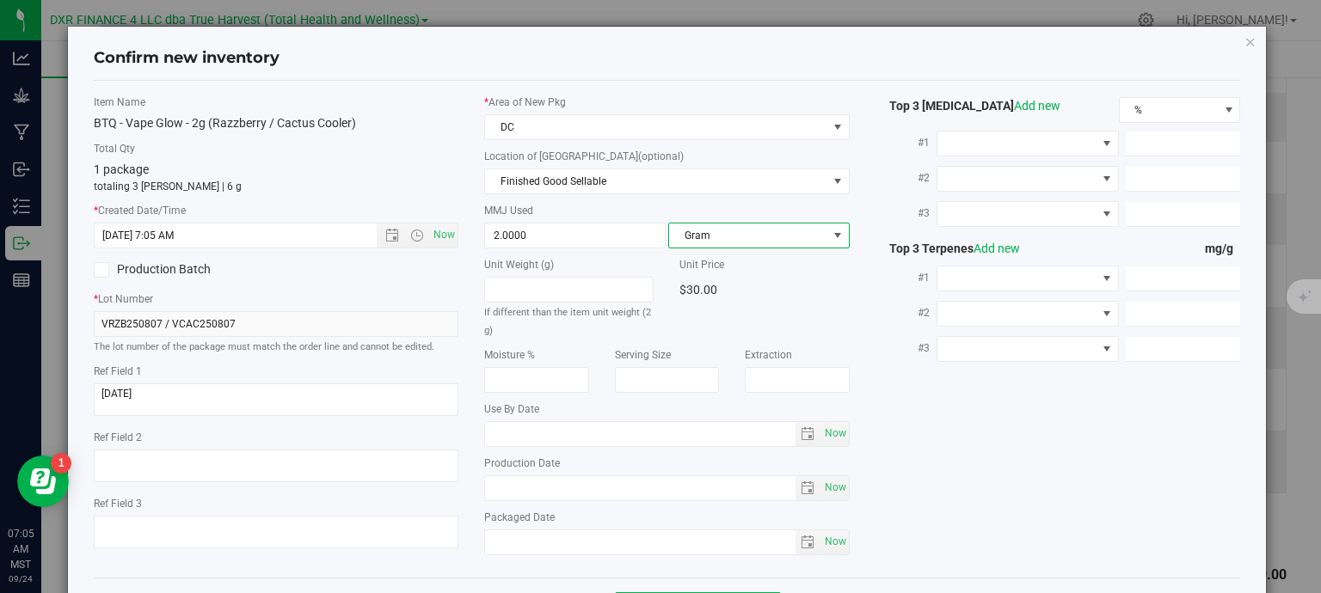
scroll to position [65, 0]
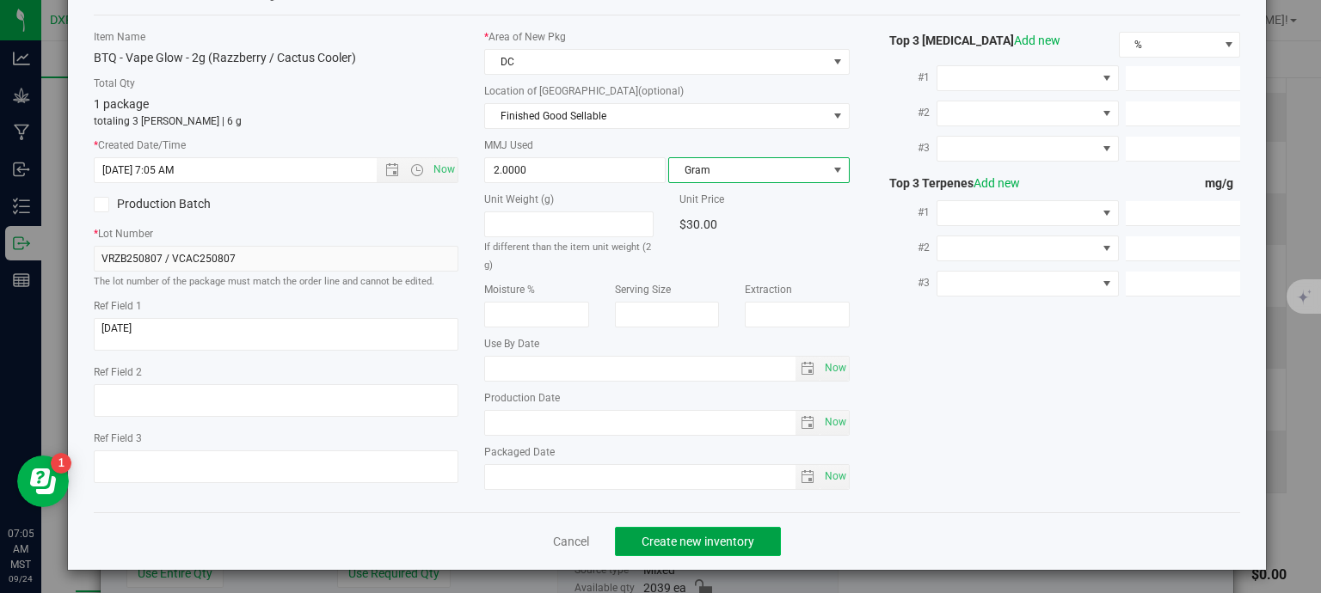
click at [693, 536] on span "Create new inventory" at bounding box center [697, 542] width 113 height 14
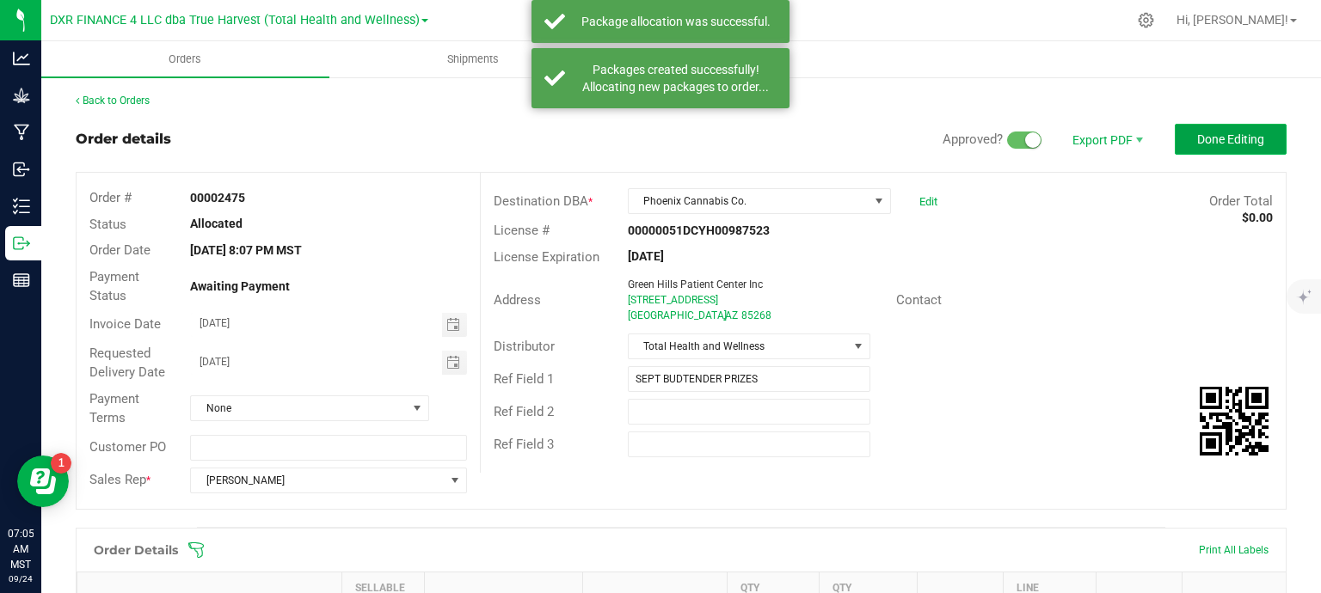
click at [1236, 141] on span "Done Editing" at bounding box center [1230, 139] width 67 height 14
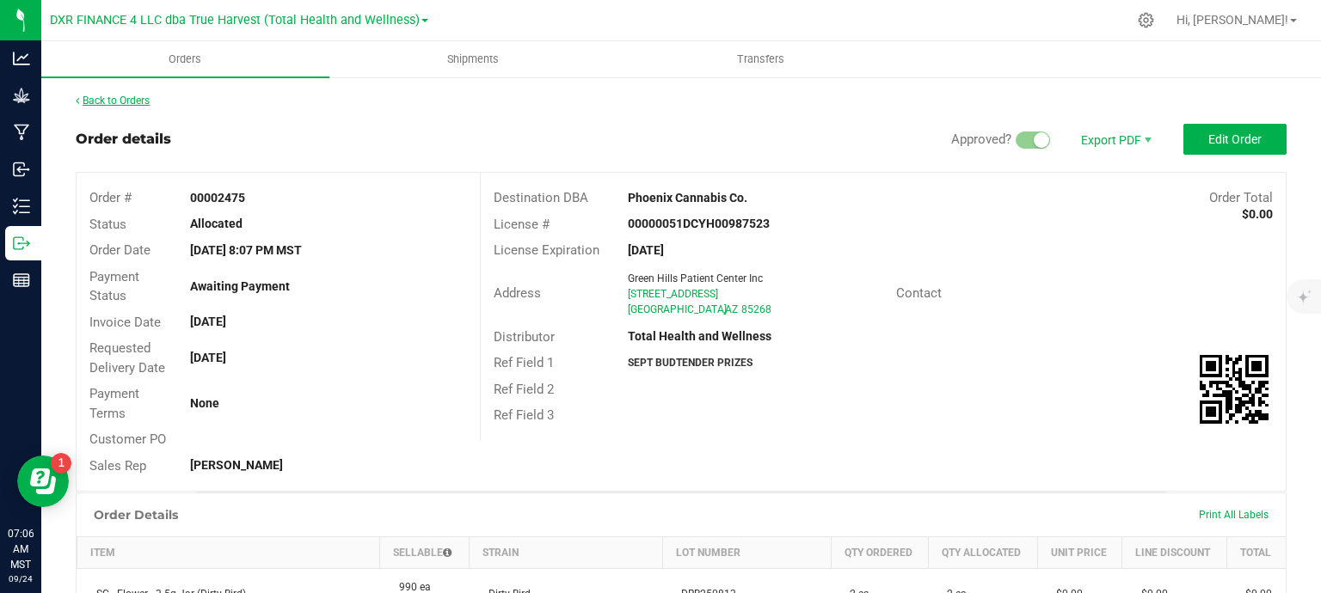
click at [138, 95] on link "Back to Orders" at bounding box center [113, 101] width 74 height 12
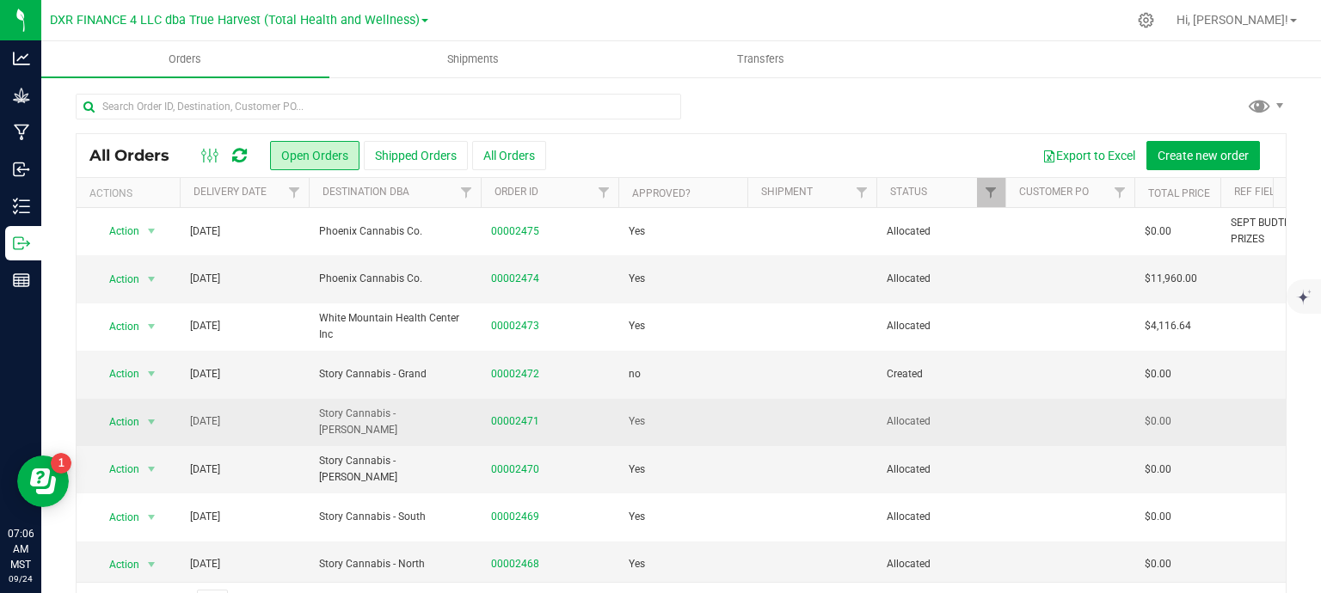
scroll to position [86, 0]
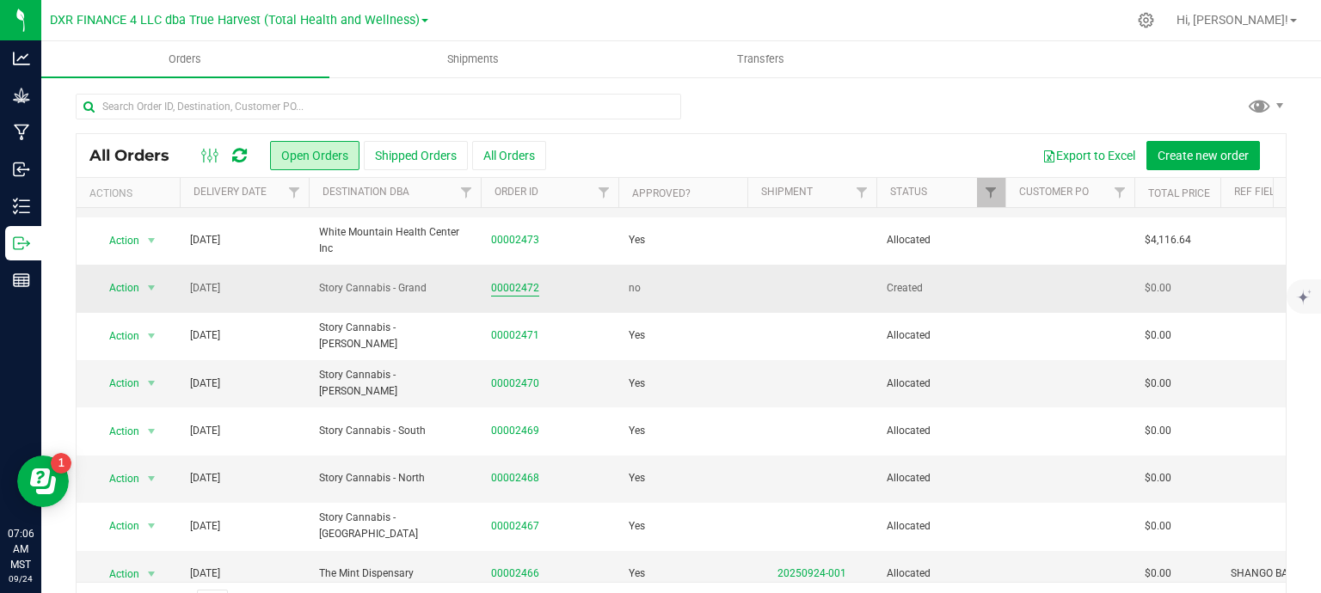
click at [520, 297] on link "00002472" at bounding box center [515, 288] width 48 height 16
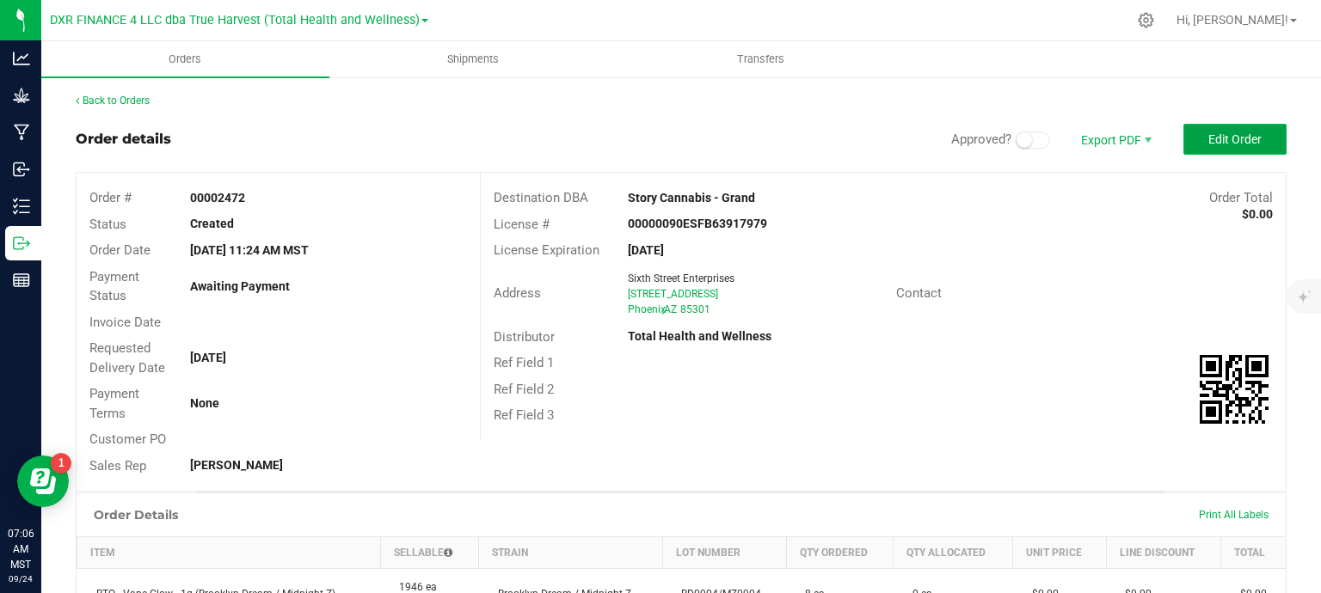
click at [1222, 138] on span "Edit Order" at bounding box center [1234, 139] width 53 height 14
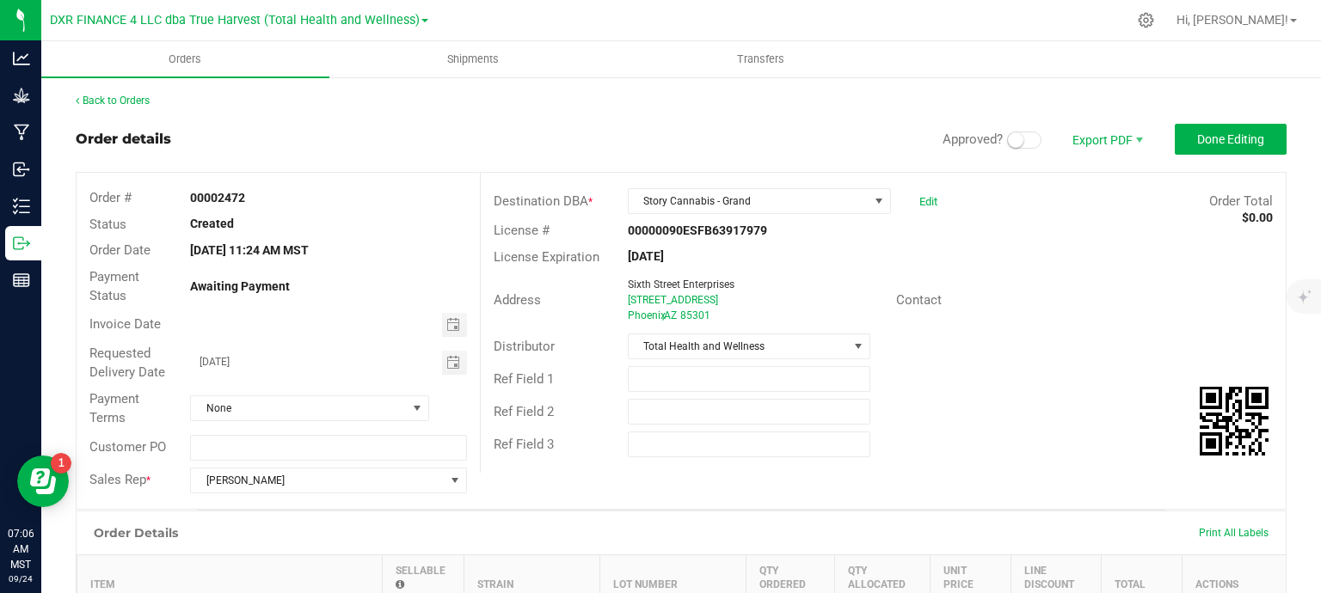
click at [1008, 138] on small at bounding box center [1015, 139] width 15 height 15
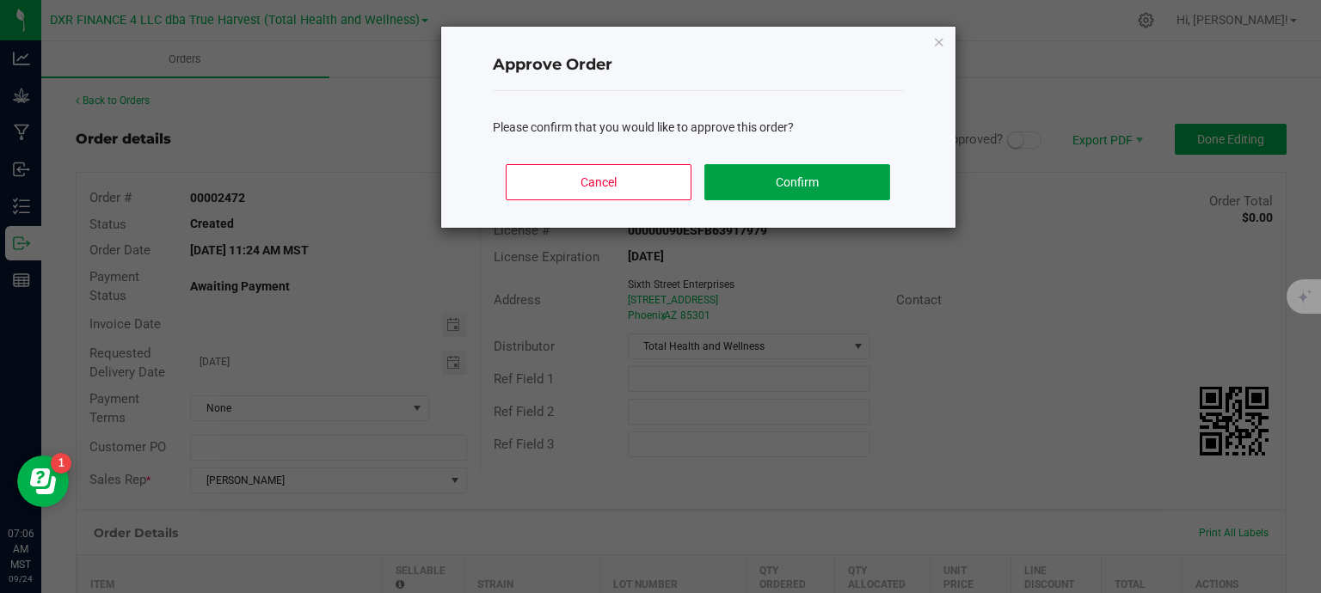
click at [842, 175] on button "Confirm" at bounding box center [796, 182] width 185 height 36
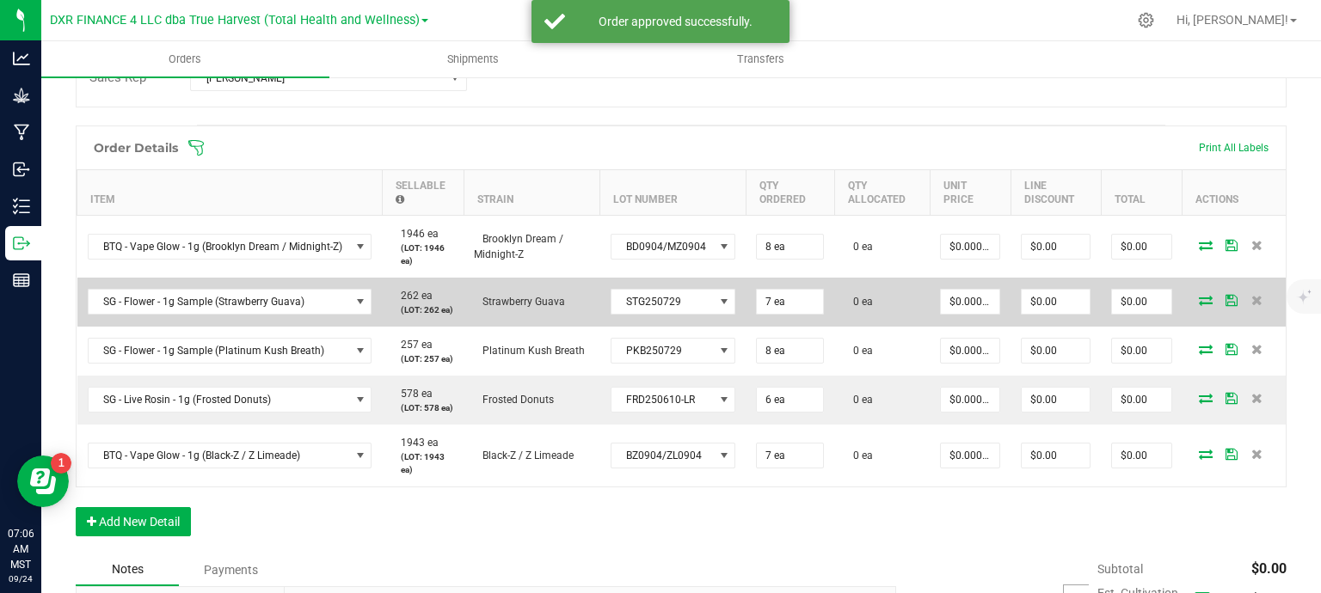
scroll to position [430, 0]
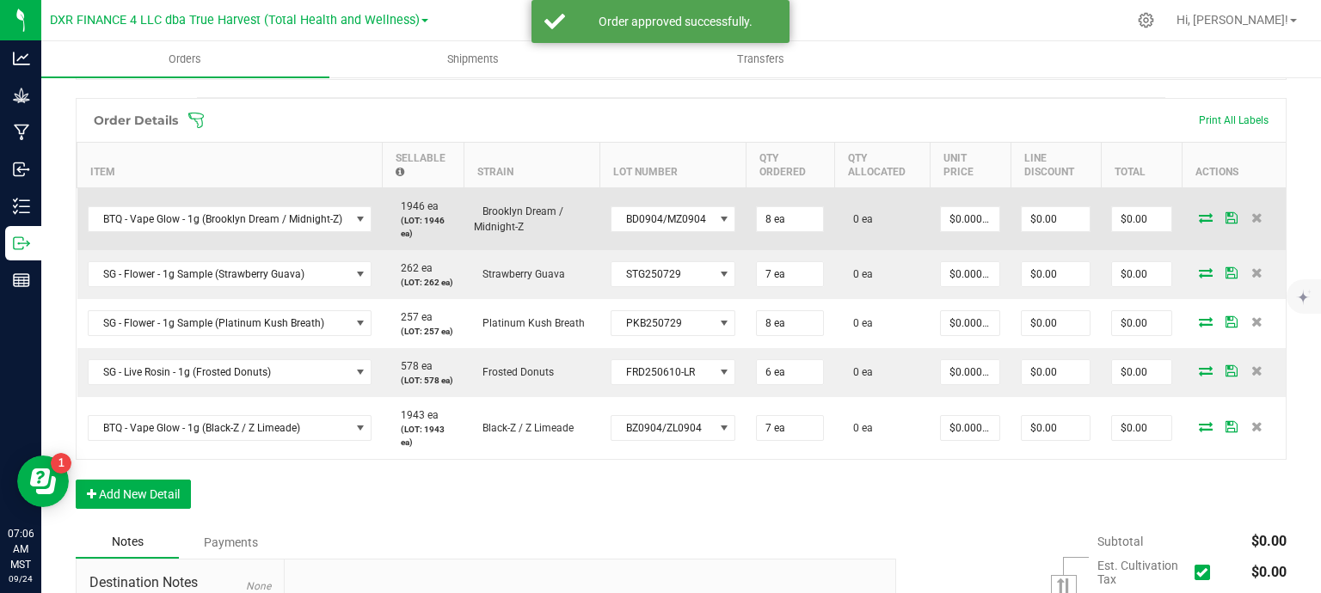
click at [1199, 217] on icon at bounding box center [1206, 217] width 14 height 10
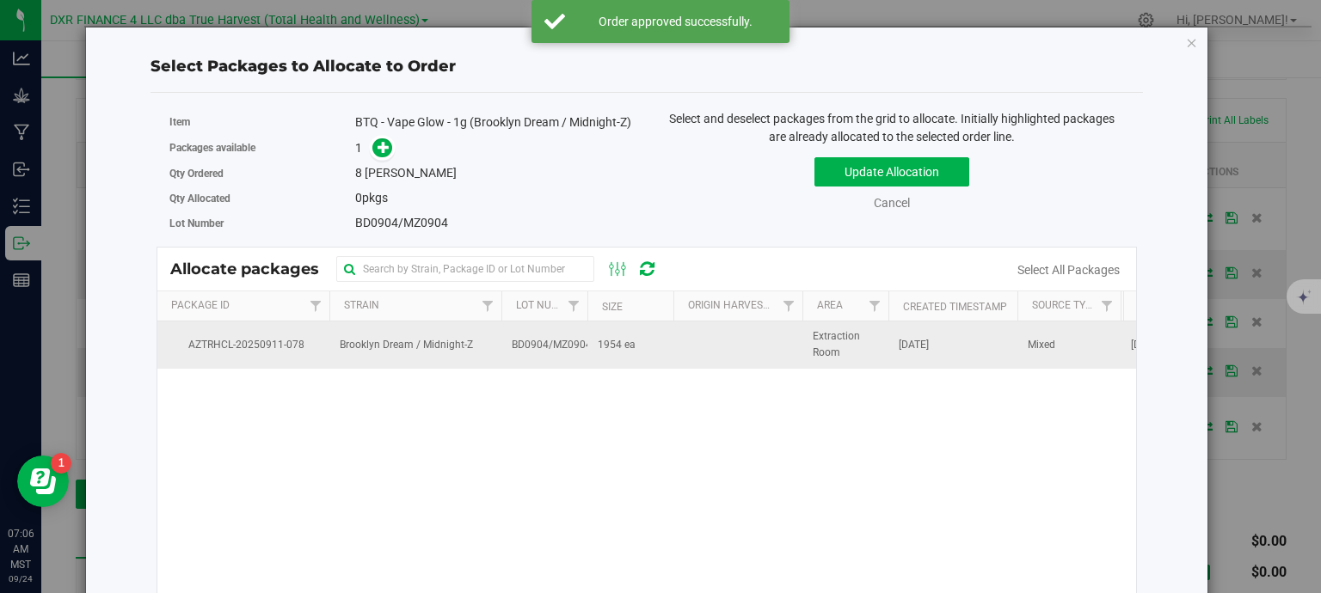
click at [603, 347] on span "1954 ea" at bounding box center [617, 345] width 38 height 16
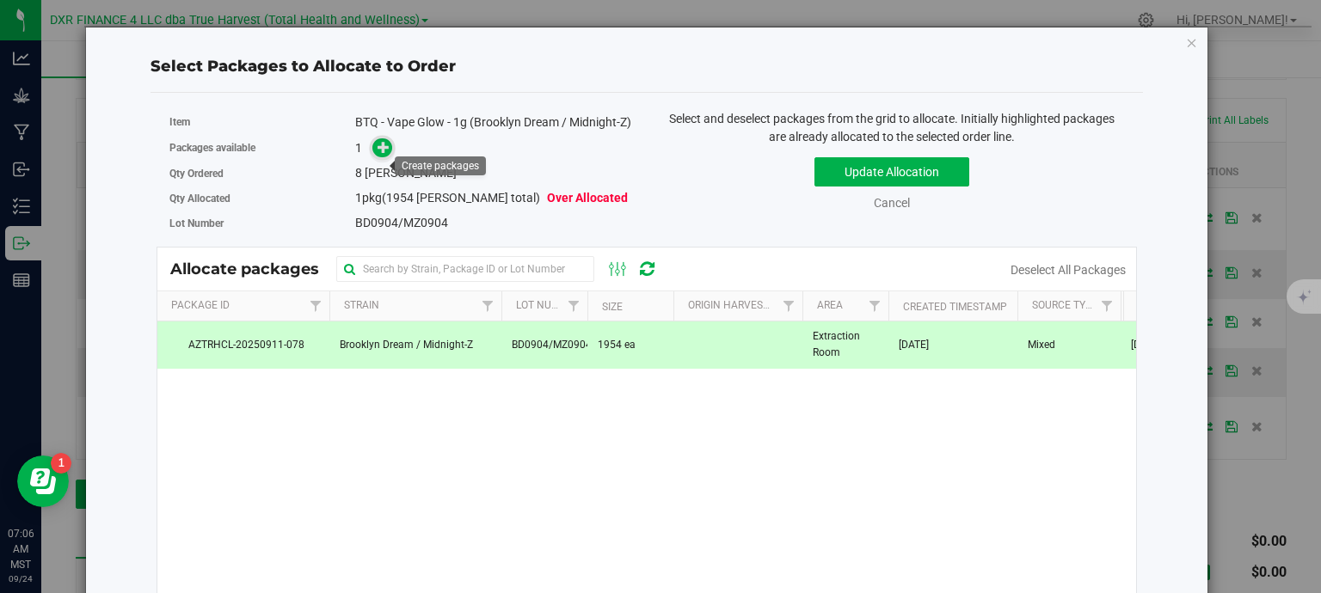
click at [380, 153] on icon at bounding box center [383, 147] width 12 height 12
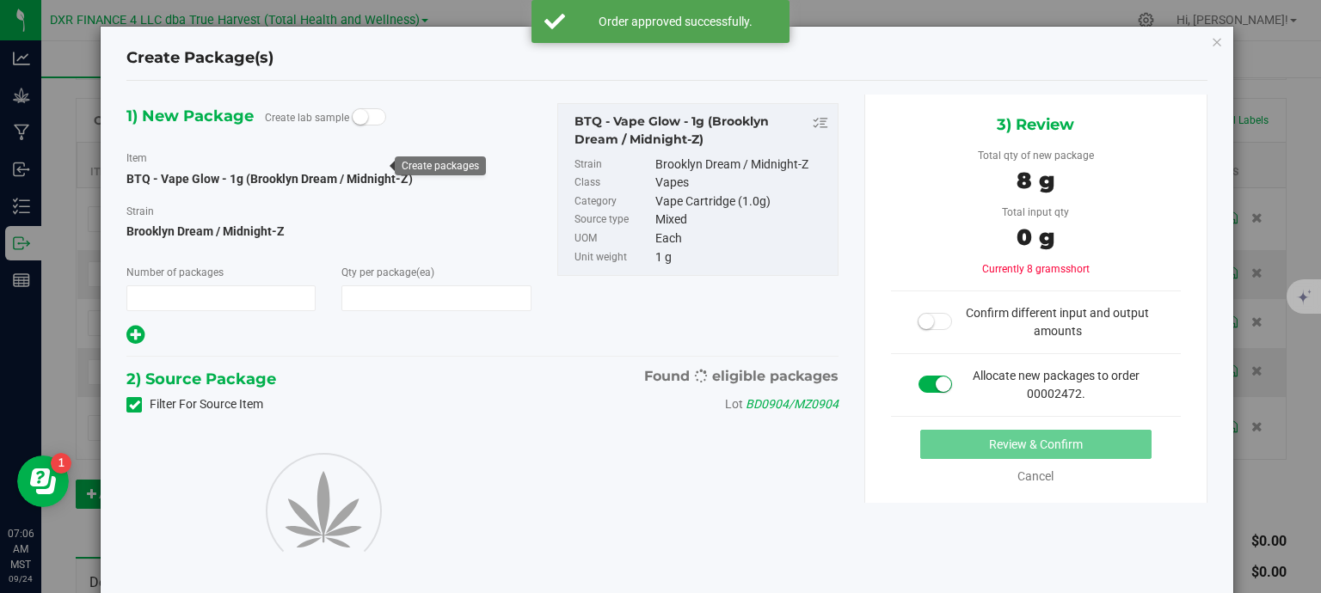
type input "1"
type input "8"
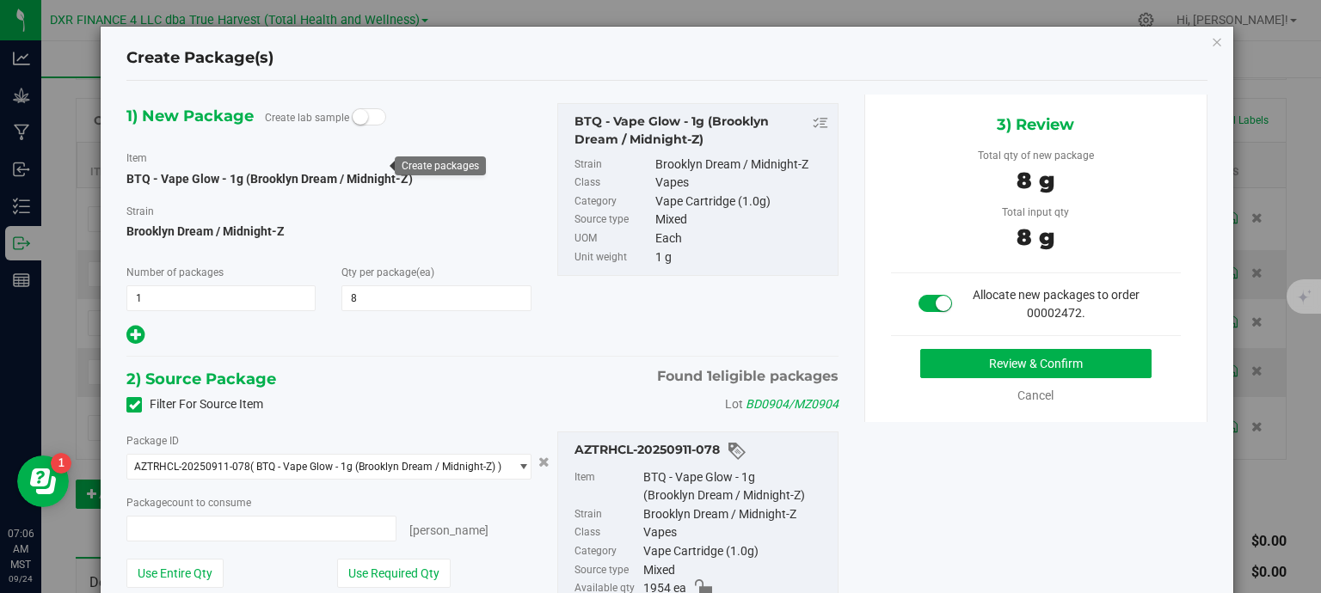
type input "8 ea"
click at [1088, 370] on button "Review & Confirm" at bounding box center [1035, 363] width 231 height 29
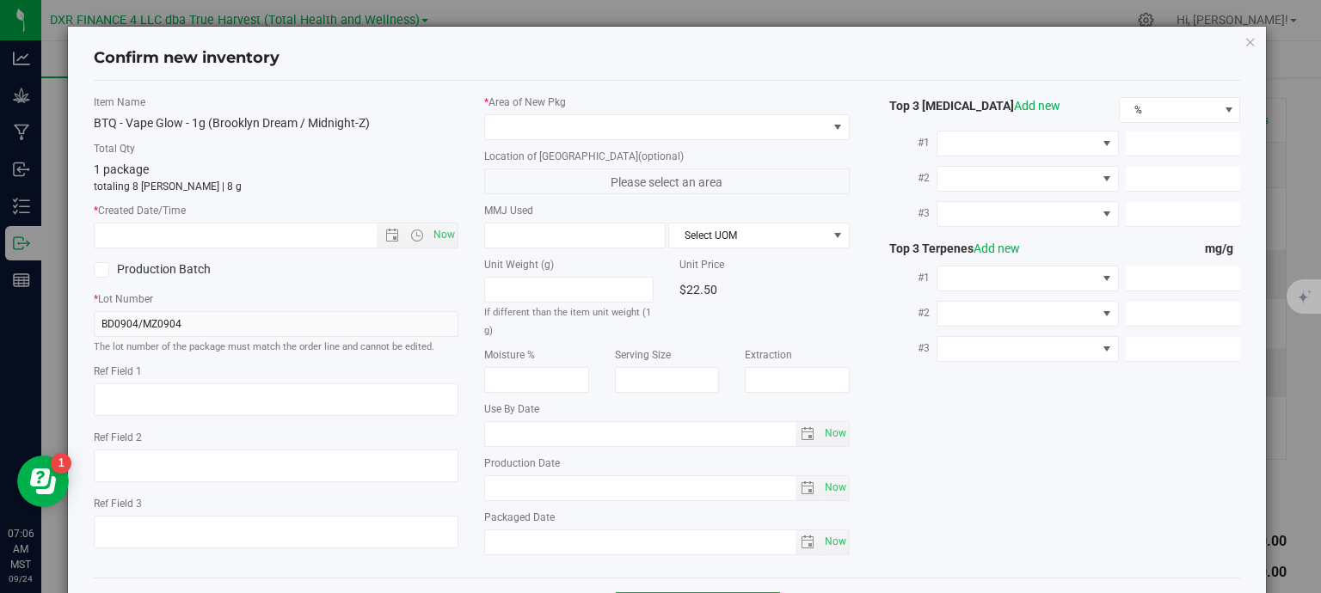
type textarea "2025-09-04"
click at [208, 393] on textarea at bounding box center [276, 399] width 365 height 33
click at [207, 393] on textarea at bounding box center [276, 399] width 365 height 33
click at [233, 236] on input "text" at bounding box center [251, 236] width 312 height 24
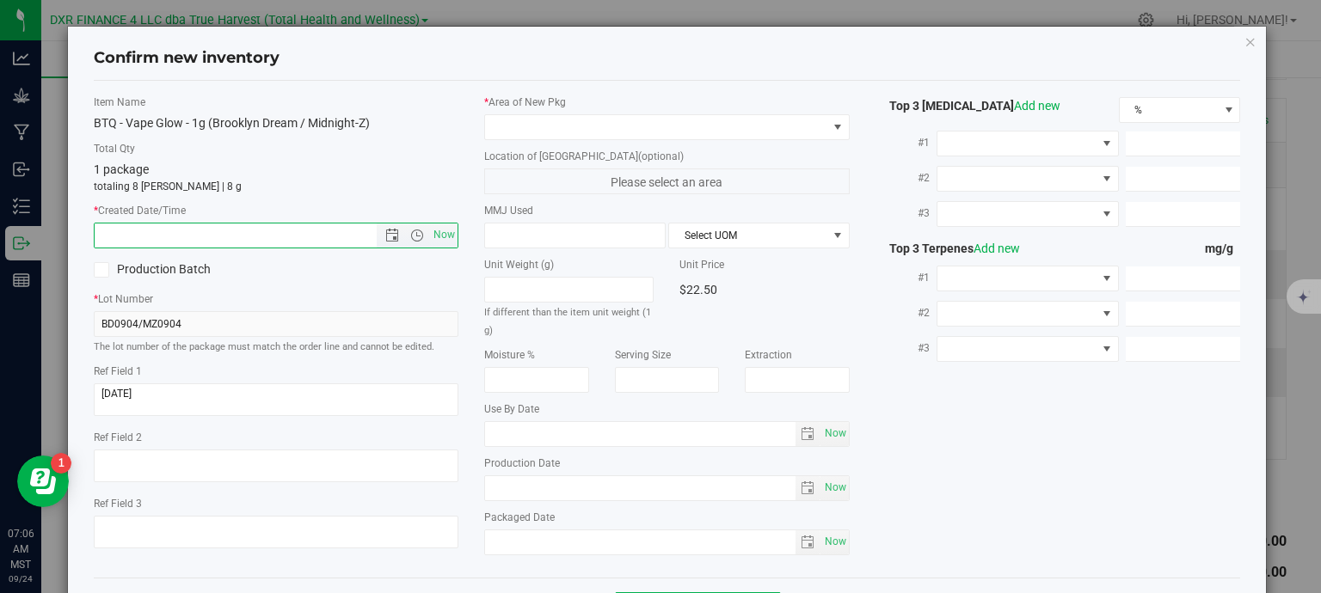
paste input "2025-09-04"
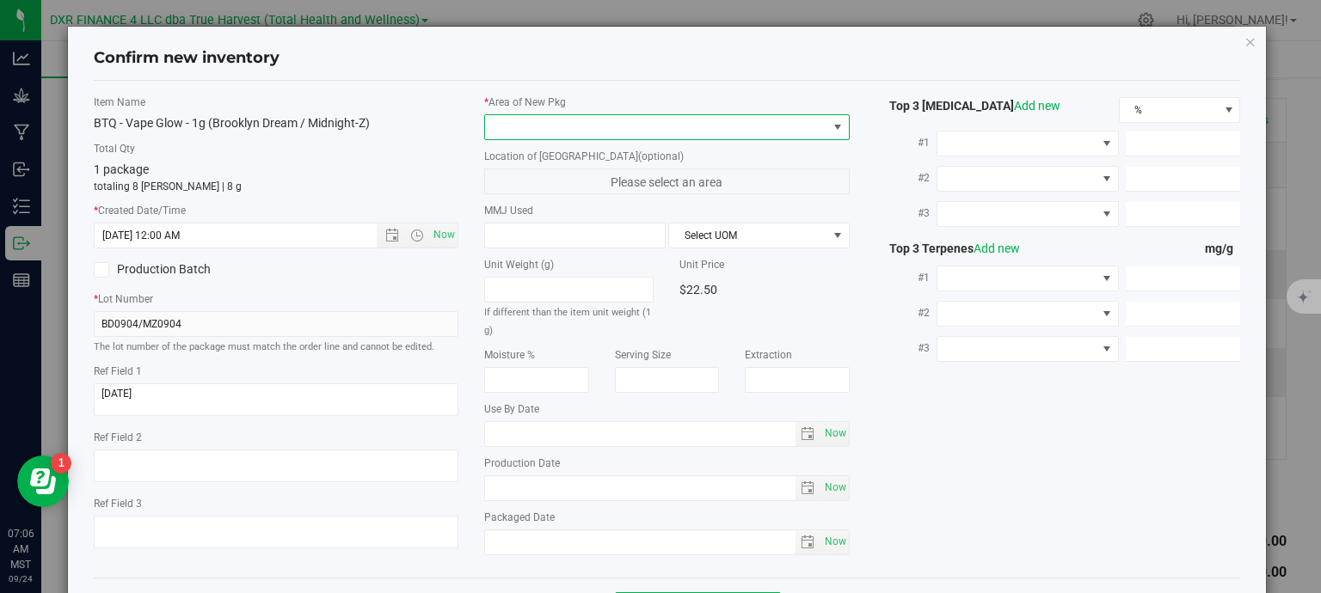
click at [580, 123] on span at bounding box center [656, 127] width 342 height 24
type input "9/4/2025 7:06 AM"
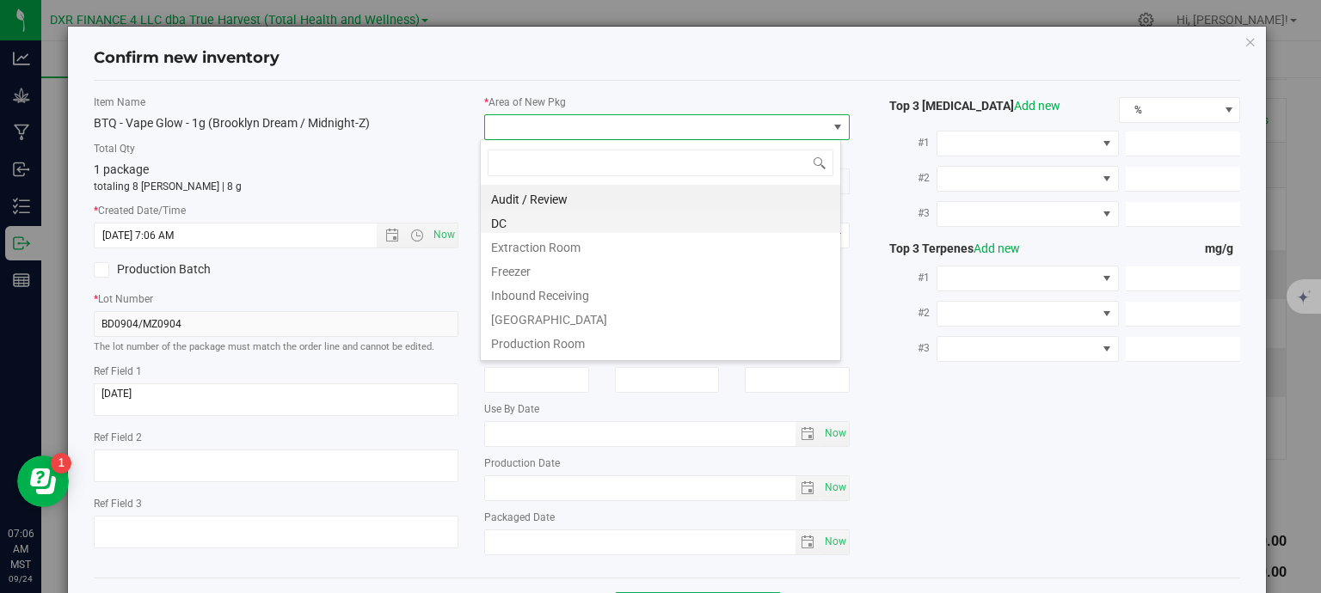
scroll to position [25, 361]
click at [569, 217] on li "DC" at bounding box center [660, 221] width 359 height 24
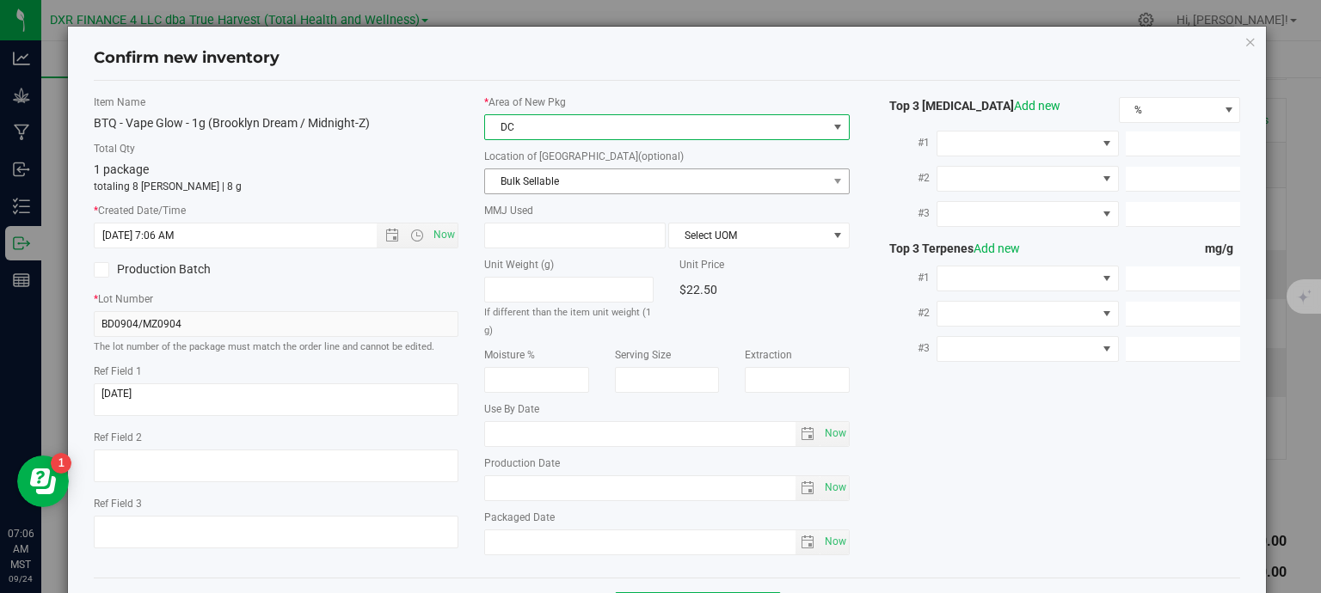
click at [589, 169] on span "Bulk Sellable" at bounding box center [666, 182] width 365 height 26
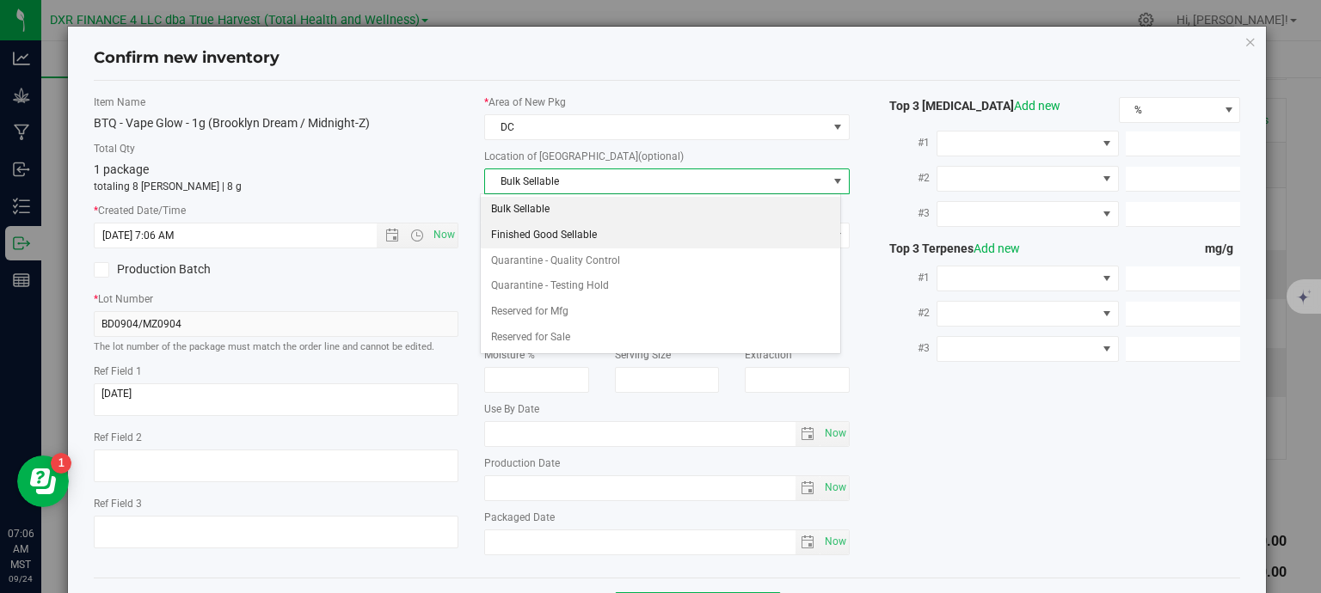
click at [576, 230] on li "Finished Good Sellable" at bounding box center [660, 236] width 359 height 26
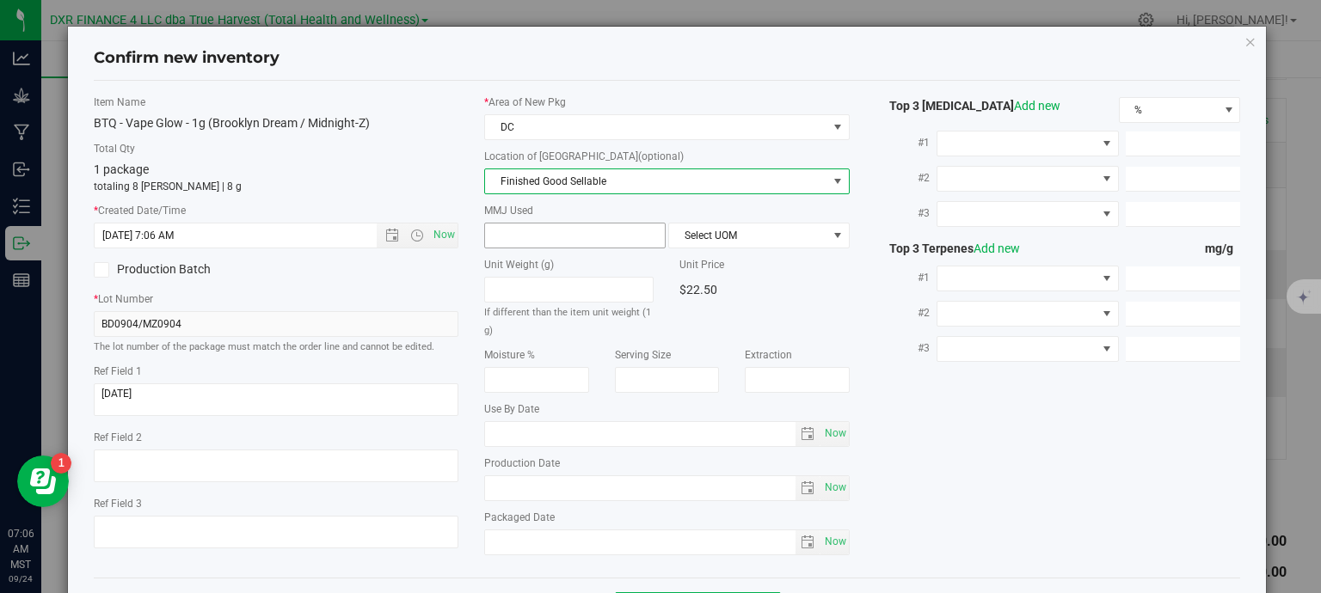
click at [561, 230] on span at bounding box center [574, 236] width 181 height 26
type input "1"
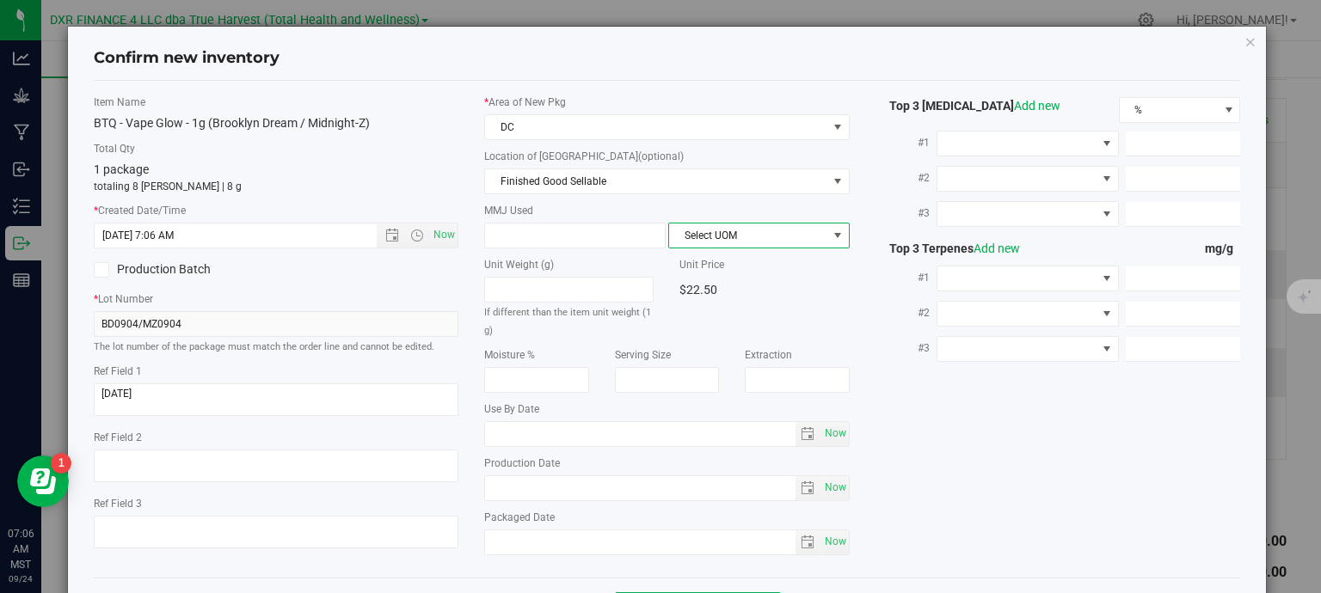
type input "1.0000"
drag, startPoint x: 742, startPoint y: 233, endPoint x: 743, endPoint y: 243, distance: 10.4
click at [743, 234] on span "Select UOM" at bounding box center [748, 236] width 158 height 24
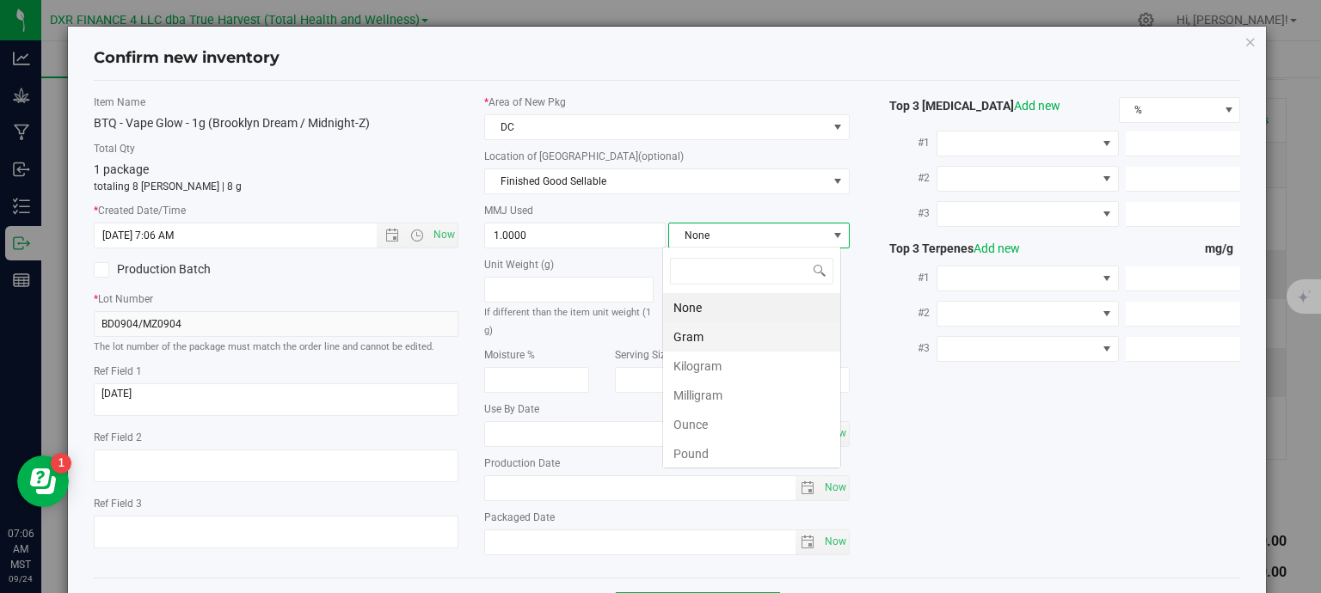
scroll to position [25, 179]
click at [723, 337] on li "Gram" at bounding box center [751, 336] width 177 height 29
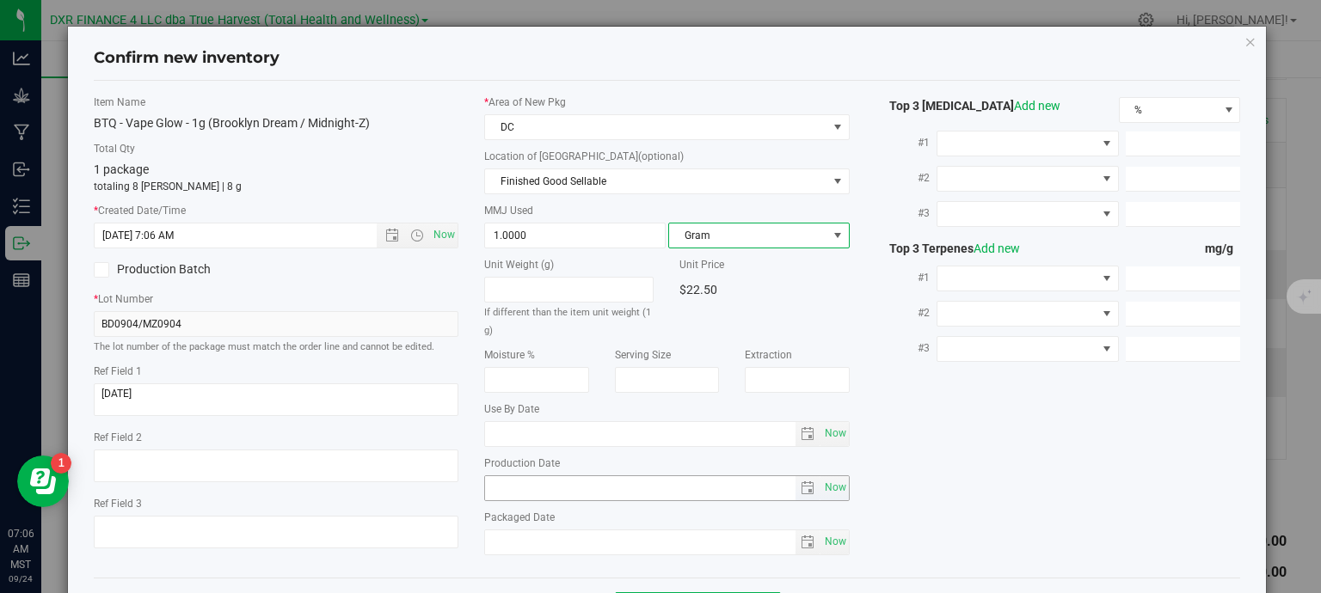
scroll to position [65, 0]
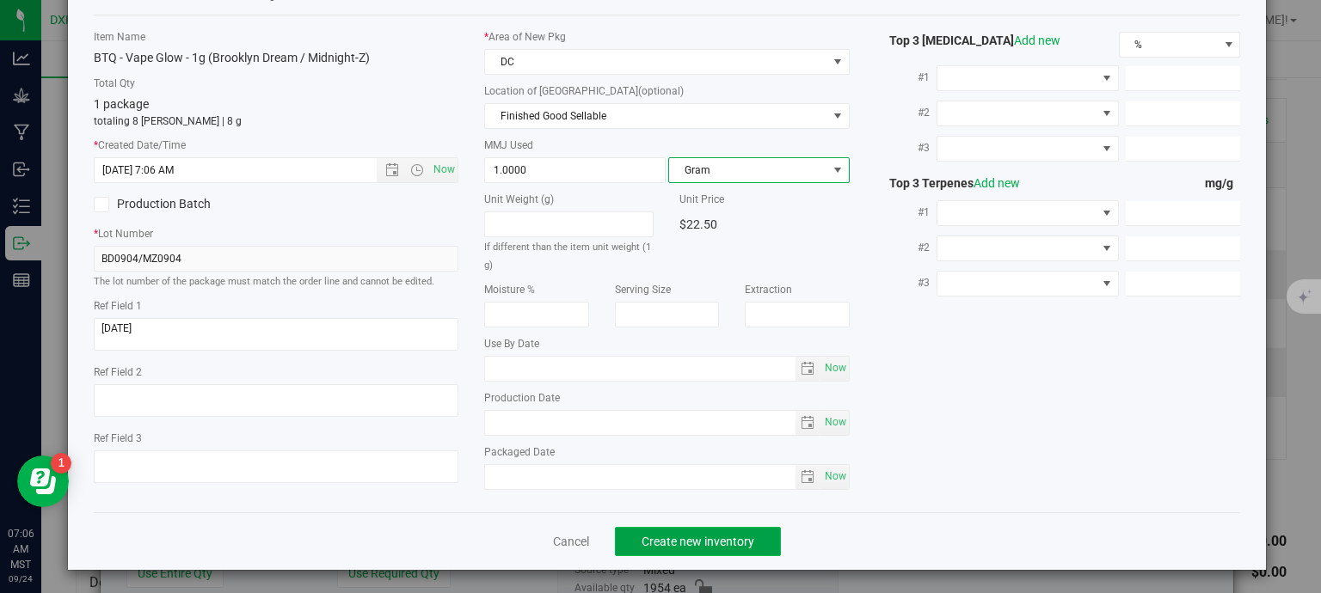
click at [726, 540] on span "Create new inventory" at bounding box center [697, 542] width 113 height 14
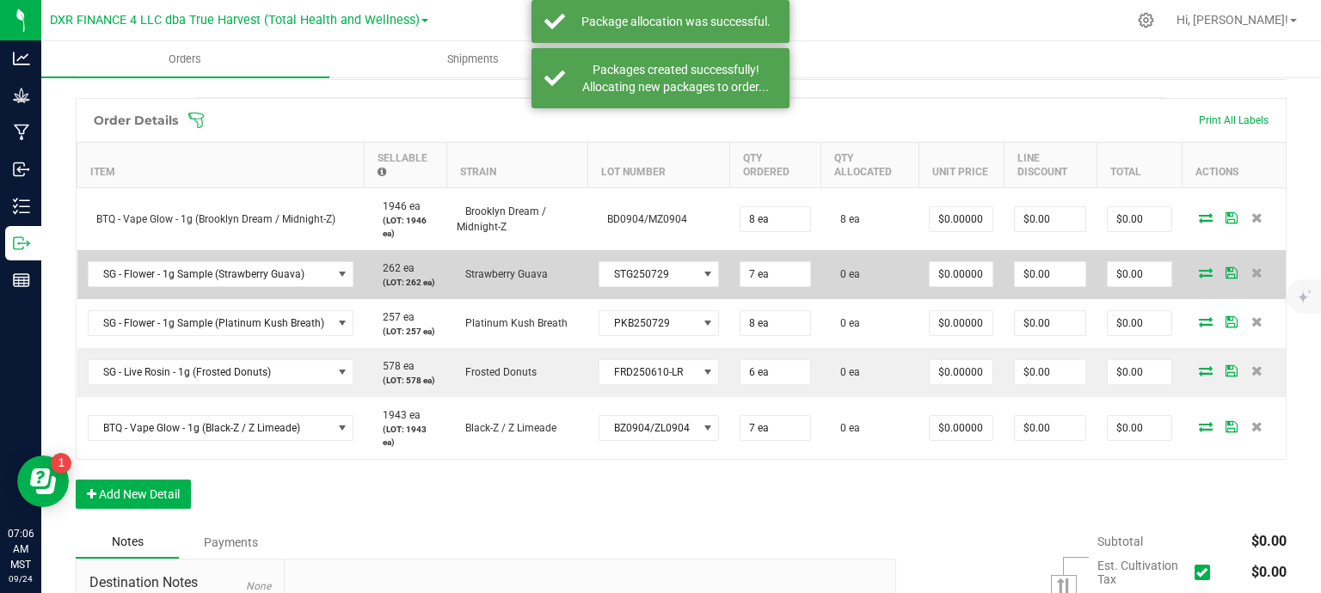
click at [1193, 271] on span at bounding box center [1206, 272] width 26 height 10
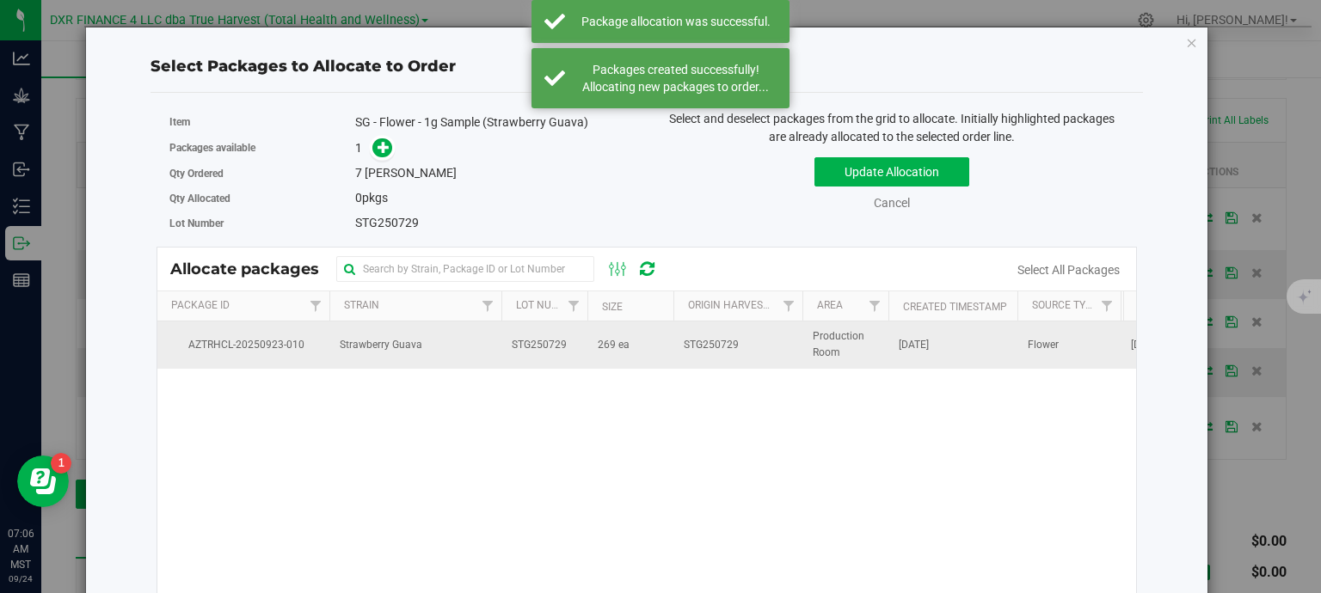
click at [679, 350] on td "STG250729" at bounding box center [737, 345] width 129 height 46
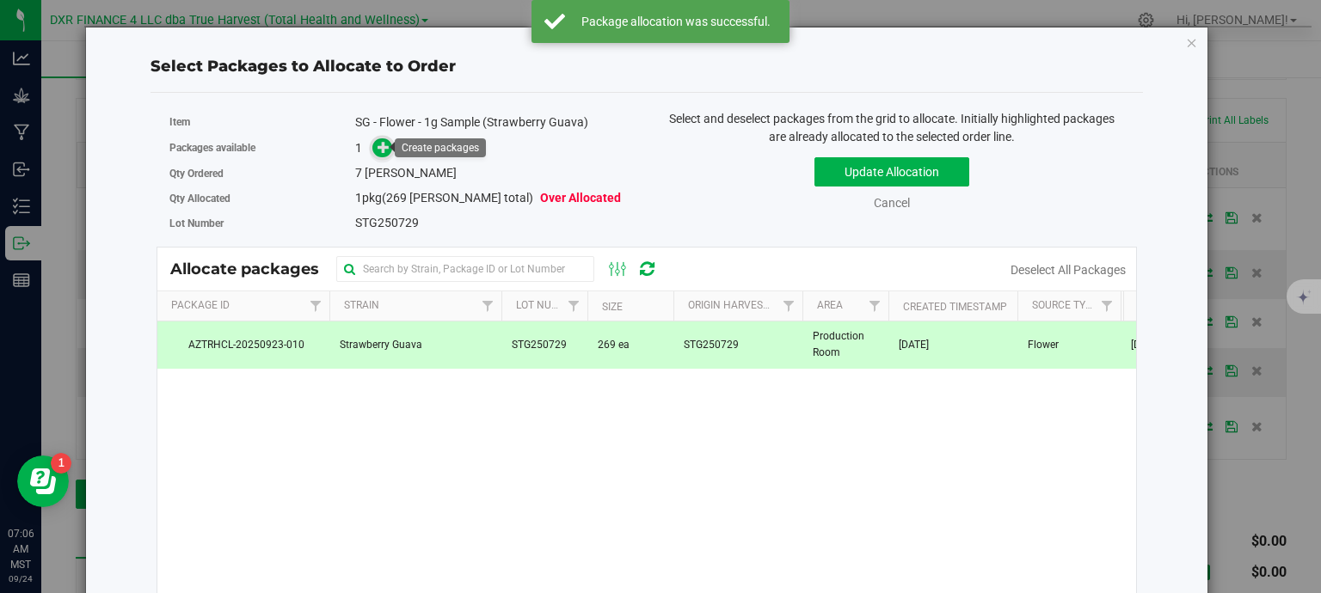
click at [378, 150] on icon at bounding box center [383, 147] width 12 height 12
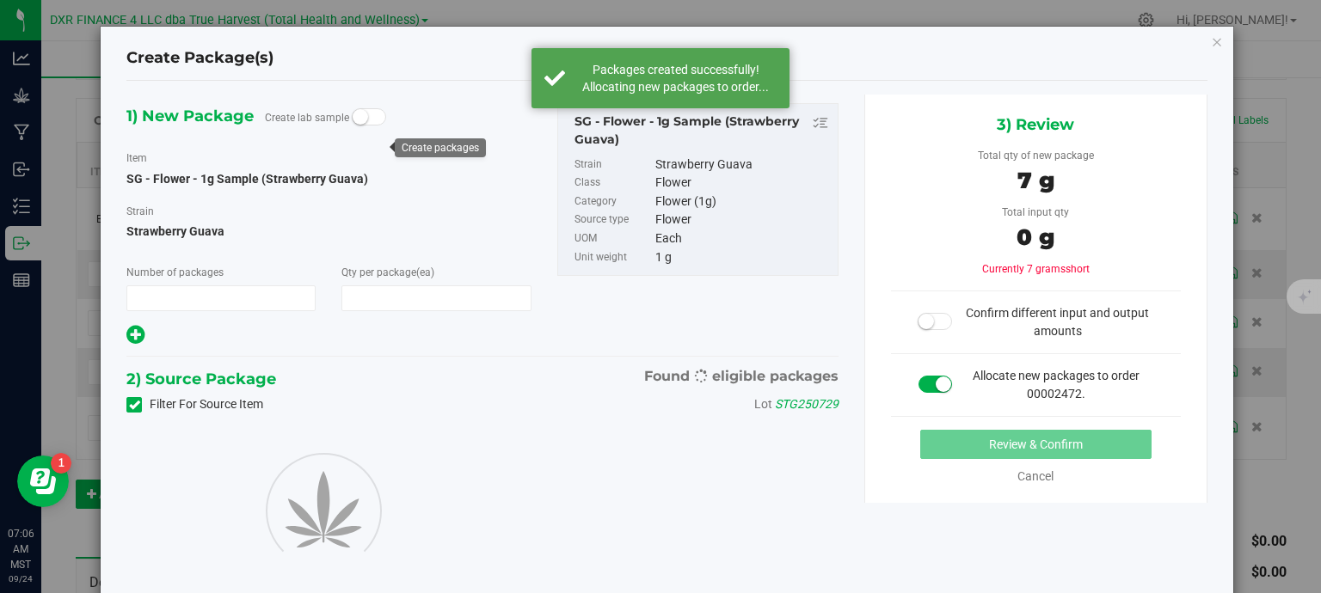
type input "1"
type input "7"
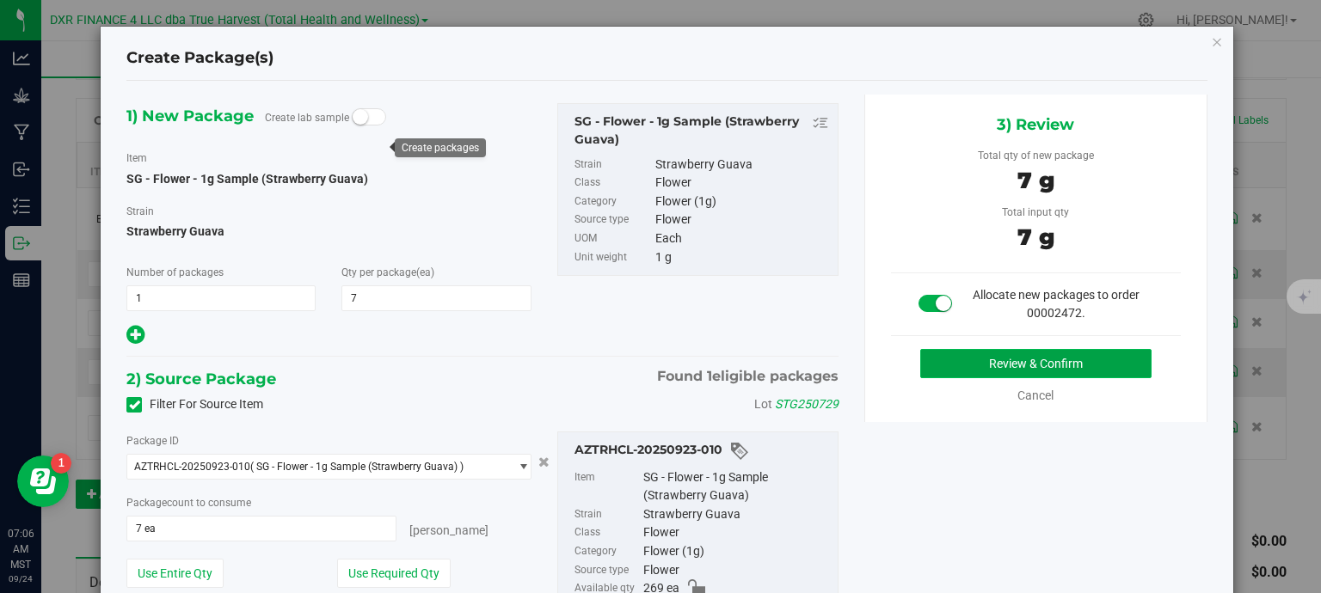
click at [1052, 365] on button "Review & Confirm" at bounding box center [1035, 363] width 231 height 29
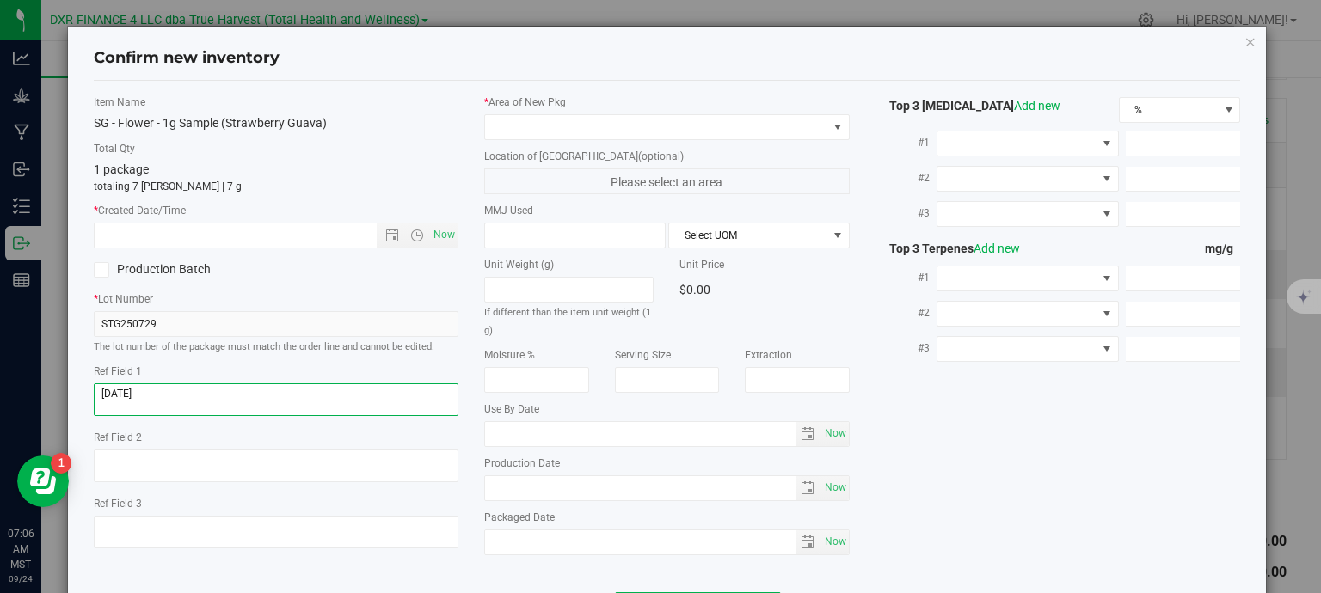
click at [156, 396] on textarea at bounding box center [276, 399] width 365 height 33
click at [157, 396] on textarea at bounding box center [276, 399] width 365 height 33
click at [203, 239] on input "text" at bounding box center [251, 236] width 312 height 24
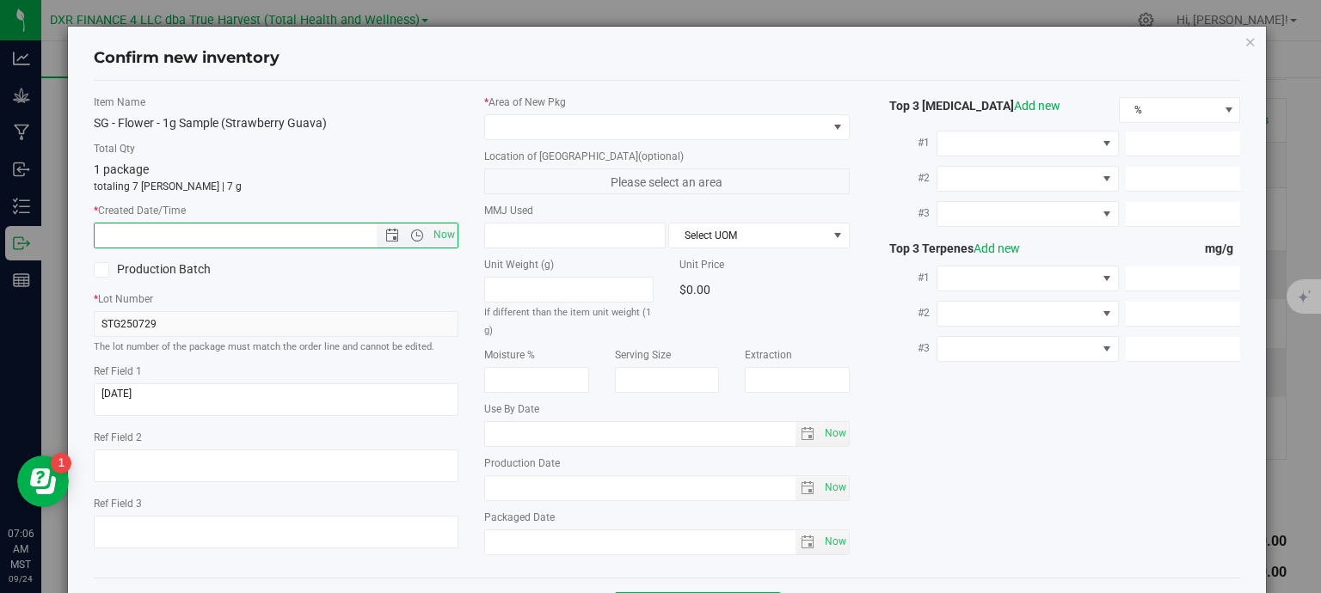
paste input "2025-07-29"
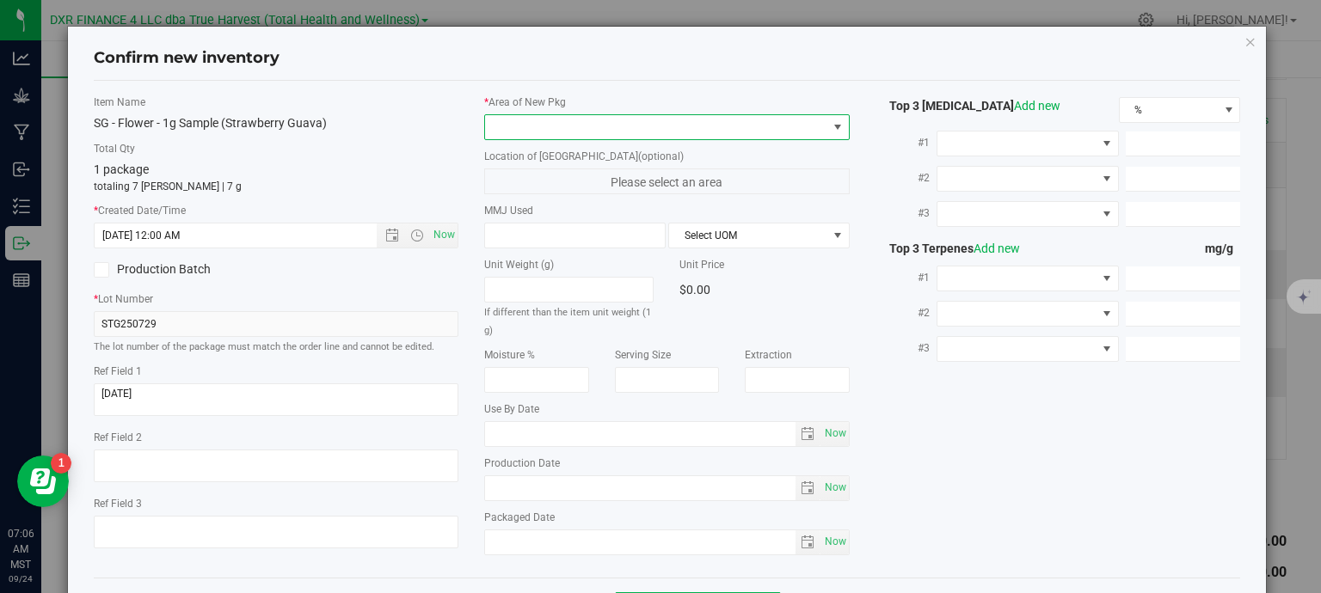
type input "7/29/2025 7:06 AM"
click at [538, 117] on span at bounding box center [656, 127] width 342 height 24
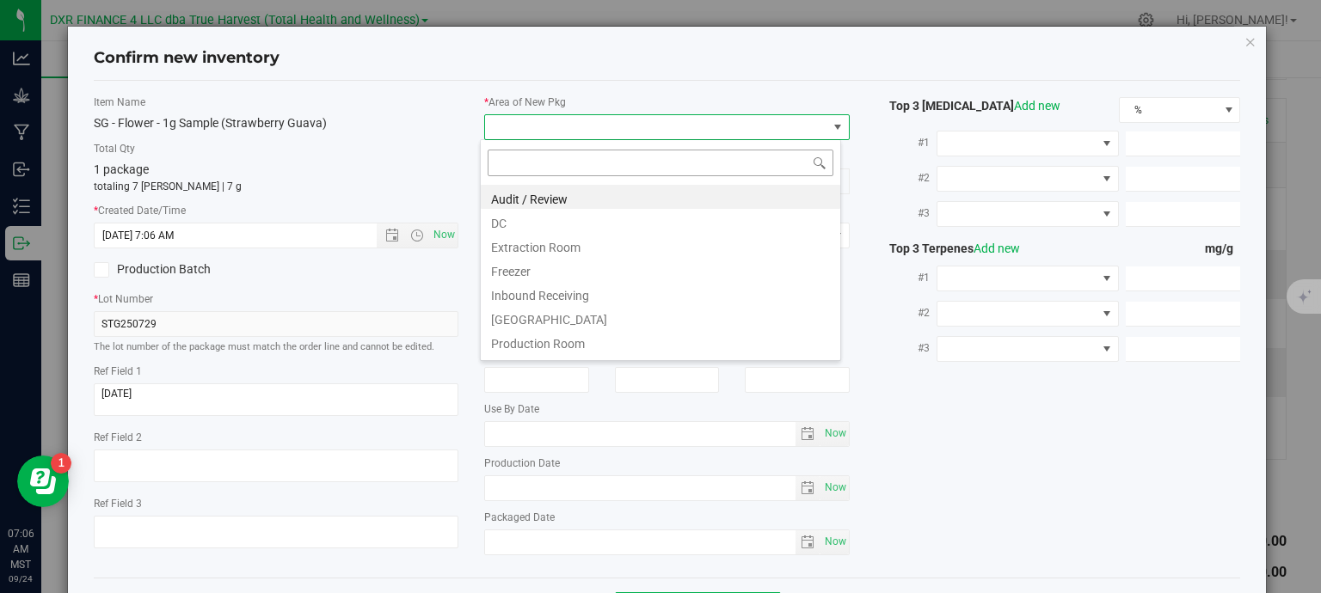
scroll to position [25, 361]
click at [534, 226] on li "DC" at bounding box center [660, 221] width 359 height 24
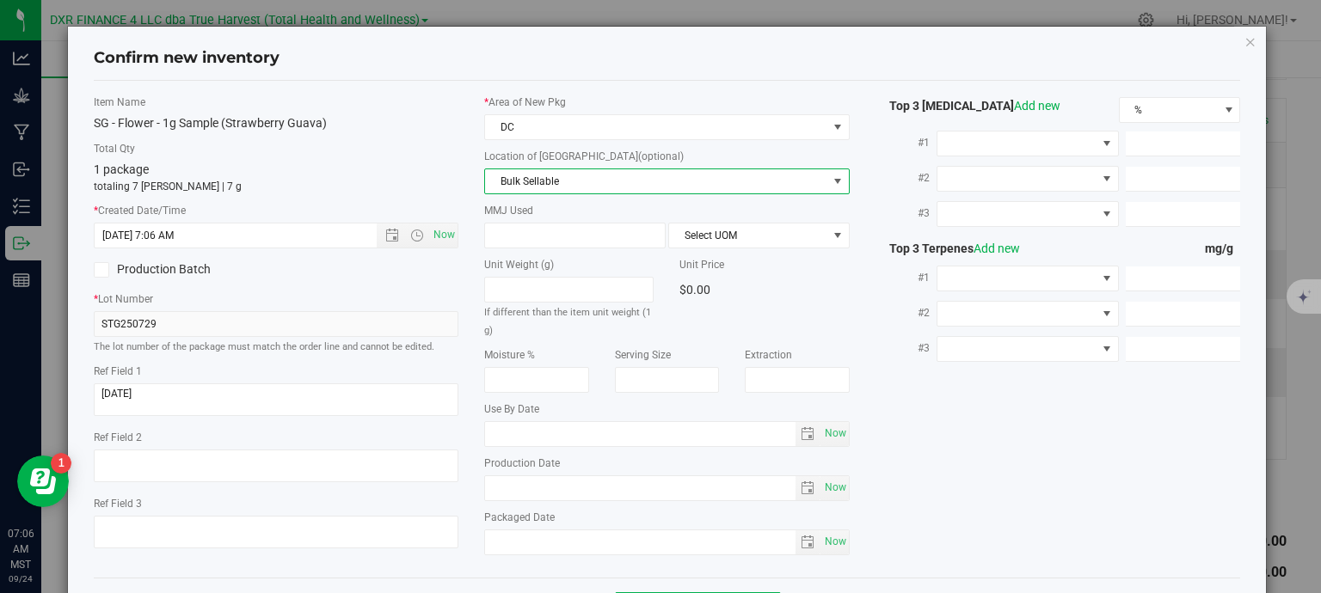
click at [599, 185] on span "Bulk Sellable" at bounding box center [656, 181] width 342 height 24
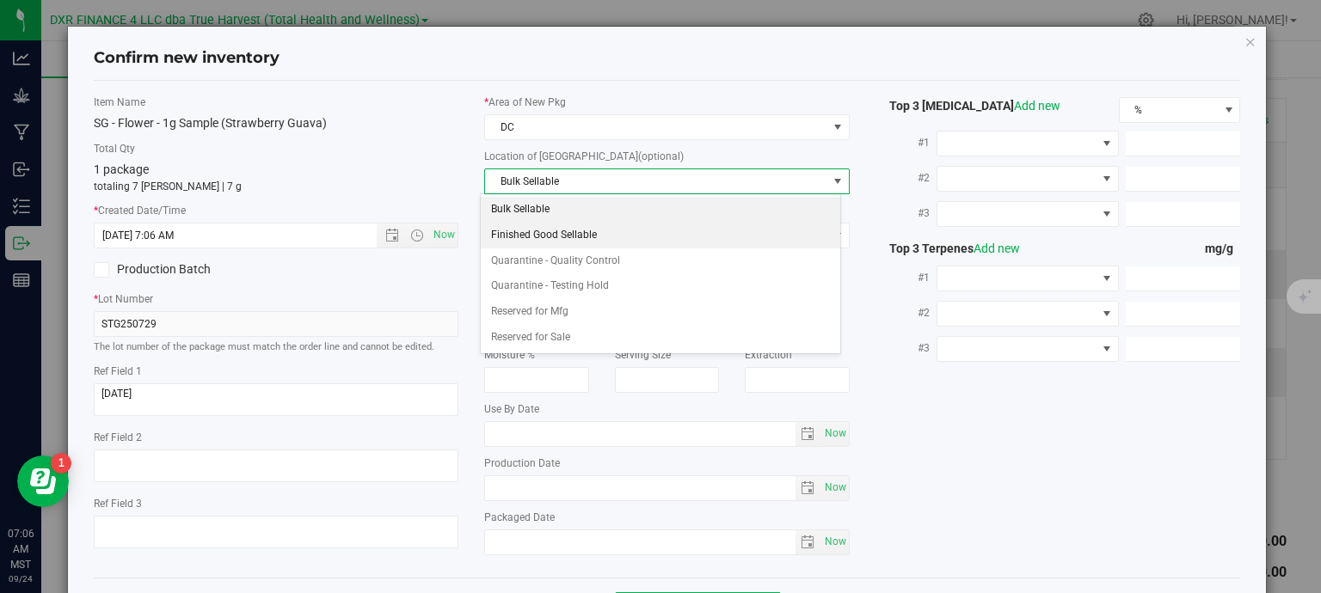
click at [574, 235] on li "Finished Good Sellable" at bounding box center [660, 236] width 359 height 26
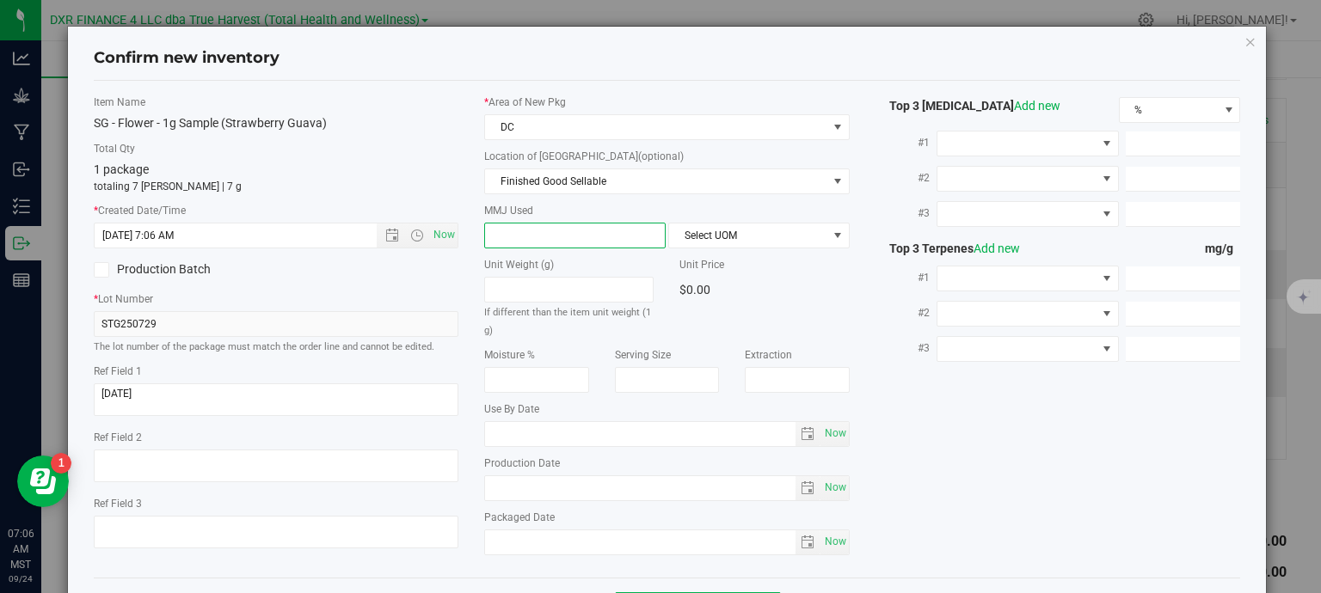
click at [550, 233] on span at bounding box center [574, 236] width 181 height 26
type input "1"
type input "1.0000"
click at [719, 236] on span "Select UOM" at bounding box center [748, 236] width 158 height 24
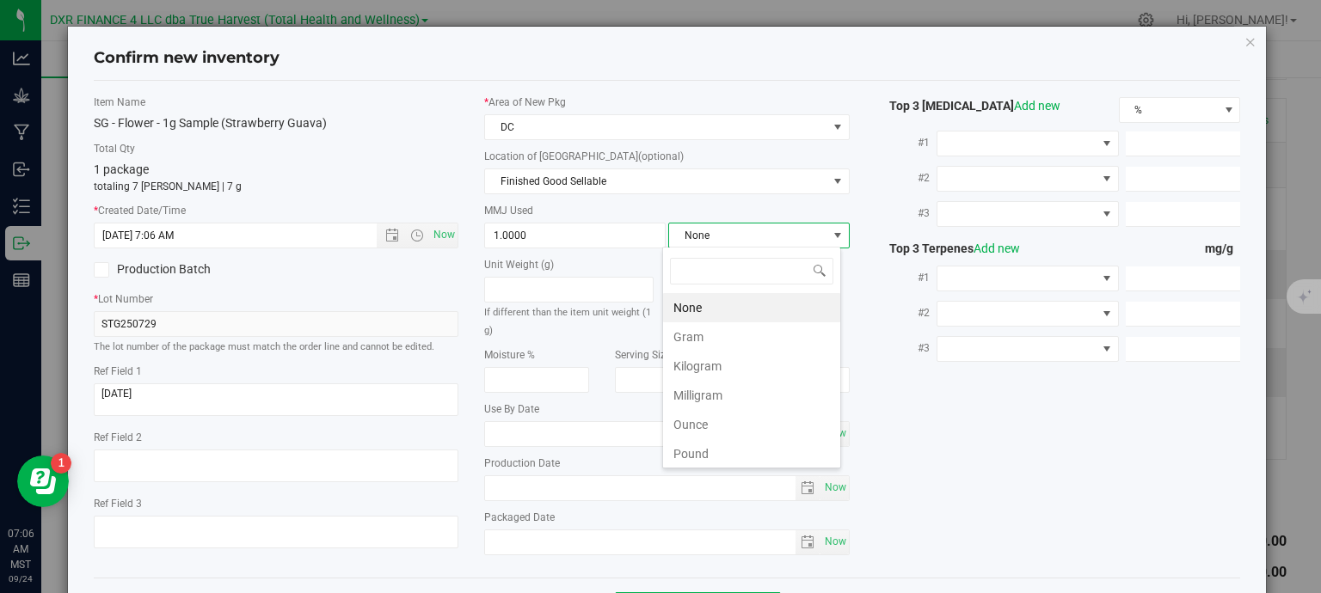
scroll to position [25, 179]
click at [724, 334] on li "Gram" at bounding box center [751, 336] width 177 height 29
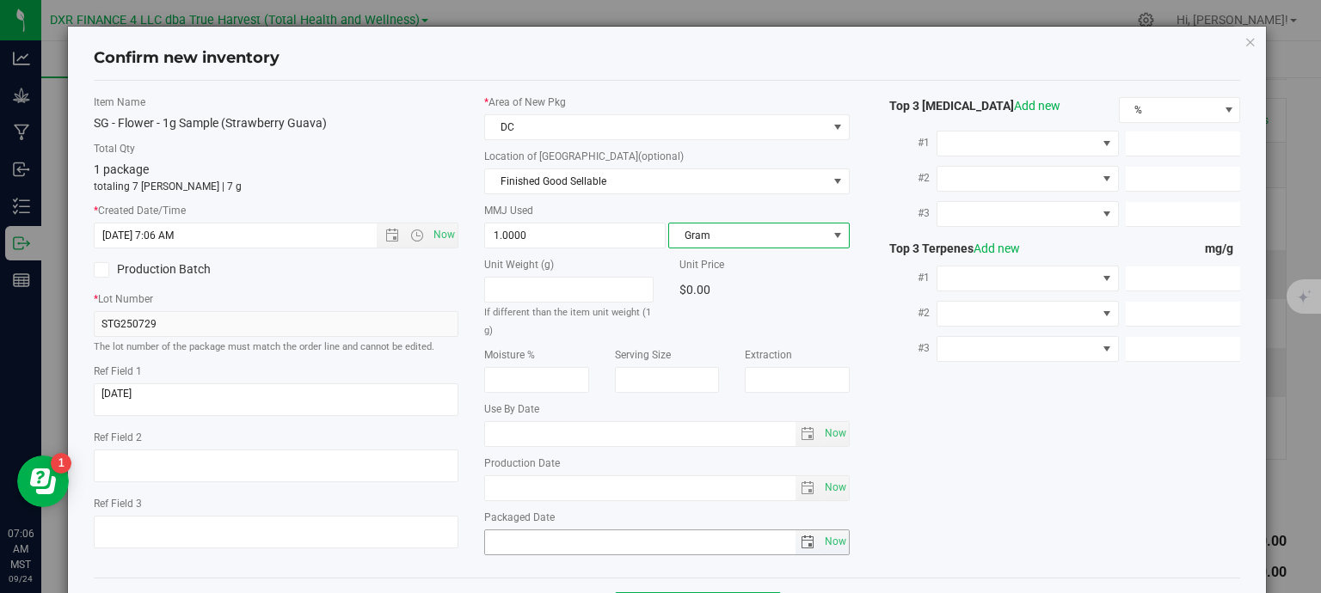
scroll to position [65, 0]
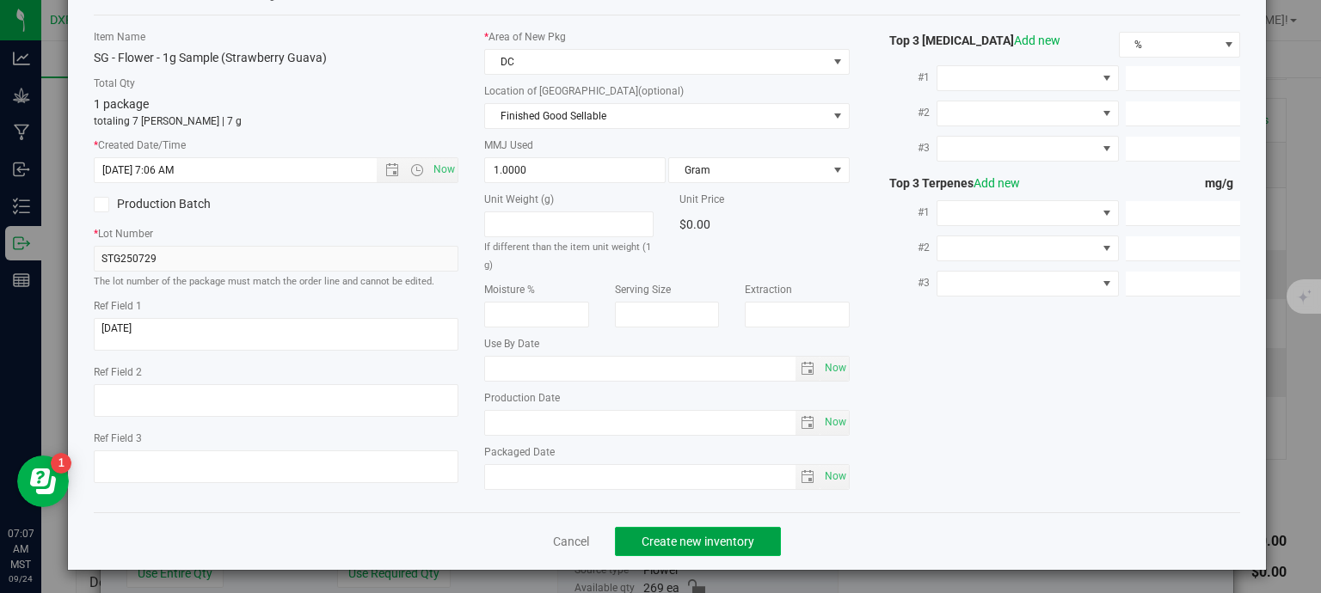
click at [740, 545] on span "Create new inventory" at bounding box center [697, 542] width 113 height 14
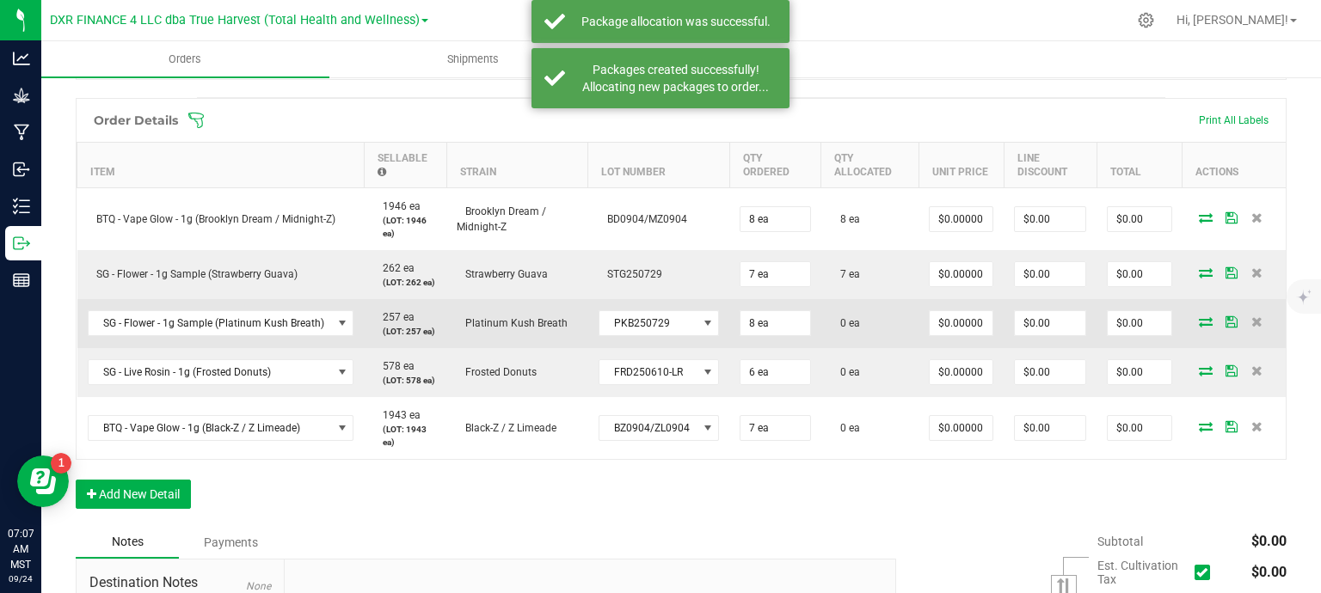
click at [1199, 320] on icon at bounding box center [1206, 321] width 14 height 10
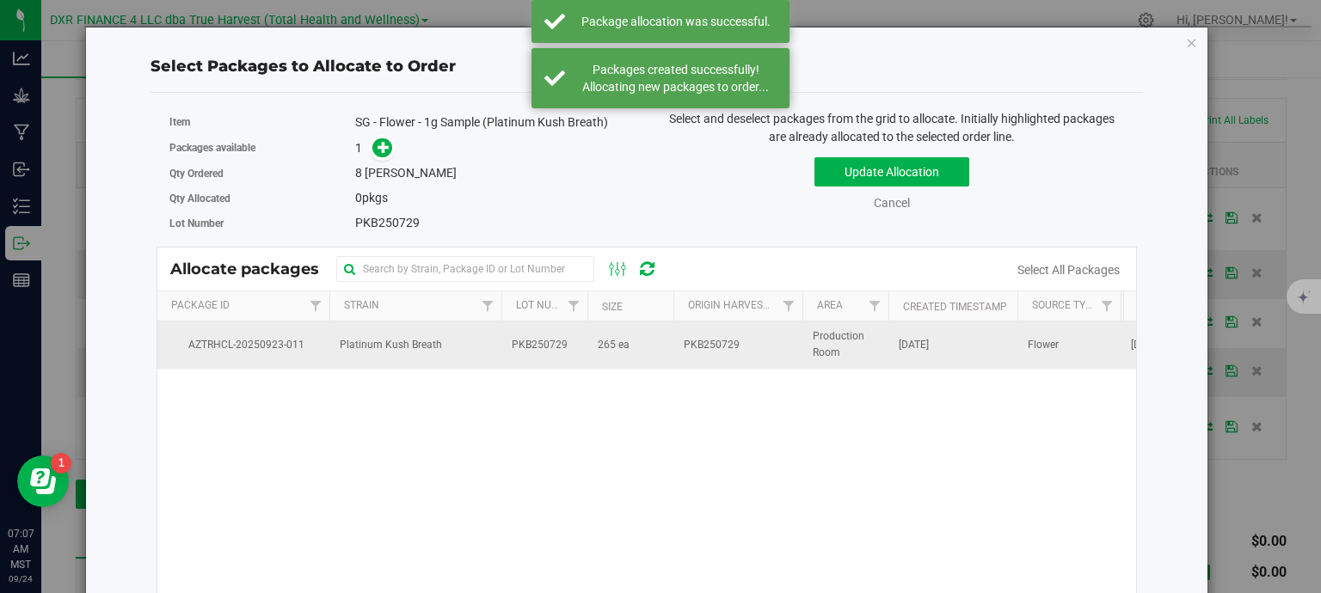
click at [633, 347] on td "265 ea" at bounding box center [630, 345] width 86 height 46
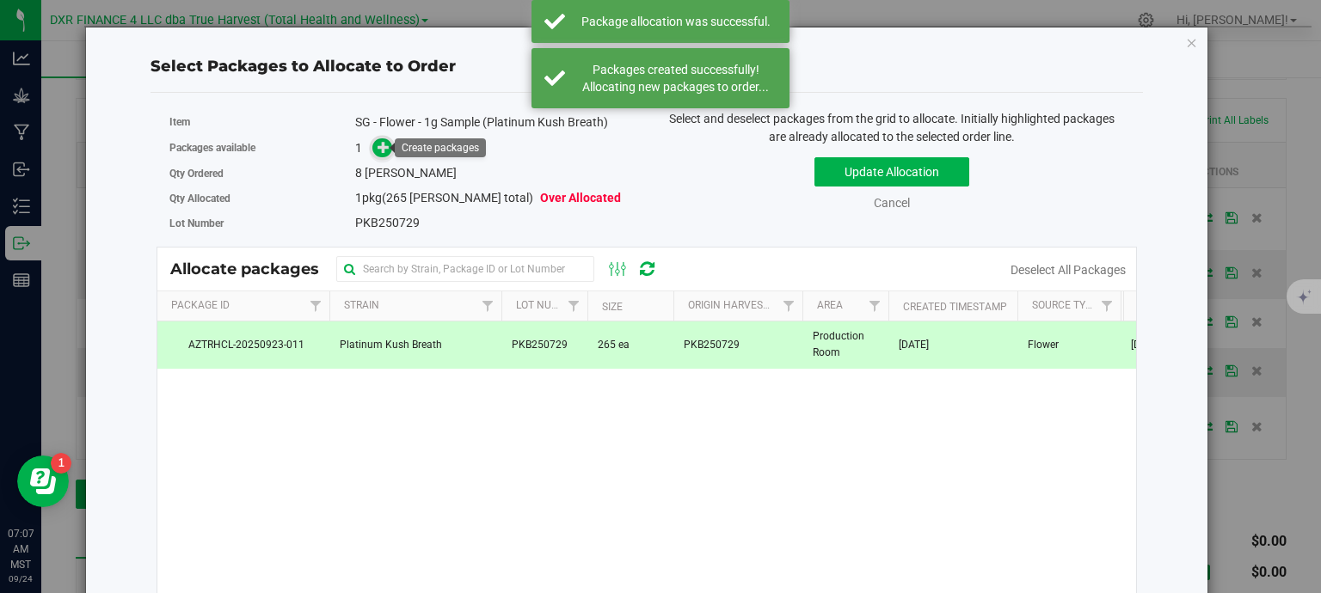
click at [378, 144] on icon at bounding box center [383, 147] width 12 height 12
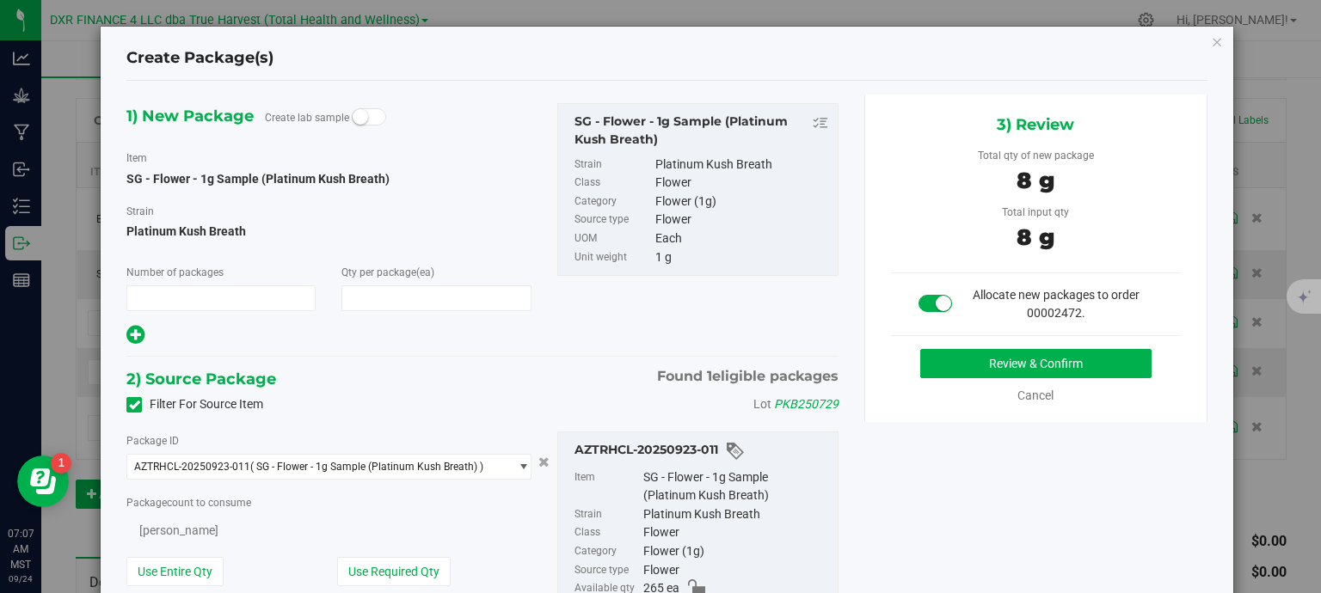
type input "1"
type input "8"
click at [1012, 367] on button "Review & Confirm" at bounding box center [1035, 363] width 231 height 29
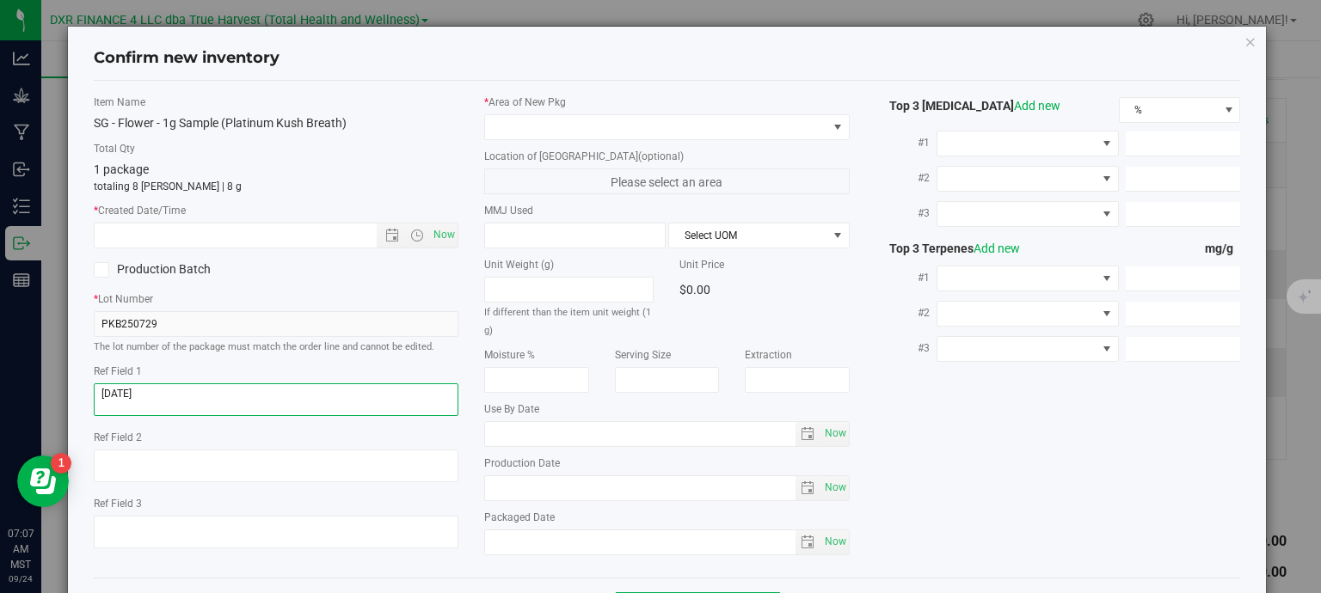
click at [258, 390] on textarea at bounding box center [276, 399] width 365 height 33
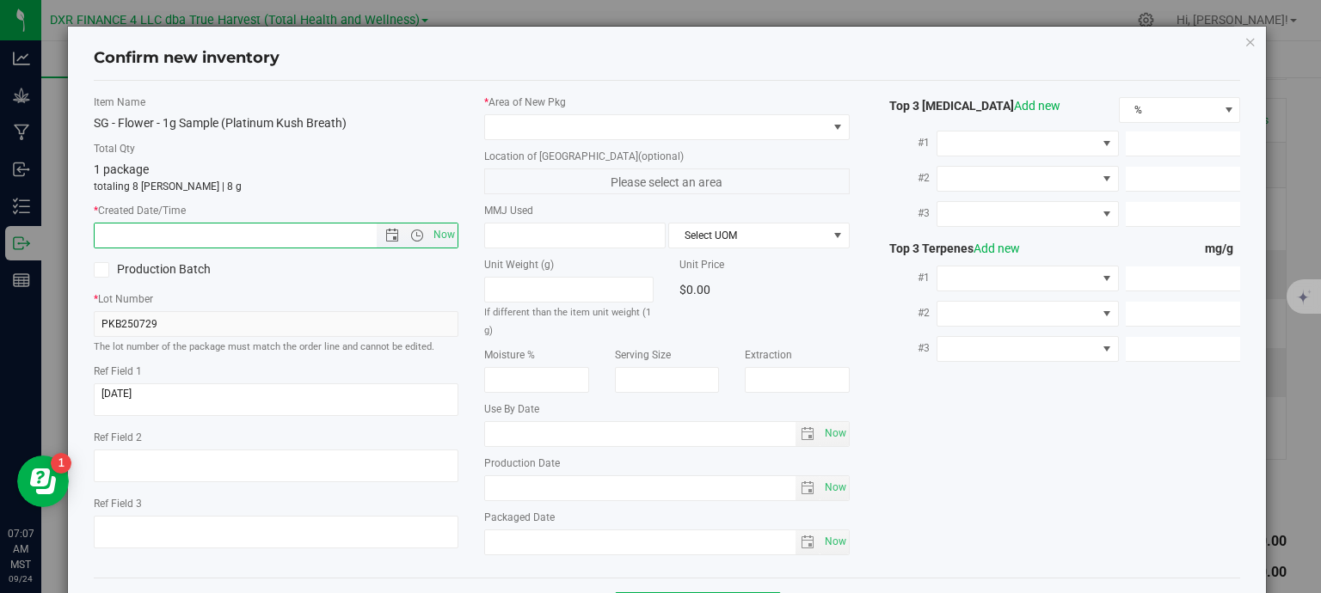
click at [272, 232] on input "text" at bounding box center [251, 236] width 312 height 24
paste input "2025-07-29"
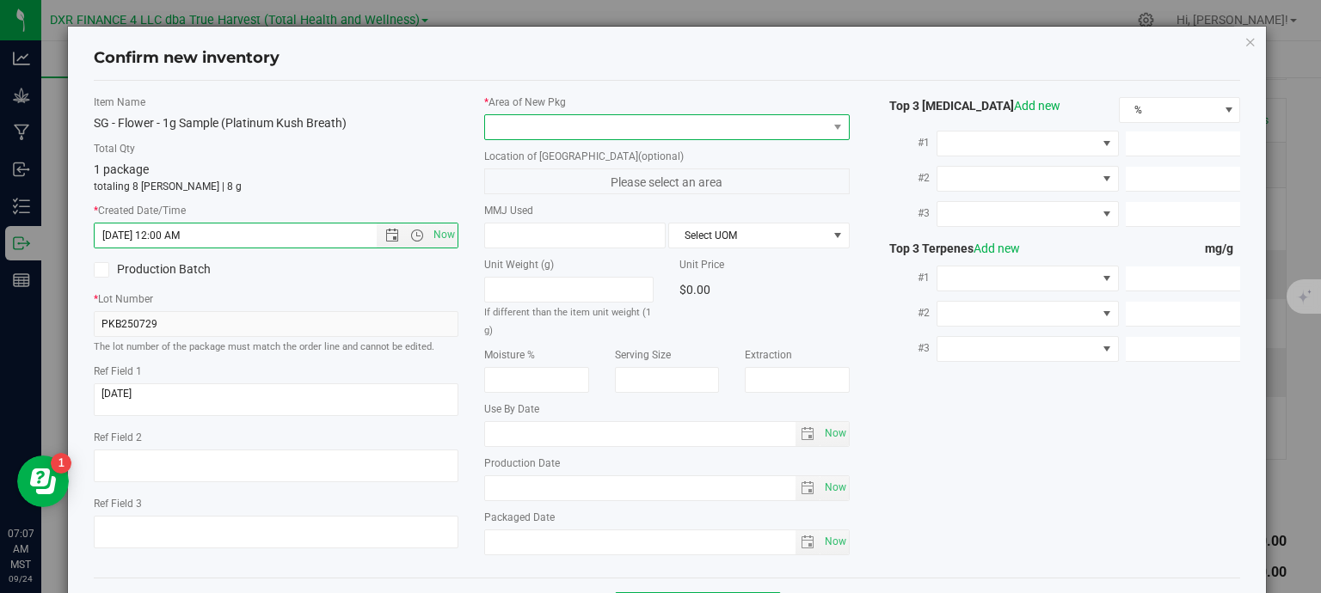
click at [531, 128] on span at bounding box center [656, 127] width 342 height 24
type input "7/29/2025 7:07 AM"
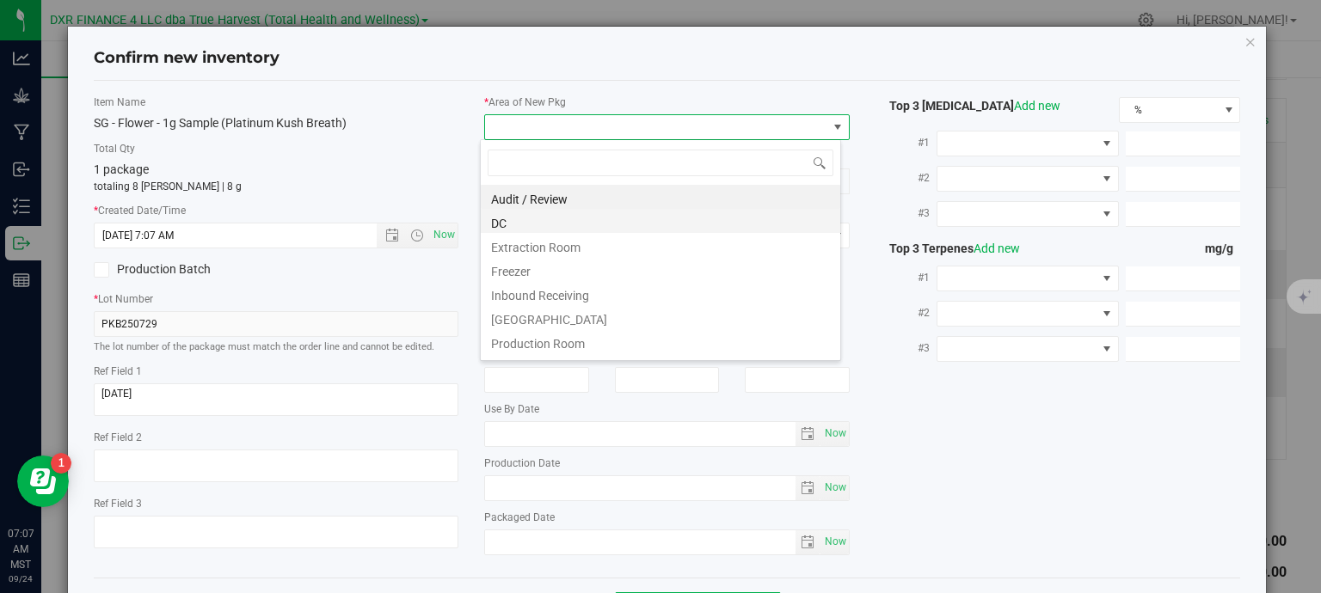
scroll to position [25, 361]
click at [506, 223] on li "DC" at bounding box center [660, 221] width 359 height 24
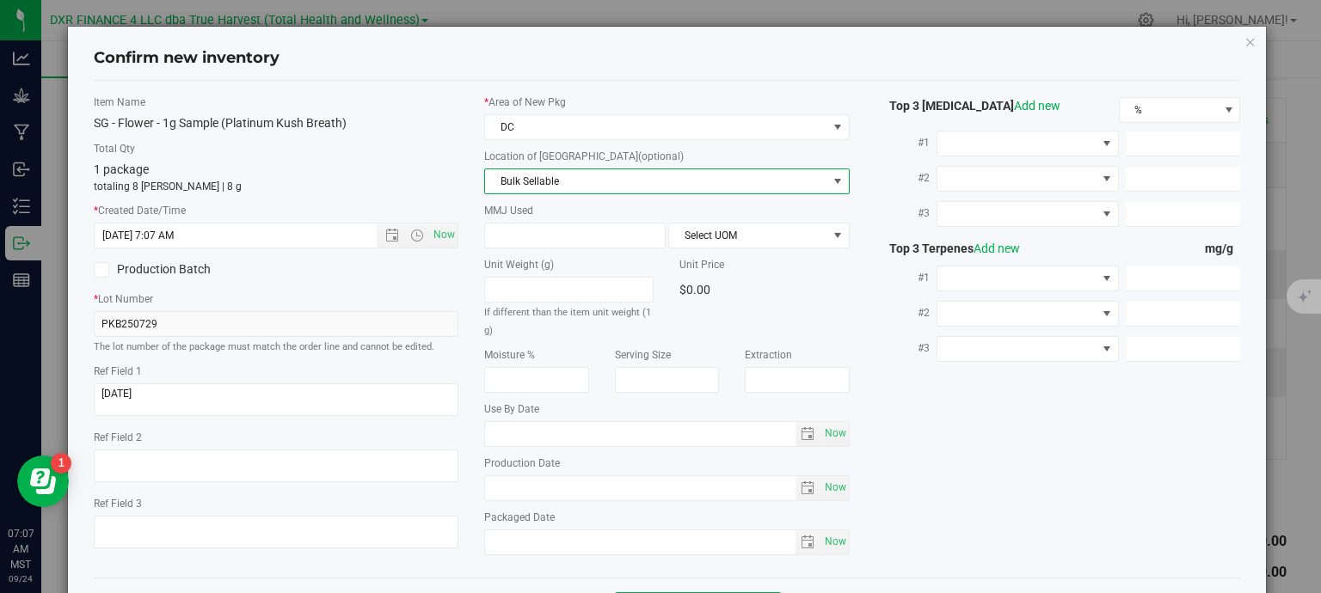
click at [525, 188] on span "Bulk Sellable" at bounding box center [656, 181] width 342 height 24
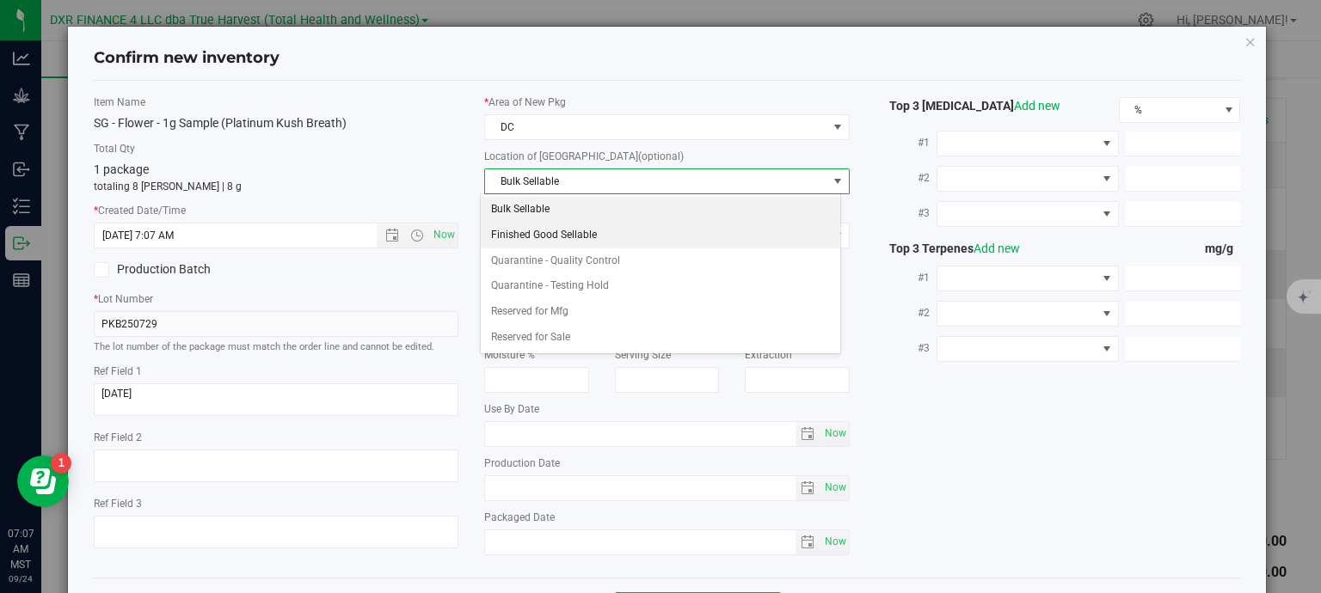
click at [526, 235] on li "Finished Good Sellable" at bounding box center [660, 236] width 359 height 26
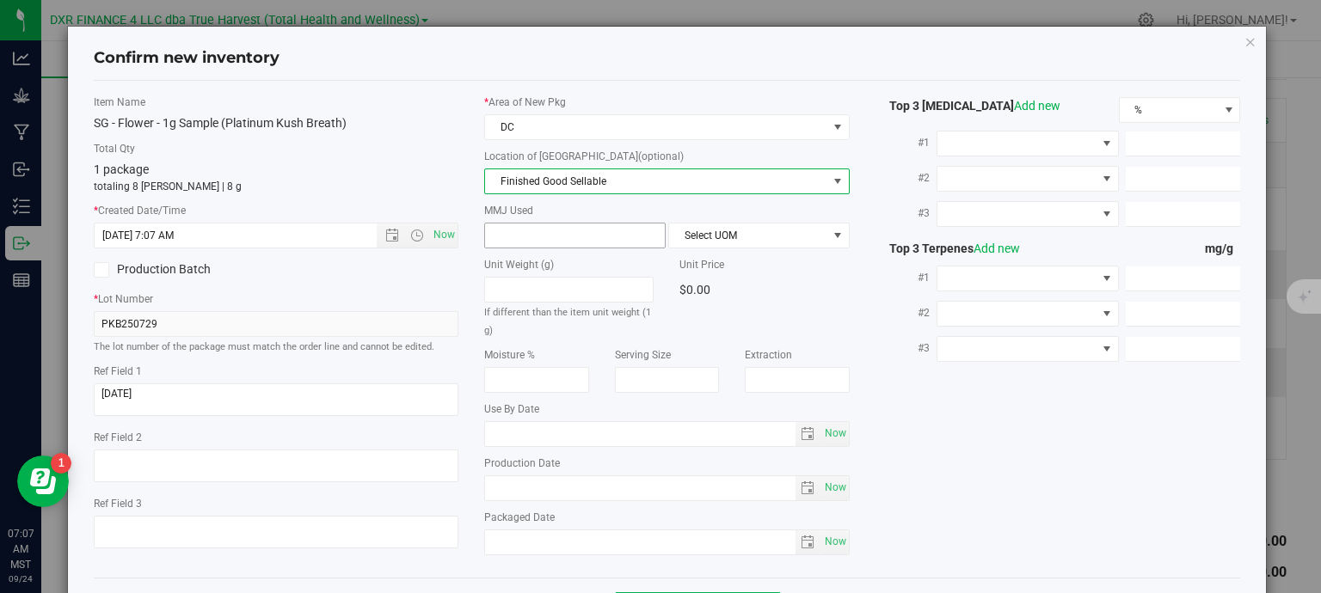
click at [526, 232] on span at bounding box center [574, 236] width 181 height 26
type input "1"
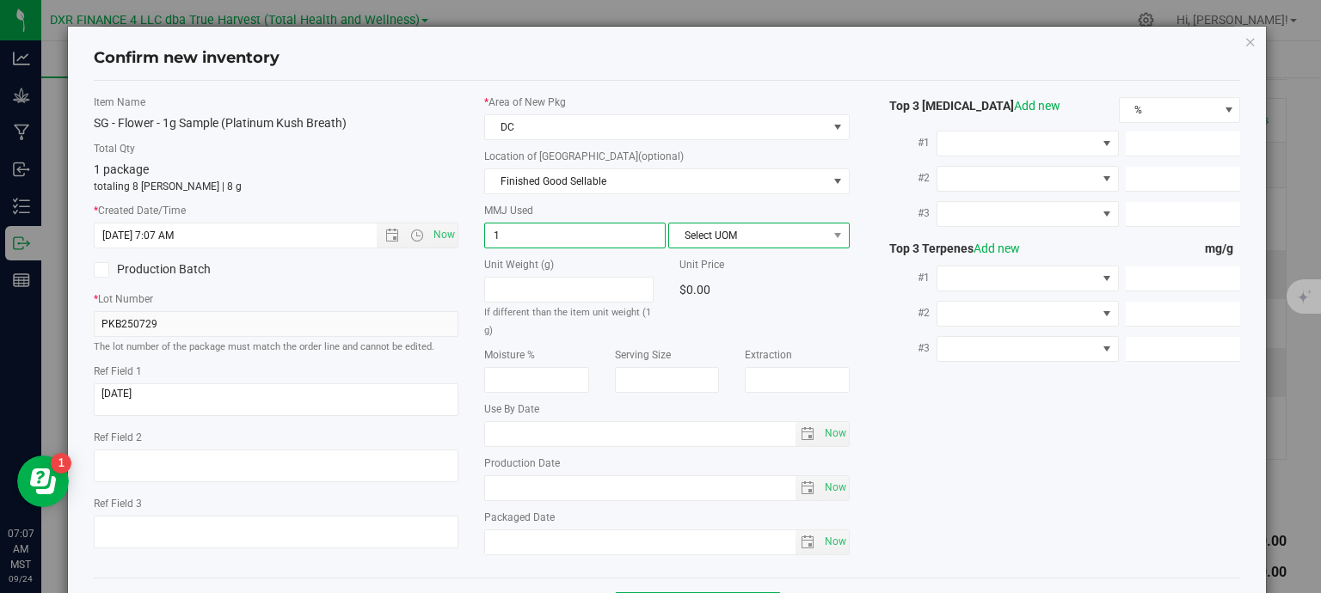
type input "1.0000"
click at [674, 238] on span "Select UOM" at bounding box center [748, 236] width 158 height 24
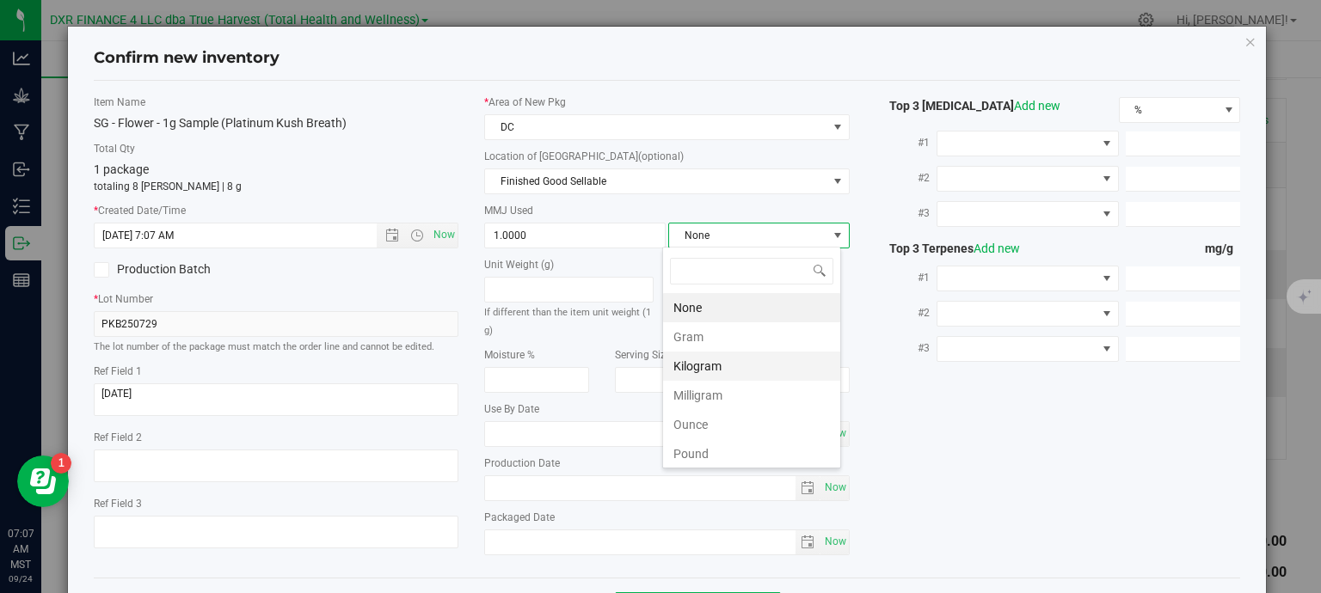
scroll to position [25, 179]
drag, startPoint x: 718, startPoint y: 340, endPoint x: 758, endPoint y: 342, distance: 40.5
click at [720, 340] on li "Gram" at bounding box center [751, 336] width 177 height 29
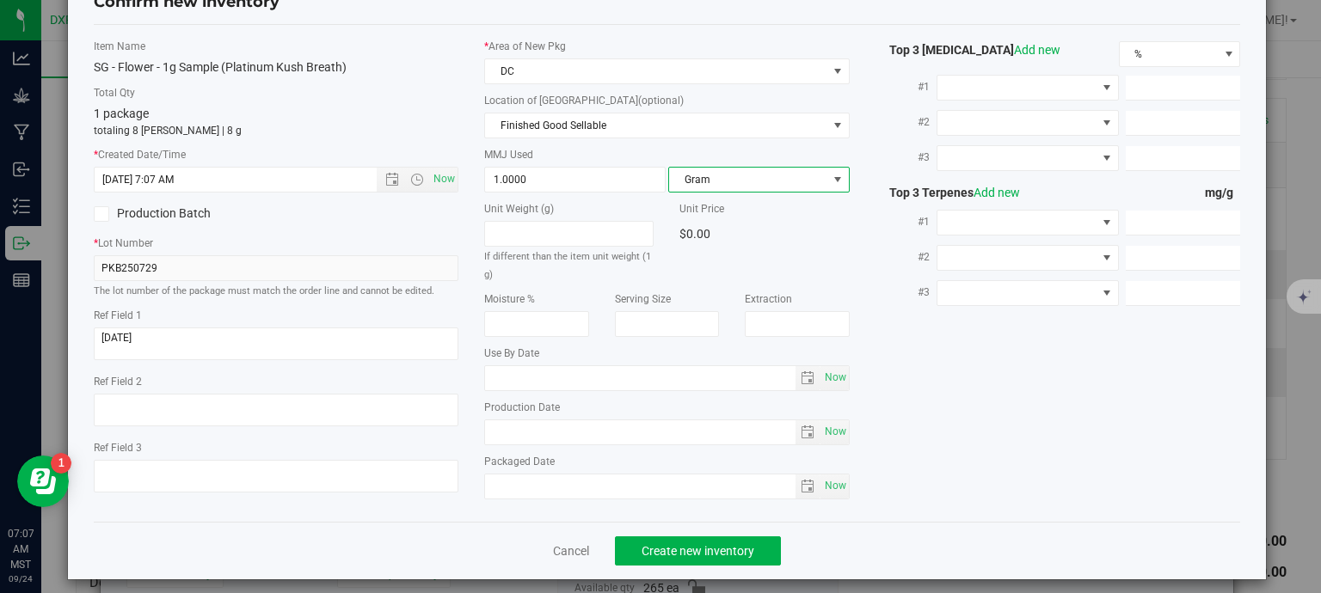
scroll to position [65, 0]
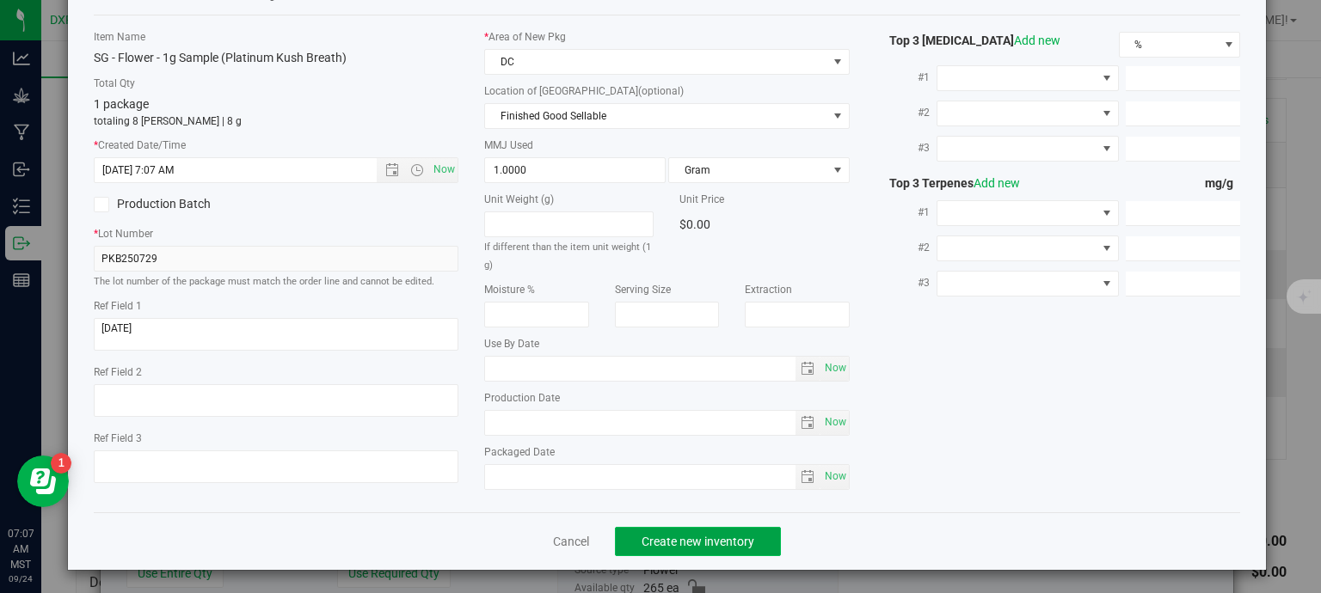
click at [736, 539] on span "Create new inventory" at bounding box center [697, 542] width 113 height 14
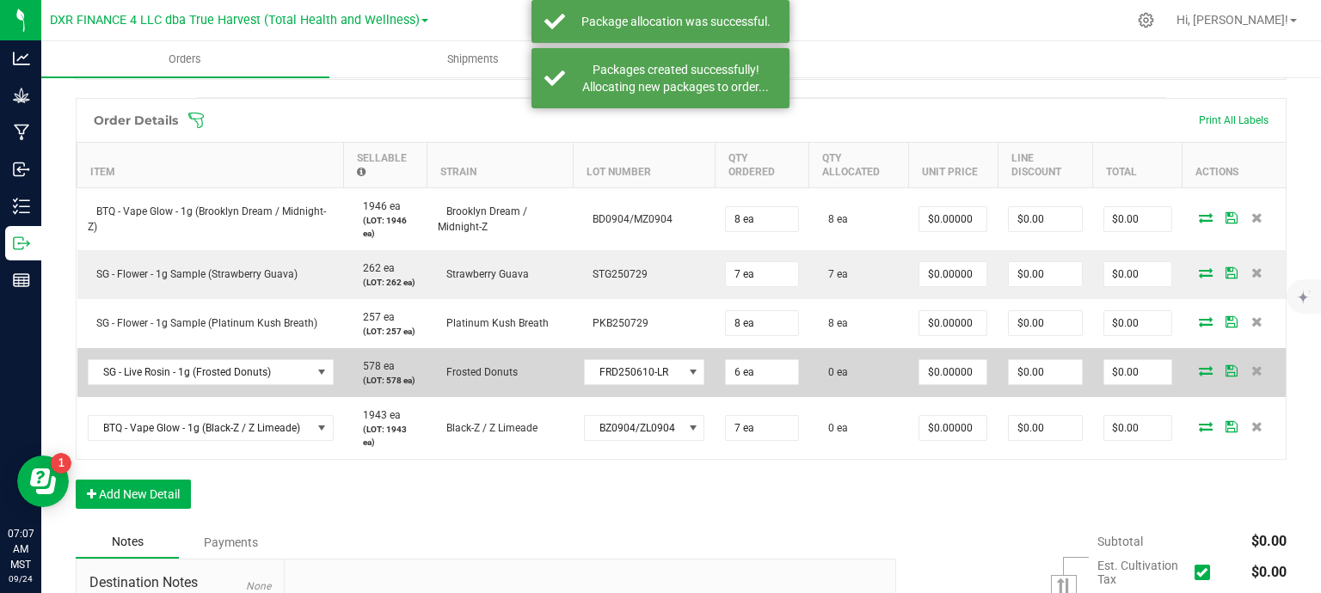
click at [1199, 367] on icon at bounding box center [1206, 370] width 14 height 10
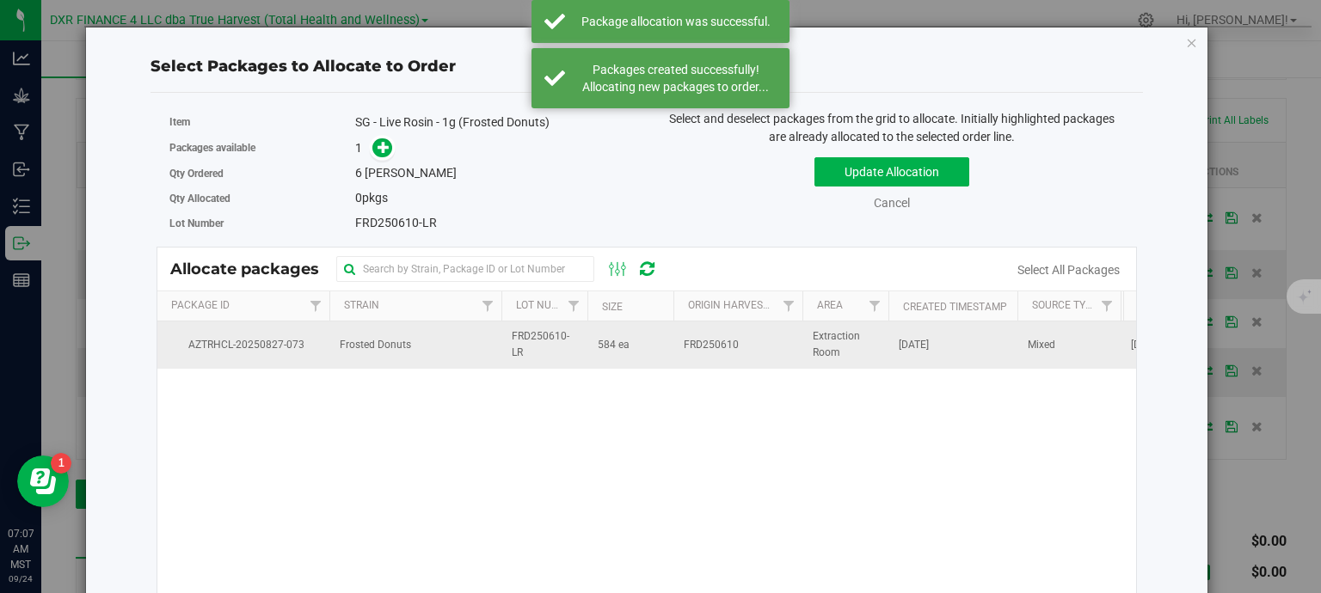
click at [484, 353] on td "Frosted Donuts" at bounding box center [415, 345] width 172 height 46
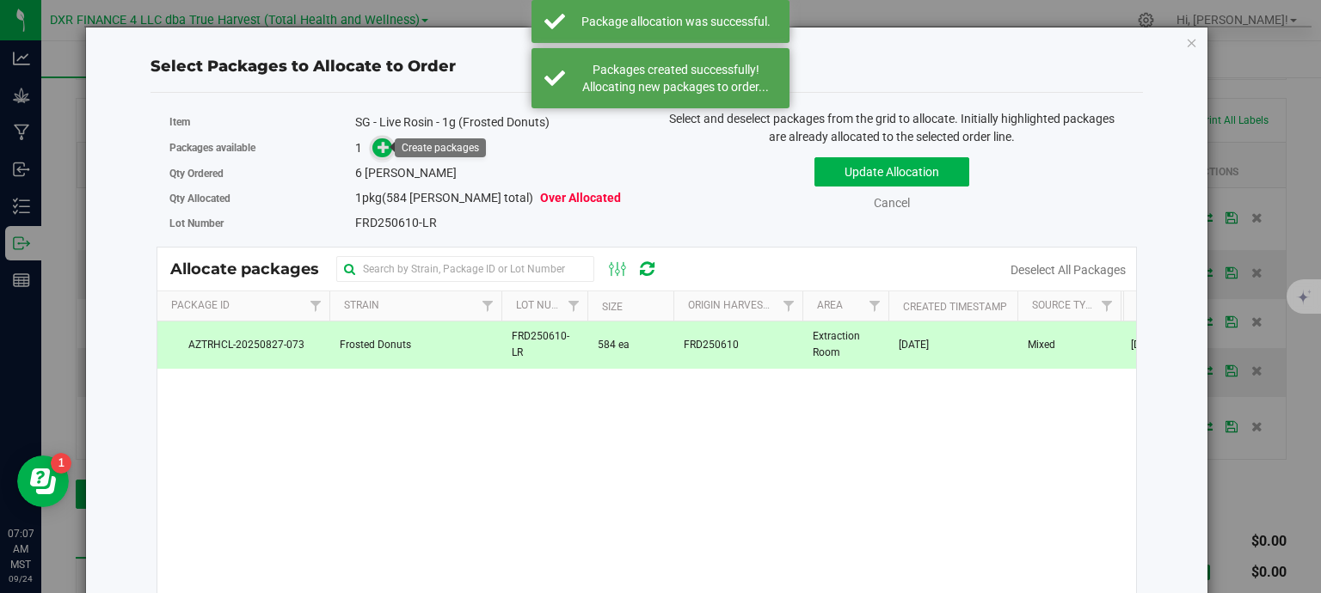
click at [383, 147] on icon at bounding box center [383, 147] width 12 height 12
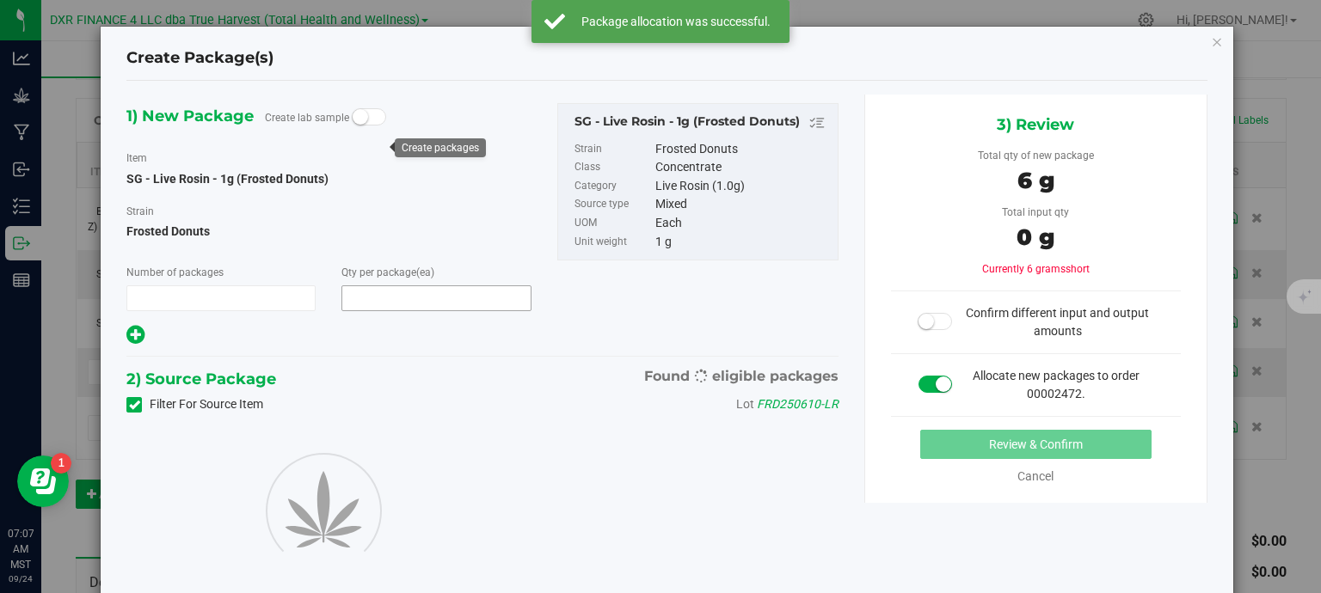
type input "1"
type input "6"
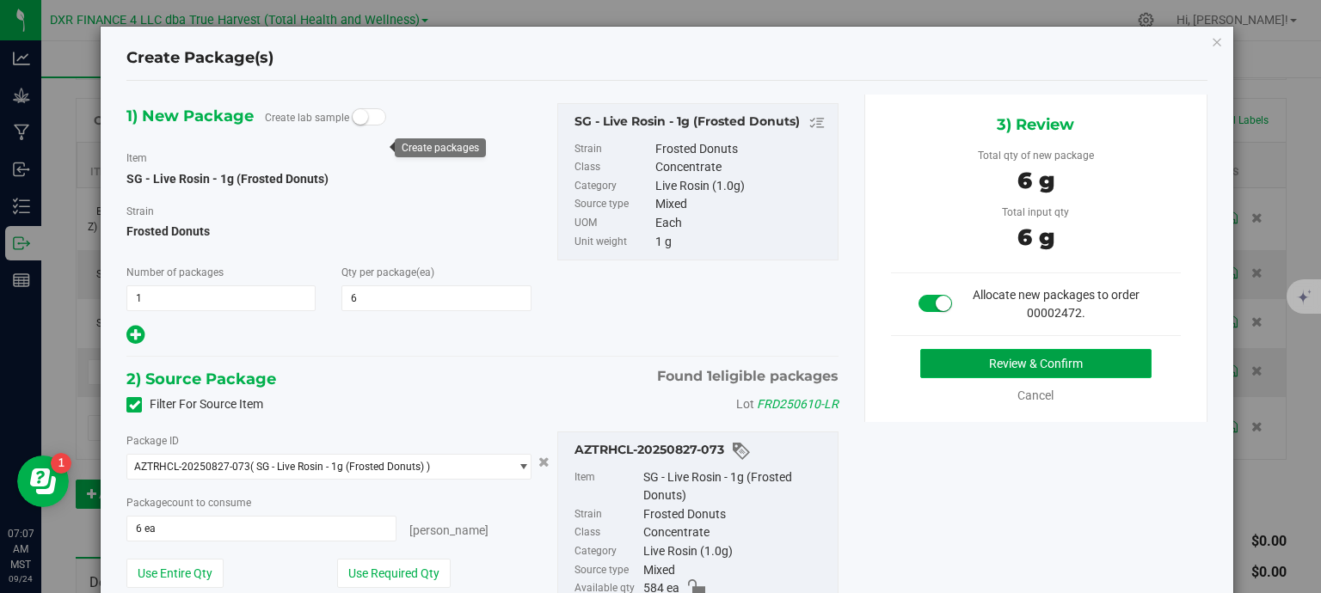
click at [1035, 360] on button "Review & Confirm" at bounding box center [1035, 363] width 231 height 29
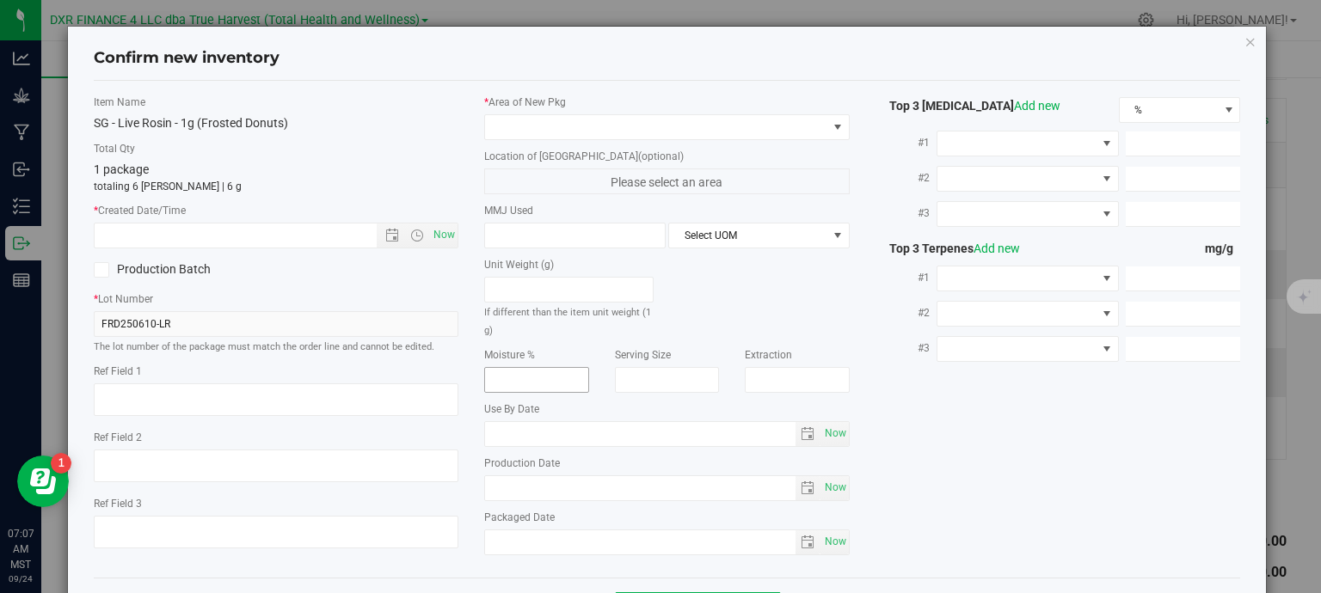
type textarea "2025-07-22"
click at [208, 376] on label "Ref Field 1" at bounding box center [276, 371] width 365 height 15
click at [206, 394] on textarea at bounding box center [276, 399] width 365 height 33
click at [206, 395] on textarea at bounding box center [276, 399] width 365 height 33
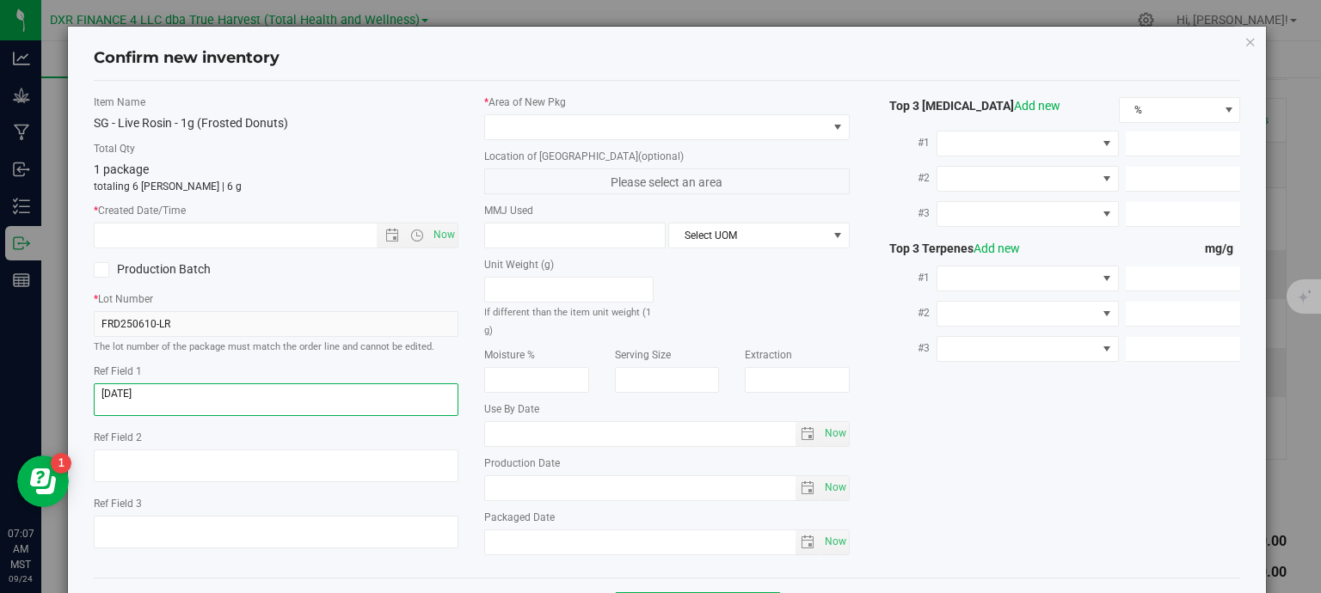
click at [206, 395] on textarea at bounding box center [276, 399] width 365 height 33
click at [225, 236] on input "text" at bounding box center [251, 236] width 312 height 24
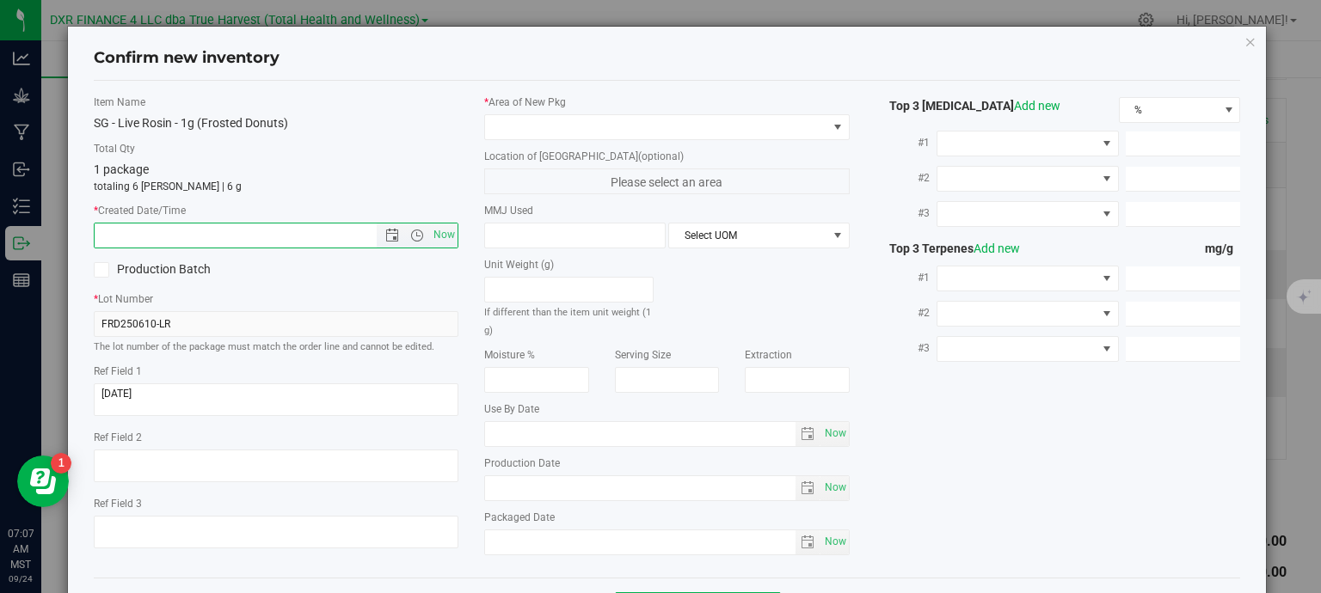
paste input "2025-07-22"
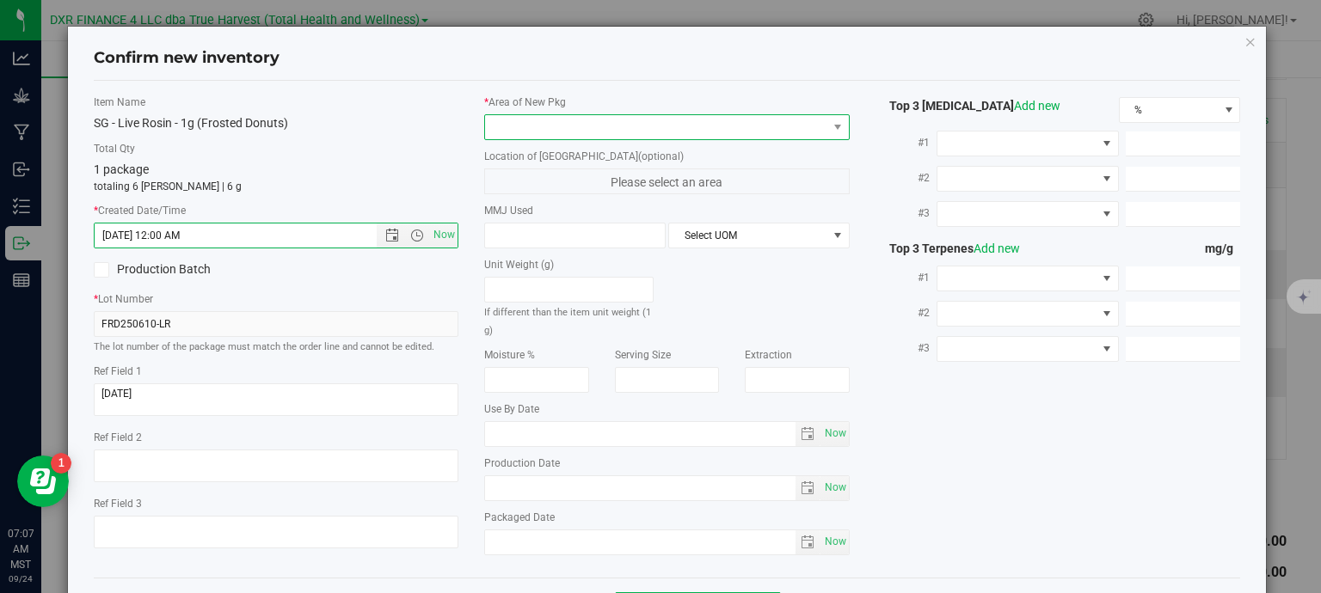
click at [515, 126] on span at bounding box center [656, 127] width 342 height 24
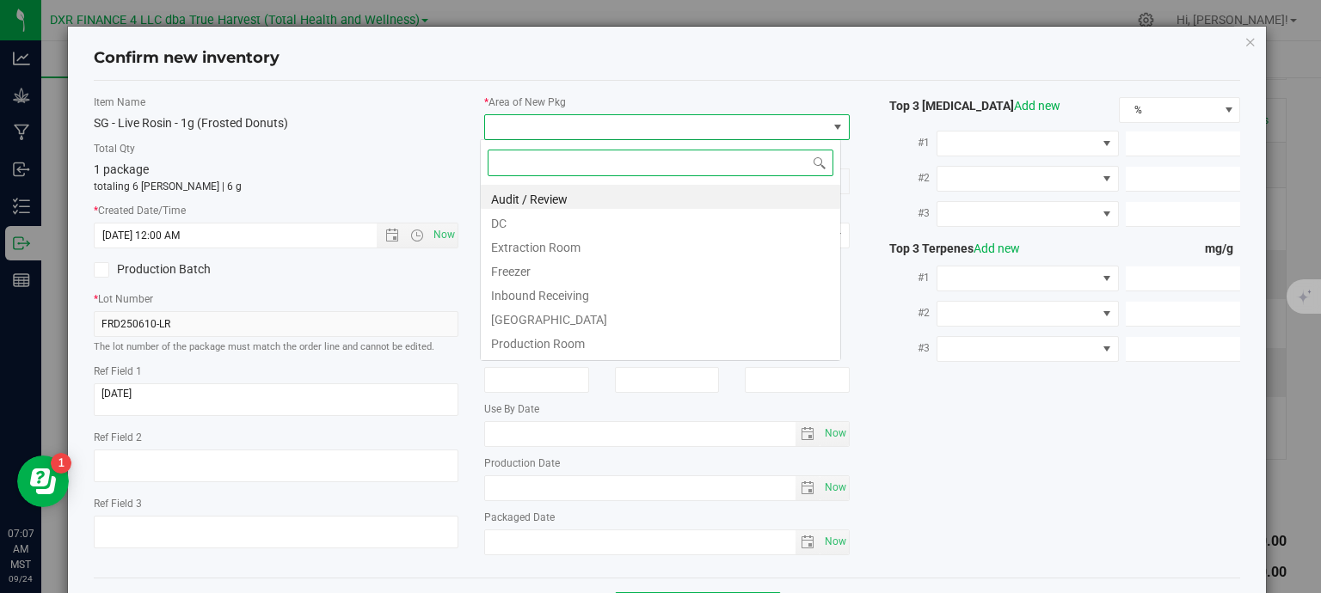
type input "7/22/2025 7:07 AM"
click at [558, 247] on li "Extraction Room" at bounding box center [660, 245] width 359 height 24
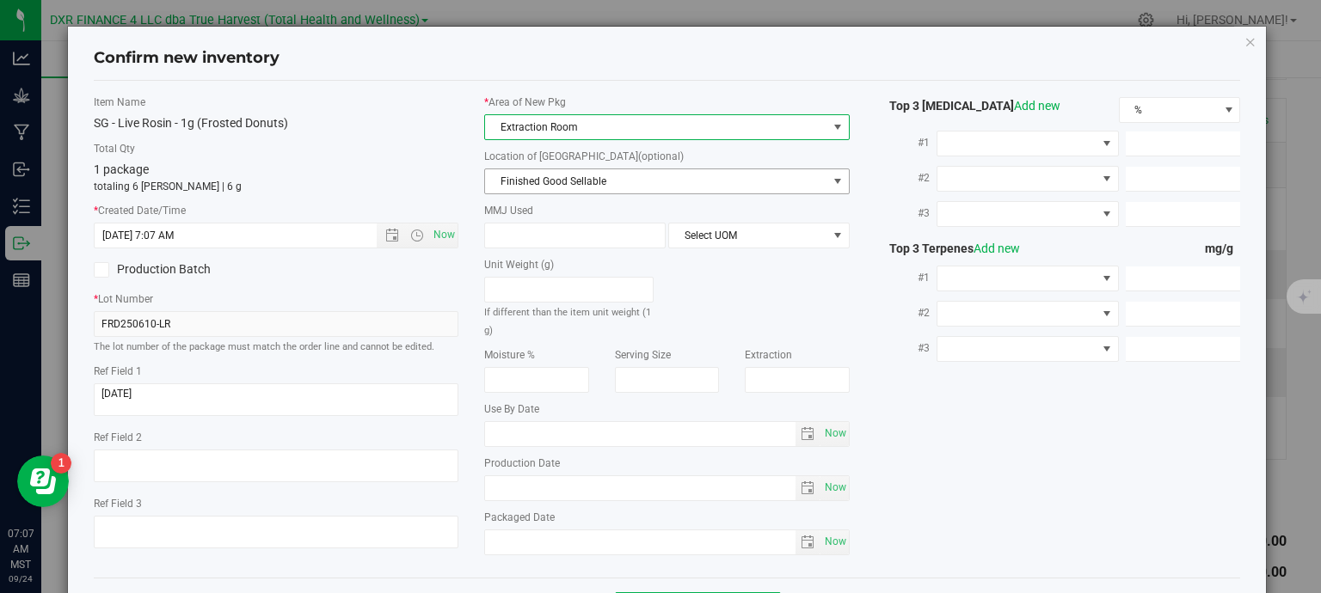
click at [564, 178] on span "Finished Good Sellable" at bounding box center [656, 181] width 342 height 24
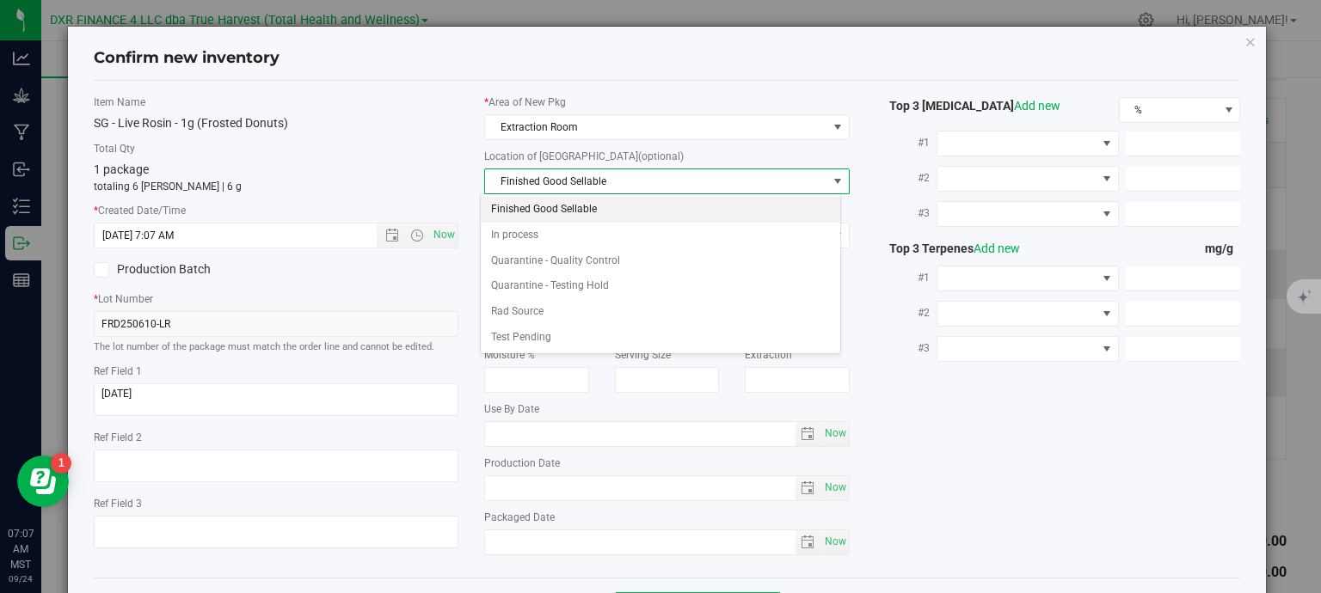
click at [564, 209] on li "Finished Good Sellable" at bounding box center [660, 210] width 359 height 26
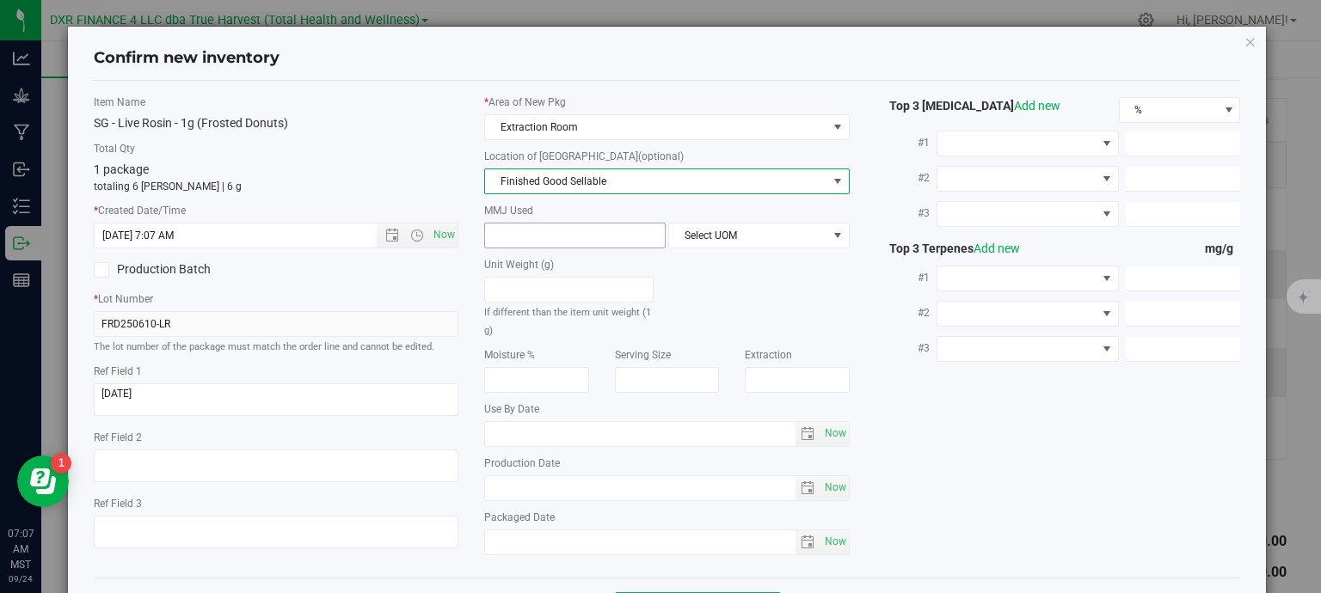
click at [563, 243] on span at bounding box center [574, 236] width 181 height 26
type input "1"
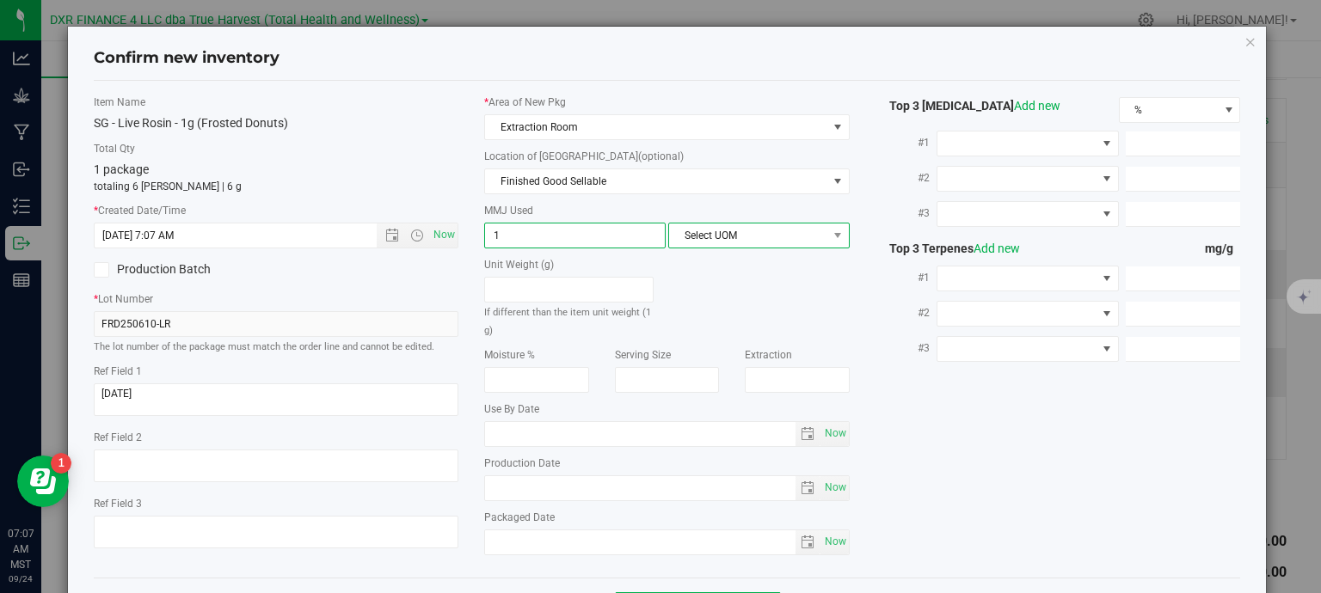
type input "1.0000"
click at [728, 242] on span "Select UOM" at bounding box center [748, 236] width 158 height 24
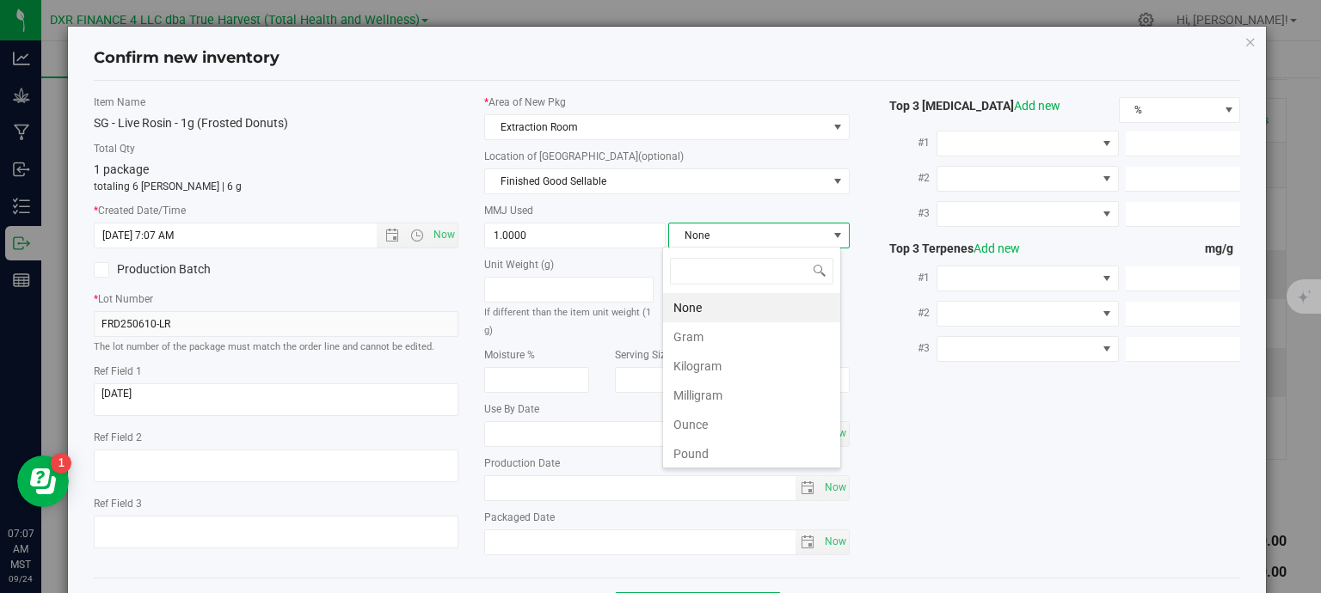
scroll to position [25, 179]
click at [727, 338] on li "Gram" at bounding box center [751, 336] width 177 height 29
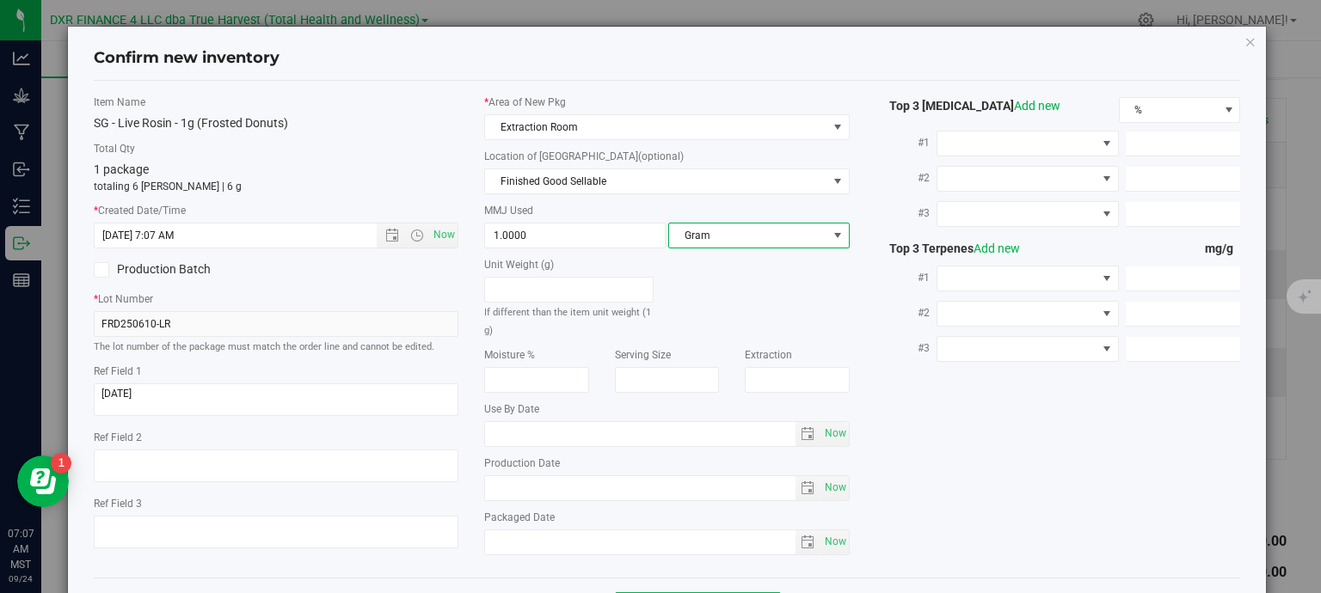
scroll to position [65, 0]
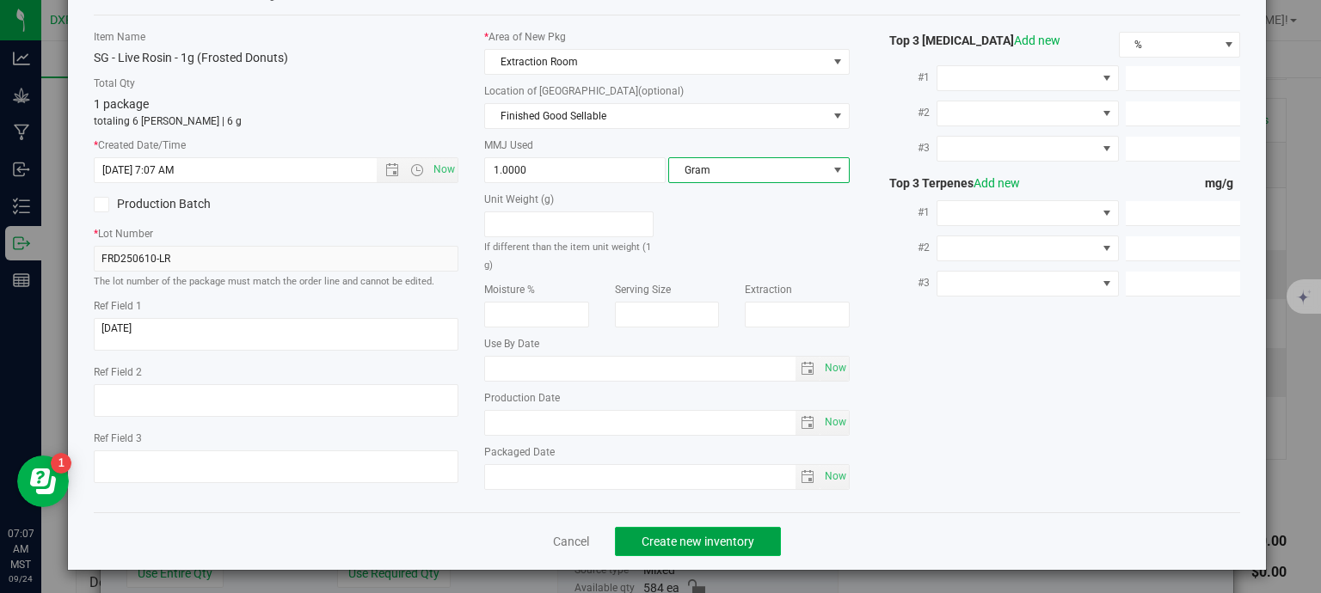
click at [743, 546] on span "Create new inventory" at bounding box center [697, 542] width 113 height 14
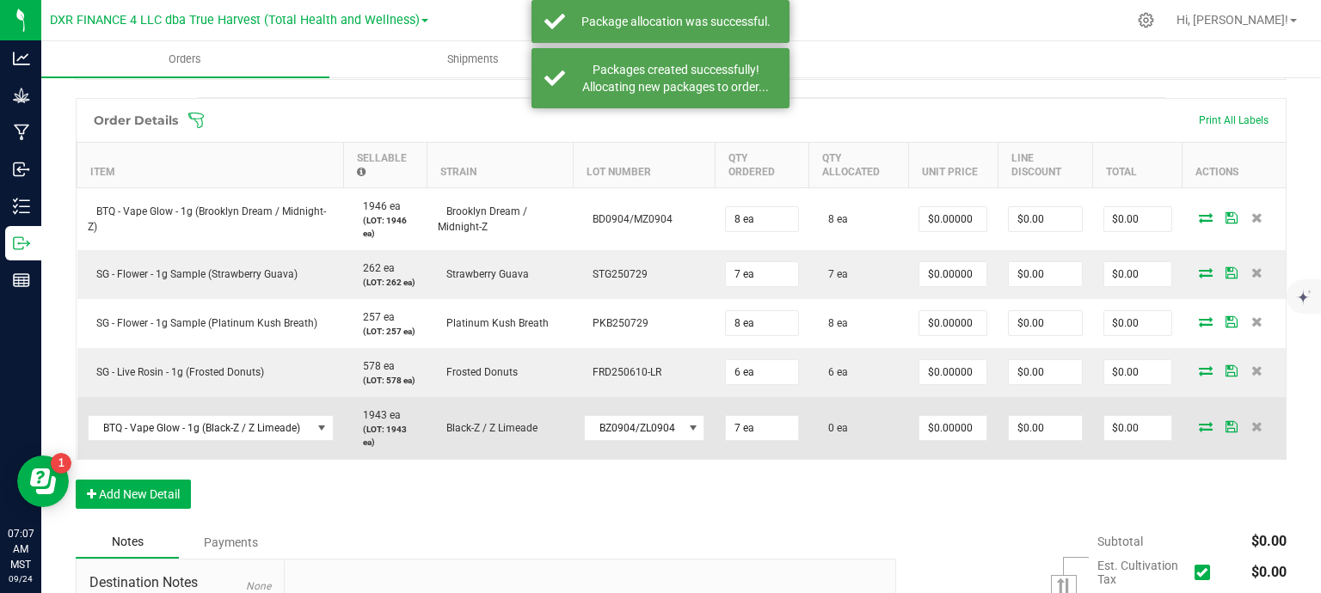
click at [1199, 427] on icon at bounding box center [1206, 426] width 14 height 10
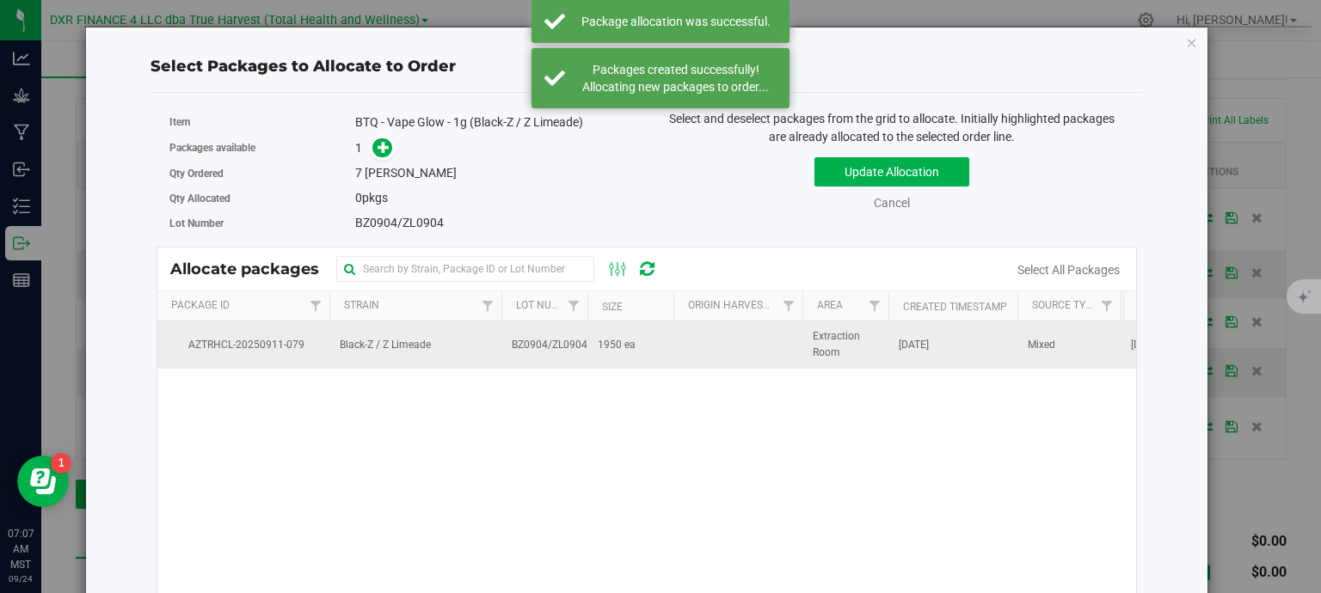
click at [605, 342] on span "1950 ea" at bounding box center [617, 345] width 38 height 16
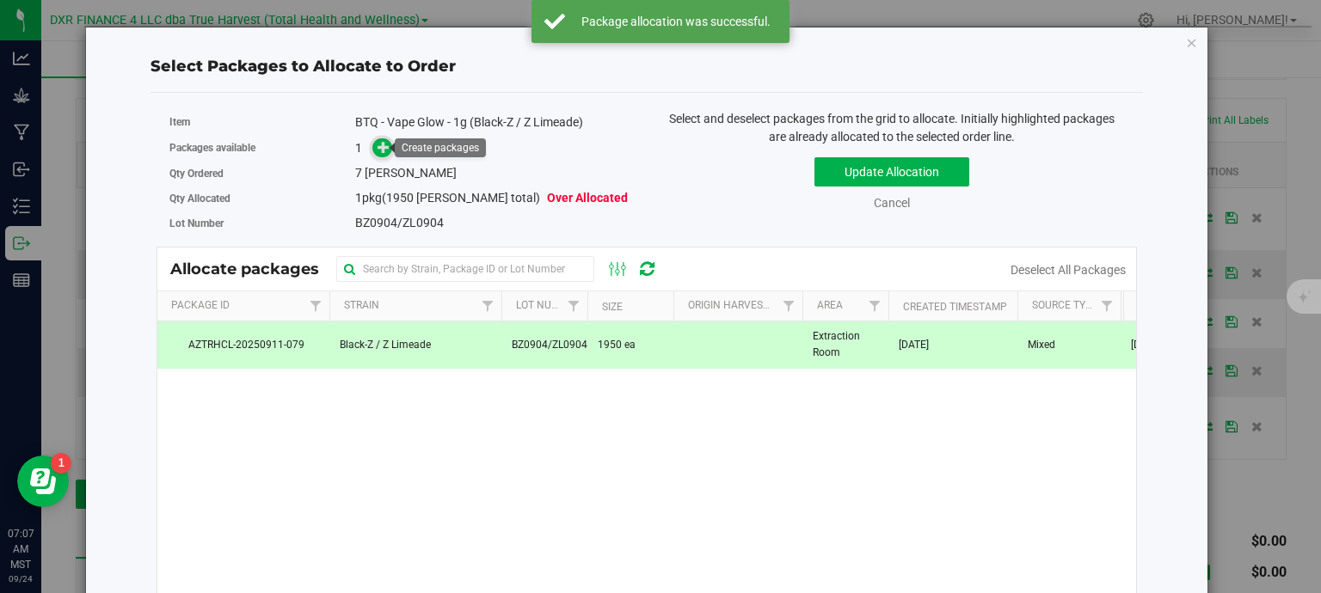
click at [386, 149] on icon at bounding box center [383, 147] width 12 height 12
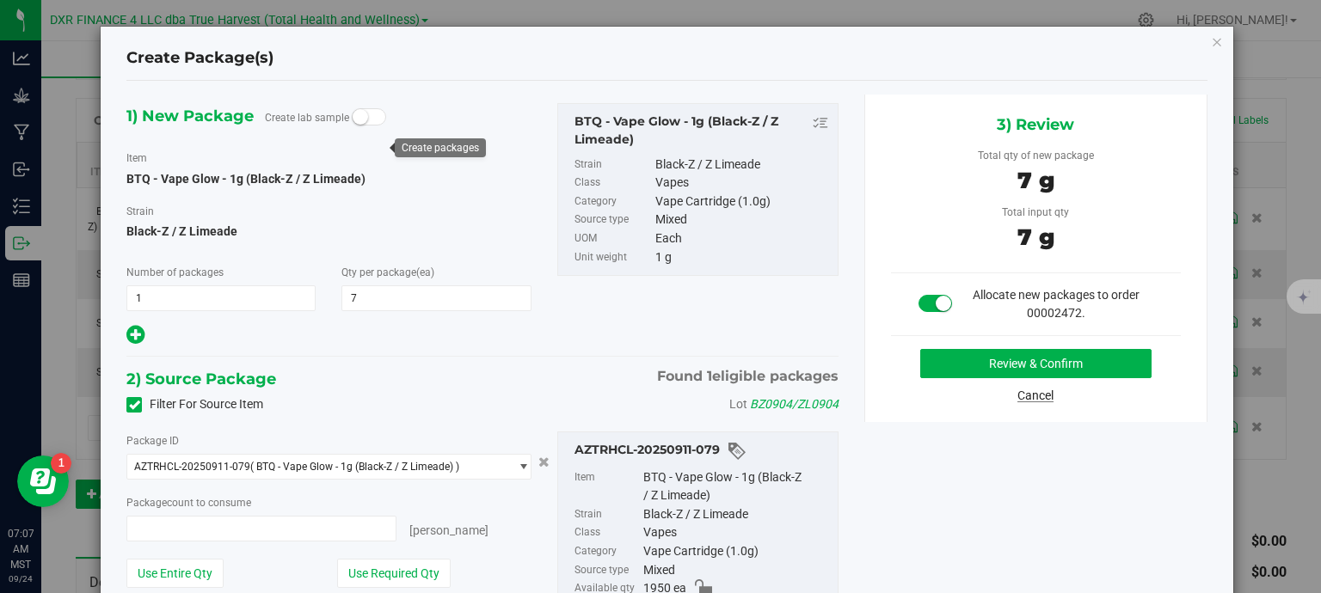
type input "7 ea"
click at [1013, 363] on button "Review & Confirm" at bounding box center [1035, 363] width 231 height 29
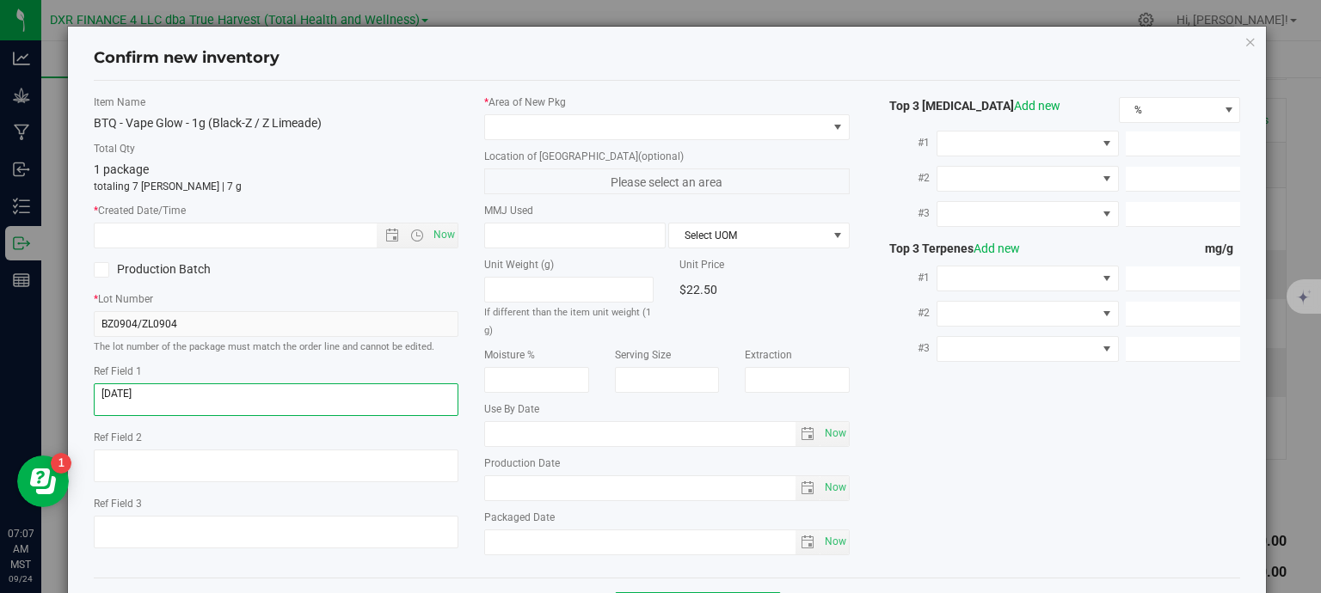
click at [175, 390] on textarea at bounding box center [276, 399] width 365 height 33
click at [268, 240] on input "text" at bounding box center [251, 236] width 312 height 24
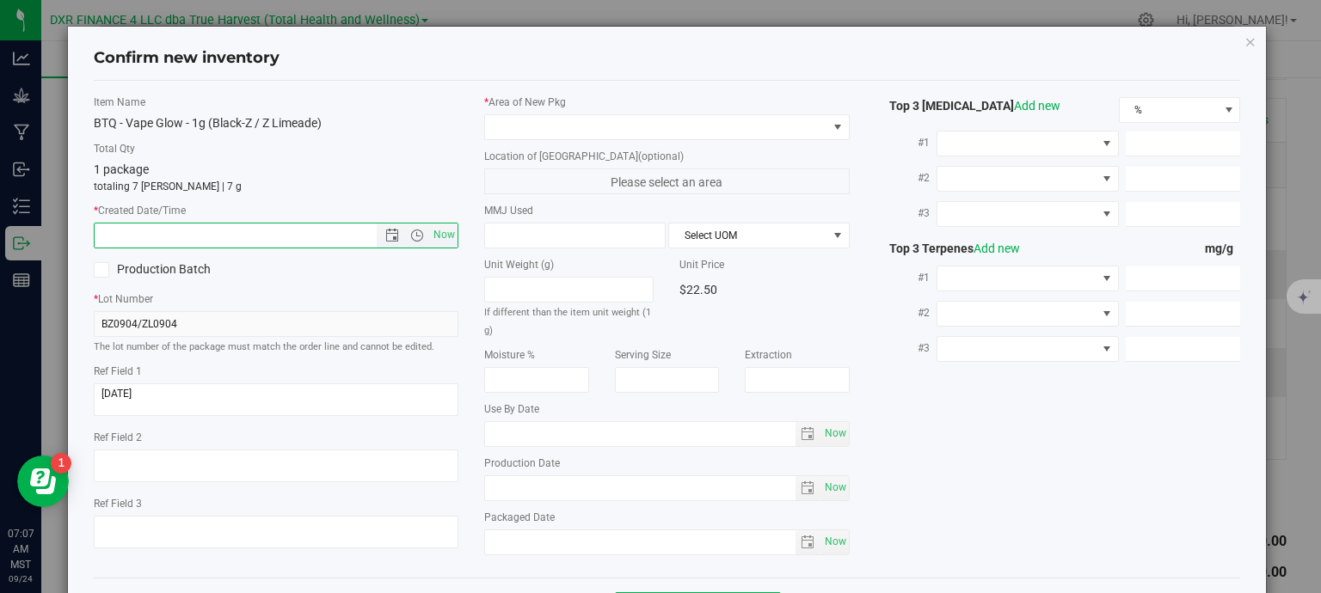
paste input "2025-09-04"
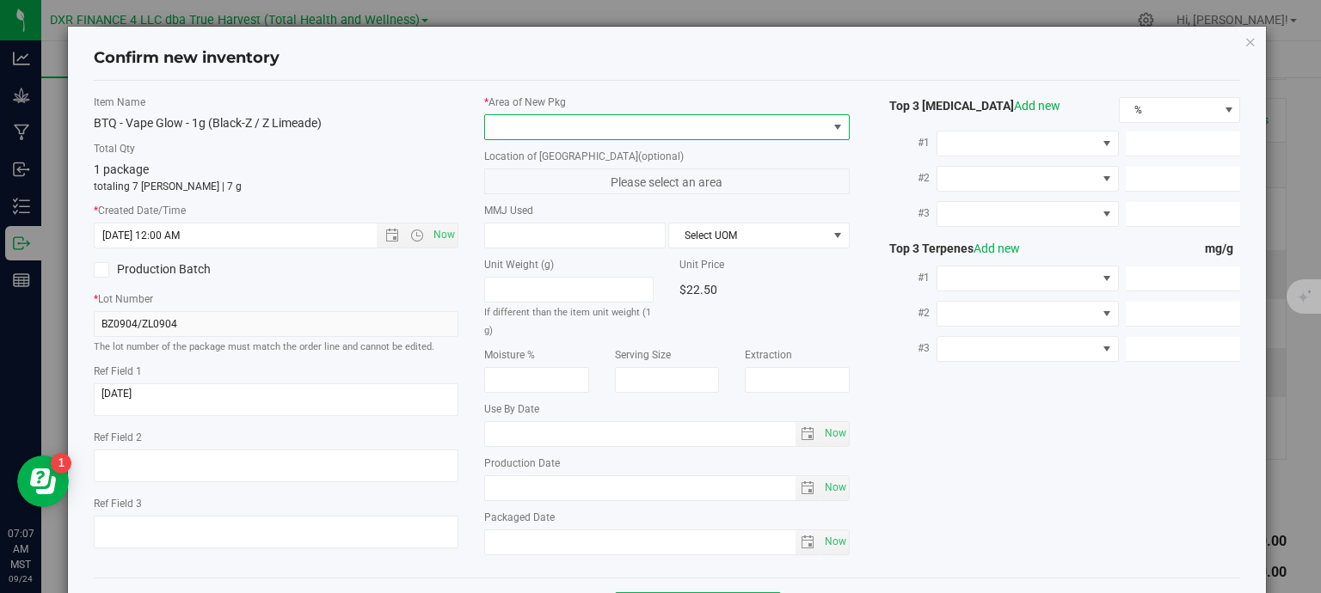
type input "9/4/2025 7:07 AM"
click at [514, 126] on span at bounding box center [656, 127] width 342 height 24
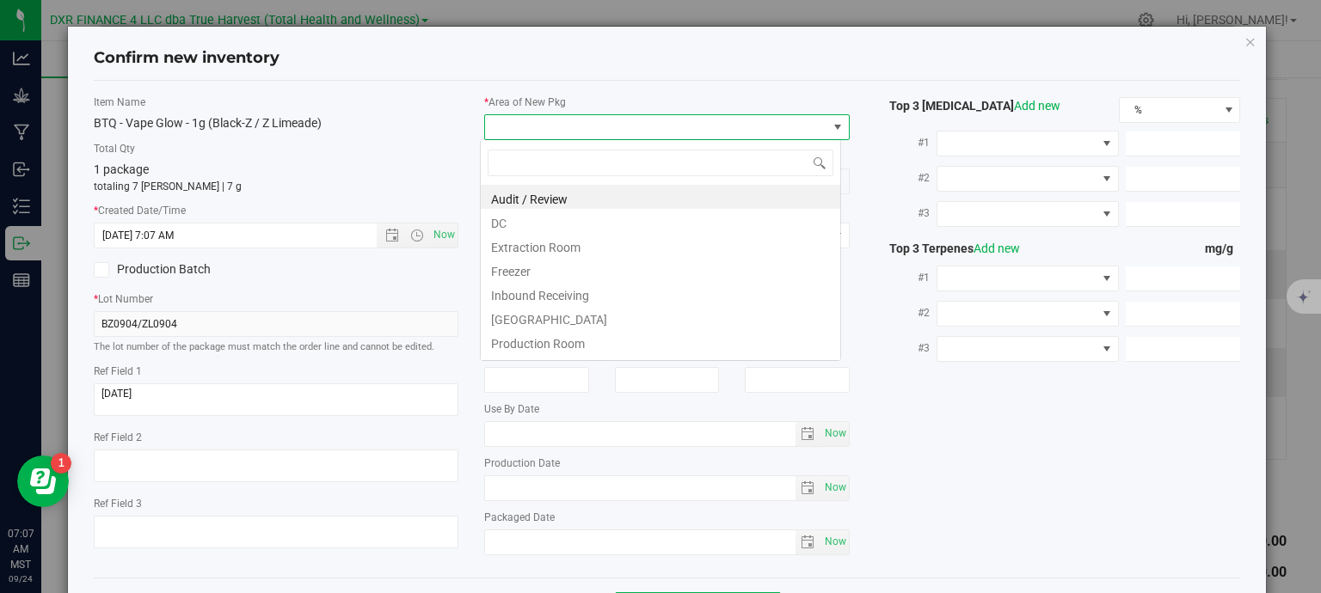
scroll to position [25, 361]
click at [525, 224] on li "DC" at bounding box center [660, 221] width 359 height 24
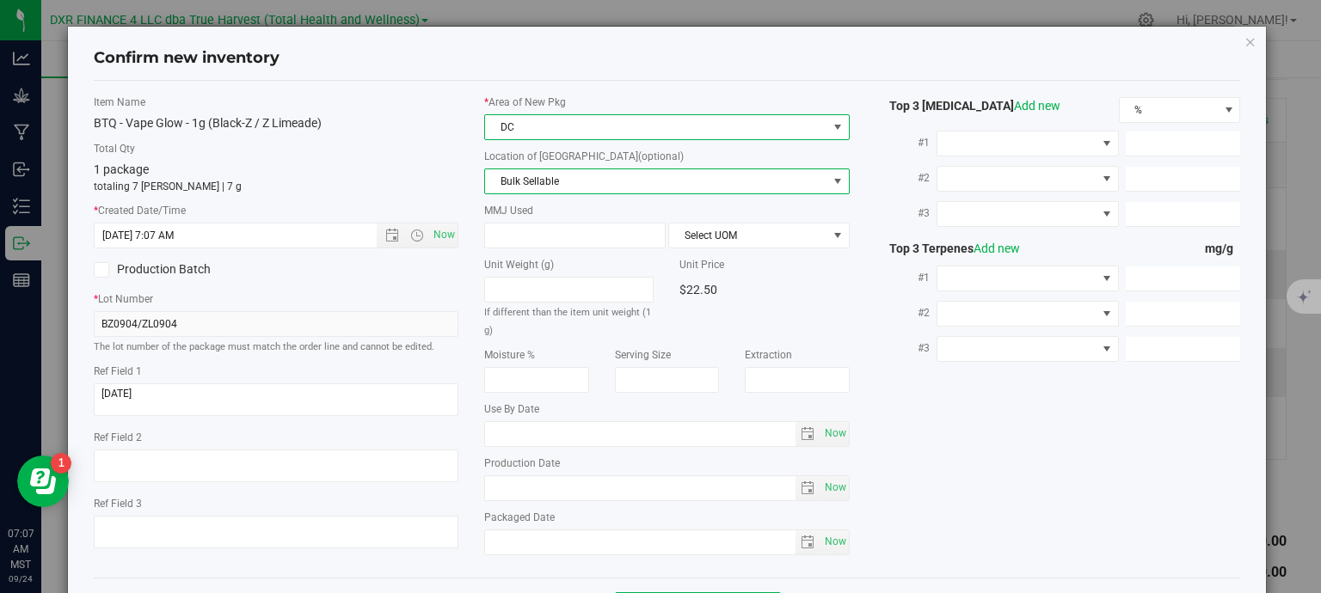
click at [551, 175] on span "Bulk Sellable" at bounding box center [656, 181] width 342 height 24
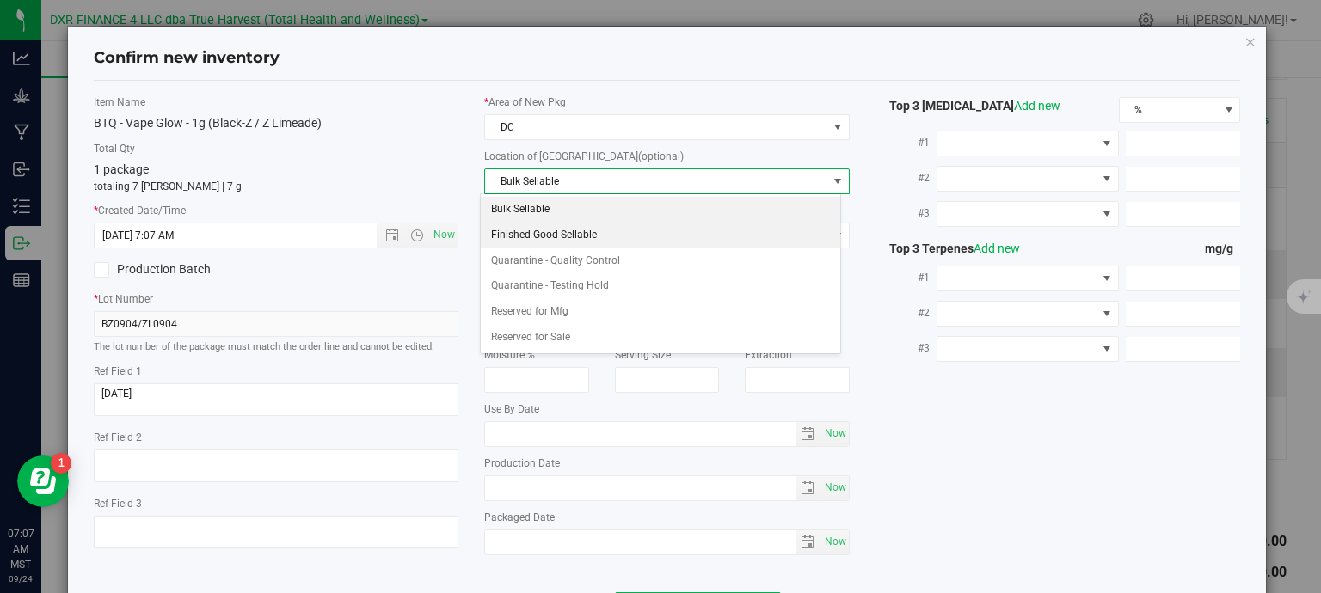
click at [564, 232] on li "Finished Good Sellable" at bounding box center [660, 236] width 359 height 26
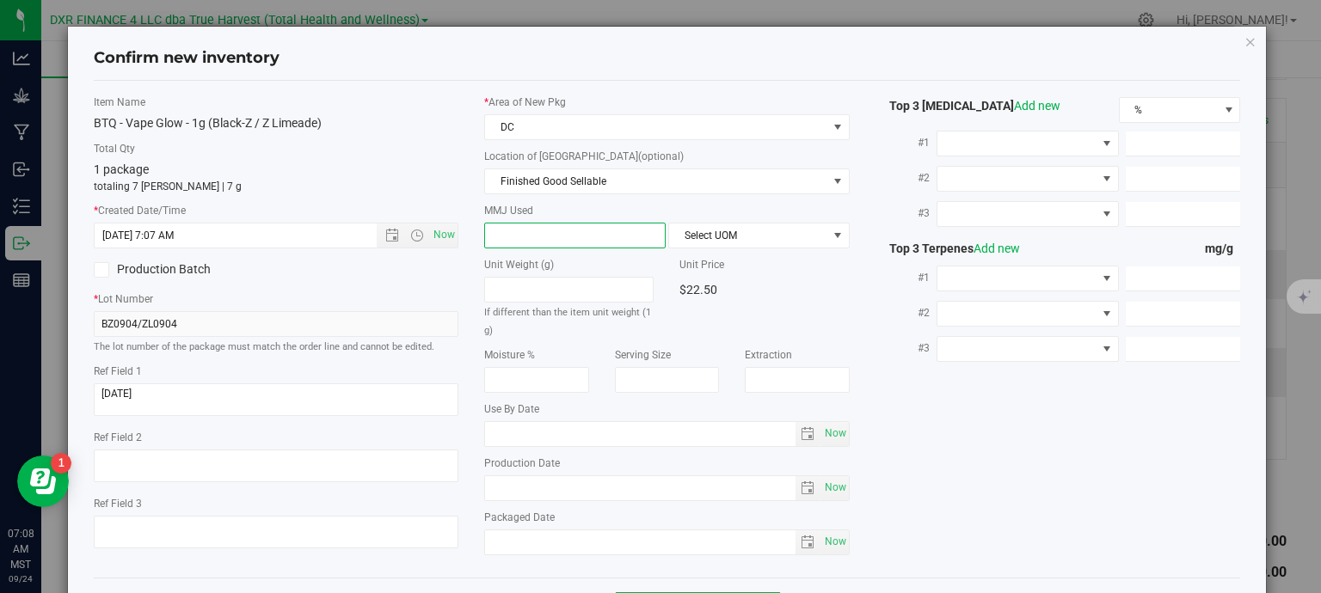
click at [555, 240] on span at bounding box center [574, 236] width 181 height 26
type input "1"
type input "1.0000"
click at [723, 235] on span "Select UOM" at bounding box center [748, 236] width 158 height 24
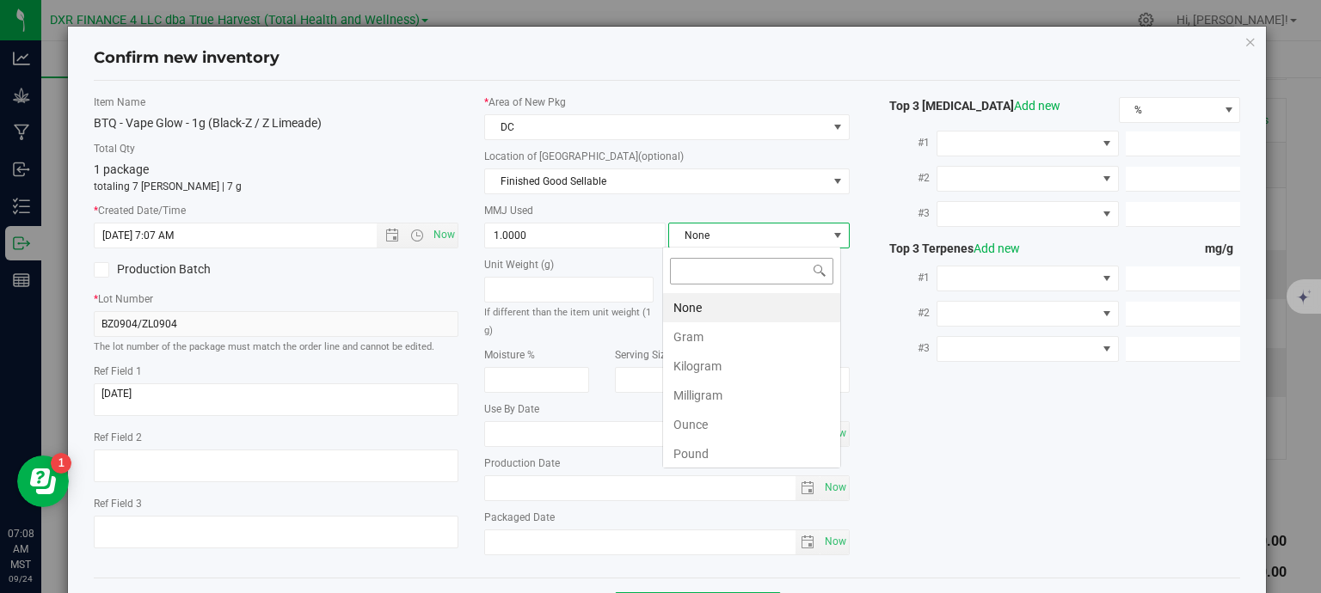
scroll to position [25, 179]
click at [744, 334] on li "Gram" at bounding box center [751, 336] width 177 height 29
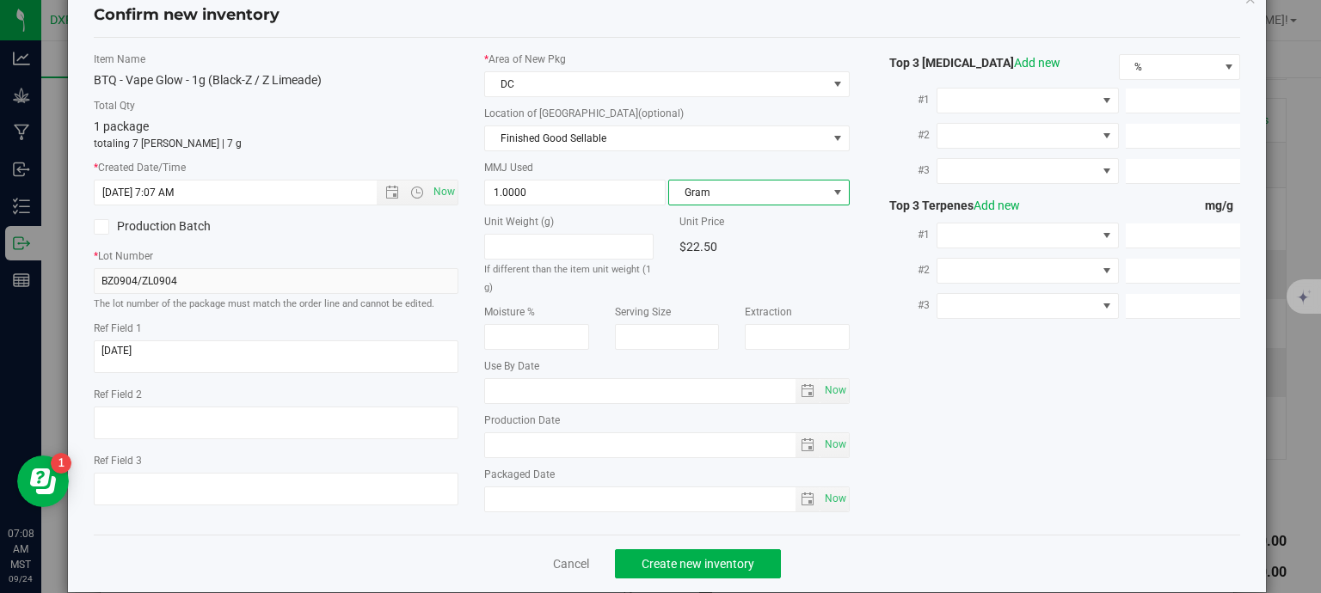
scroll to position [65, 0]
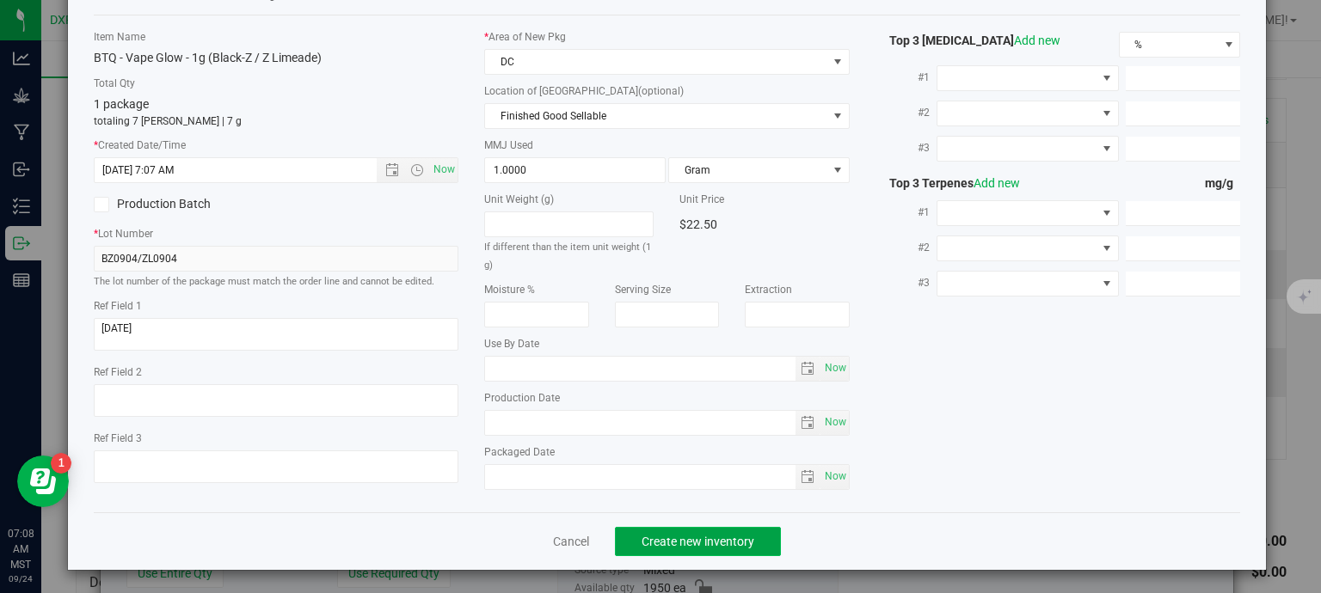
click at [715, 537] on span "Create new inventory" at bounding box center [697, 542] width 113 height 14
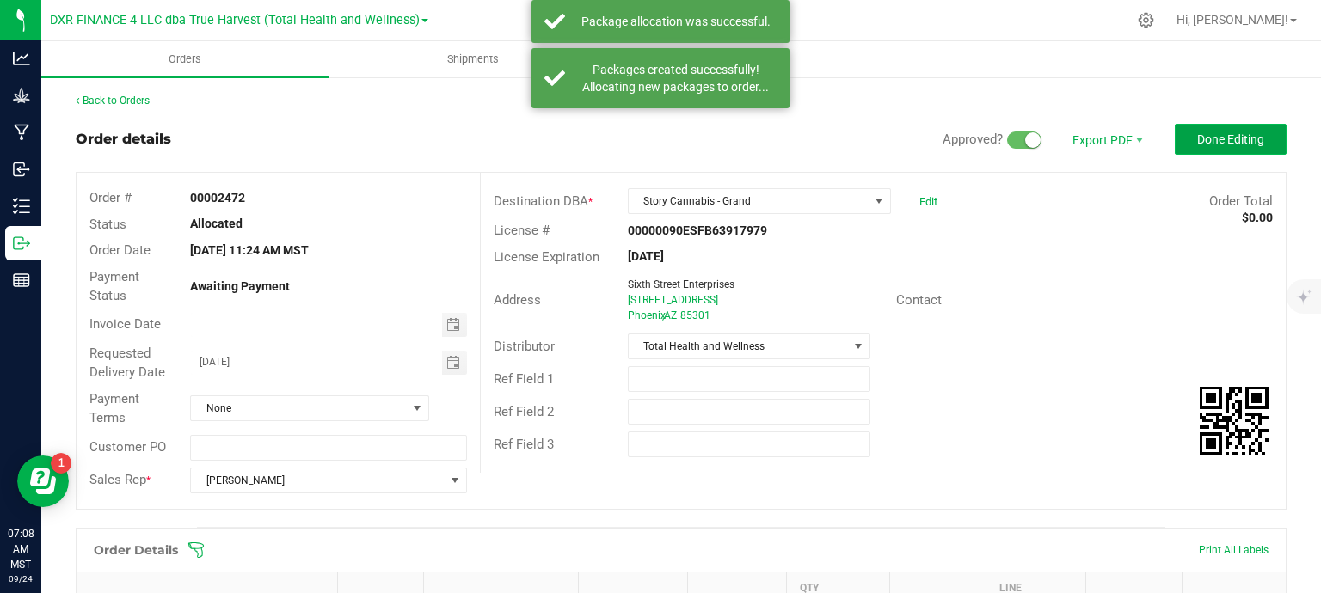
click at [1190, 147] on button "Done Editing" at bounding box center [1231, 139] width 112 height 31
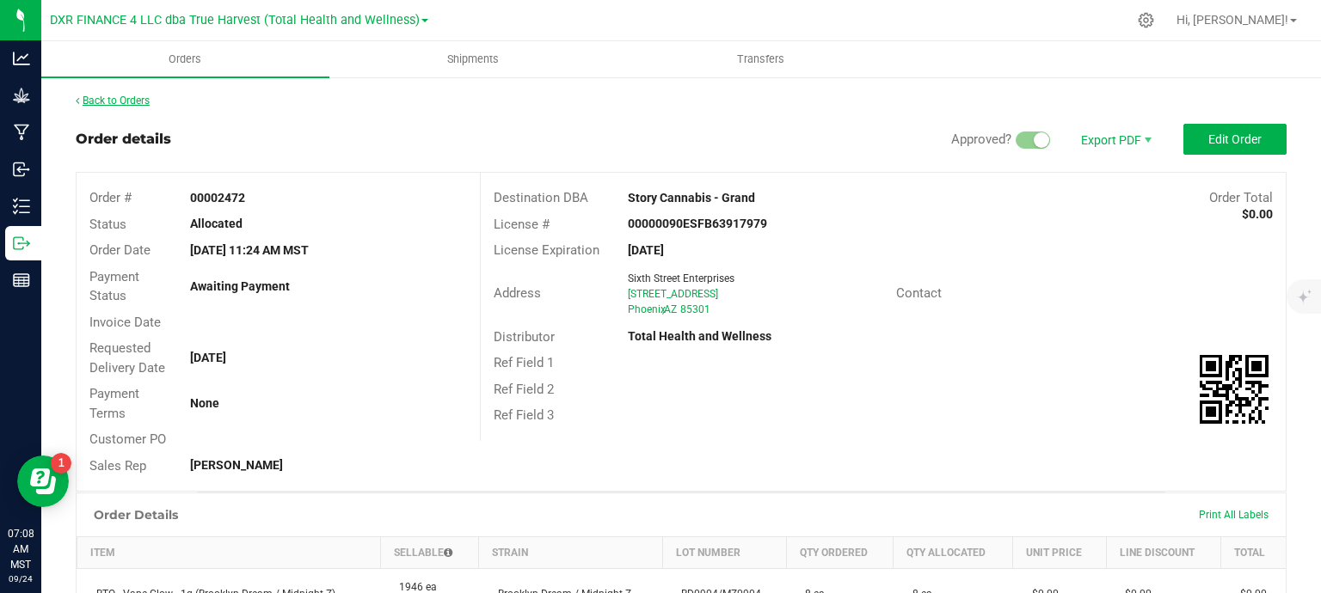
click at [131, 101] on link "Back to Orders" at bounding box center [113, 101] width 74 height 12
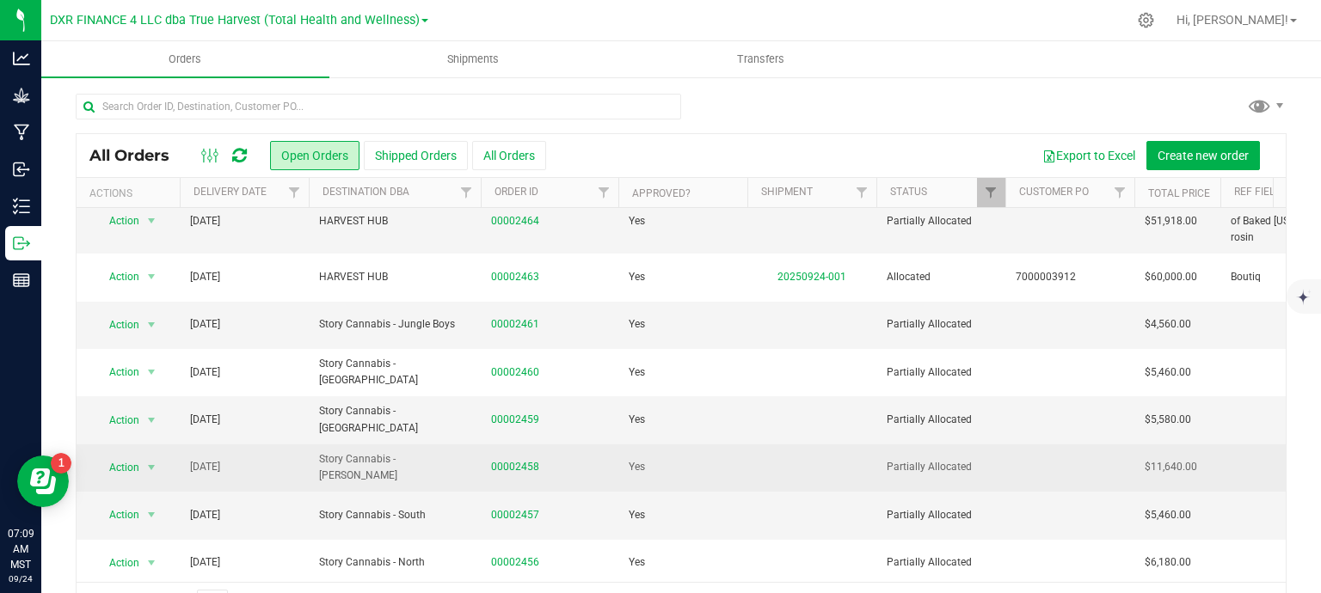
scroll to position [534, 0]
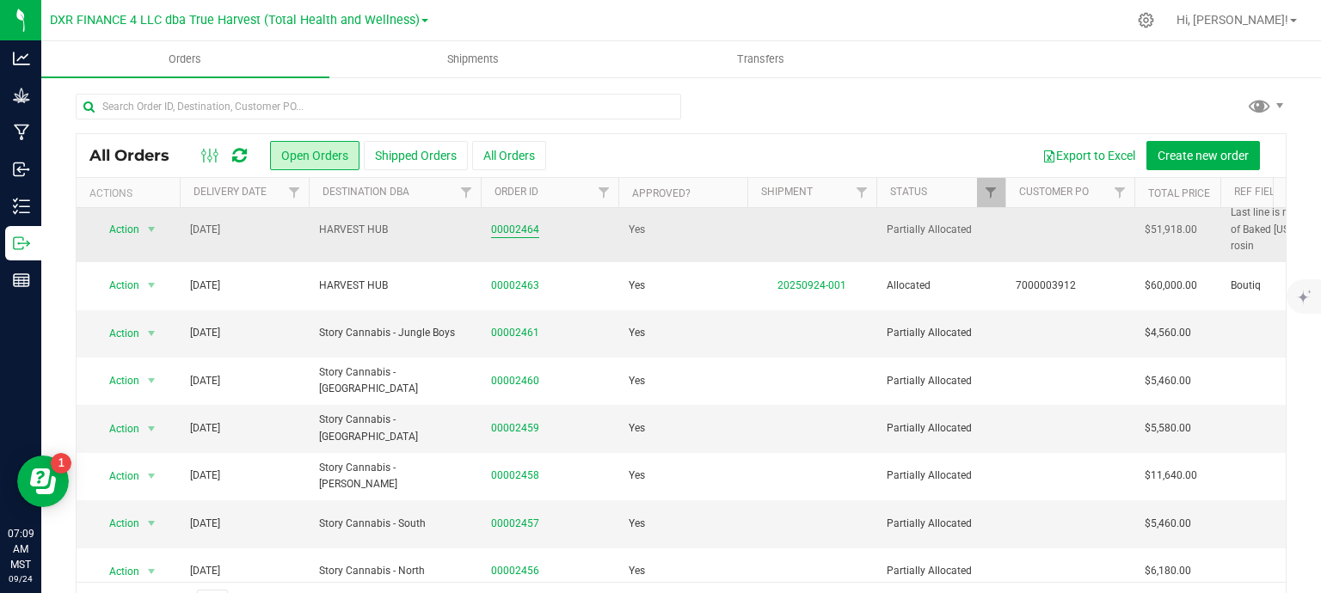
click at [517, 238] on link "00002464" at bounding box center [515, 230] width 48 height 16
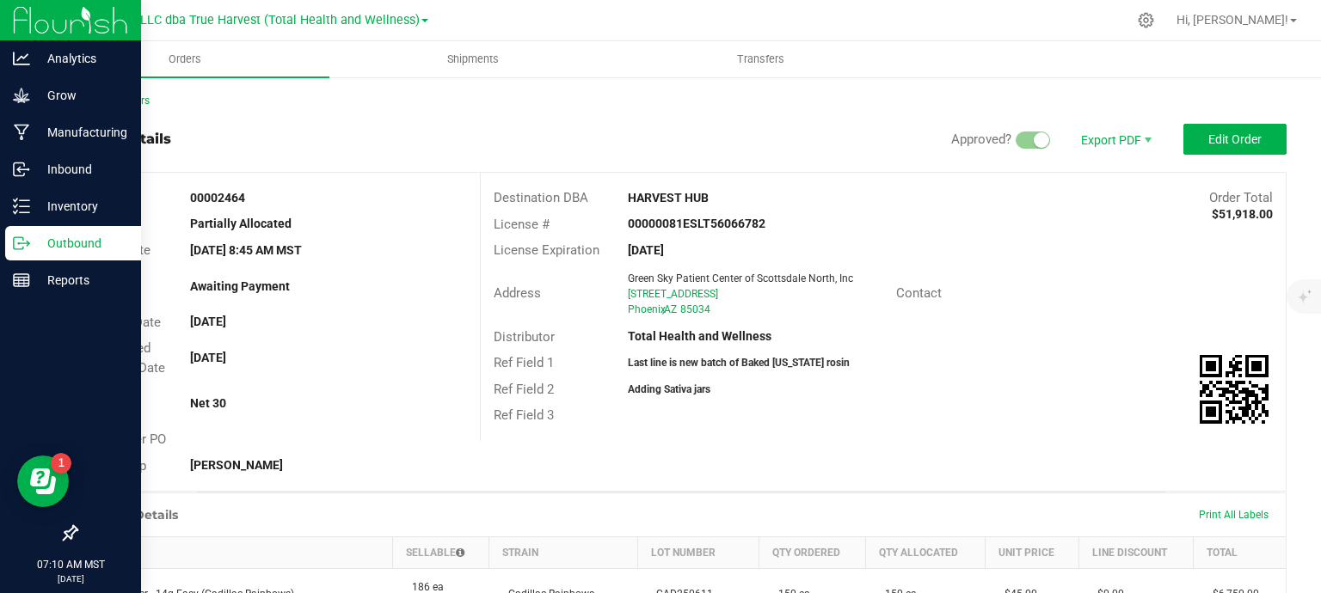
click at [24, 241] on icon at bounding box center [21, 243] width 17 height 17
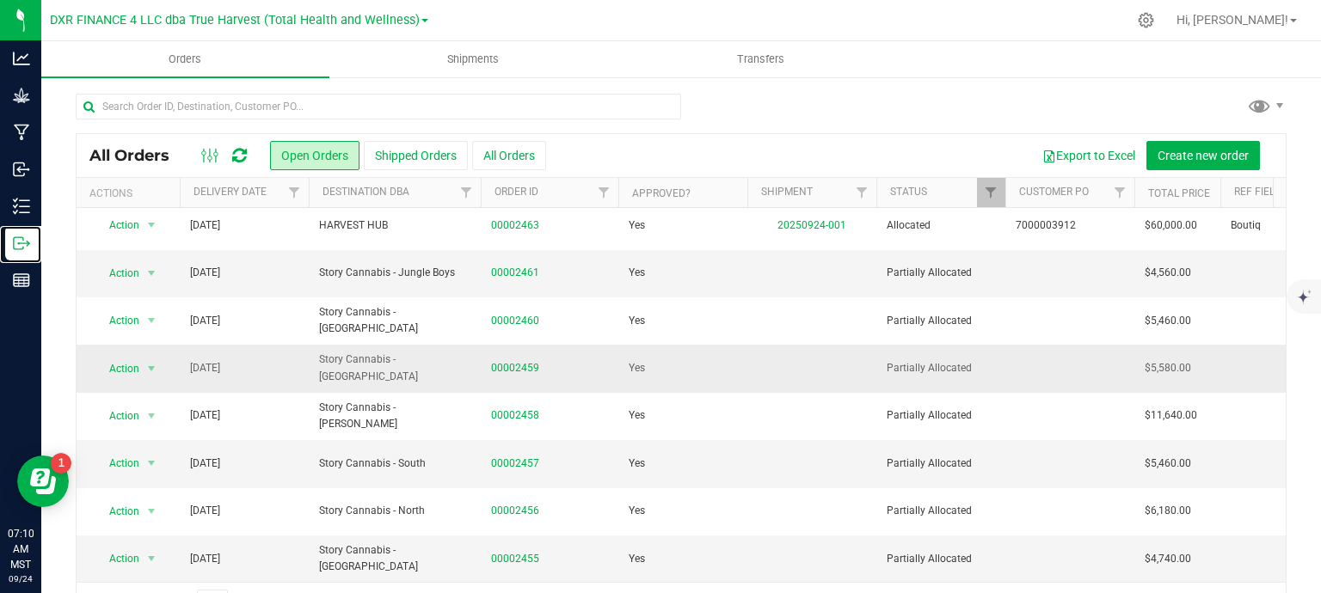
scroll to position [620, 0]
click at [523, 265] on link "00002461" at bounding box center [515, 273] width 48 height 16
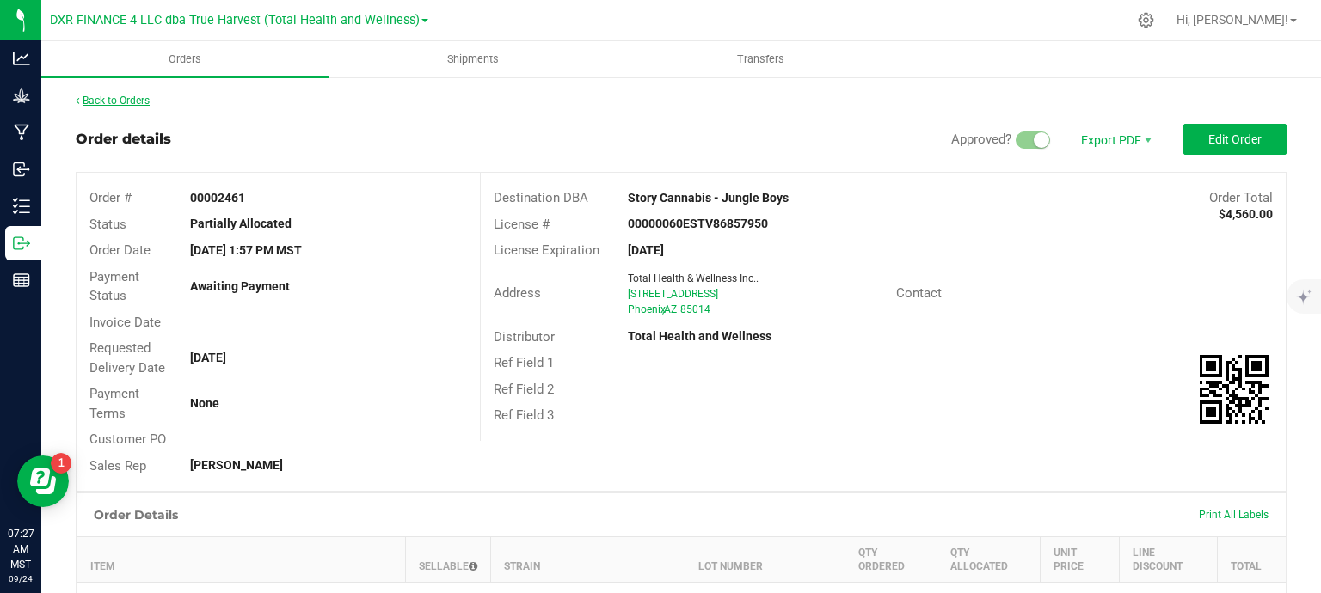
click at [138, 98] on link "Back to Orders" at bounding box center [113, 101] width 74 height 12
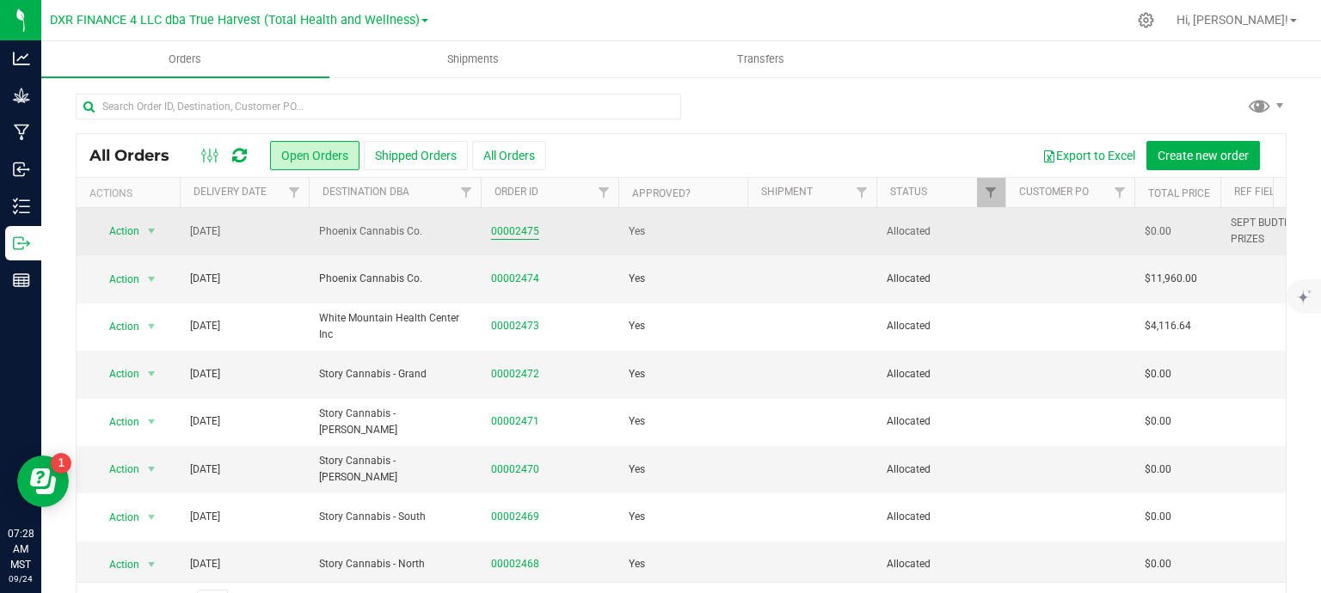
click at [522, 240] on link "00002475" at bounding box center [515, 232] width 48 height 16
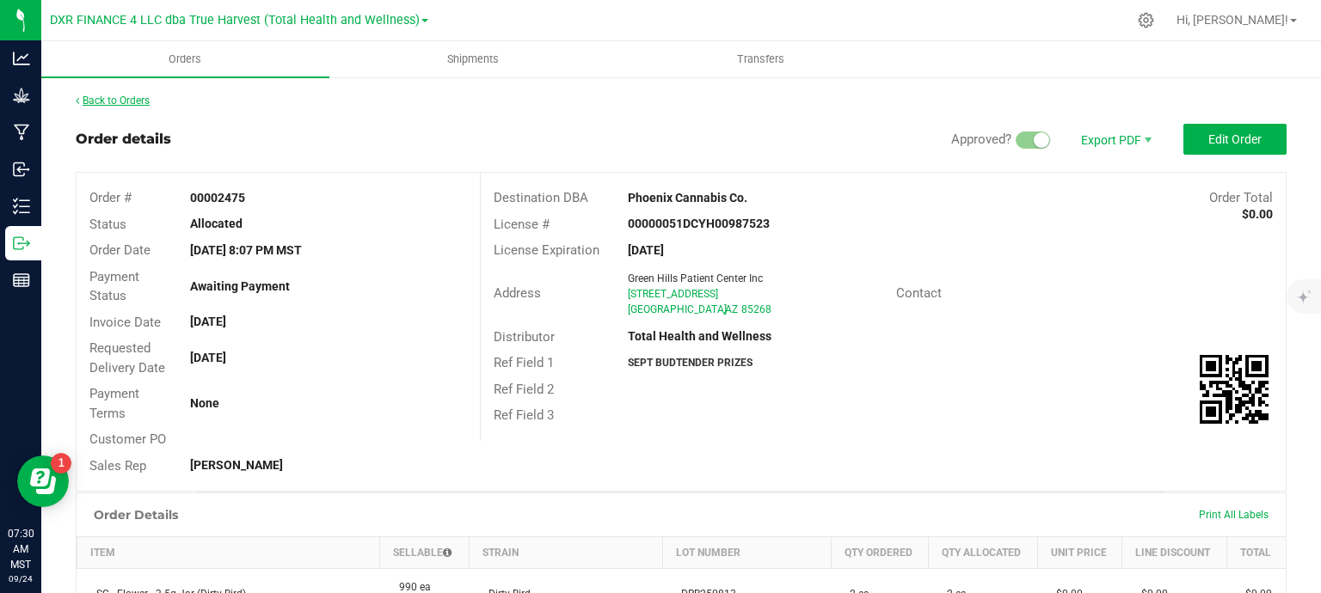
click at [122, 101] on link "Back to Orders" at bounding box center [113, 101] width 74 height 12
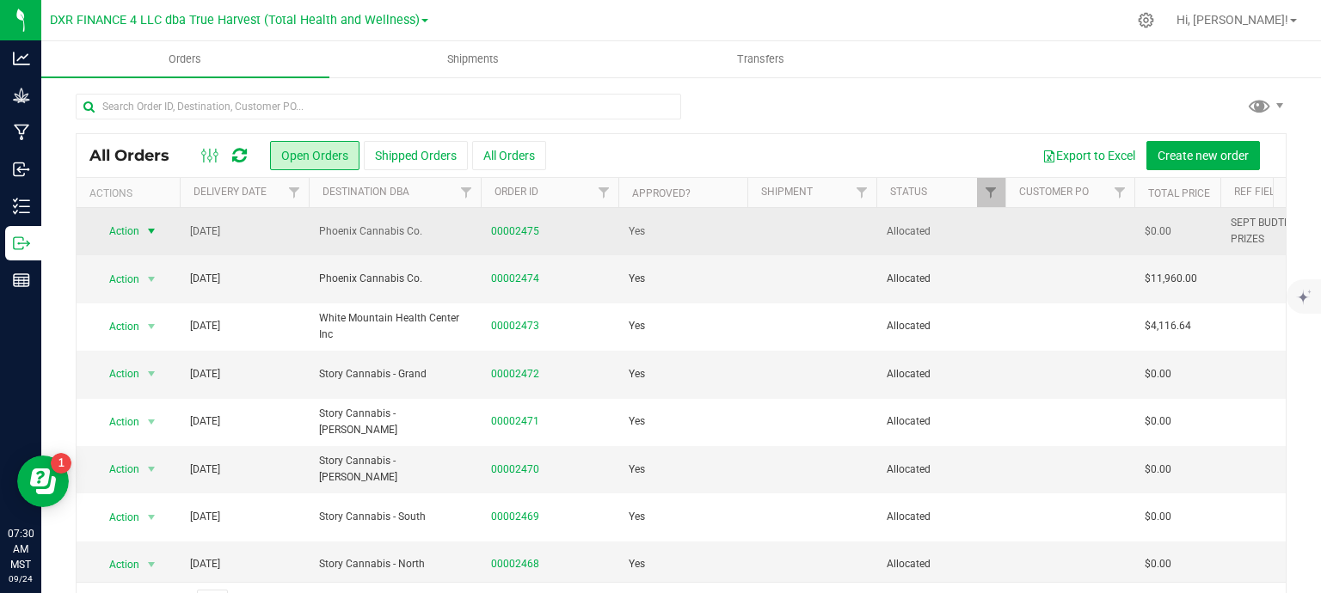
click at [150, 236] on span "select" at bounding box center [151, 231] width 14 height 14
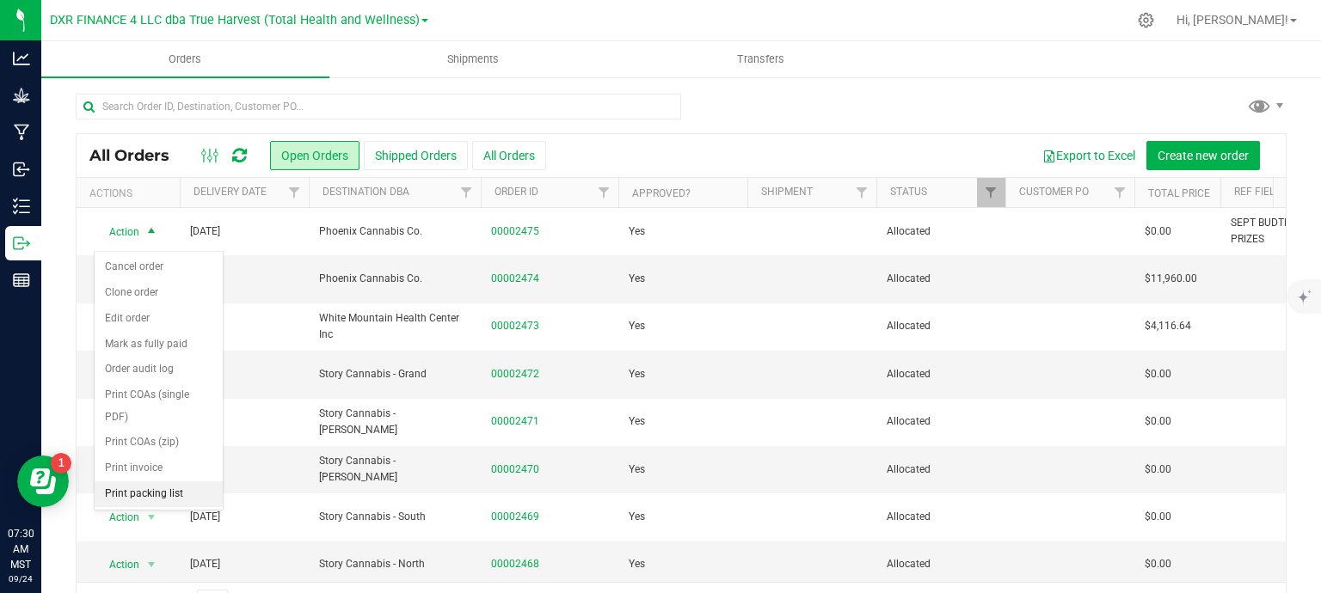
click at [150, 488] on li "Print packing list" at bounding box center [159, 495] width 128 height 26
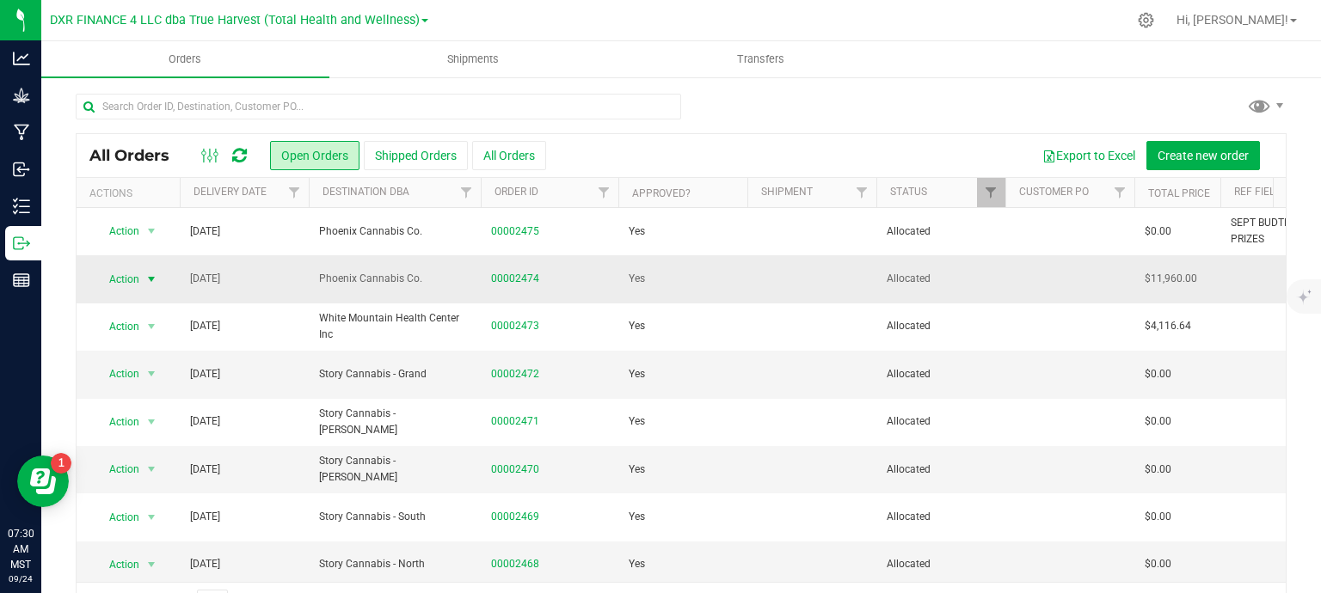
click at [144, 286] on span "select" at bounding box center [151, 280] width 14 height 14
click at [151, 286] on span "select" at bounding box center [151, 280] width 14 height 14
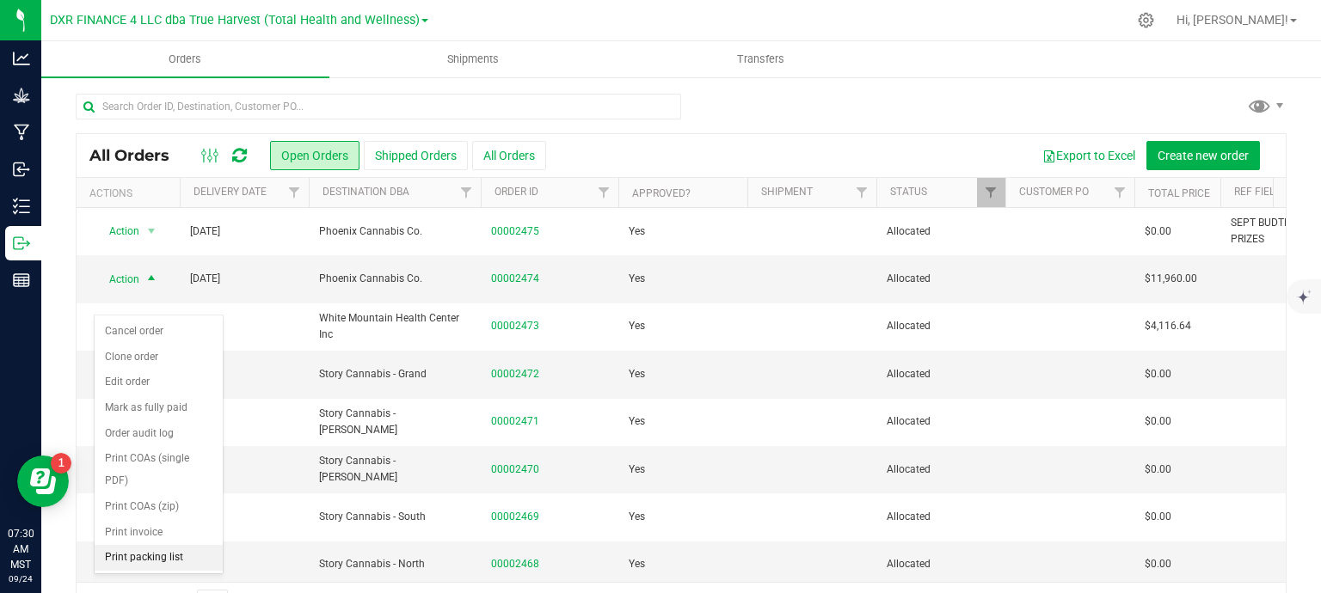
click at [141, 563] on li "Print packing list" at bounding box center [159, 558] width 128 height 26
